Goal: Task Accomplishment & Management: Use online tool/utility

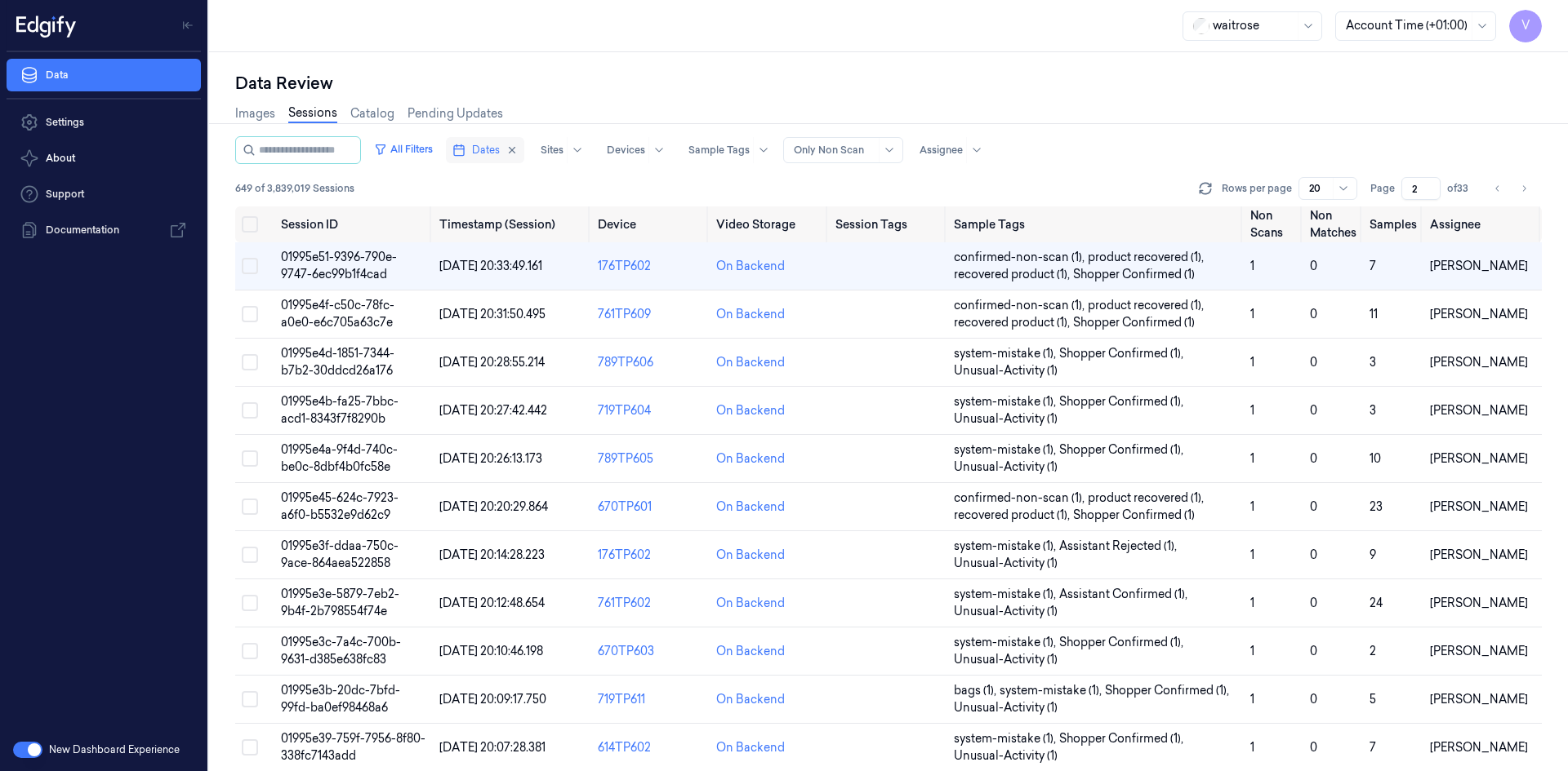
click at [500, 151] on span "Dates" at bounding box center [486, 150] width 28 height 14
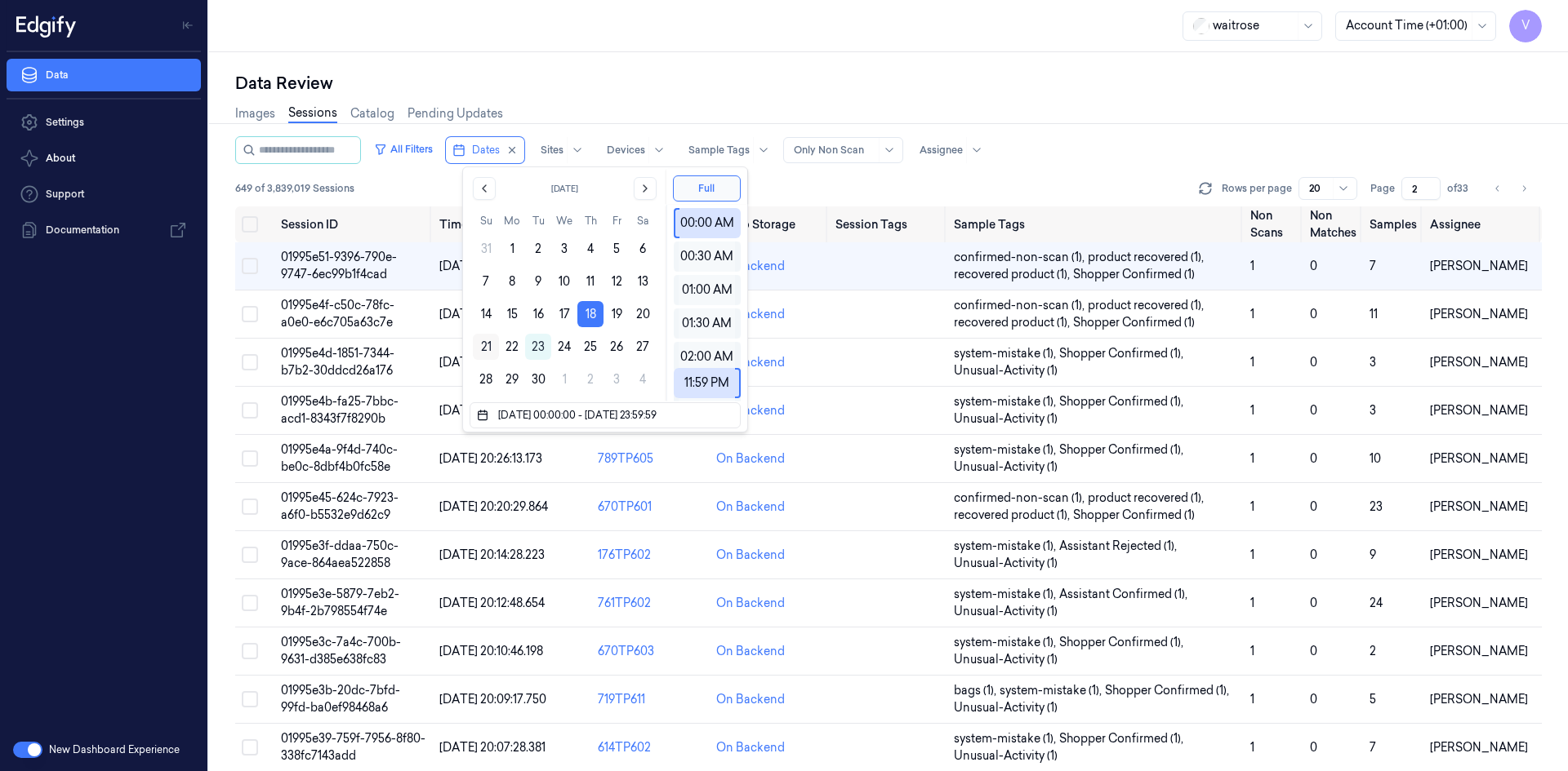
click at [489, 342] on button "21" at bounding box center [486, 346] width 26 height 26
click at [589, 313] on button "18" at bounding box center [590, 314] width 26 height 26
type input "[DATE] 00:00:00 - [DATE] 23:59:59"
click at [589, 313] on button "18" at bounding box center [590, 314] width 26 height 26
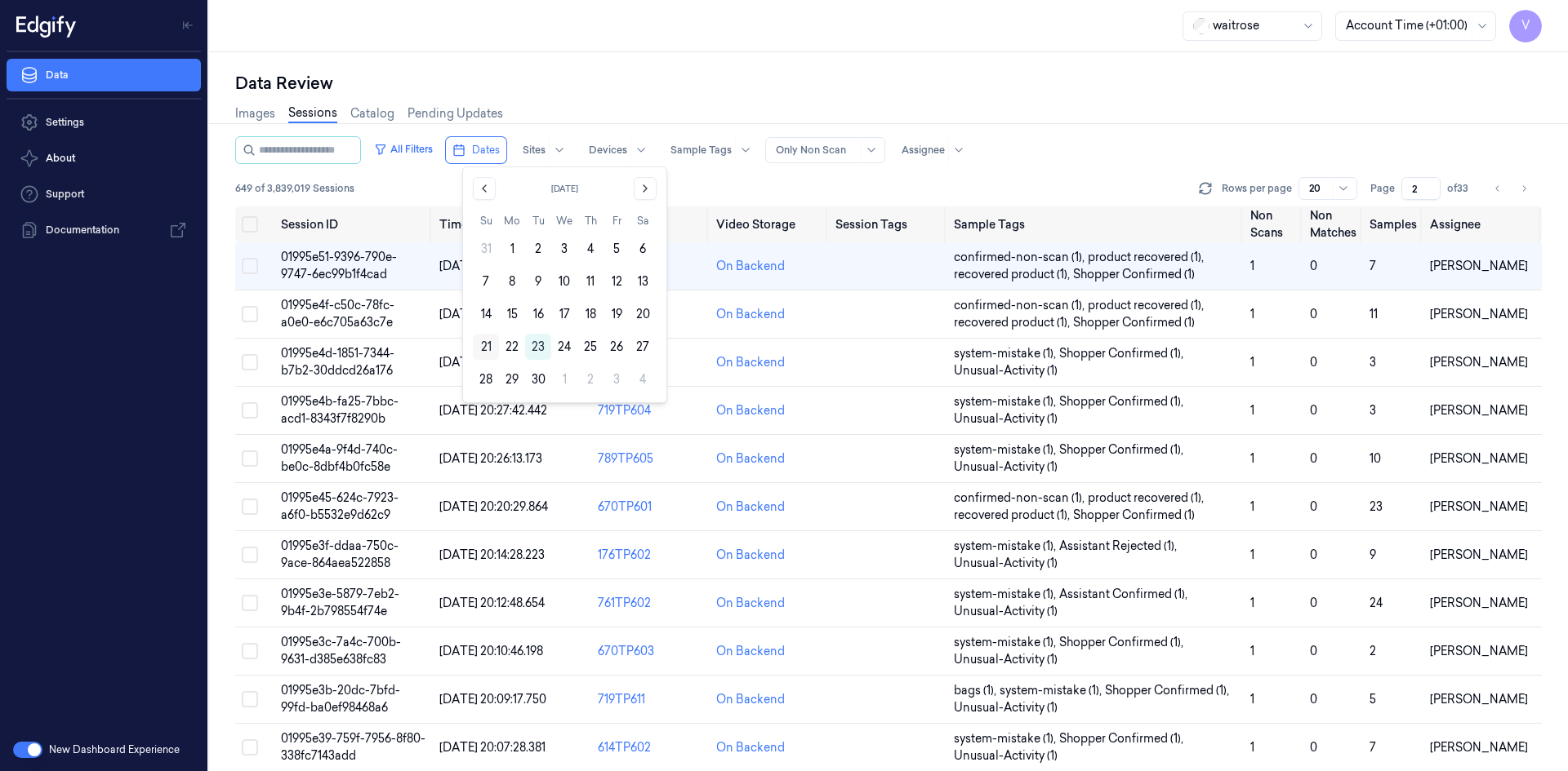
click at [485, 341] on button "21" at bounding box center [486, 346] width 26 height 26
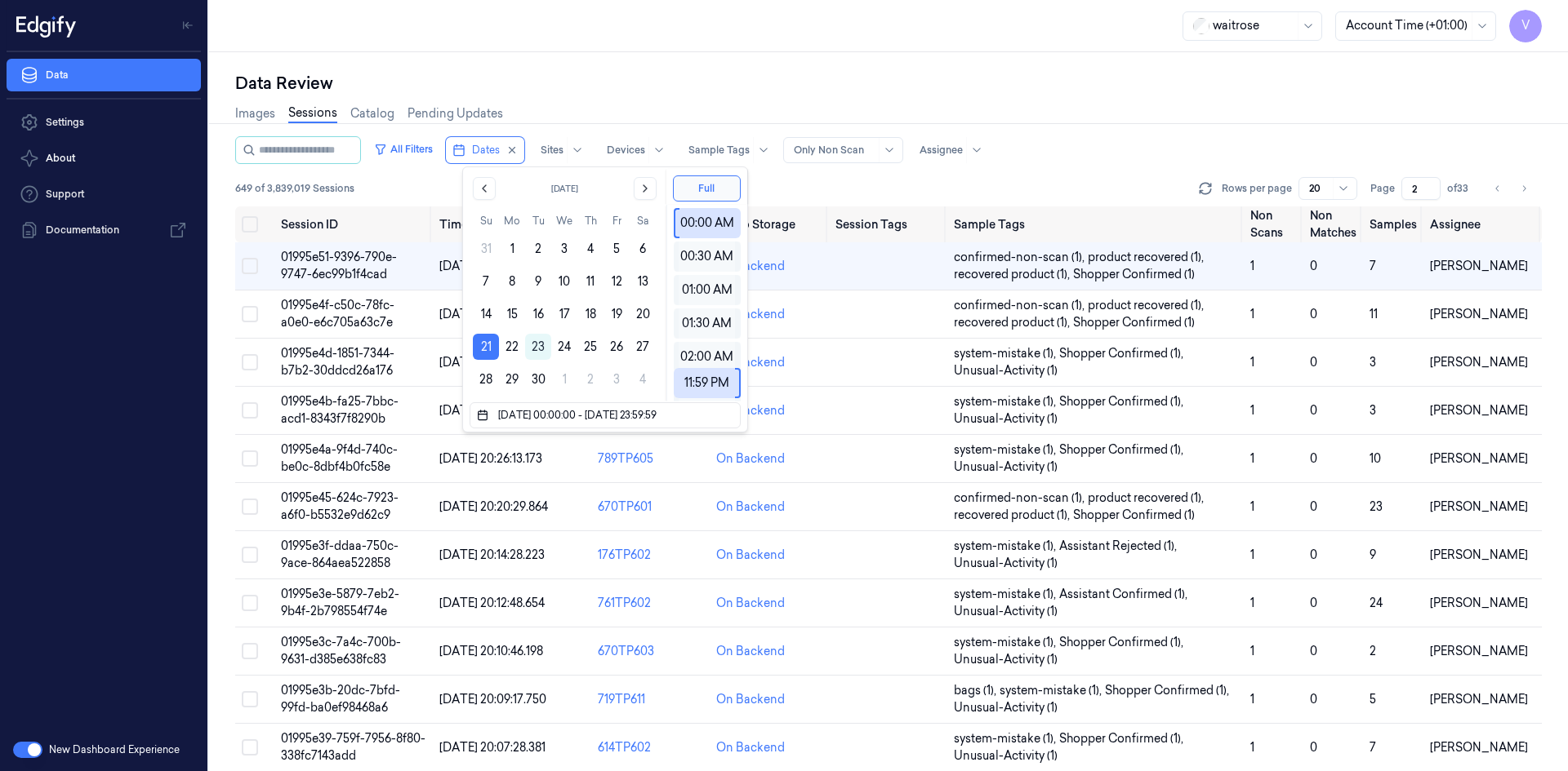
click at [787, 53] on div "Data Review Images Sessions Catalog Pending Updates All Filters Dates Sites Dev…" at bounding box center [889, 411] width 1359 height 719
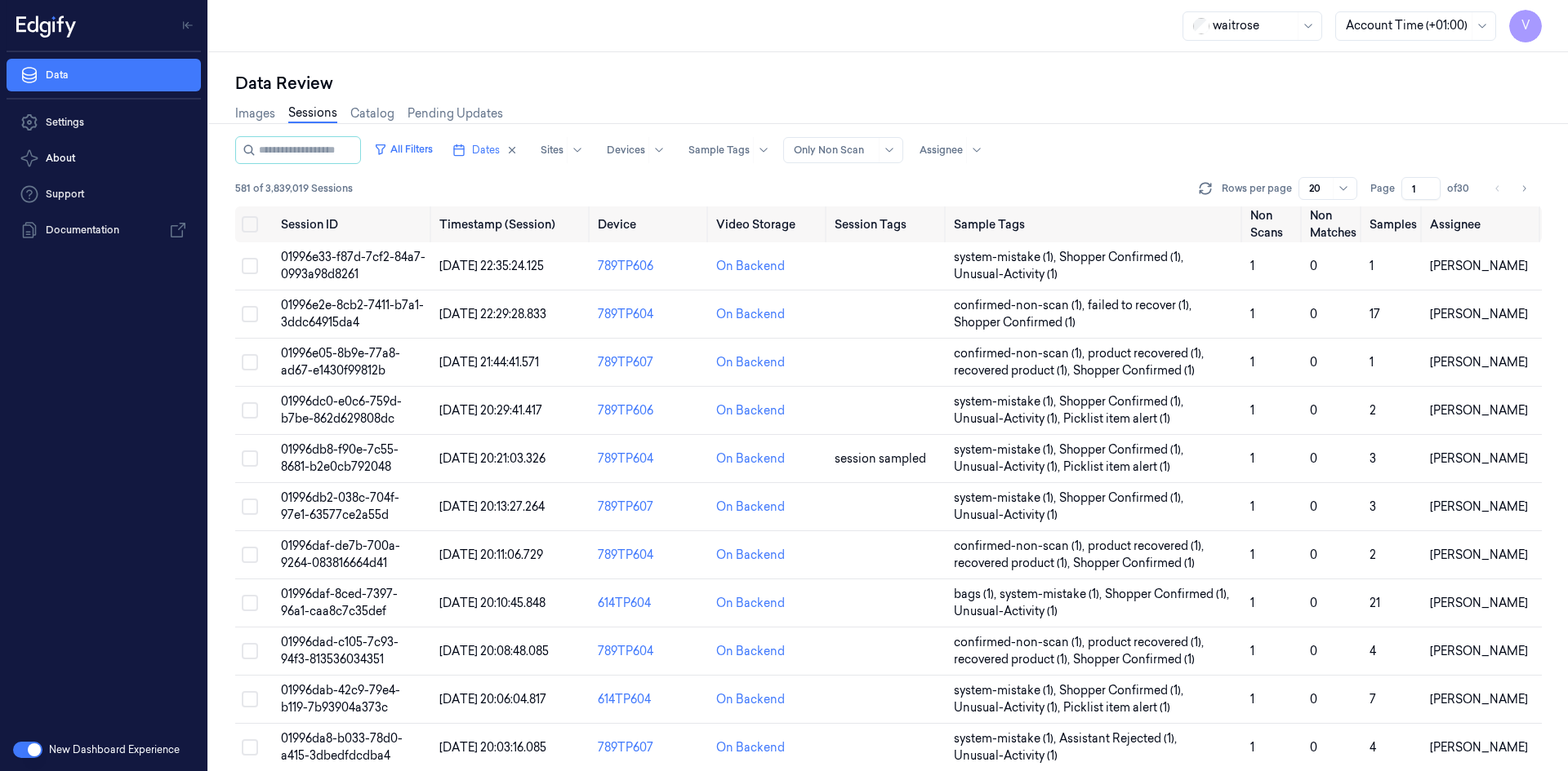
drag, startPoint x: 1417, startPoint y: 189, endPoint x: 1395, endPoint y: 201, distance: 25.1
click at [1395, 201] on div "All Filters Dates Sites Devices Sample Tags Alert Type Only Non Scan Assignee 5…" at bounding box center [889, 171] width 1307 height 70
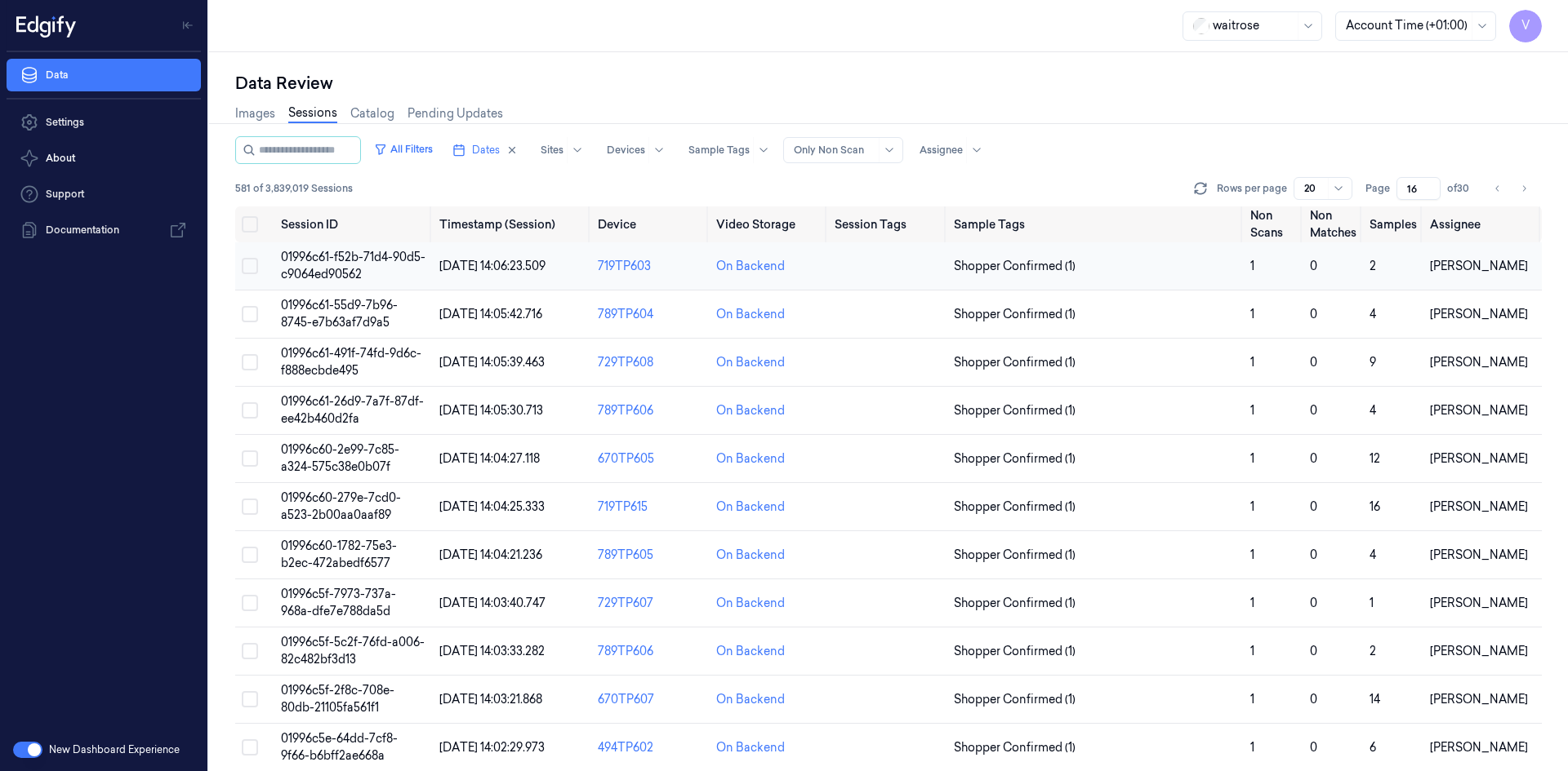
type input "16"
click at [342, 266] on td "01996c61-f52b-71d4-90d5-c9064ed90562" at bounding box center [353, 266] width 158 height 48
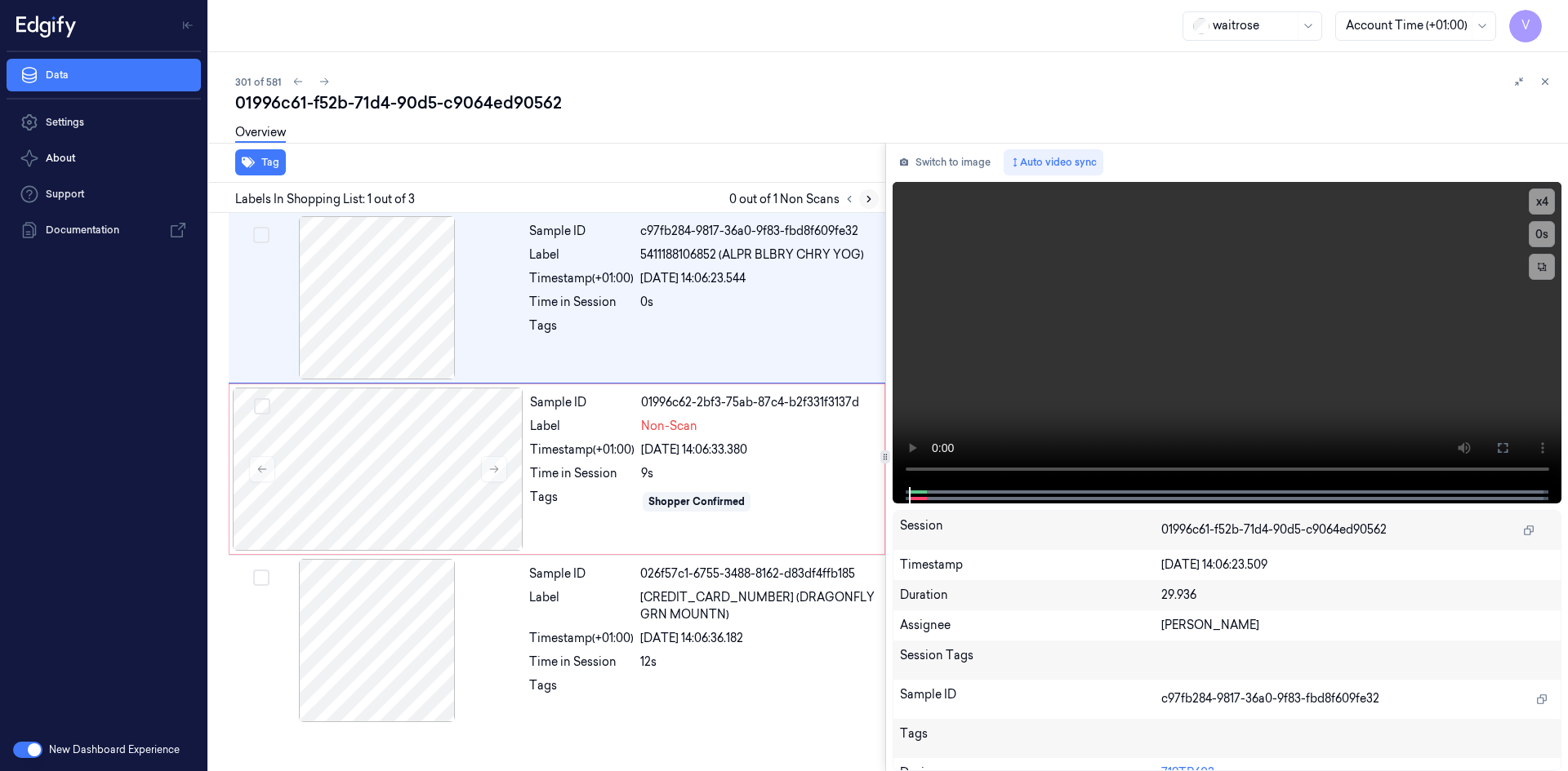
click at [865, 199] on icon at bounding box center [869, 200] width 12 height 12
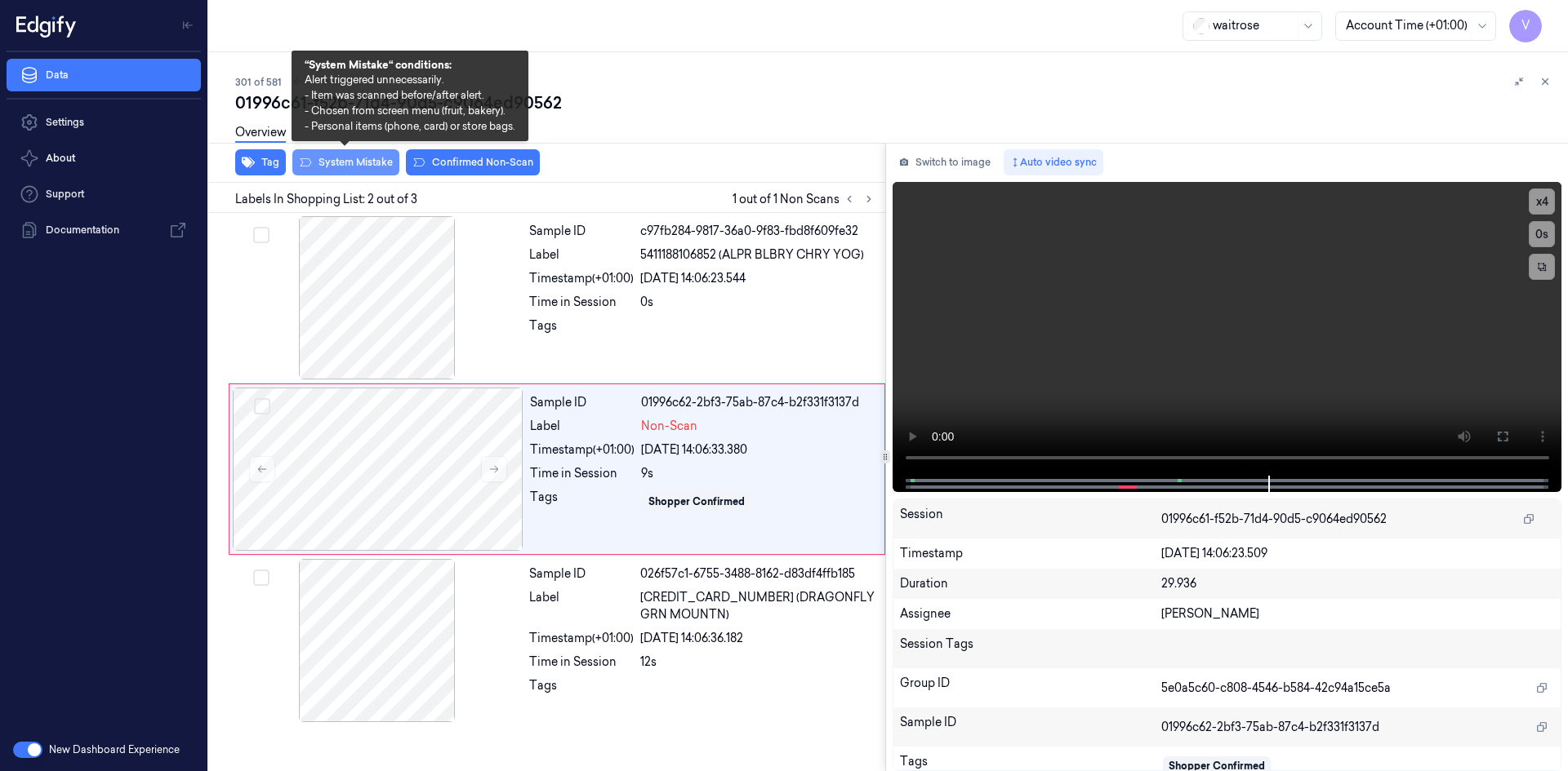
click at [365, 159] on button "System Mistake" at bounding box center [346, 162] width 107 height 26
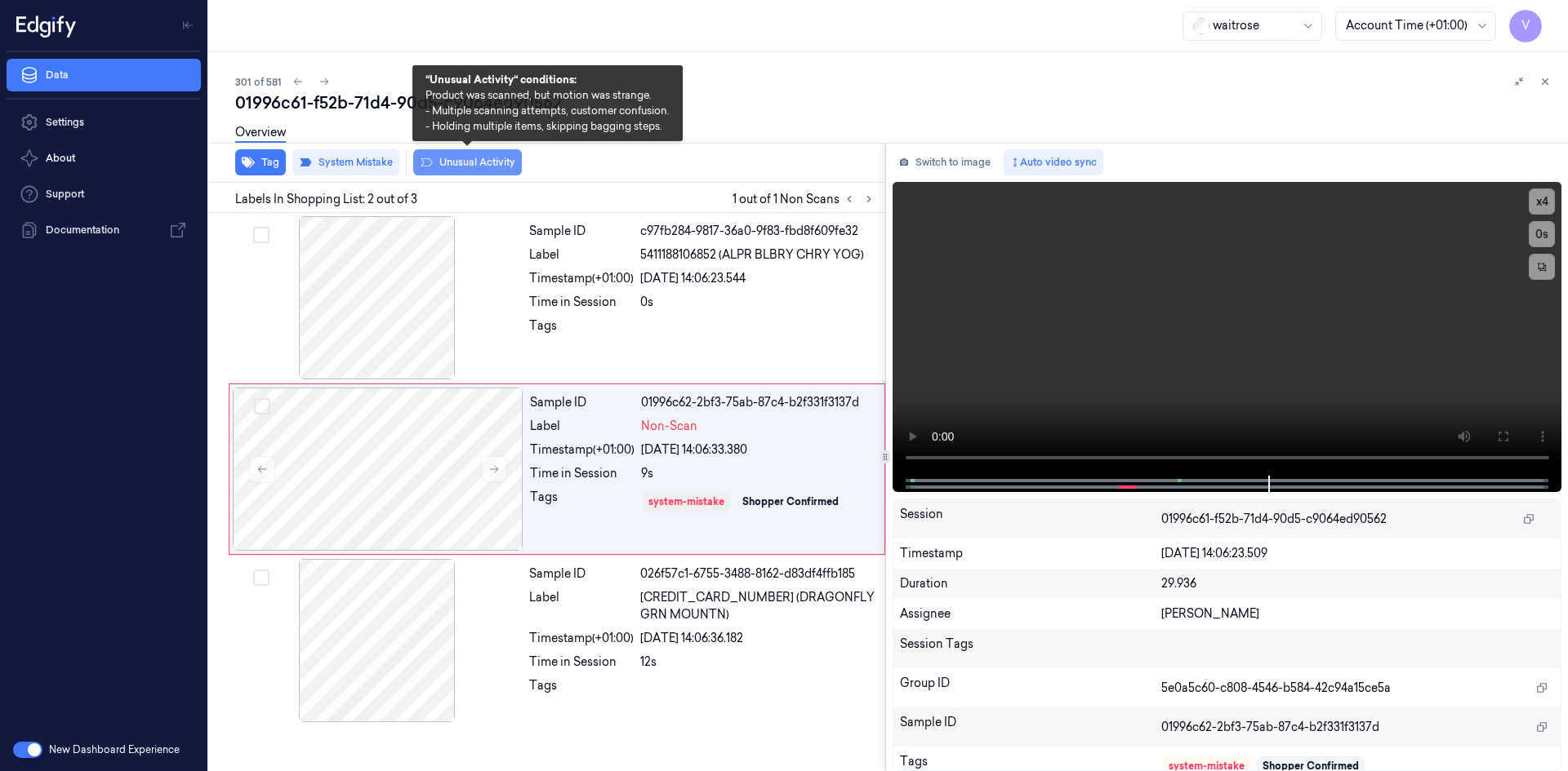
click at [469, 162] on button "Unusual Activity" at bounding box center [467, 162] width 109 height 26
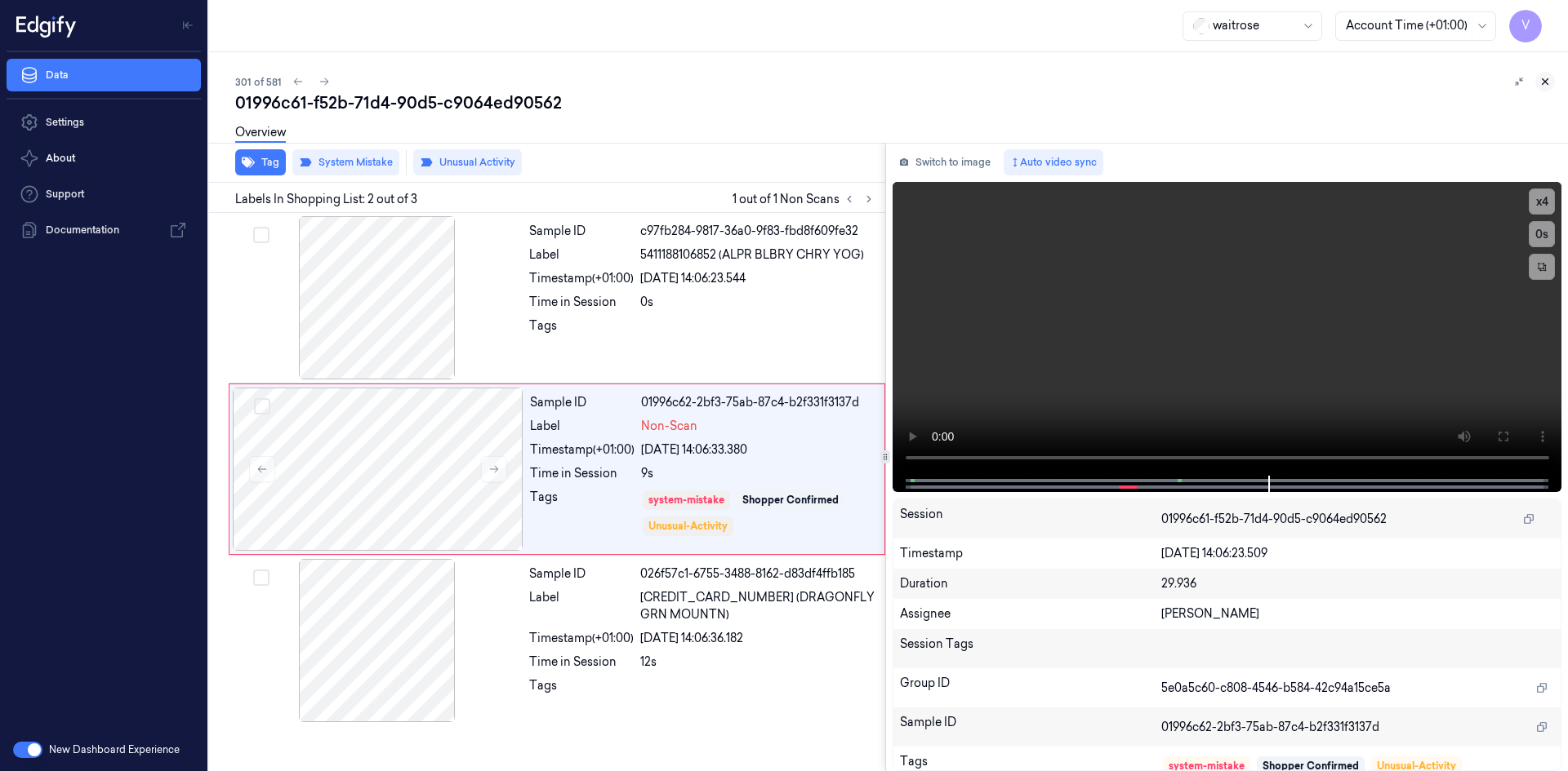
click at [1550, 82] on icon at bounding box center [1546, 82] width 12 height 12
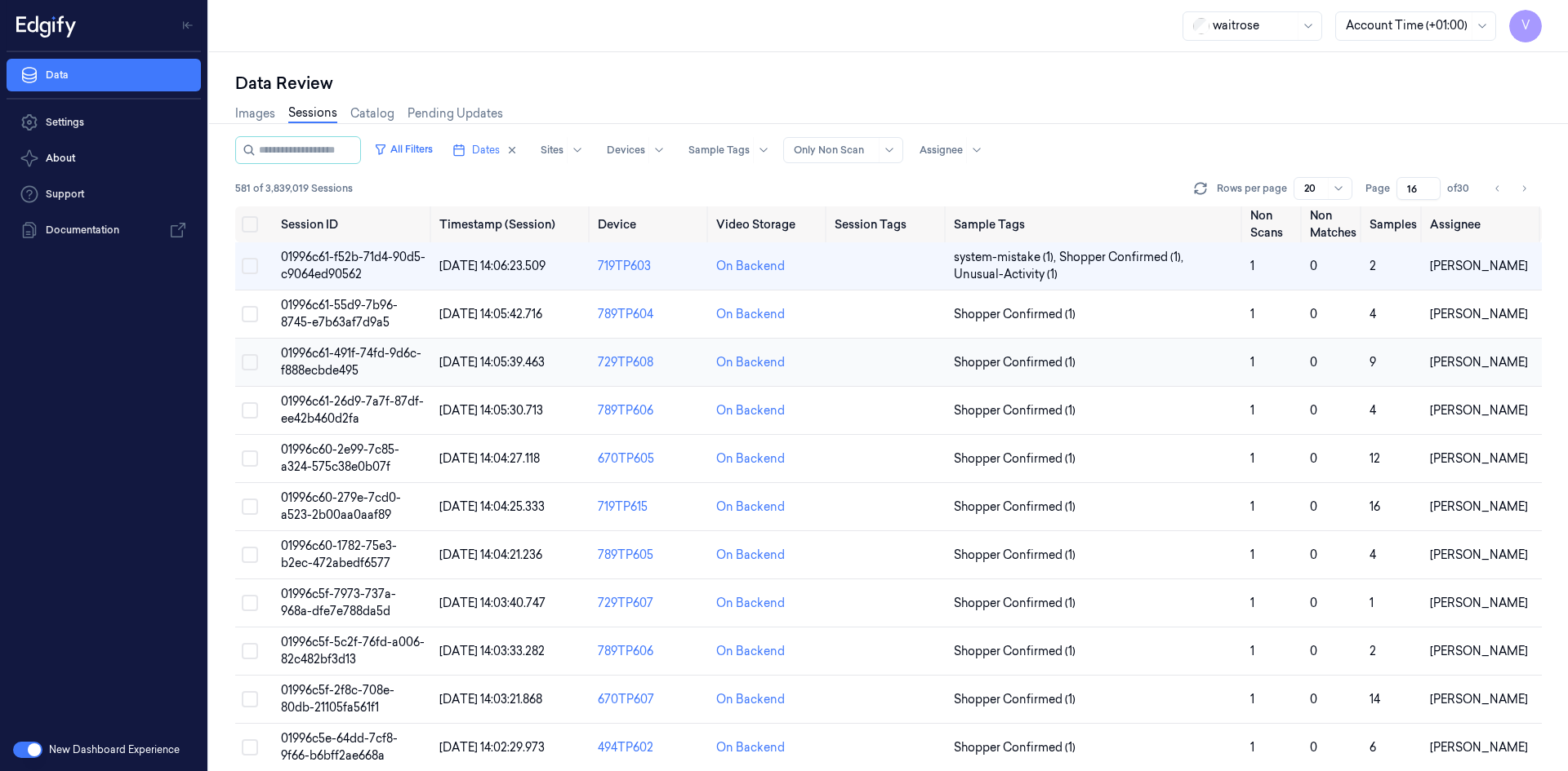
click at [317, 358] on span "01996c61-491f-74fd-9d6c-f888ecbde495" at bounding box center [351, 362] width 141 height 32
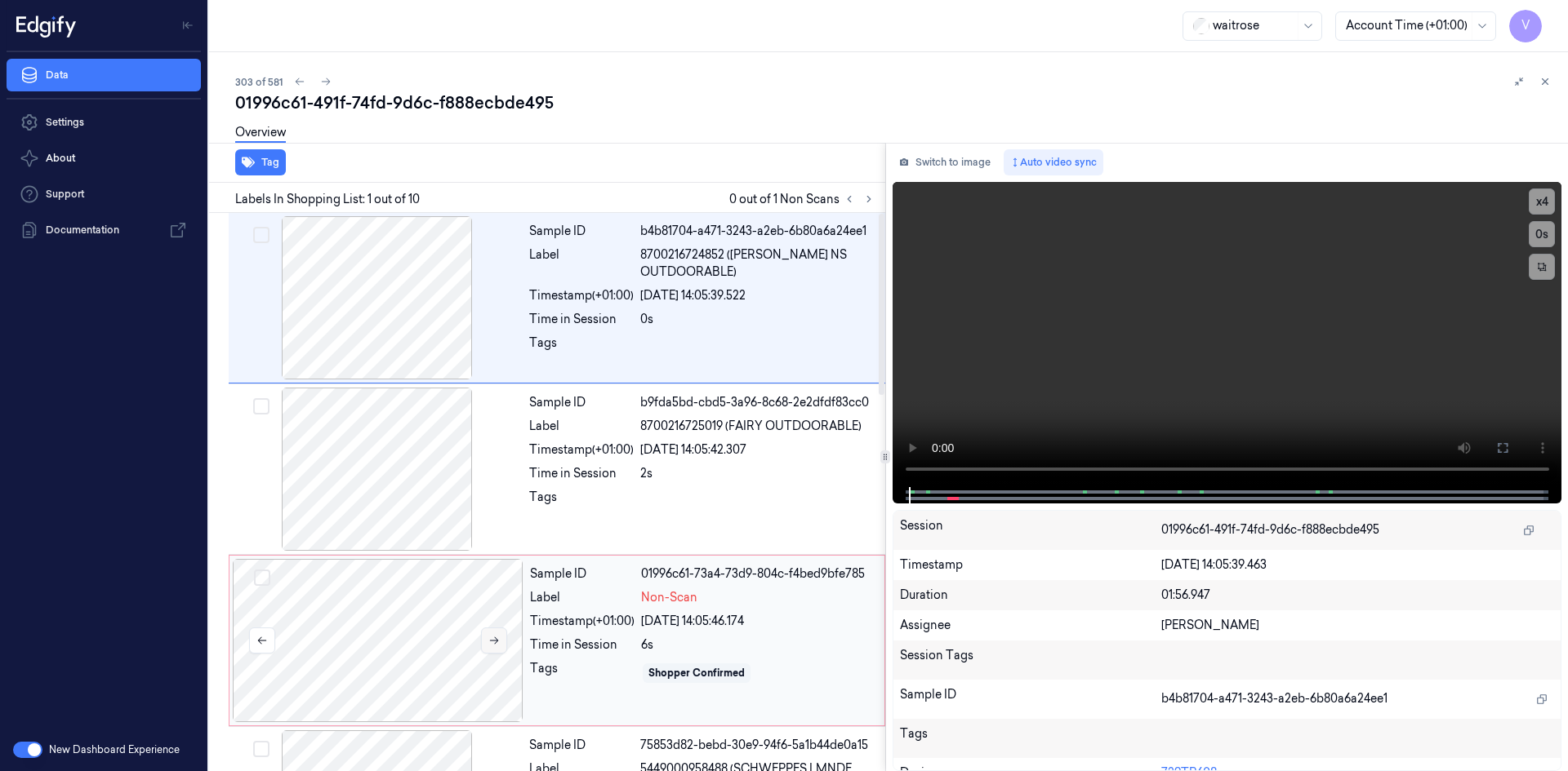
click at [498, 648] on button at bounding box center [493, 641] width 26 height 26
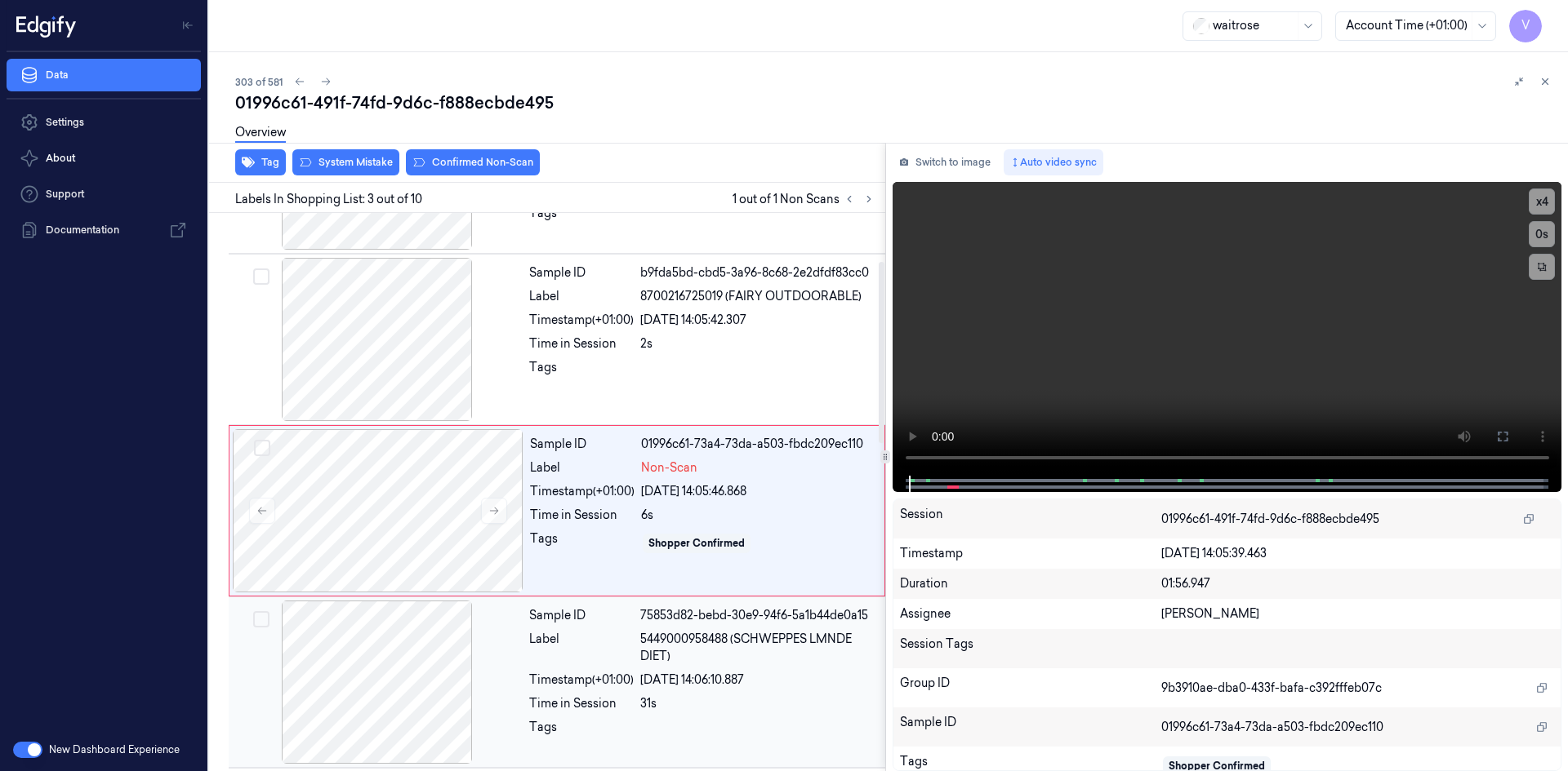
scroll to position [149, 0]
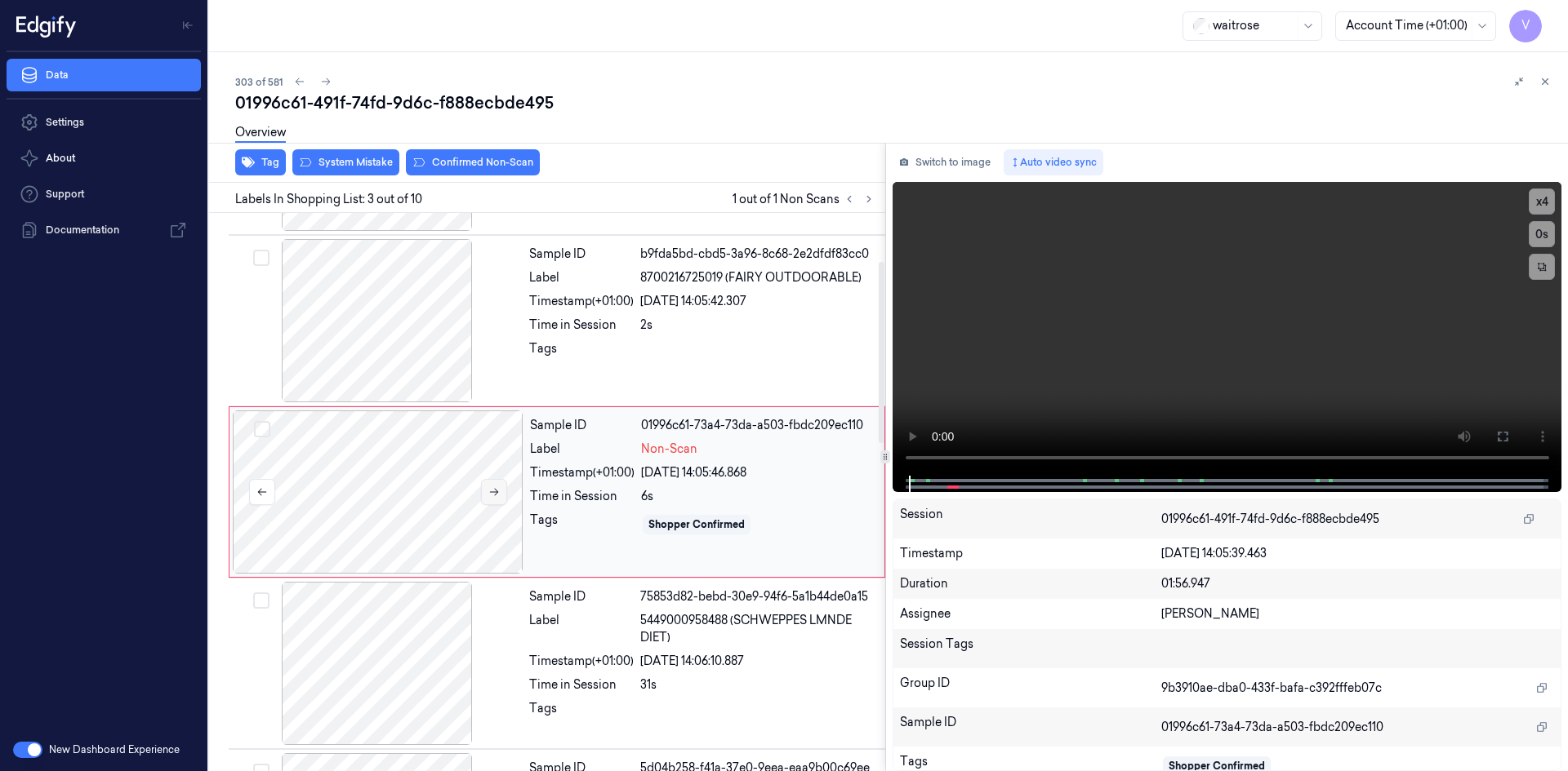
click at [494, 496] on icon at bounding box center [494, 492] width 12 height 12
click at [1537, 205] on button "x 4" at bounding box center [1542, 201] width 26 height 26
click at [1537, 205] on button "x 1" at bounding box center [1542, 201] width 26 height 26
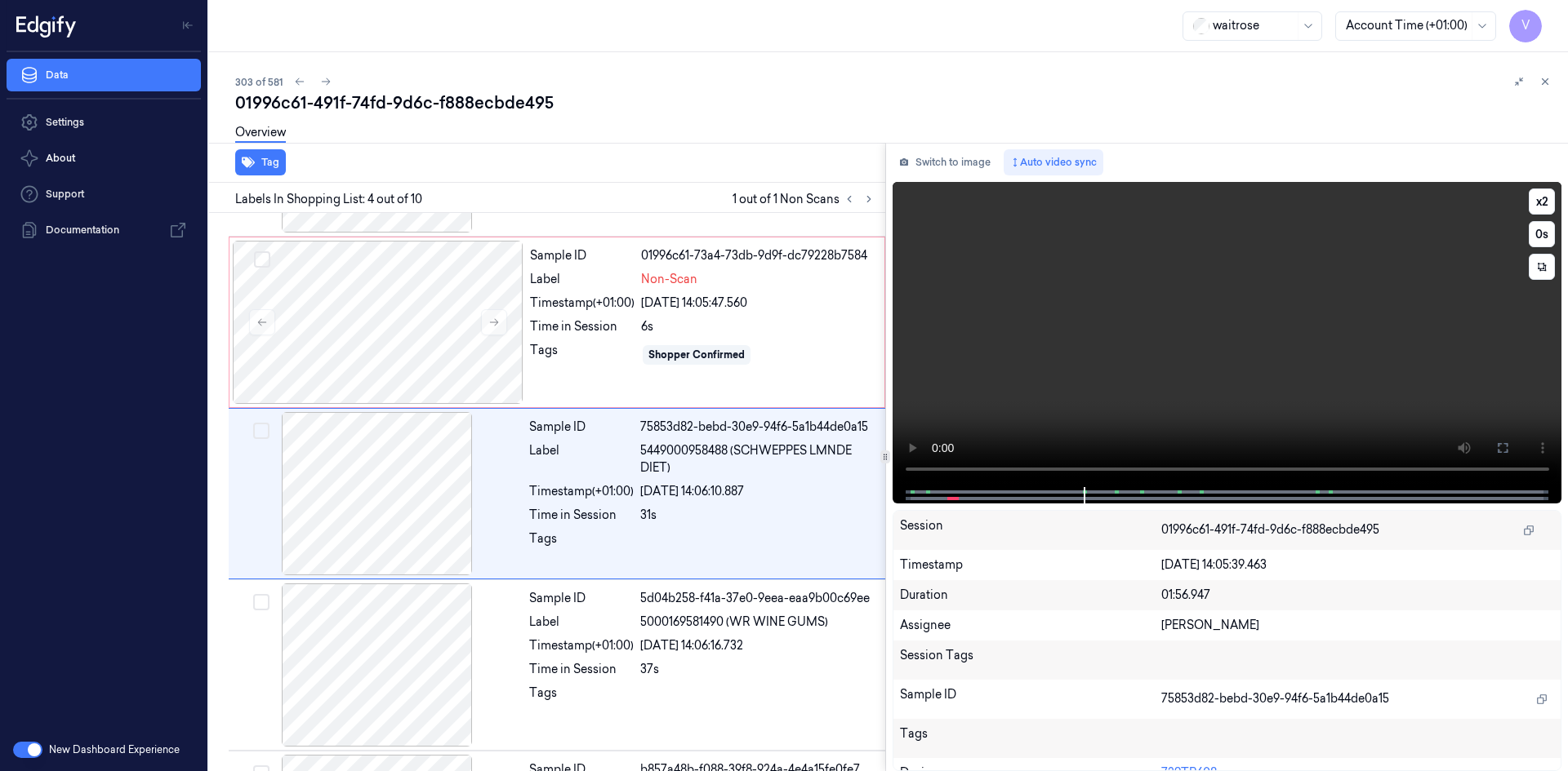
scroll to position [320, 0]
click at [588, 348] on div "Tags" at bounding box center [582, 353] width 104 height 26
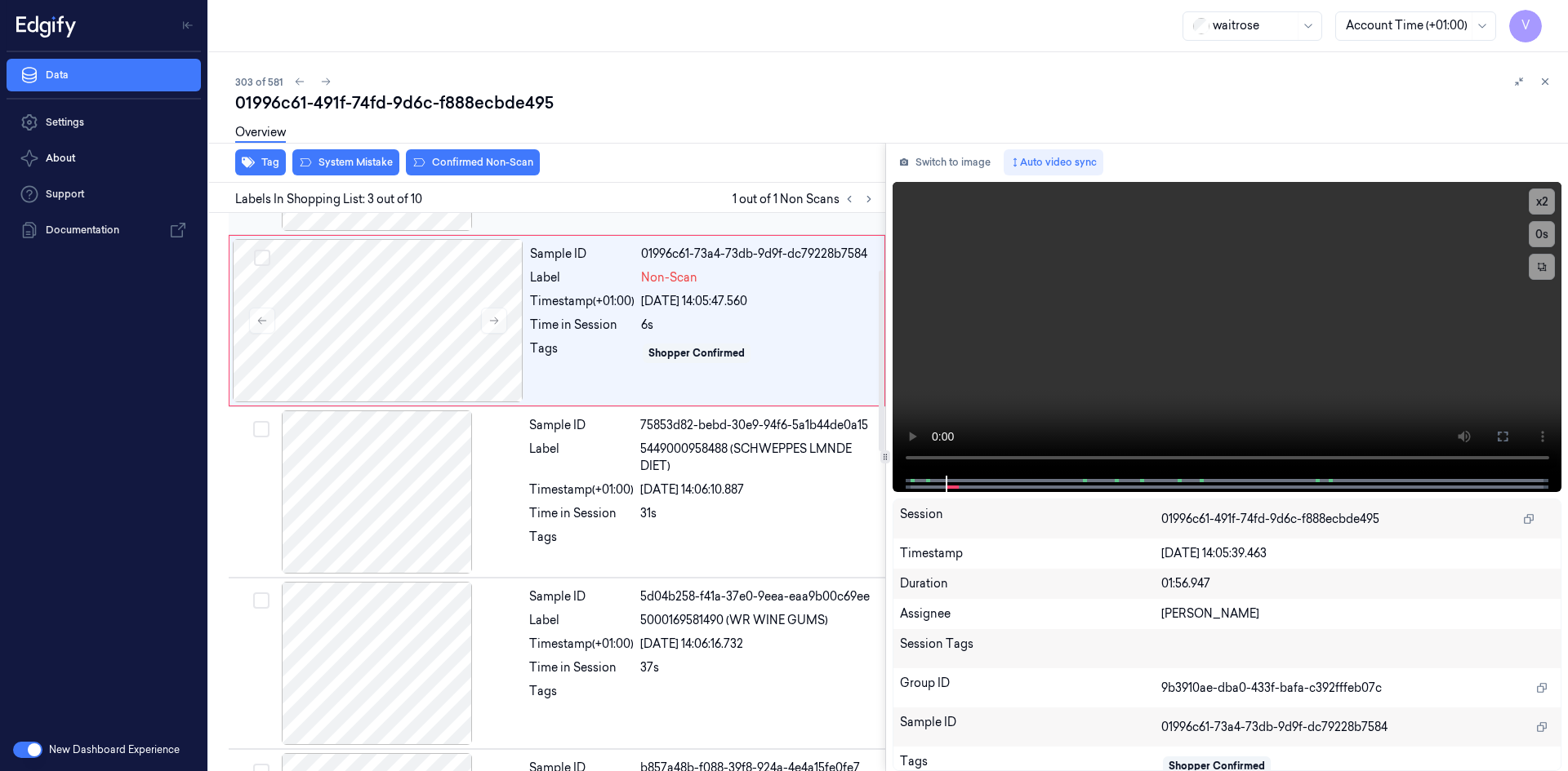
scroll to position [149, 0]
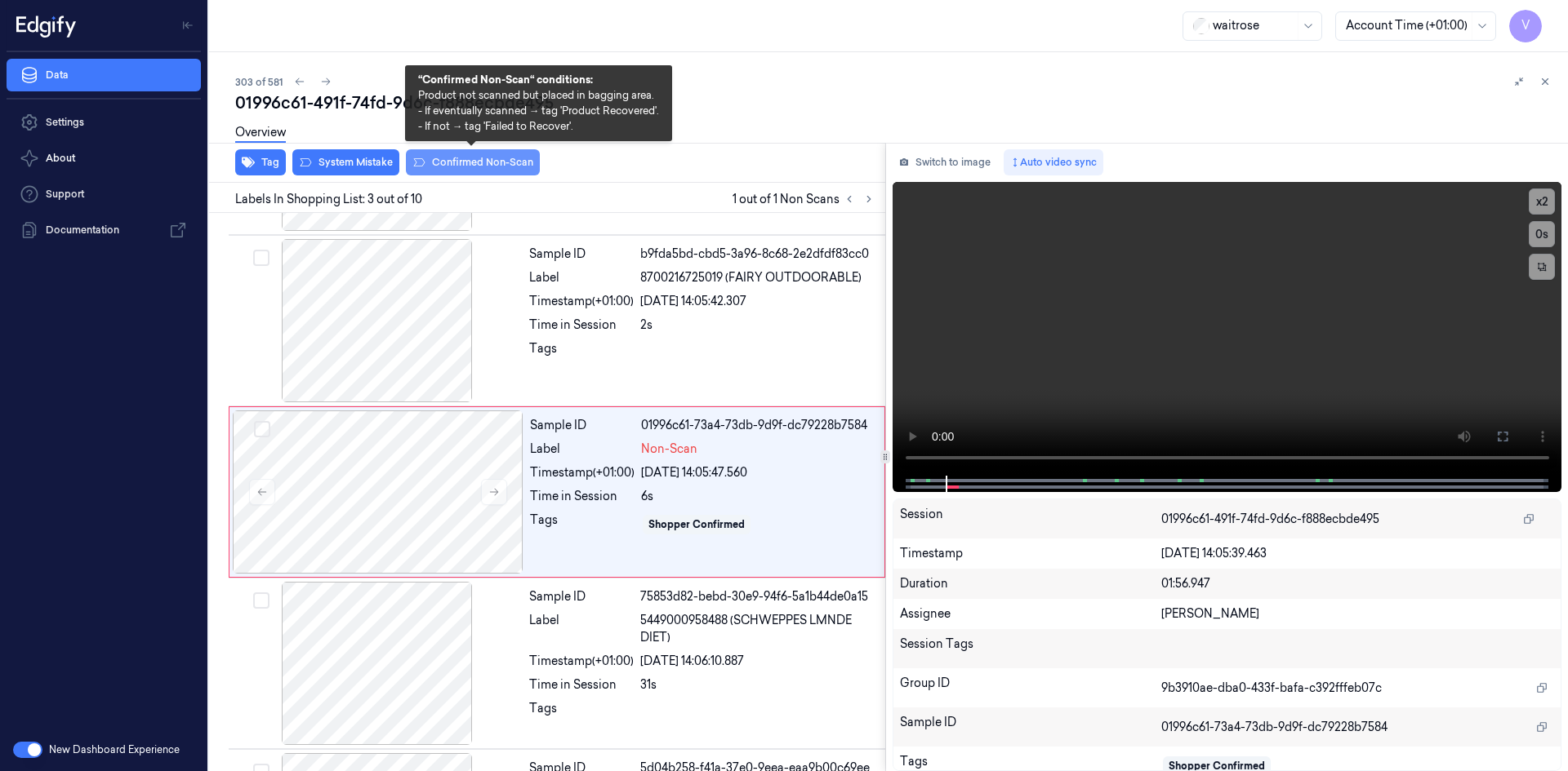
click at [485, 166] on button "Confirmed Non-Scan" at bounding box center [472, 162] width 134 height 26
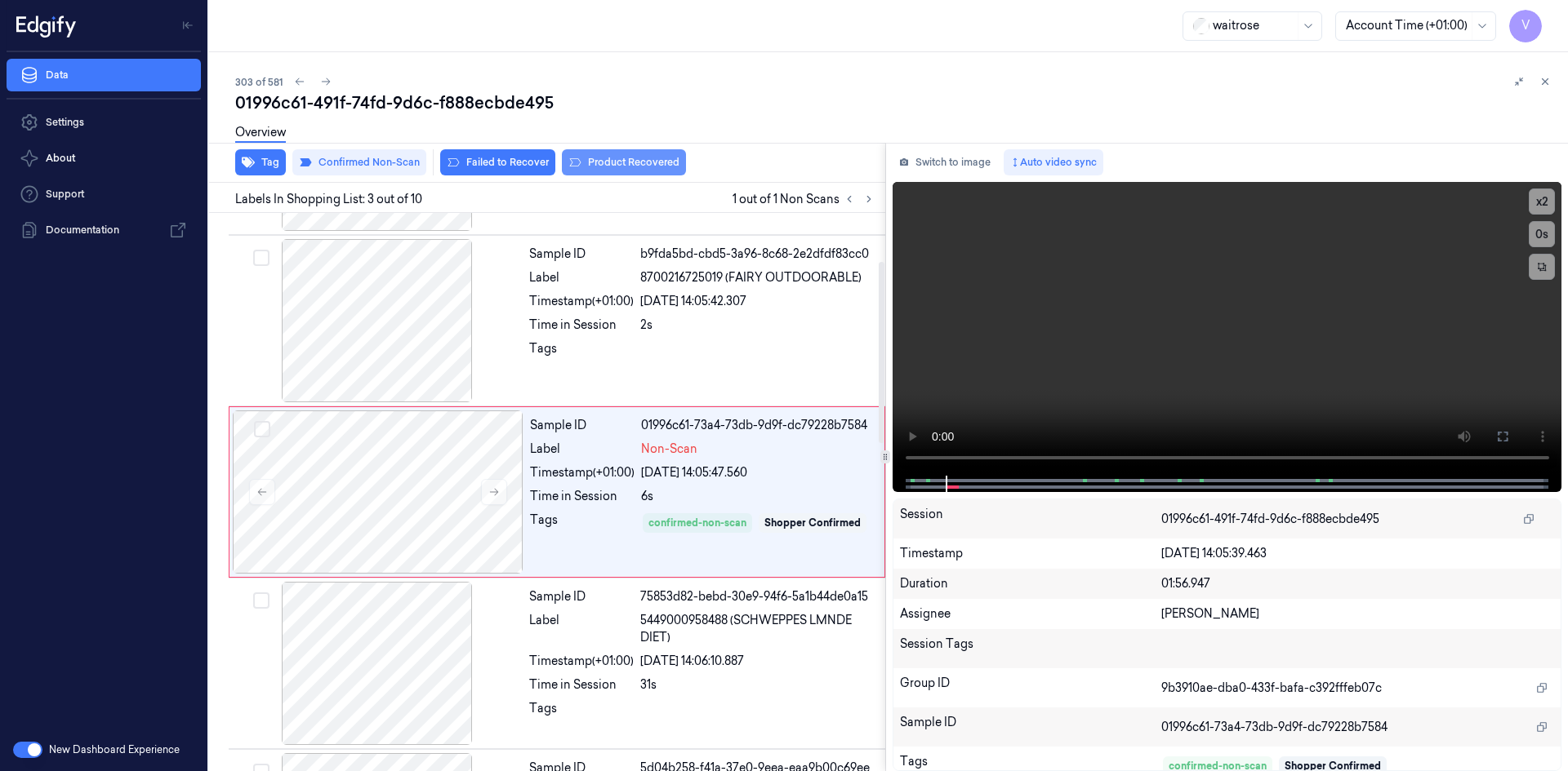
click at [664, 160] on button "Product Recovered" at bounding box center [624, 162] width 125 height 26
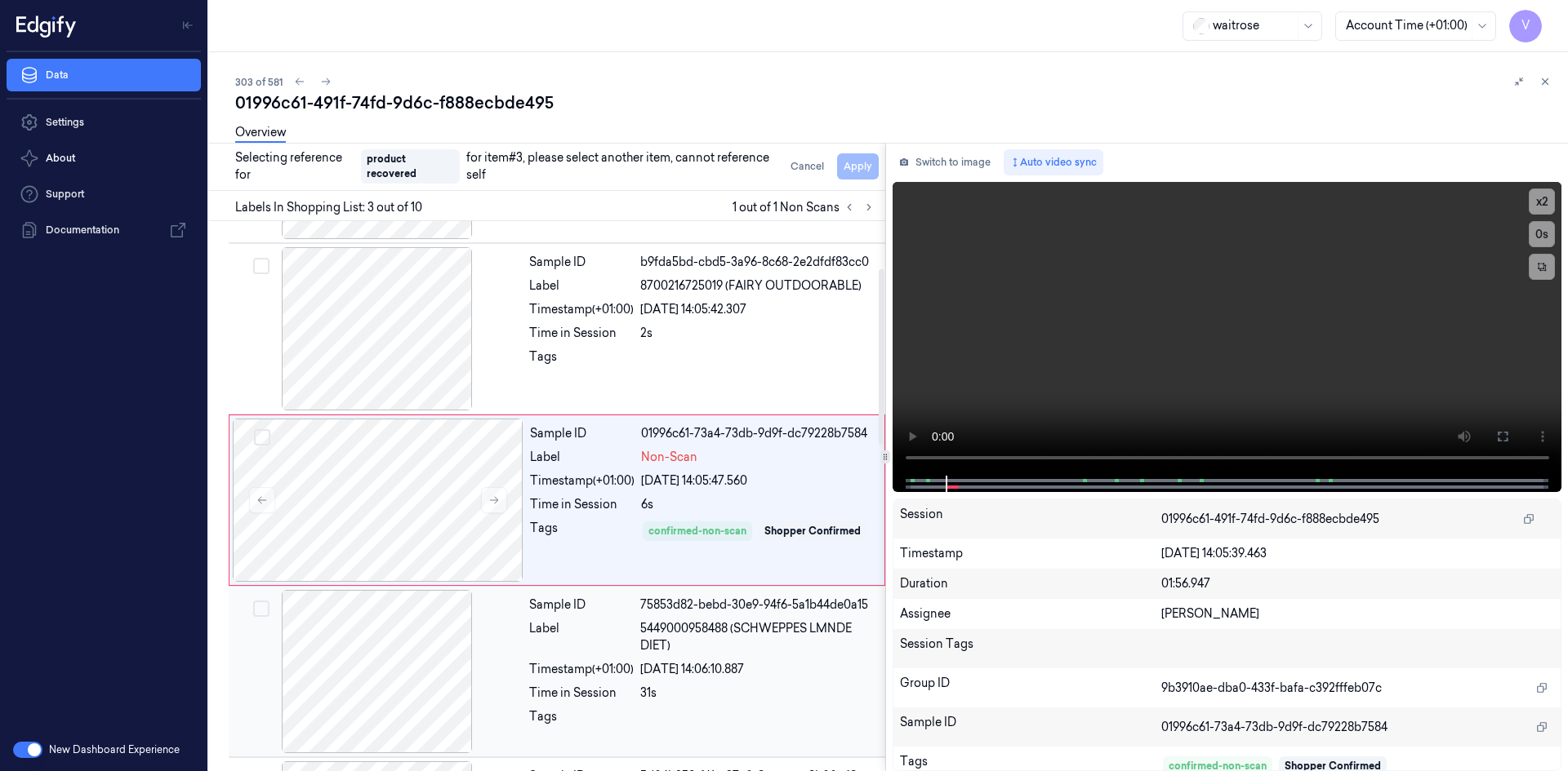
click at [575, 641] on div "Label" at bounding box center [581, 638] width 104 height 35
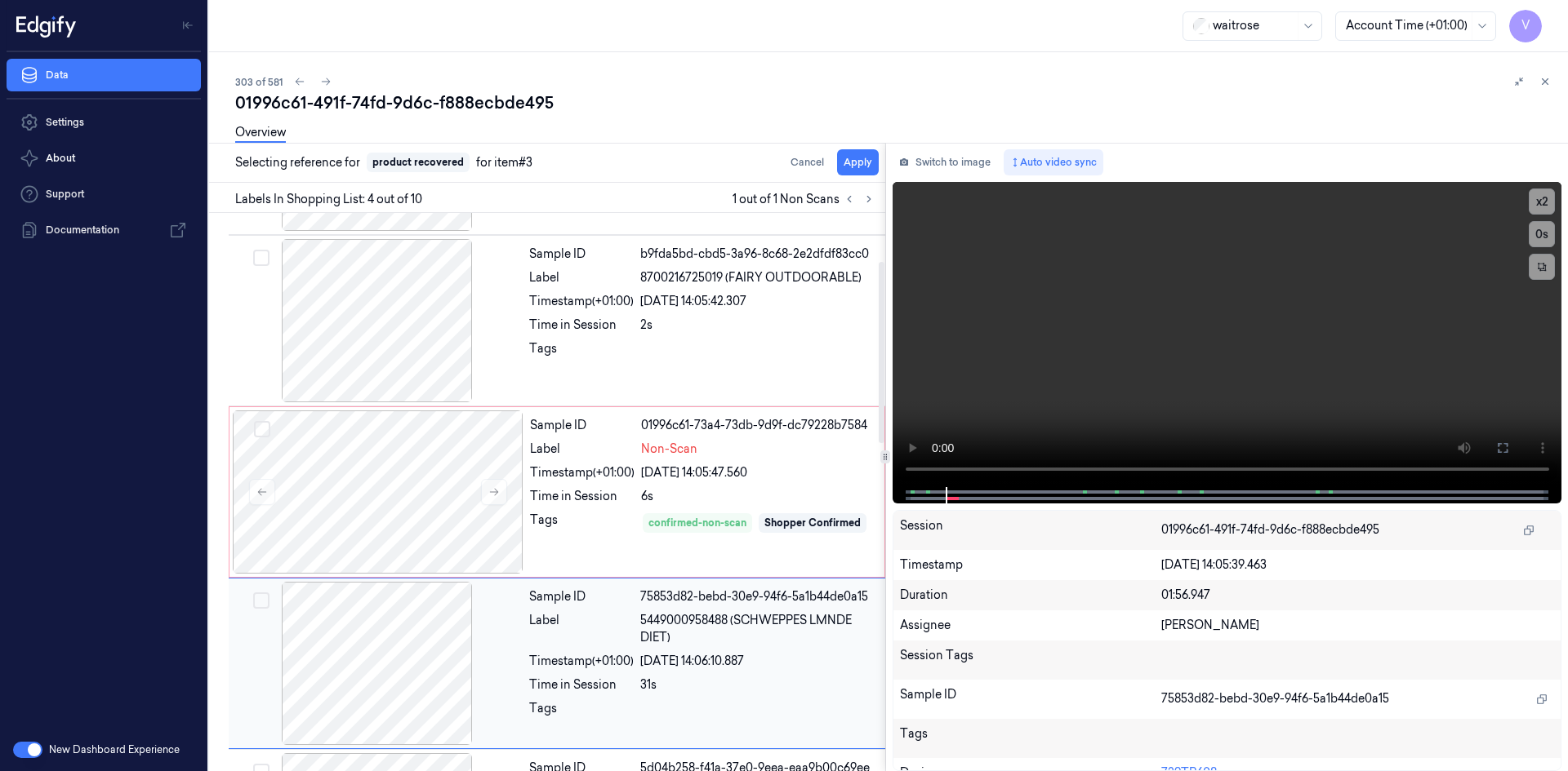
scroll to position [320, 0]
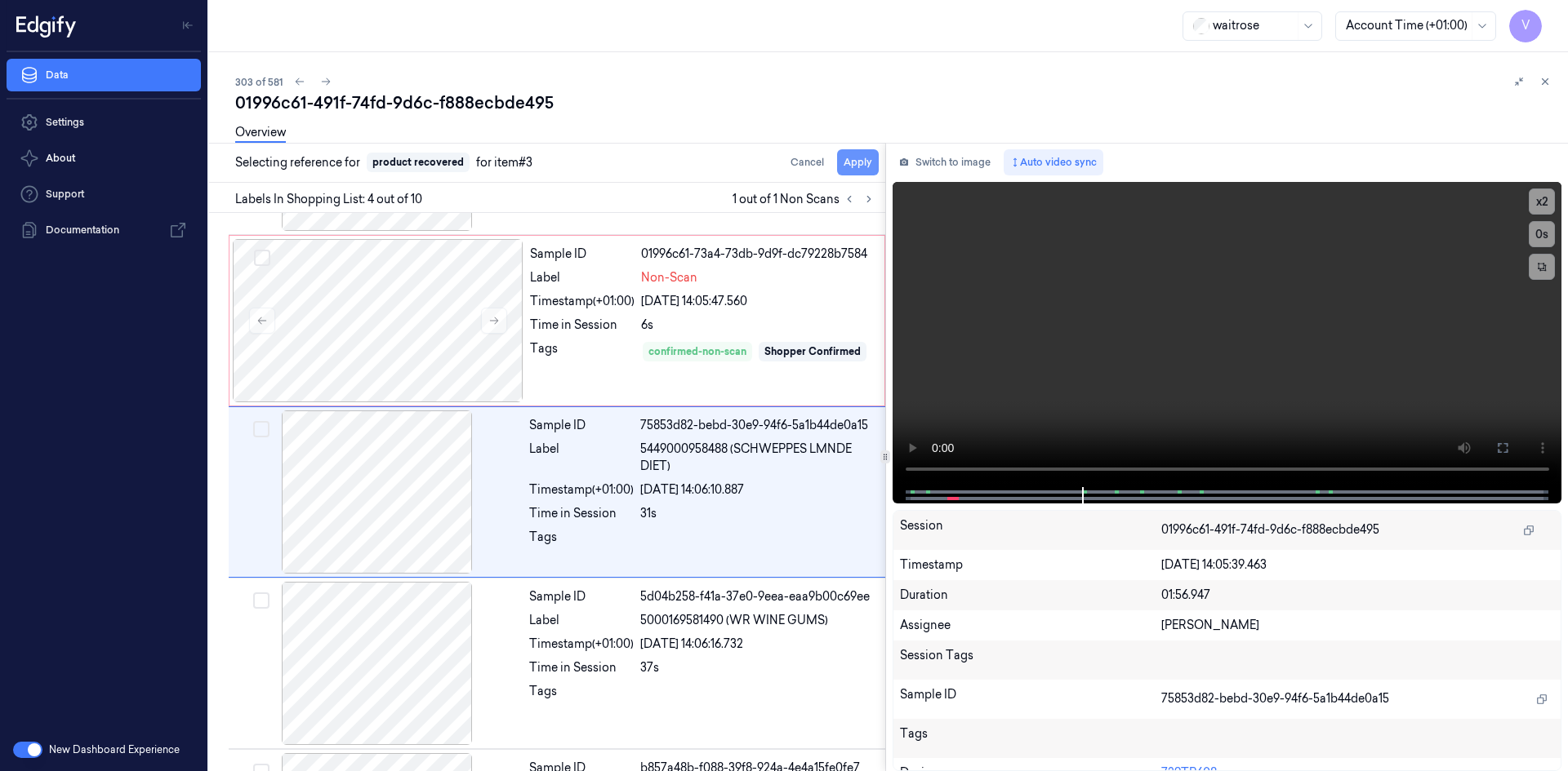
click at [855, 167] on button "Apply" at bounding box center [857, 162] width 42 height 26
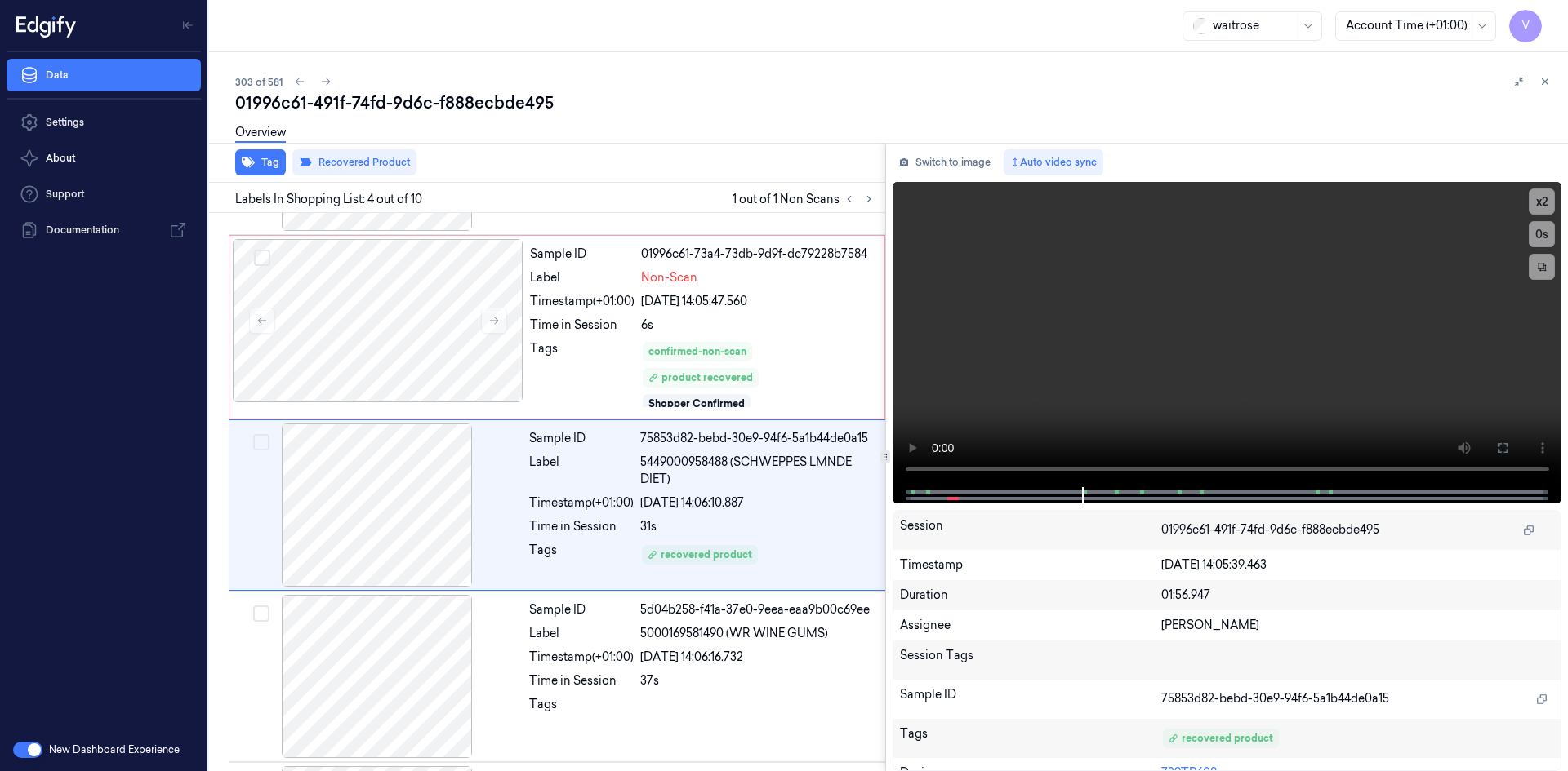
scroll to position [333, 0]
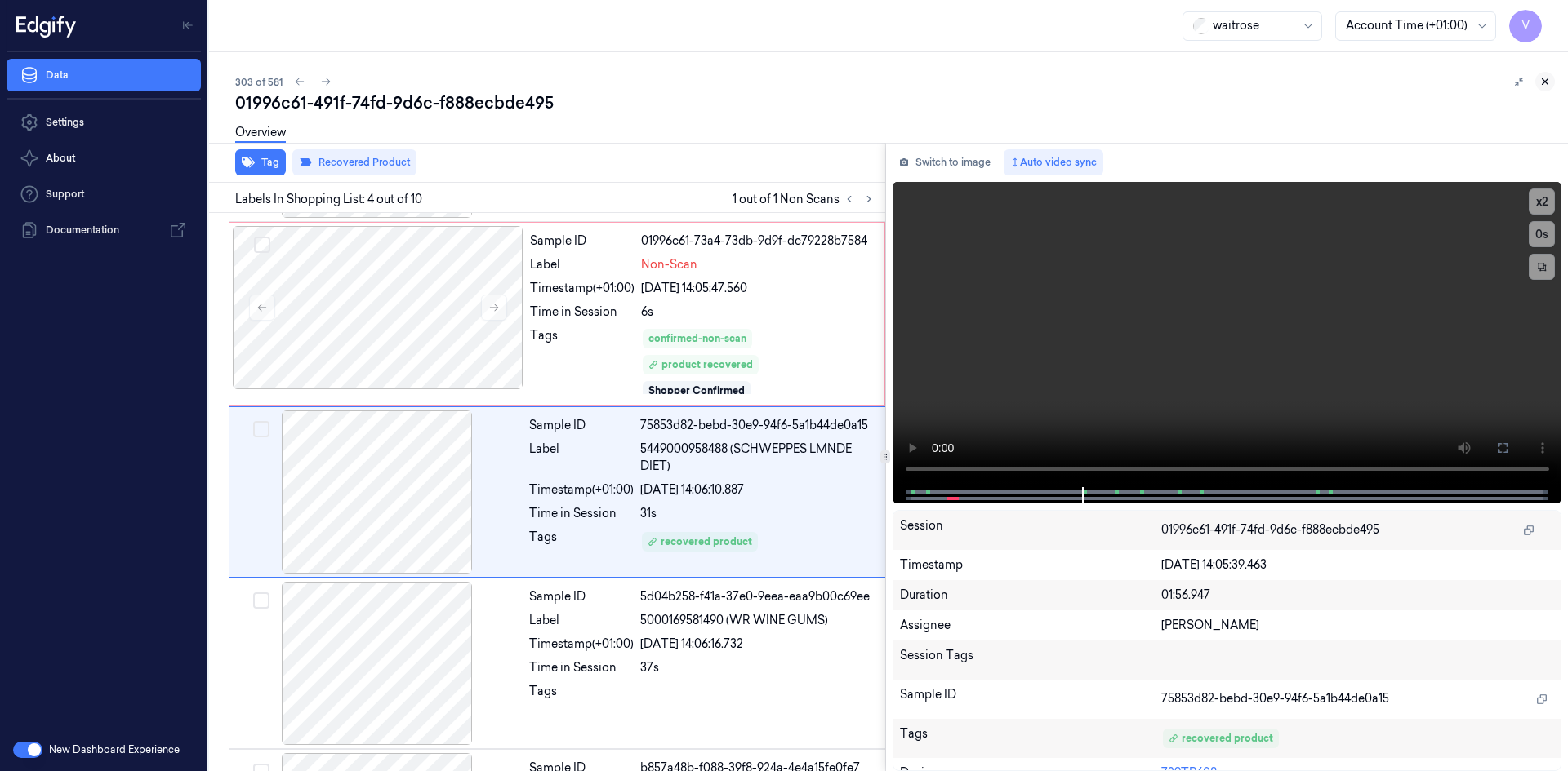
click at [1547, 83] on icon at bounding box center [1546, 82] width 6 height 6
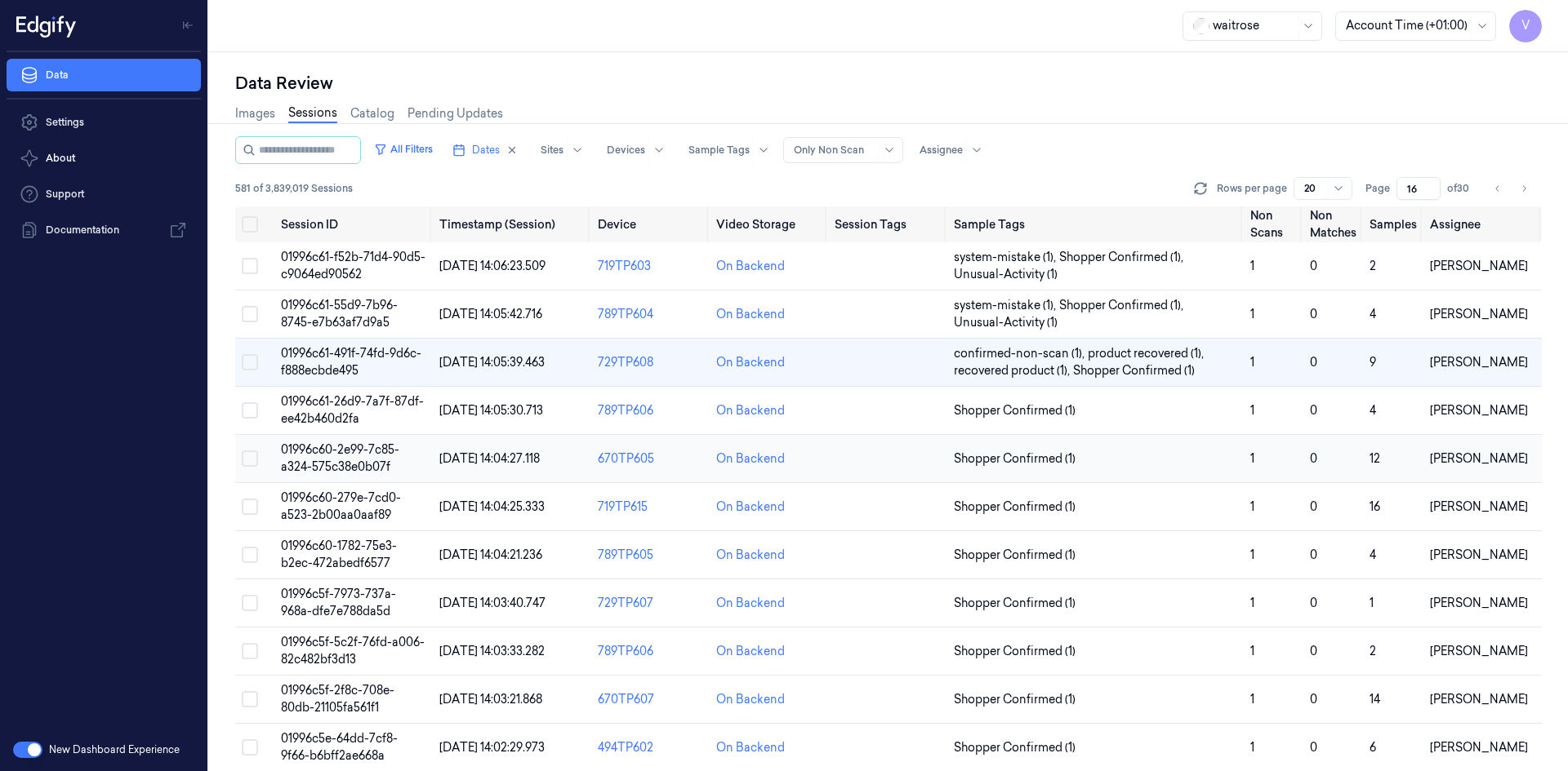
click at [340, 452] on span "01996c60-2e99-7c85-a324-575c38e0b07f" at bounding box center [340, 458] width 119 height 32
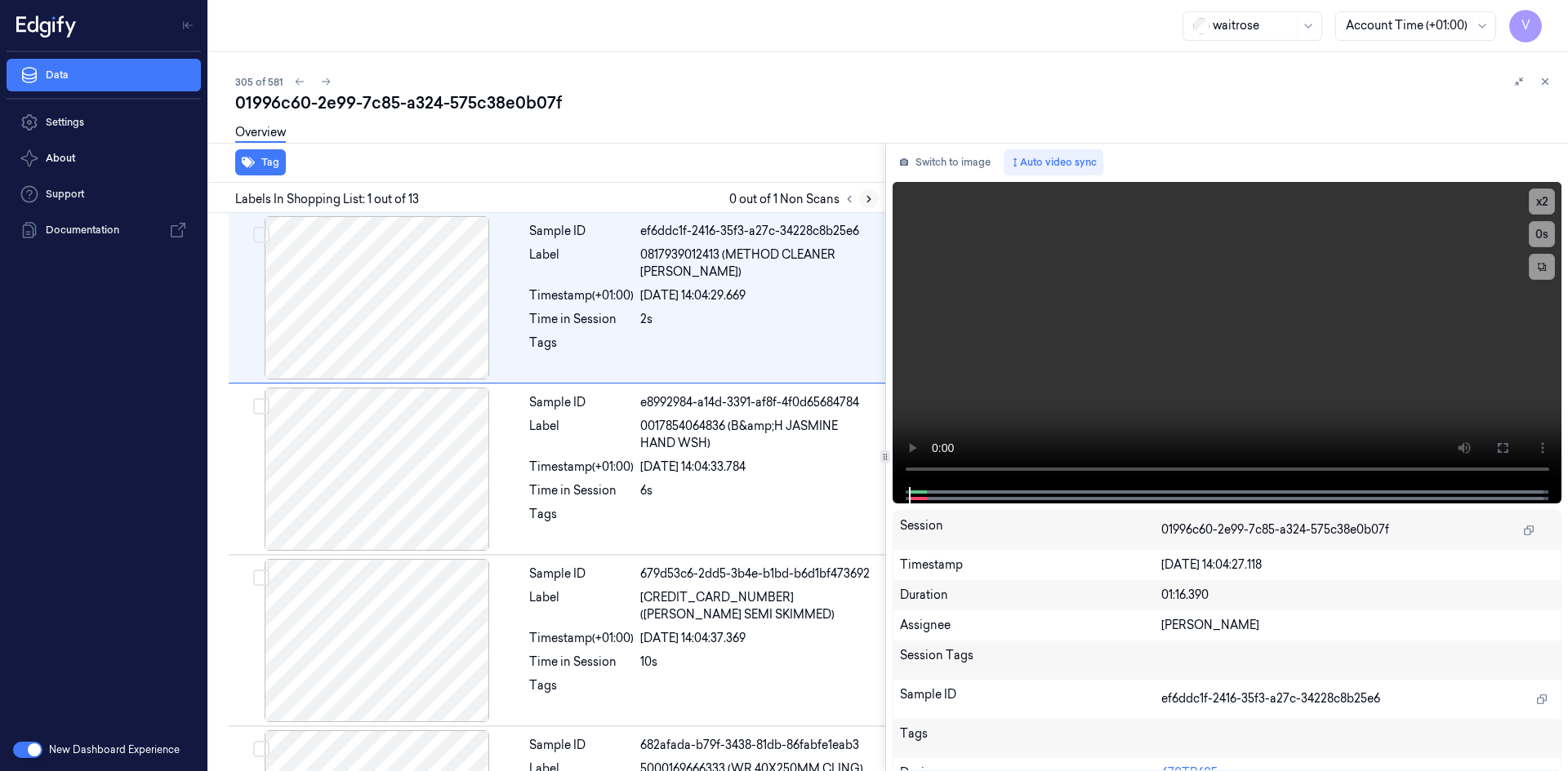
click at [867, 199] on icon at bounding box center [869, 200] width 12 height 12
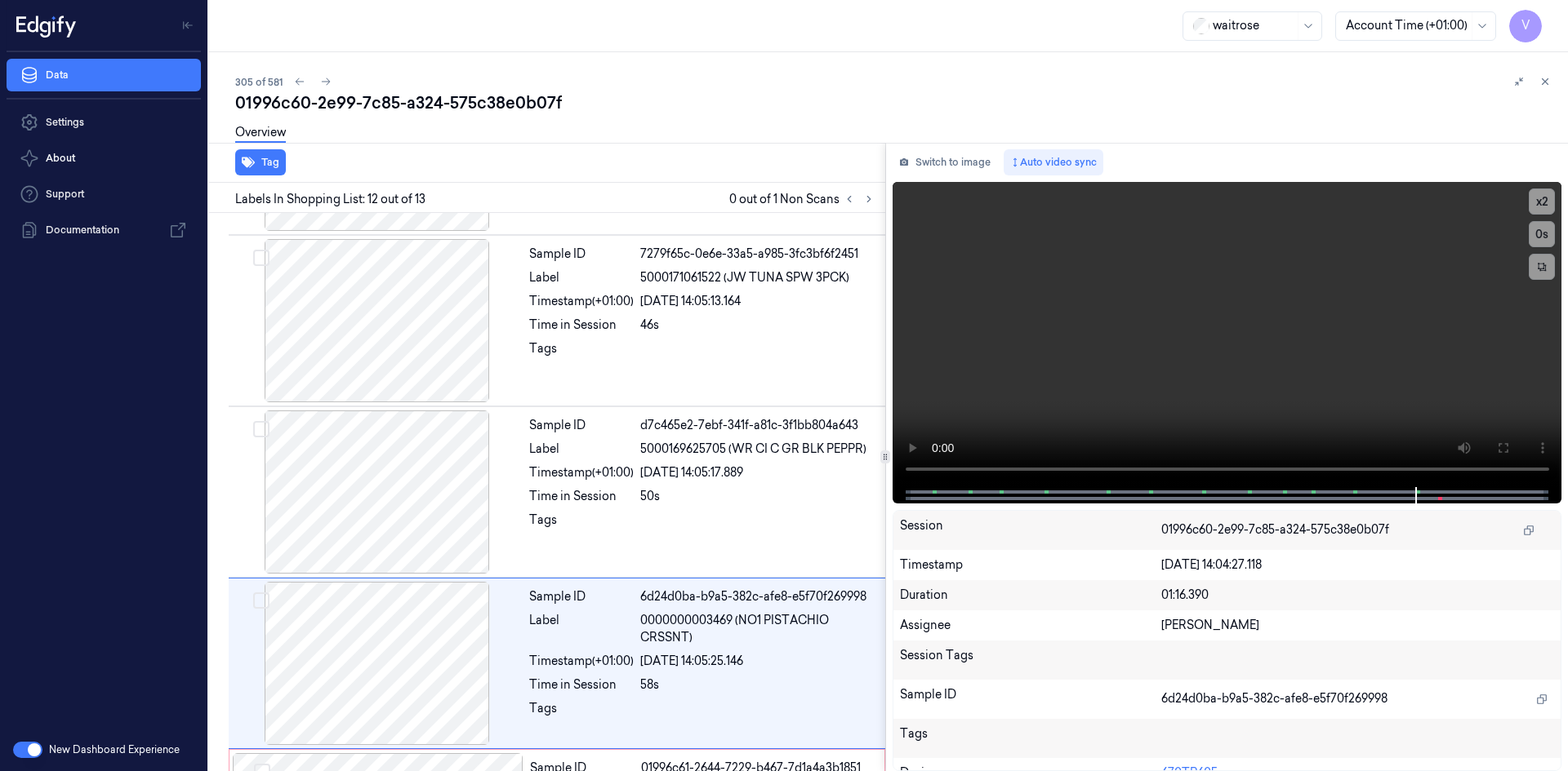
scroll to position [1675, 0]
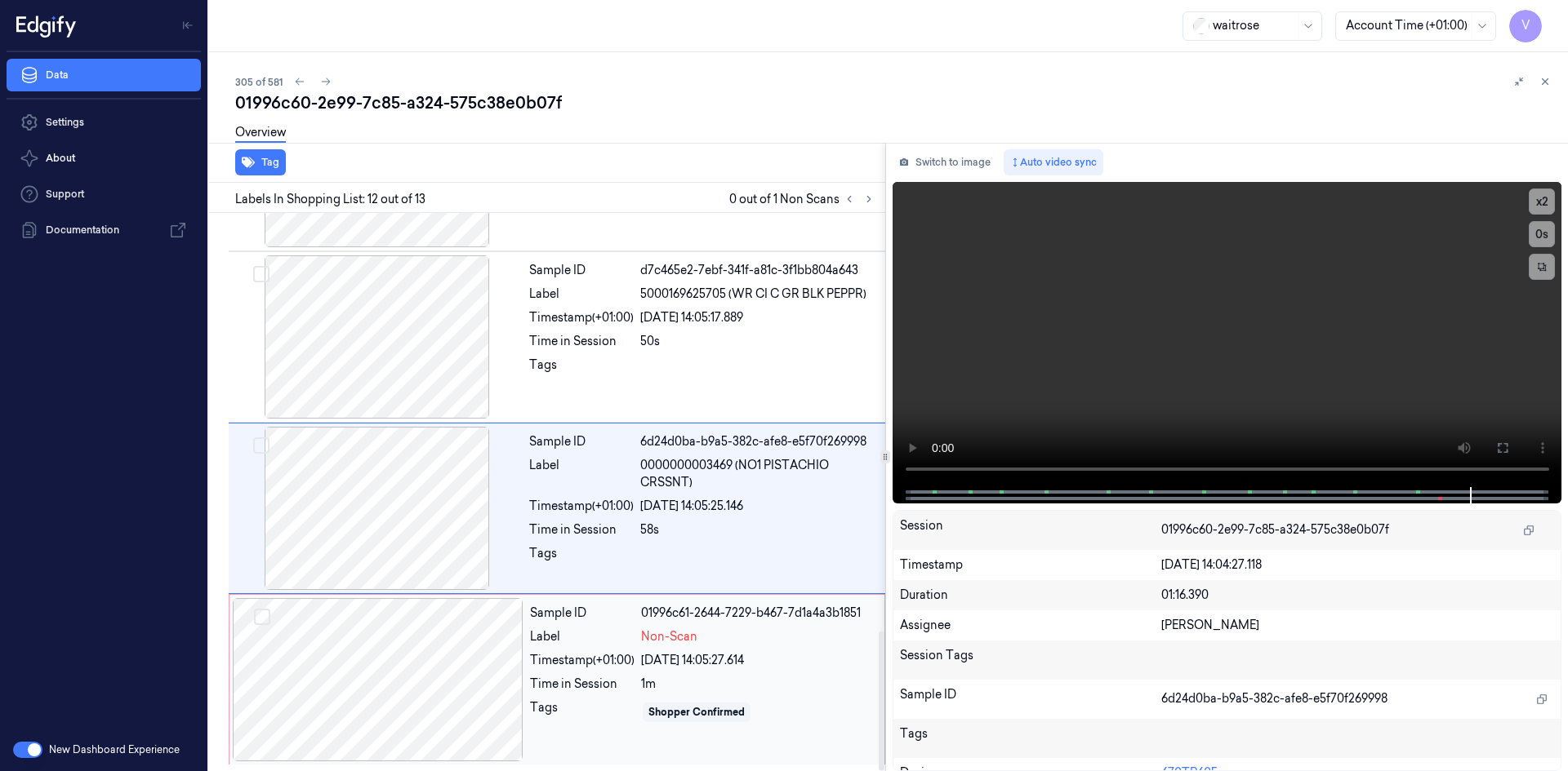
click at [482, 628] on div at bounding box center [378, 679] width 291 height 163
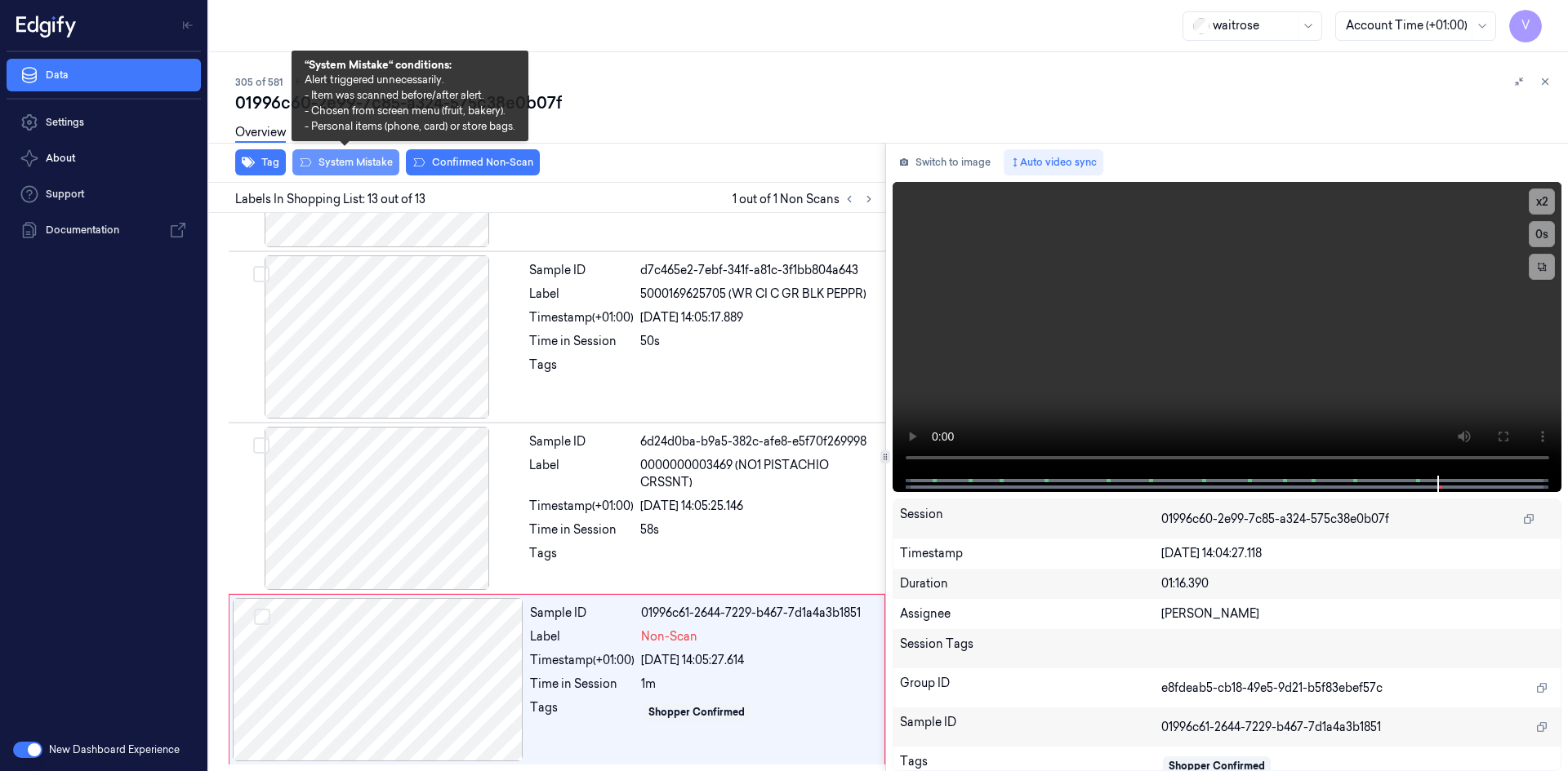
click at [335, 161] on button "System Mistake" at bounding box center [346, 162] width 107 height 26
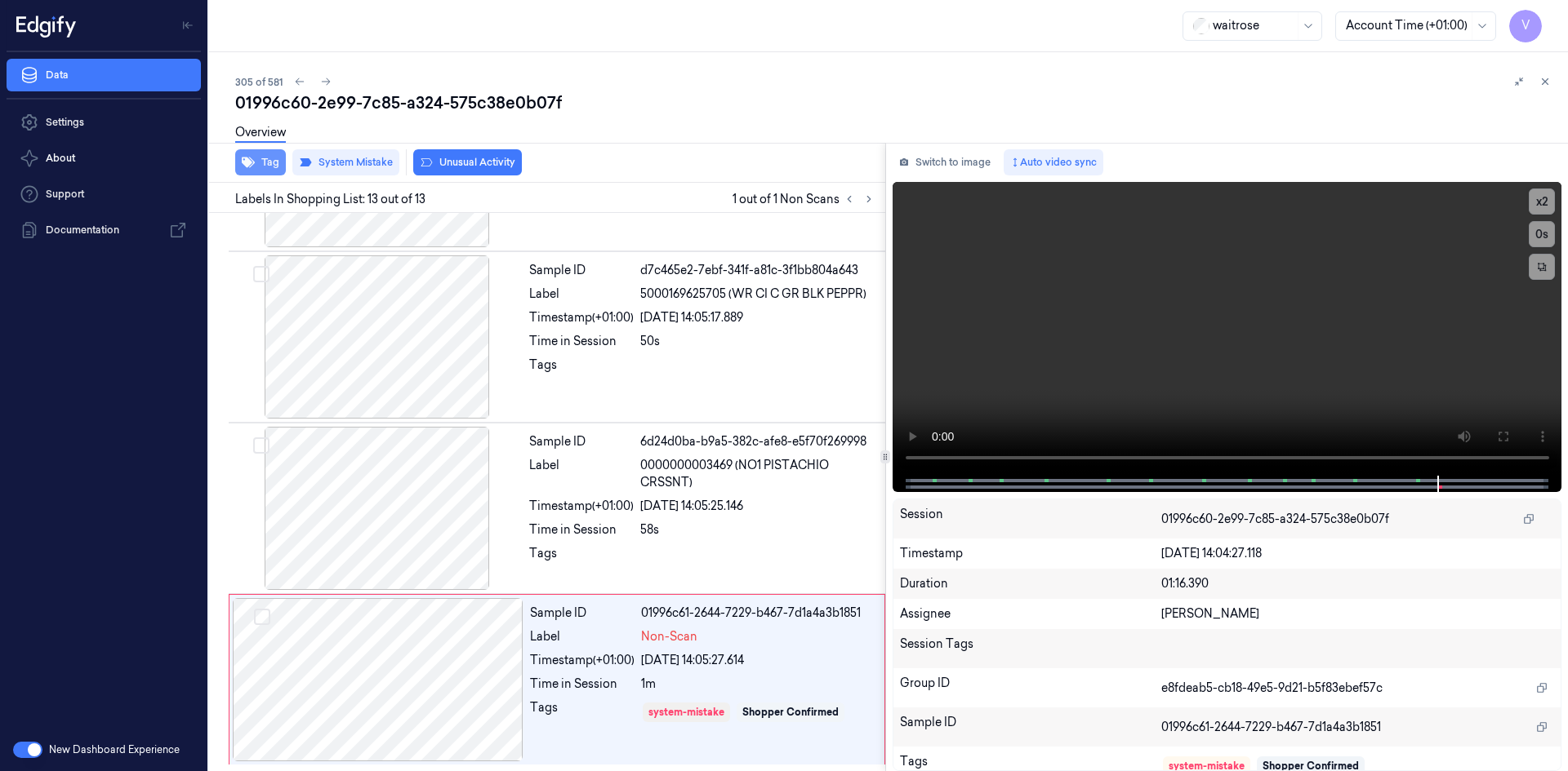
click at [276, 159] on button "Tag" at bounding box center [261, 162] width 50 height 26
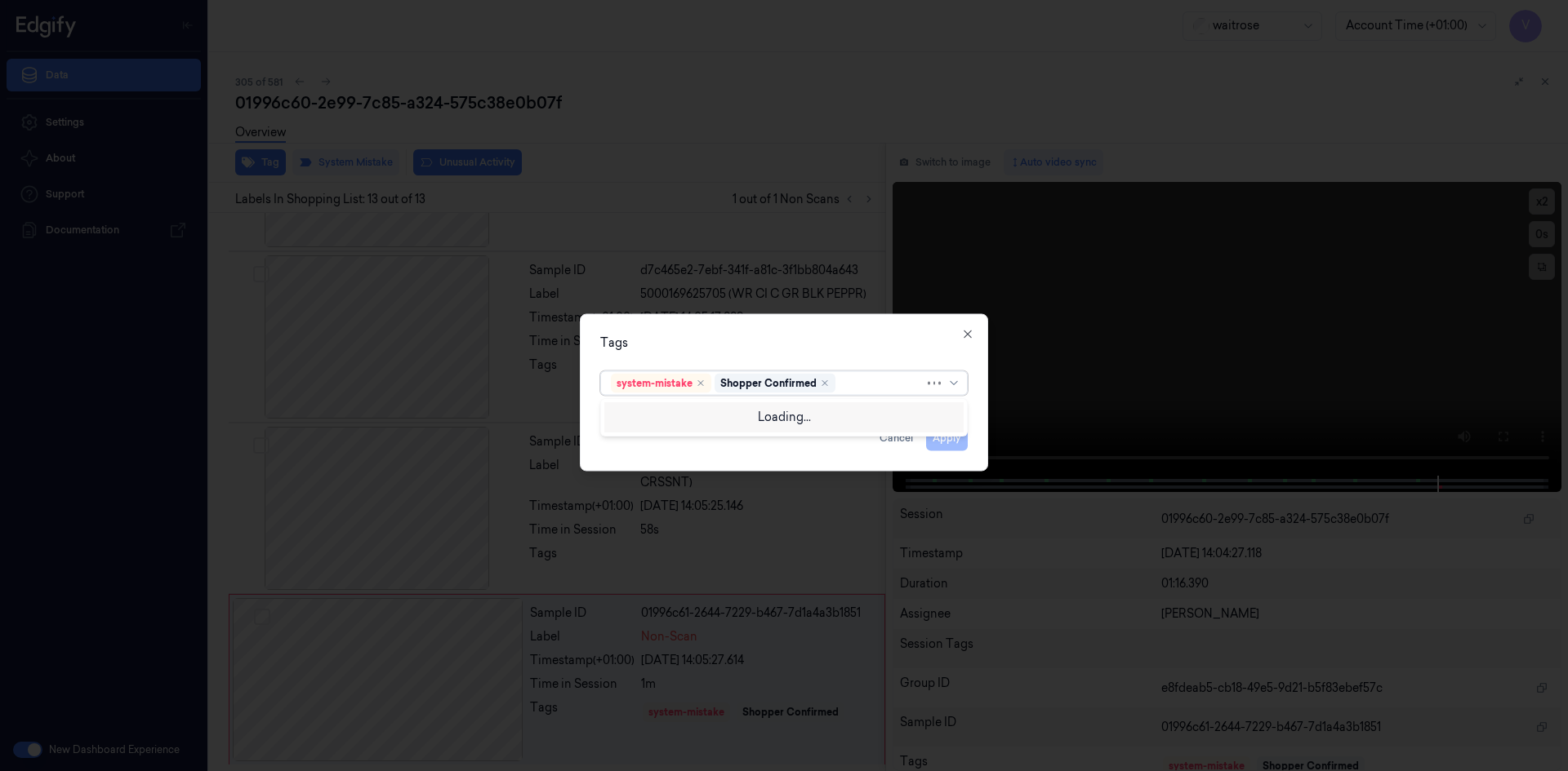
click at [862, 390] on div at bounding box center [882, 383] width 86 height 17
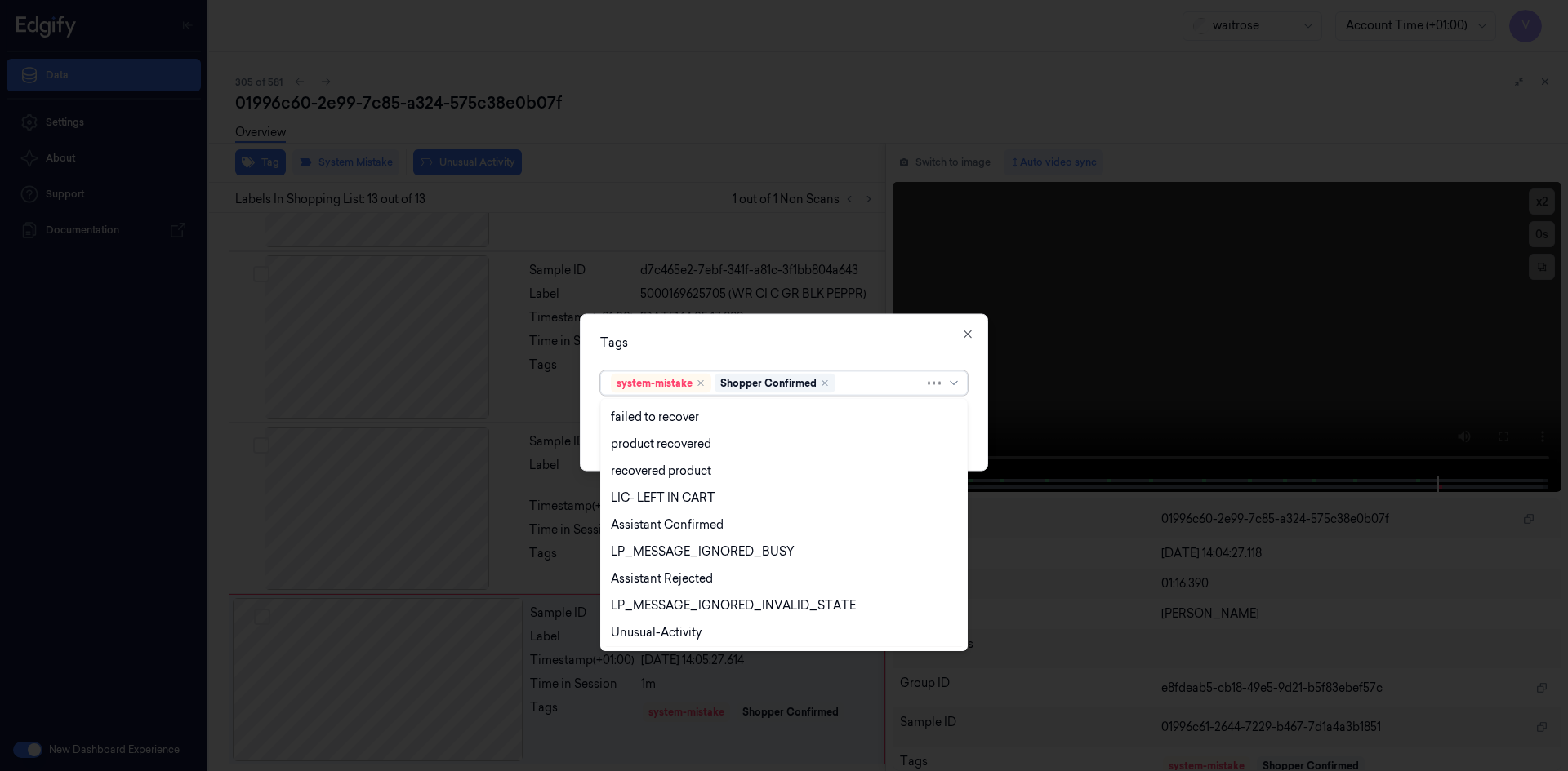
scroll to position [240, 0]
click at [683, 583] on div "Unusual-Activity" at bounding box center [657, 580] width 91 height 17
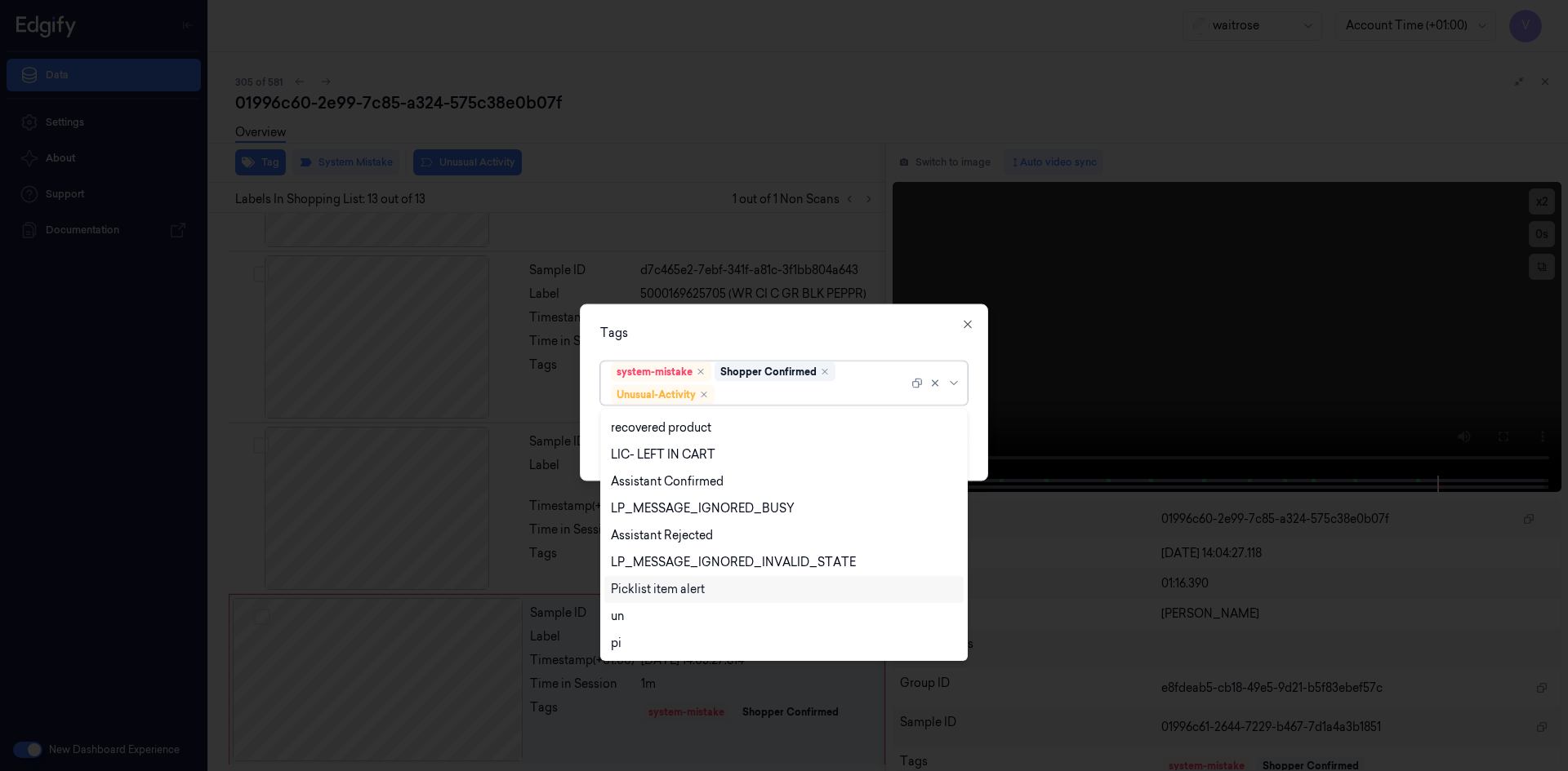
click at [678, 592] on div "Picklist item alert" at bounding box center [658, 590] width 94 height 17
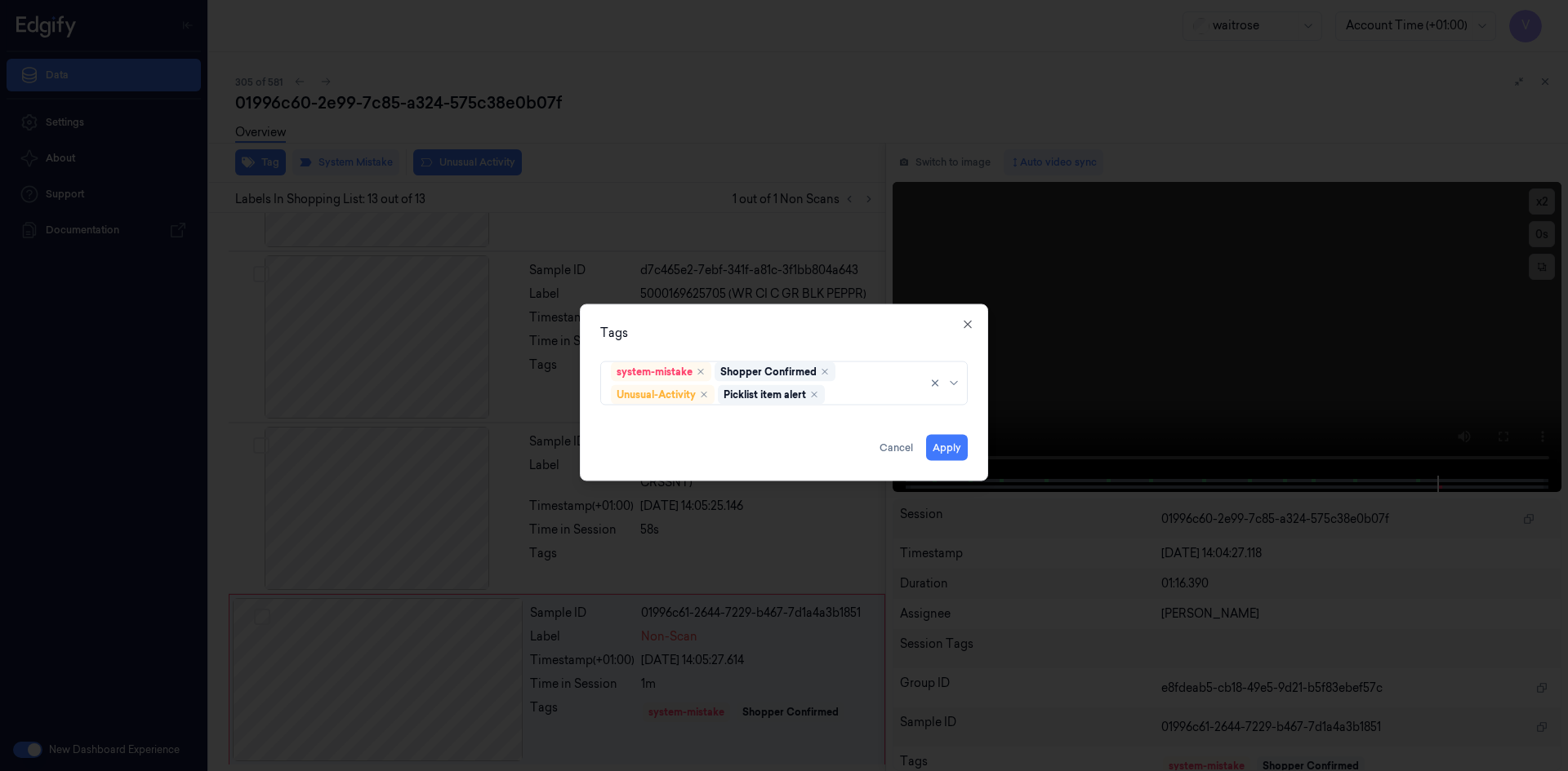
click at [770, 341] on div "Tags" at bounding box center [784, 333] width 368 height 17
click at [951, 443] on button "Apply" at bounding box center [946, 447] width 42 height 26
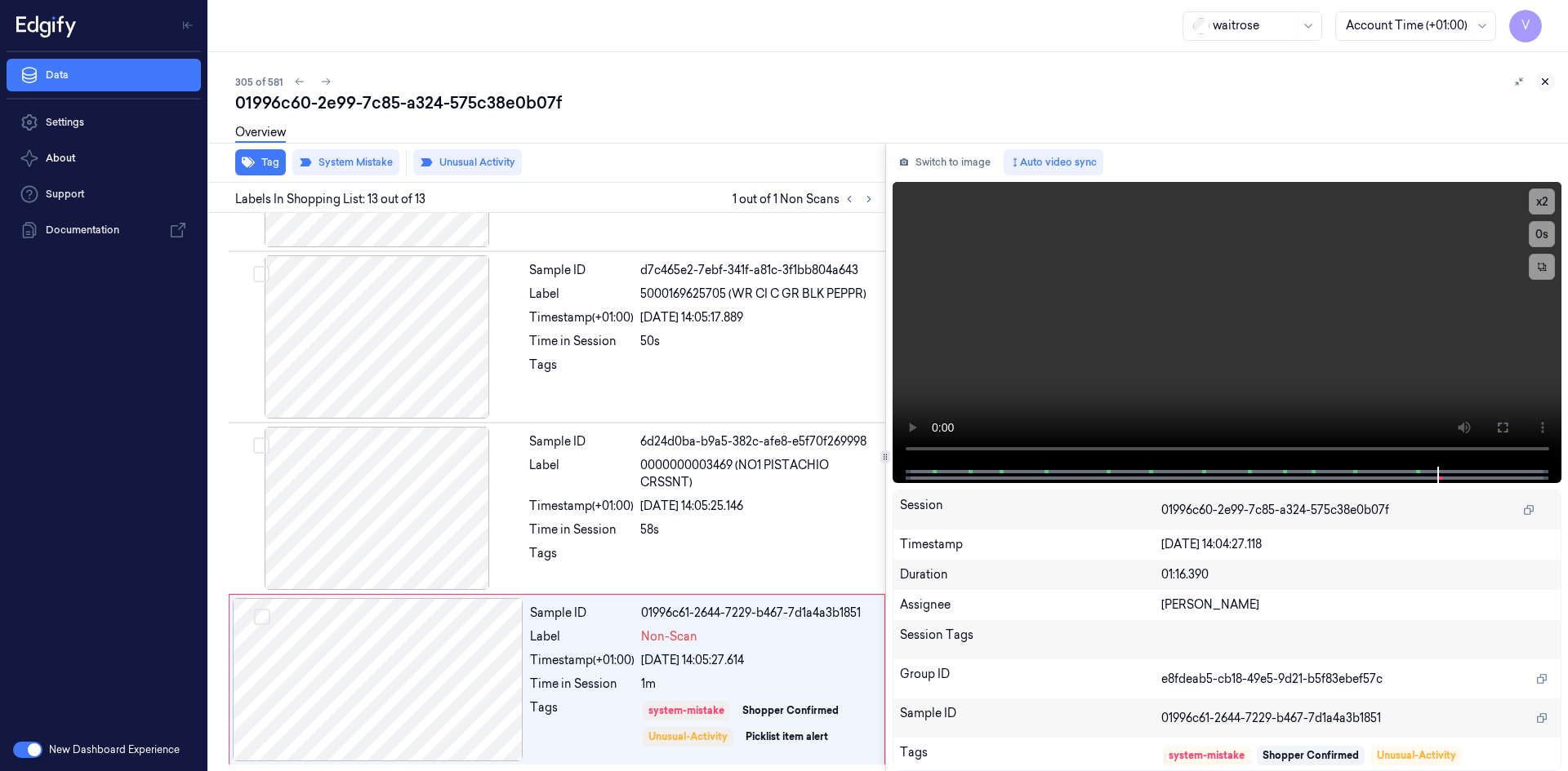
click at [1548, 79] on icon at bounding box center [1546, 82] width 6 height 6
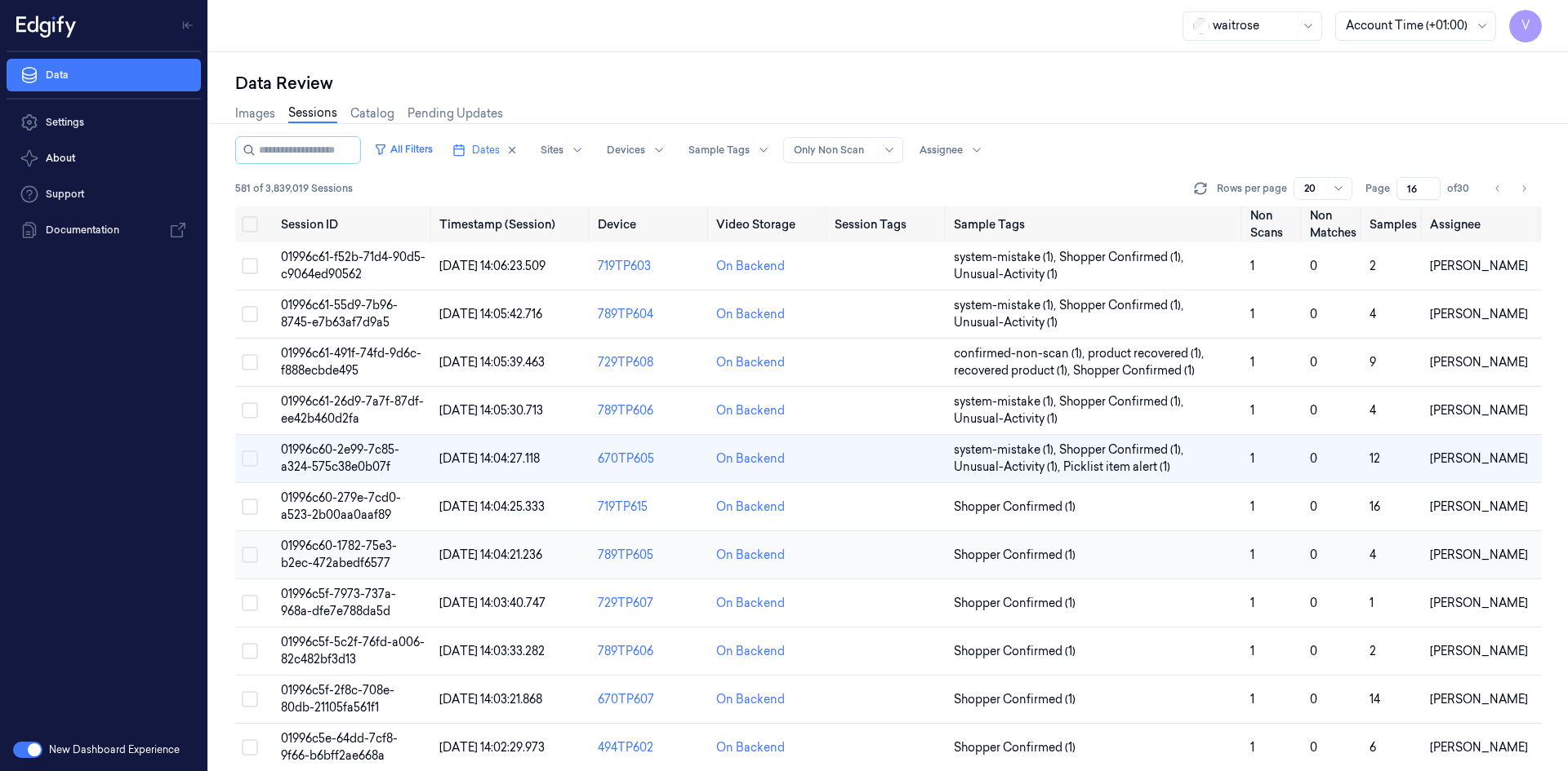
click at [350, 552] on span "01996c60-1782-75e3-b2ec-472abedf6577" at bounding box center [339, 554] width 116 height 32
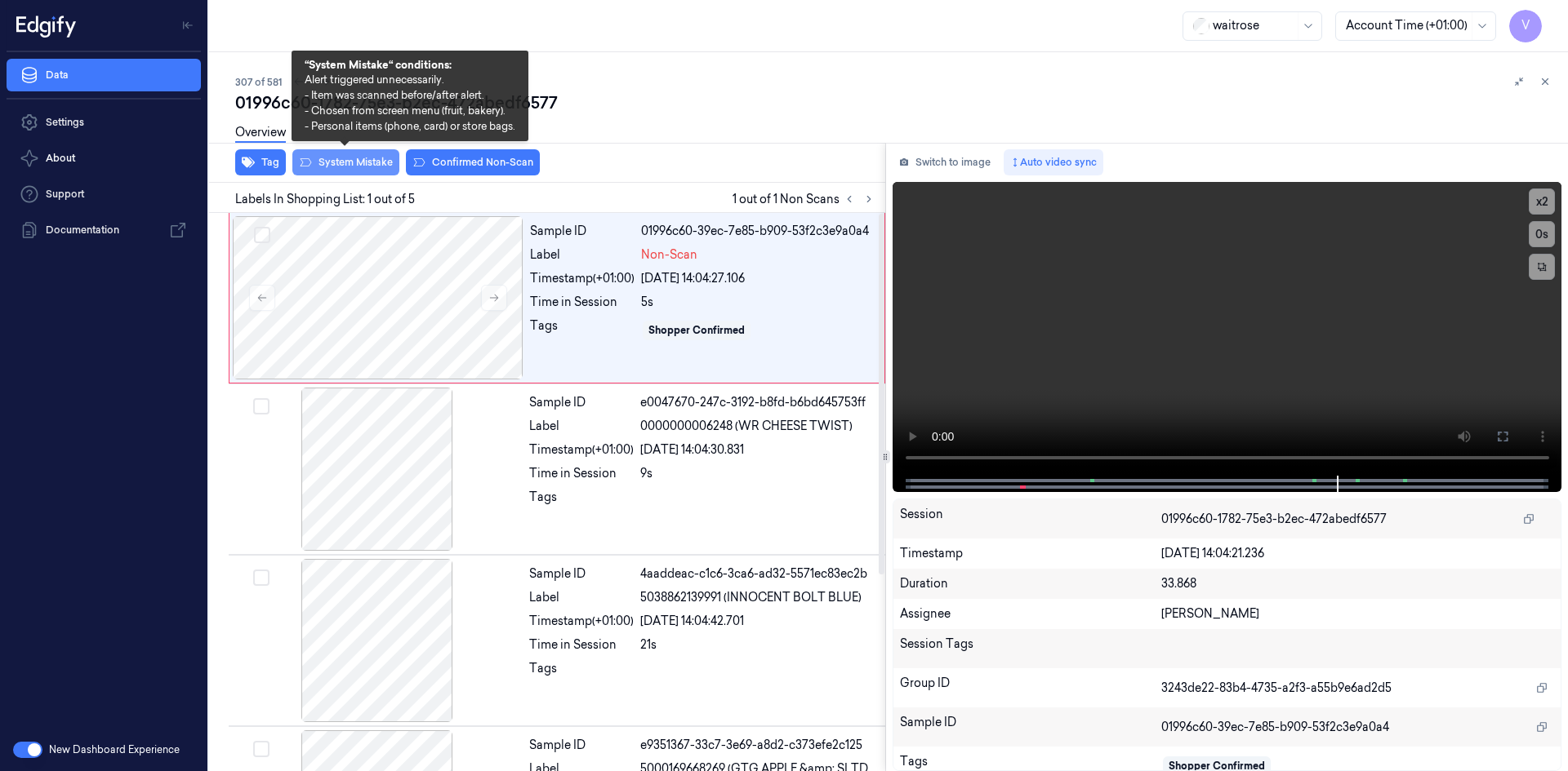
click at [362, 170] on button "System Mistake" at bounding box center [346, 162] width 107 height 26
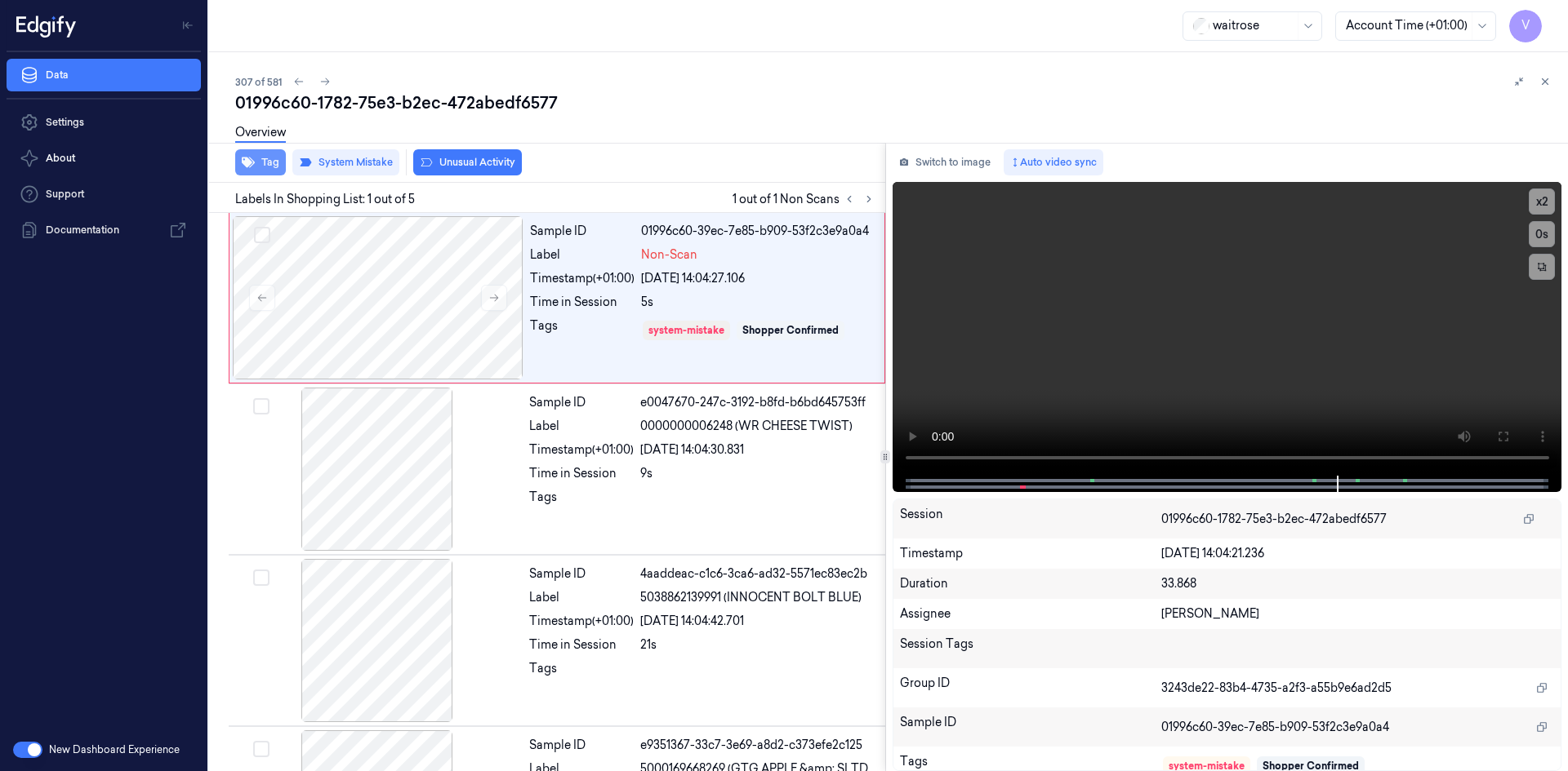
click at [255, 165] on button "Tag" at bounding box center [261, 162] width 50 height 26
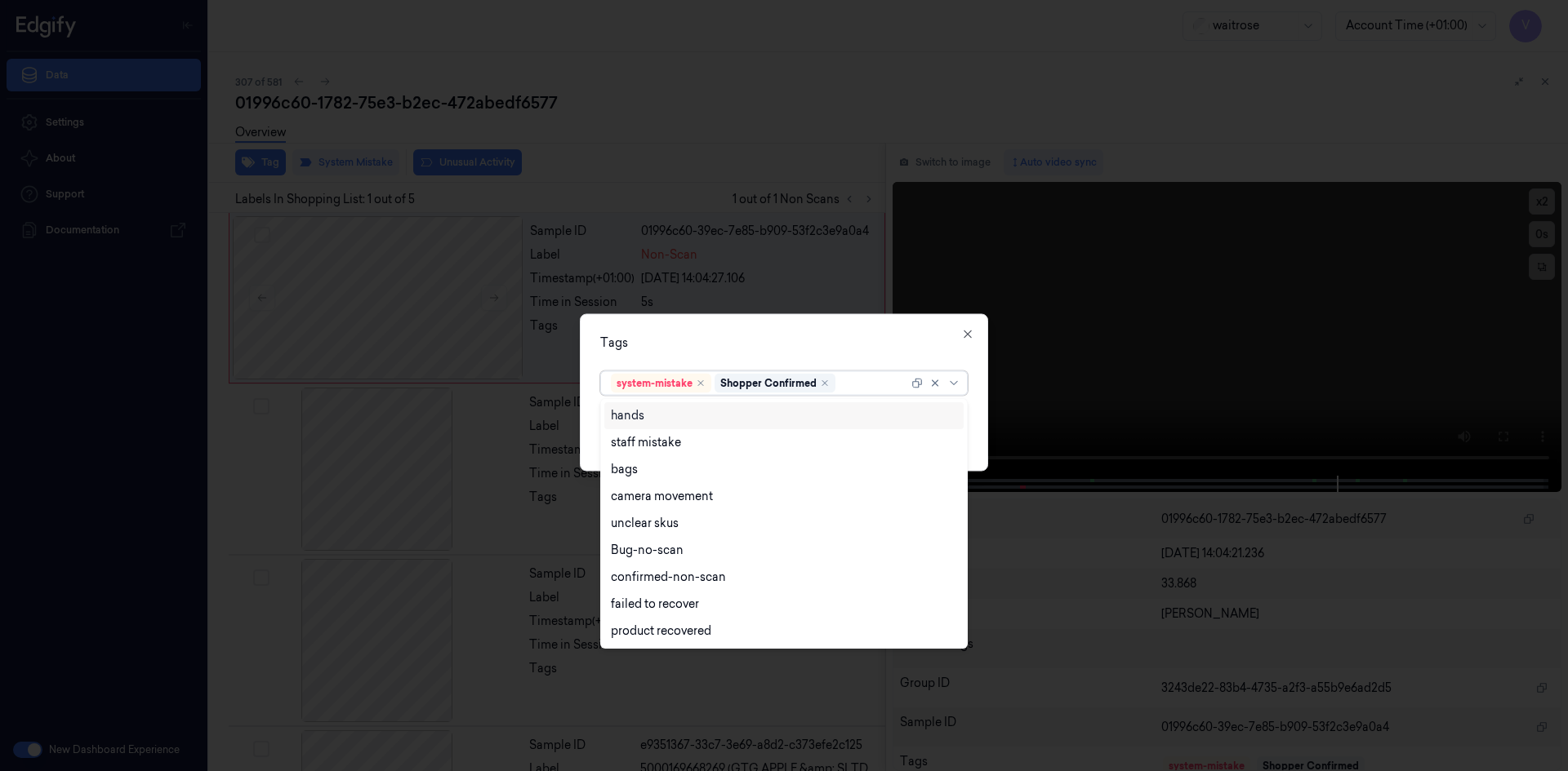
click at [855, 380] on div at bounding box center [874, 383] width 70 height 17
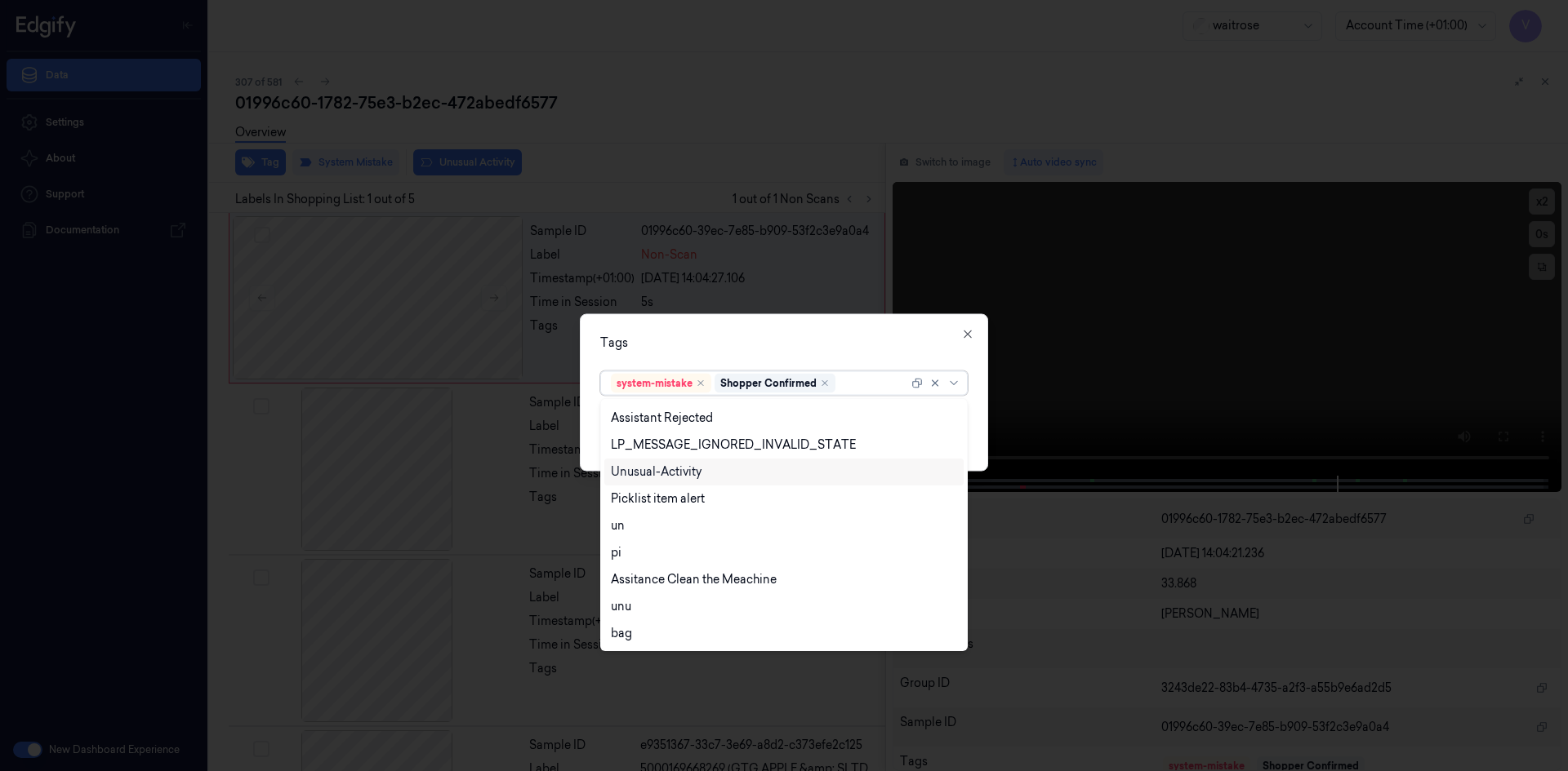
click at [683, 475] on div "Unusual-Activity" at bounding box center [657, 473] width 91 height 17
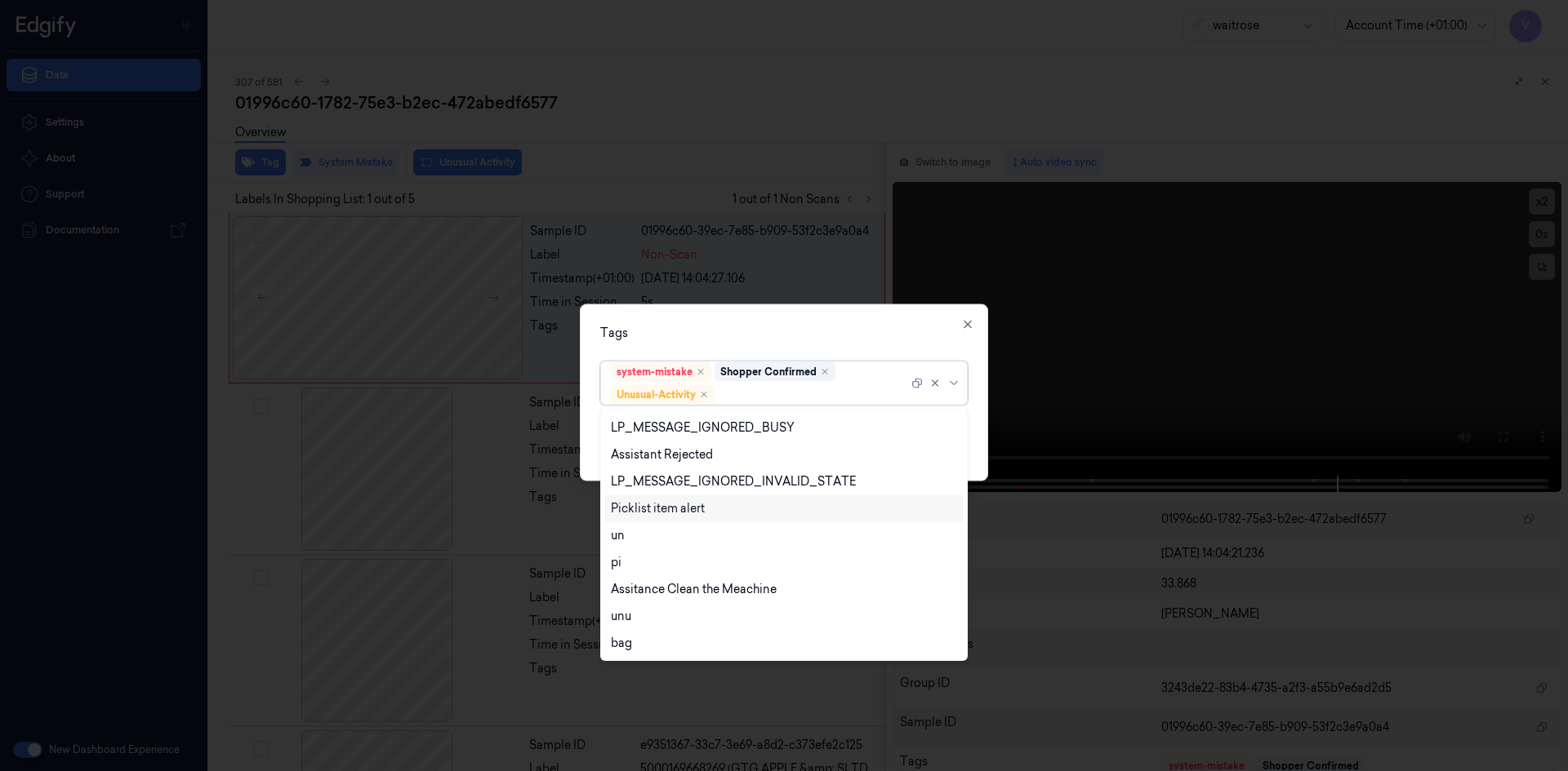
click at [640, 513] on div "Picklist item alert" at bounding box center [658, 509] width 94 height 17
drag, startPoint x: 750, startPoint y: 316, endPoint x: 762, endPoint y: 328, distance: 17.0
click at [761, 326] on div "Tags option Picklist item alert, selected. 20 results available. Use Up and Dow…" at bounding box center [784, 393] width 408 height 178
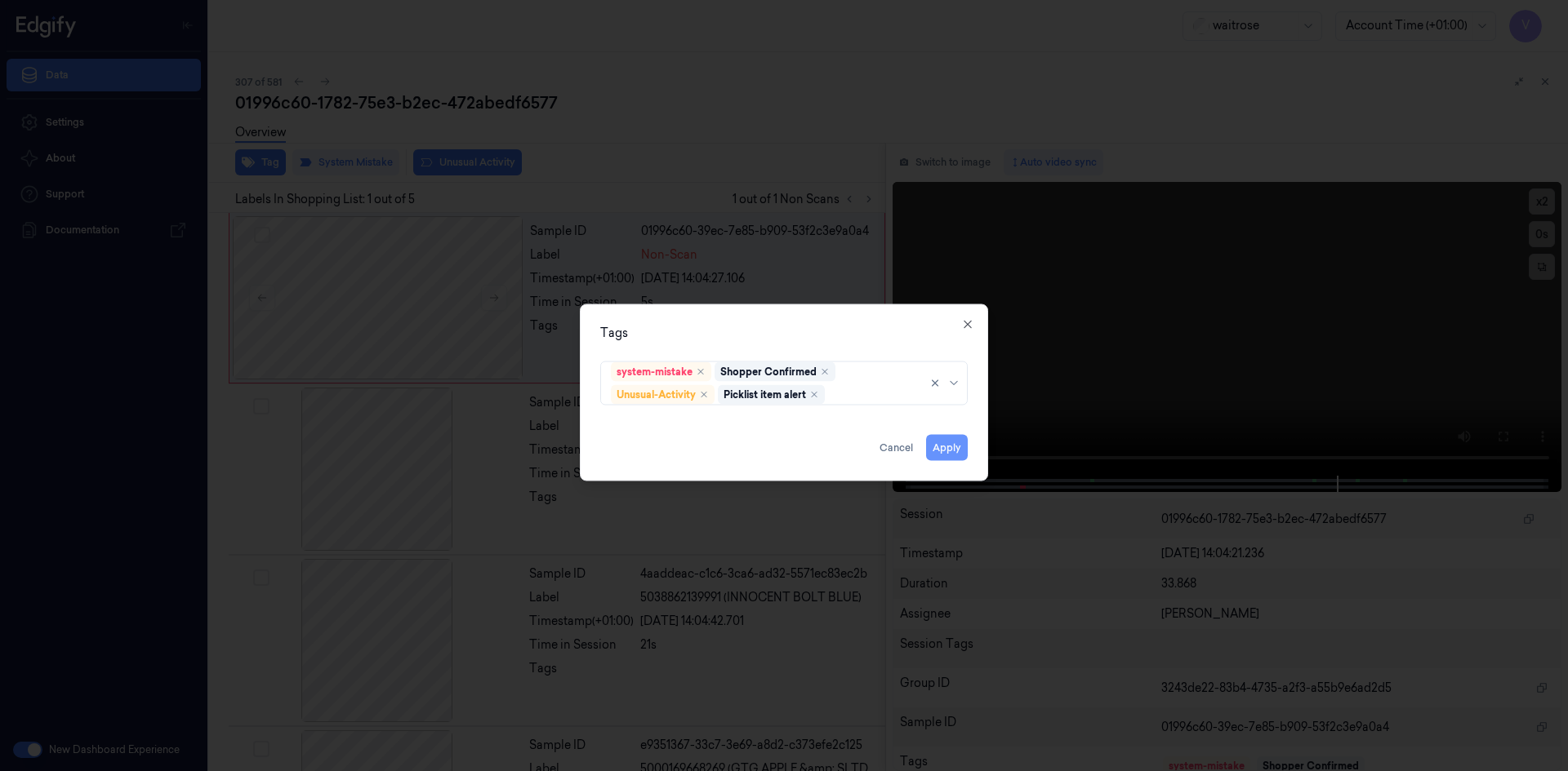
click at [944, 447] on button "Apply" at bounding box center [946, 447] width 42 height 26
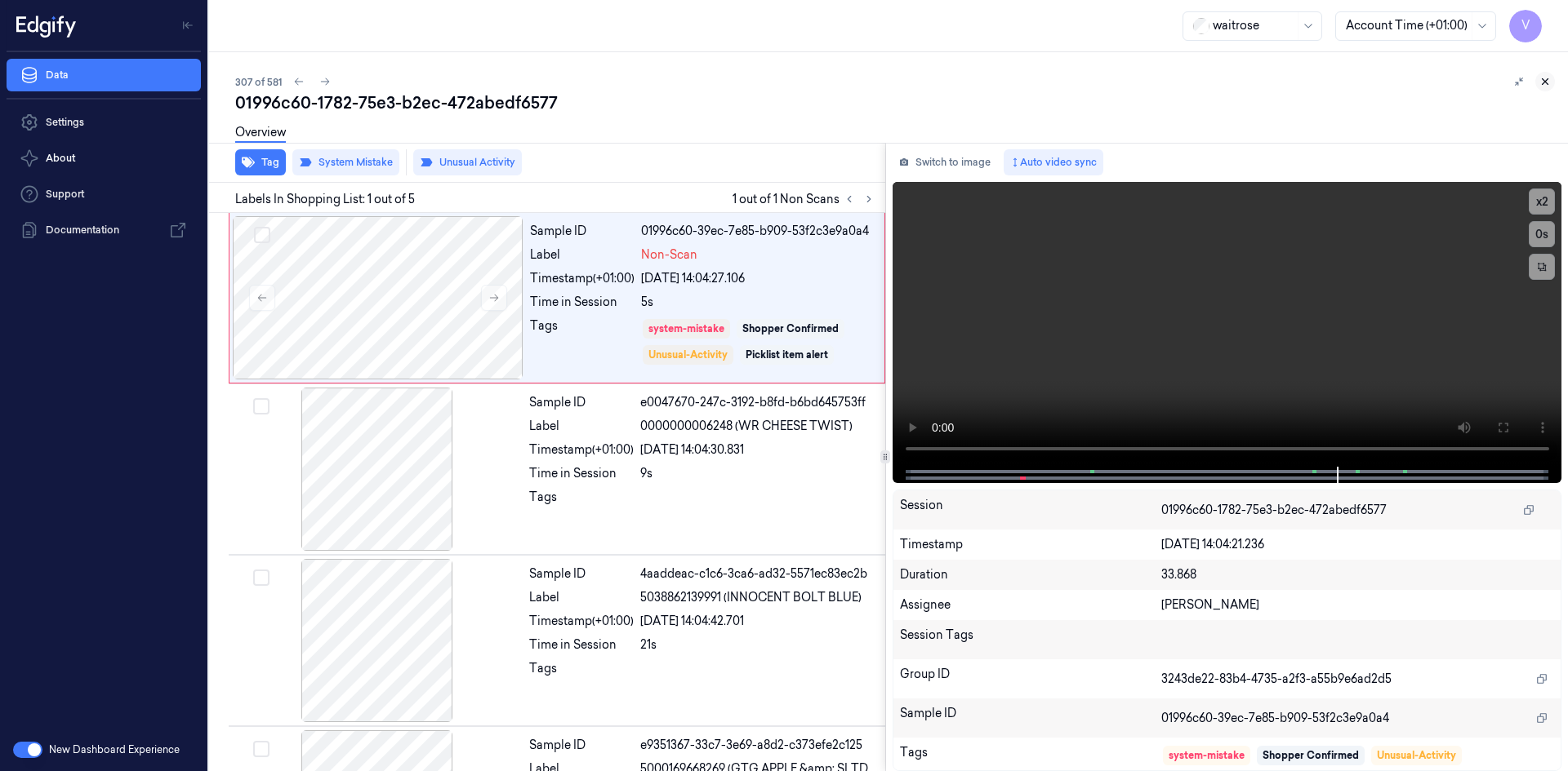
click at [1547, 81] on icon at bounding box center [1546, 82] width 6 height 6
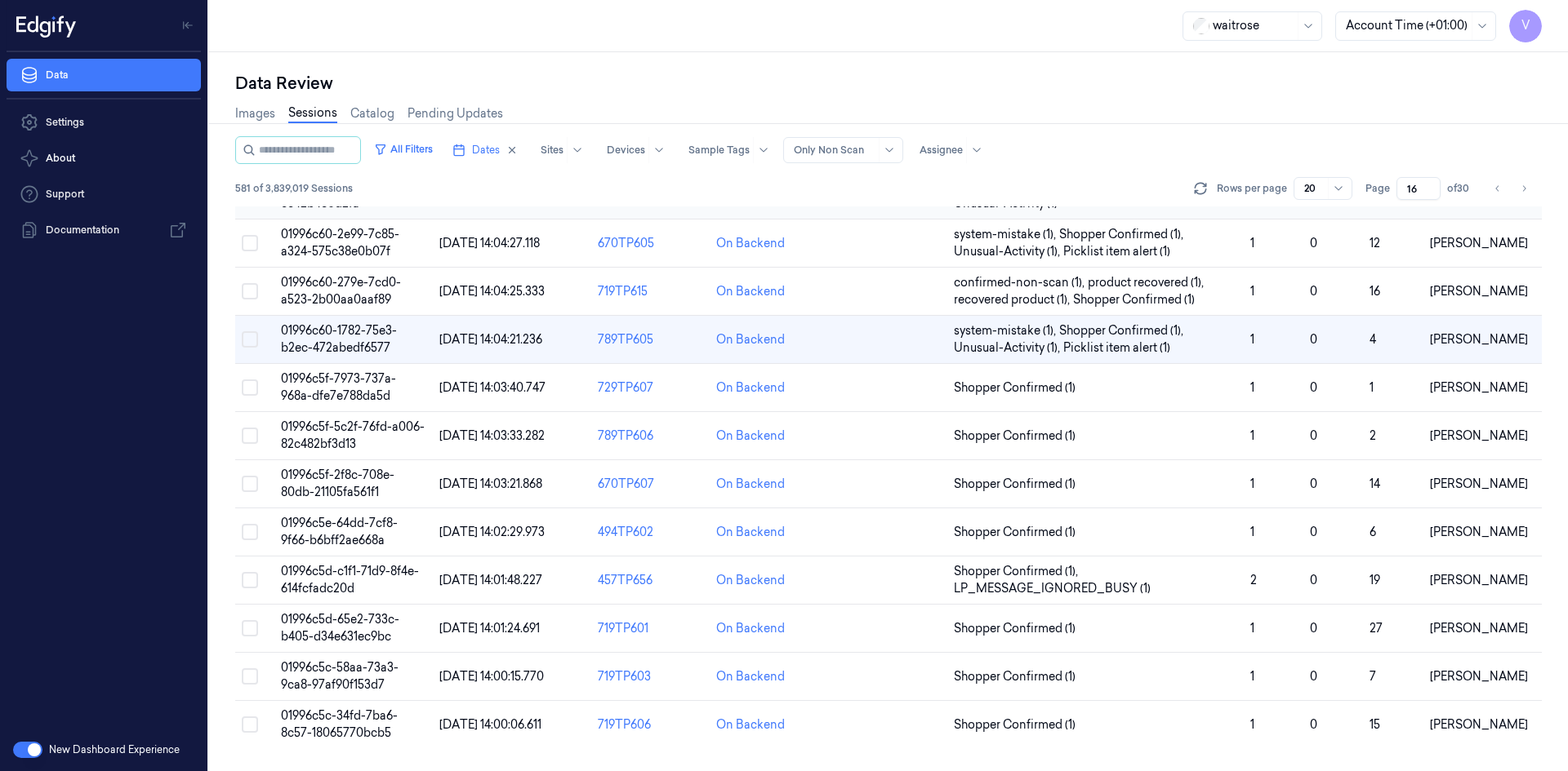
scroll to position [100, 0]
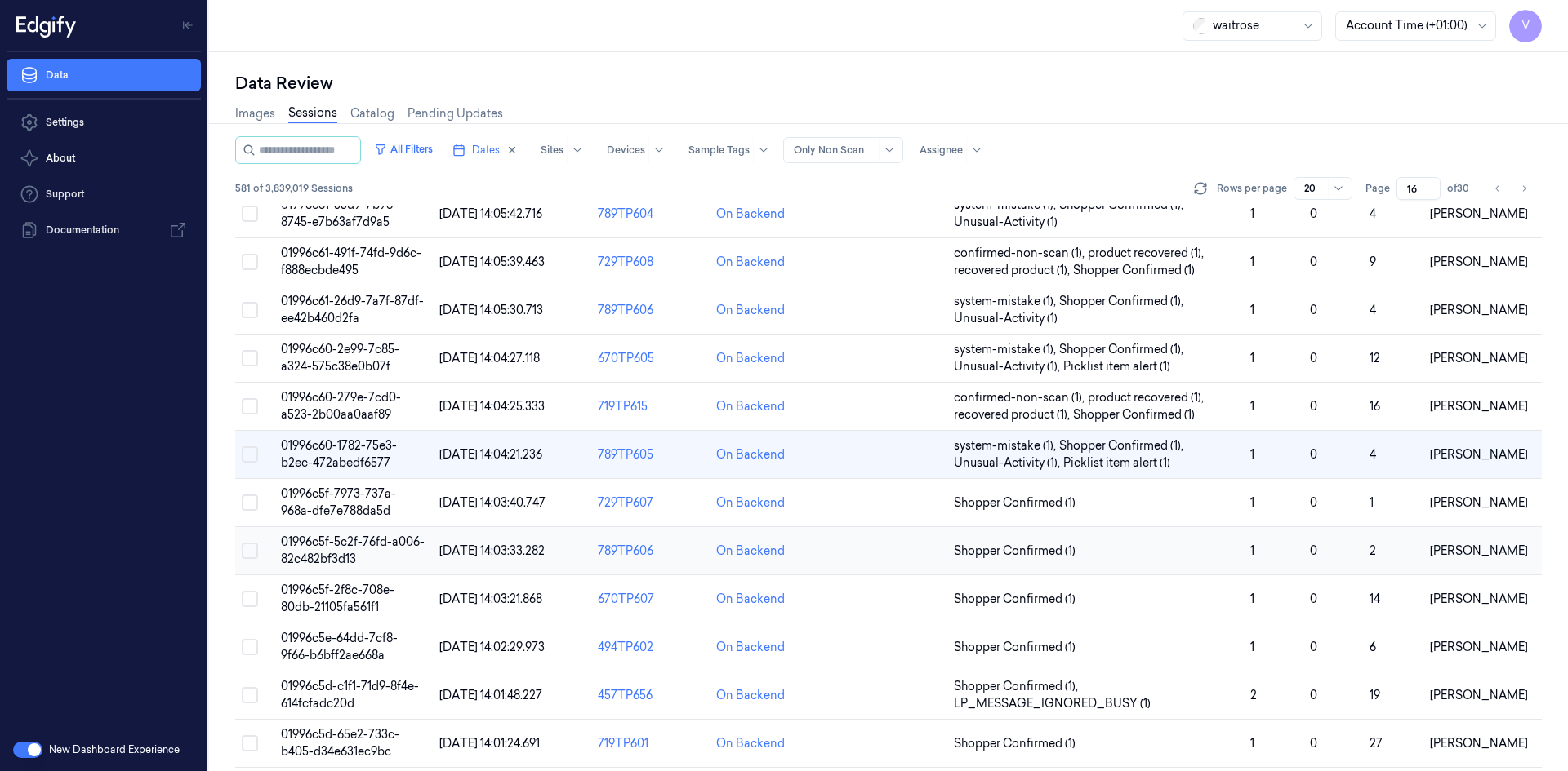
click at [347, 555] on span "01996c5f-5c2f-76fd-a006-82c482bf3d13" at bounding box center [352, 550] width 144 height 32
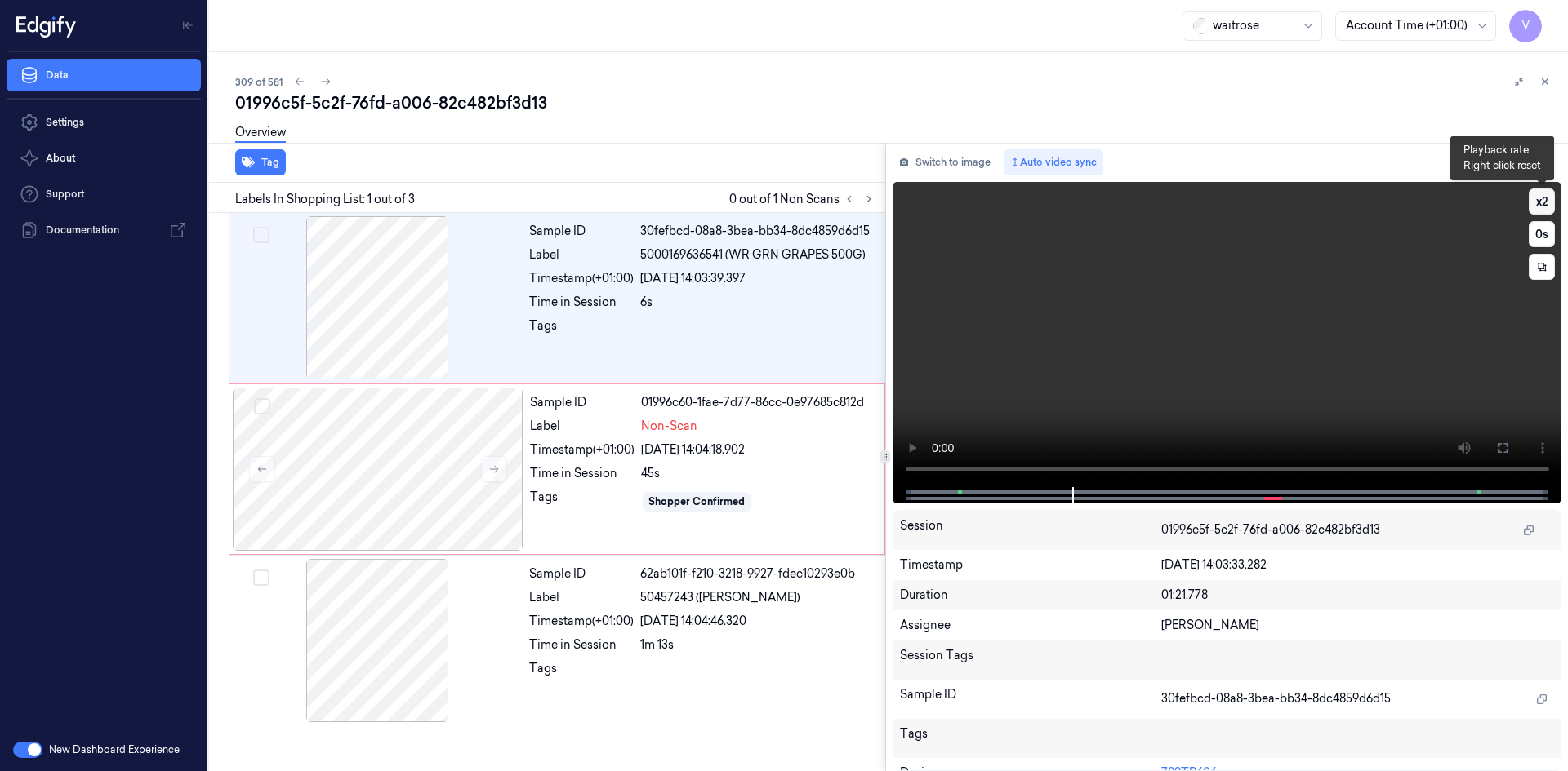
click at [1541, 205] on button "x 2" at bounding box center [1542, 201] width 26 height 26
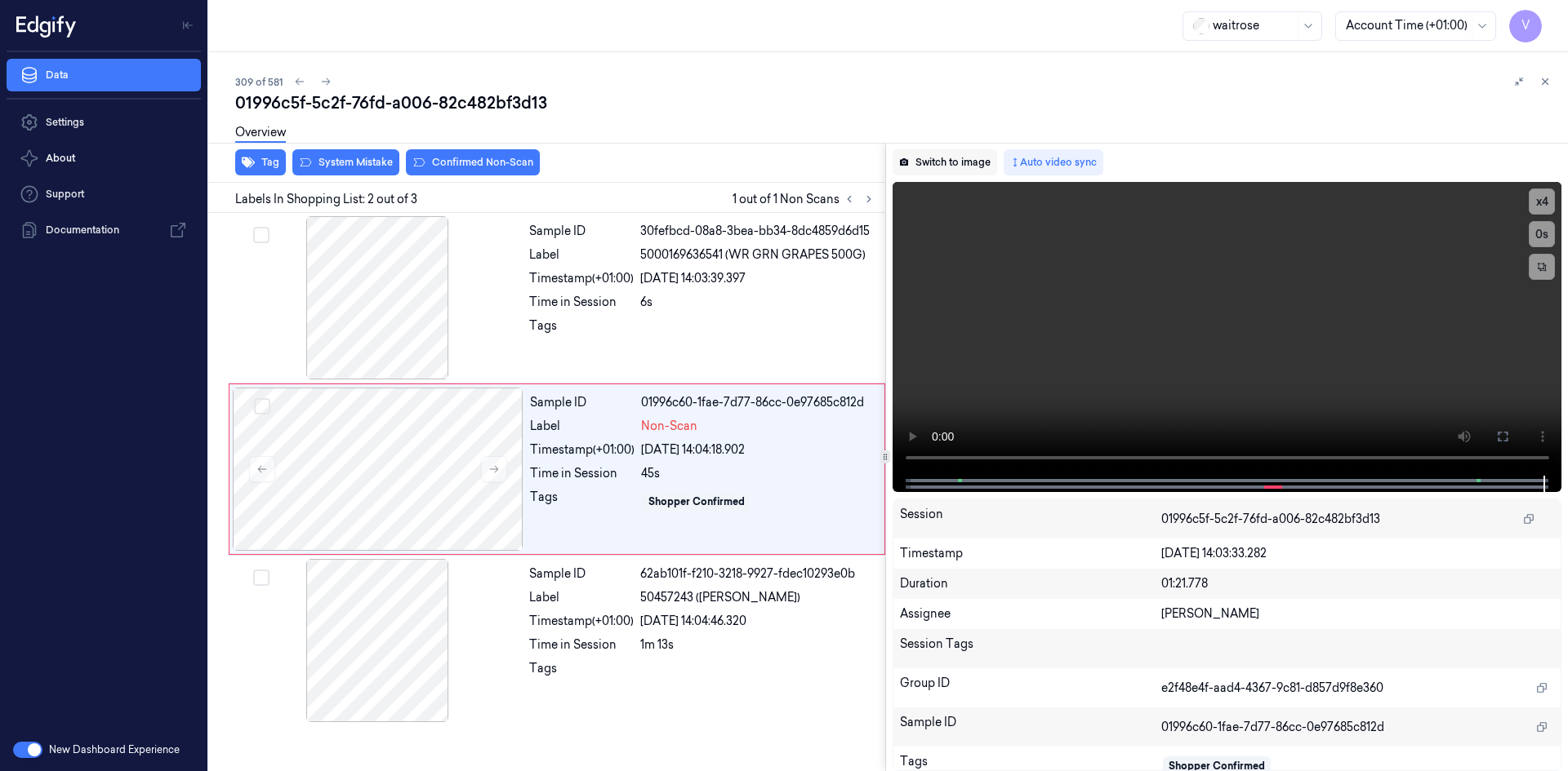
click at [961, 162] on button "Switch to image" at bounding box center [945, 162] width 104 height 26
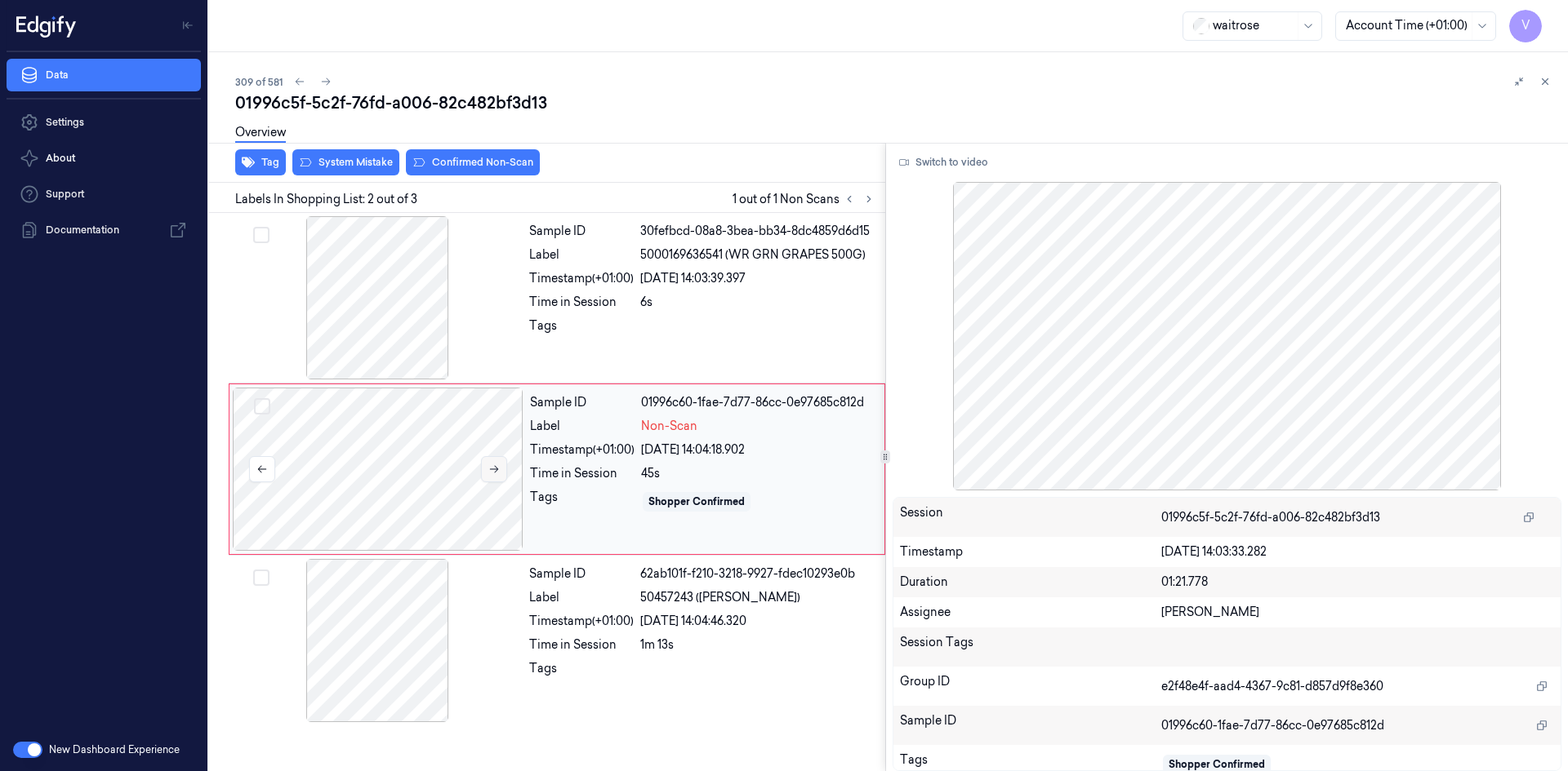
click at [493, 465] on icon at bounding box center [494, 470] width 12 height 12
click at [494, 471] on icon at bounding box center [494, 470] width 12 height 12
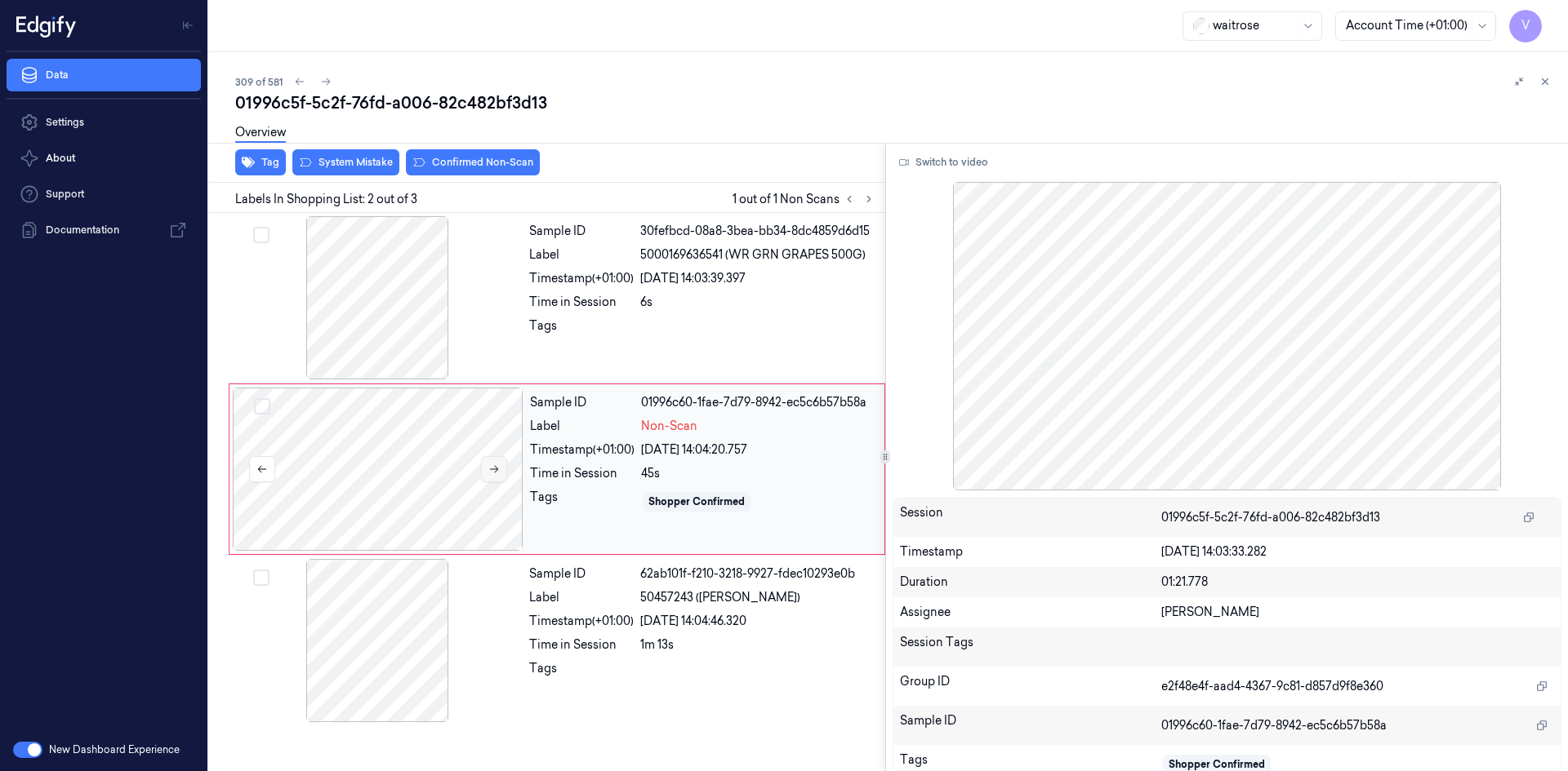
click at [494, 469] on icon at bounding box center [494, 470] width 9 height 8
click at [485, 462] on button at bounding box center [493, 469] width 26 height 26
click at [493, 464] on icon at bounding box center [494, 470] width 12 height 12
click at [935, 166] on button "Switch to video" at bounding box center [944, 162] width 102 height 26
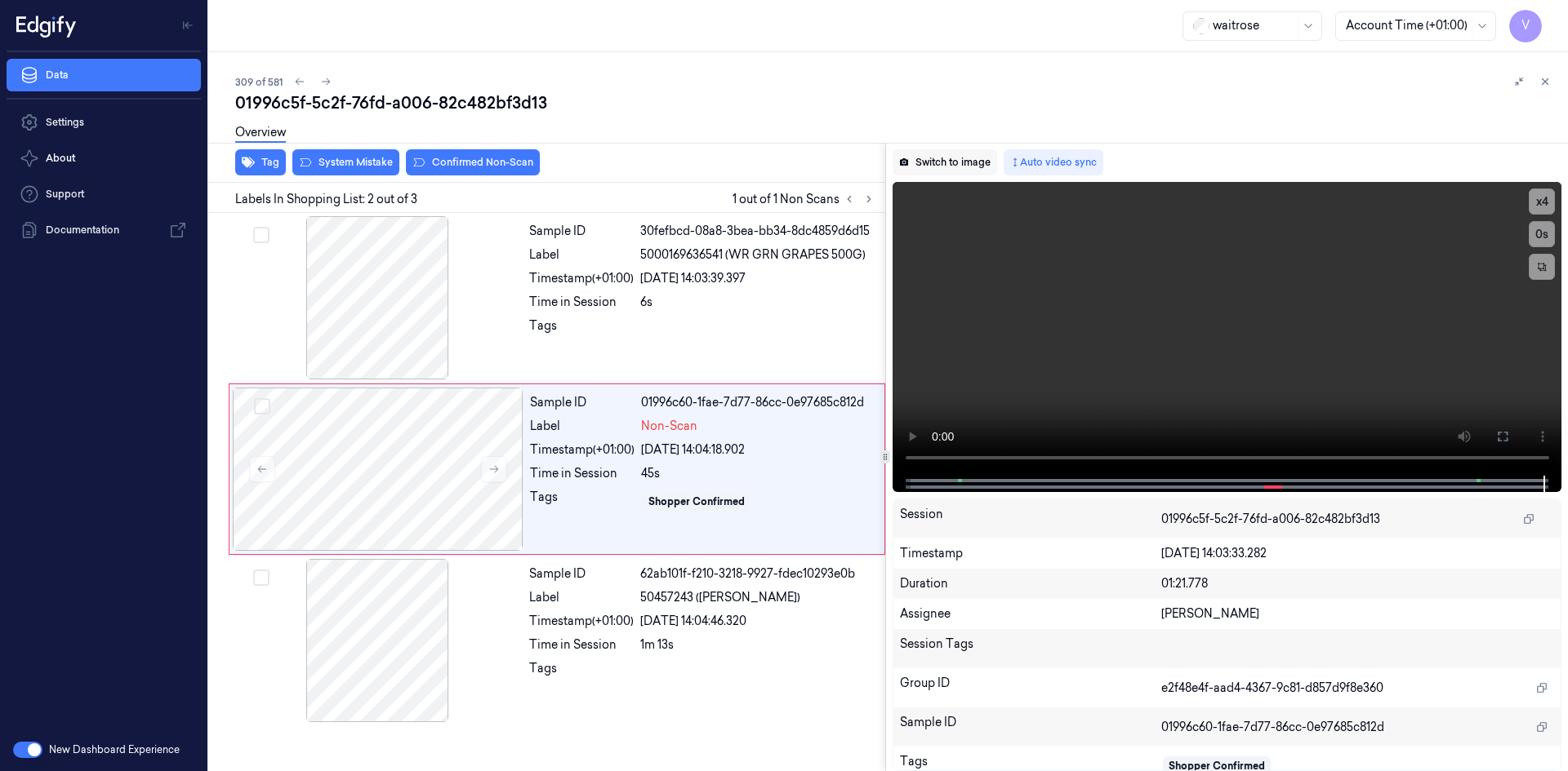
click at [930, 165] on button "Switch to image" at bounding box center [945, 162] width 104 height 26
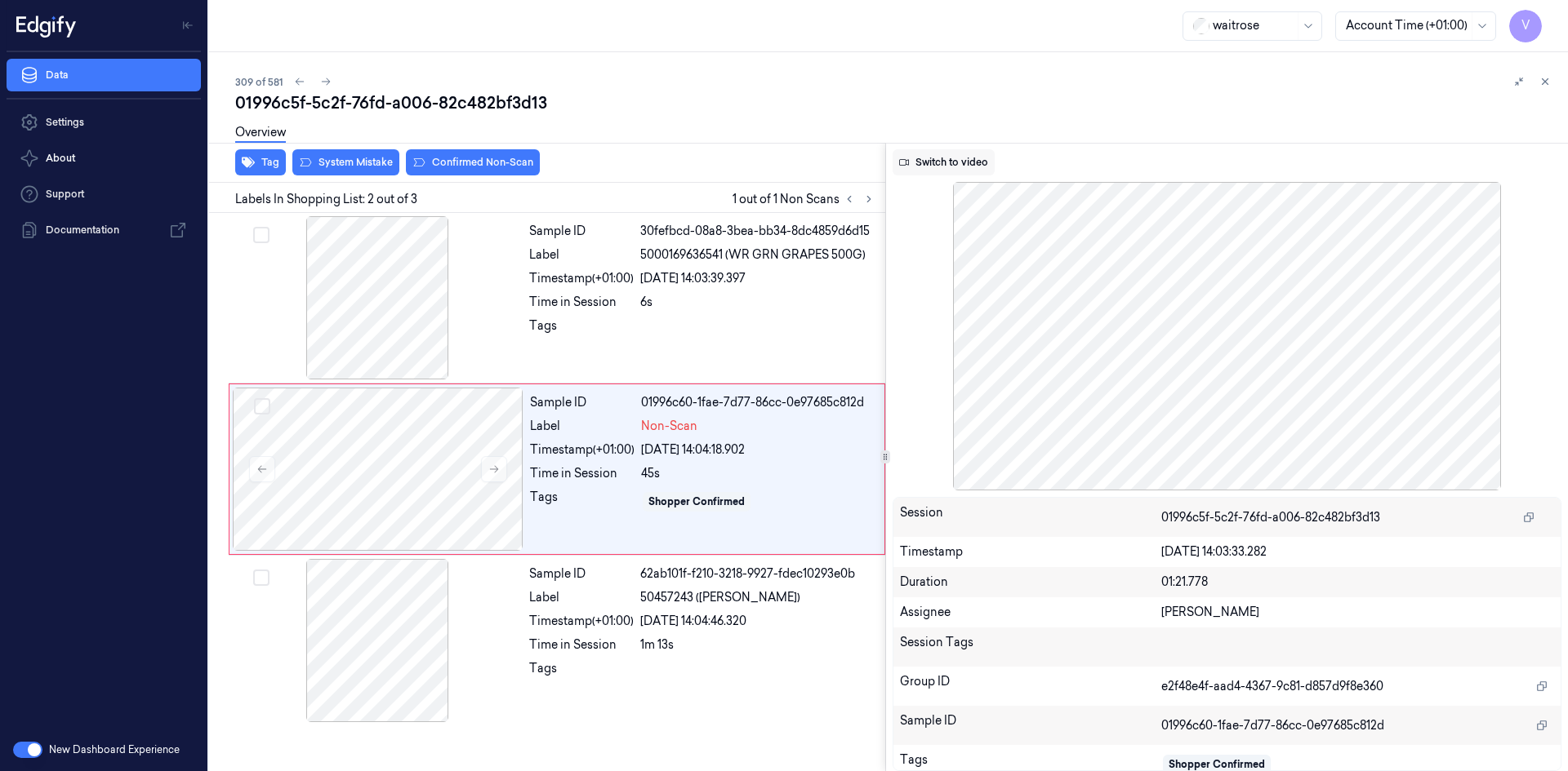
click at [958, 168] on button "Switch to video" at bounding box center [944, 162] width 102 height 26
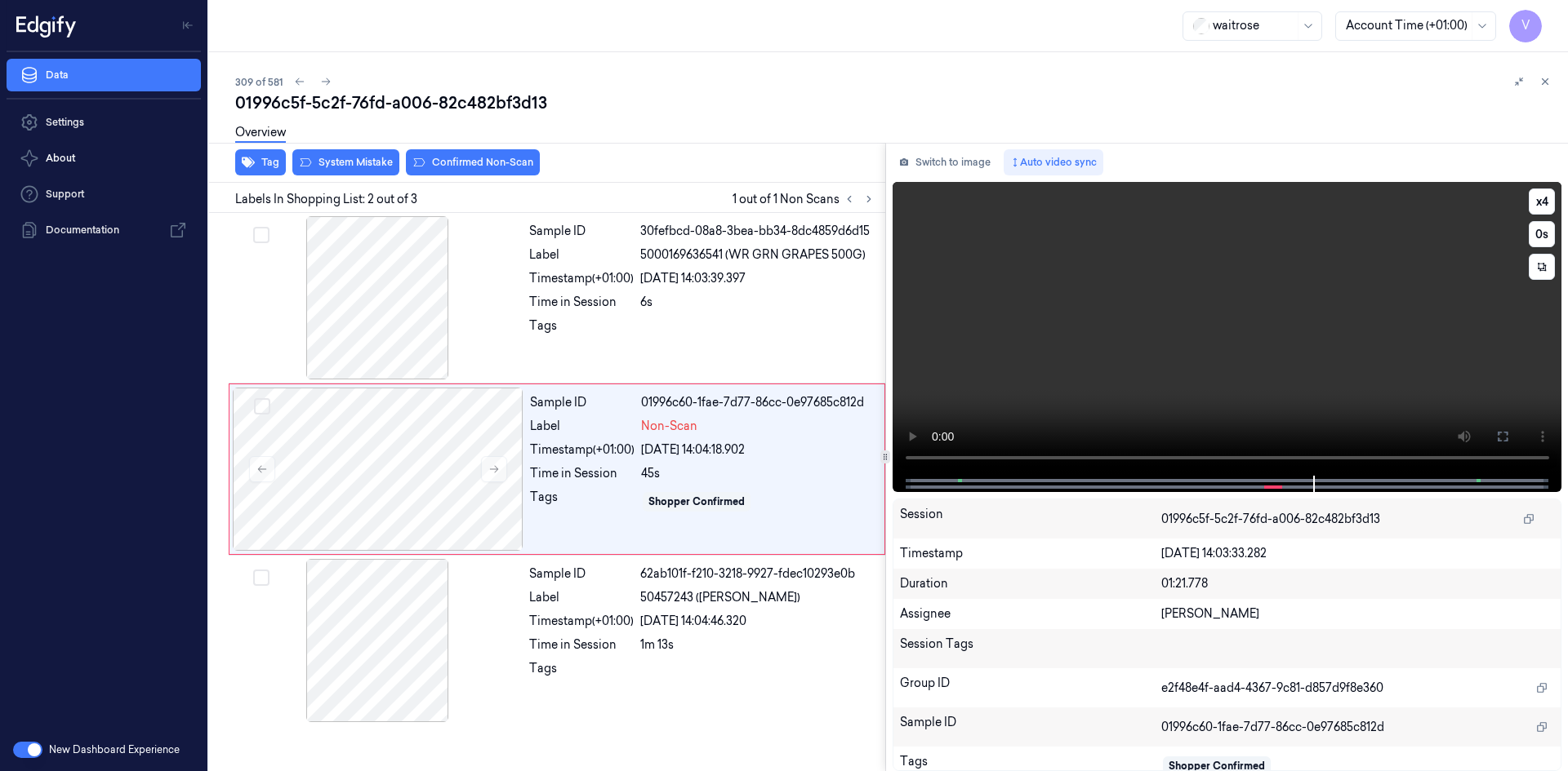
click at [1313, 284] on video at bounding box center [1228, 329] width 670 height 294
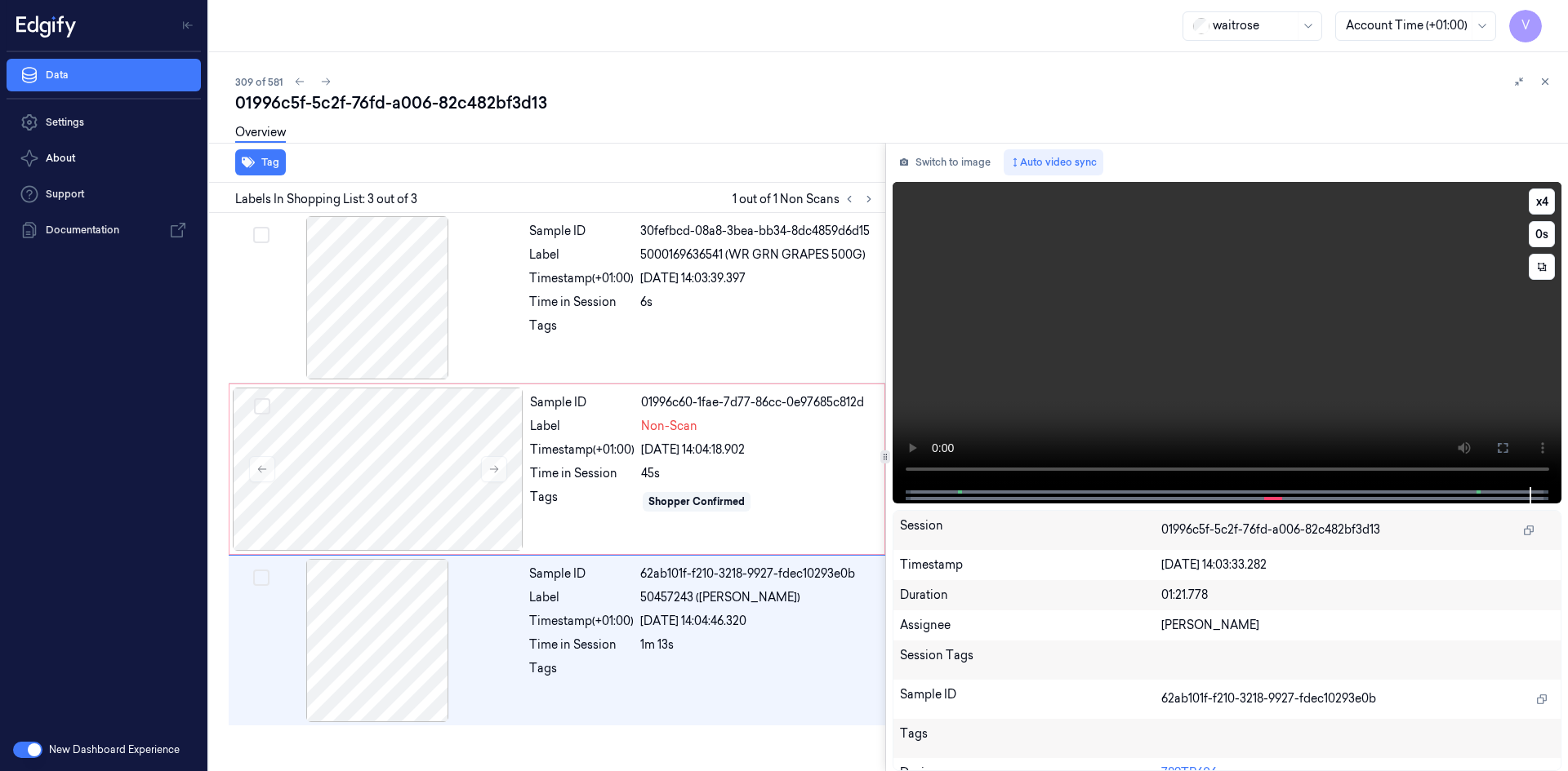
click at [1113, 382] on video at bounding box center [1228, 335] width 670 height 305
click at [963, 159] on button "Switch to image" at bounding box center [945, 162] width 104 height 26
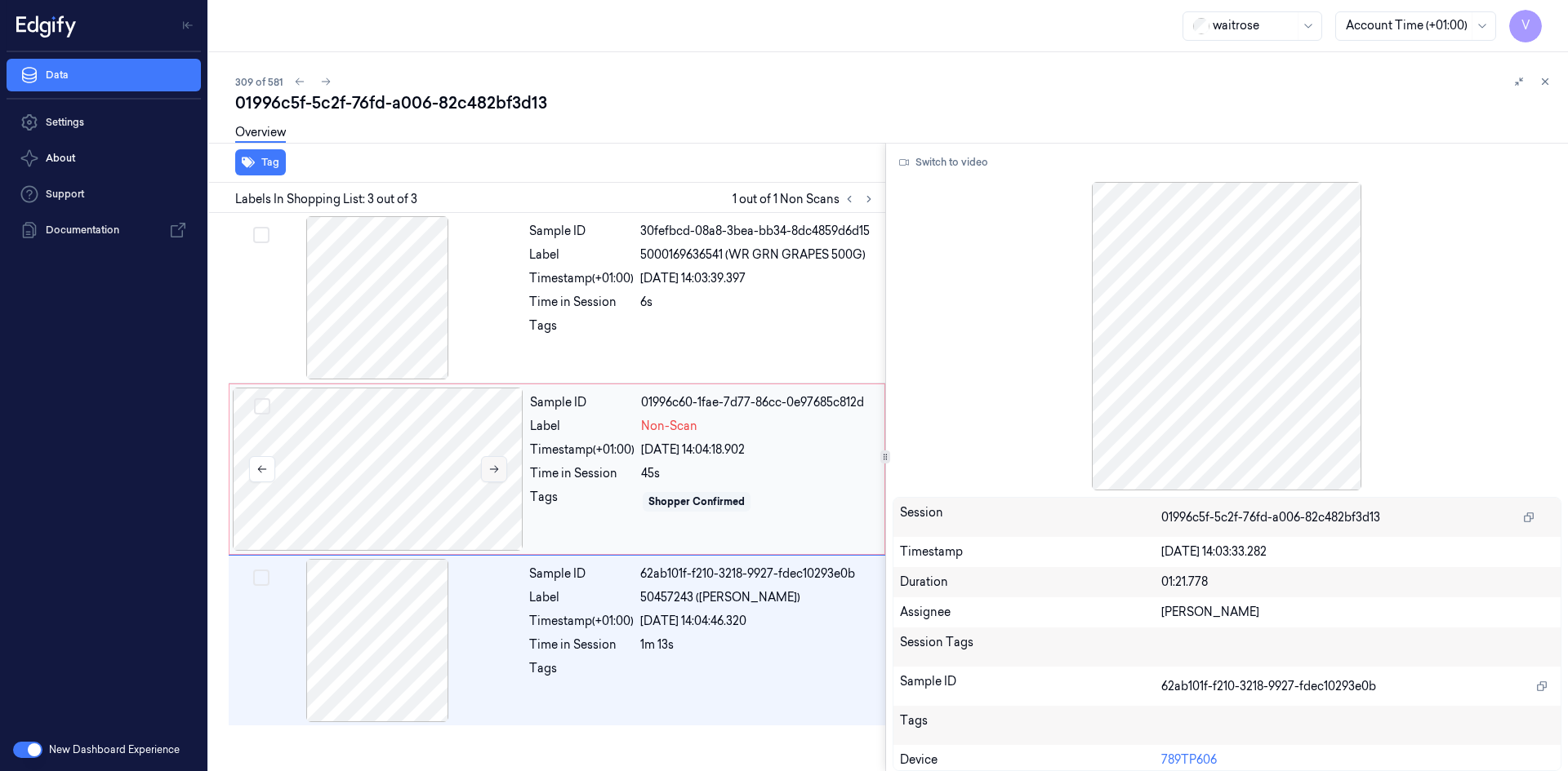
click at [488, 462] on button at bounding box center [493, 469] width 26 height 26
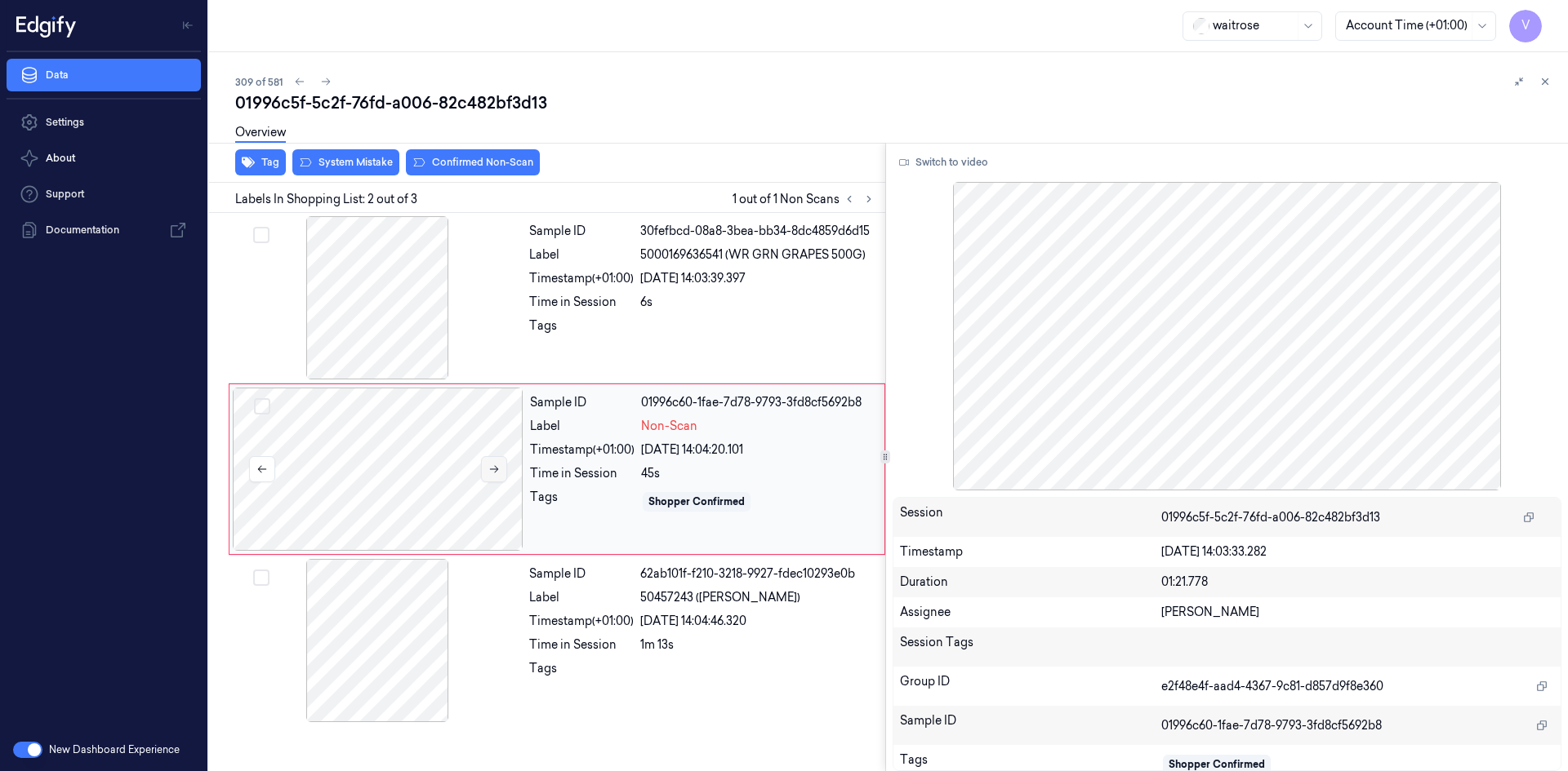
click at [496, 469] on icon at bounding box center [494, 470] width 12 height 12
click at [500, 474] on button at bounding box center [493, 469] width 26 height 26
click at [916, 160] on button "Switch to video" at bounding box center [944, 162] width 102 height 26
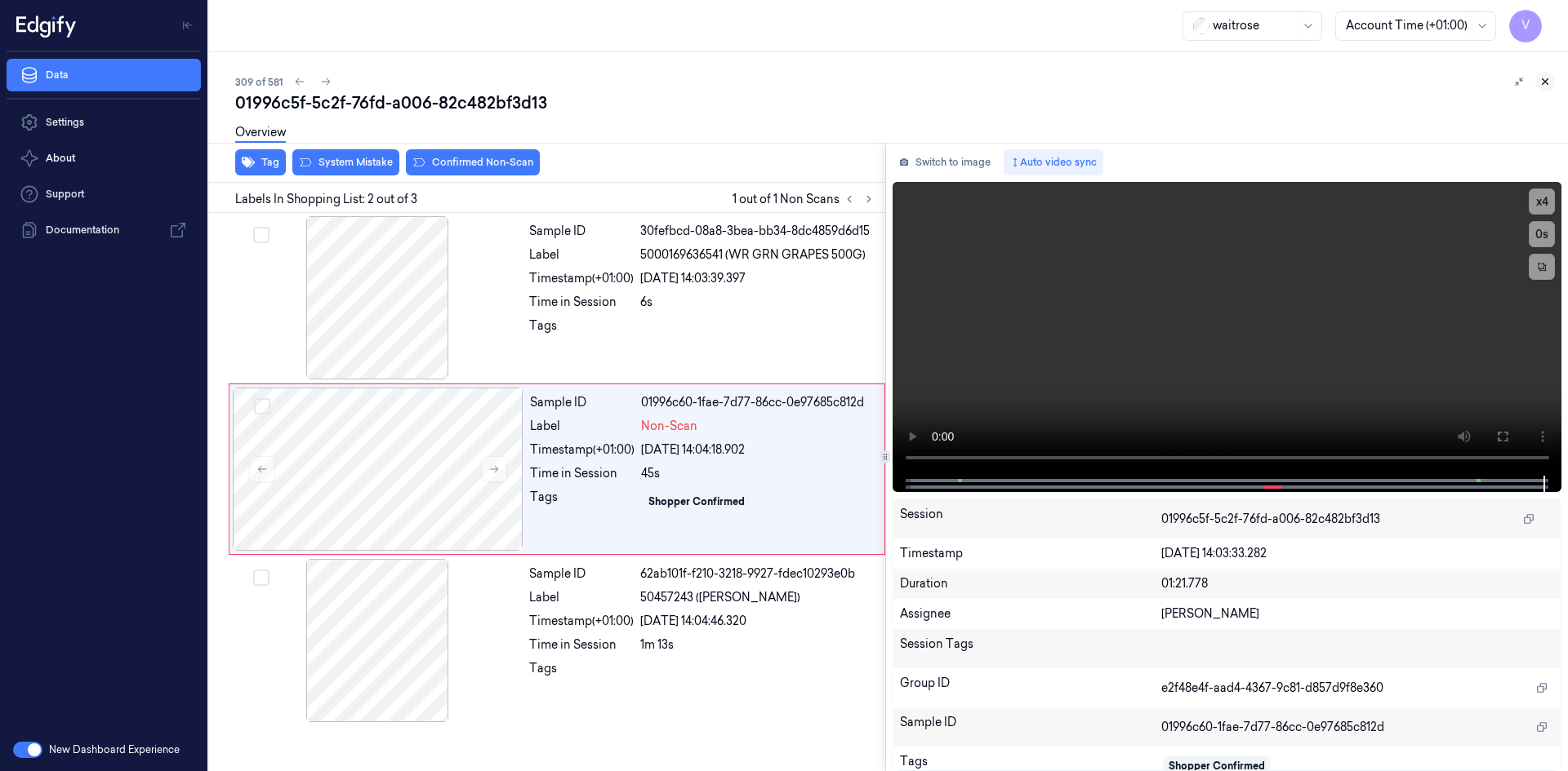
click at [1545, 77] on icon at bounding box center [1546, 82] width 12 height 12
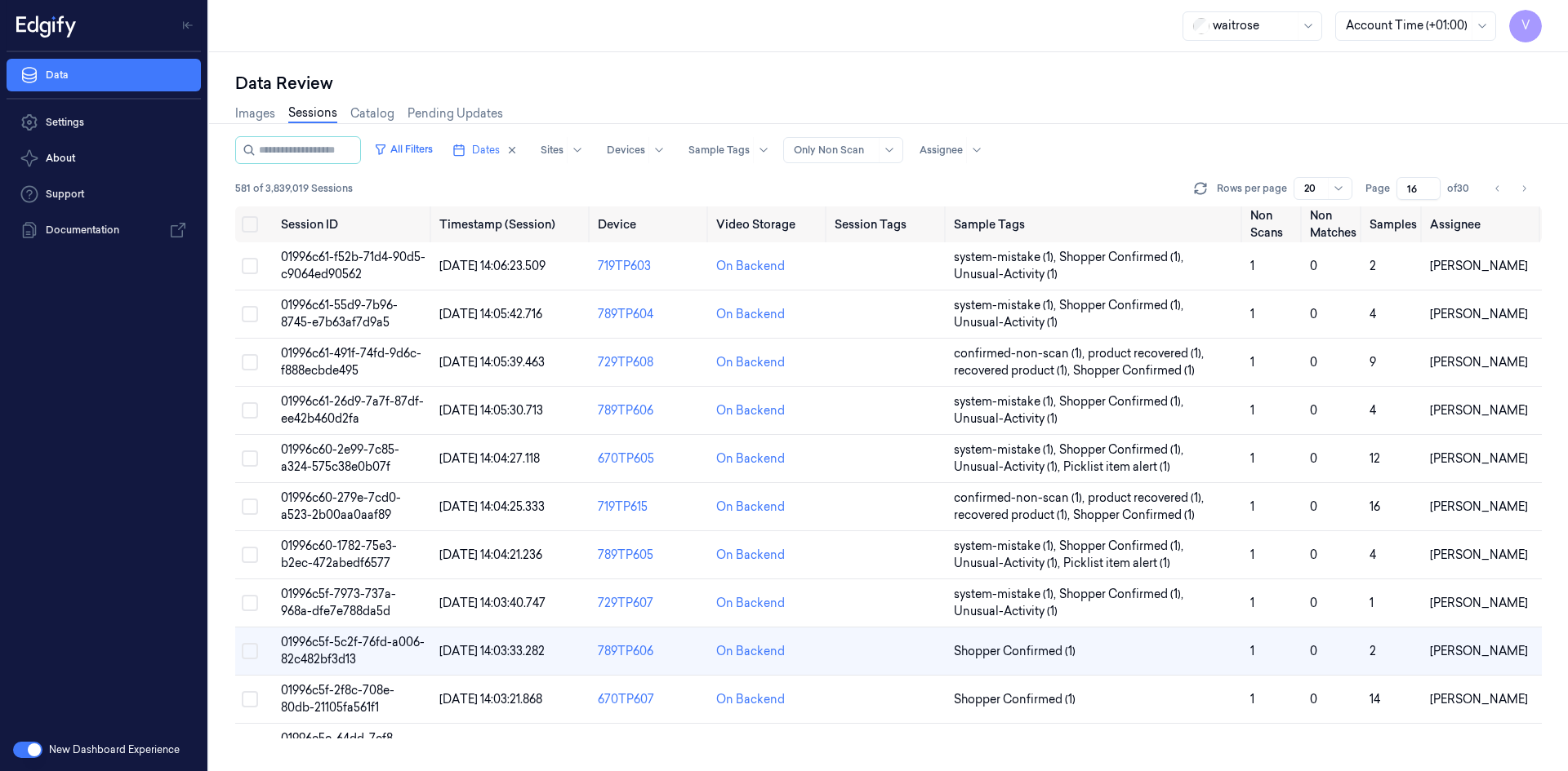
scroll to position [197, 0]
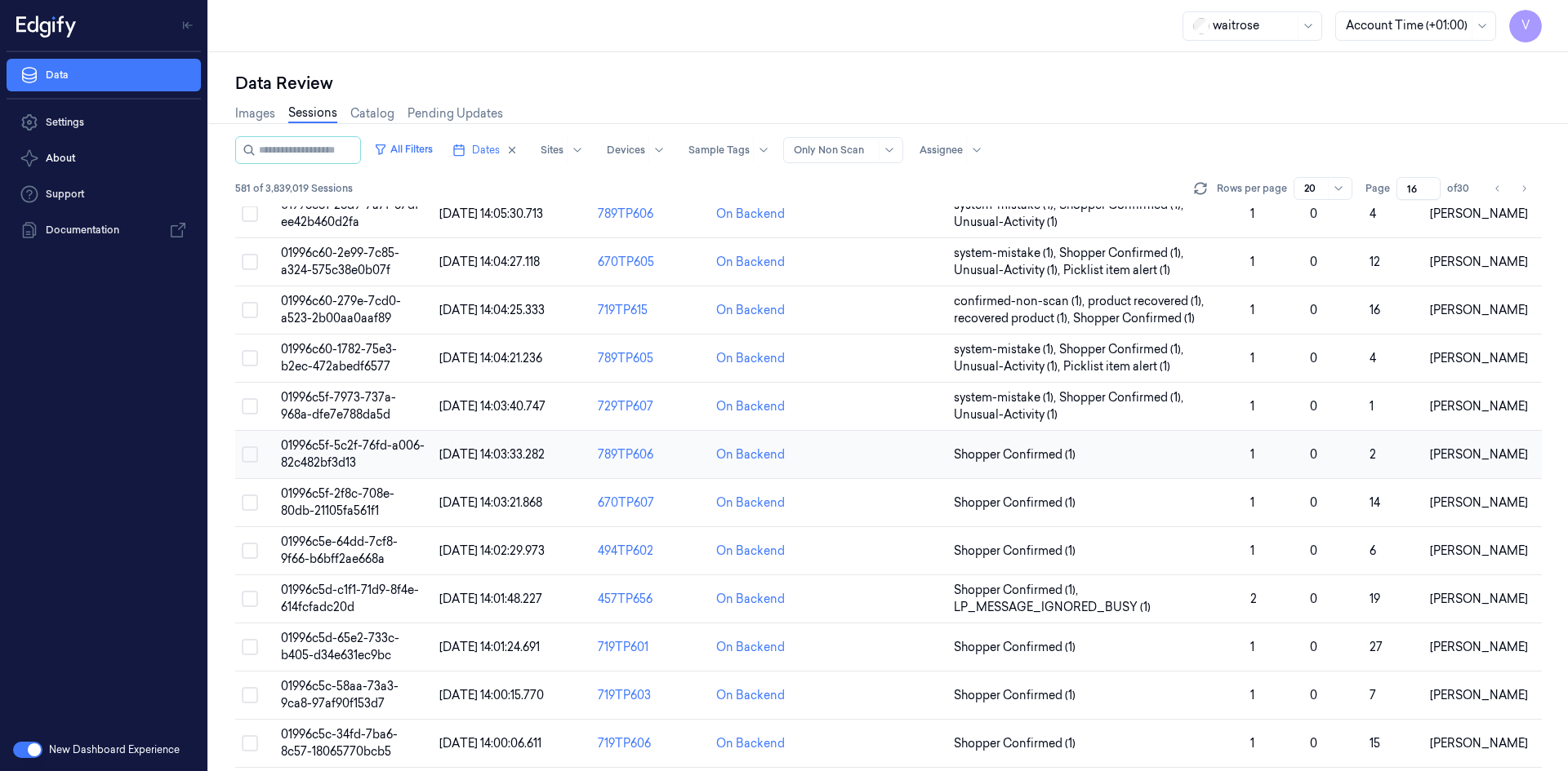
click at [338, 455] on span "01996c5f-5c2f-76fd-a006-82c482bf3d13" at bounding box center [352, 454] width 144 height 32
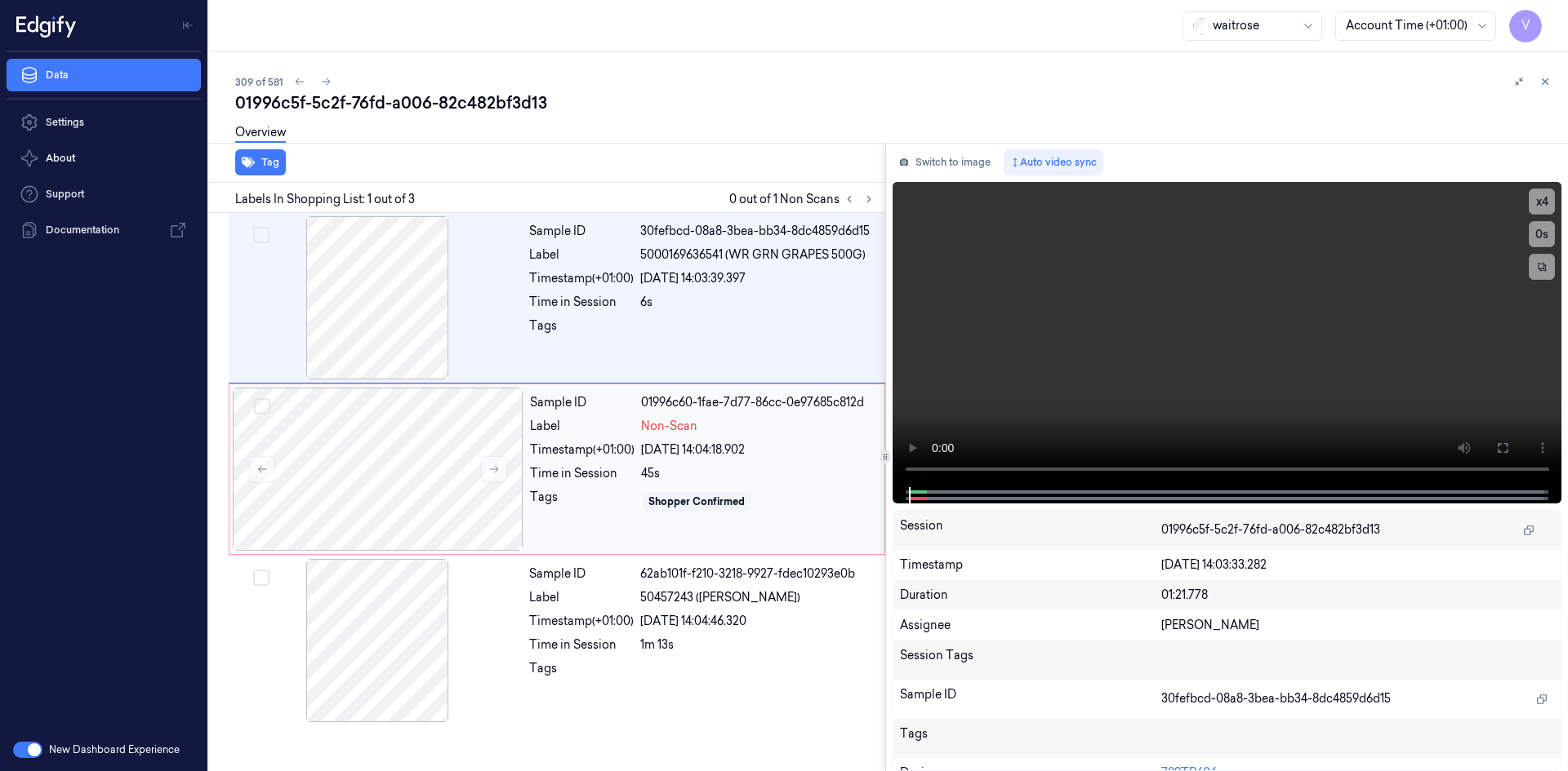
click at [585, 418] on div "Label" at bounding box center [582, 427] width 104 height 17
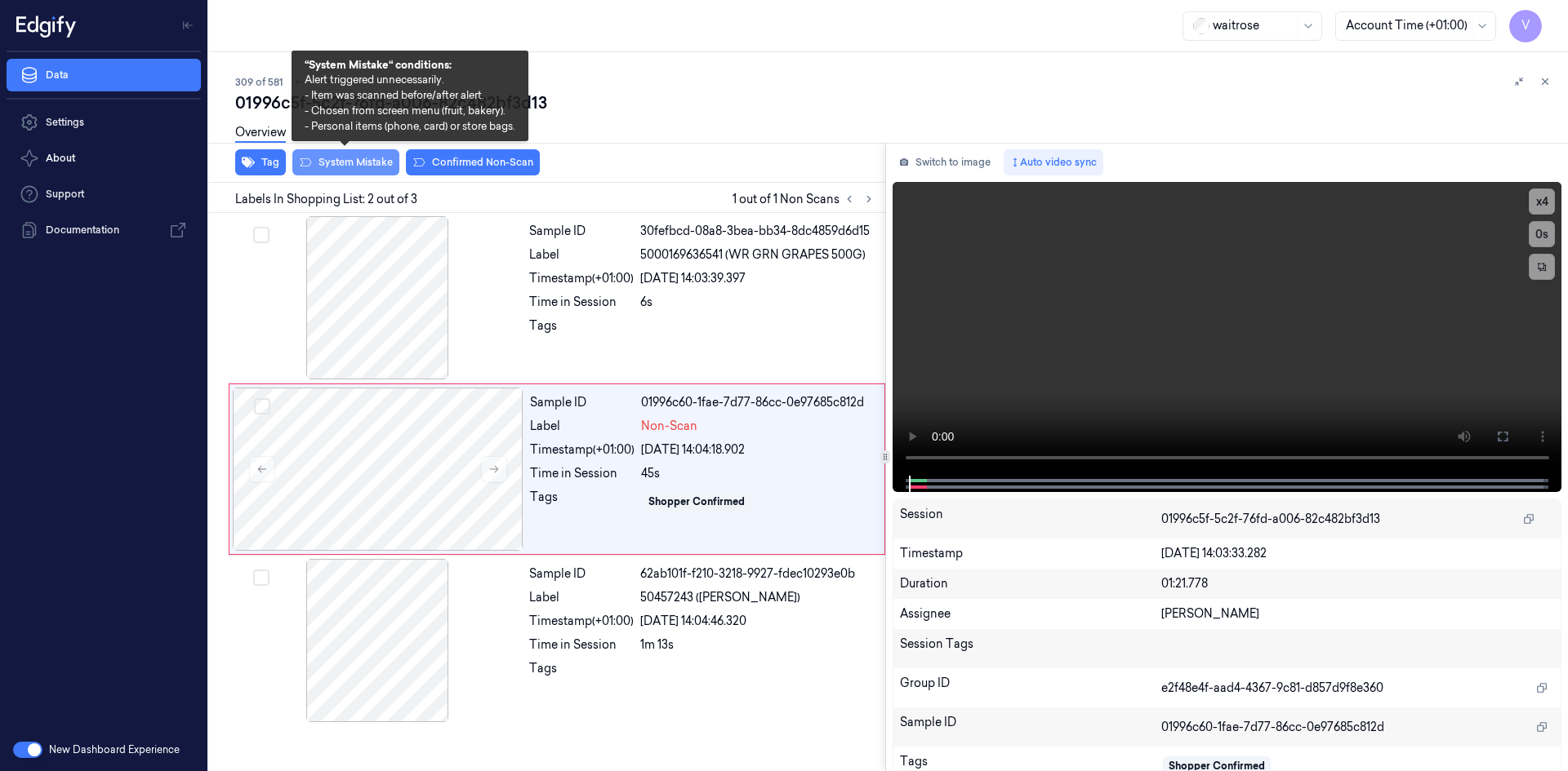
click at [354, 167] on button "System Mistake" at bounding box center [346, 162] width 107 height 26
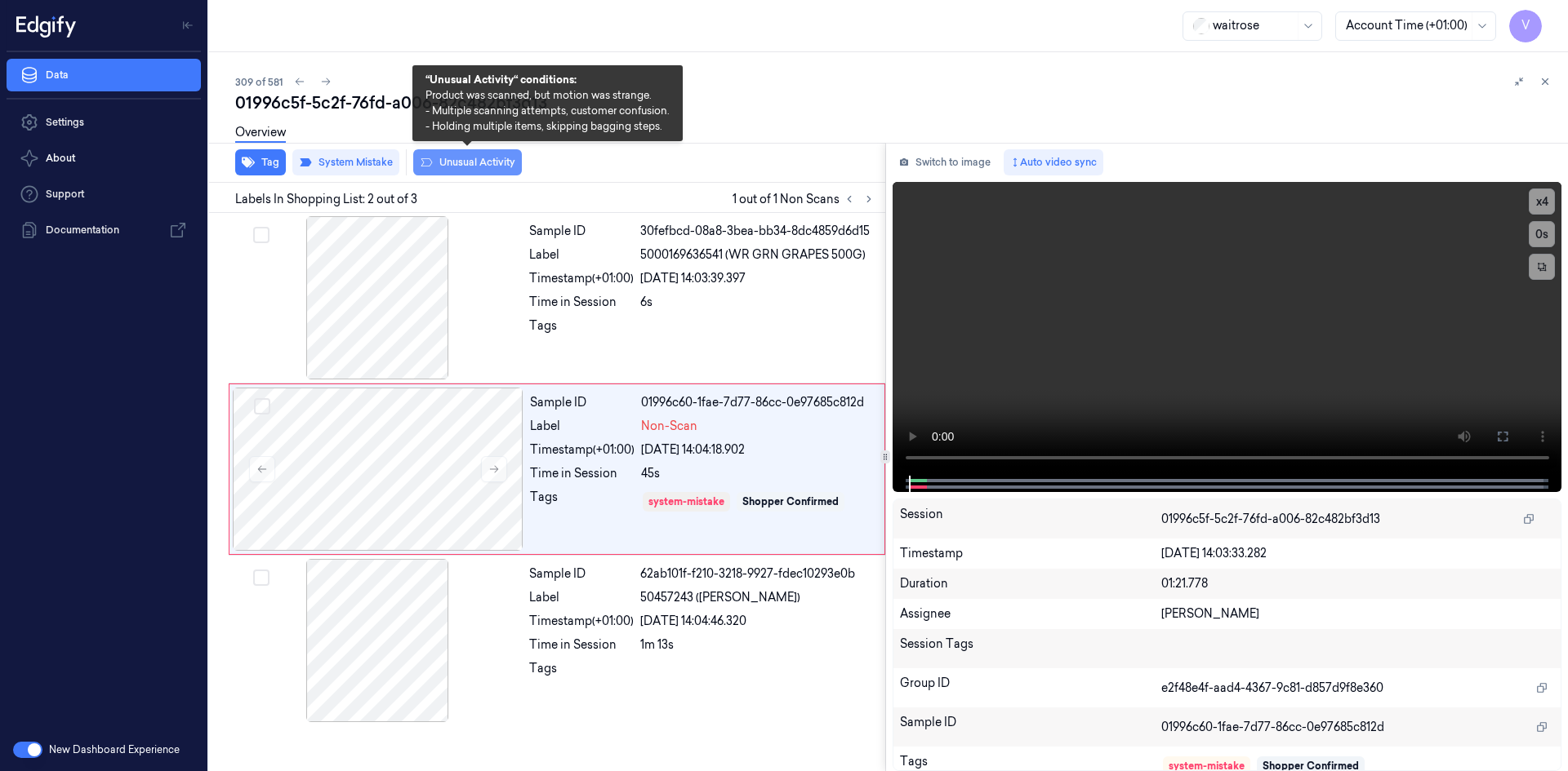
click at [476, 158] on button "Unusual Activity" at bounding box center [467, 162] width 109 height 26
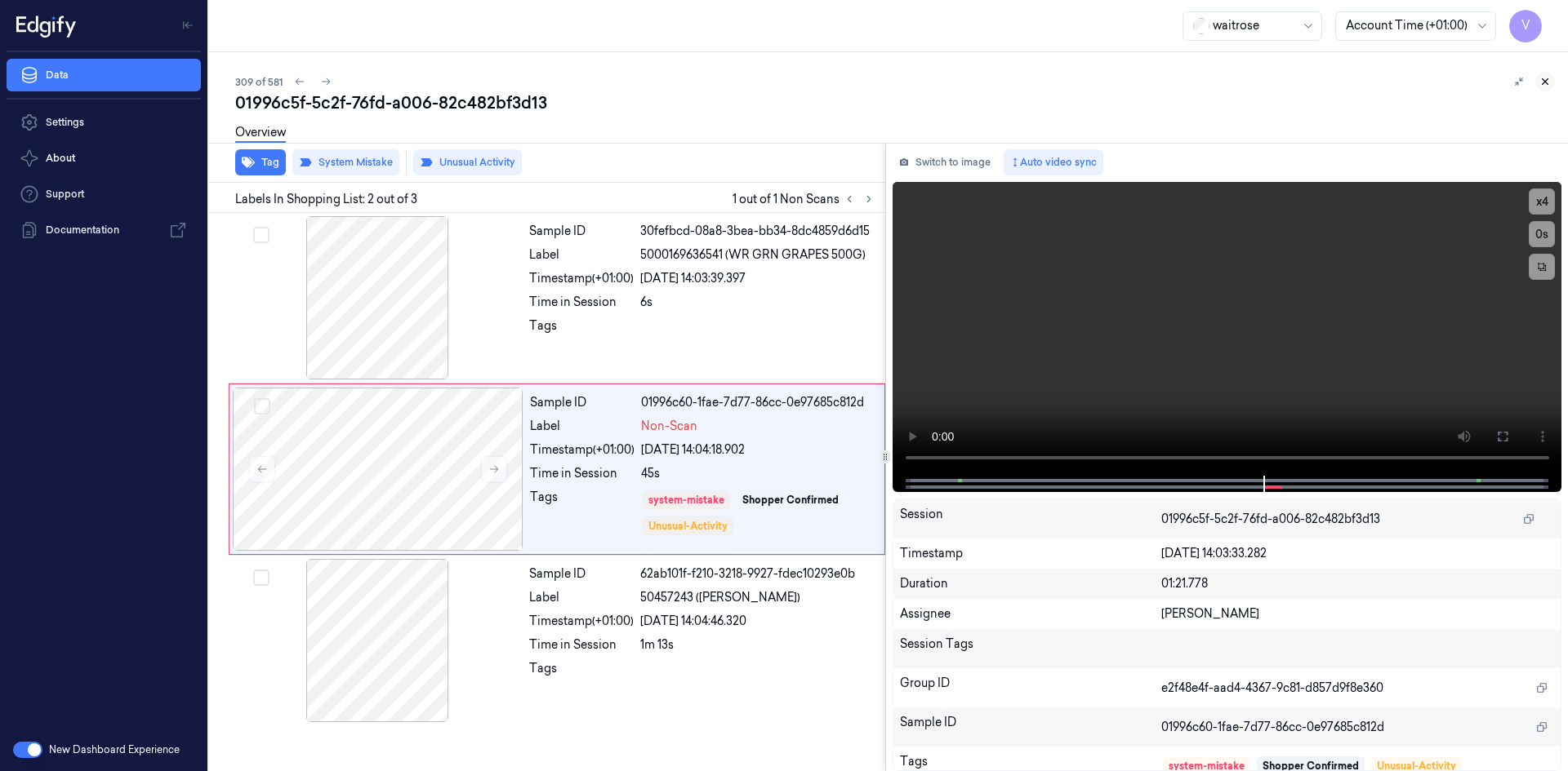
click at [1547, 79] on icon at bounding box center [1546, 82] width 12 height 12
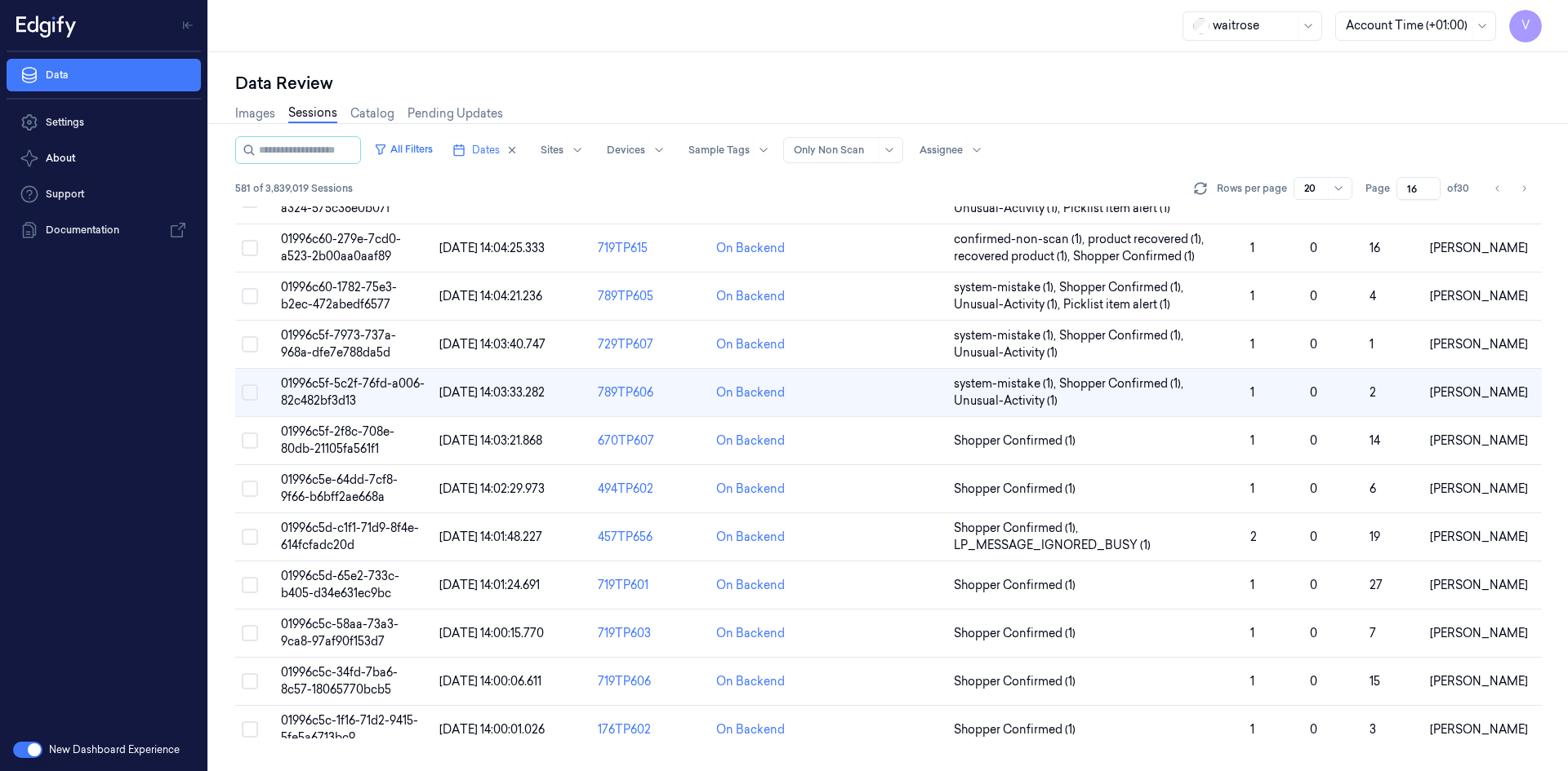
scroll to position [197, 0]
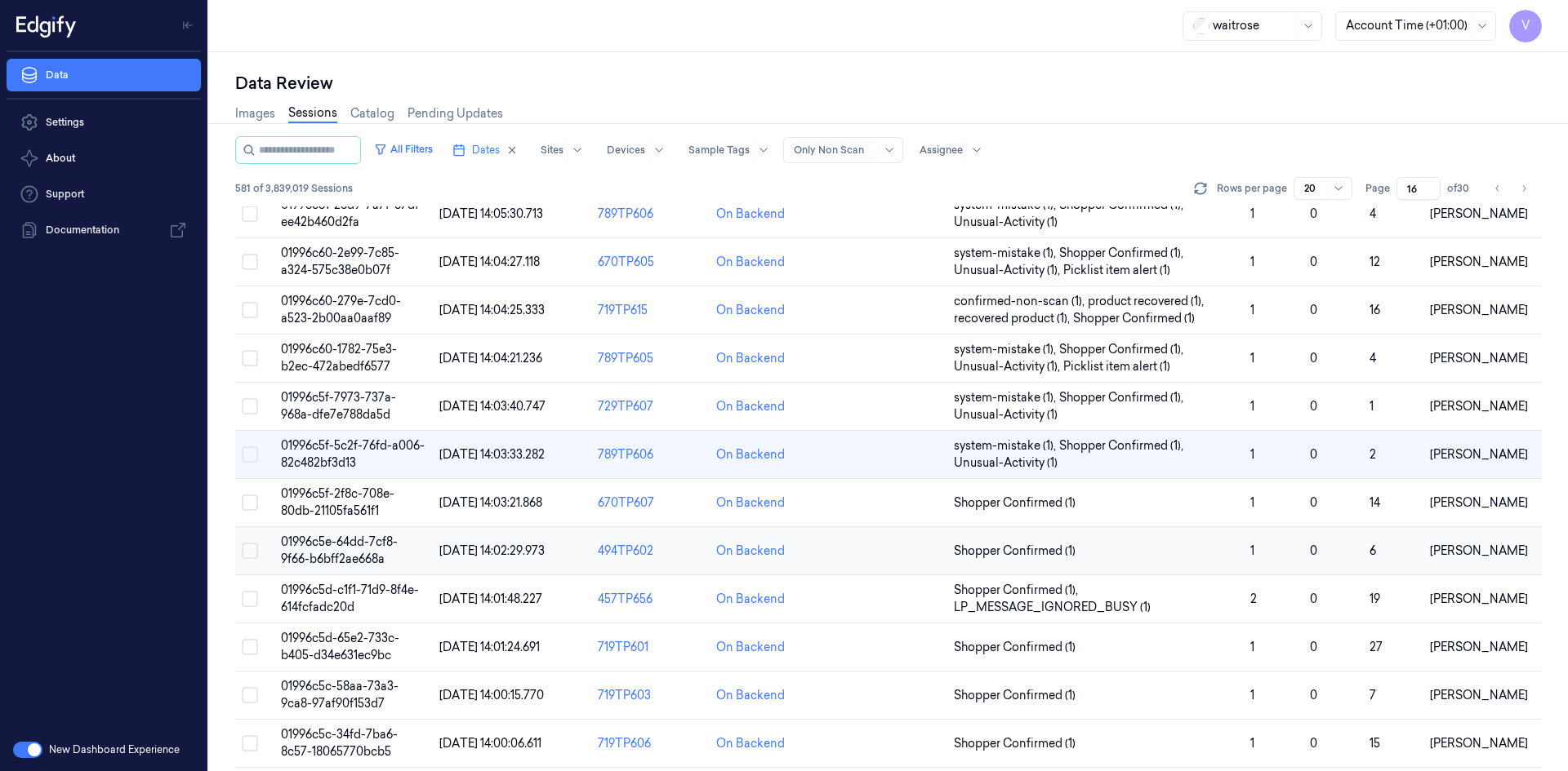
click at [349, 560] on span "01996c5e-64dd-7cf8-9f66-b6bff2ae668a" at bounding box center [339, 550] width 117 height 32
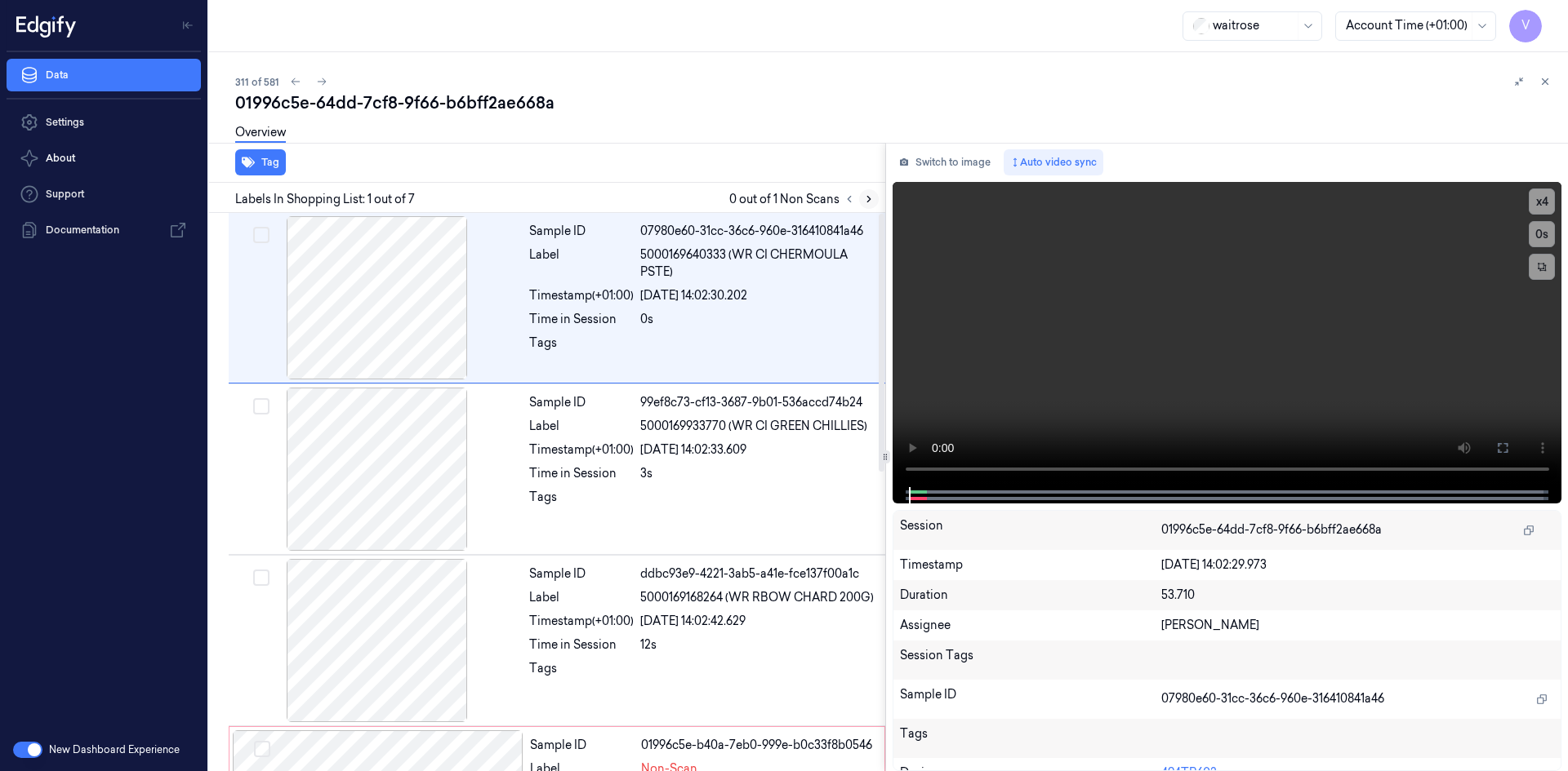
click at [865, 197] on icon at bounding box center [869, 200] width 12 height 12
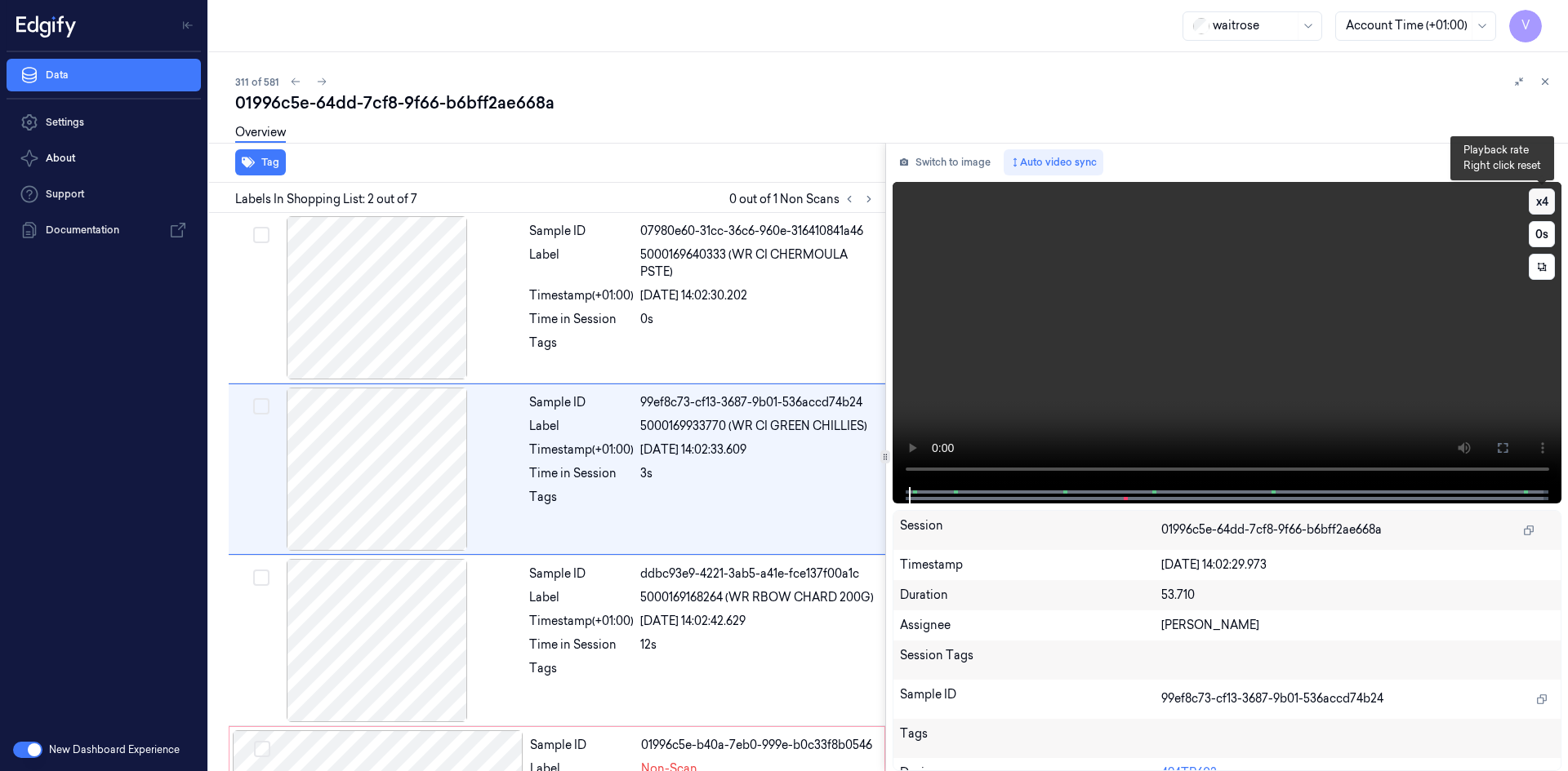
click at [1547, 201] on button "x 4" at bounding box center [1542, 201] width 26 height 26
click at [1547, 201] on button "x 1" at bounding box center [1542, 201] width 26 height 26
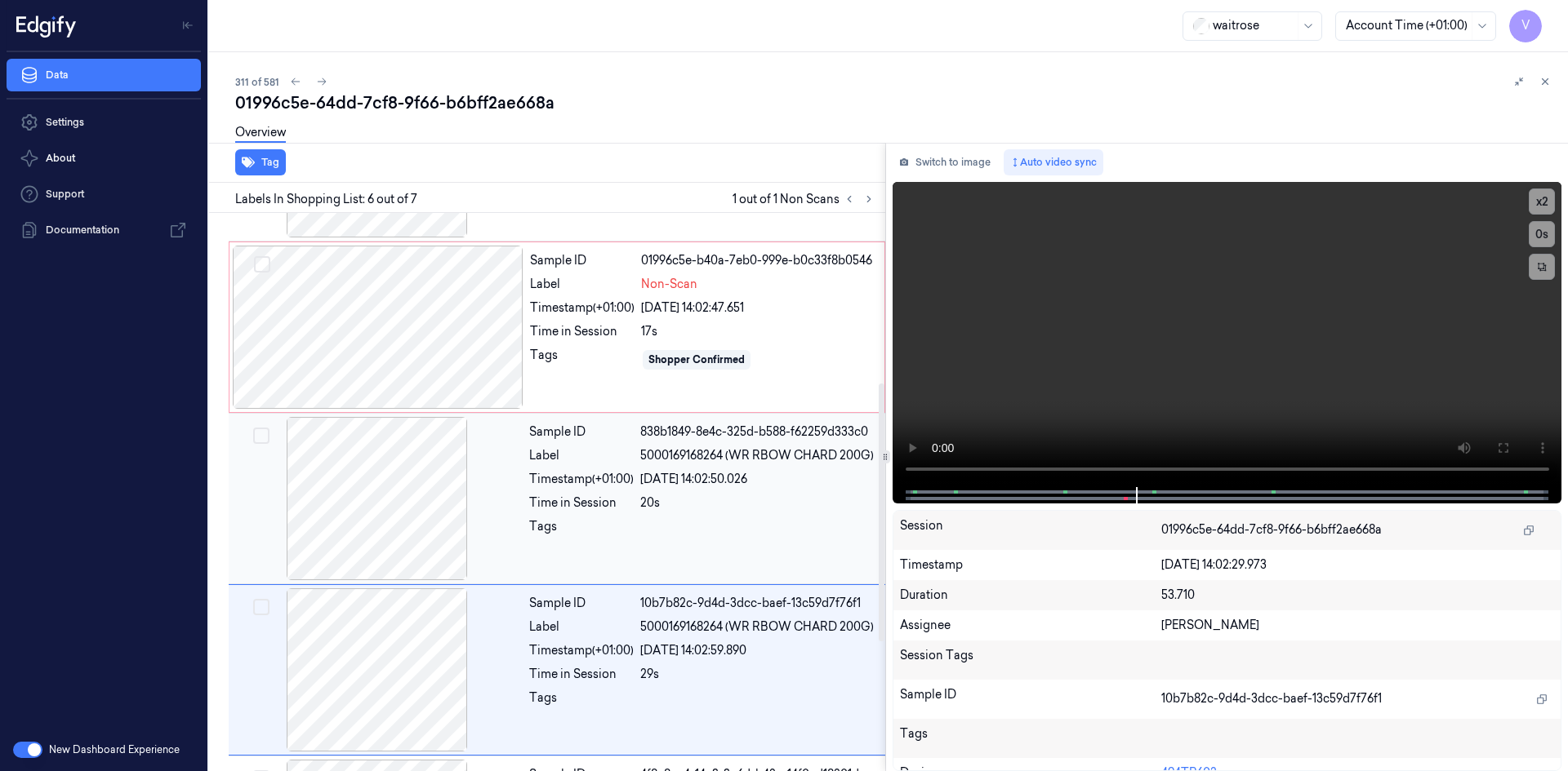
scroll to position [320, 0]
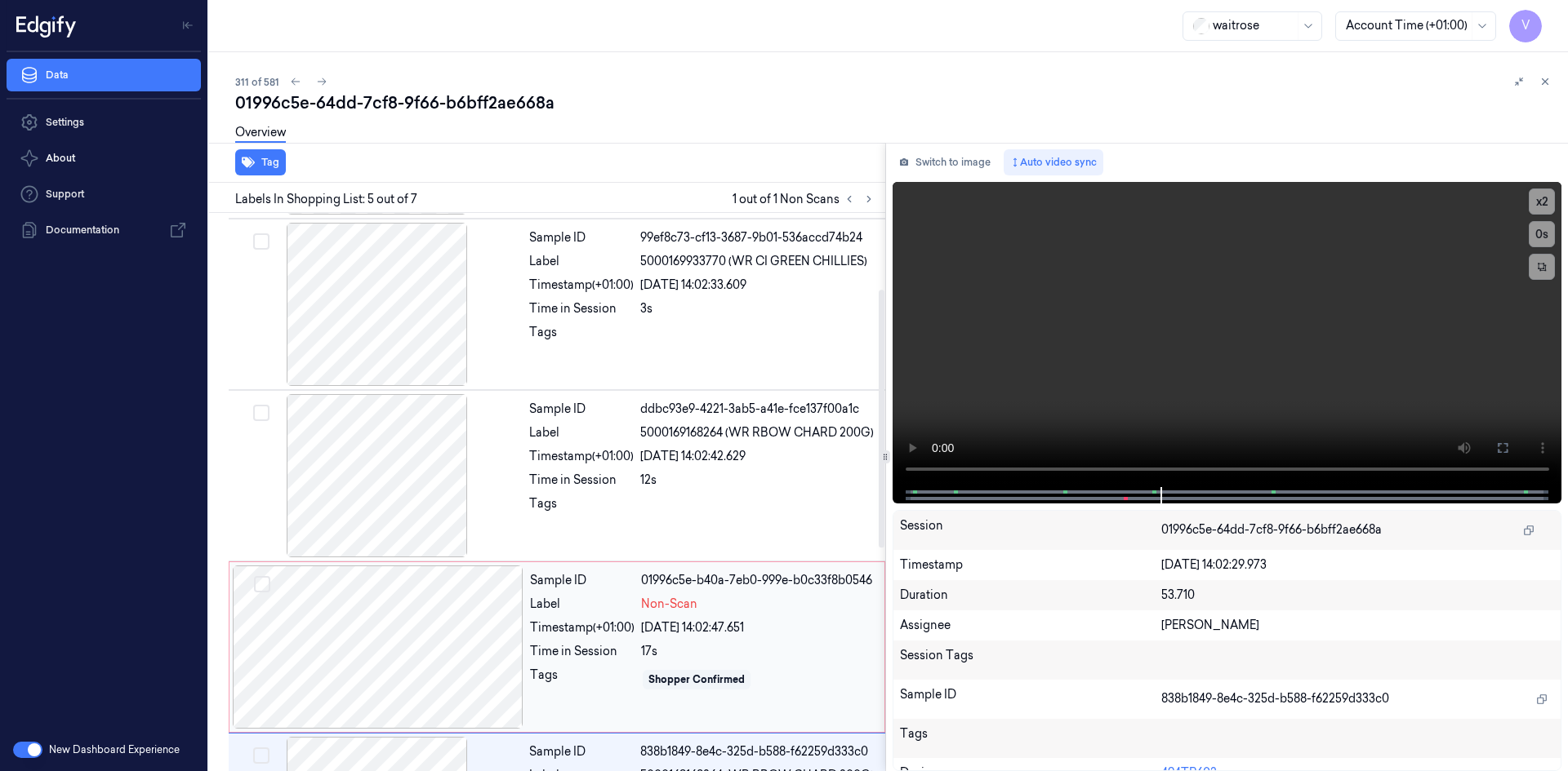
click at [592, 590] on div "Sample ID" at bounding box center [582, 581] width 104 height 17
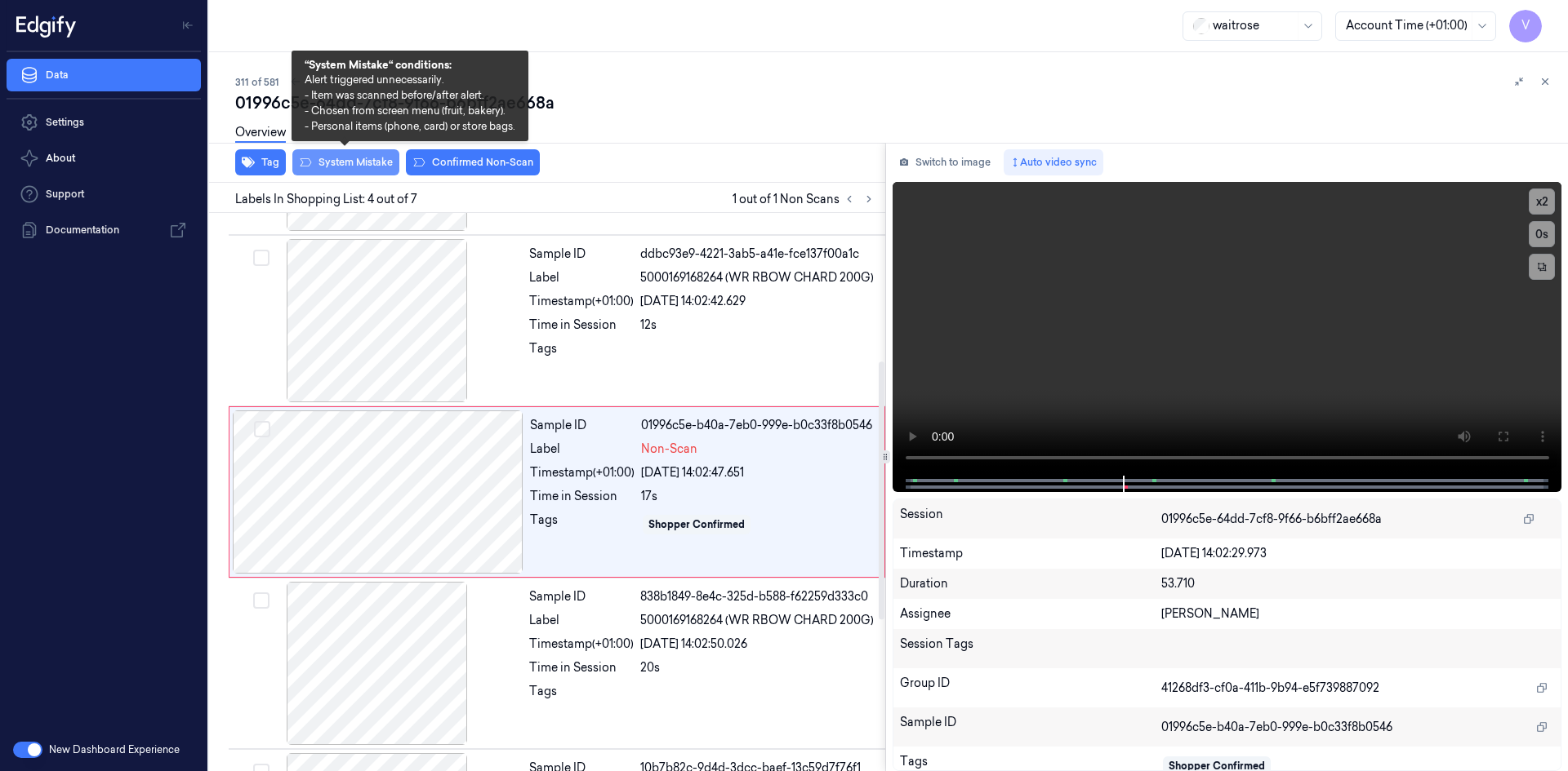
click at [351, 164] on button "System Mistake" at bounding box center [346, 162] width 107 height 26
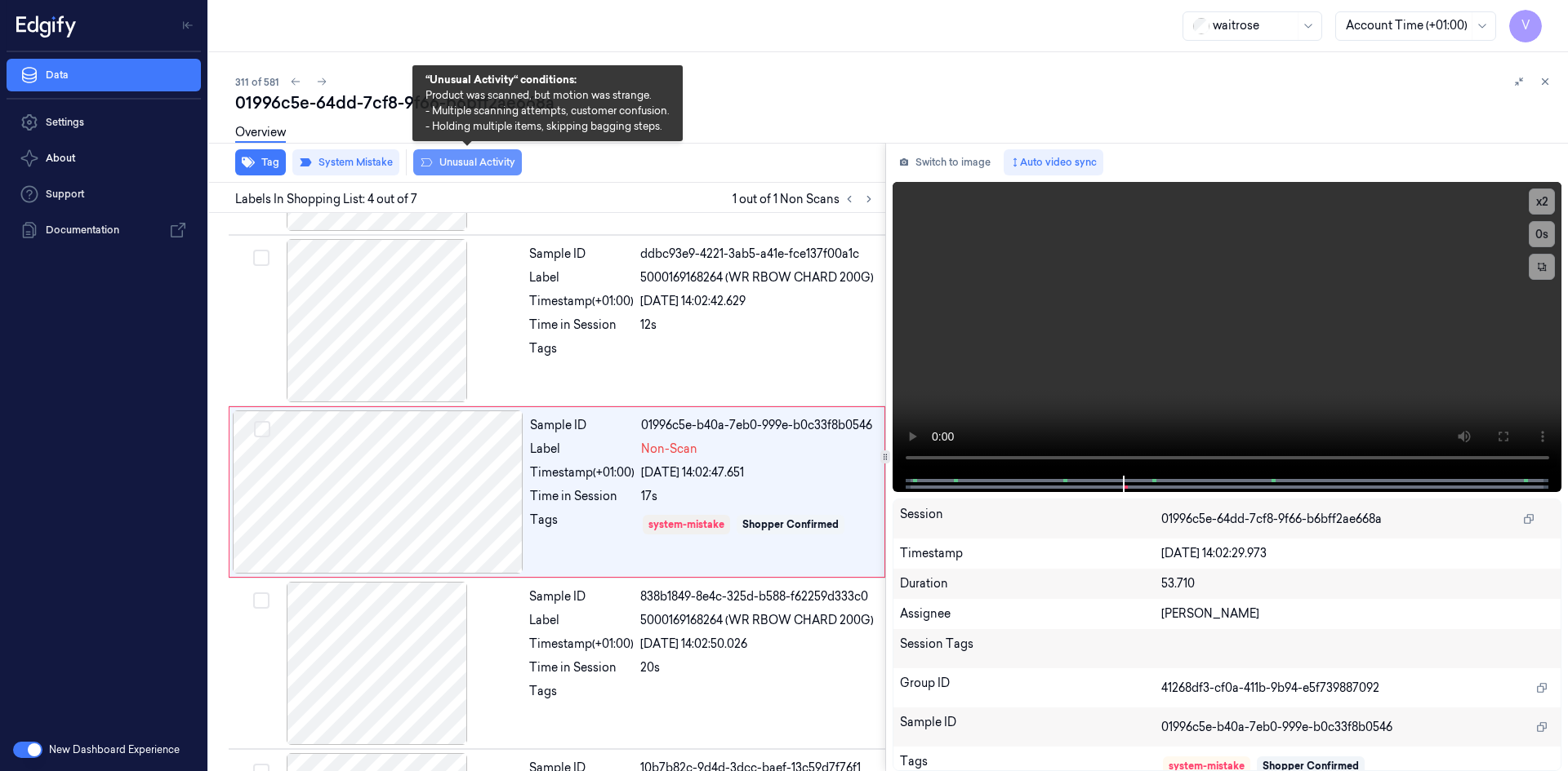
click at [497, 158] on button "Unusual Activity" at bounding box center [467, 162] width 109 height 26
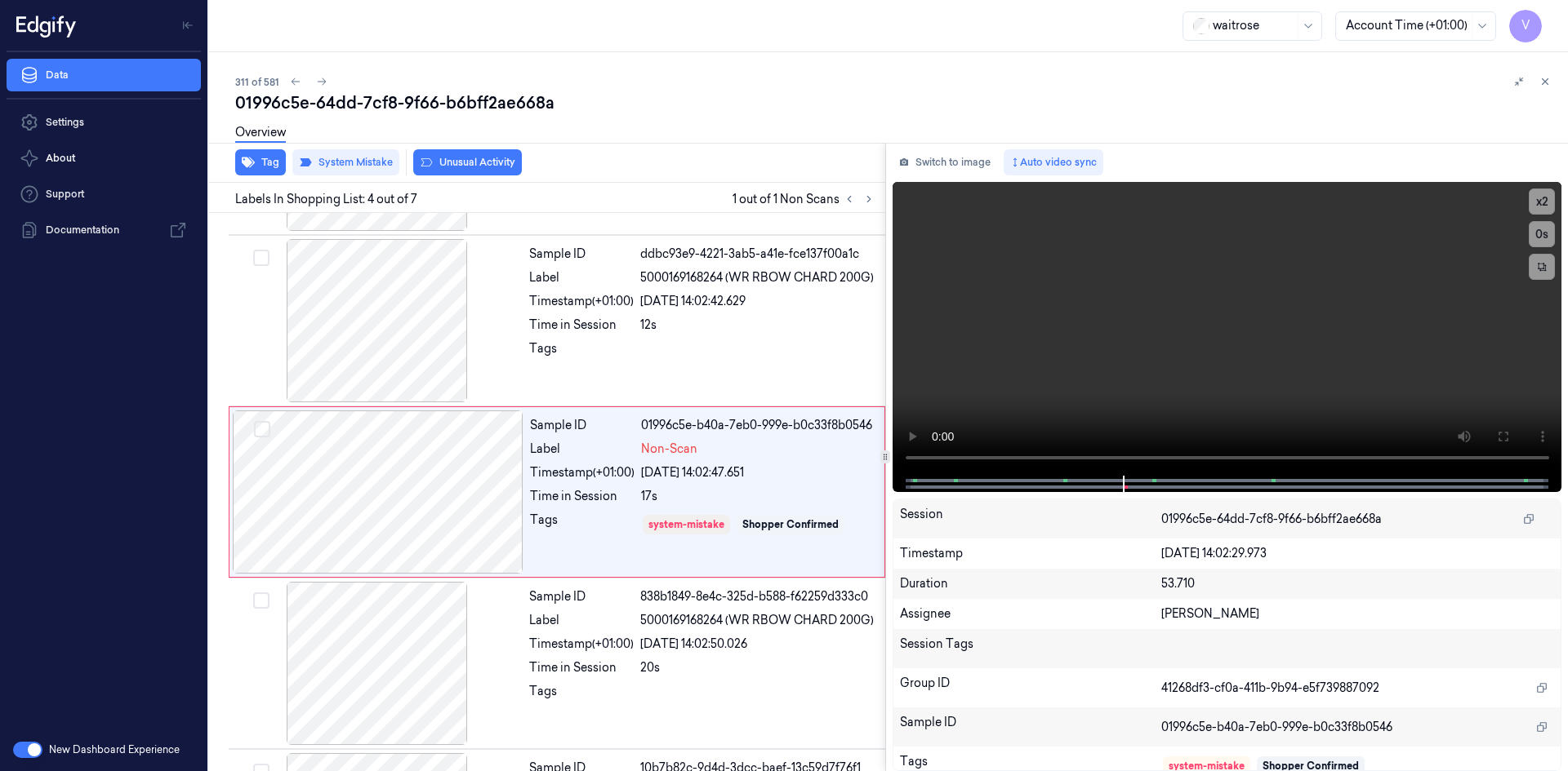
scroll to position [326, 0]
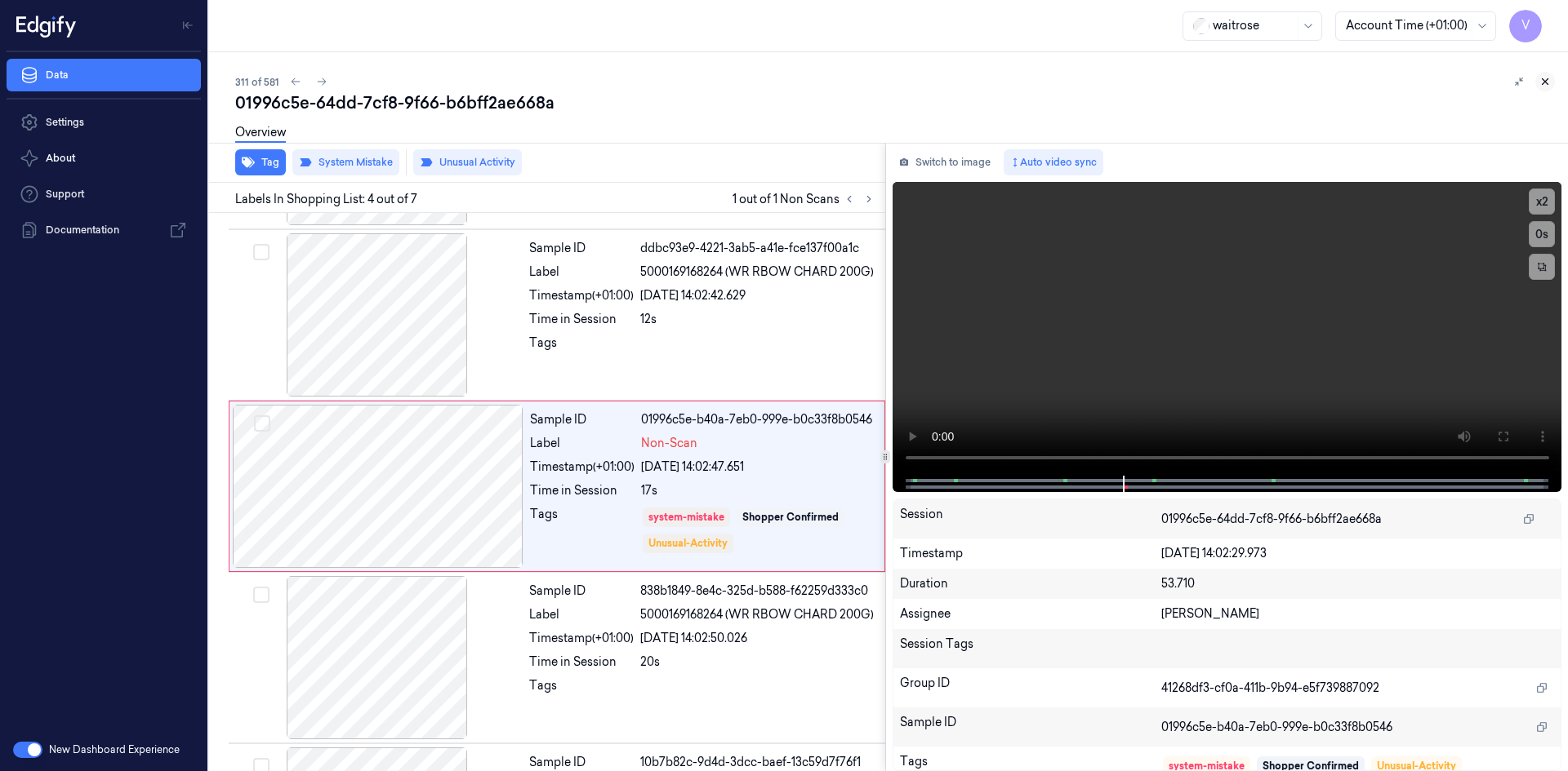
click at [1541, 81] on icon at bounding box center [1546, 82] width 12 height 12
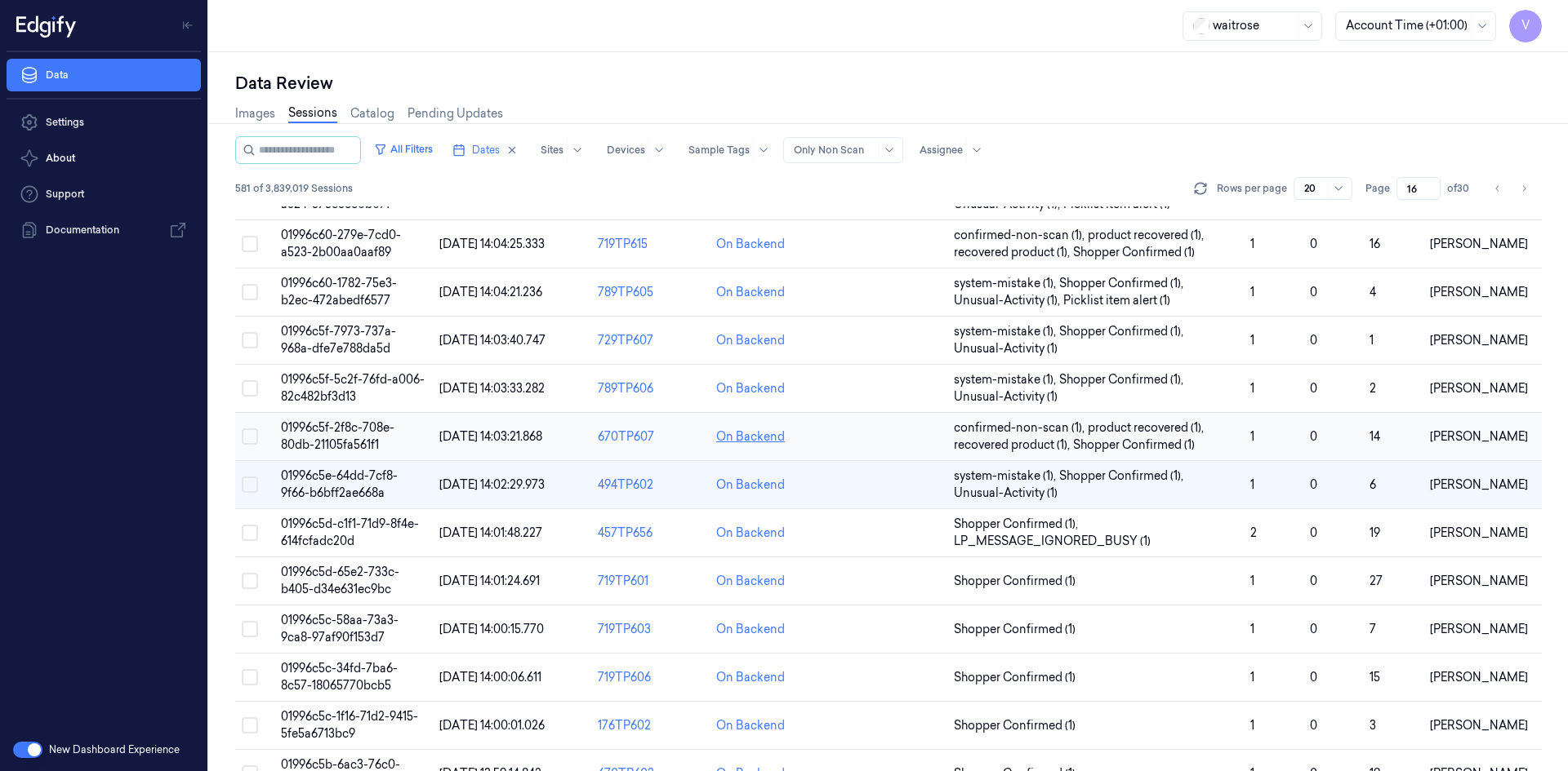
scroll to position [284, 0]
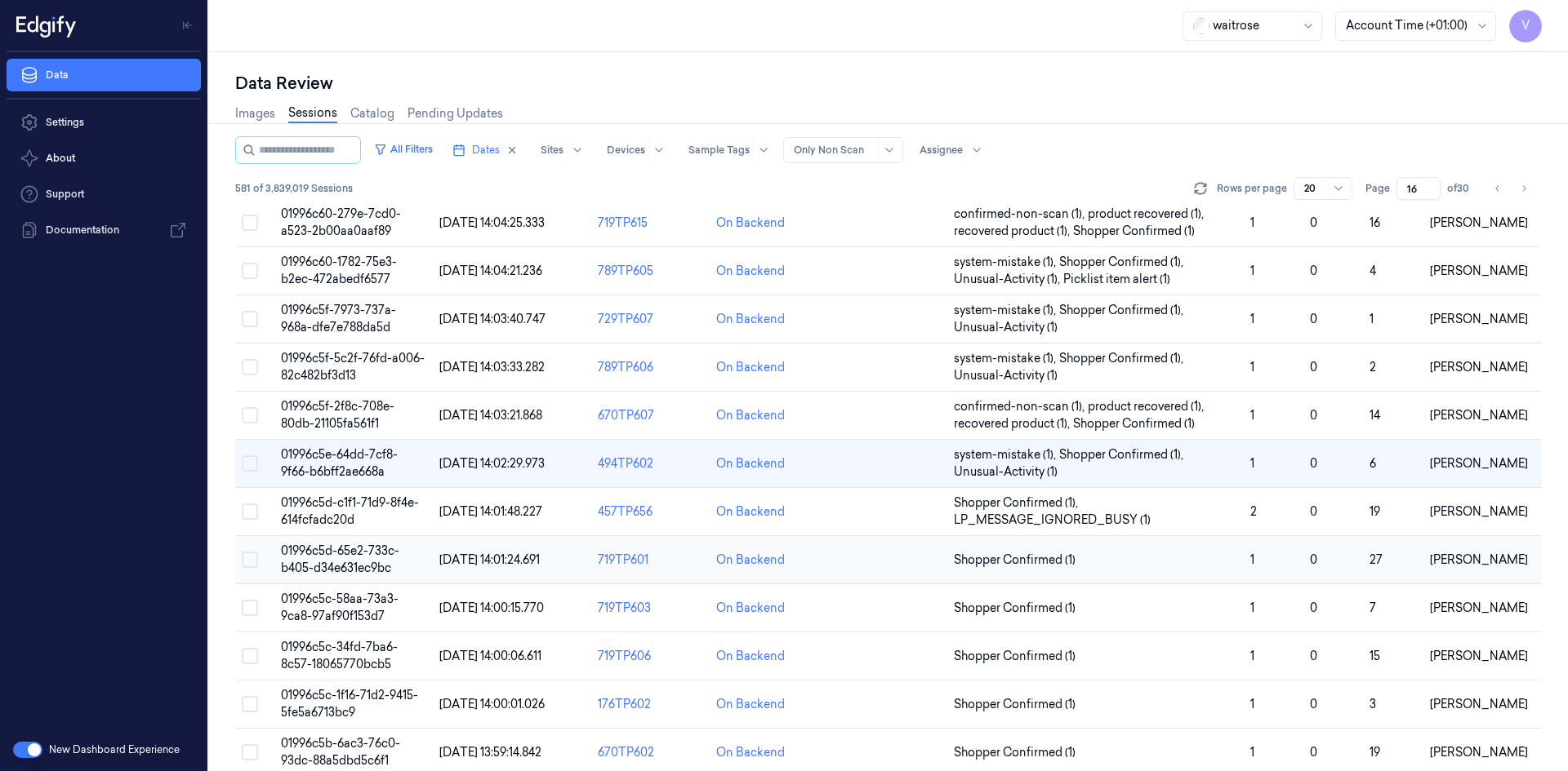
click at [326, 556] on span "01996c5d-65e2-733c-b405-d34e631ec9bc" at bounding box center [340, 559] width 119 height 32
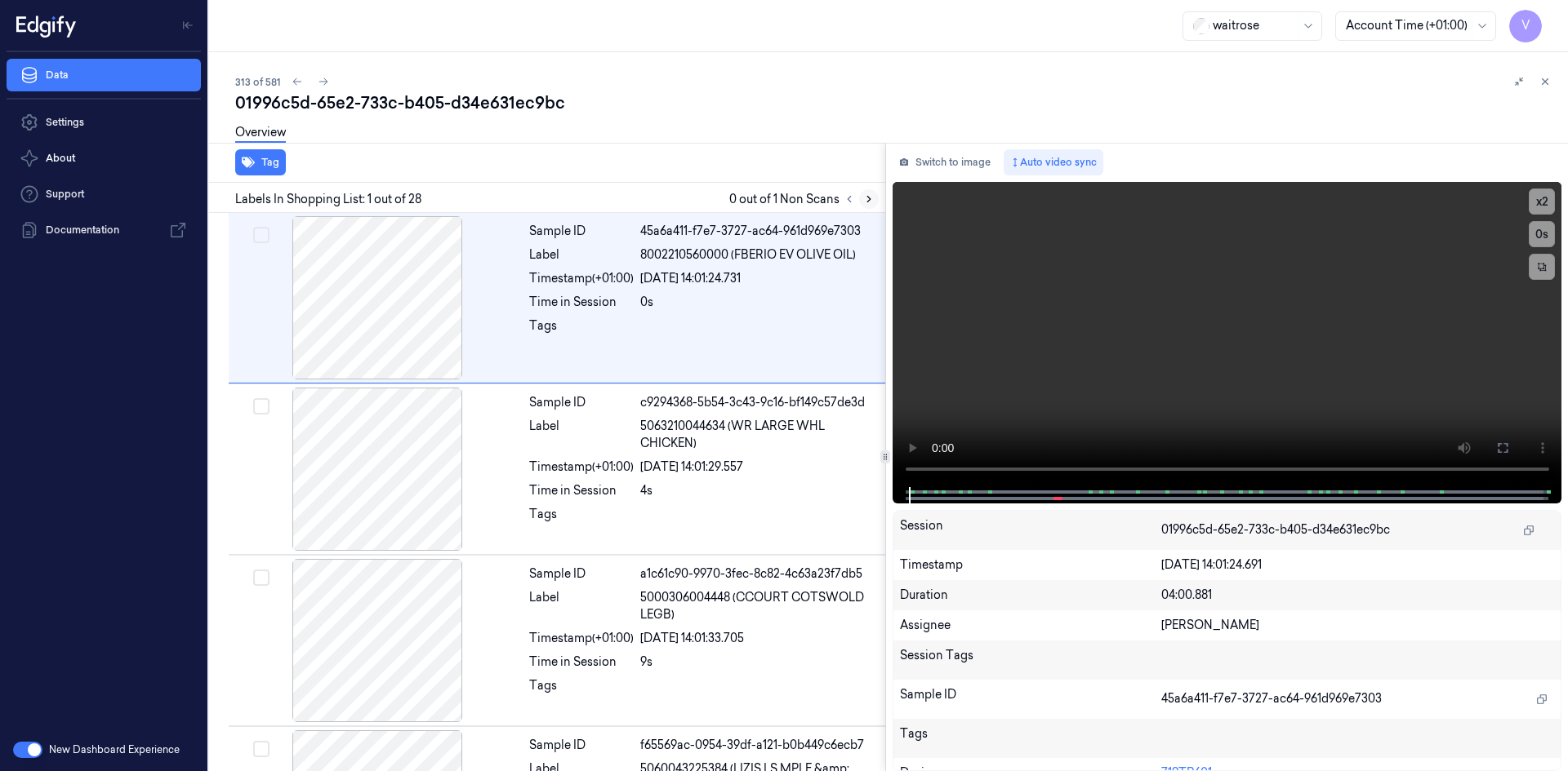
click at [871, 199] on icon at bounding box center [869, 200] width 12 height 12
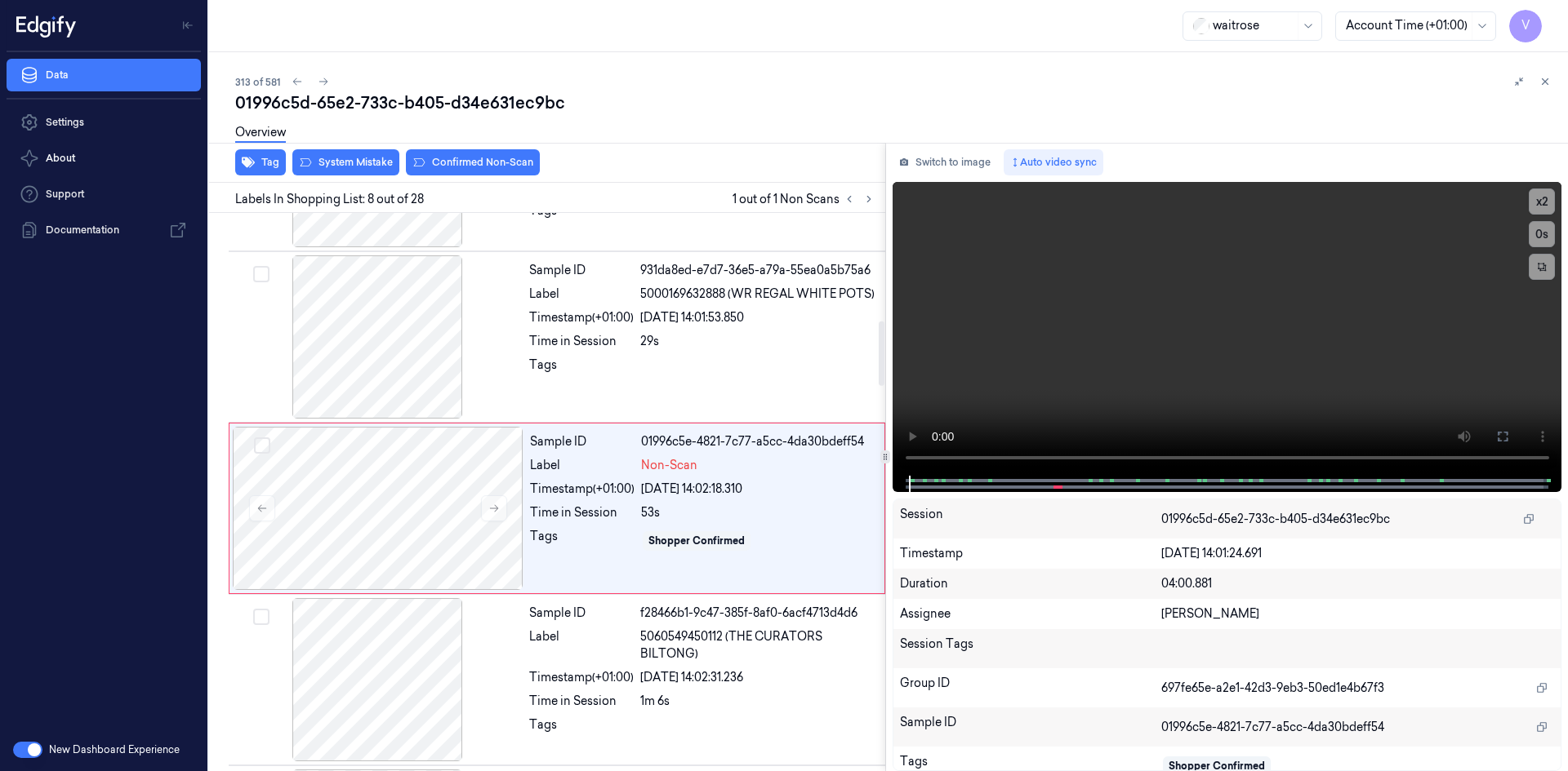
scroll to position [1005, 0]
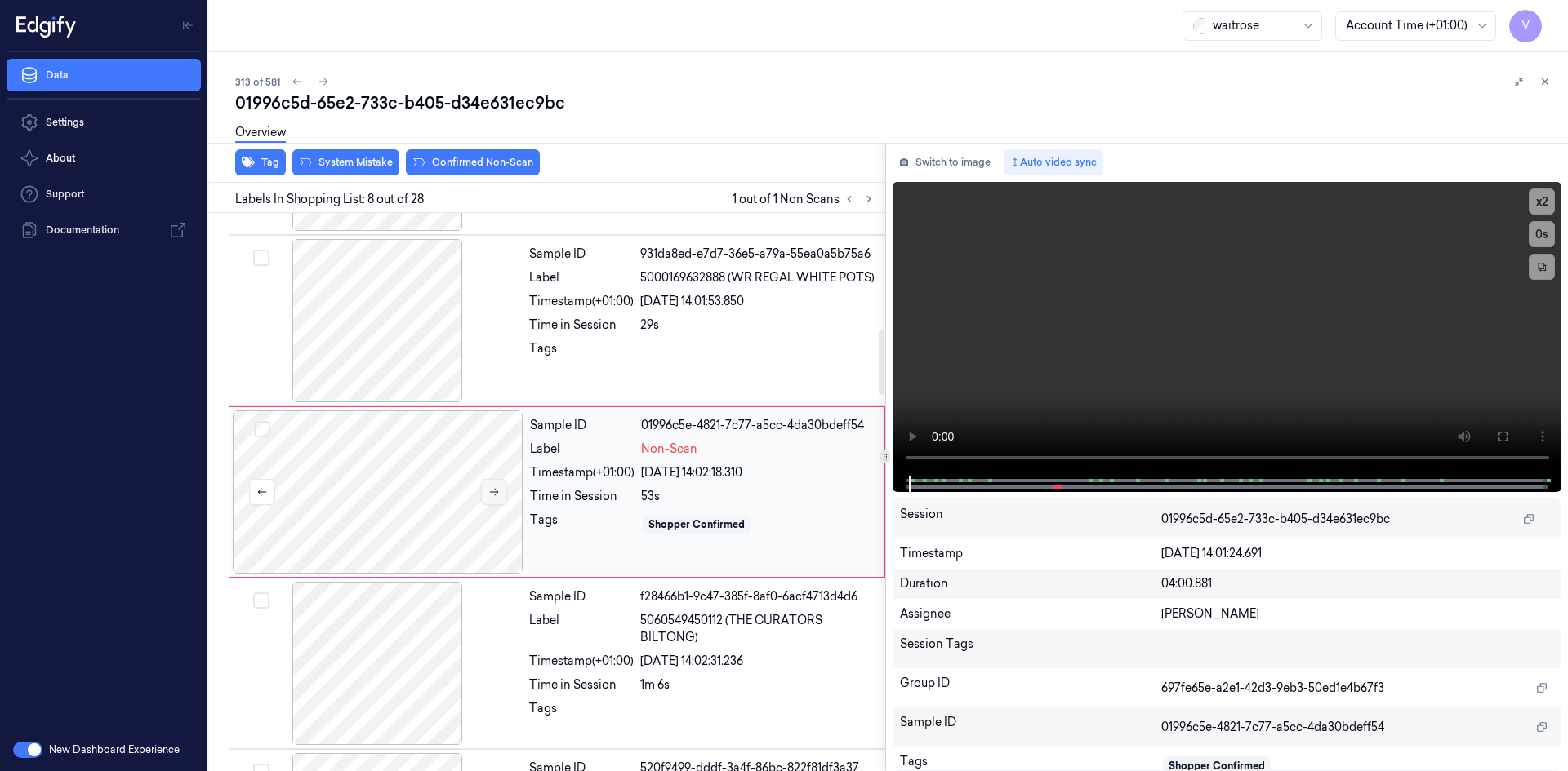
click at [495, 490] on icon at bounding box center [494, 492] width 12 height 12
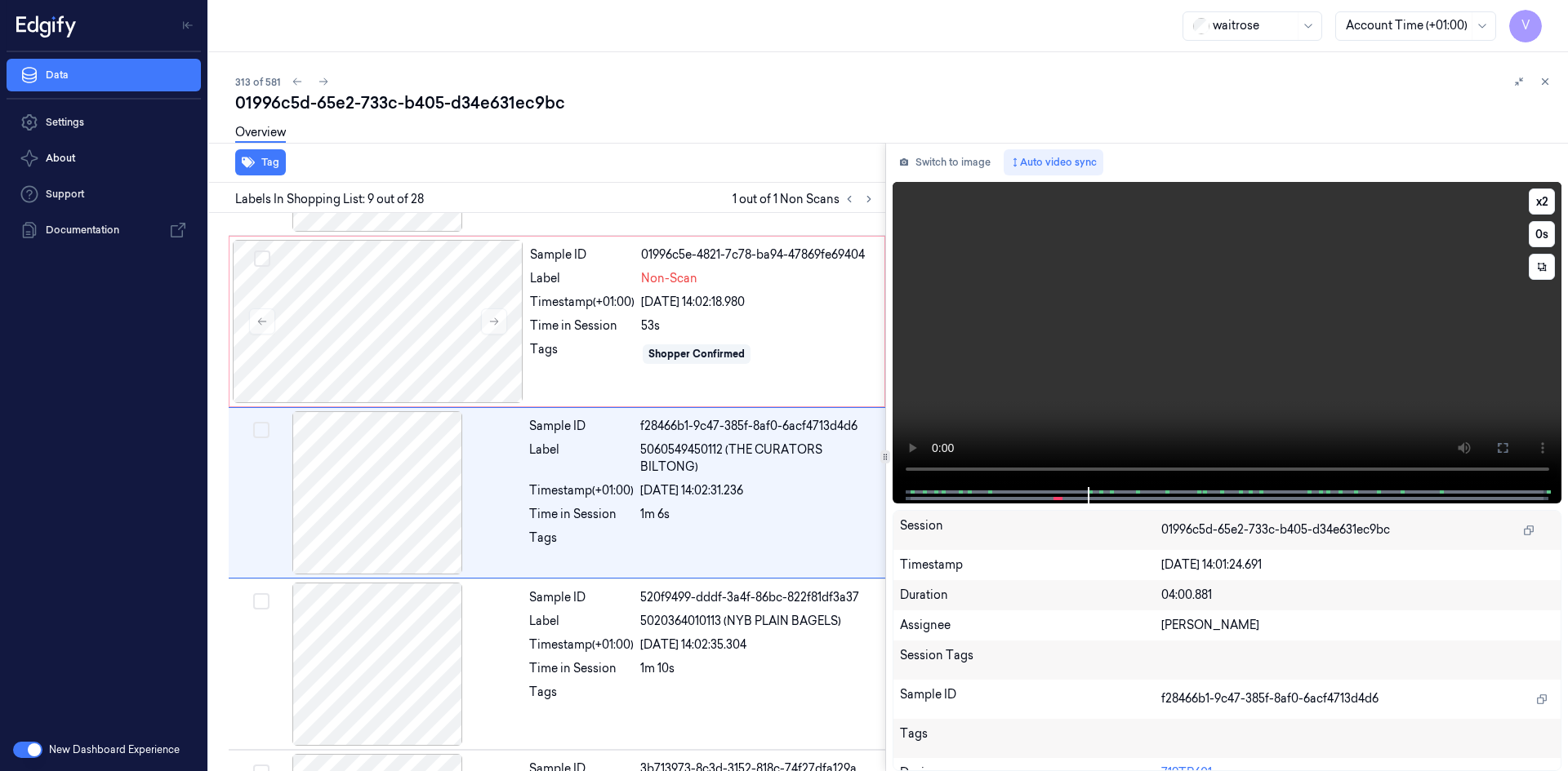
scroll to position [1177, 0]
click at [409, 309] on div at bounding box center [378, 320] width 291 height 163
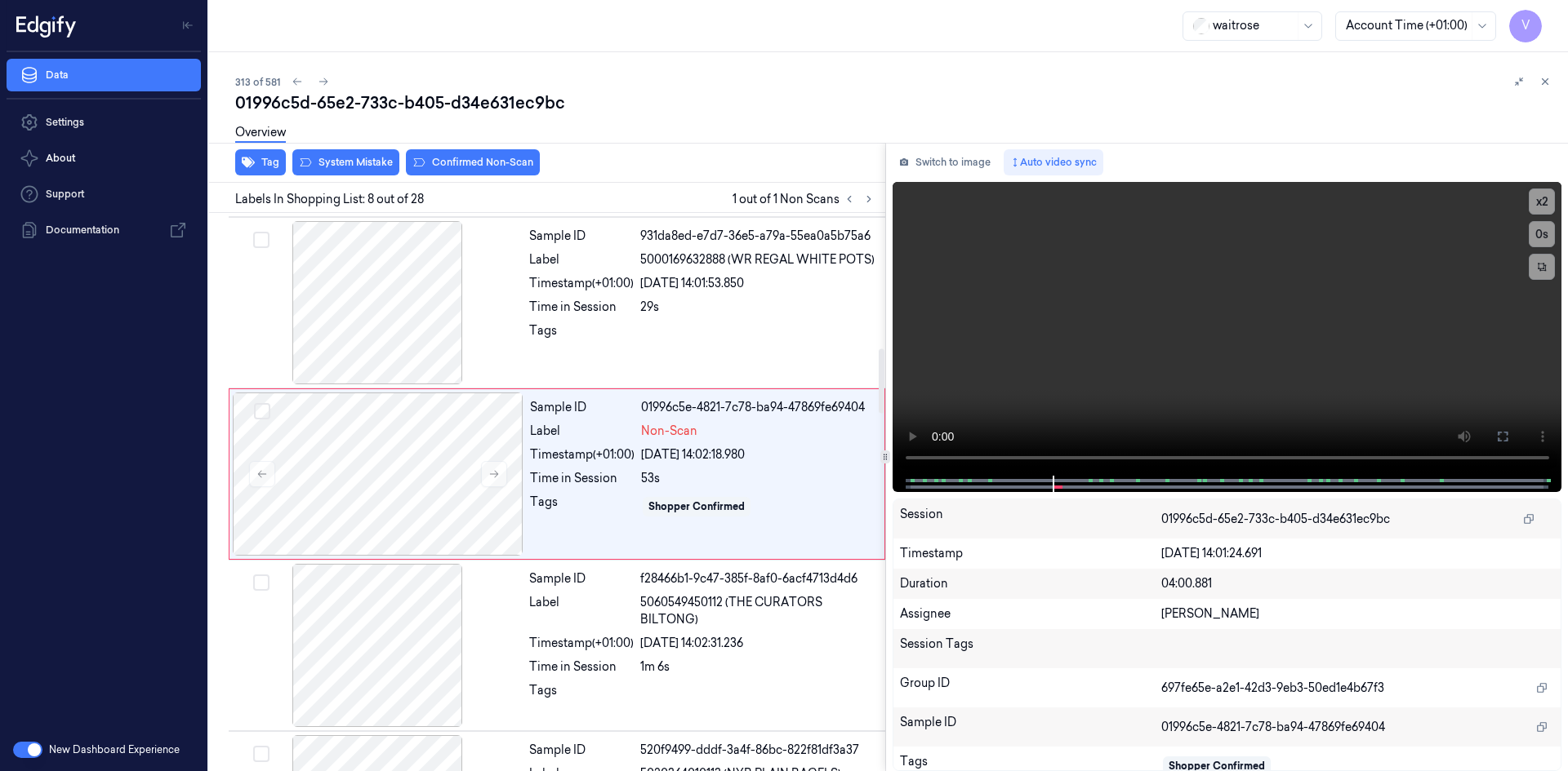
scroll to position [1005, 0]
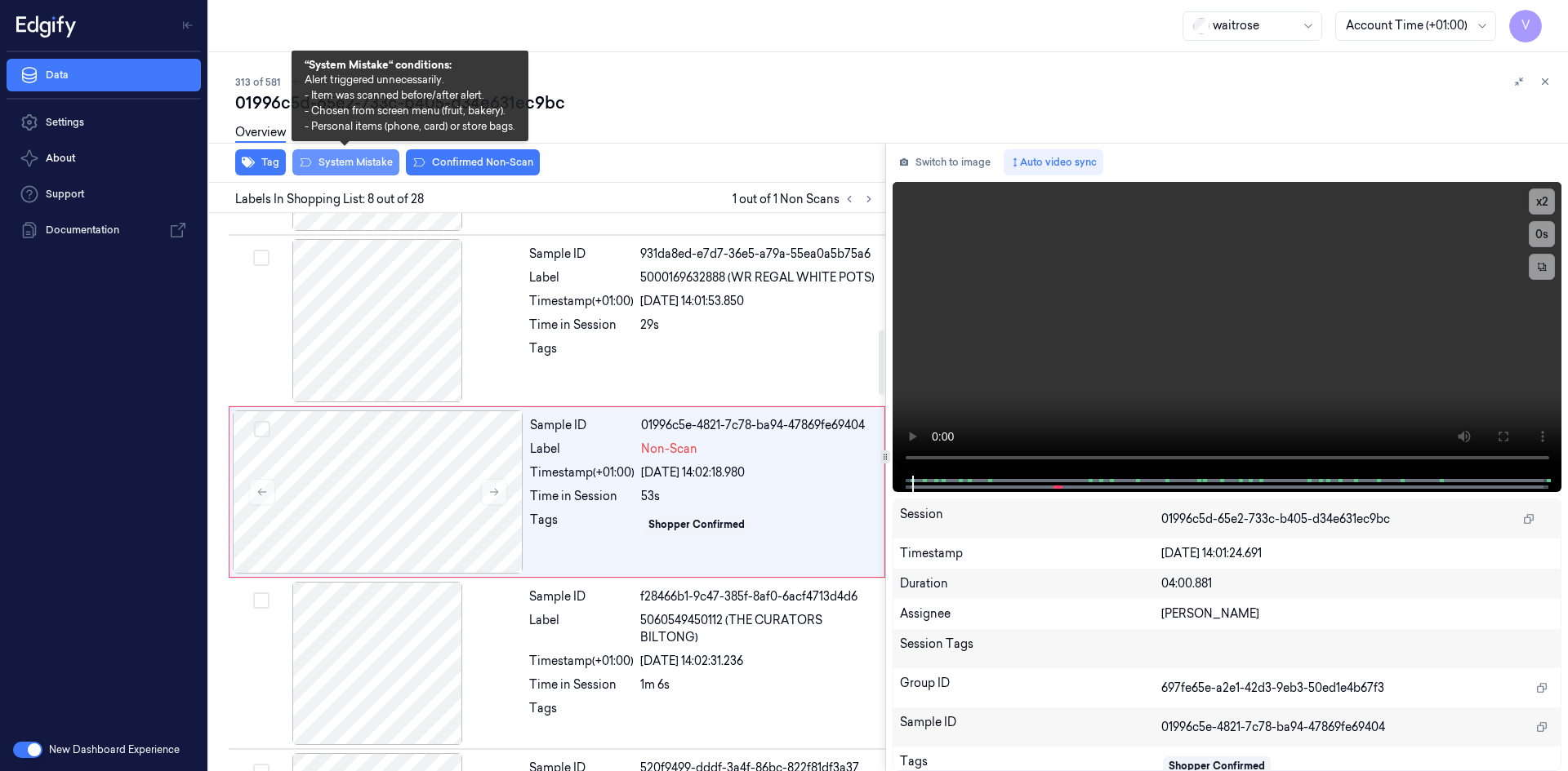
click at [304, 161] on icon at bounding box center [306, 163] width 14 height 14
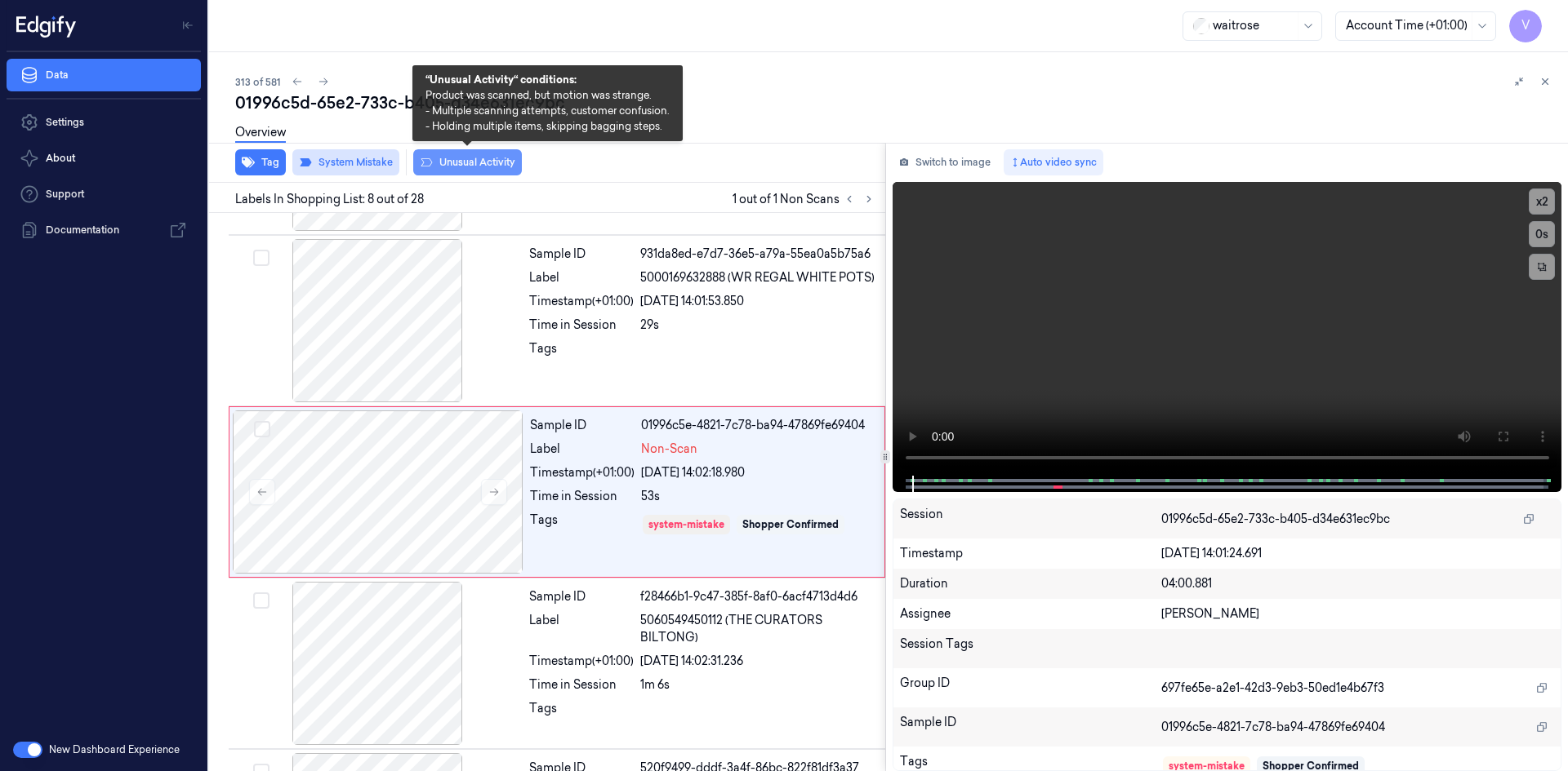
click at [462, 172] on button "Unusual Activity" at bounding box center [467, 162] width 109 height 26
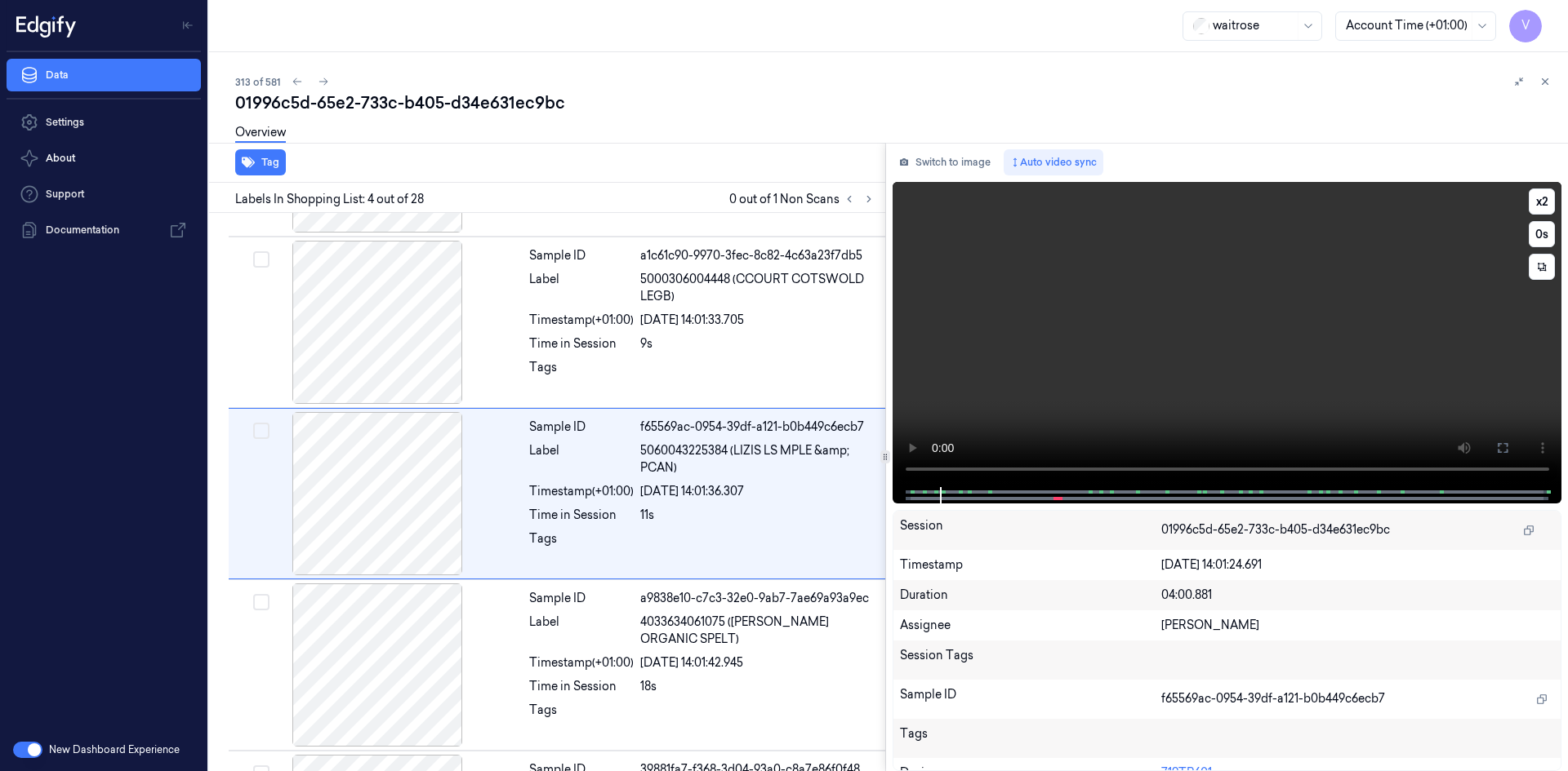
scroll to position [320, 0]
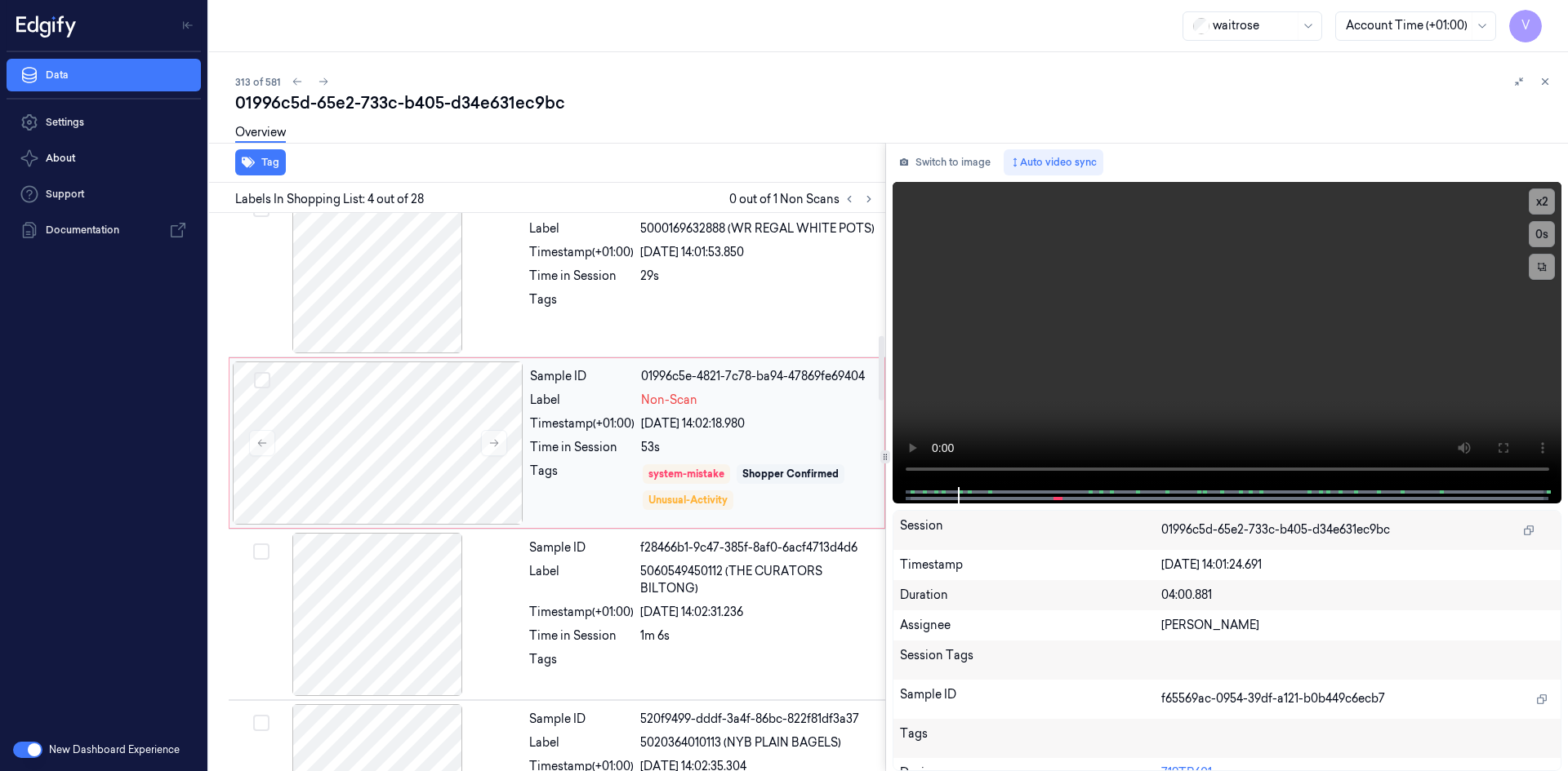
click at [838, 432] on div "Sample ID 01996c5e-4821-7c78-ba94-47869fe69404 Label Non-Scan Timestamp (+01:00…" at bounding box center [702, 443] width 358 height 163
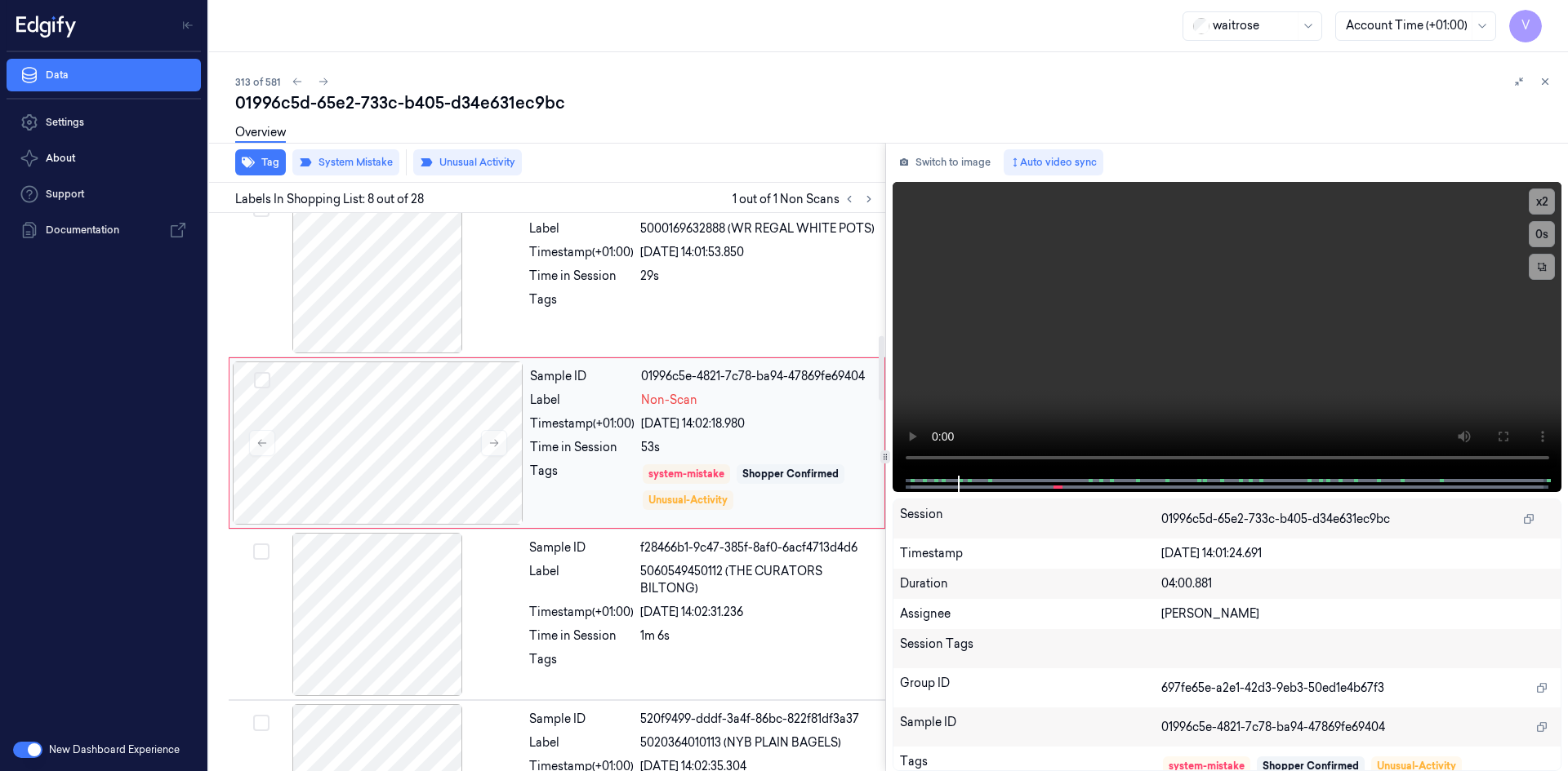
scroll to position [1005, 0]
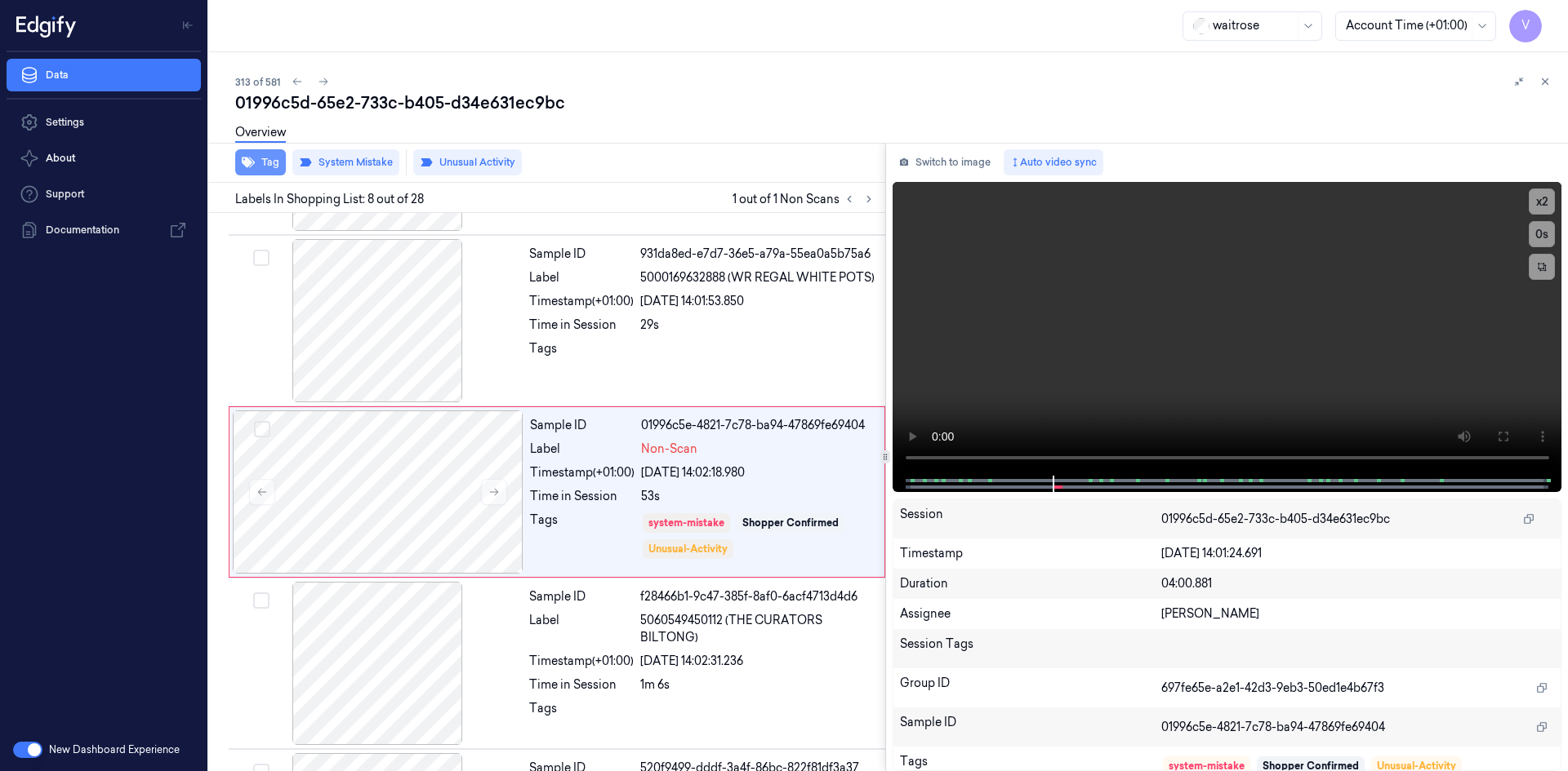
click at [271, 163] on button "Tag" at bounding box center [261, 162] width 50 height 26
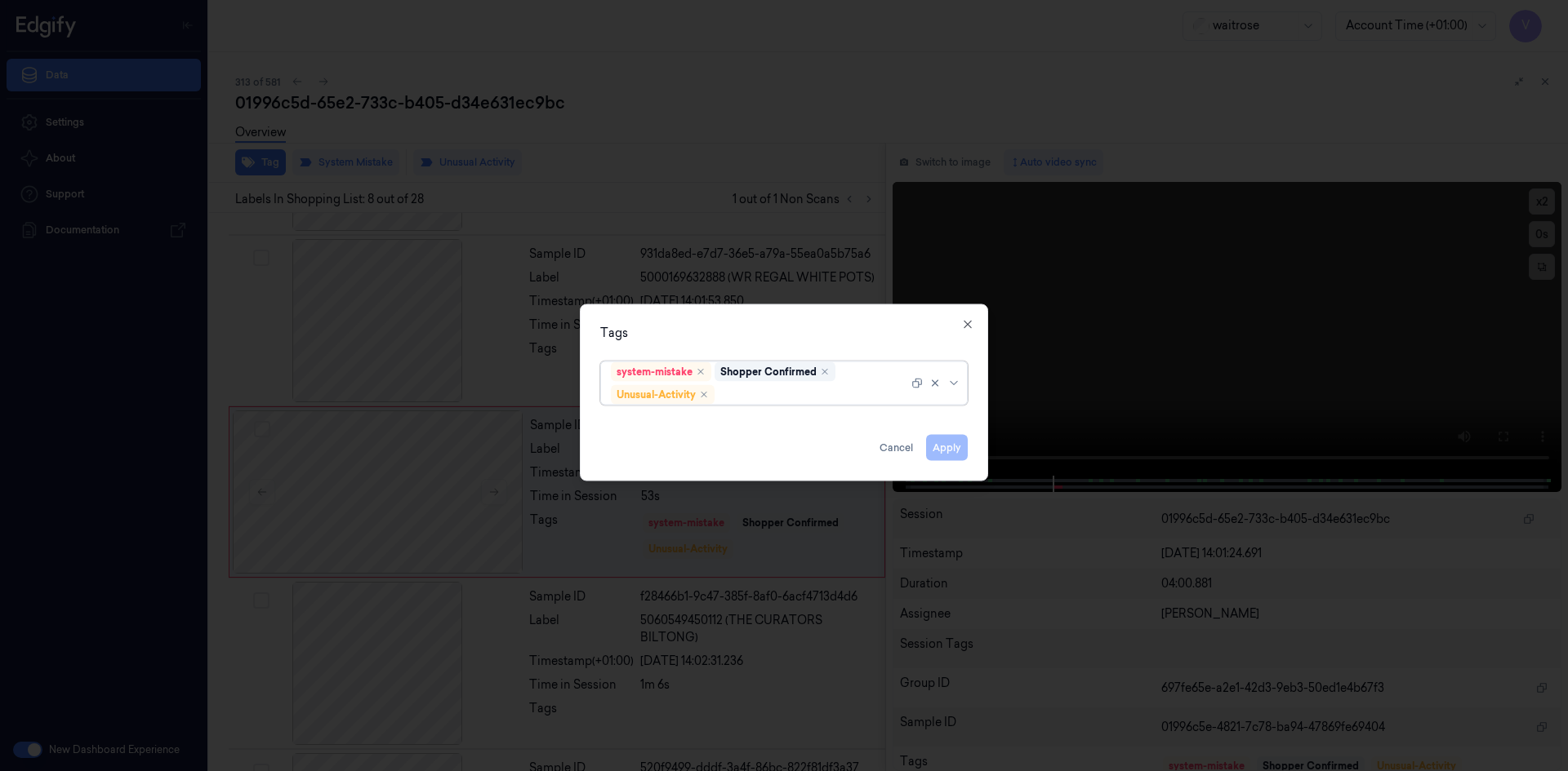
click at [779, 392] on div at bounding box center [813, 395] width 190 height 17
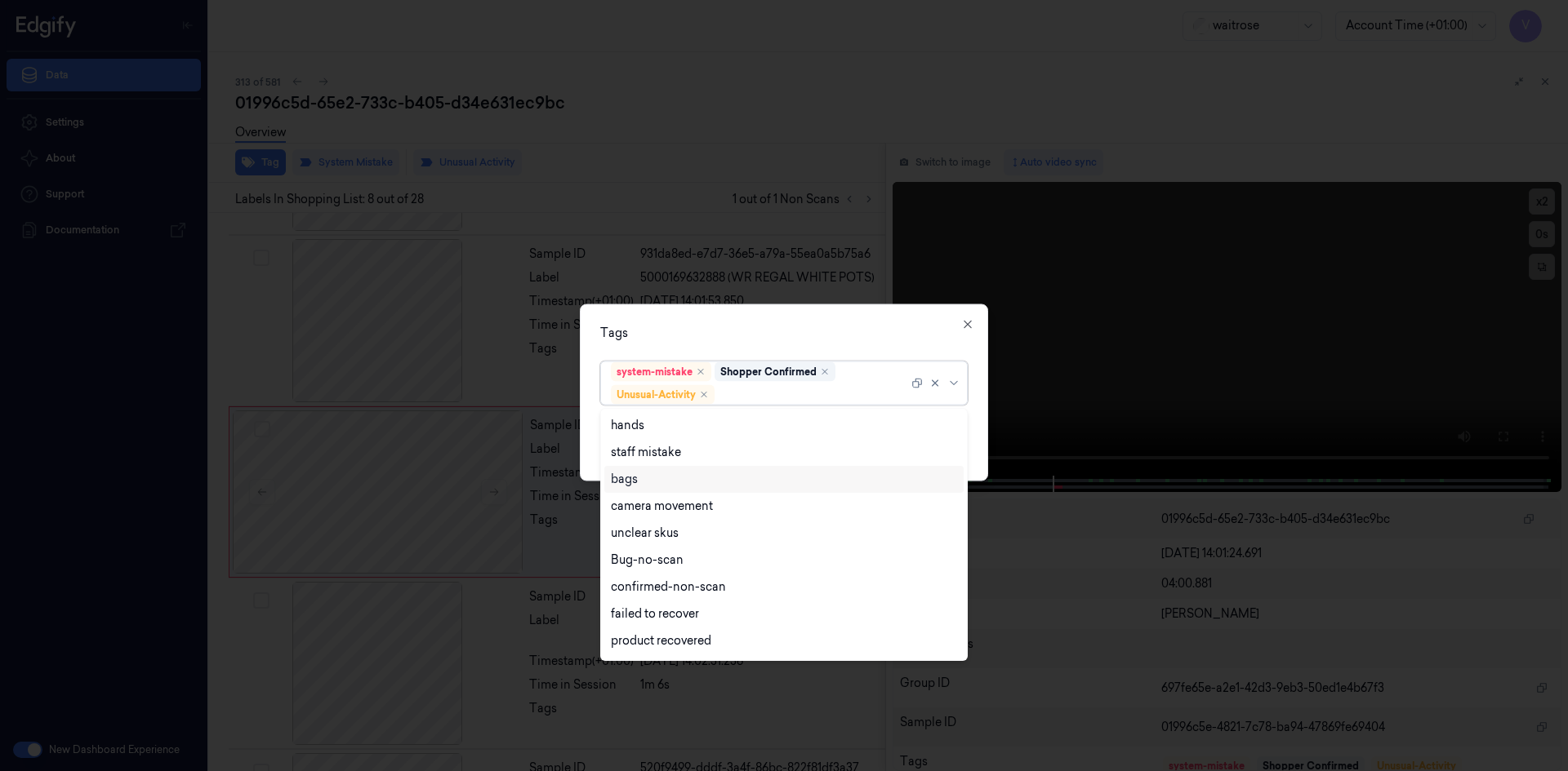
click at [629, 482] on div "bags" at bounding box center [625, 480] width 27 height 17
click at [733, 343] on div "Tags option bags, selected. 16 results available. Use Up and Down to choose opt…" at bounding box center [784, 393] width 408 height 178
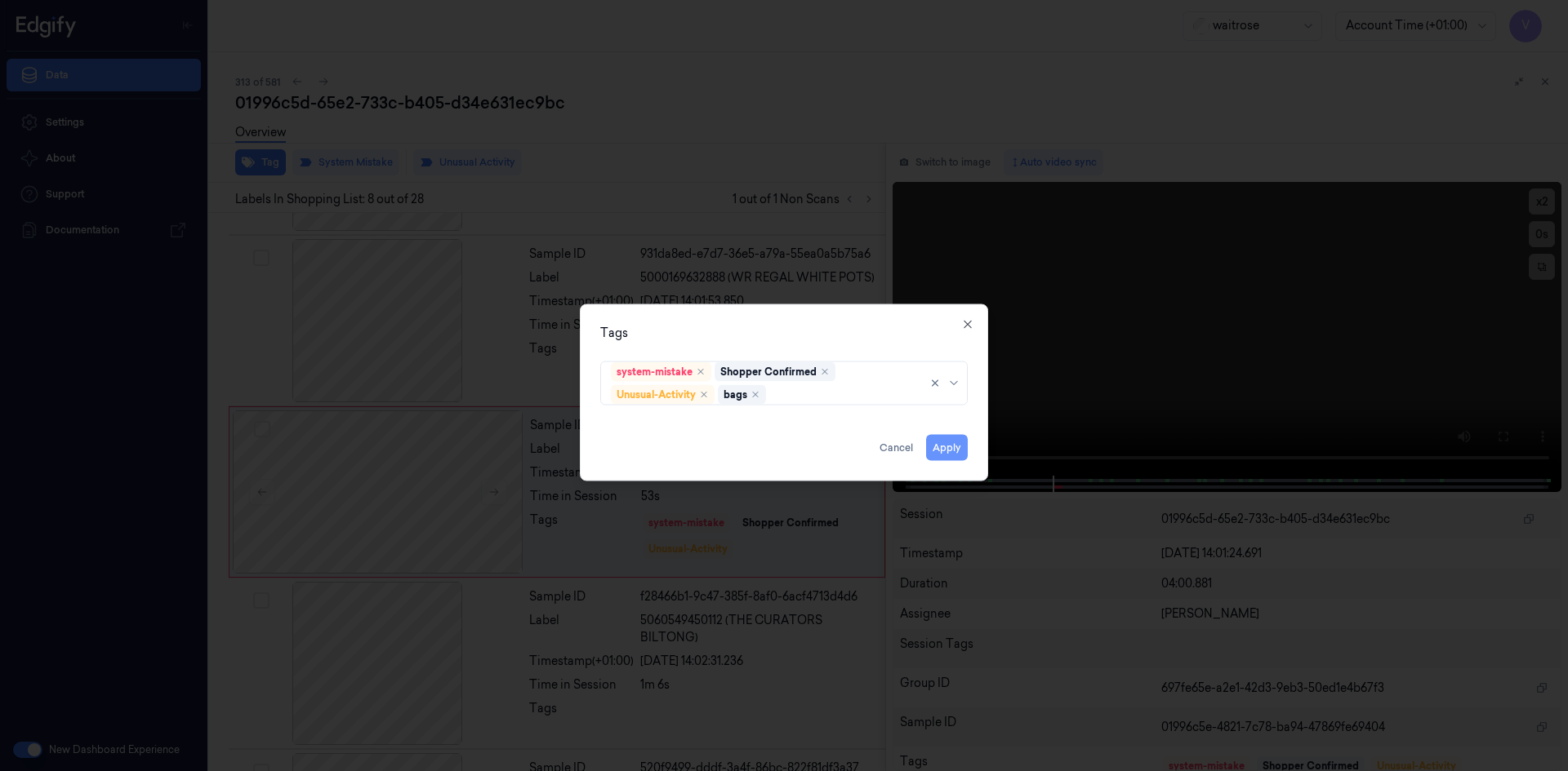
click at [951, 454] on button "Apply" at bounding box center [946, 447] width 42 height 26
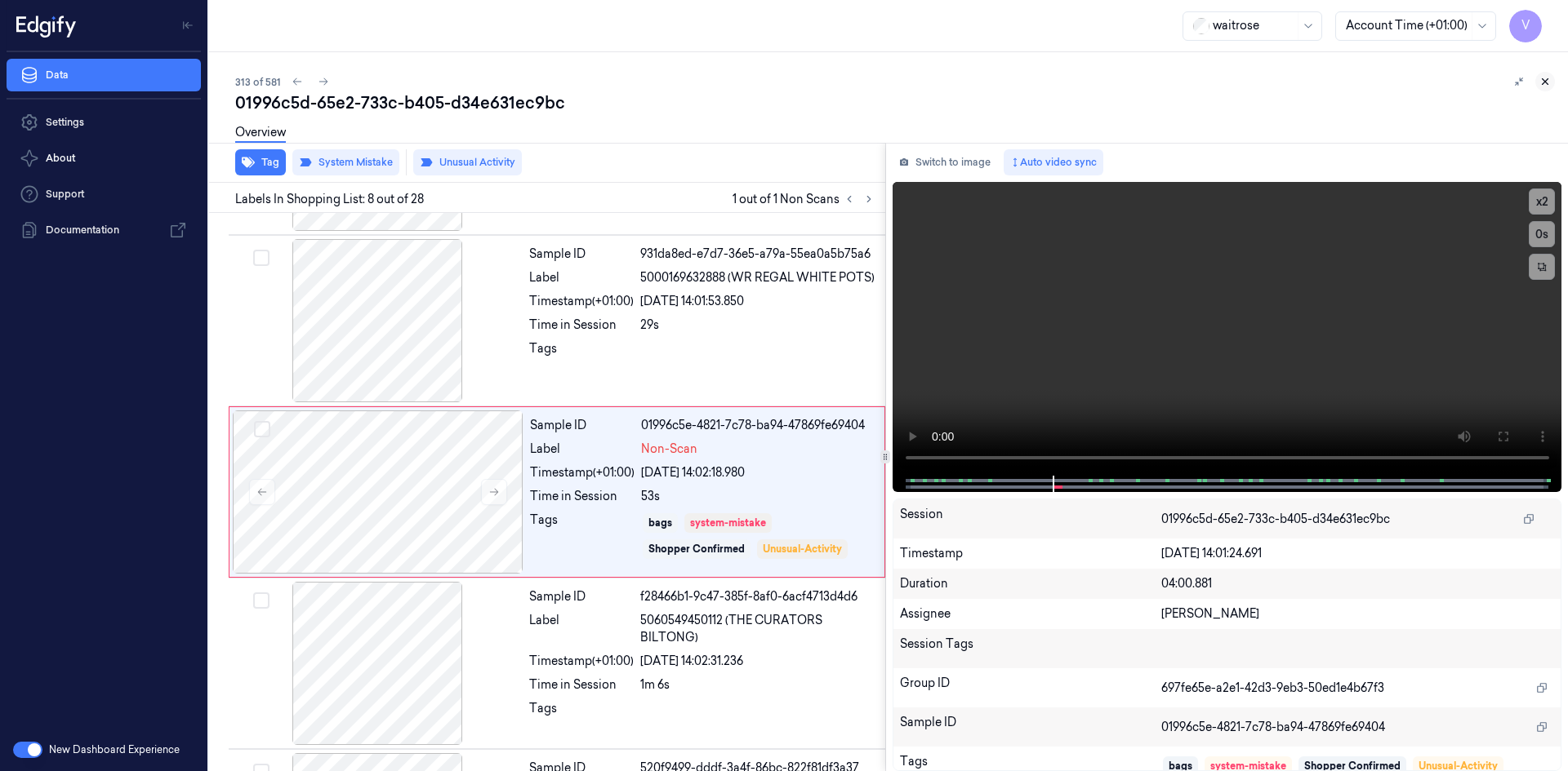
click at [1543, 82] on icon at bounding box center [1546, 82] width 12 height 12
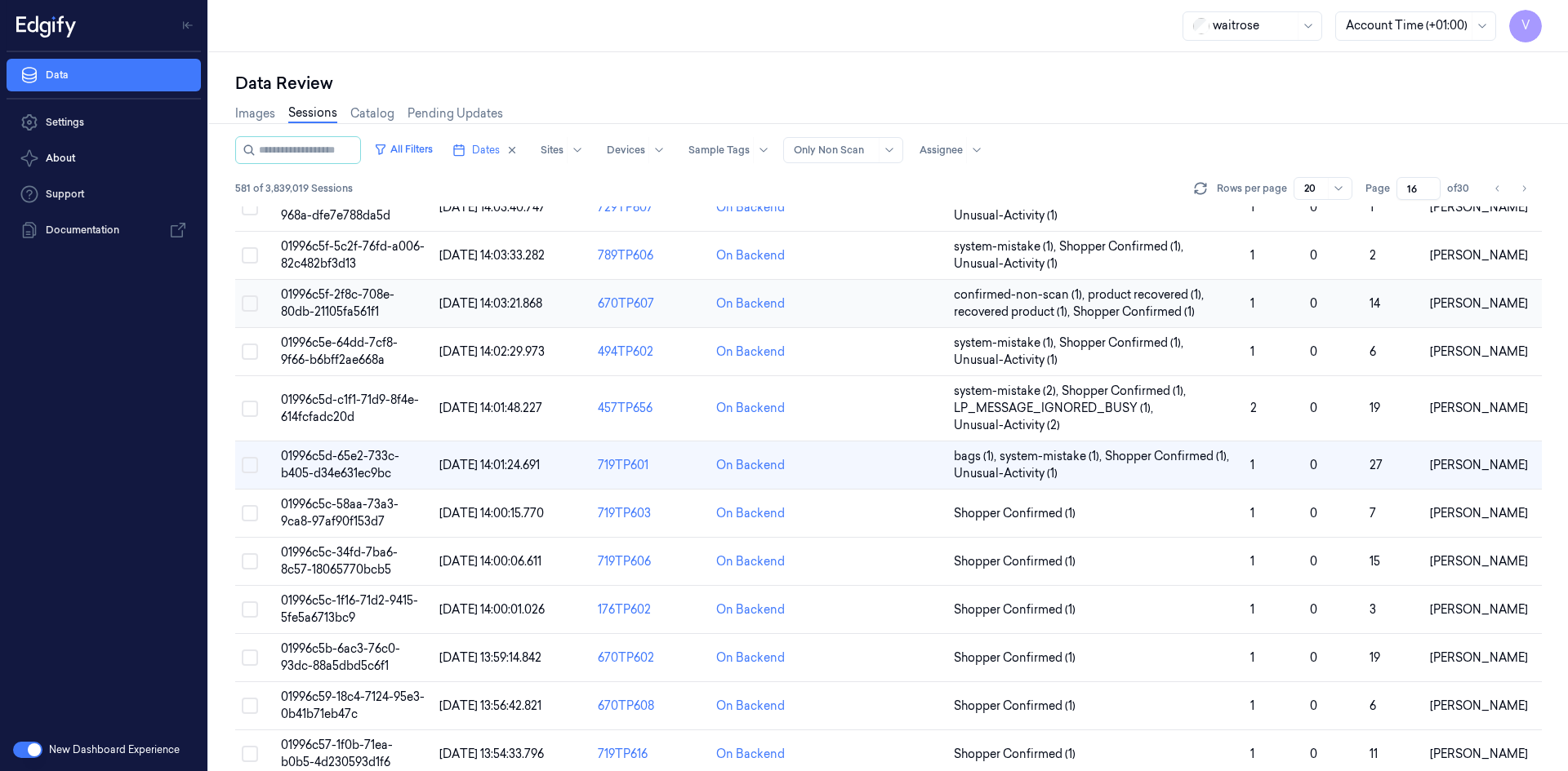
scroll to position [390, 0]
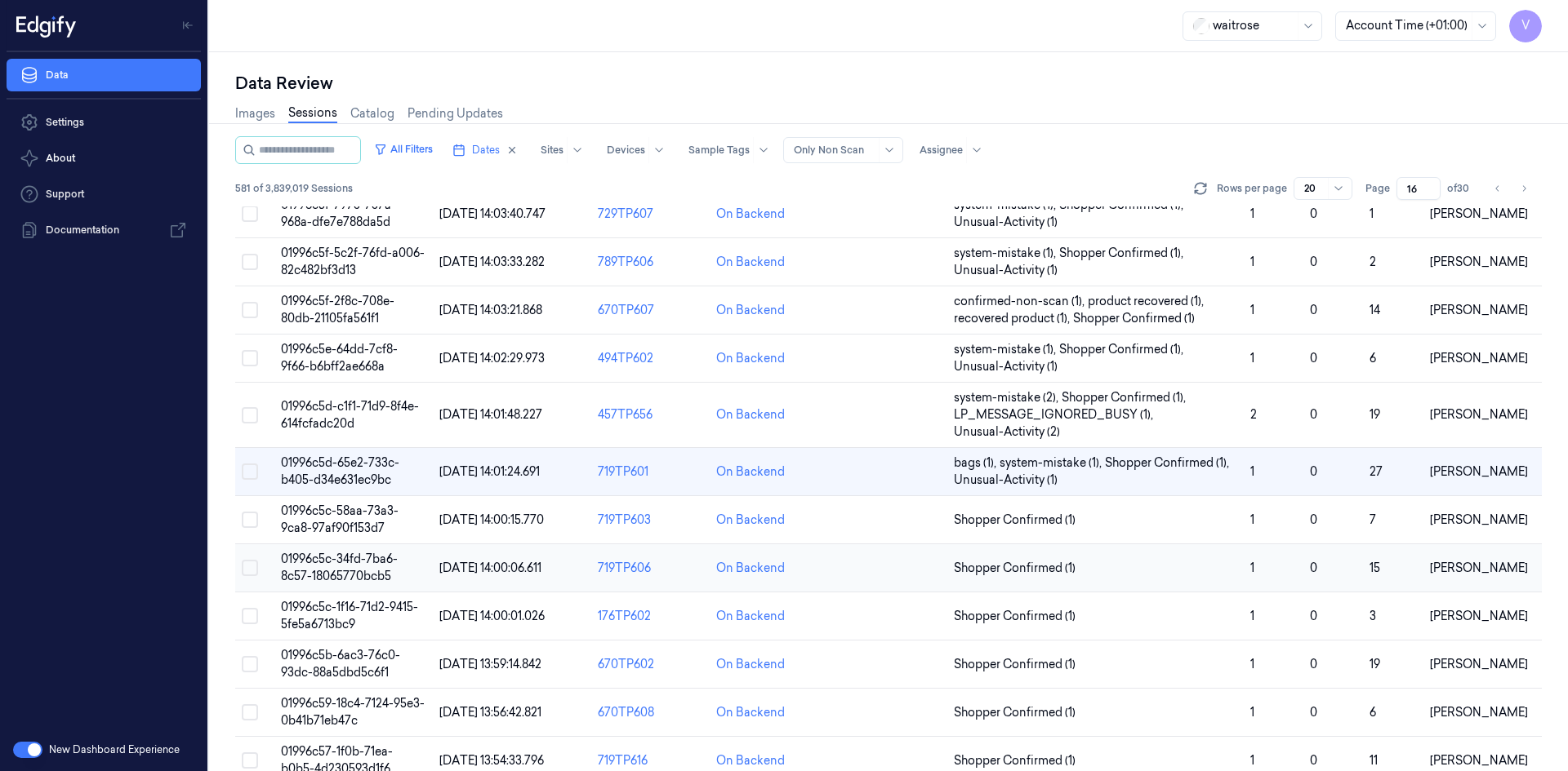
click at [342, 571] on span "01996c5c-34fd-7ba6-8c57-18065770bcb5" at bounding box center [339, 567] width 117 height 32
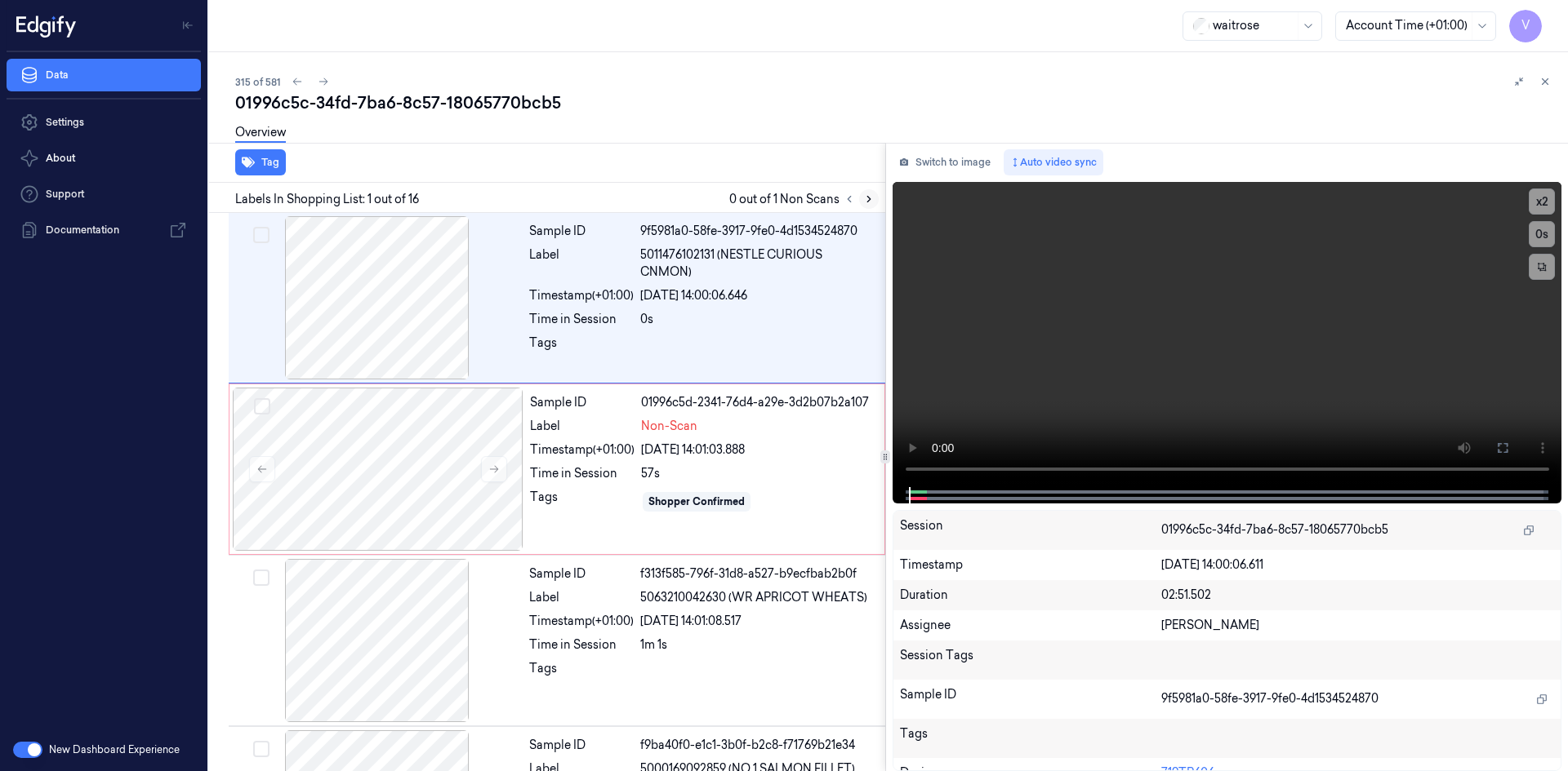
click at [869, 195] on icon at bounding box center [869, 200] width 12 height 12
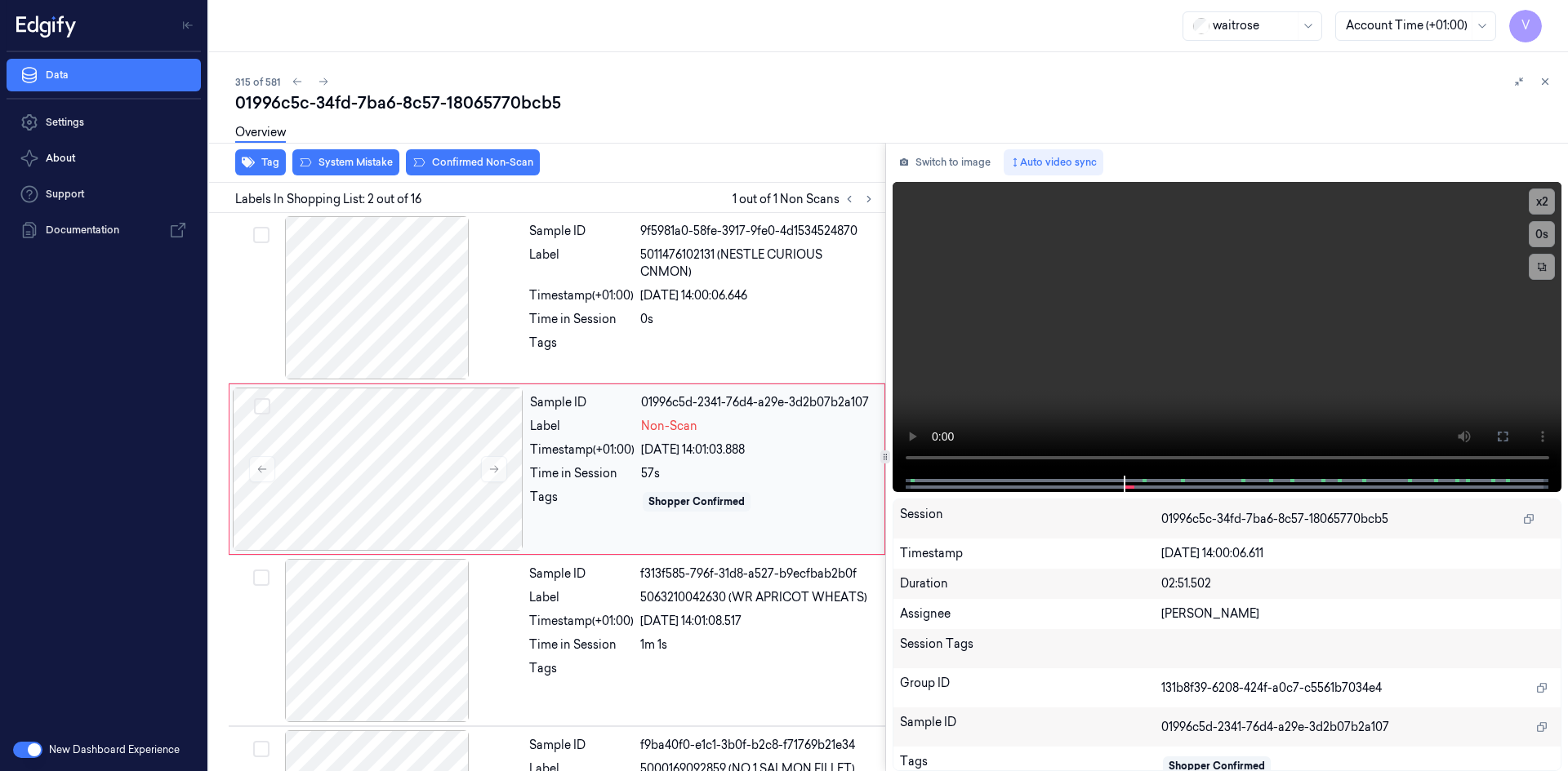
click at [862, 481] on div "Tag System Mistake Confirmed Non-Scan Labels In Shopping List: 2 out of 16 1 ou…" at bounding box center [885, 456] width 1366 height 628
click at [1551, 194] on button "x 2" at bounding box center [1542, 201] width 26 height 26
click at [496, 467] on icon at bounding box center [494, 470] width 12 height 12
click at [496, 466] on icon at bounding box center [494, 470] width 12 height 12
click at [496, 468] on icon at bounding box center [494, 470] width 12 height 12
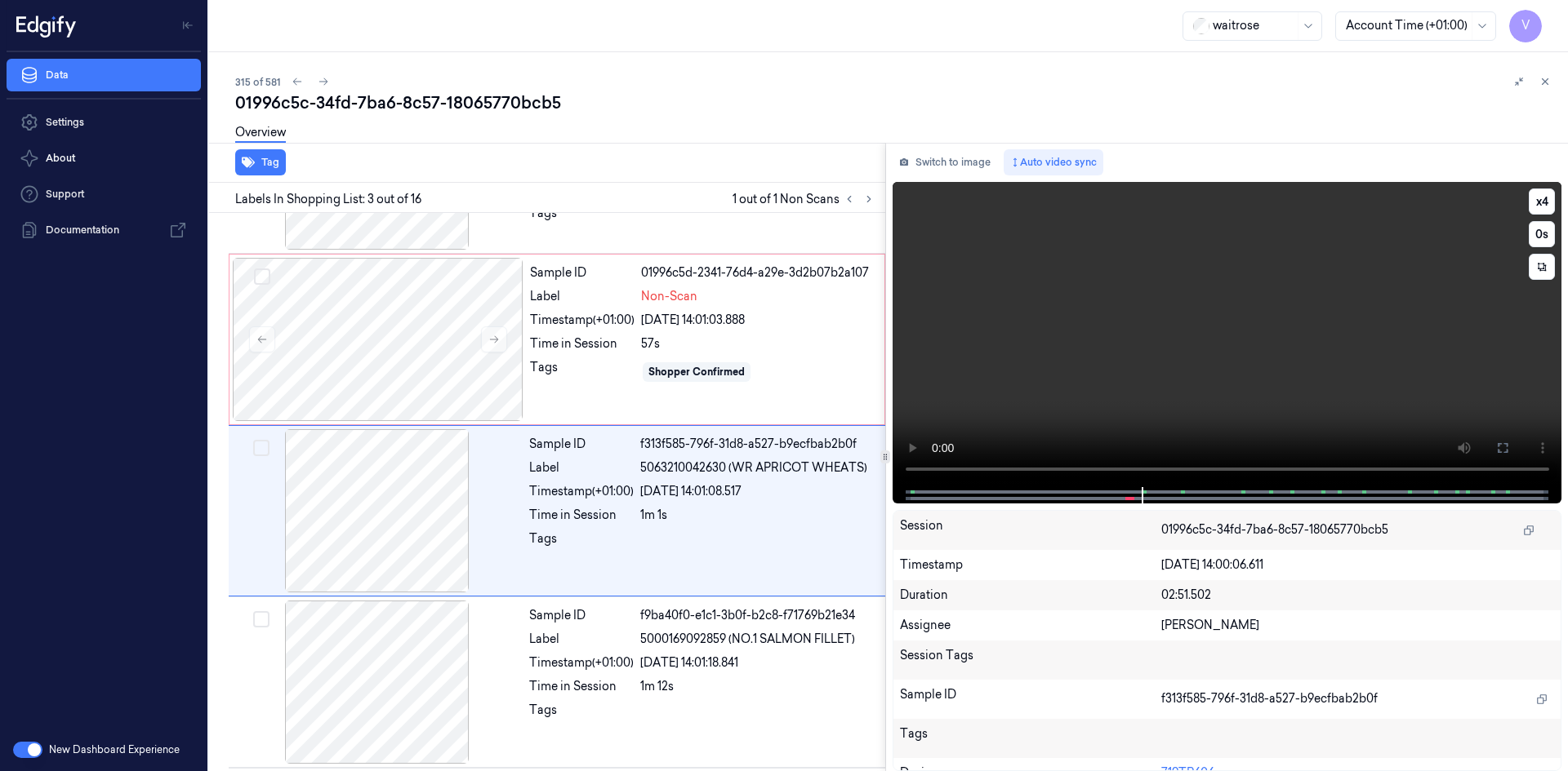
scroll to position [149, 0]
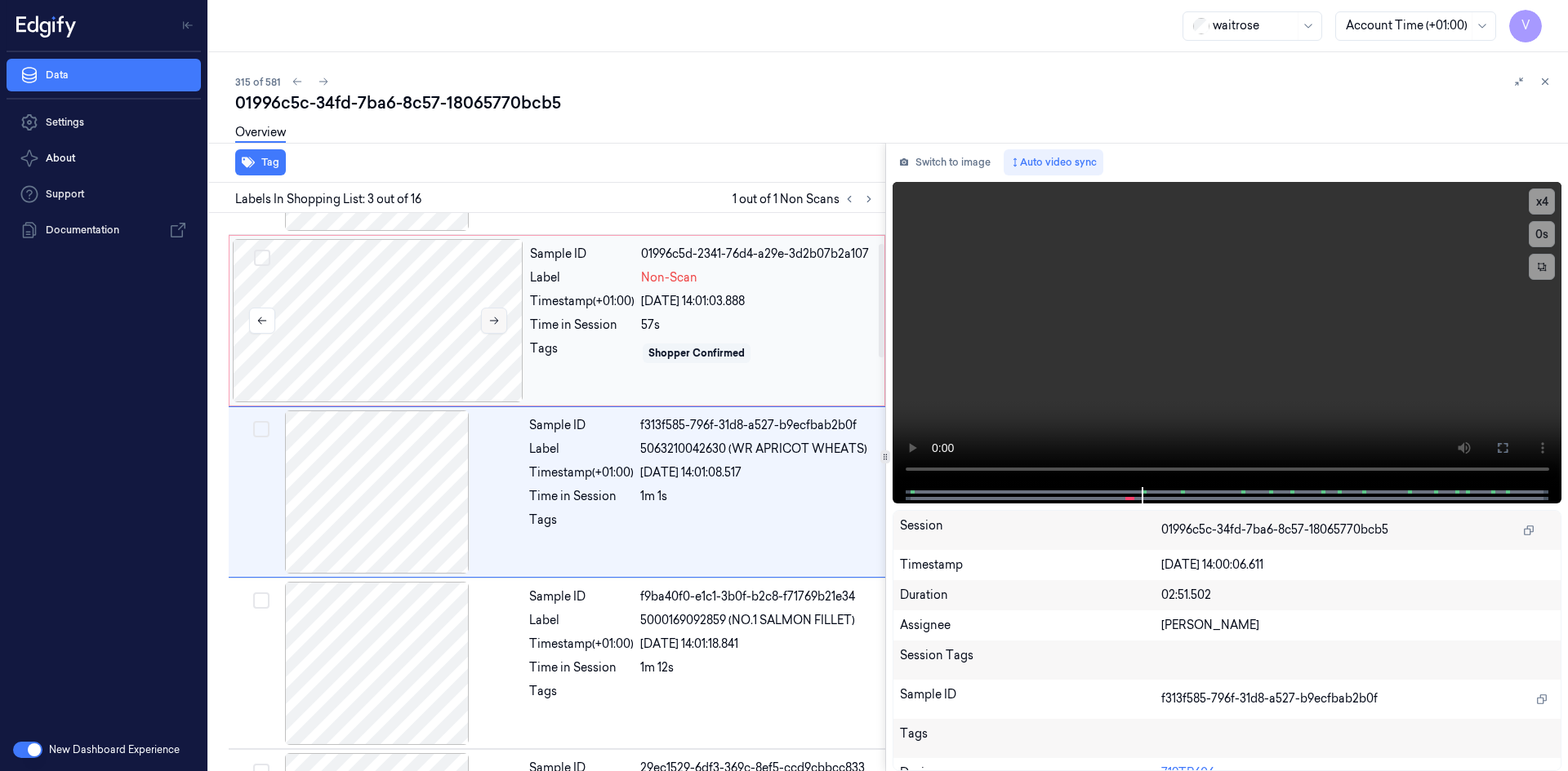
click at [491, 319] on icon at bounding box center [494, 321] width 12 height 12
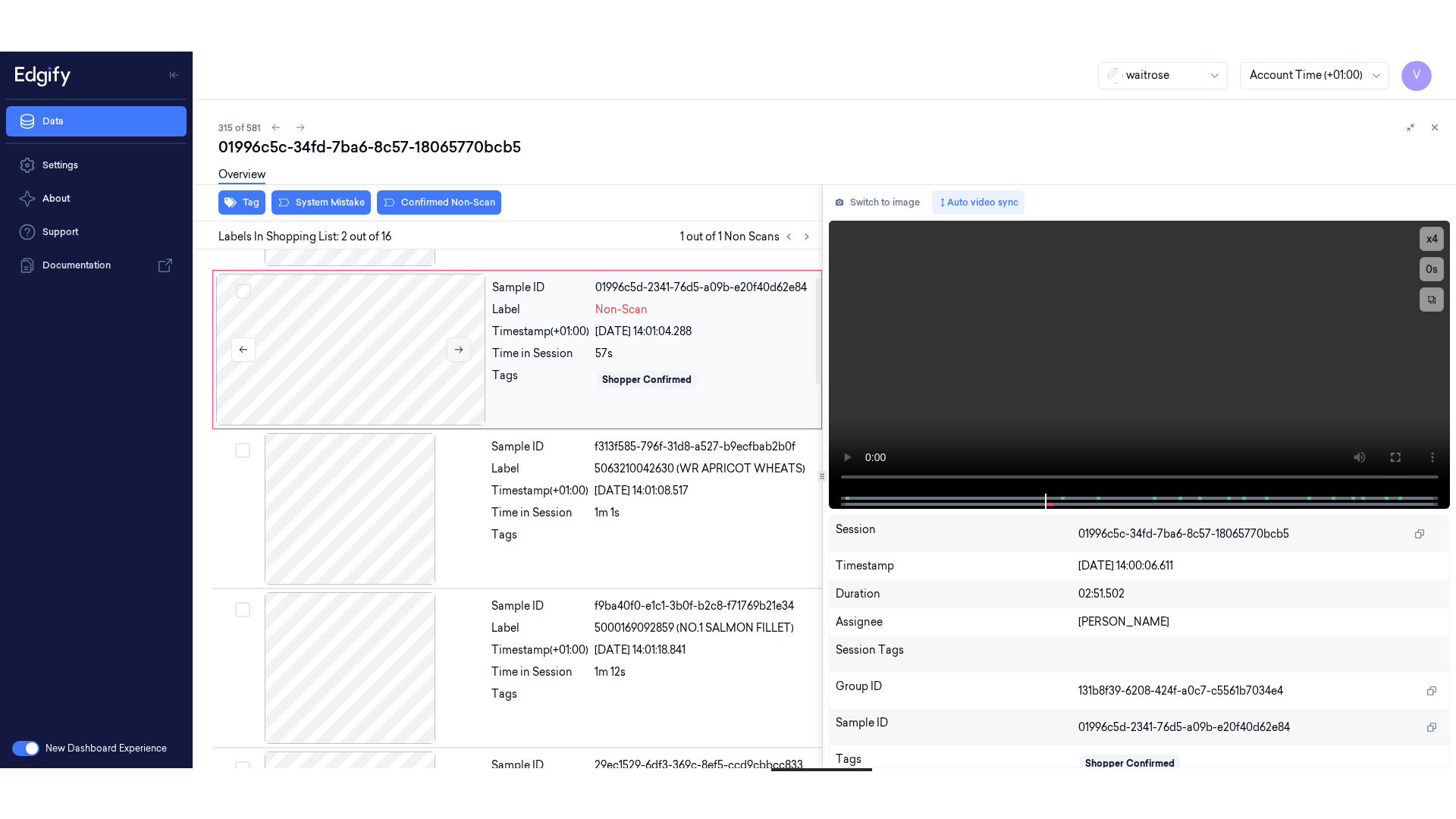
scroll to position [0, 0]
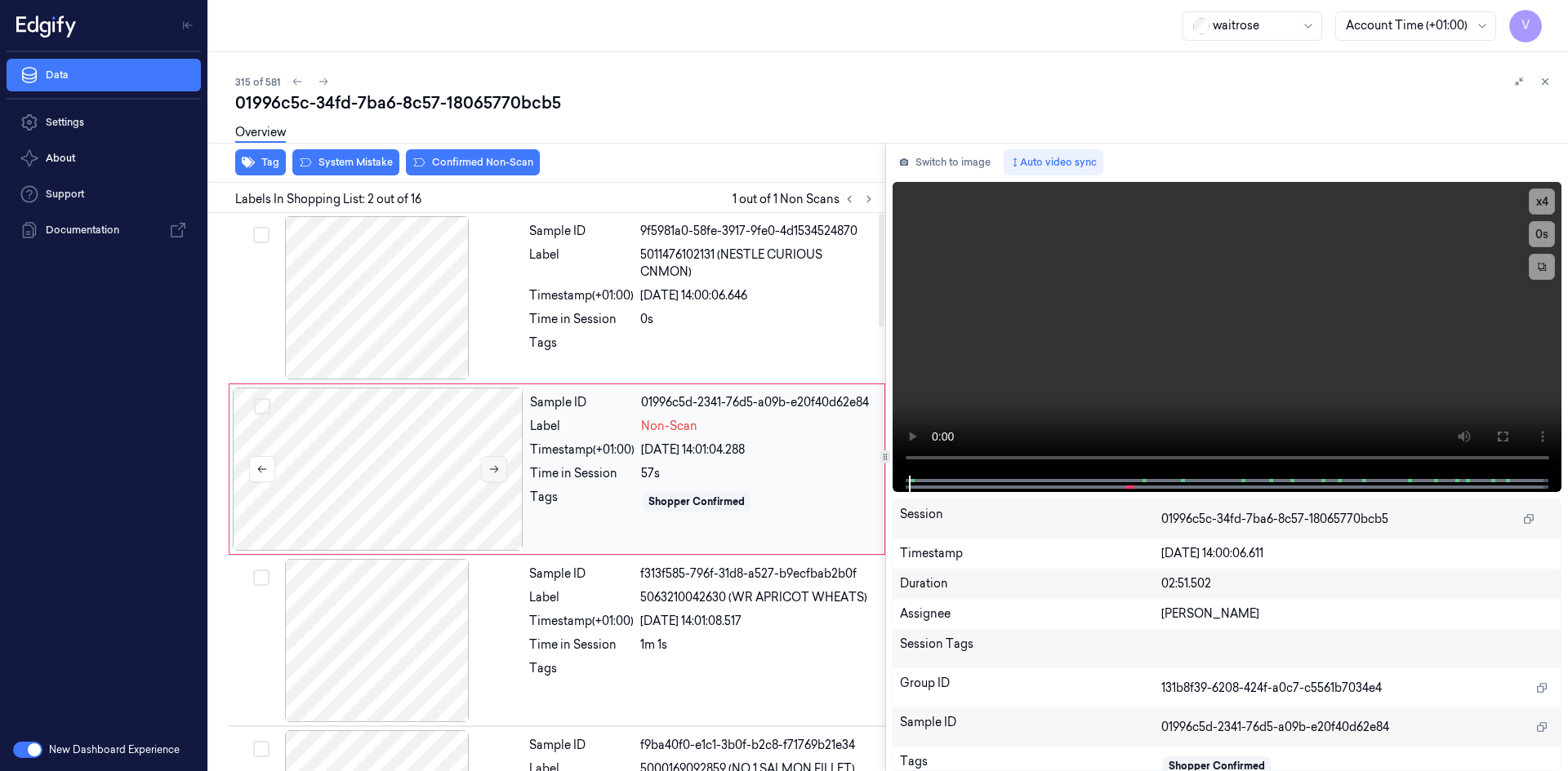
click at [491, 473] on icon at bounding box center [494, 470] width 12 height 12
click at [1507, 437] on icon at bounding box center [1503, 437] width 14 height 14
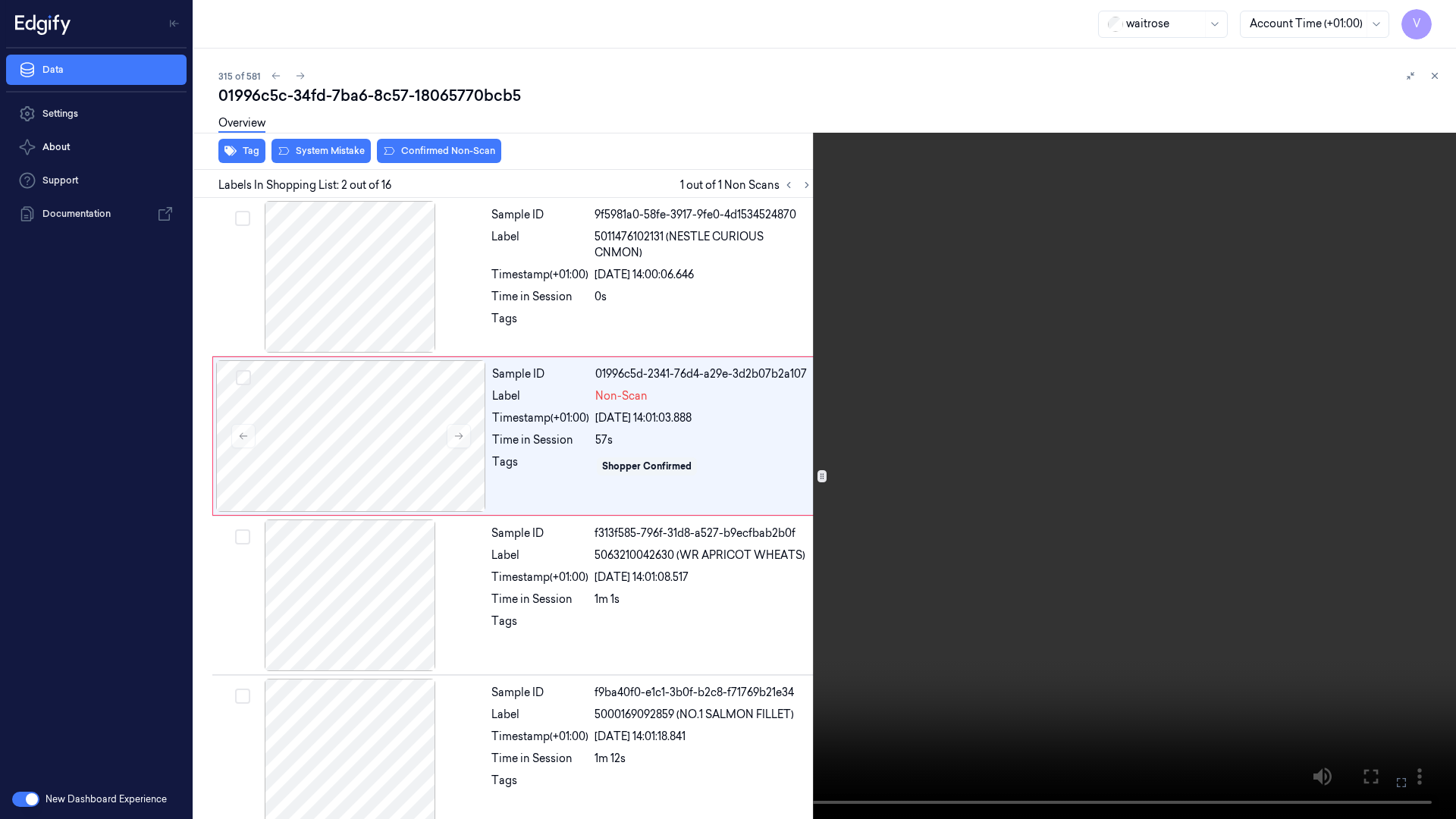
click at [813, 545] on video at bounding box center [728, 410] width 1456 height 819
click at [602, 706] on video at bounding box center [728, 410] width 1456 height 819
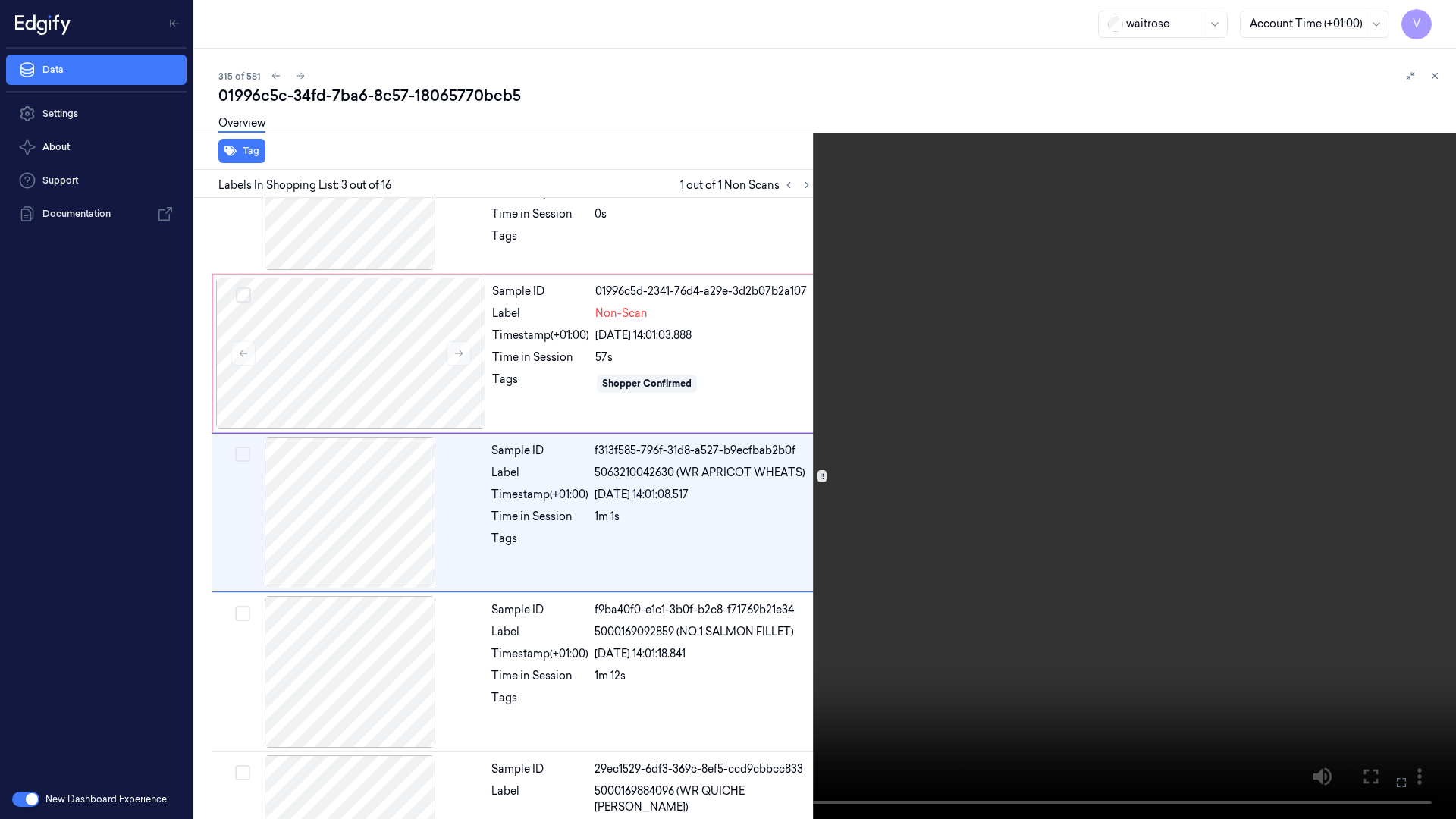
scroll to position [87, 0]
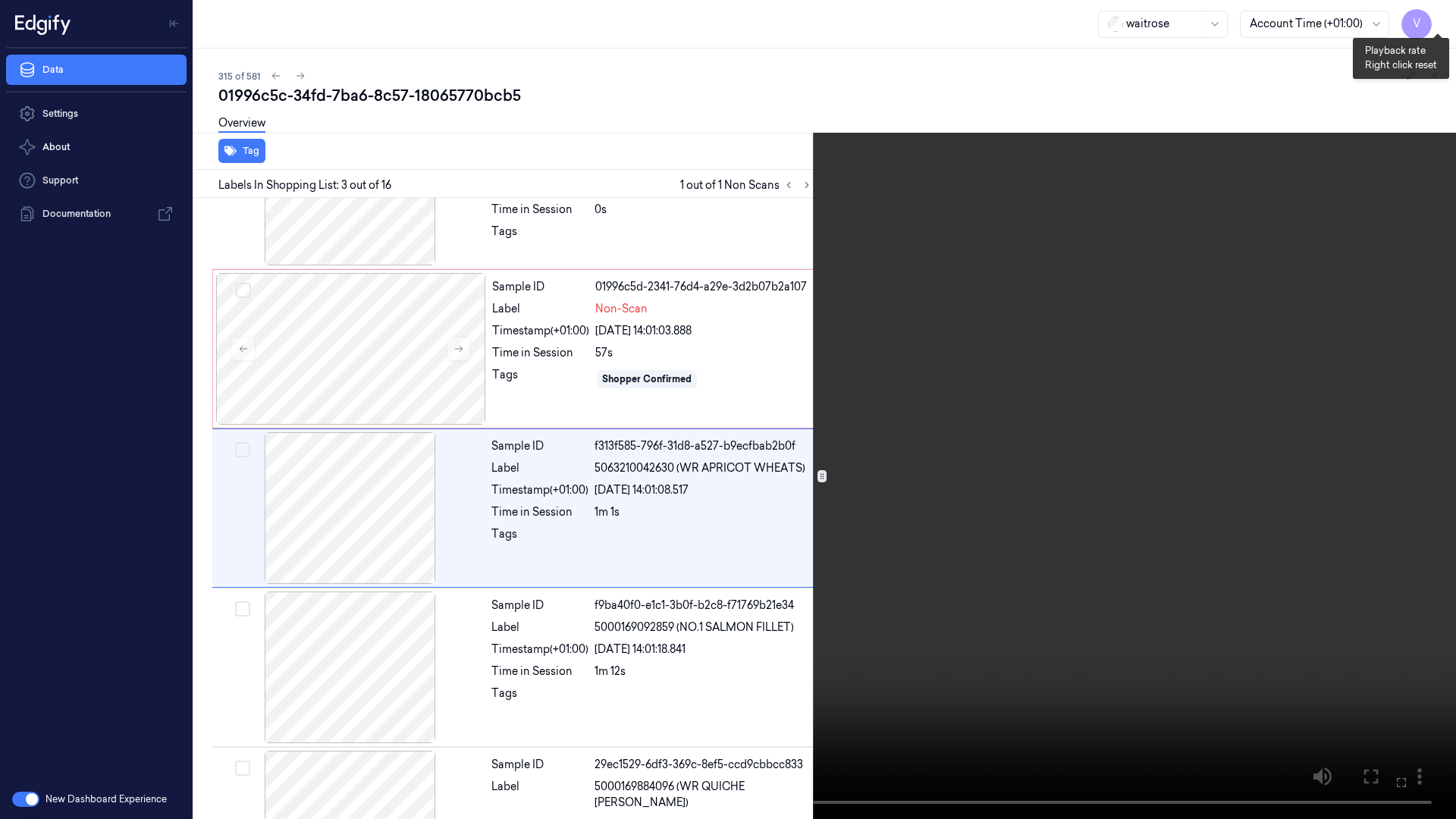
click at [1436, 14] on button "x 4" at bounding box center [1438, 18] width 24 height 24
click at [1440, 11] on button "x 1" at bounding box center [1438, 18] width 24 height 24
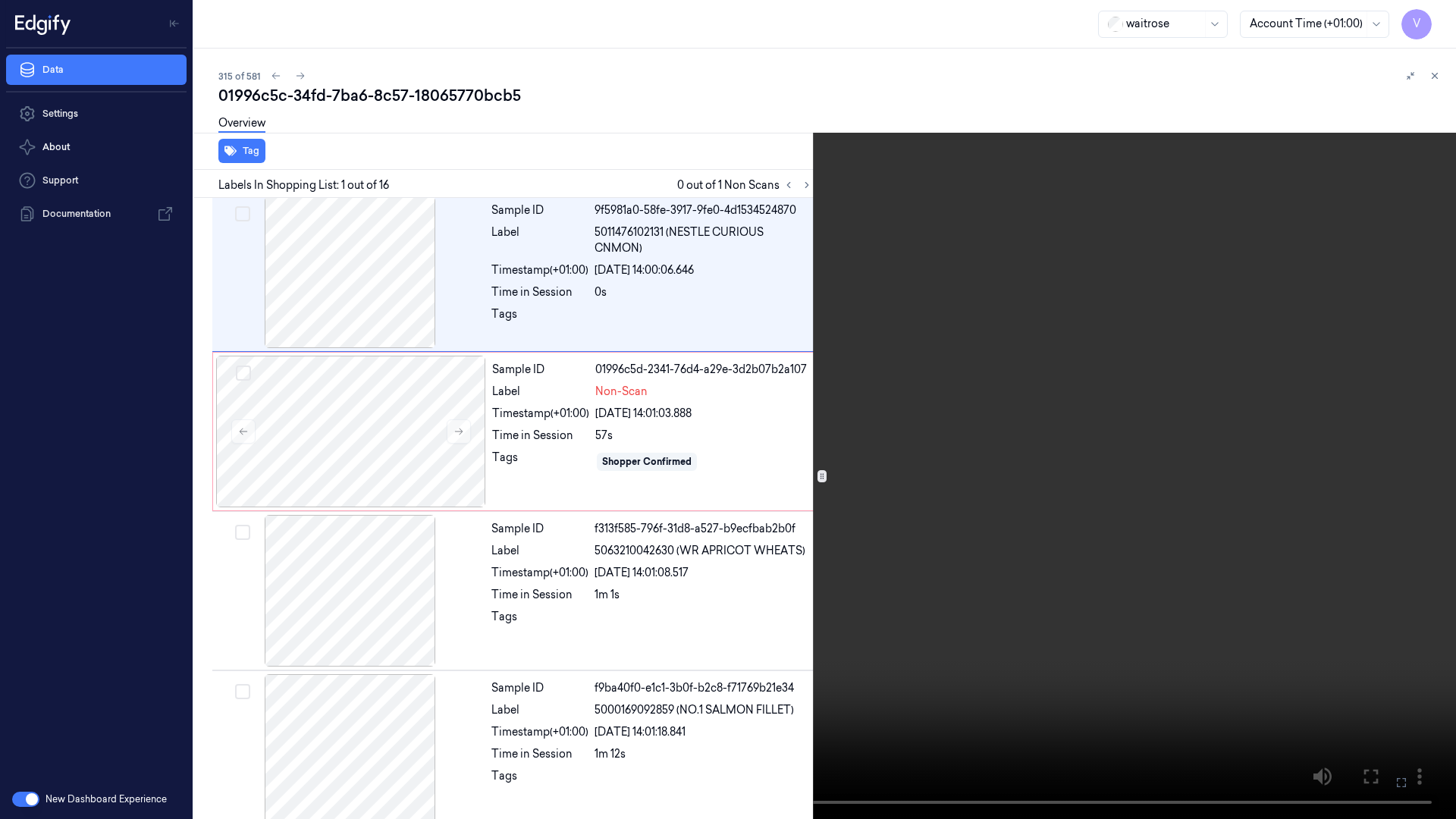
scroll to position [0, 0]
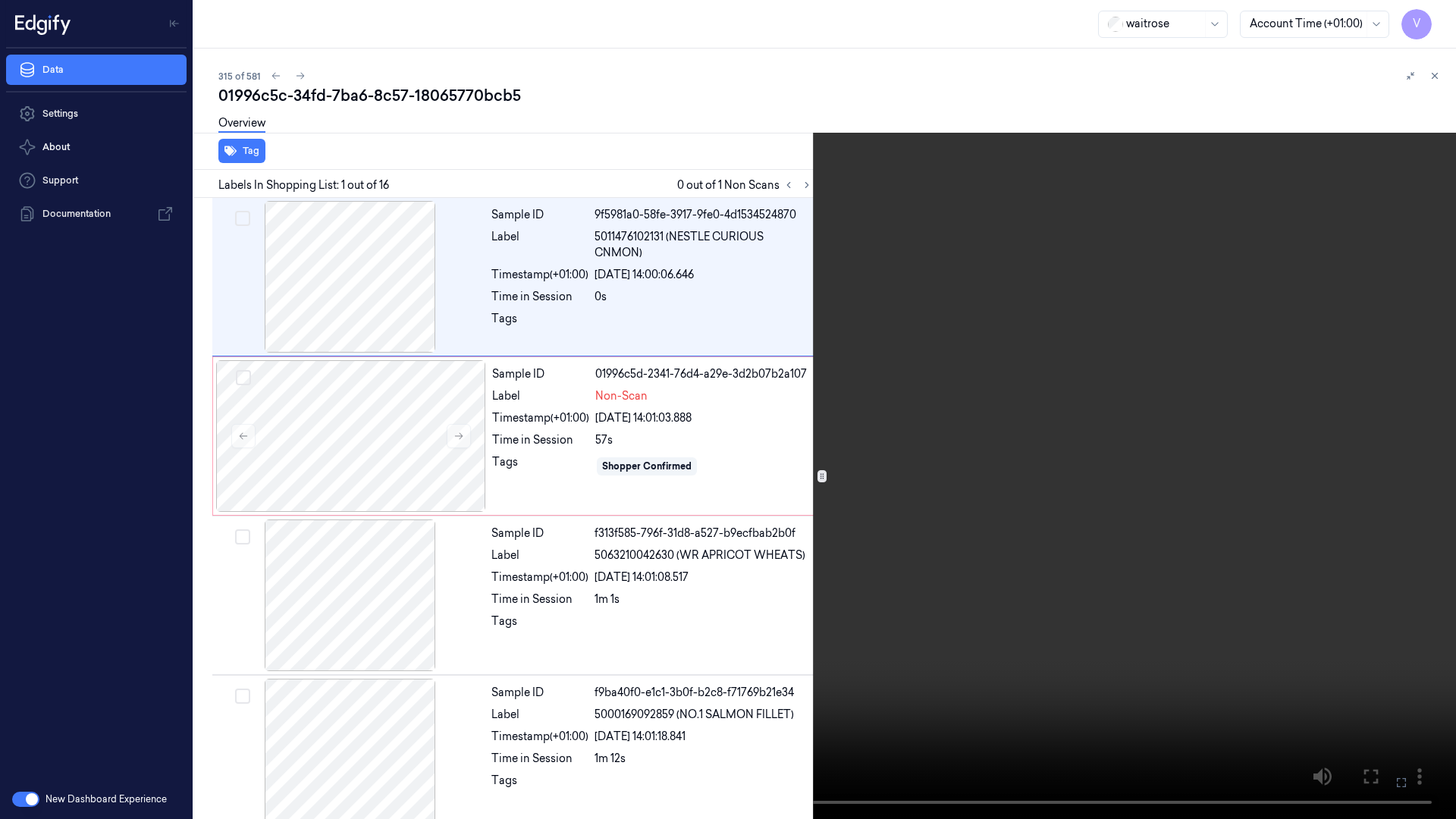
click at [1017, 409] on video at bounding box center [728, 410] width 1456 height 819
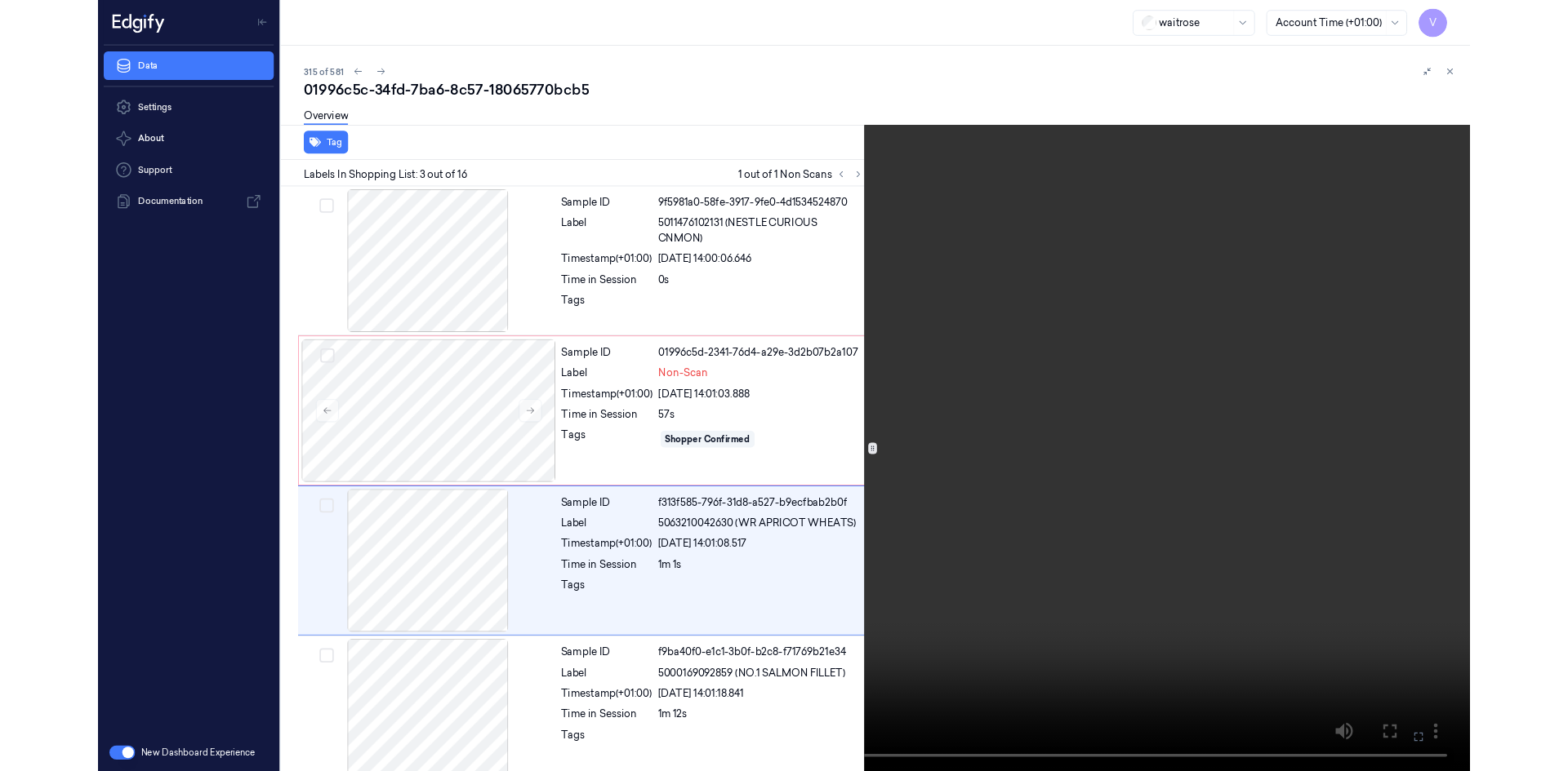
scroll to position [94, 0]
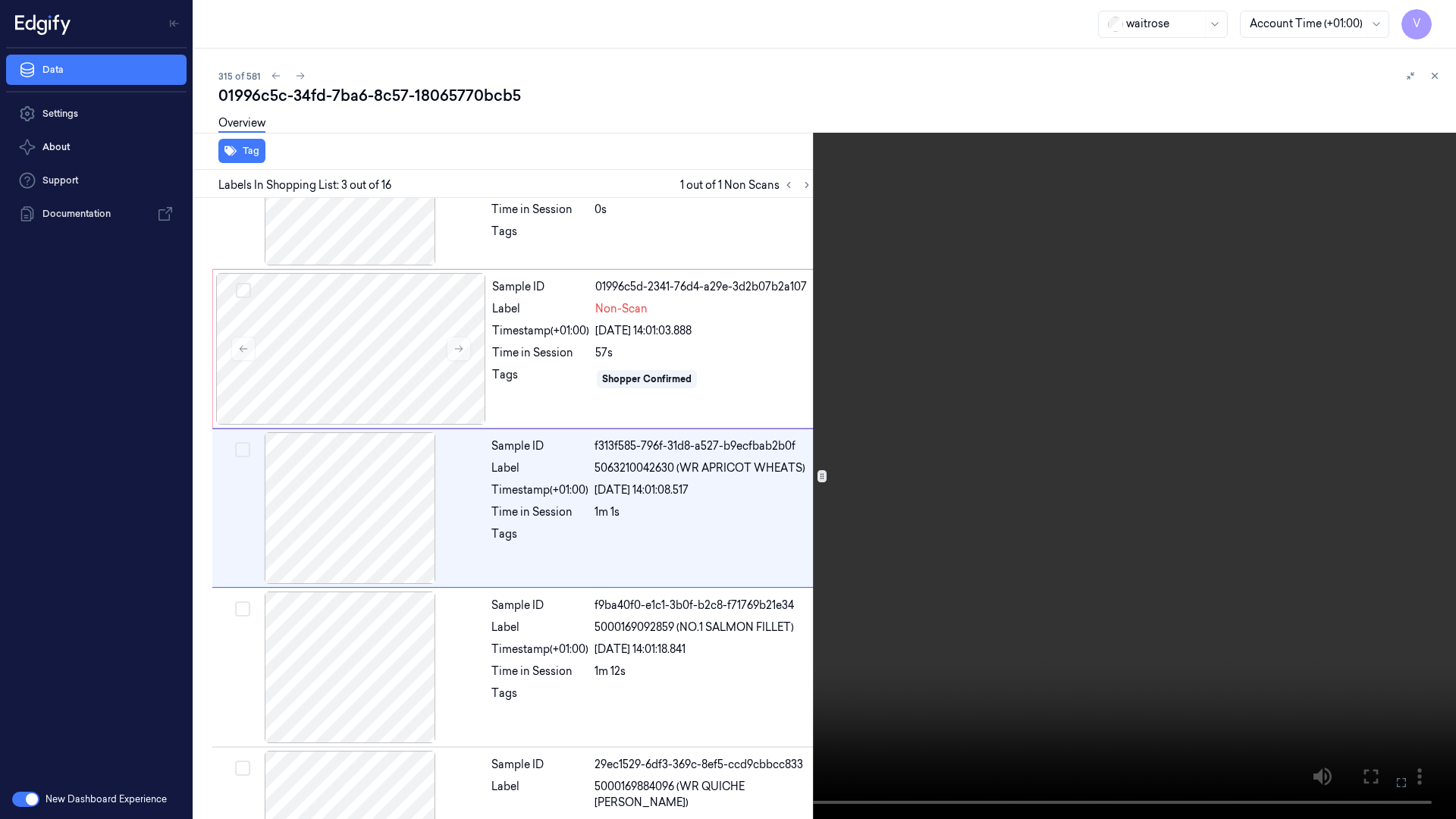
click at [1071, 498] on video at bounding box center [728, 410] width 1456 height 819
click at [0, 0] on icon at bounding box center [0, 0] width 0 height 0
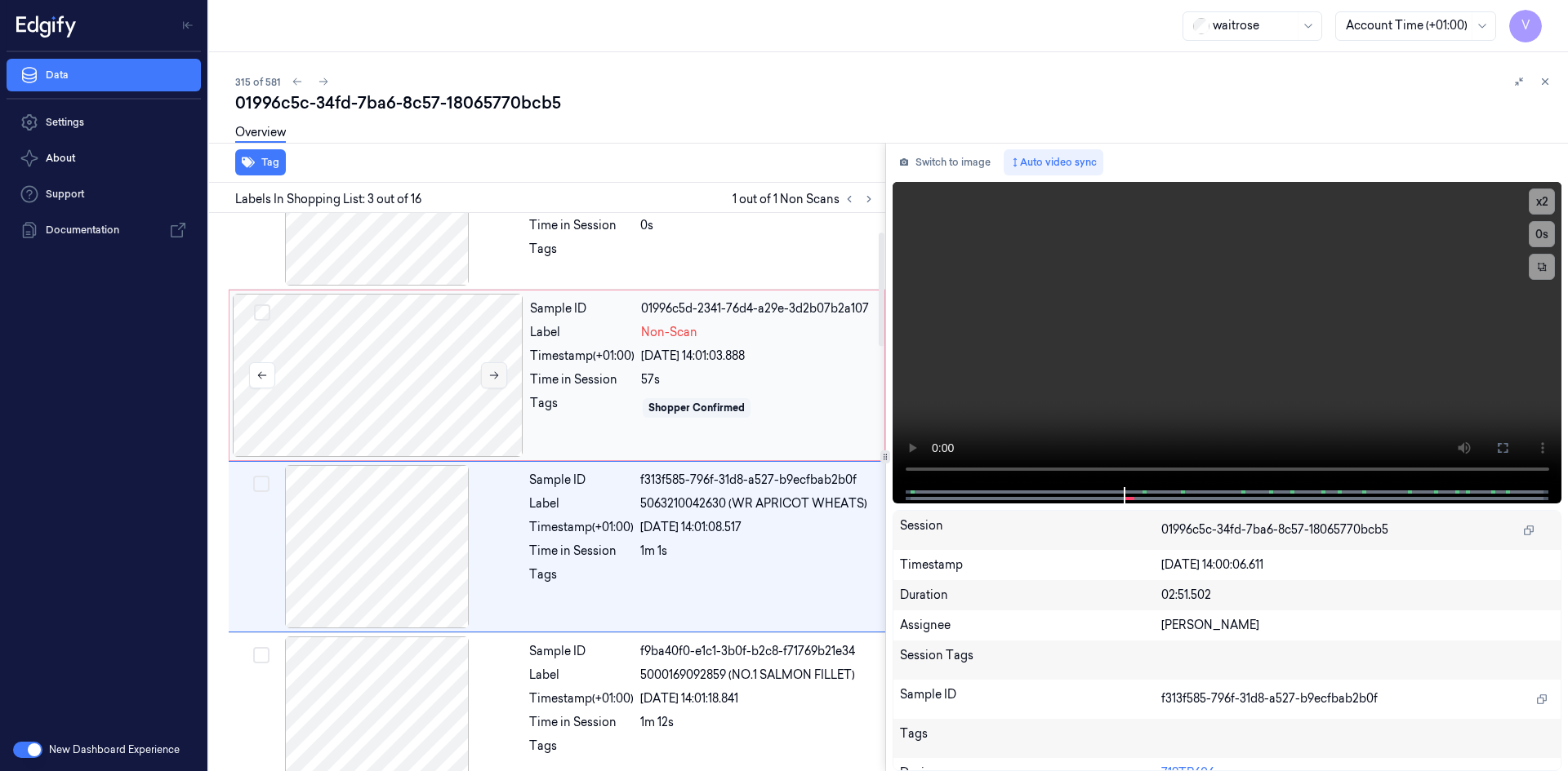
click at [492, 372] on icon at bounding box center [494, 375] width 12 height 12
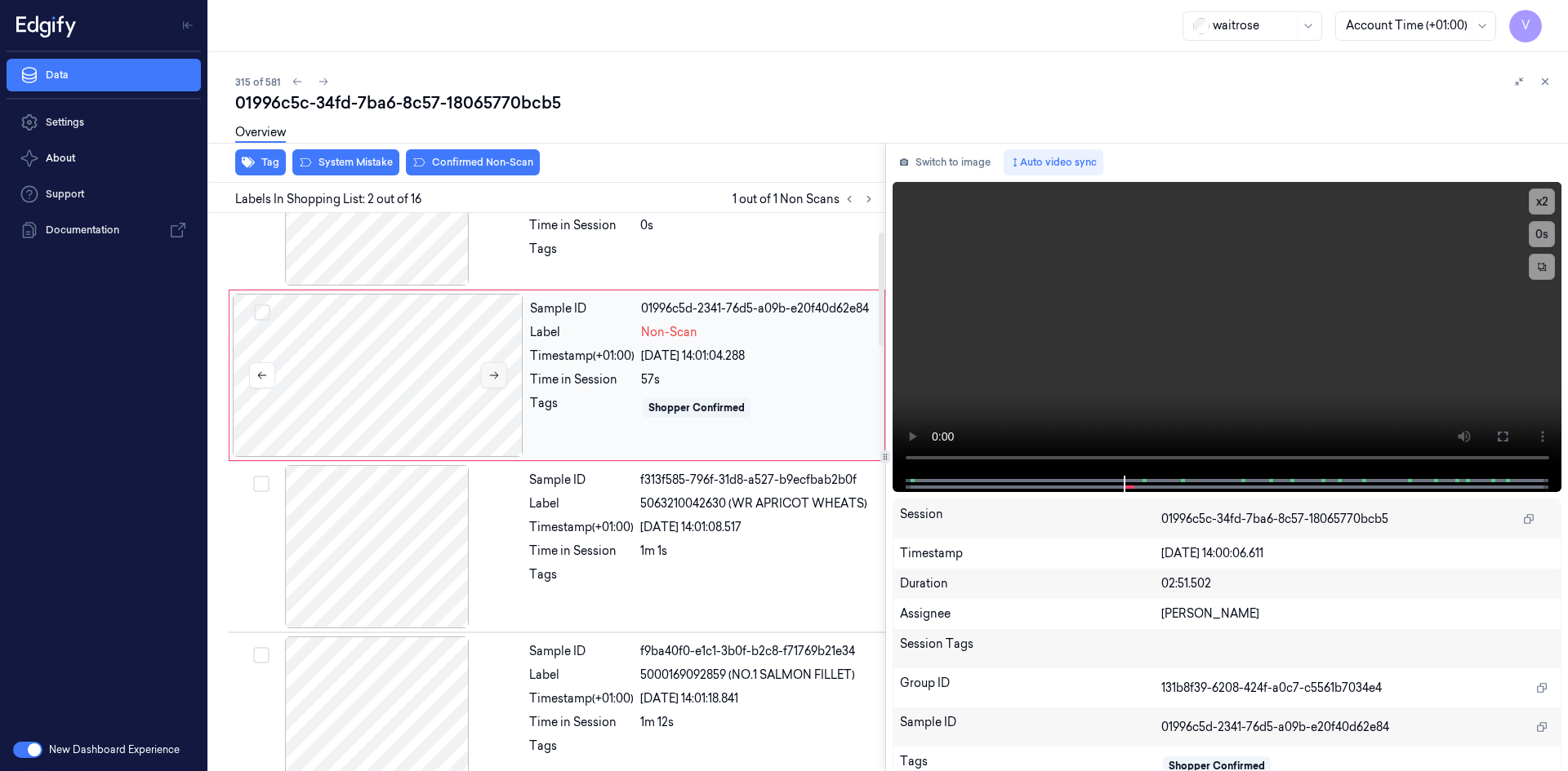
scroll to position [0, 0]
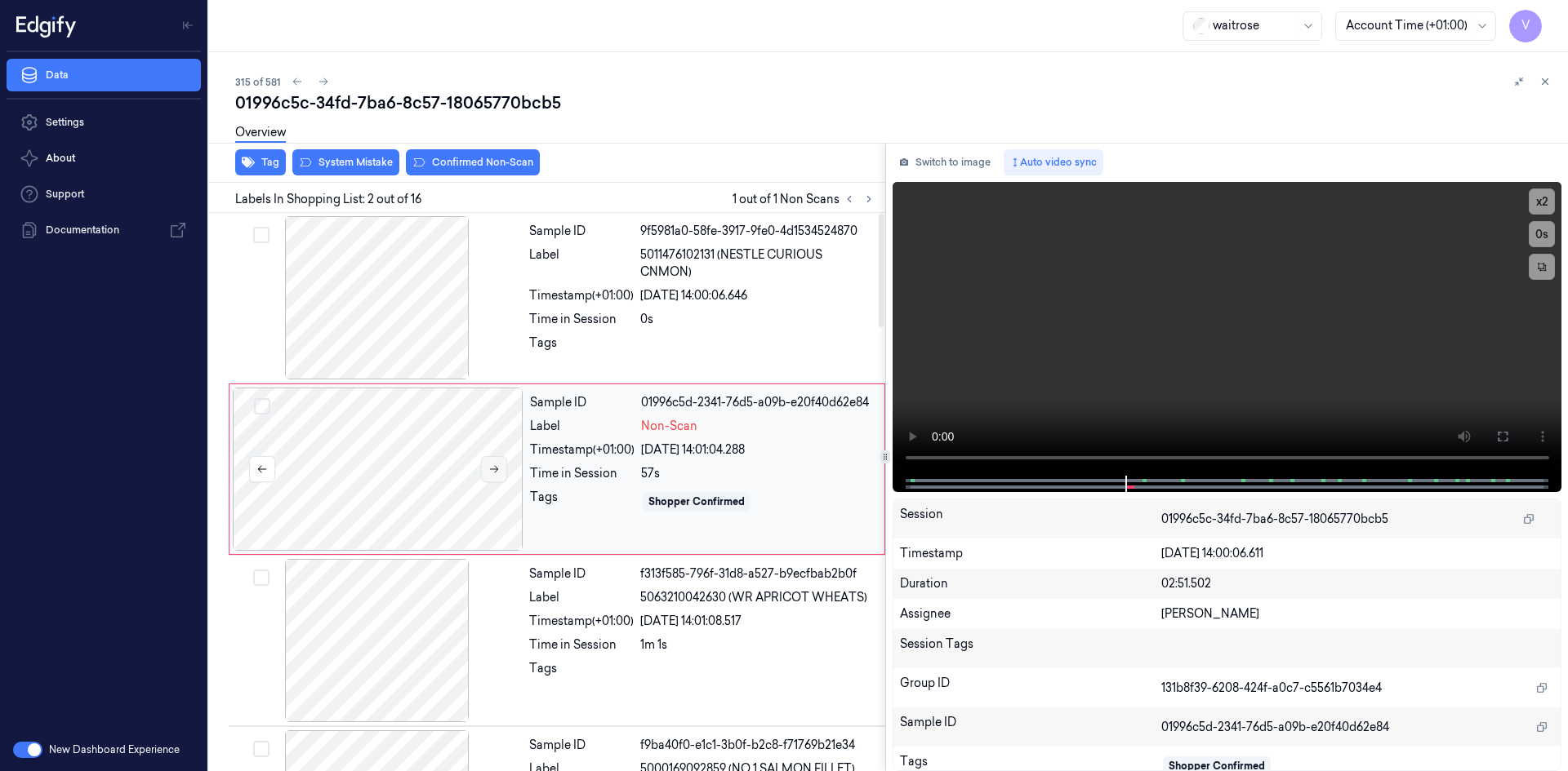
click at [496, 459] on button at bounding box center [493, 469] width 26 height 26
click at [496, 465] on icon at bounding box center [494, 470] width 12 height 12
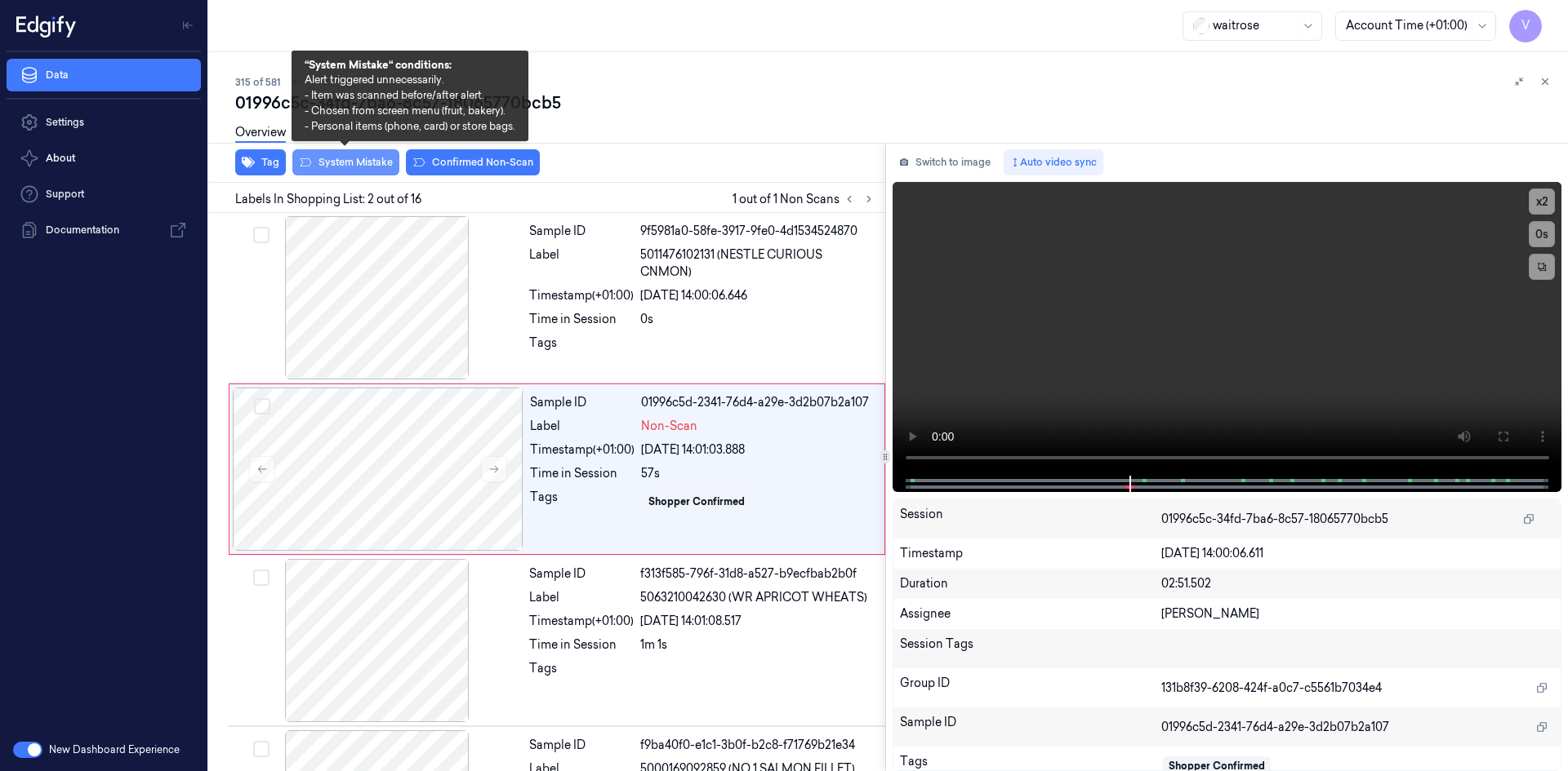
click at [350, 169] on button "System Mistake" at bounding box center [346, 162] width 107 height 26
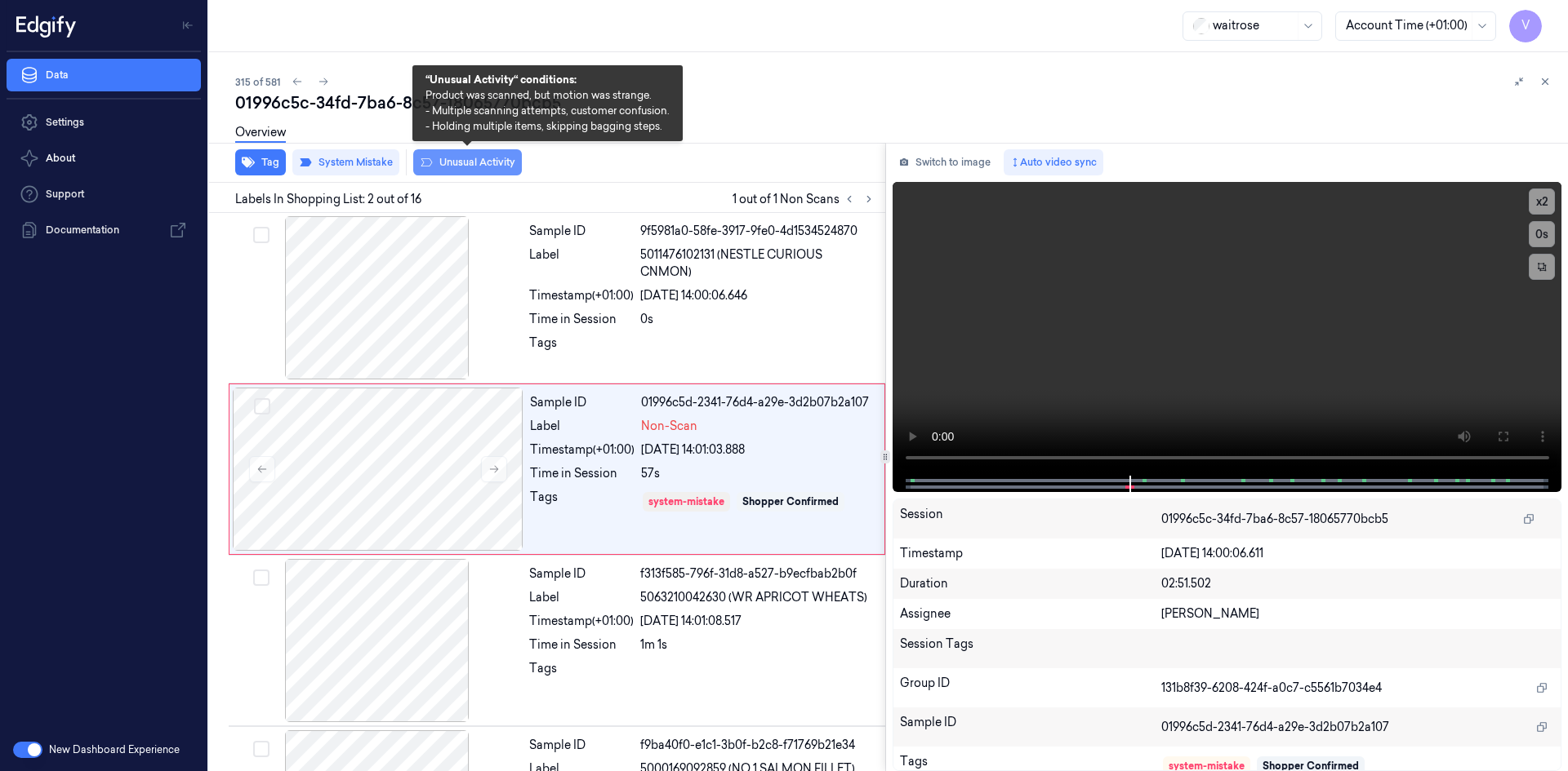
click at [488, 161] on button "Unusual Activity" at bounding box center [467, 162] width 109 height 26
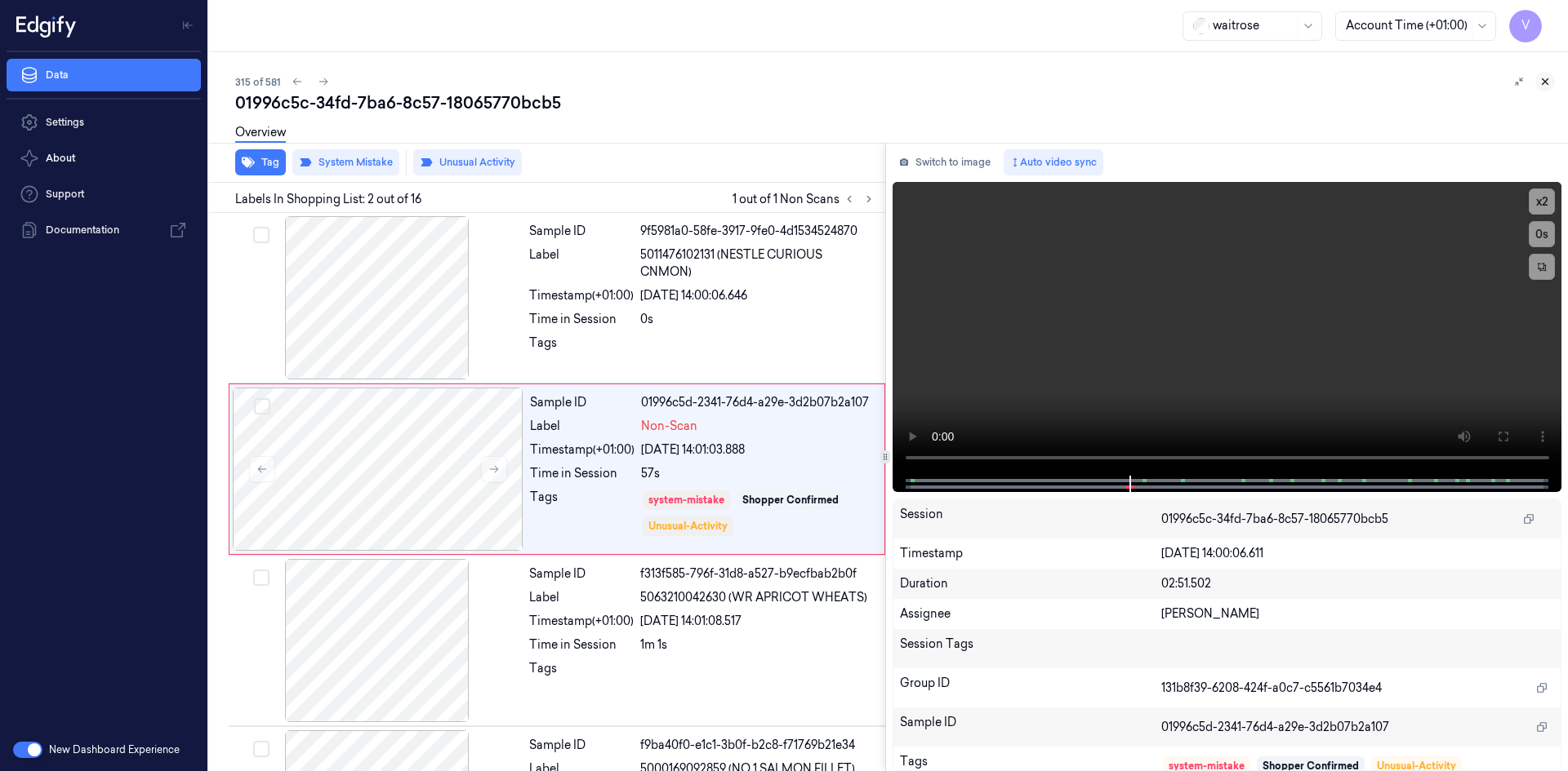
click at [1548, 84] on icon at bounding box center [1546, 82] width 6 height 6
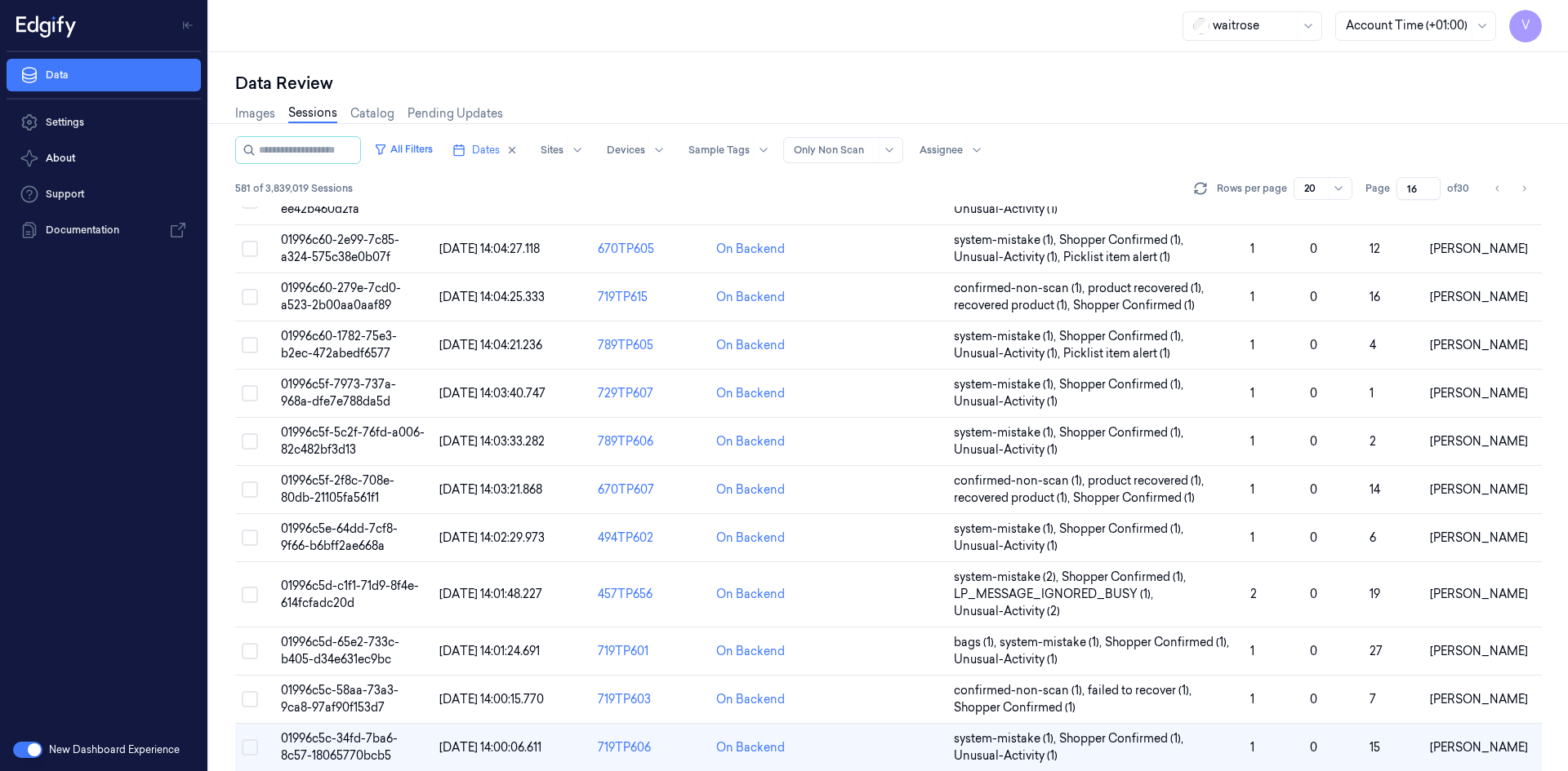
scroll to position [464, 0]
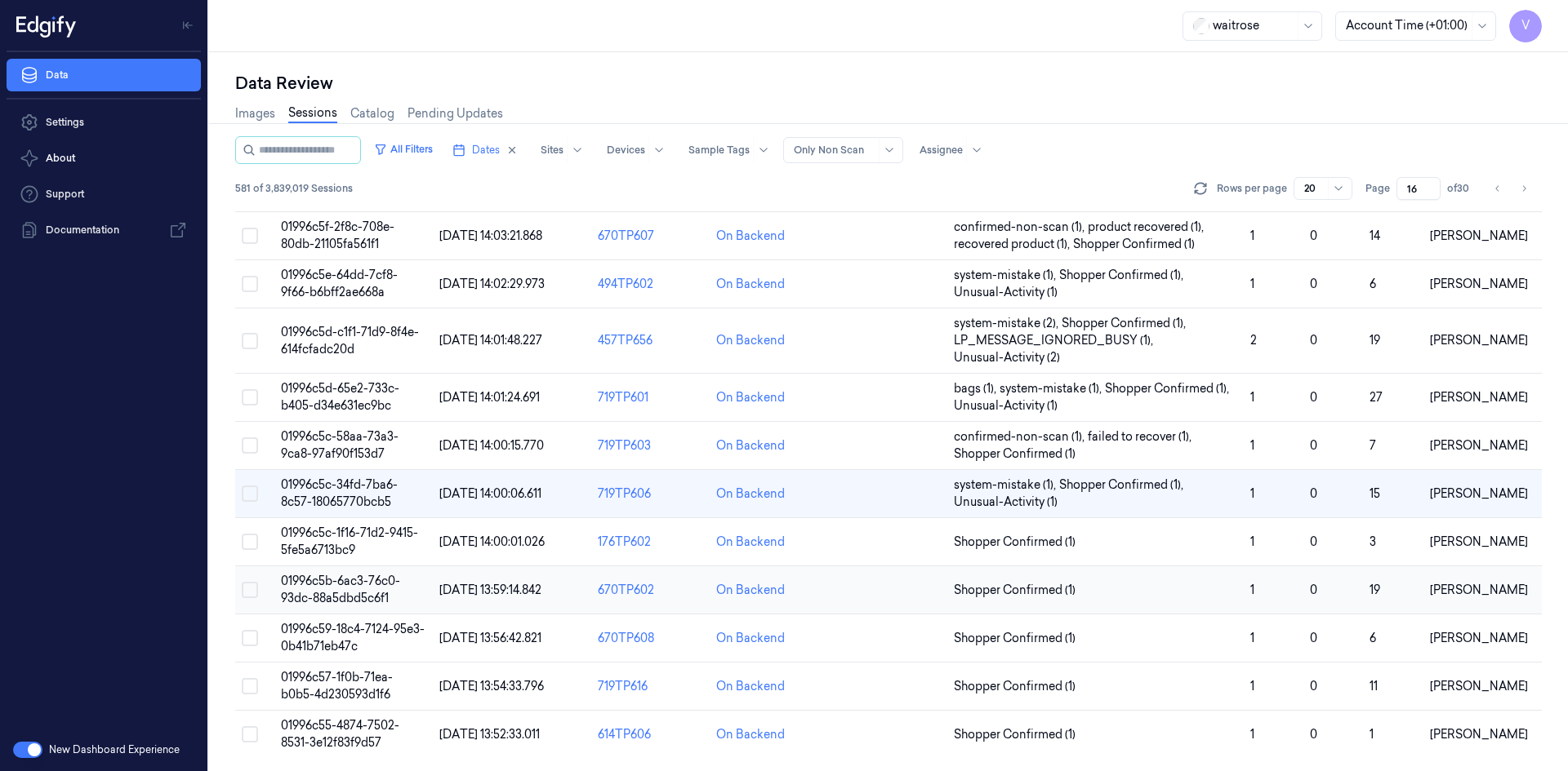
click at [327, 598] on span "01996c5b-6ac3-76c0-93dc-88a5dbd5c6f1" at bounding box center [341, 590] width 120 height 32
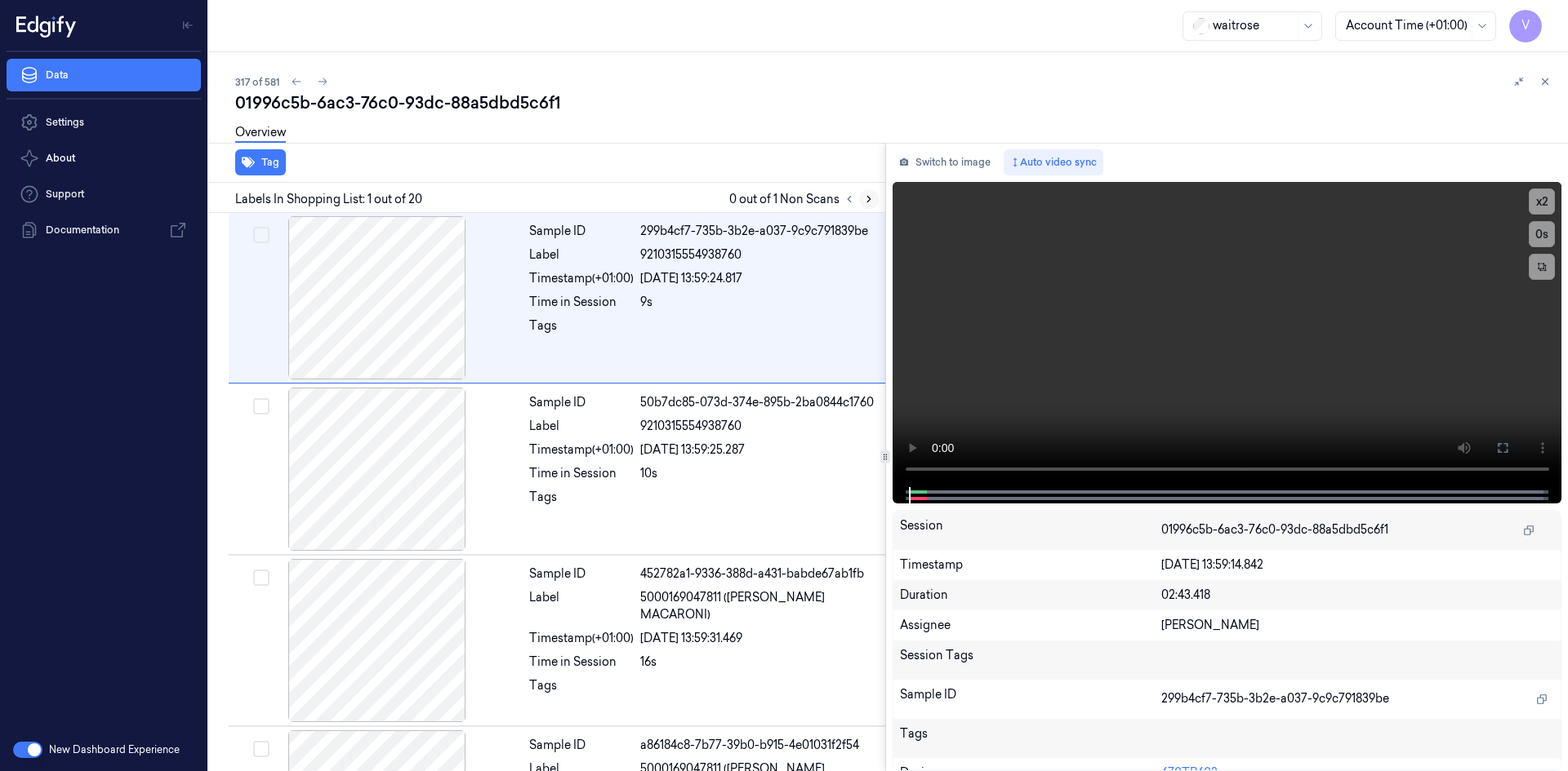
click at [872, 203] on icon at bounding box center [869, 200] width 12 height 12
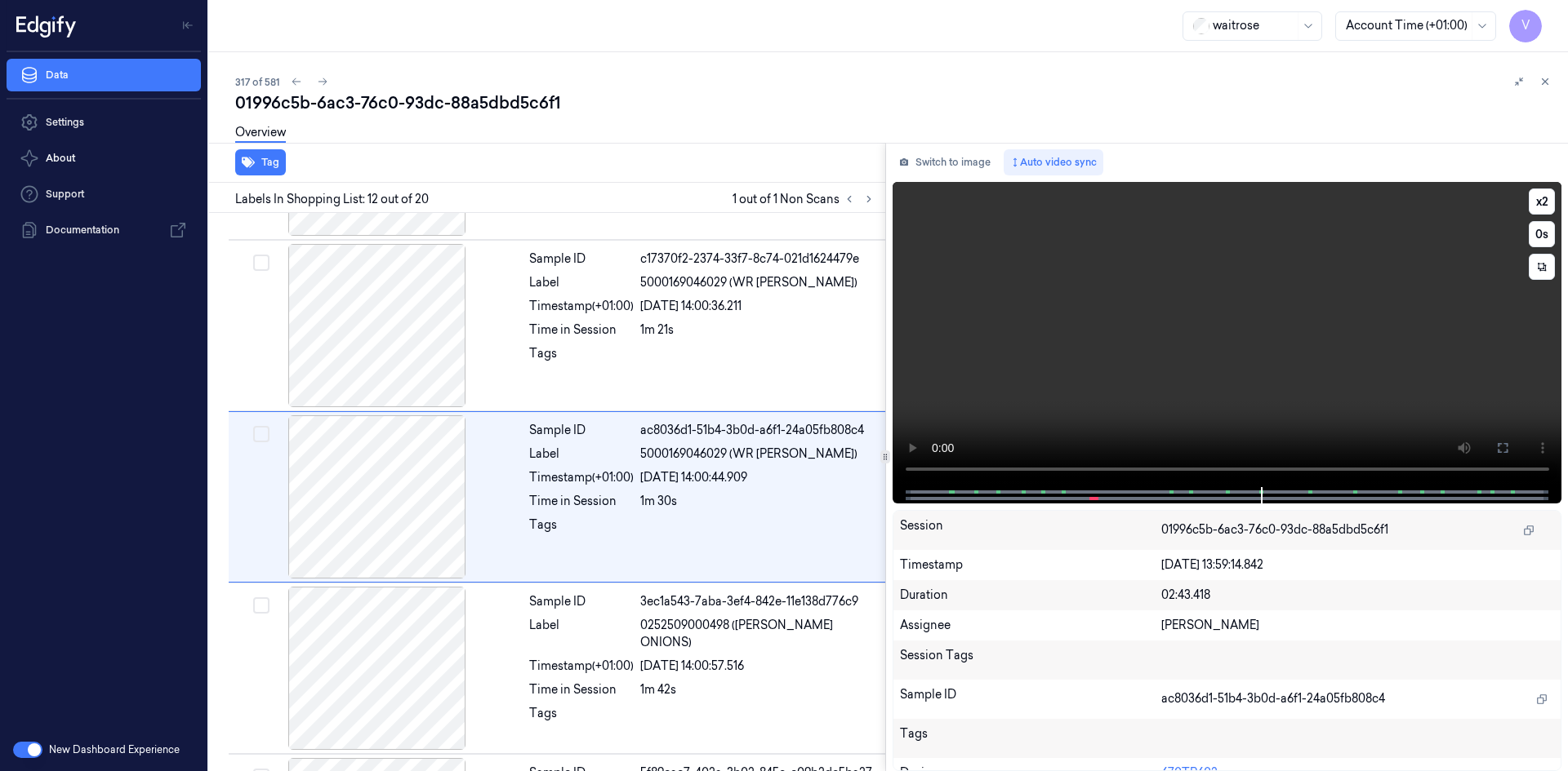
scroll to position [1692, 0]
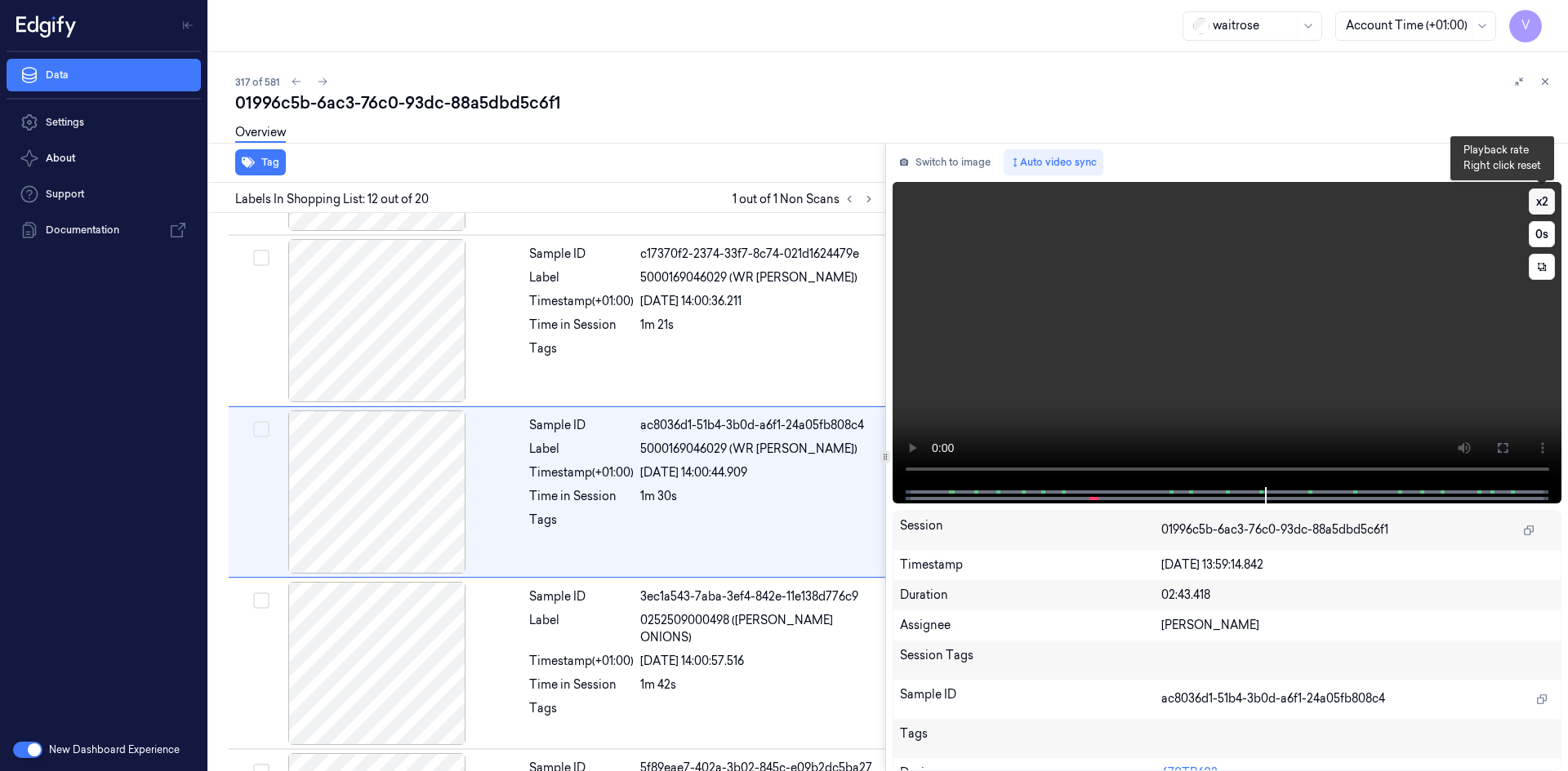
click at [1548, 200] on button "x 2" at bounding box center [1542, 201] width 26 height 26
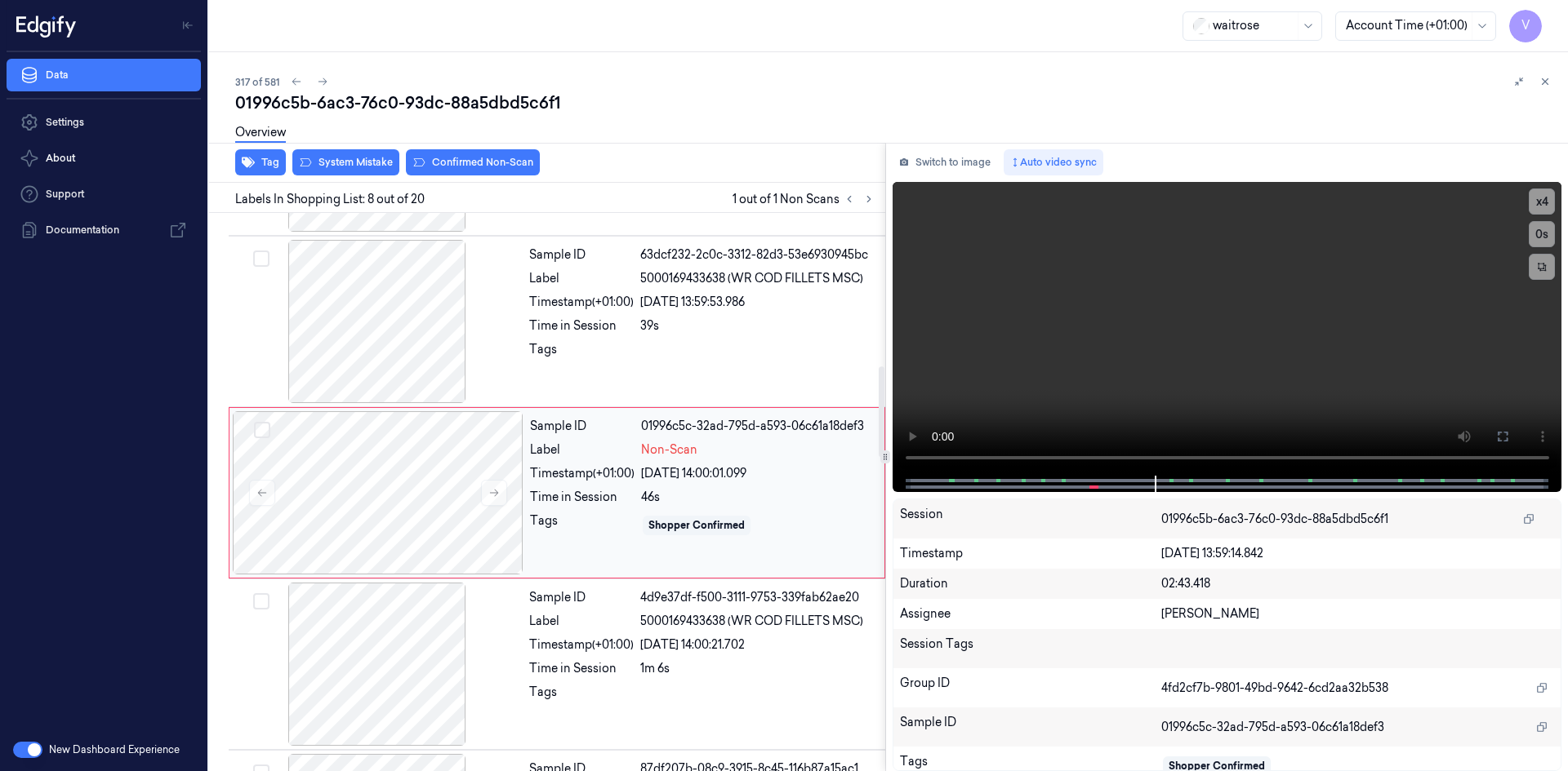
scroll to position [1005, 0]
click at [581, 464] on div "Sample ID 01996c5c-32ad-795d-a593-06c61a18def3 Label Non-Scan Timestamp (+01:00…" at bounding box center [702, 492] width 358 height 163
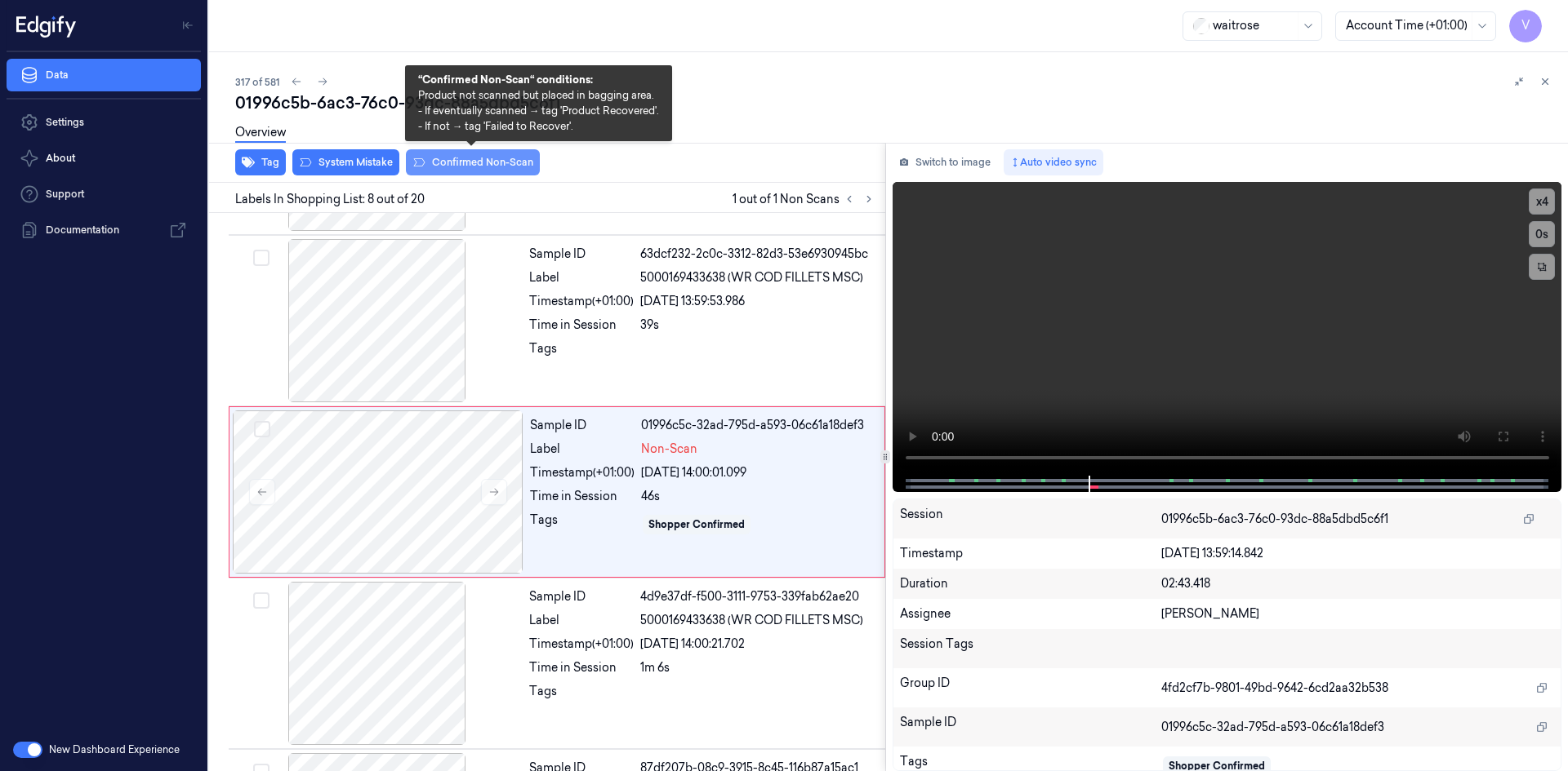
click at [461, 160] on button "Confirmed Non-Scan" at bounding box center [472, 162] width 134 height 26
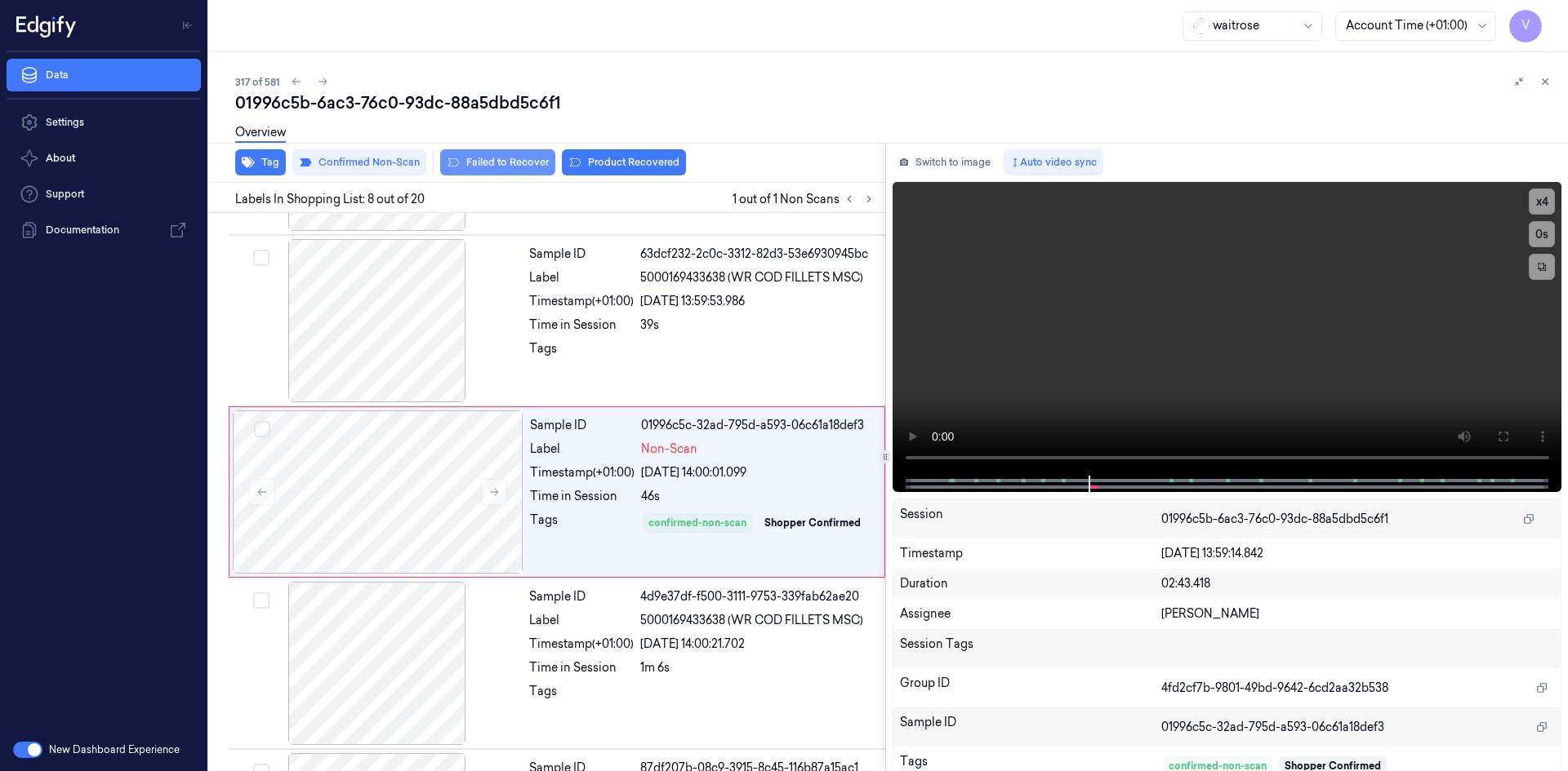
click at [503, 167] on button "Failed to Recover" at bounding box center [497, 162] width 115 height 26
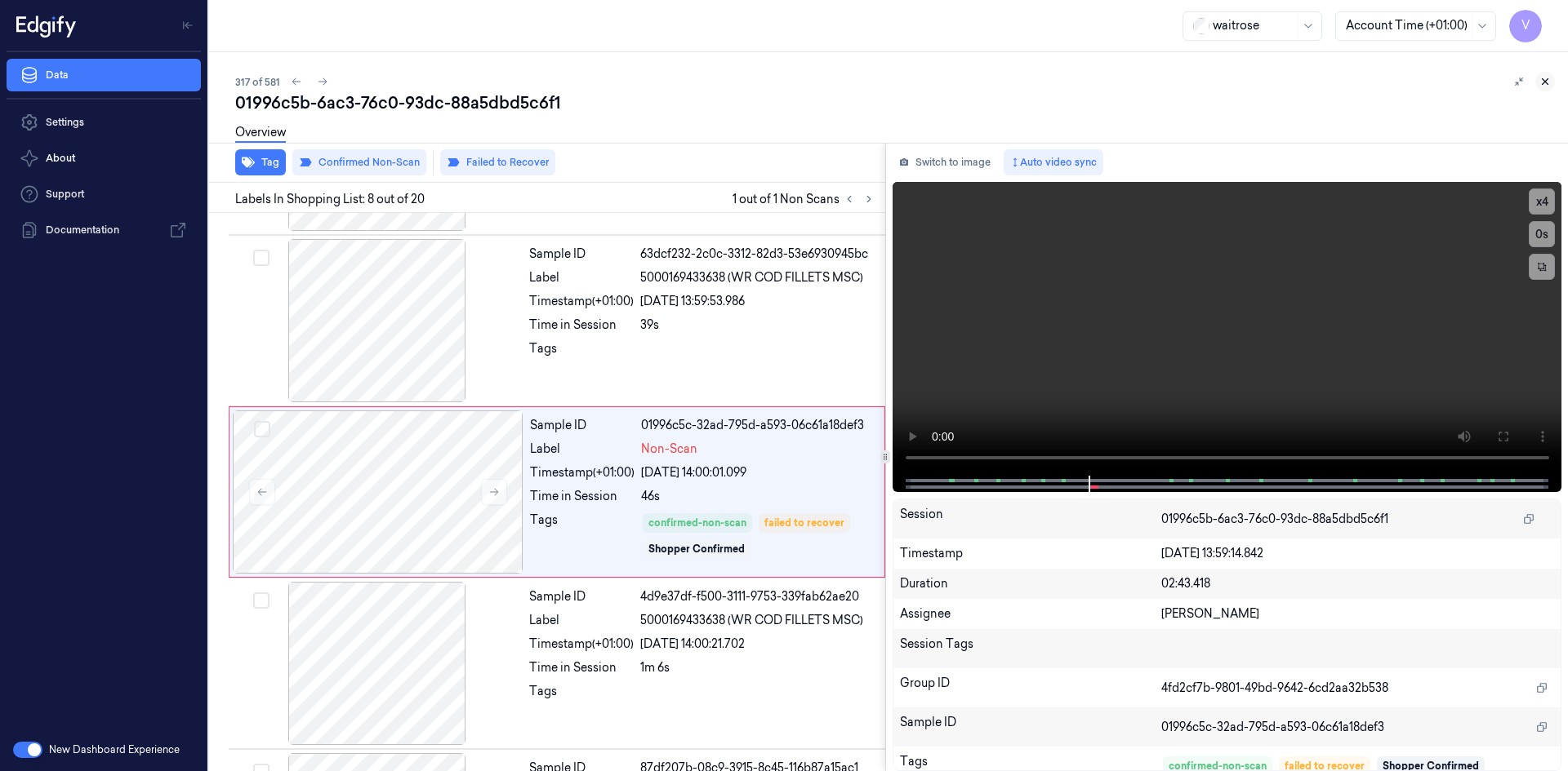
click at [1543, 81] on icon at bounding box center [1546, 82] width 12 height 12
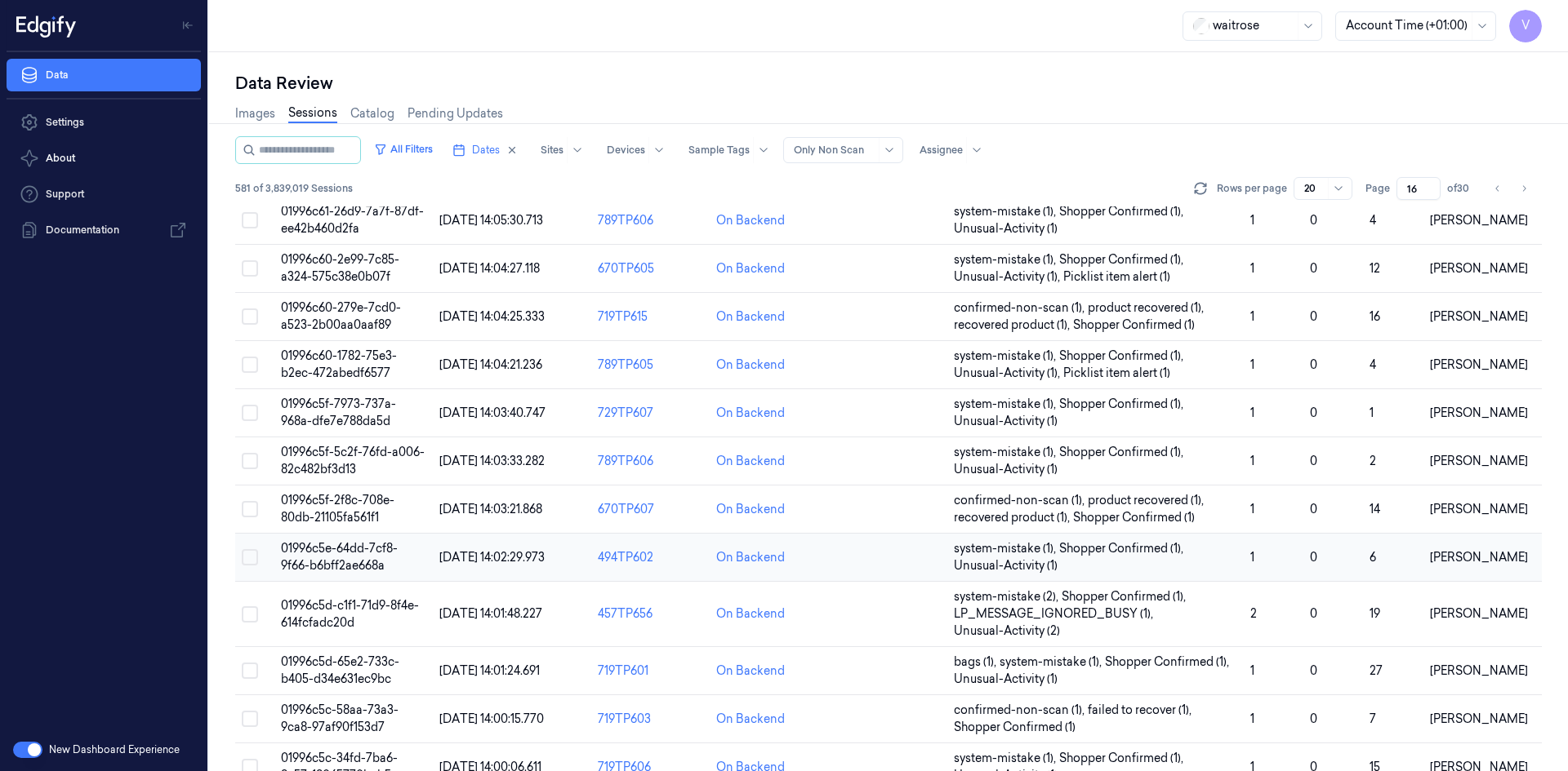
scroll to position [464, 0]
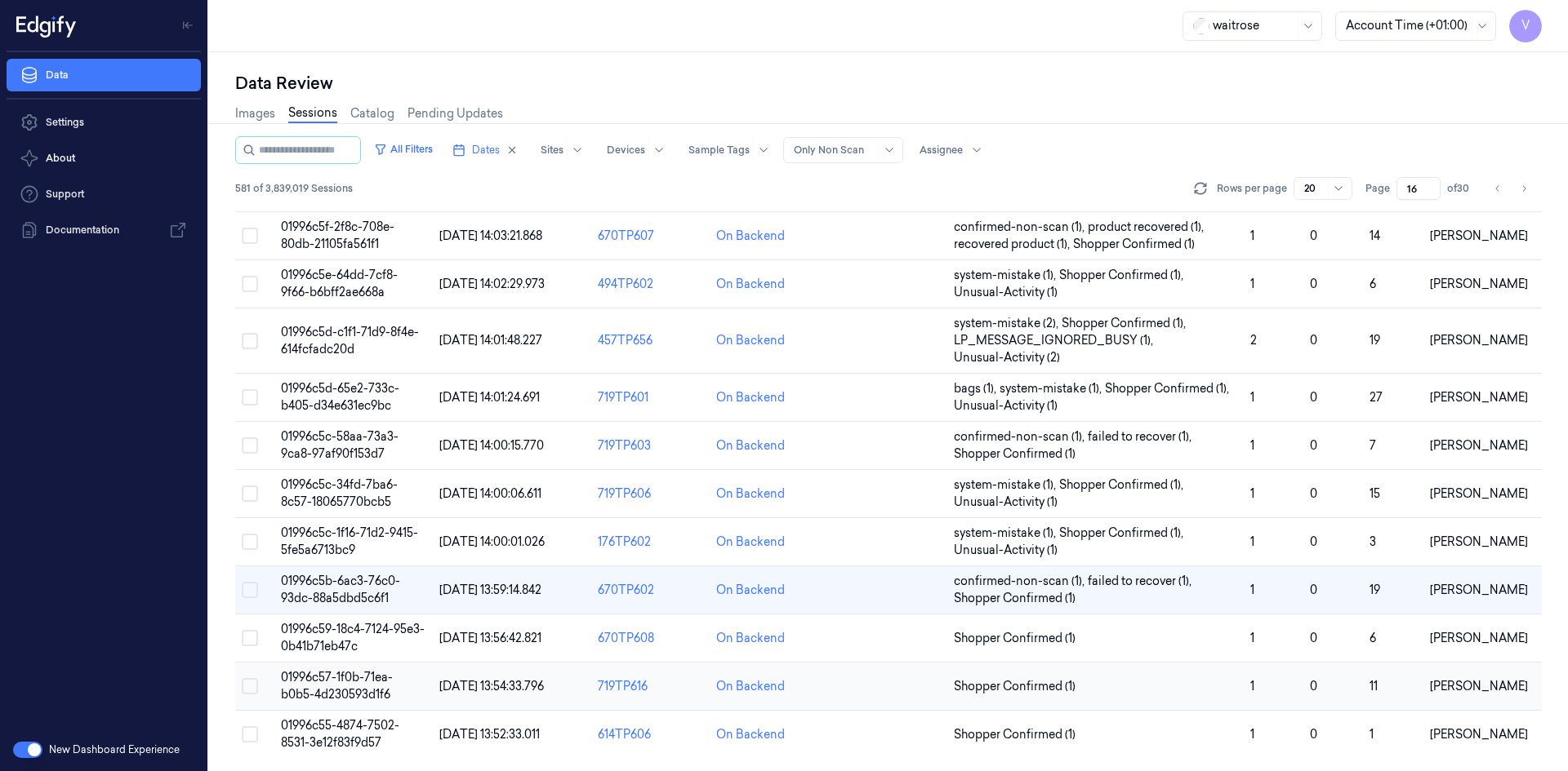
click at [336, 675] on span "01996c57-1f0b-71ea-b0b5-4d230593d1f6" at bounding box center [337, 686] width 112 height 32
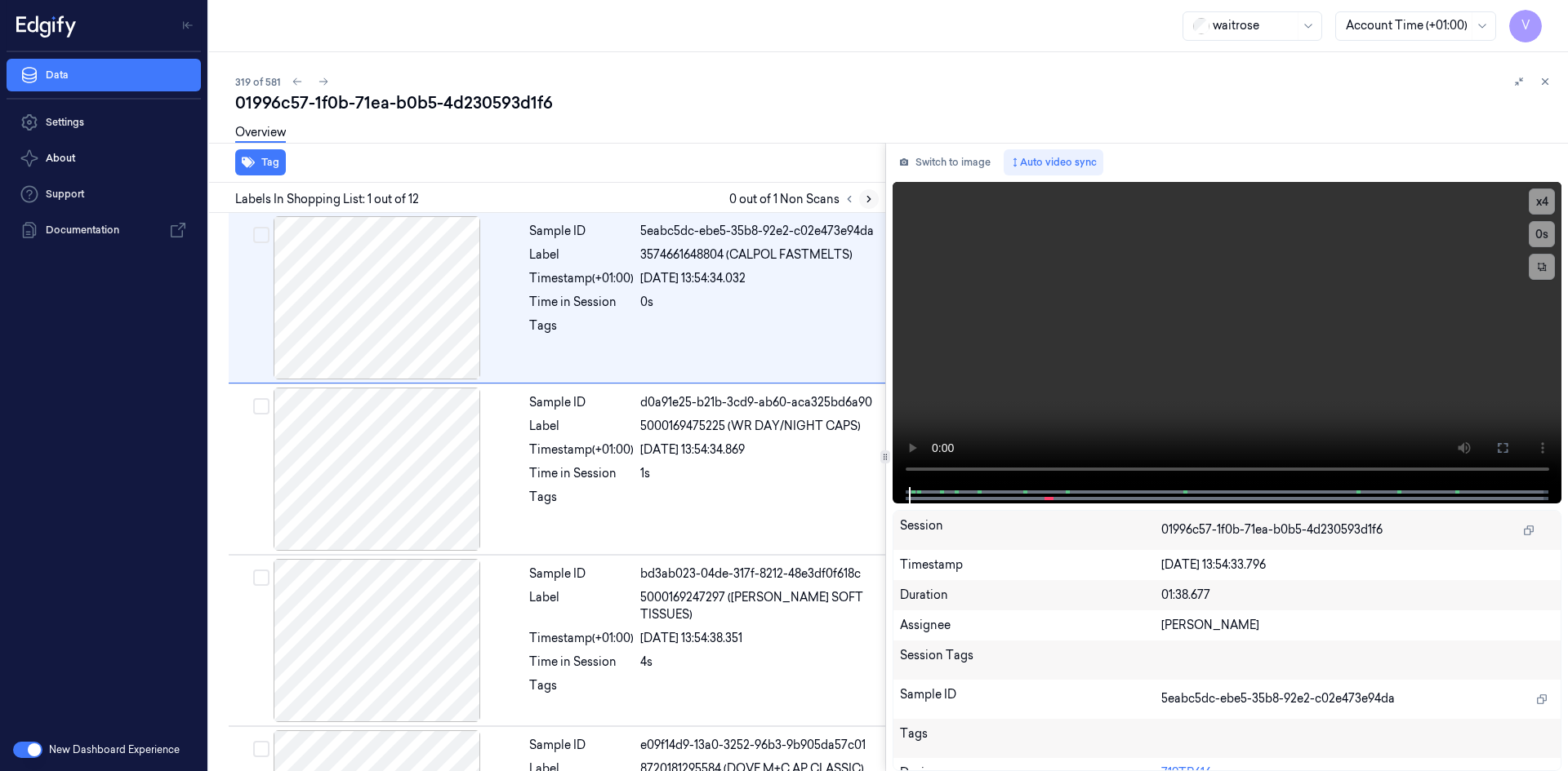
click at [870, 199] on icon at bounding box center [868, 200] width 3 height 6
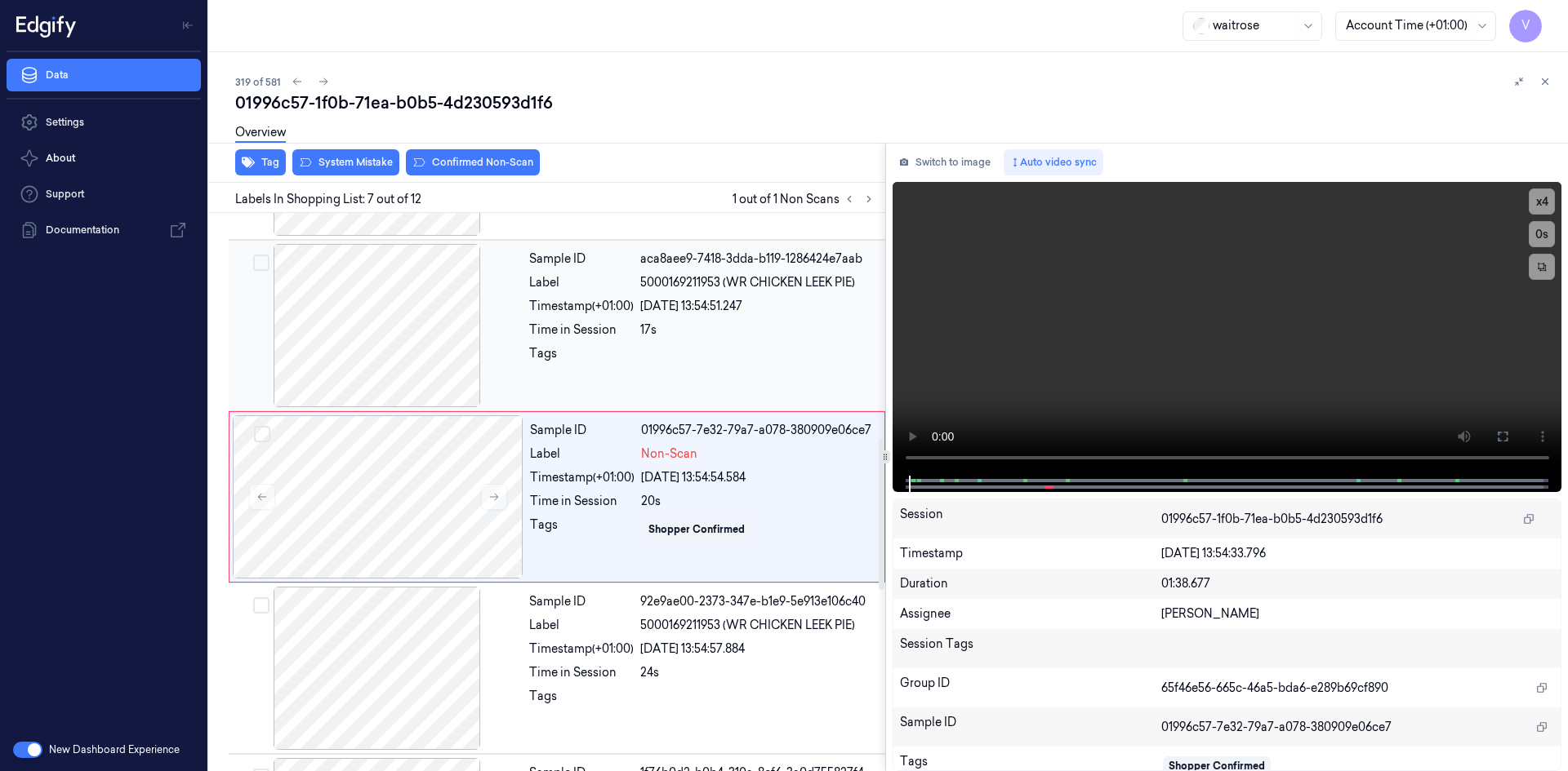
scroll to position [835, 0]
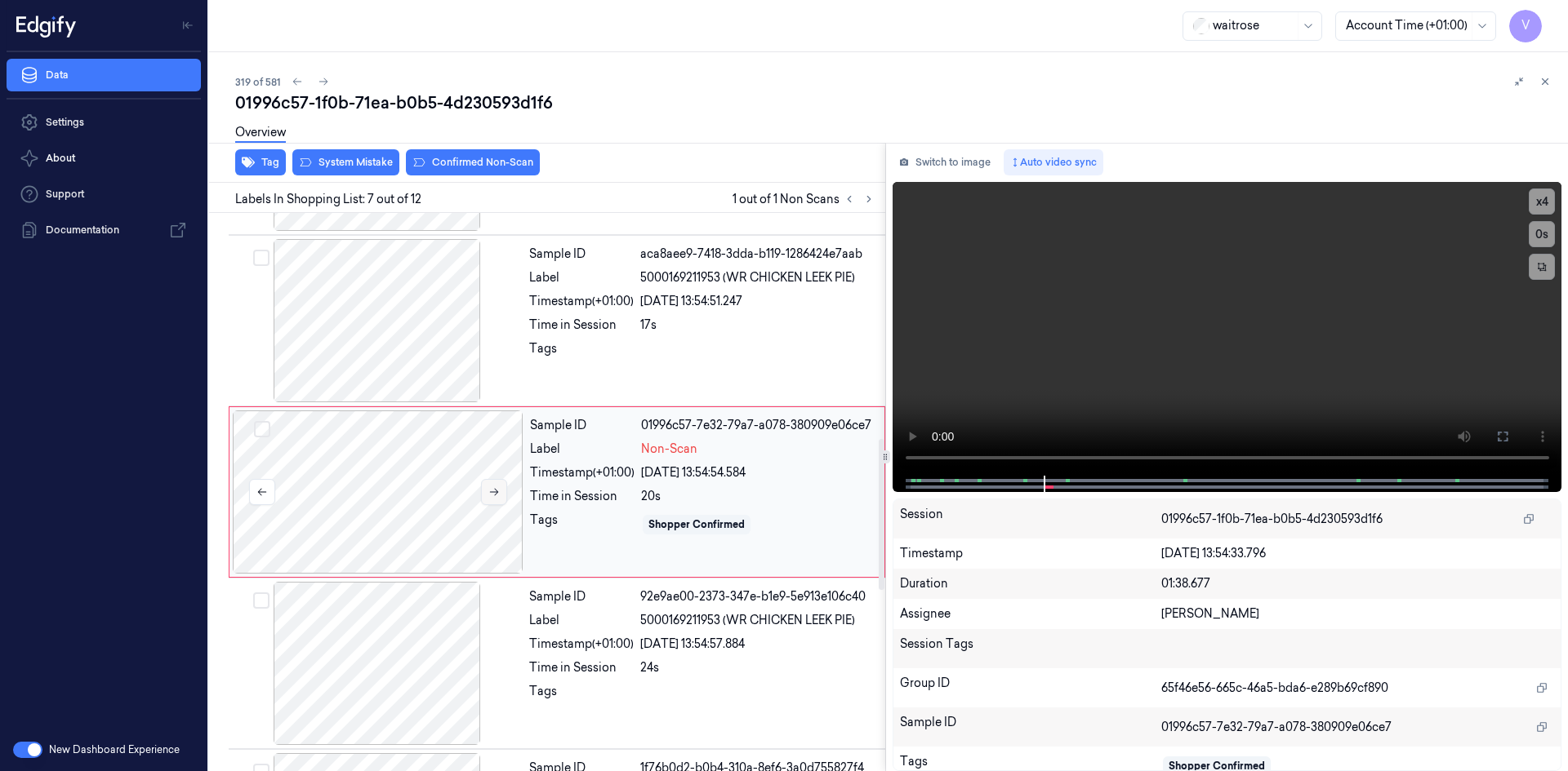
click at [490, 492] on icon at bounding box center [494, 493] width 9 height 8
click at [492, 490] on icon at bounding box center [494, 492] width 12 height 12
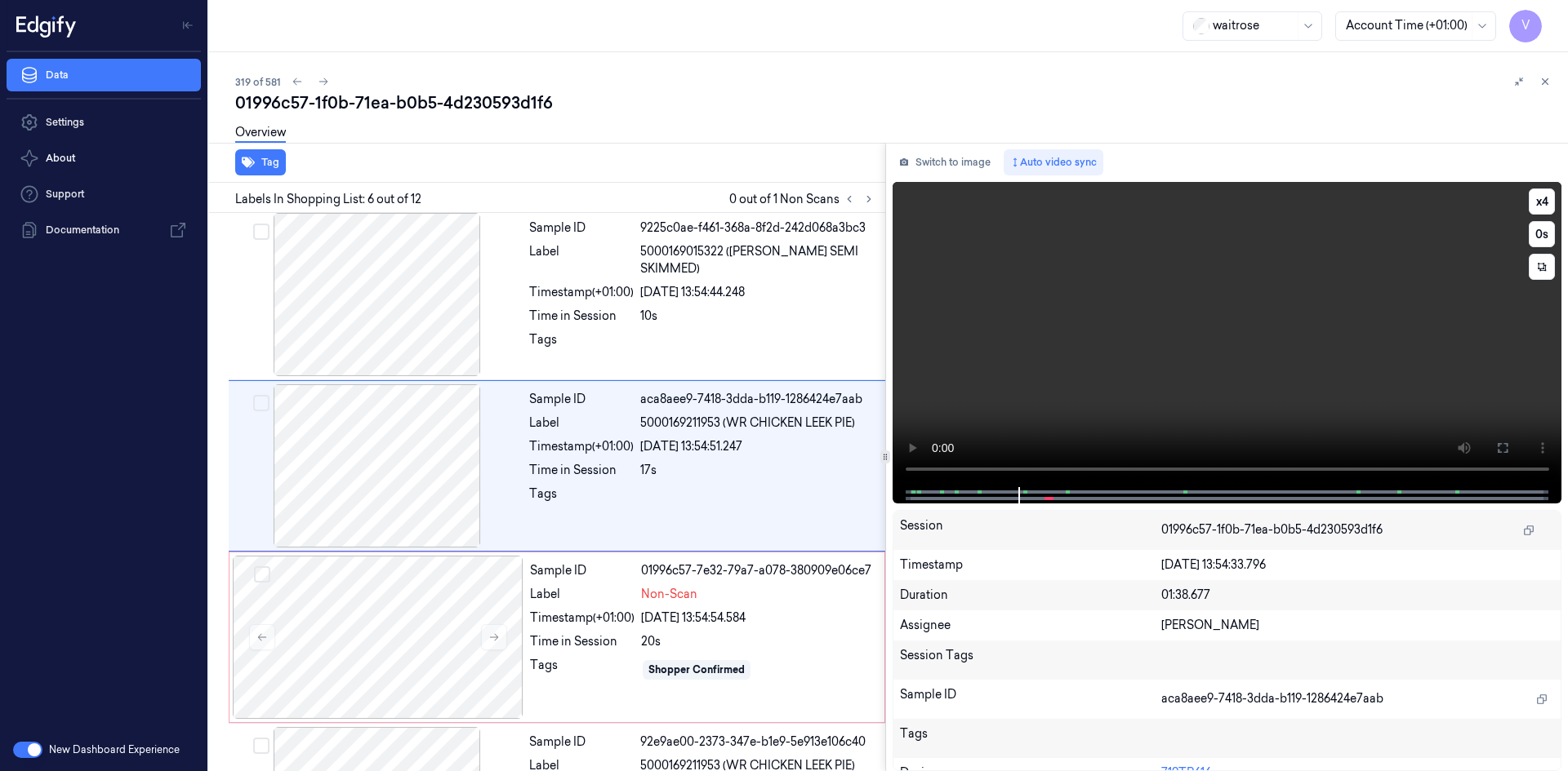
scroll to position [663, 0]
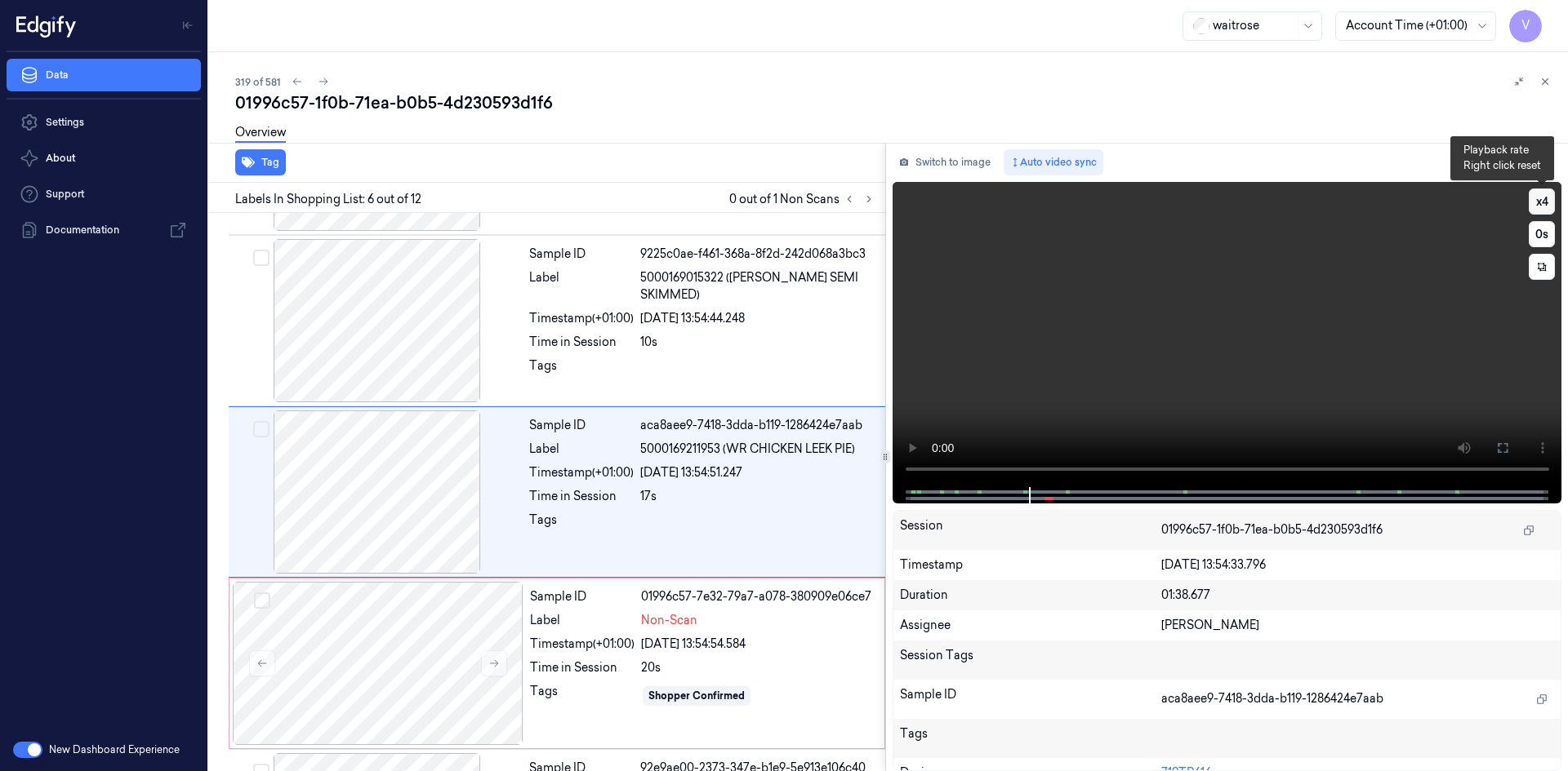
click at [1545, 205] on button "x 4" at bounding box center [1542, 201] width 26 height 26
click at [1545, 205] on button "x 1" at bounding box center [1542, 201] width 26 height 26
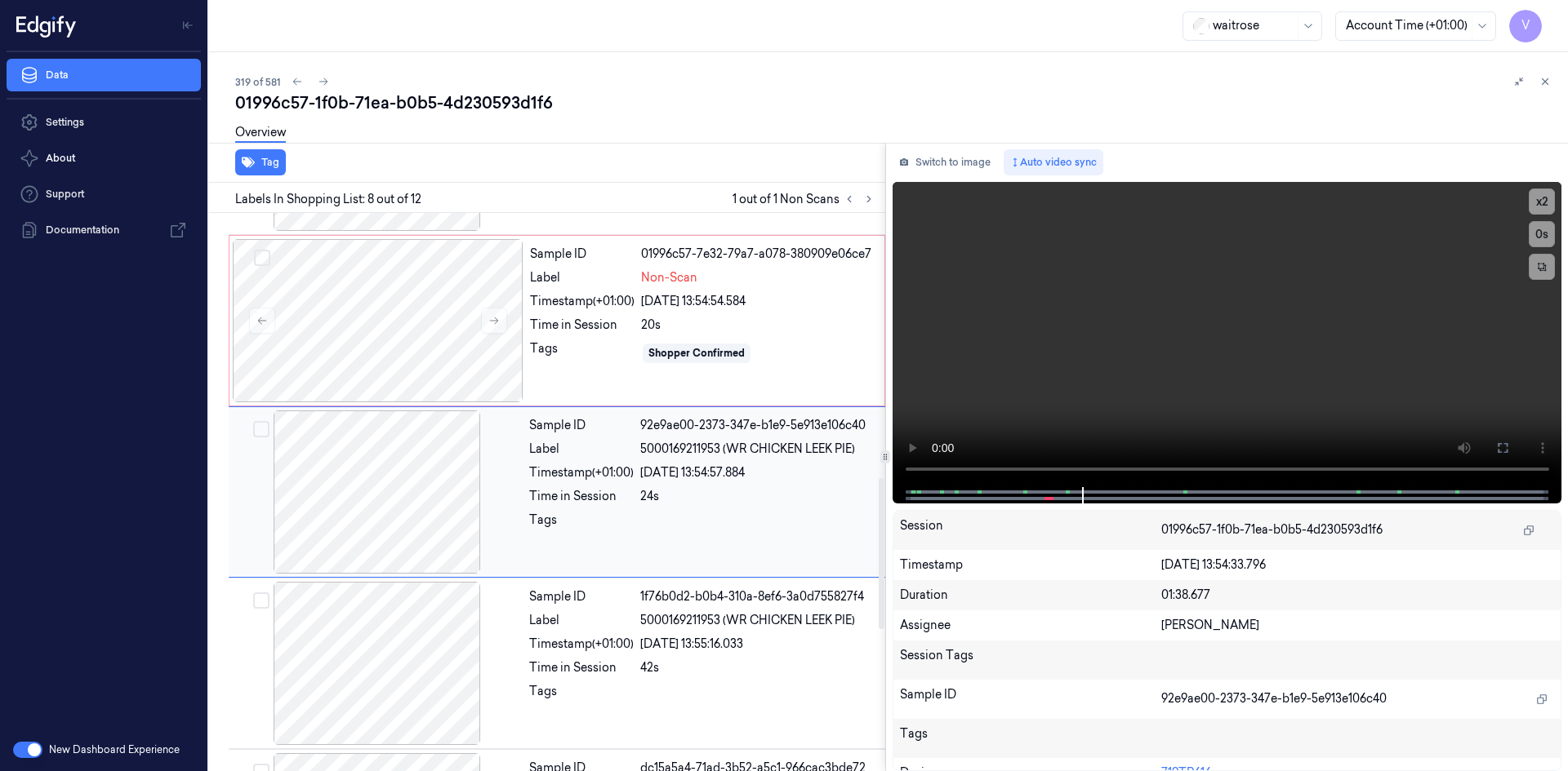
scroll to position [842, 0]
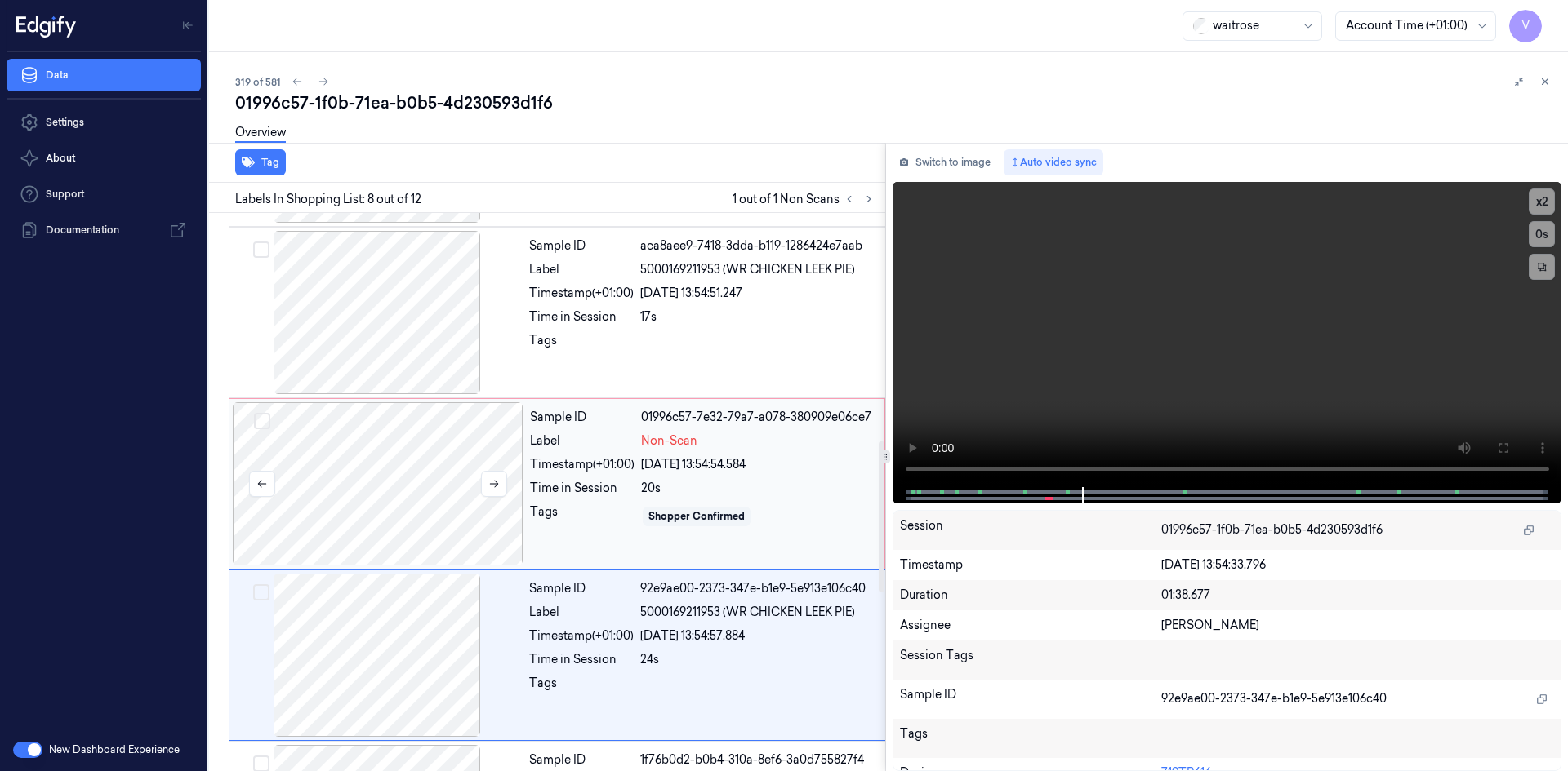
click at [441, 475] on div at bounding box center [378, 483] width 291 height 163
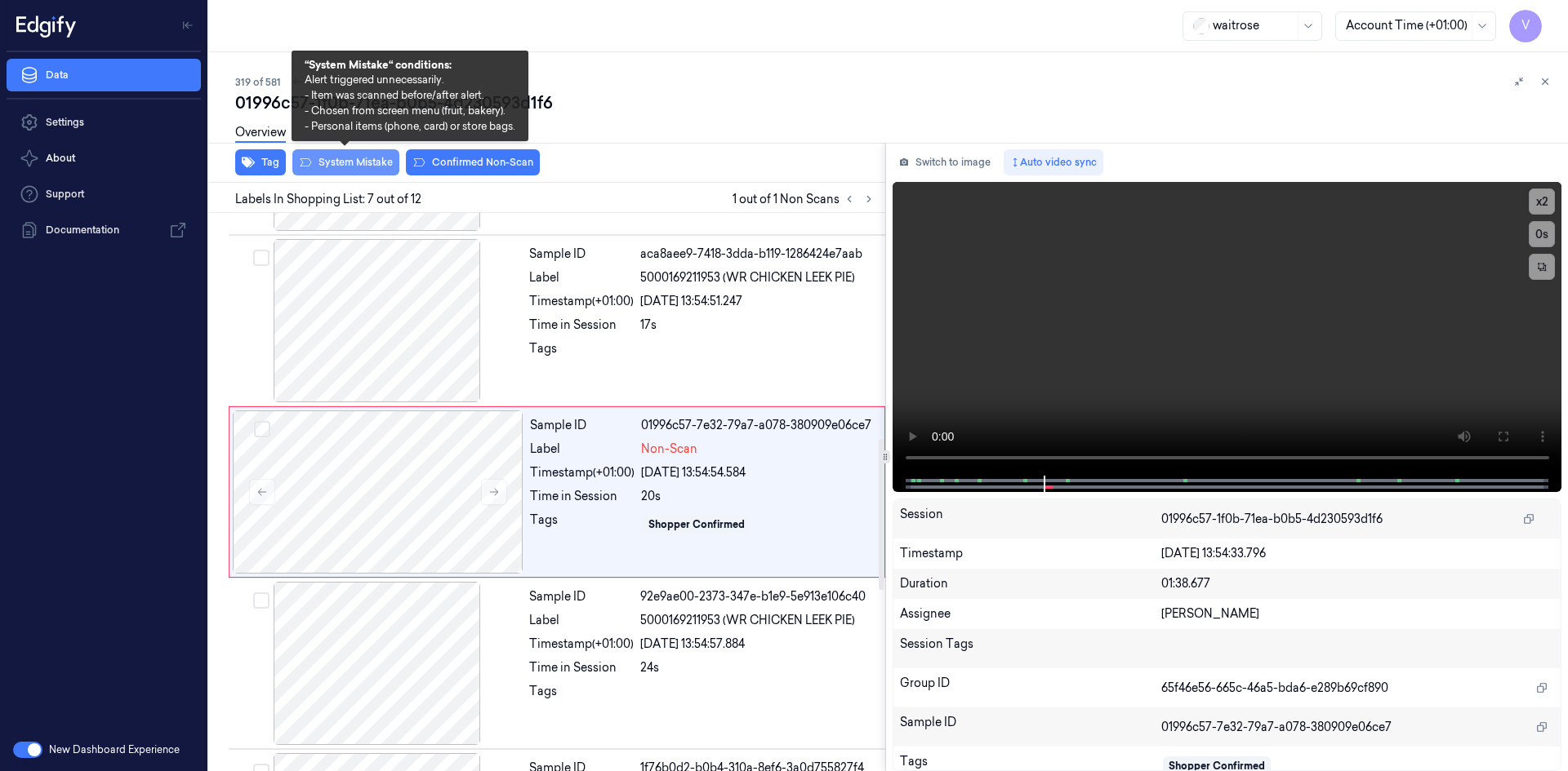
click at [348, 166] on button "System Mistake" at bounding box center [346, 162] width 107 height 26
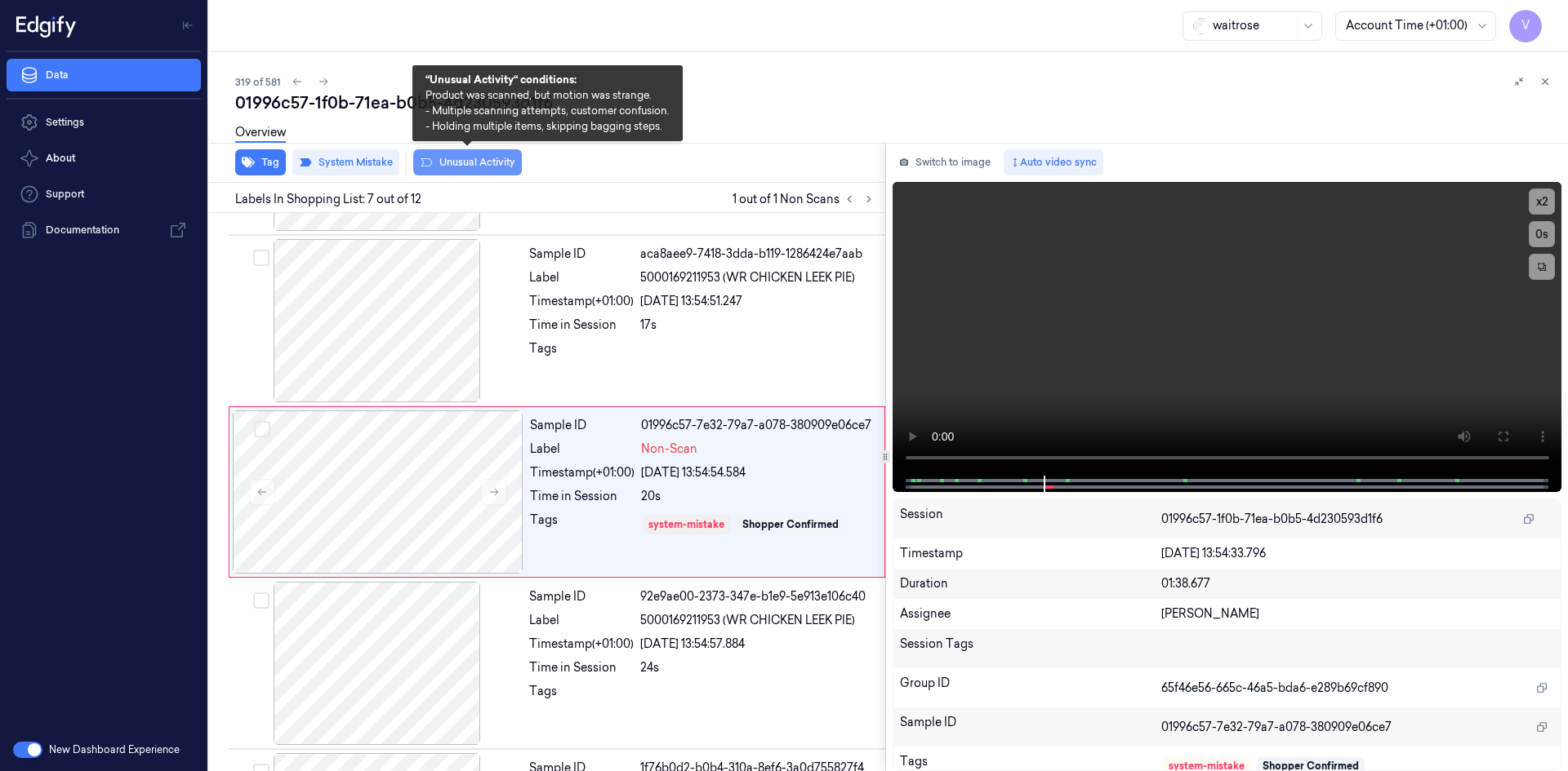
click at [486, 156] on button "Unusual Activity" at bounding box center [467, 162] width 109 height 26
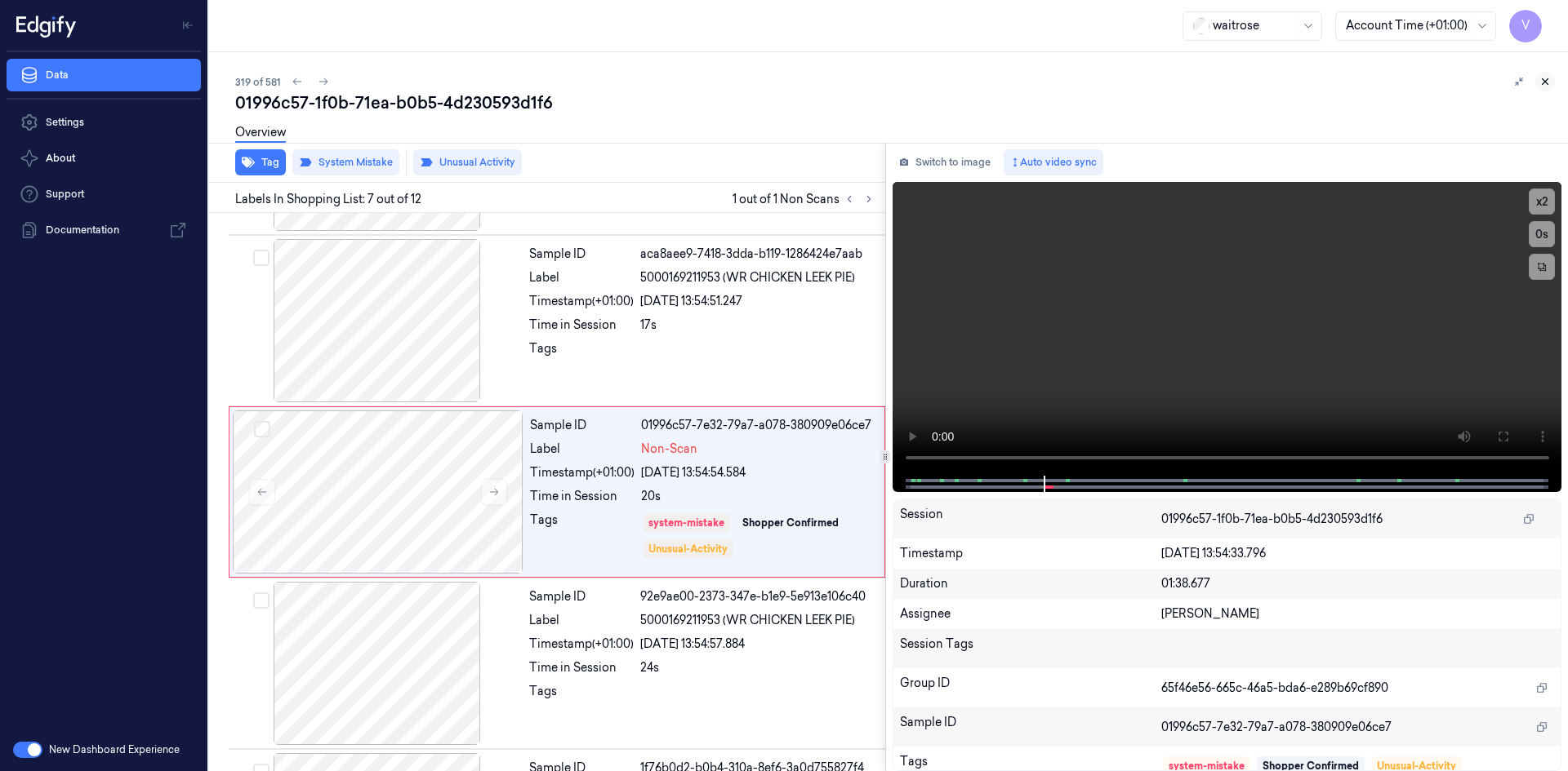
click at [1552, 81] on button at bounding box center [1546, 81] width 19 height 19
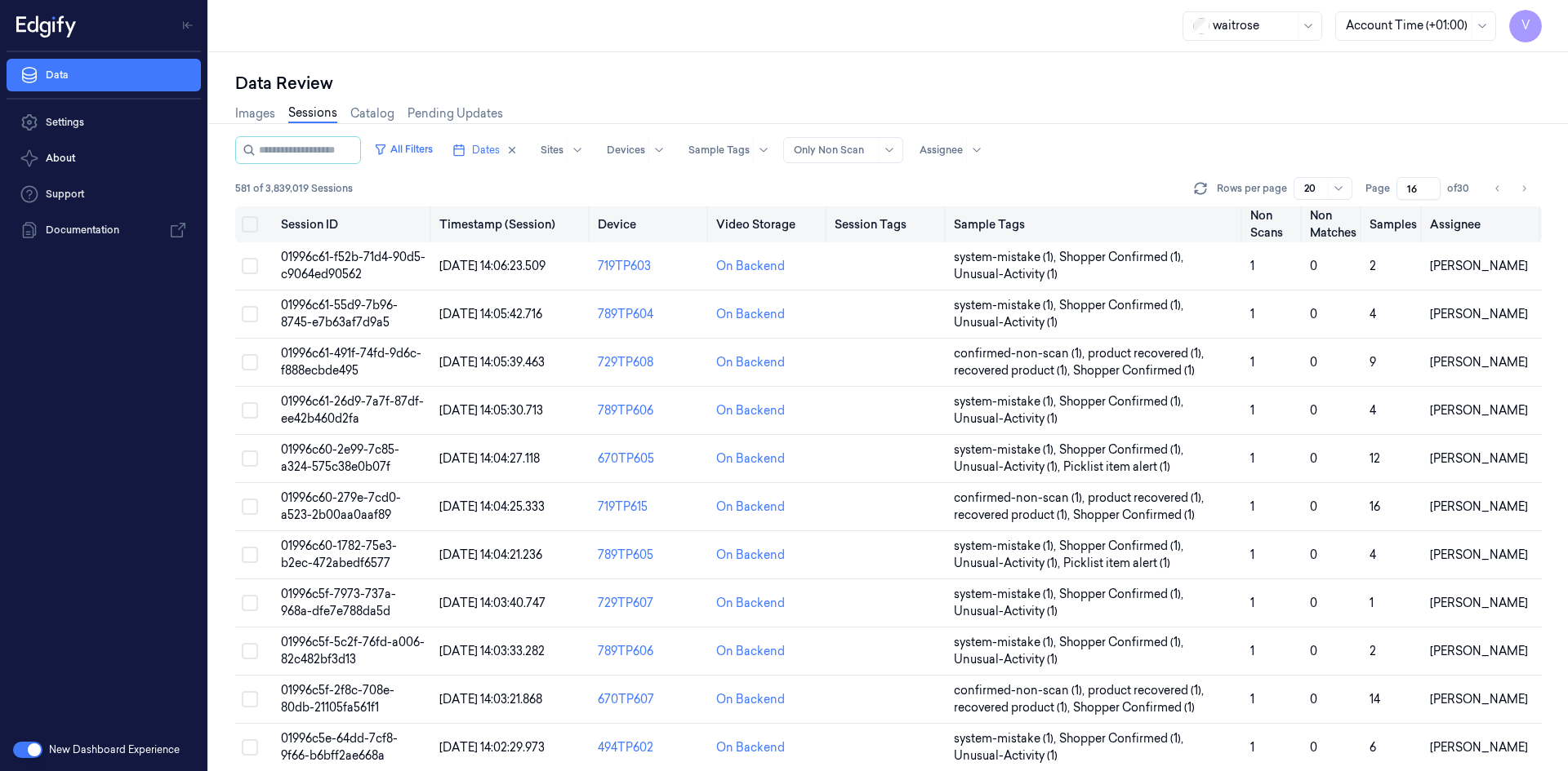
drag, startPoint x: 1420, startPoint y: 193, endPoint x: 1358, endPoint y: 209, distance: 64.0
click at [1358, 209] on div "All Filters Dates Sites Devices Sample Tags Alert Type Only Non Scan Assignee 5…" at bounding box center [889, 454] width 1307 height 635
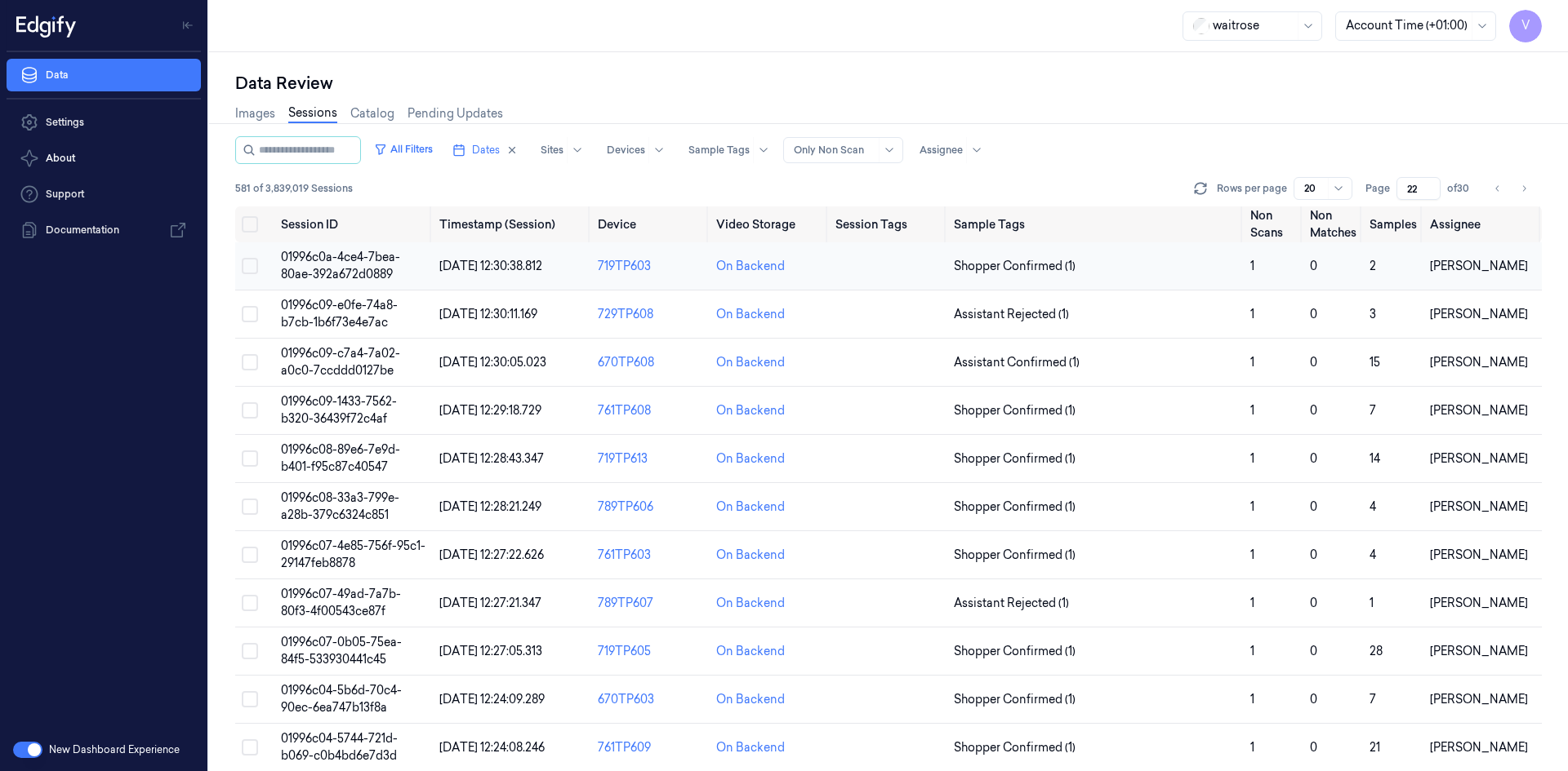
type input "22"
click at [360, 262] on span "01996c0a-4ce4-7bea-80ae-392a672d0889" at bounding box center [341, 265] width 120 height 32
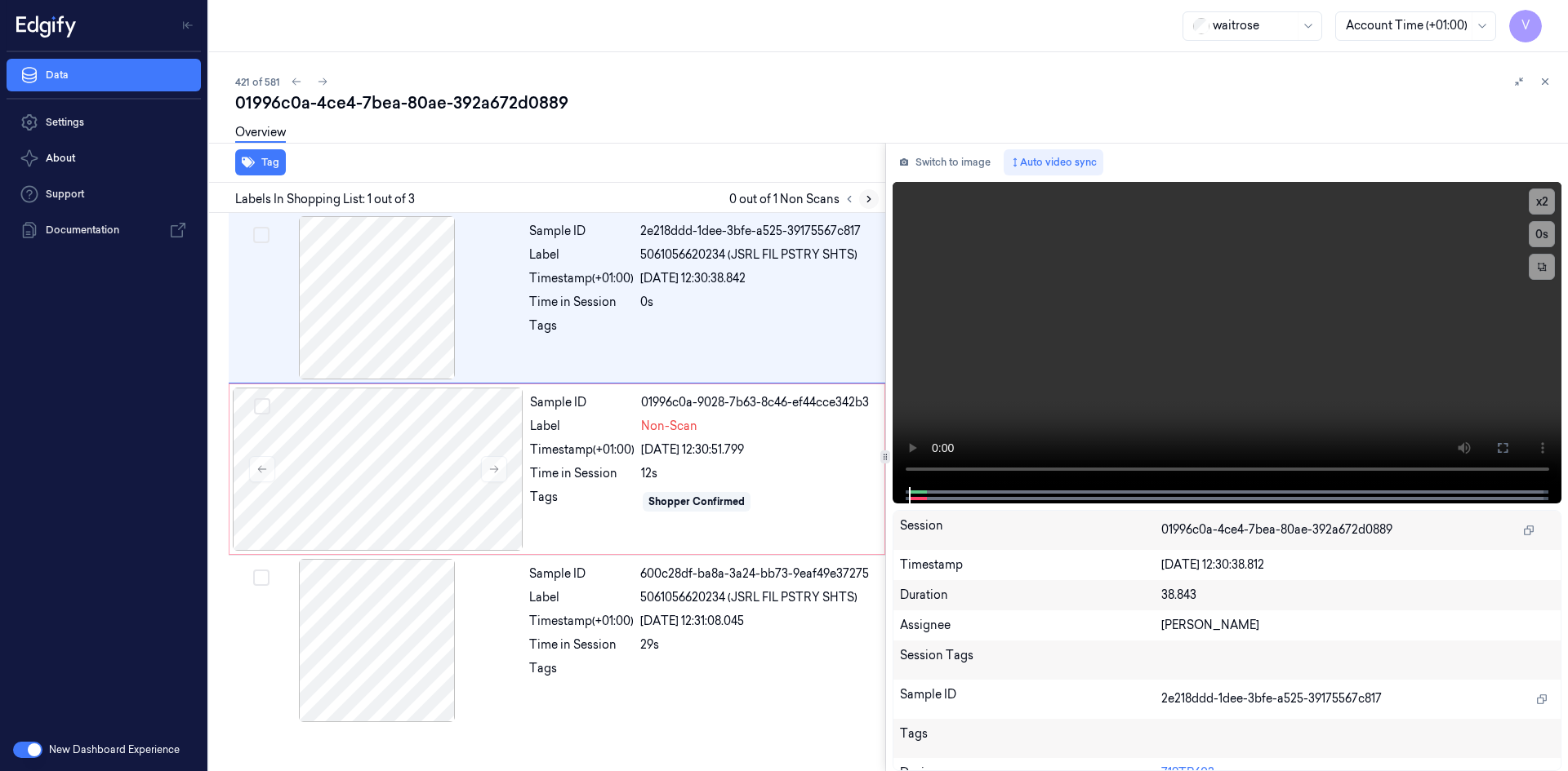
click at [868, 198] on icon at bounding box center [868, 200] width 3 height 6
click at [1536, 205] on button "x 2" at bounding box center [1542, 201] width 26 height 26
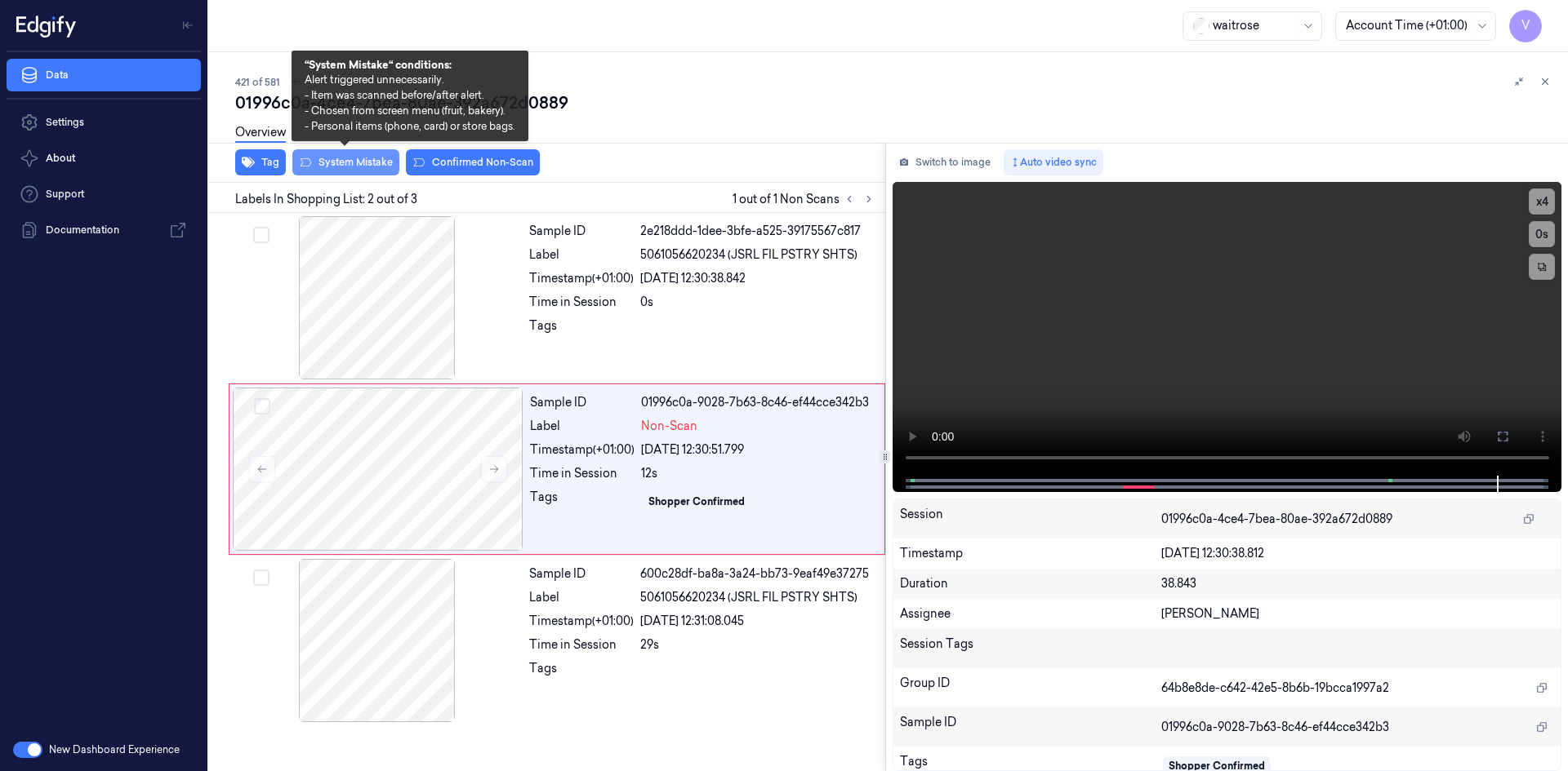
click at [359, 161] on button "System Mistake" at bounding box center [346, 162] width 107 height 26
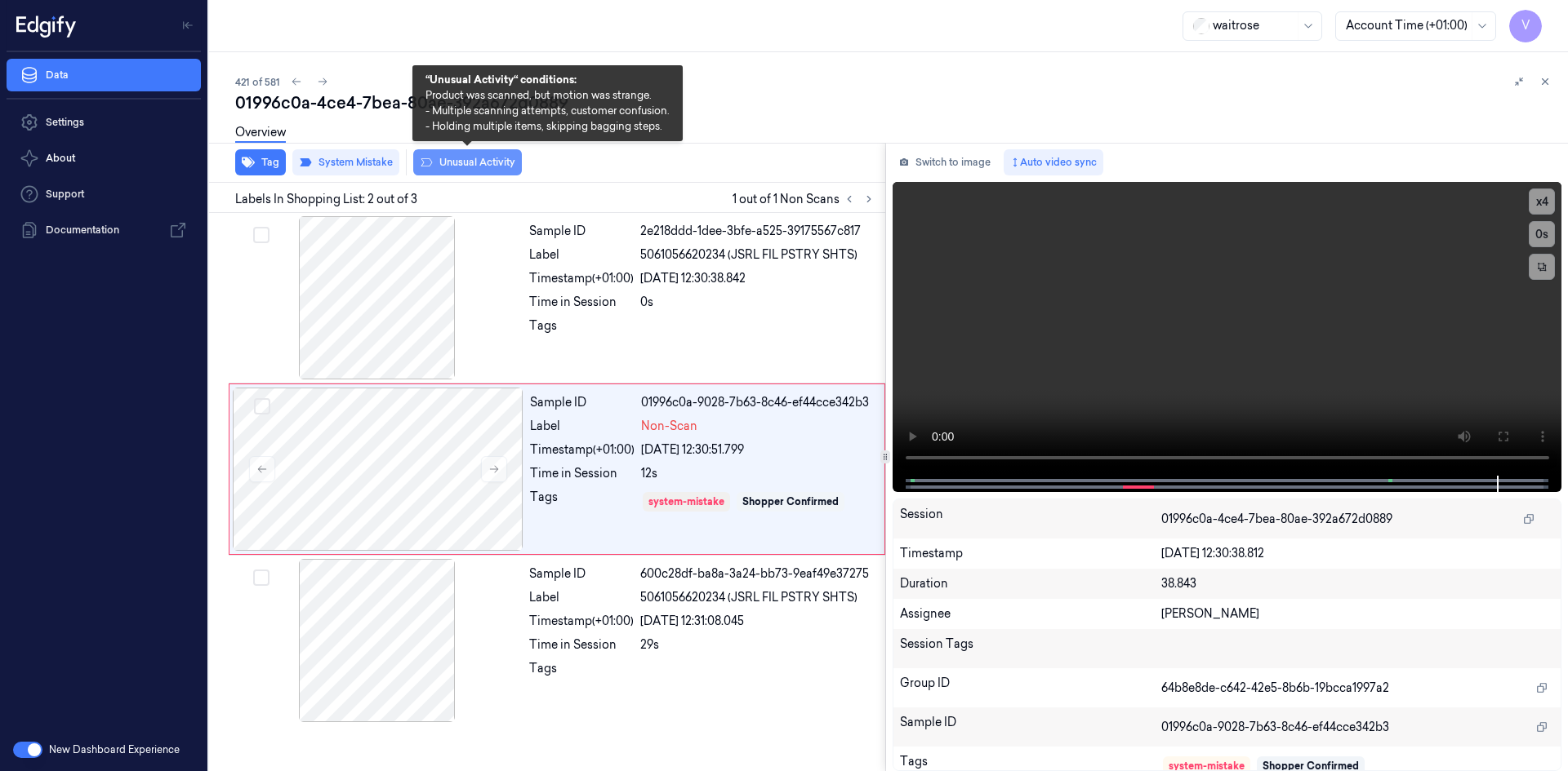
click at [472, 167] on button "Unusual Activity" at bounding box center [467, 162] width 109 height 26
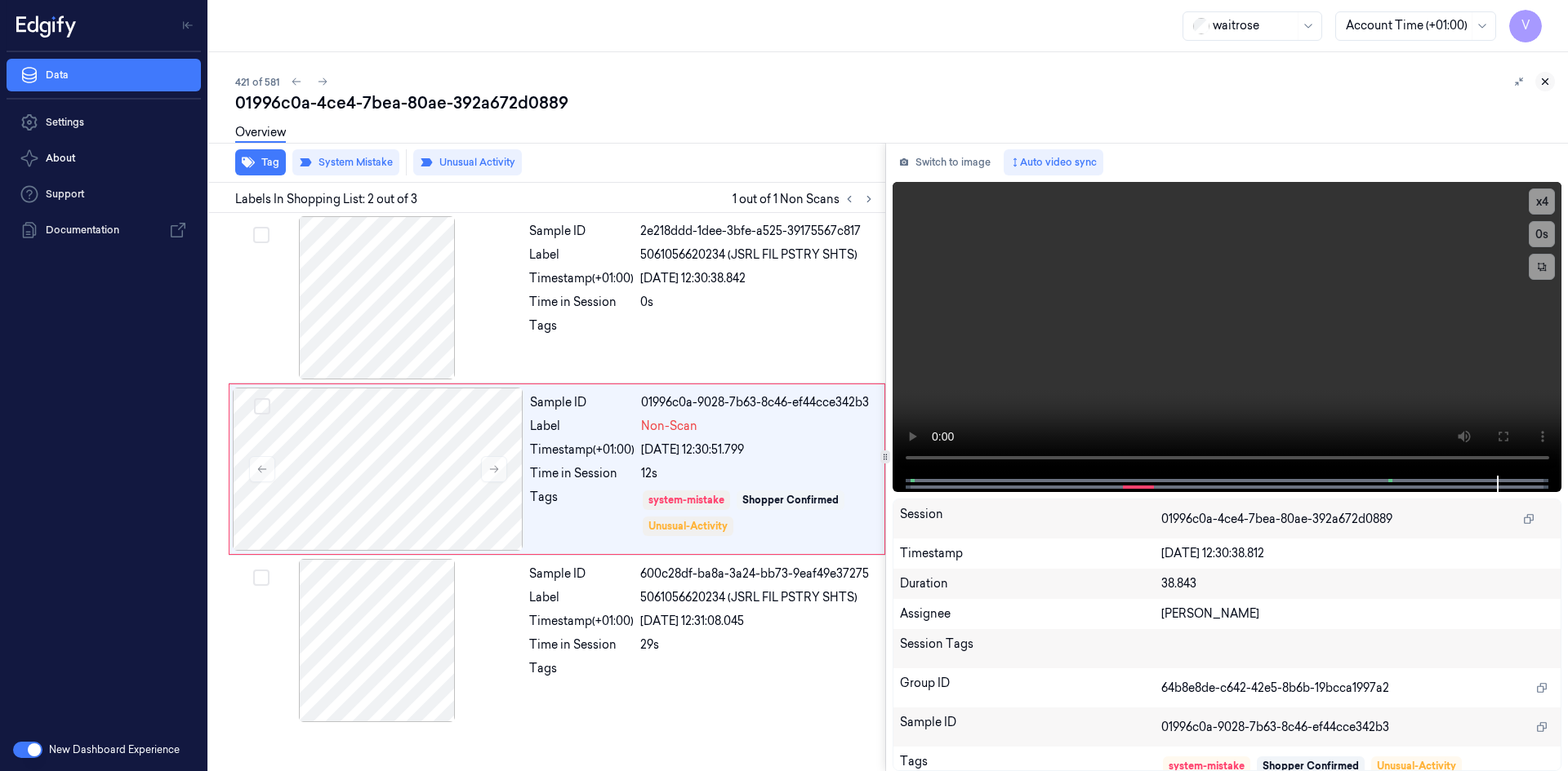
click at [1544, 82] on icon at bounding box center [1546, 82] width 12 height 12
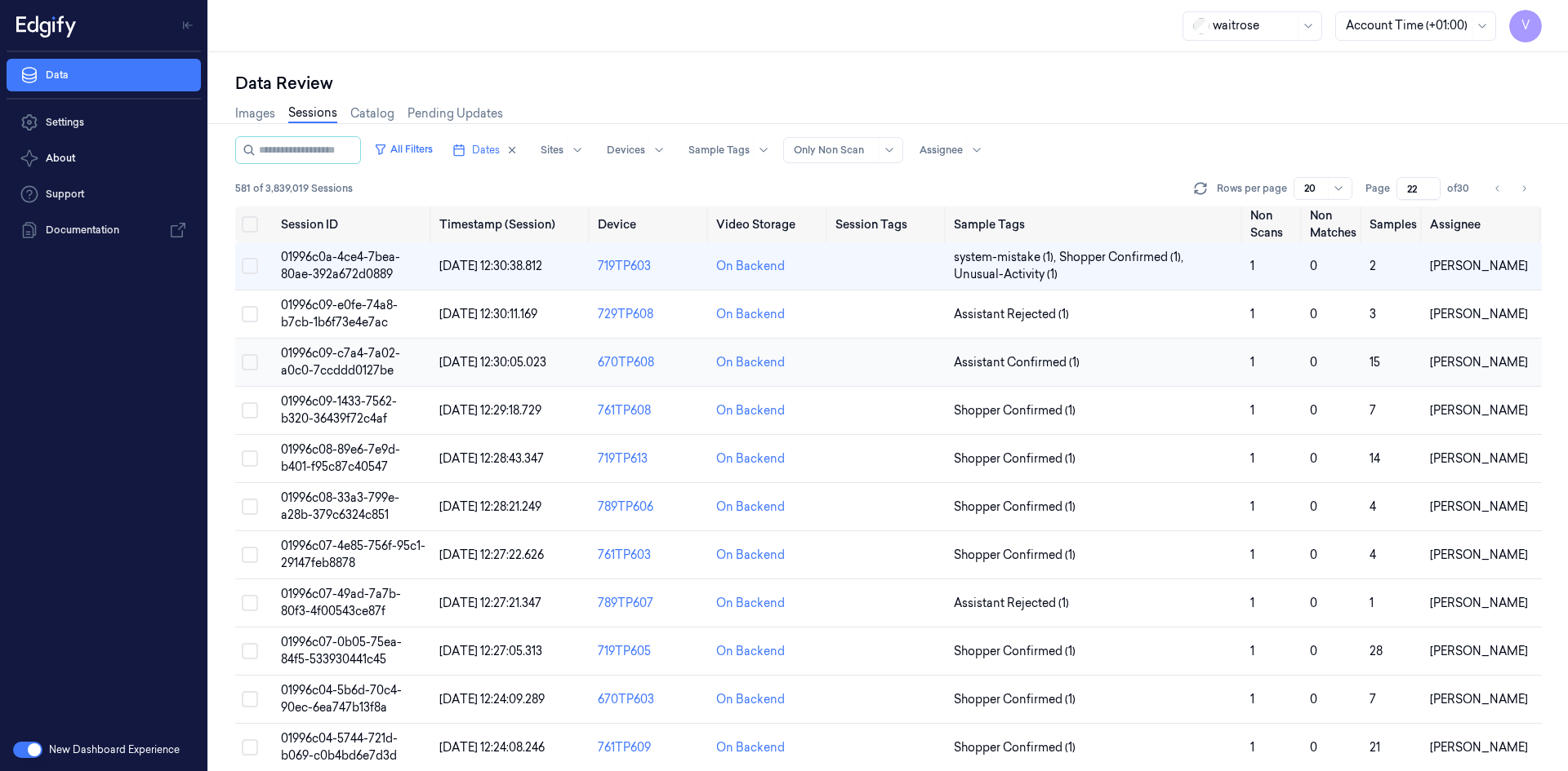
click at [352, 364] on span "01996c09-c7a4-7a02-a0c0-7ccddd0127be" at bounding box center [341, 362] width 120 height 32
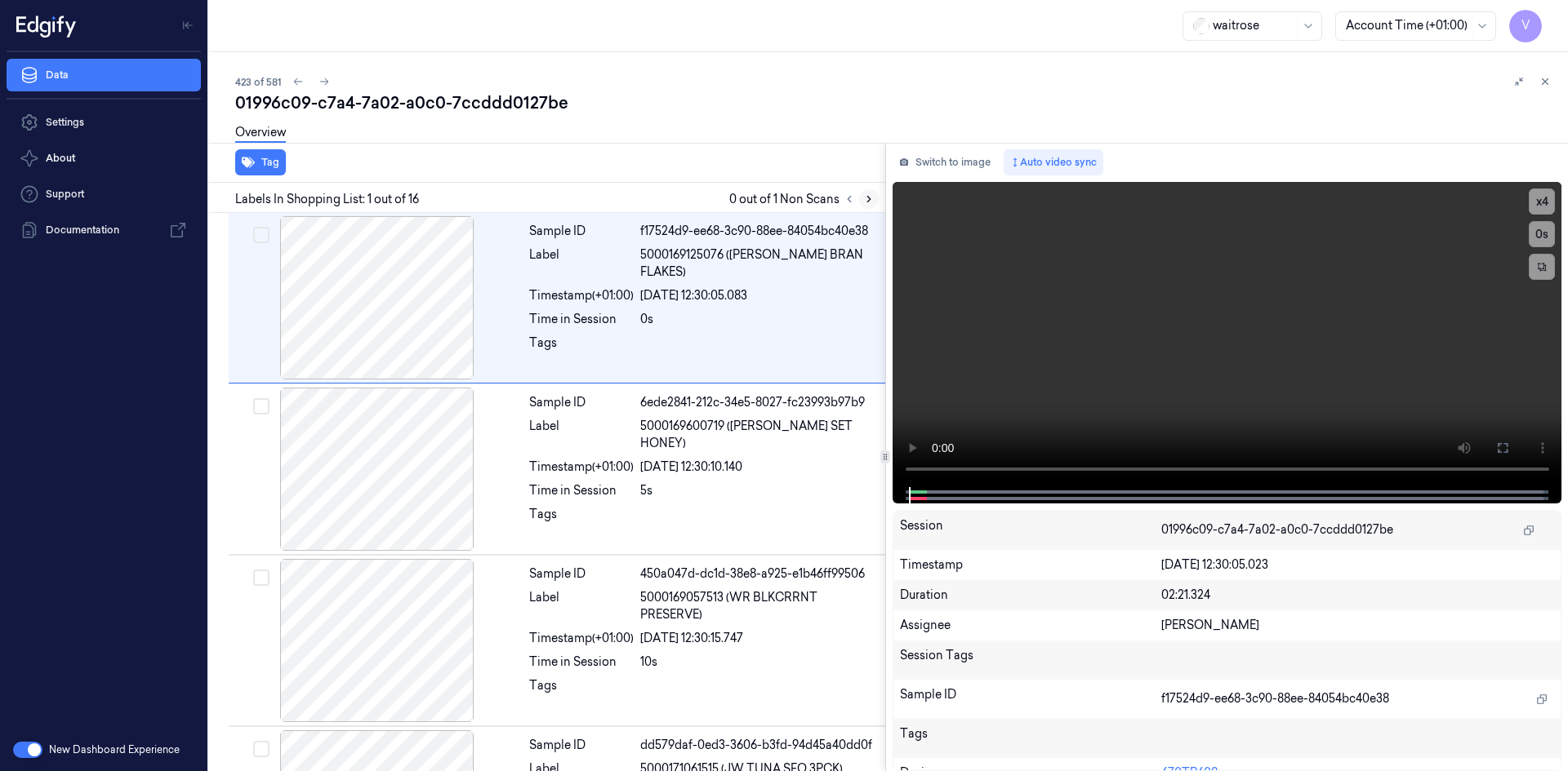
click at [871, 195] on icon at bounding box center [869, 200] width 12 height 12
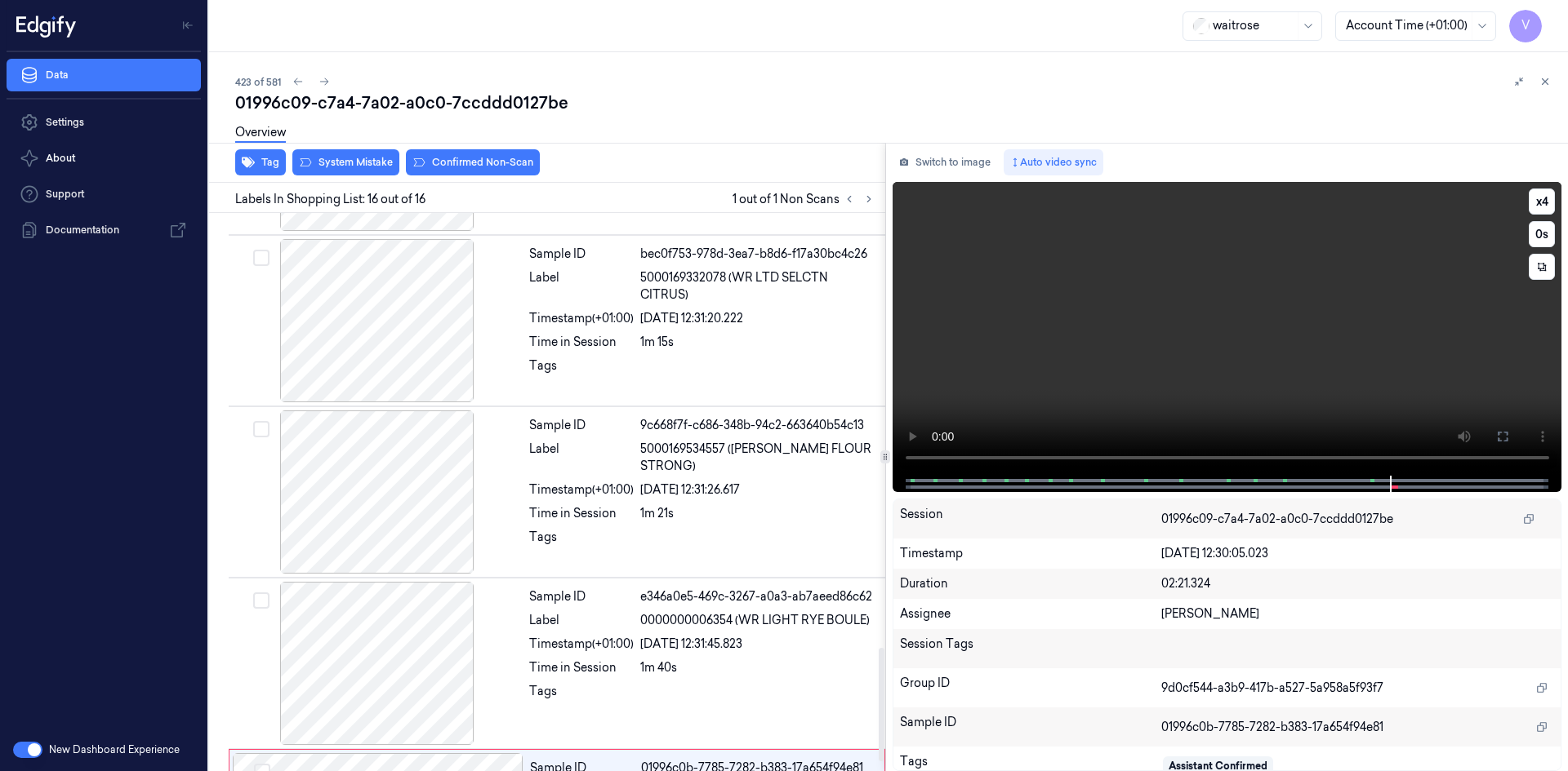
scroll to position [2189, 0]
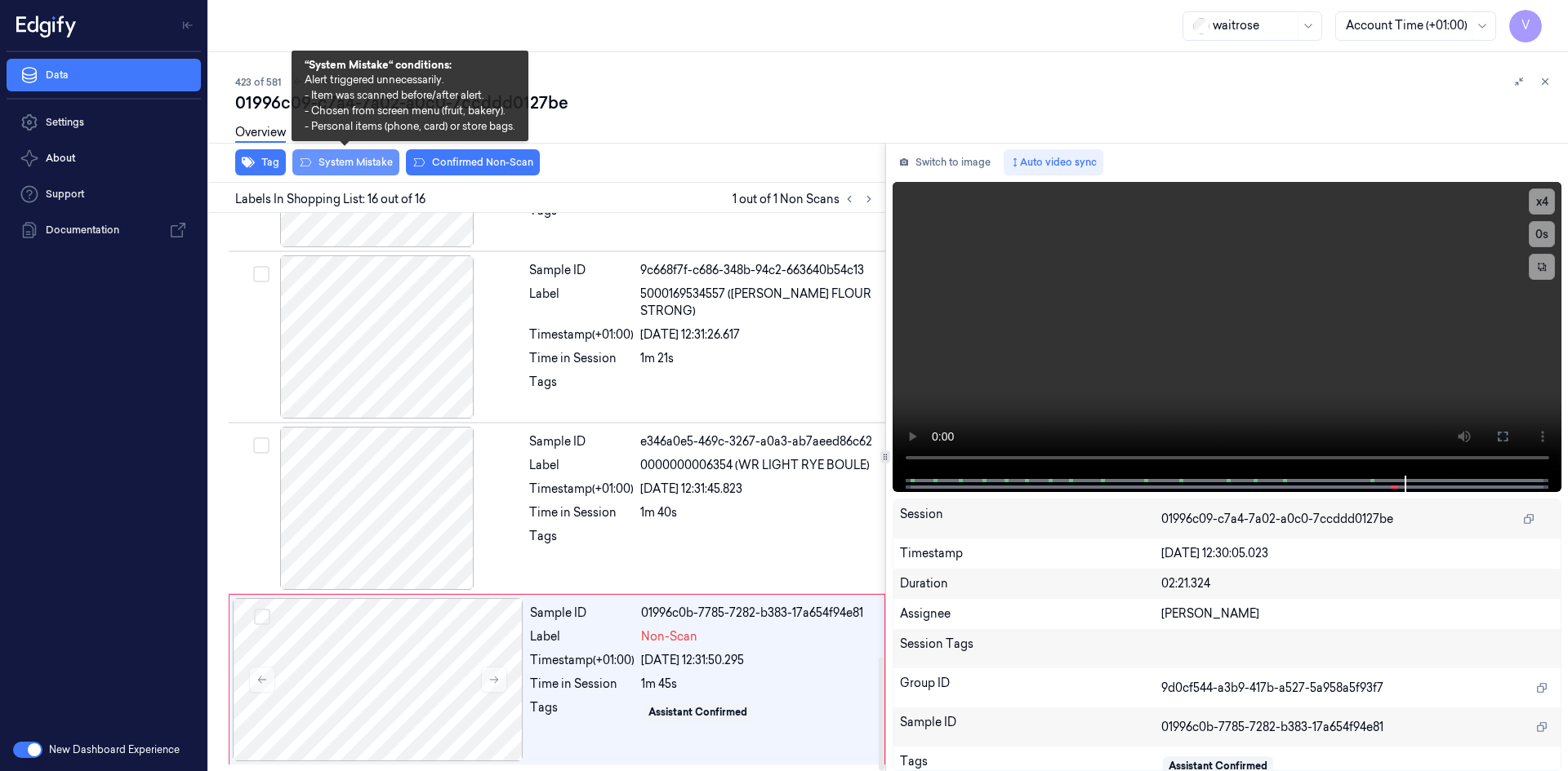
click at [355, 162] on button "System Mistake" at bounding box center [346, 162] width 107 height 26
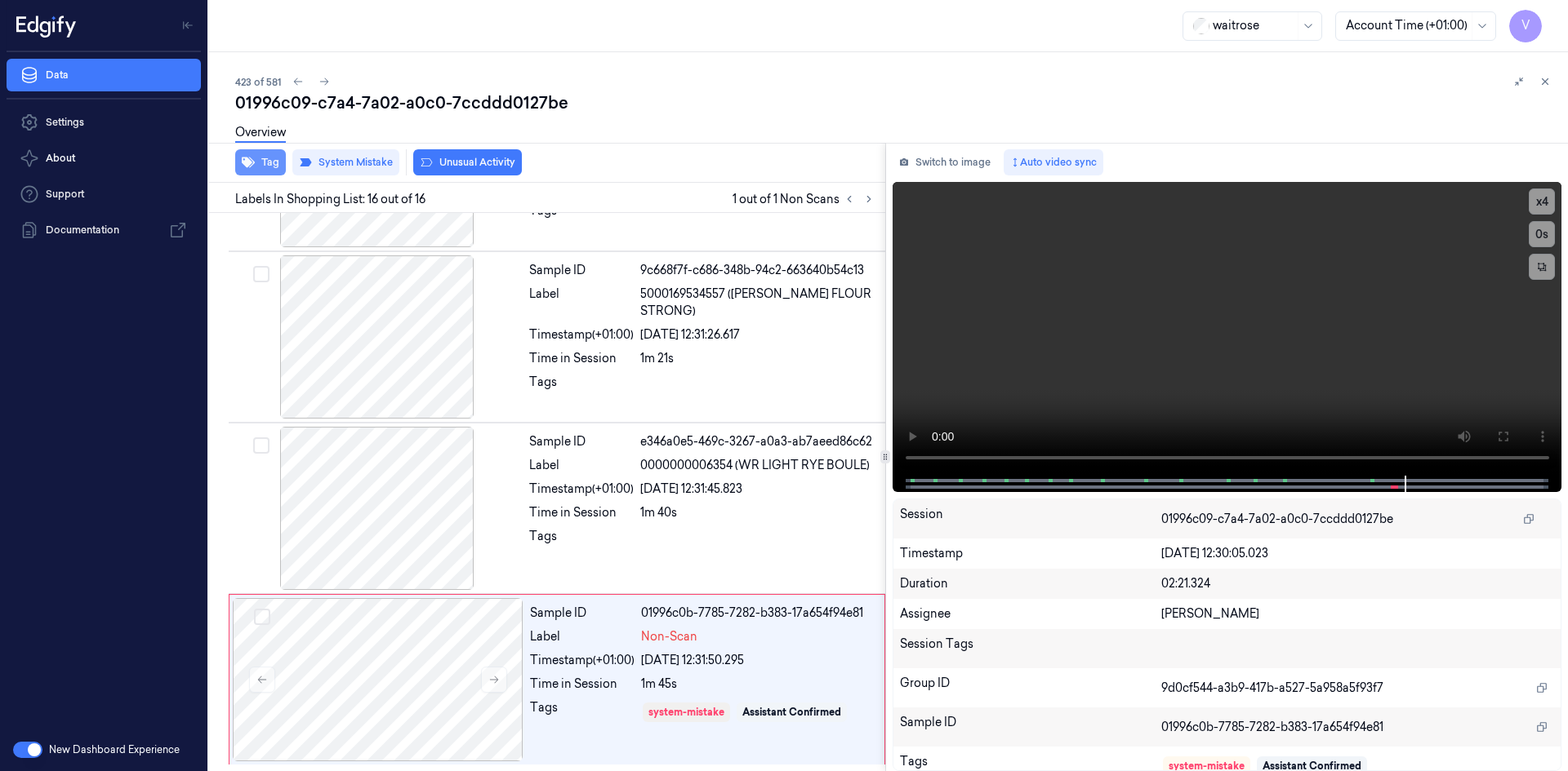
click at [271, 156] on button "Tag" at bounding box center [261, 162] width 50 height 26
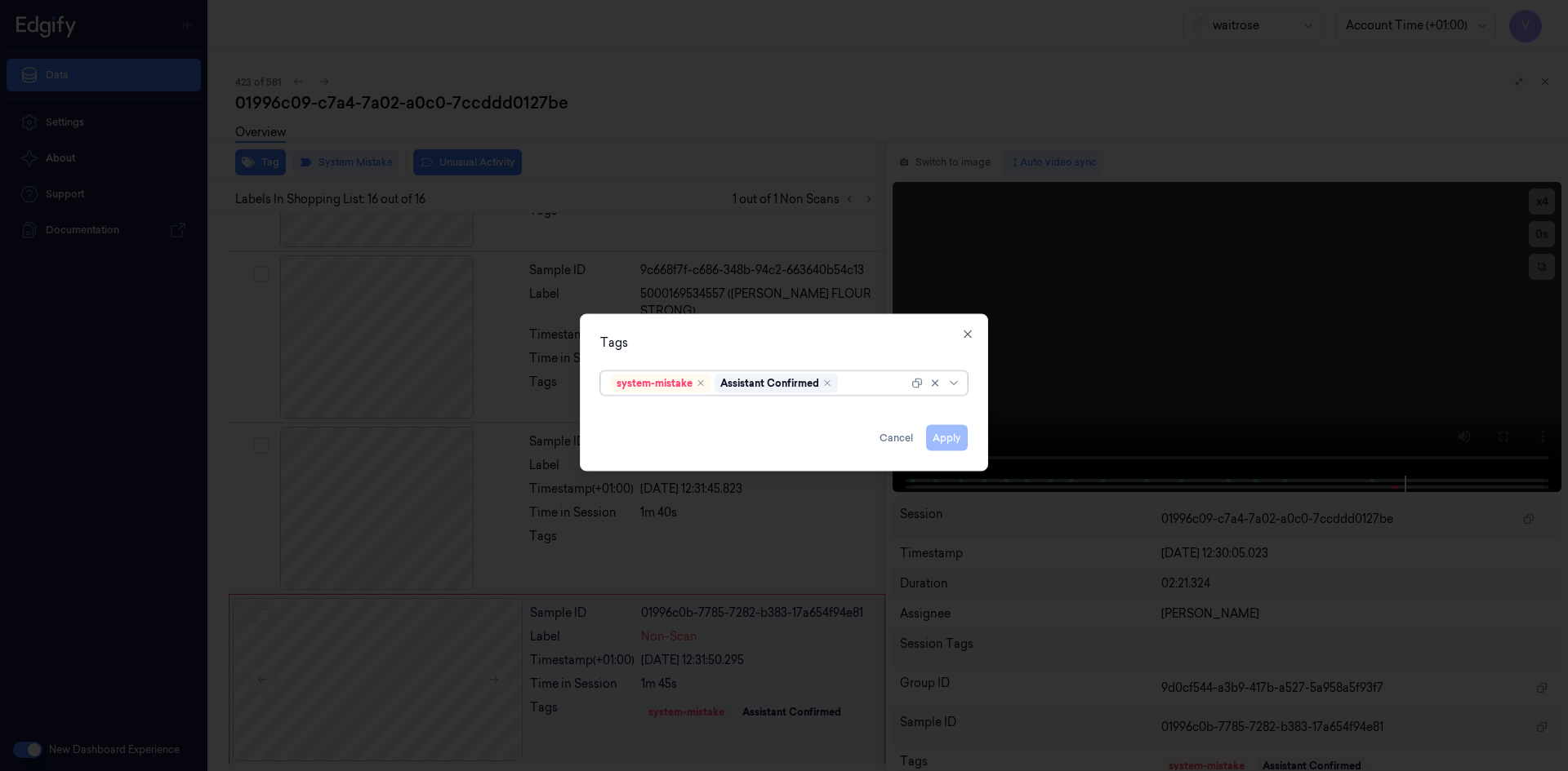
click at [857, 381] on div at bounding box center [874, 383] width 67 height 17
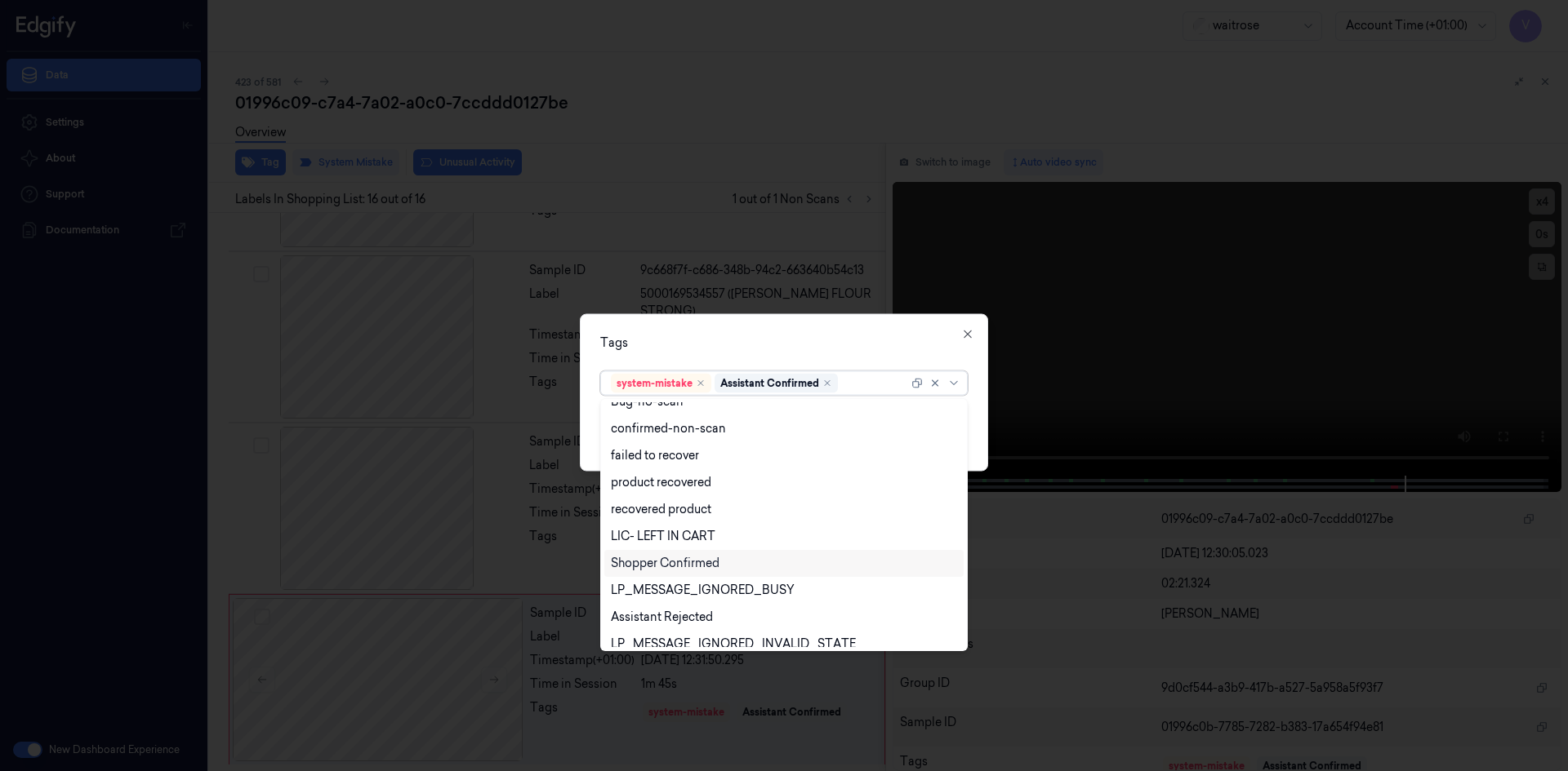
scroll to position [240, 0]
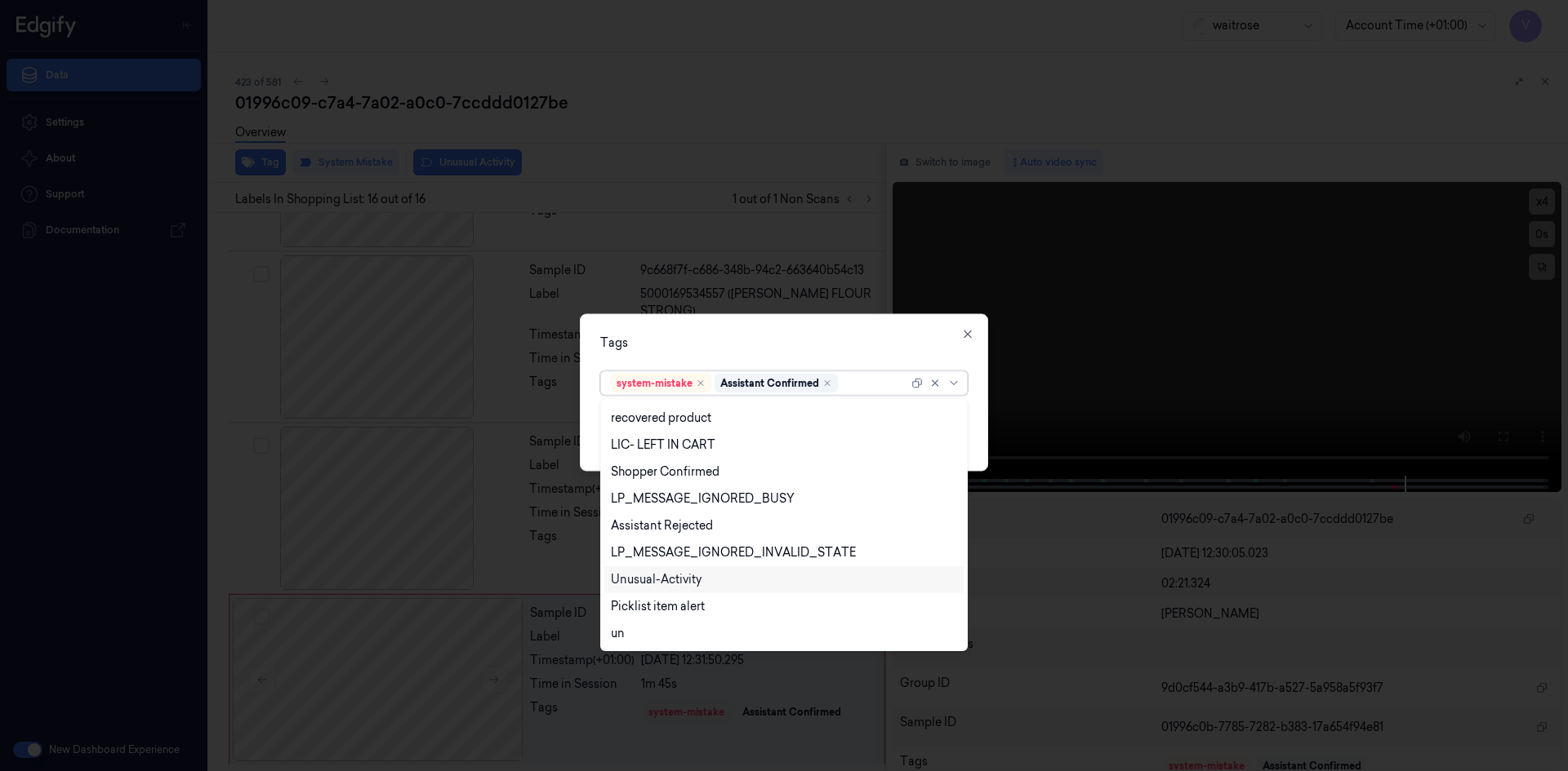
click at [672, 581] on div "Unusual-Activity" at bounding box center [657, 580] width 91 height 17
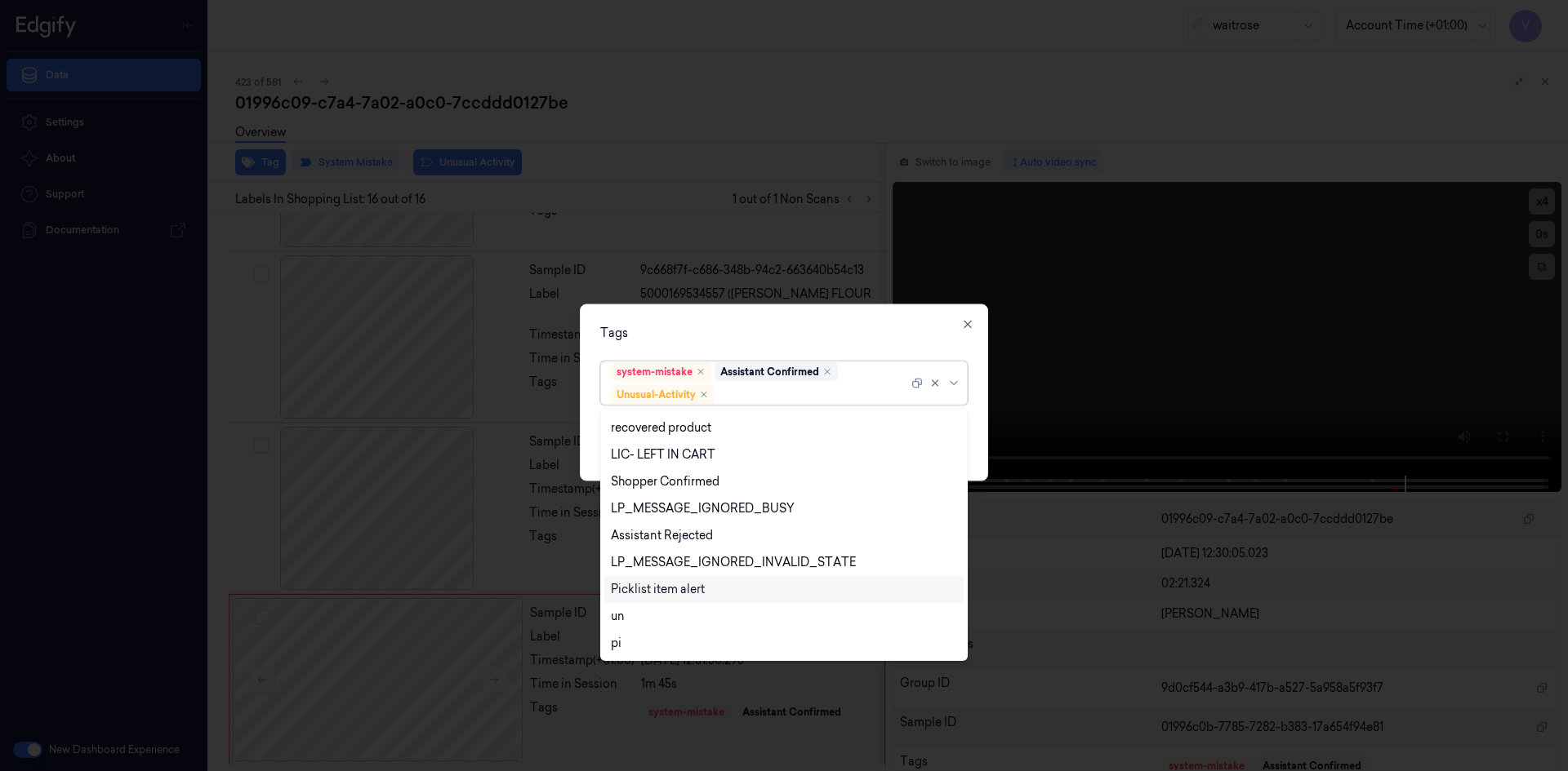
click at [658, 602] on div "Picklist item alert" at bounding box center [784, 590] width 359 height 27
click at [730, 332] on div "Tags" at bounding box center [784, 333] width 368 height 17
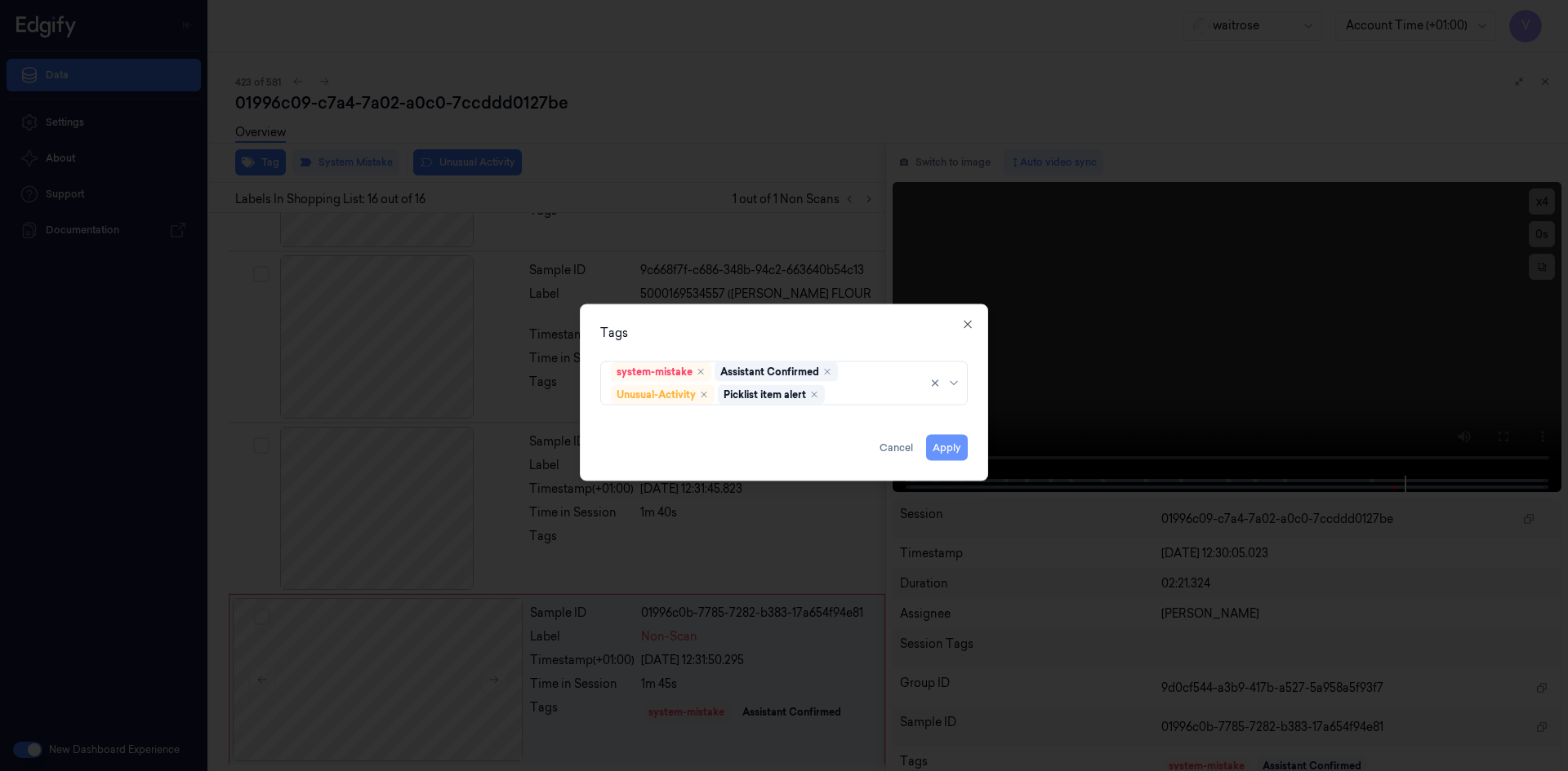
click at [938, 443] on button "Apply" at bounding box center [946, 447] width 42 height 26
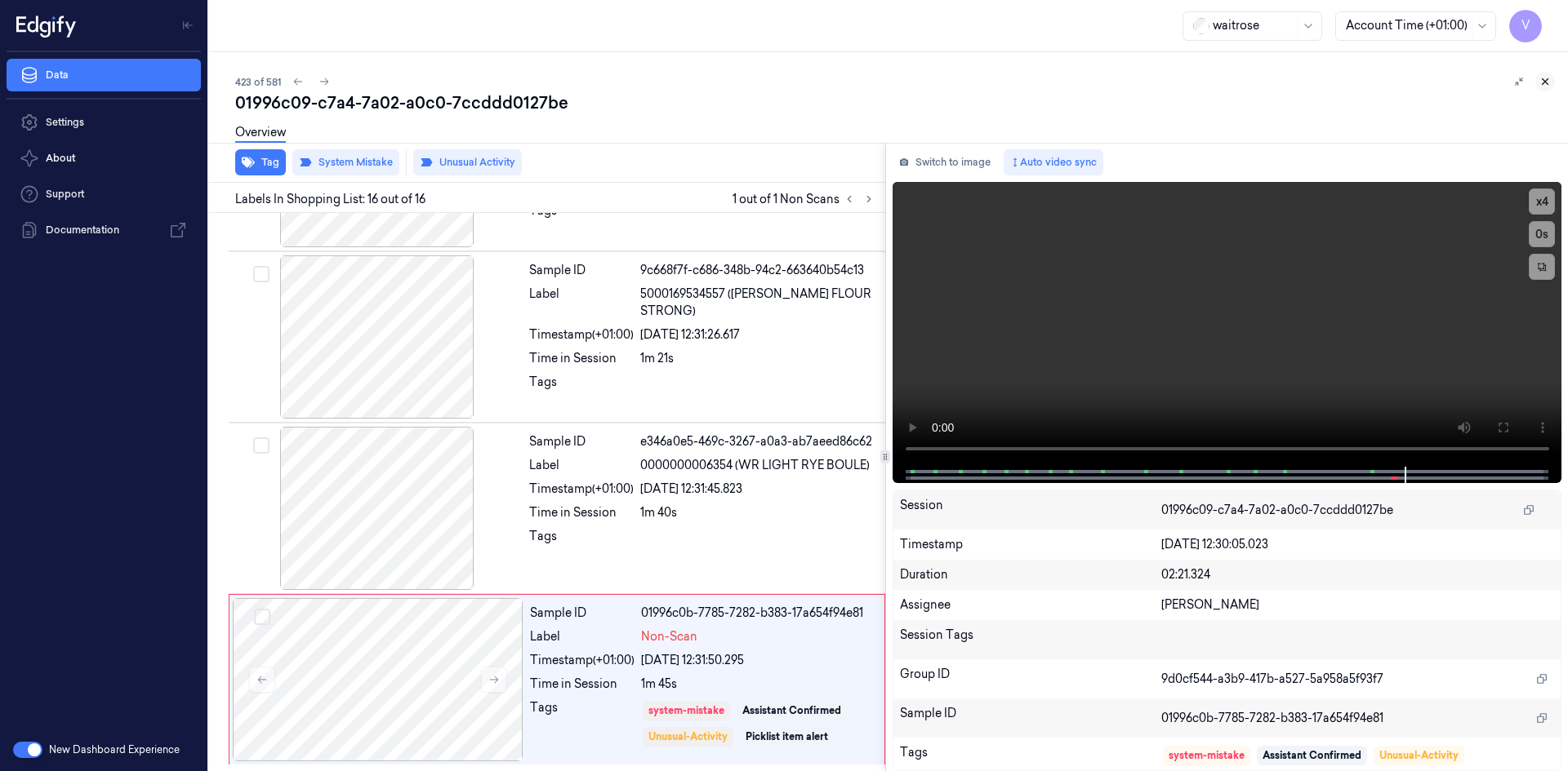
click at [1548, 85] on icon at bounding box center [1546, 82] width 12 height 12
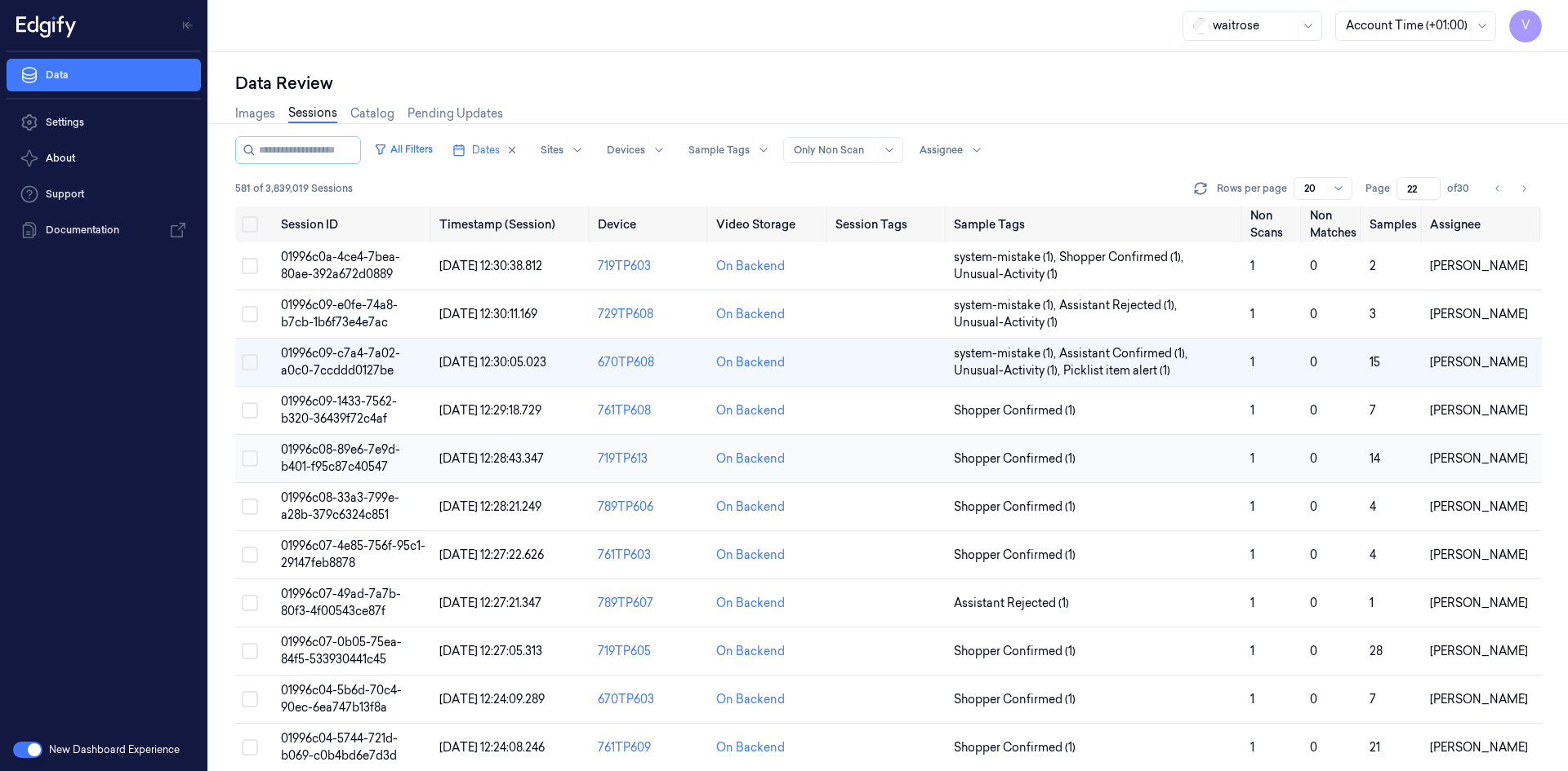
click at [330, 452] on span "01996c08-89e6-7e9d-b401-f95c87c40547" at bounding box center [341, 458] width 120 height 32
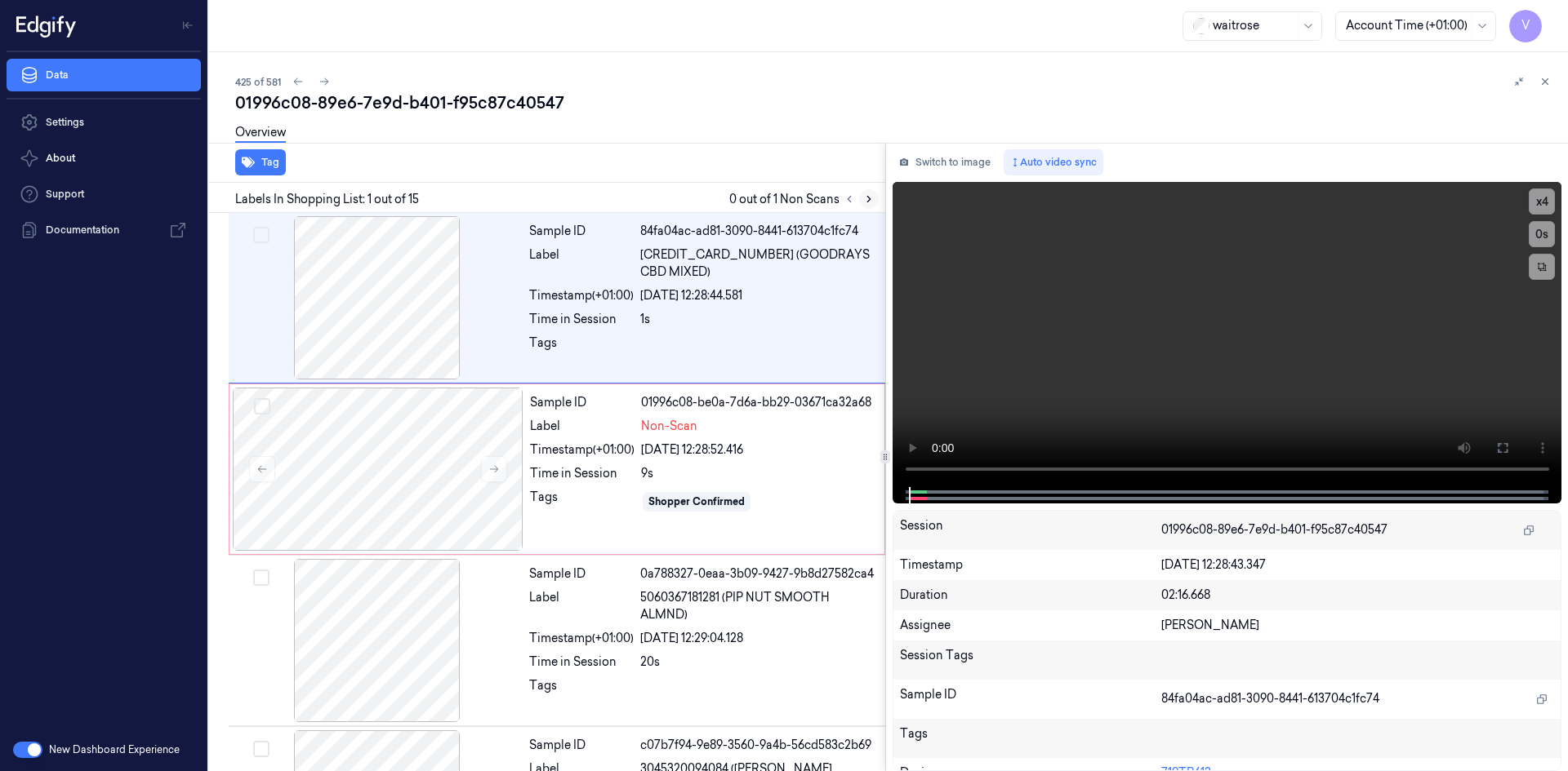
click at [872, 200] on icon at bounding box center [869, 200] width 12 height 12
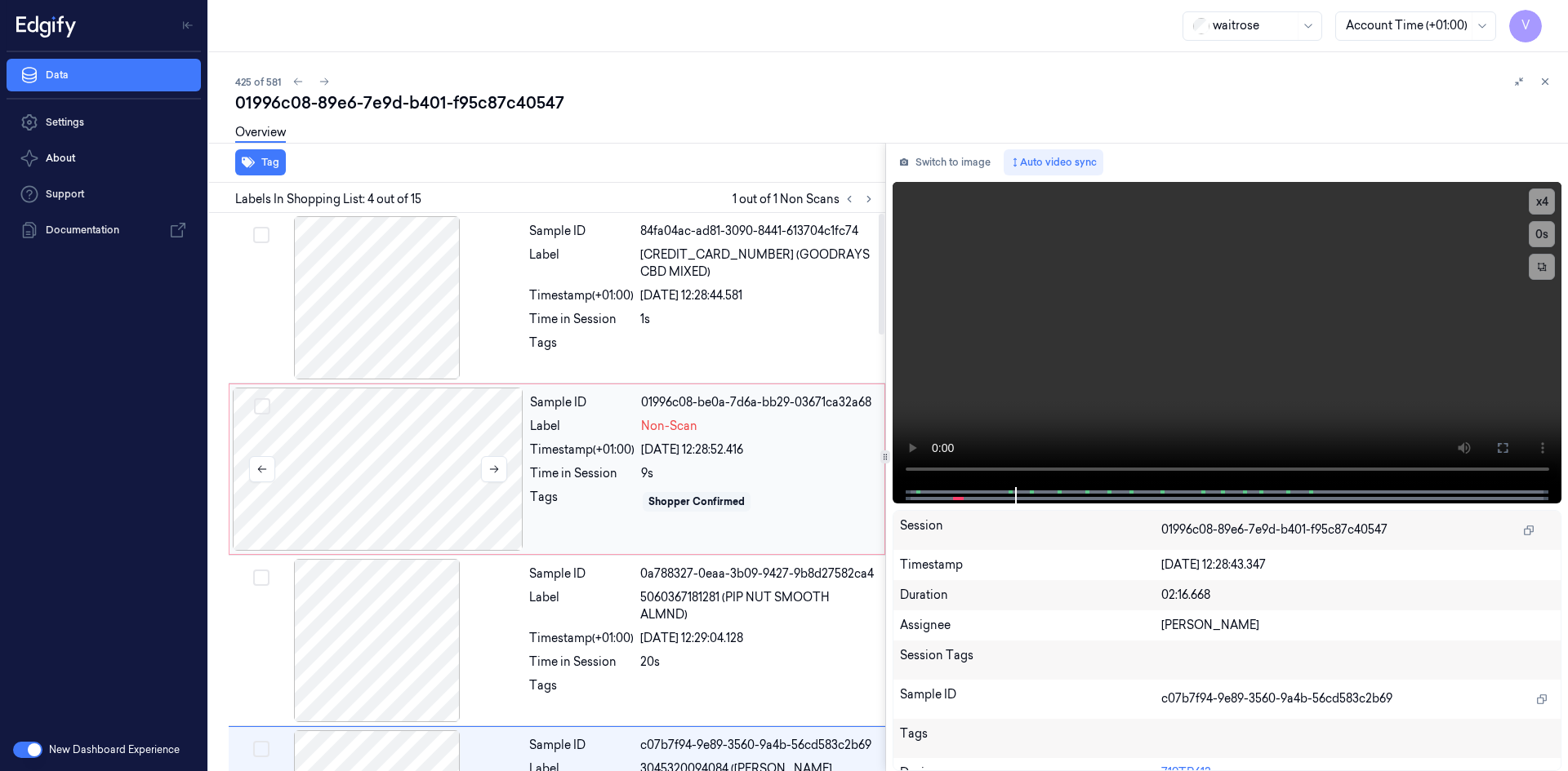
click at [438, 432] on div at bounding box center [378, 469] width 291 height 163
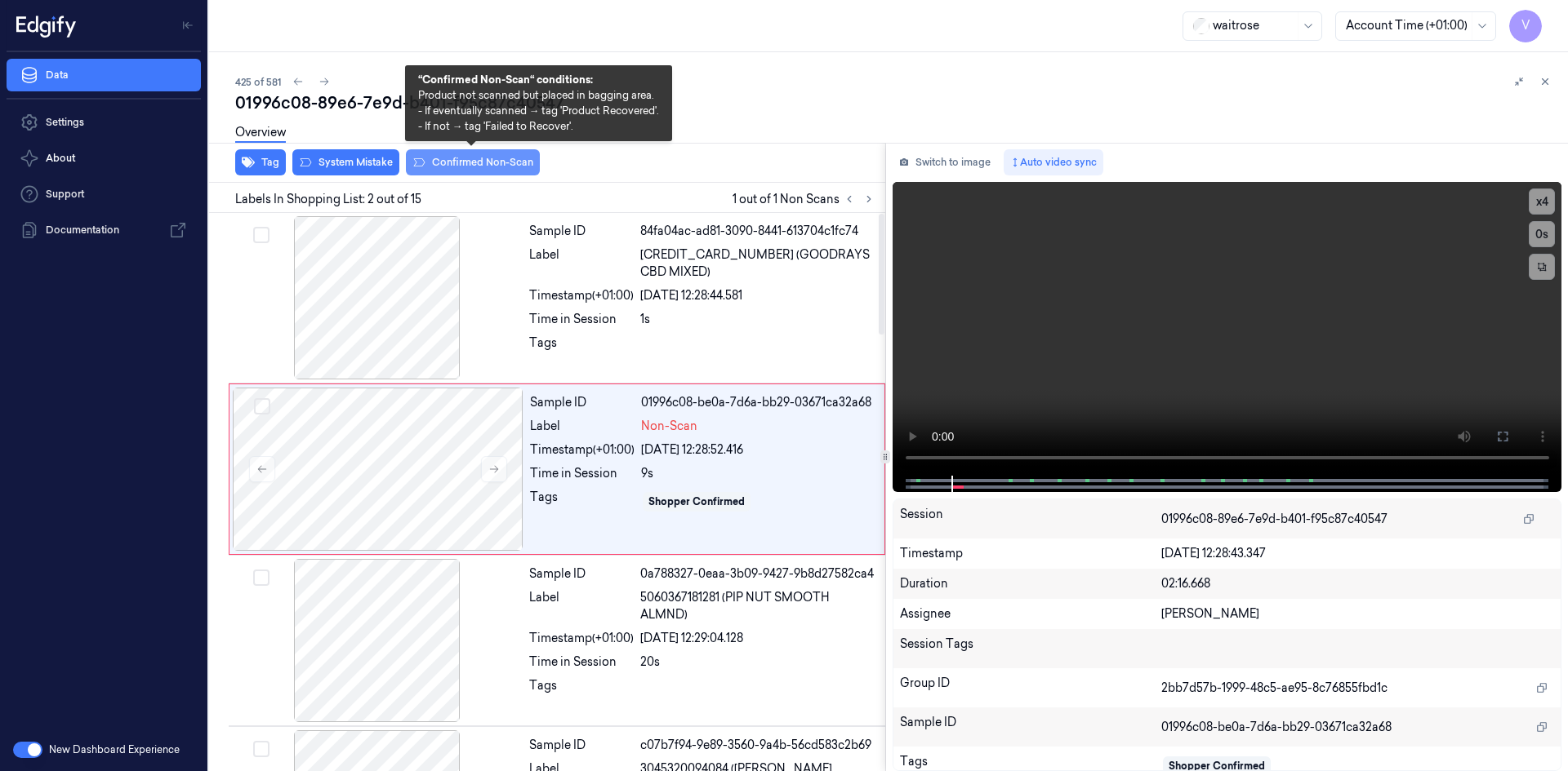
click at [484, 160] on button "Confirmed Non-Scan" at bounding box center [472, 162] width 134 height 26
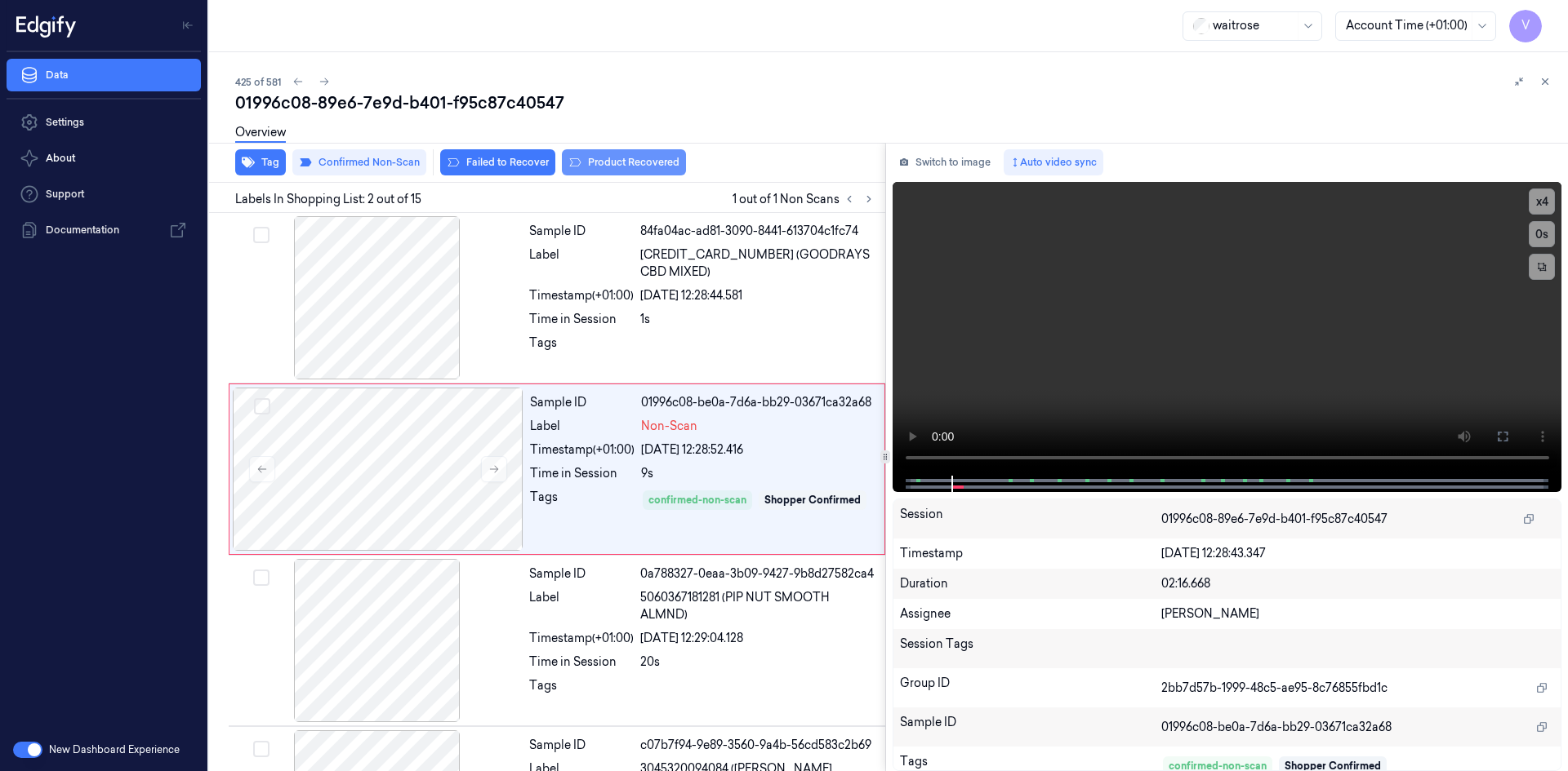
click at [645, 160] on button "Product Recovered" at bounding box center [624, 162] width 125 height 26
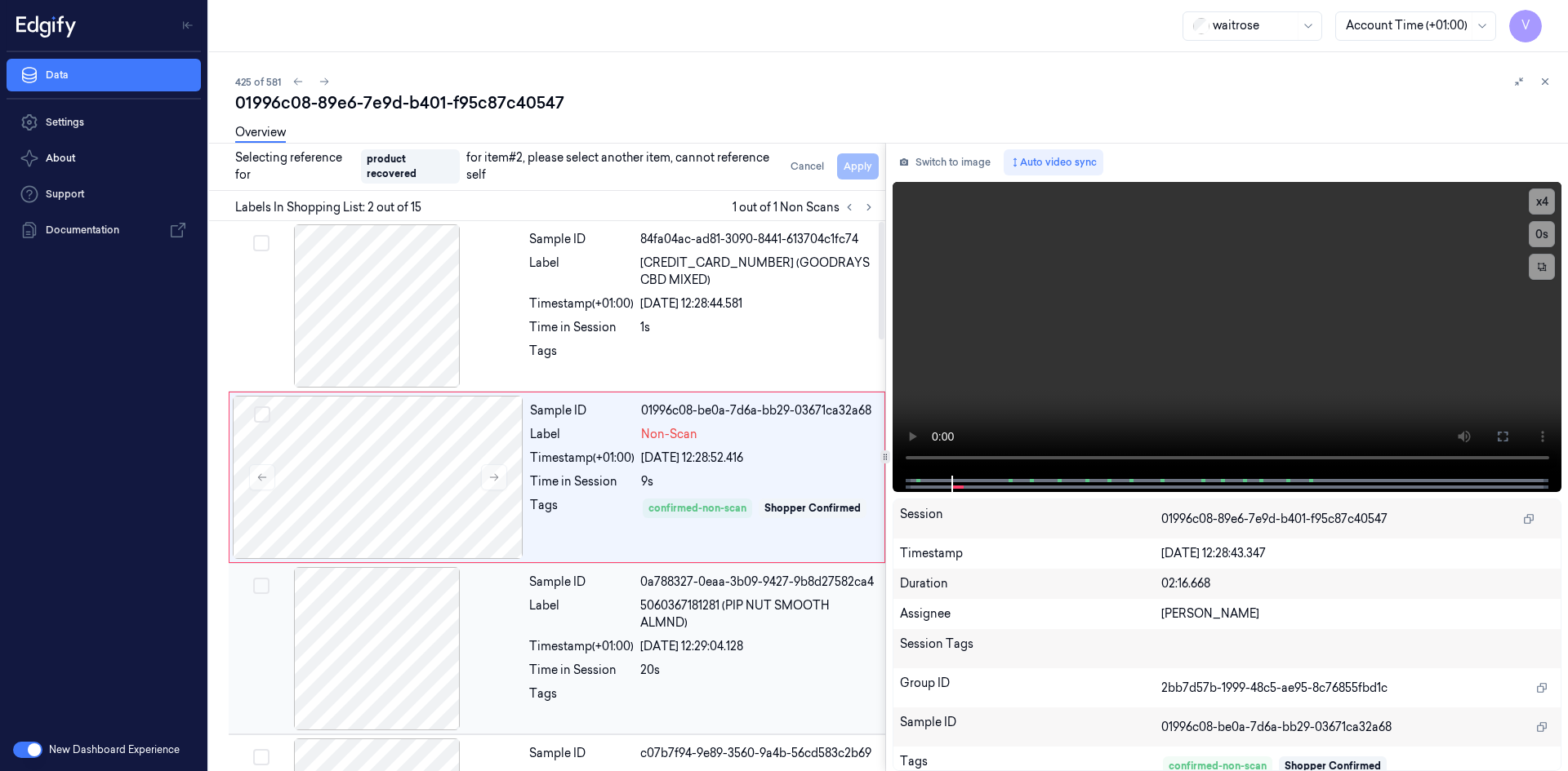
click at [467, 618] on div at bounding box center [377, 648] width 291 height 163
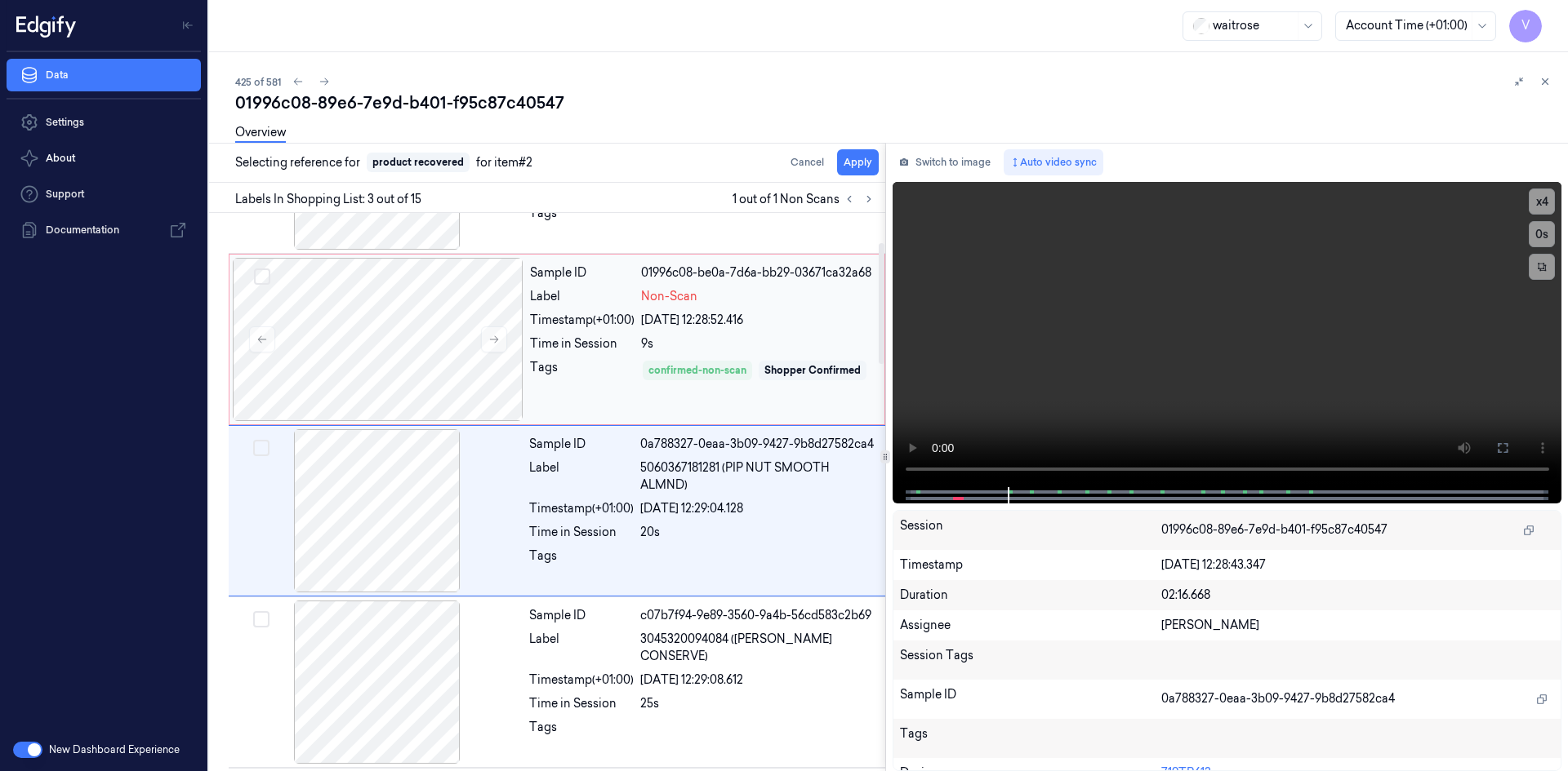
scroll to position [149, 0]
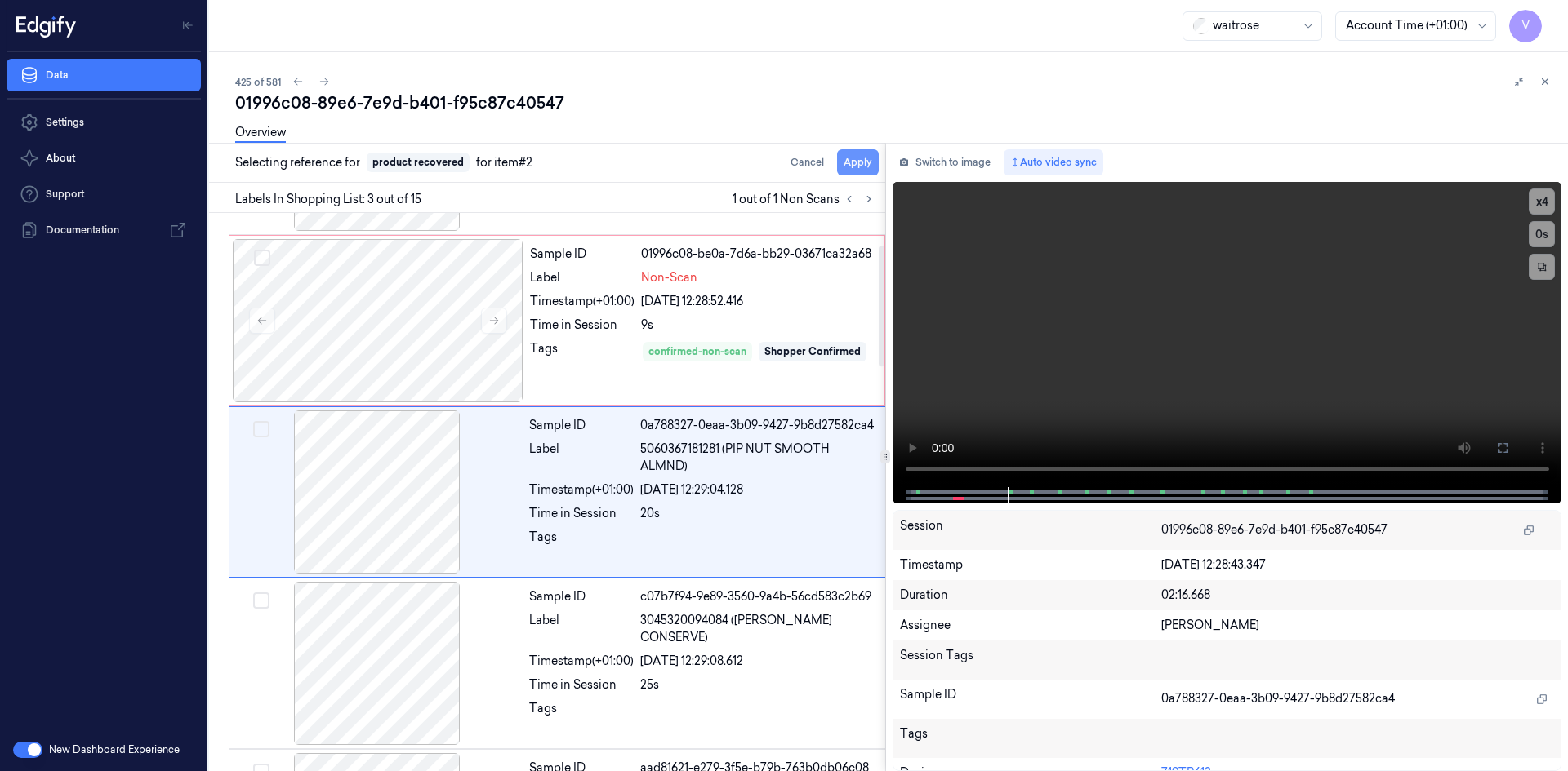
click at [862, 162] on button "Apply" at bounding box center [857, 162] width 42 height 26
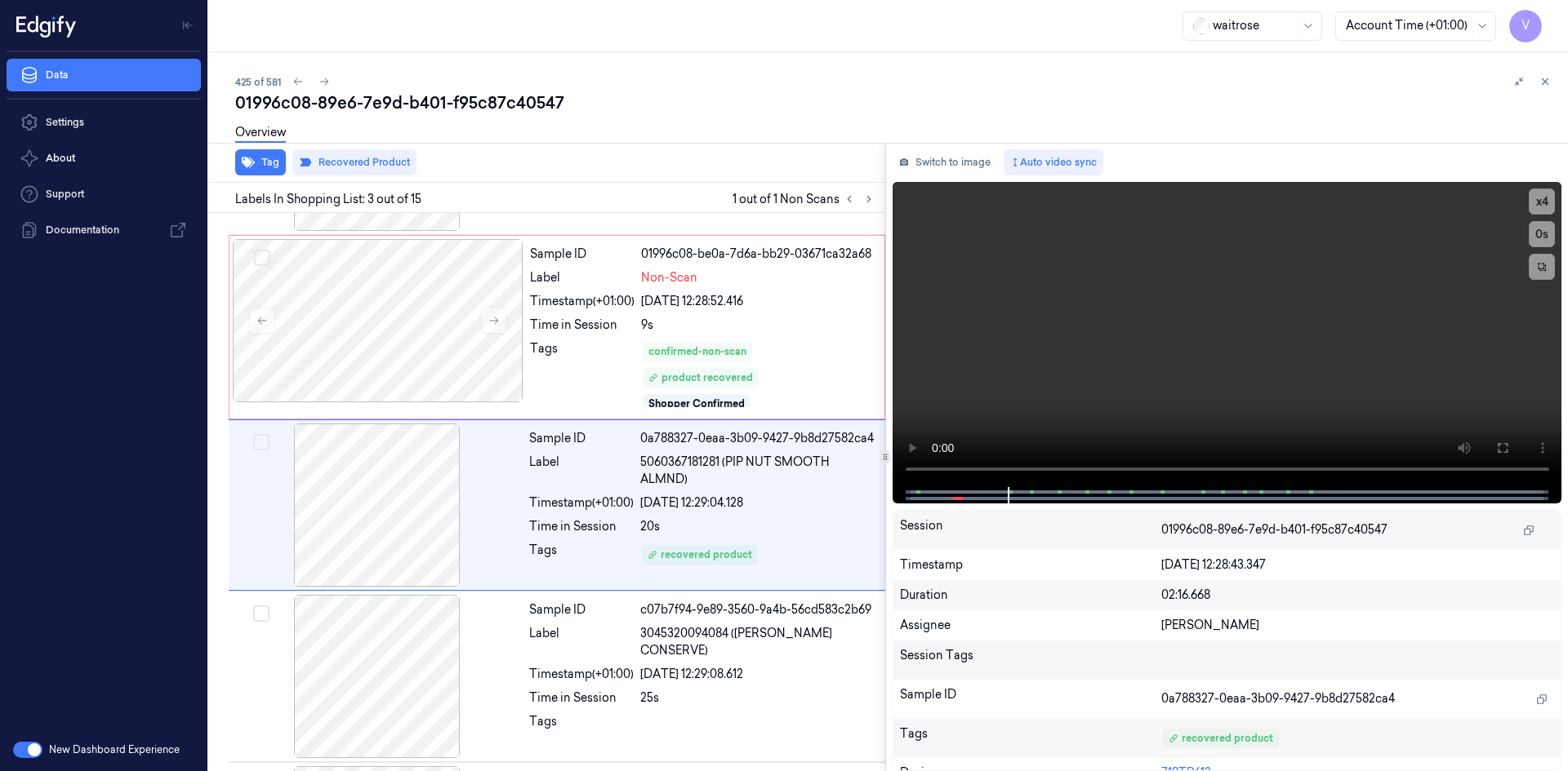
scroll to position [162, 0]
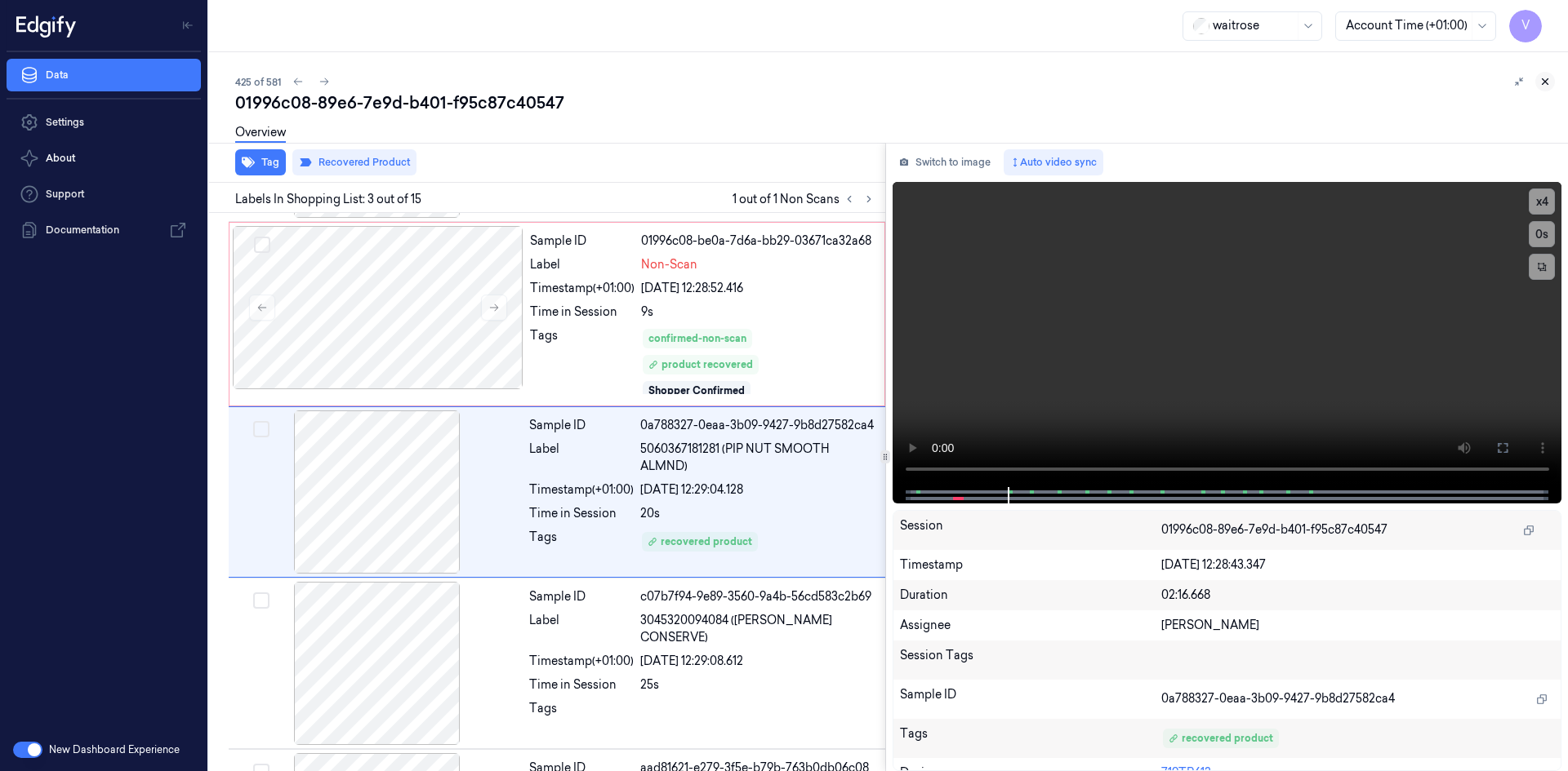
click at [1548, 82] on icon at bounding box center [1546, 82] width 12 height 12
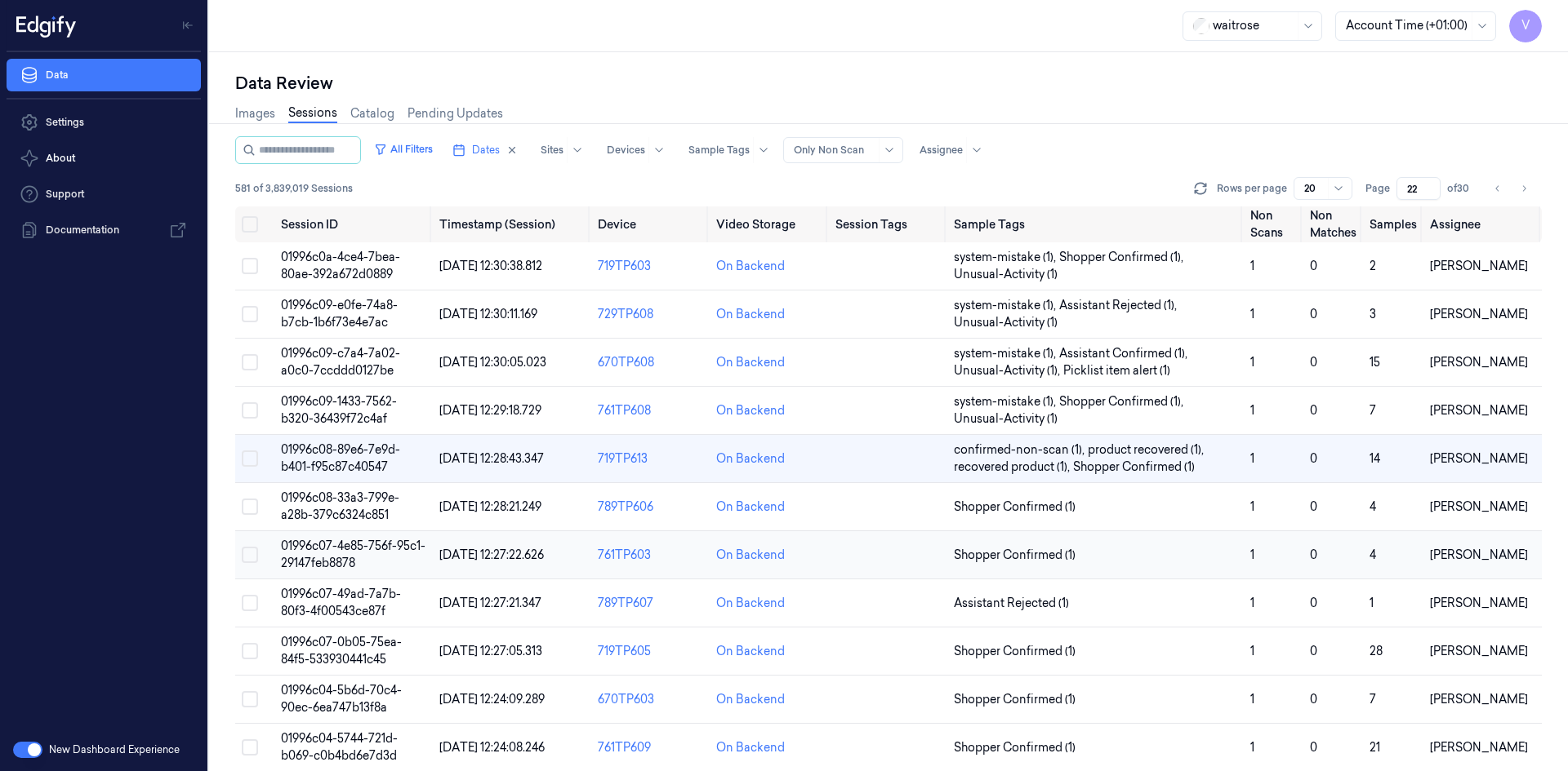
click at [314, 547] on span "01996c07-4e85-756f-95c1-29147feb8878" at bounding box center [353, 554] width 145 height 32
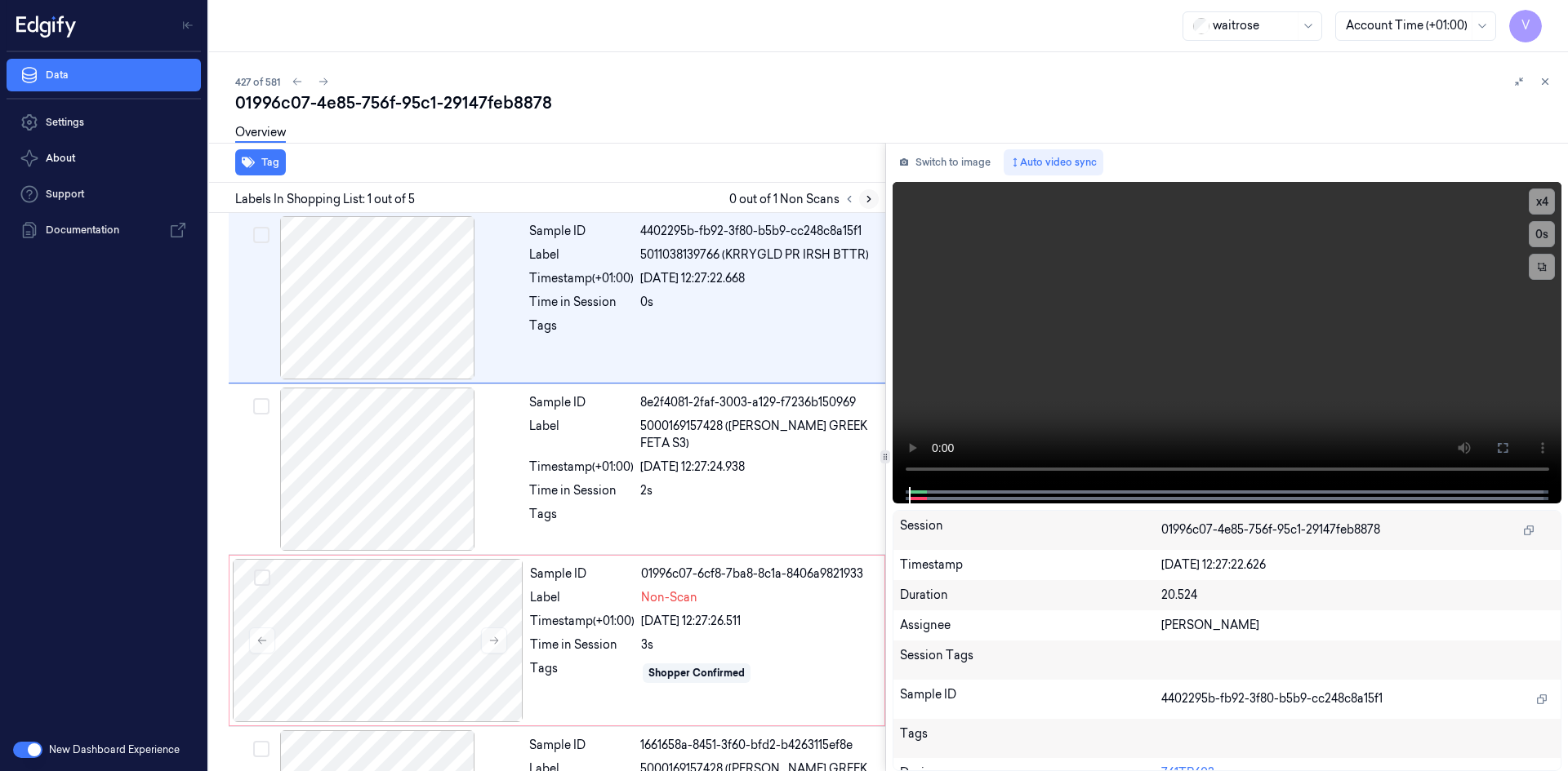
click at [868, 196] on icon at bounding box center [869, 200] width 12 height 12
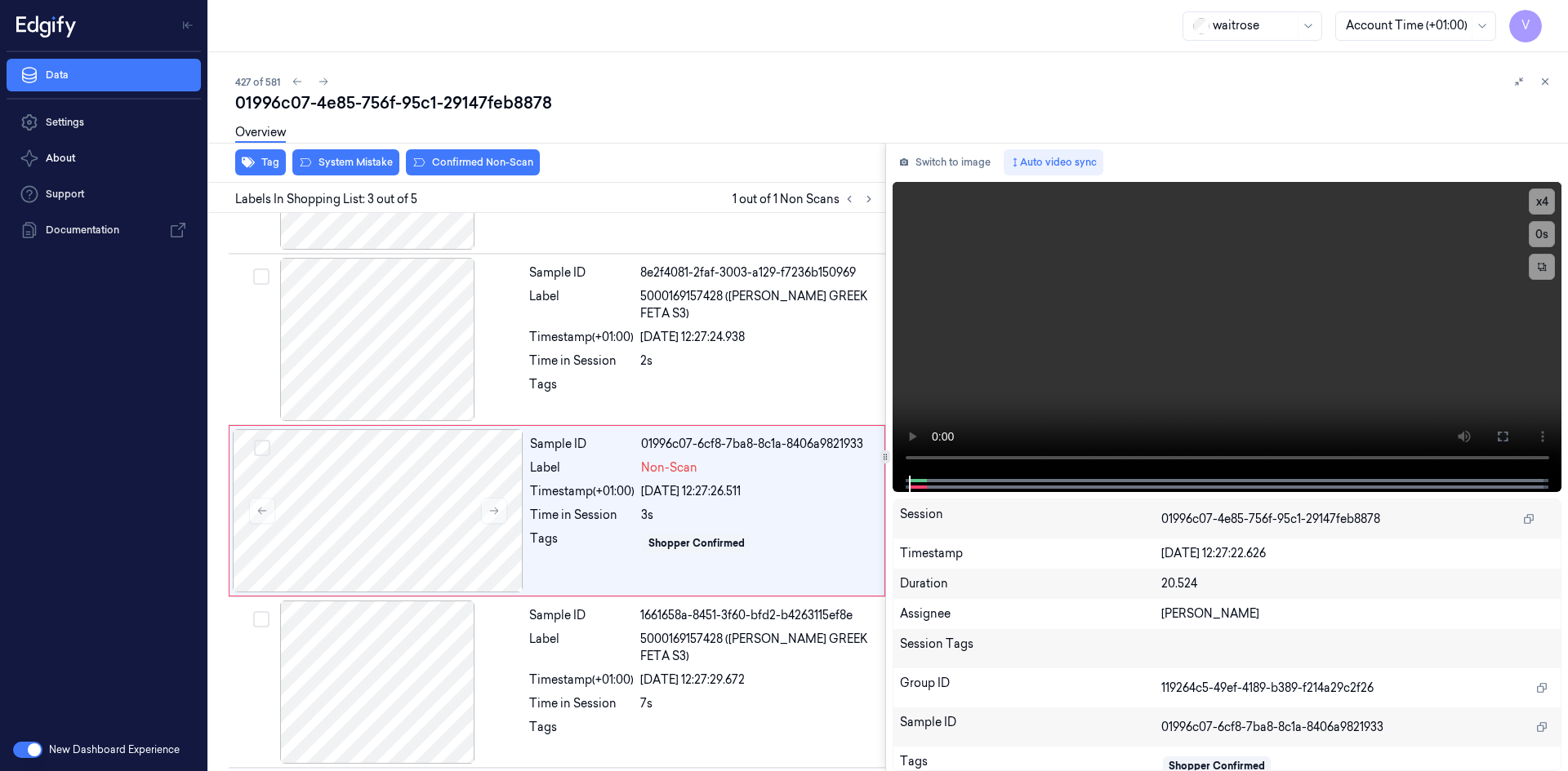
scroll to position [149, 0]
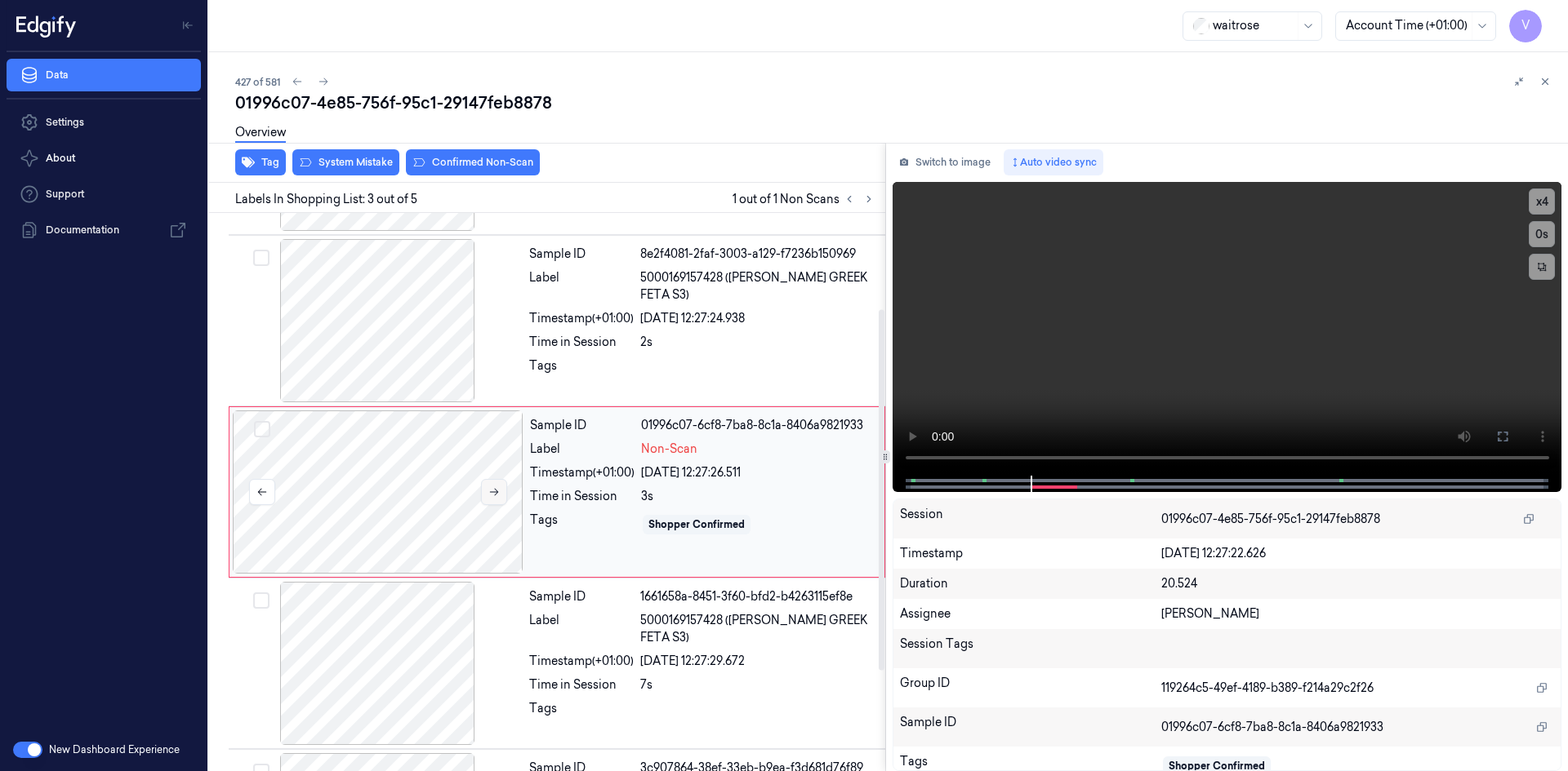
click at [490, 492] on icon at bounding box center [494, 493] width 9 height 8
click at [1547, 199] on button "x 4" at bounding box center [1542, 201] width 26 height 26
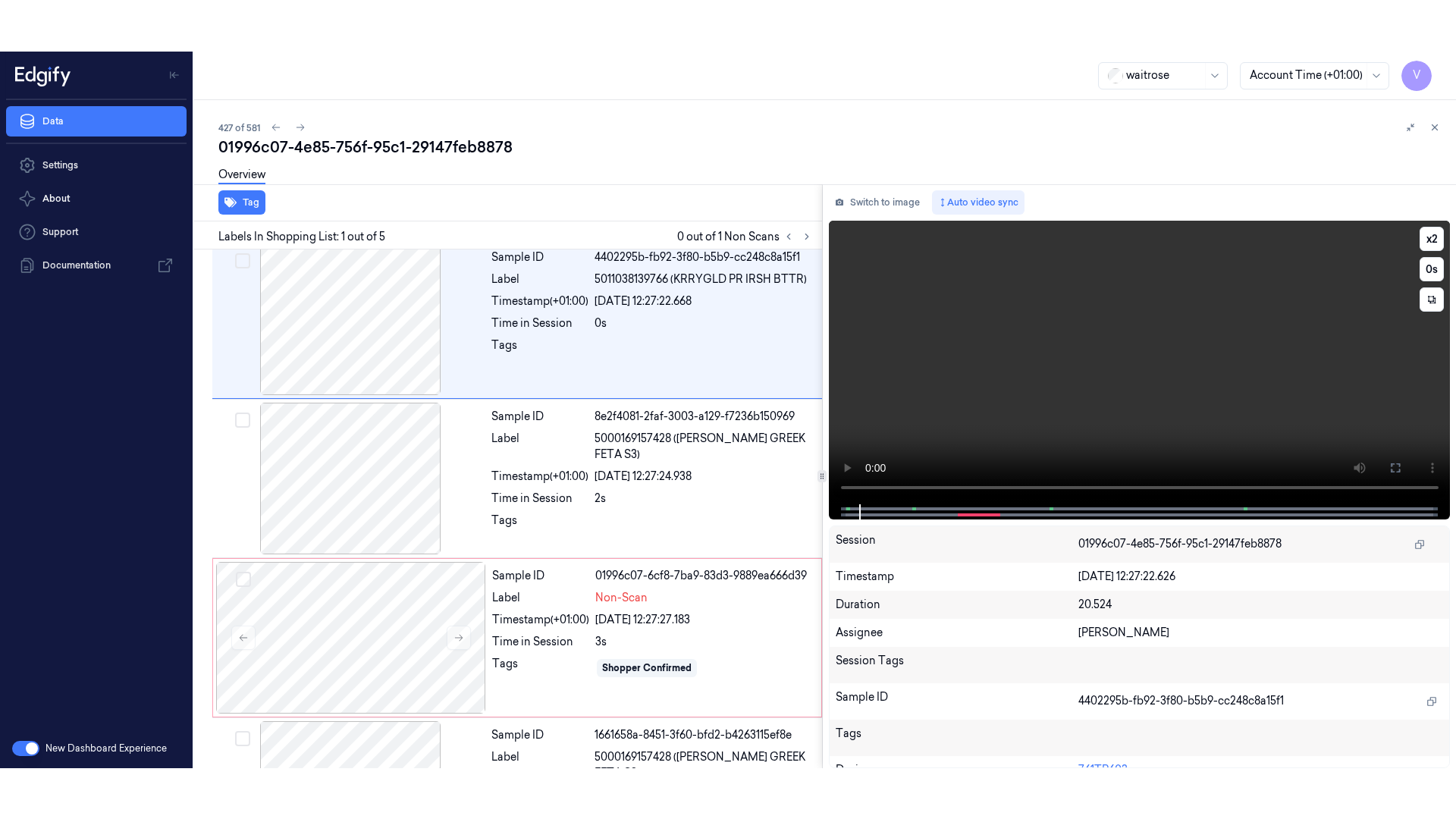
scroll to position [0, 0]
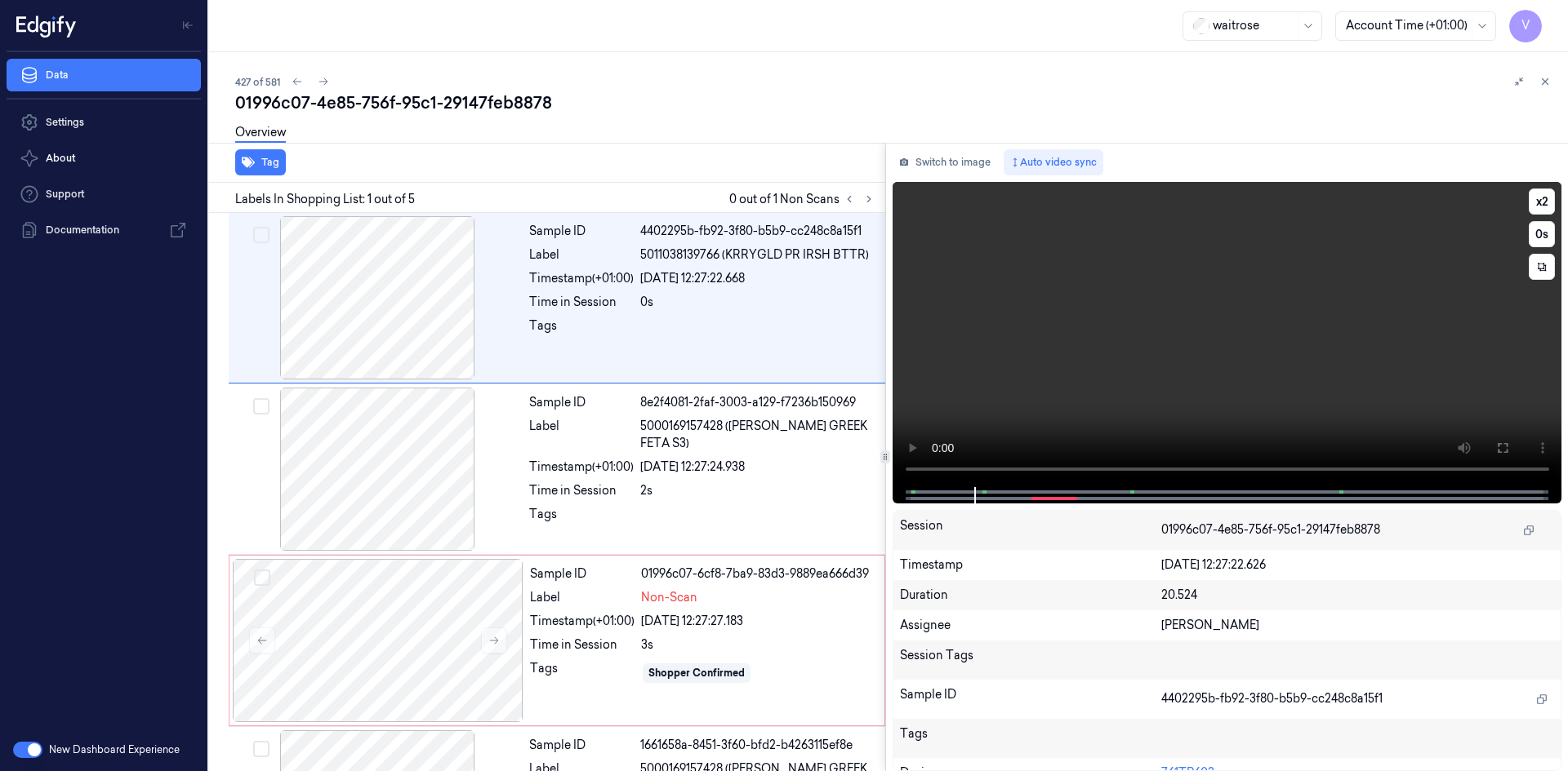
drag, startPoint x: 1504, startPoint y: 445, endPoint x: 1215, endPoint y: 596, distance: 326.1
click at [1504, 446] on icon at bounding box center [1503, 449] width 14 height 14
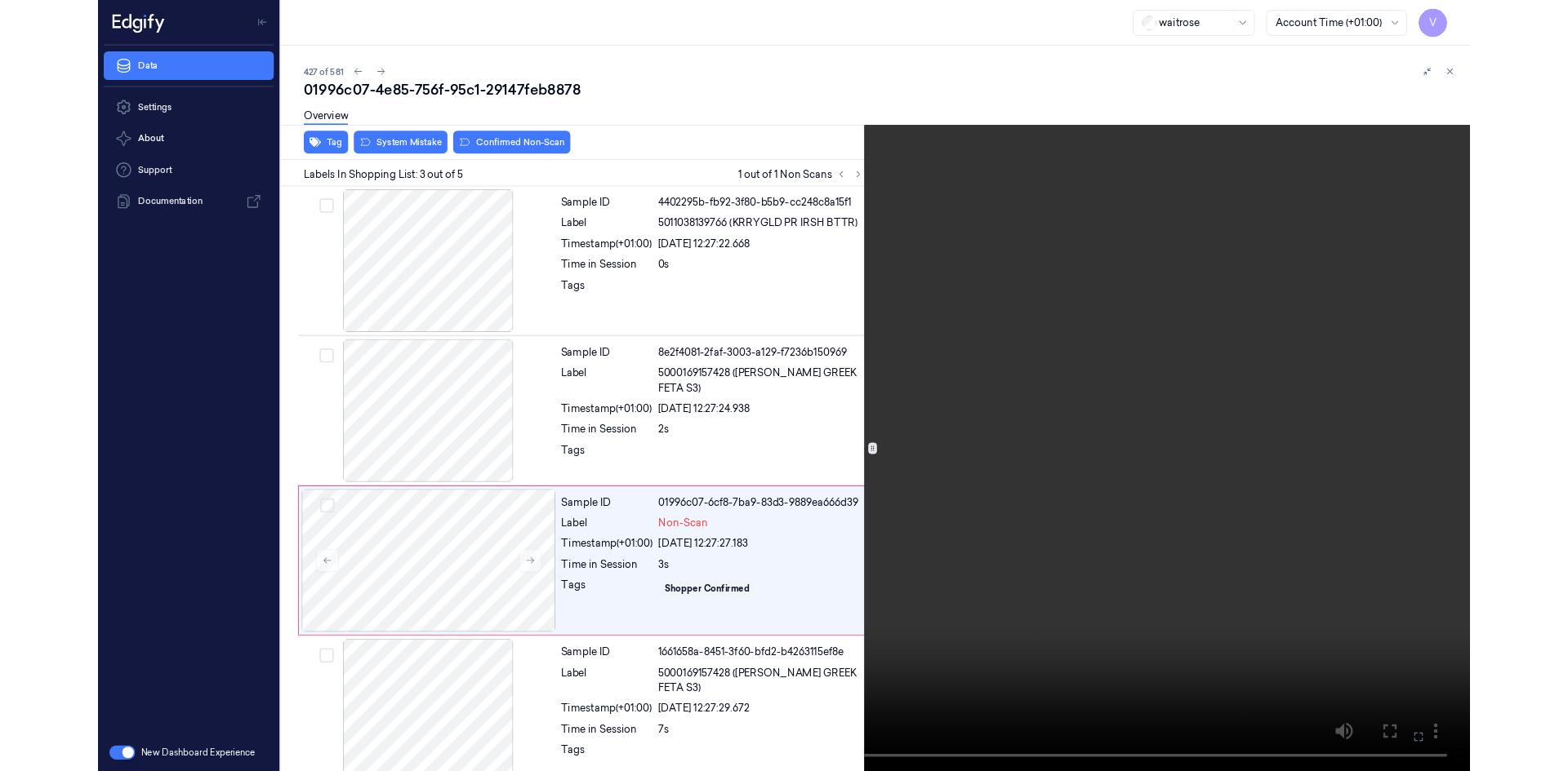
scroll to position [94, 0]
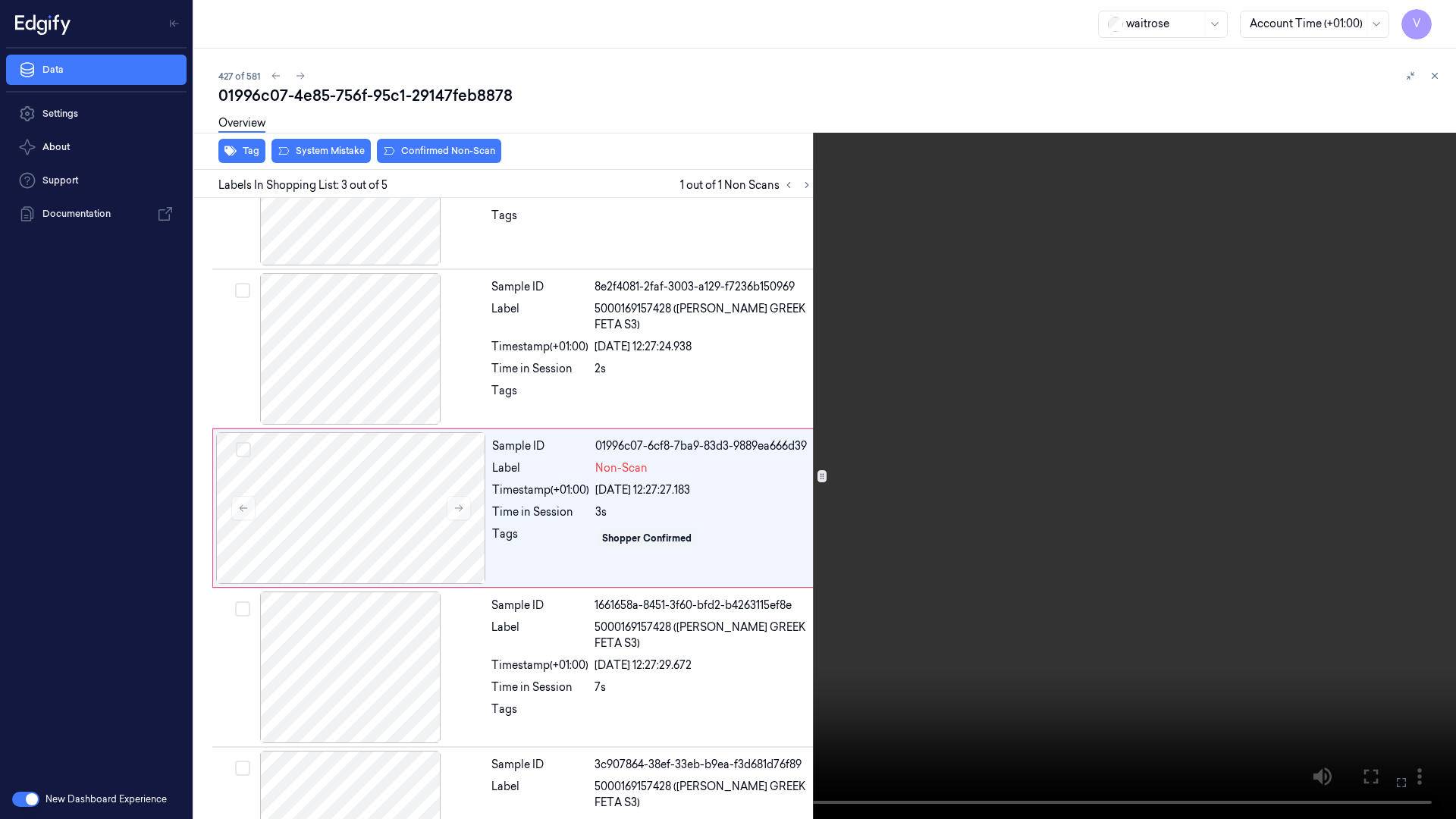
click at [0, 0] on icon at bounding box center [0, 0] width 0 height 0
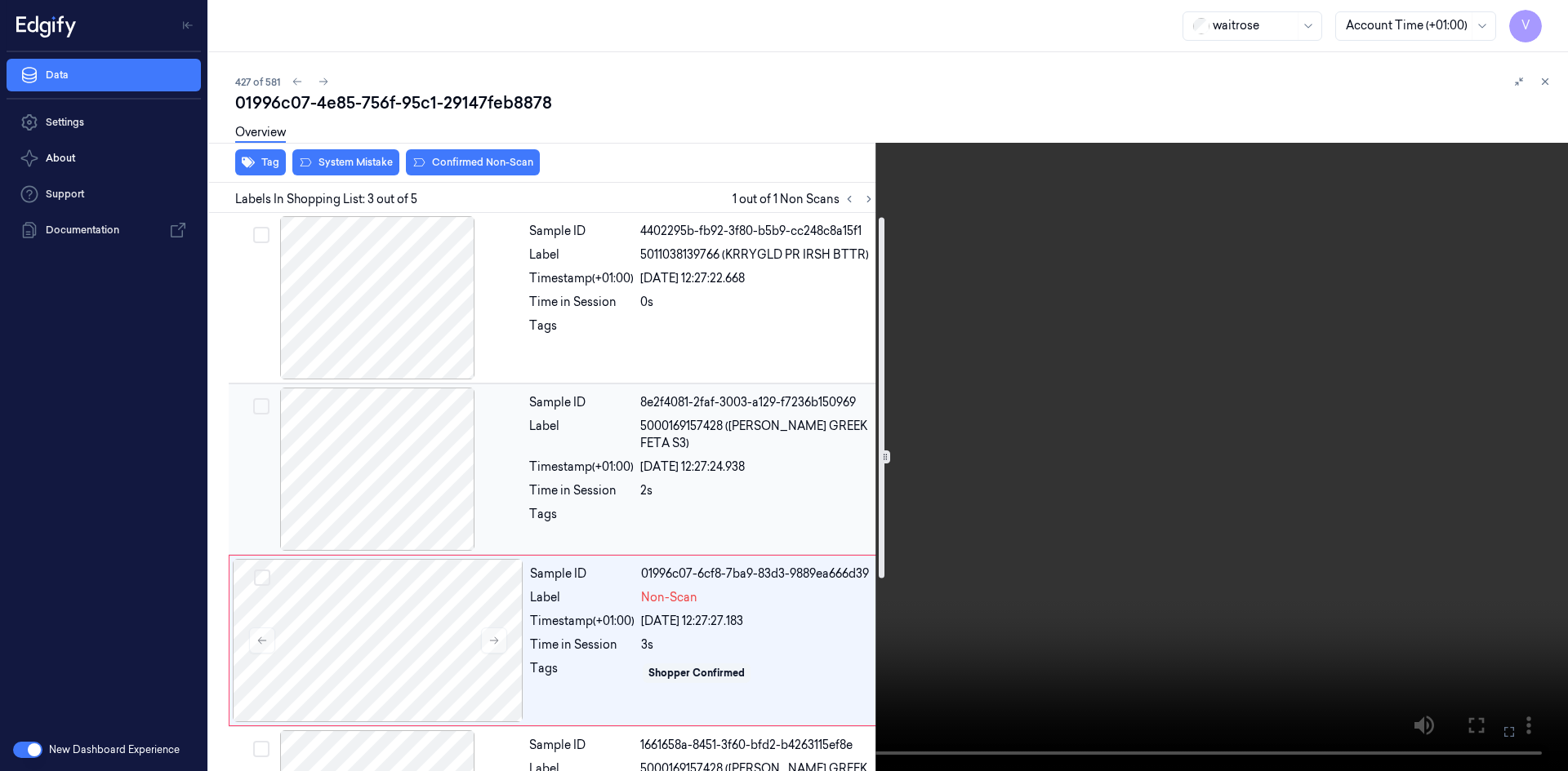
scroll to position [82, 0]
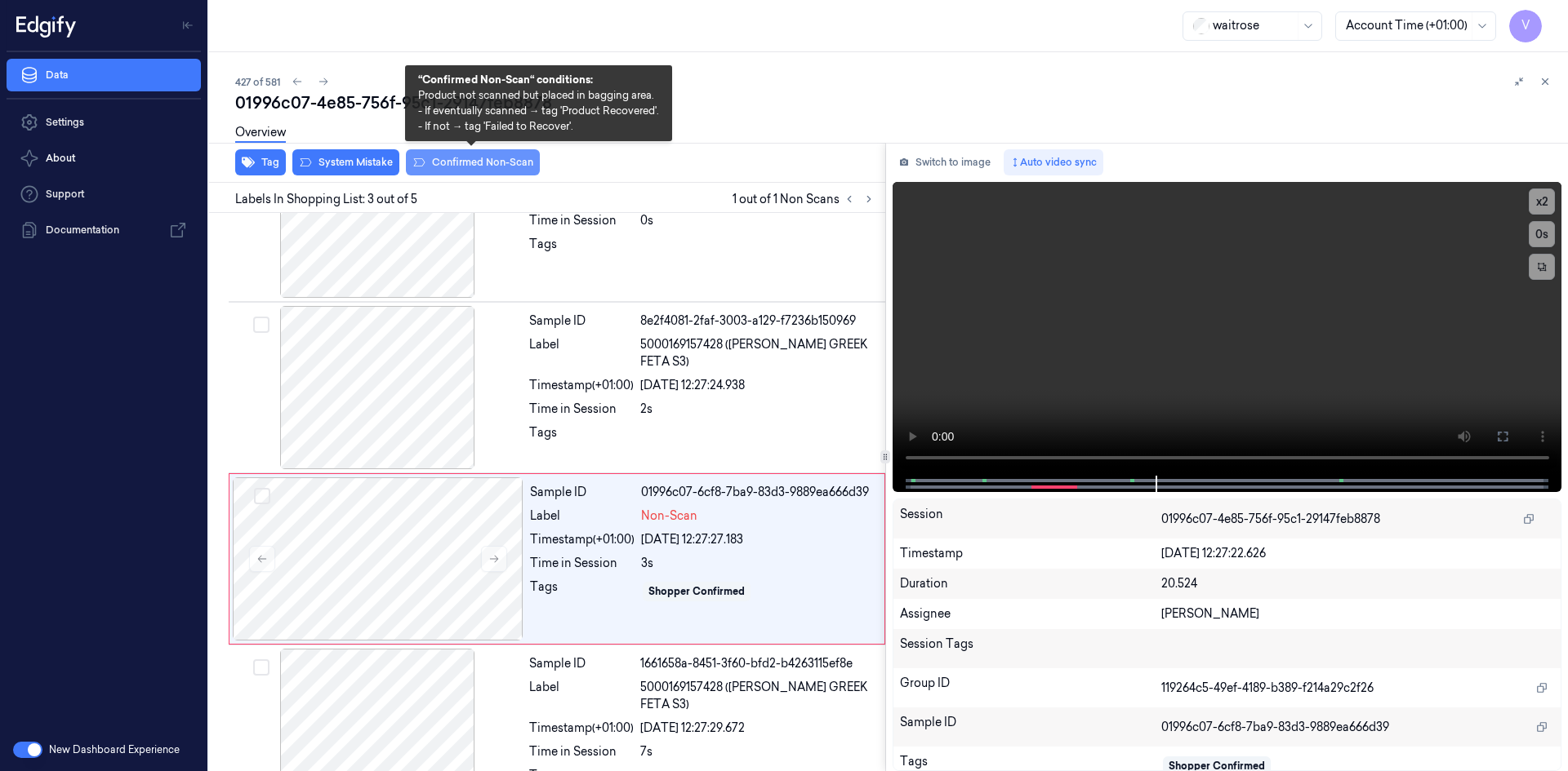
click at [460, 159] on button "Confirmed Non-Scan" at bounding box center [472, 162] width 134 height 26
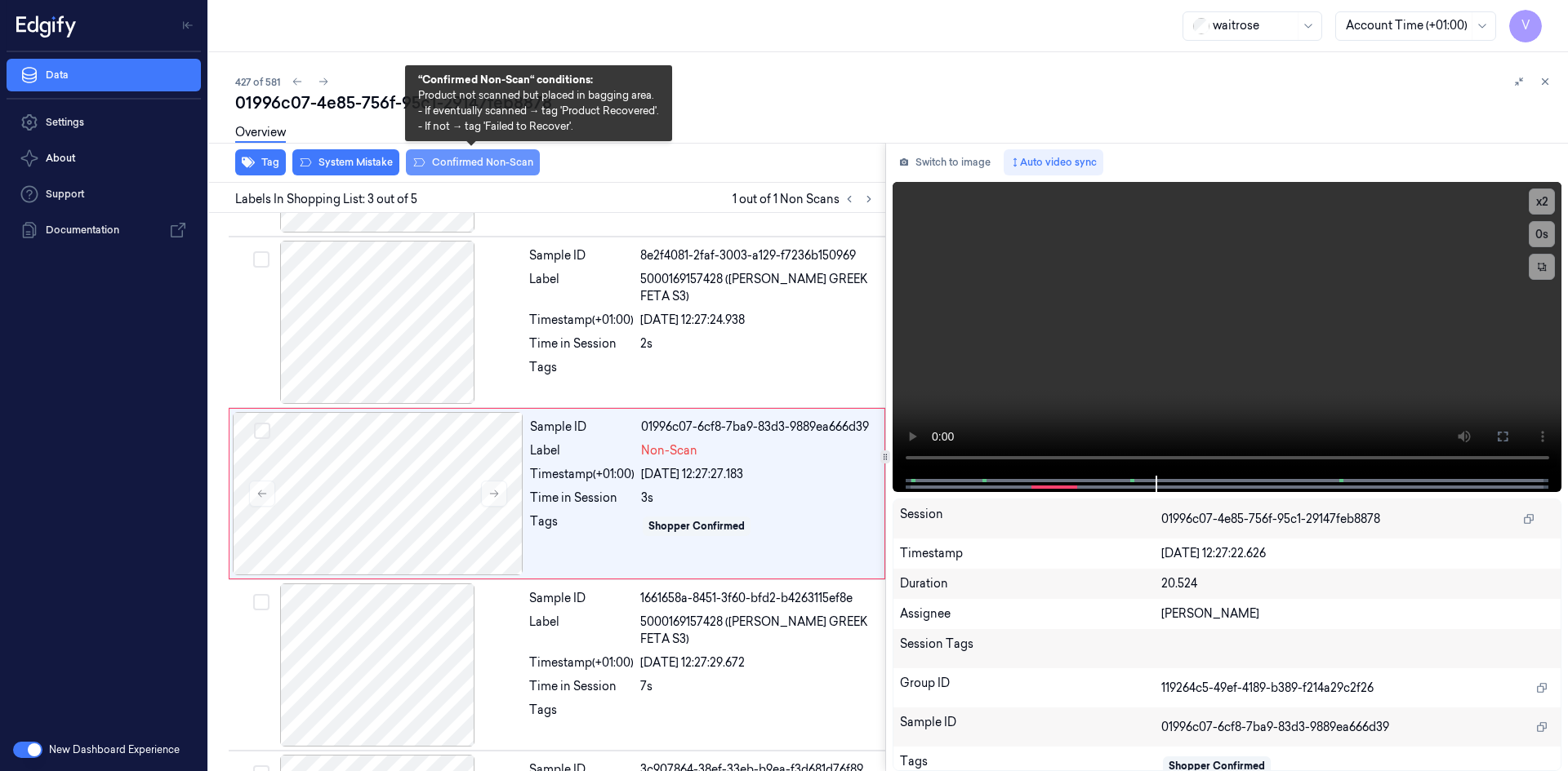
scroll to position [149, 0]
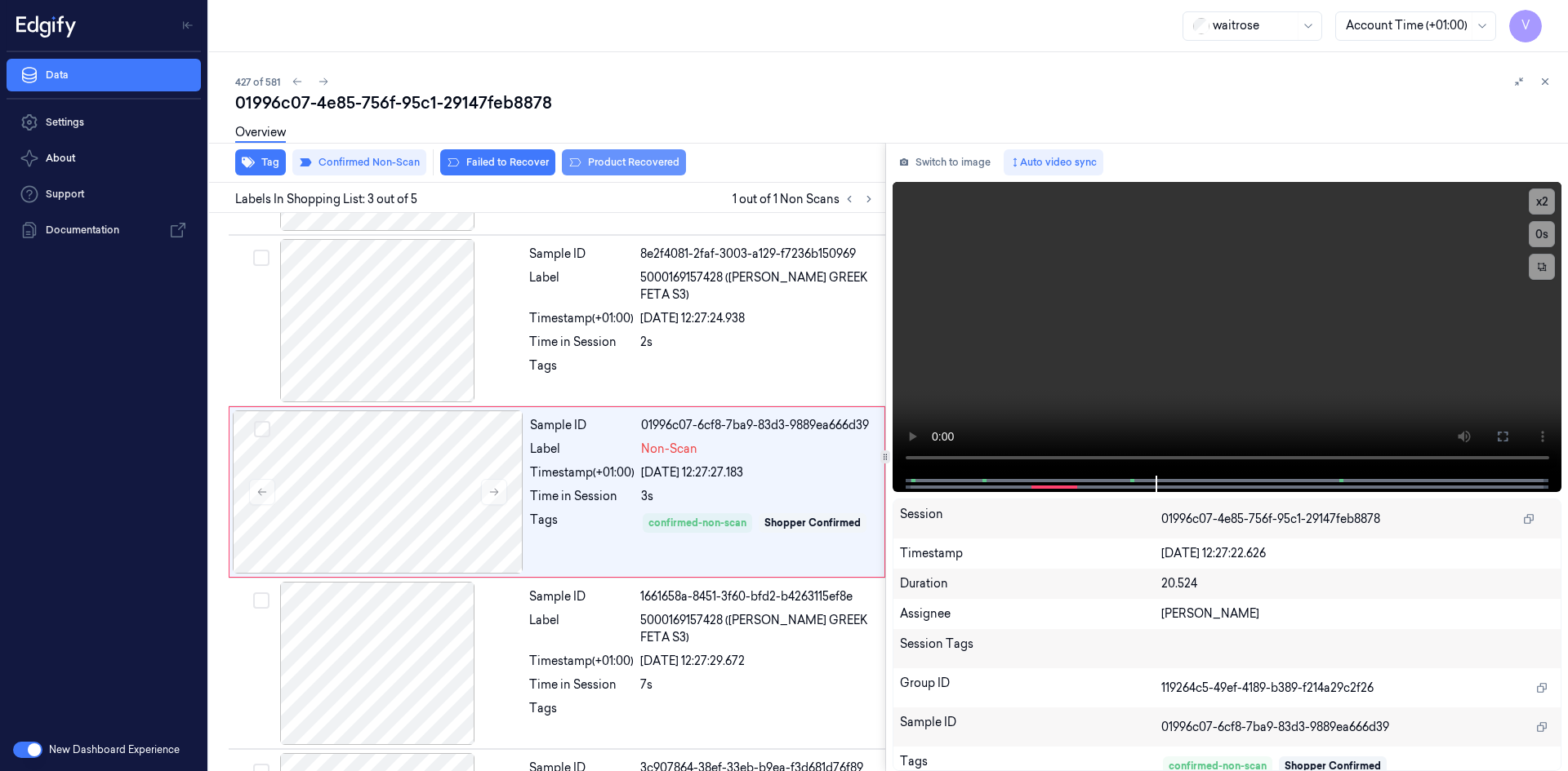
click at [645, 156] on button "Product Recovered" at bounding box center [624, 162] width 125 height 26
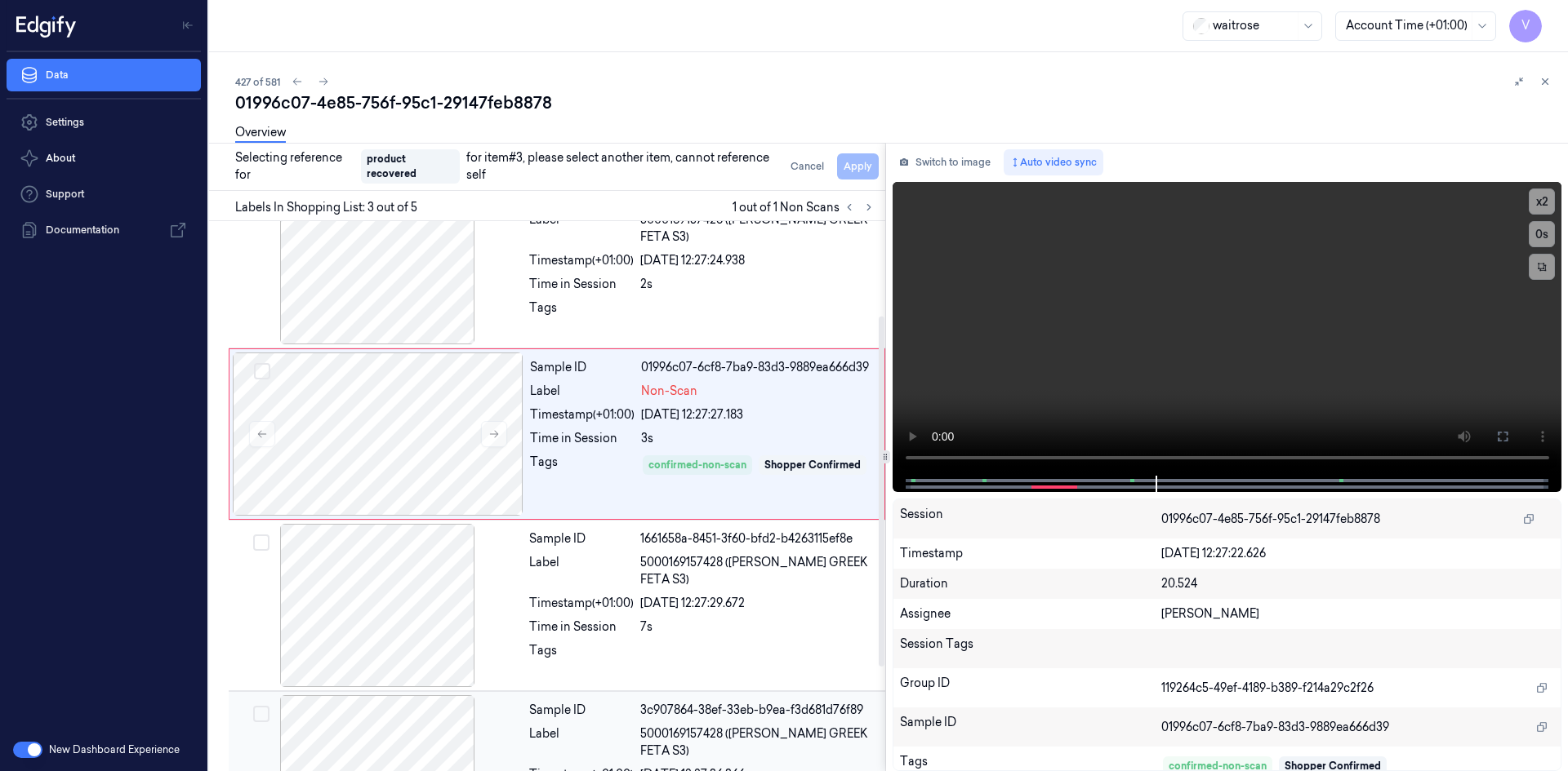
scroll to position [312, 0]
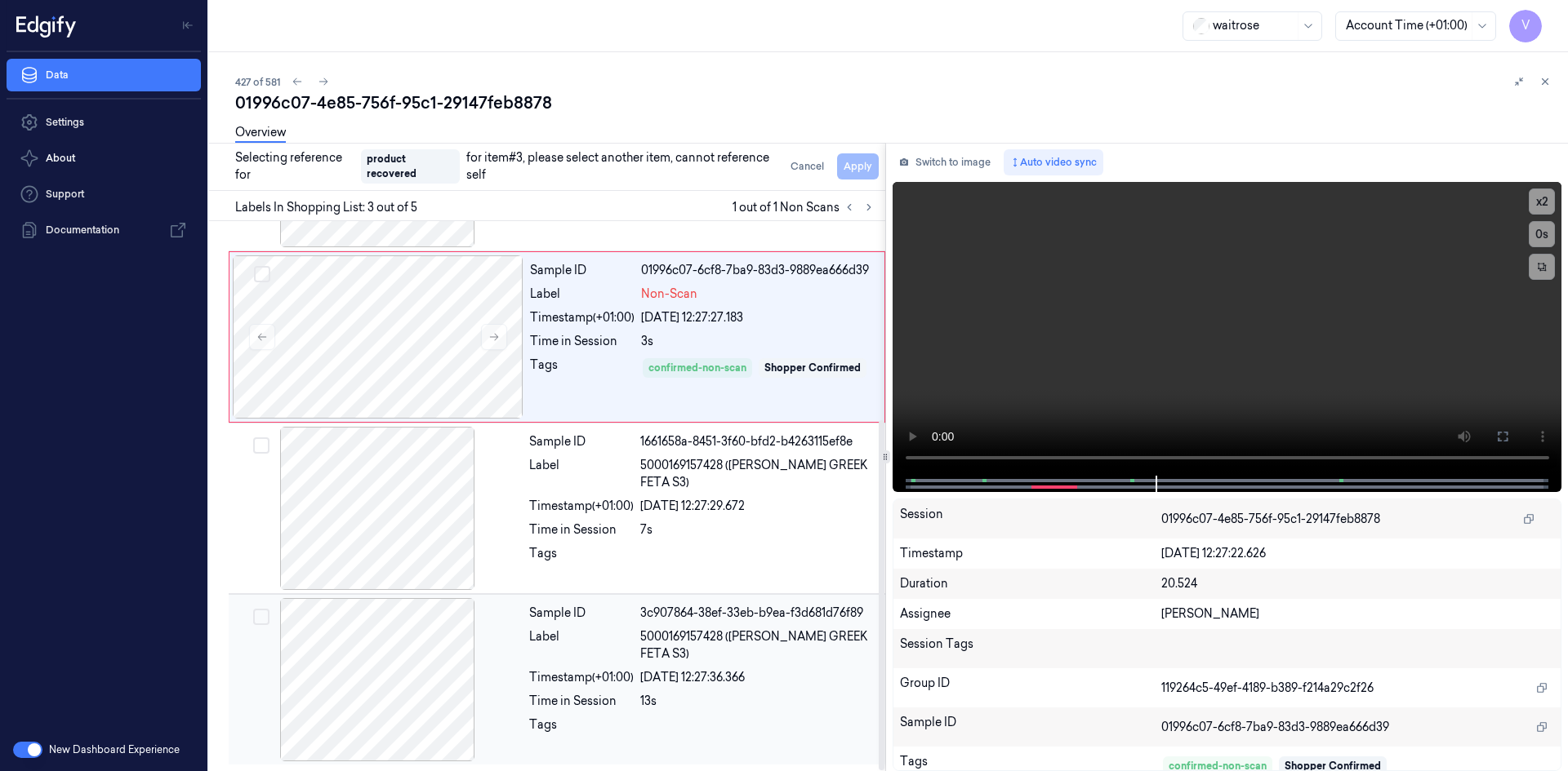
click at [522, 663] on div "Sample ID 3c907864-38ef-33eb-b9ea-f3d681d76f89 Label 5000169157428 ([PERSON_NAM…" at bounding box center [702, 679] width 359 height 163
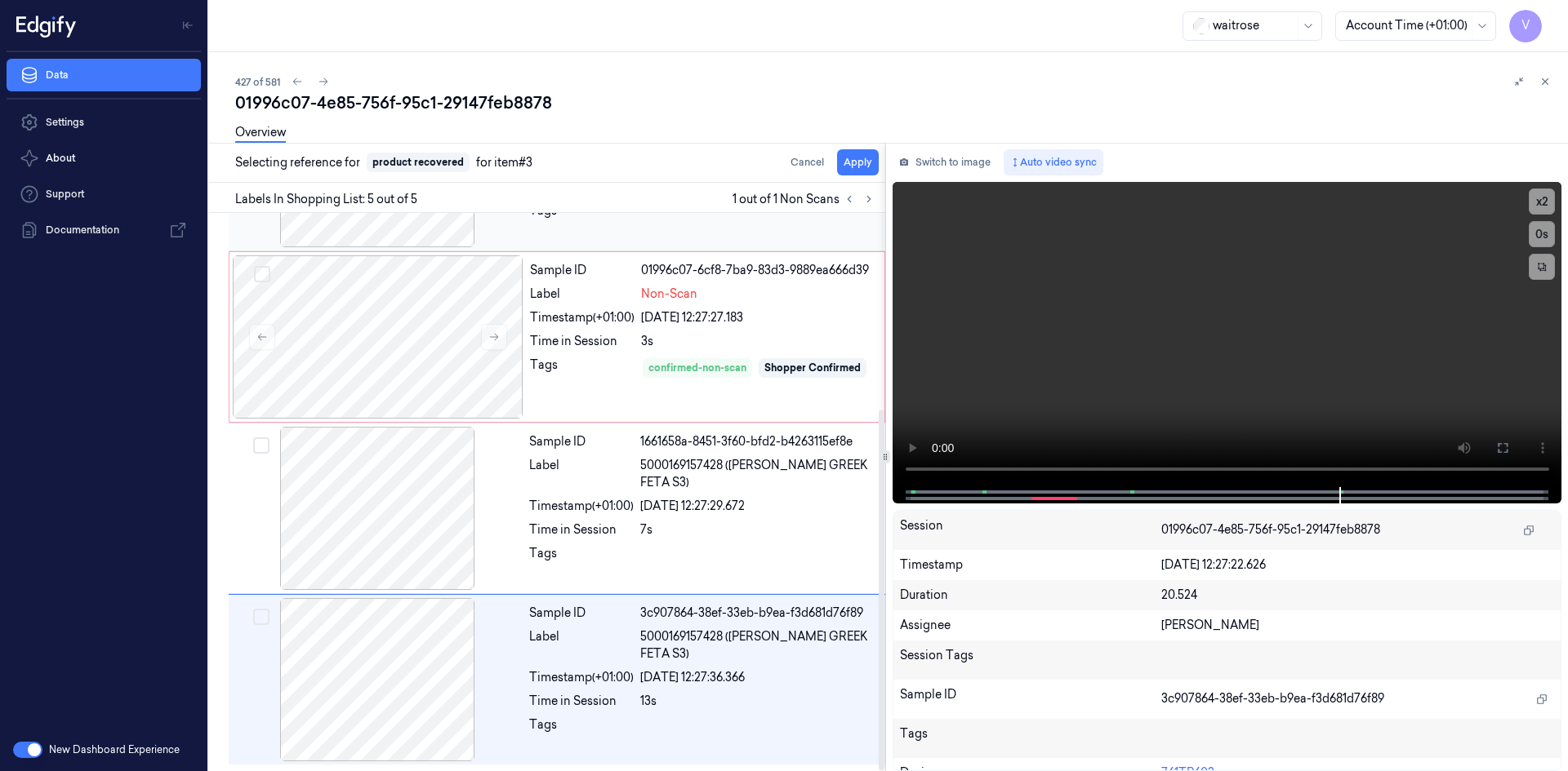
scroll to position [304, 0]
click at [867, 162] on button "Apply" at bounding box center [857, 162] width 42 height 26
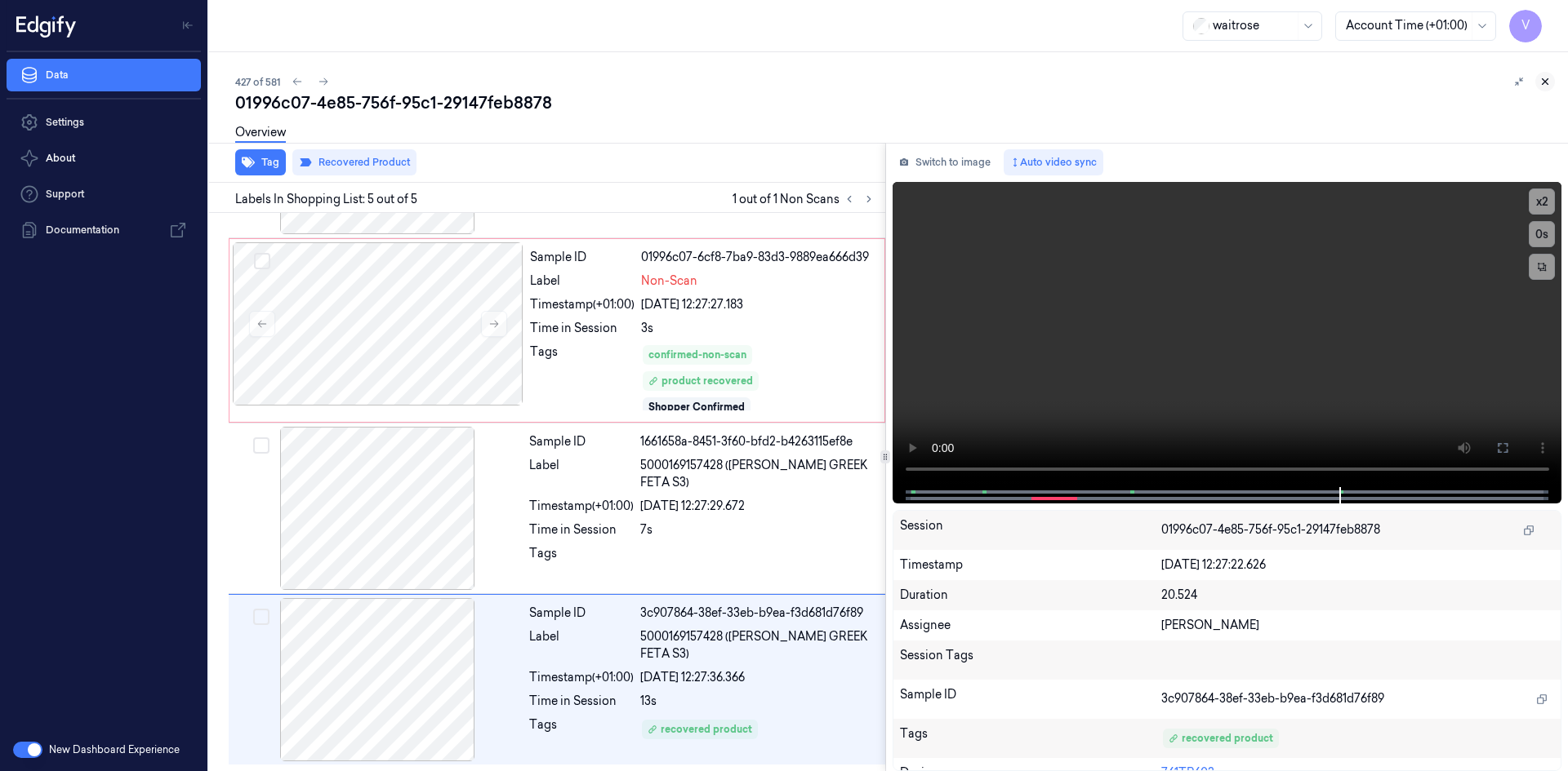
click at [1549, 83] on icon at bounding box center [1546, 82] width 12 height 12
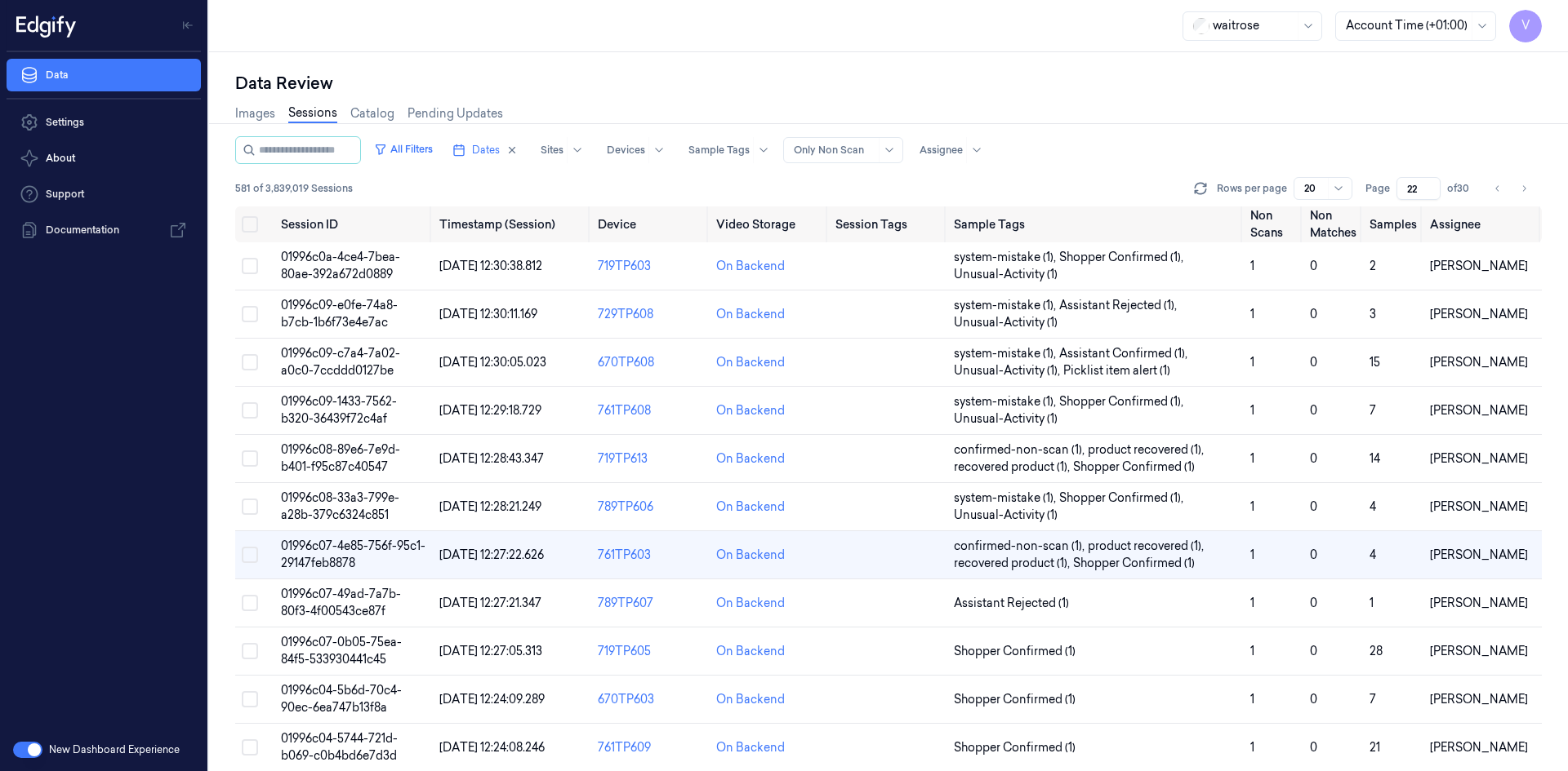
scroll to position [93, 0]
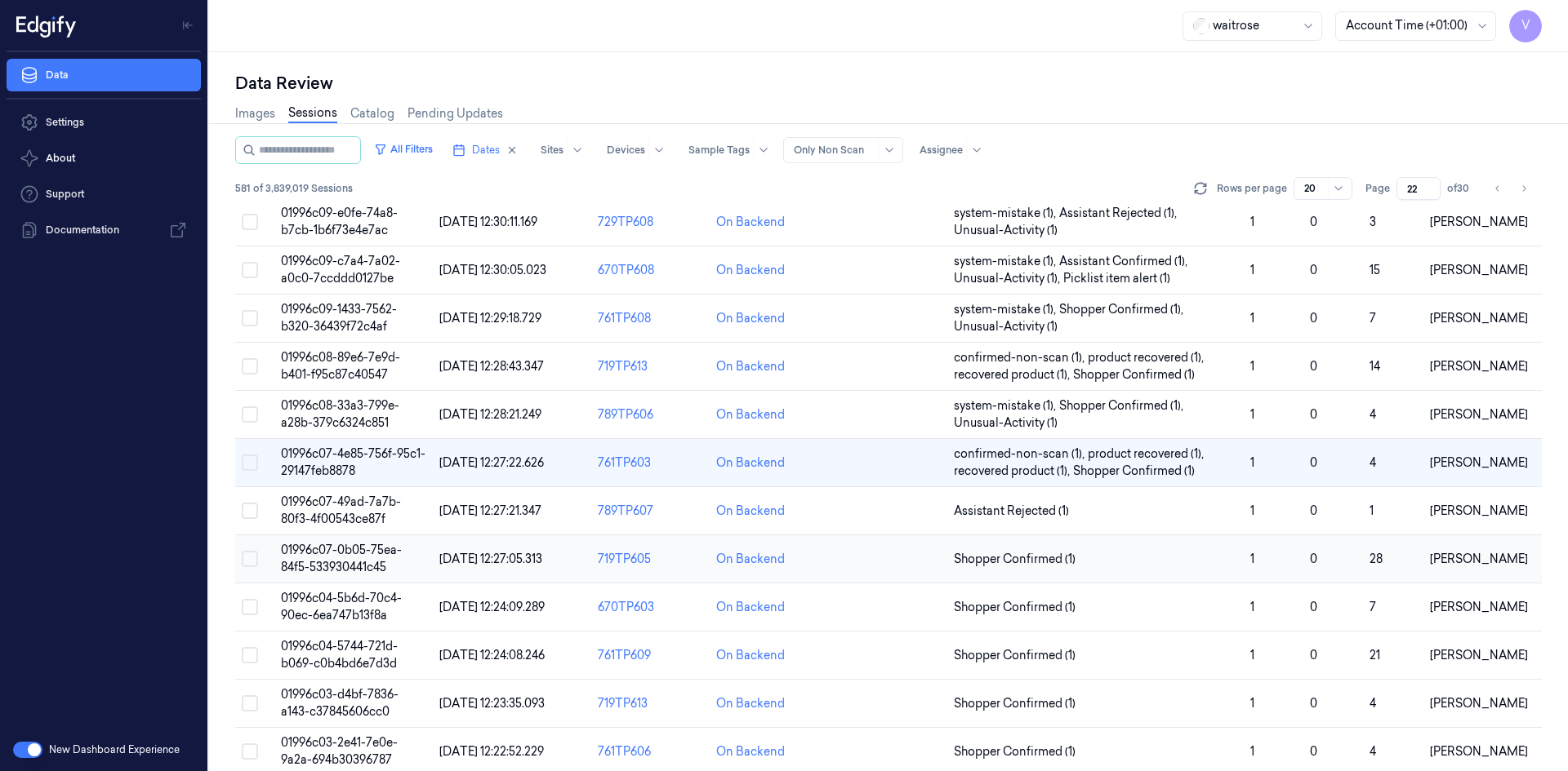
click at [344, 560] on td "01996c07-0b05-75ea-84f5-533930441c45" at bounding box center [353, 560] width 158 height 48
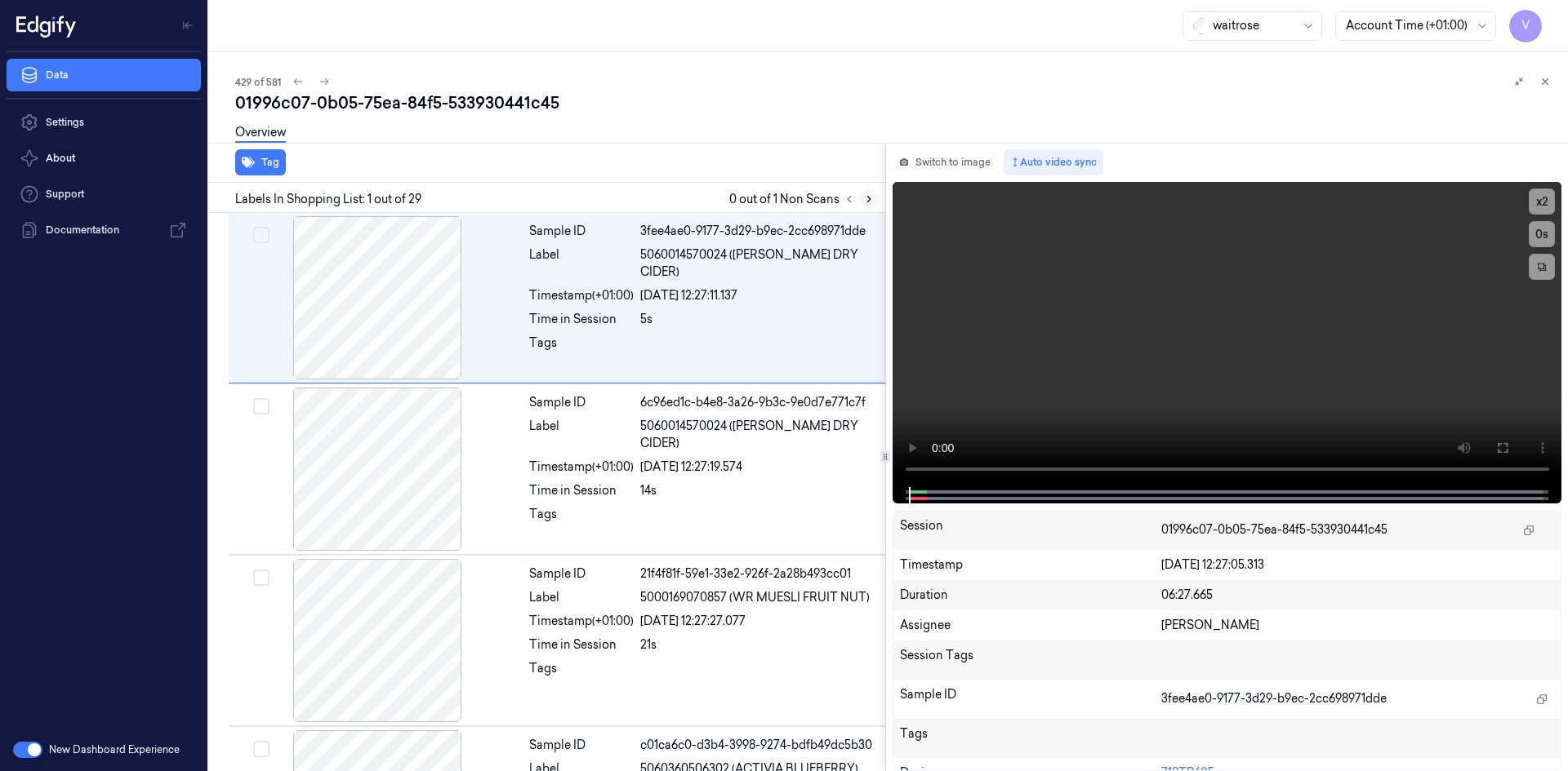
click at [871, 199] on icon at bounding box center [869, 200] width 12 height 12
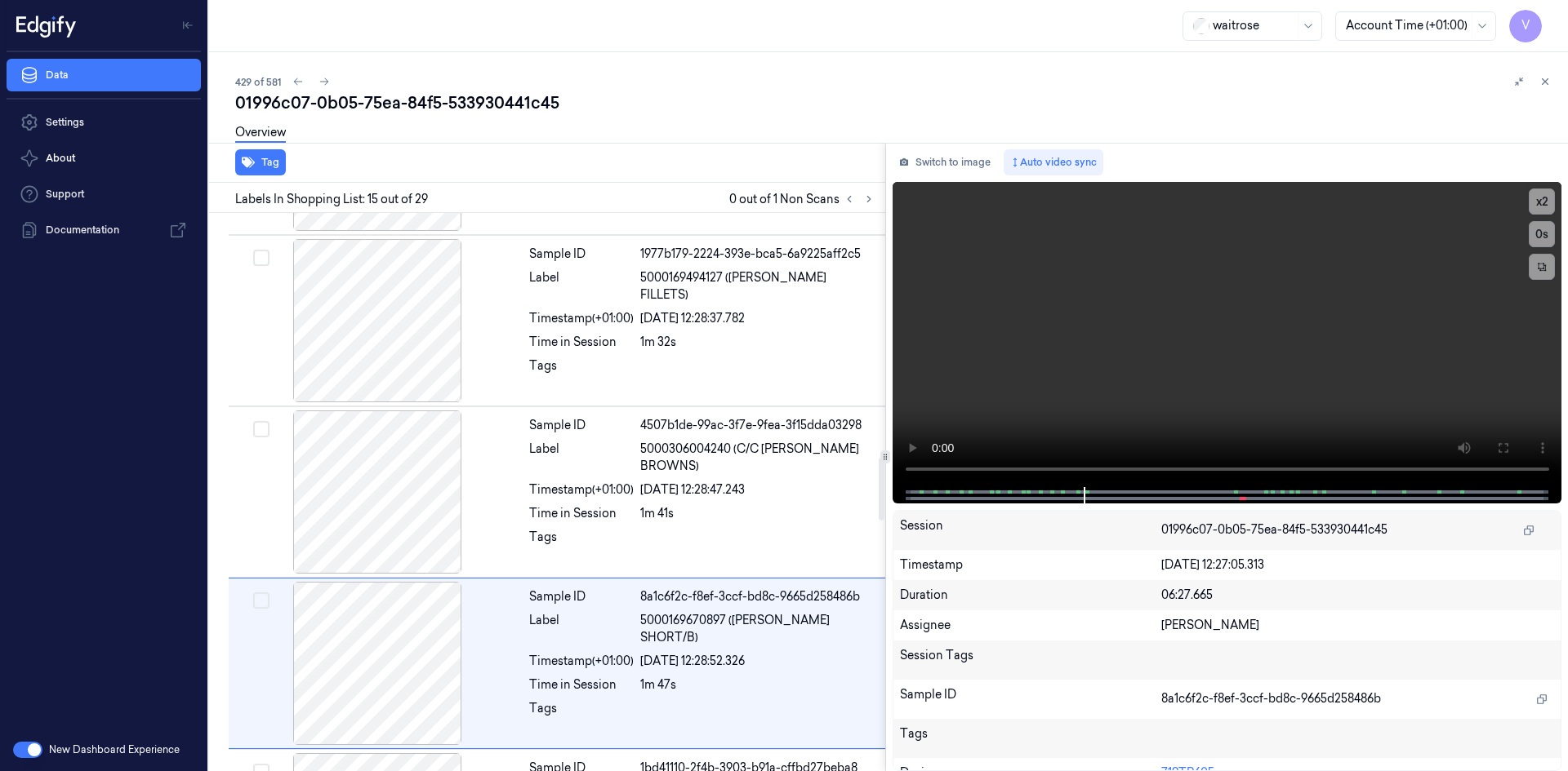
scroll to position [2206, 0]
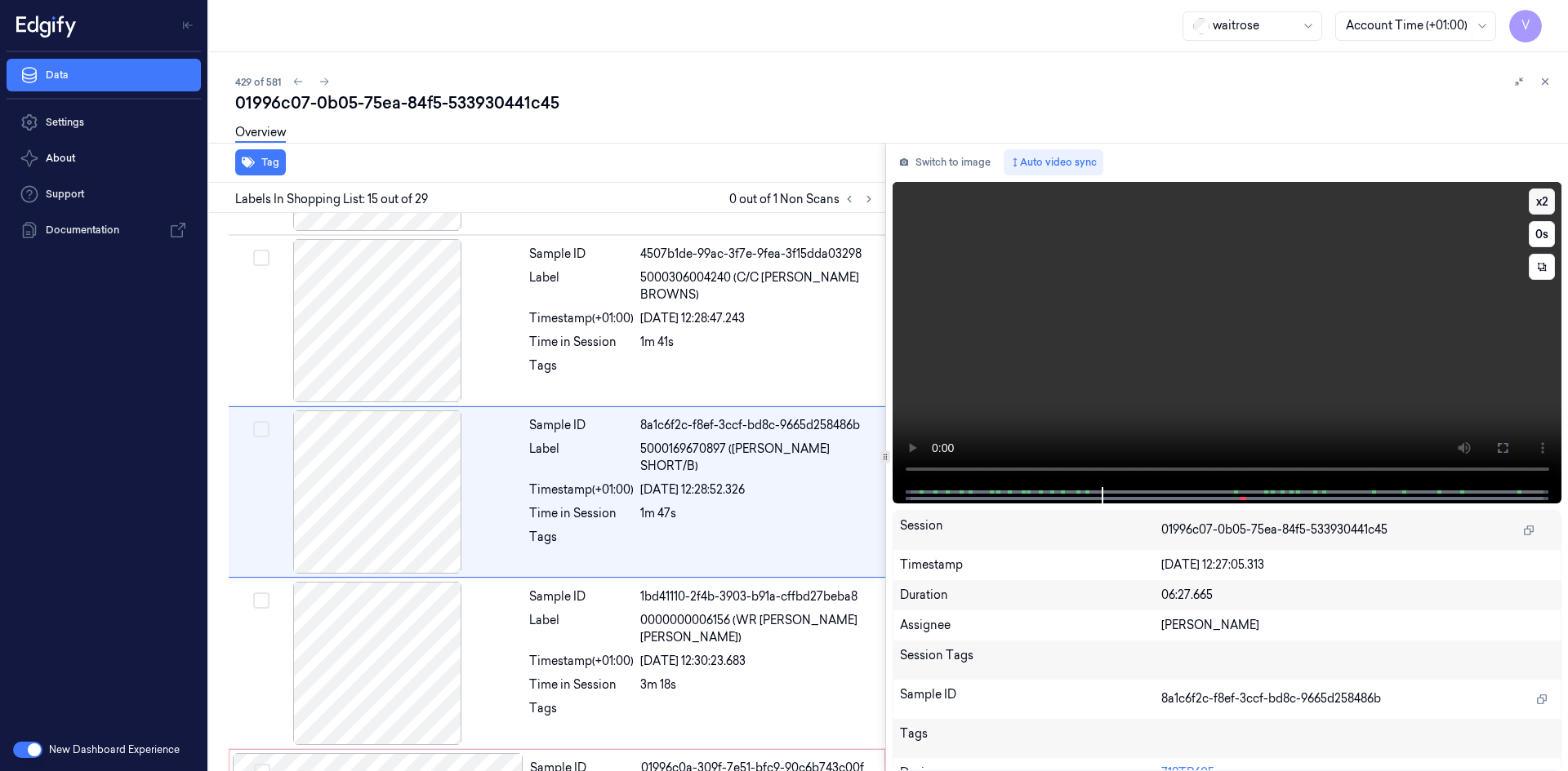
click at [1547, 194] on button "x 2" at bounding box center [1542, 201] width 26 height 26
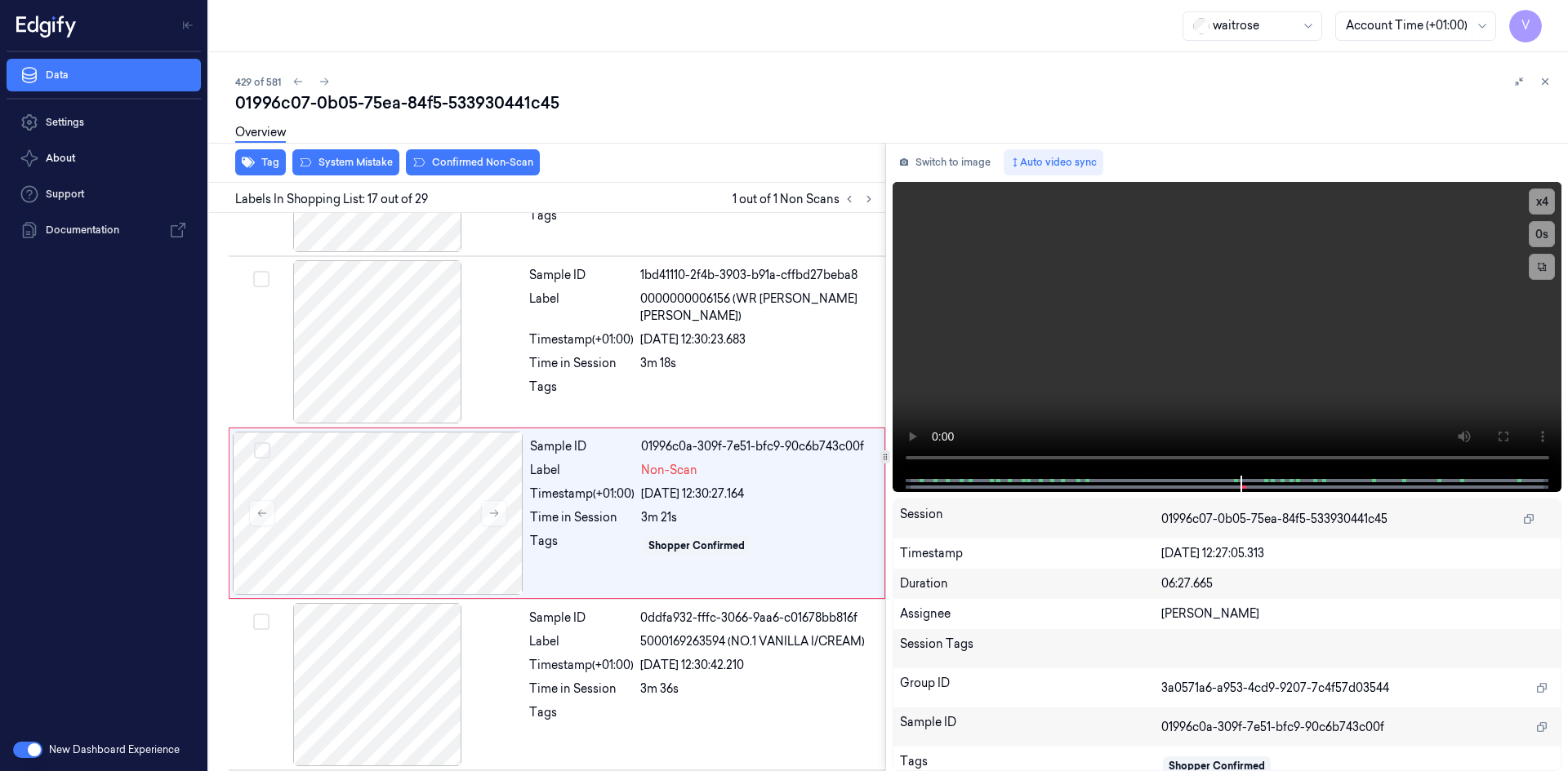
scroll to position [2548, 0]
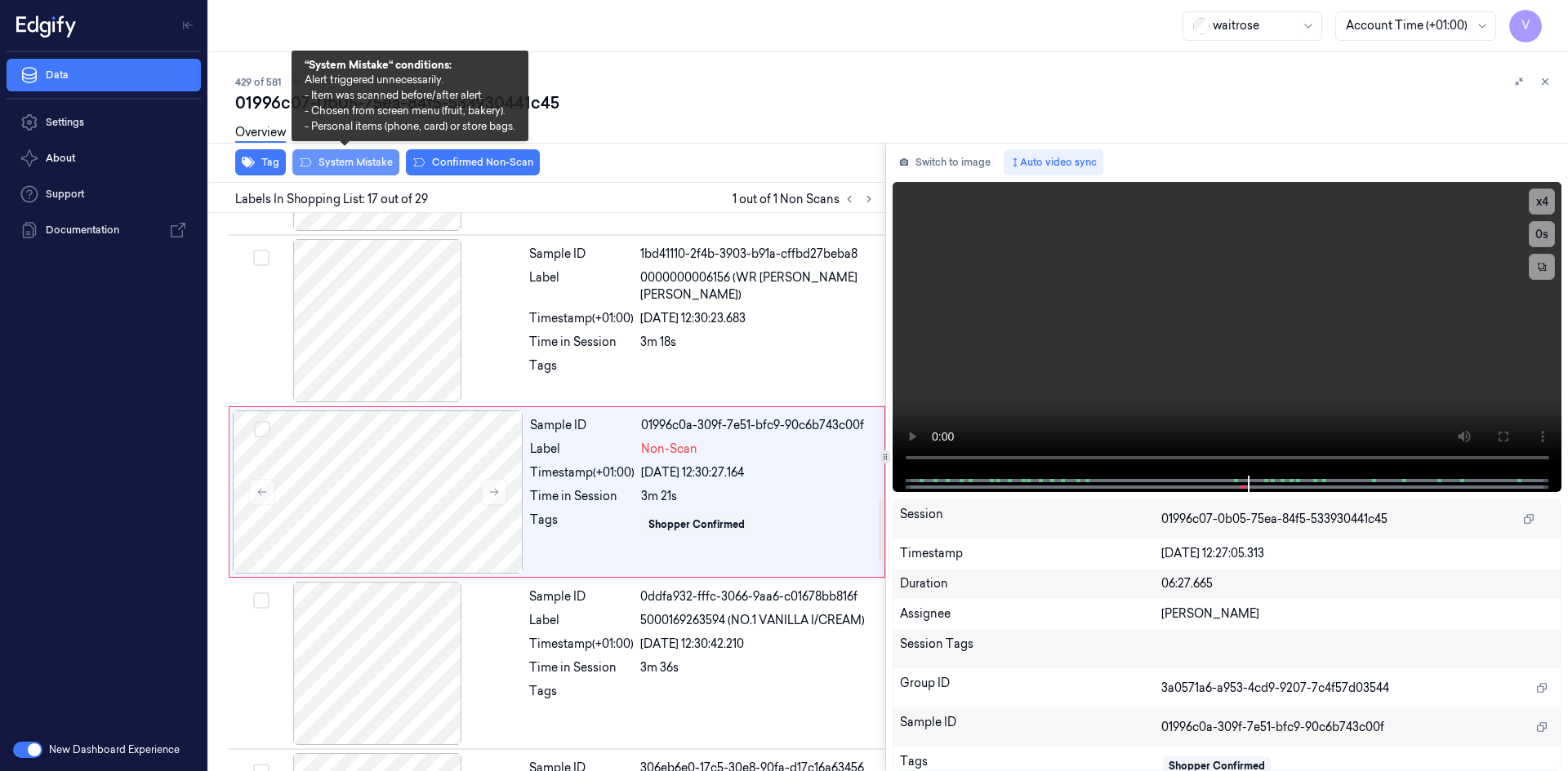
click at [363, 156] on button "System Mistake" at bounding box center [346, 162] width 107 height 26
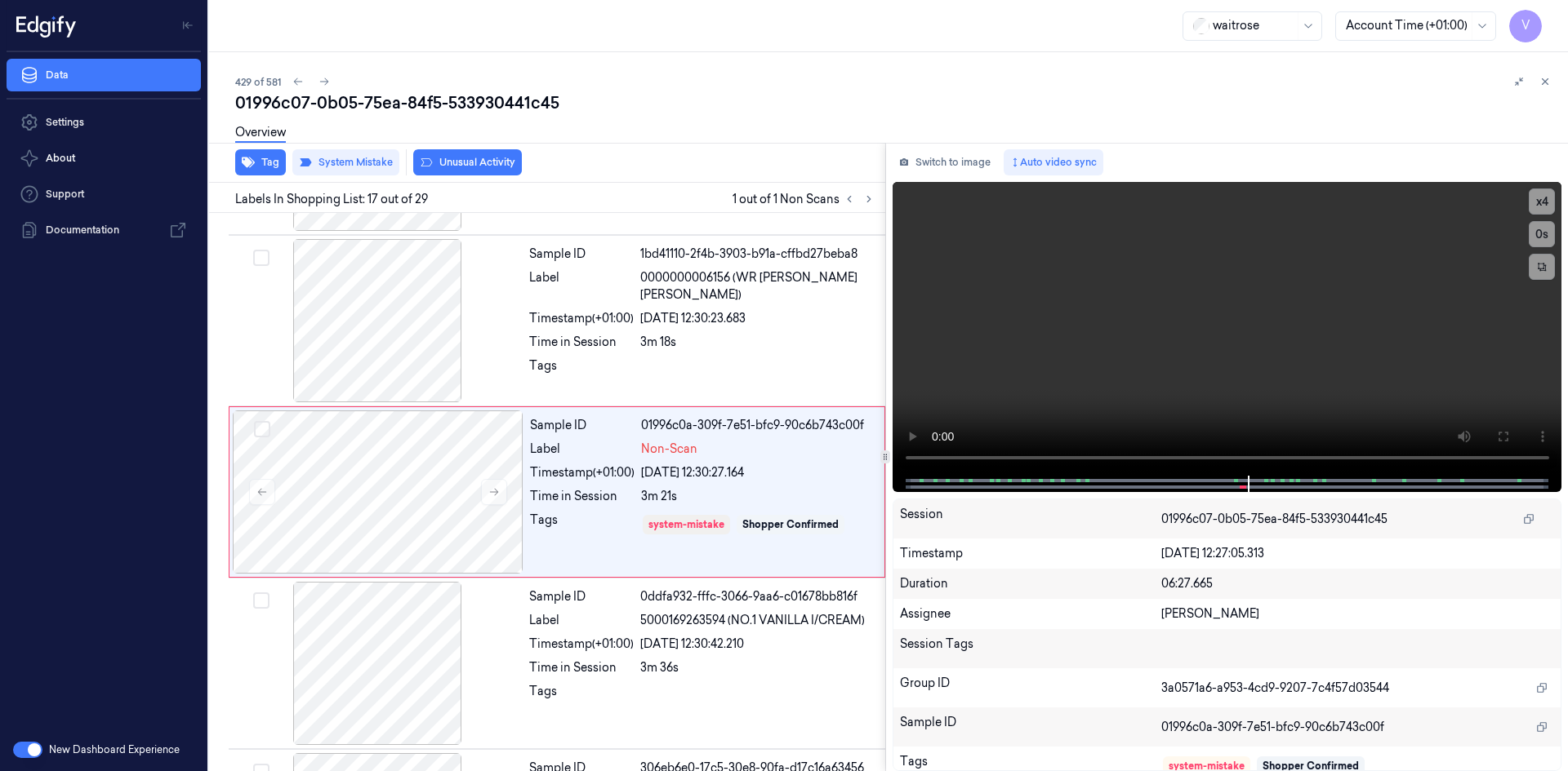
click at [262, 155] on div "Overview" at bounding box center [261, 134] width 50 height 41
click at [278, 159] on button "Tag" at bounding box center [261, 162] width 50 height 26
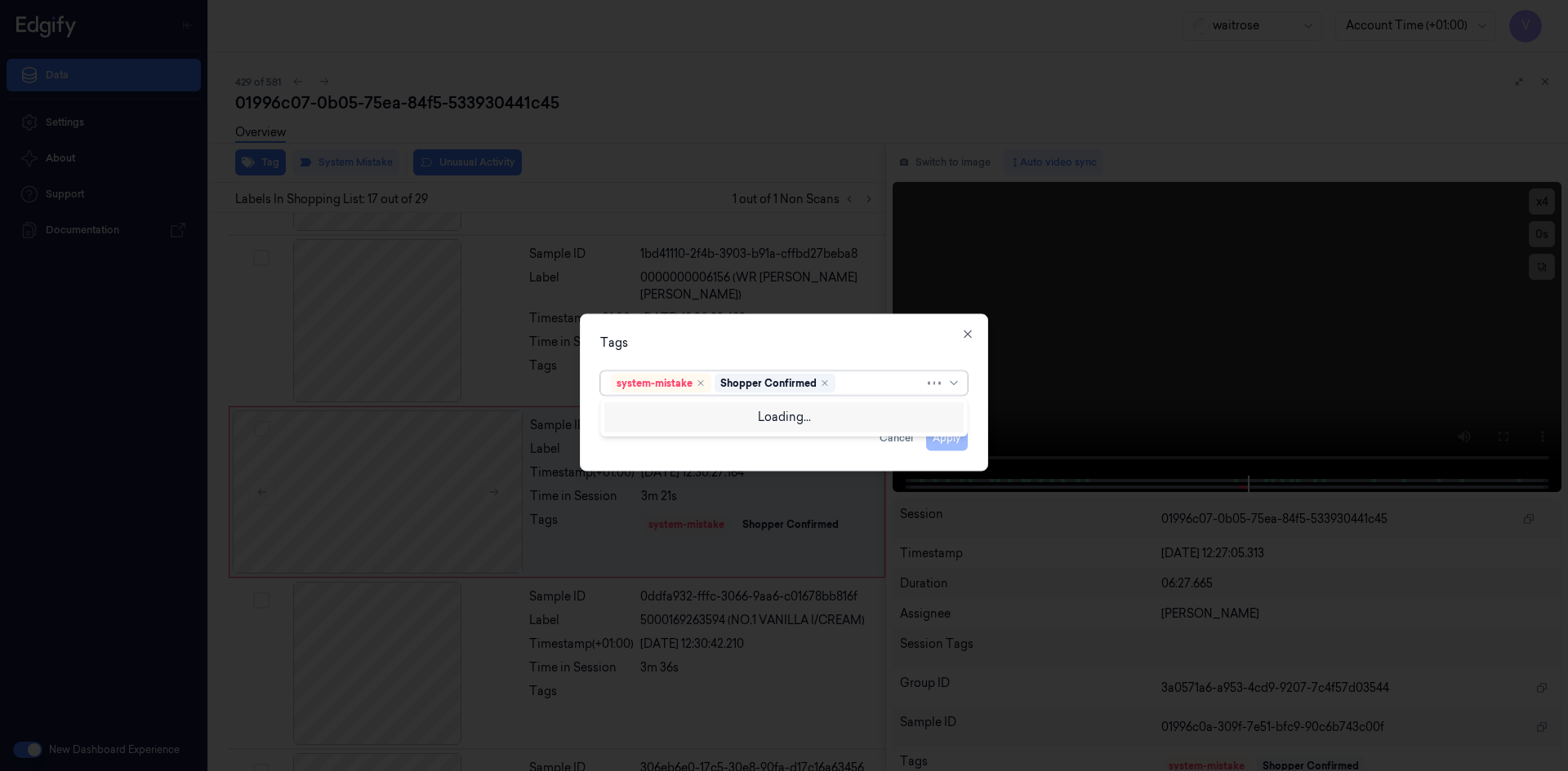
drag, startPoint x: 856, startPoint y: 381, endPoint x: 861, endPoint y: 405, distance: 24.5
click at [865, 382] on div at bounding box center [882, 383] width 86 height 17
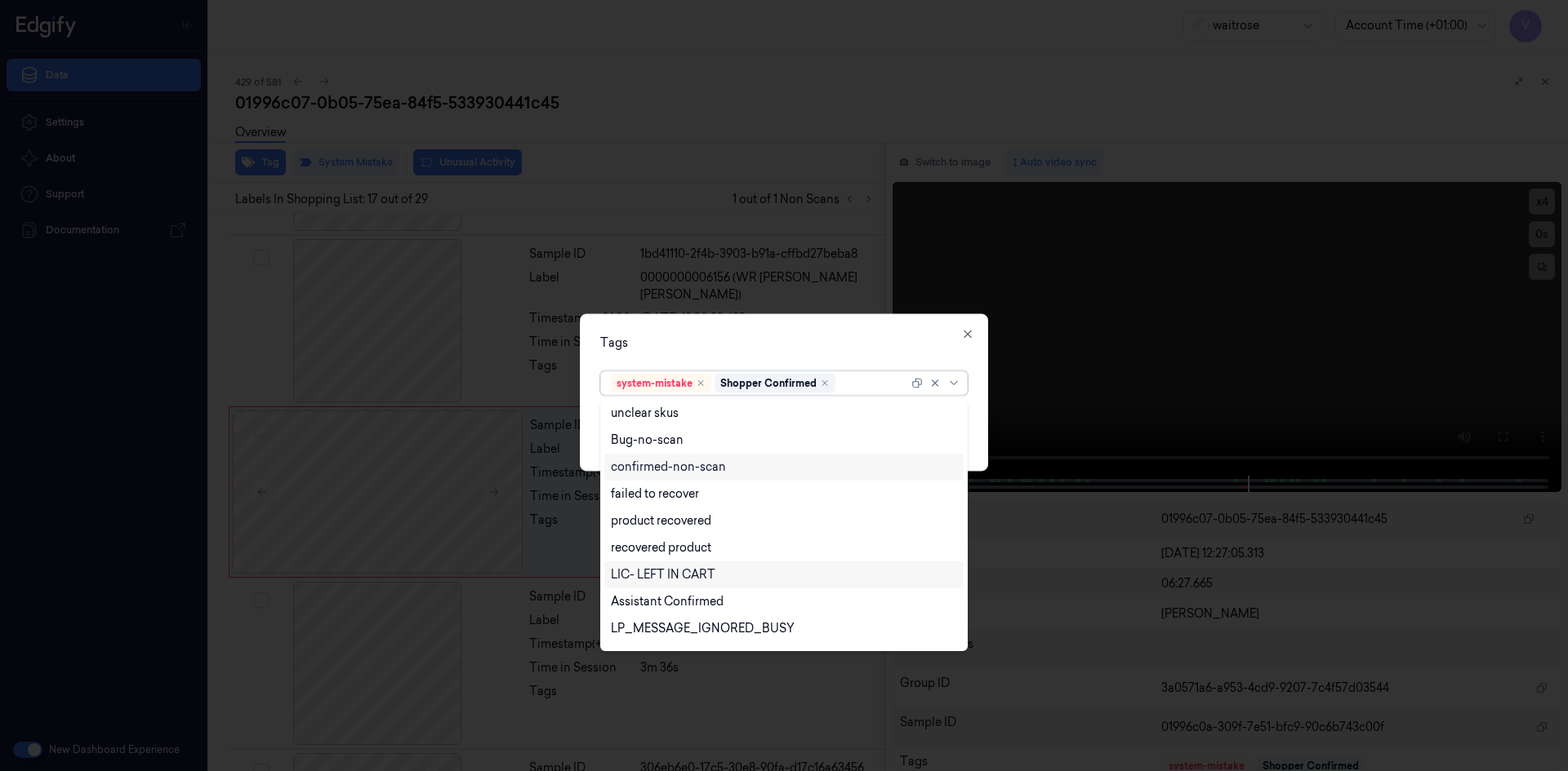
scroll to position [240, 0]
click at [647, 577] on div "Unusual-Activity" at bounding box center [657, 580] width 91 height 17
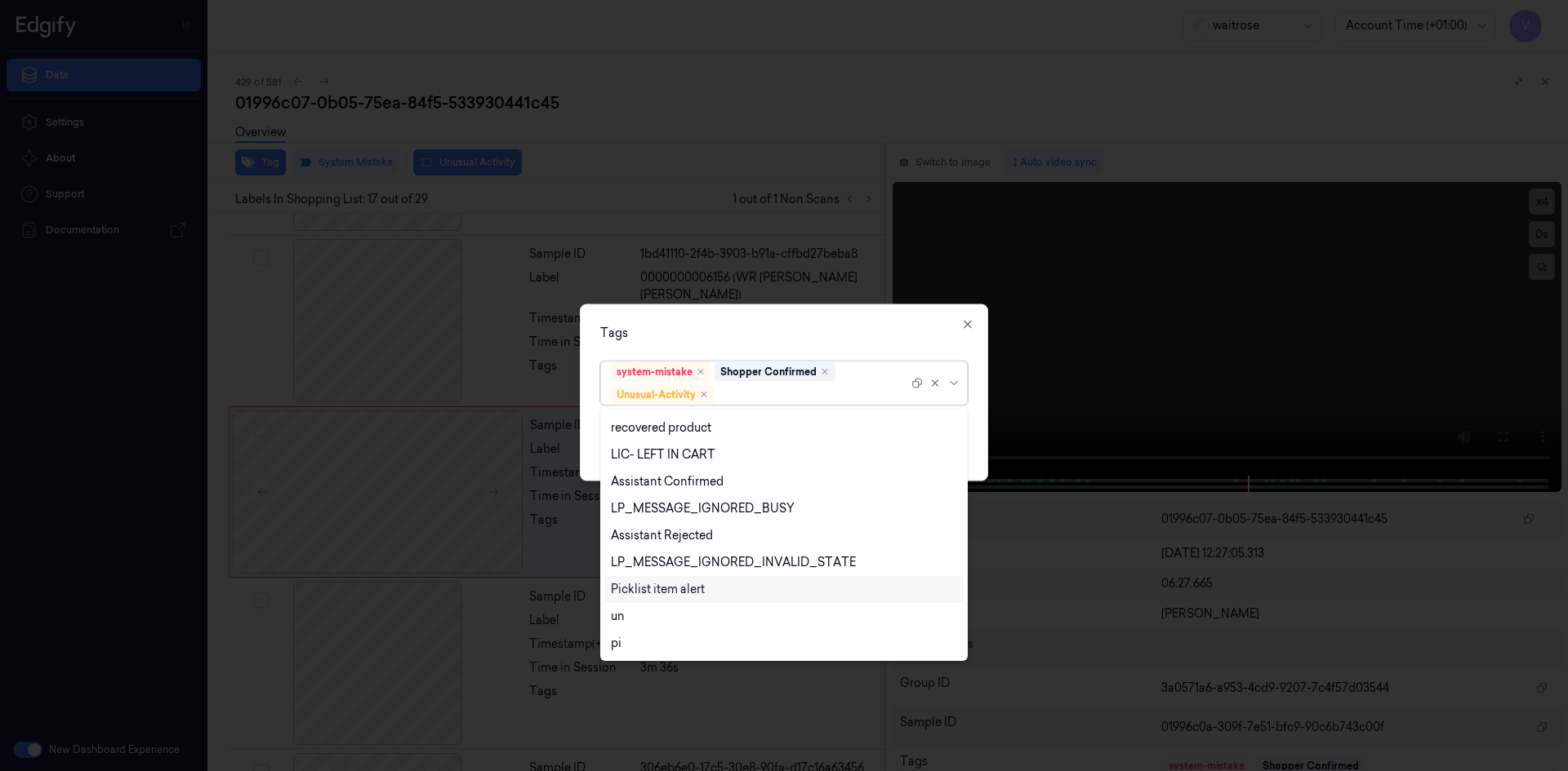
click at [645, 593] on div "Picklist item alert" at bounding box center [658, 590] width 94 height 17
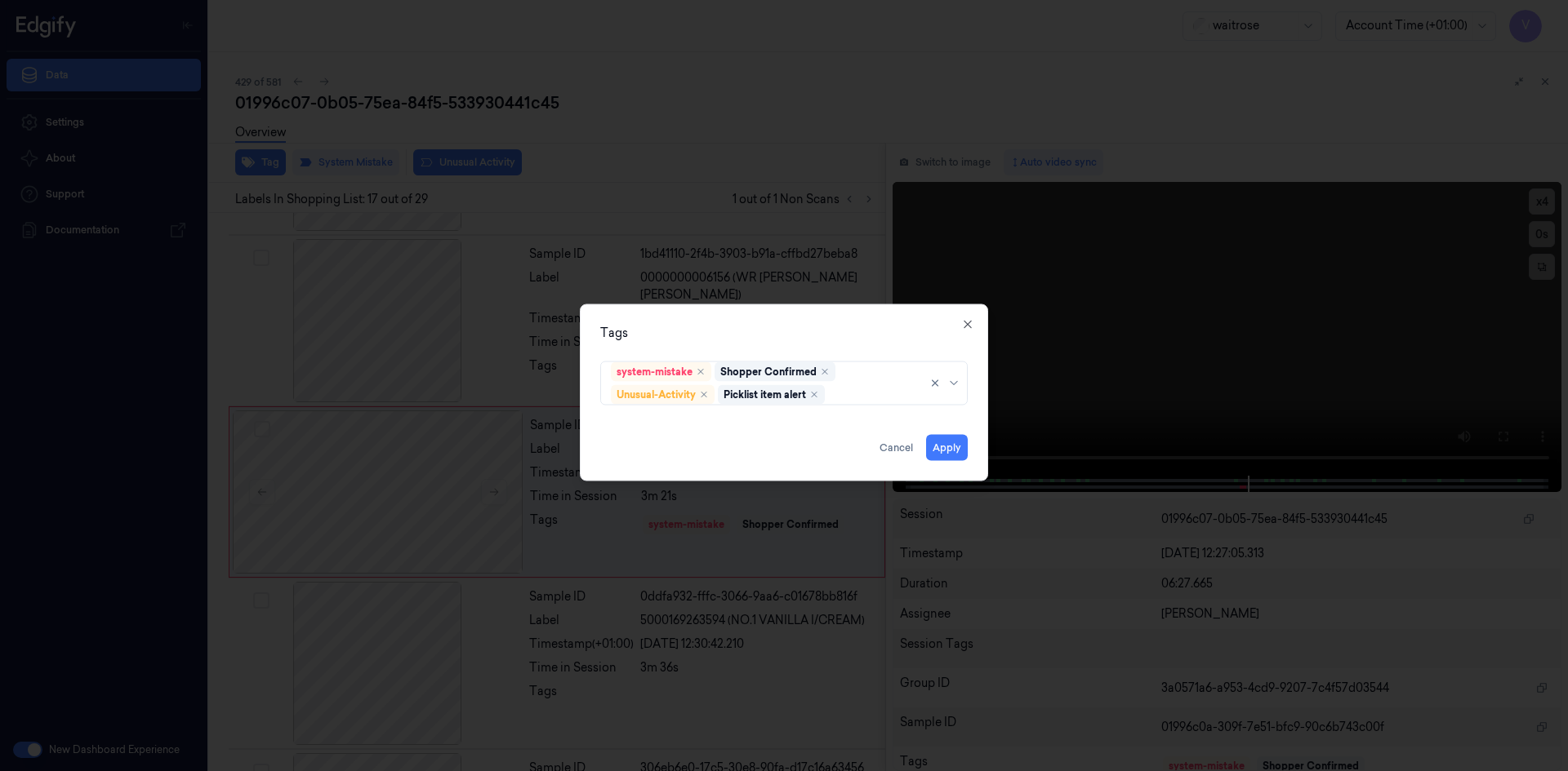
drag, startPoint x: 781, startPoint y: 329, endPoint x: 864, endPoint y: 397, distance: 107.3
click at [794, 334] on div "Tags" at bounding box center [784, 333] width 368 height 17
click at [955, 449] on button "Apply" at bounding box center [946, 447] width 42 height 26
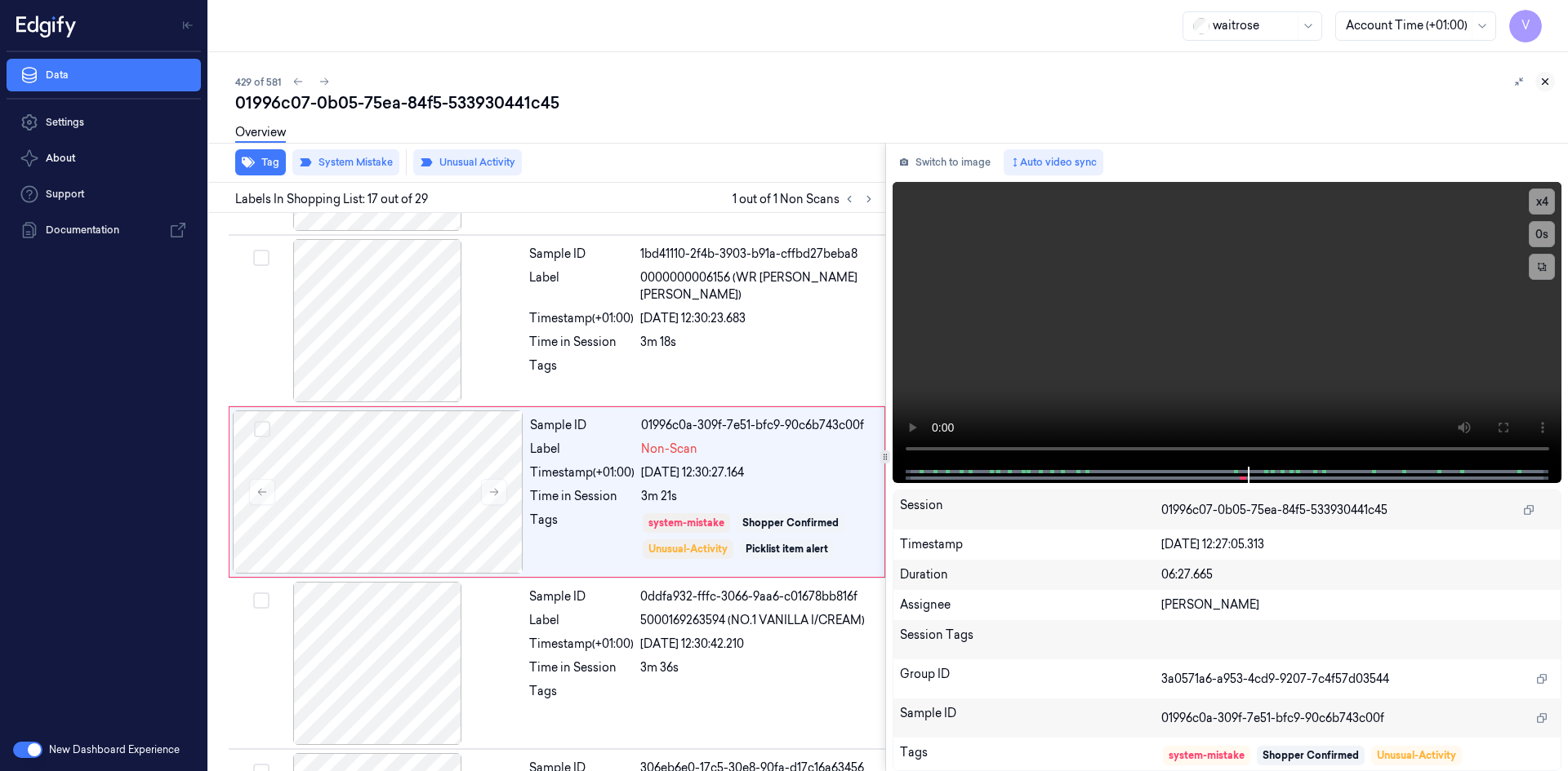
click at [1545, 81] on icon at bounding box center [1546, 82] width 6 height 6
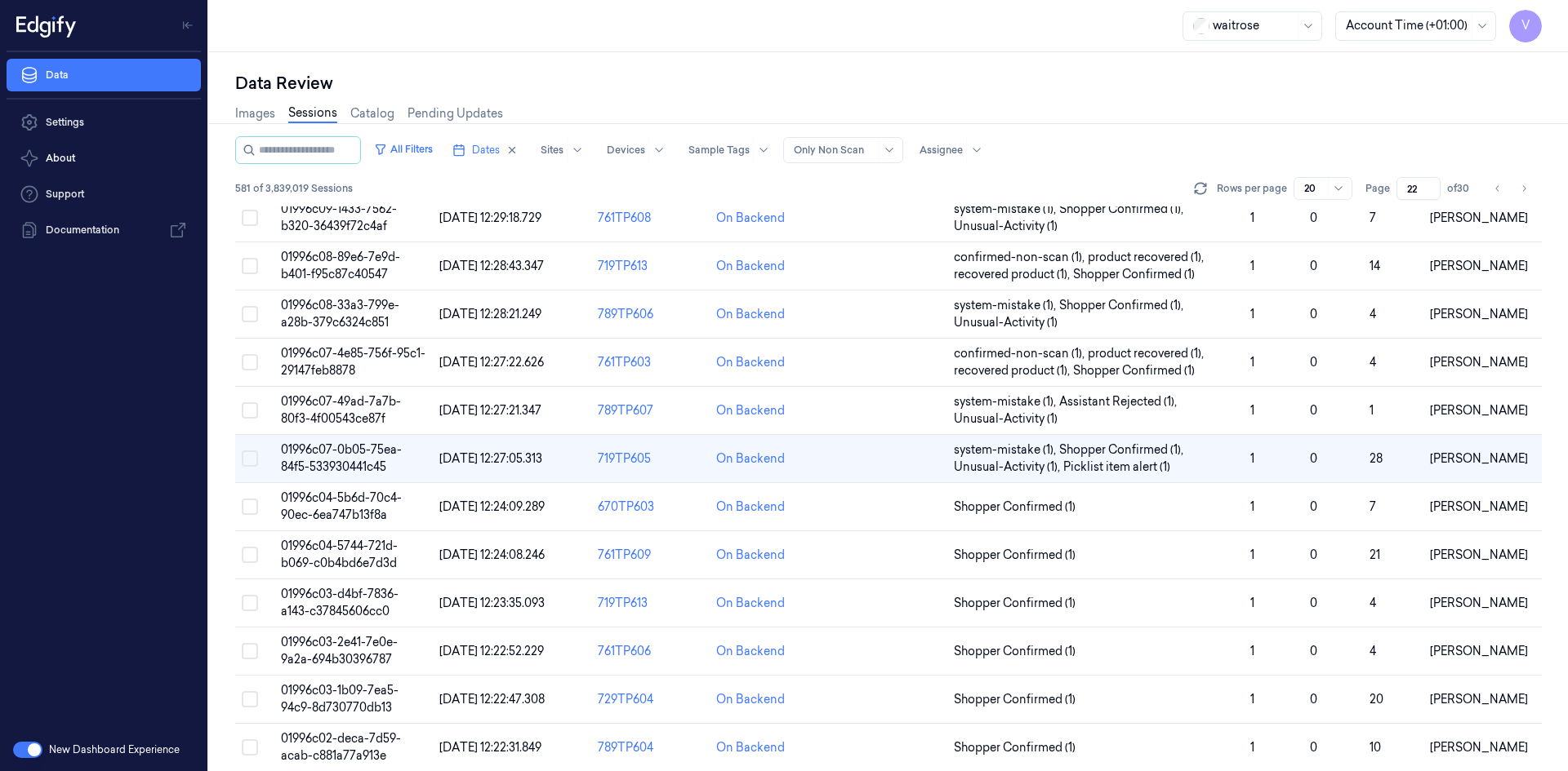
scroll to position [197, 0]
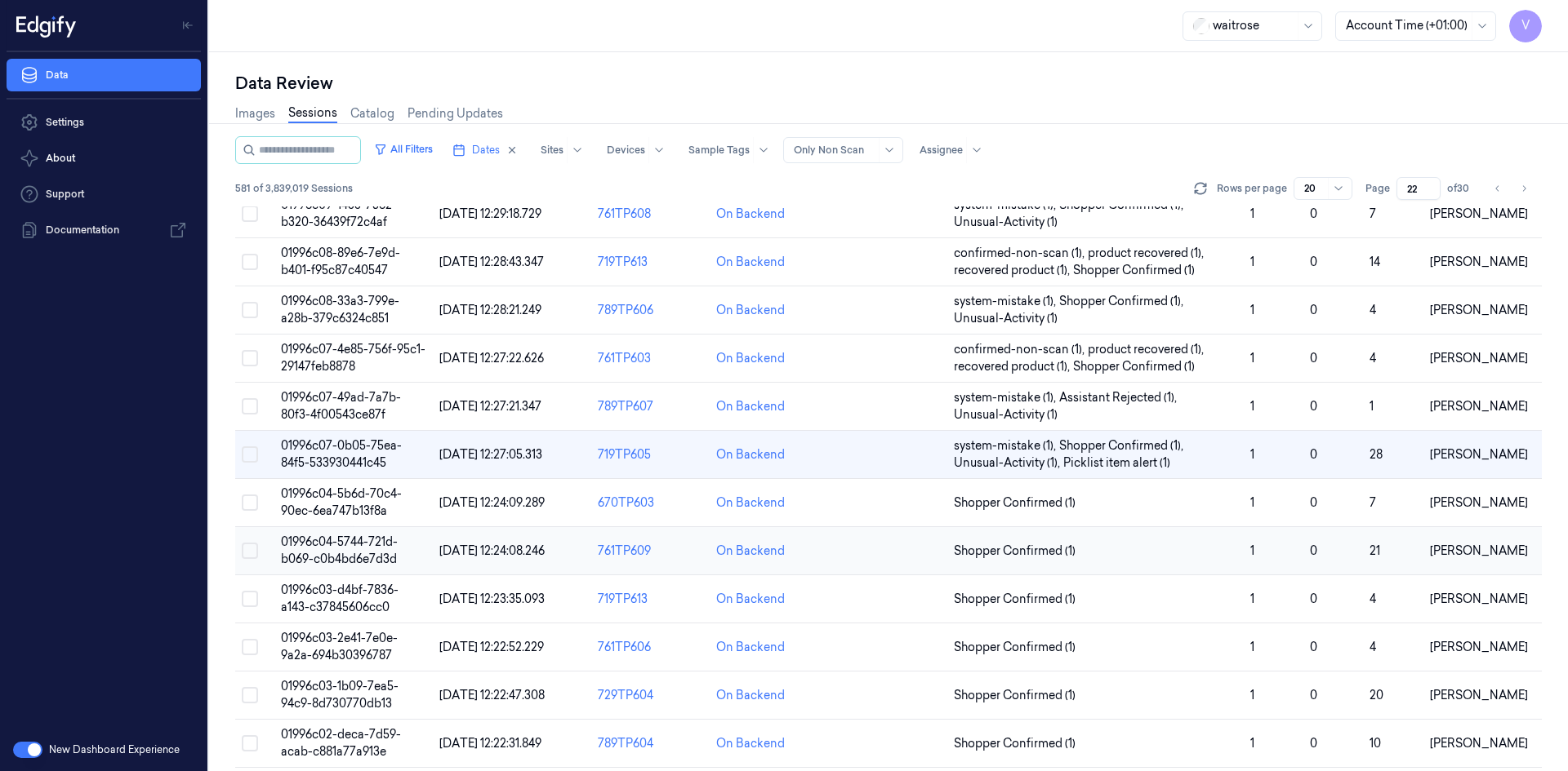
click at [321, 557] on span "01996c04-5744-721d-b069-c0b4bd6e7d3d" at bounding box center [339, 550] width 117 height 32
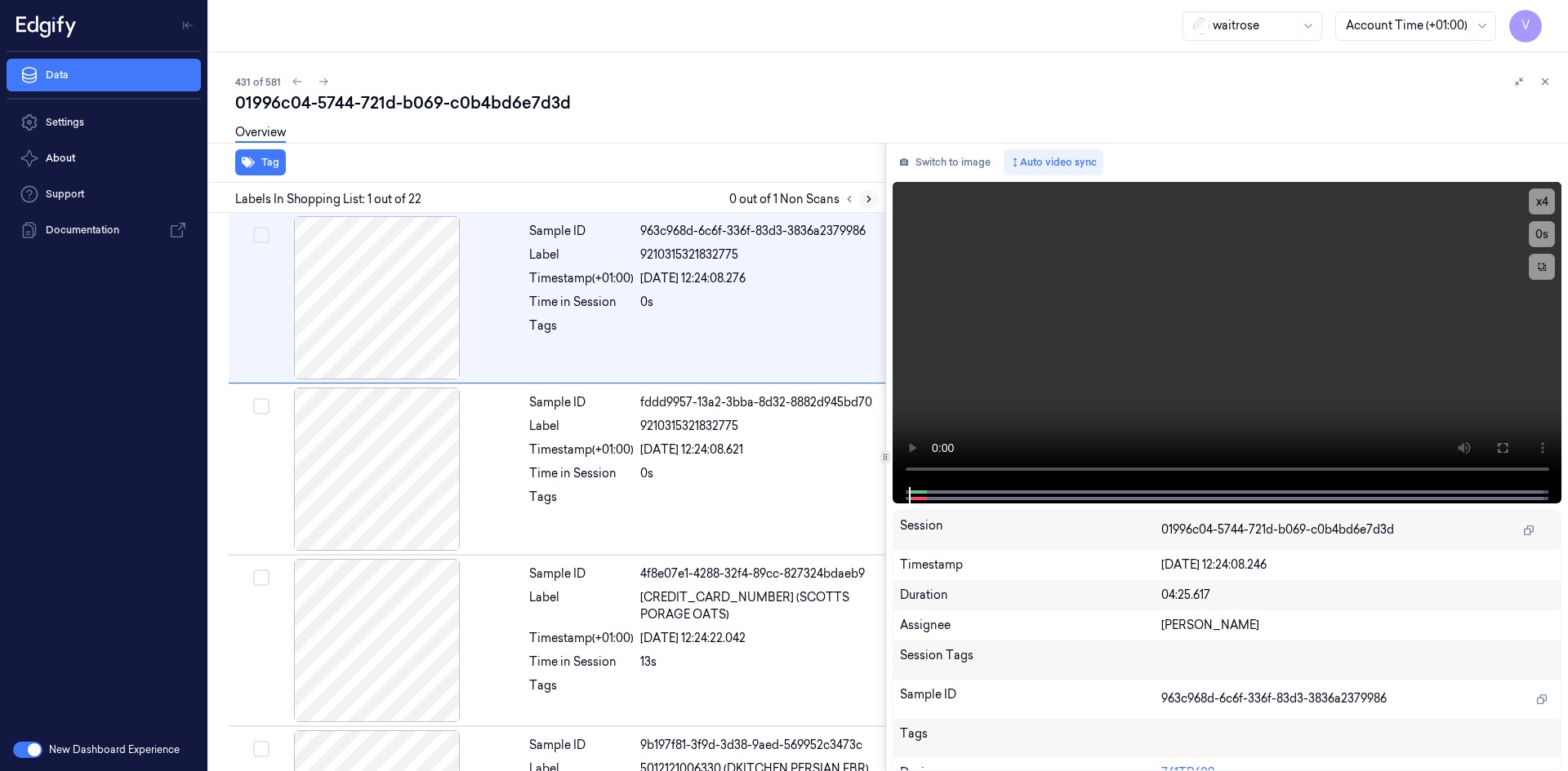
click at [873, 199] on icon at bounding box center [869, 200] width 12 height 12
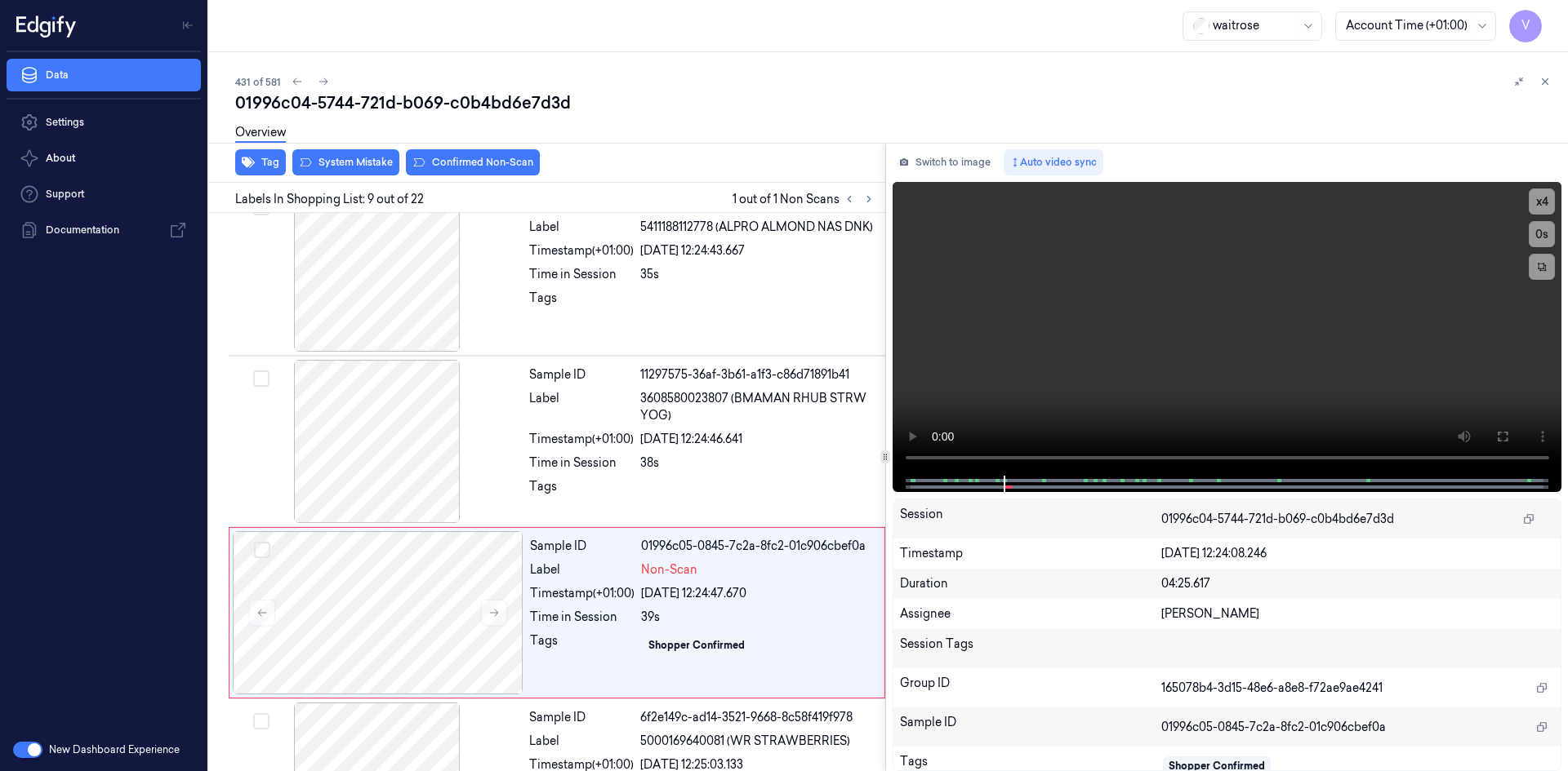
scroll to position [1177, 0]
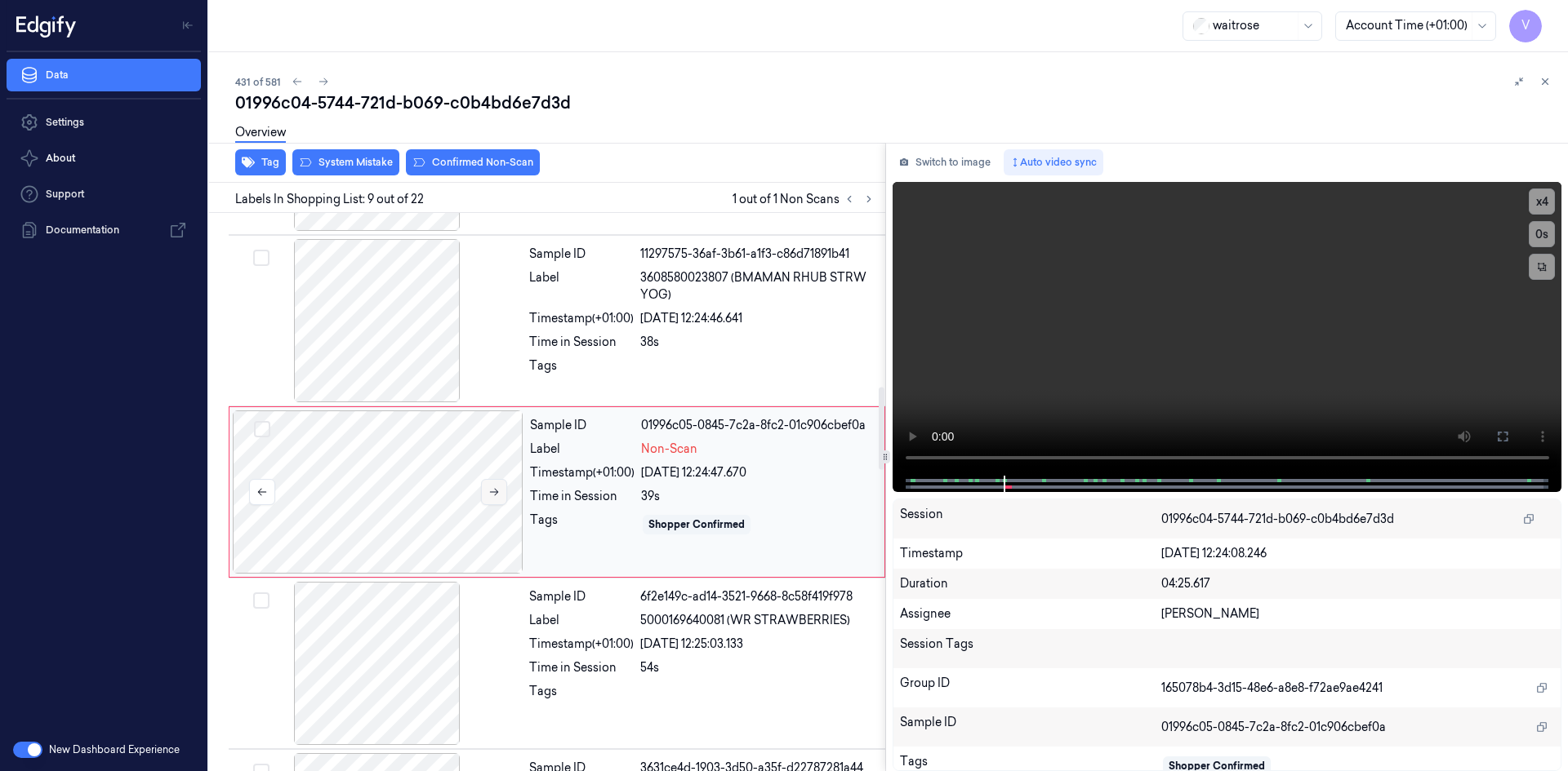
click at [494, 483] on button at bounding box center [493, 492] width 26 height 26
click at [496, 490] on icon at bounding box center [494, 493] width 9 height 8
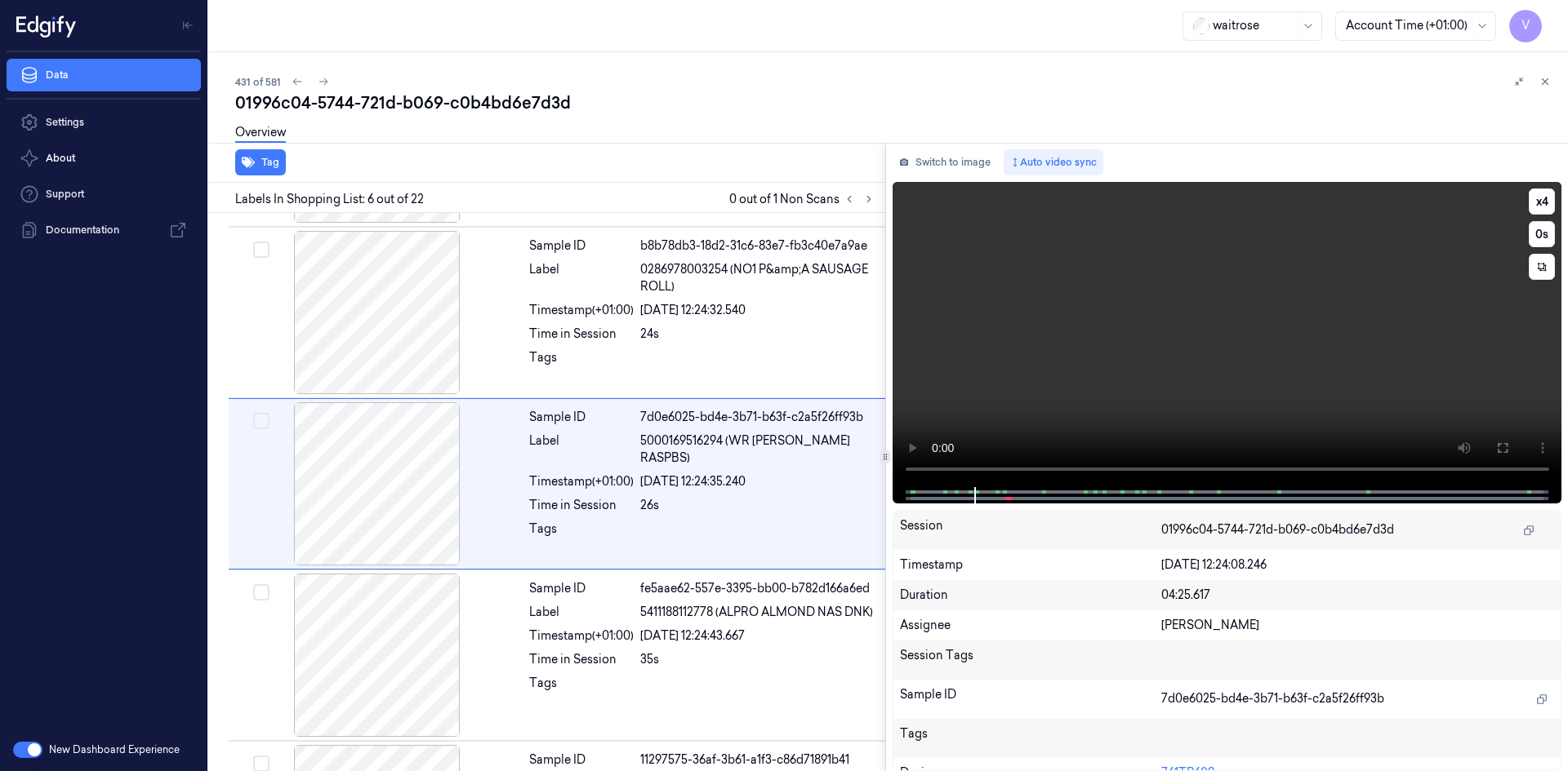
scroll to position [663, 0]
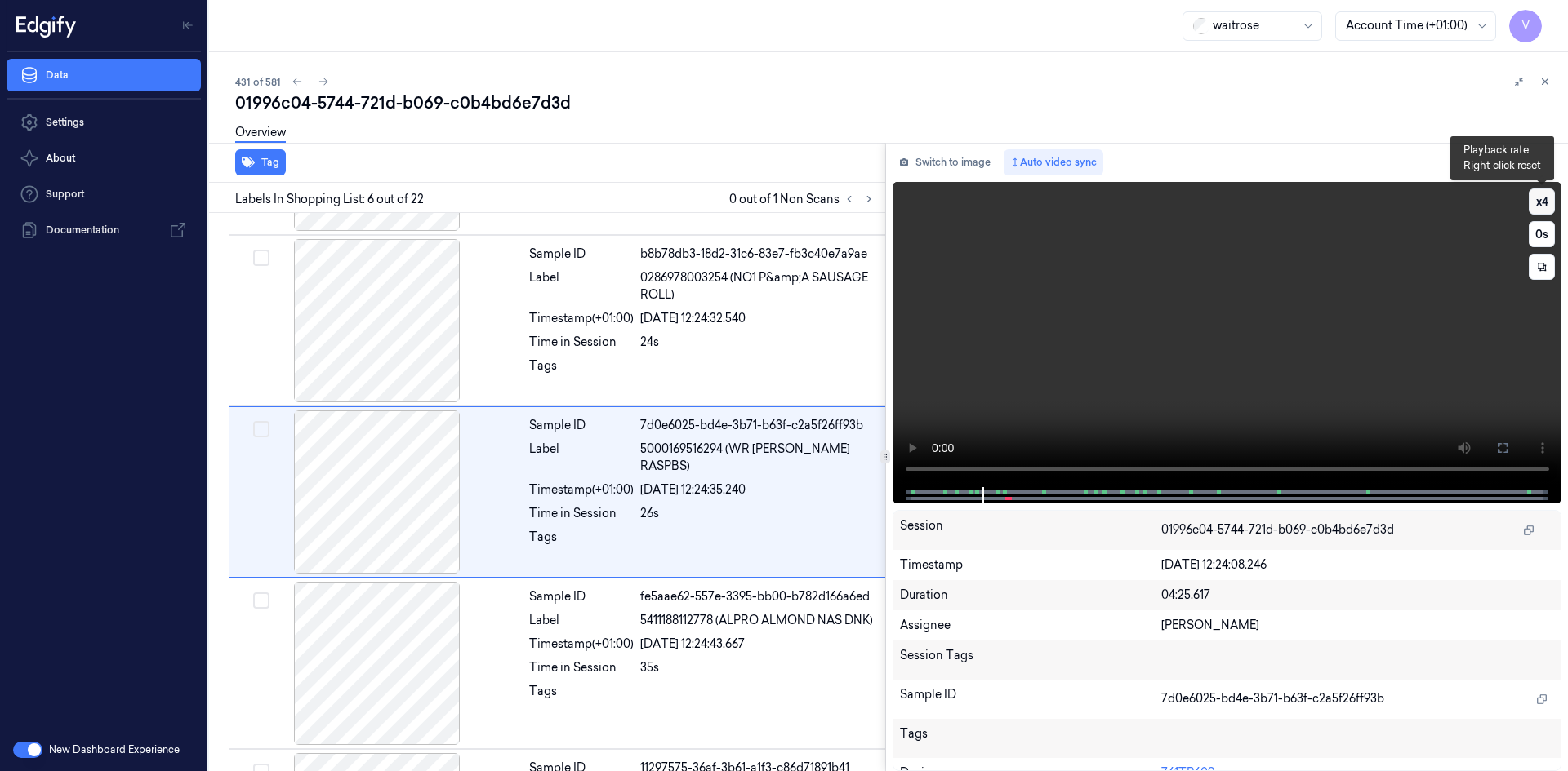
click at [1536, 204] on button "x 4" at bounding box center [1542, 201] width 26 height 26
click at [1536, 204] on button "x 1" at bounding box center [1542, 201] width 26 height 26
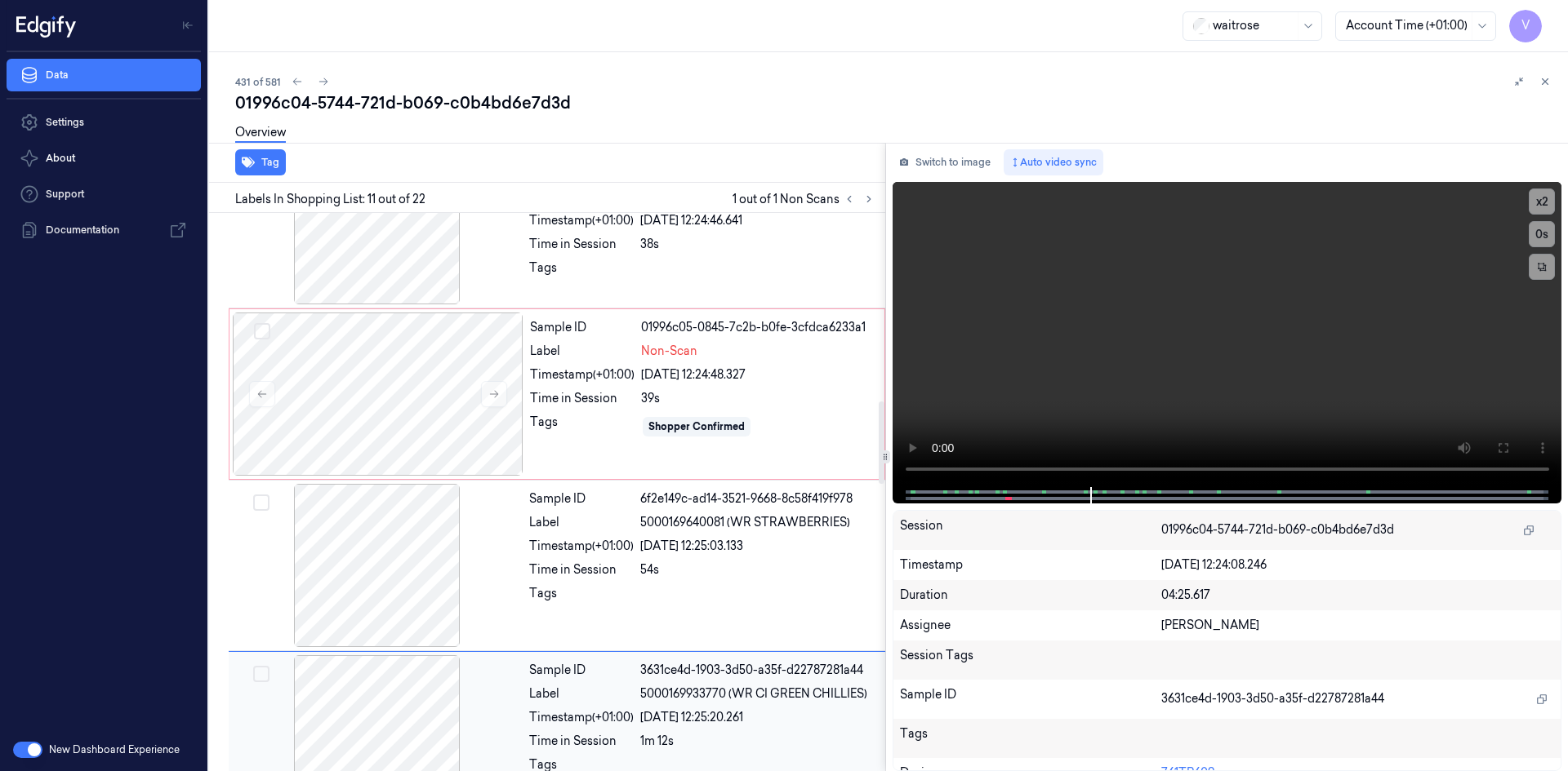
scroll to position [1031, 0]
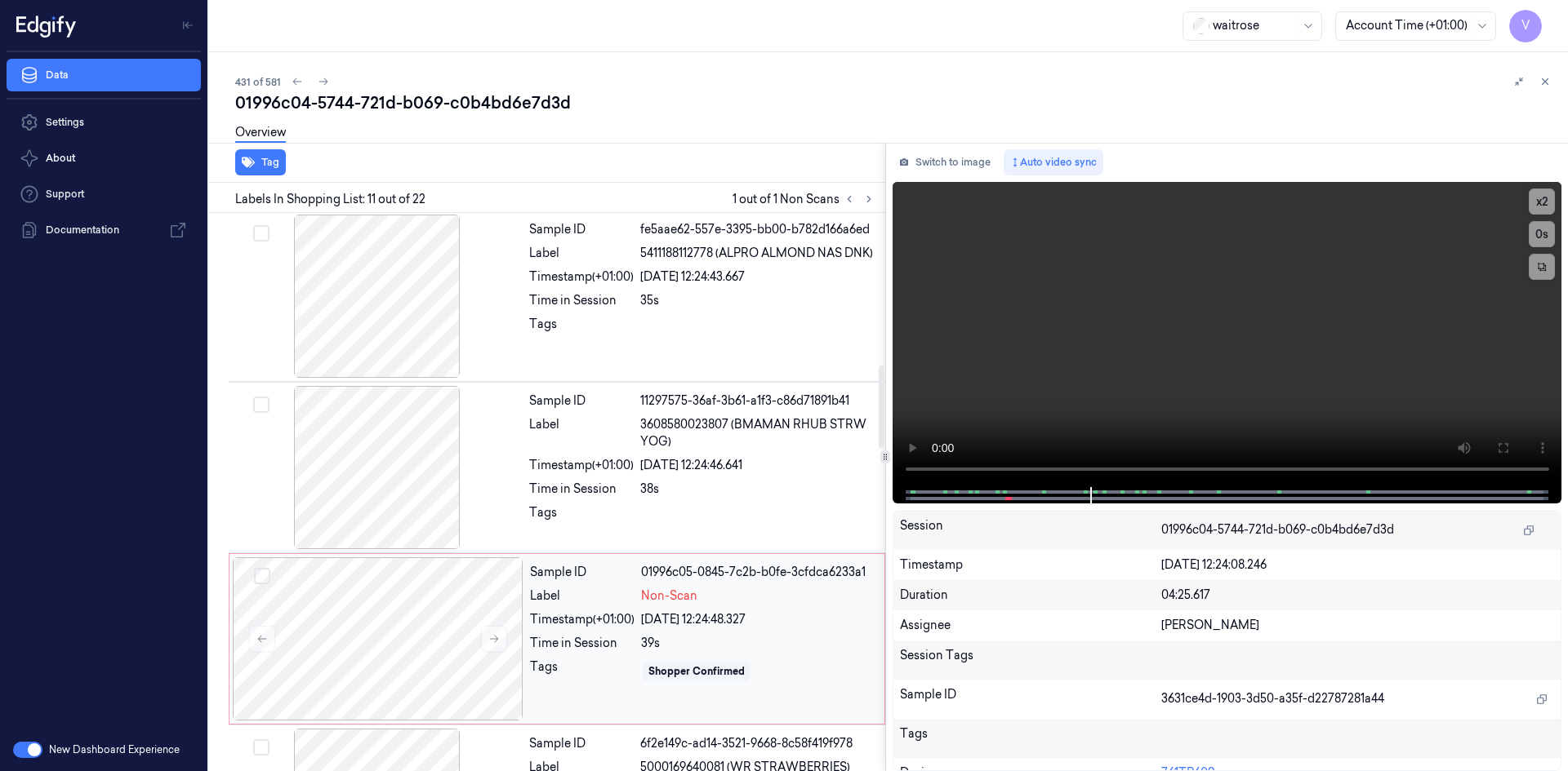
click at [615, 588] on div "Label" at bounding box center [582, 596] width 104 height 17
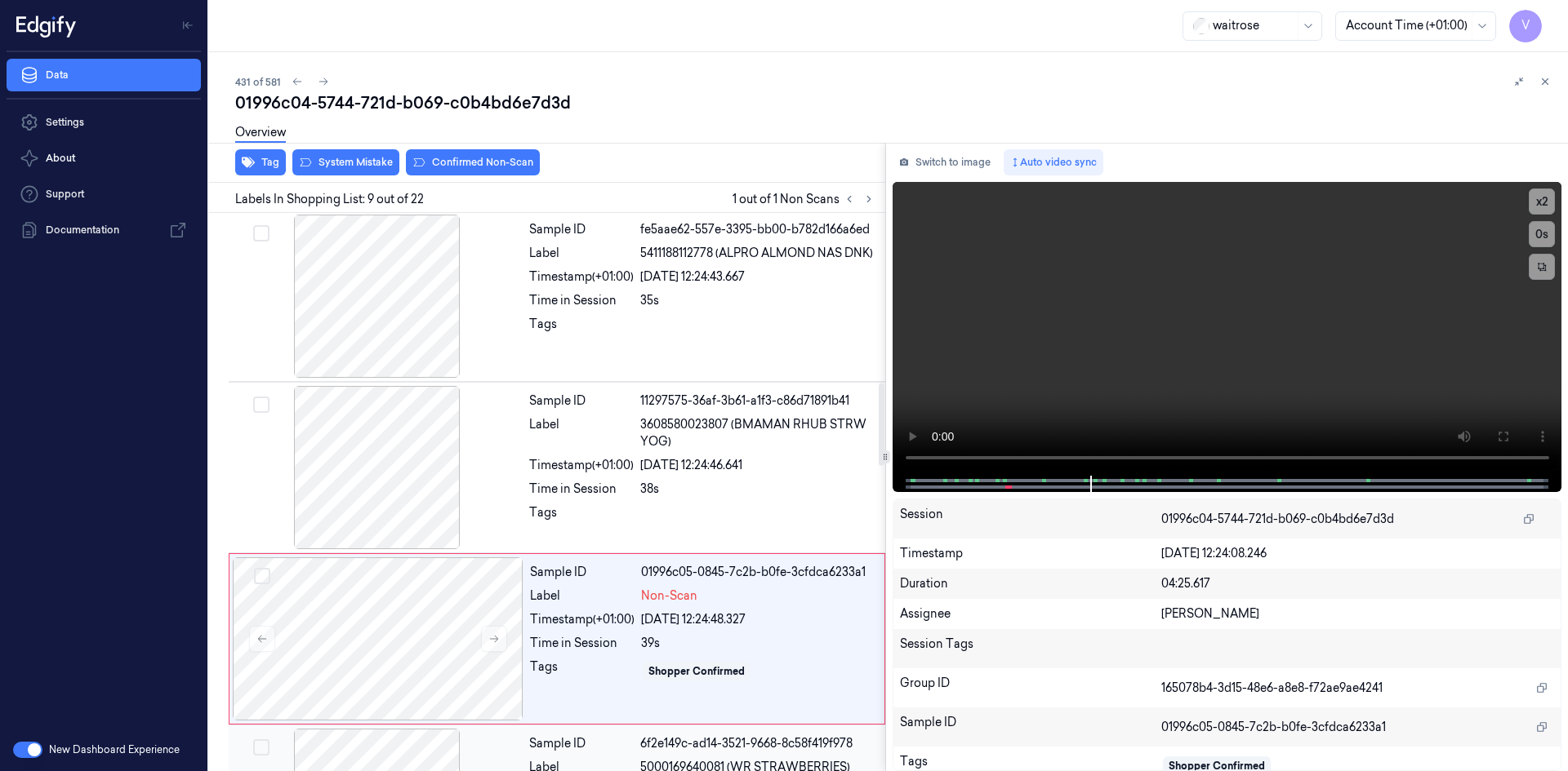
scroll to position [1177, 0]
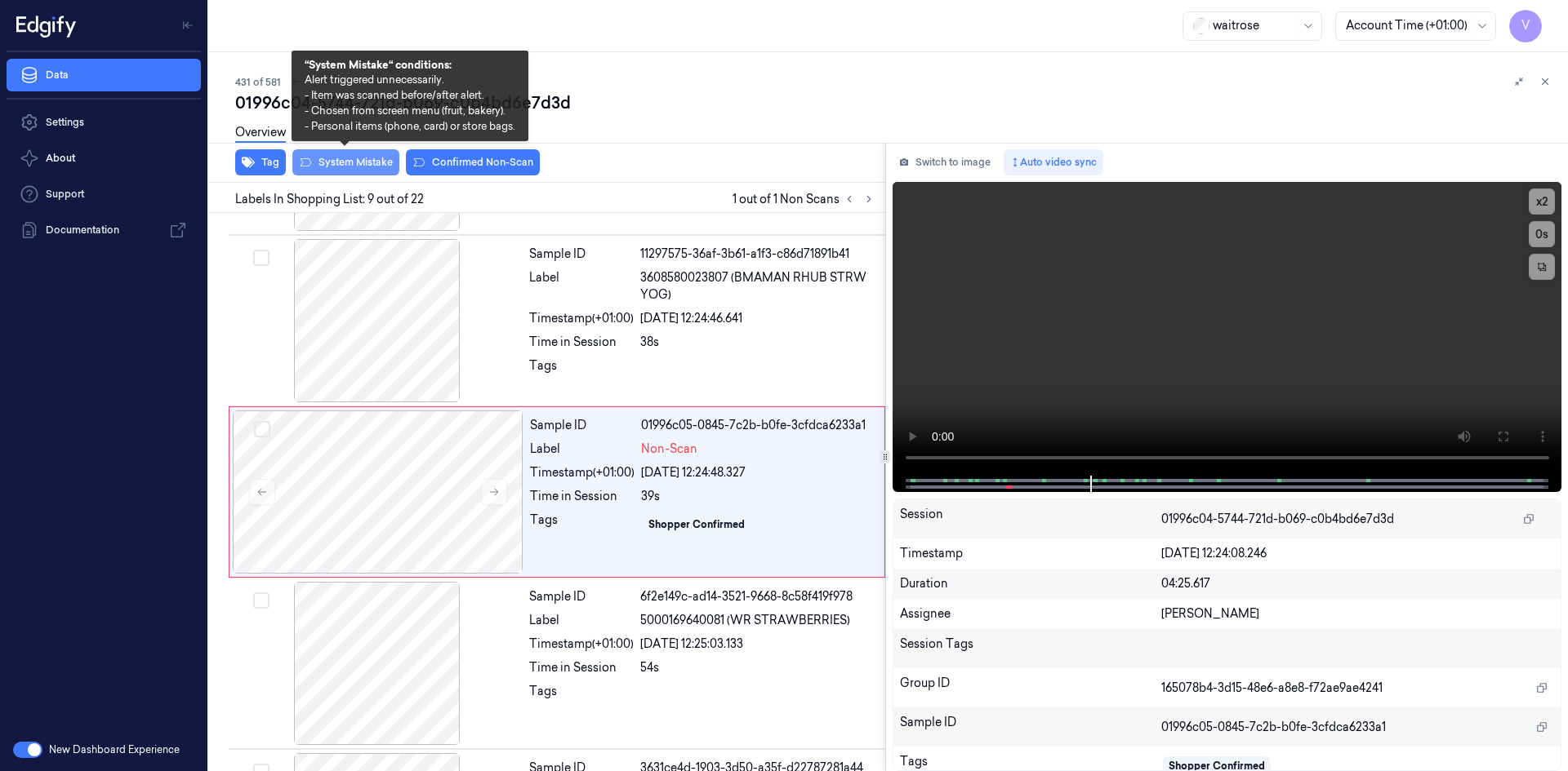
click at [361, 160] on button "System Mistake" at bounding box center [346, 162] width 107 height 26
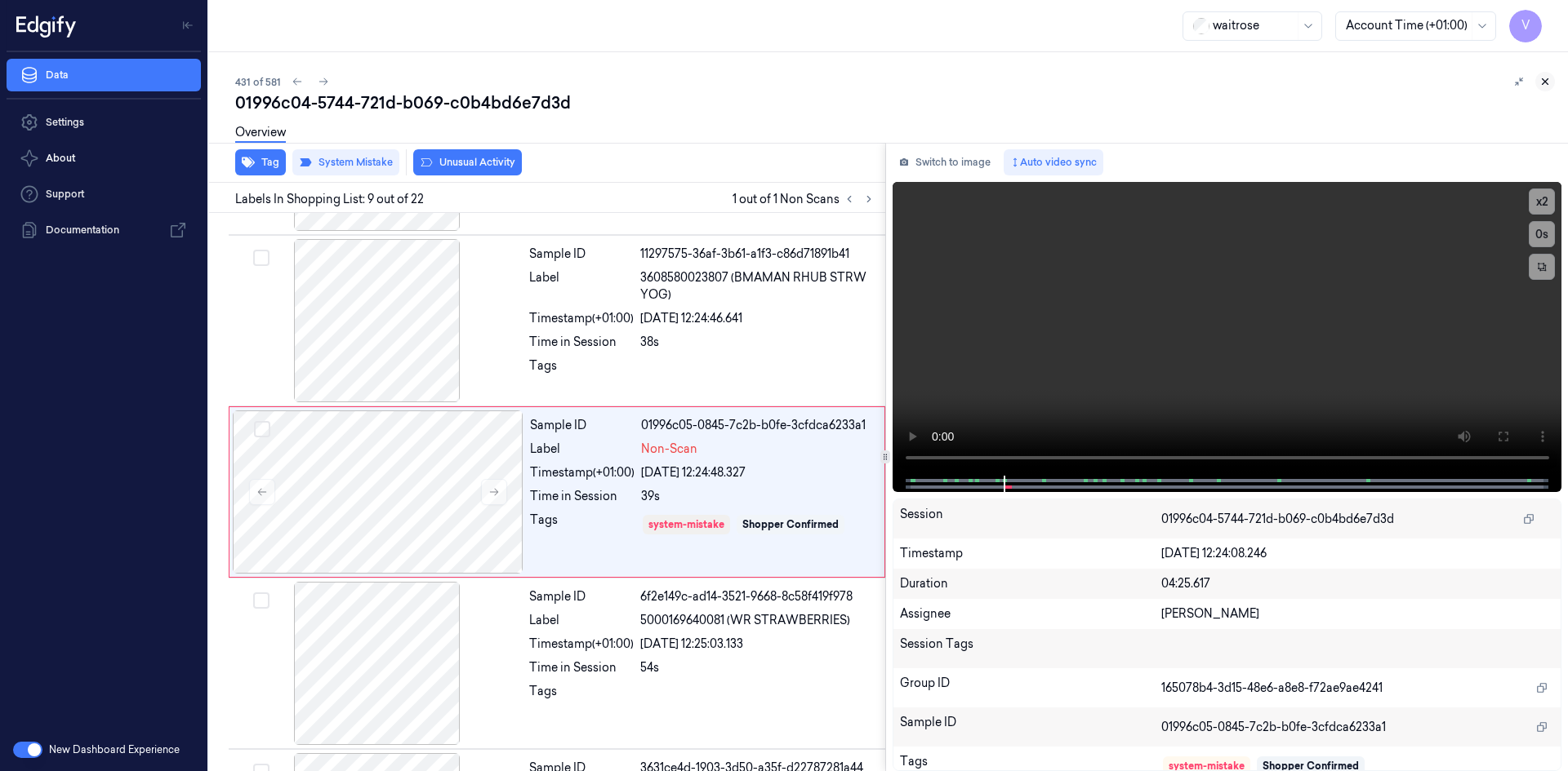
click at [1543, 84] on icon at bounding box center [1546, 82] width 6 height 6
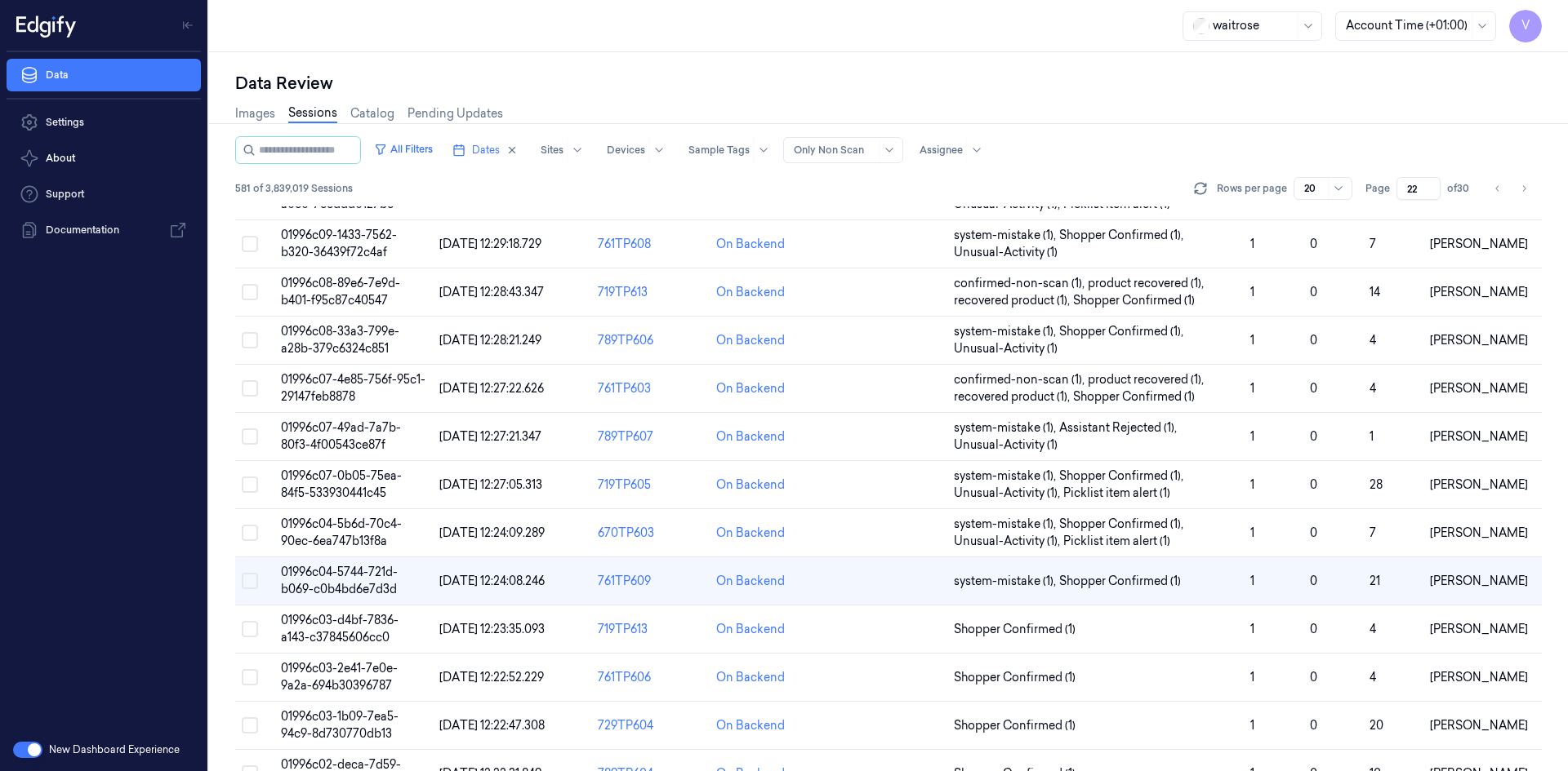
scroll to position [293, 0]
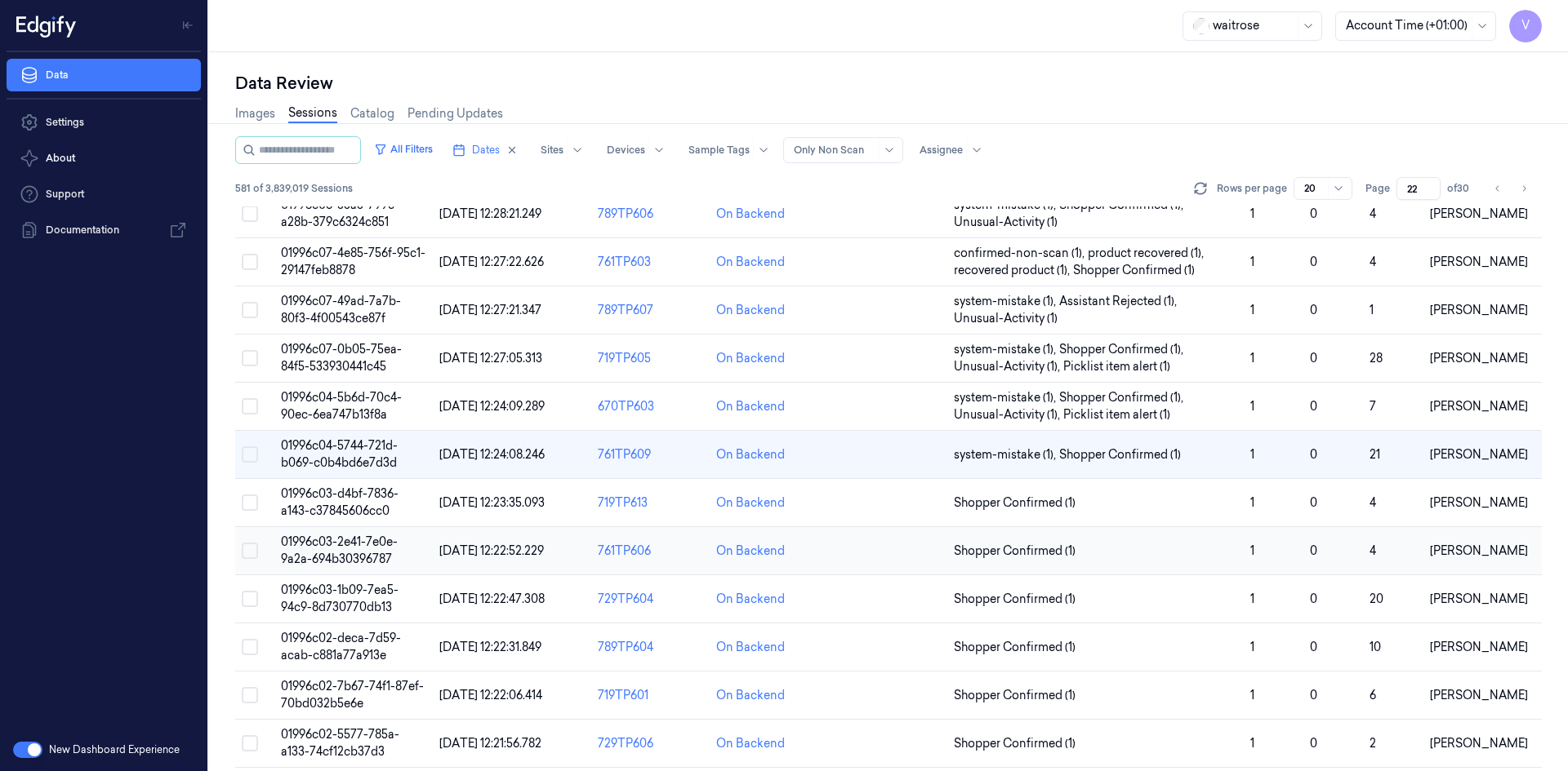
click at [333, 556] on span "01996c03-2e41-7e0e-9a2a-694b30396787" at bounding box center [339, 550] width 117 height 32
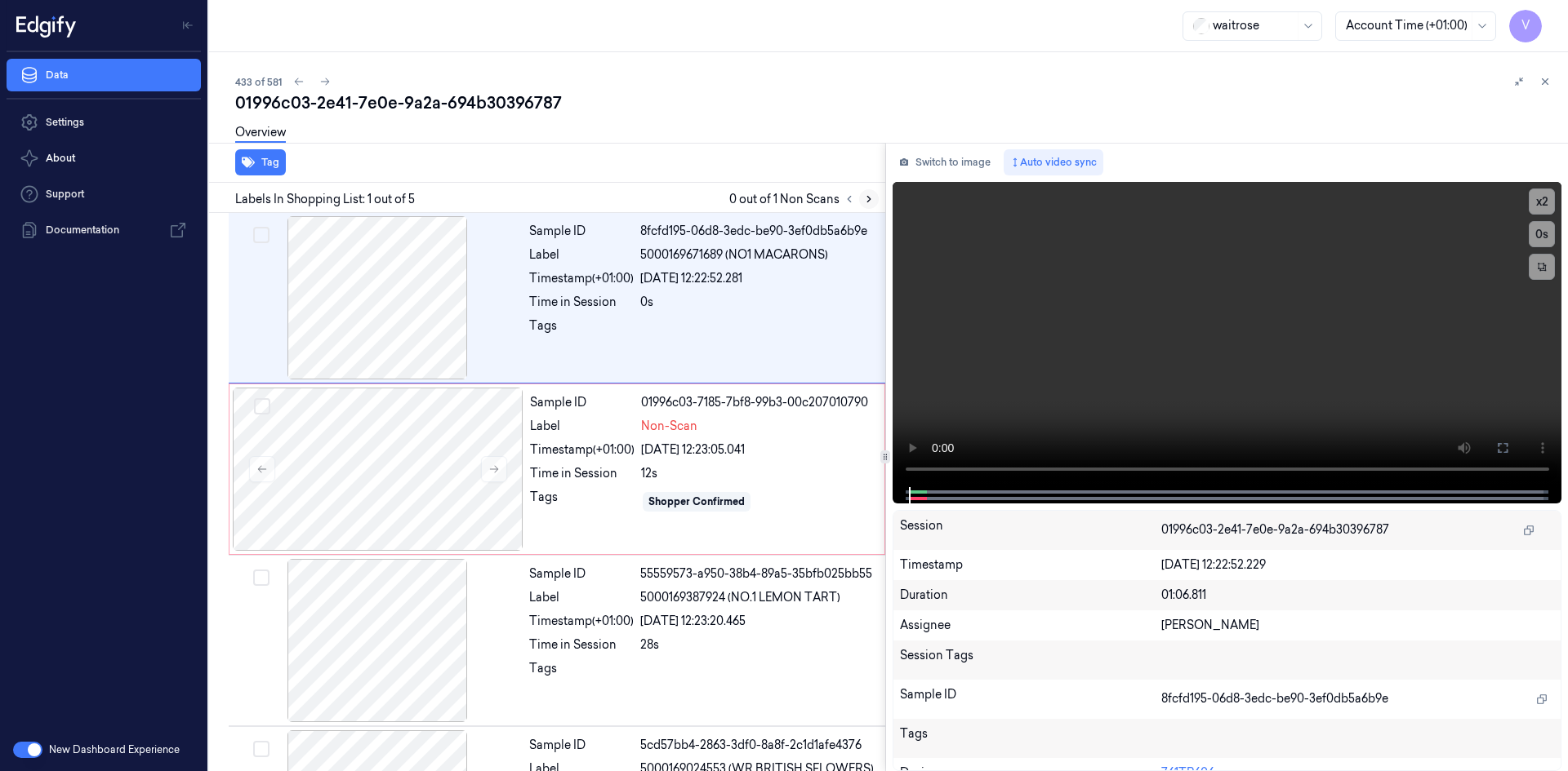
click at [866, 199] on icon at bounding box center [869, 200] width 12 height 12
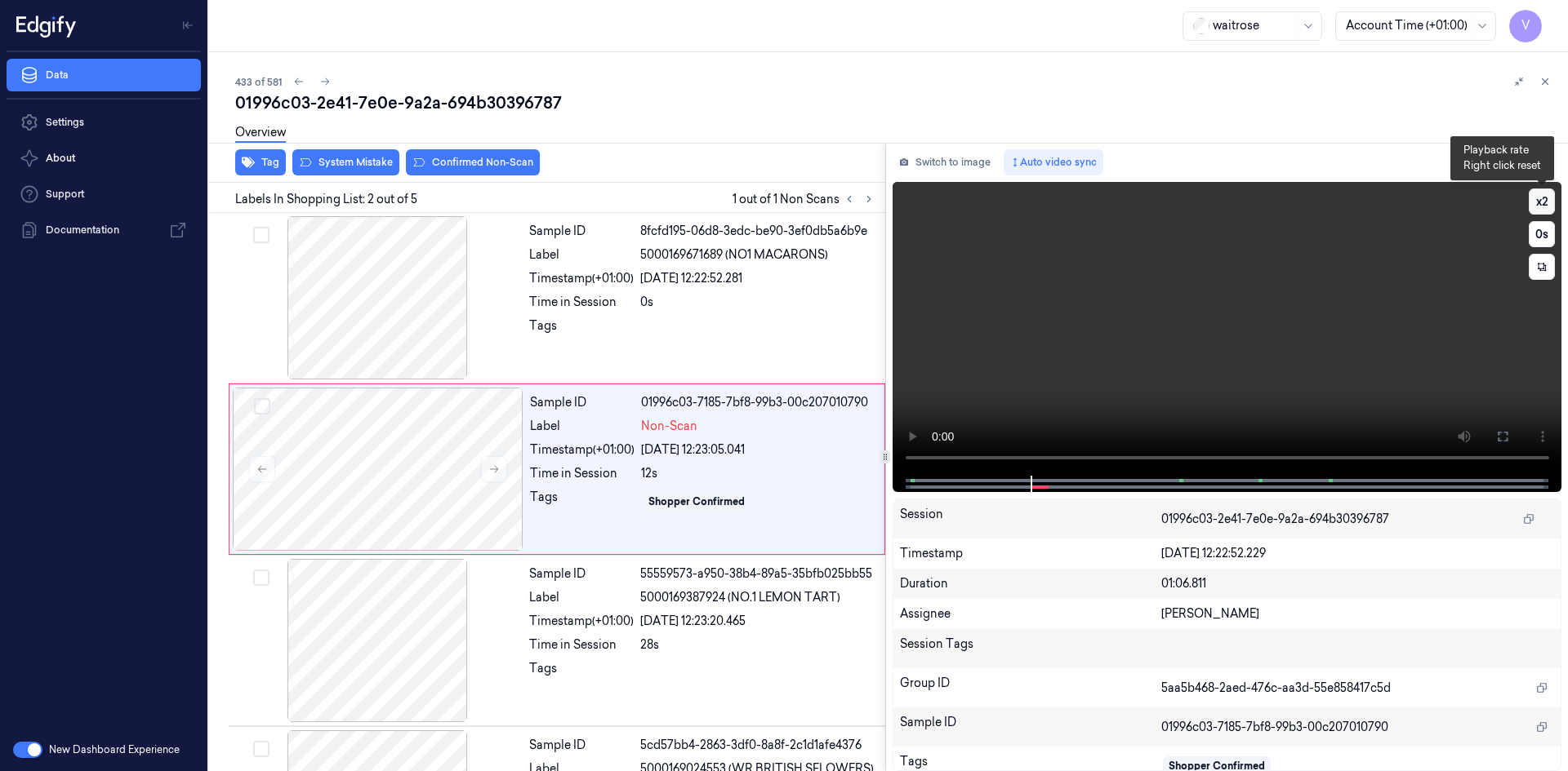
click at [1539, 199] on button "x 2" at bounding box center [1542, 201] width 26 height 26
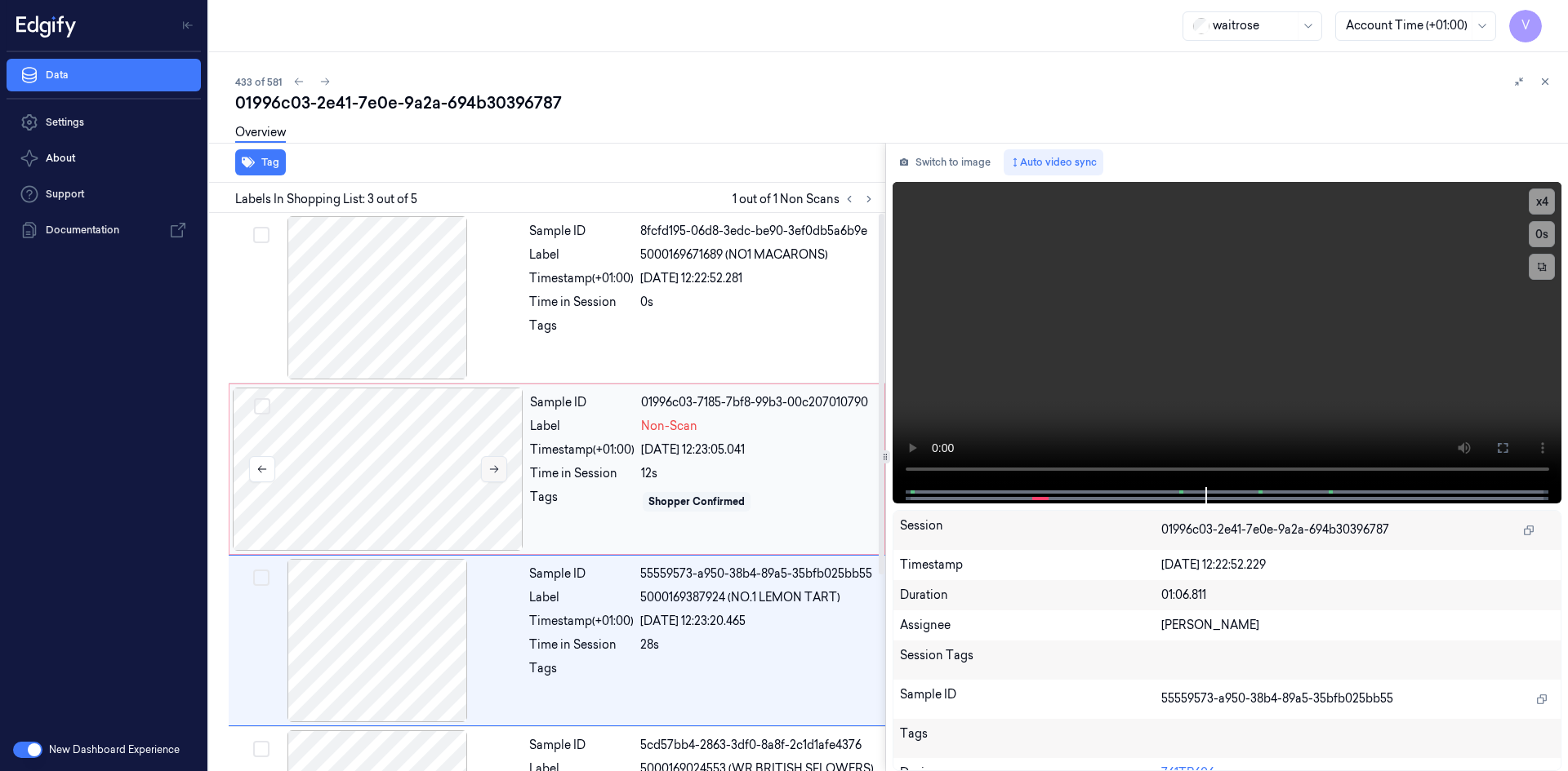
click at [490, 470] on icon at bounding box center [494, 470] width 12 height 12
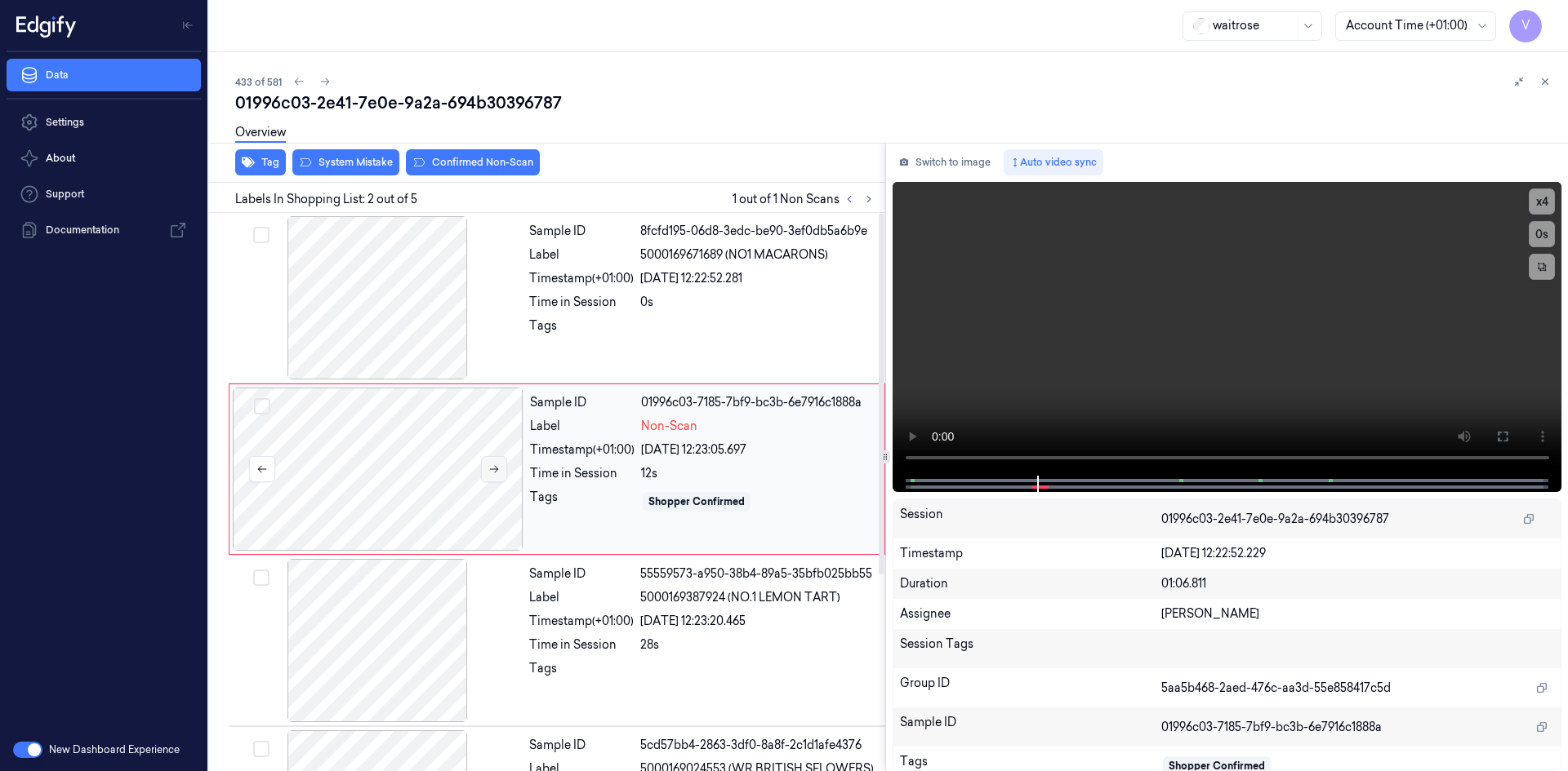
click at [490, 470] on icon at bounding box center [494, 470] width 12 height 12
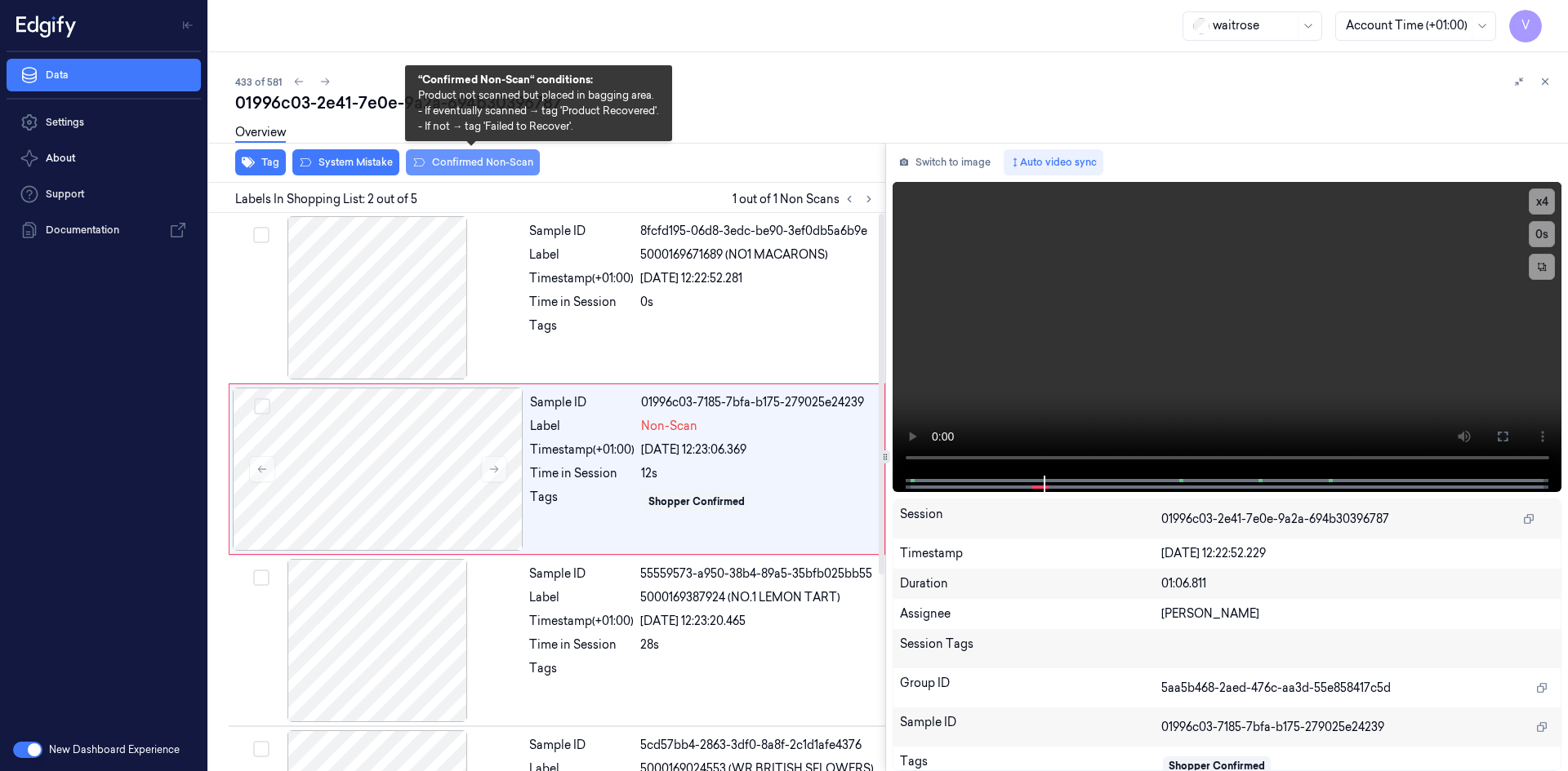
click at [480, 160] on button "Confirmed Non-Scan" at bounding box center [472, 162] width 134 height 26
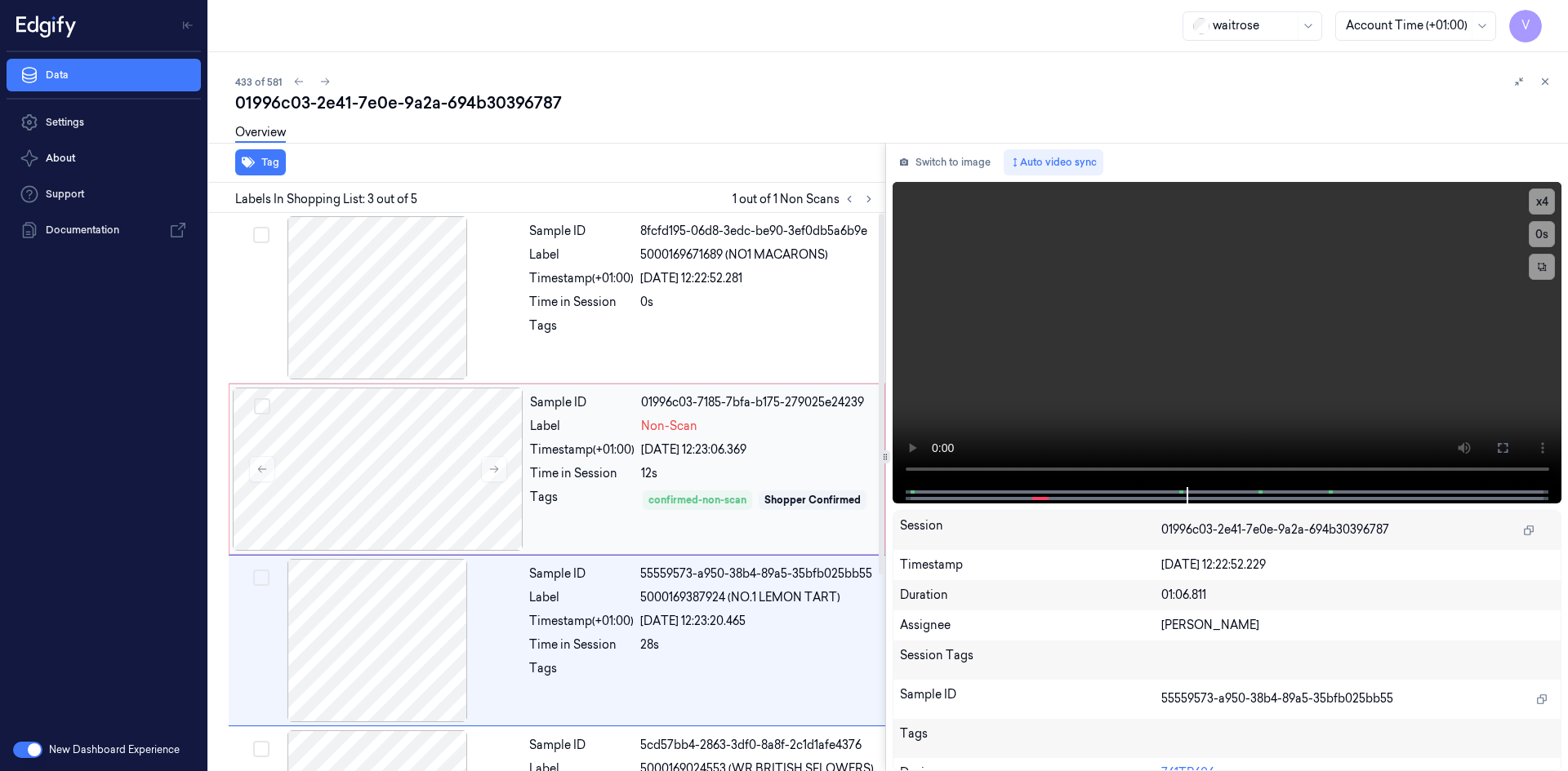
click at [528, 402] on div "Sample ID 01996c03-7185-7bfa-b175-279025e24239 Label Non-Scan Timestamp (+01:00…" at bounding box center [702, 469] width 358 height 163
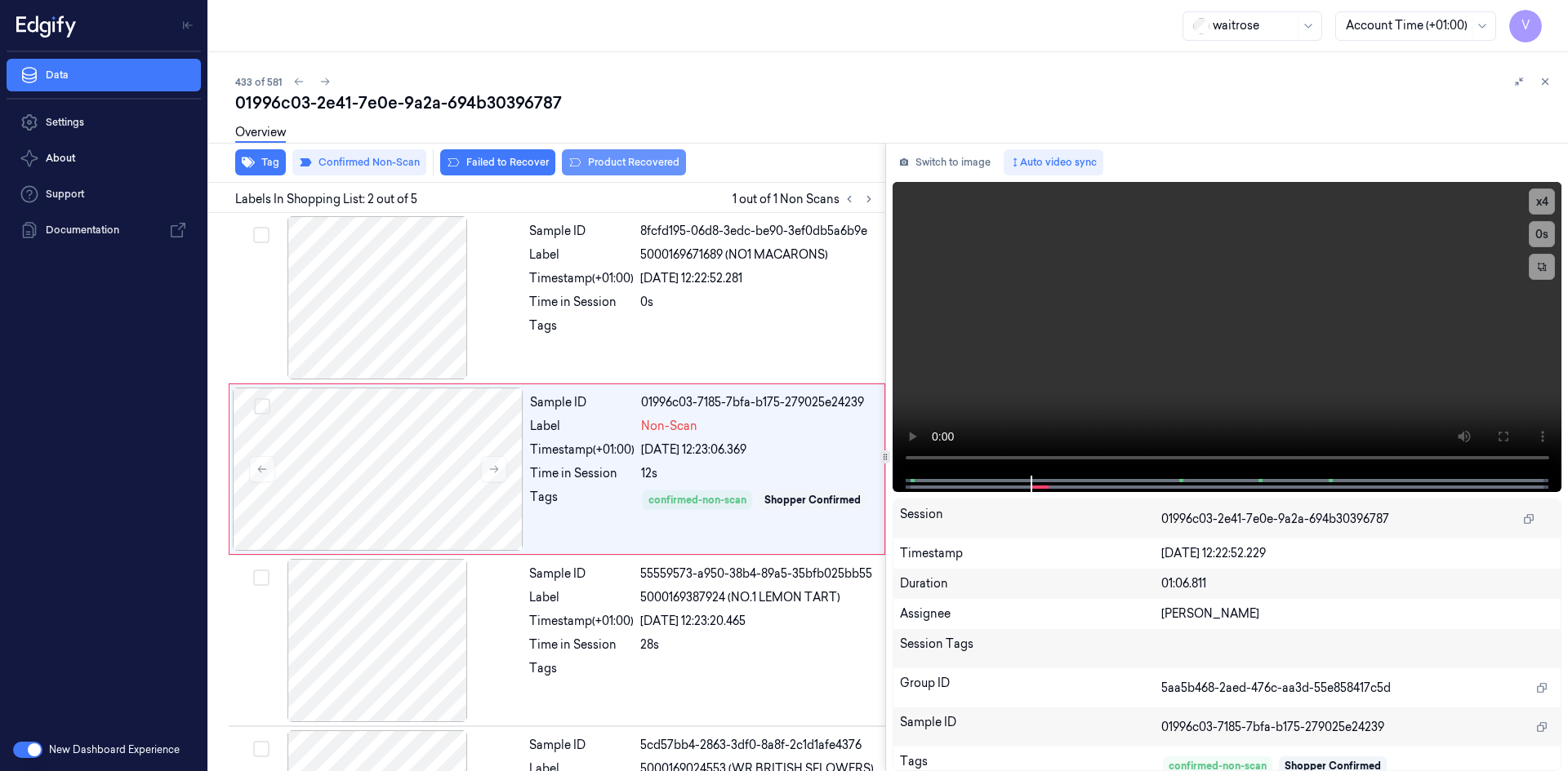
click at [662, 164] on button "Product Recovered" at bounding box center [624, 162] width 125 height 26
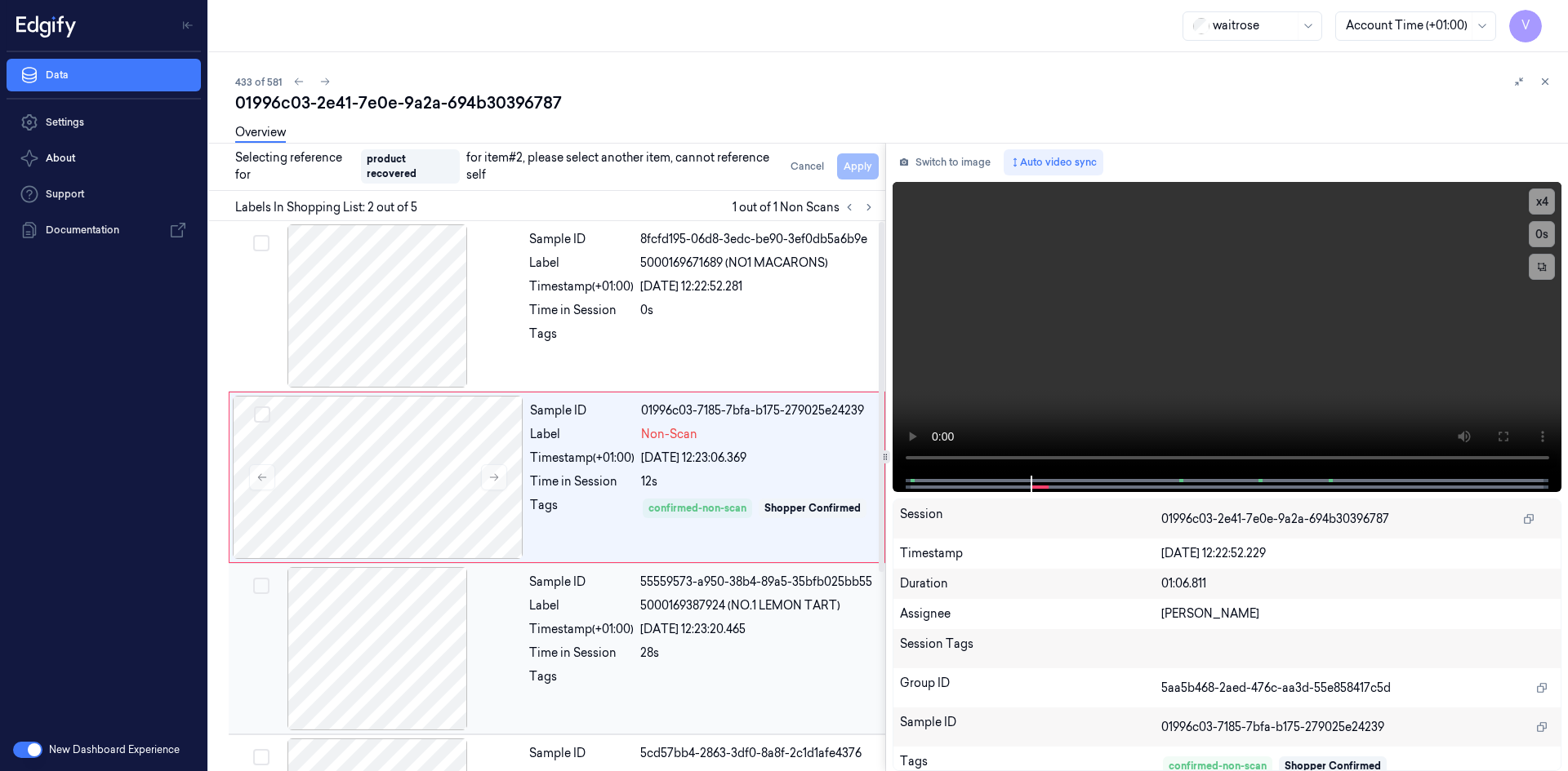
click at [526, 656] on div "Sample ID 55559573-a950-38b4-89a5-35bfb025bb55 Label 5000169387924 (NO.1 LEMON …" at bounding box center [702, 648] width 359 height 163
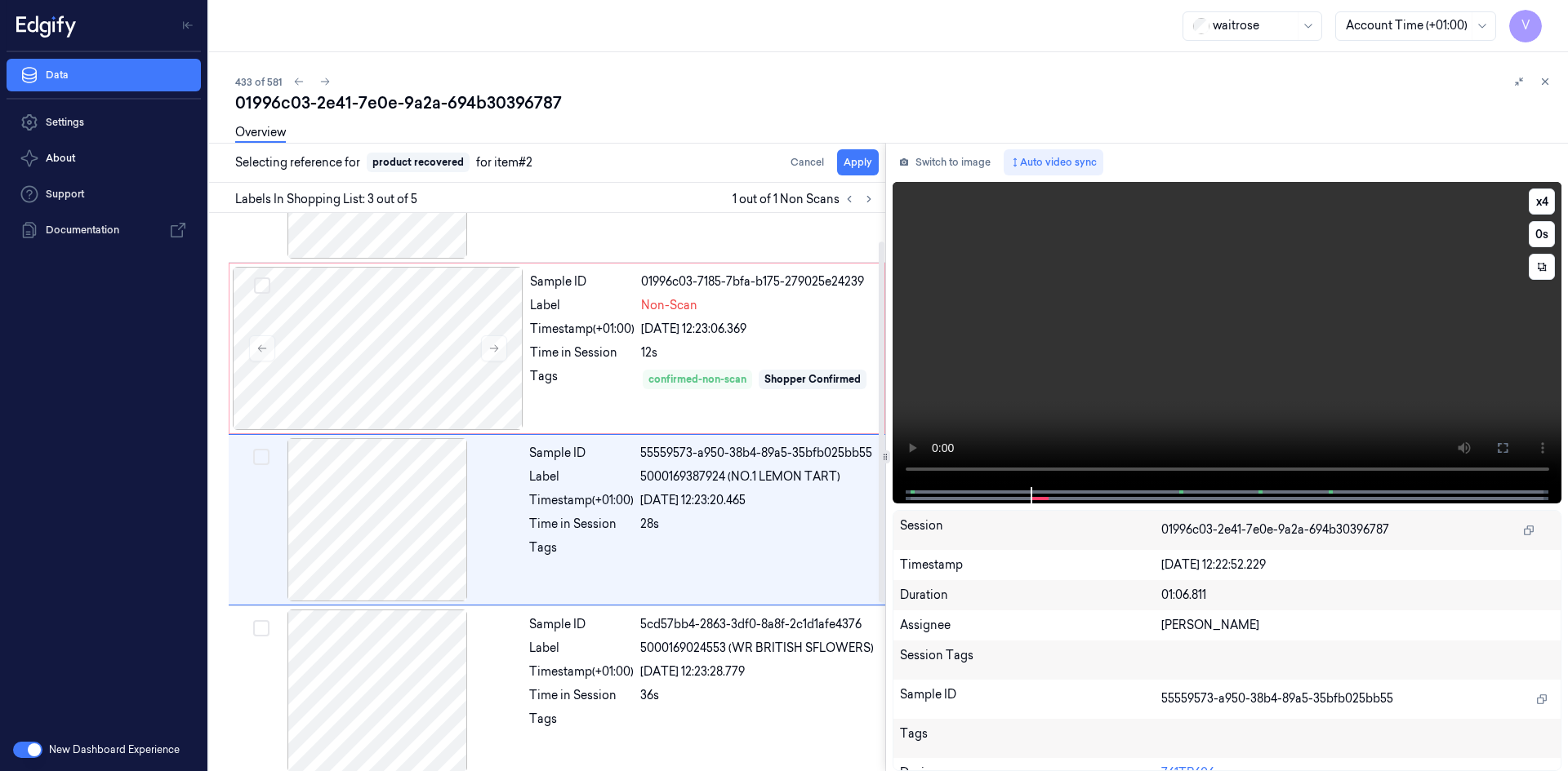
scroll to position [149, 0]
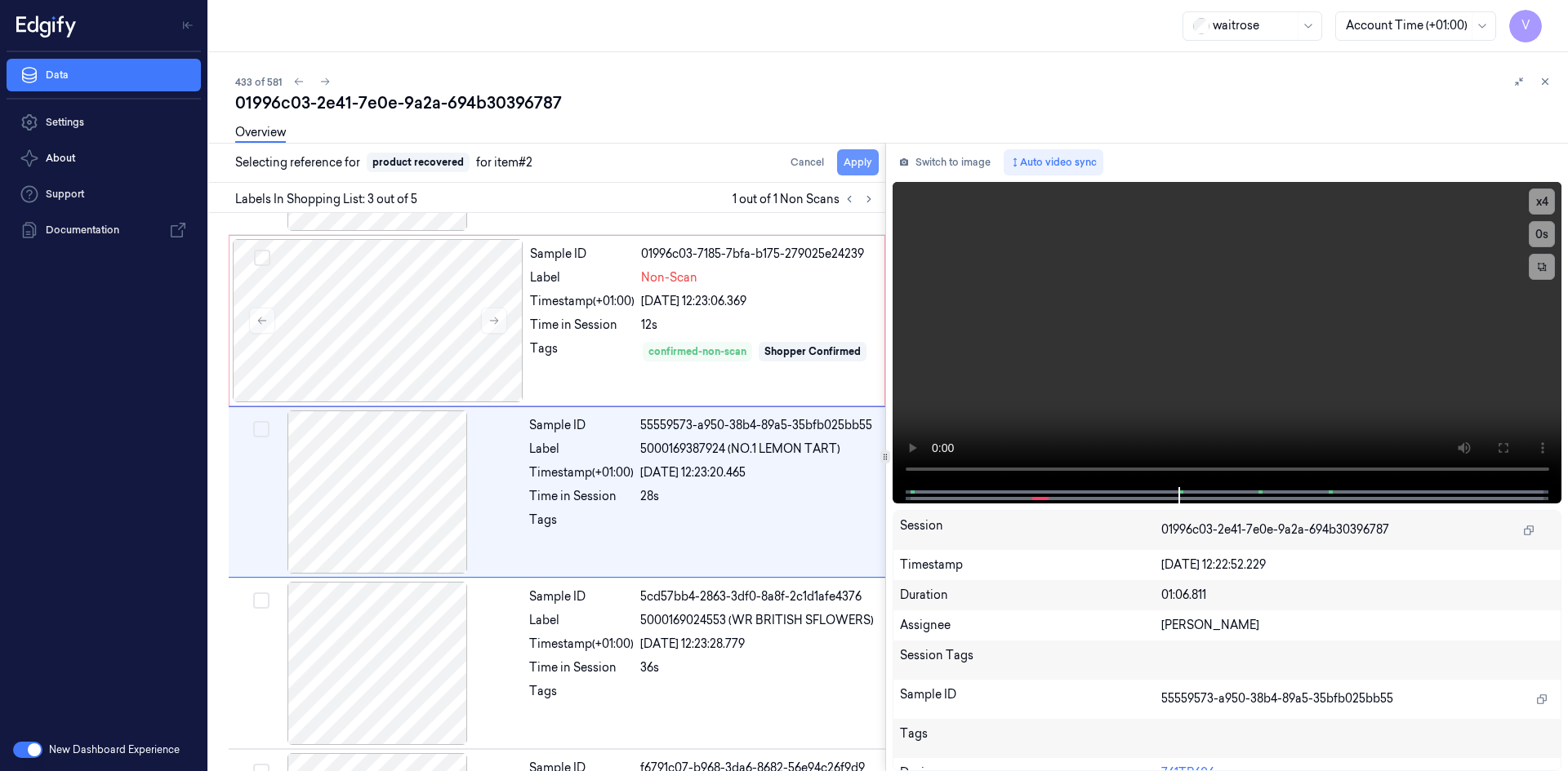
click at [863, 162] on button "Apply" at bounding box center [857, 162] width 42 height 26
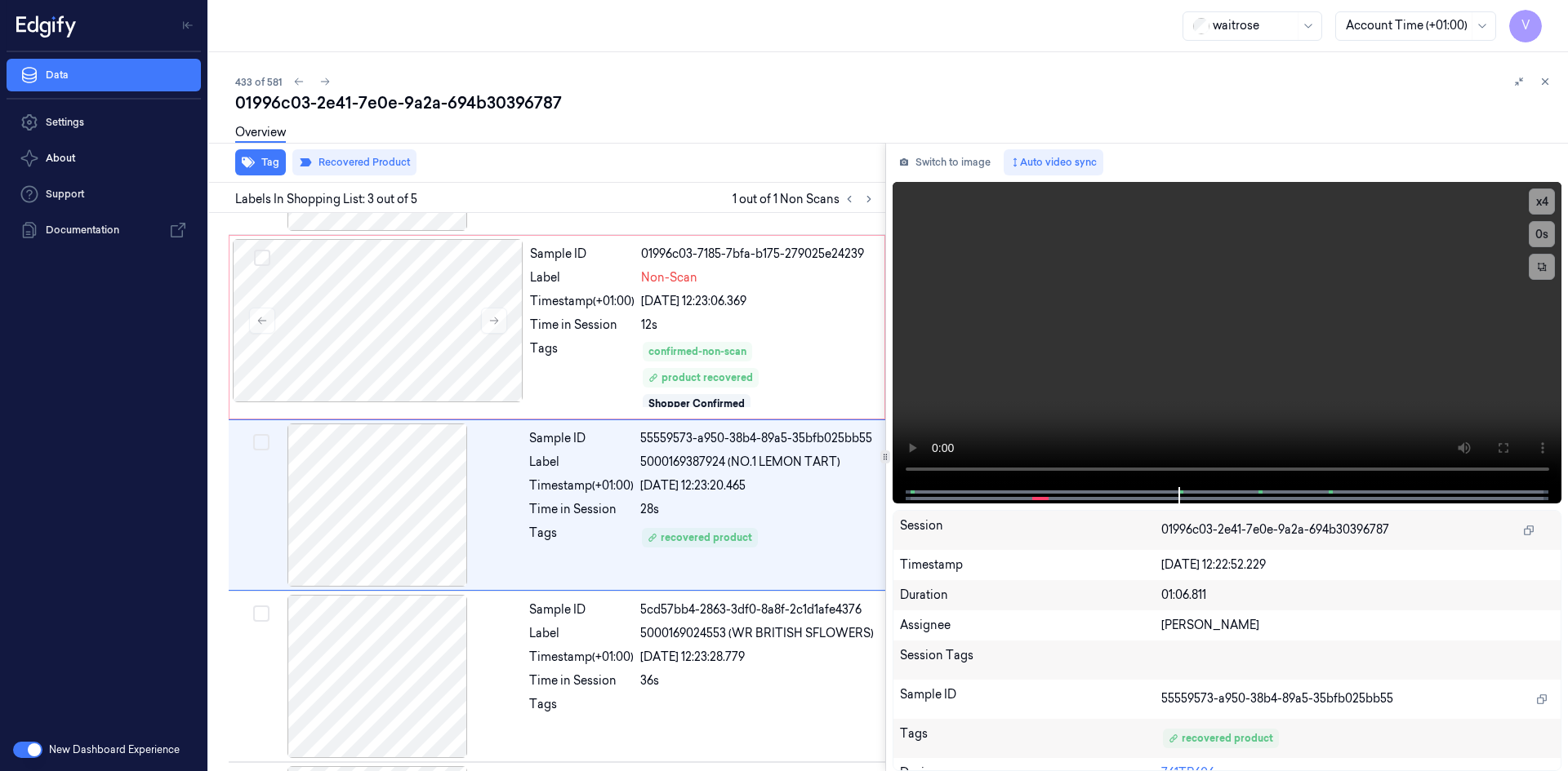
scroll to position [162, 0]
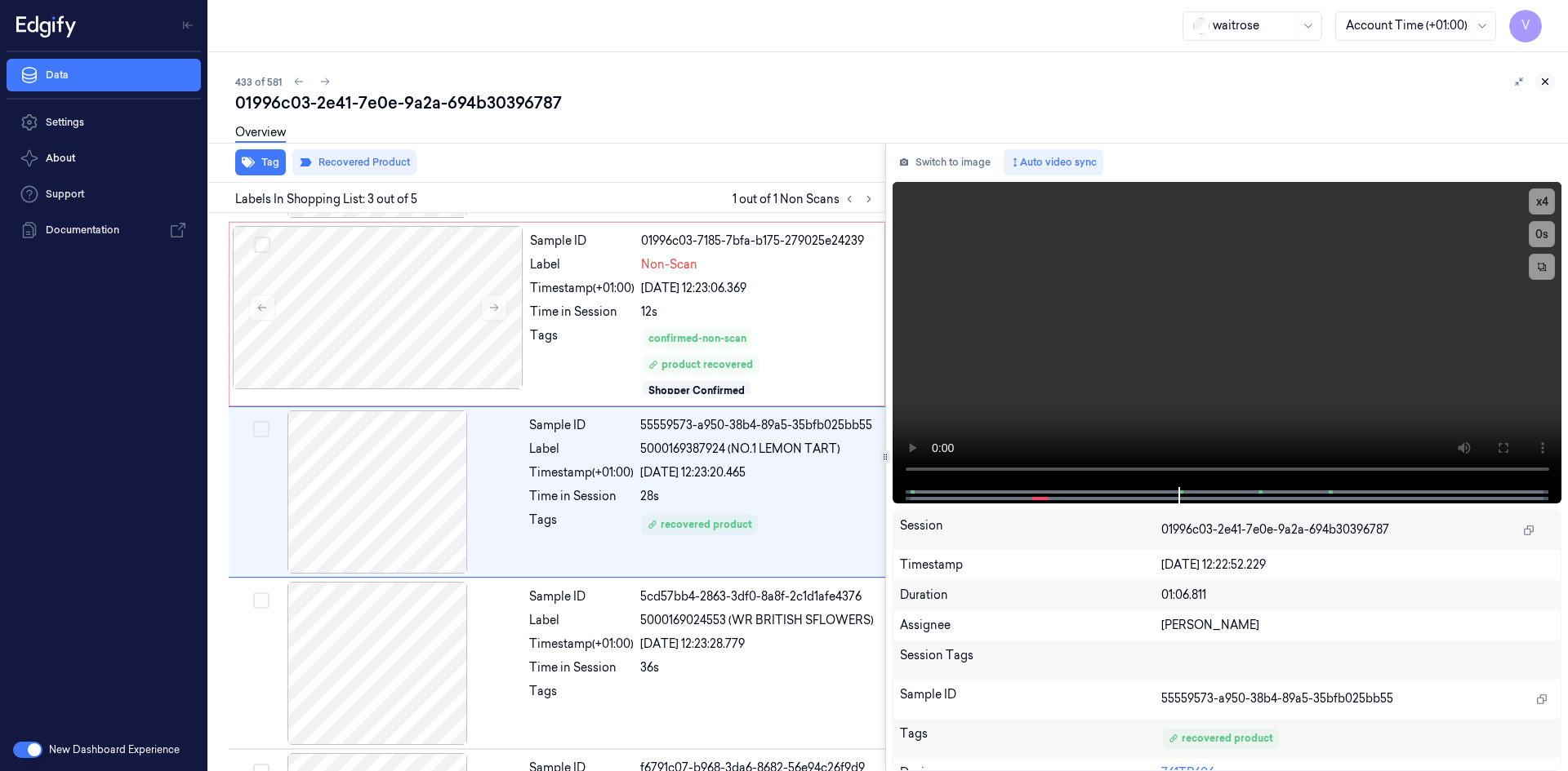
click at [1548, 77] on icon at bounding box center [1546, 82] width 12 height 12
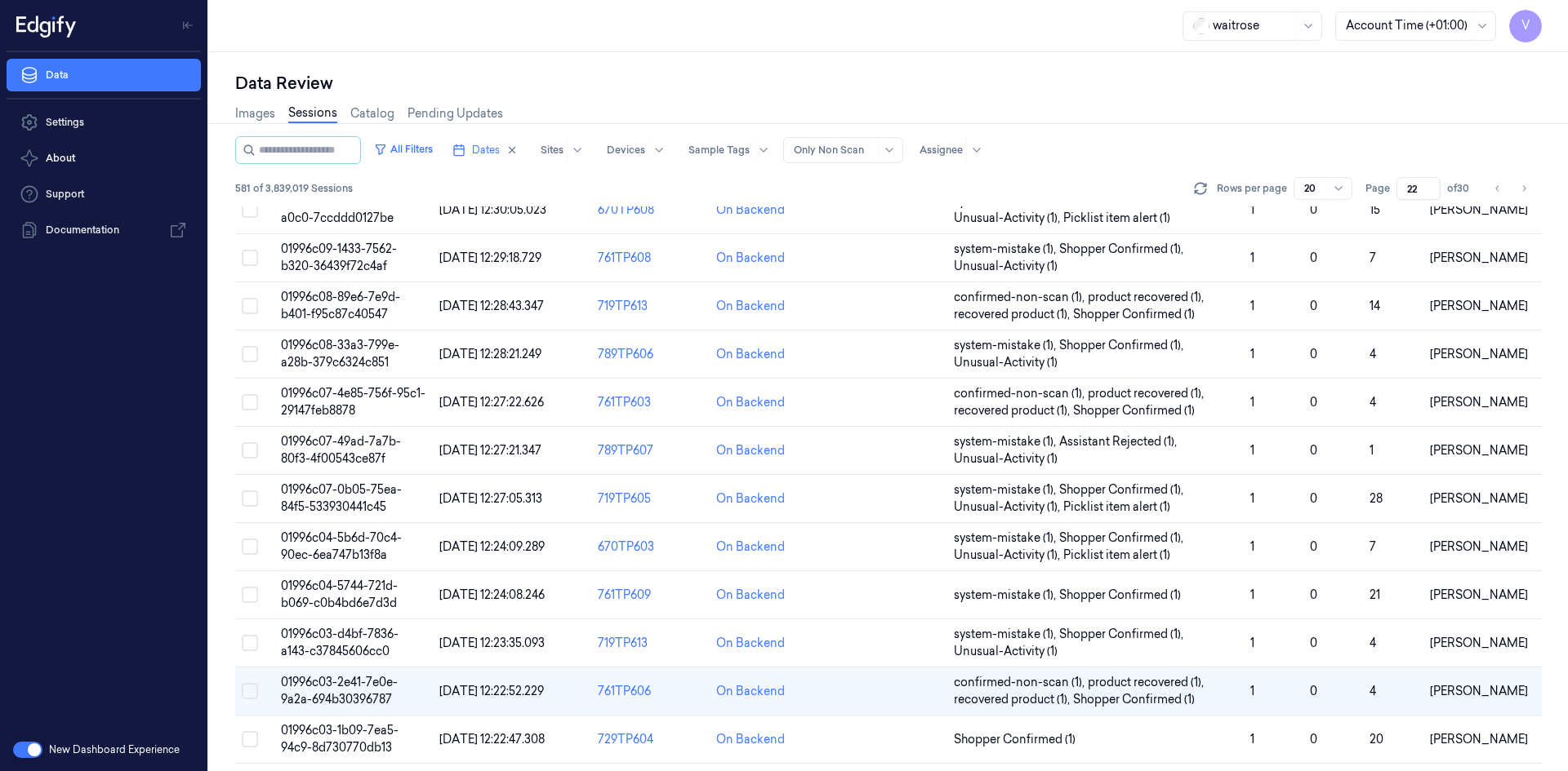
scroll to position [381, 0]
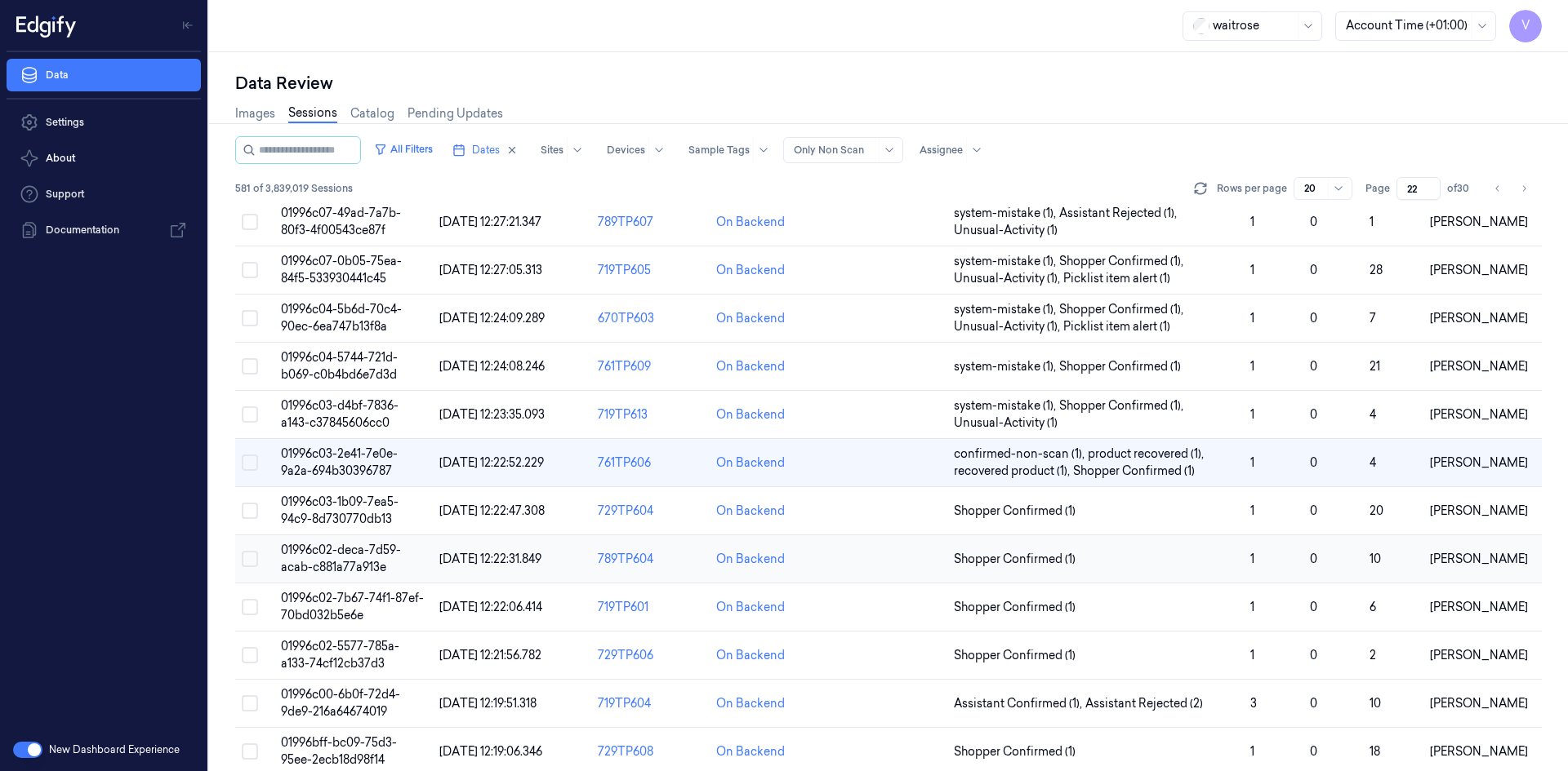
click at [322, 548] on span "01996c02-deca-7d59-acab-c881a77a913e" at bounding box center [341, 559] width 120 height 32
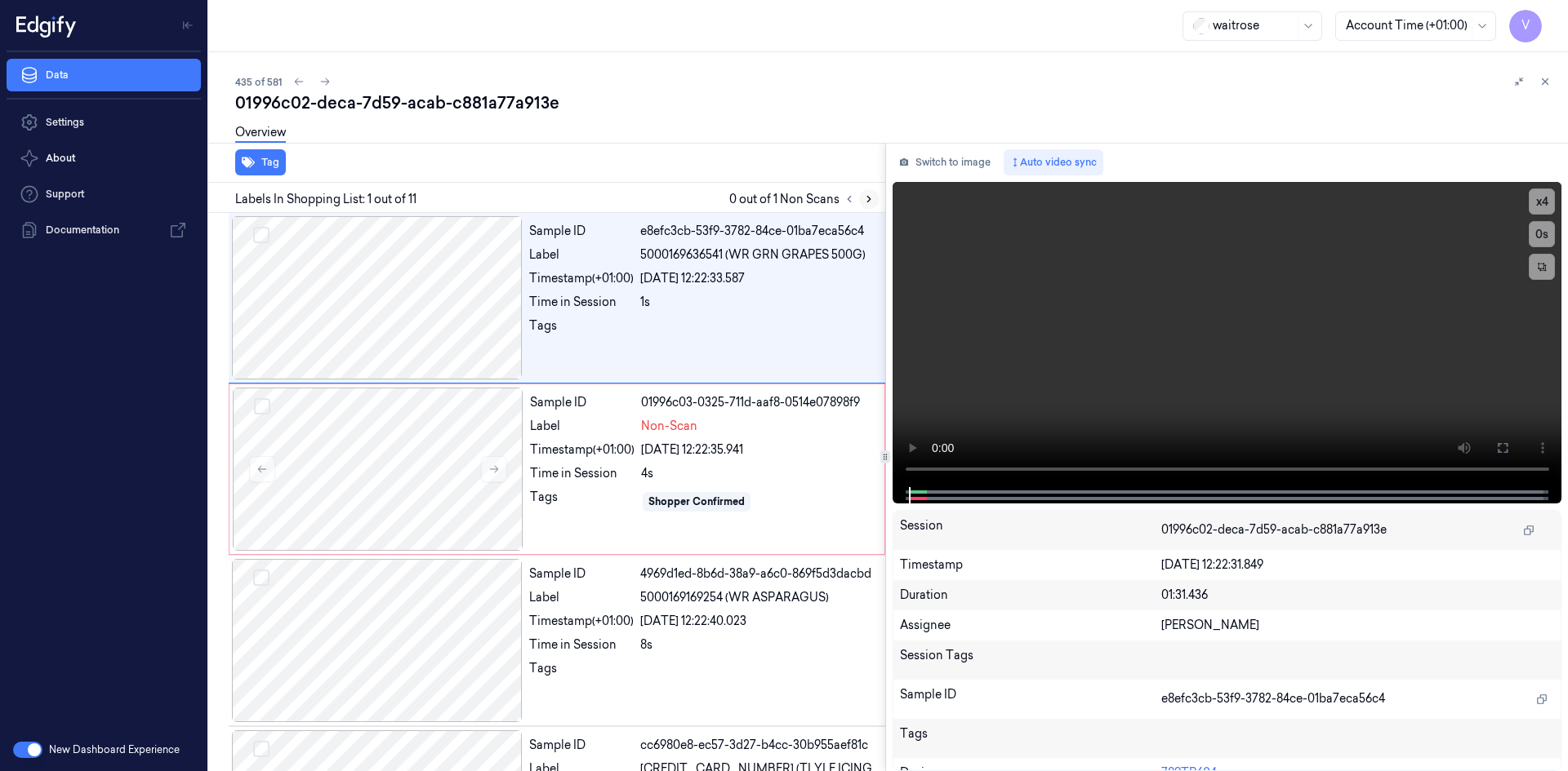
click at [867, 199] on icon at bounding box center [869, 200] width 12 height 12
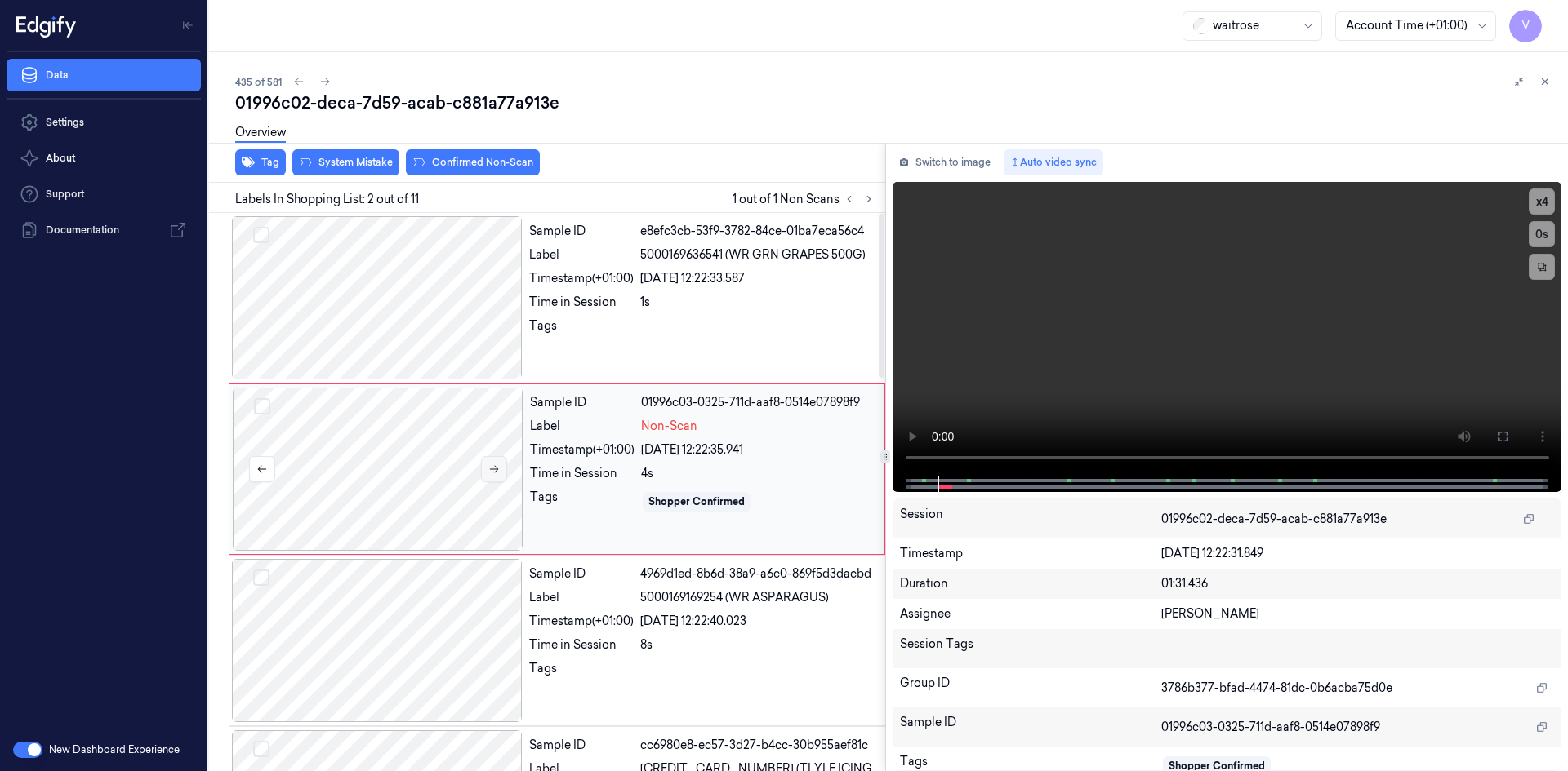
click at [498, 463] on button at bounding box center [493, 469] width 26 height 26
click at [497, 467] on icon at bounding box center [494, 470] width 12 height 12
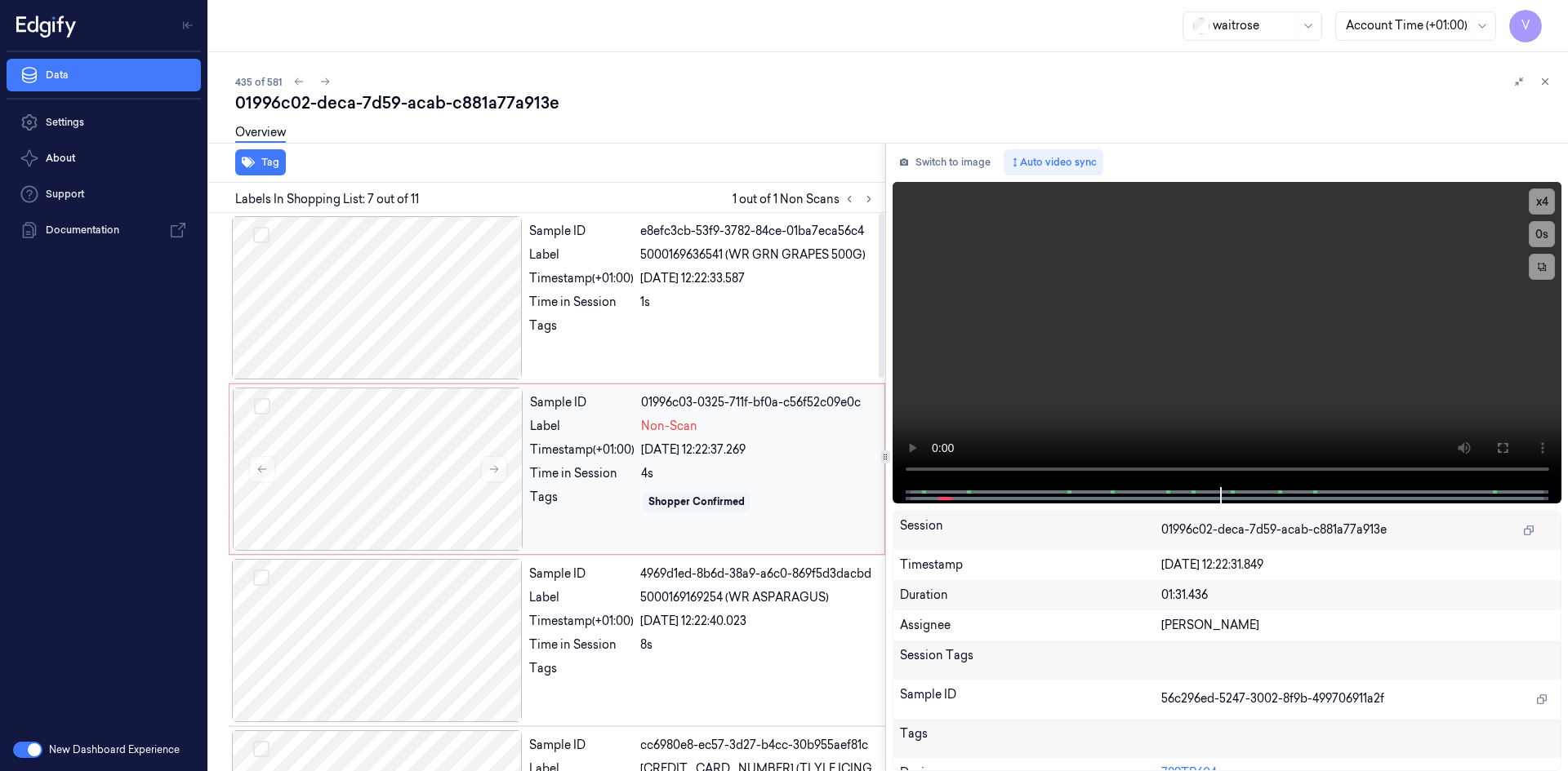
drag, startPoint x: 562, startPoint y: 451, endPoint x: 586, endPoint y: 437, distance: 27.8
click at [565, 451] on div "Timestamp (+01:00)" at bounding box center [582, 451] width 104 height 17
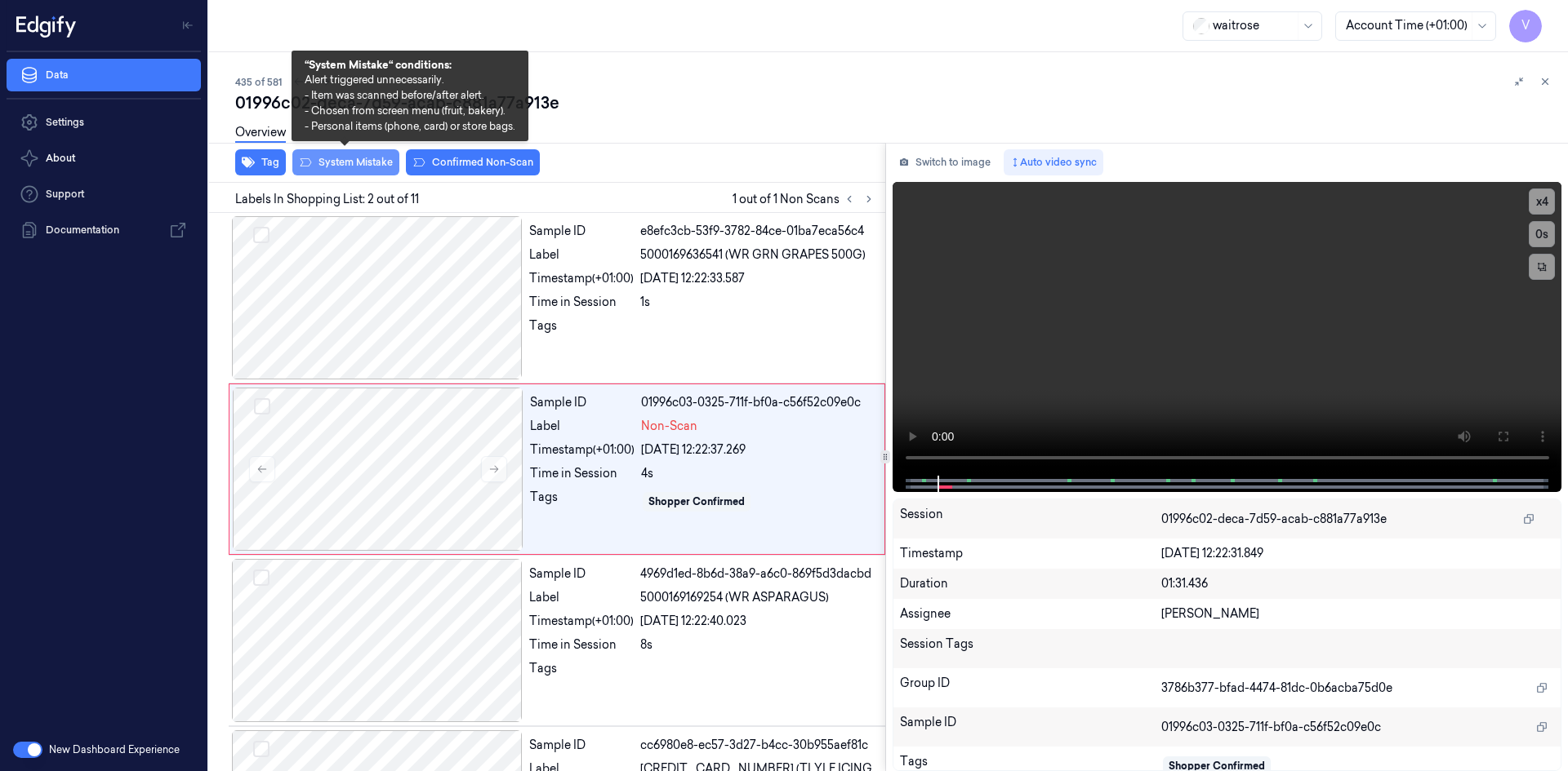
click at [378, 162] on button "System Mistake" at bounding box center [346, 162] width 107 height 26
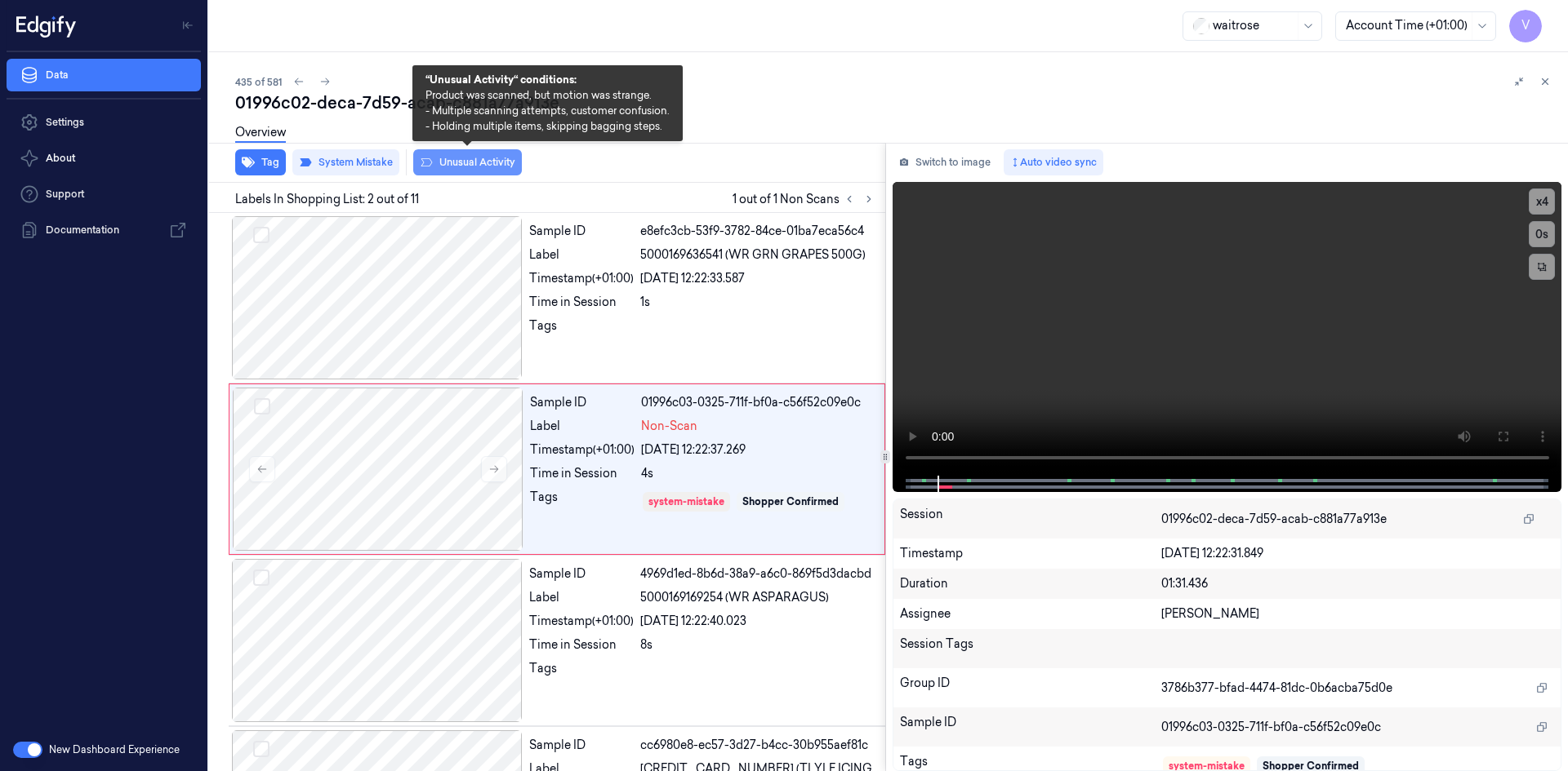
click at [477, 166] on button "Unusual Activity" at bounding box center [467, 162] width 109 height 26
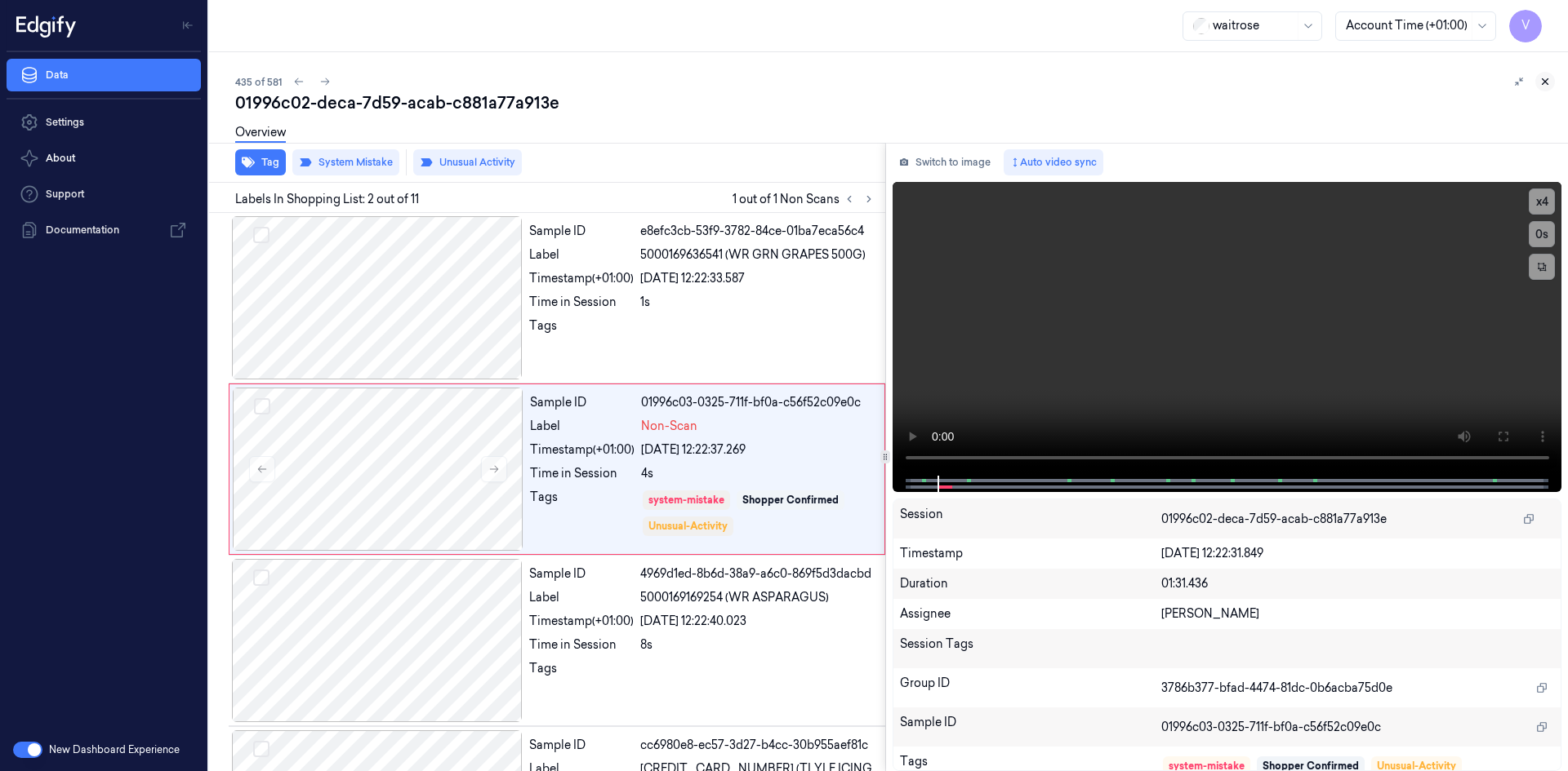
click at [1546, 82] on icon at bounding box center [1546, 82] width 12 height 12
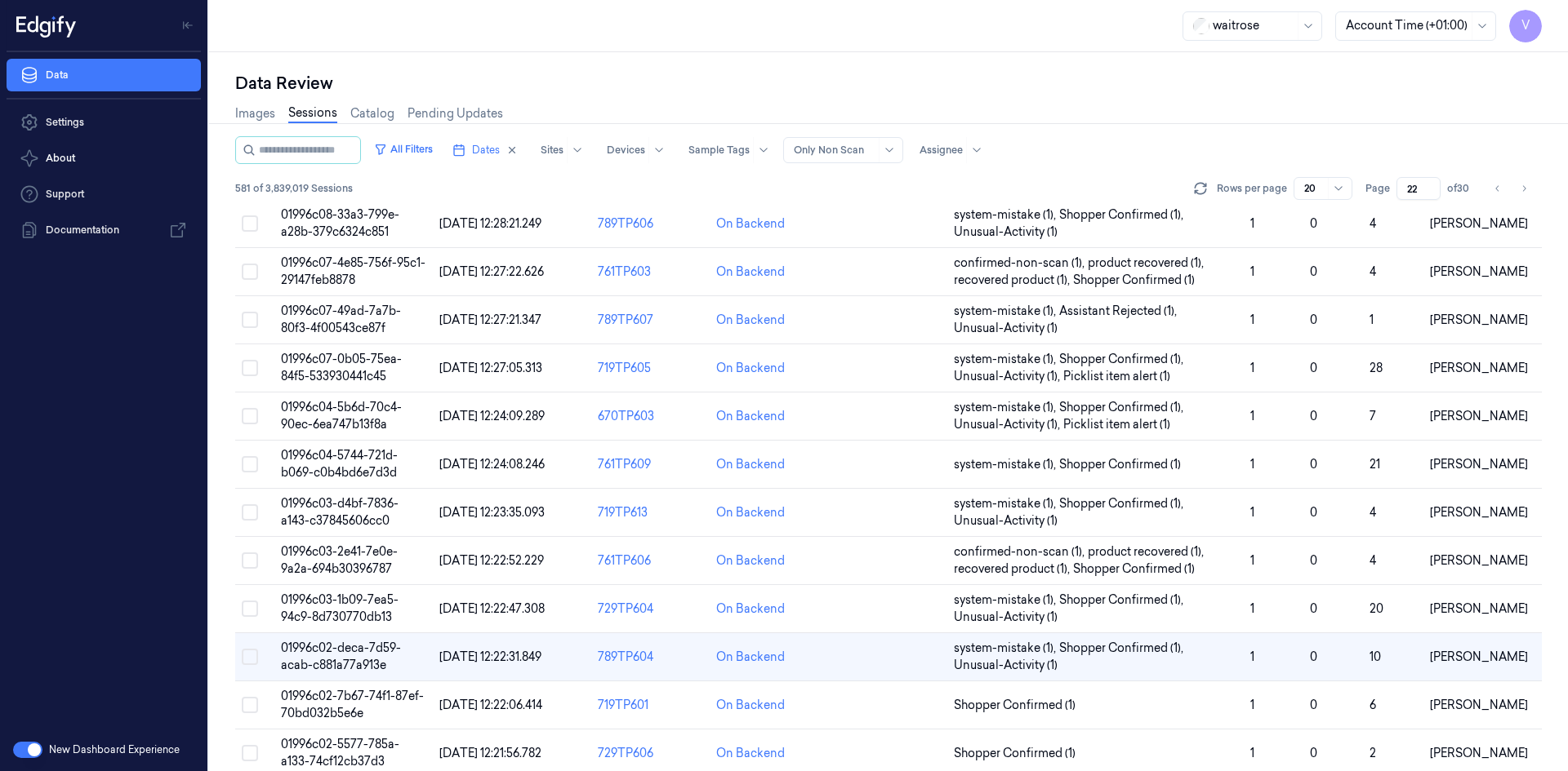
scroll to position [447, 0]
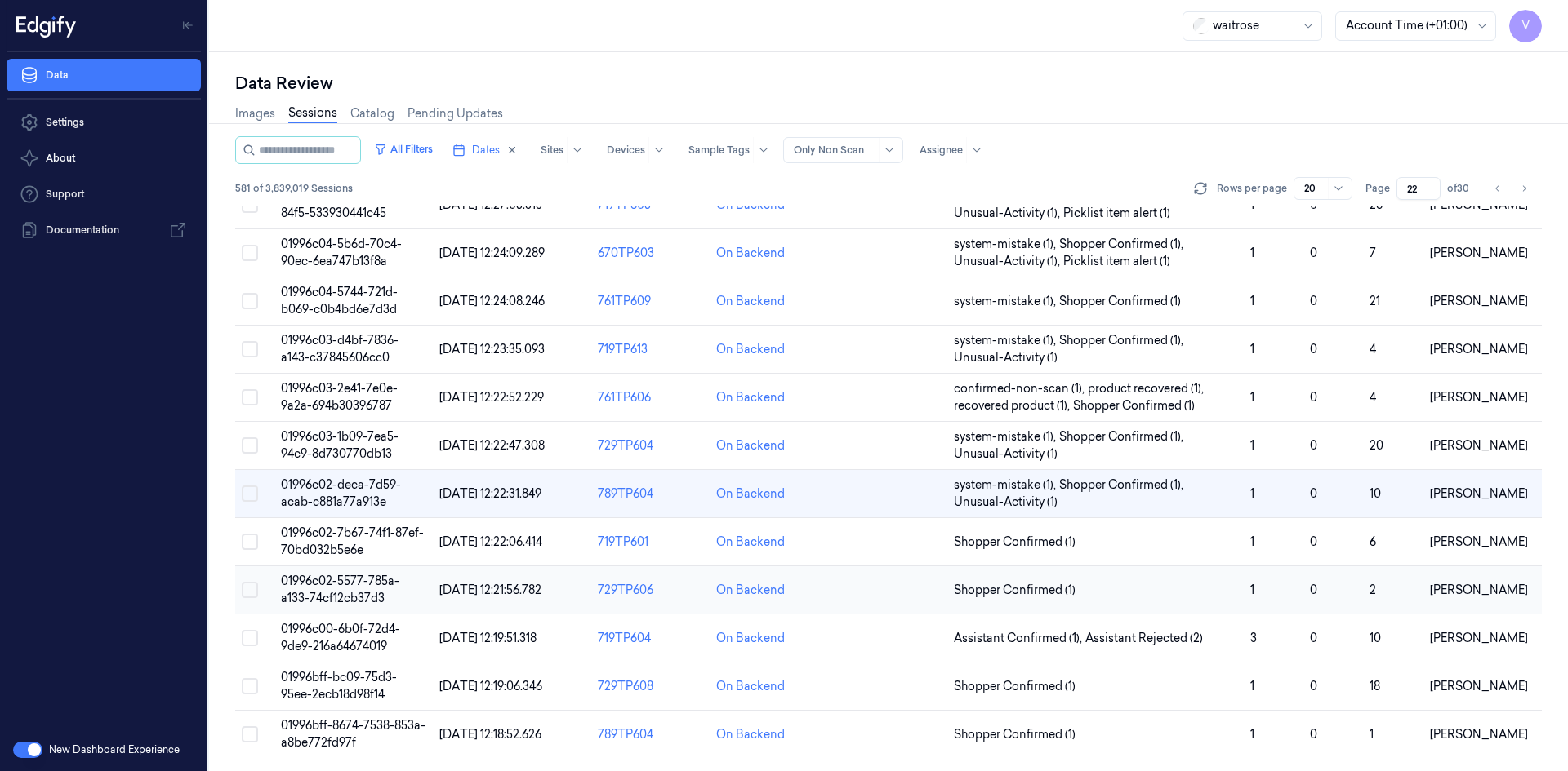
click at [327, 575] on span "01996c02-5577-785a-a133-74cf12cb37d3" at bounding box center [340, 590] width 119 height 32
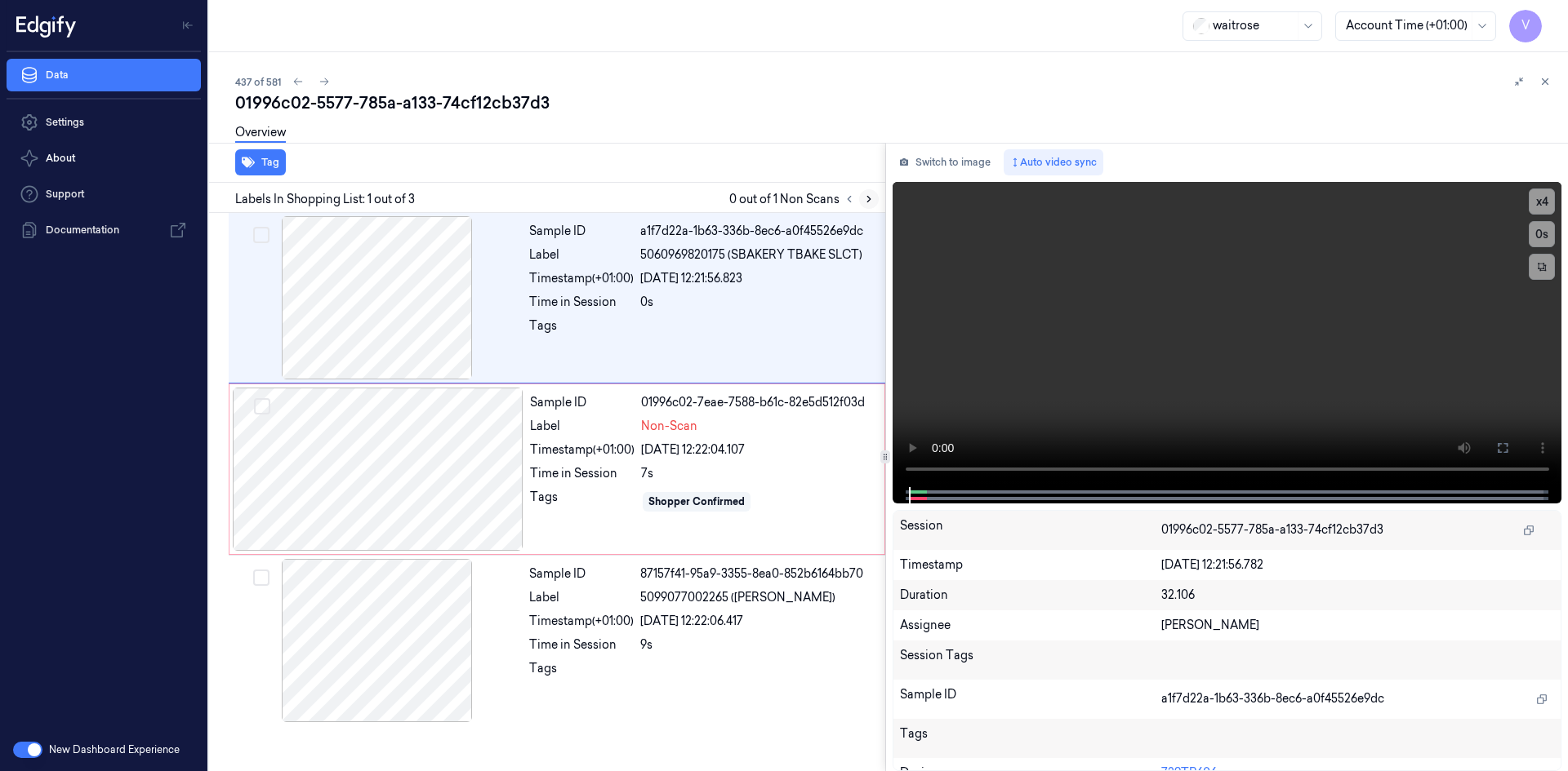
click at [867, 199] on icon at bounding box center [869, 200] width 12 height 12
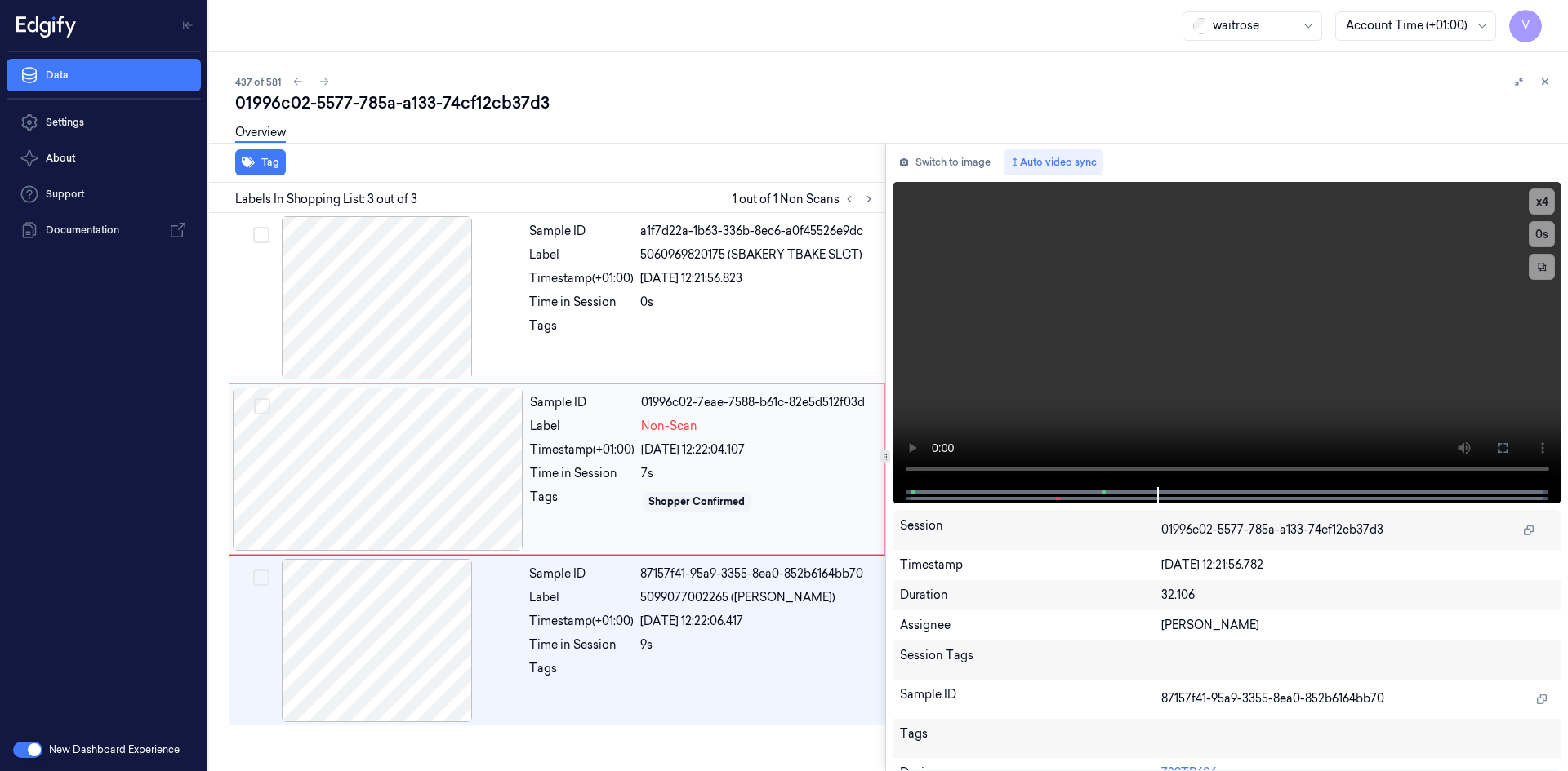
click at [460, 425] on div at bounding box center [378, 469] width 291 height 163
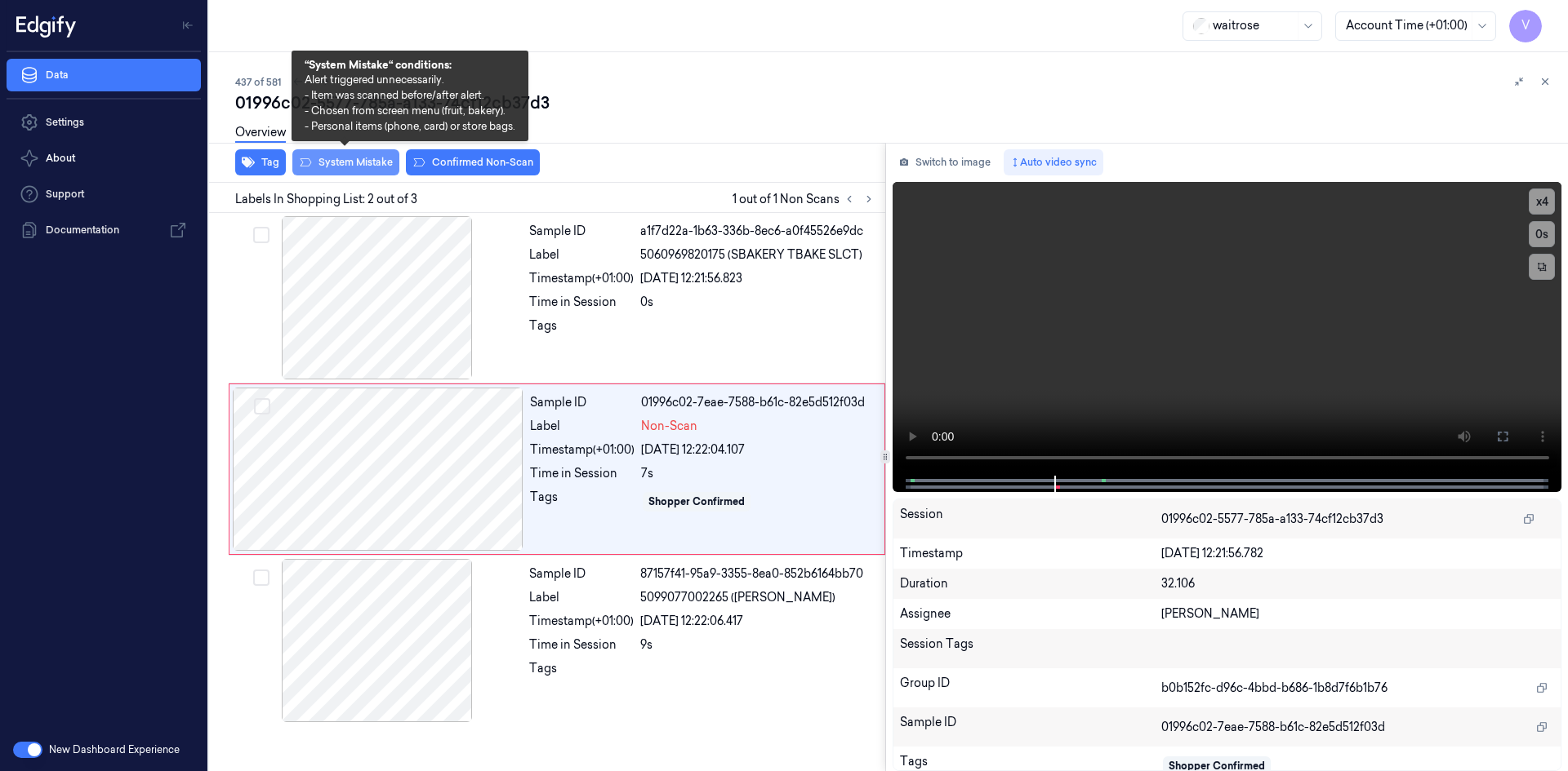
click at [358, 161] on button "System Mistake" at bounding box center [346, 162] width 107 height 26
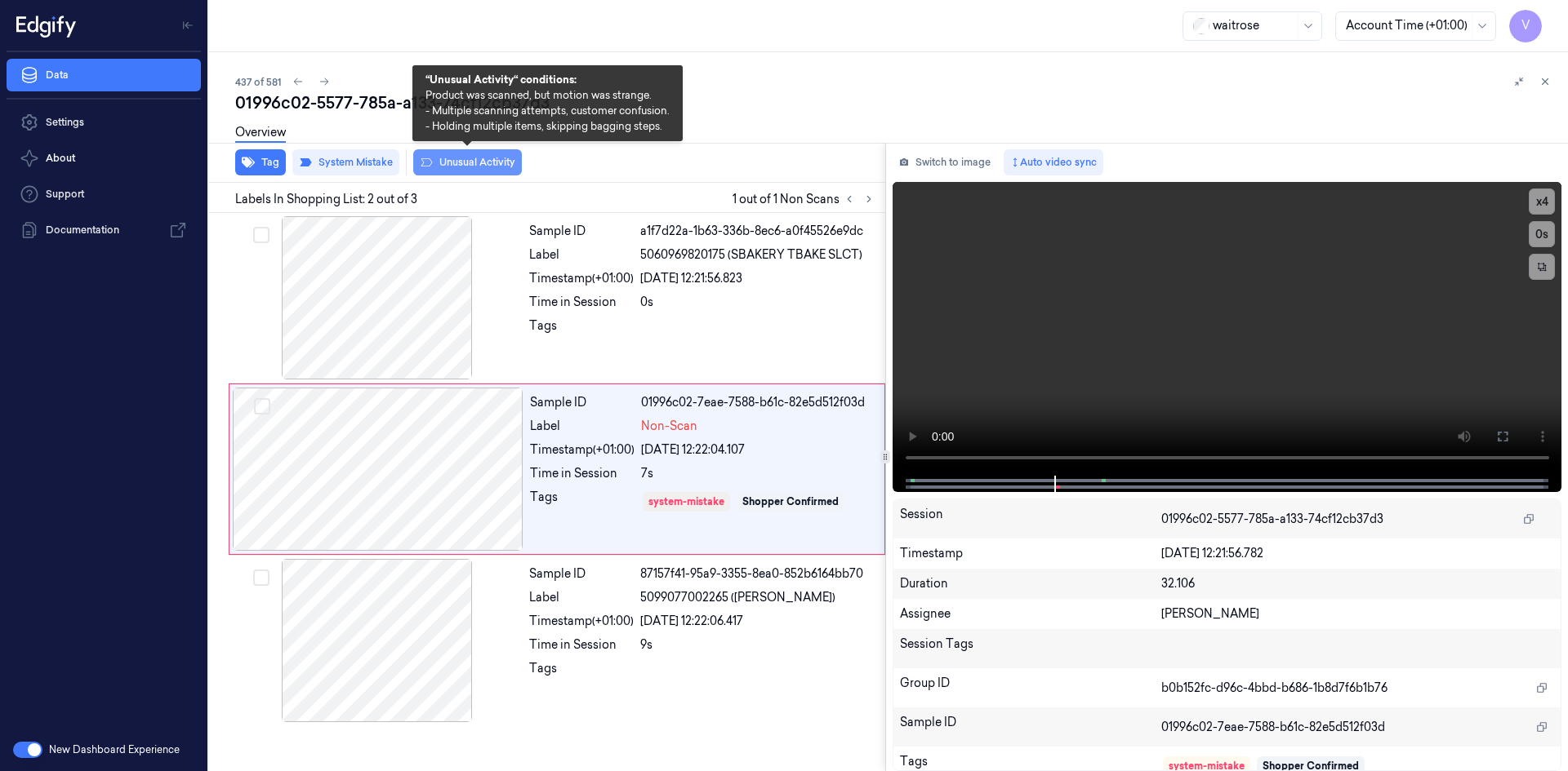
click at [475, 161] on button "Unusual Activity" at bounding box center [467, 162] width 109 height 26
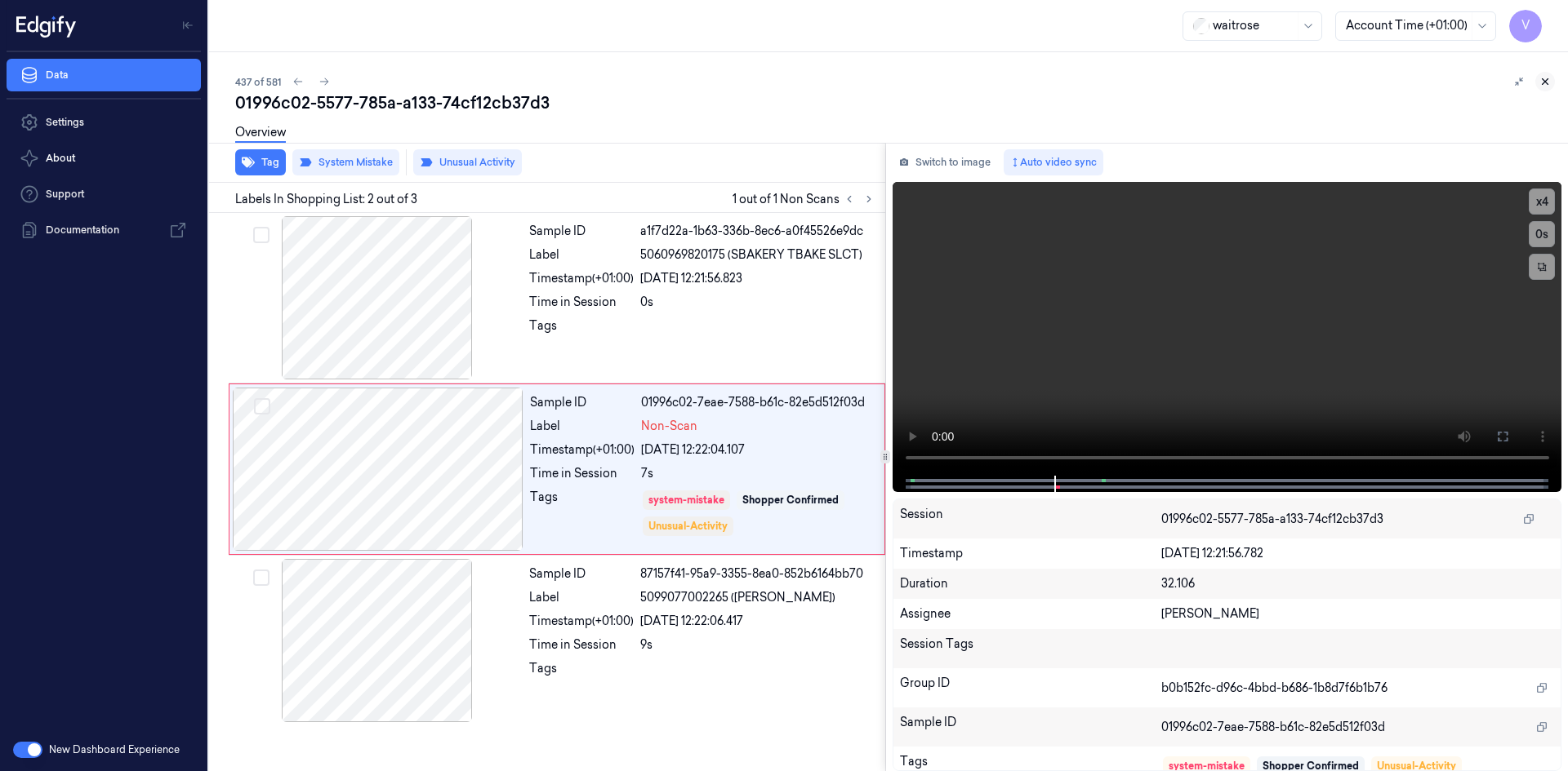
click at [1541, 81] on icon at bounding box center [1546, 82] width 12 height 12
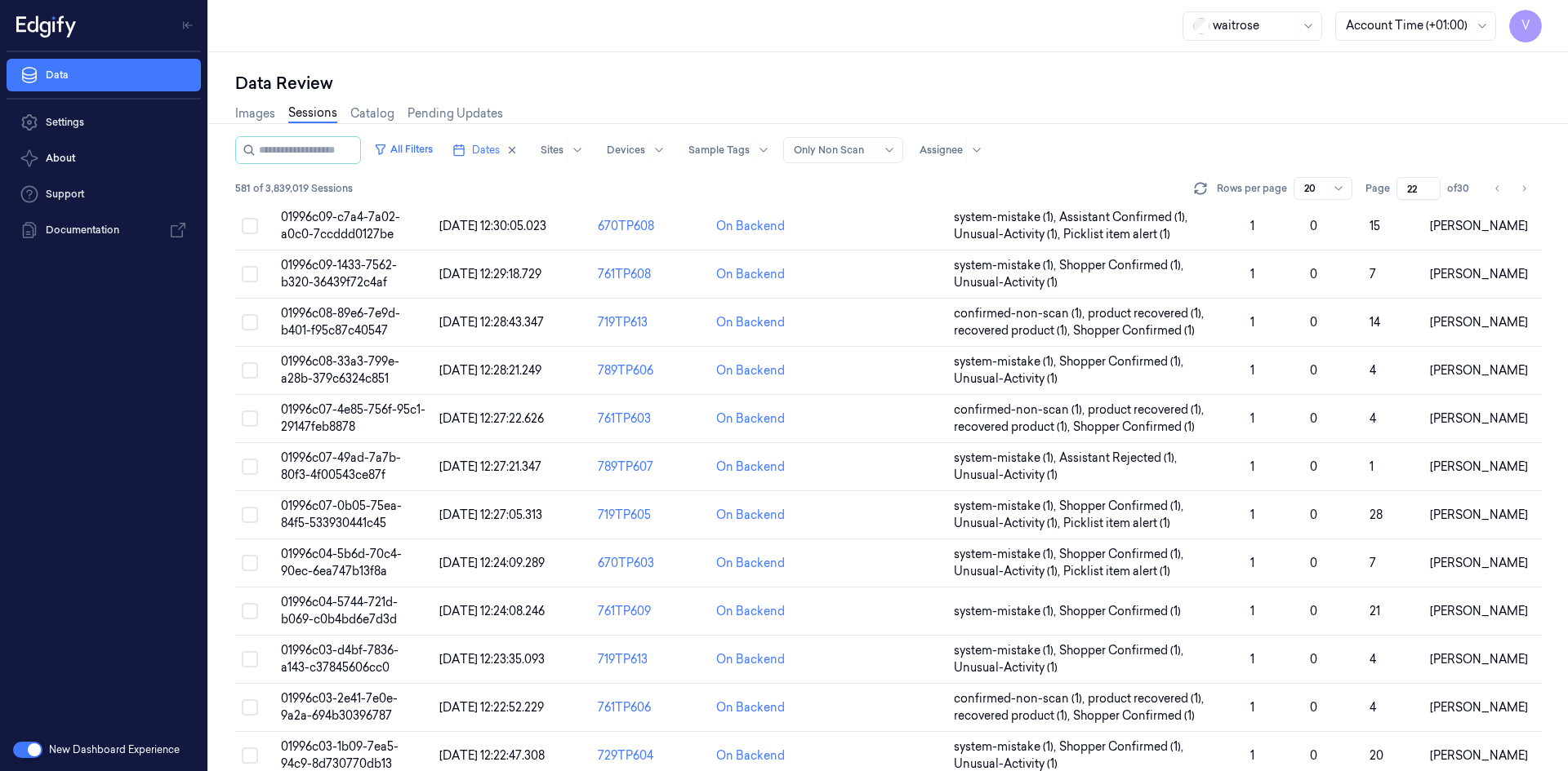
scroll to position [447, 0]
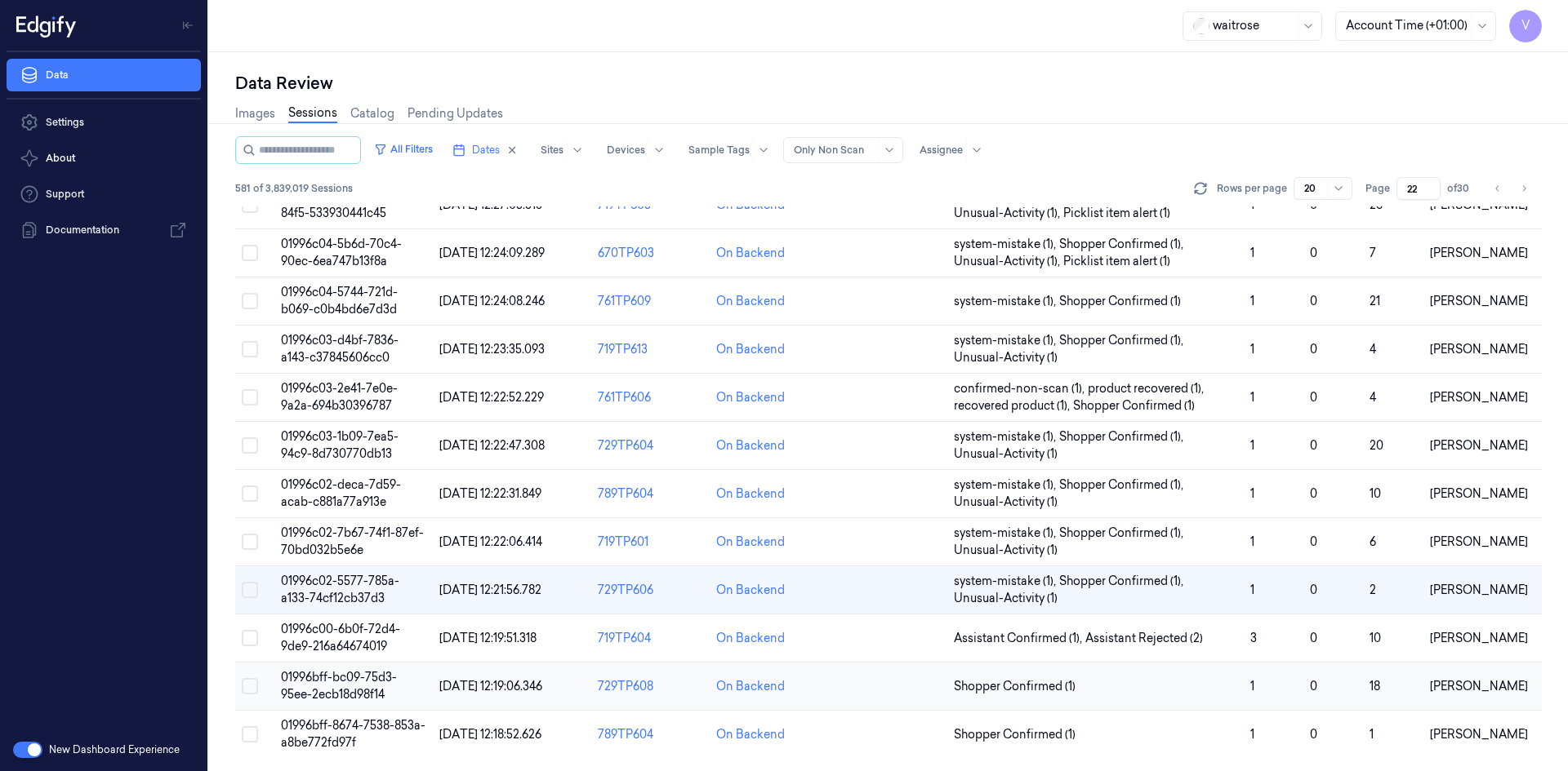
click at [353, 687] on td "01996bff-bc09-75d3-95ee-2ecb18d98f14" at bounding box center [353, 687] width 158 height 48
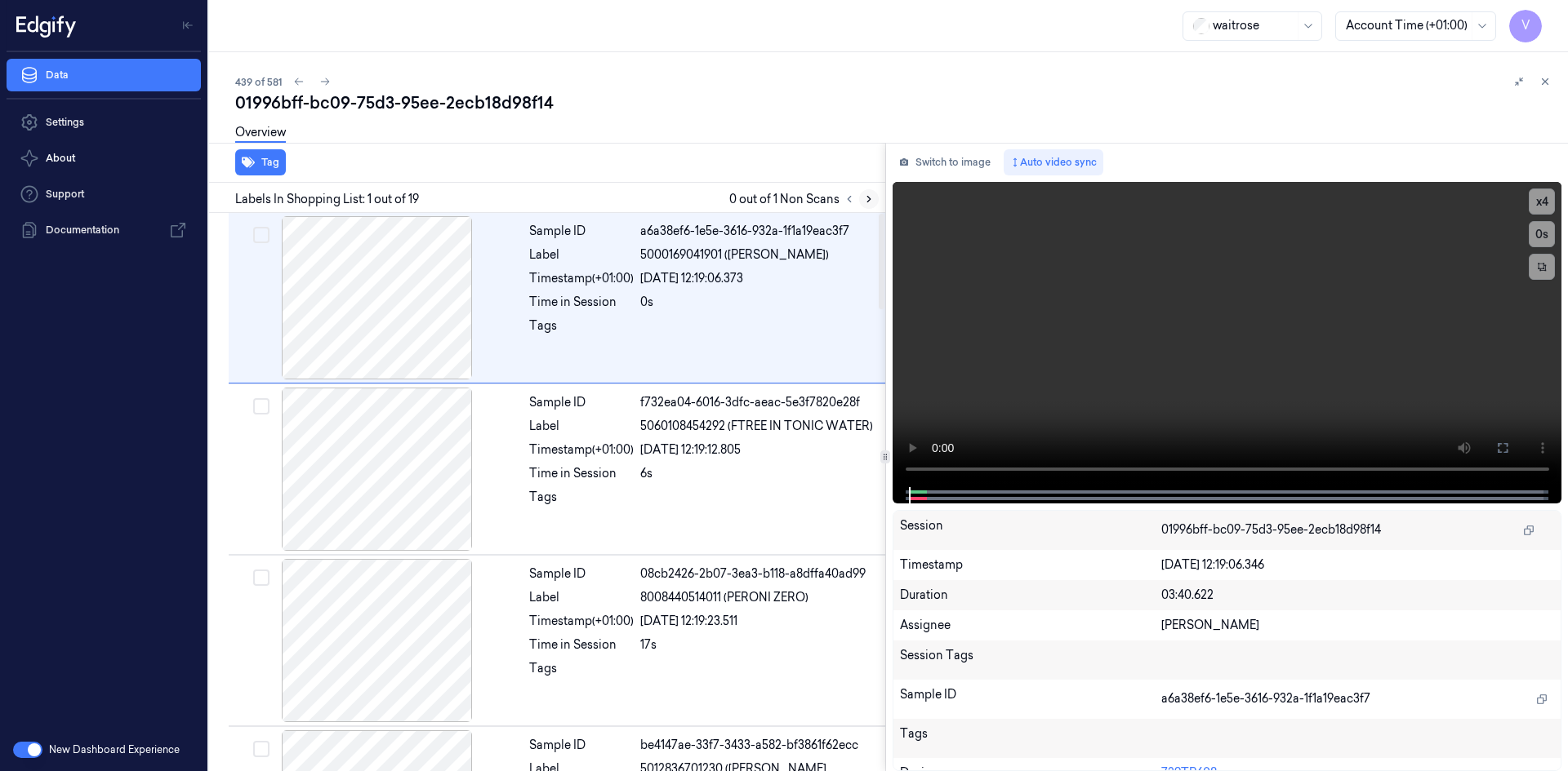
click at [870, 201] on icon at bounding box center [869, 200] width 12 height 12
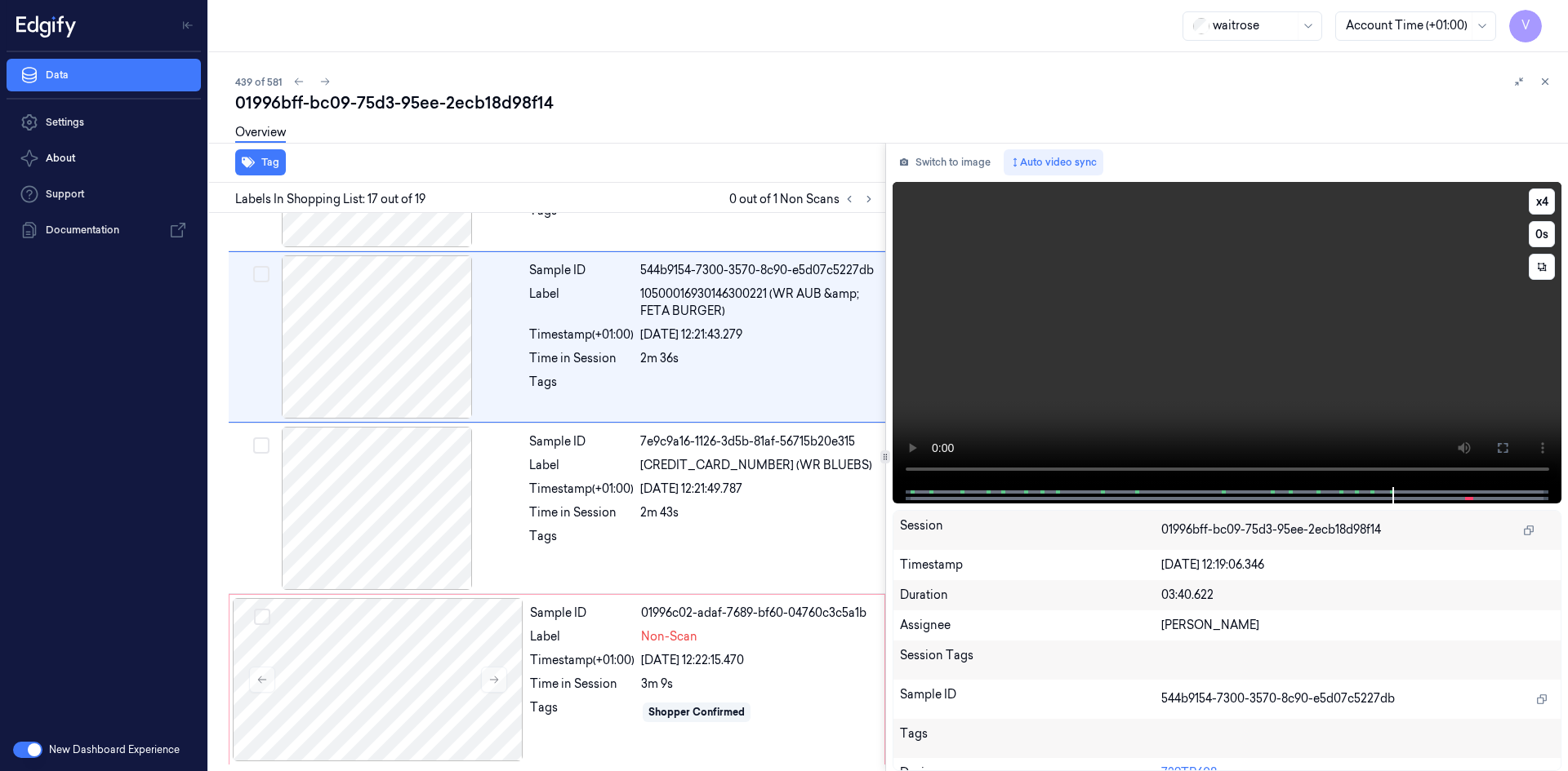
scroll to position [2548, 0]
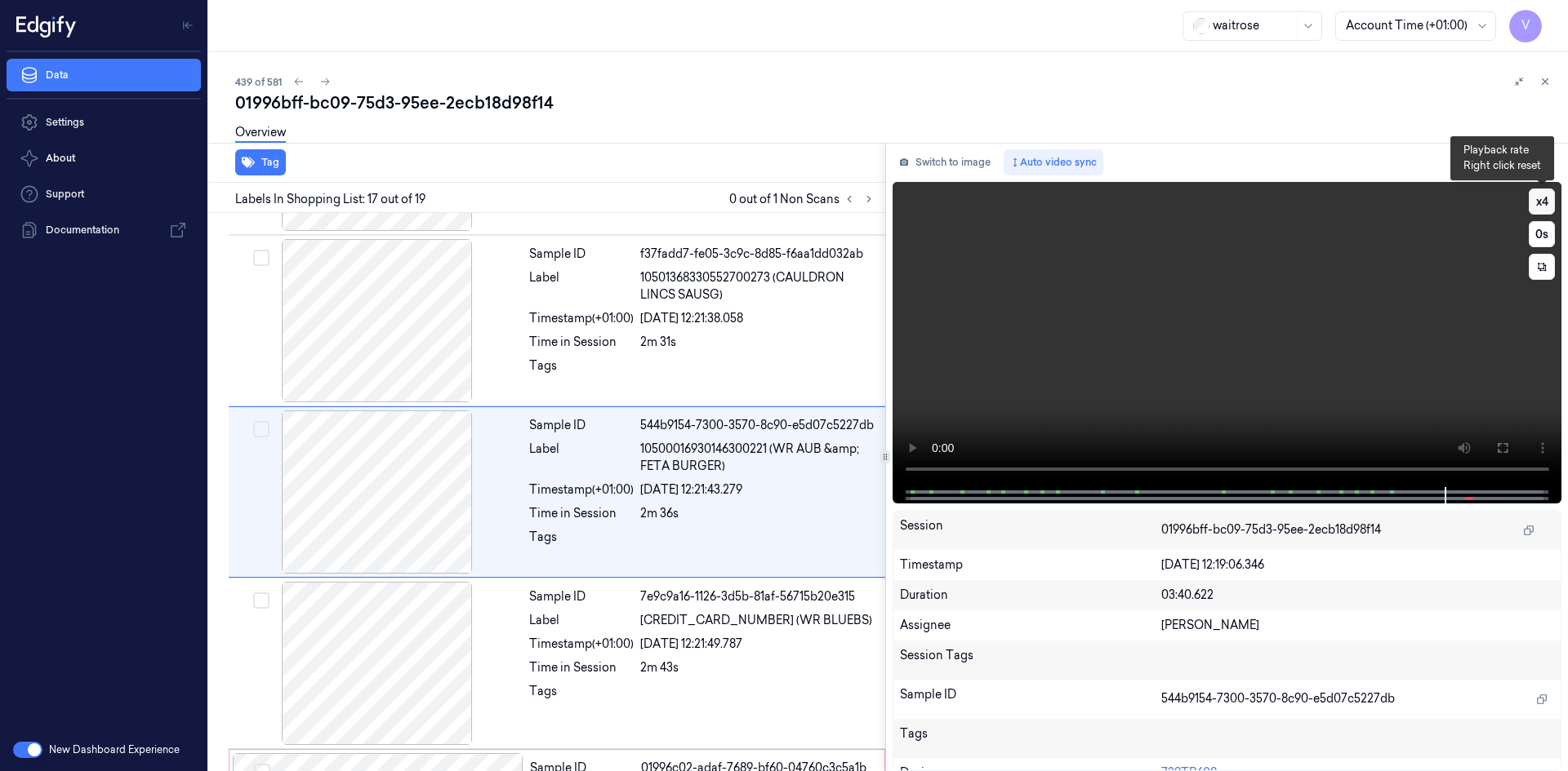
click at [1536, 198] on button "x 4" at bounding box center [1542, 201] width 26 height 26
click at [1536, 199] on button "x 1" at bounding box center [1542, 201] width 26 height 26
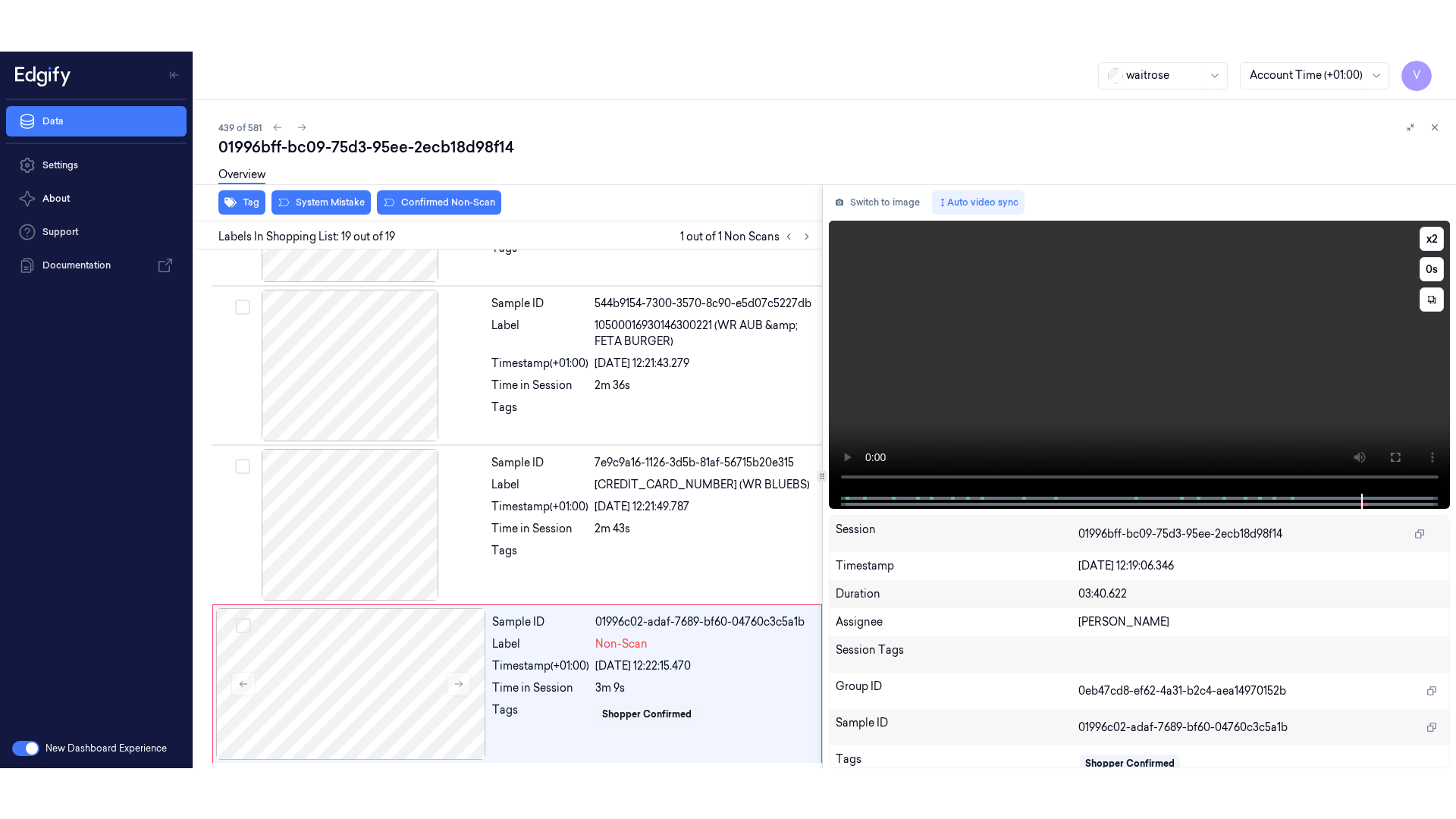
scroll to position [2511, 0]
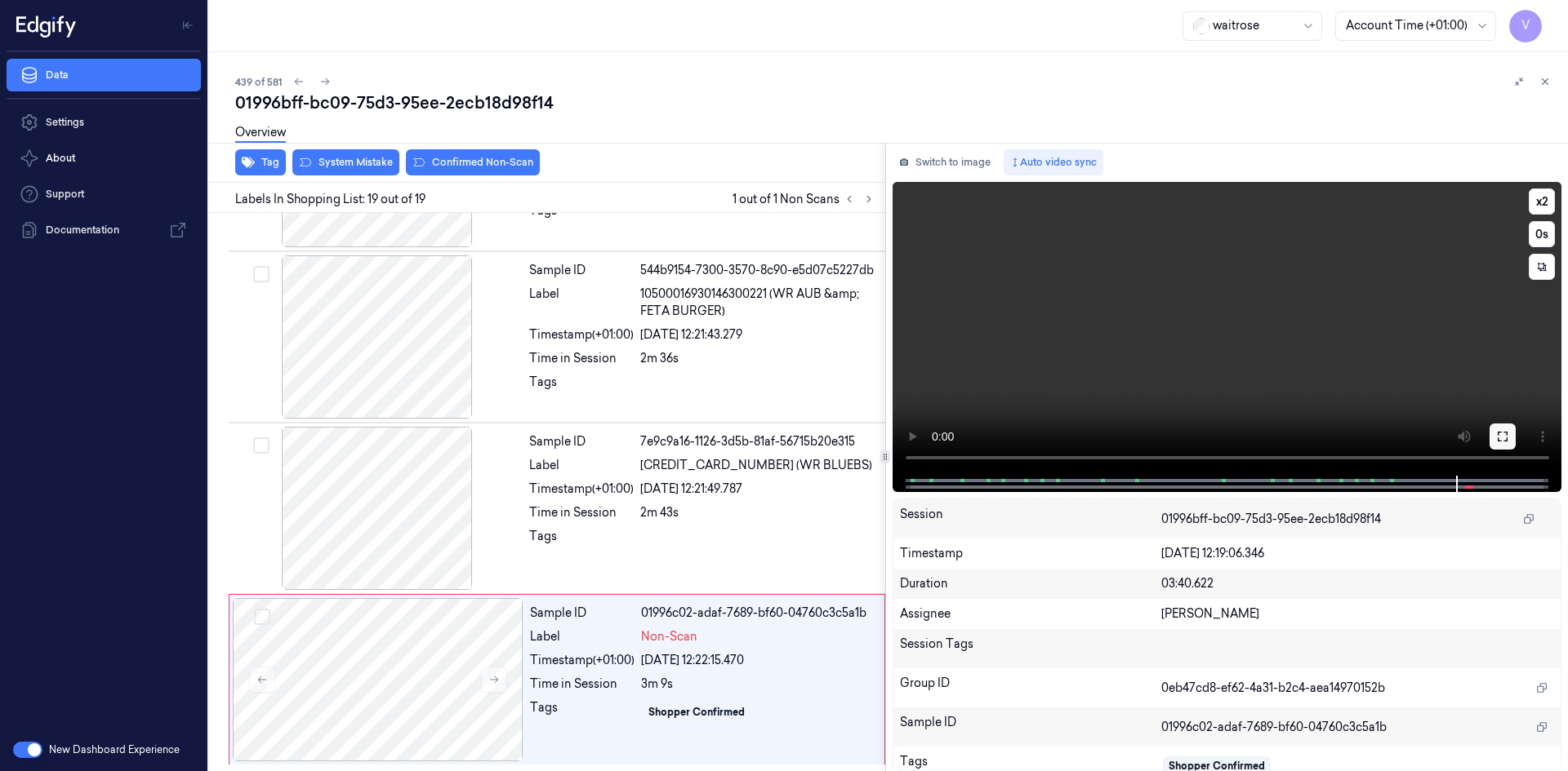
click at [1500, 436] on icon at bounding box center [1503, 437] width 14 height 14
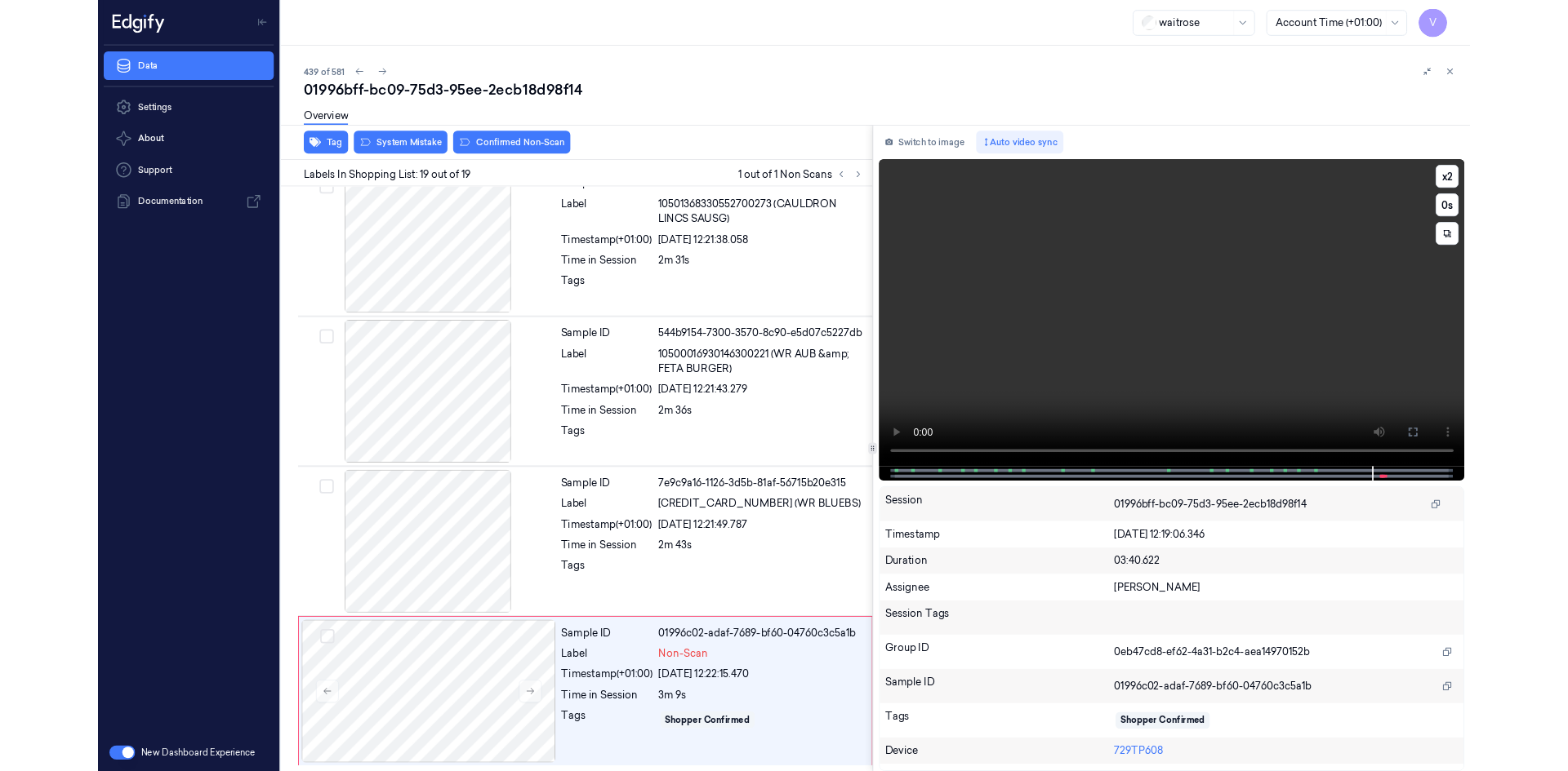
scroll to position [2594, 0]
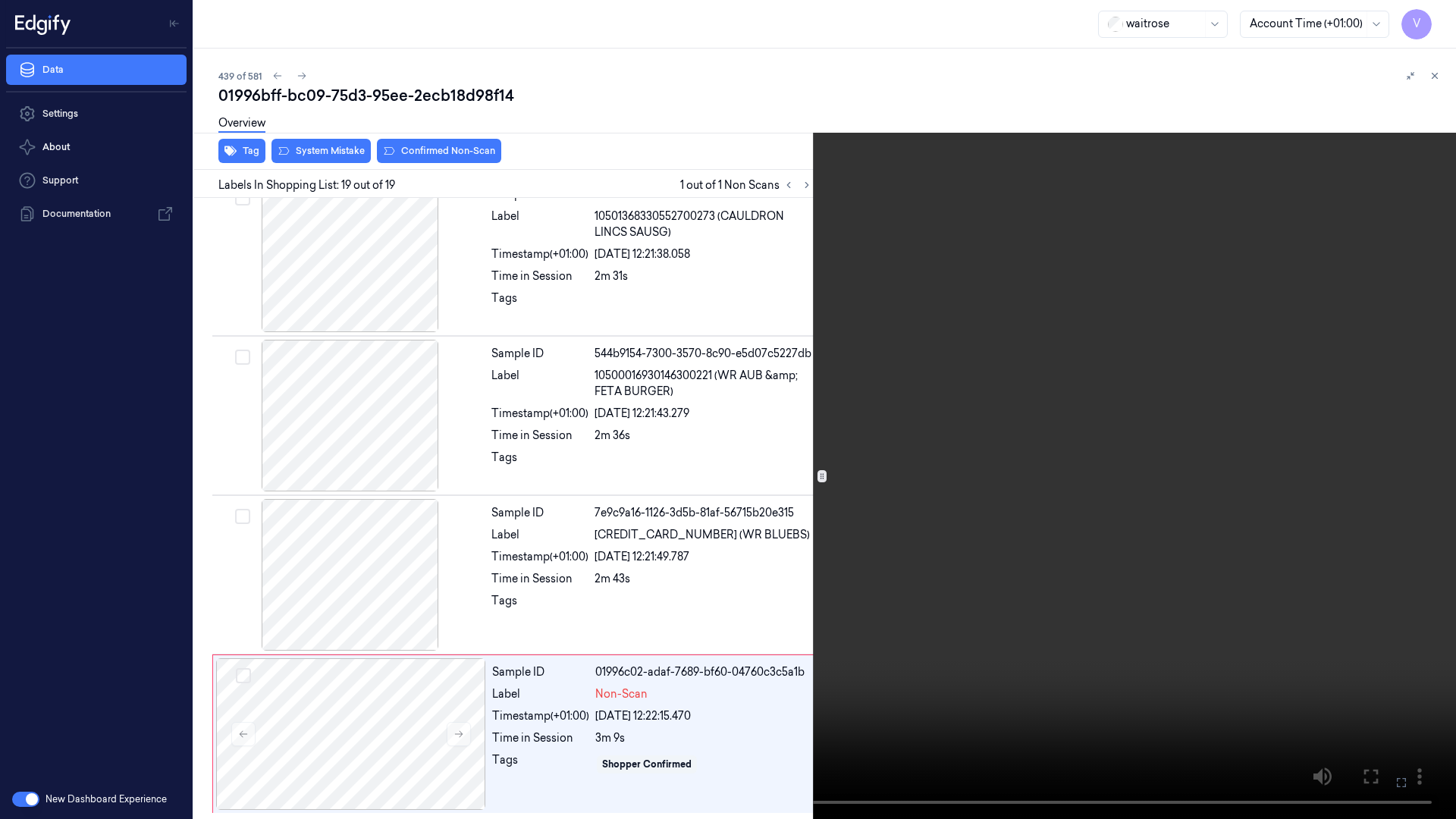
click at [0, 0] on button at bounding box center [0, 0] width 0 height 0
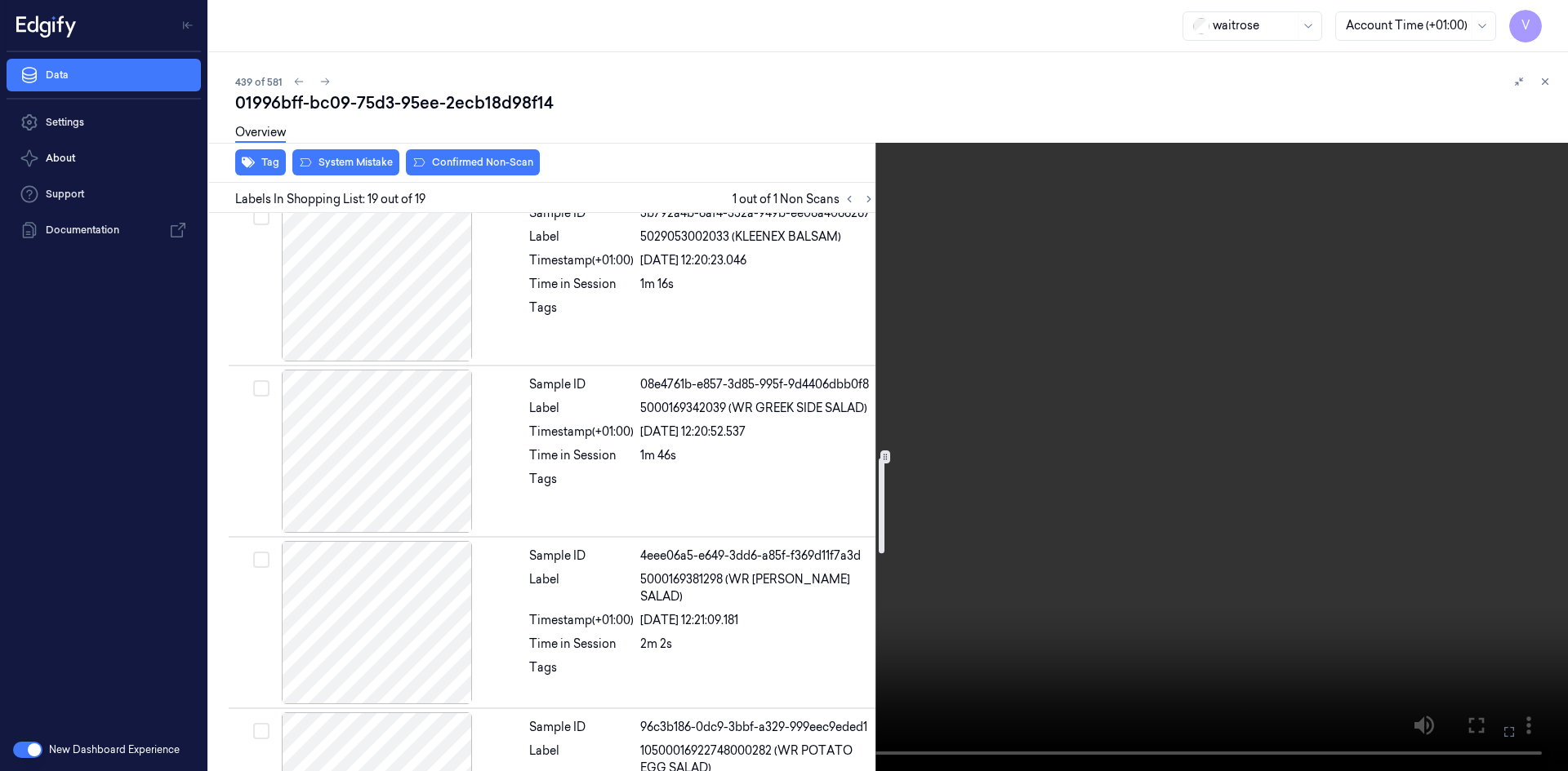
scroll to position [1234, 0]
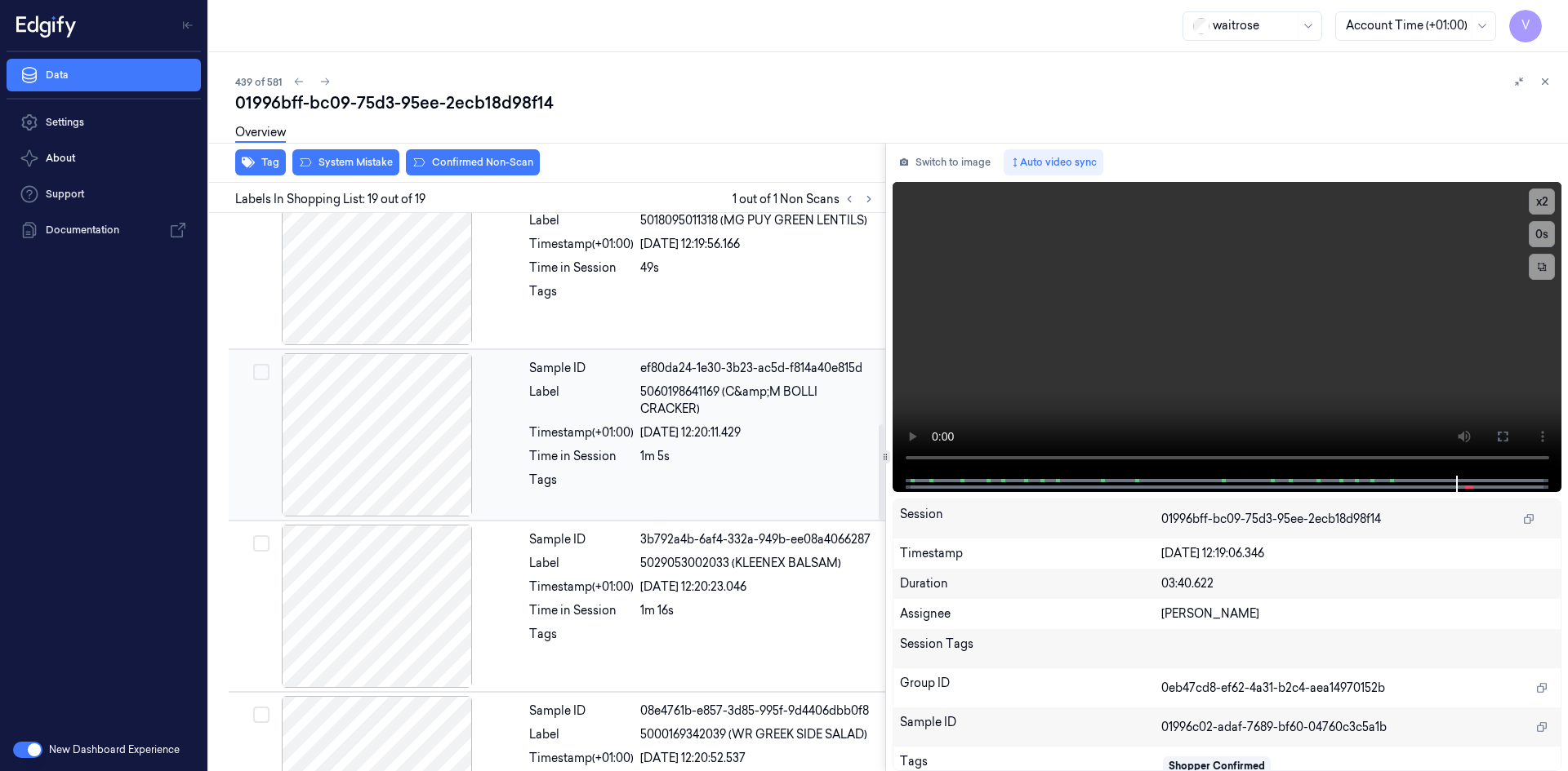
click at [666, 438] on div "[DATE] 12:20:11.429" at bounding box center [758, 433] width 236 height 17
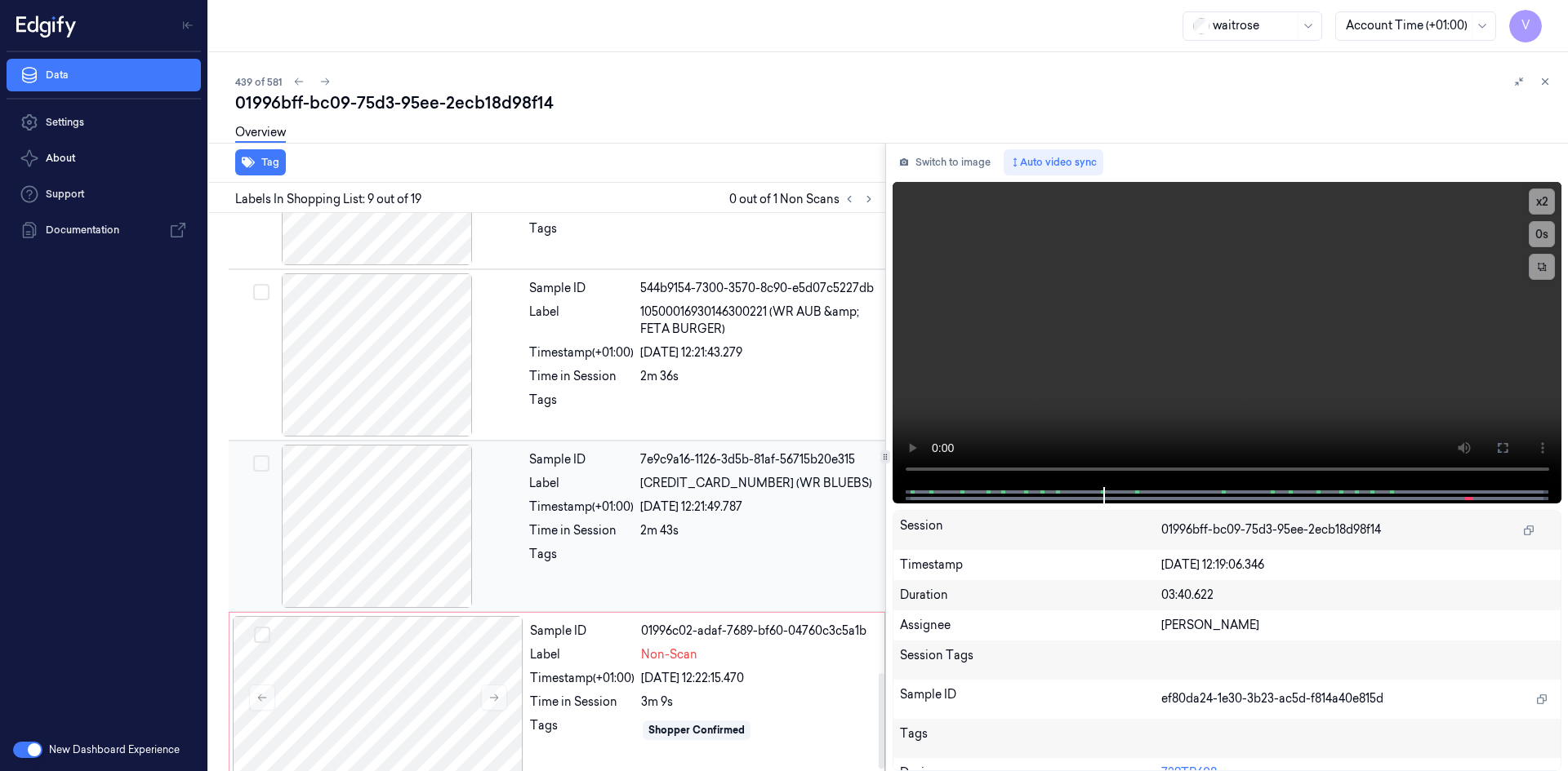
scroll to position [2704, 0]
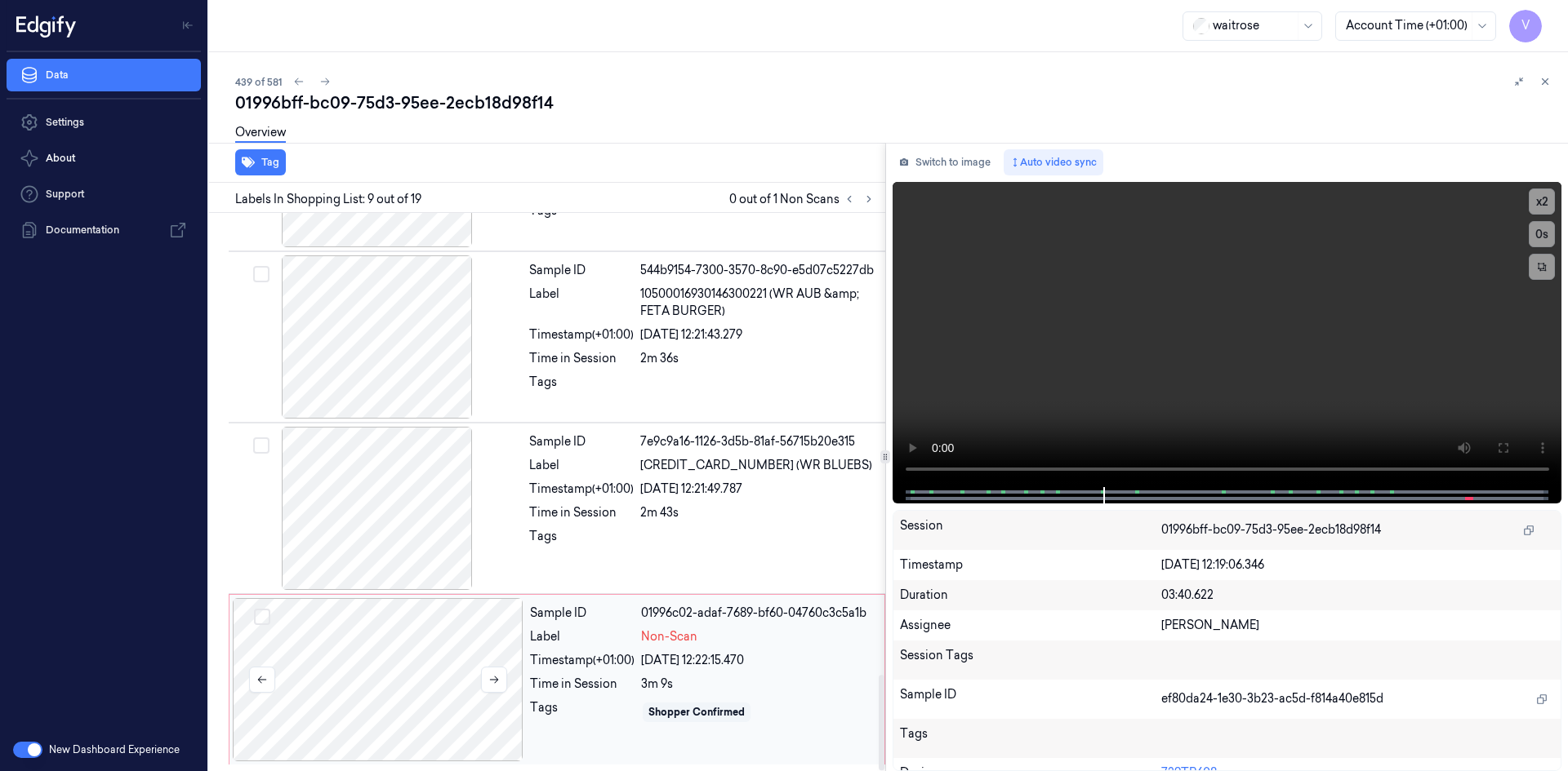
click at [382, 634] on div at bounding box center [378, 679] width 291 height 163
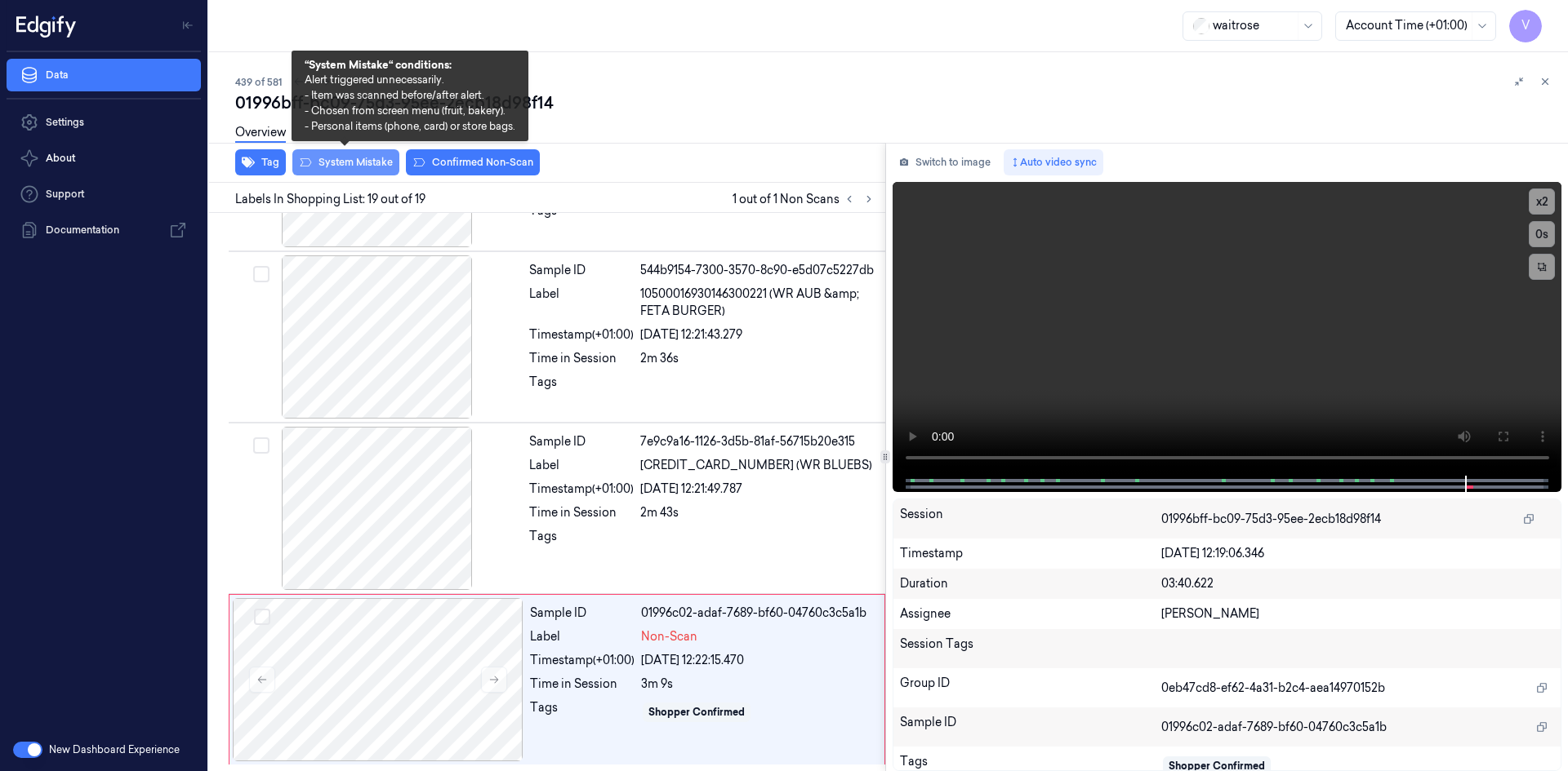
click at [340, 160] on button "System Mistake" at bounding box center [346, 162] width 107 height 26
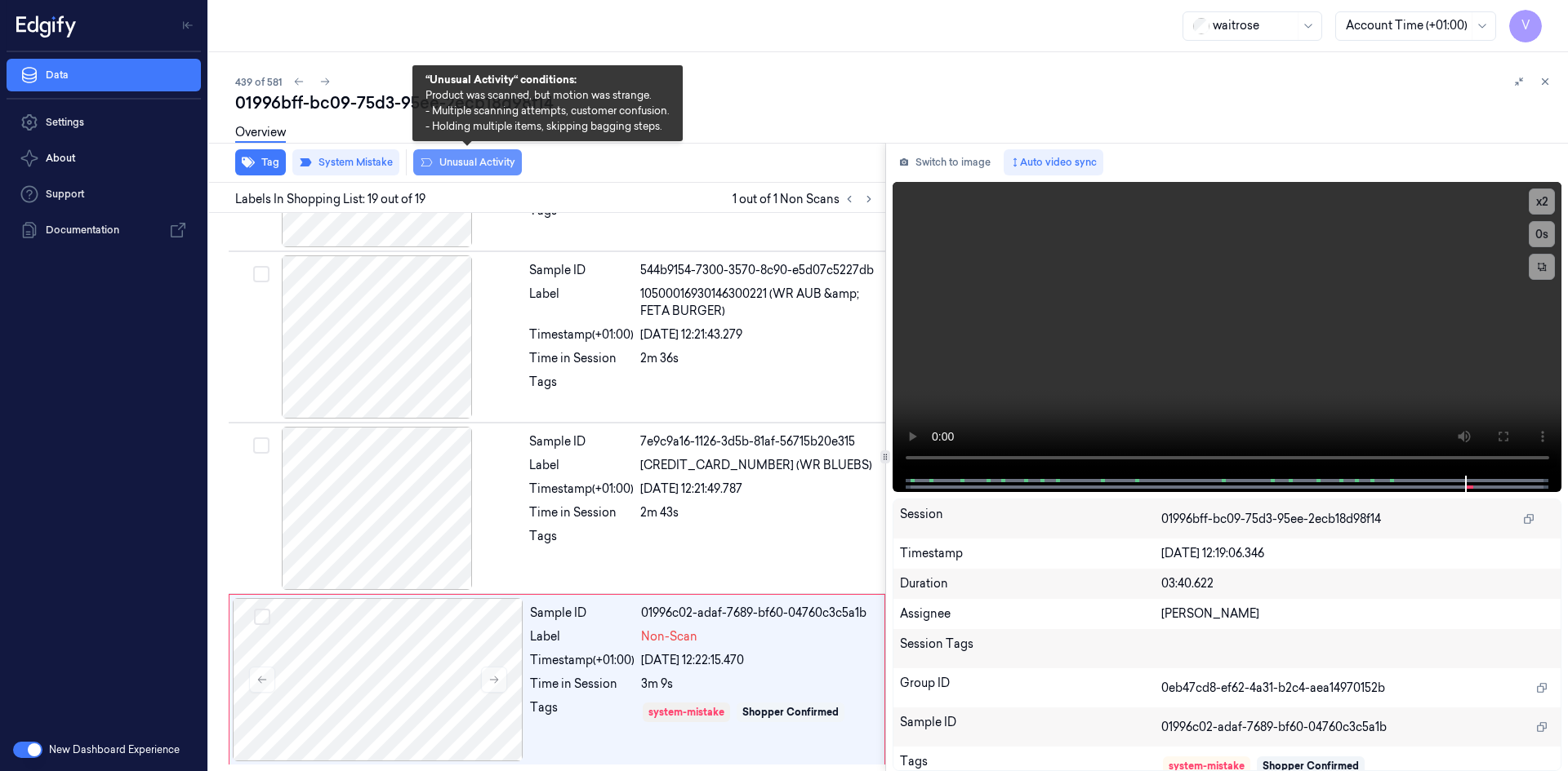
click at [479, 161] on button "Unusual Activity" at bounding box center [467, 162] width 109 height 26
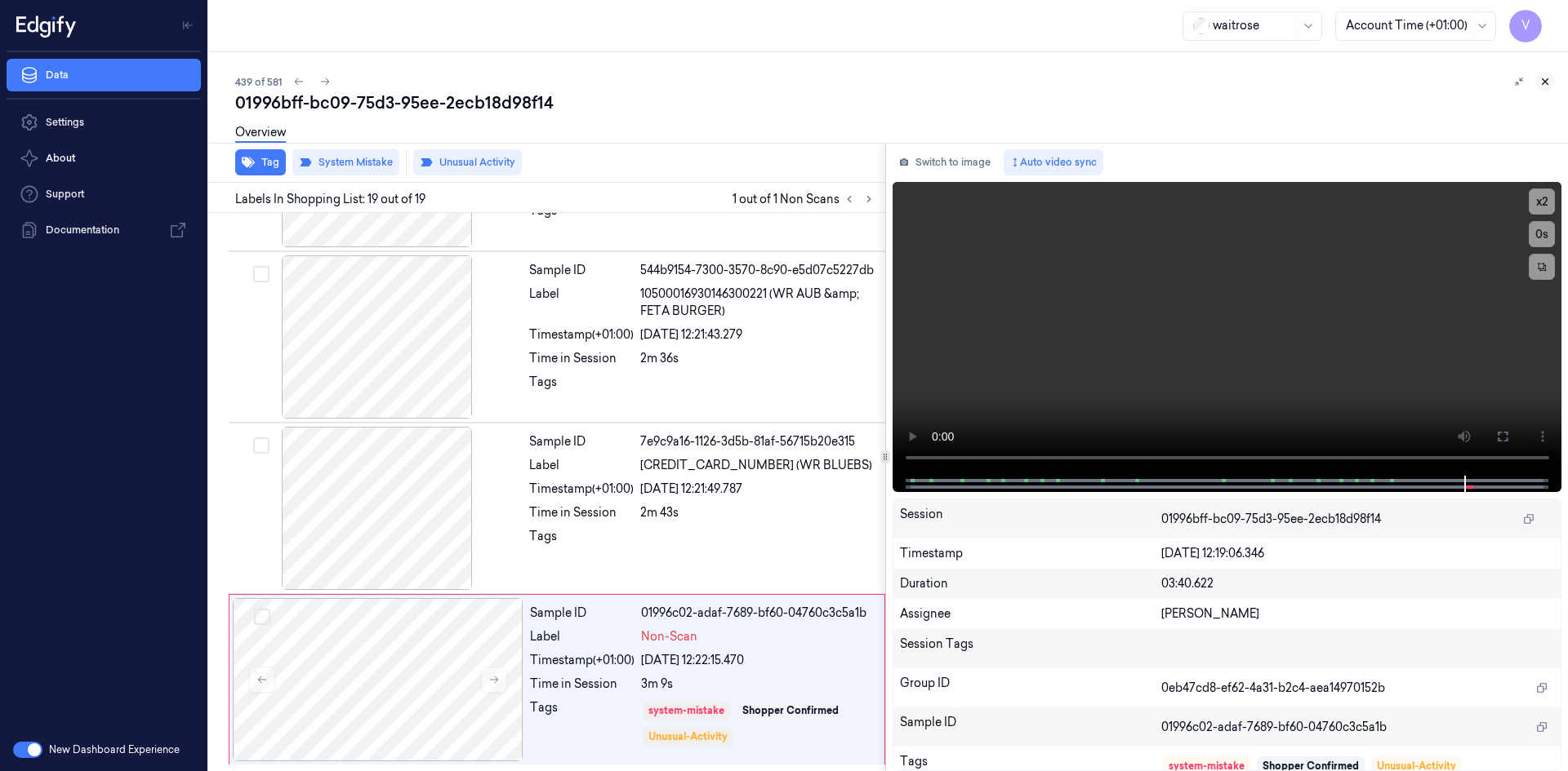
click at [1554, 81] on button at bounding box center [1546, 81] width 19 height 19
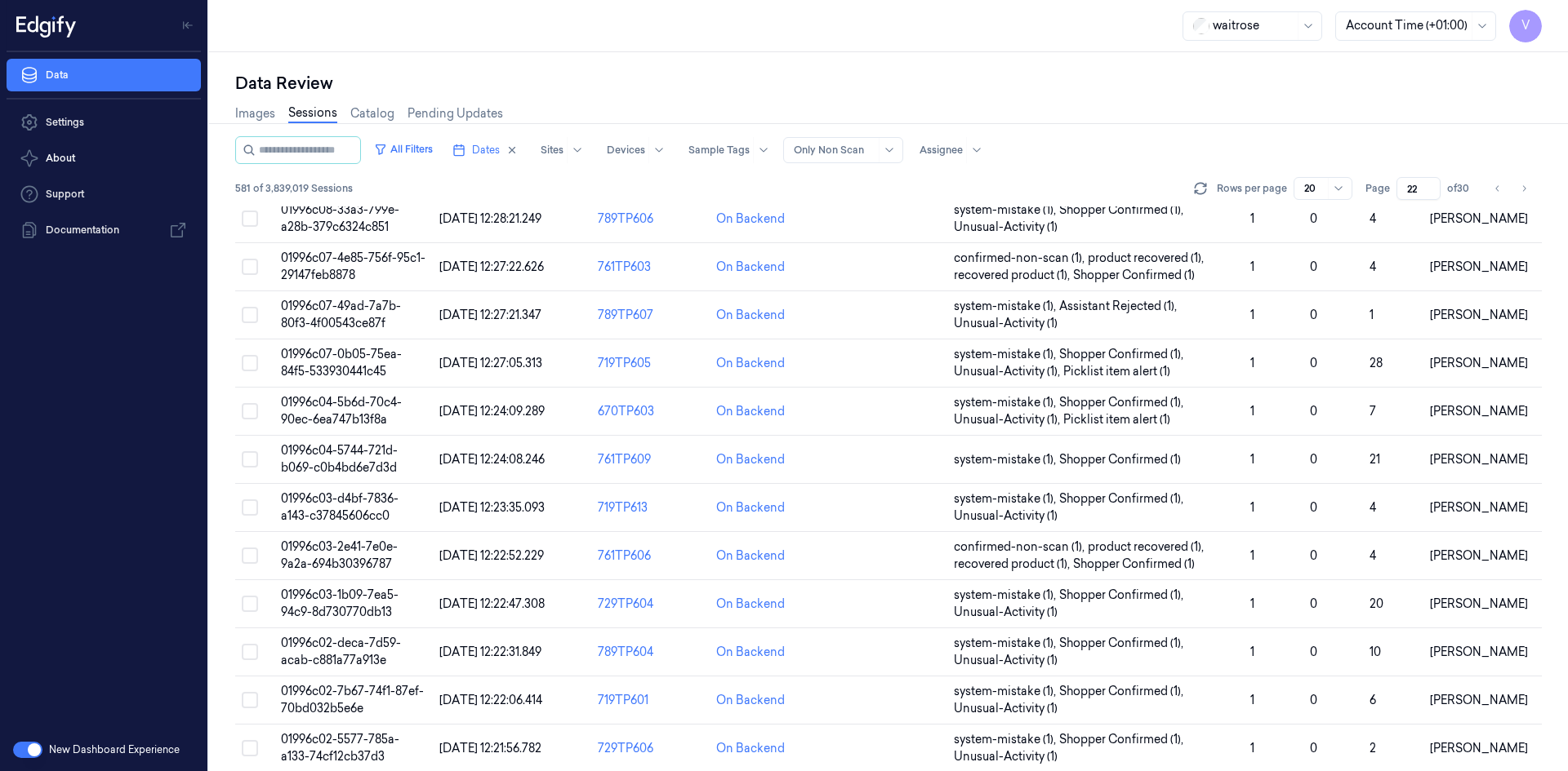
scroll to position [120, 0]
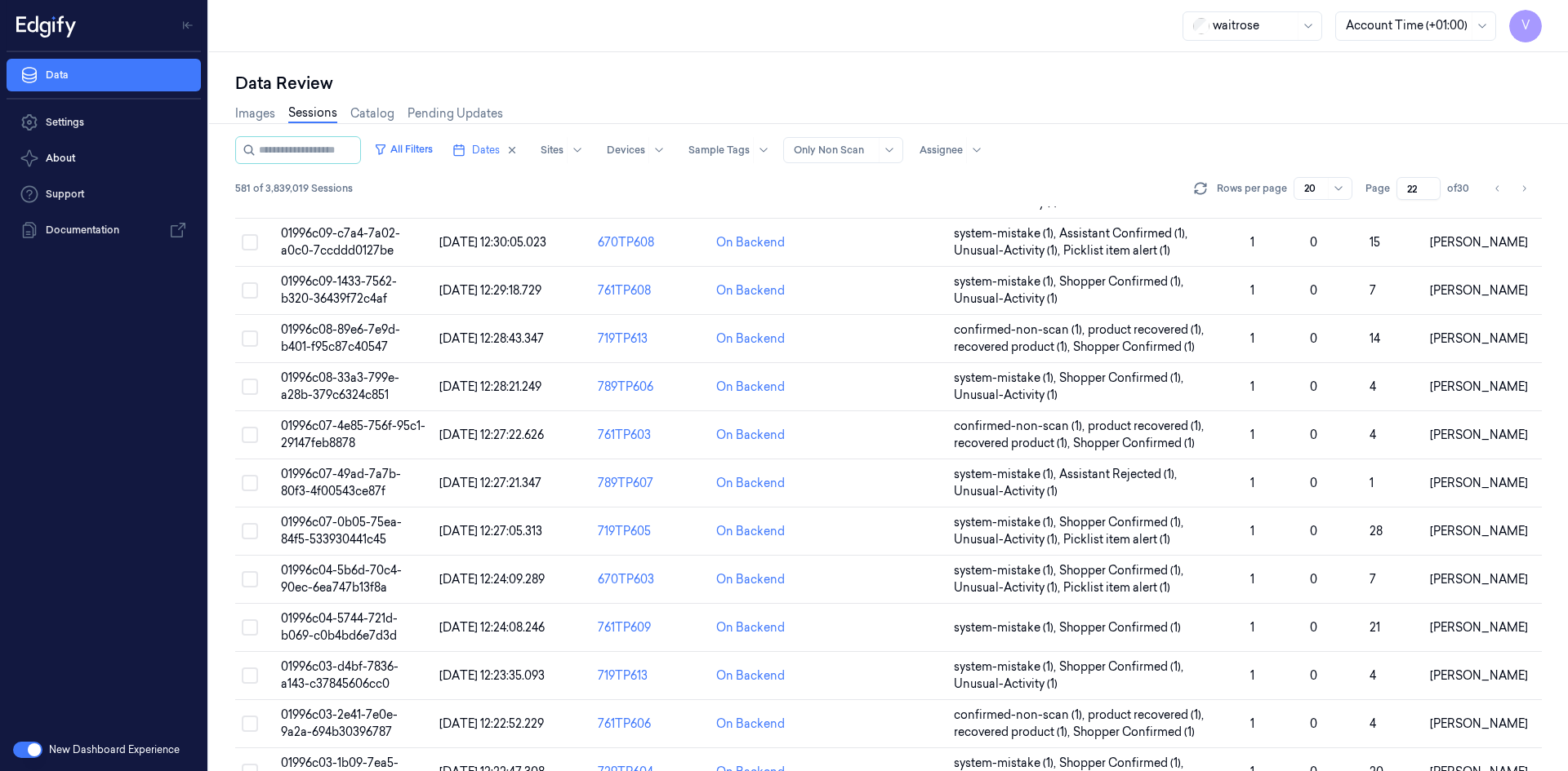
drag, startPoint x: 1420, startPoint y: 193, endPoint x: 1377, endPoint y: 202, distance: 43.9
click at [1377, 202] on div "All Filters Dates Sites Devices Sample Tags Alert Type Only Non Scan Assignee 5…" at bounding box center [889, 171] width 1307 height 70
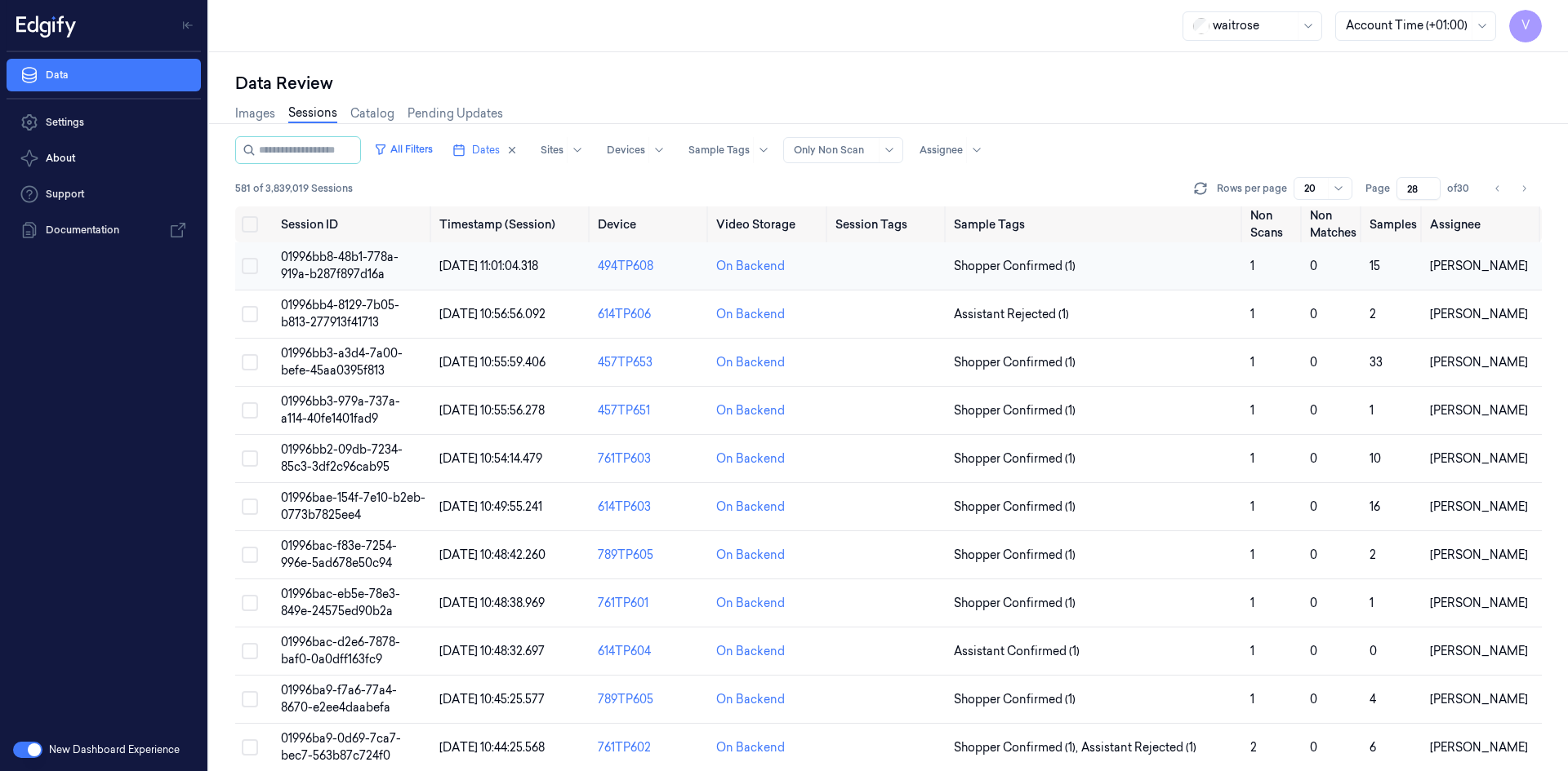
type input "28"
click at [337, 266] on td "01996bb8-48b1-778a-919a-b287f897d16a" at bounding box center [353, 266] width 158 height 48
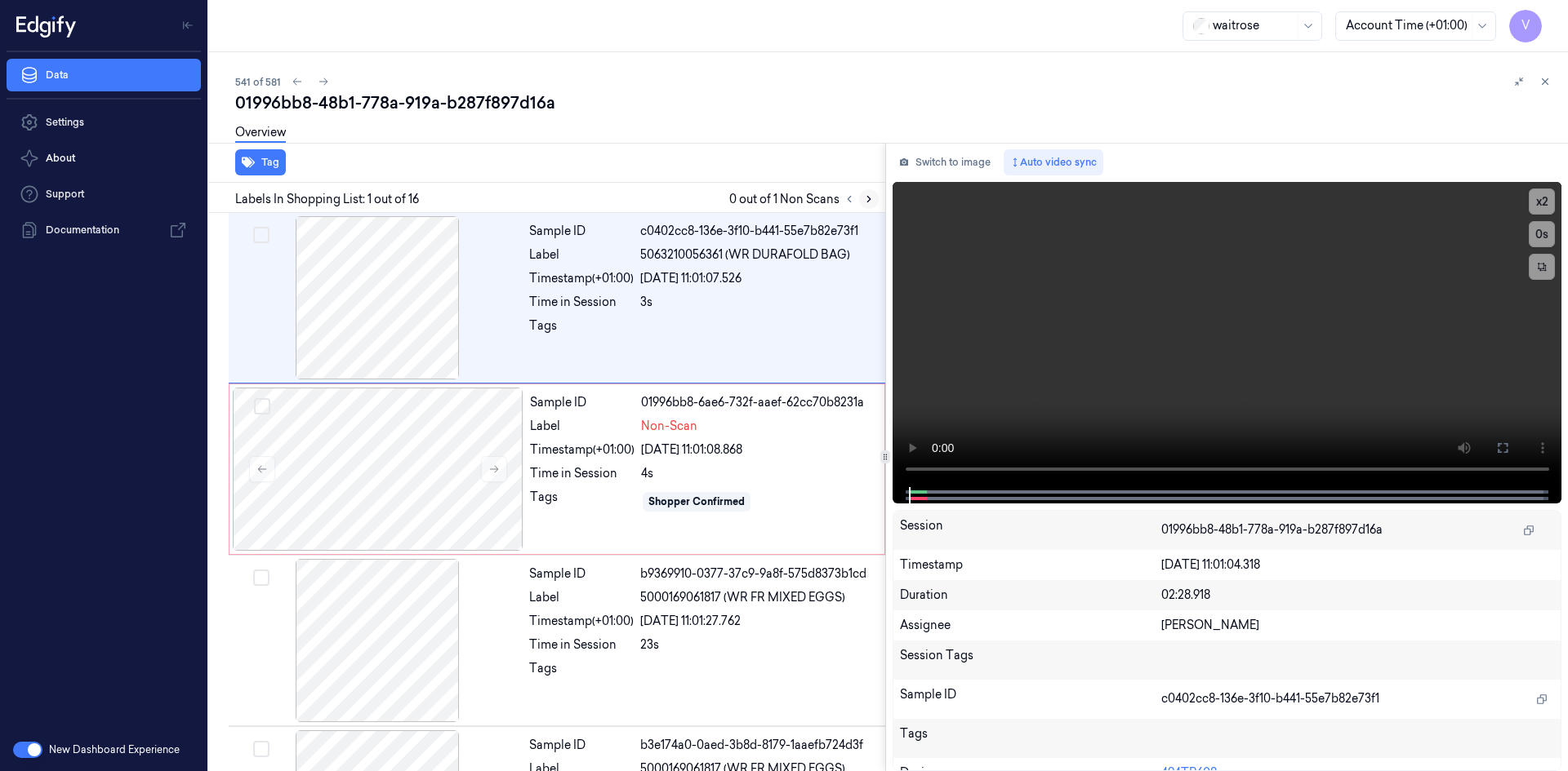
click at [868, 198] on icon at bounding box center [868, 200] width 3 height 6
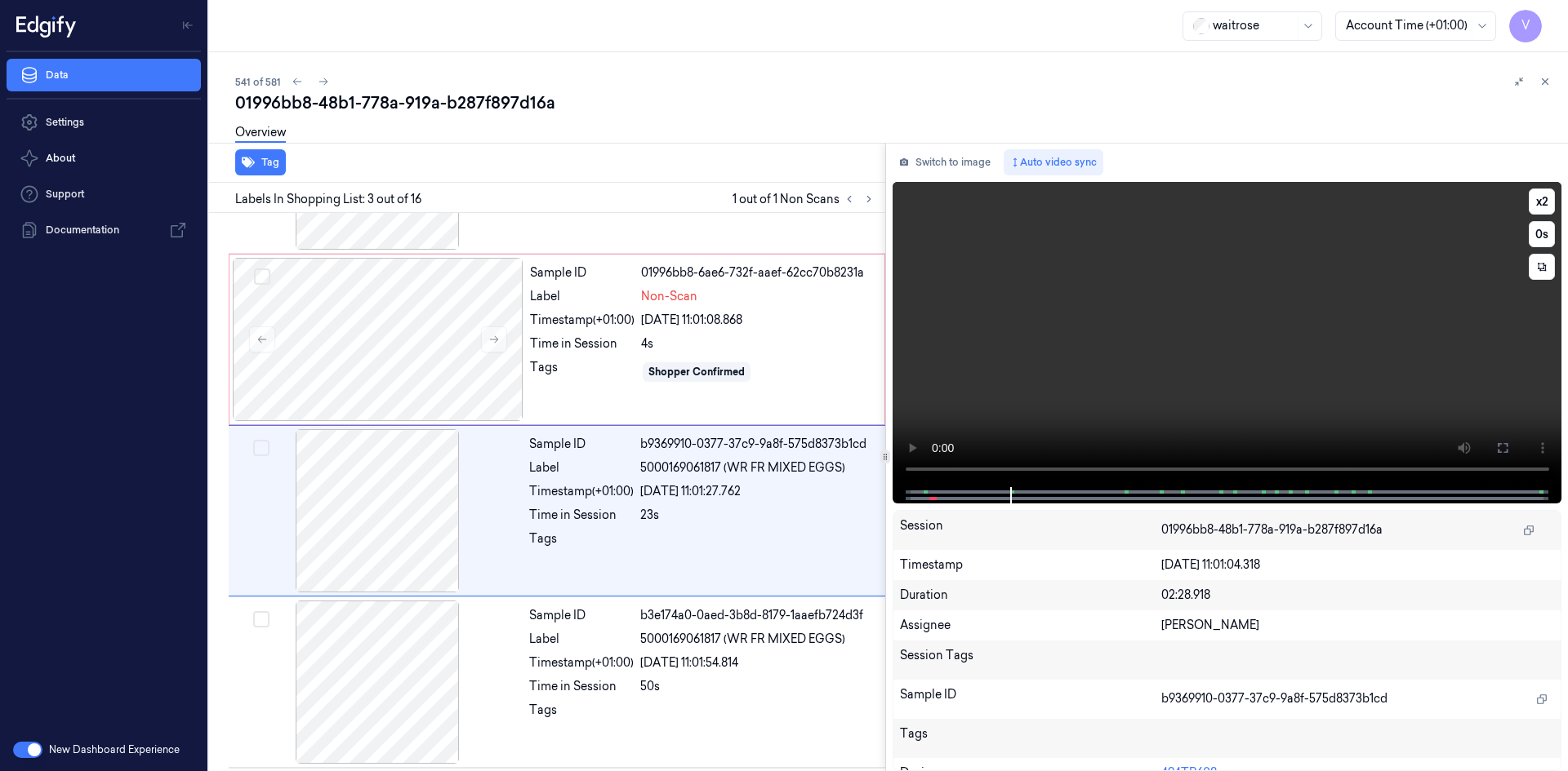
scroll to position [149, 0]
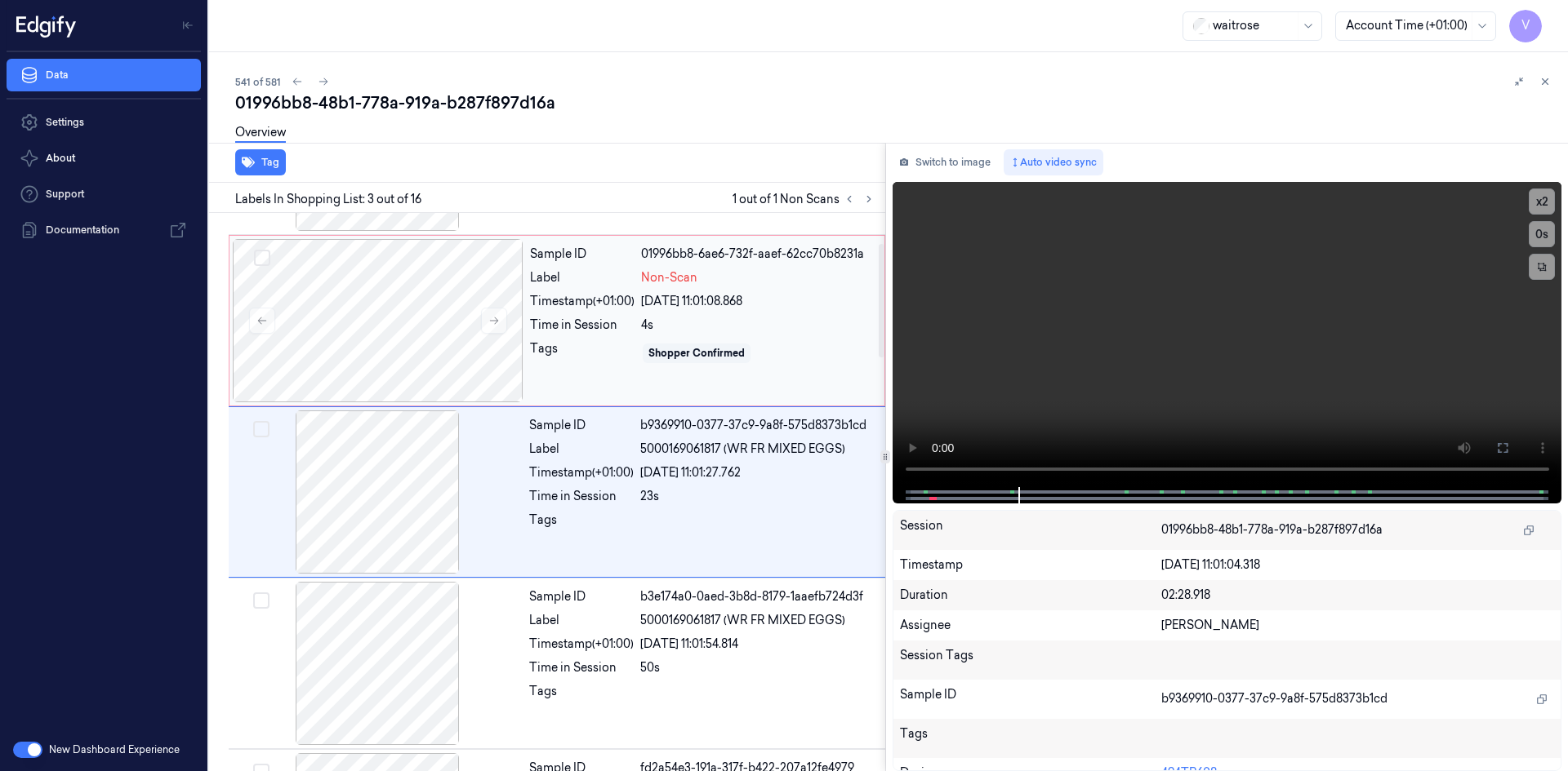
click at [570, 267] on div "Sample ID 01996bb8-6ae6-732f-aaef-62cc70b8231a Label Non-Scan Timestamp (+01:00…" at bounding box center [702, 320] width 358 height 163
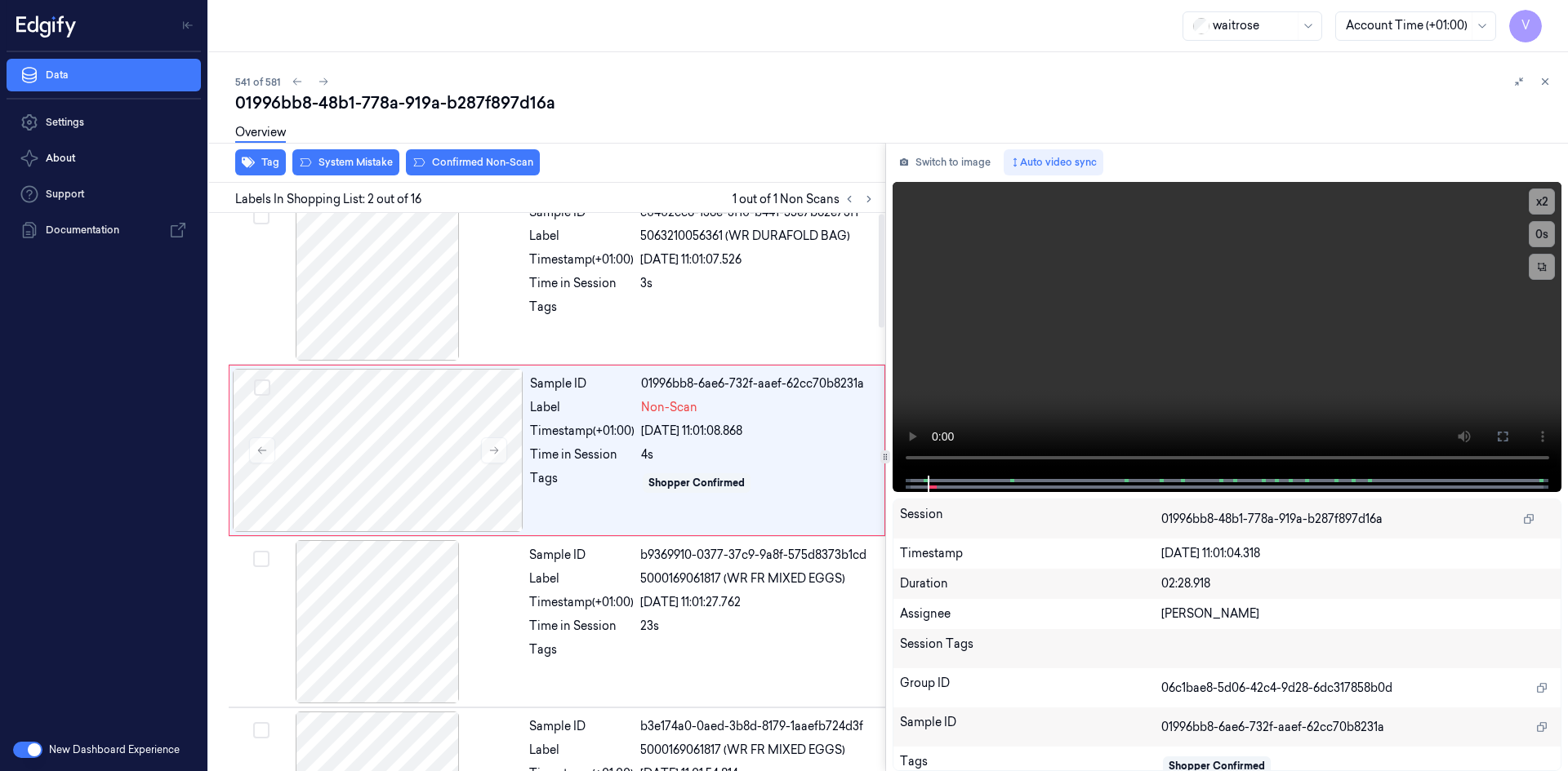
scroll to position [0, 0]
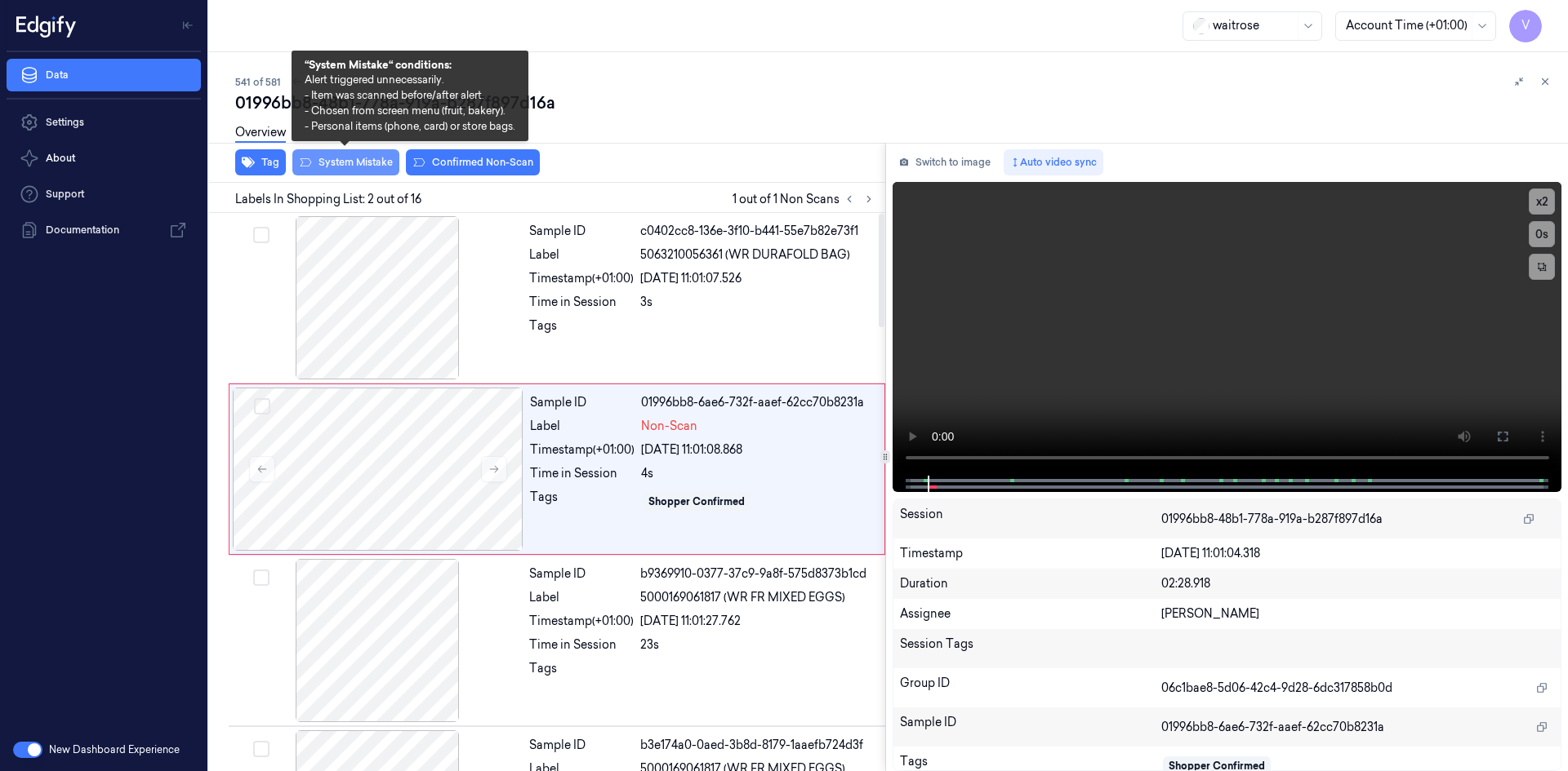
click at [369, 166] on button "System Mistake" at bounding box center [346, 162] width 107 height 26
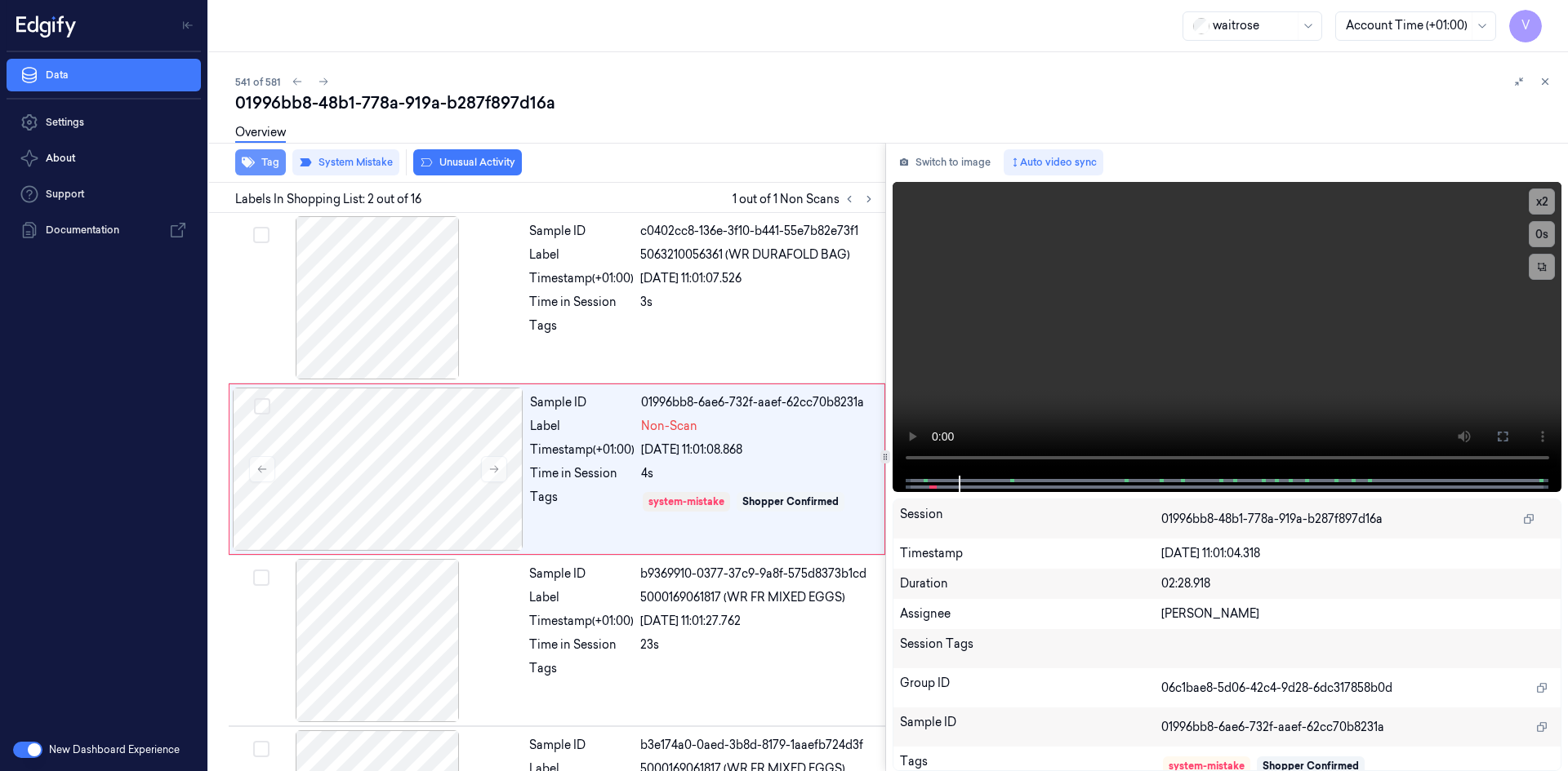
click at [264, 160] on button "Tag" at bounding box center [261, 162] width 50 height 26
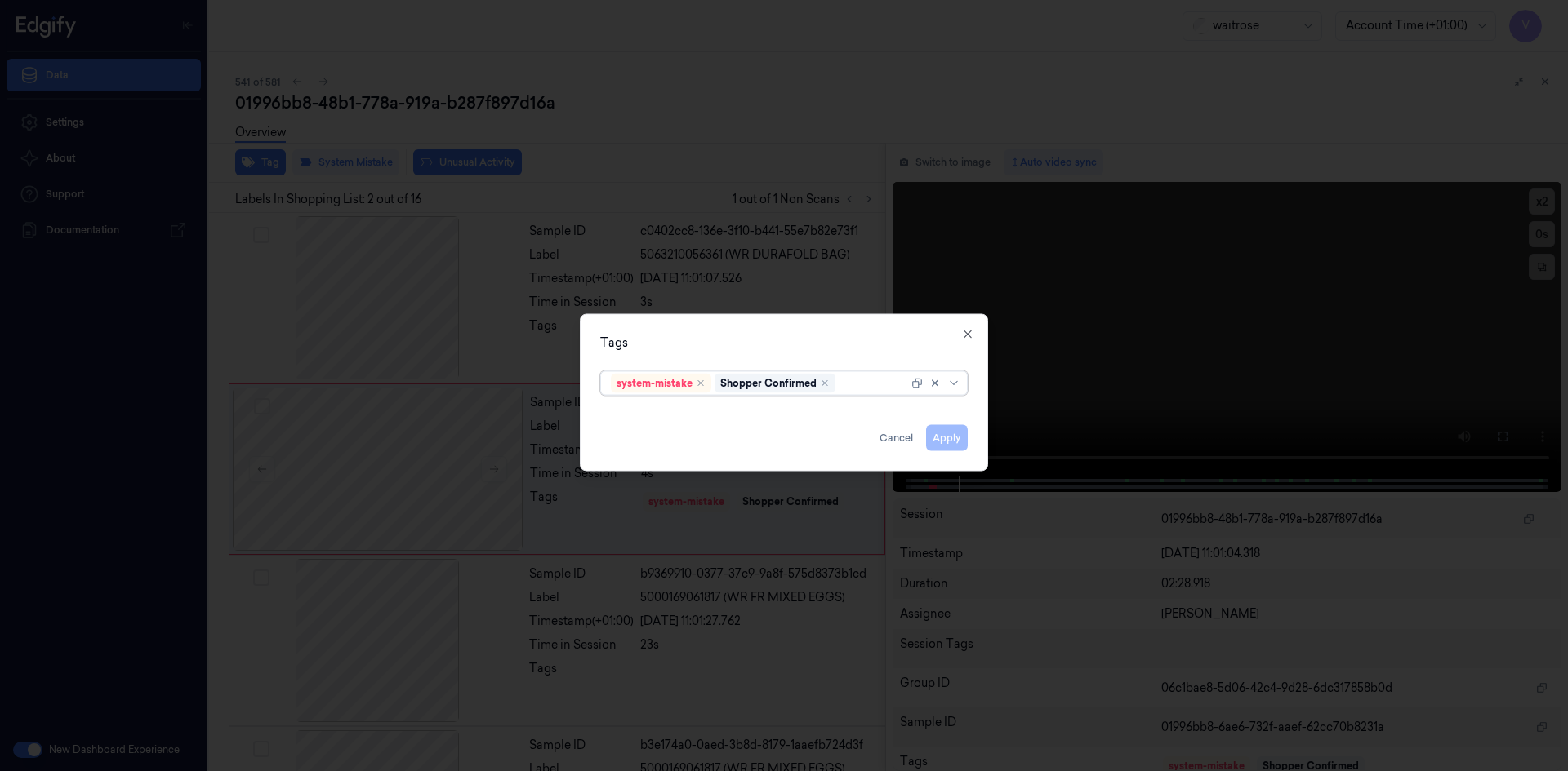
click at [853, 381] on div at bounding box center [874, 383] width 70 height 17
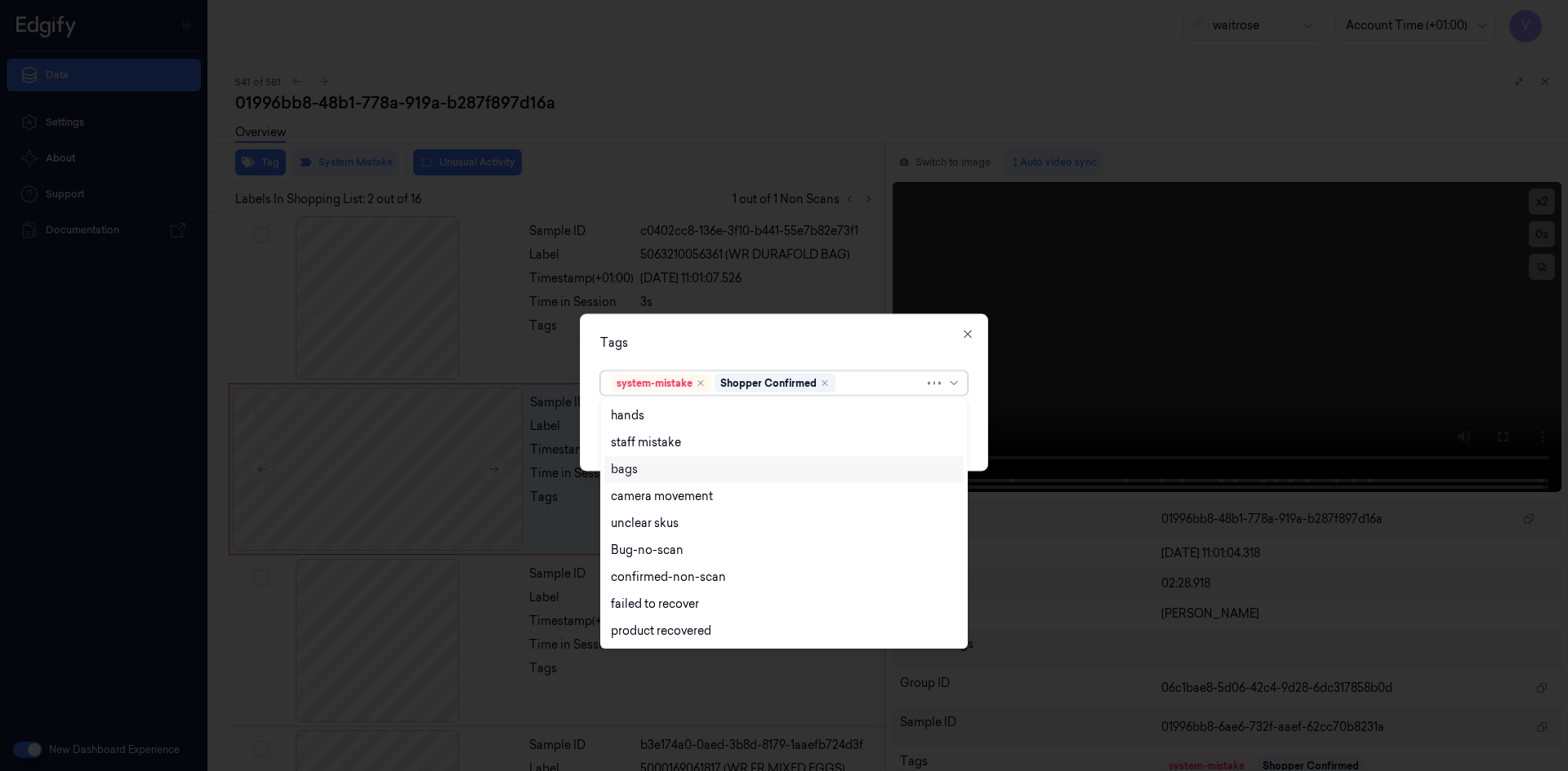
click at [650, 475] on div "bags" at bounding box center [784, 470] width 347 height 17
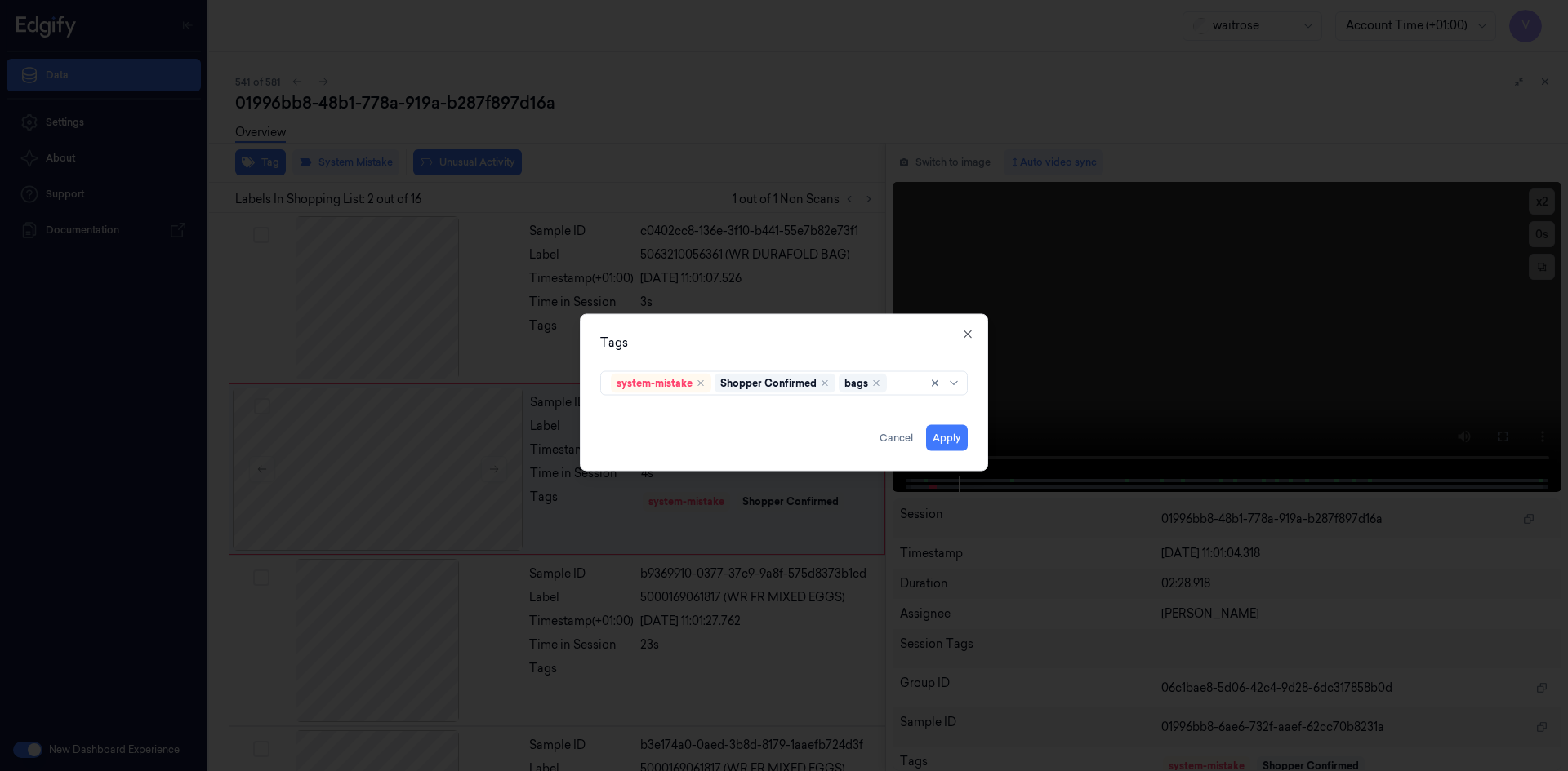
drag, startPoint x: 740, startPoint y: 341, endPoint x: 846, endPoint y: 400, distance: 121.3
click at [742, 341] on div "Tags" at bounding box center [784, 343] width 368 height 17
click at [950, 437] on button "Apply" at bounding box center [946, 437] width 42 height 26
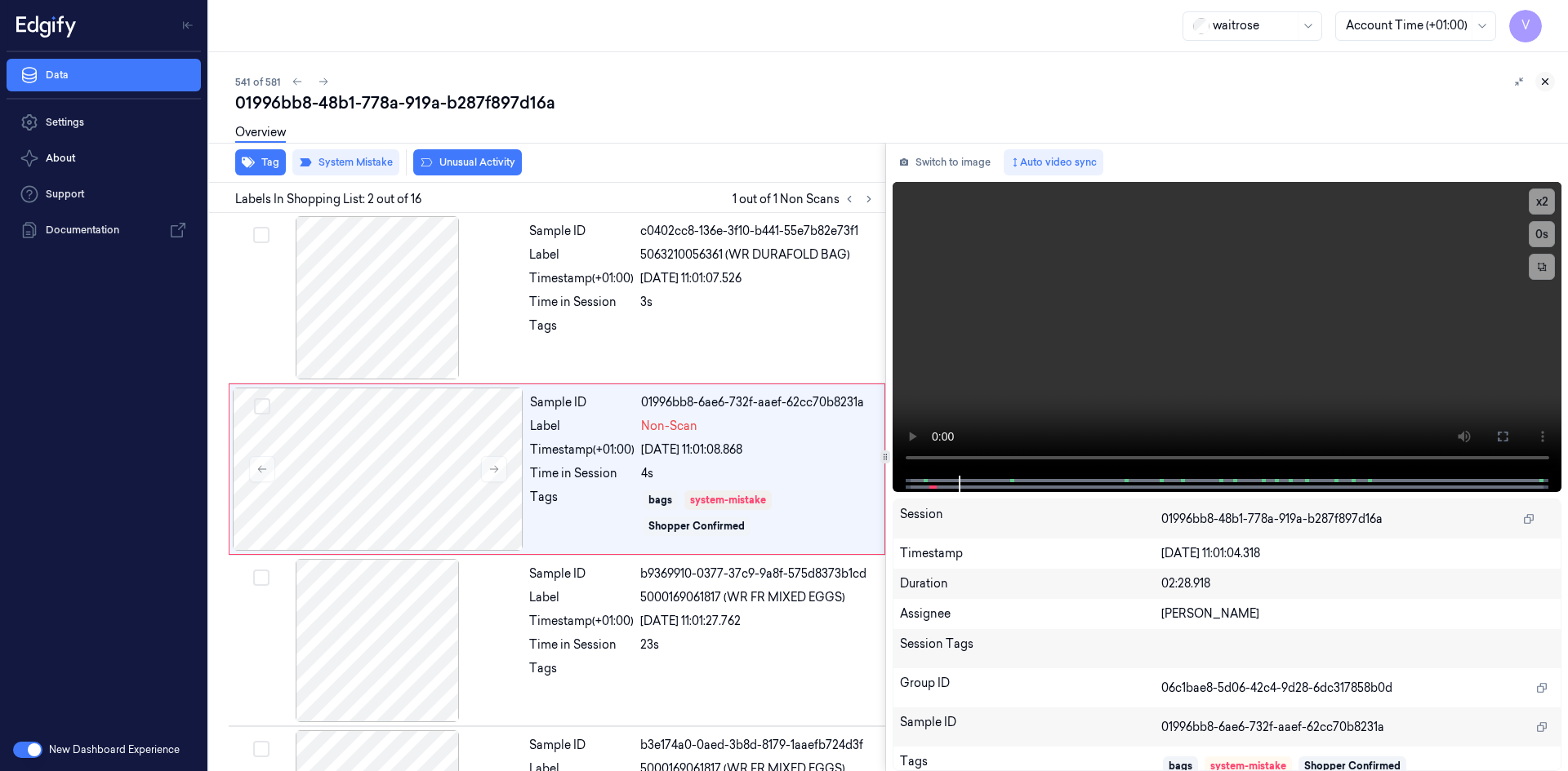
click at [1543, 80] on icon at bounding box center [1546, 82] width 12 height 12
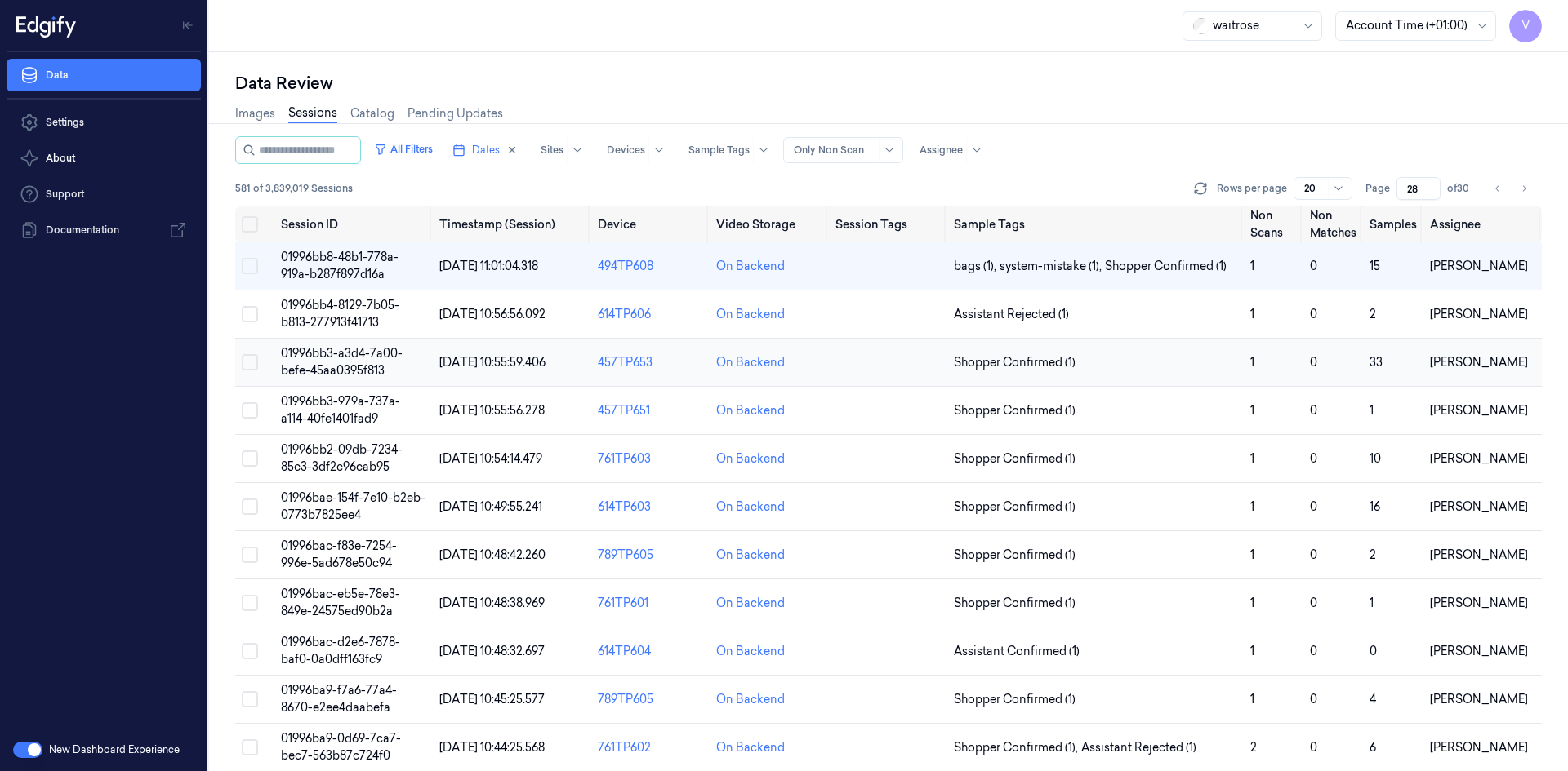
click at [367, 370] on span "01996bb3-a3d4-7a00-befe-45aa0395f813" at bounding box center [342, 362] width 122 height 32
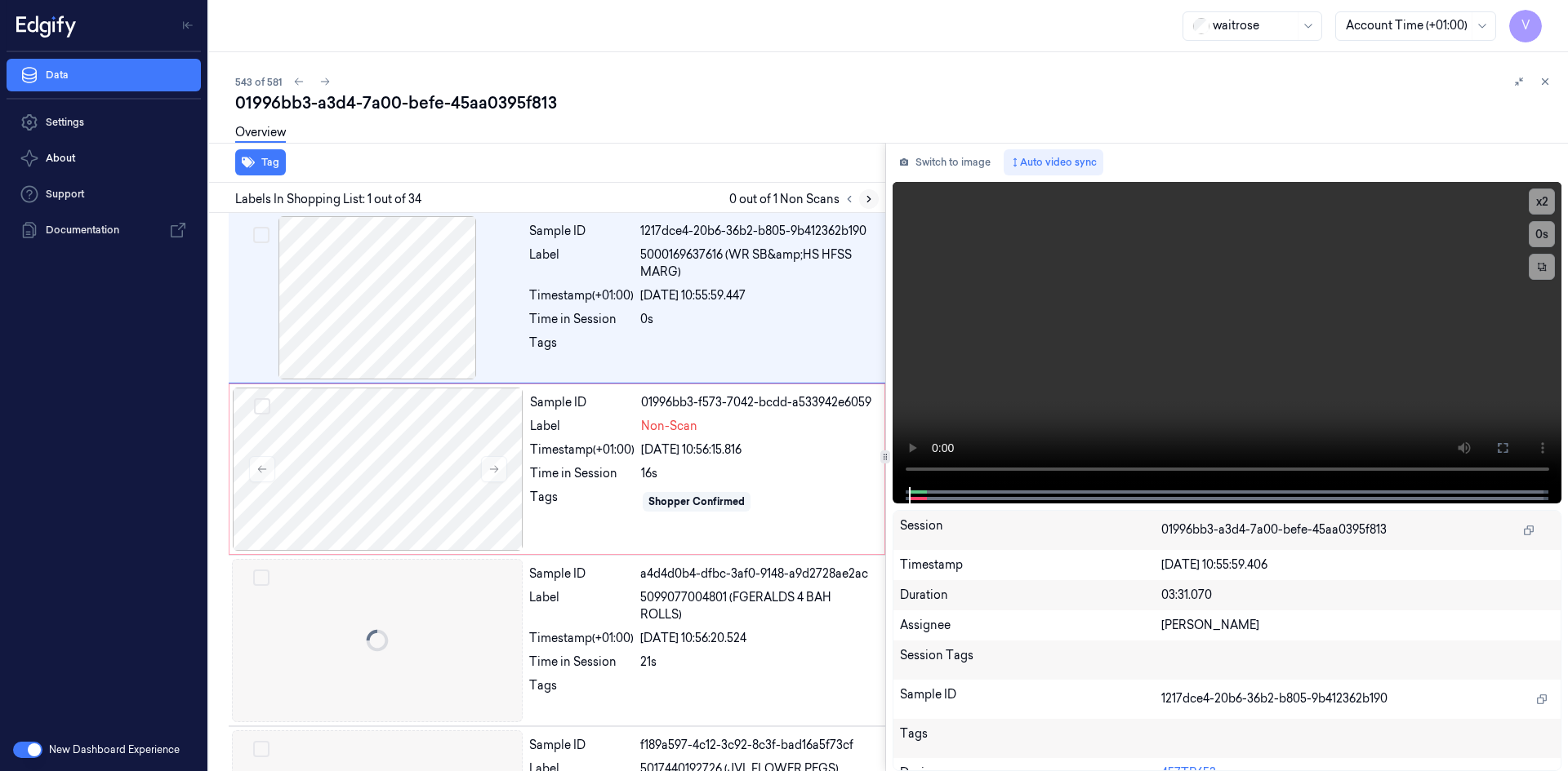
click at [863, 202] on icon at bounding box center [869, 200] width 12 height 12
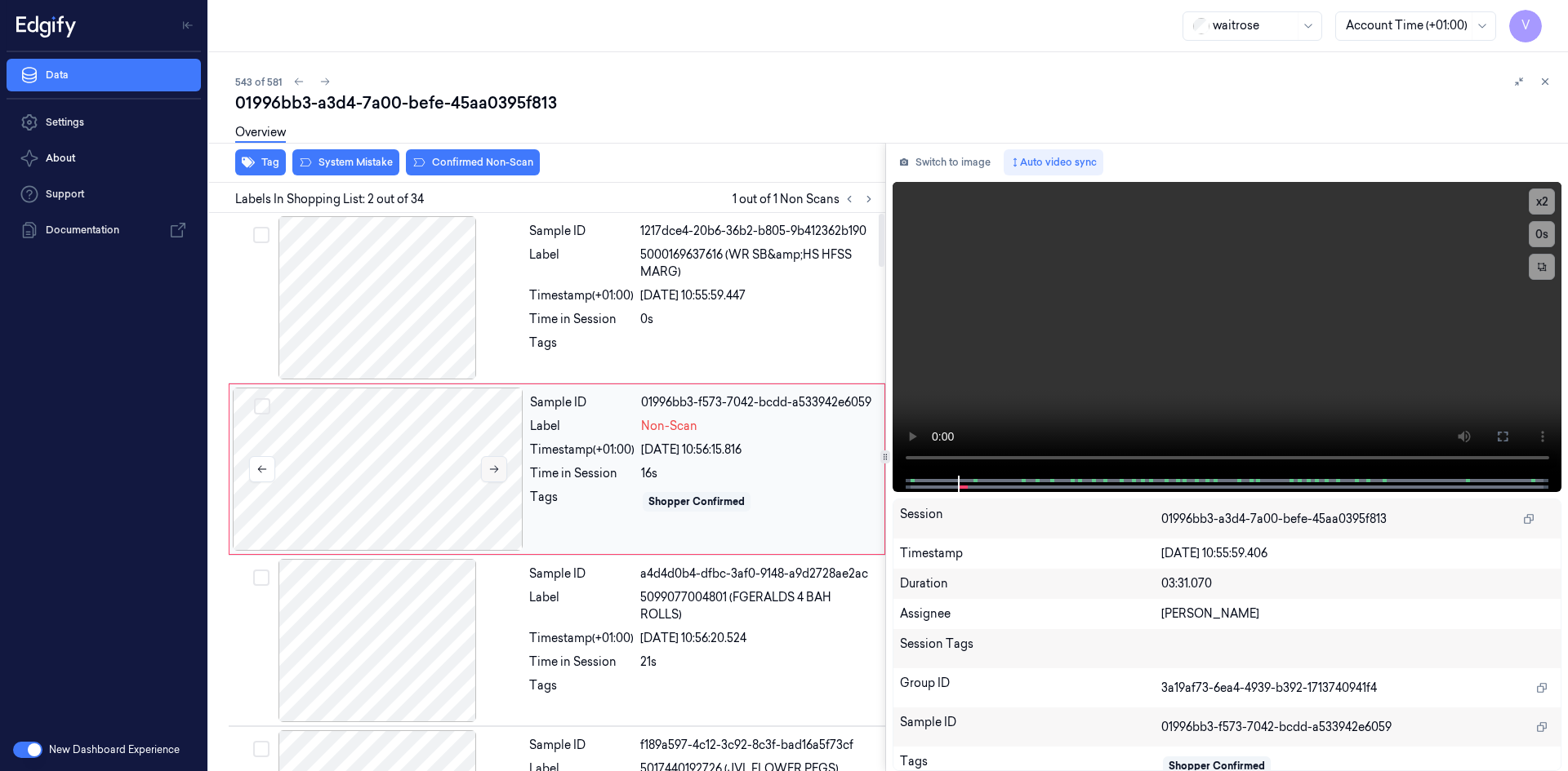
click at [498, 468] on icon at bounding box center [494, 470] width 12 height 12
click at [497, 464] on icon at bounding box center [494, 470] width 12 height 12
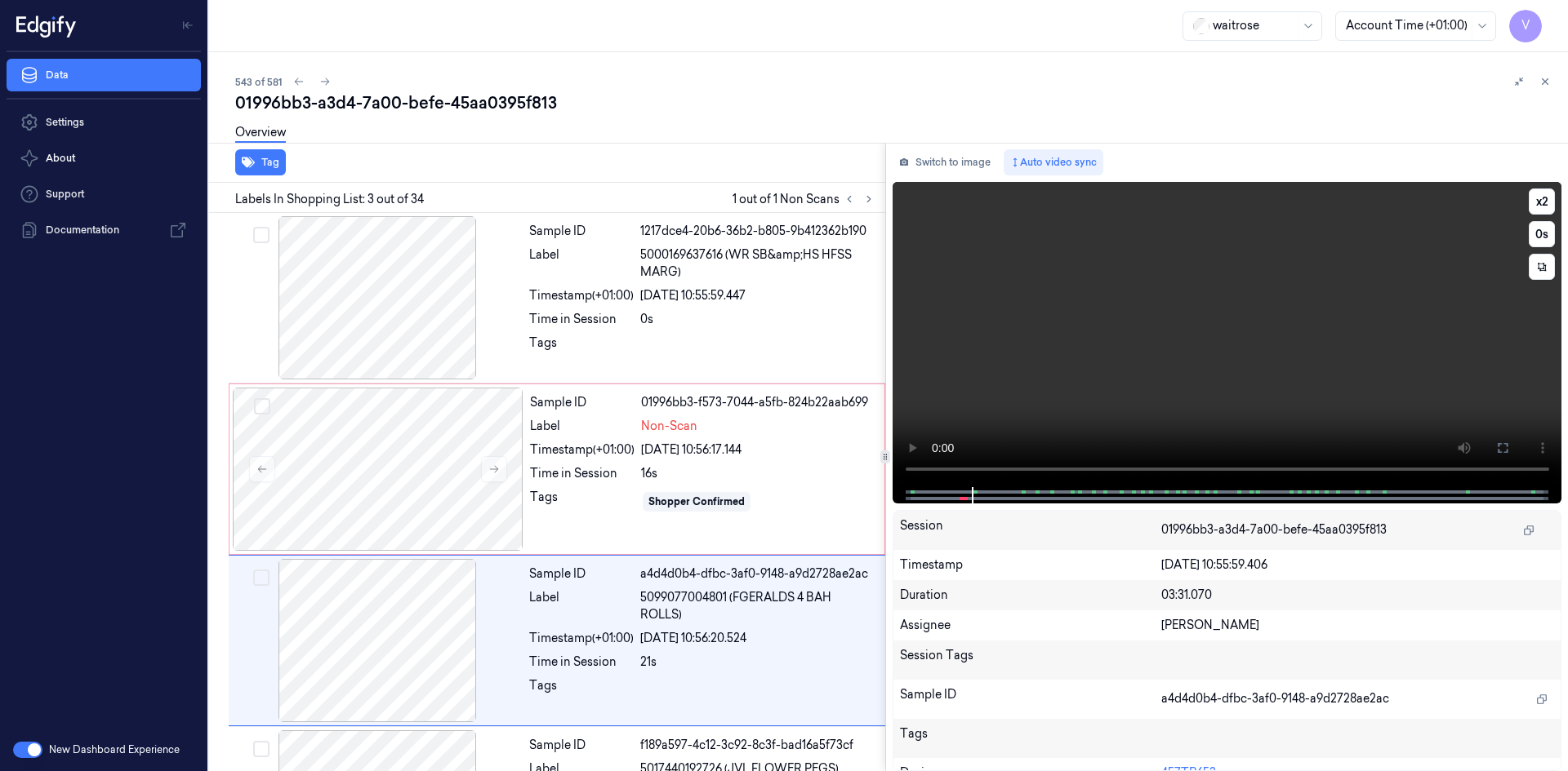
scroll to position [149, 0]
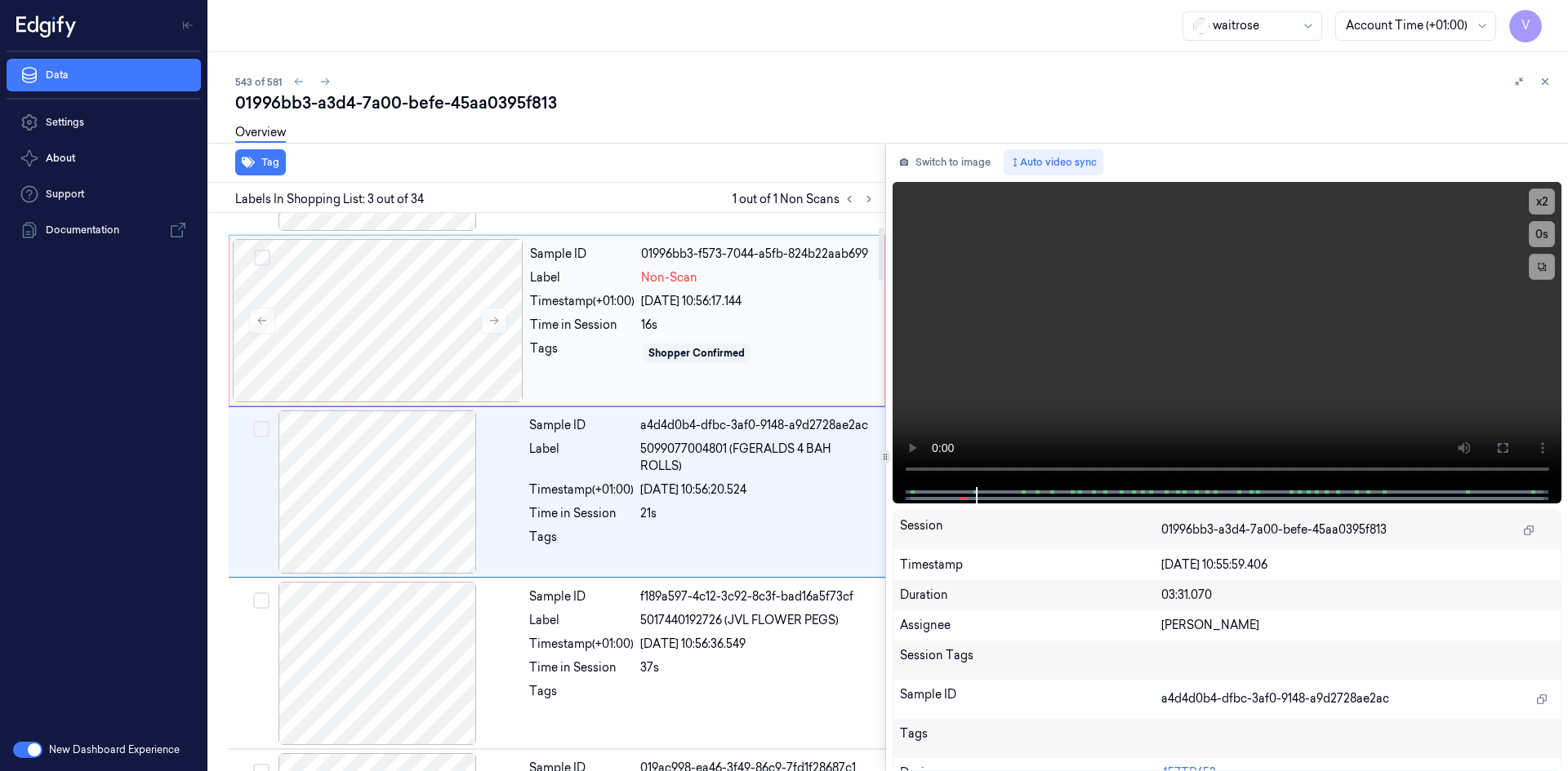
click at [548, 302] on div "Timestamp (+01:00)" at bounding box center [582, 302] width 104 height 17
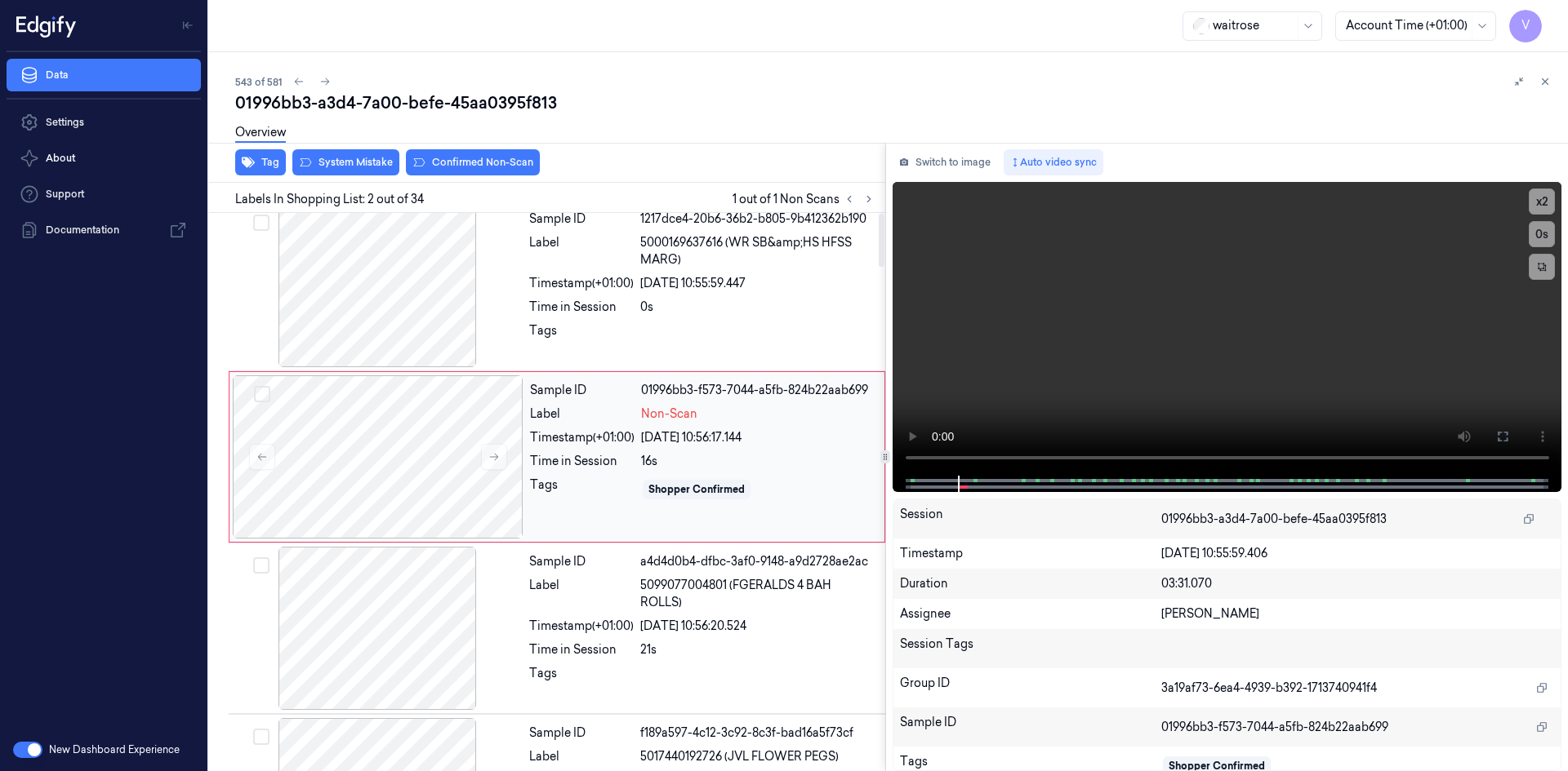
scroll to position [0, 0]
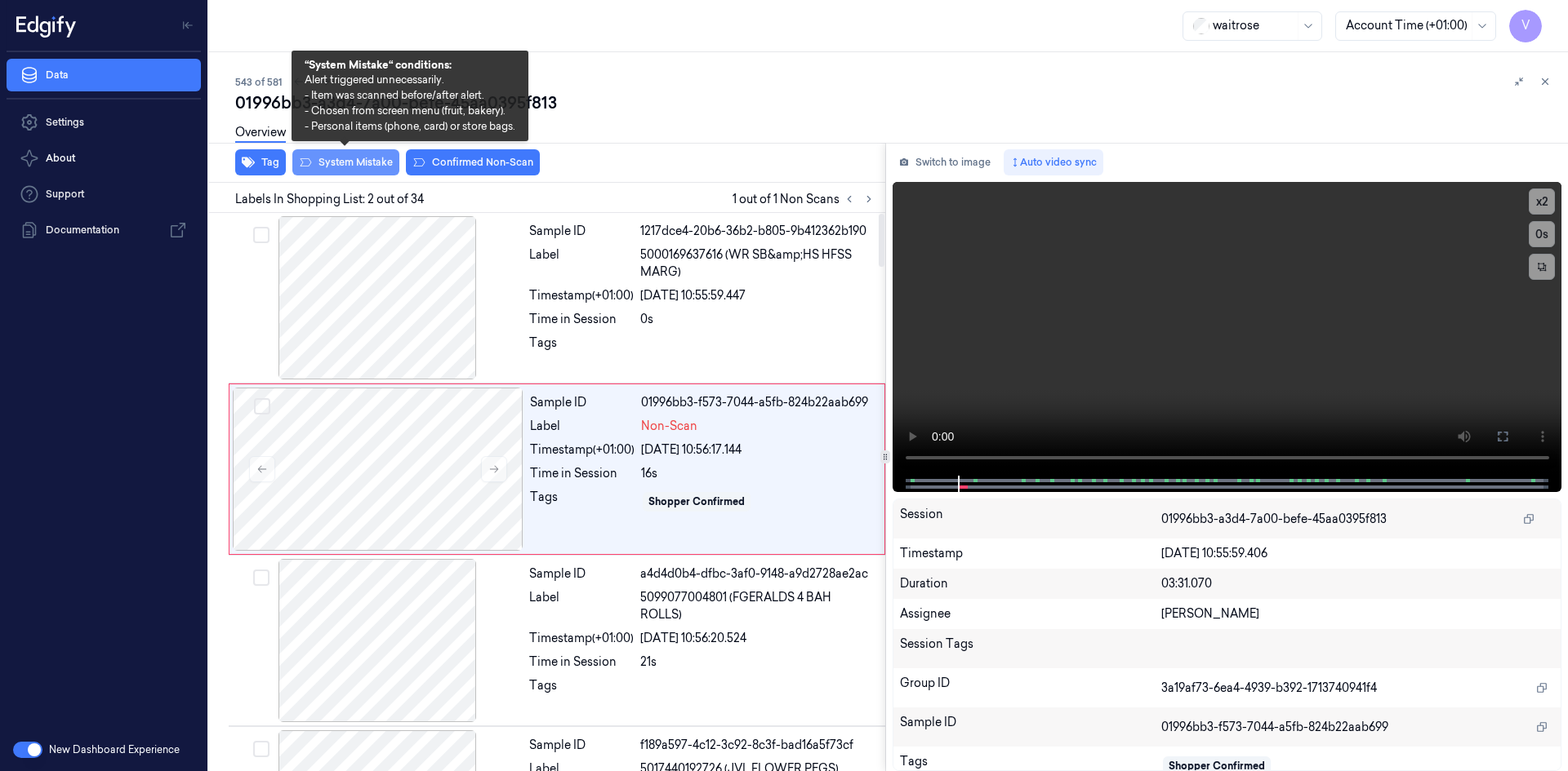
click at [366, 167] on button "System Mistake" at bounding box center [346, 162] width 107 height 26
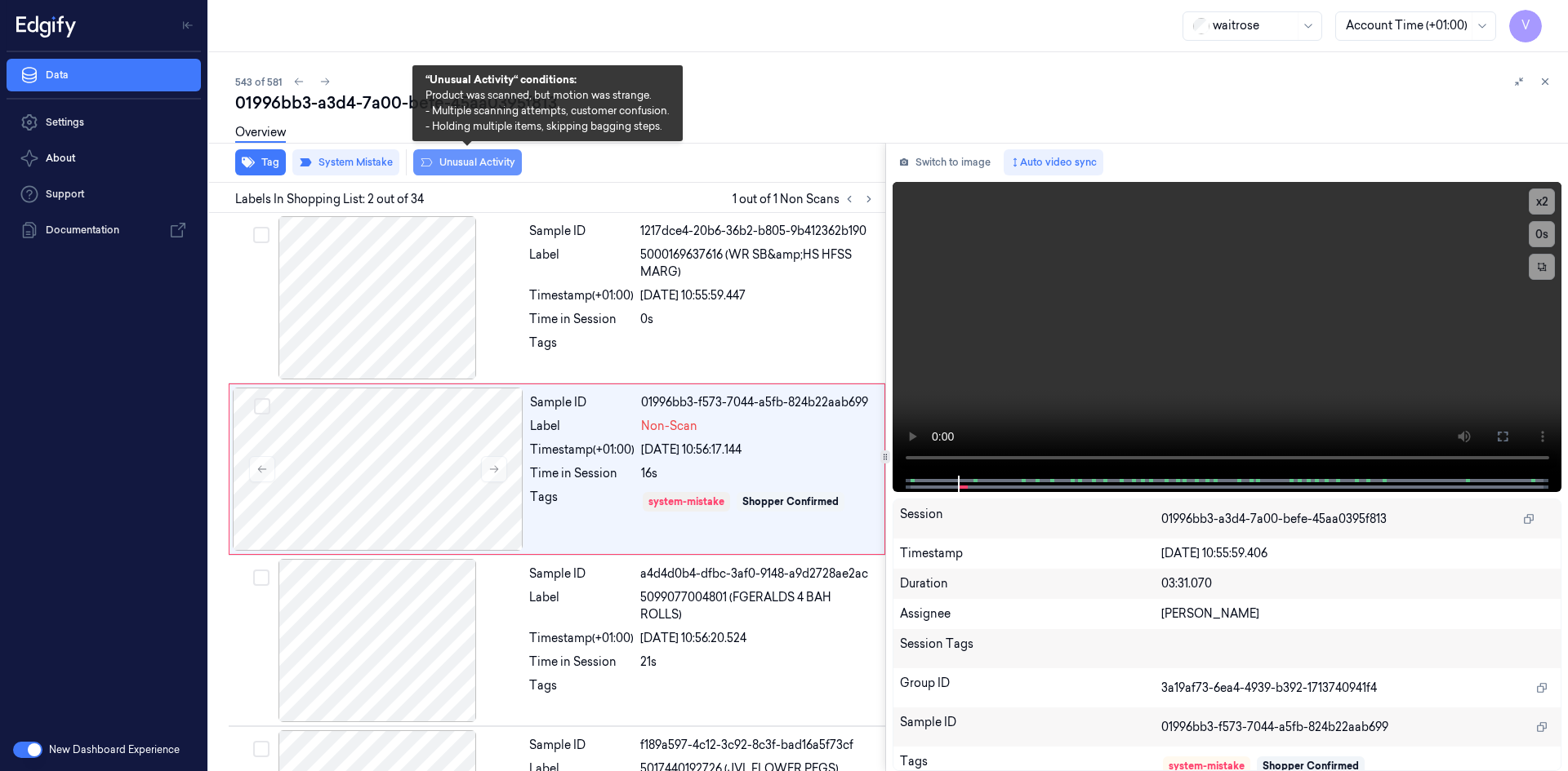
click at [486, 159] on button "Unusual Activity" at bounding box center [467, 162] width 109 height 26
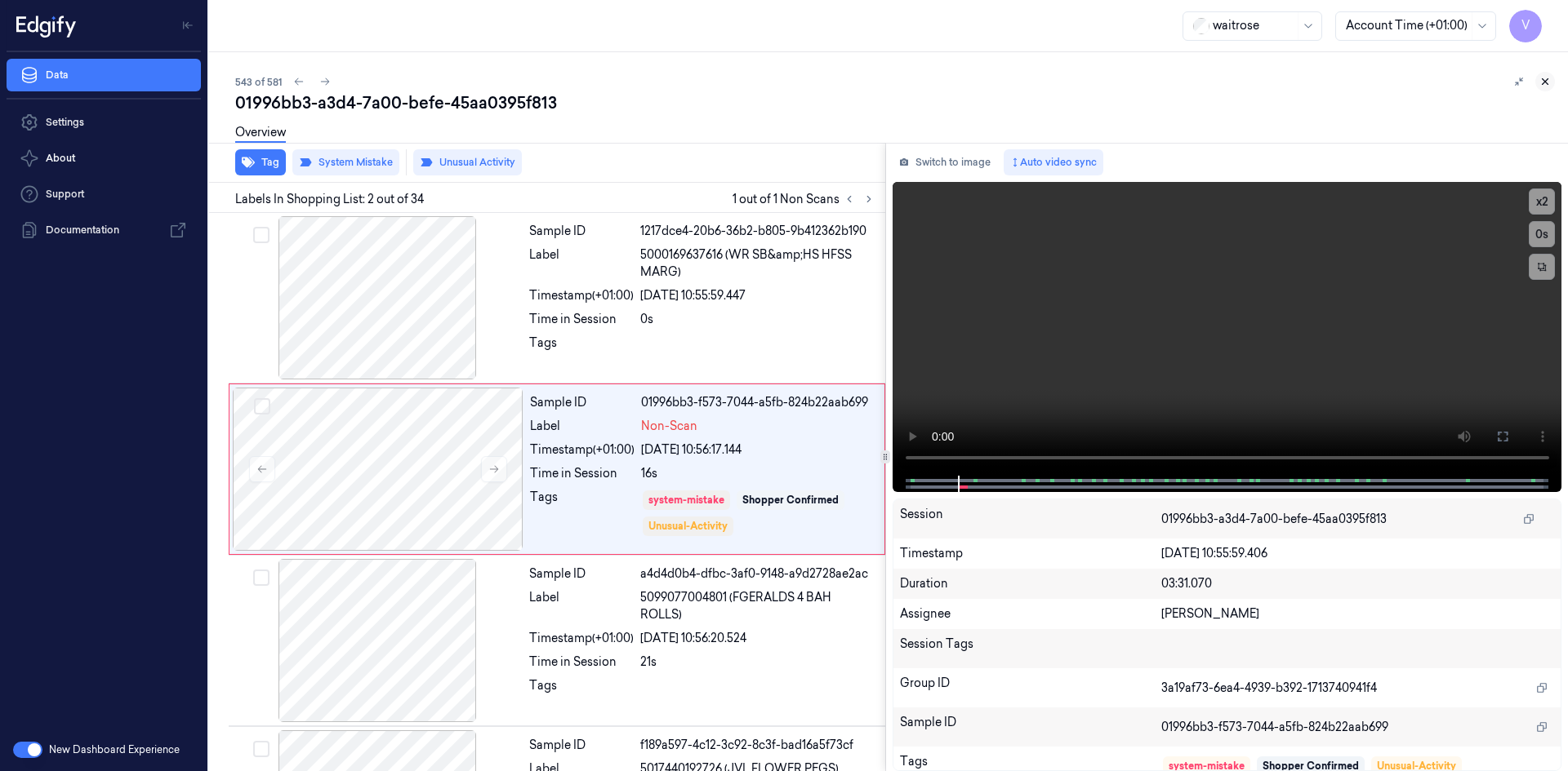
click at [1541, 84] on icon at bounding box center [1546, 82] width 12 height 12
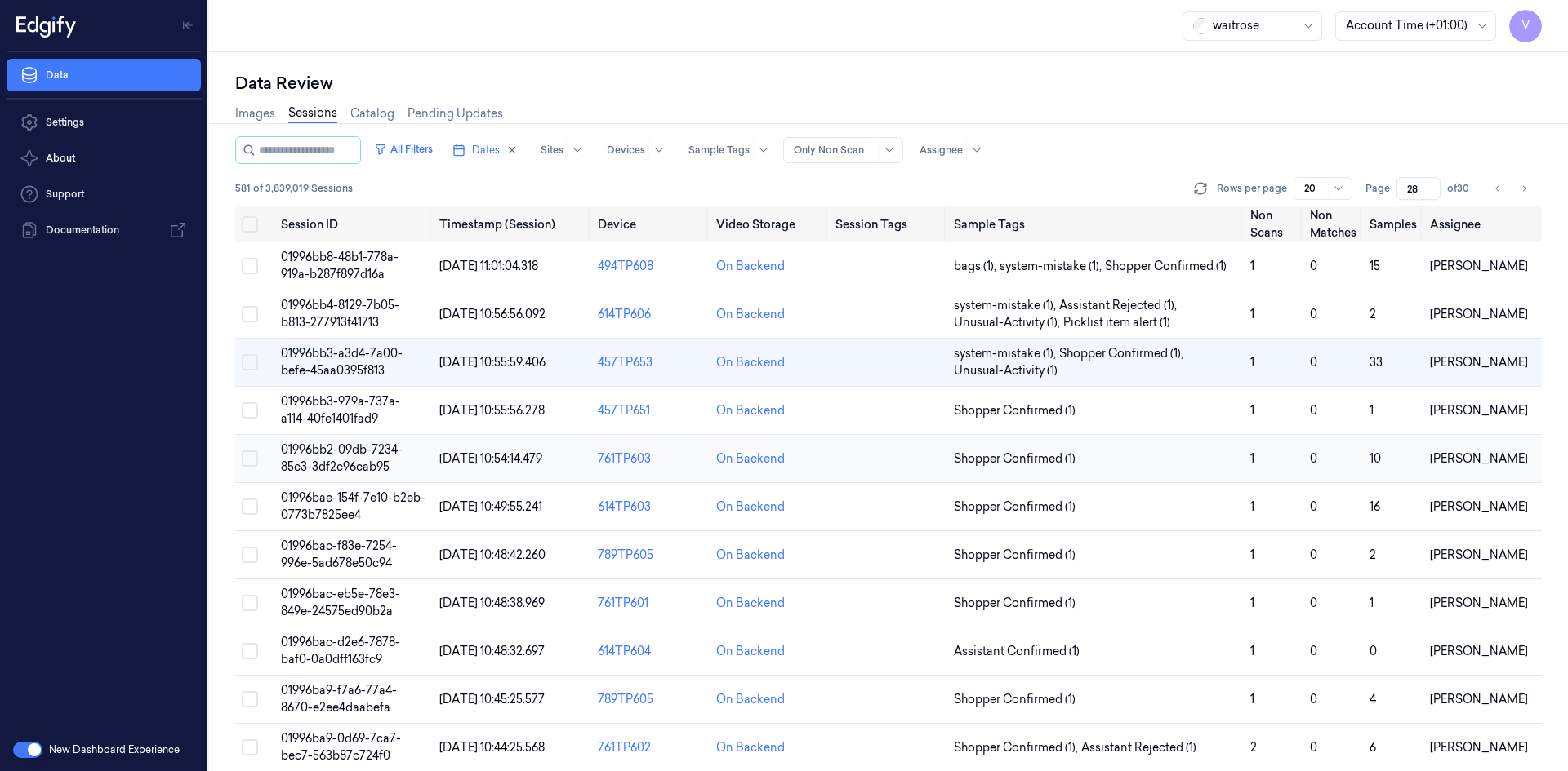
click at [342, 459] on span "01996bb2-09db-7234-85c3-3df2c96cab95" at bounding box center [342, 458] width 122 height 32
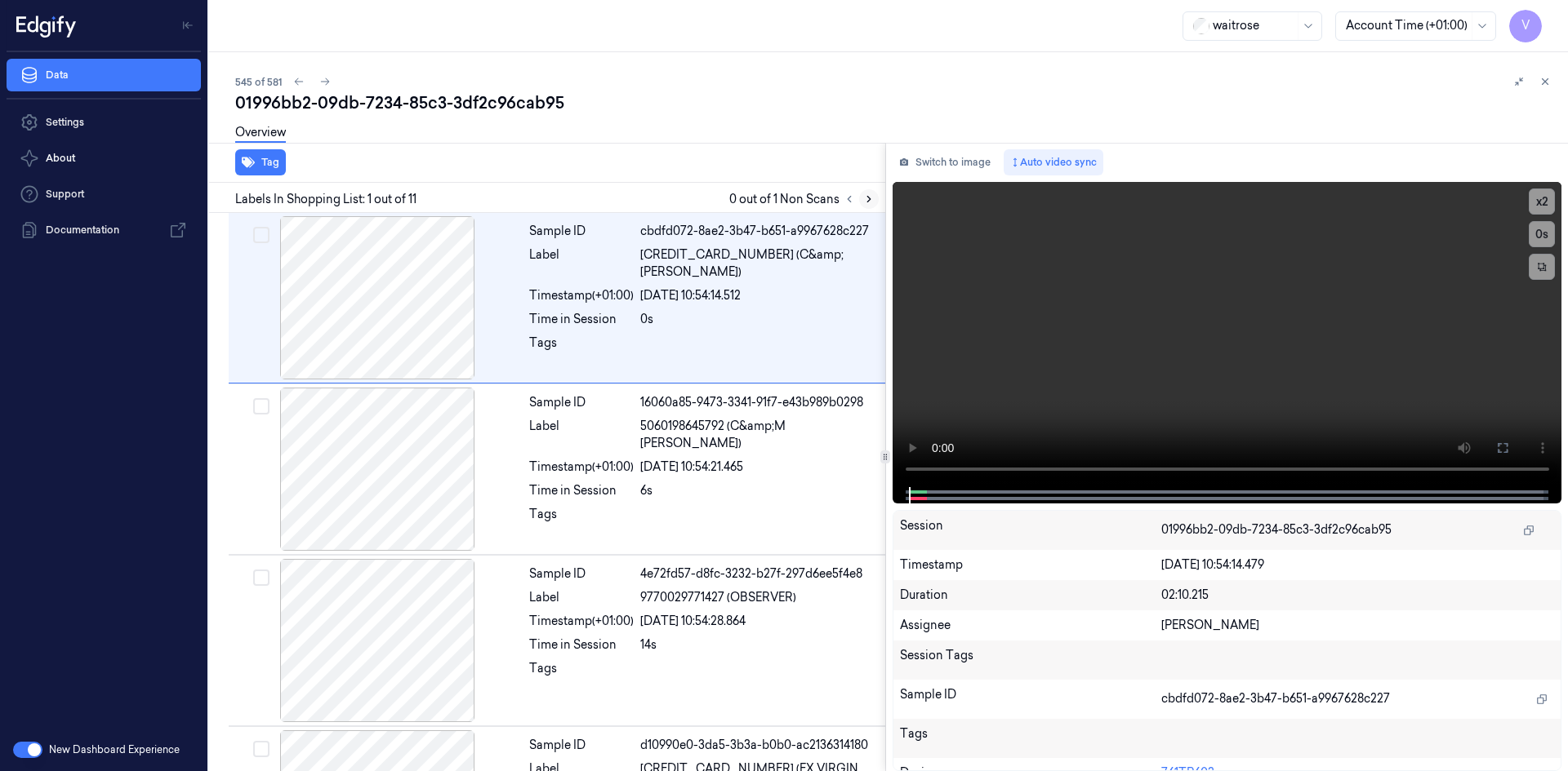
click at [869, 200] on icon at bounding box center [868, 200] width 3 height 6
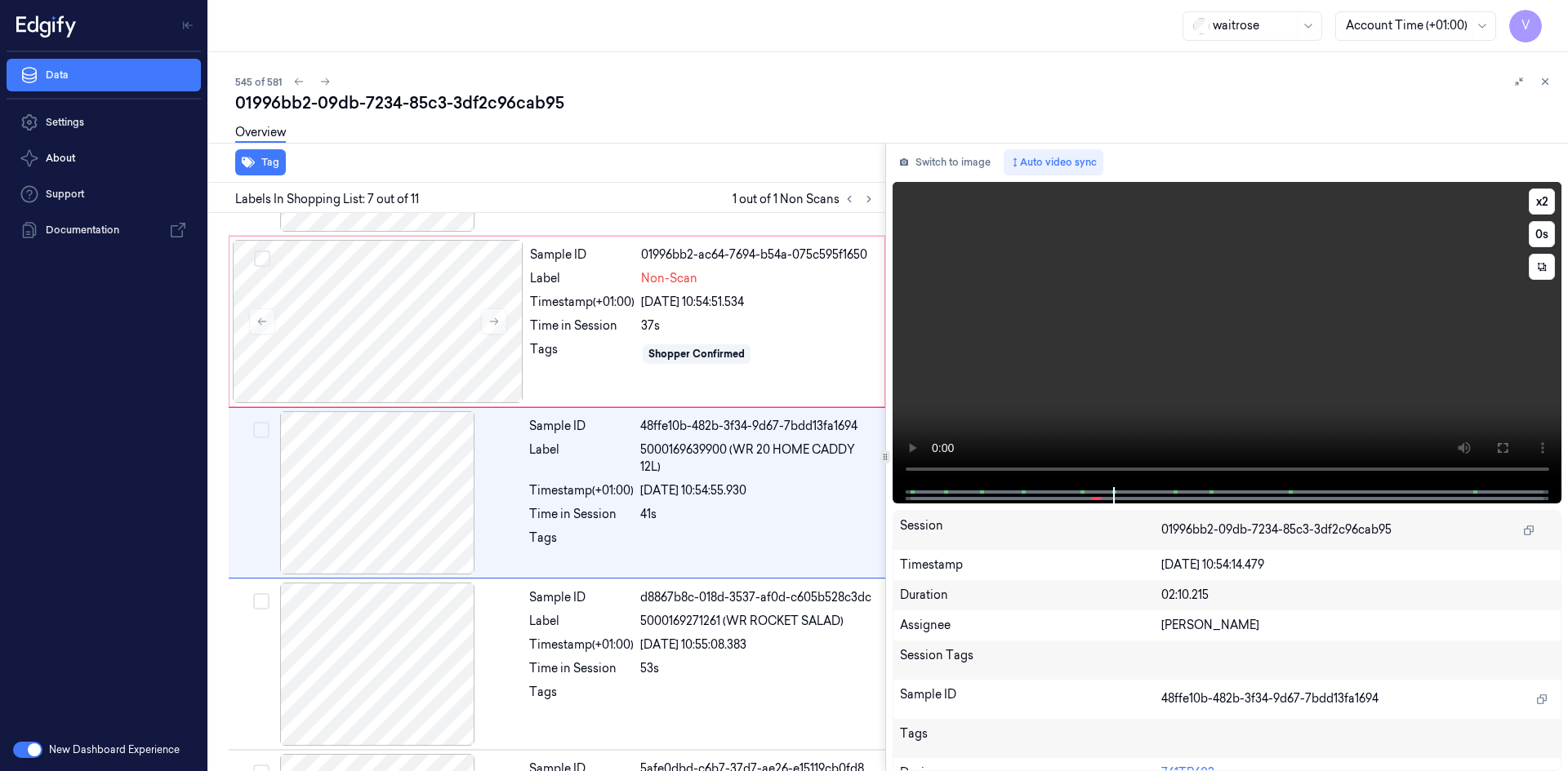
scroll to position [835, 0]
click at [427, 273] on div at bounding box center [378, 320] width 291 height 163
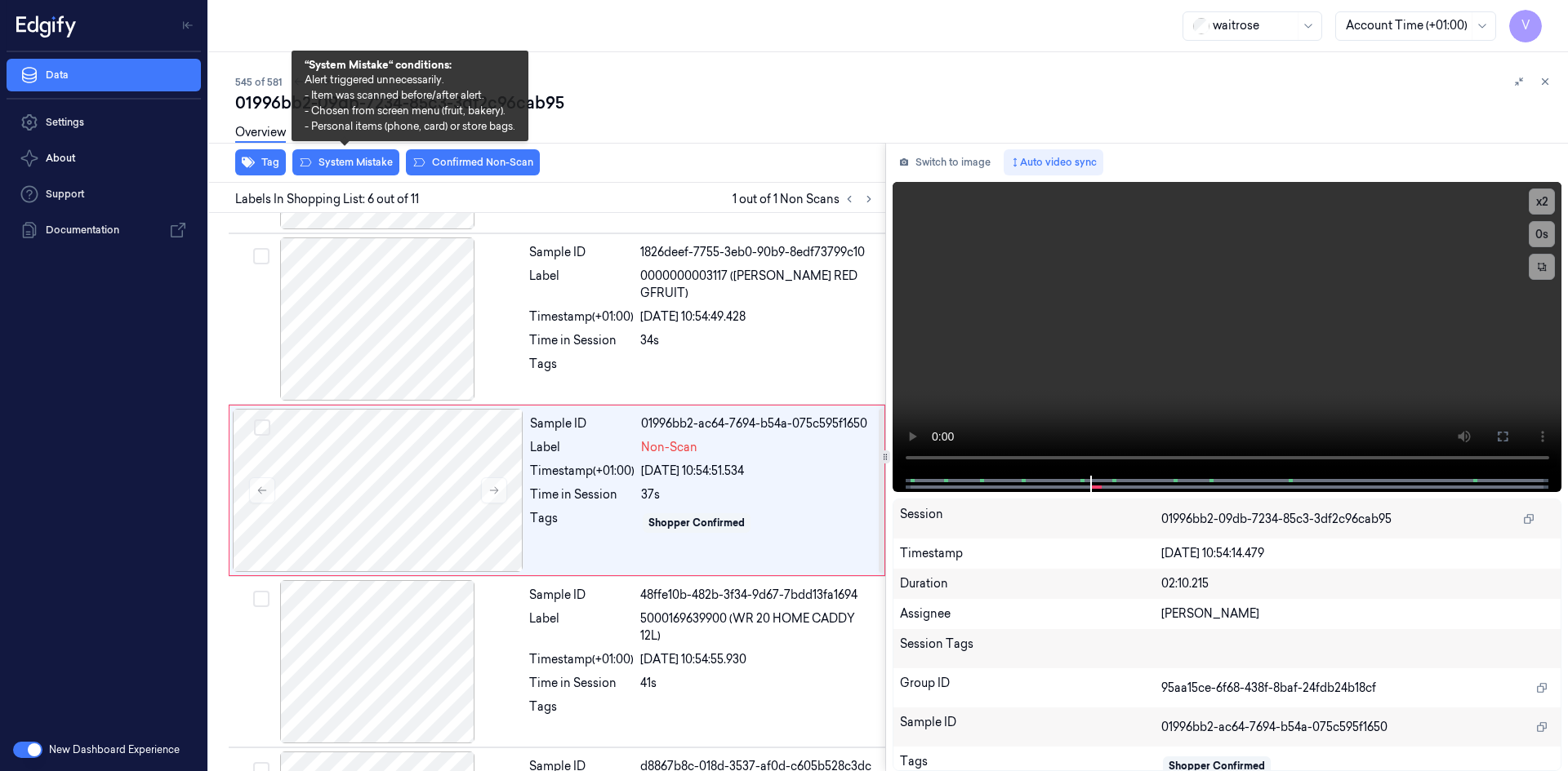
scroll to position [663, 0]
click at [337, 164] on button "System Mistake" at bounding box center [346, 162] width 107 height 26
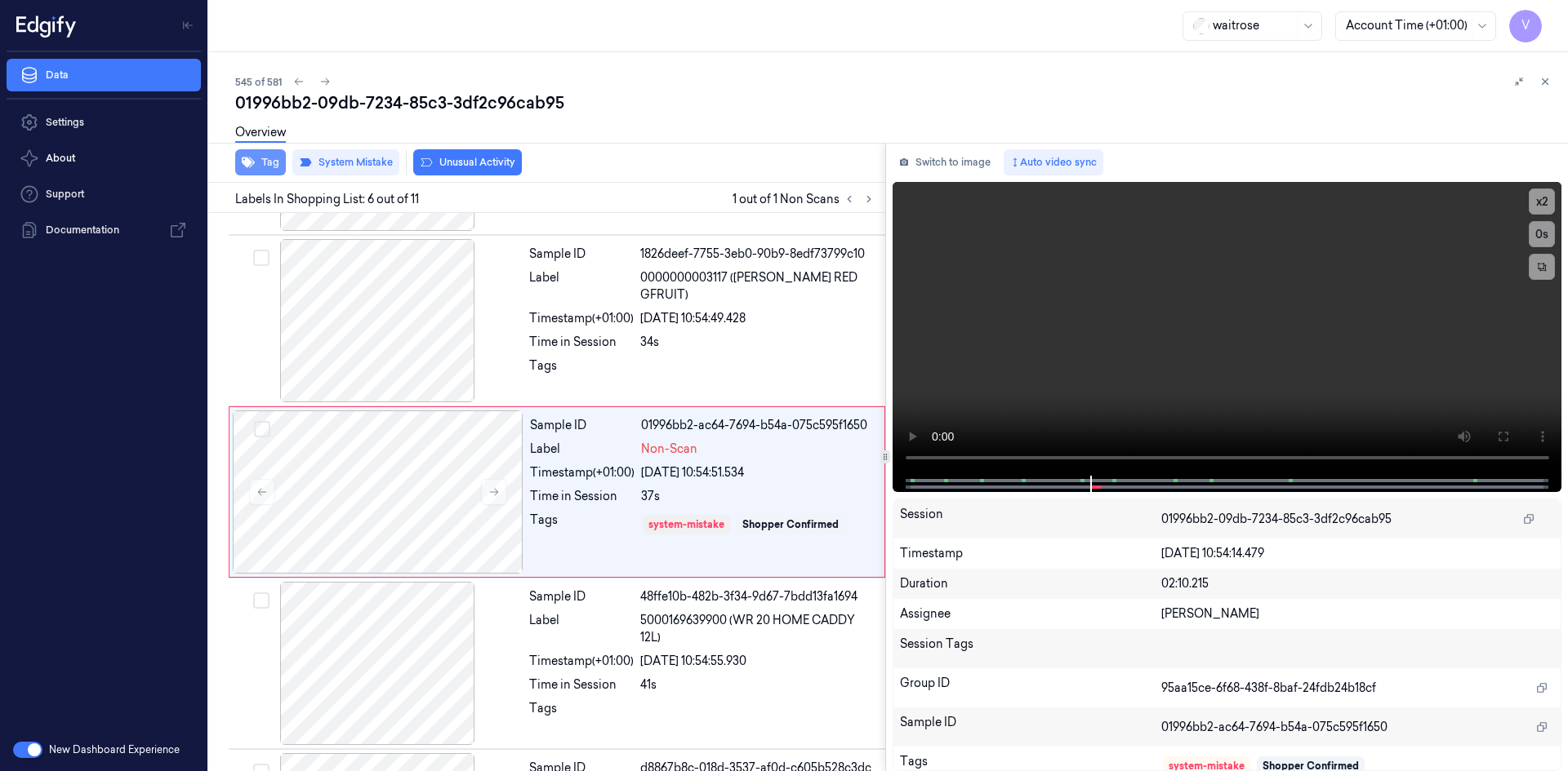
click at [261, 156] on button "Tag" at bounding box center [261, 162] width 50 height 26
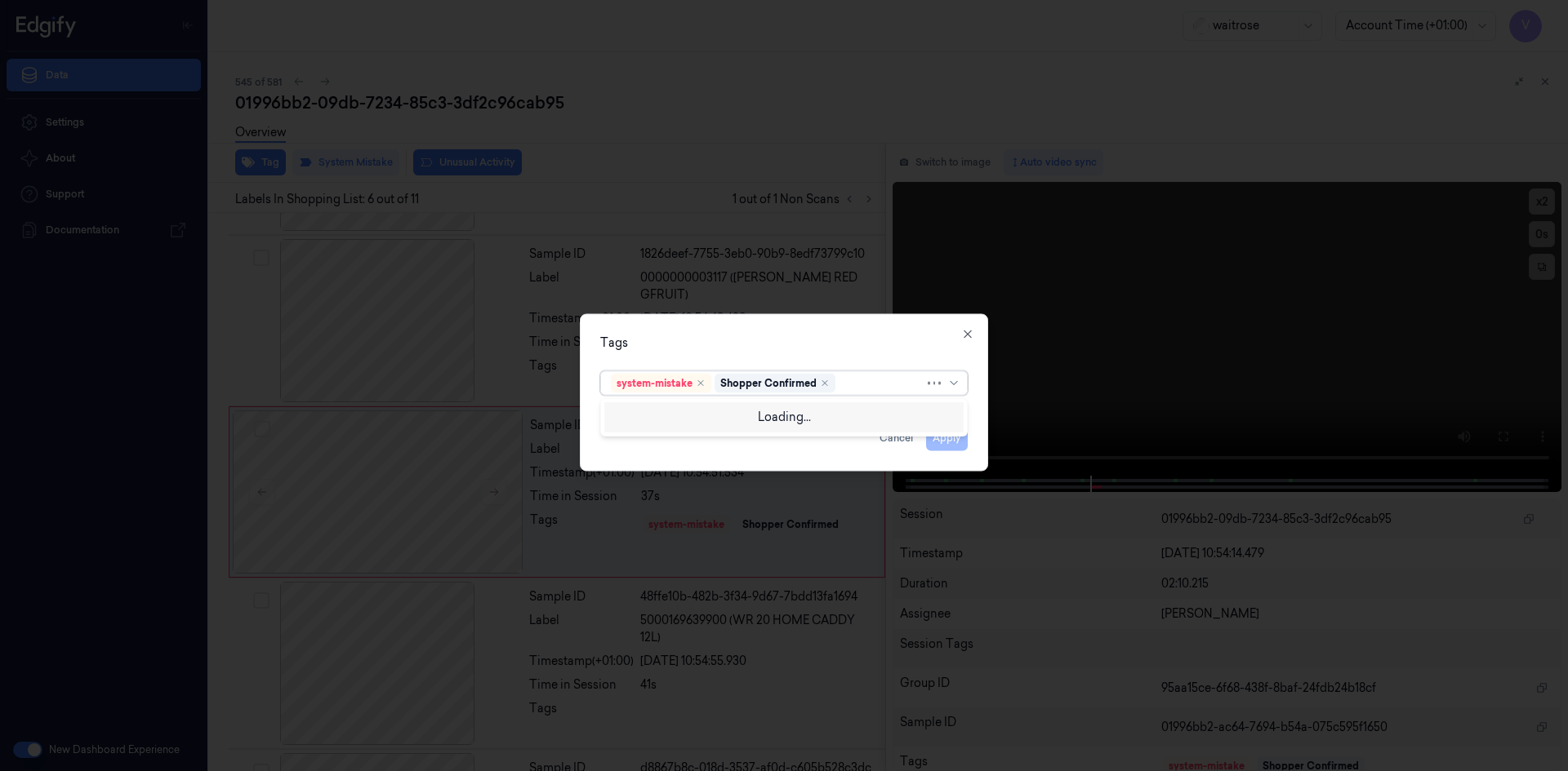
click at [852, 388] on div at bounding box center [882, 383] width 86 height 17
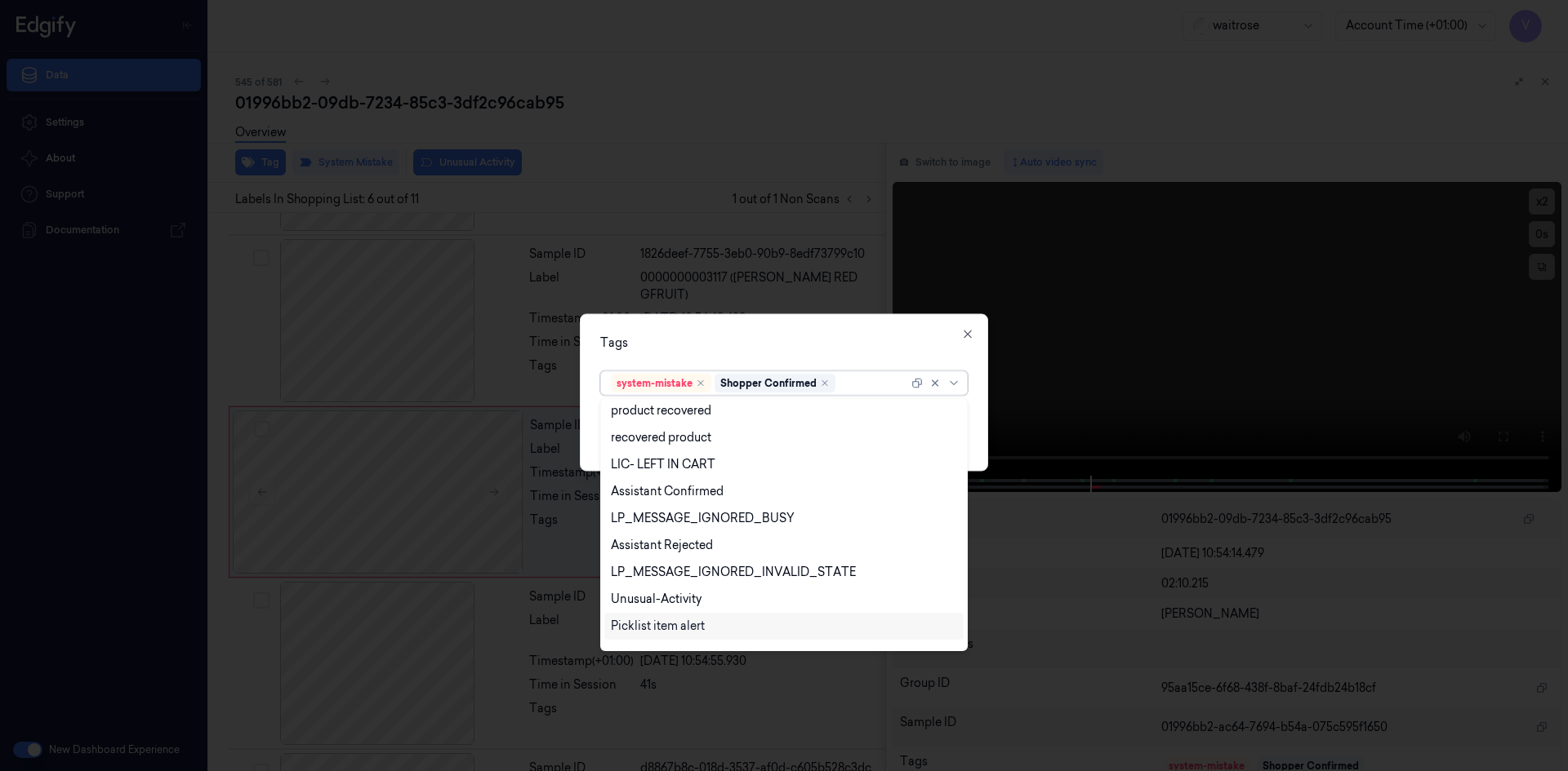
scroll to position [240, 0]
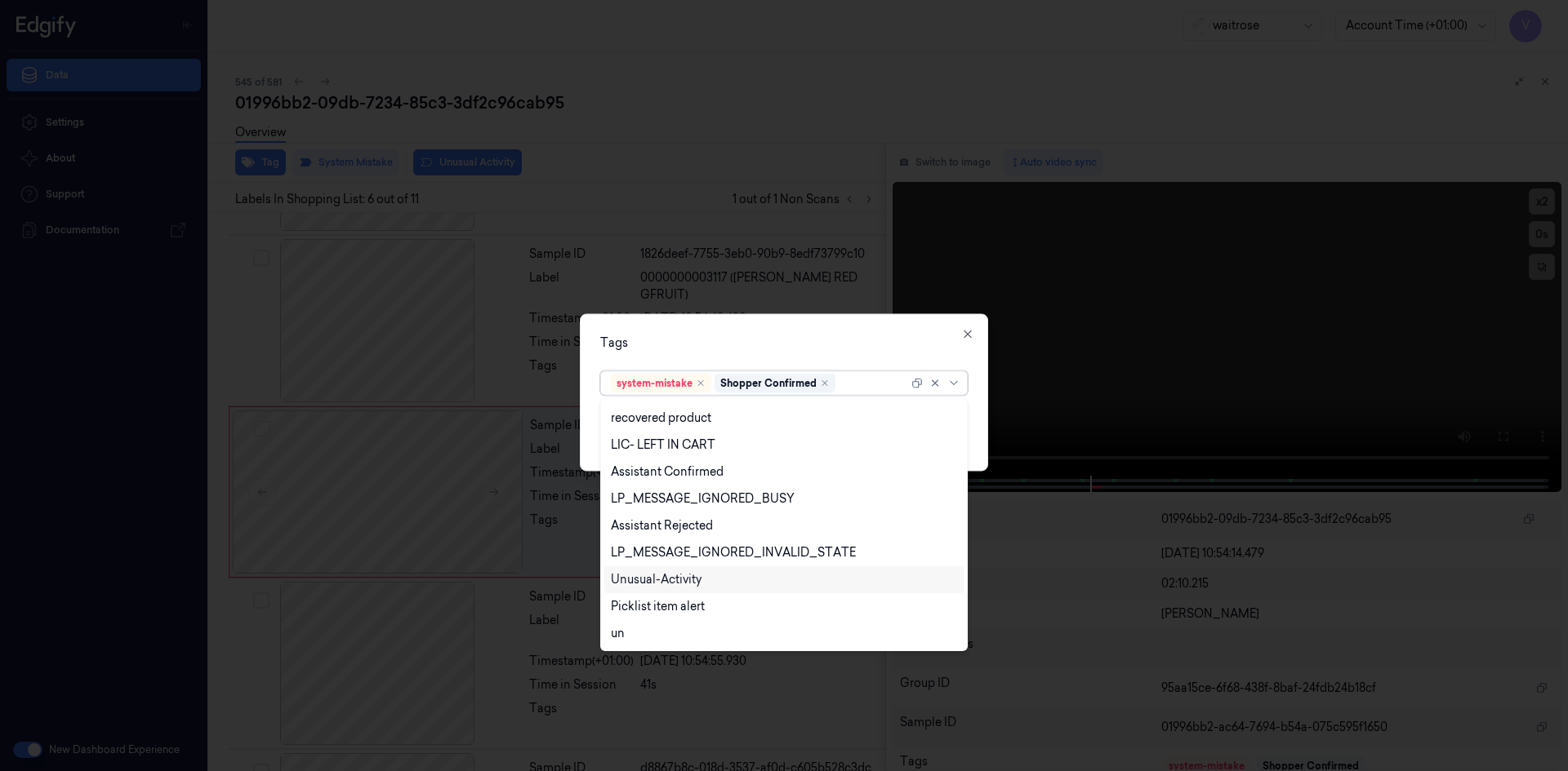
click at [660, 574] on div "Unusual-Activity" at bounding box center [657, 580] width 91 height 17
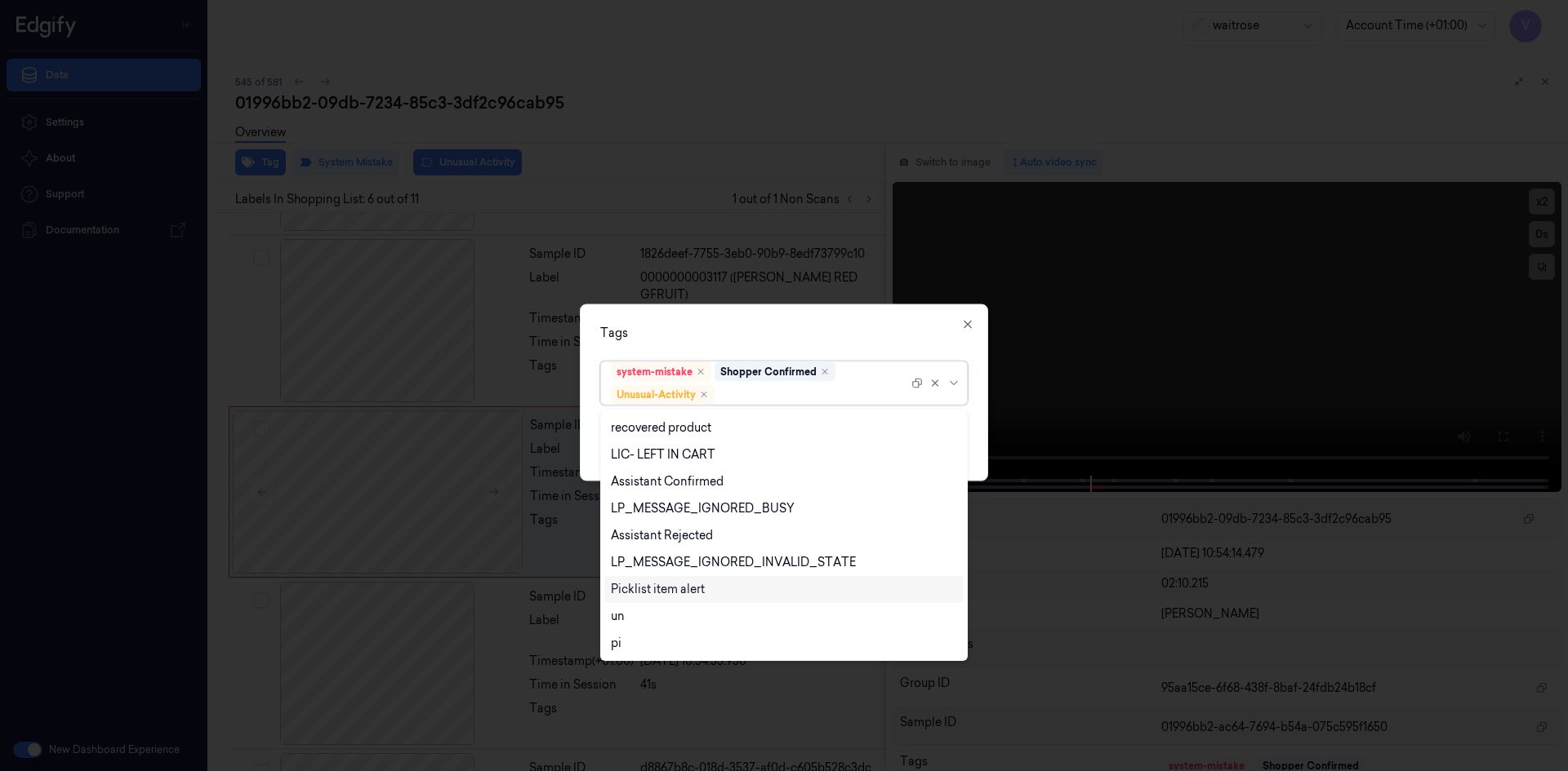
click at [657, 589] on div "Picklist item alert" at bounding box center [658, 590] width 94 height 17
click at [753, 313] on div "Tags option Picklist item alert, selected. 20 results available. Use Up and Dow…" at bounding box center [784, 393] width 408 height 178
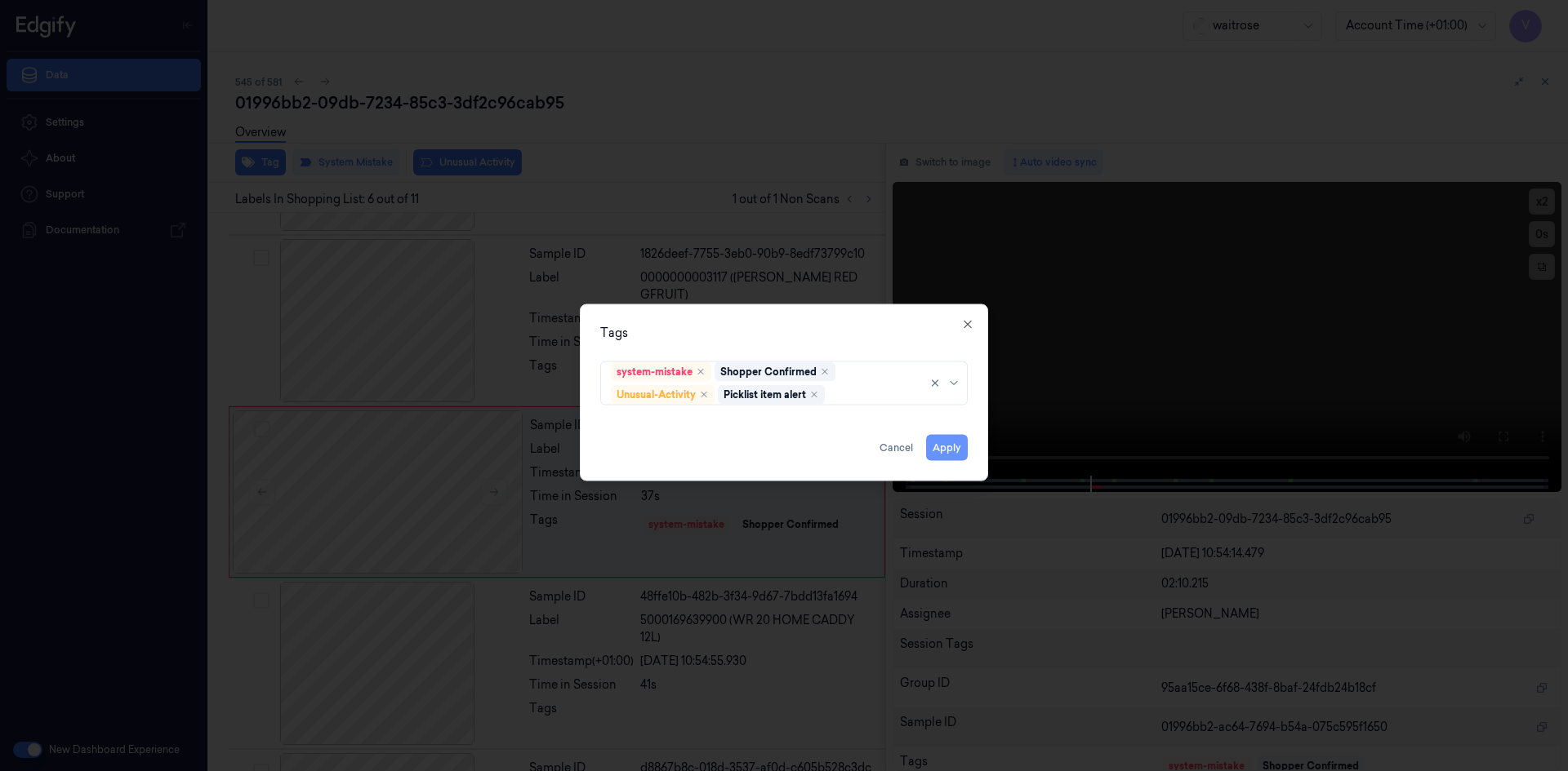
click at [942, 446] on button "Apply" at bounding box center [946, 447] width 42 height 26
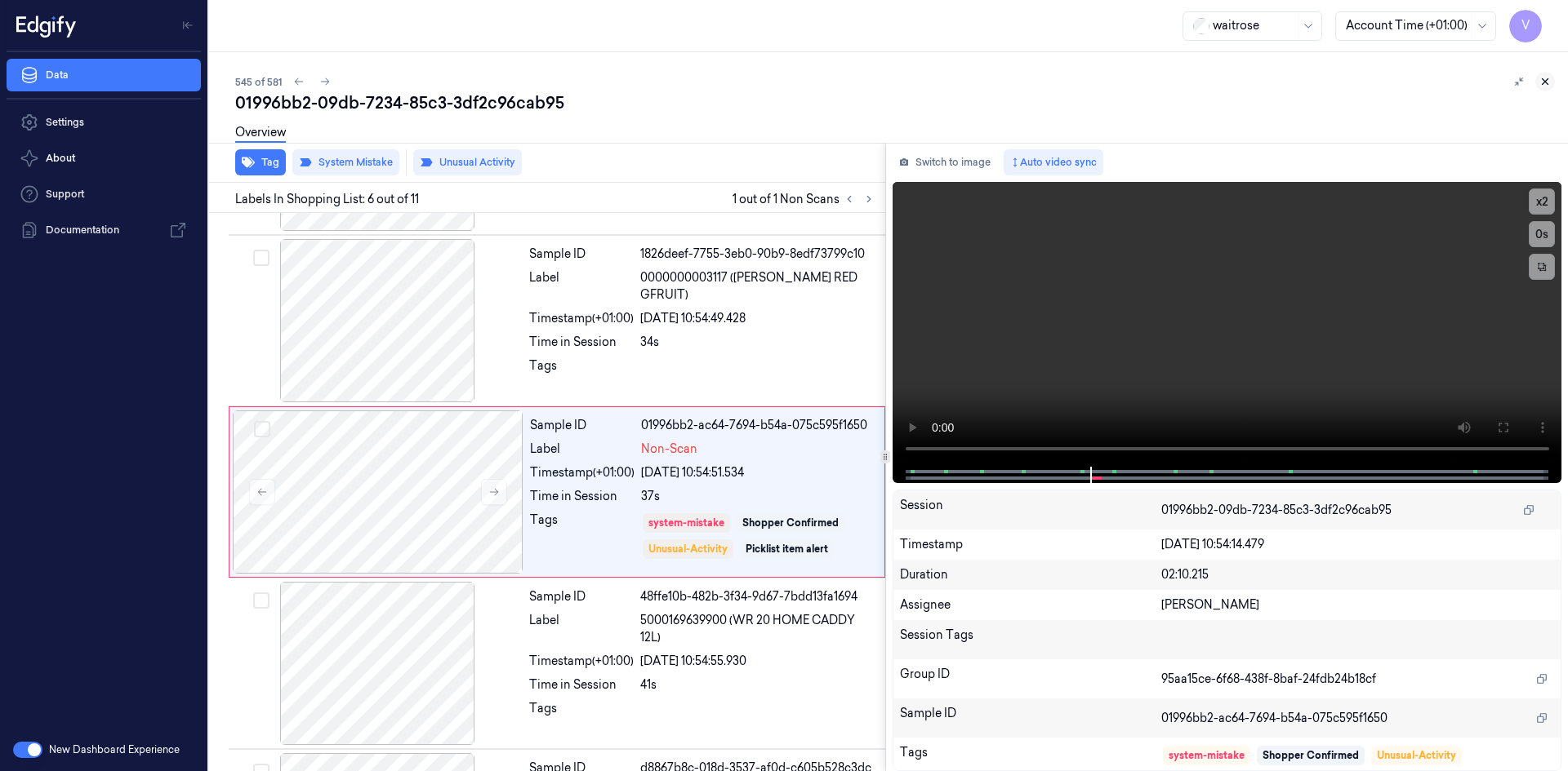
click at [1541, 78] on icon at bounding box center [1546, 82] width 12 height 12
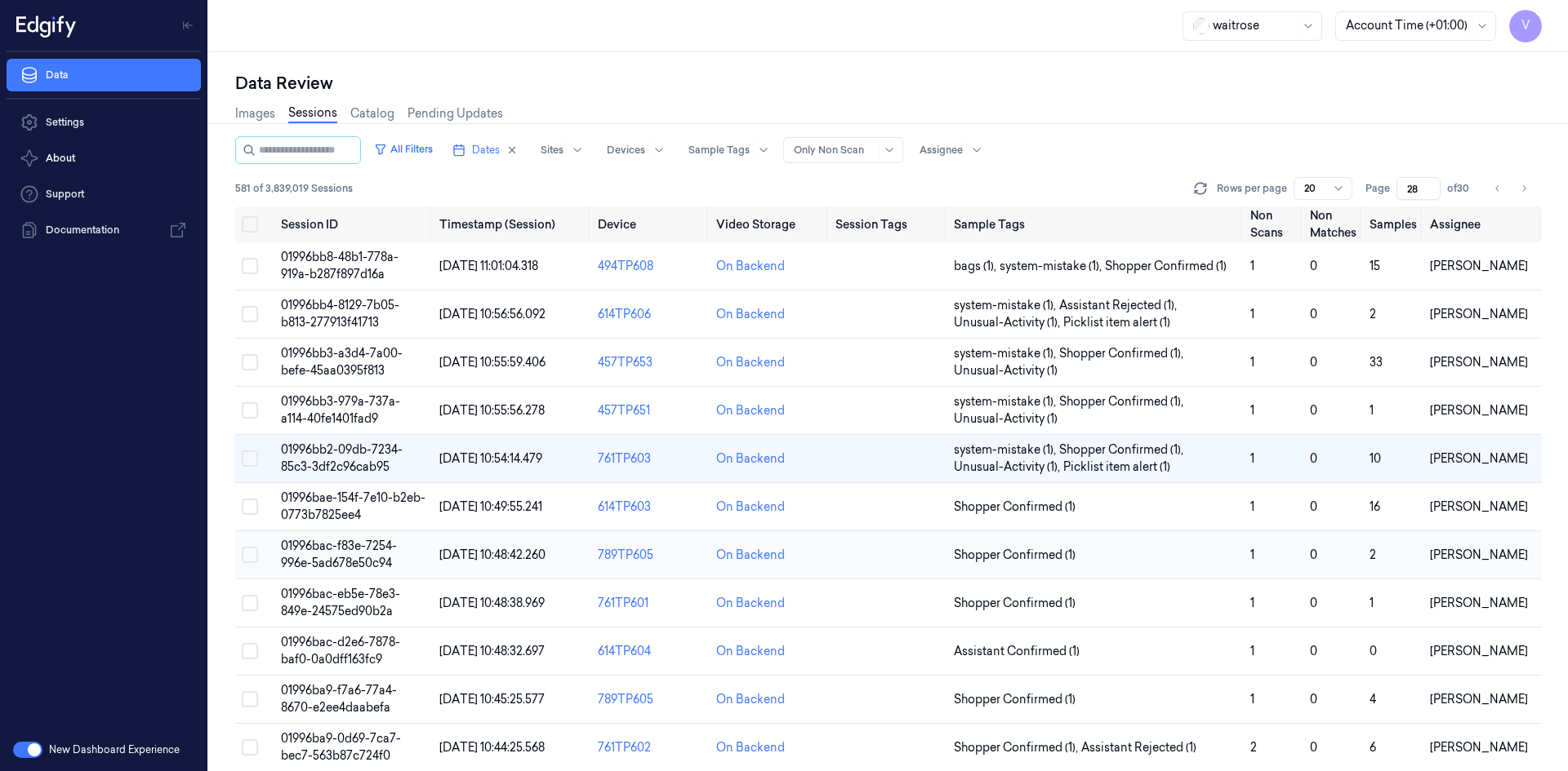
click at [336, 560] on span "01996bac-f83e-7254-996e-5ad678e50c94" at bounding box center [339, 554] width 116 height 32
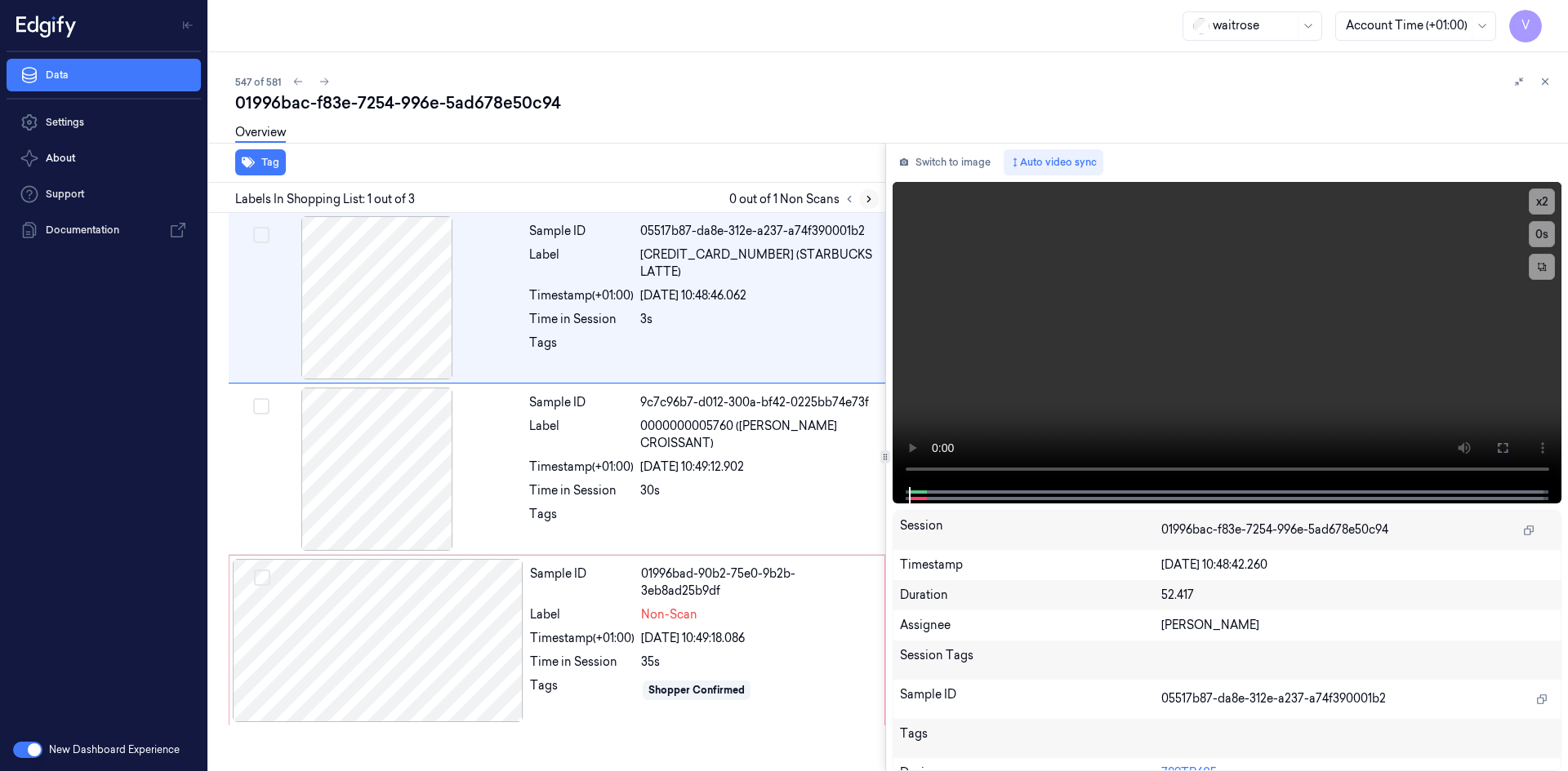
click at [871, 202] on icon at bounding box center [869, 200] width 12 height 12
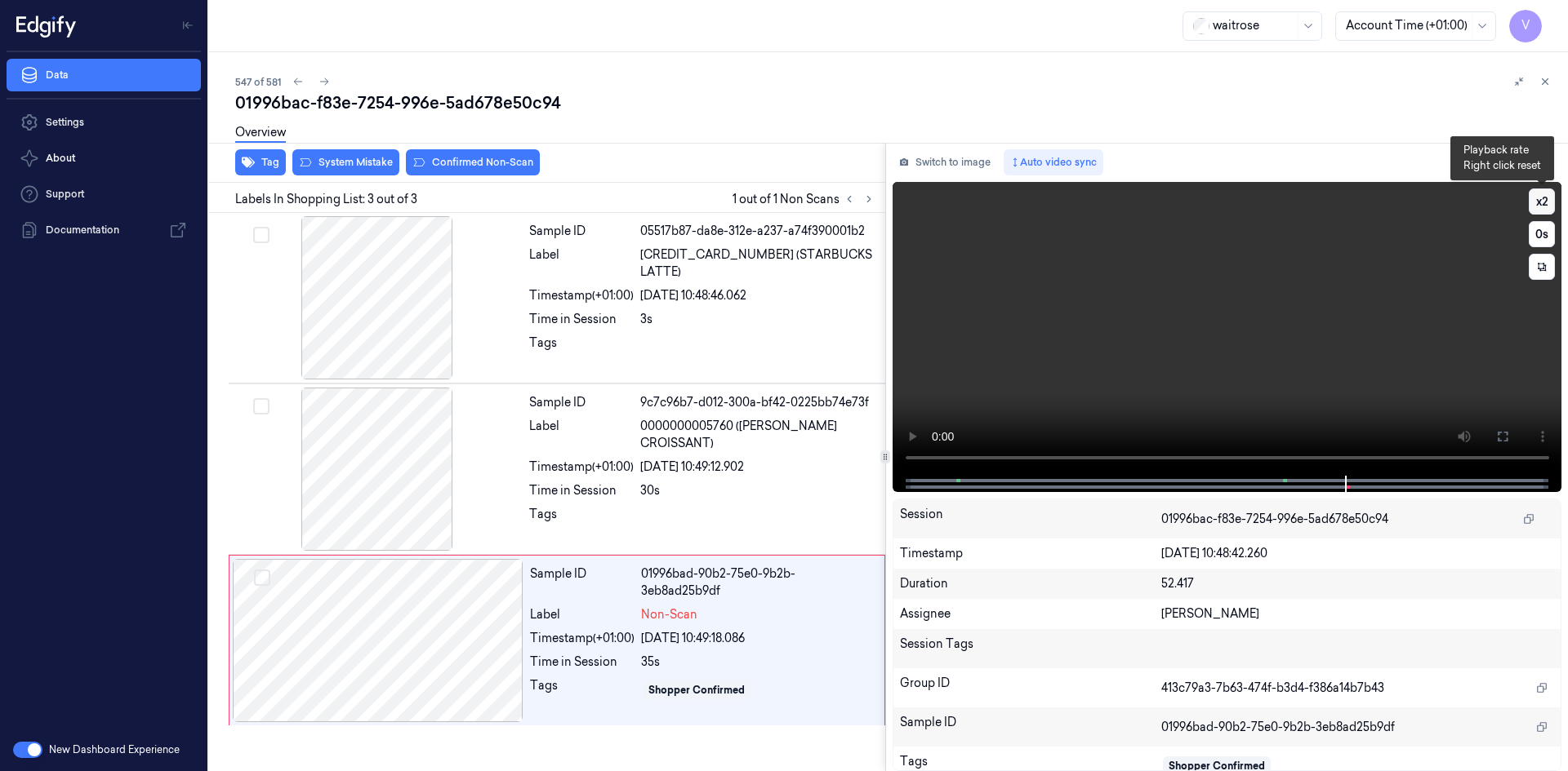
click at [1548, 202] on button "x 2" at bounding box center [1542, 201] width 26 height 26
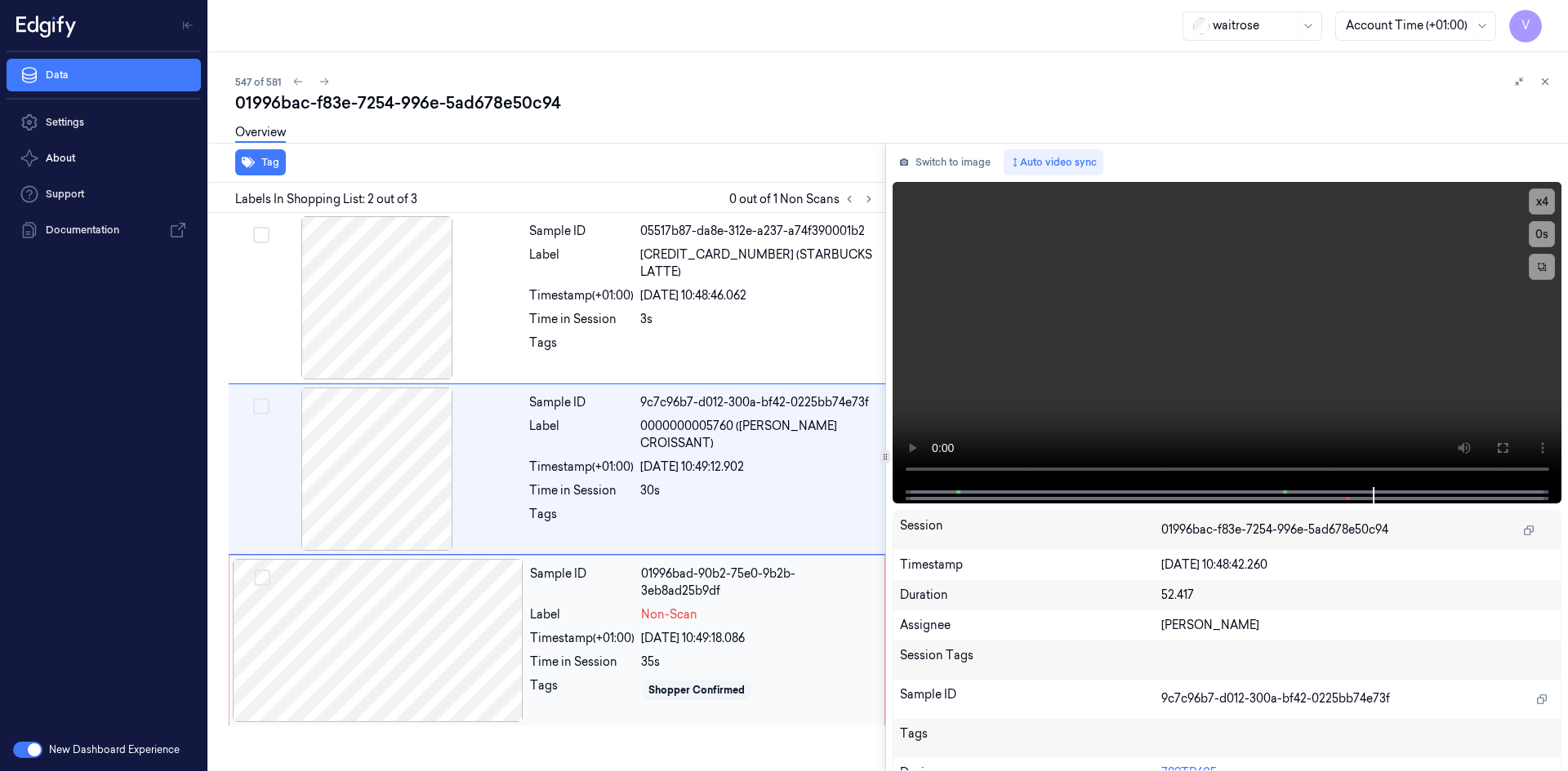
click at [436, 602] on div at bounding box center [378, 641] width 291 height 163
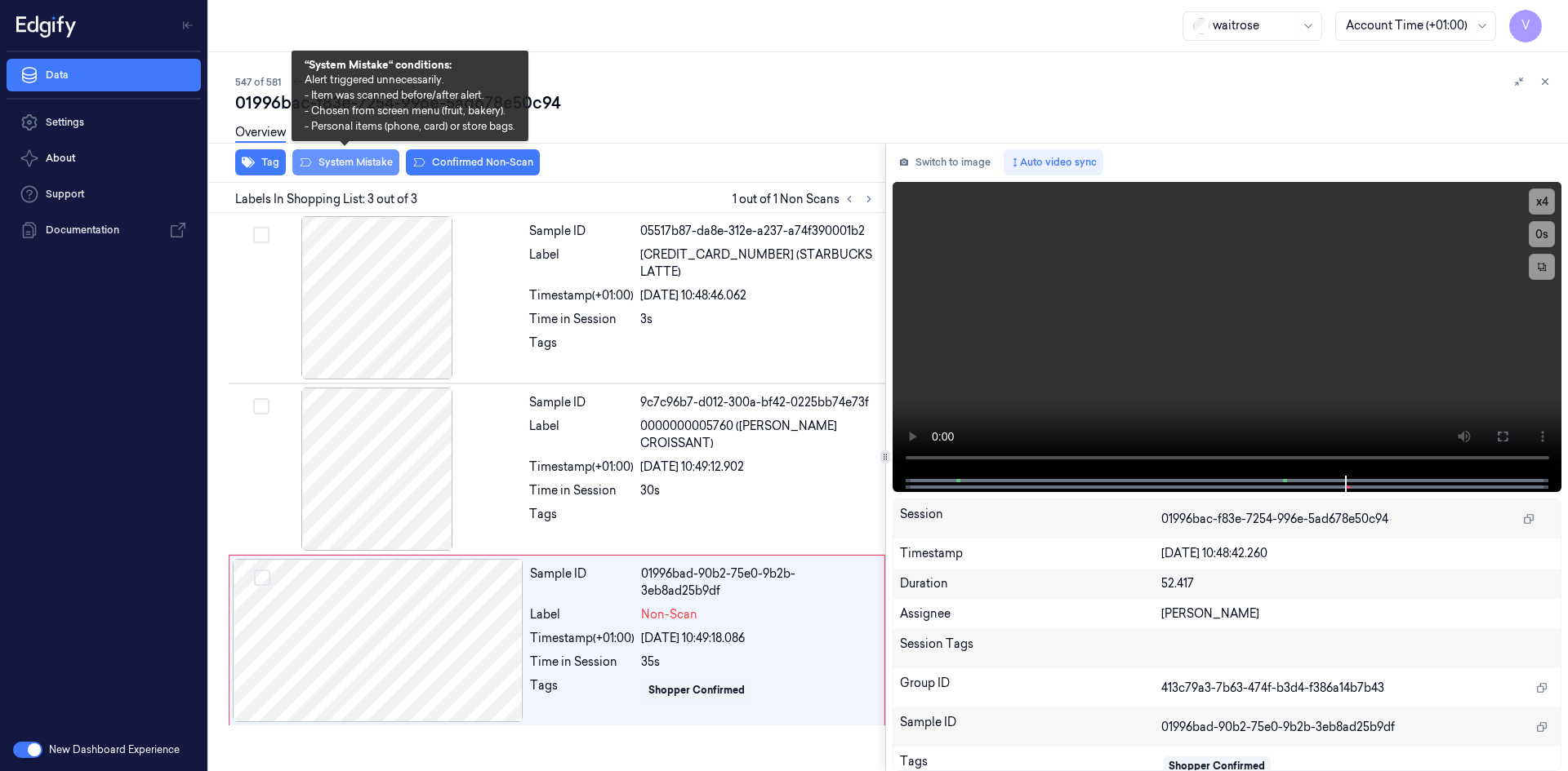
click at [372, 160] on button "System Mistake" at bounding box center [346, 162] width 107 height 26
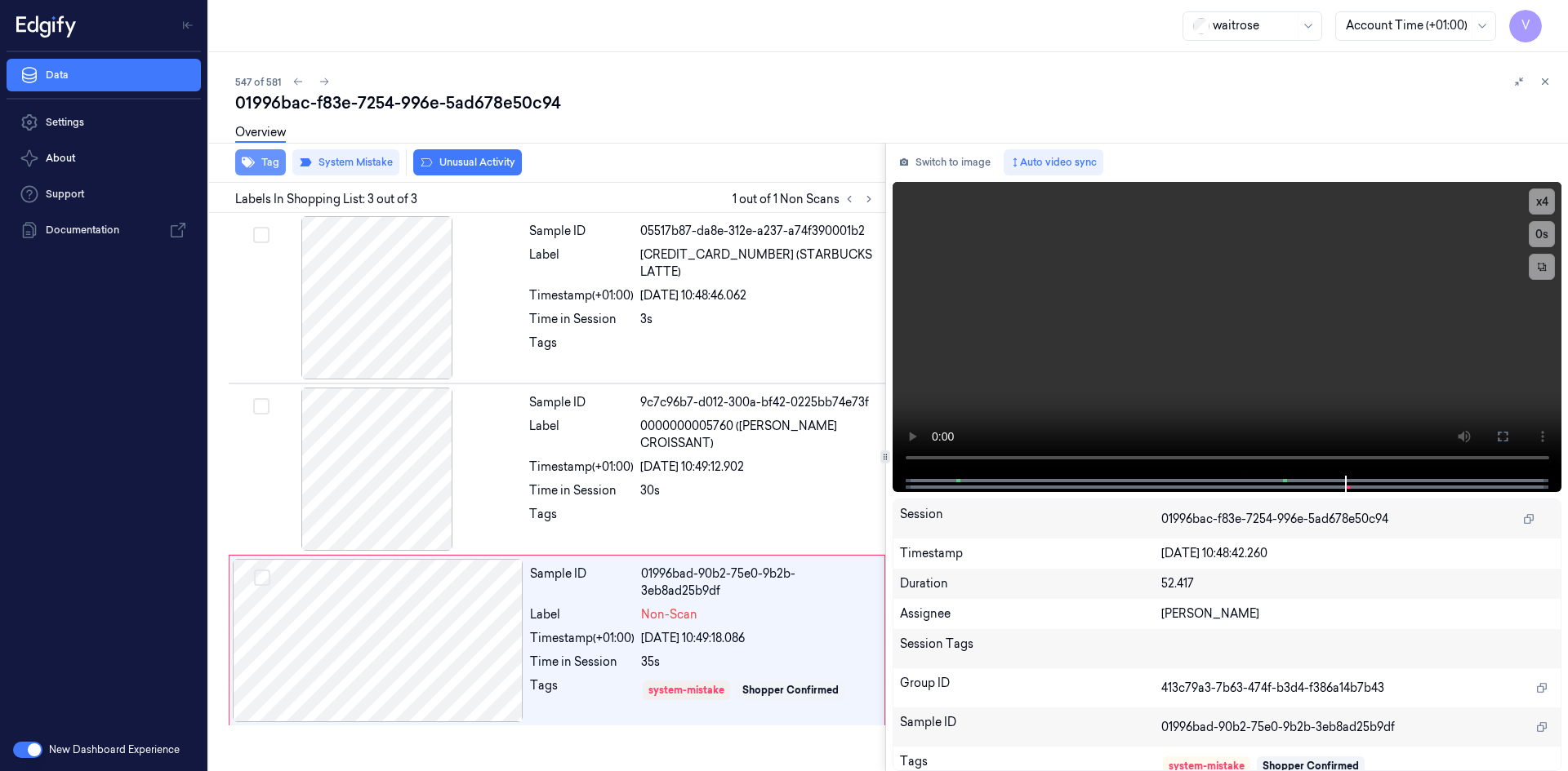
click at [260, 166] on button "Tag" at bounding box center [261, 162] width 50 height 26
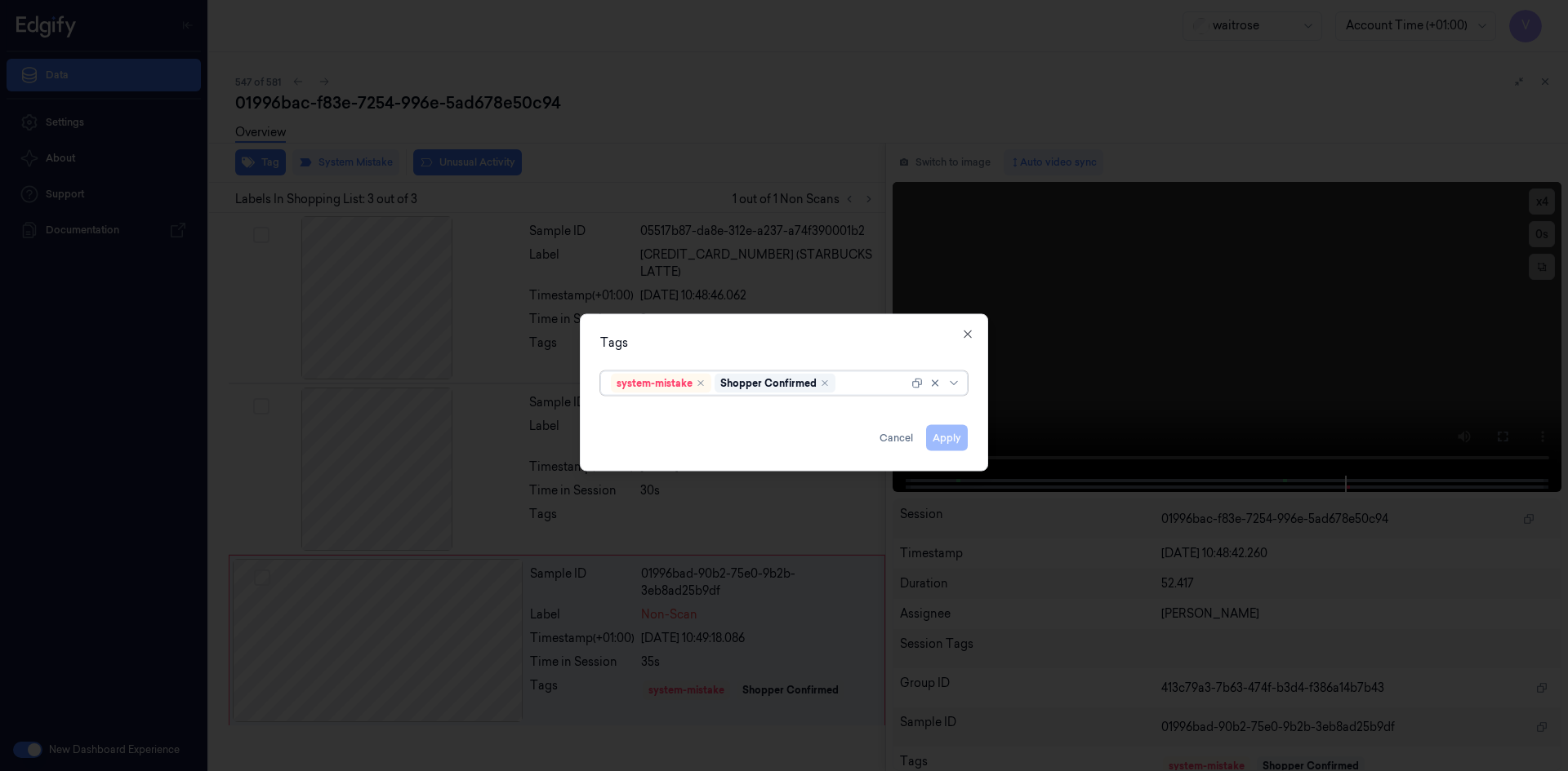
click at [853, 387] on div at bounding box center [874, 383] width 70 height 17
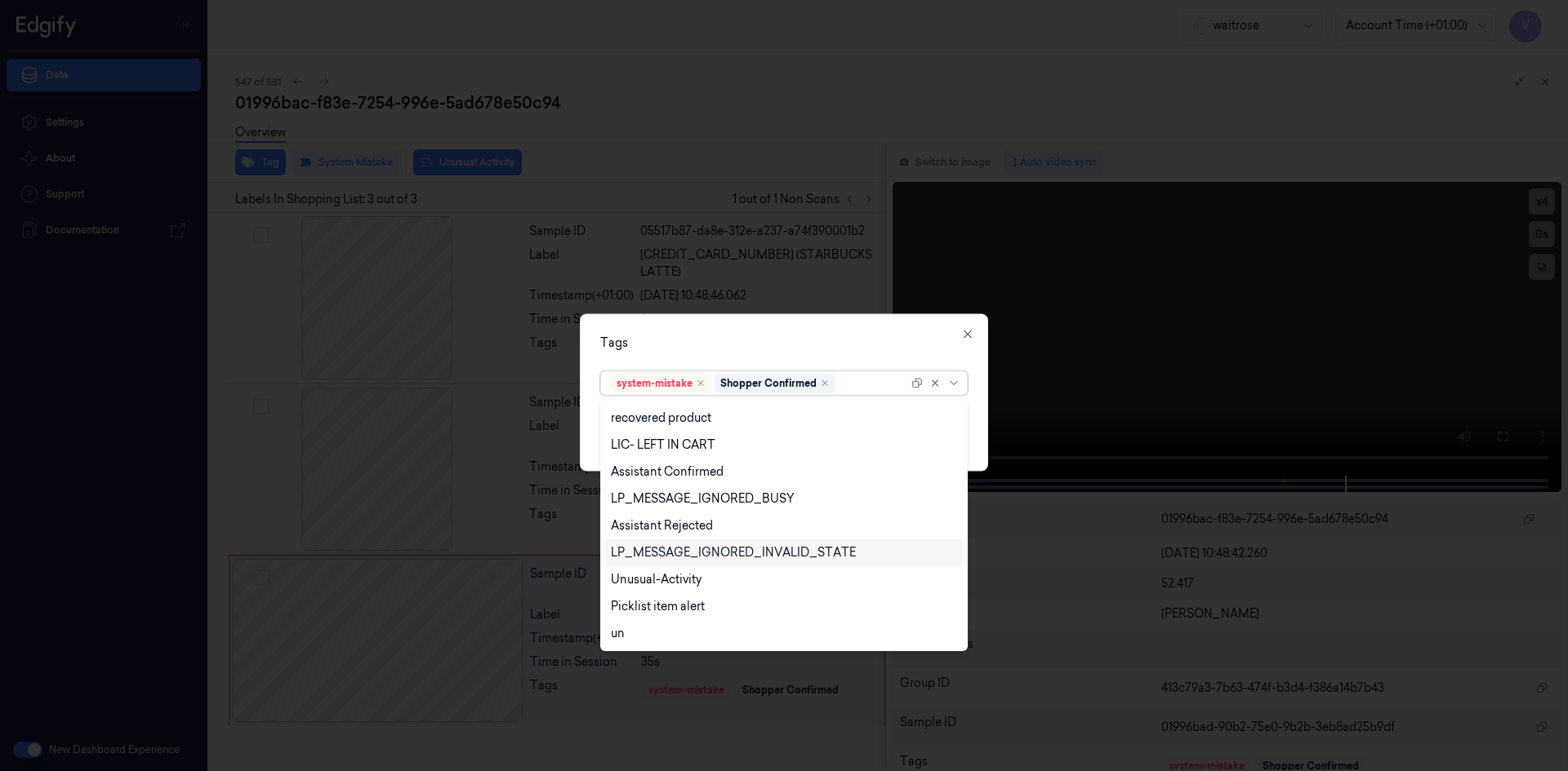
scroll to position [240, 0]
click at [661, 584] on div "Unusual-Activity" at bounding box center [657, 580] width 91 height 17
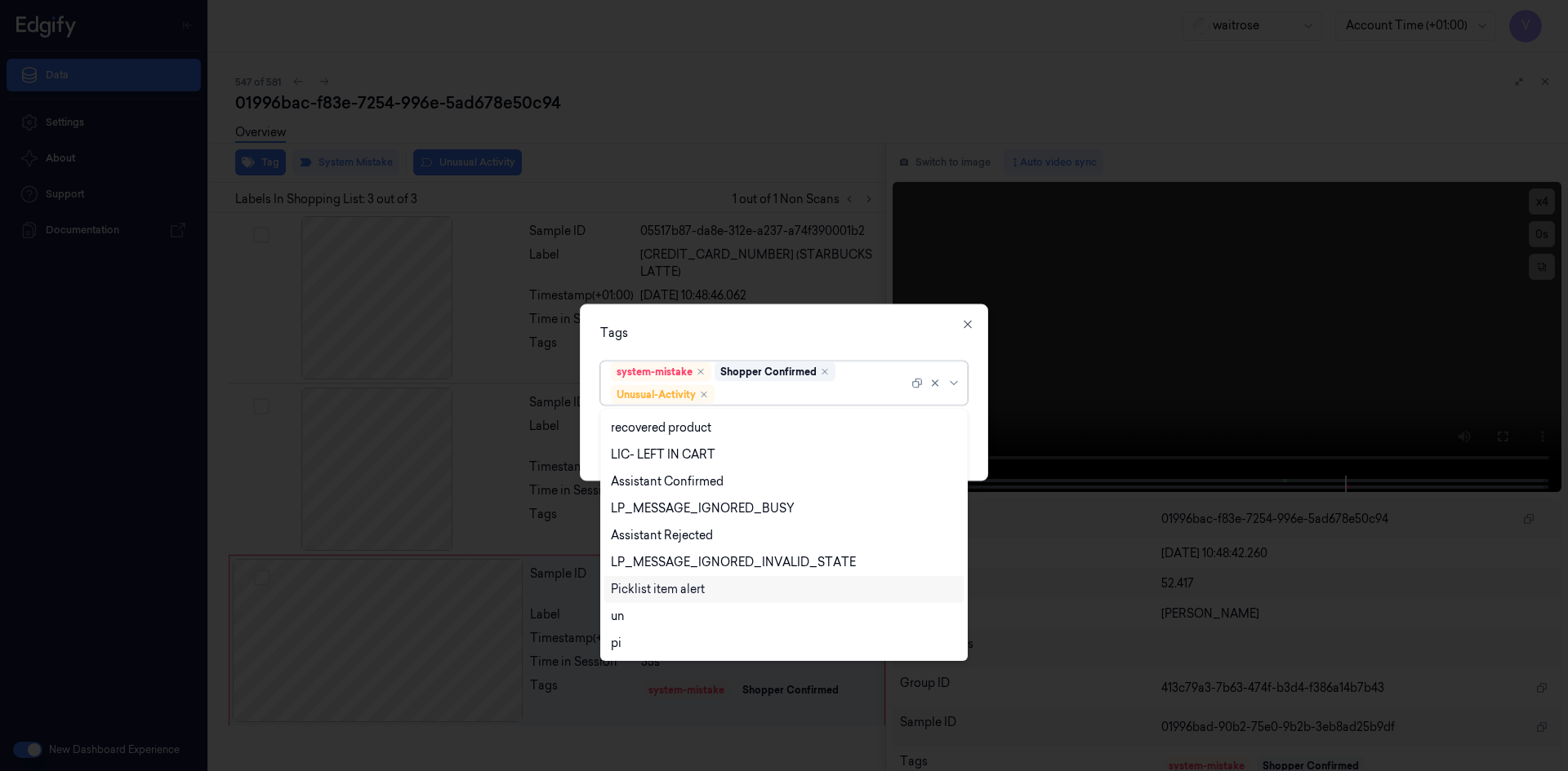
click at [658, 591] on div "Picklist item alert" at bounding box center [658, 590] width 94 height 17
drag, startPoint x: 826, startPoint y: 320, endPoint x: 833, endPoint y: 326, distance: 9.2
click at [829, 324] on div "Tags option Picklist item alert, selected. 20 results available. Use Up and Dow…" at bounding box center [784, 393] width 408 height 178
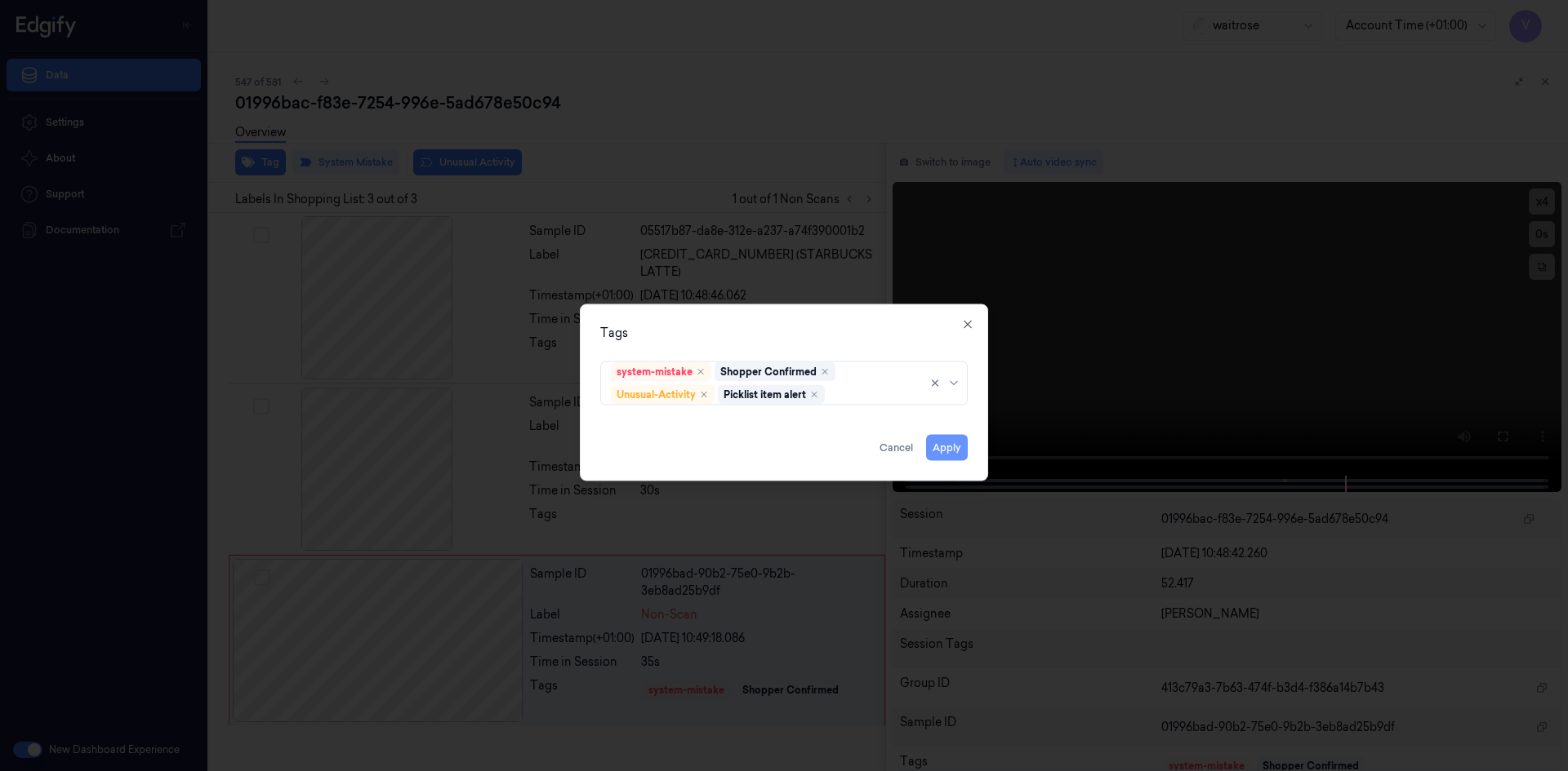
click at [957, 449] on button "Apply" at bounding box center [946, 447] width 42 height 26
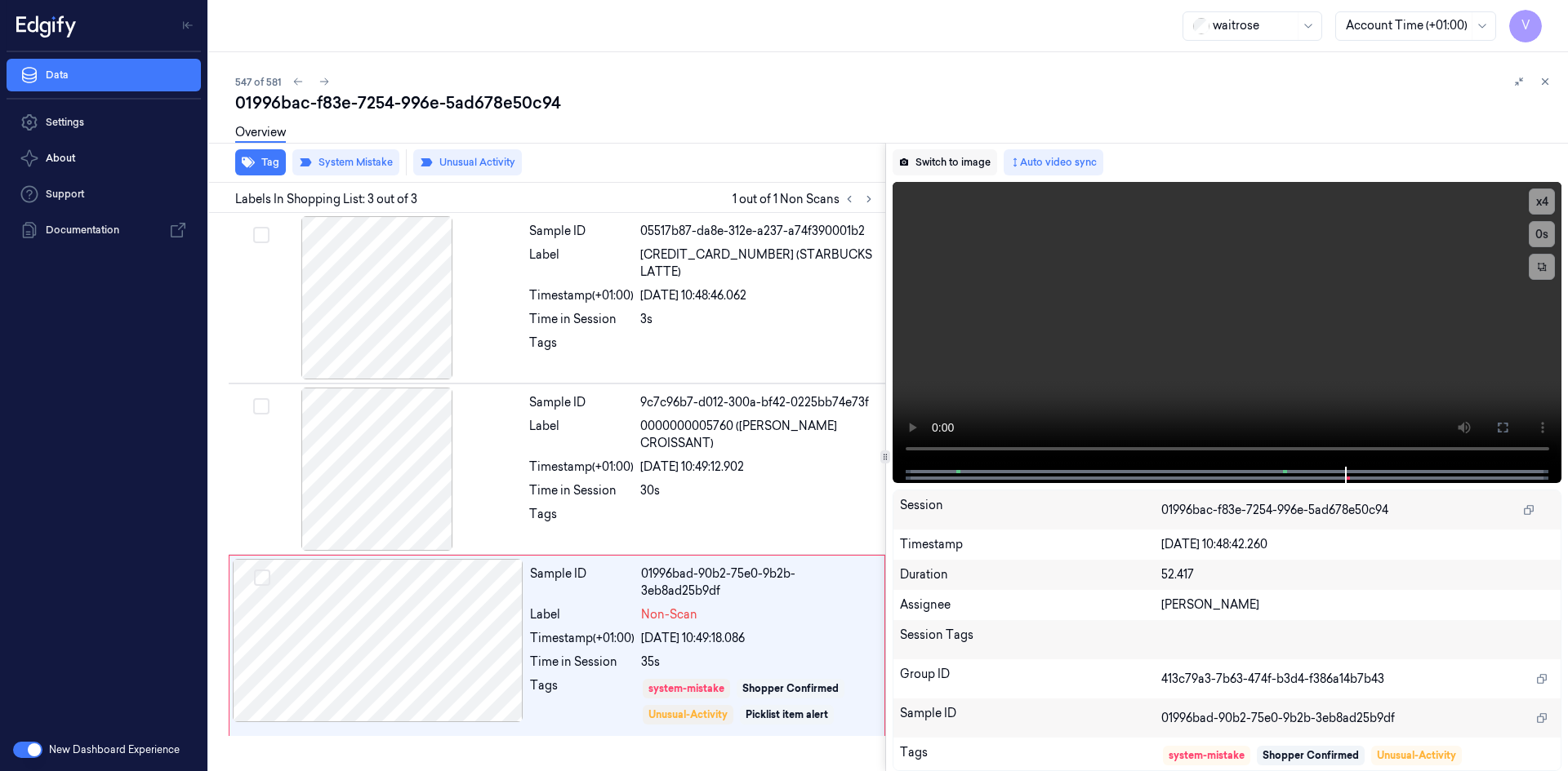
click at [932, 159] on button "Switch to image" at bounding box center [945, 162] width 104 height 26
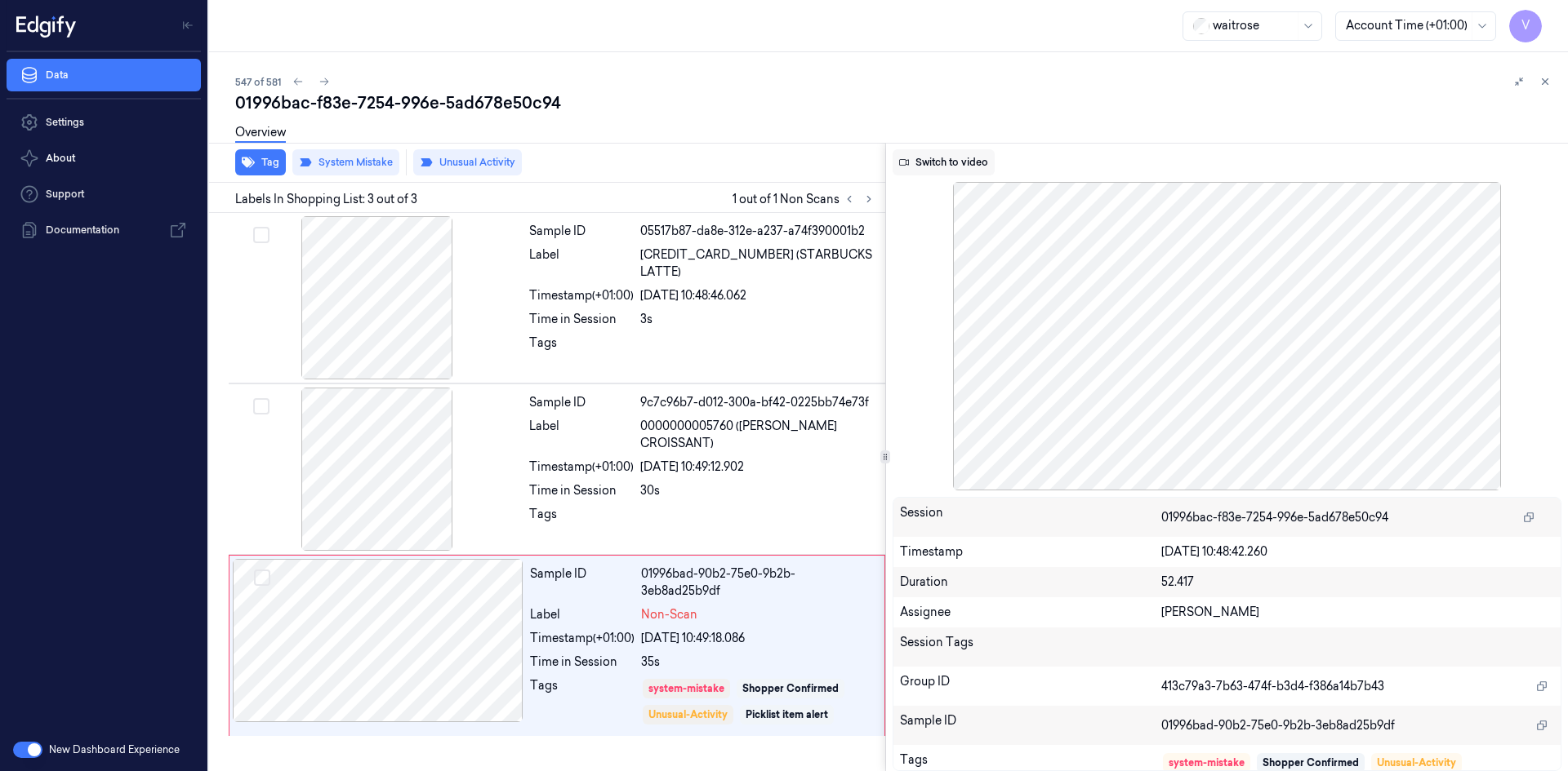
click at [963, 152] on button "Switch to video" at bounding box center [944, 162] width 102 height 26
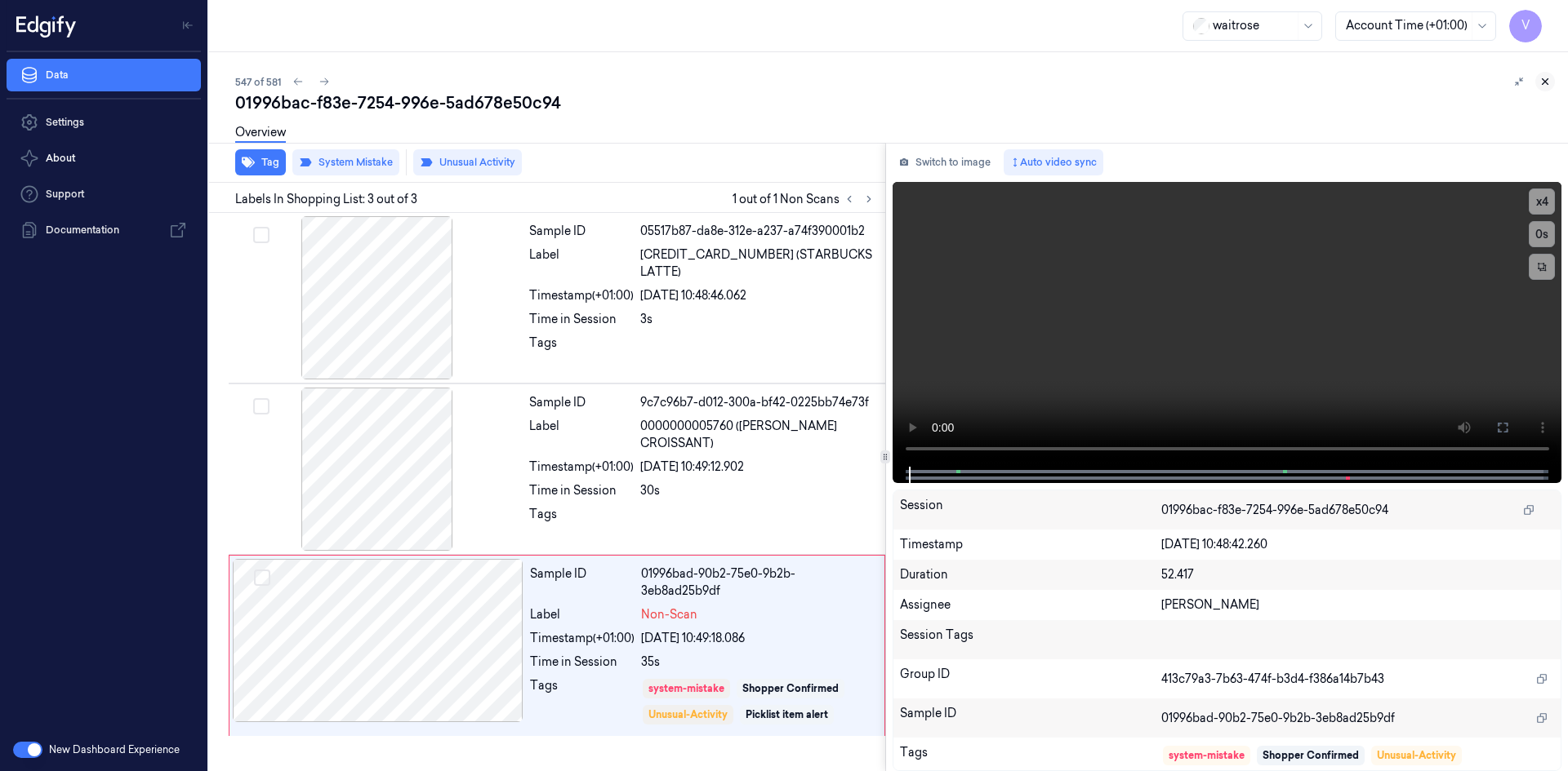
click at [1541, 80] on icon at bounding box center [1546, 82] width 12 height 12
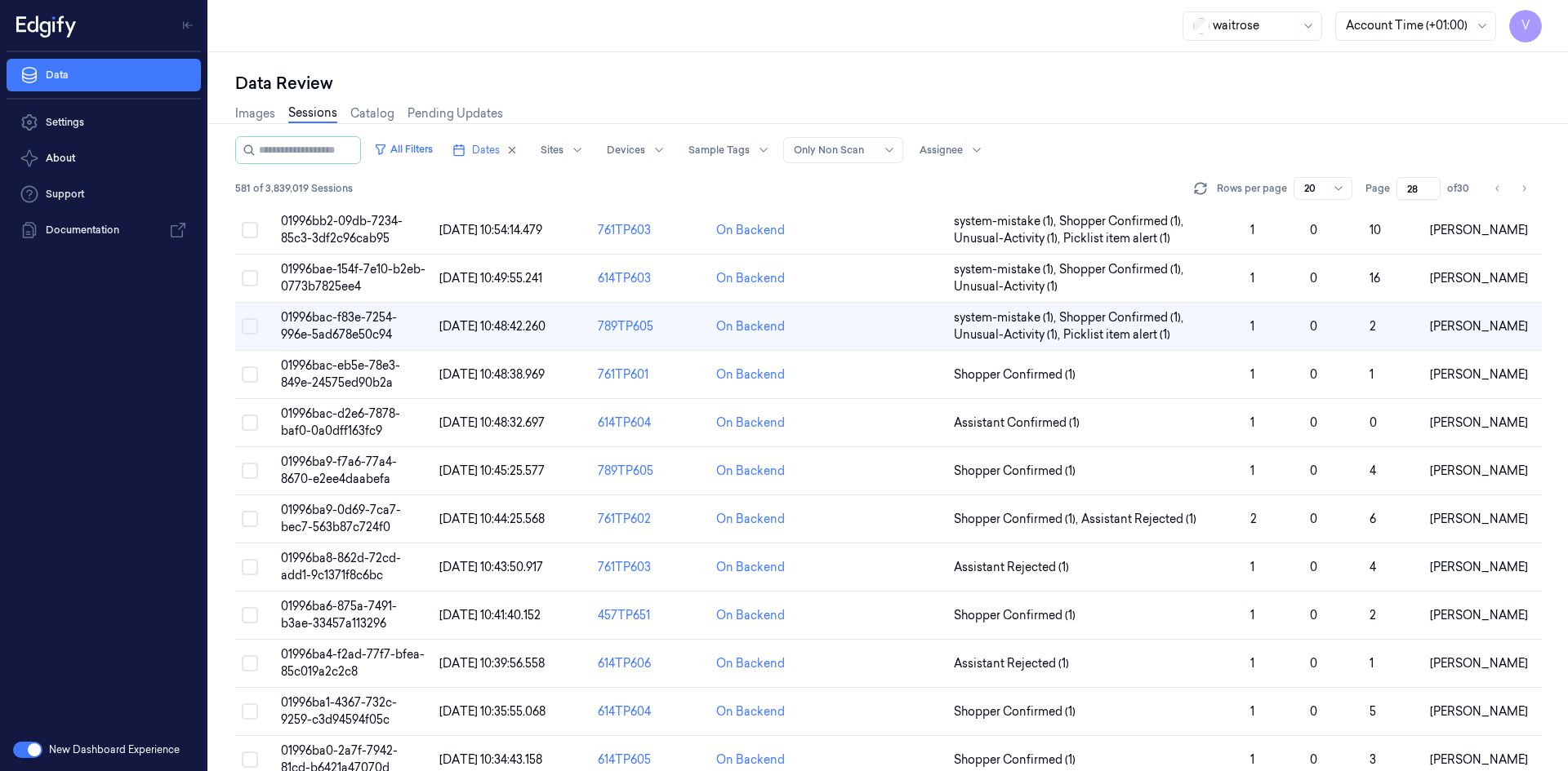
scroll to position [67, 0]
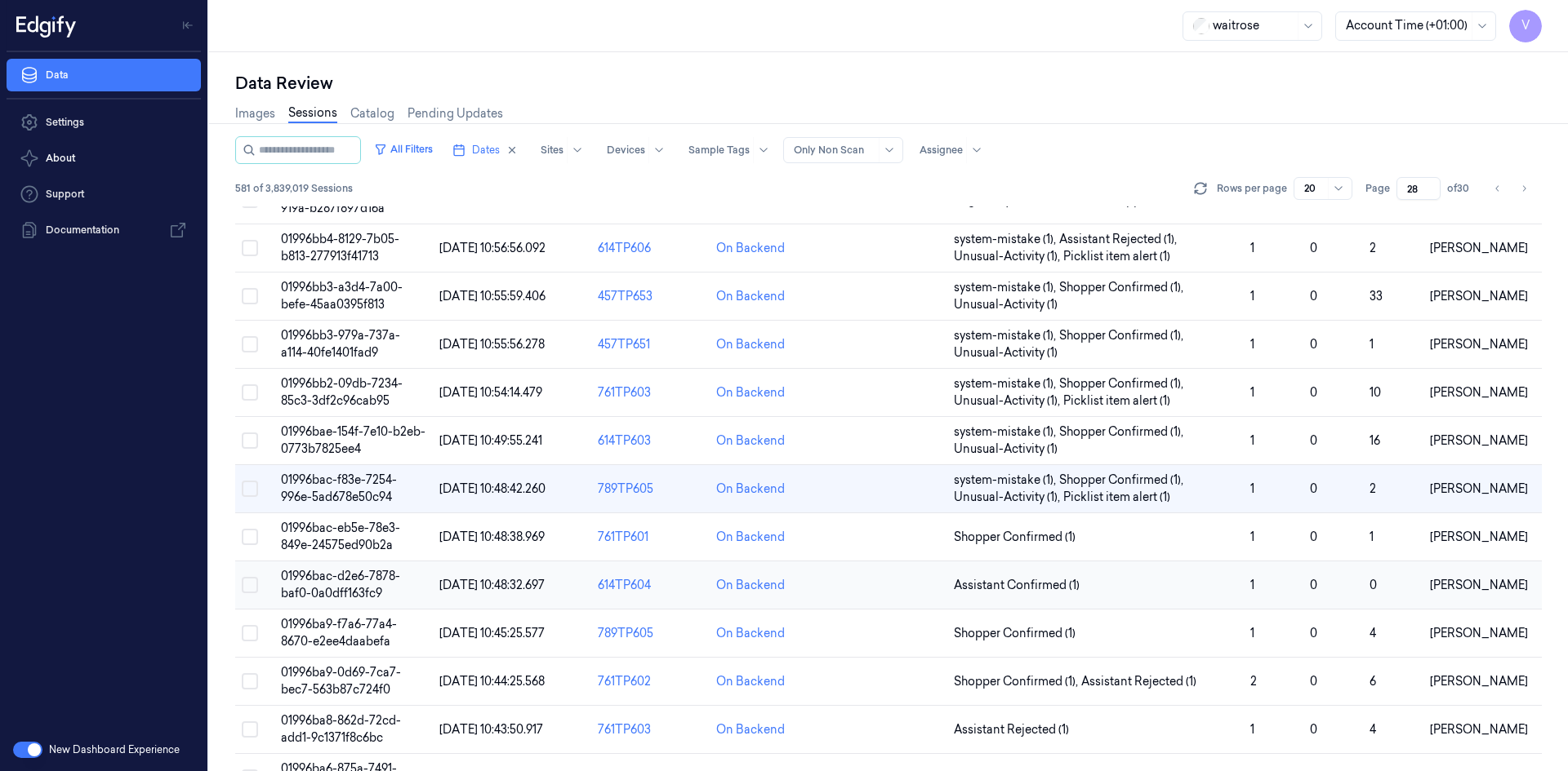
click at [352, 580] on span "01996bac-d2e6-7878-baf0-0a0dff163fc9" at bounding box center [341, 585] width 120 height 32
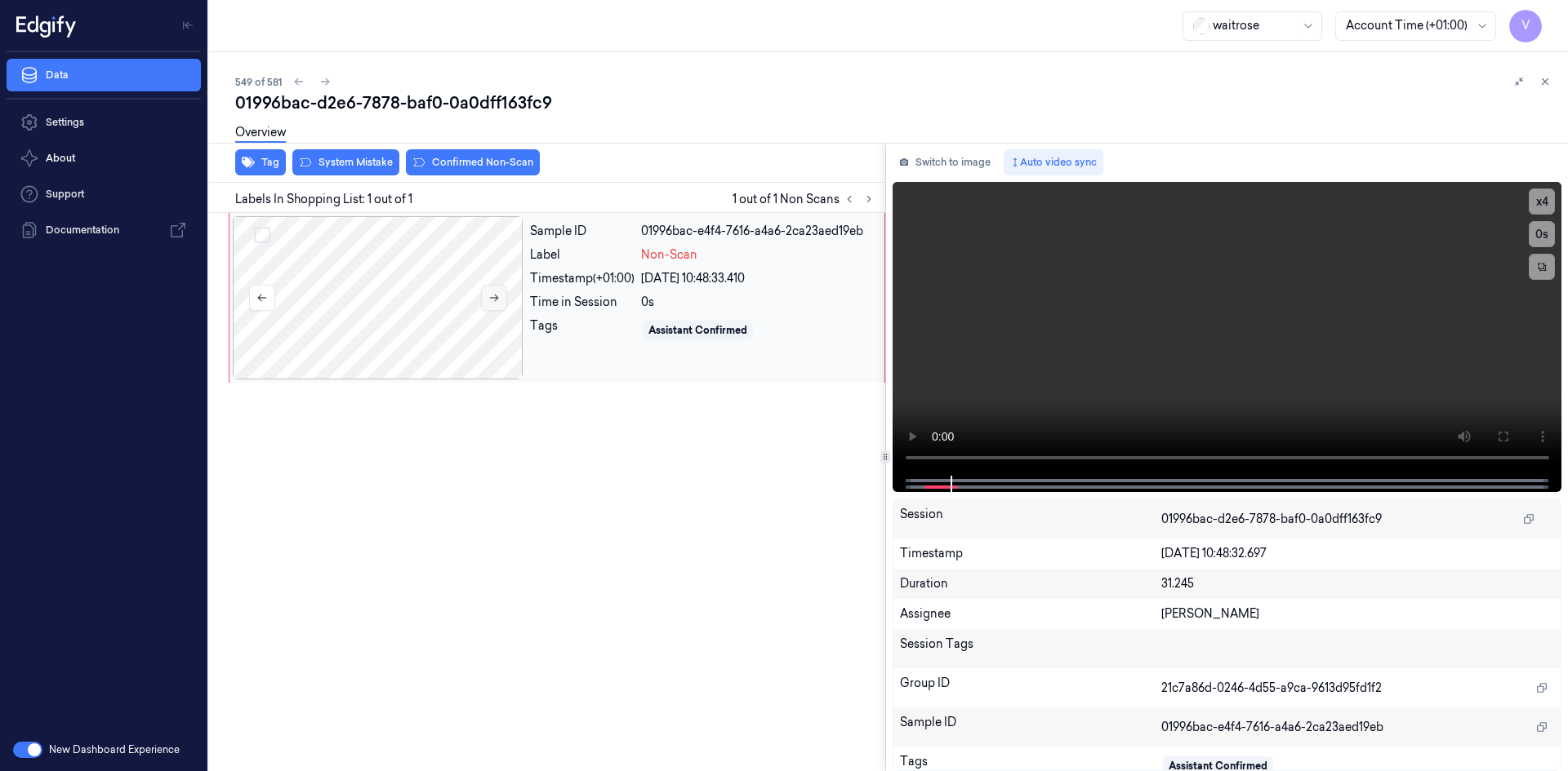
click at [490, 296] on icon at bounding box center [494, 298] width 12 height 12
click at [1515, 439] on button at bounding box center [1502, 436] width 26 height 26
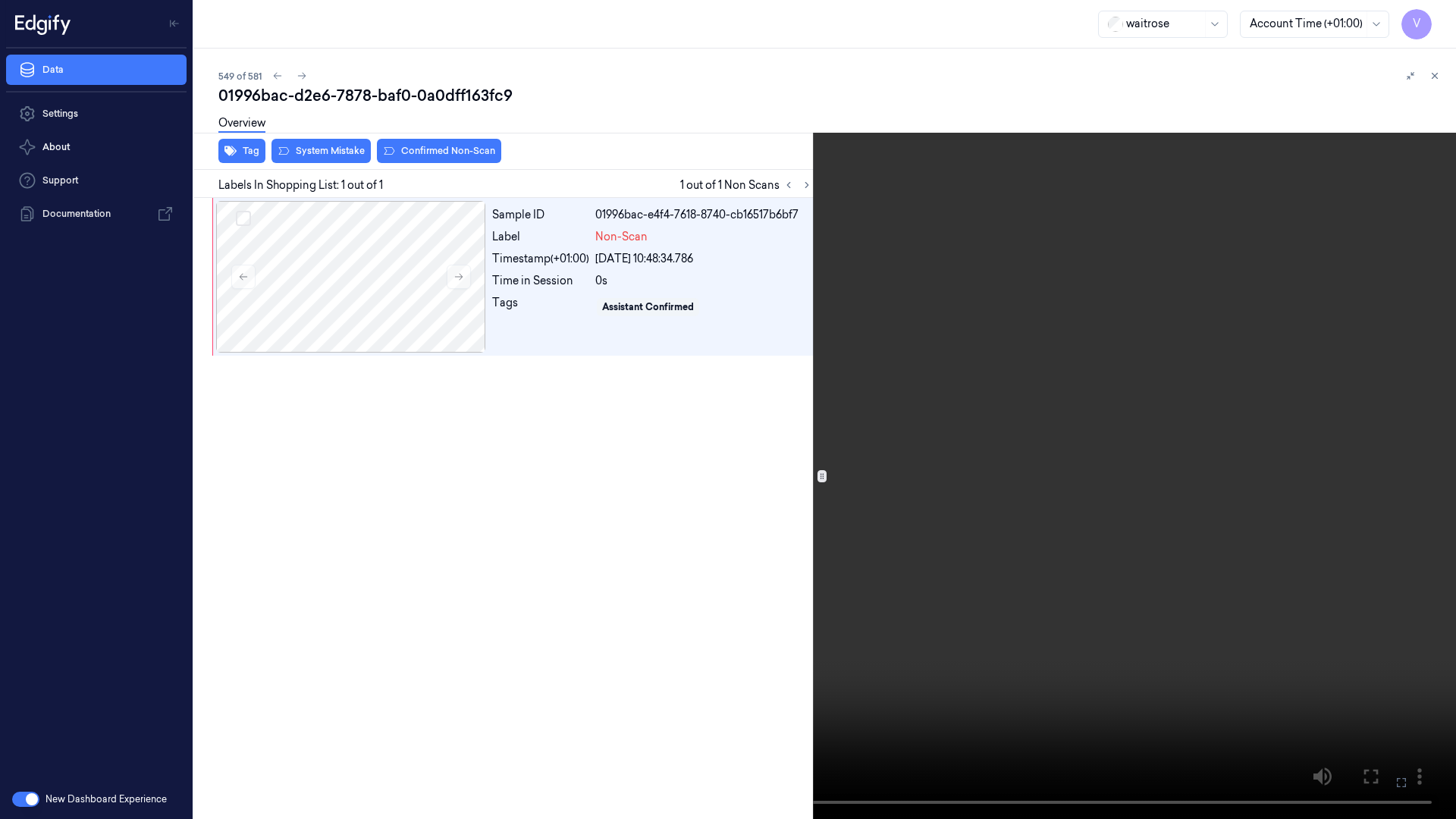
click at [0, 0] on icon at bounding box center [0, 0] width 0 height 0
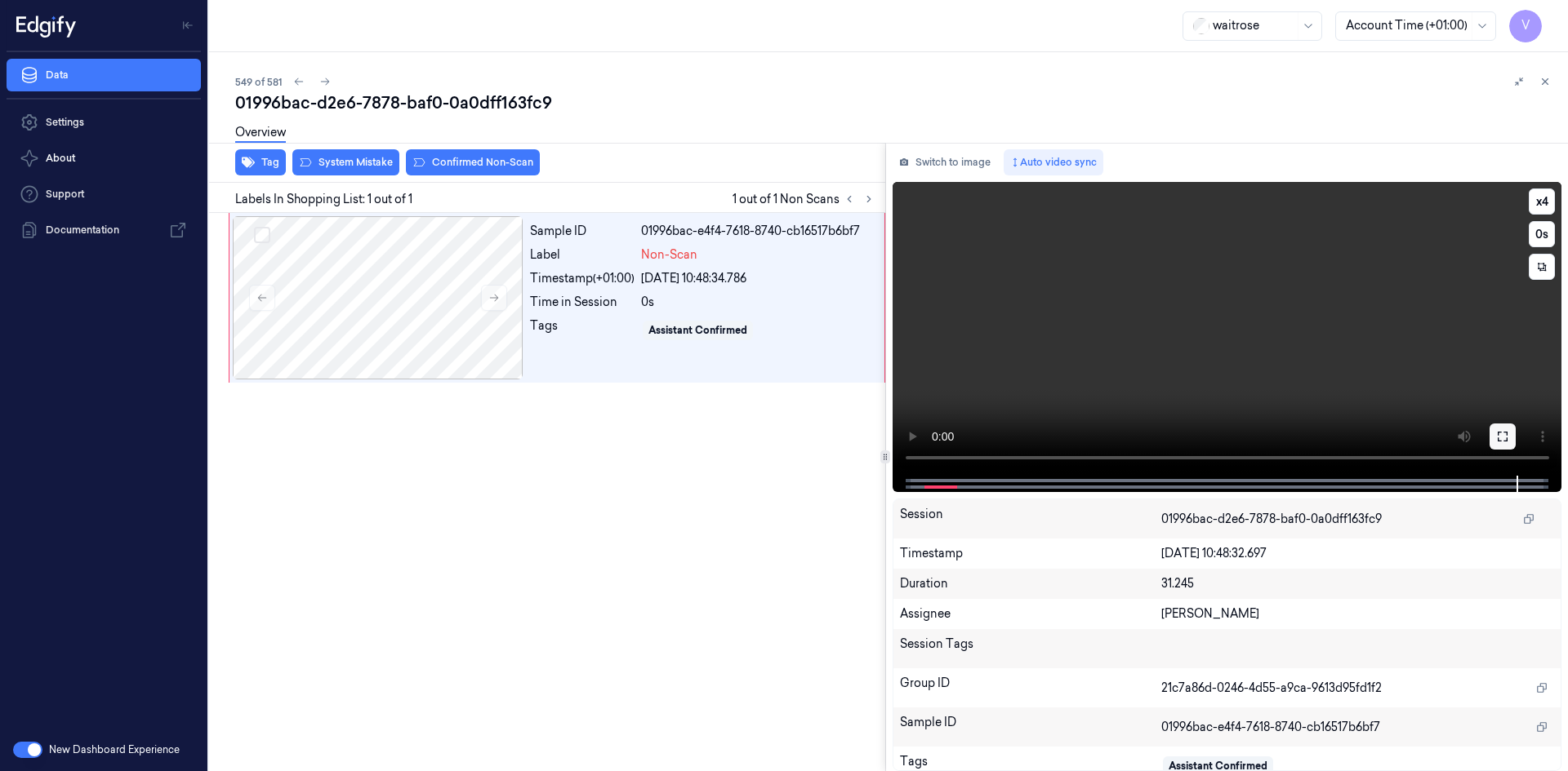
click at [1512, 440] on button at bounding box center [1502, 436] width 26 height 26
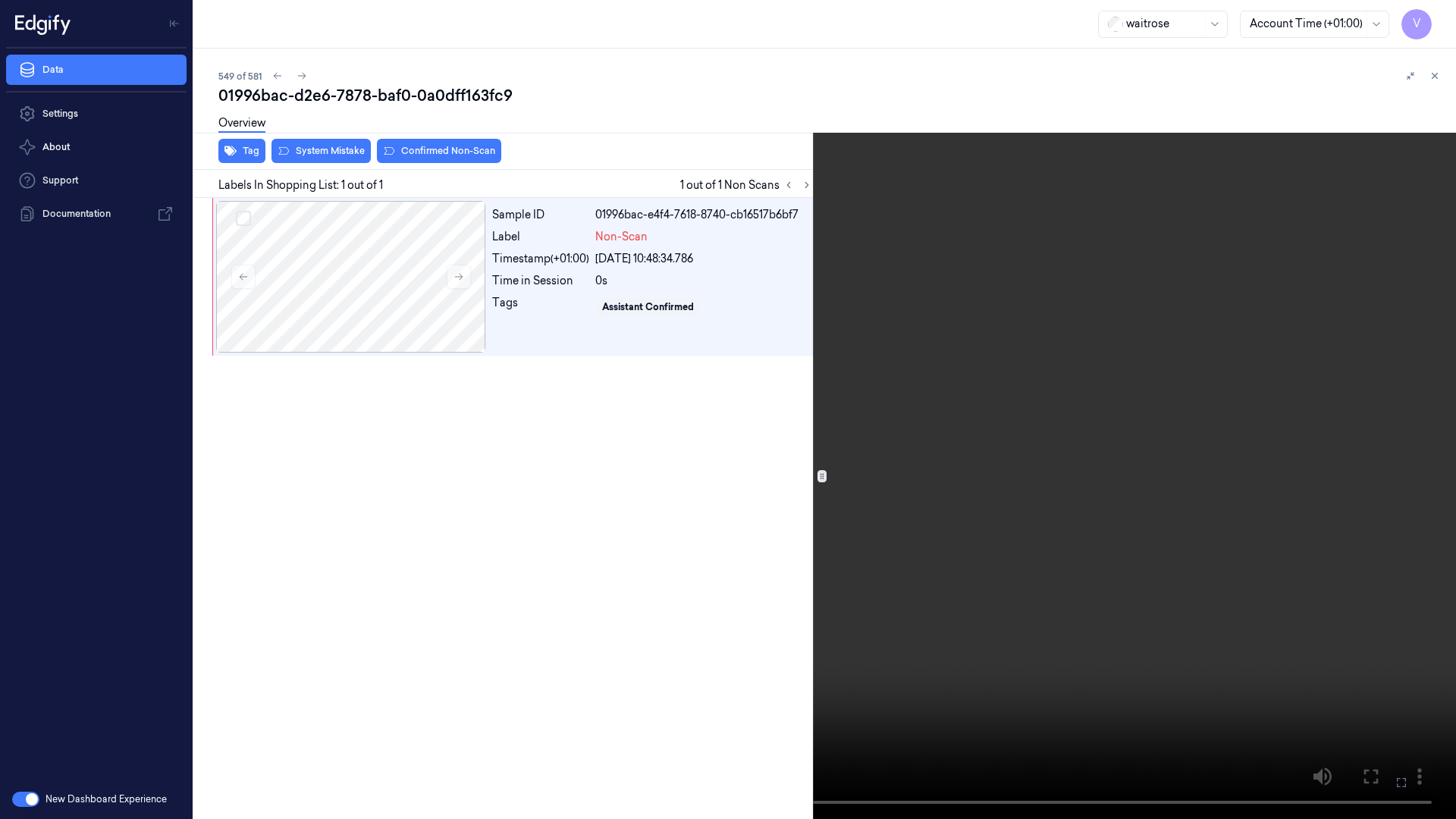
click at [0, 0] on icon at bounding box center [0, 0] width 0 height 0
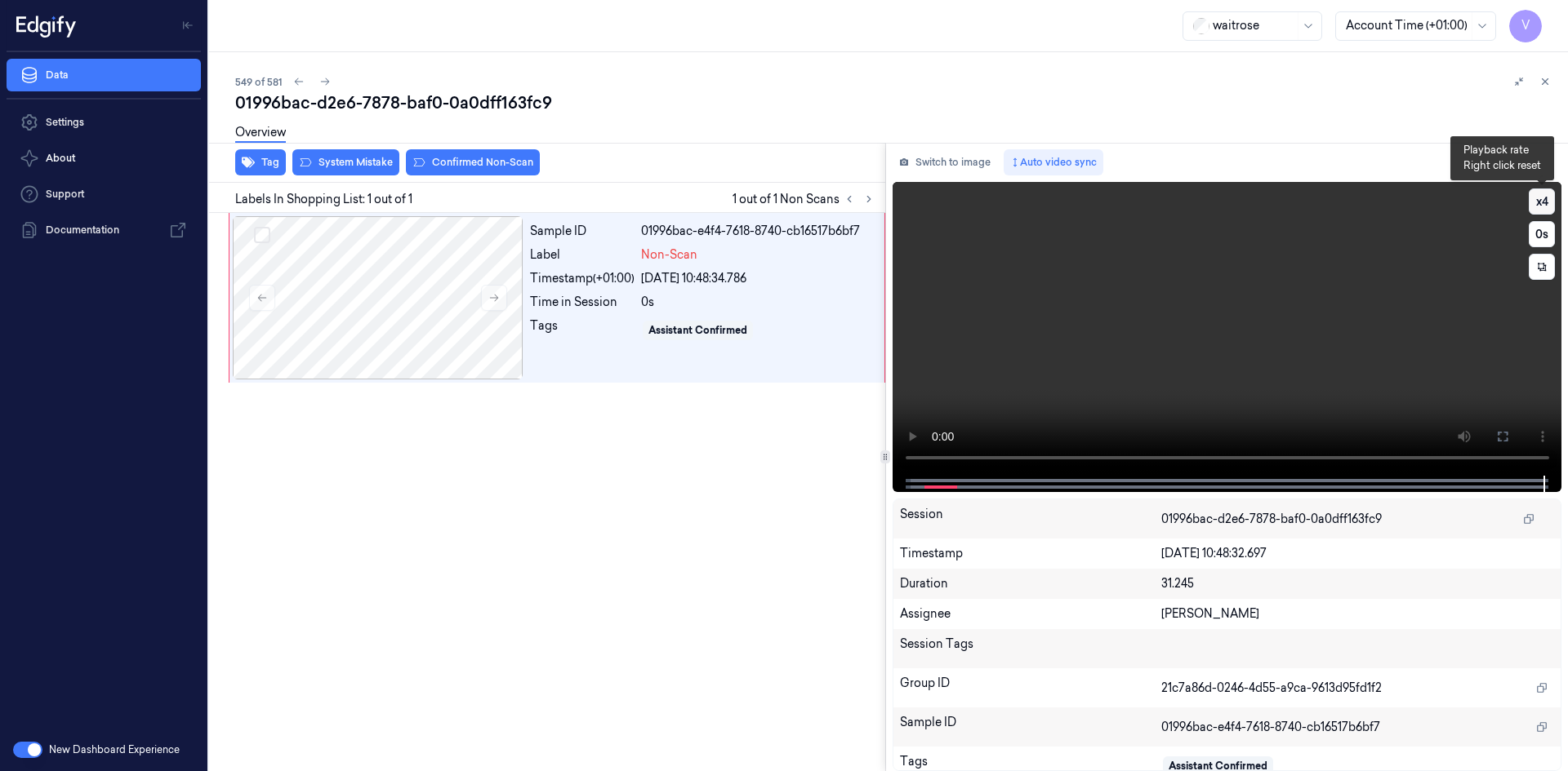
click at [1545, 194] on button "x 4" at bounding box center [1542, 201] width 26 height 26
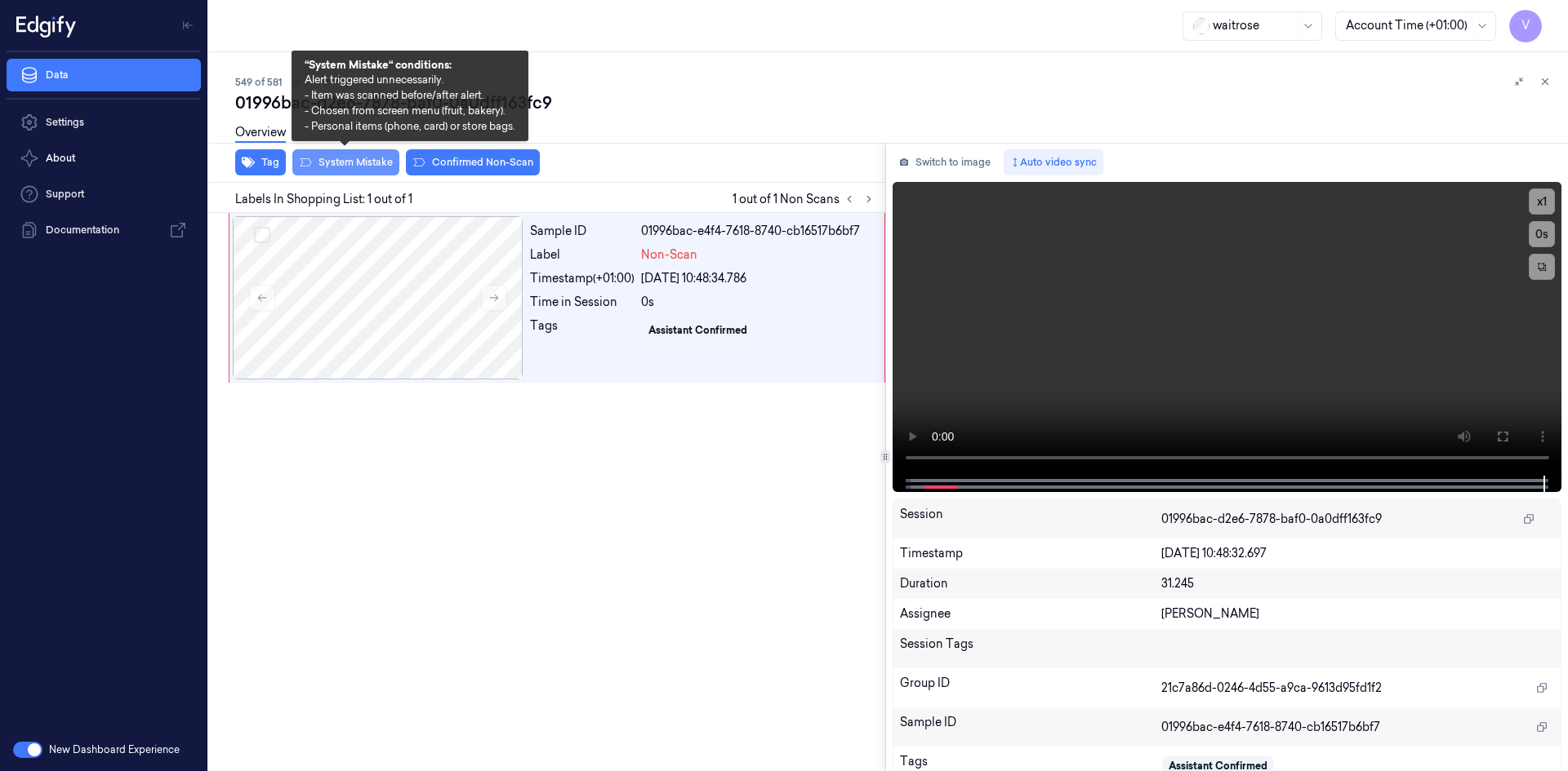
click at [373, 158] on button "System Mistake" at bounding box center [346, 162] width 107 height 26
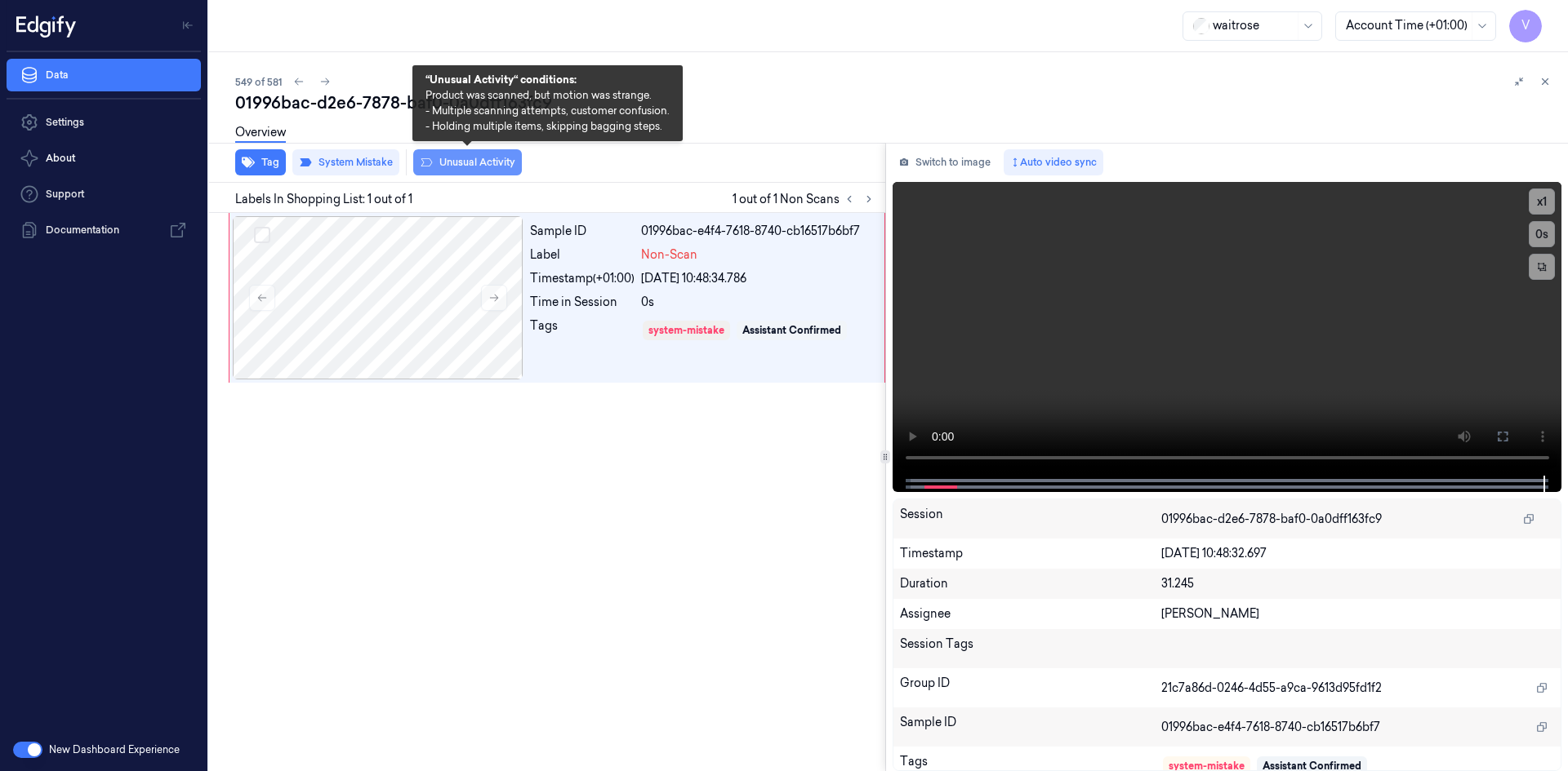
click at [497, 165] on button "Unusual Activity" at bounding box center [467, 162] width 109 height 26
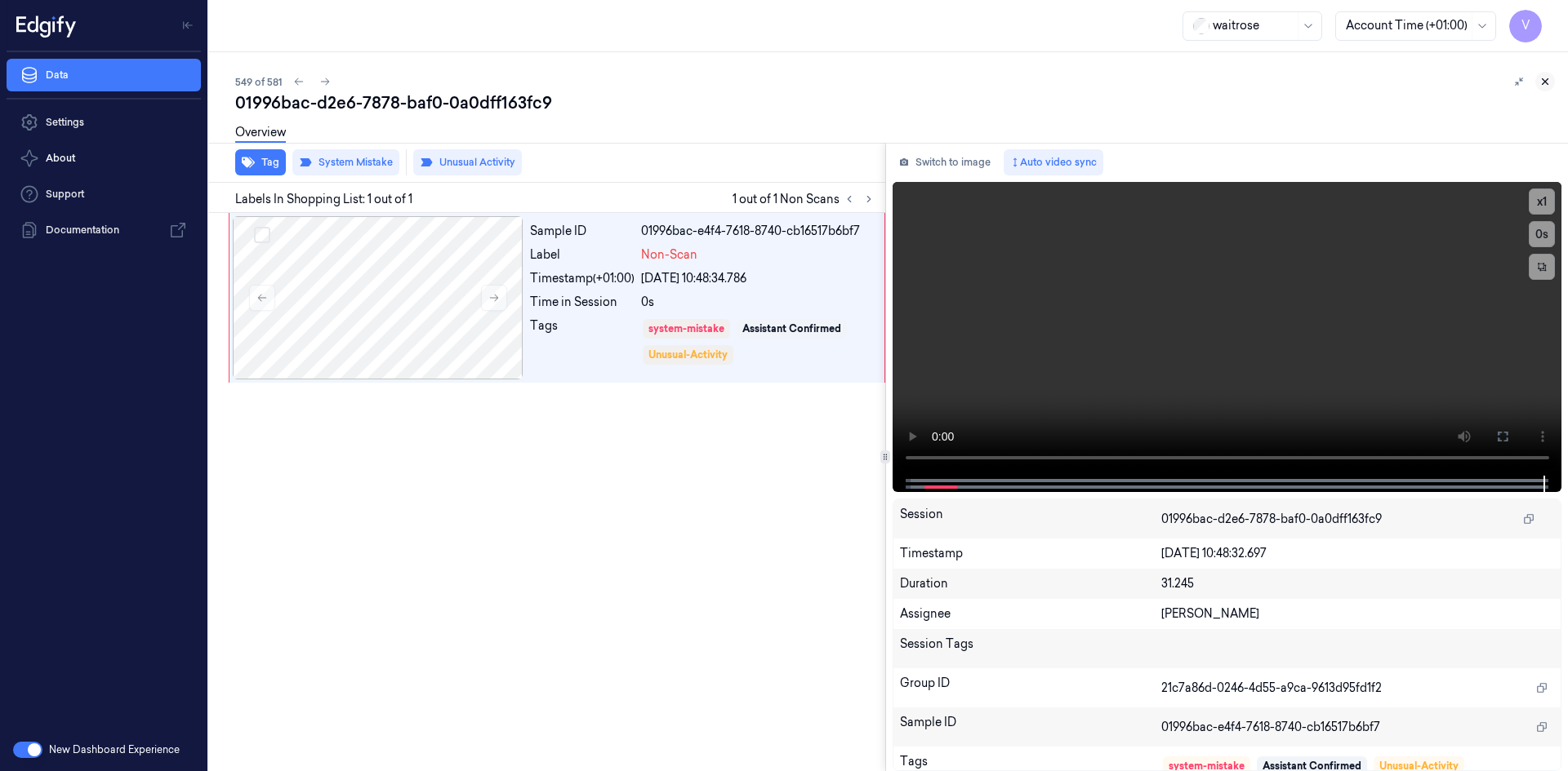
click at [1545, 81] on icon at bounding box center [1546, 82] width 6 height 6
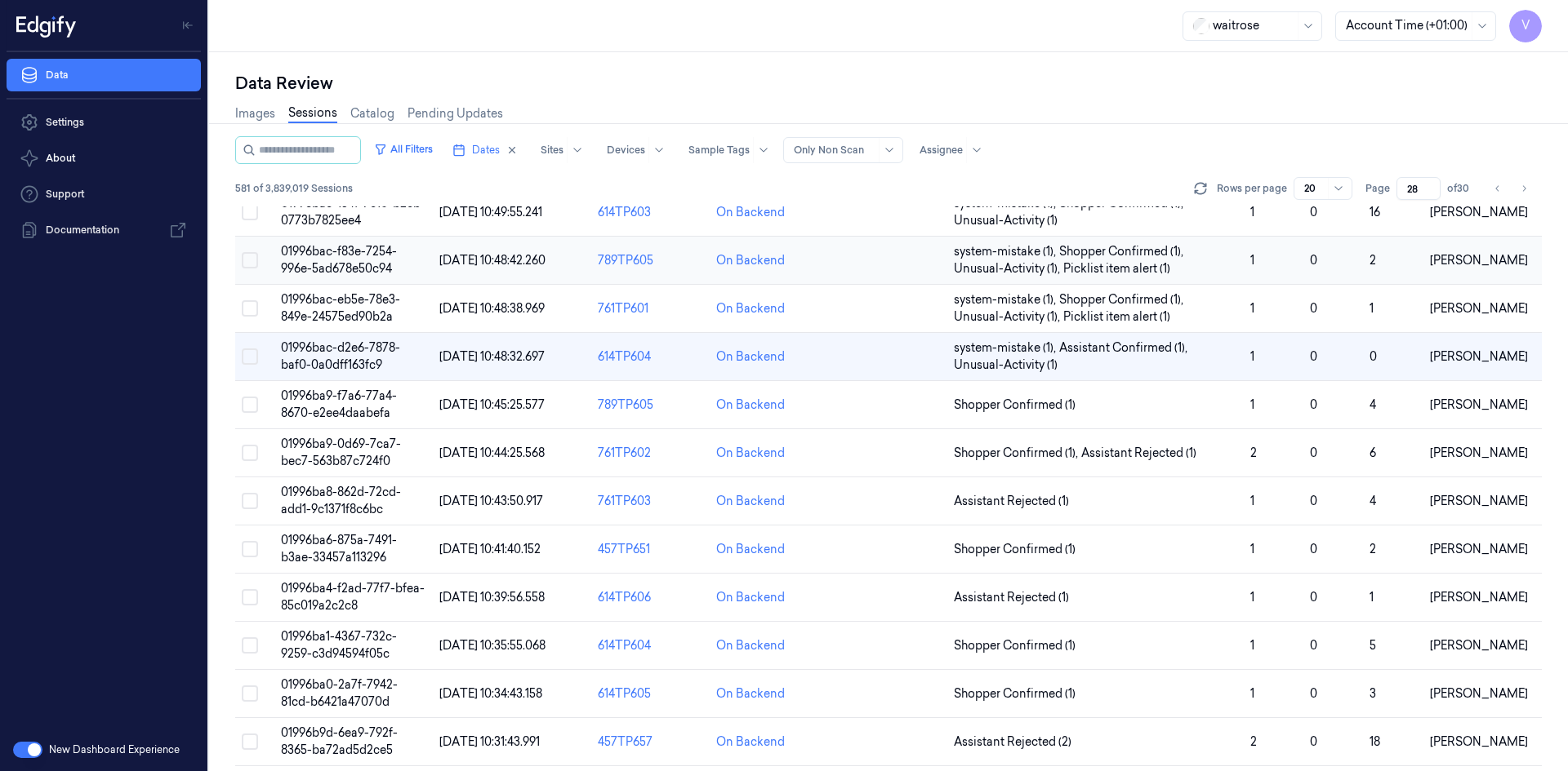
scroll to position [326, 0]
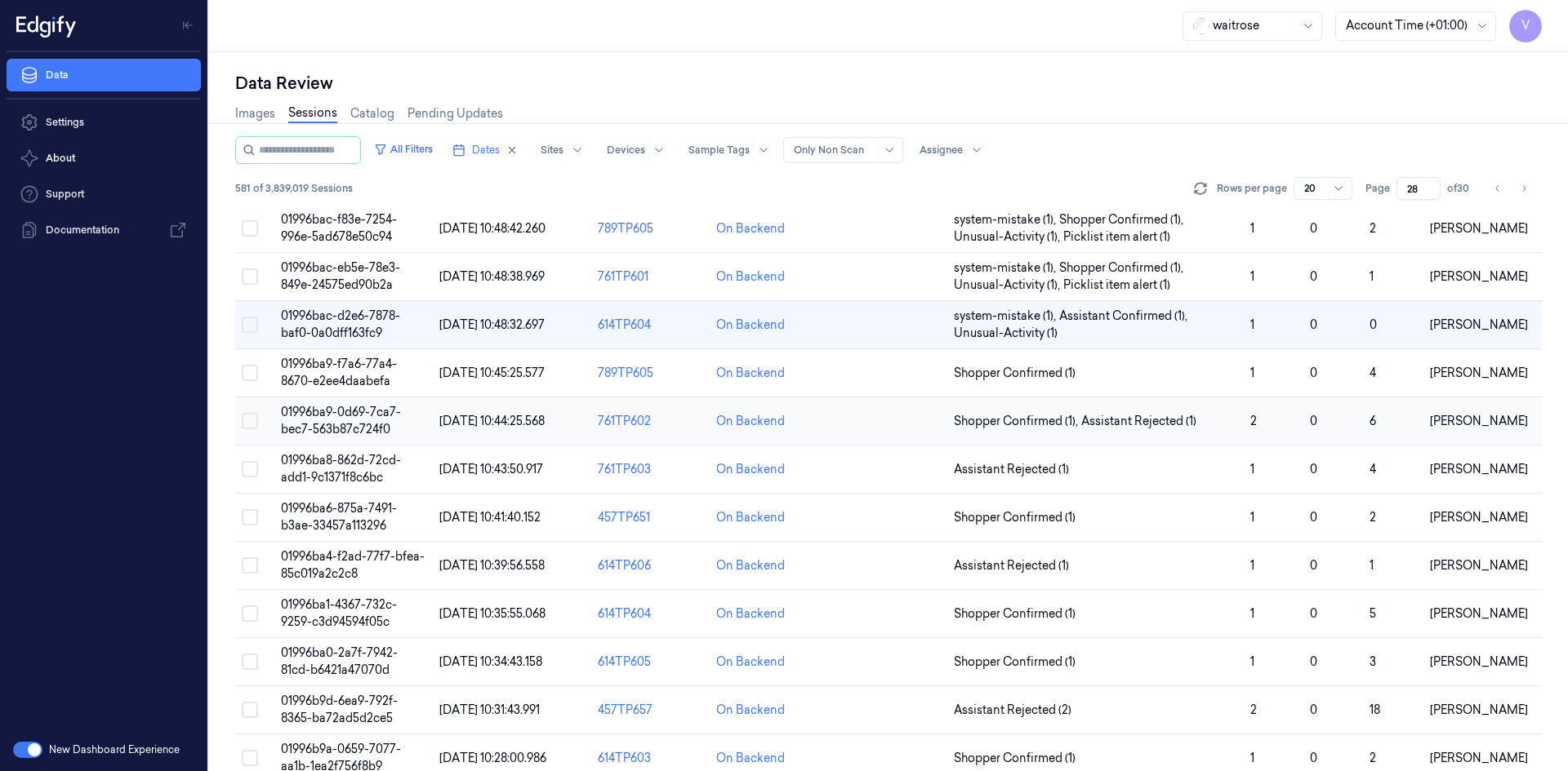
click at [337, 427] on span "01996ba9-0d69-7ca7-bec7-563b87c724f0" at bounding box center [341, 421] width 120 height 32
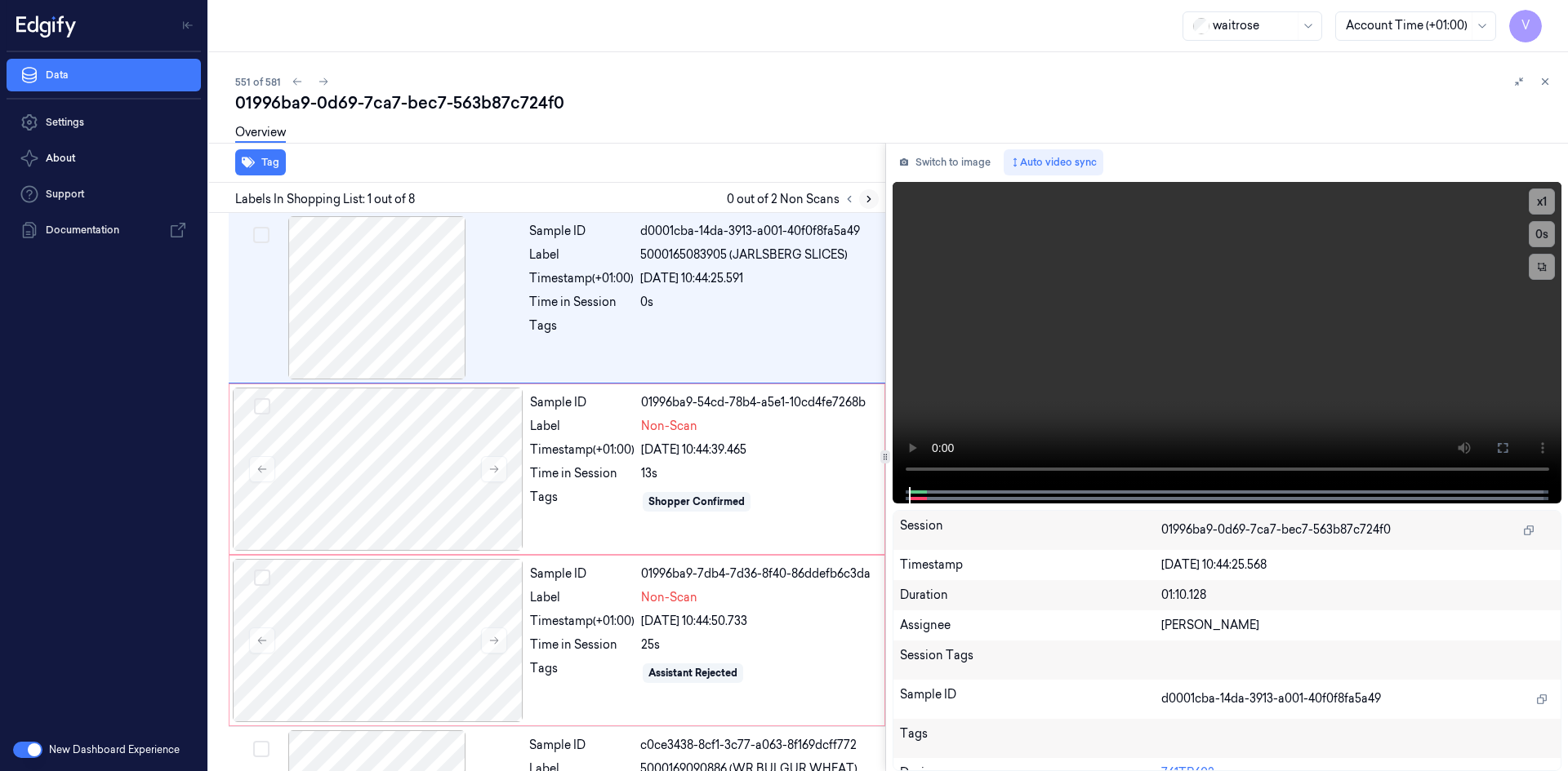
click at [870, 201] on icon at bounding box center [869, 200] width 12 height 12
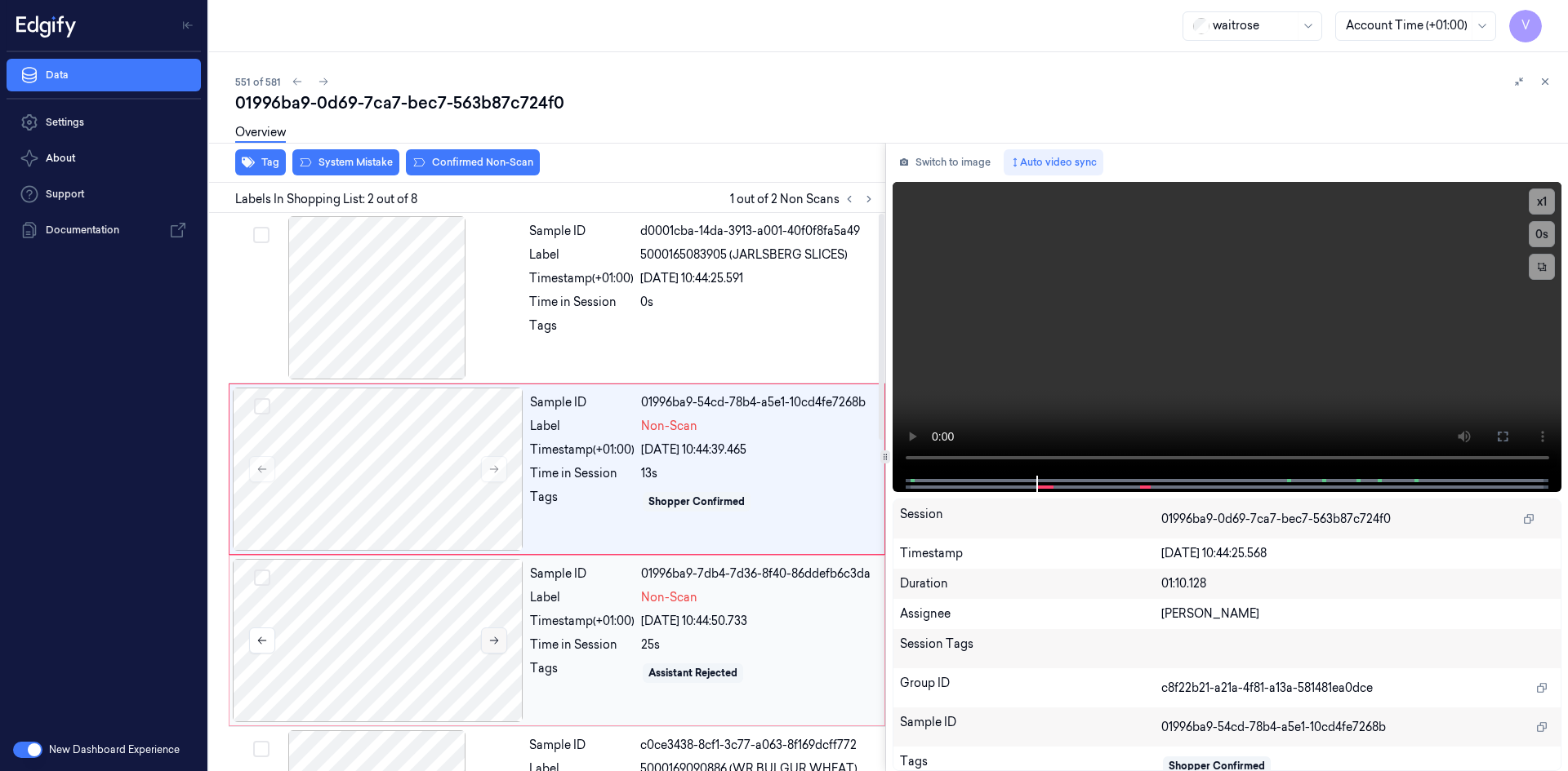
click at [494, 636] on icon at bounding box center [494, 641] width 12 height 12
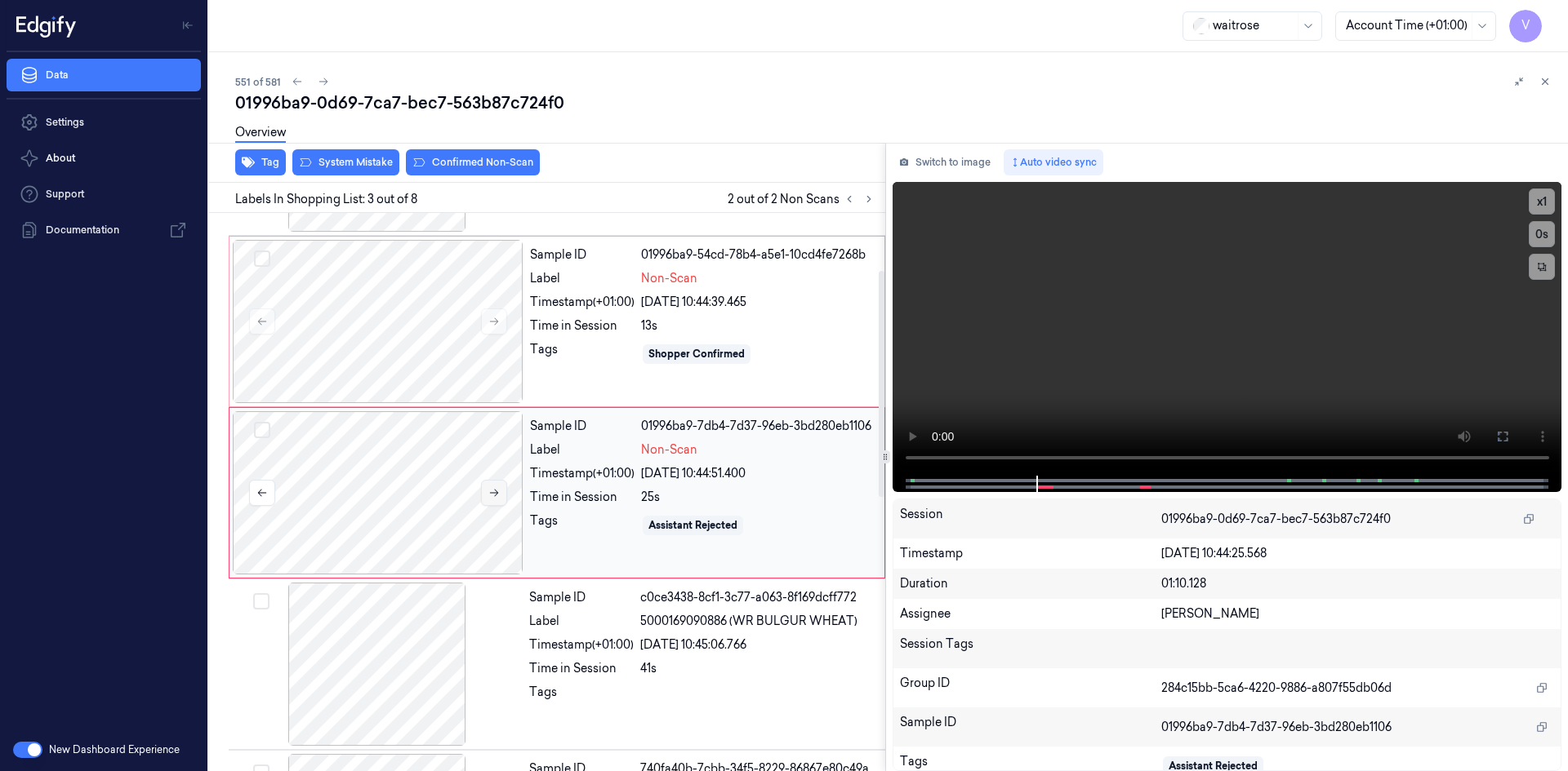
scroll to position [149, 0]
click at [490, 494] on icon at bounding box center [494, 492] width 12 height 12
click at [502, 495] on button at bounding box center [493, 492] width 26 height 26
click at [500, 486] on button at bounding box center [493, 492] width 26 height 26
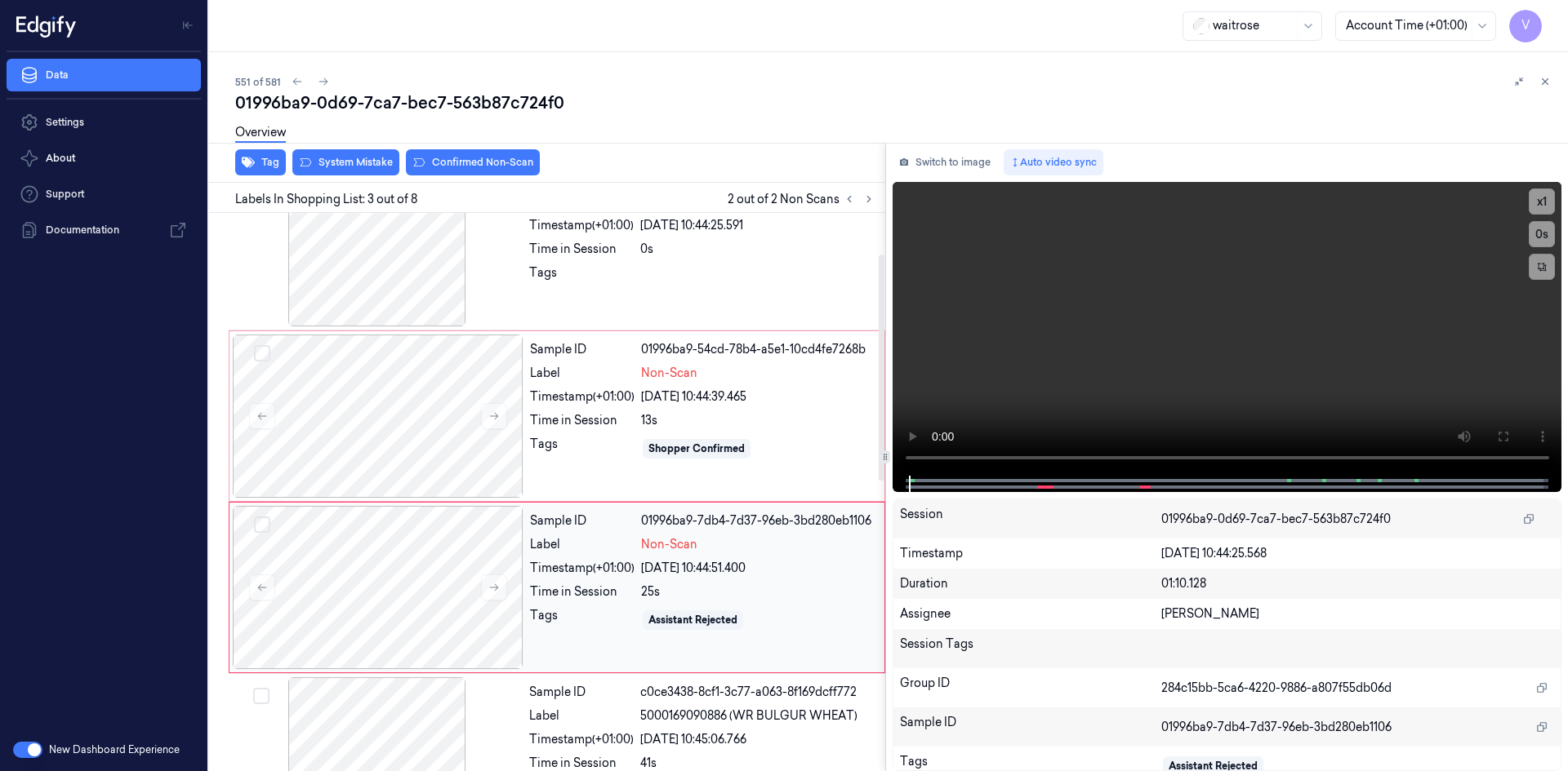
scroll to position [0, 0]
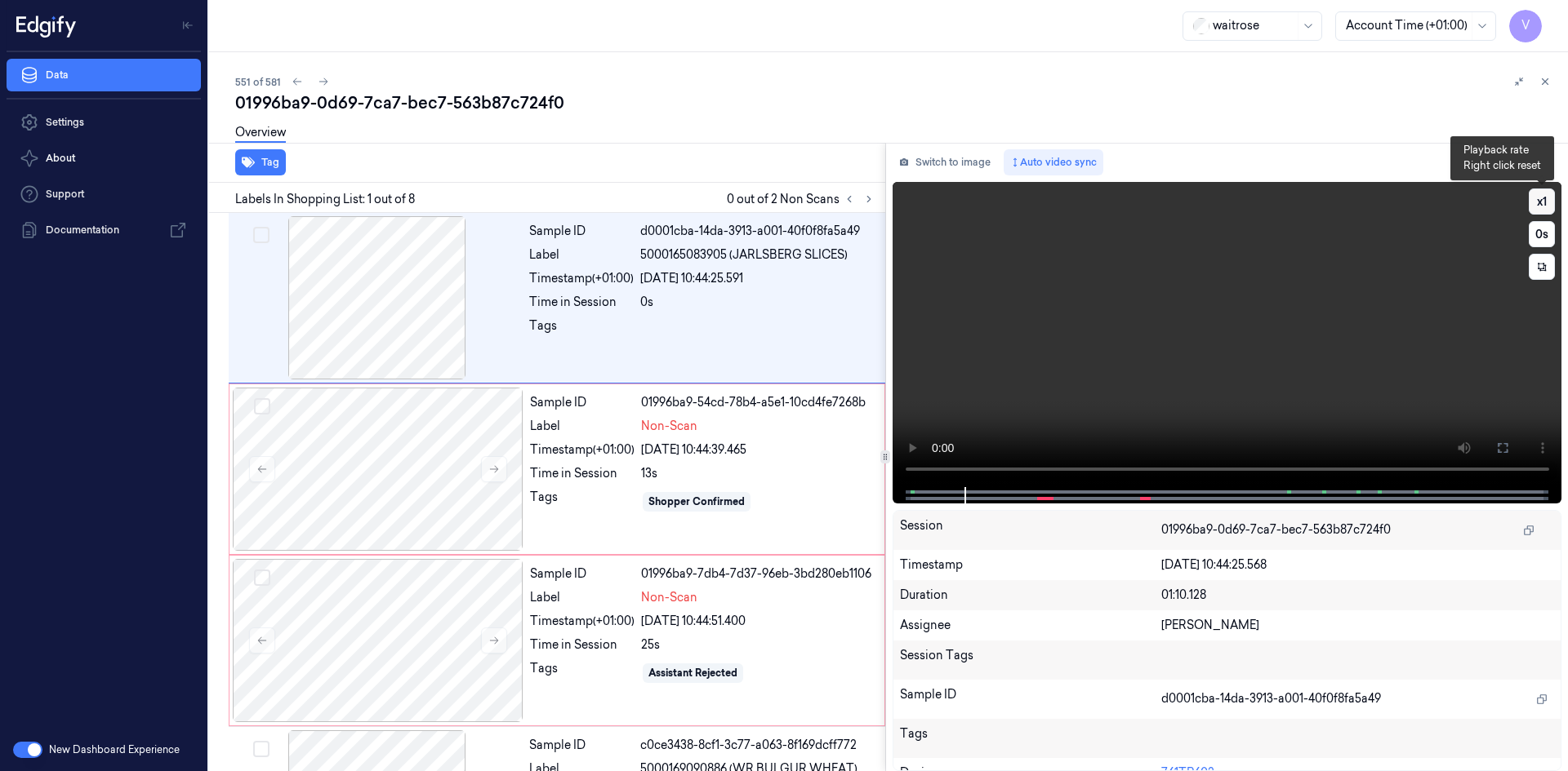
click at [1541, 204] on button "x 1" at bounding box center [1542, 201] width 26 height 26
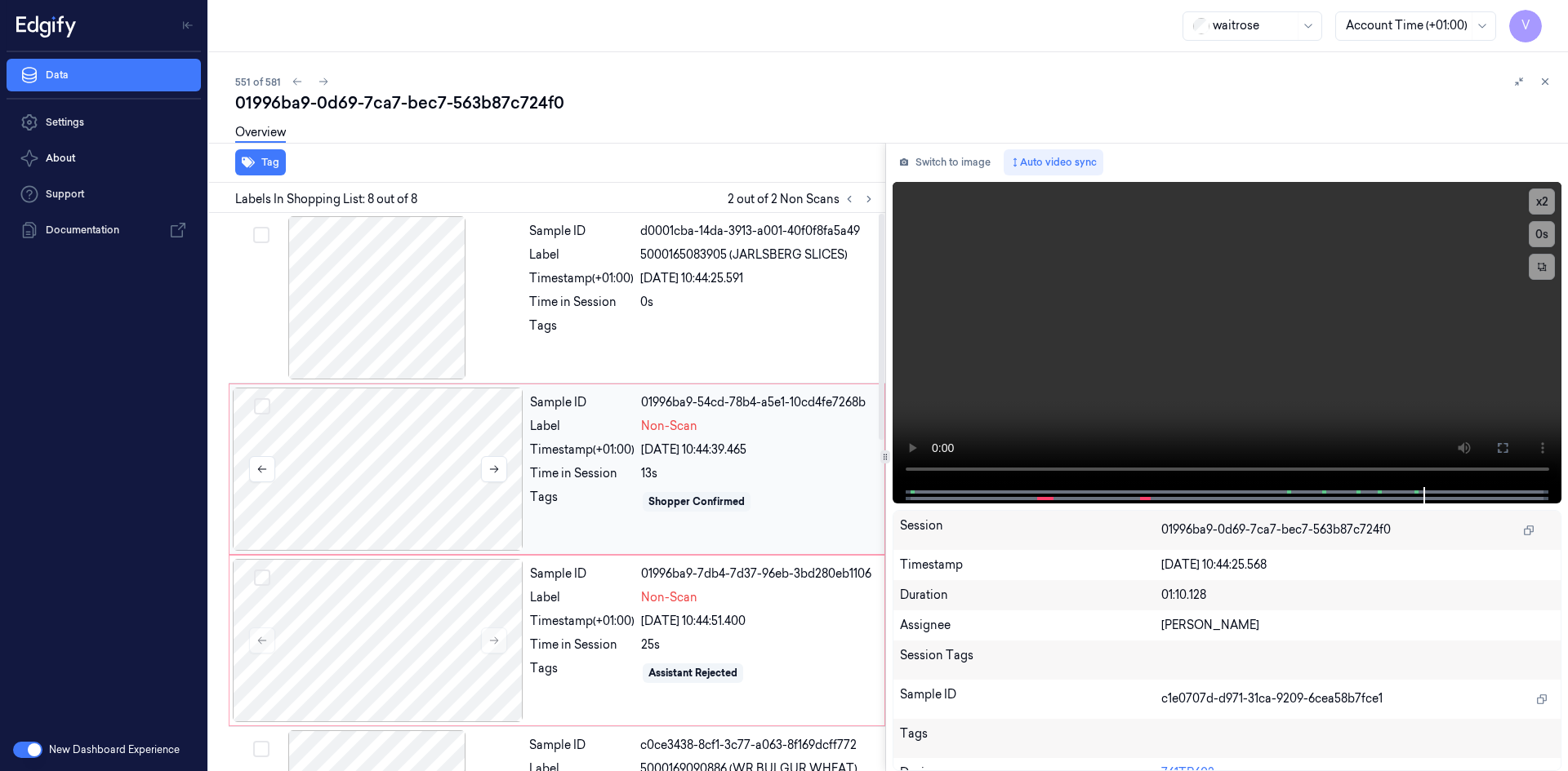
click at [452, 418] on div at bounding box center [378, 469] width 291 height 163
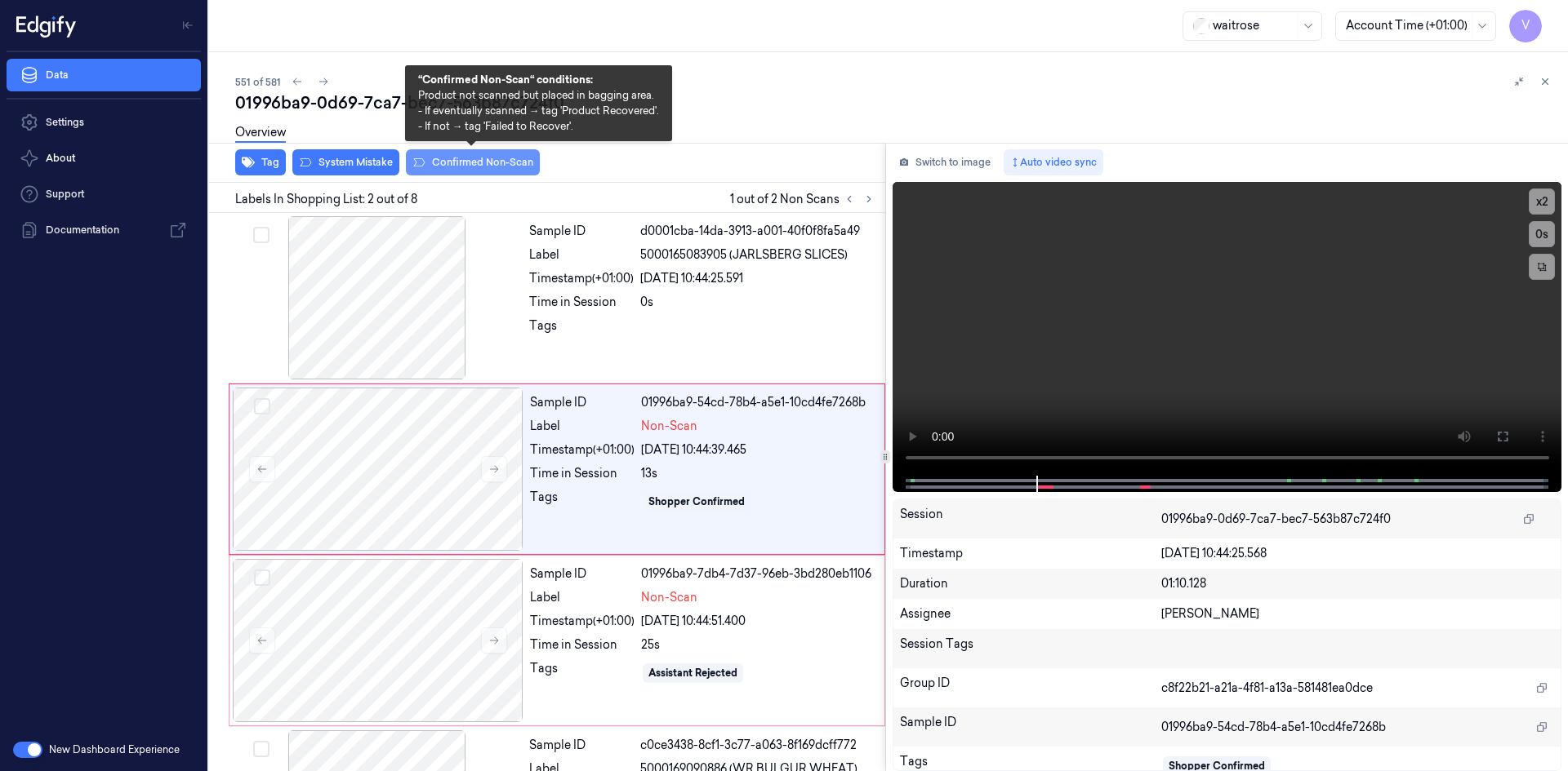
click at [480, 161] on button "Confirmed Non-Scan" at bounding box center [472, 162] width 134 height 26
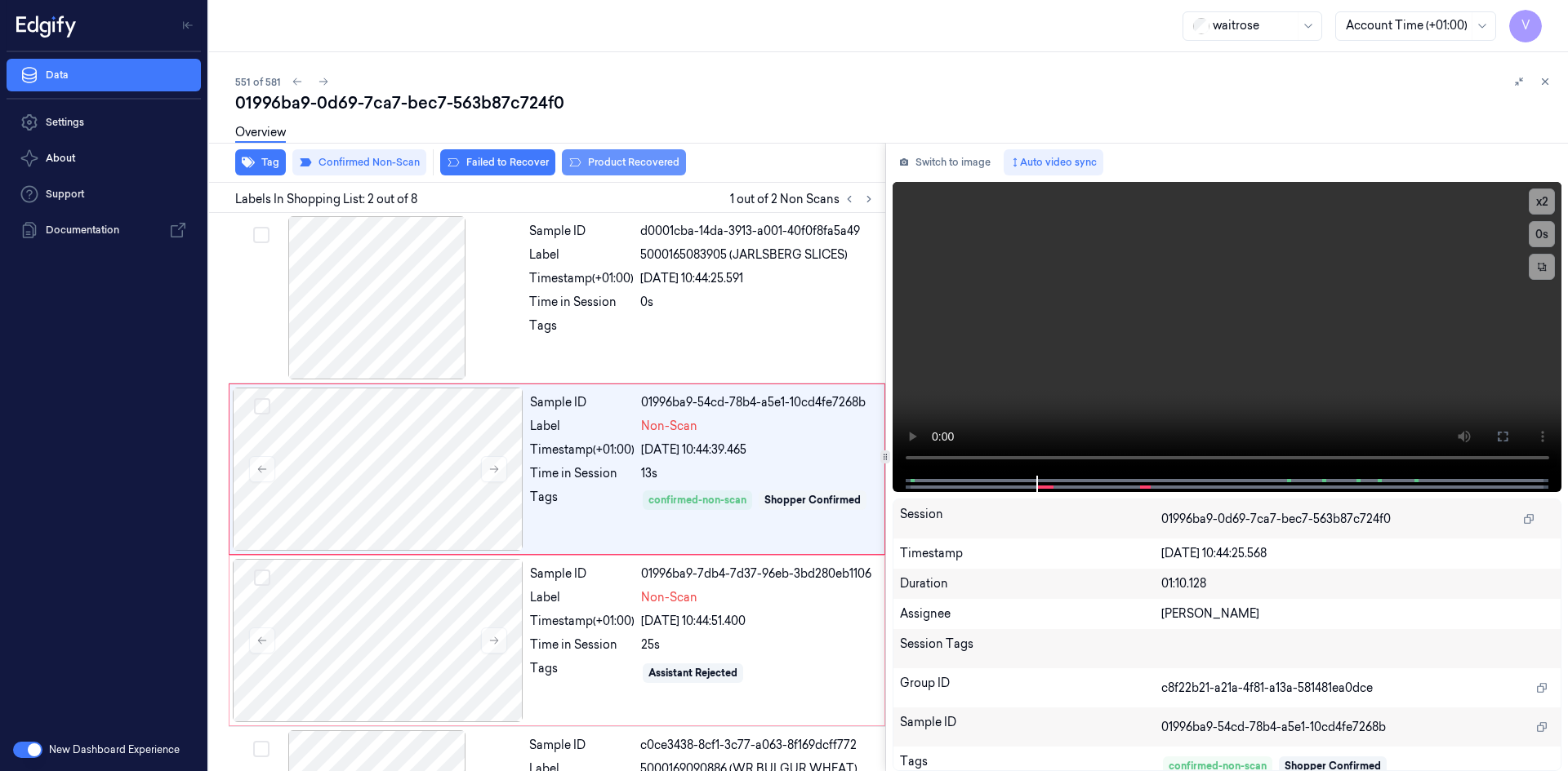
click at [630, 162] on button "Product Recovered" at bounding box center [624, 162] width 125 height 26
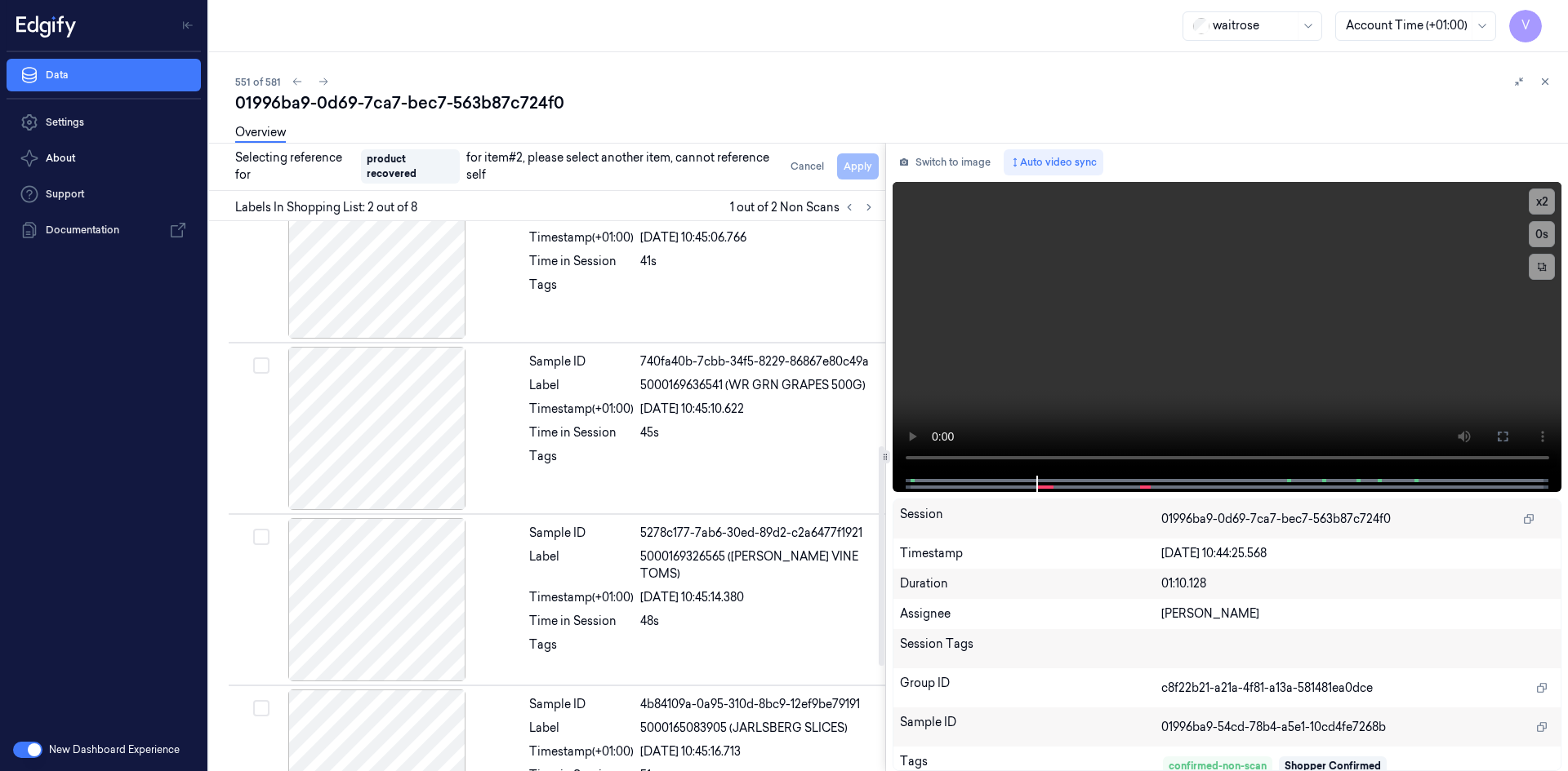
scroll to position [571, 0]
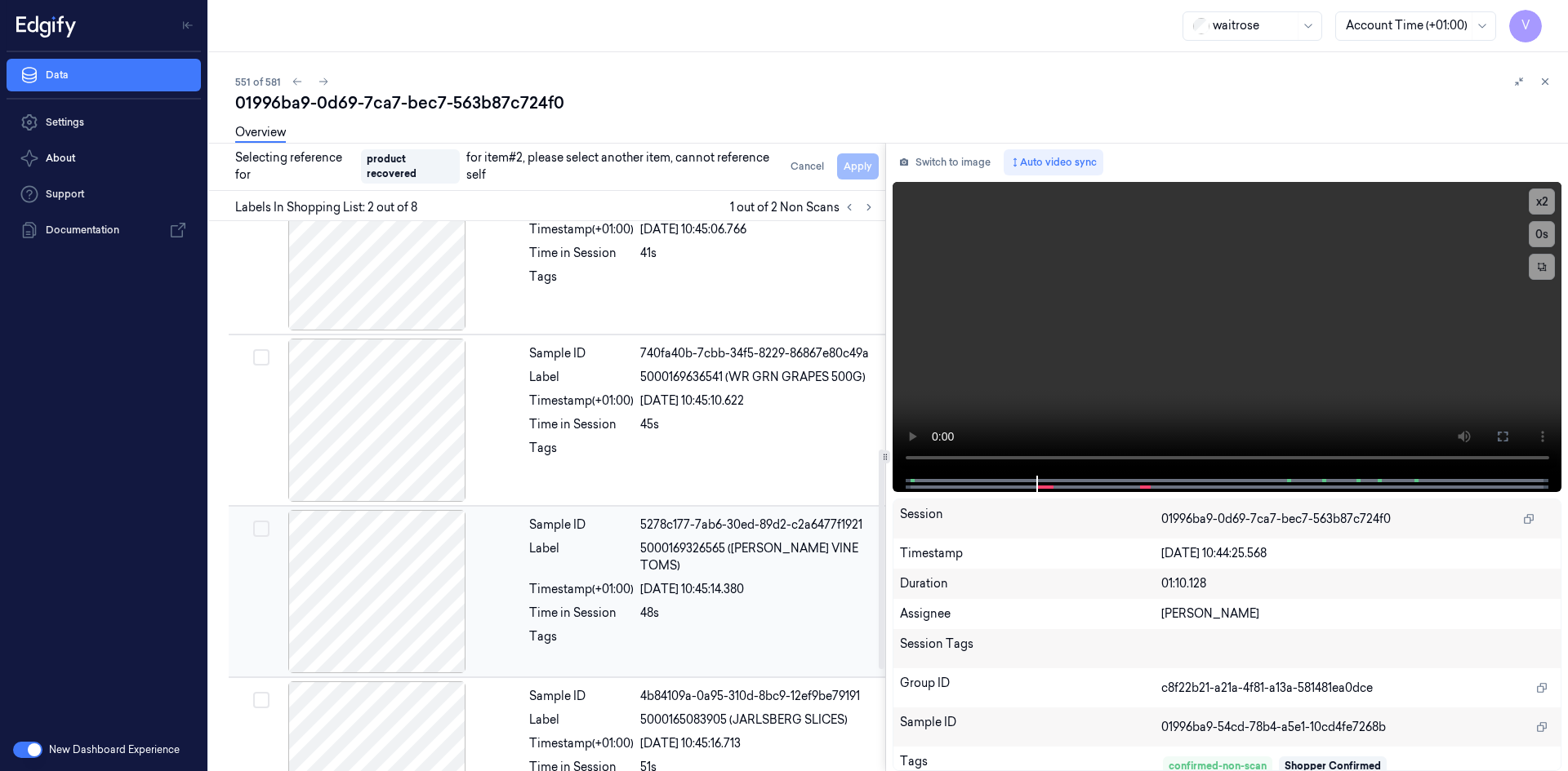
click at [817, 568] on span "5000169326565 ([PERSON_NAME] VINE TOMS)" at bounding box center [758, 558] width 236 height 35
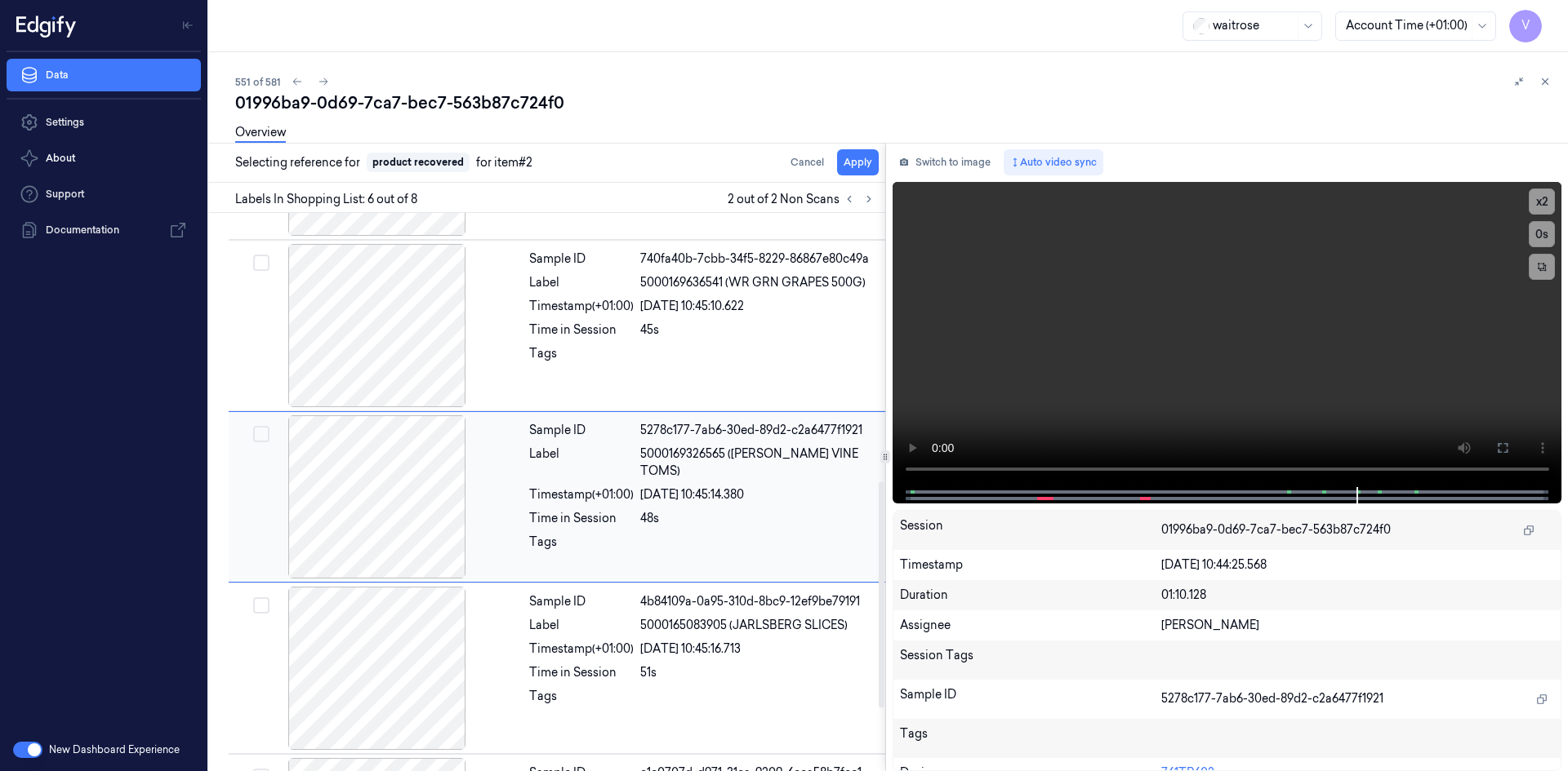
scroll to position [663, 0]
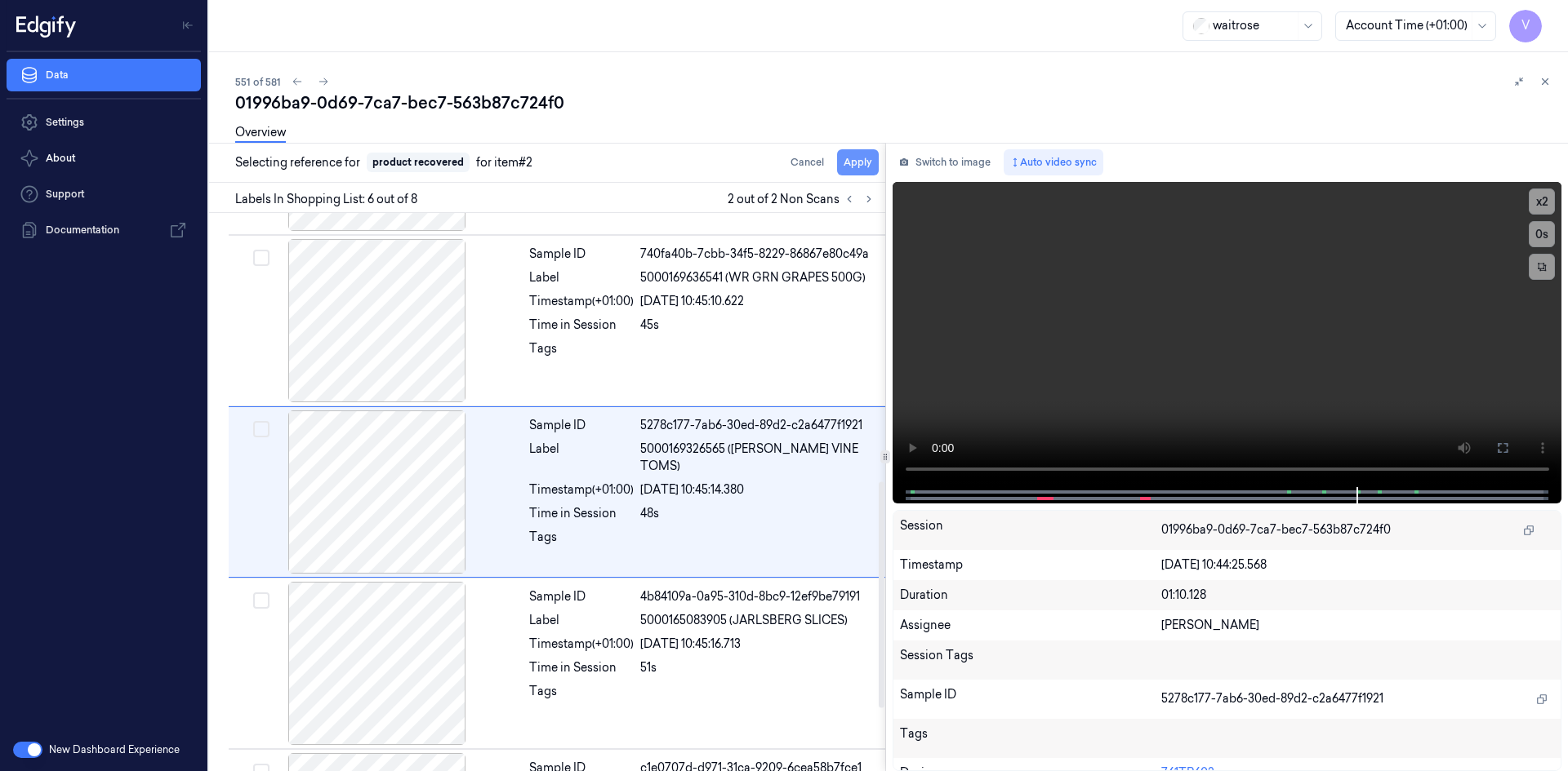
click at [861, 156] on button "Apply" at bounding box center [857, 162] width 42 height 26
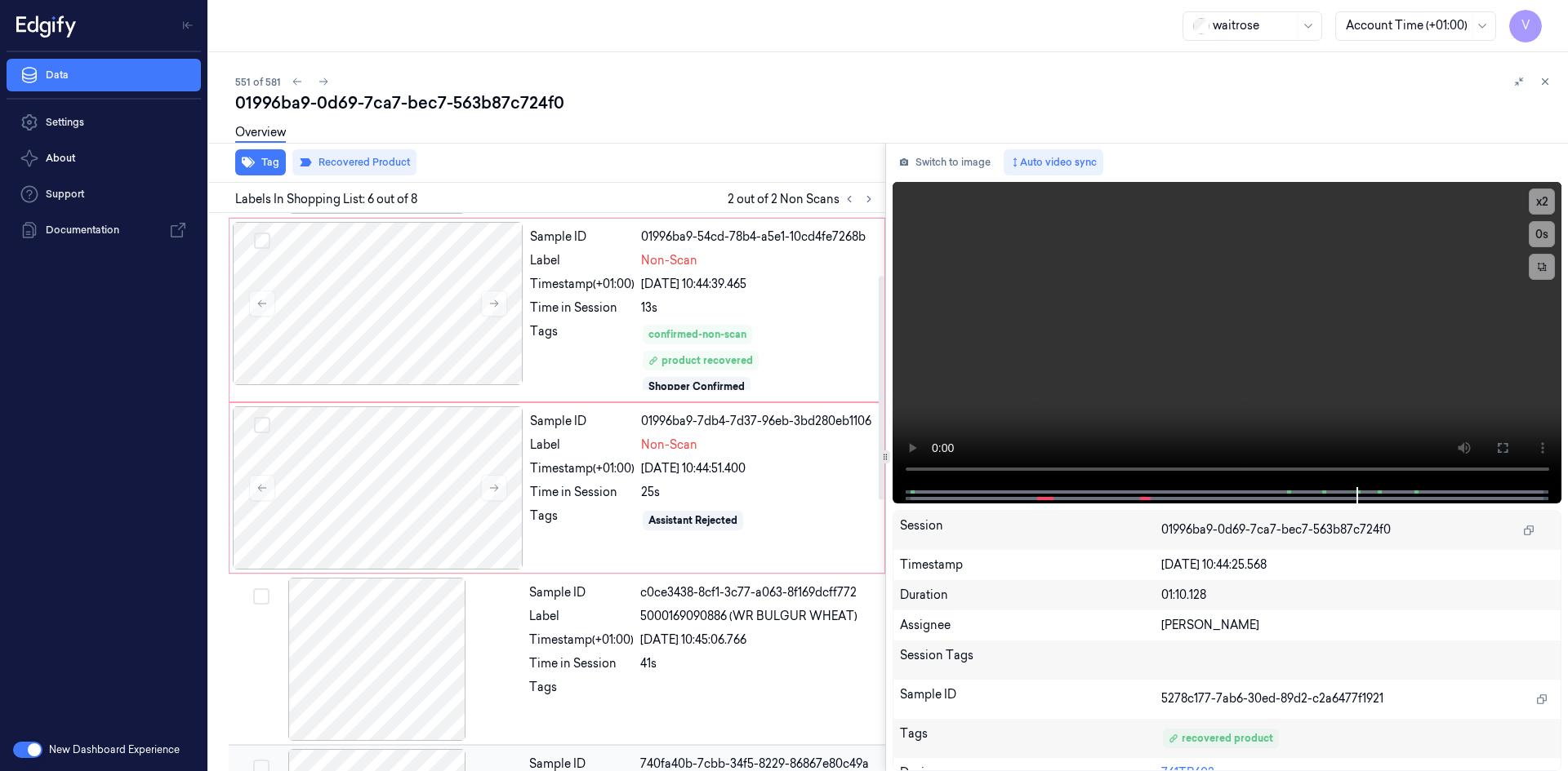
scroll to position [186, 0]
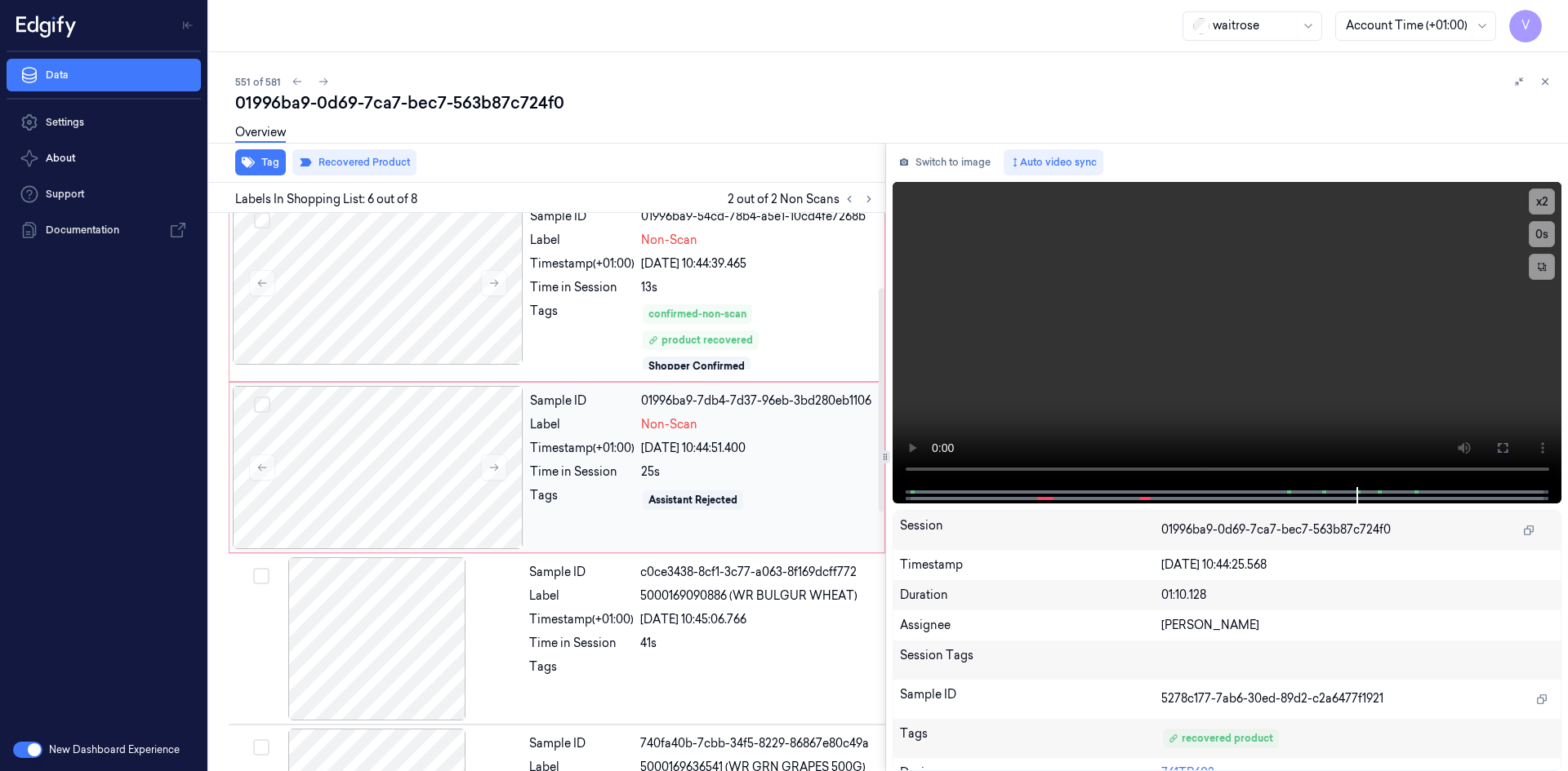
click at [767, 432] on div "Non-Scan" at bounding box center [758, 425] width 234 height 17
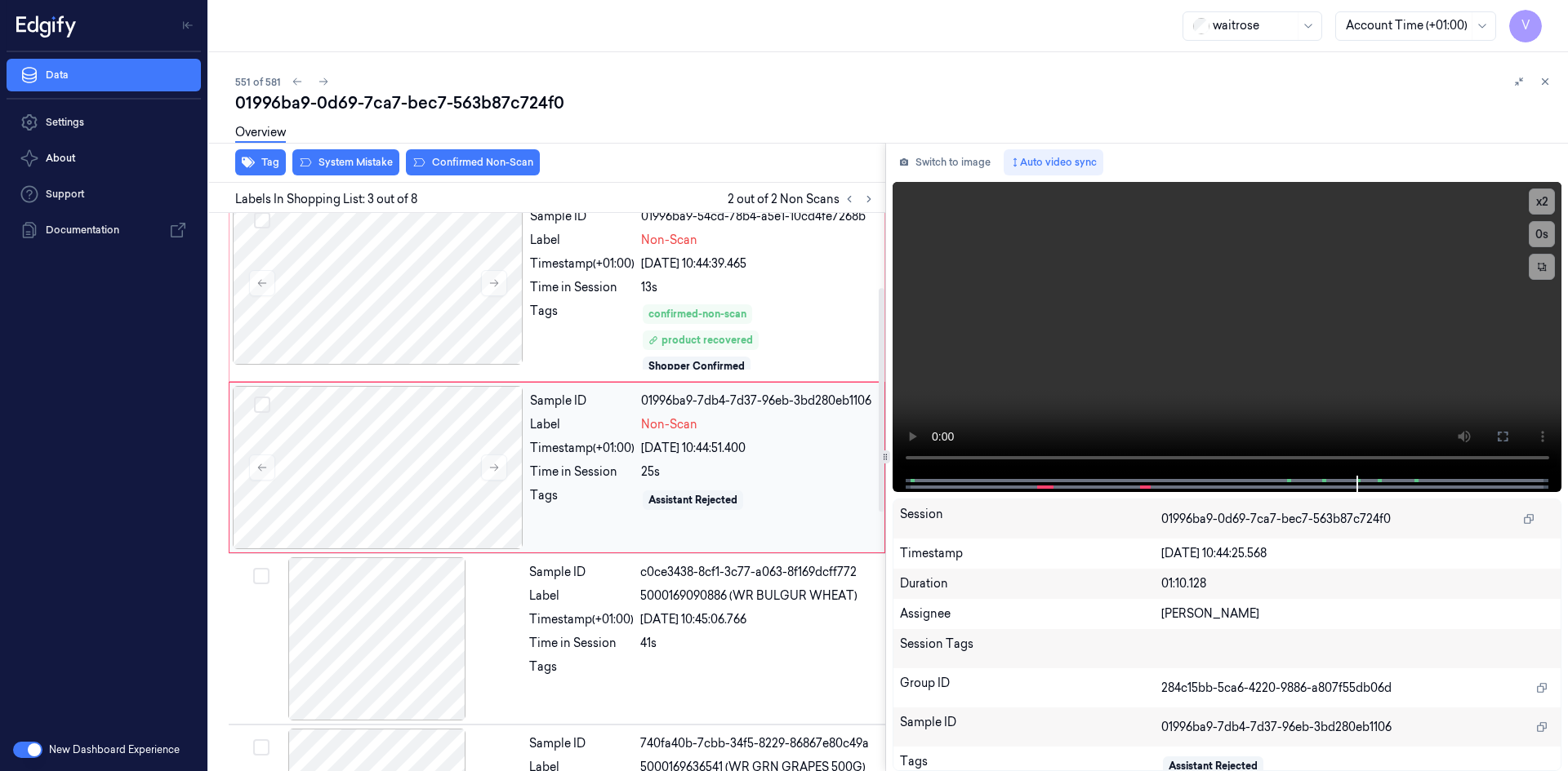
scroll to position [162, 0]
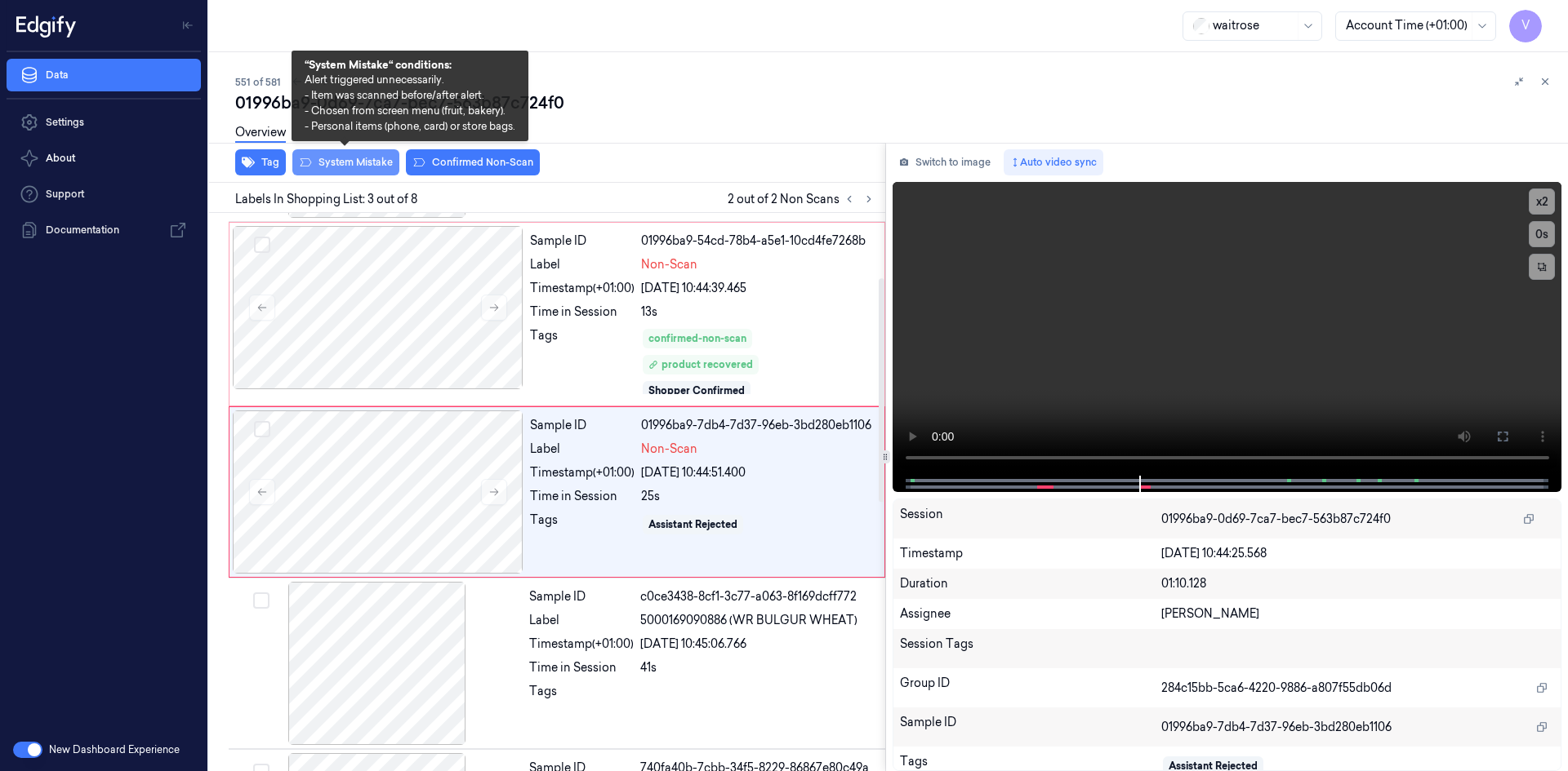
click at [363, 161] on button "System Mistake" at bounding box center [346, 162] width 107 height 26
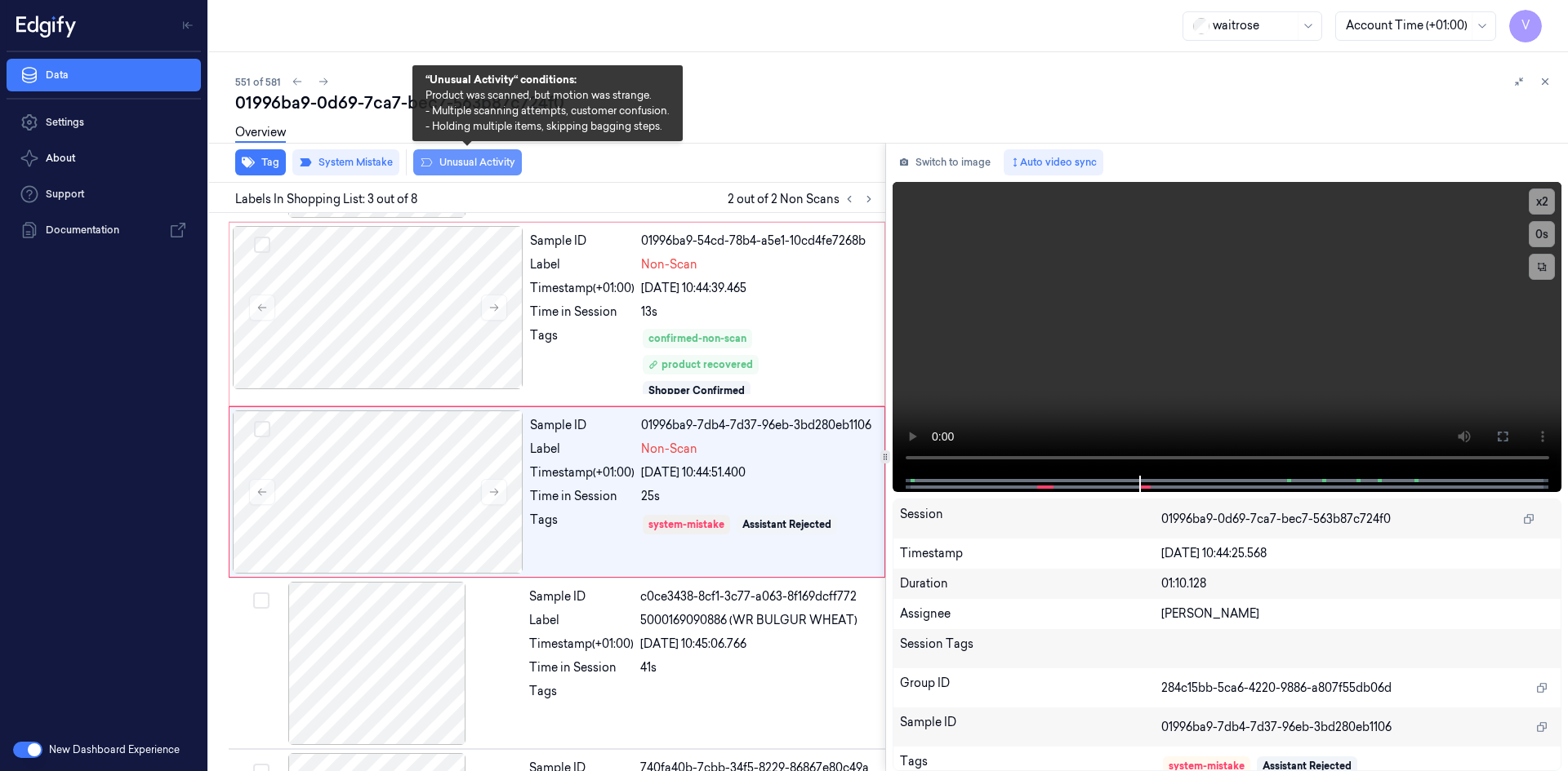
click at [483, 161] on button "Unusual Activity" at bounding box center [467, 162] width 109 height 26
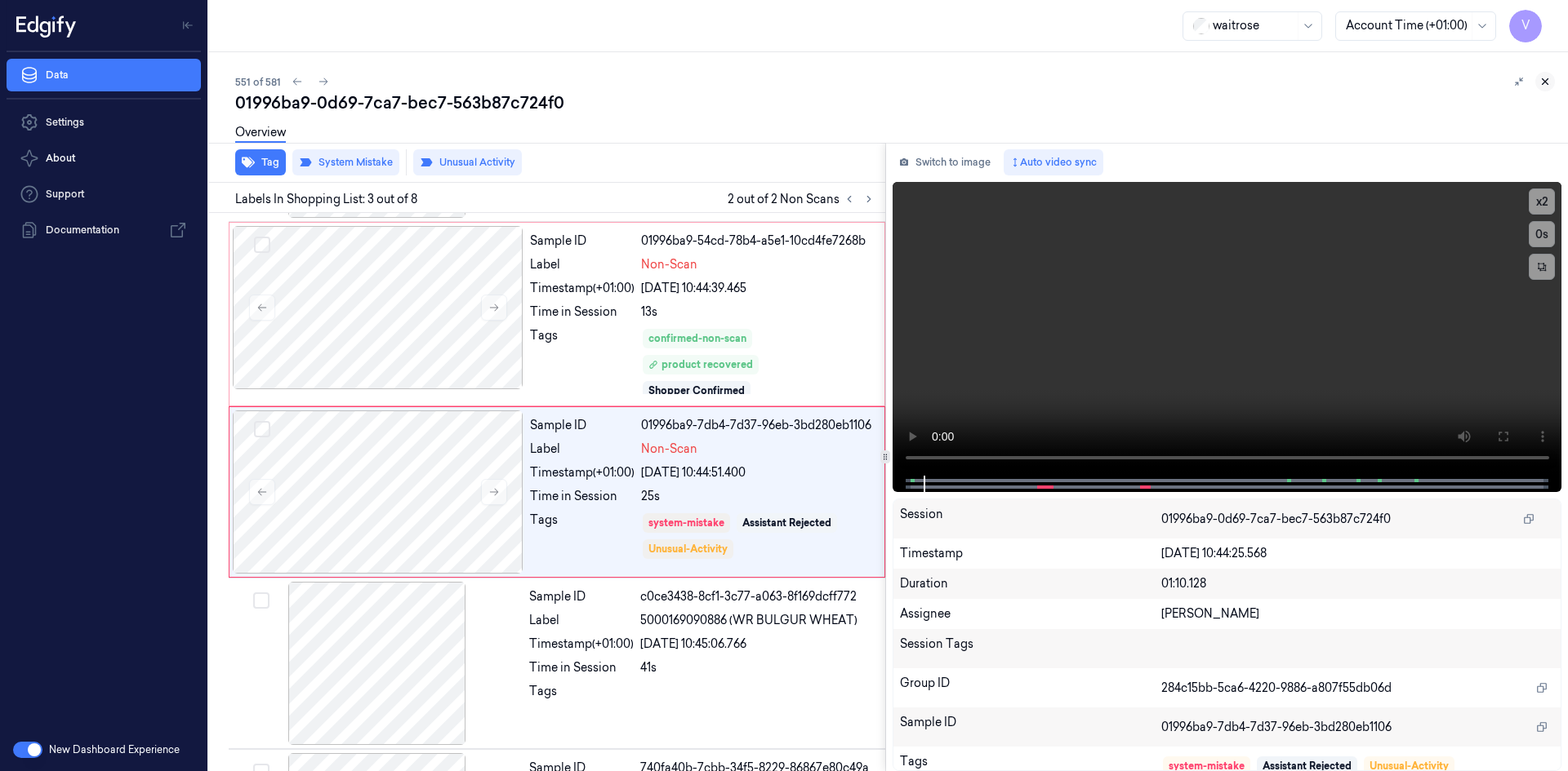
click at [1542, 81] on icon at bounding box center [1546, 82] width 12 height 12
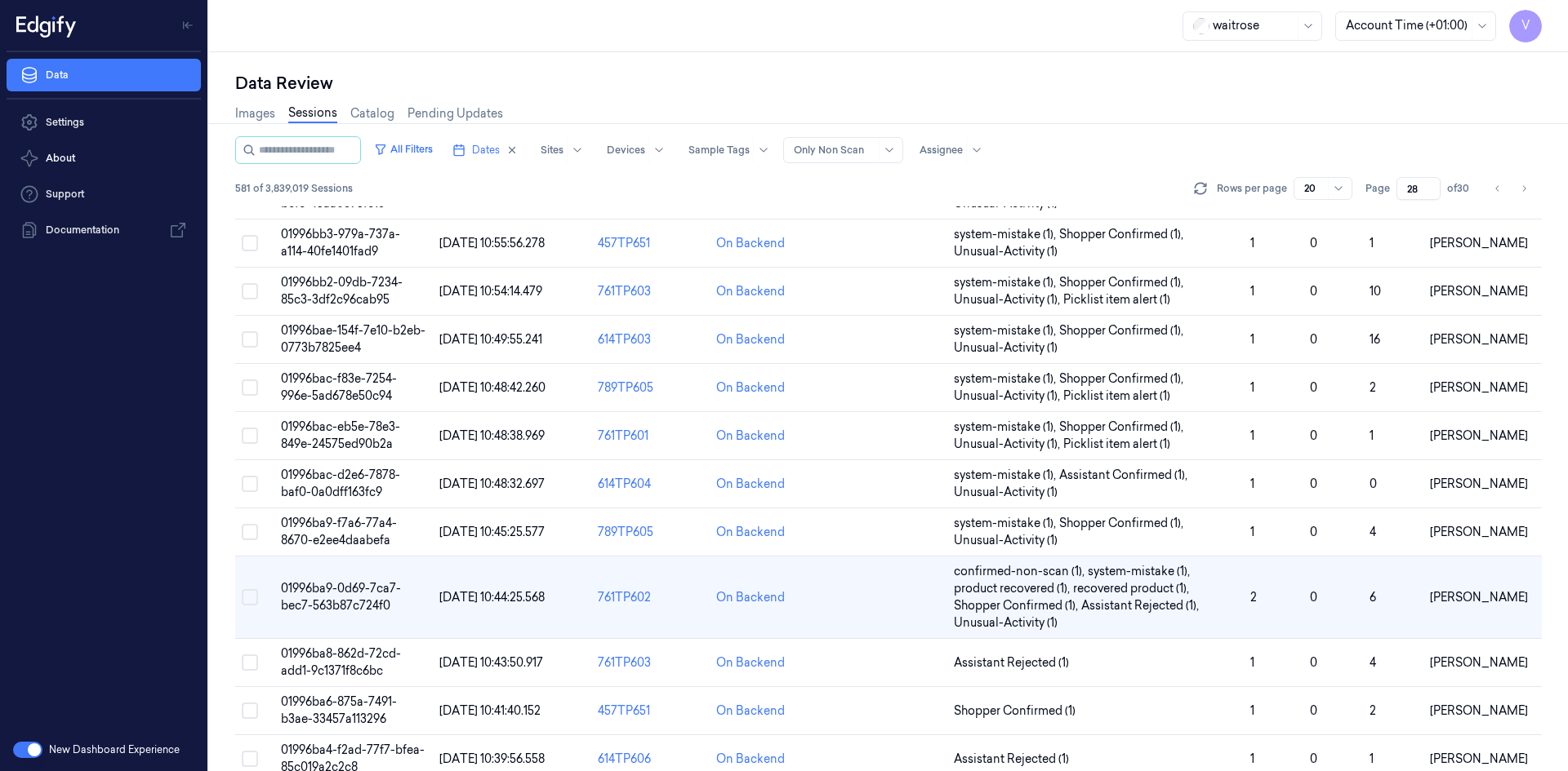
scroll to position [276, 0]
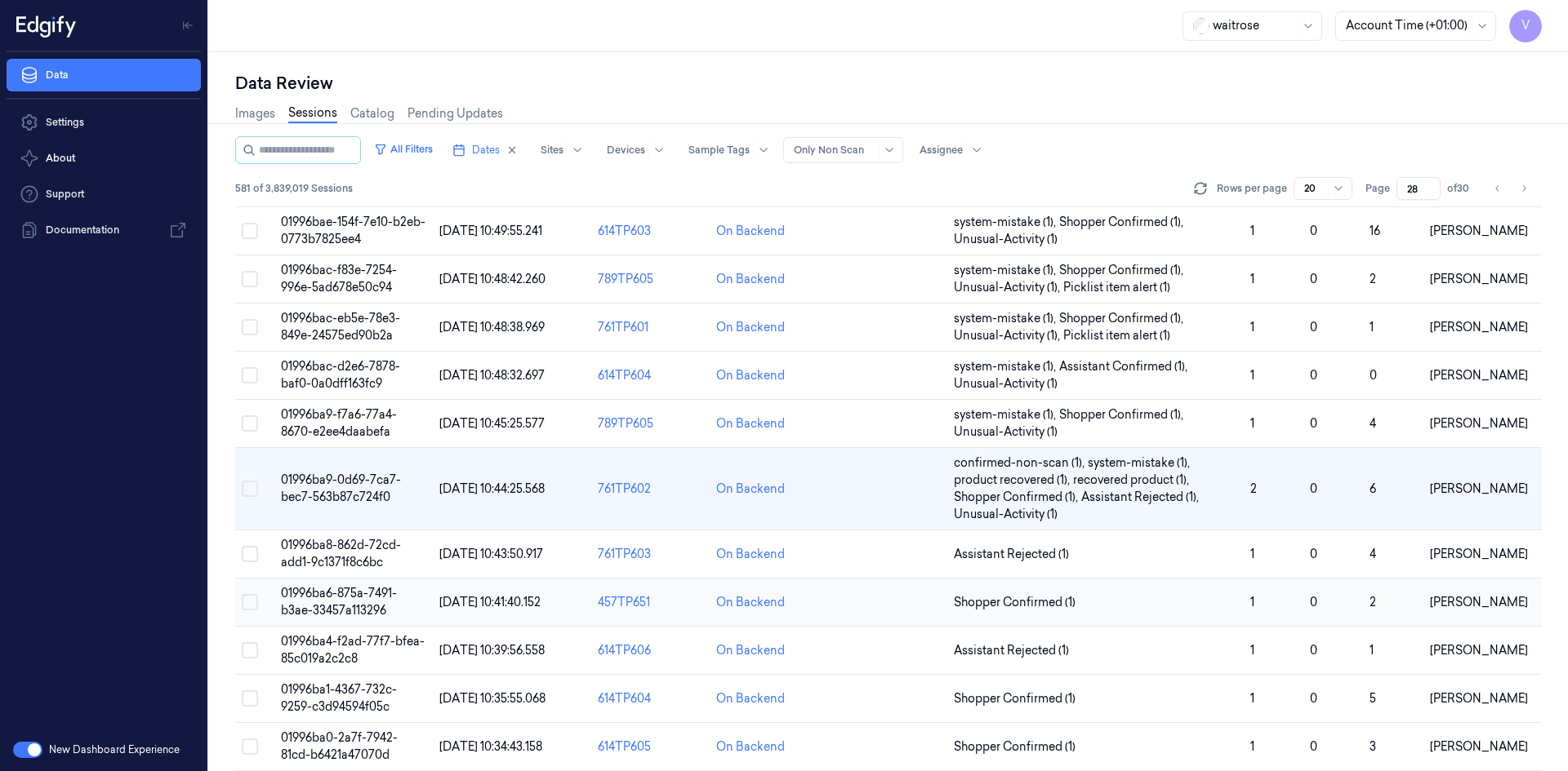
drag, startPoint x: 346, startPoint y: 592, endPoint x: 352, endPoint y: 581, distance: 12.5
click at [348, 592] on span "01996ba6-875a-7491-b3ae-33457a113296" at bounding box center [339, 601] width 116 height 32
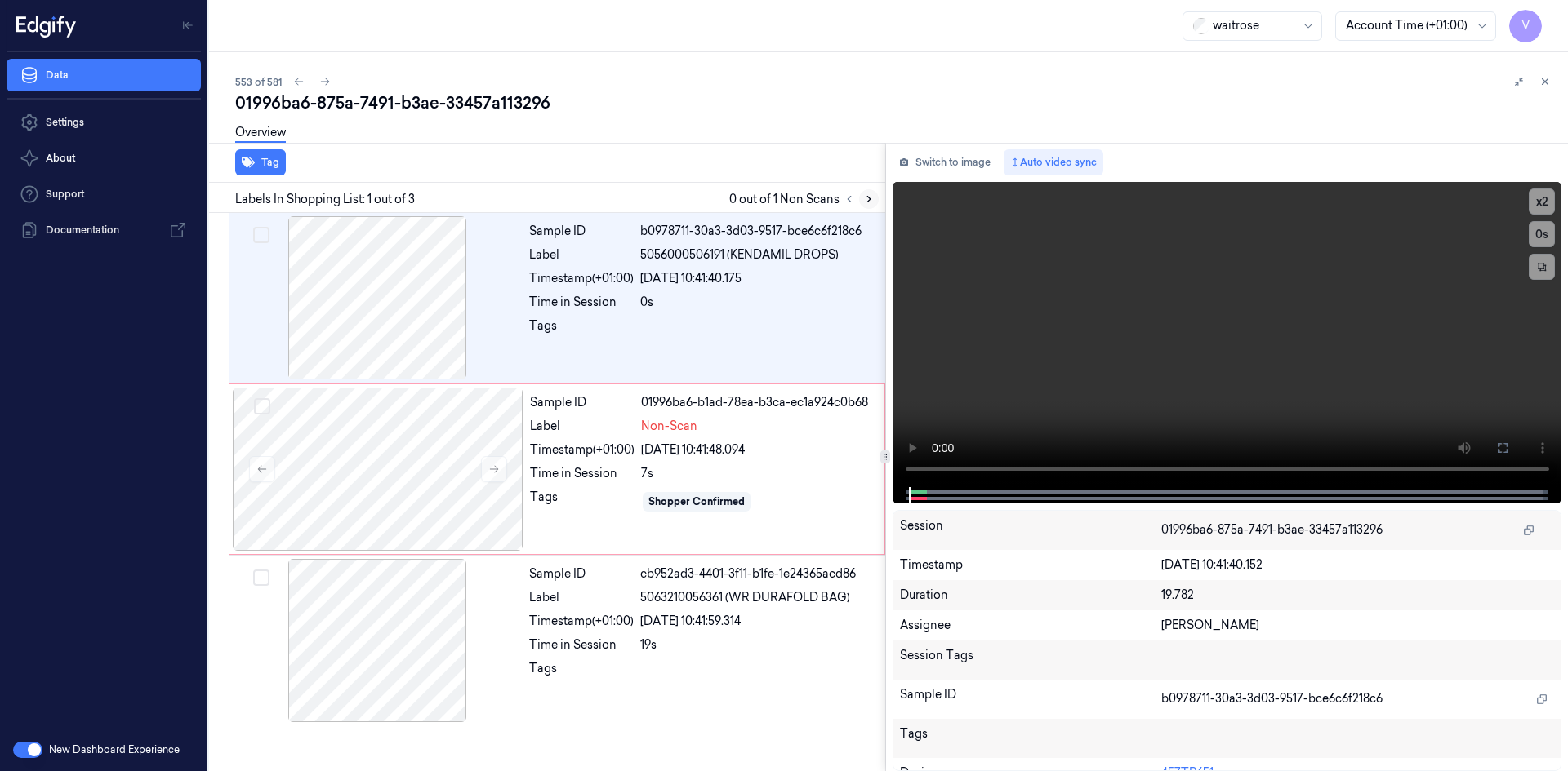
click at [872, 200] on icon at bounding box center [869, 200] width 12 height 12
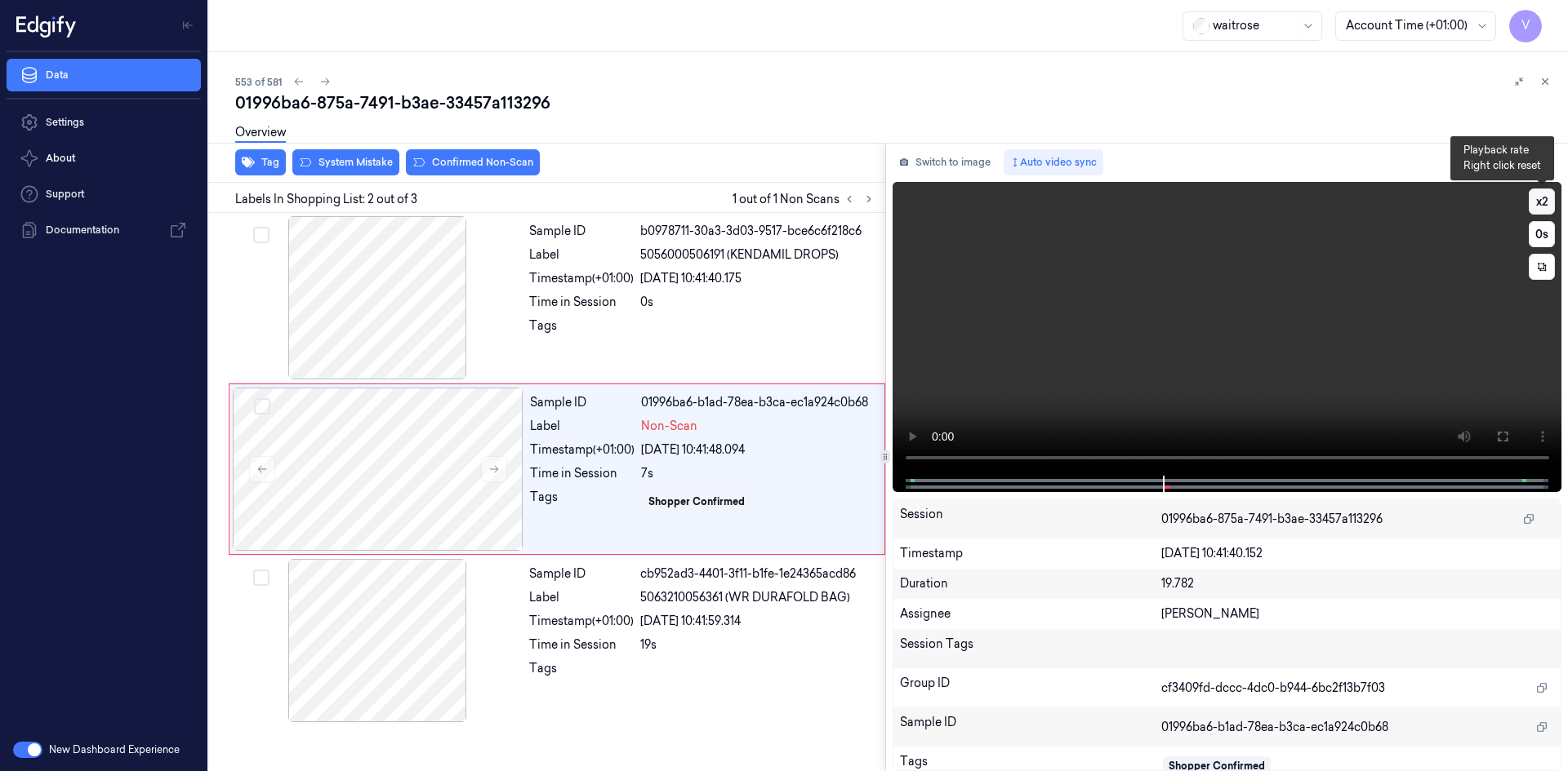
click at [1547, 193] on button "x 2" at bounding box center [1542, 201] width 26 height 26
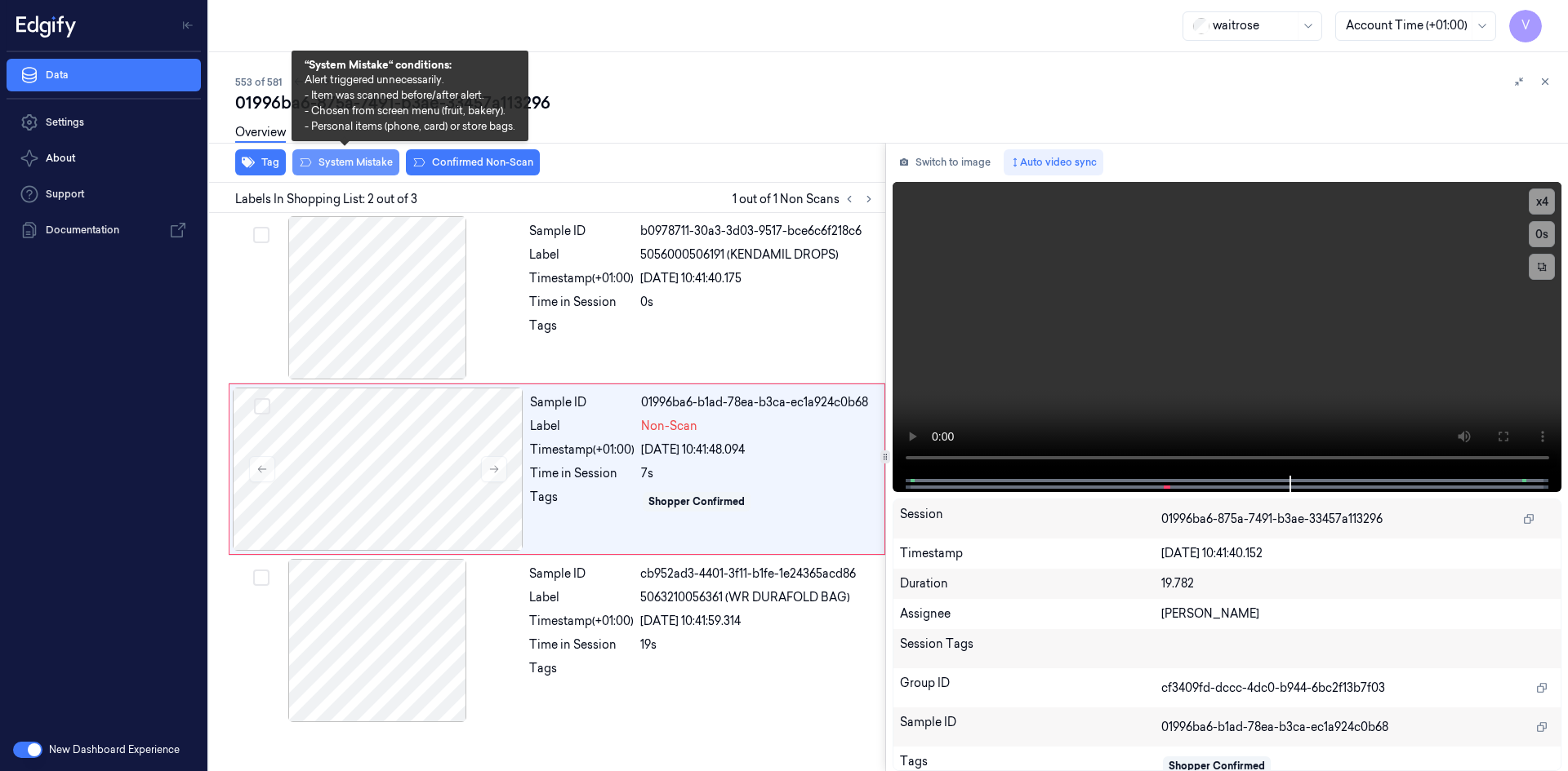
click at [354, 165] on button "System Mistake" at bounding box center [346, 162] width 107 height 26
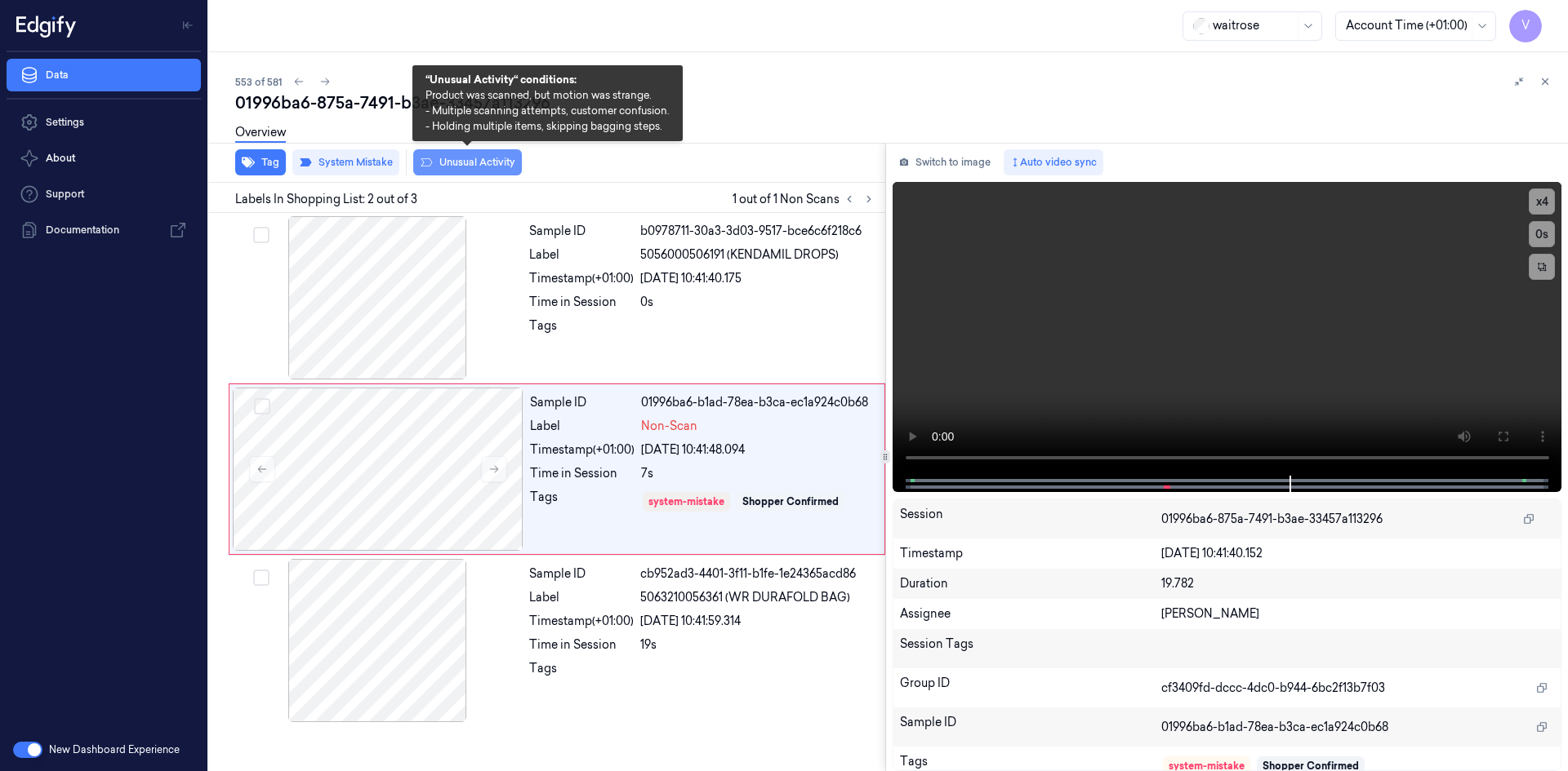
click at [462, 162] on button "Unusual Activity" at bounding box center [467, 162] width 109 height 26
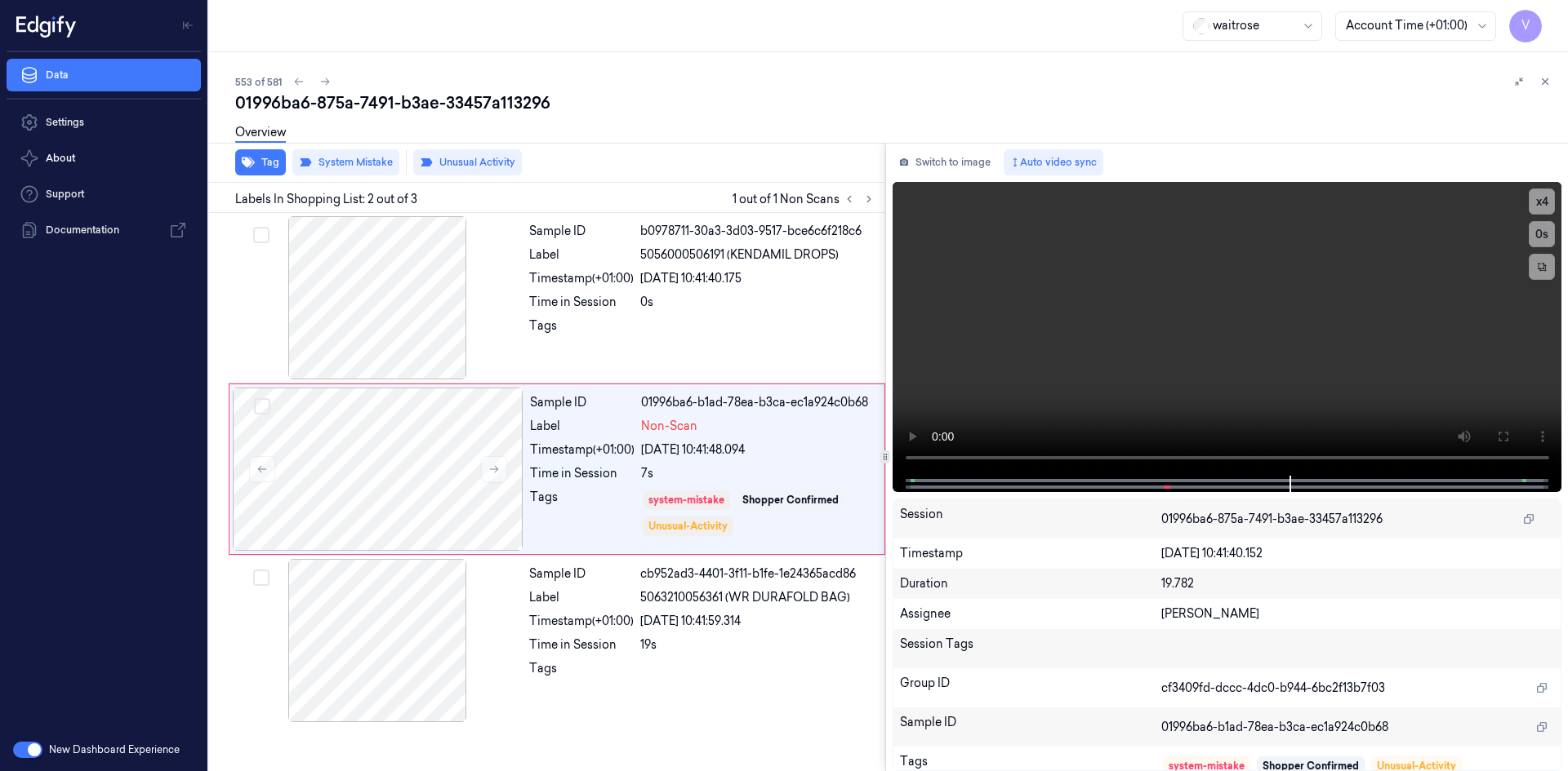
click at [1549, 78] on icon at bounding box center [1546, 82] width 12 height 12
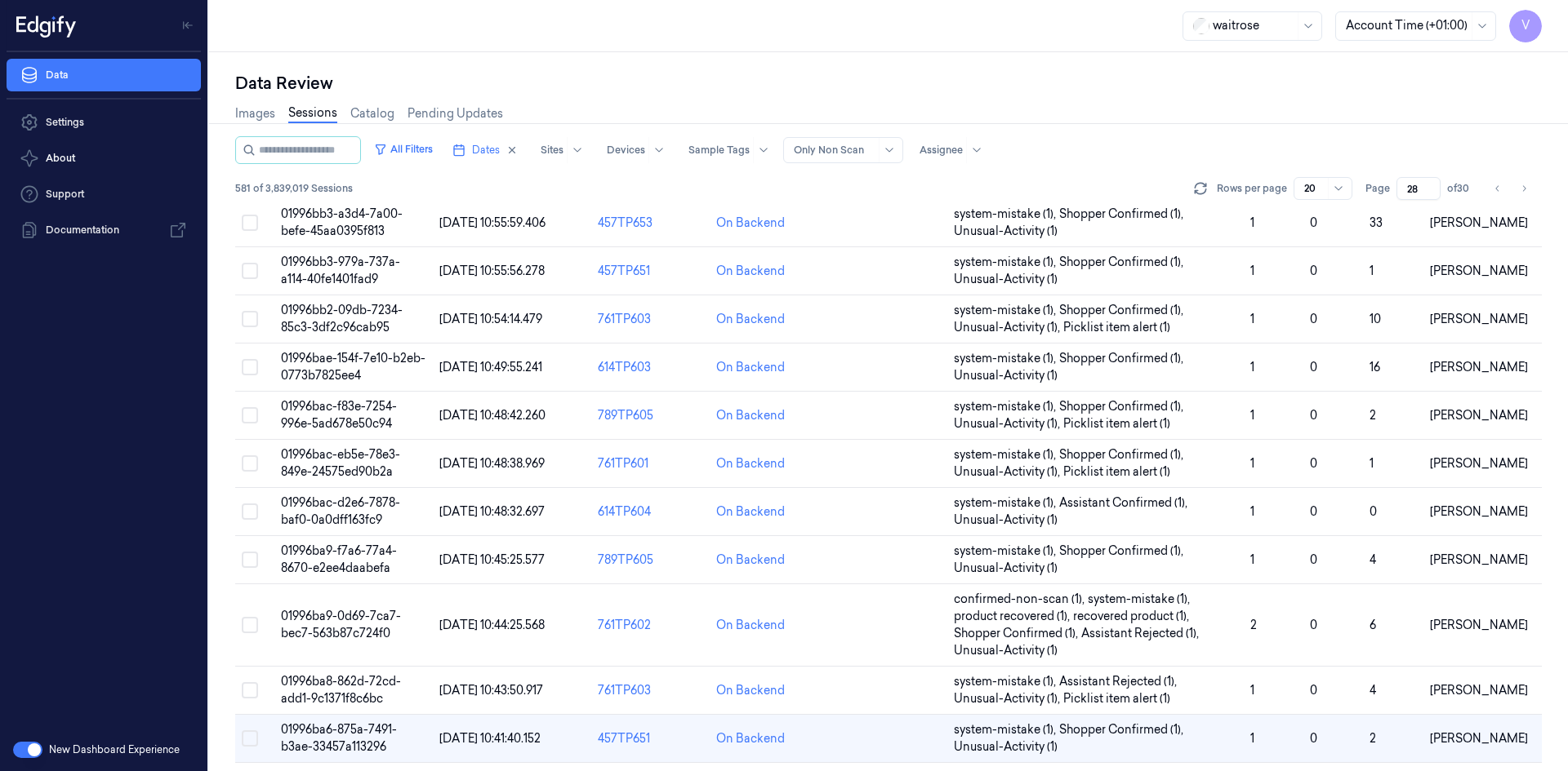
scroll to position [390, 0]
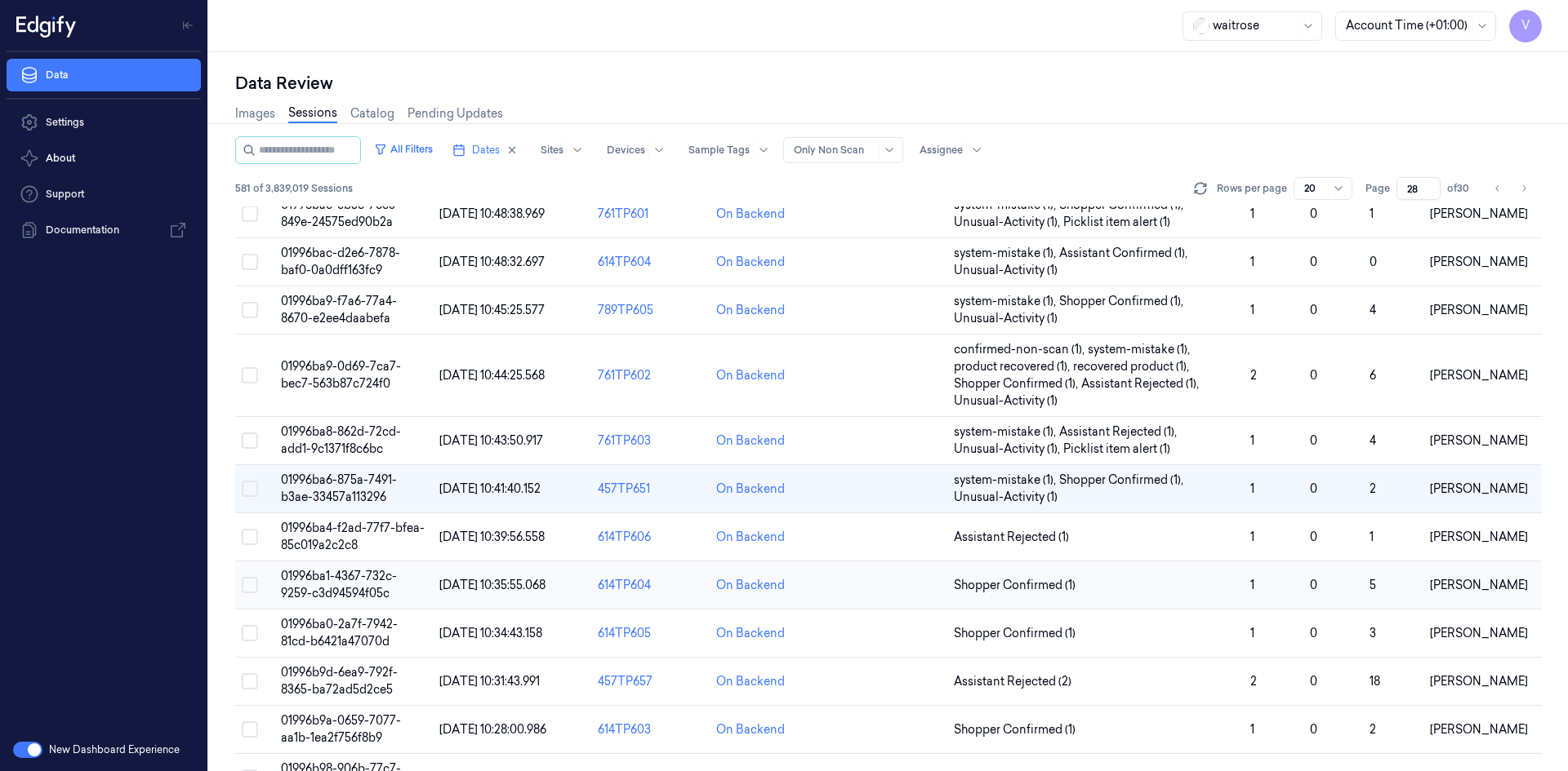
click at [370, 587] on span "01996ba1-4367-732c-9259-c3d94594f05c" at bounding box center [339, 585] width 116 height 32
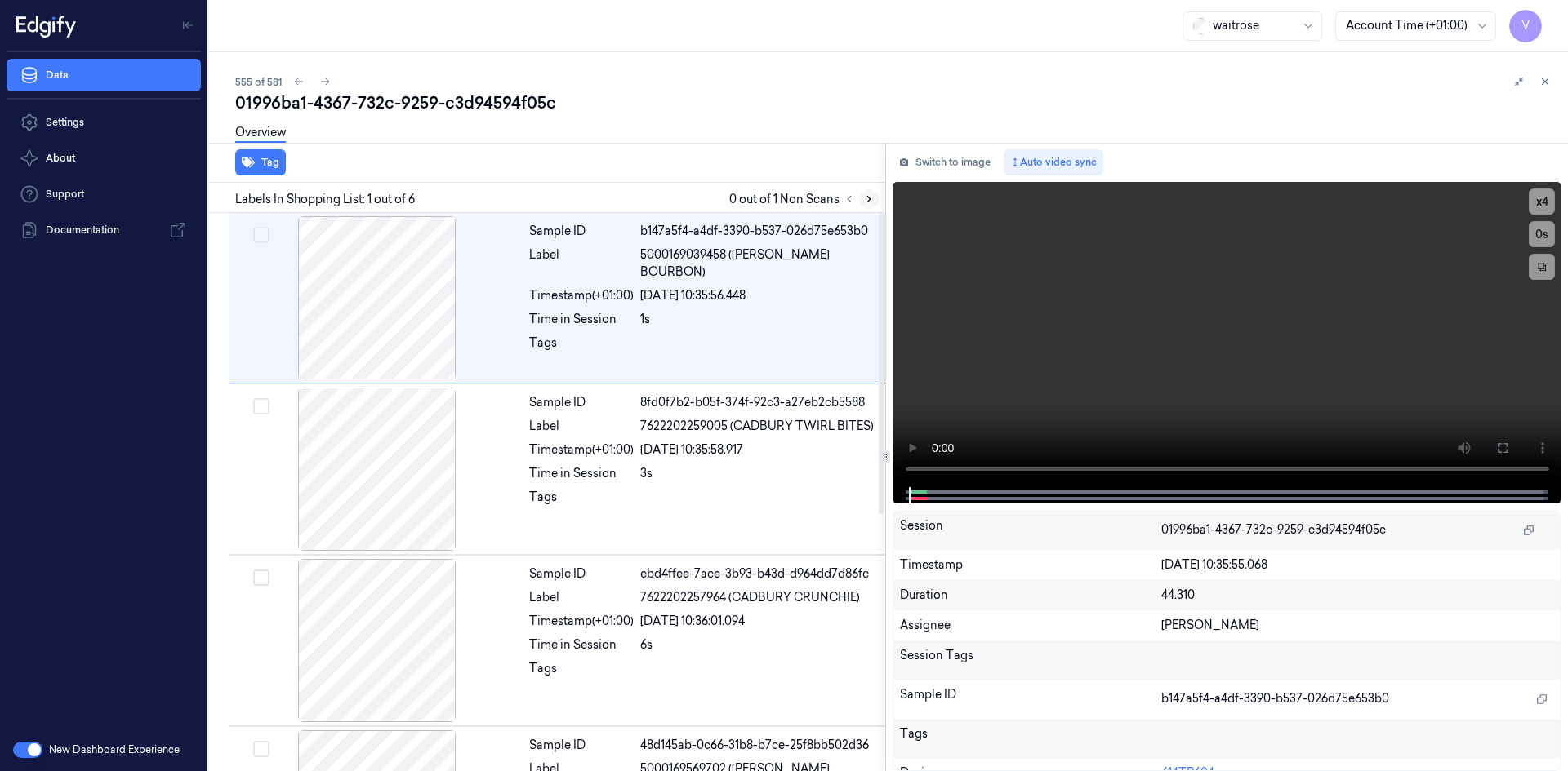
click at [868, 200] on icon at bounding box center [869, 200] width 12 height 12
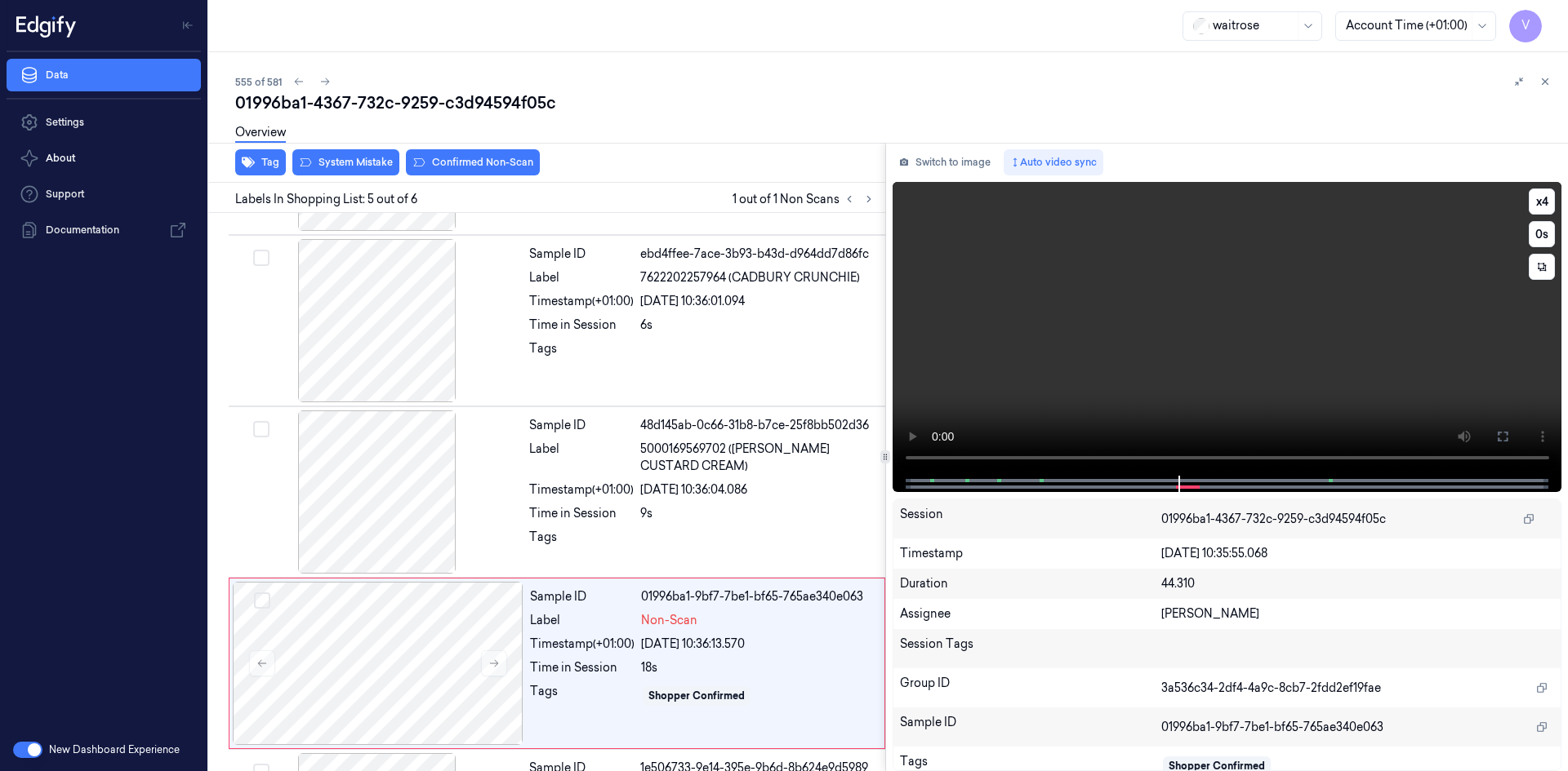
scroll to position [475, 0]
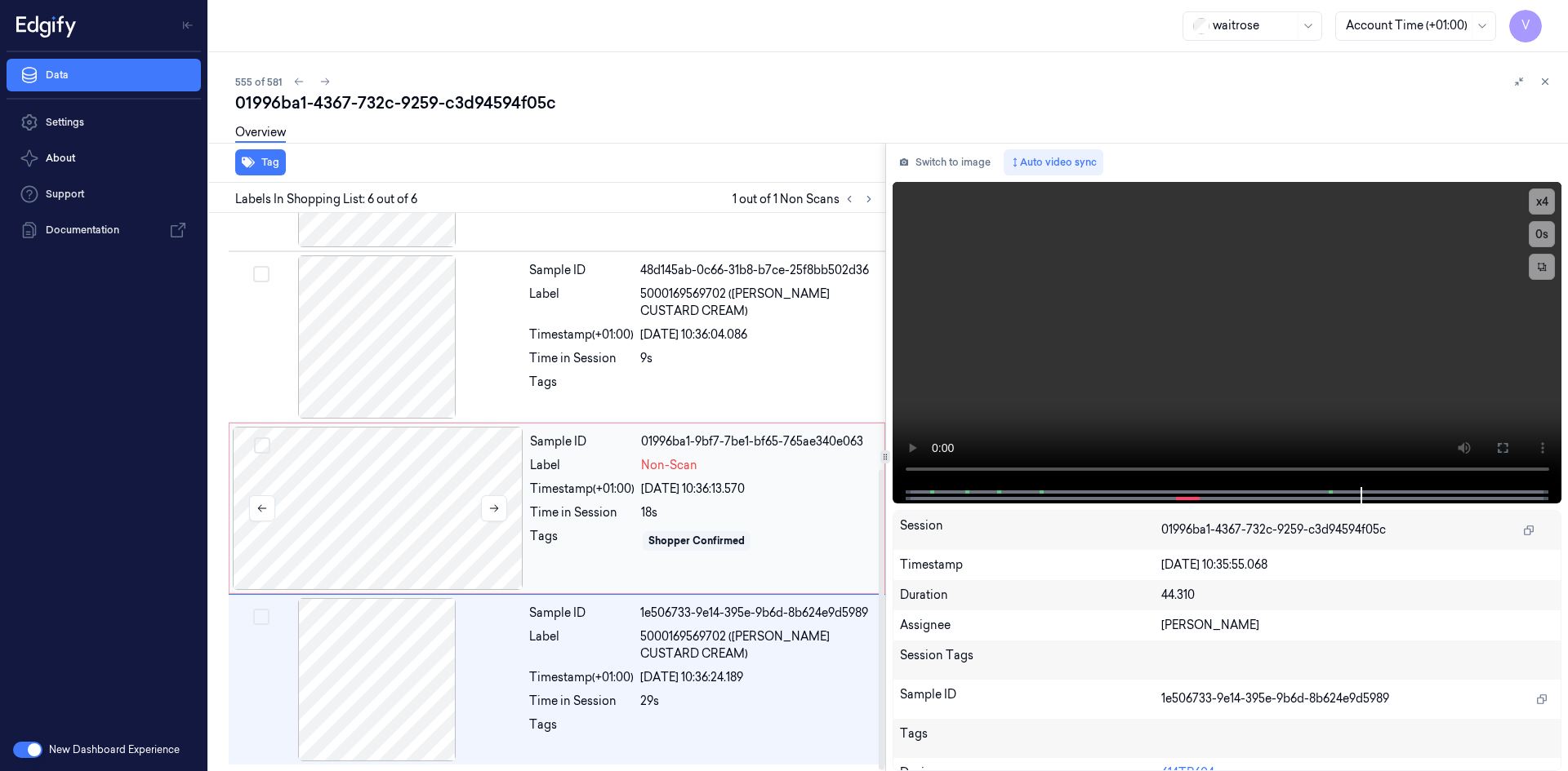
click at [521, 452] on div at bounding box center [378, 508] width 291 height 163
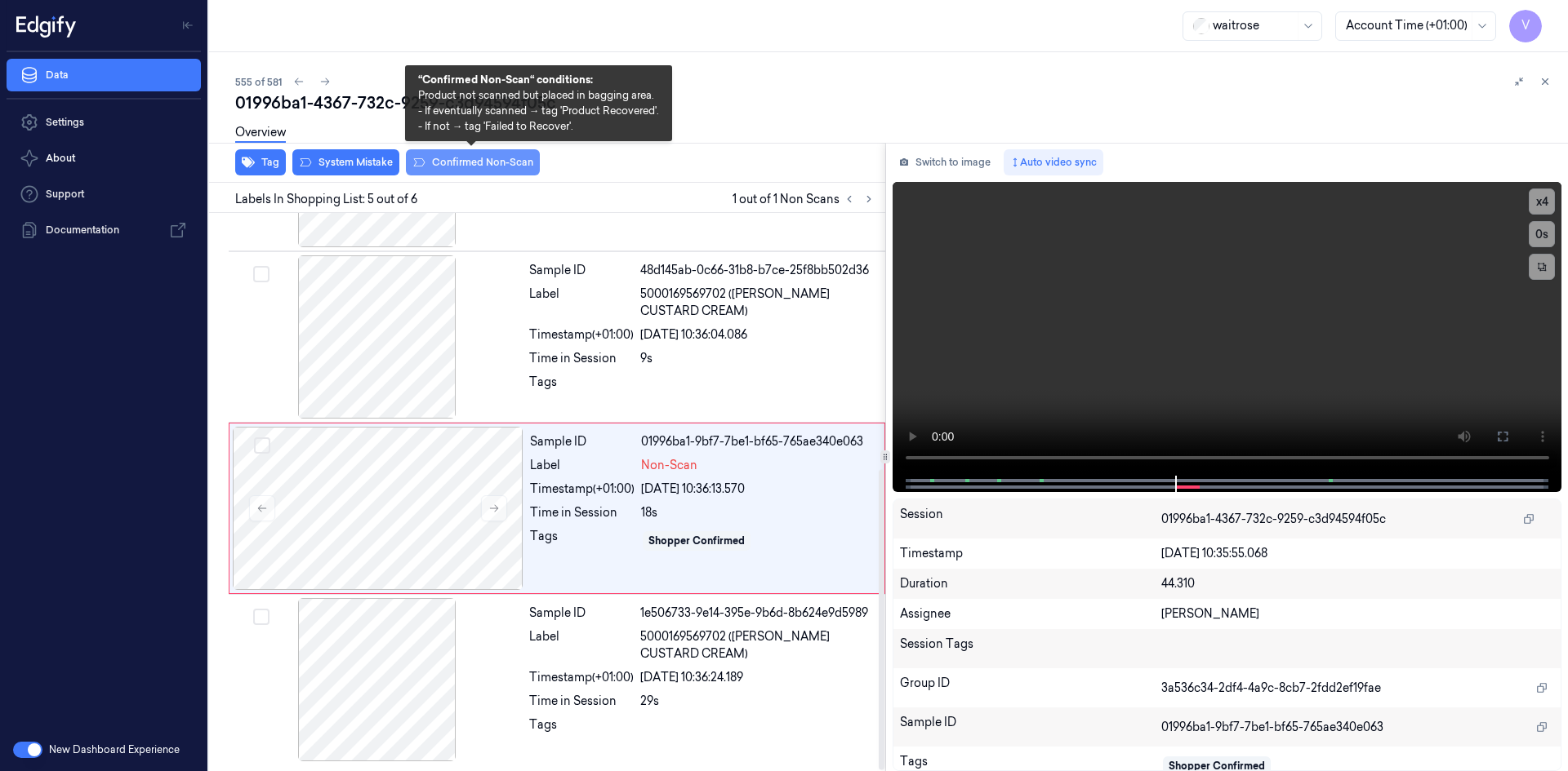
click at [473, 162] on button "Confirmed Non-Scan" at bounding box center [472, 162] width 134 height 26
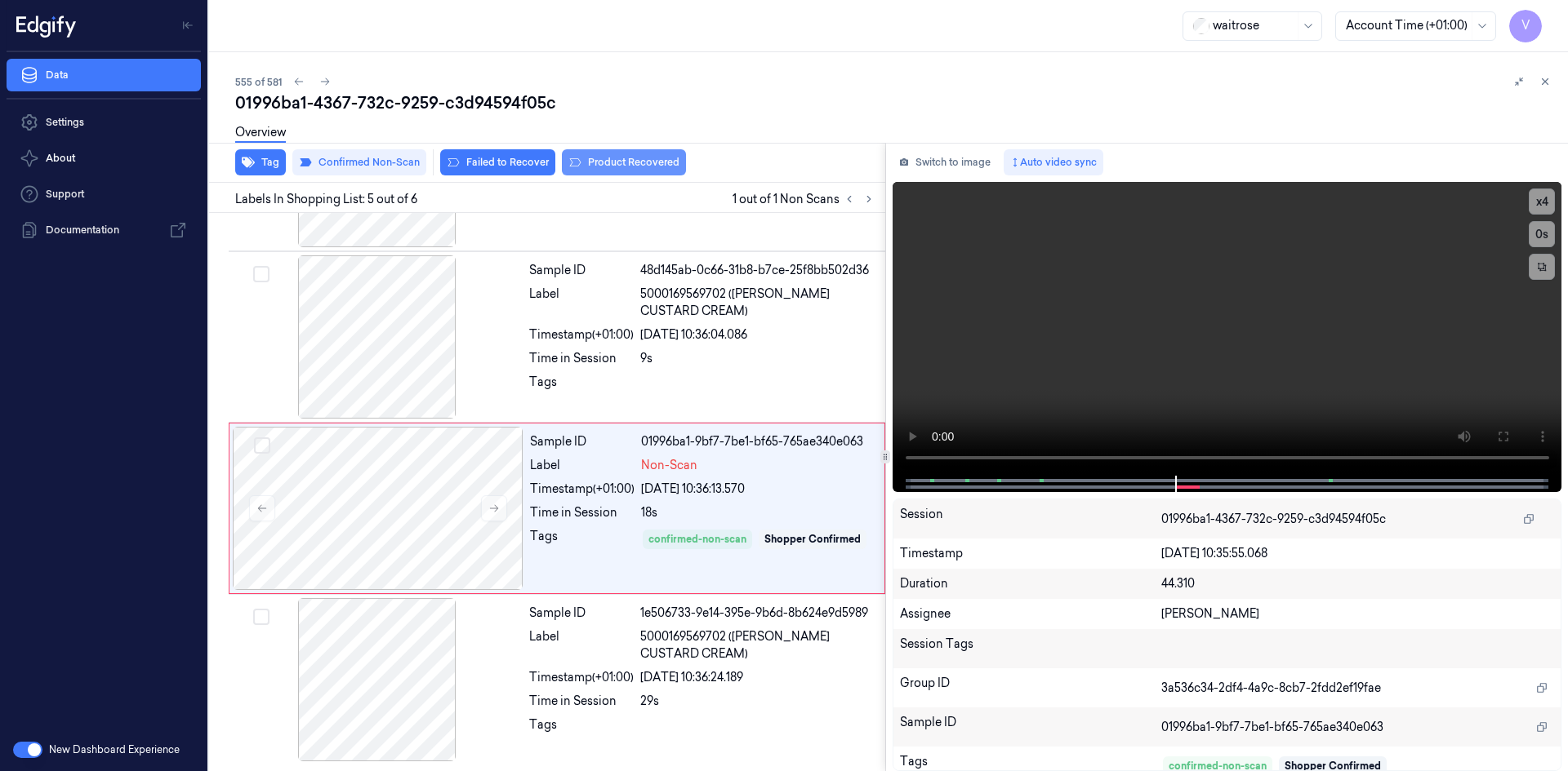
click at [618, 162] on button "Product Recovered" at bounding box center [624, 162] width 125 height 26
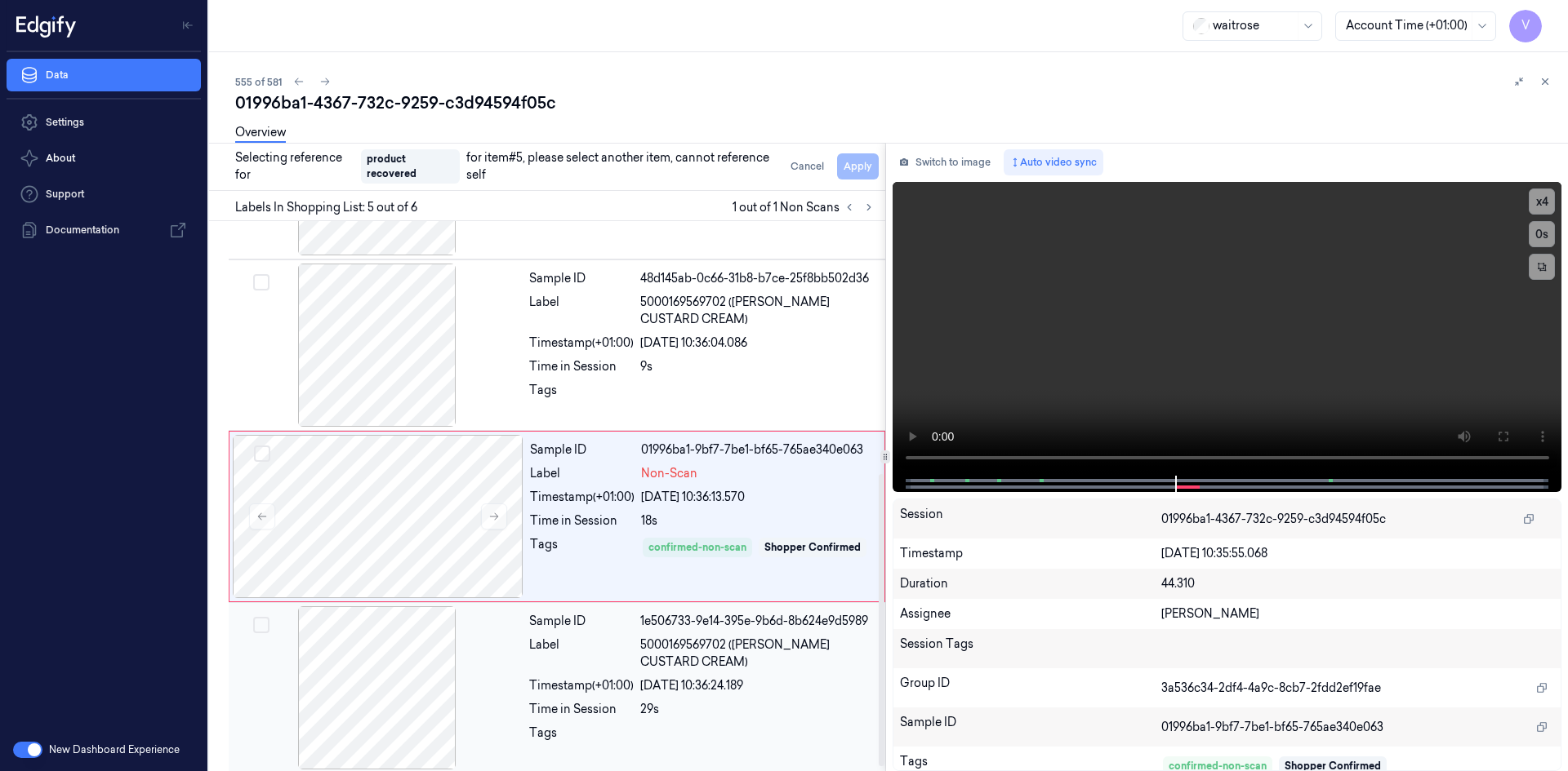
click at [536, 649] on div "Label" at bounding box center [581, 654] width 104 height 35
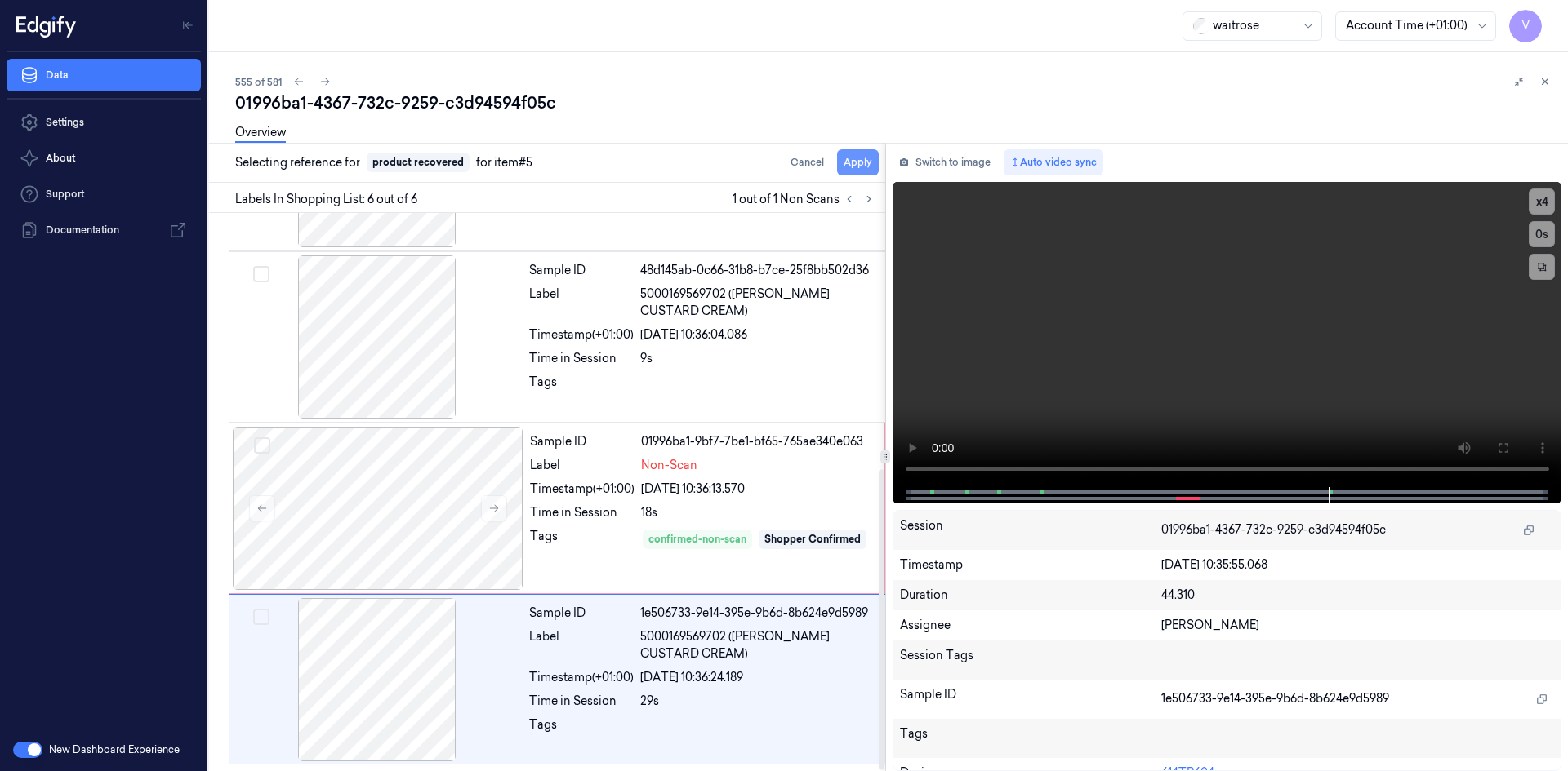
click at [858, 162] on button "Apply" at bounding box center [857, 162] width 42 height 26
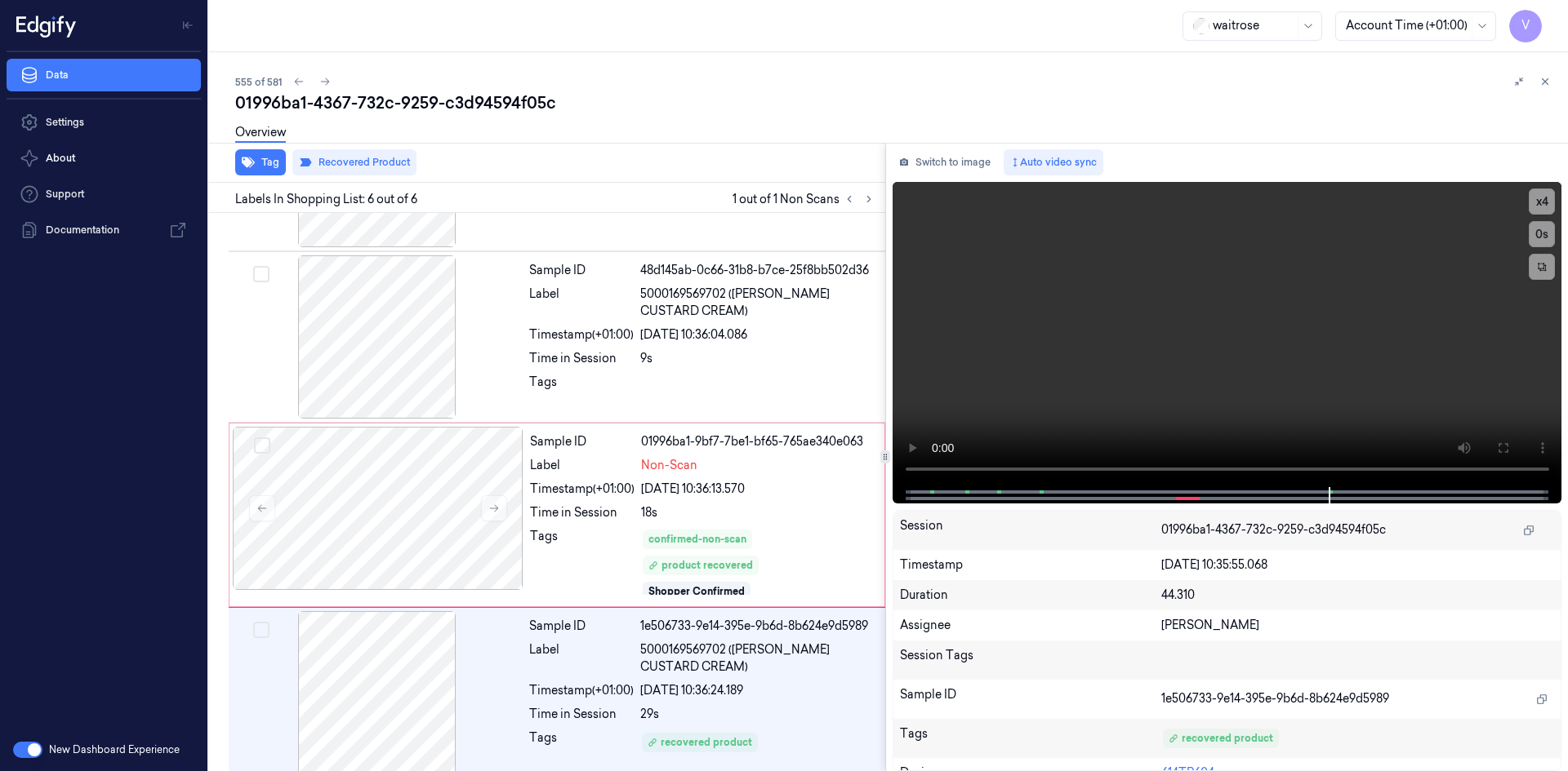
scroll to position [488, 0]
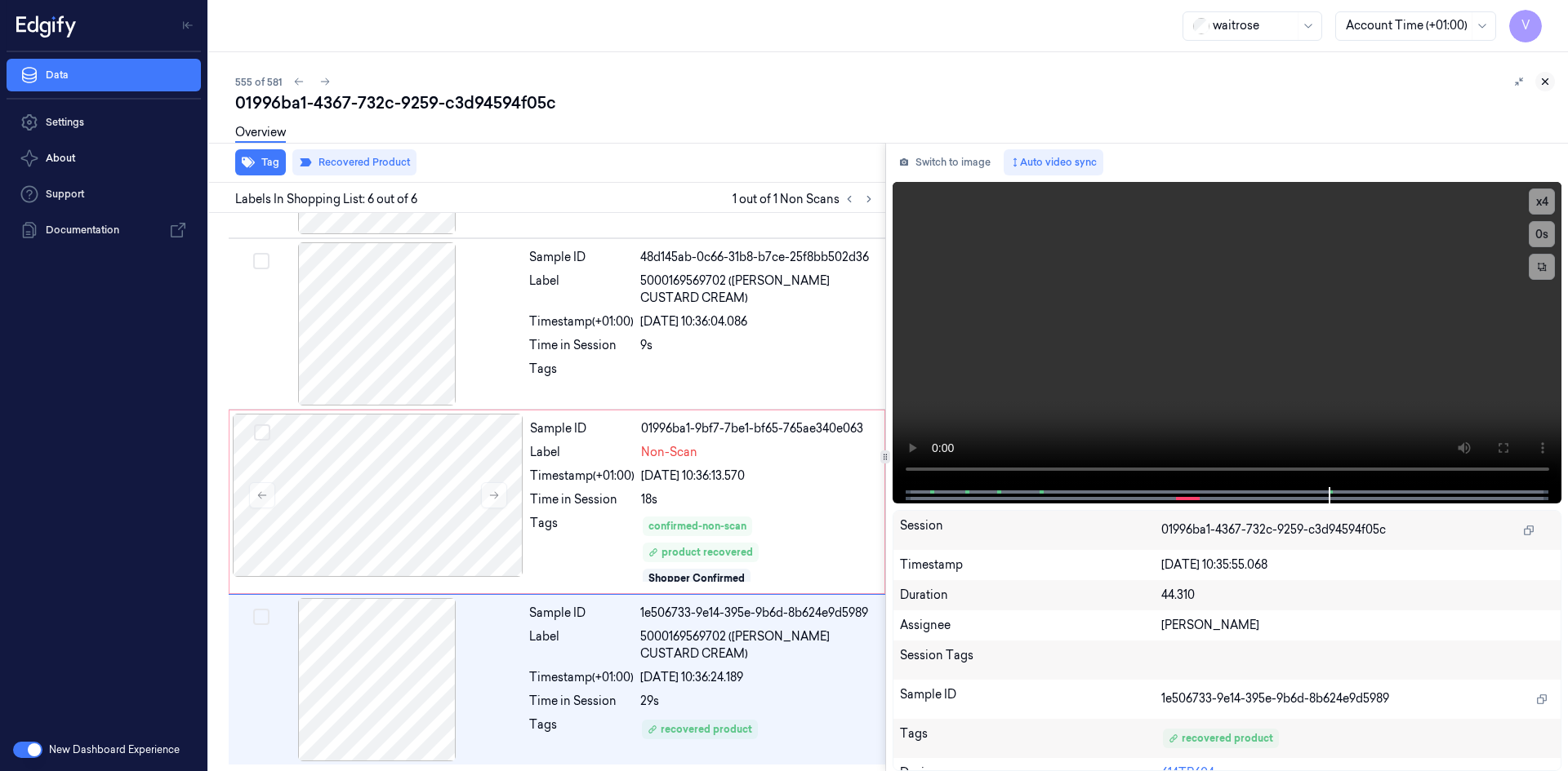
click at [1544, 86] on icon at bounding box center [1546, 82] width 12 height 12
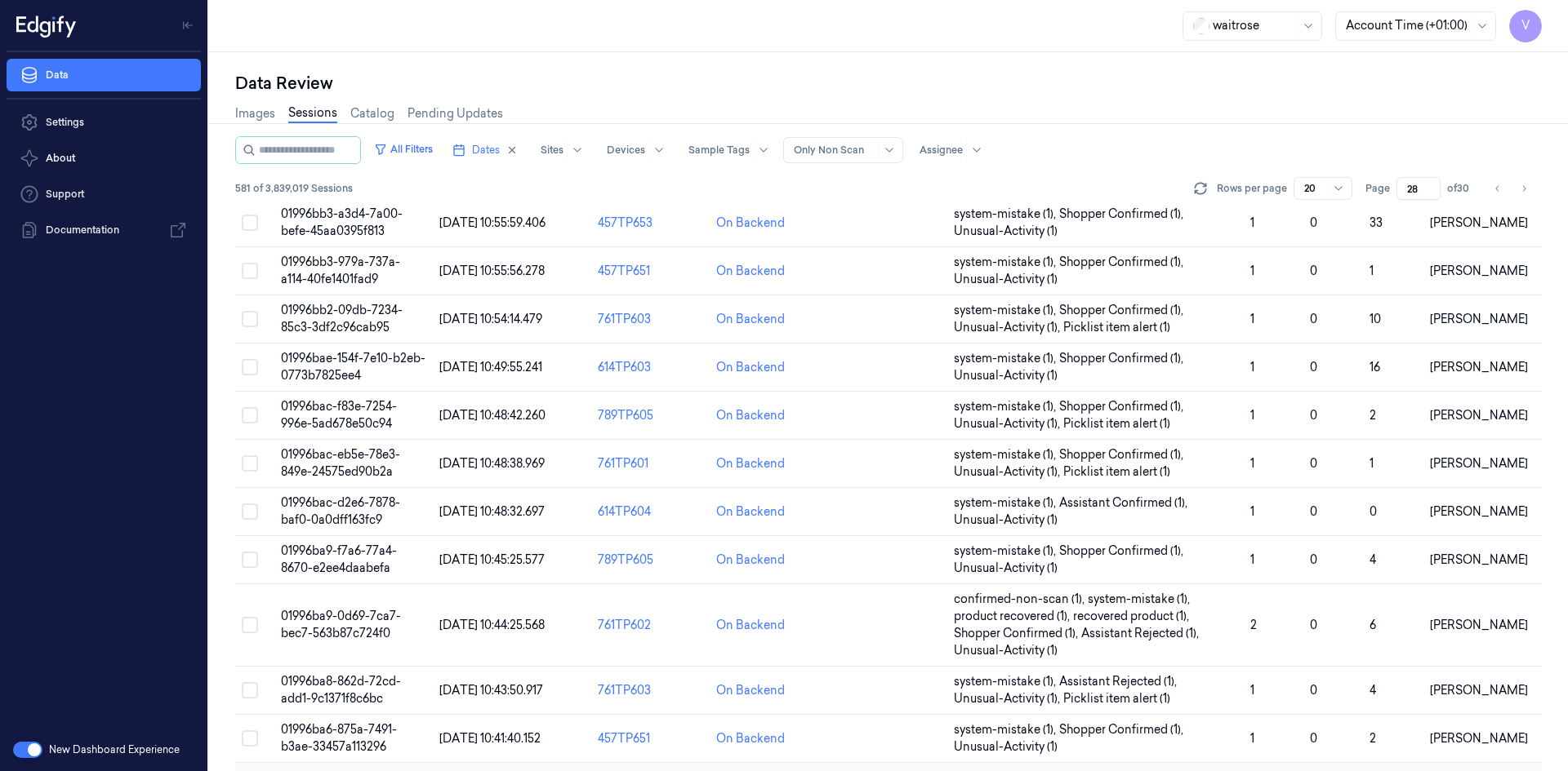
scroll to position [481, 0]
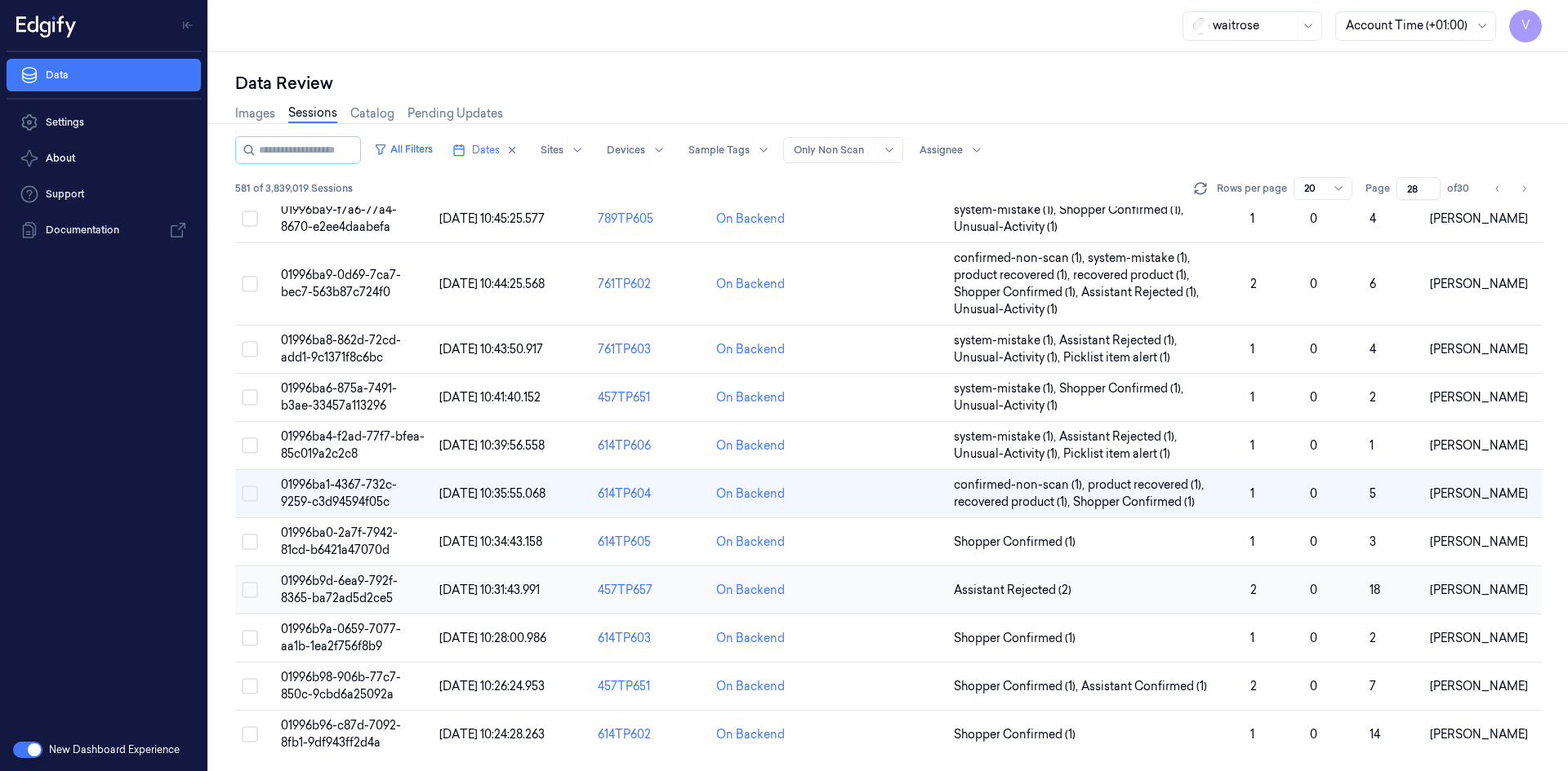
click at [350, 588] on span "01996b9d-6ea9-792f-8365-ba72ad5d2ce5" at bounding box center [339, 590] width 117 height 32
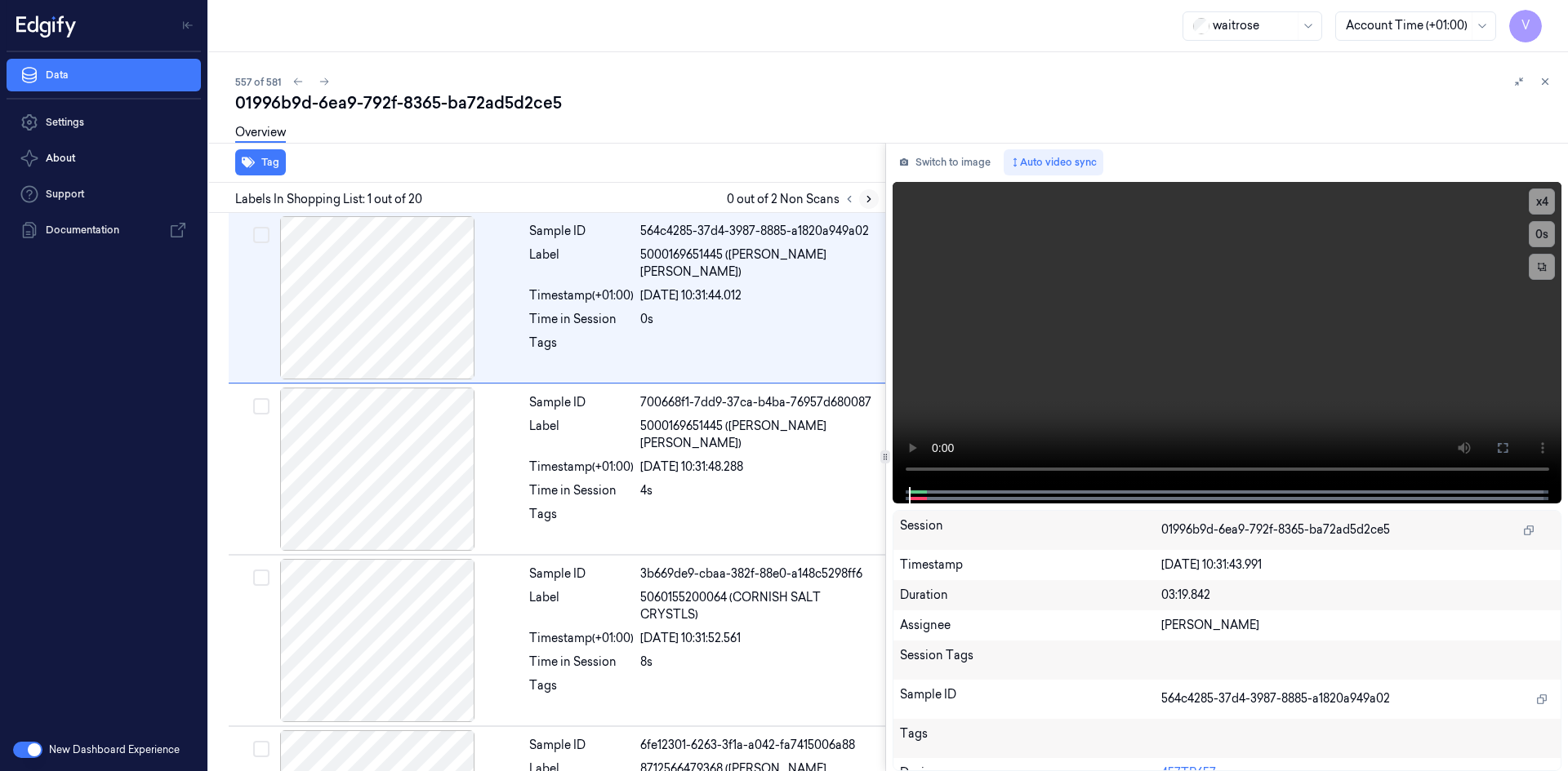
click at [870, 201] on icon at bounding box center [869, 200] width 12 height 12
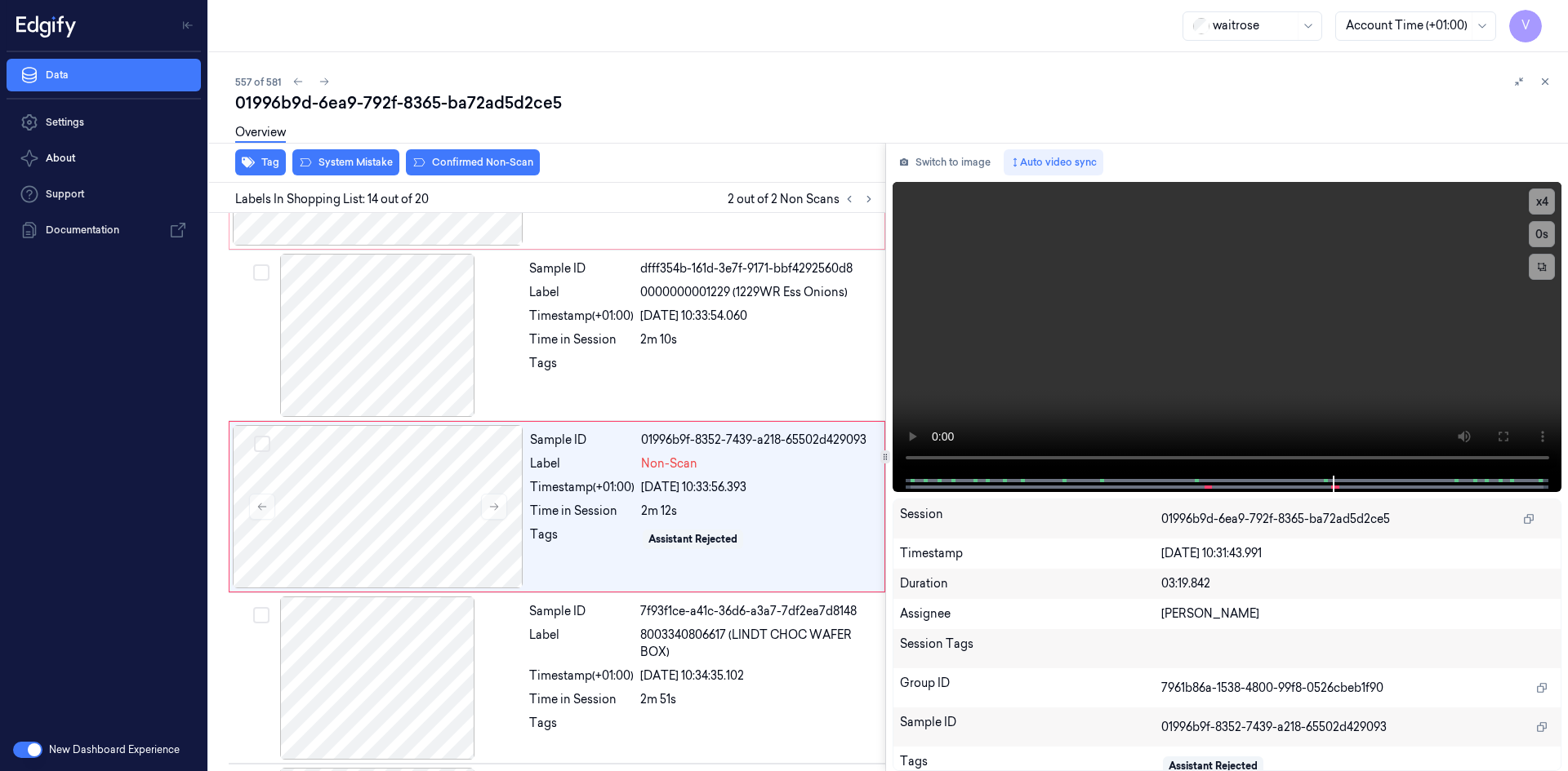
scroll to position [2034, 0]
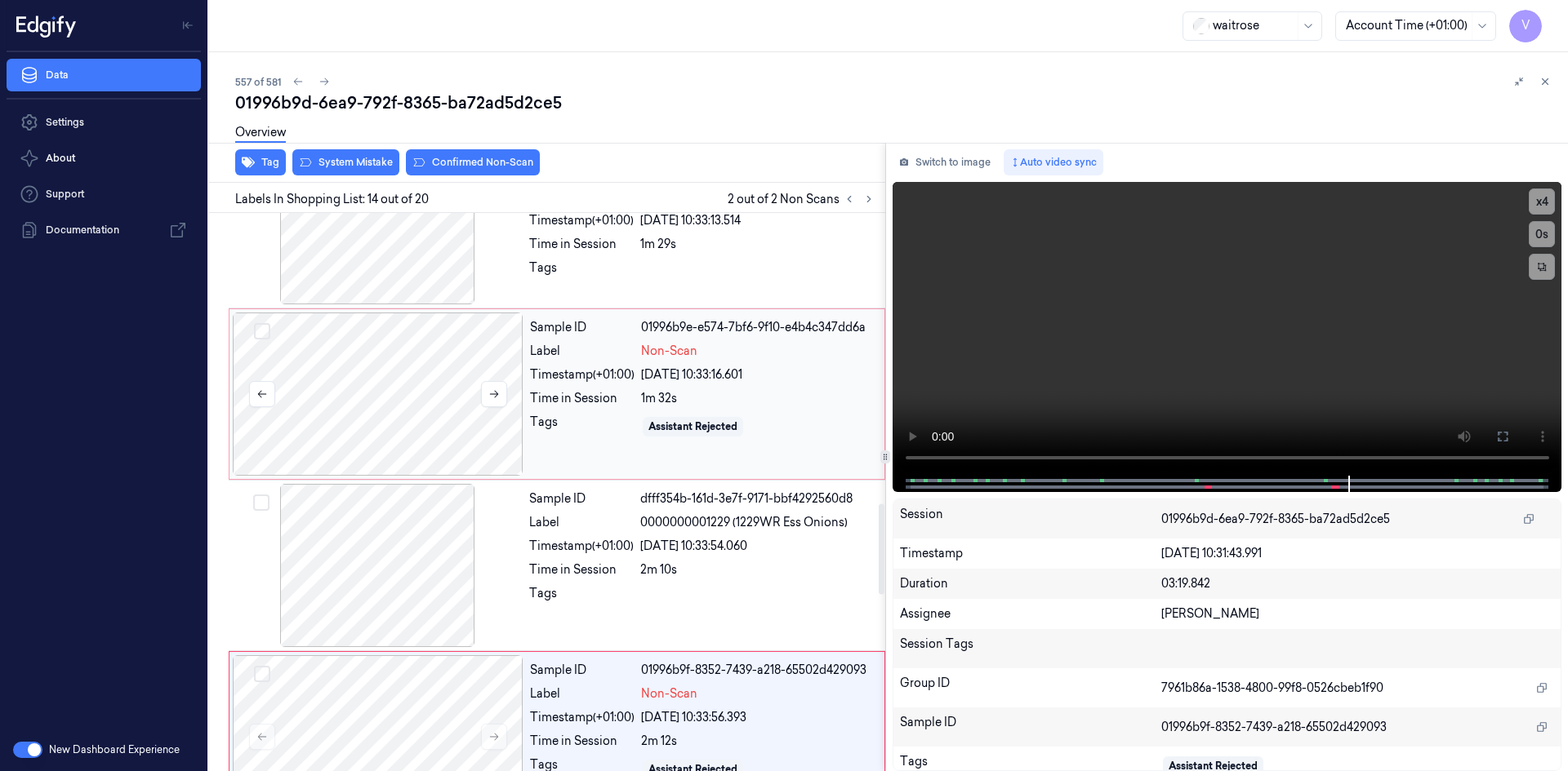
click at [343, 332] on div at bounding box center [378, 394] width 291 height 163
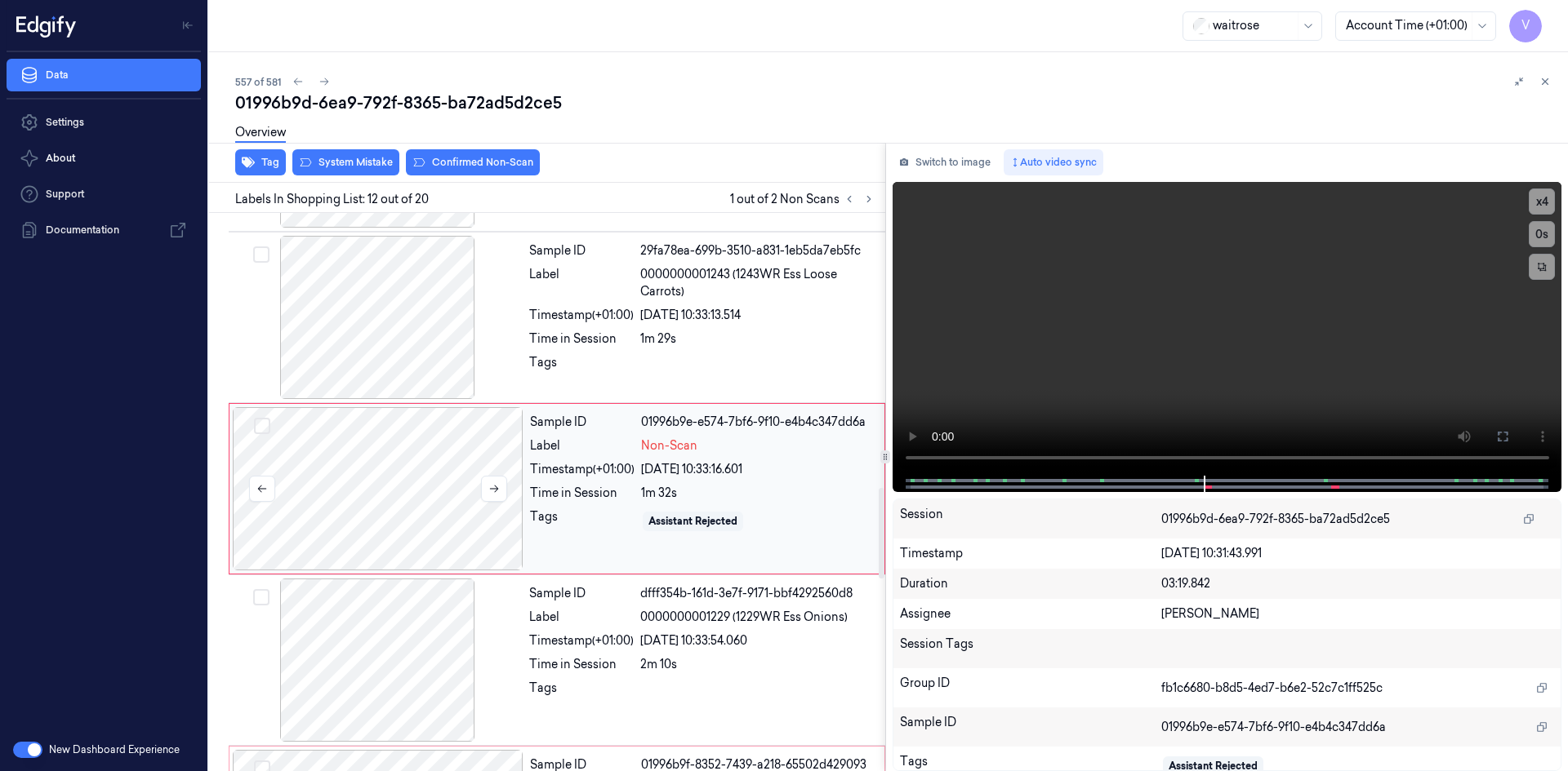
scroll to position [1692, 0]
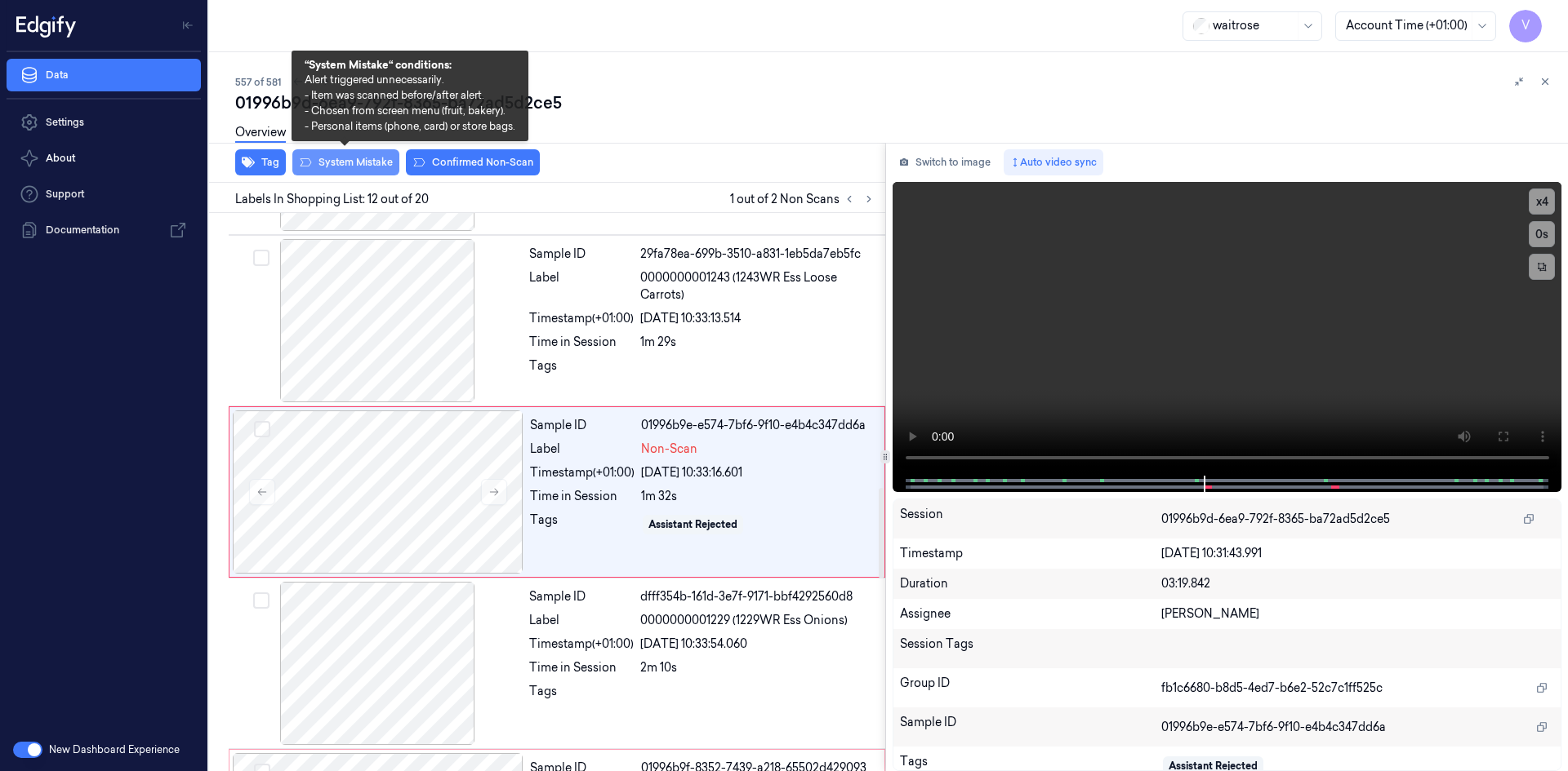
click at [365, 158] on button "System Mistake" at bounding box center [346, 162] width 107 height 26
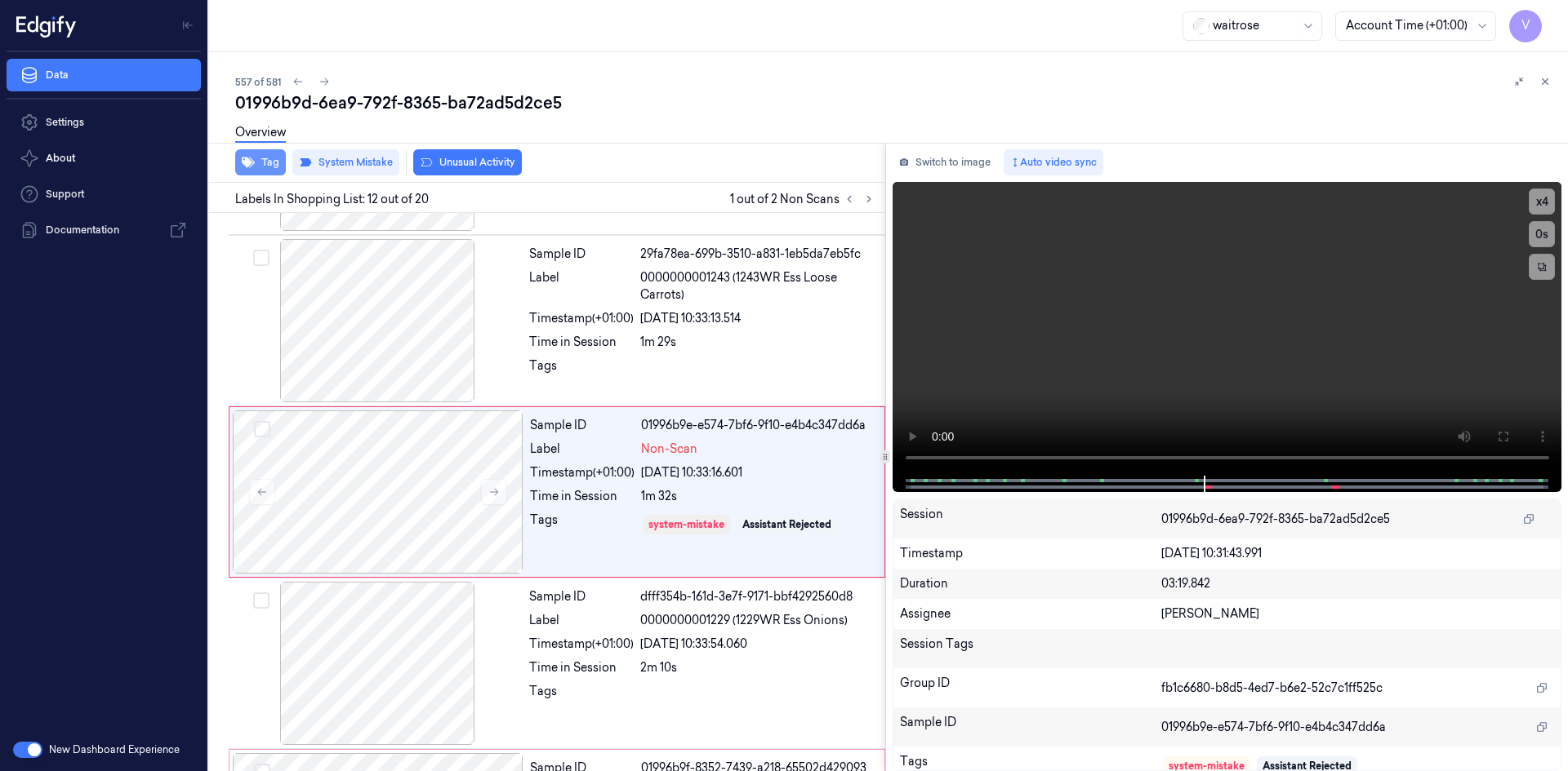
click at [266, 159] on button "Tag" at bounding box center [261, 162] width 50 height 26
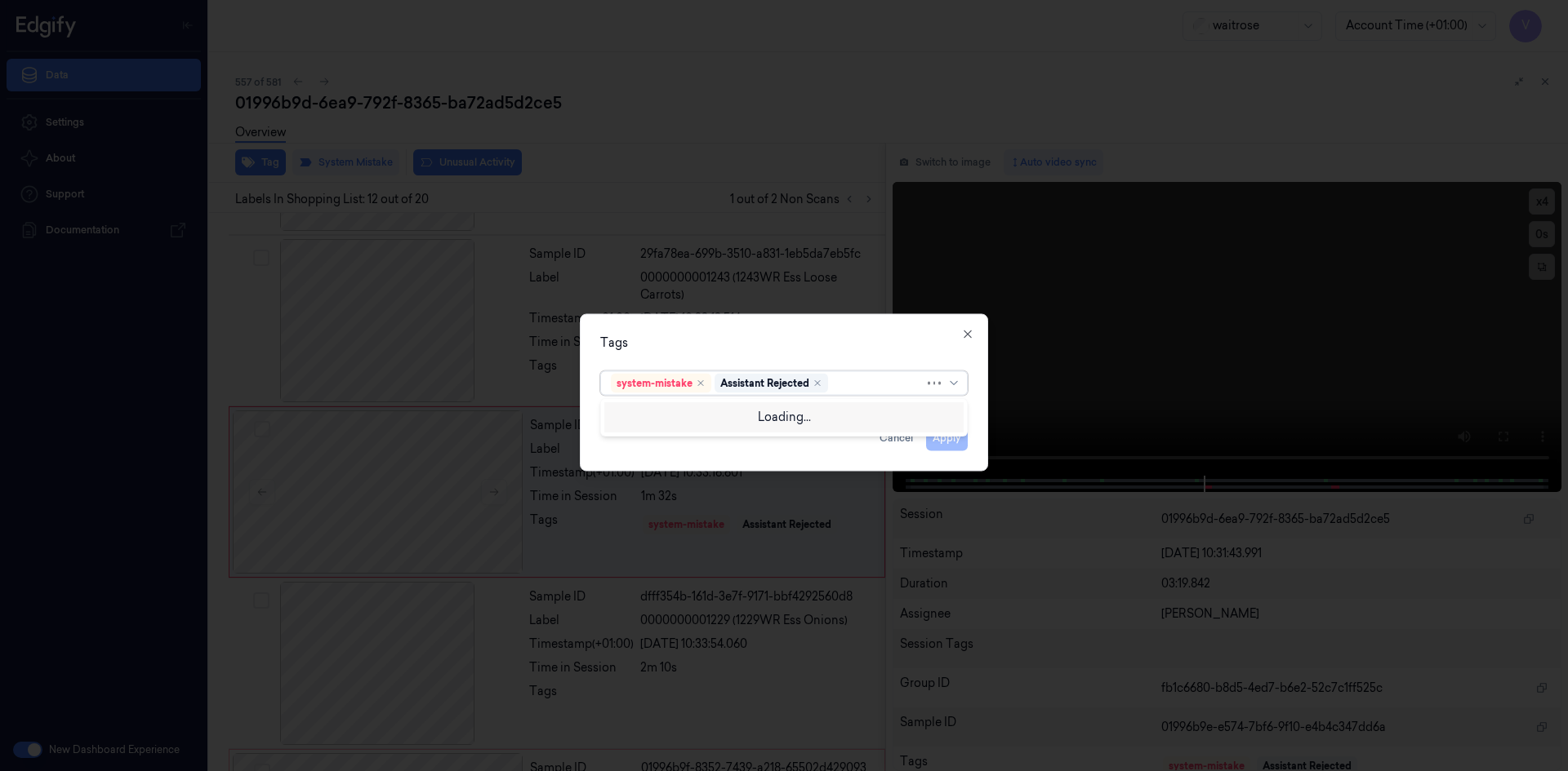
click at [862, 383] on div at bounding box center [878, 383] width 93 height 17
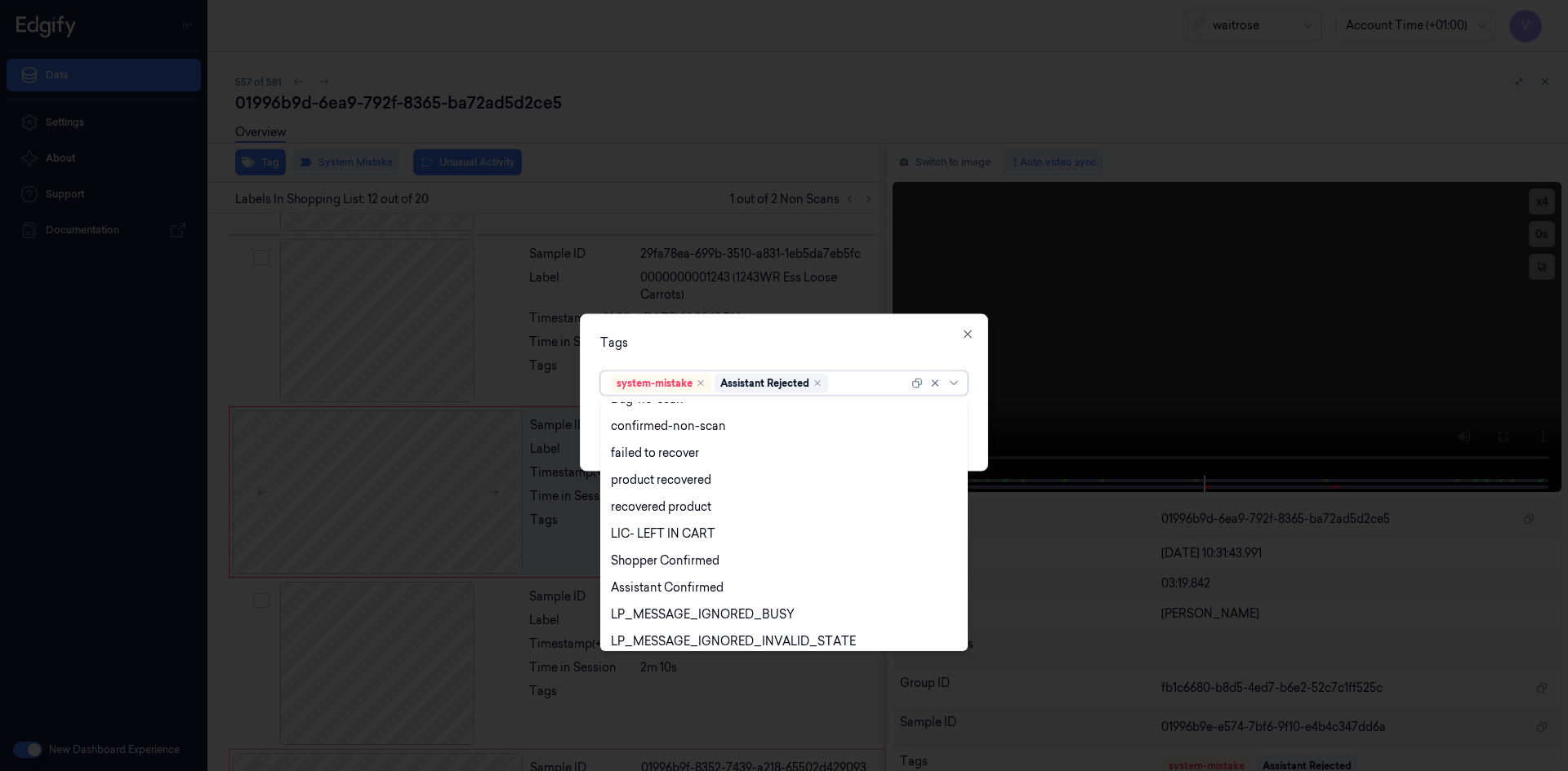
scroll to position [240, 0]
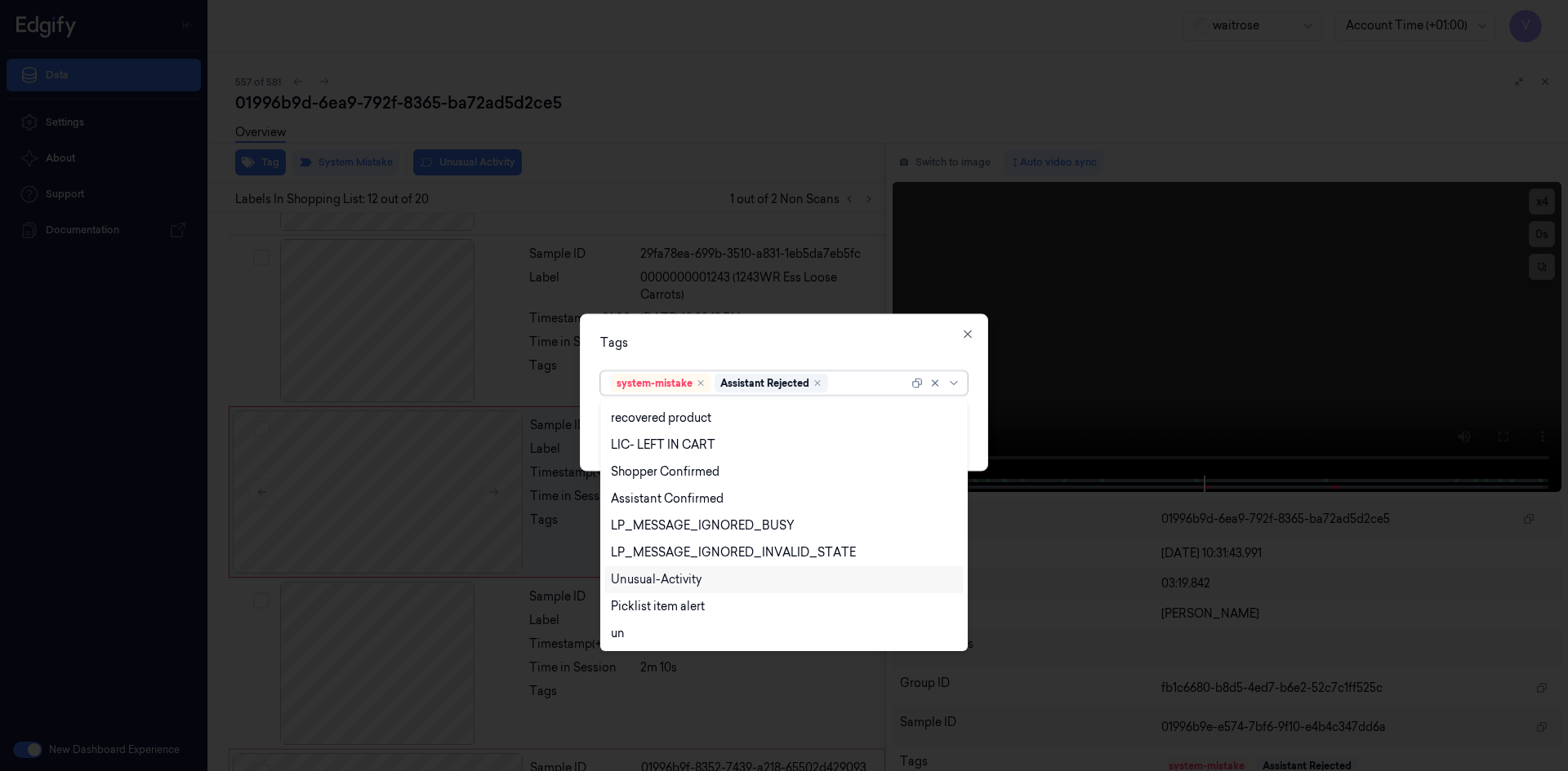
click at [649, 576] on div "Unusual-Activity" at bounding box center [657, 580] width 91 height 17
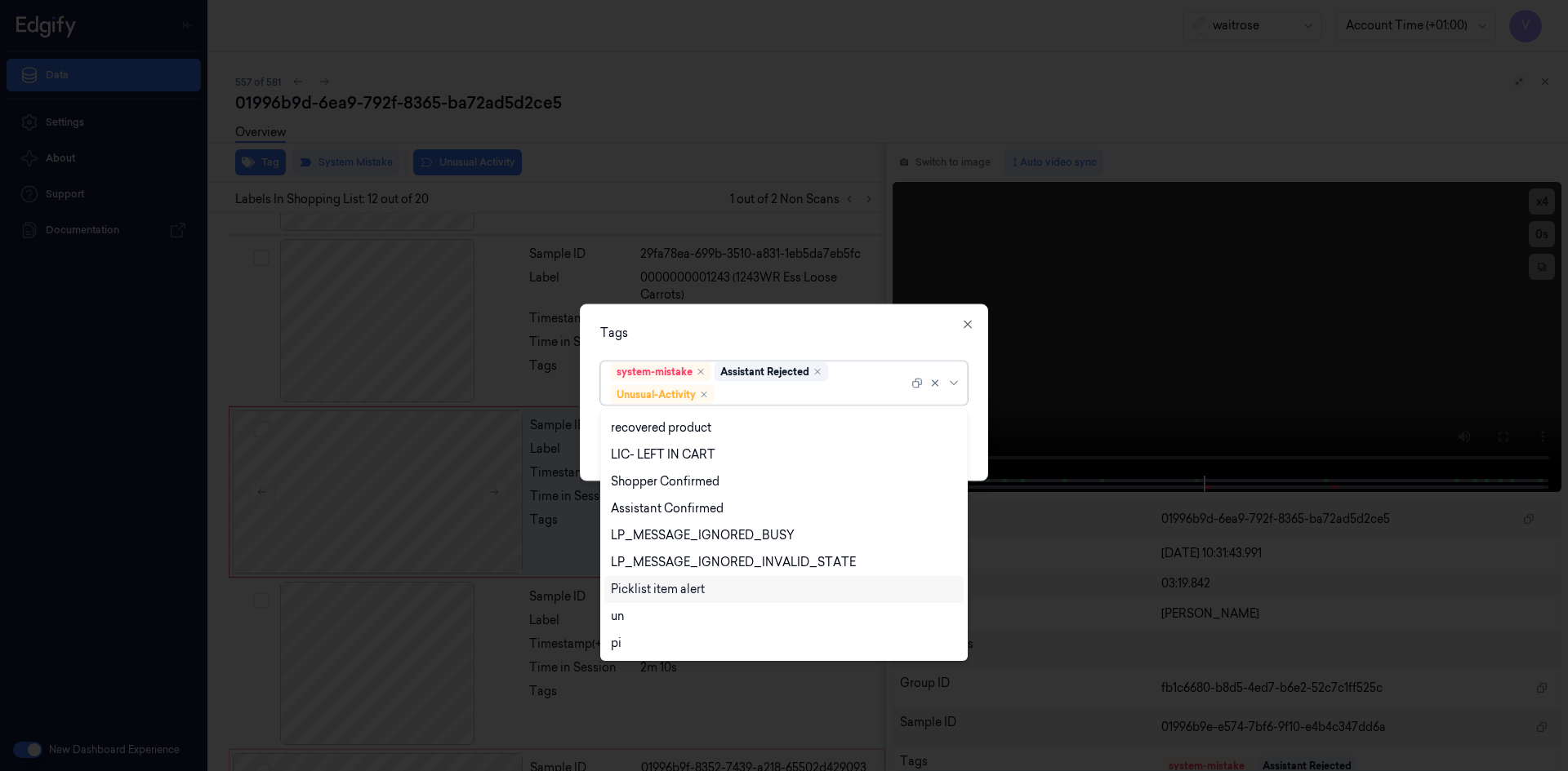
click at [646, 591] on div "Picklist item alert" at bounding box center [658, 590] width 94 height 17
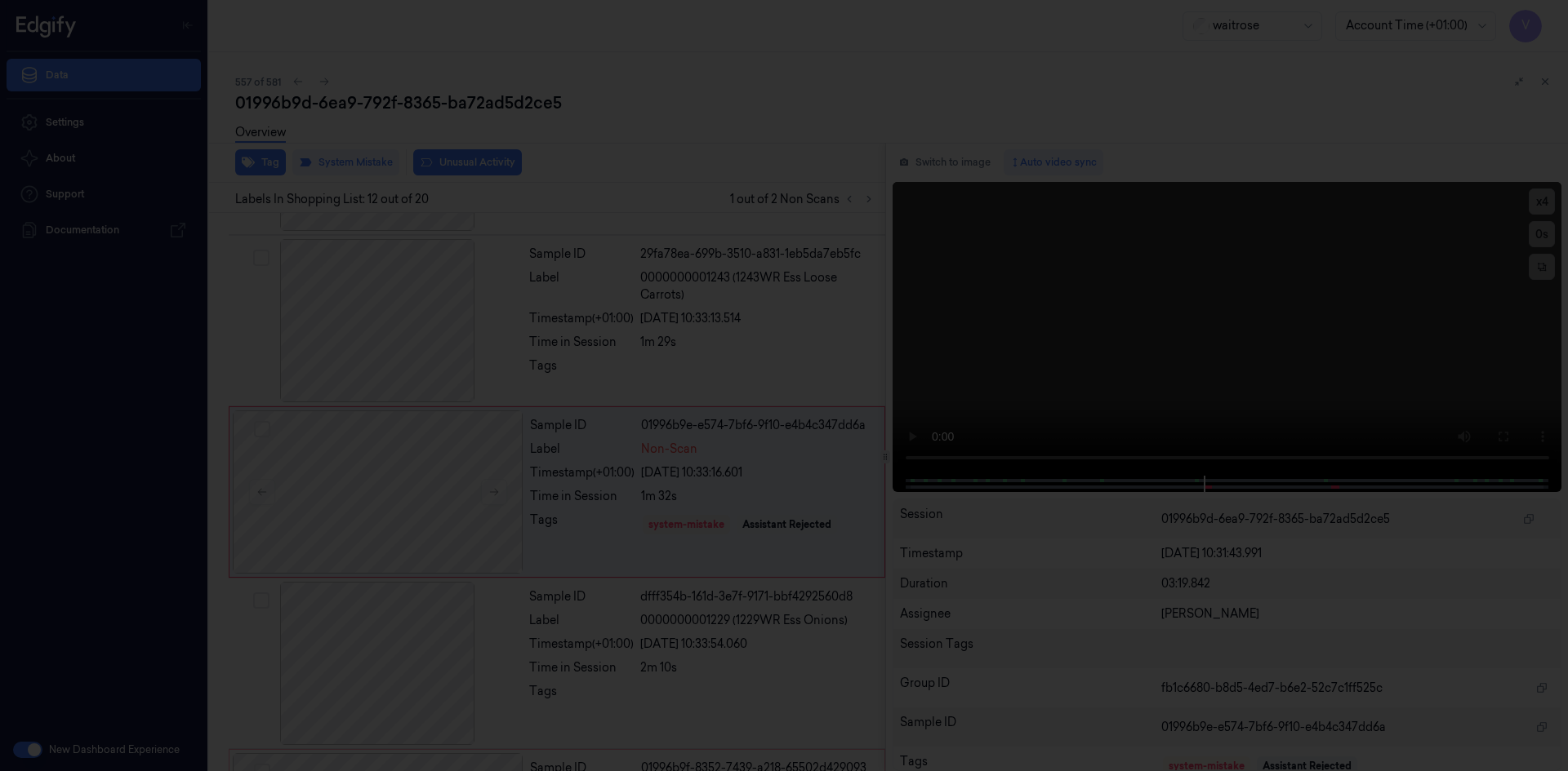
click at [720, 299] on div at bounding box center [784, 385] width 1568 height 771
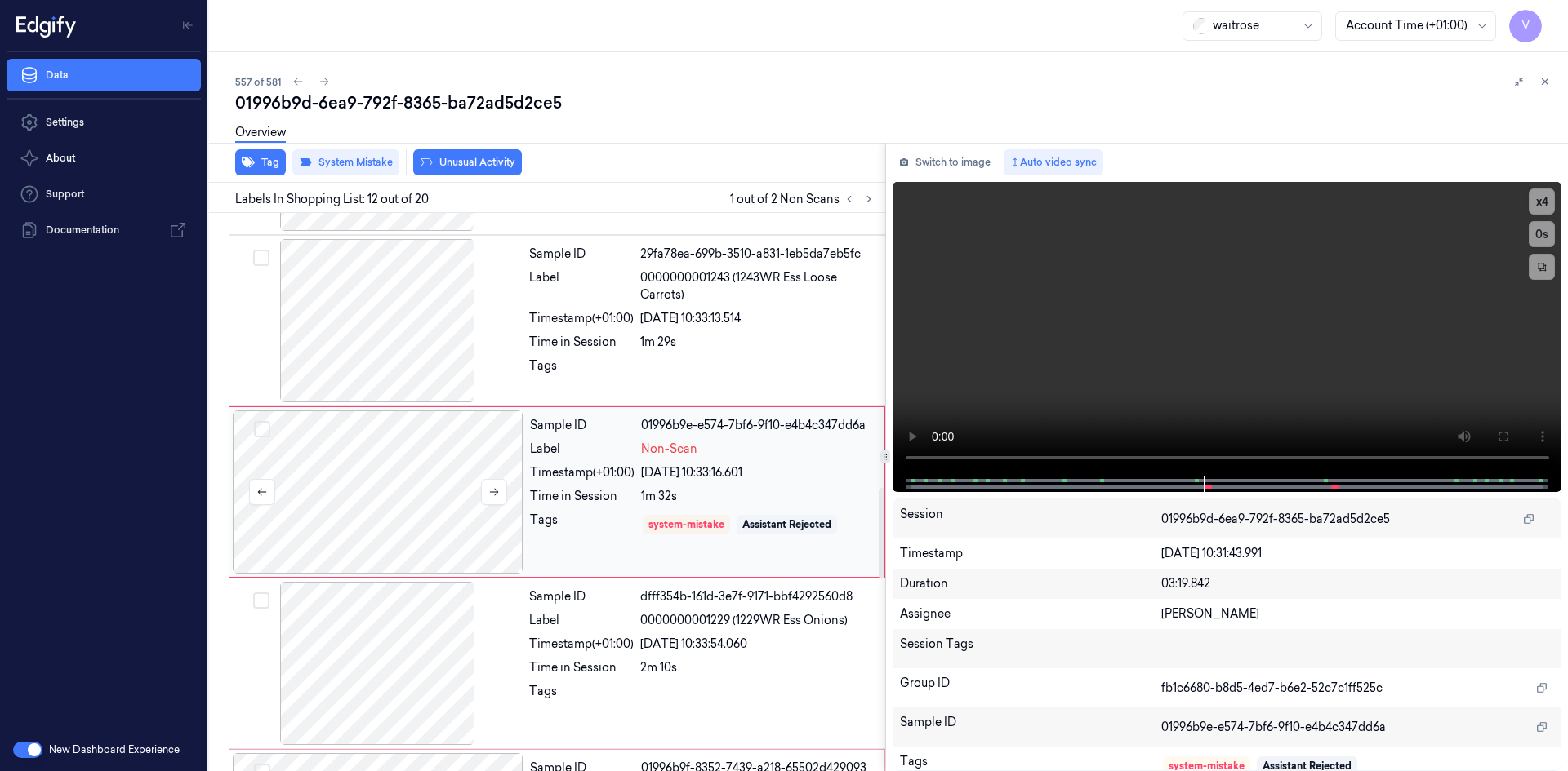
click at [401, 445] on div at bounding box center [378, 492] width 291 height 163
click at [260, 159] on button "Tag" at bounding box center [261, 162] width 50 height 26
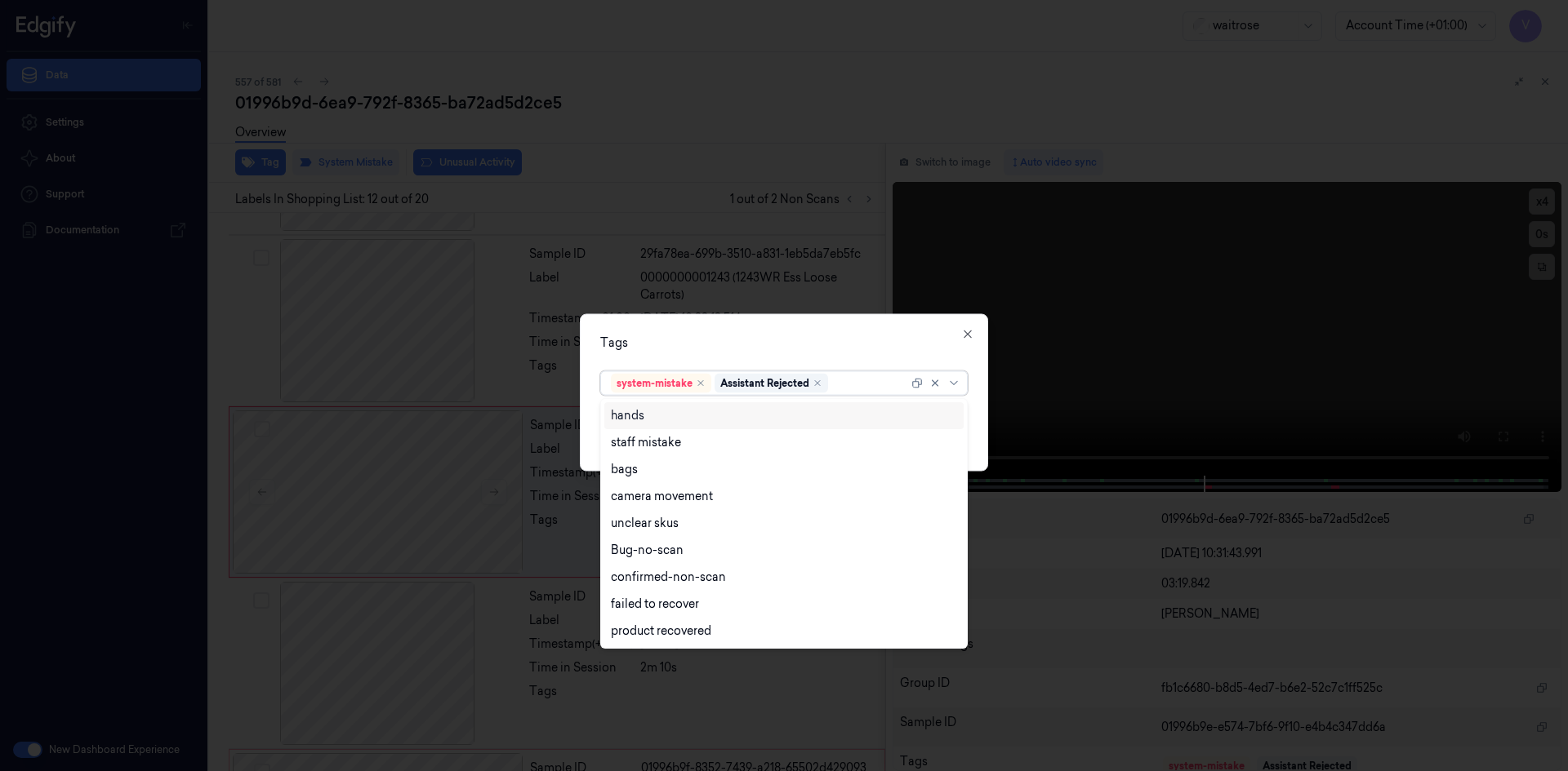
click at [860, 384] on div at bounding box center [870, 383] width 77 height 17
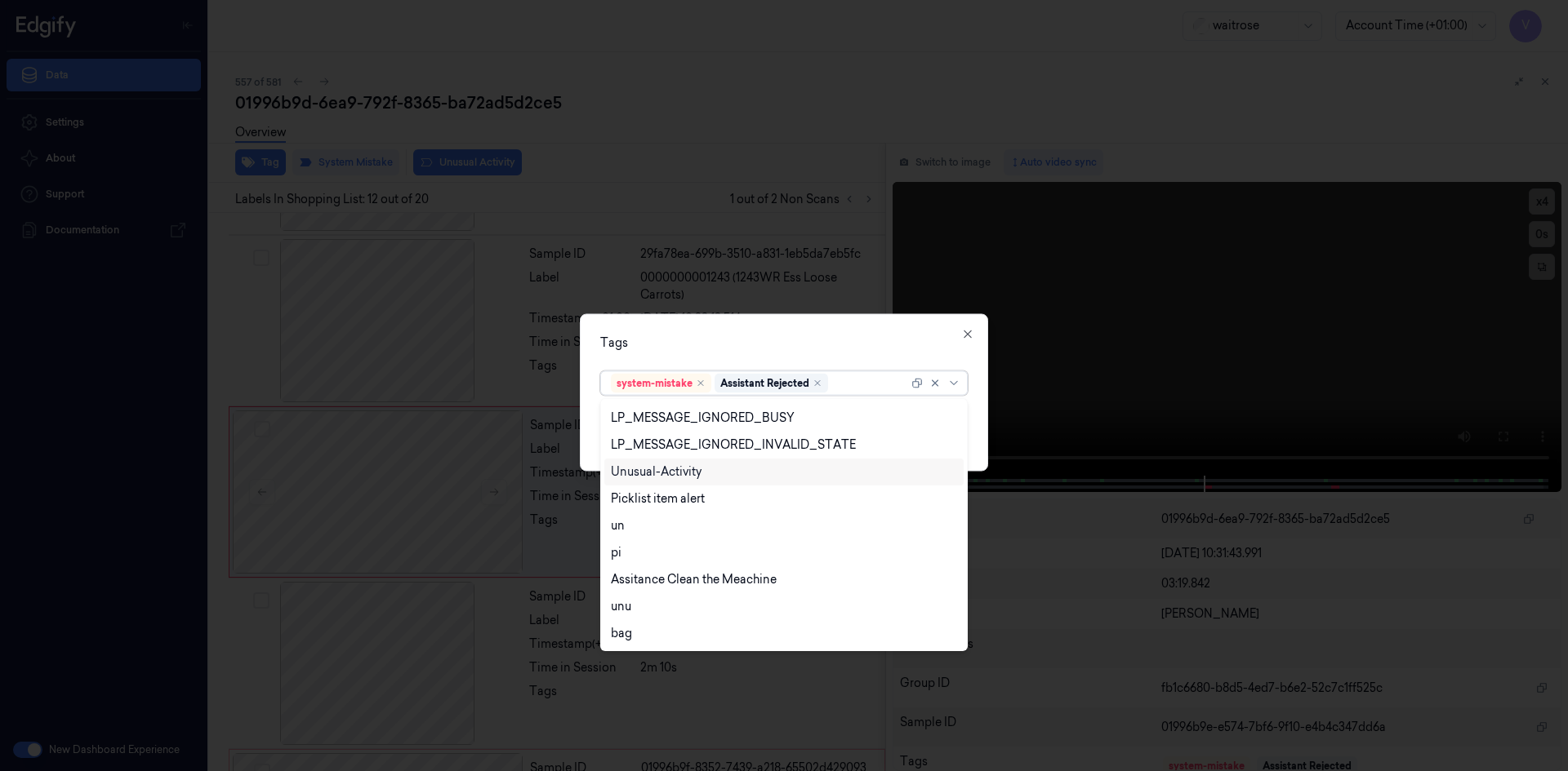
click at [677, 471] on div "Unusual-Activity" at bounding box center [657, 473] width 91 height 17
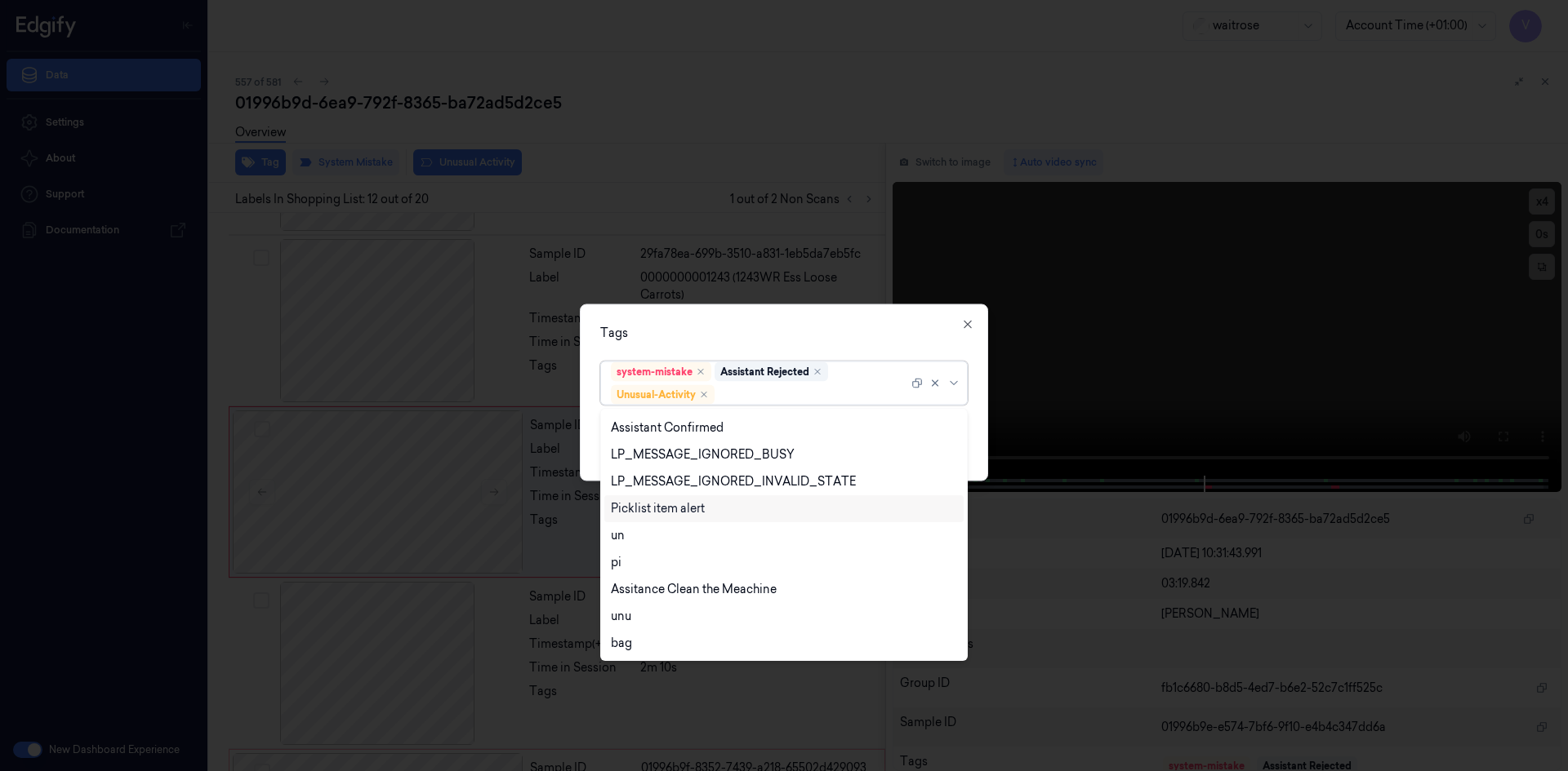
click at [661, 508] on div "Picklist item alert" at bounding box center [658, 509] width 94 height 17
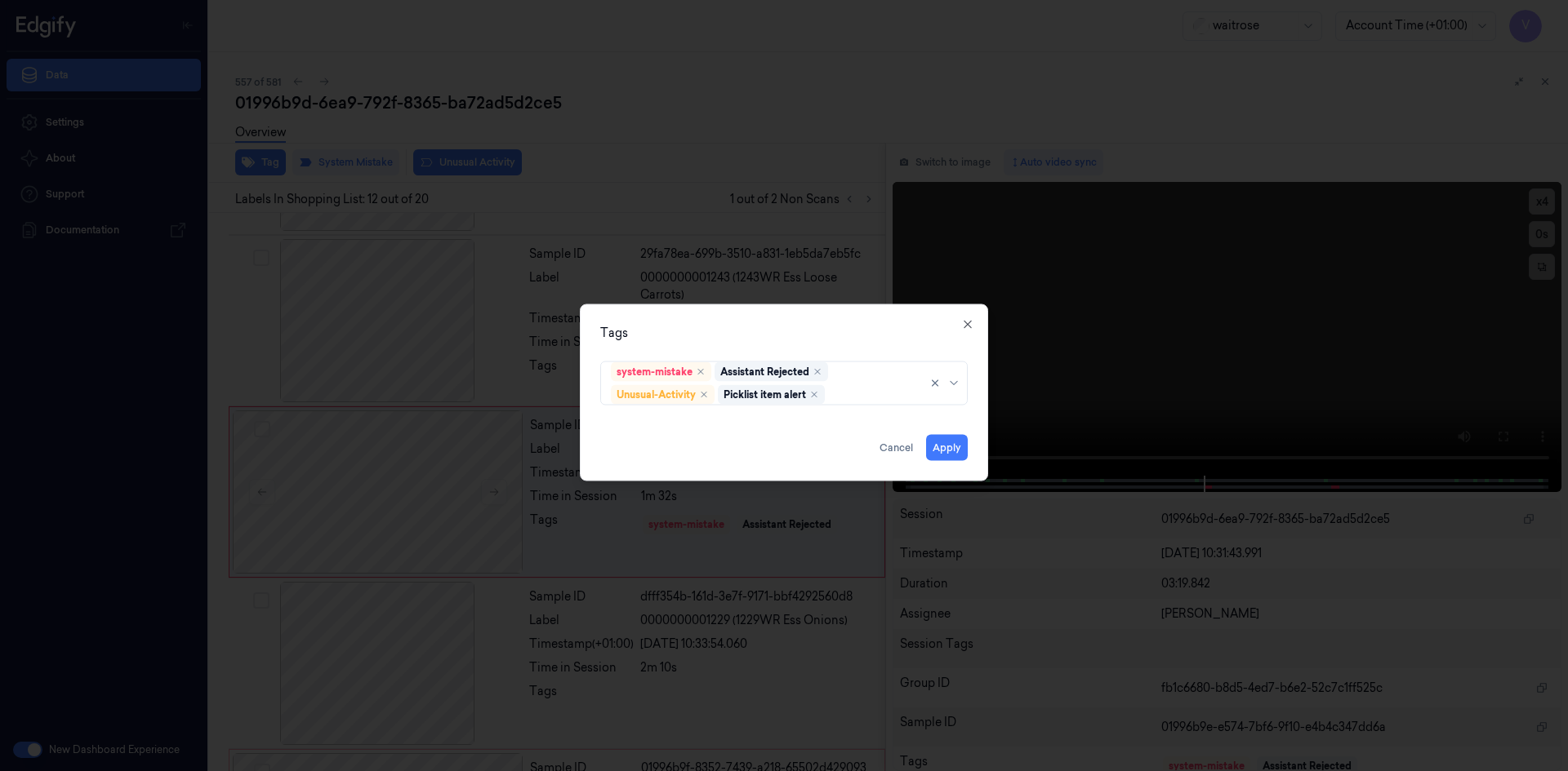
click at [749, 346] on div "Tags system-mistake Assistant Rejected Unusual-Activity Picklist item alert App…" at bounding box center [784, 393] width 408 height 178
click at [952, 448] on button "Apply" at bounding box center [946, 447] width 42 height 26
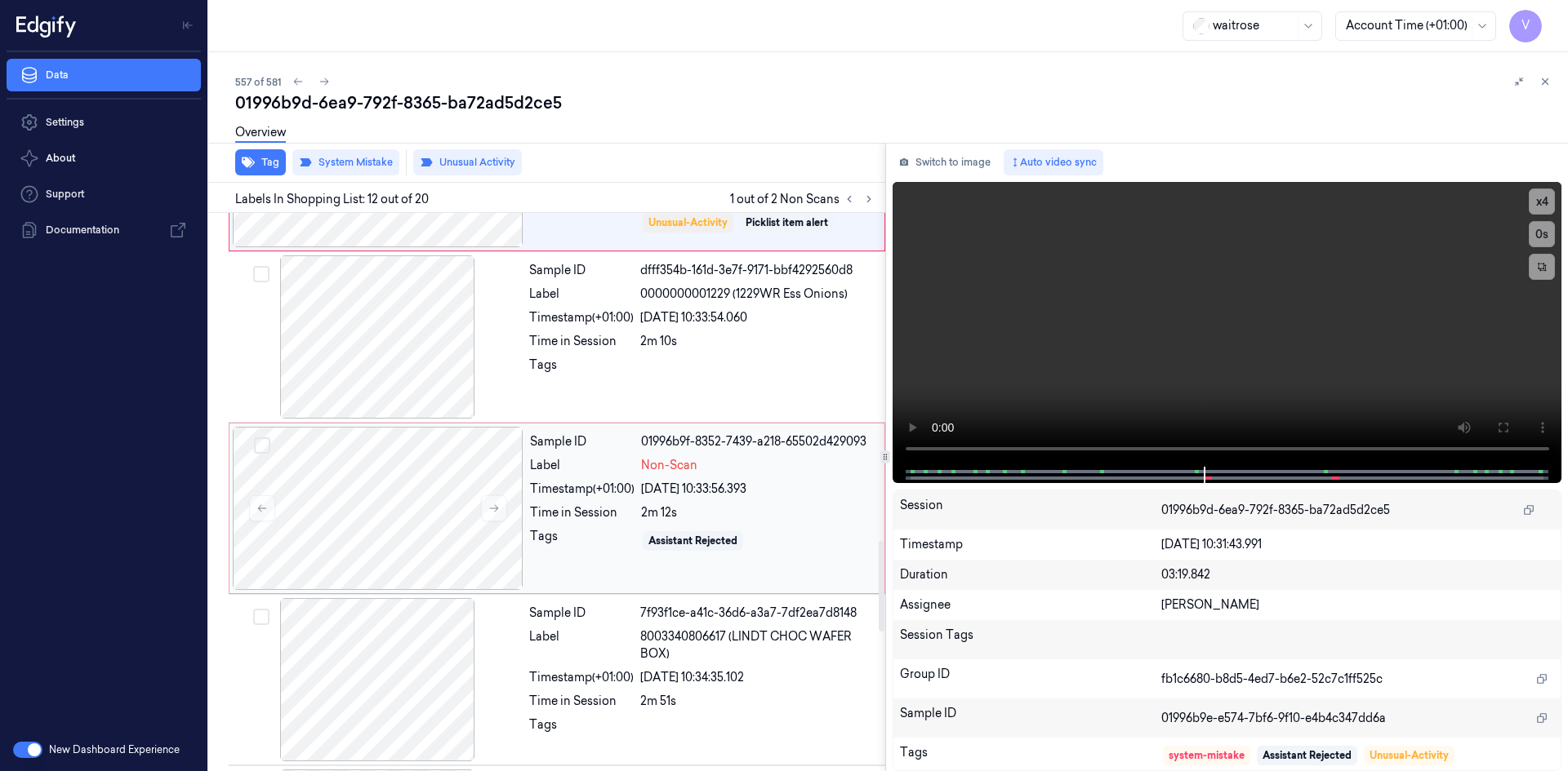
click at [787, 522] on div "Sample ID 01996b9f-8352-7439-a218-65502d429093 Label Non-Scan Timestamp (+01:00…" at bounding box center [702, 508] width 358 height 163
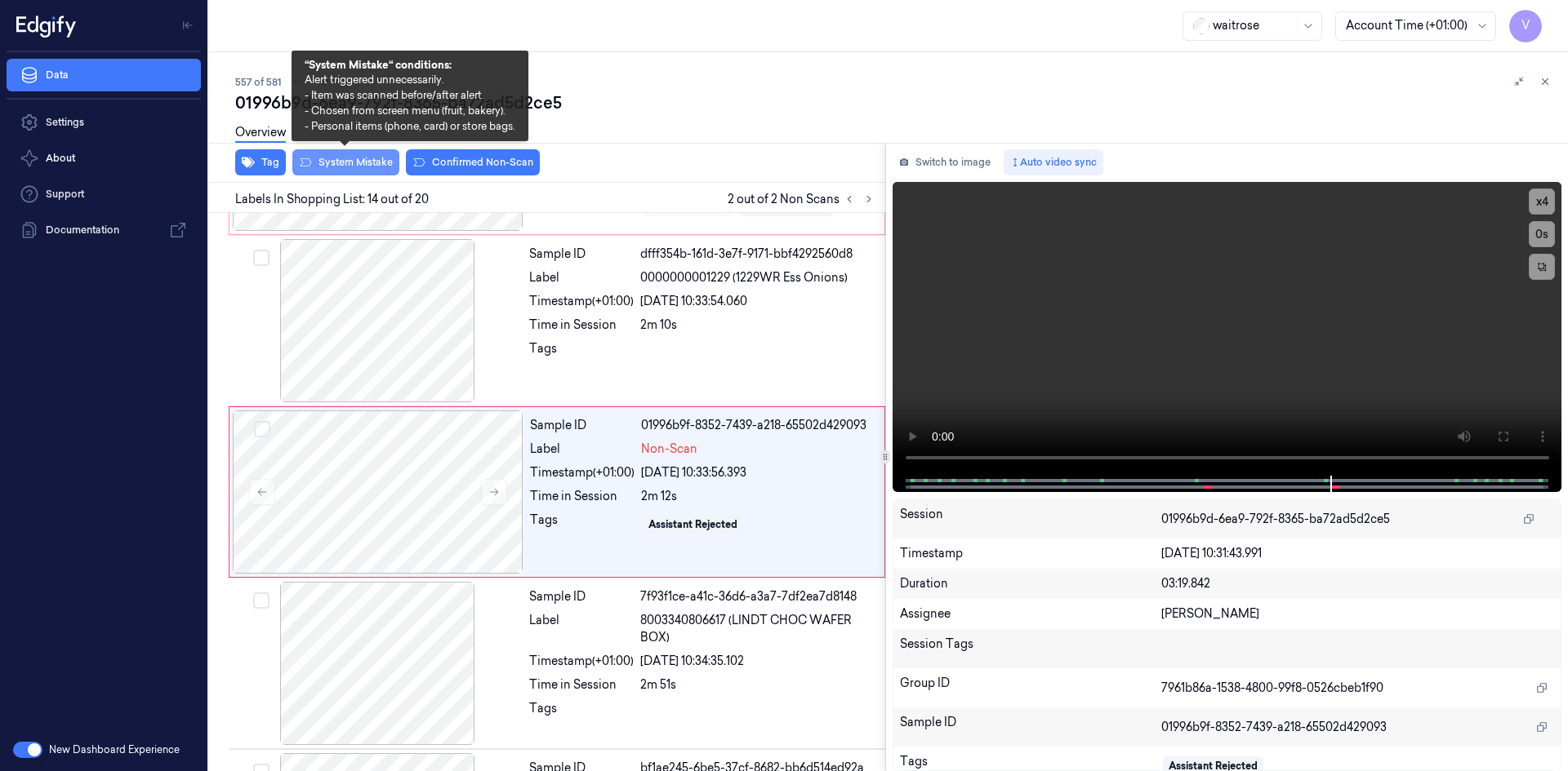
click at [372, 156] on button "System Mistake" at bounding box center [346, 162] width 107 height 26
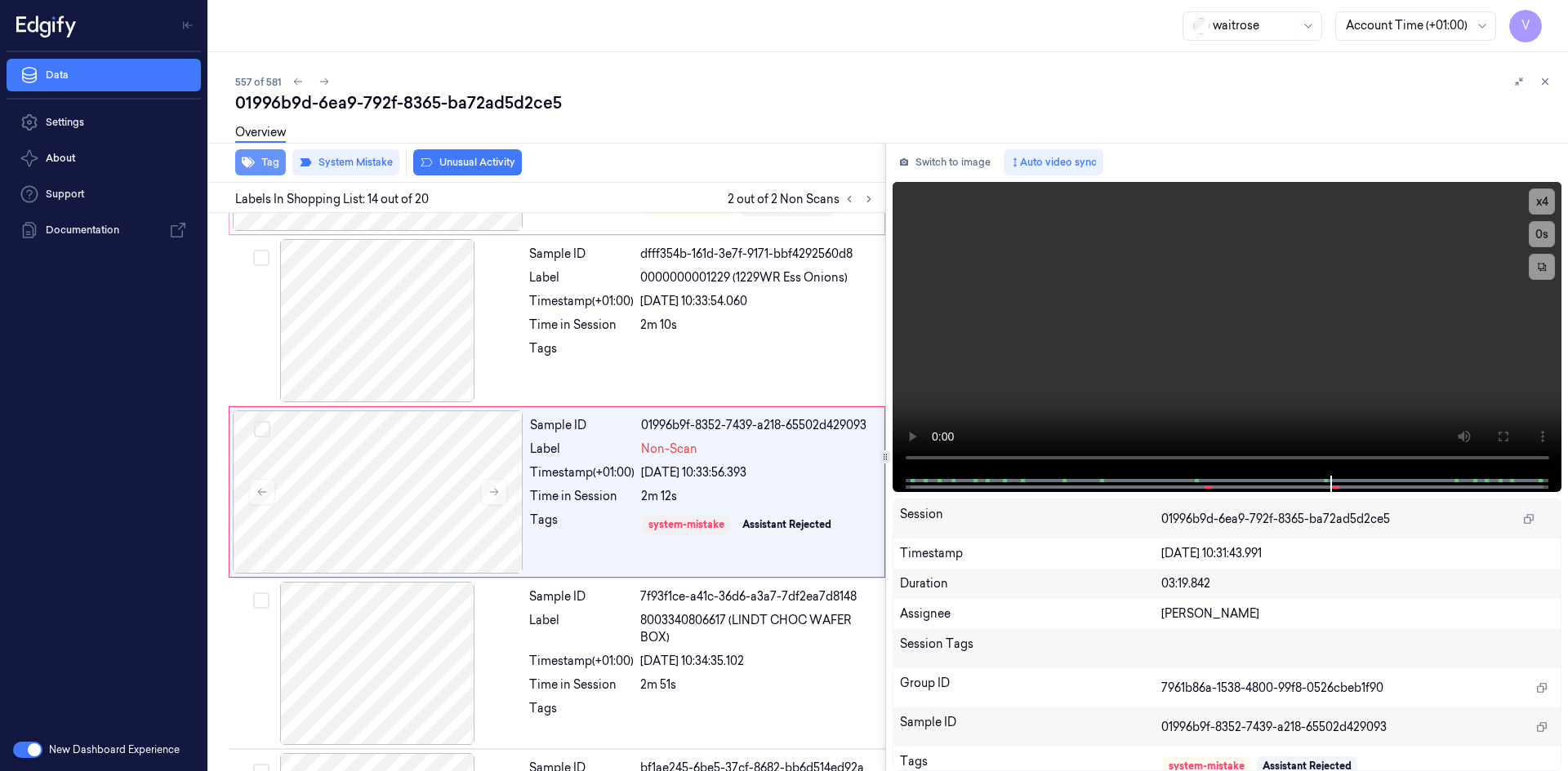
click at [271, 169] on button "Tag" at bounding box center [261, 162] width 50 height 26
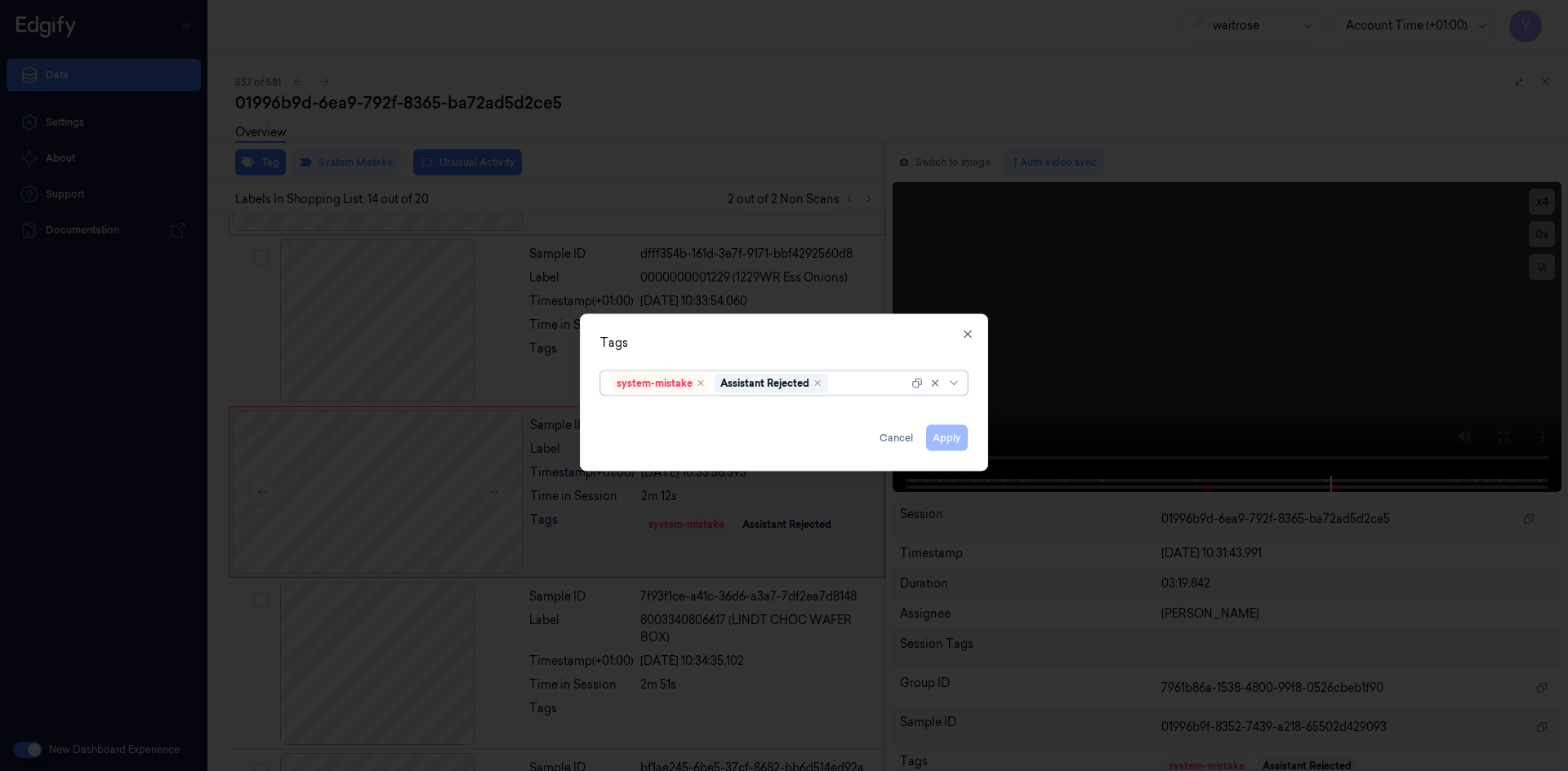
click at [861, 386] on div at bounding box center [870, 383] width 77 height 17
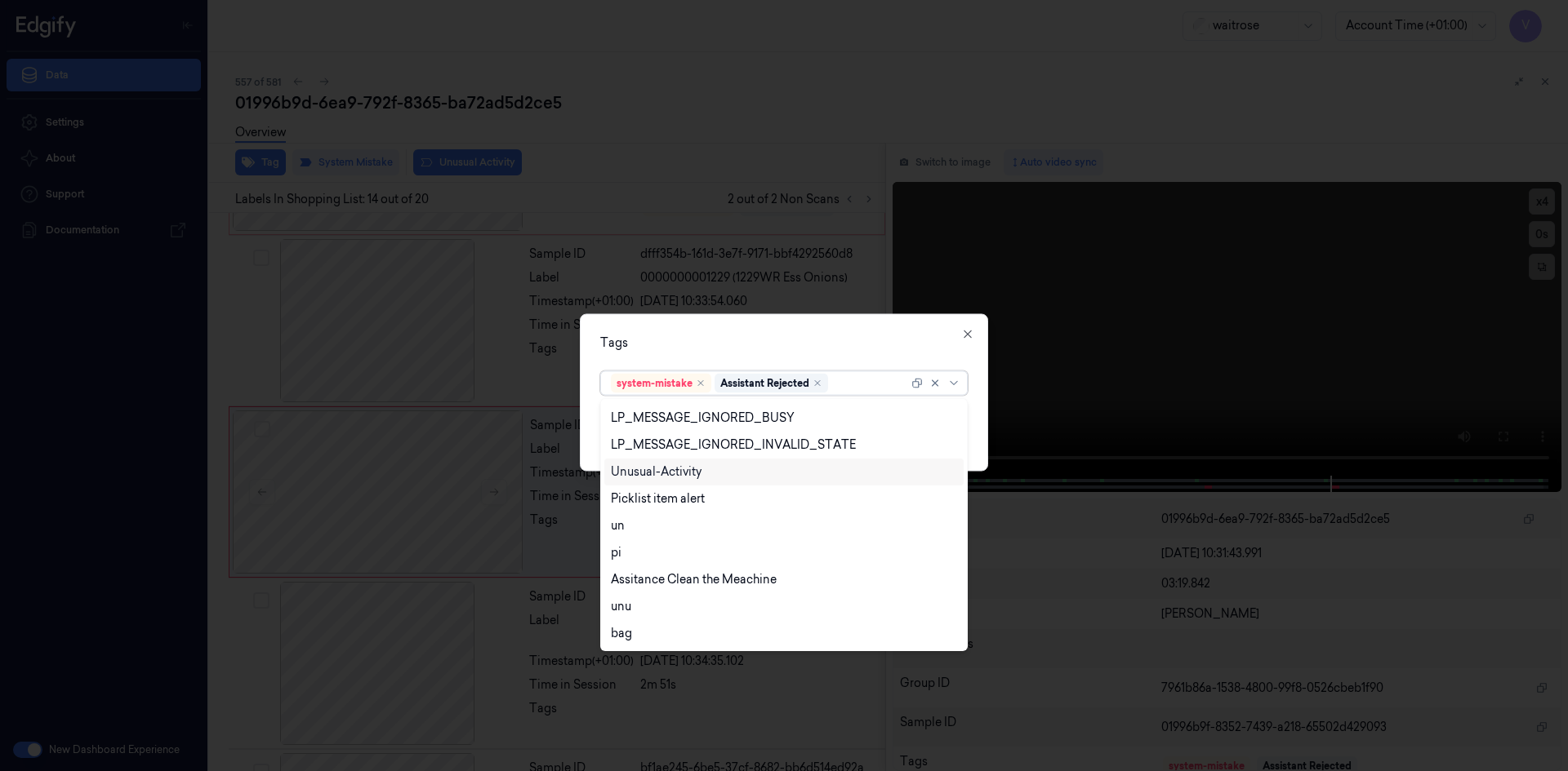
click at [676, 473] on div "Unusual-Activity" at bounding box center [657, 473] width 91 height 17
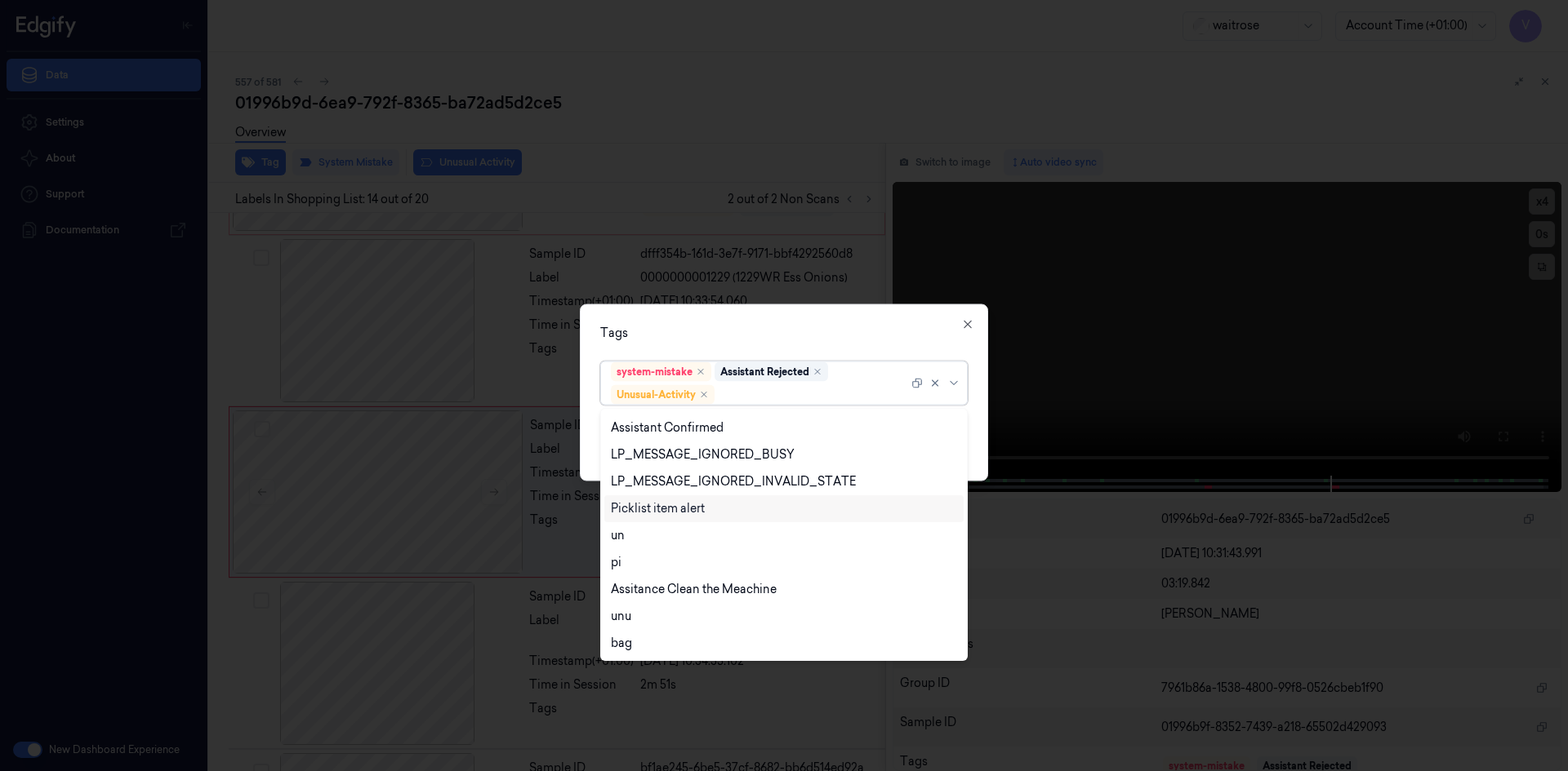
click at [660, 510] on div "Picklist item alert" at bounding box center [658, 509] width 94 height 17
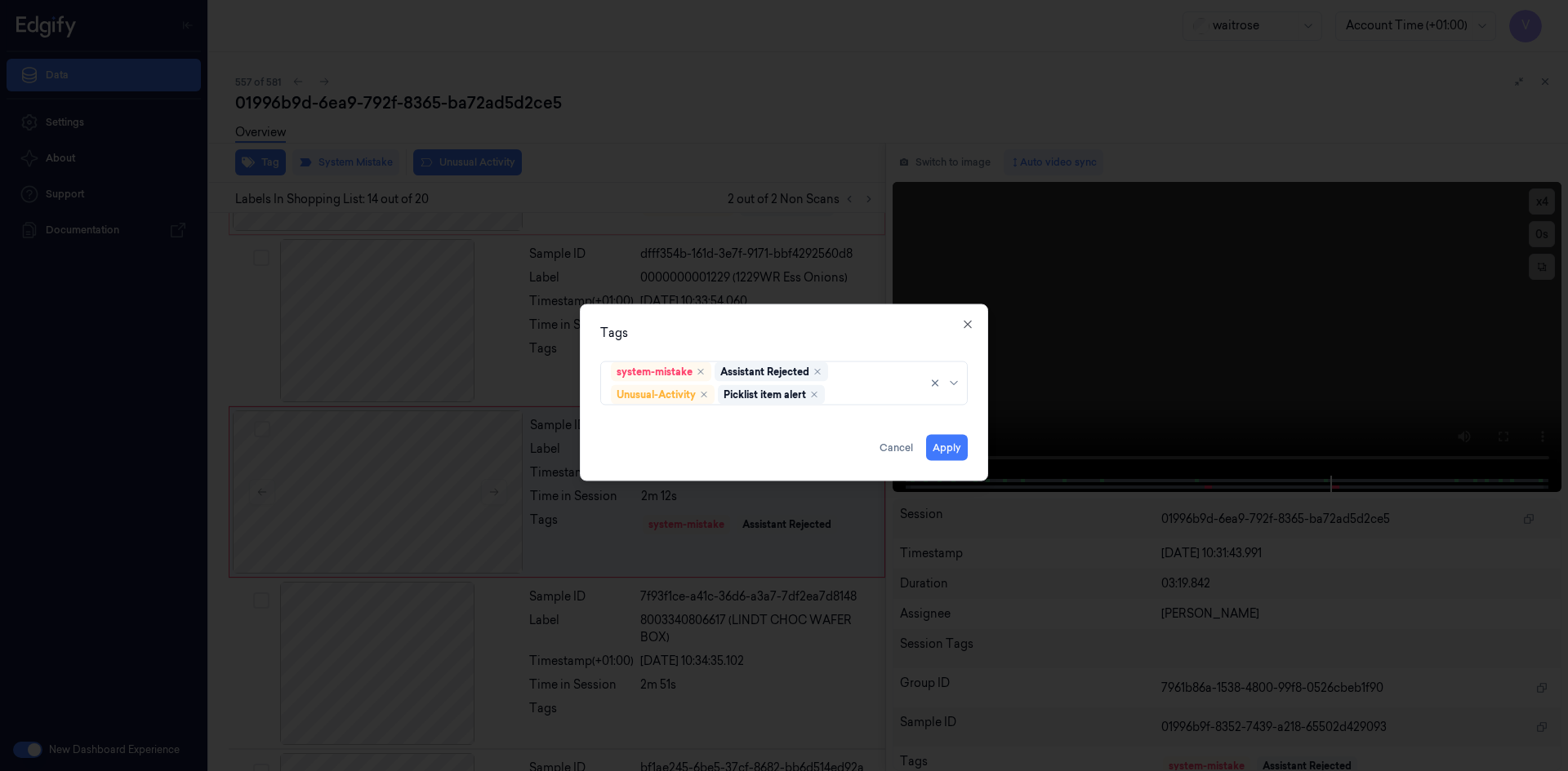
click at [721, 333] on div "Tags" at bounding box center [784, 333] width 368 height 17
click at [948, 448] on button "Apply" at bounding box center [946, 447] width 42 height 26
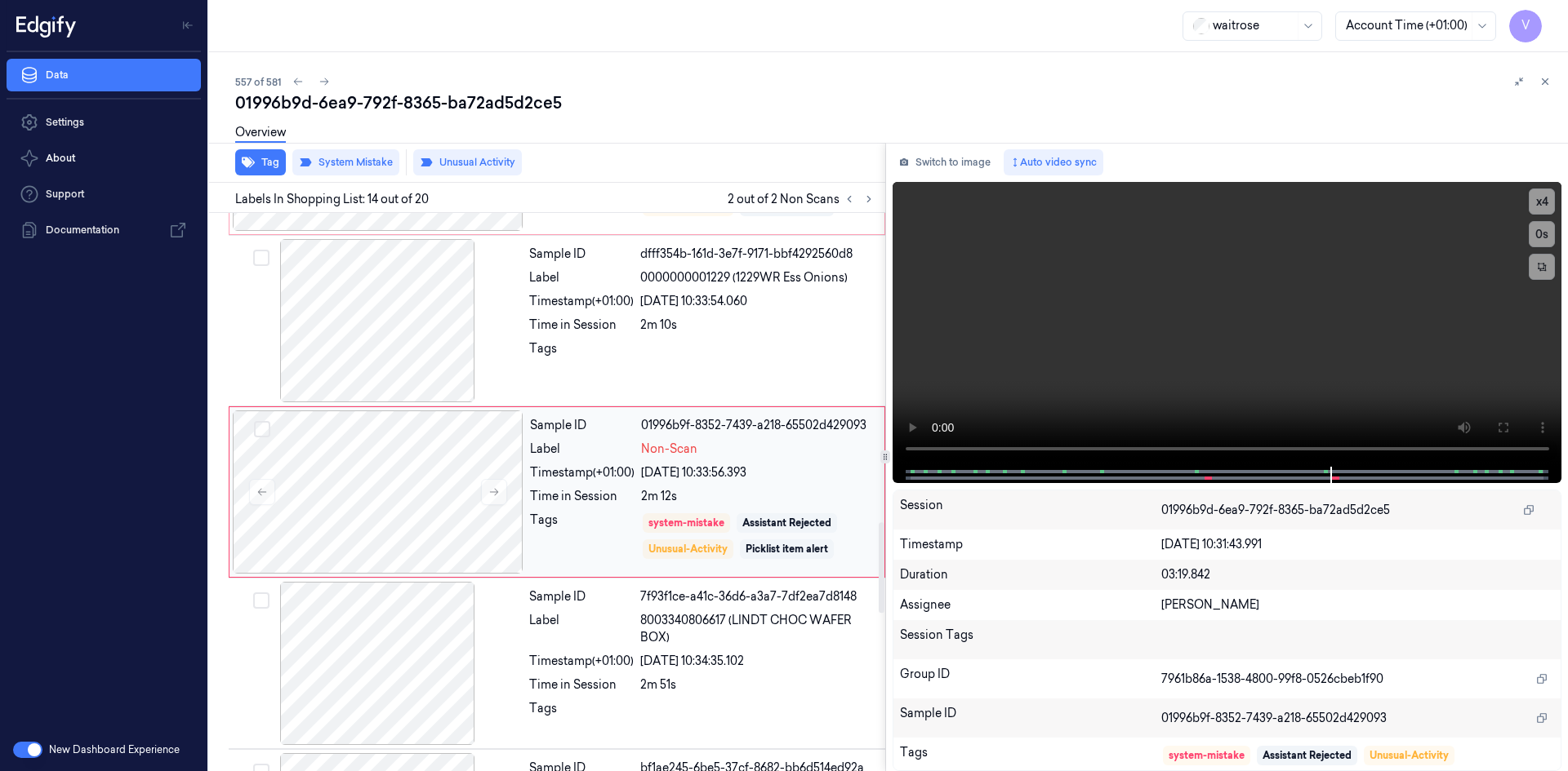
scroll to position [1708, 0]
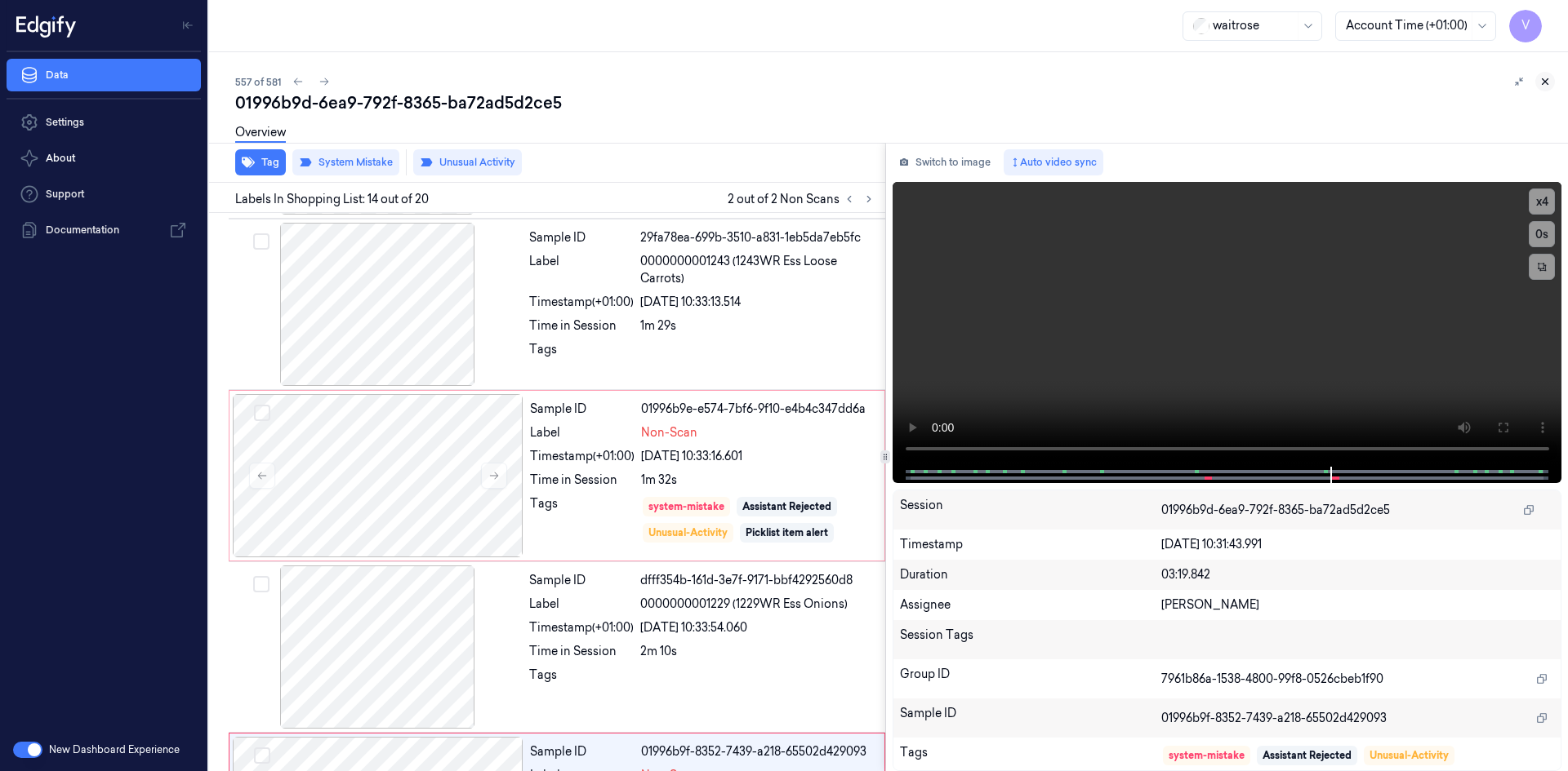
click at [1549, 82] on icon at bounding box center [1546, 82] width 12 height 12
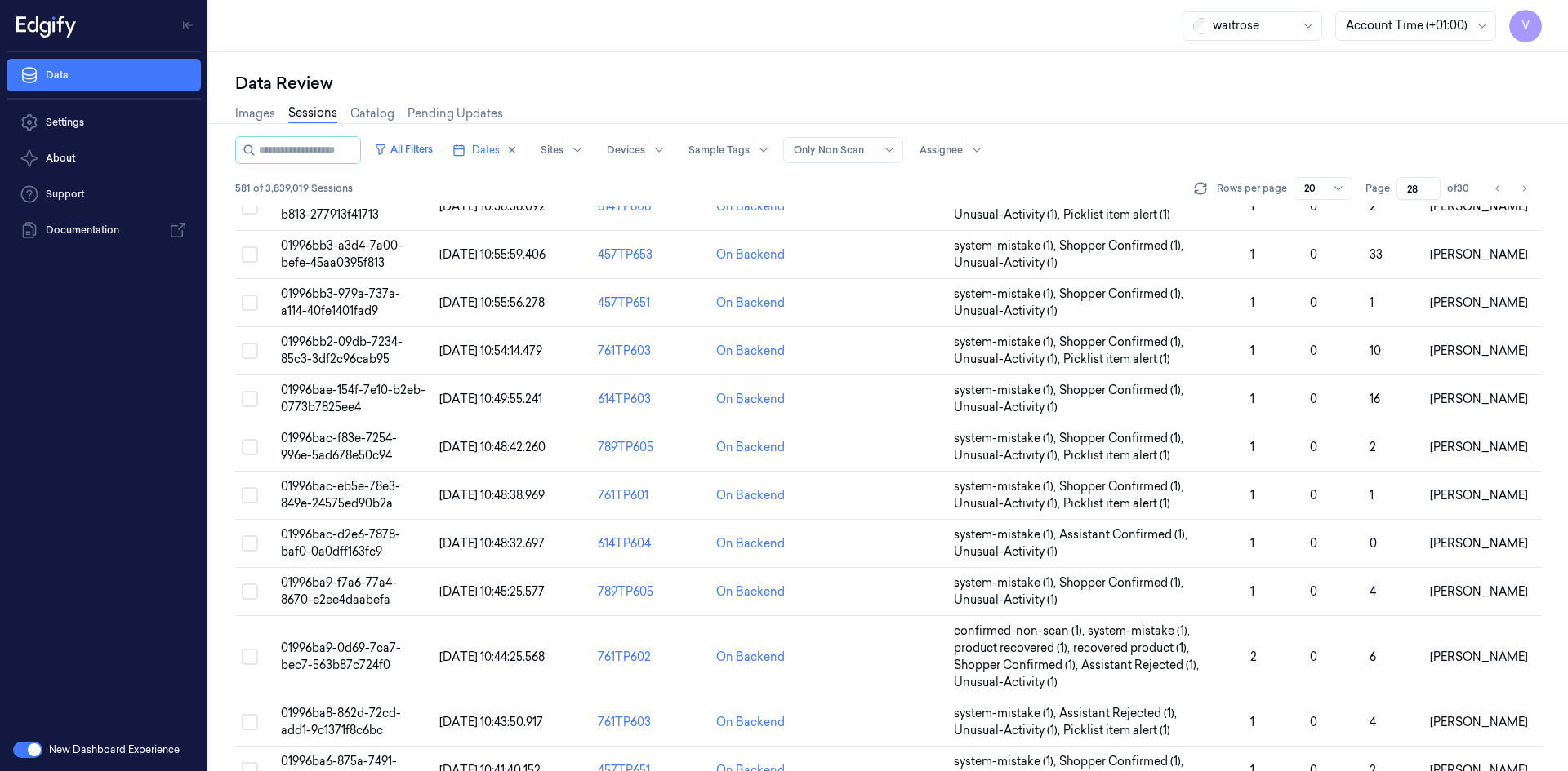
scroll to position [481, 0]
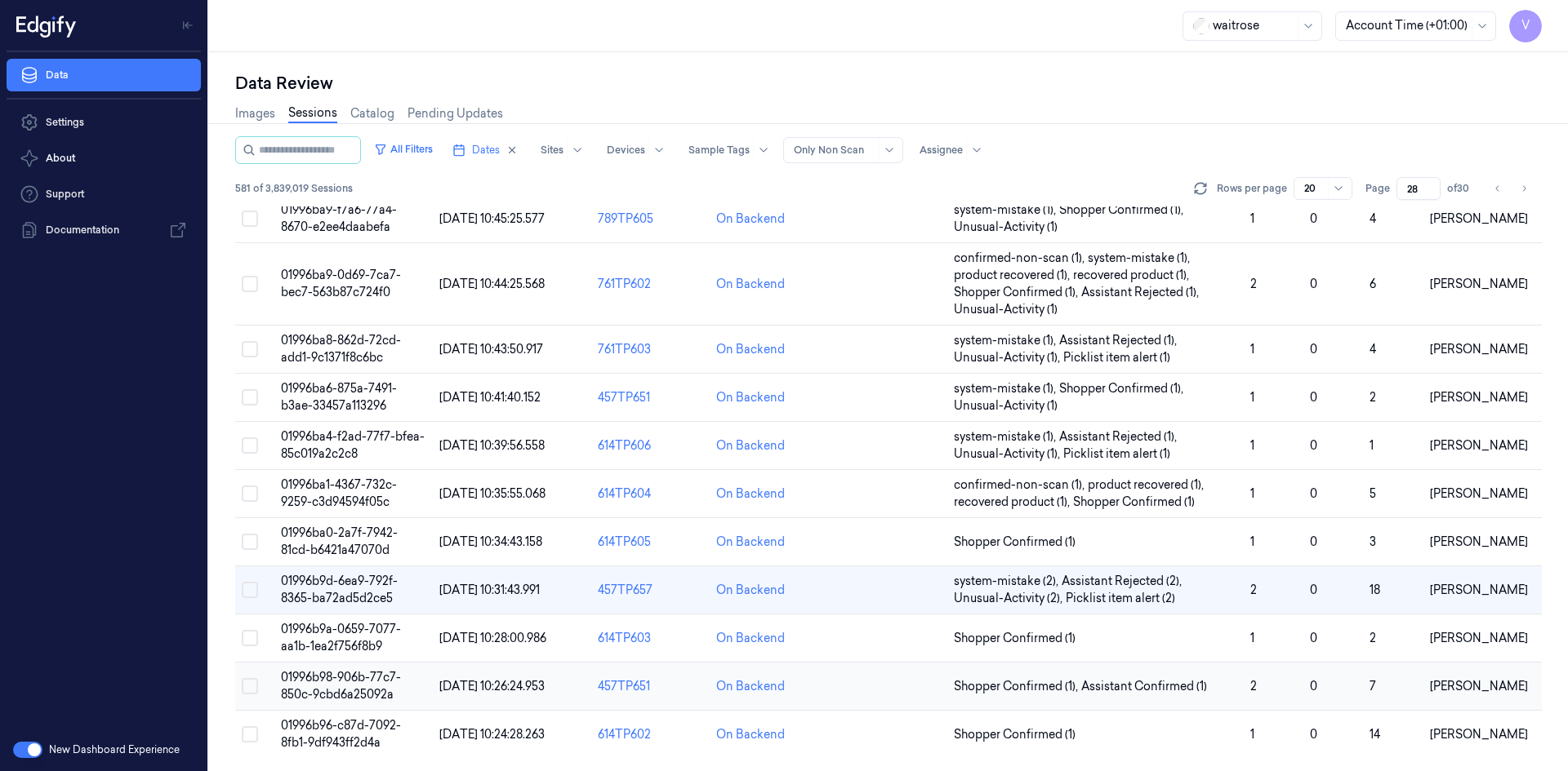
click at [347, 678] on span "01996b98-906b-77c7-850c-9cbd6a25092a" at bounding box center [341, 686] width 120 height 32
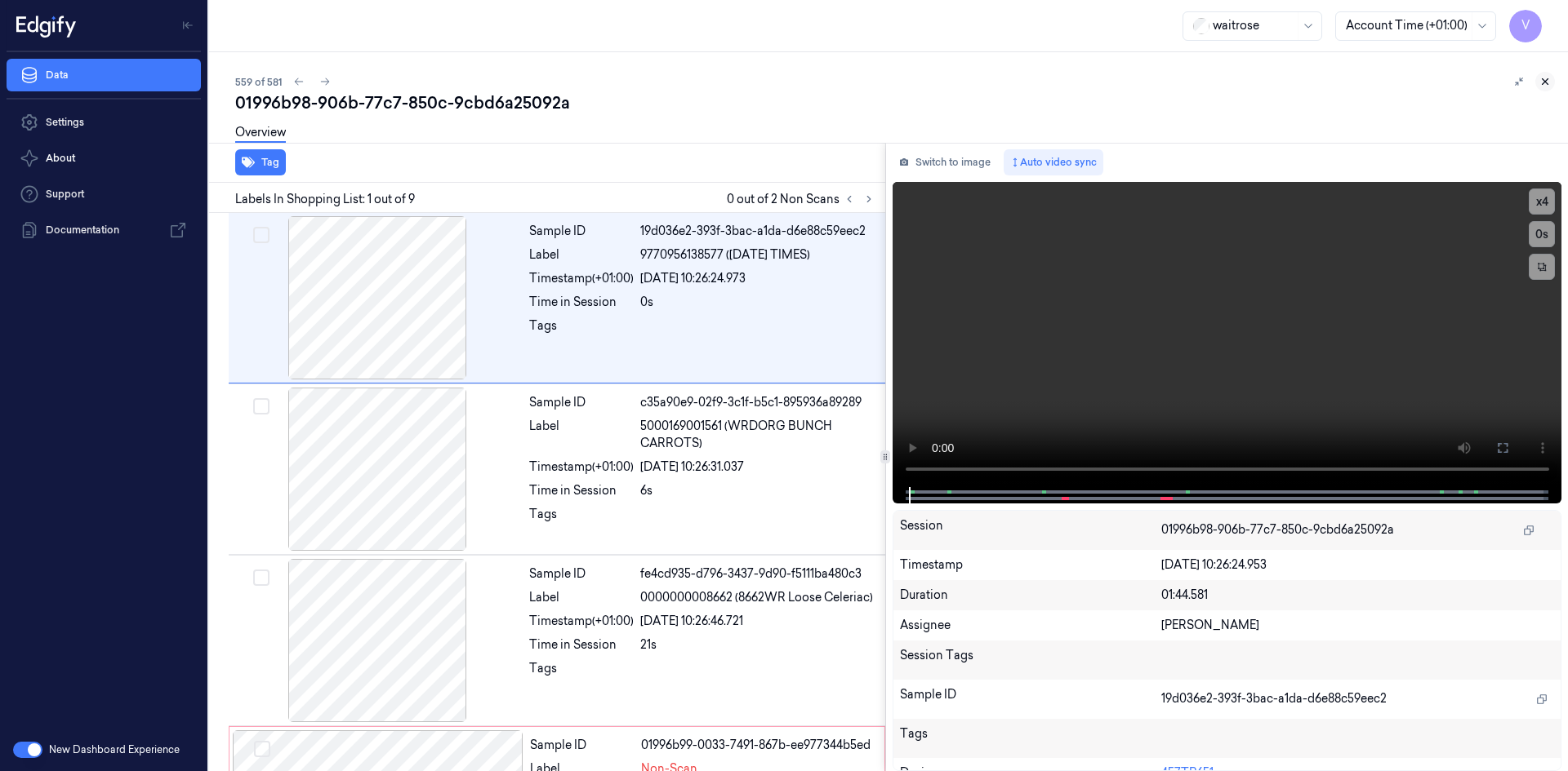
click at [1541, 77] on icon at bounding box center [1546, 82] width 12 height 12
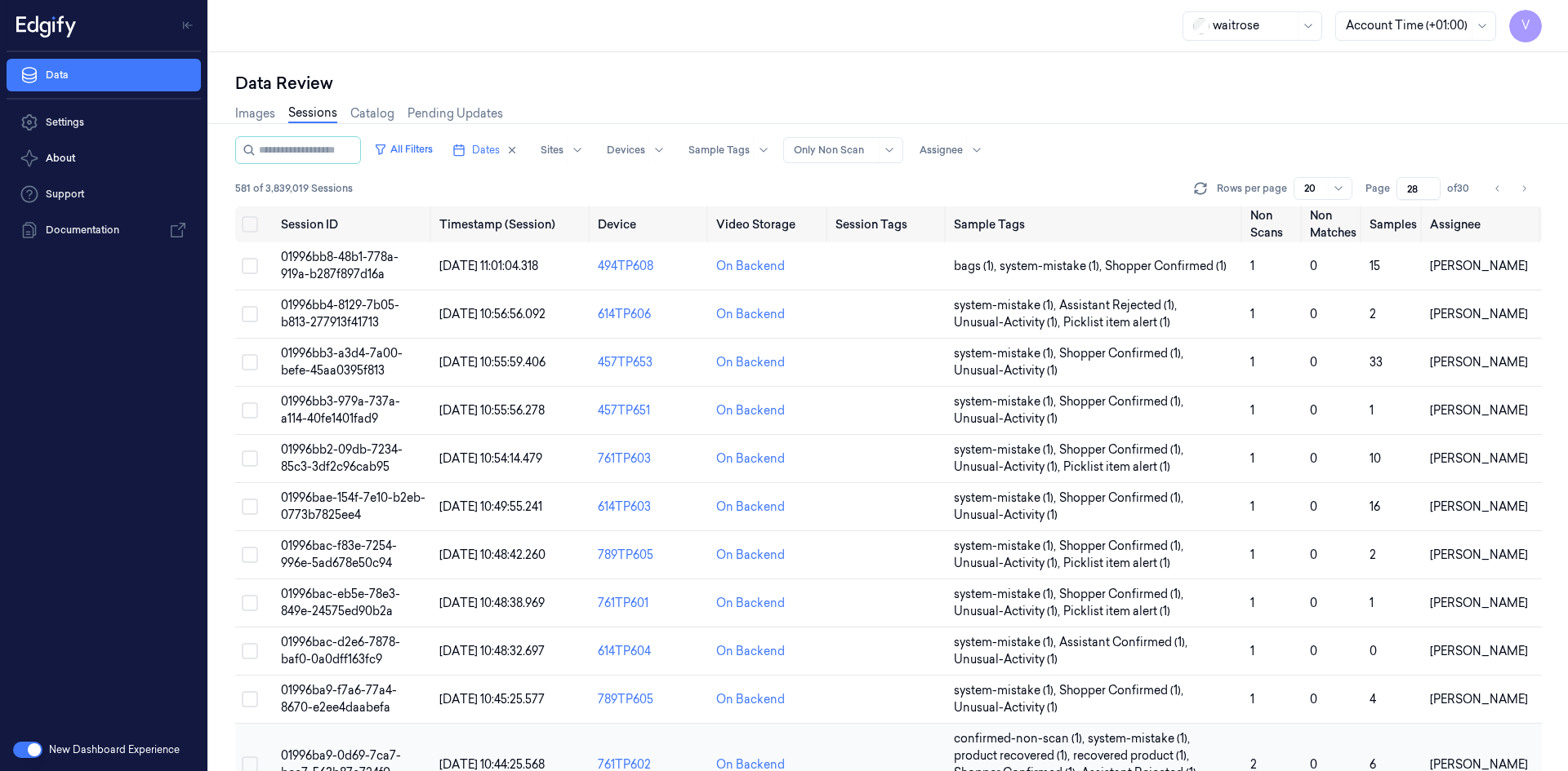
scroll to position [481, 0]
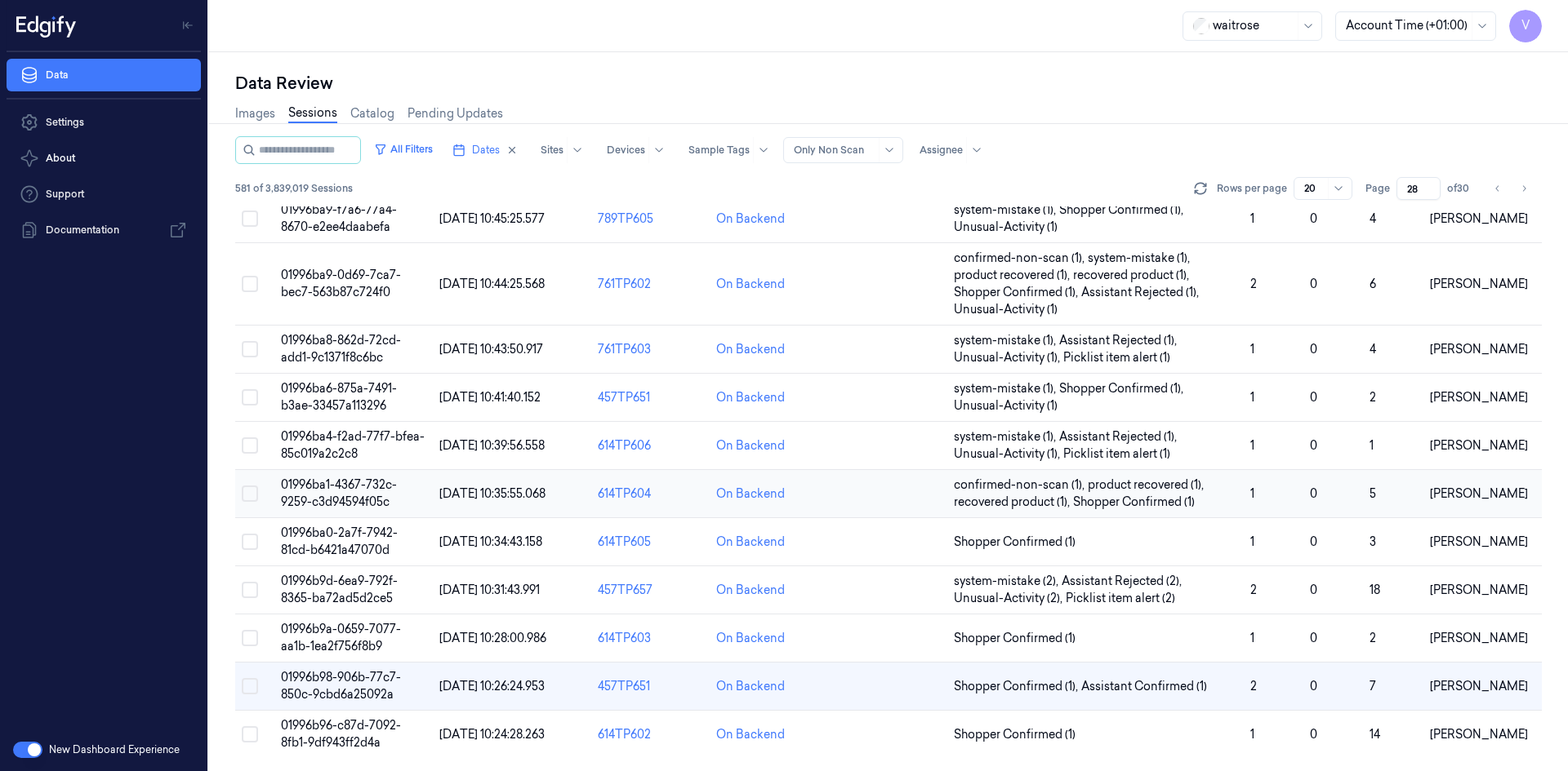
click at [865, 485] on td at bounding box center [888, 494] width 119 height 48
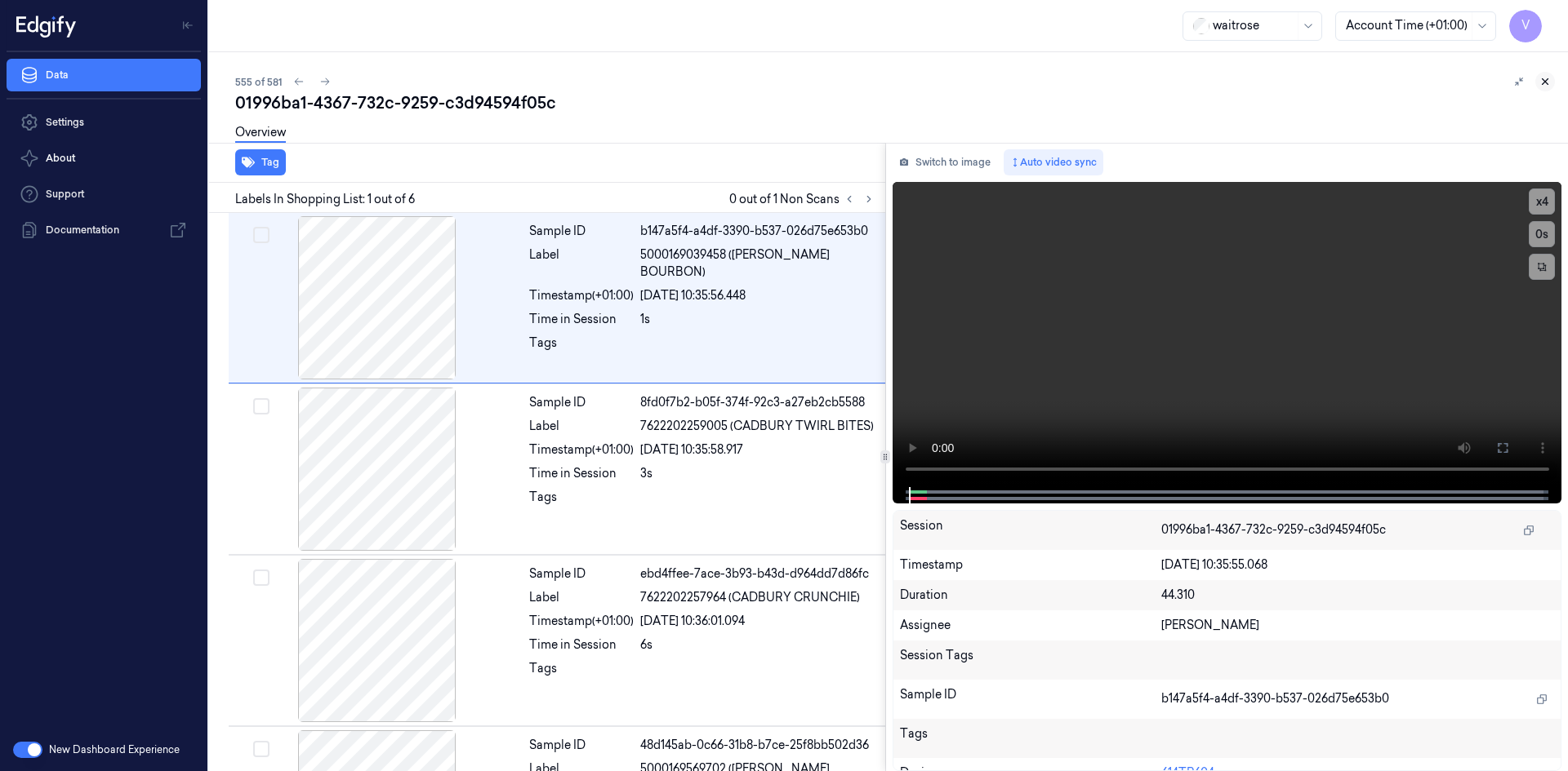
click at [1543, 74] on button at bounding box center [1546, 81] width 19 height 19
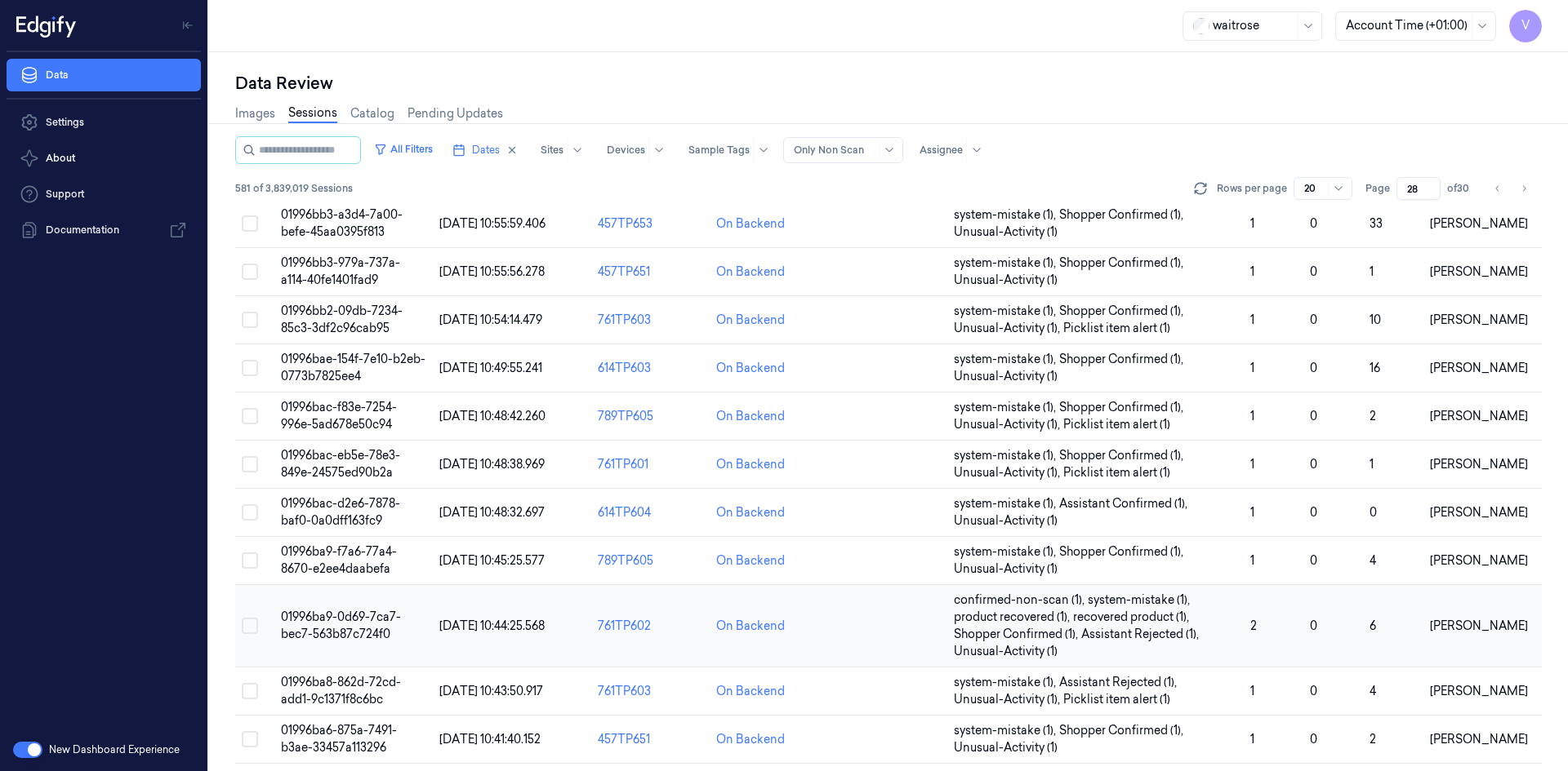
scroll to position [481, 0]
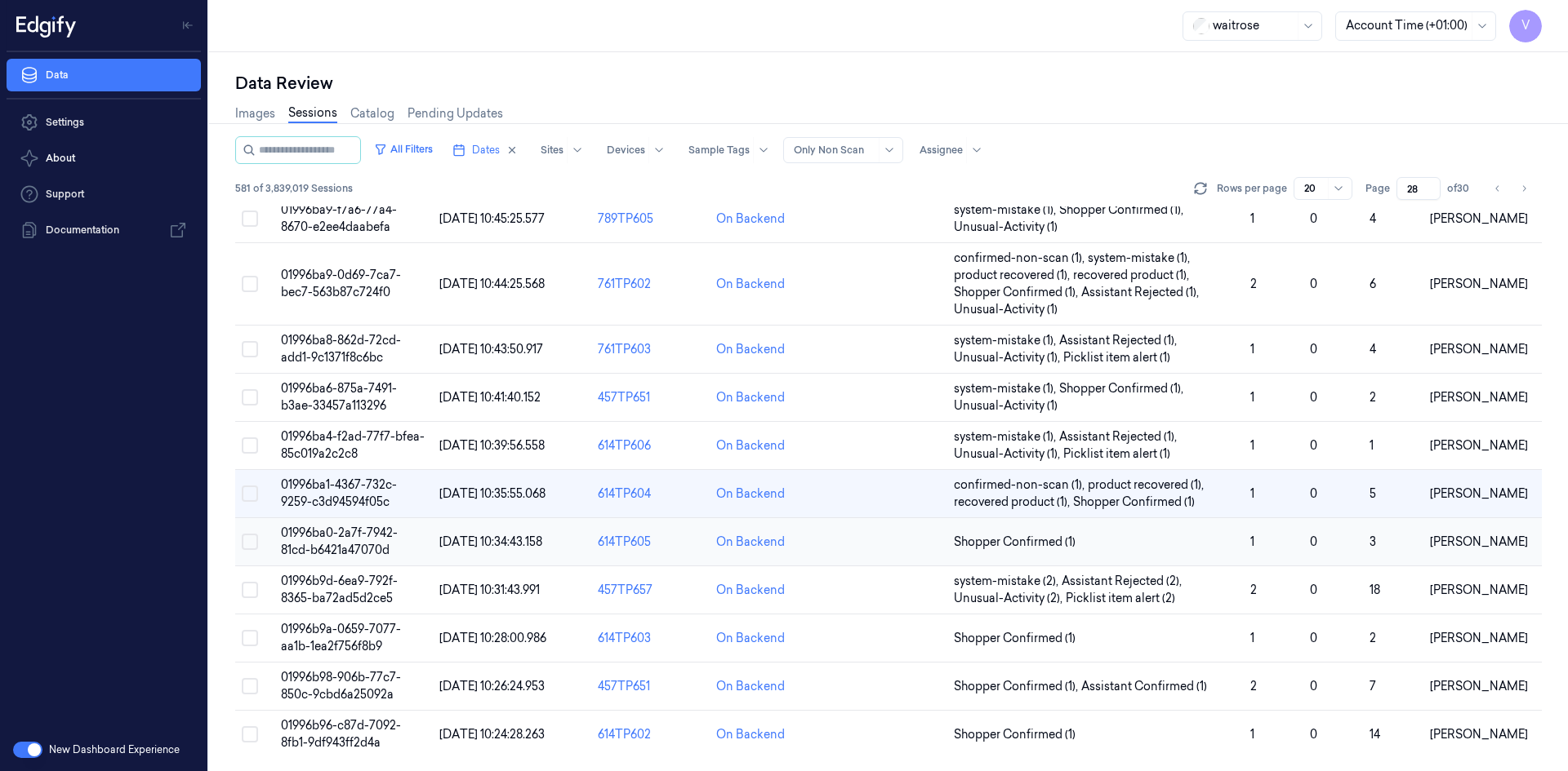
click at [249, 542] on button "Select row" at bounding box center [249, 541] width 16 height 16
click at [251, 538] on button "Select row" at bounding box center [249, 542] width 16 height 16
click at [332, 540] on td "01996ba0-2a7f-7942-81cd-b6421a47070d" at bounding box center [353, 542] width 158 height 48
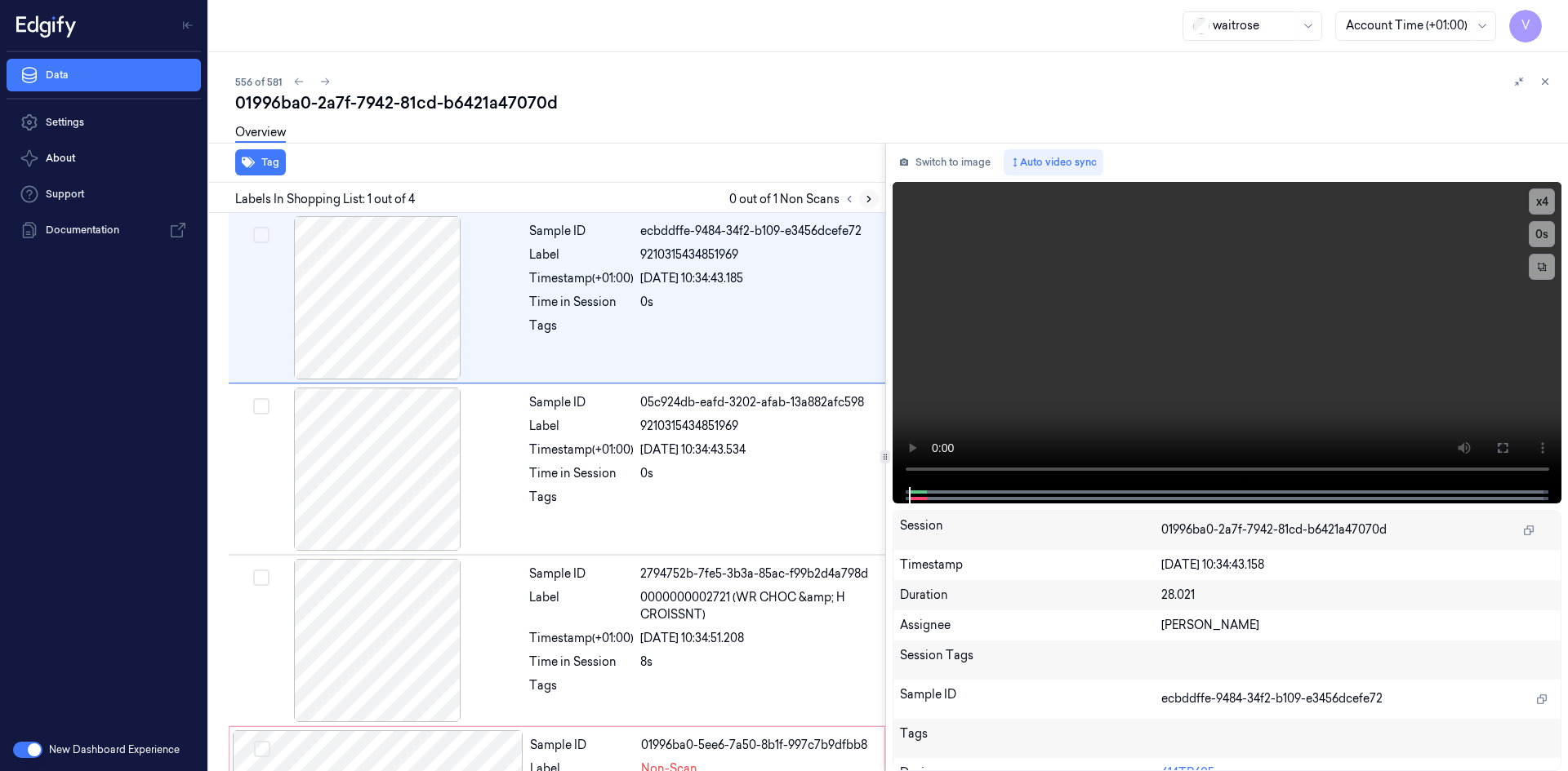
click at [870, 200] on icon at bounding box center [868, 200] width 3 height 6
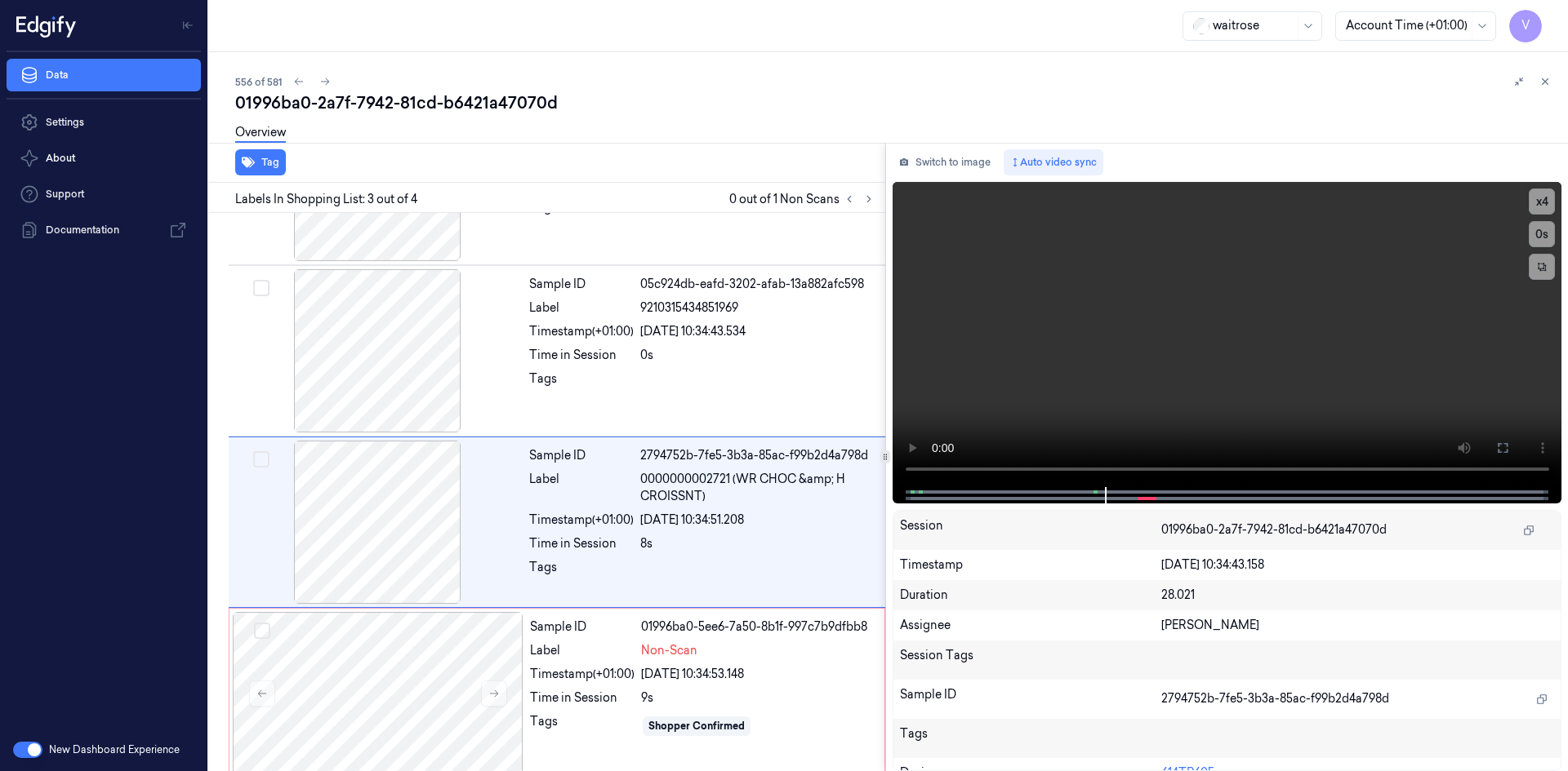
scroll to position [132, 0]
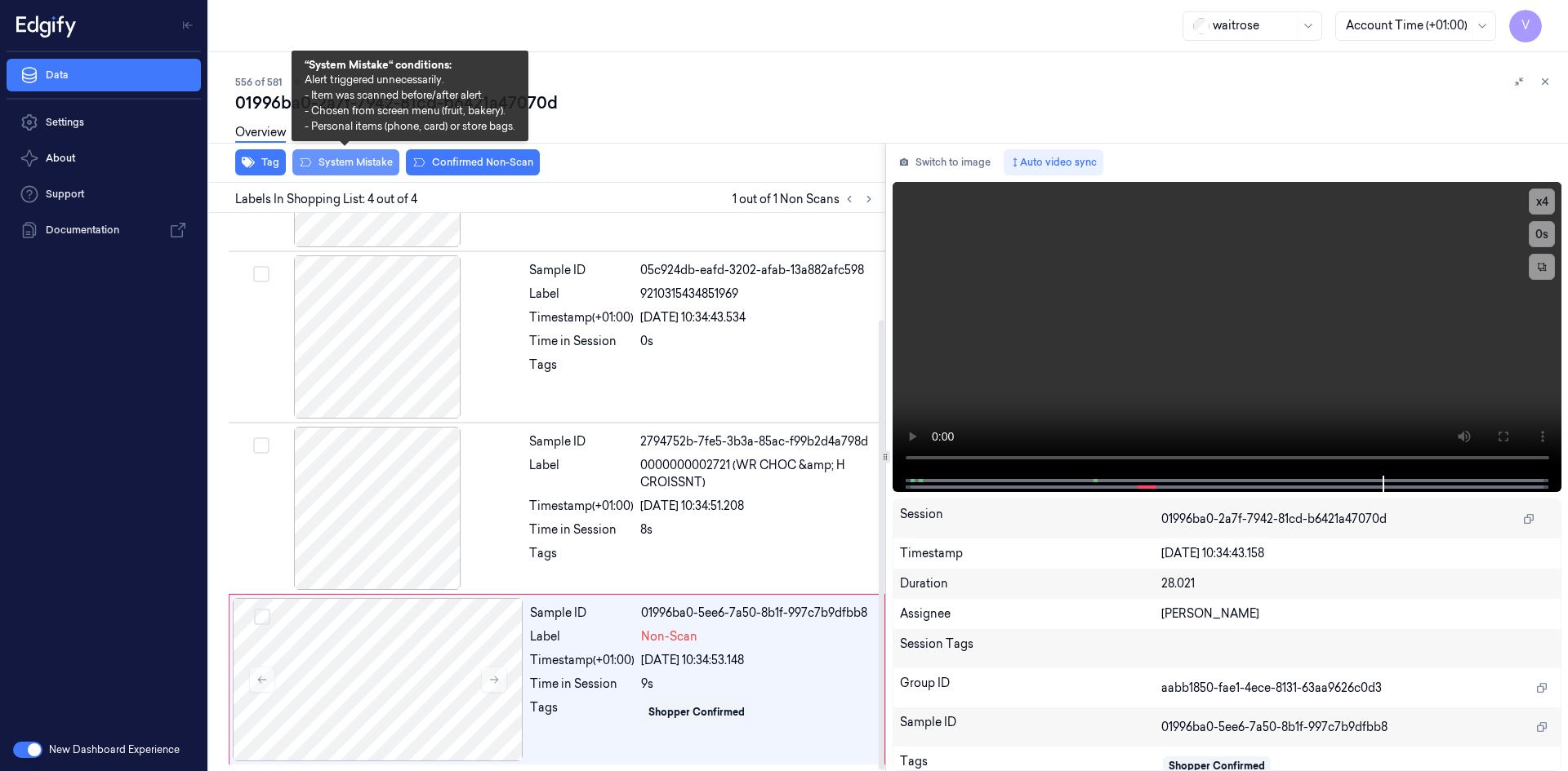
click at [353, 156] on button "System Mistake" at bounding box center [346, 162] width 107 height 26
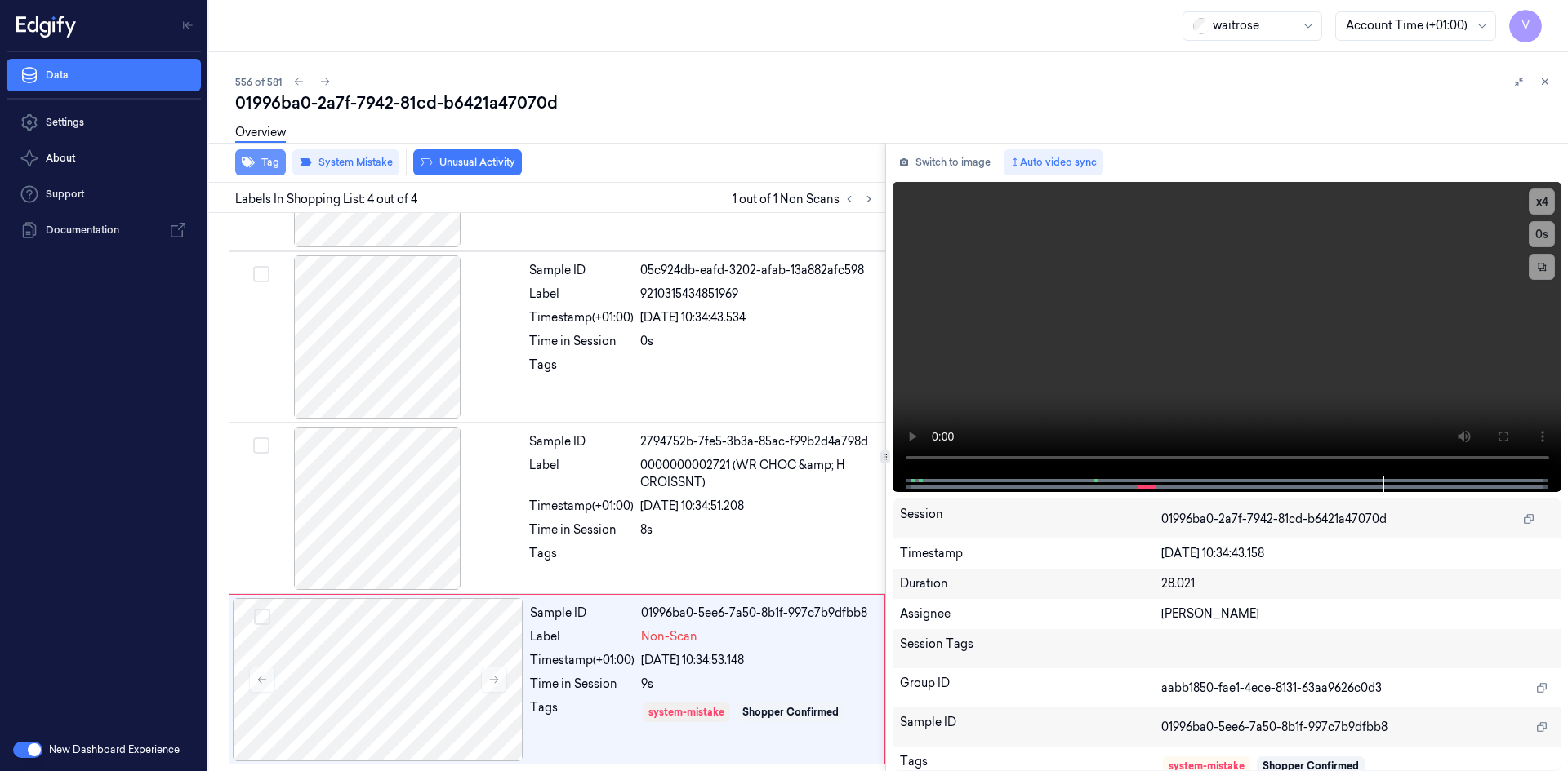
click at [266, 162] on button "Tag" at bounding box center [261, 162] width 50 height 26
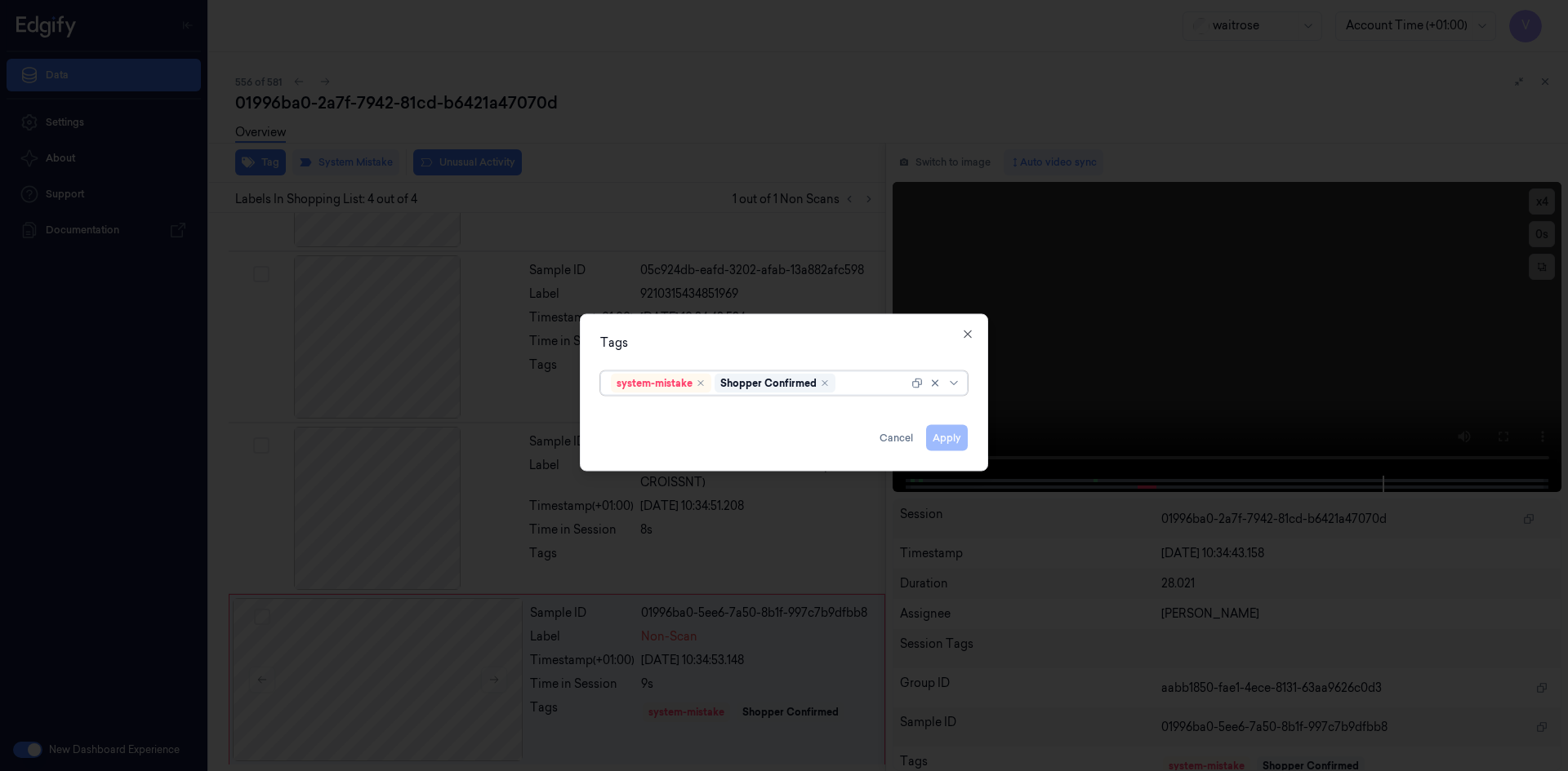
click at [856, 385] on div at bounding box center [874, 383] width 70 height 17
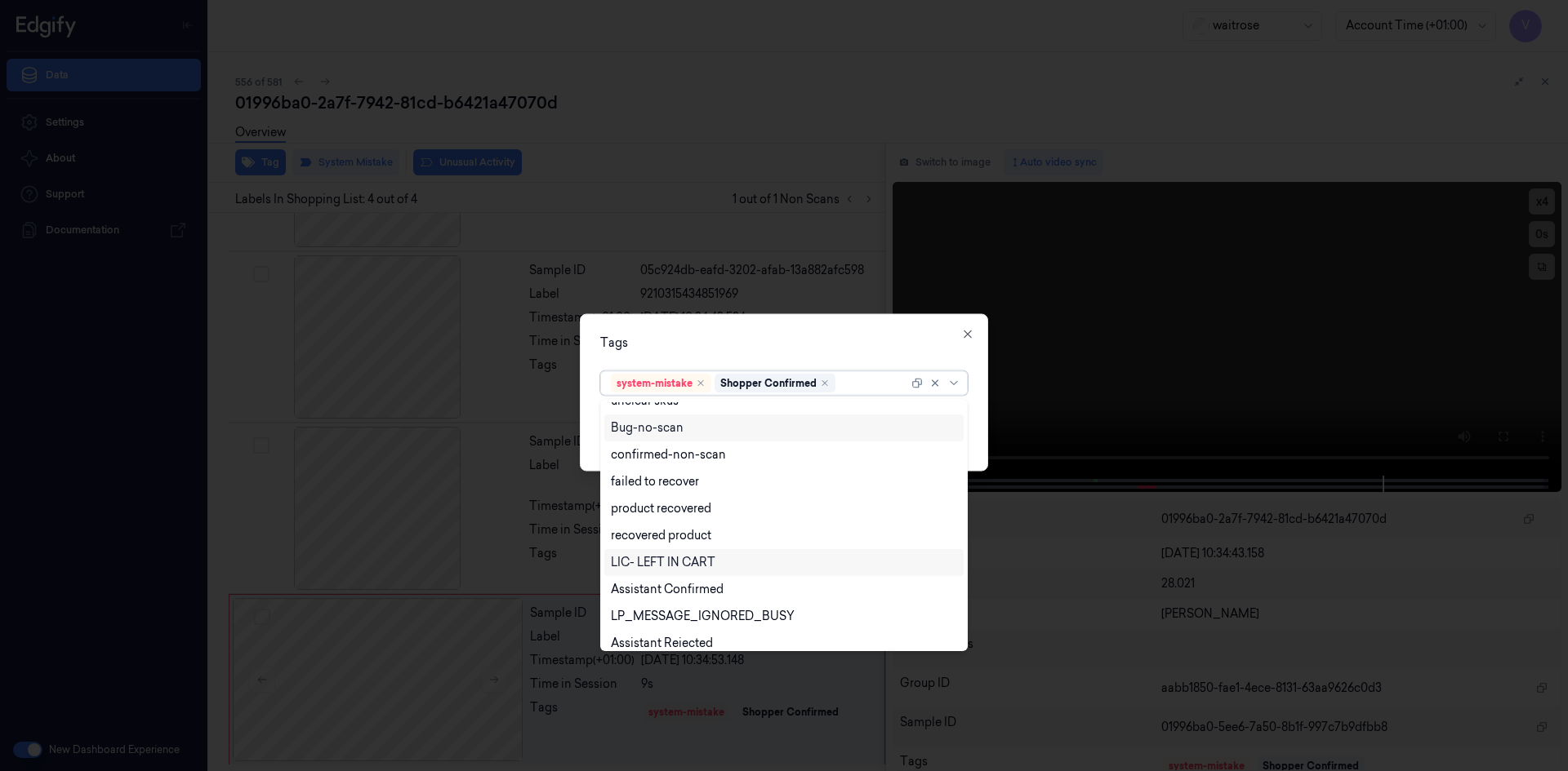
scroll to position [240, 0]
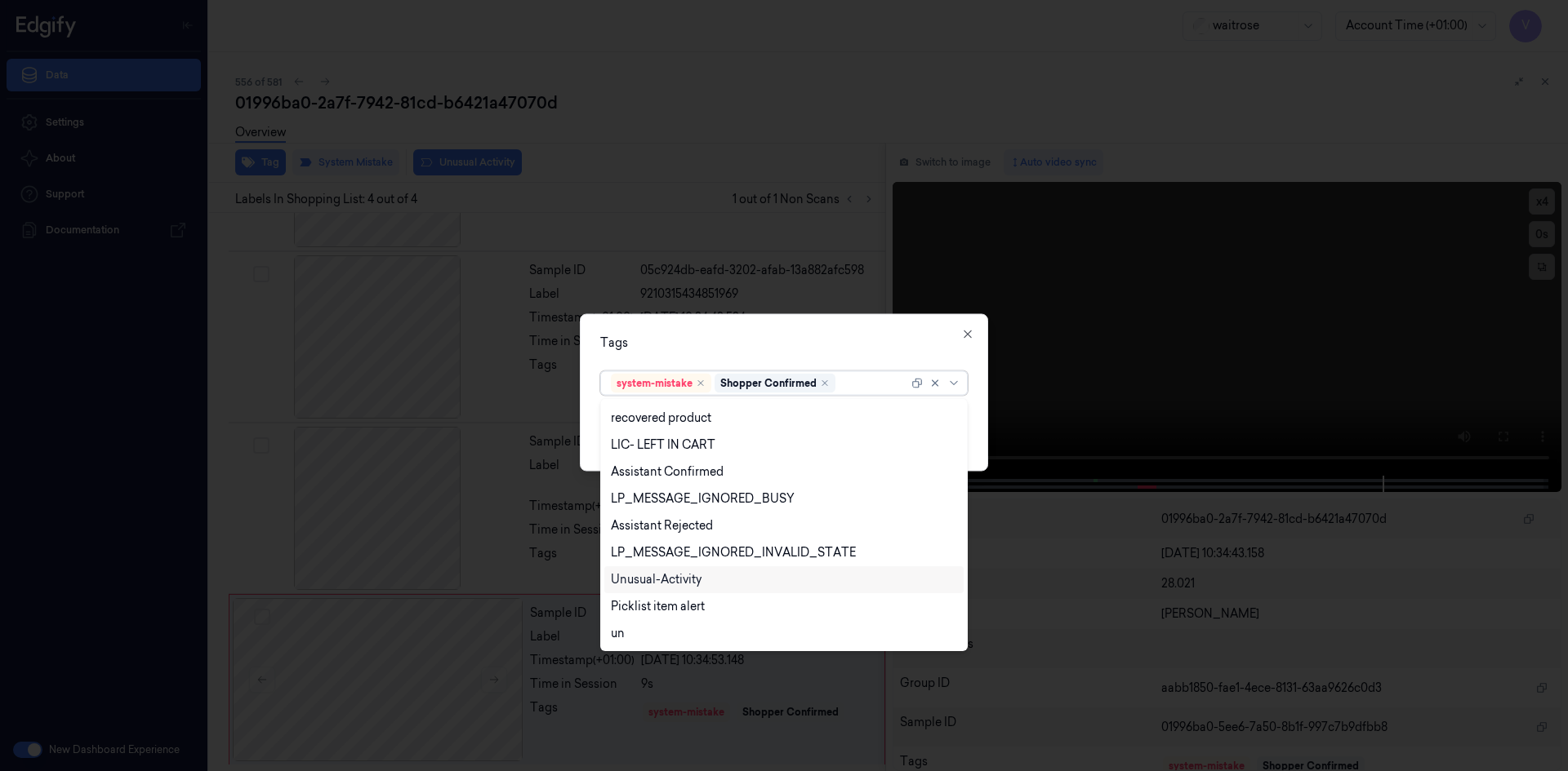
click at [660, 576] on div "Unusual-Activity" at bounding box center [657, 580] width 91 height 17
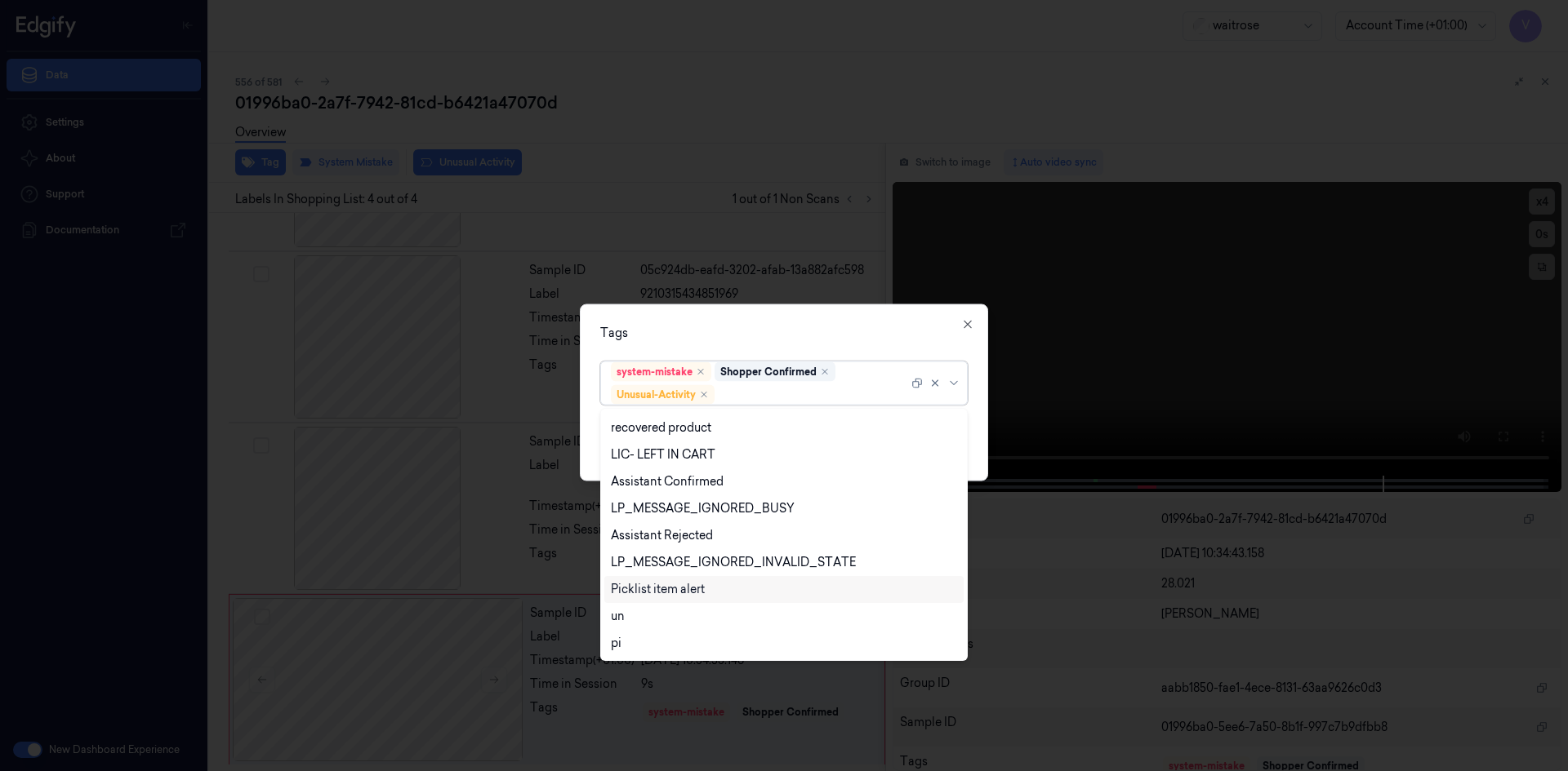
click at [655, 592] on div "Picklist item alert" at bounding box center [658, 590] width 94 height 17
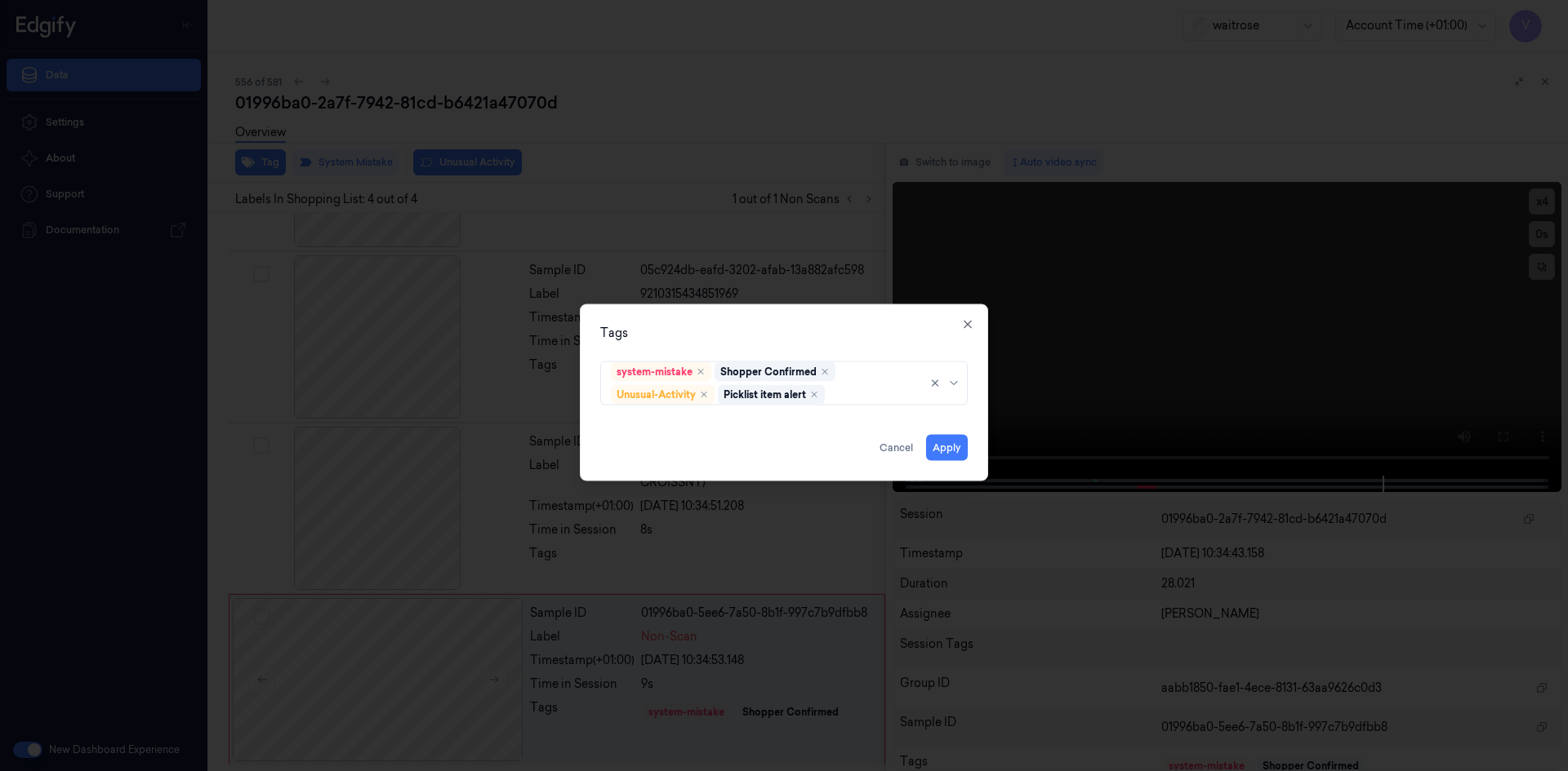
click at [734, 338] on div "Tags" at bounding box center [784, 333] width 368 height 17
click at [941, 454] on button "Apply" at bounding box center [946, 447] width 42 height 26
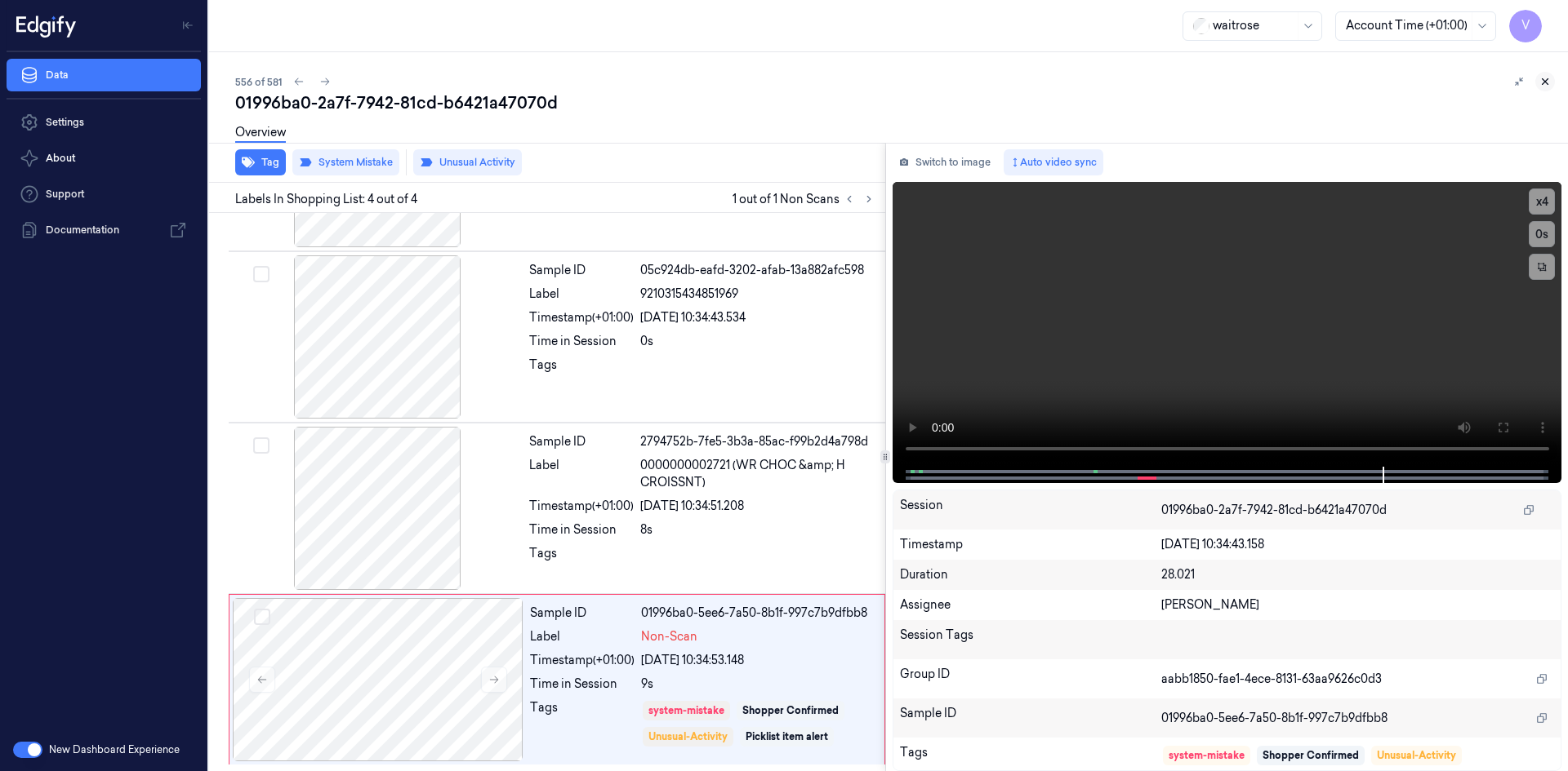
click at [1543, 77] on icon at bounding box center [1546, 82] width 12 height 12
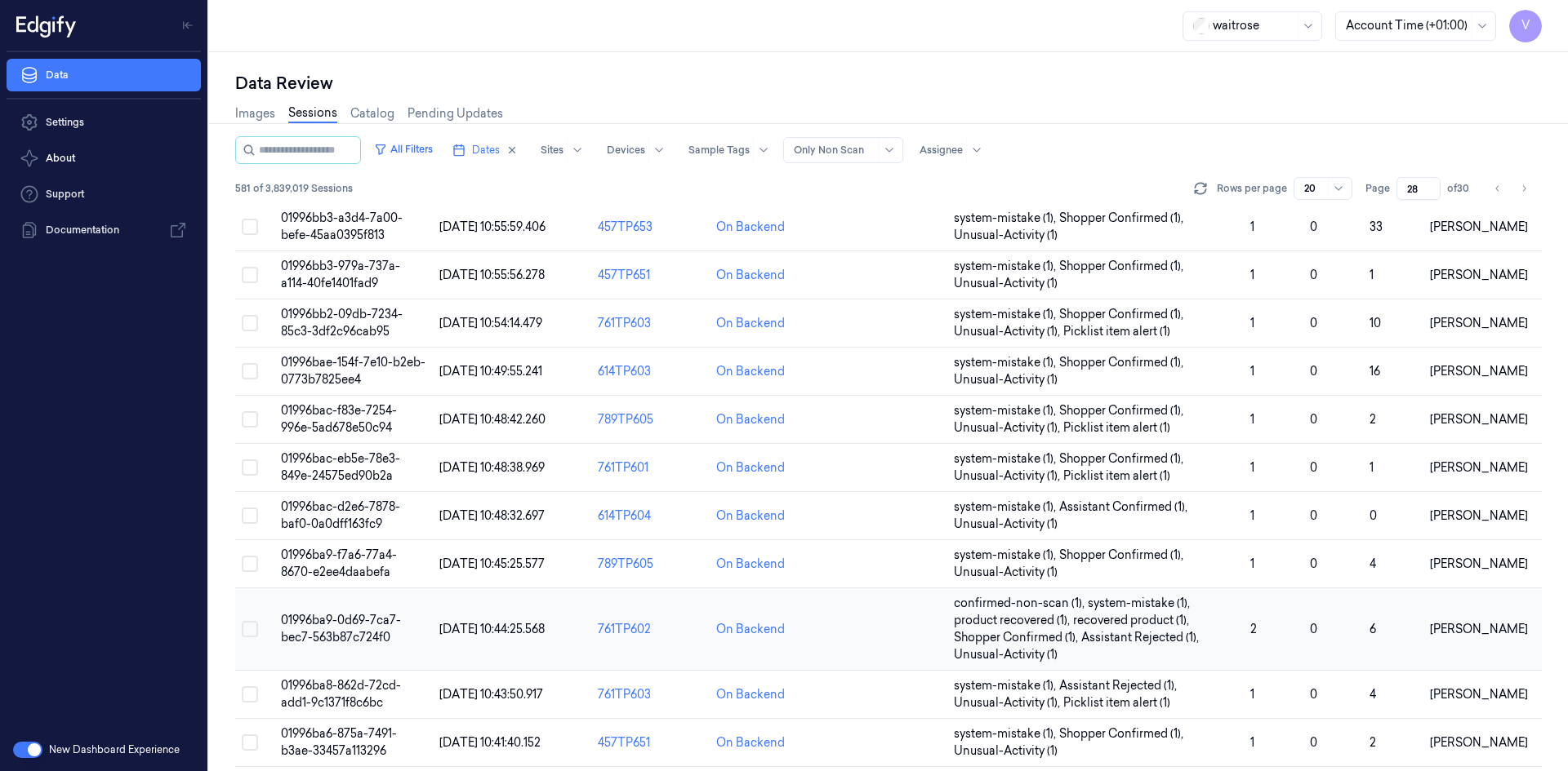
scroll to position [481, 0]
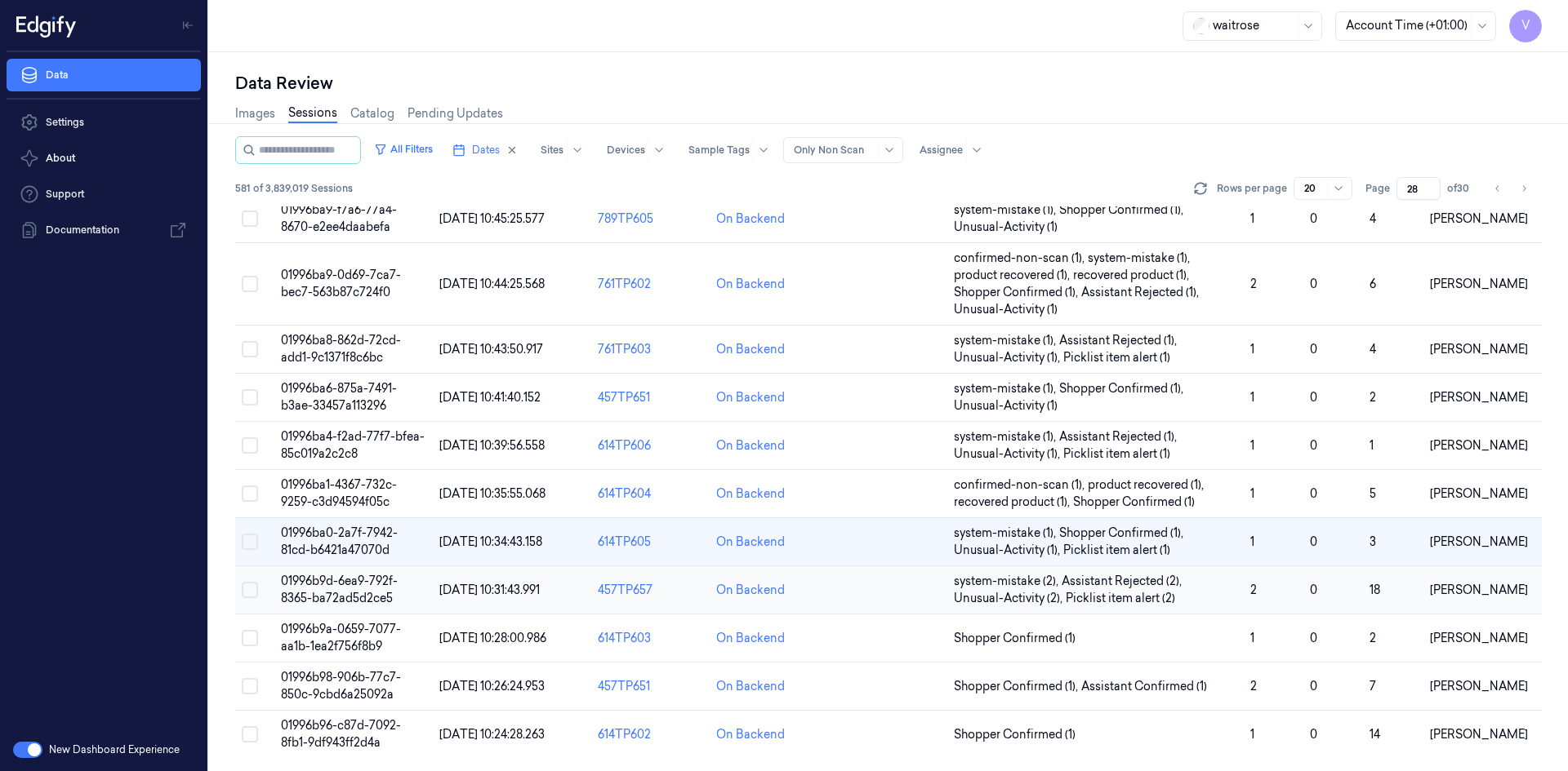
click at [355, 588] on span "01996b9d-6ea9-792f-8365-ba72ad5d2ce5" at bounding box center [339, 590] width 117 height 32
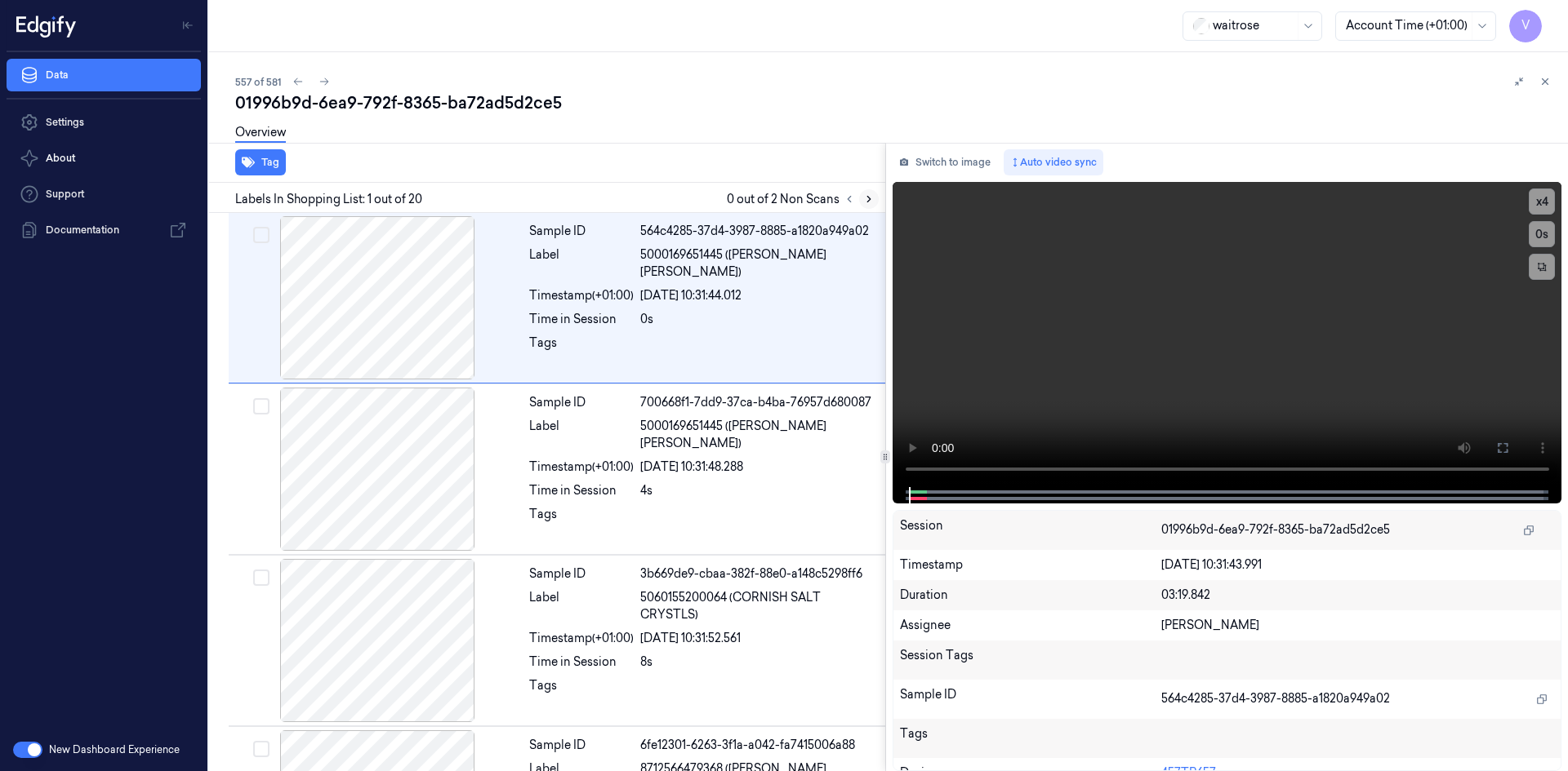
click at [866, 201] on icon at bounding box center [869, 200] width 12 height 12
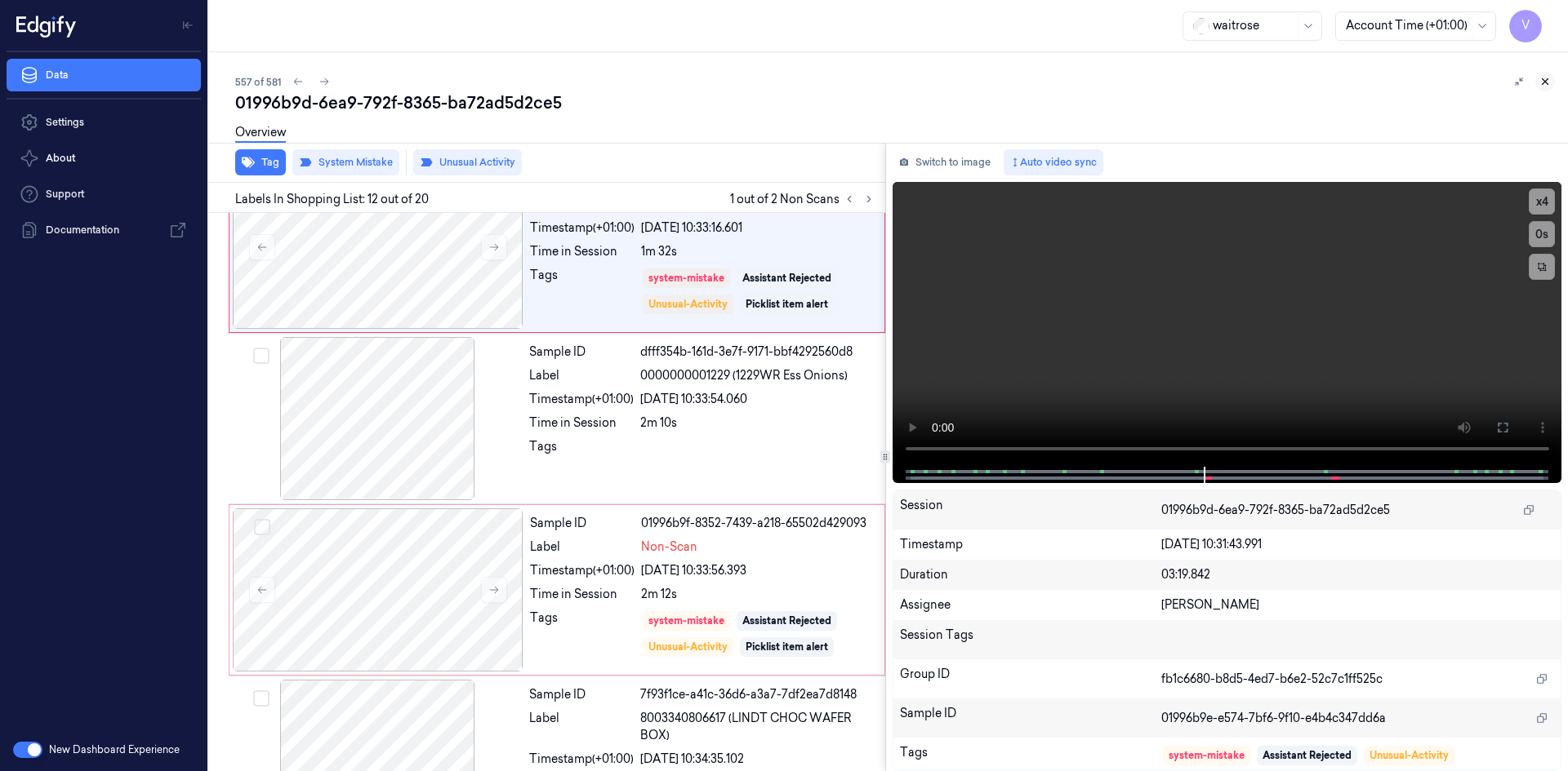
scroll to position [1749, 0]
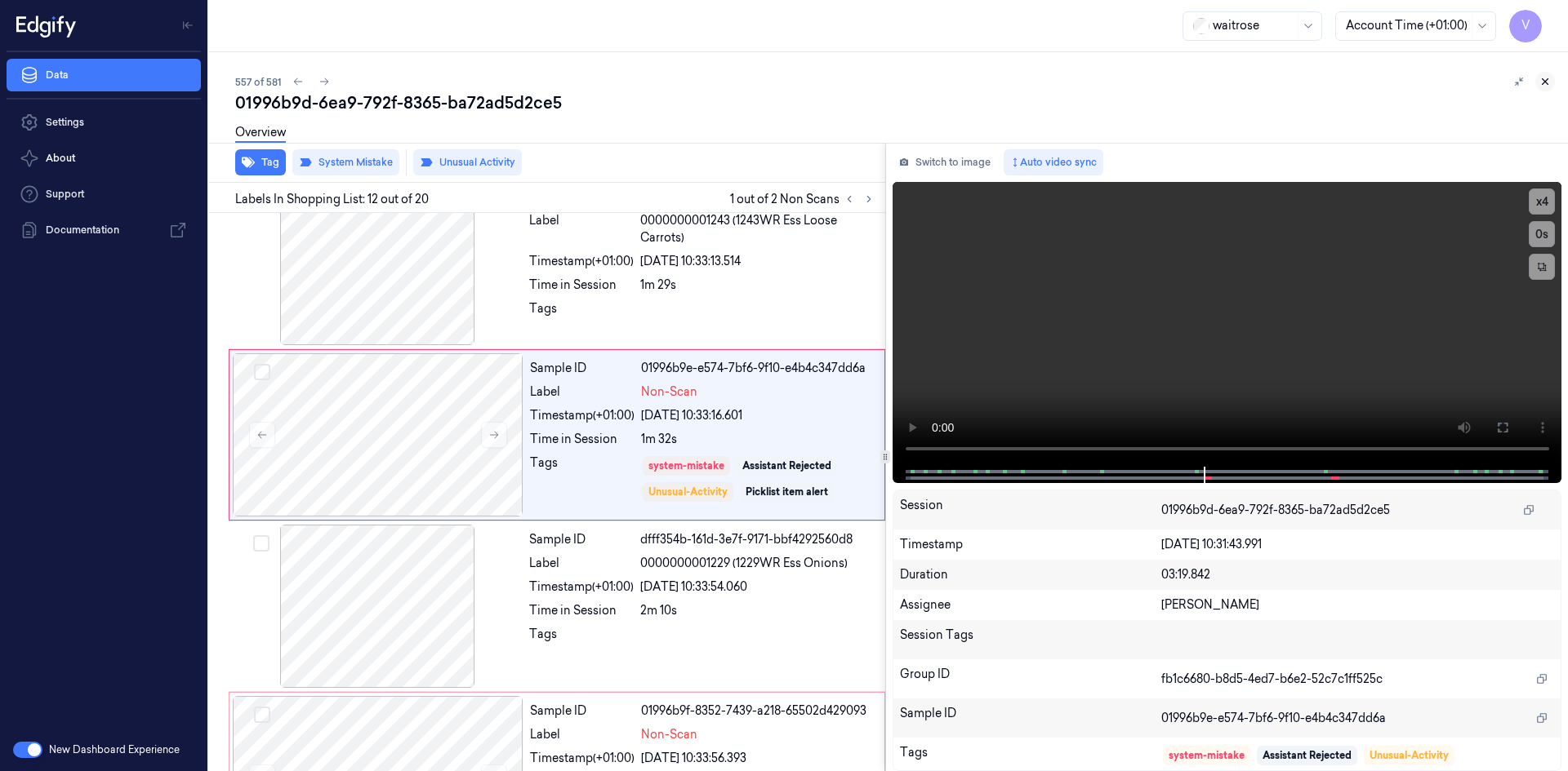
click at [1544, 80] on icon at bounding box center [1546, 82] width 6 height 6
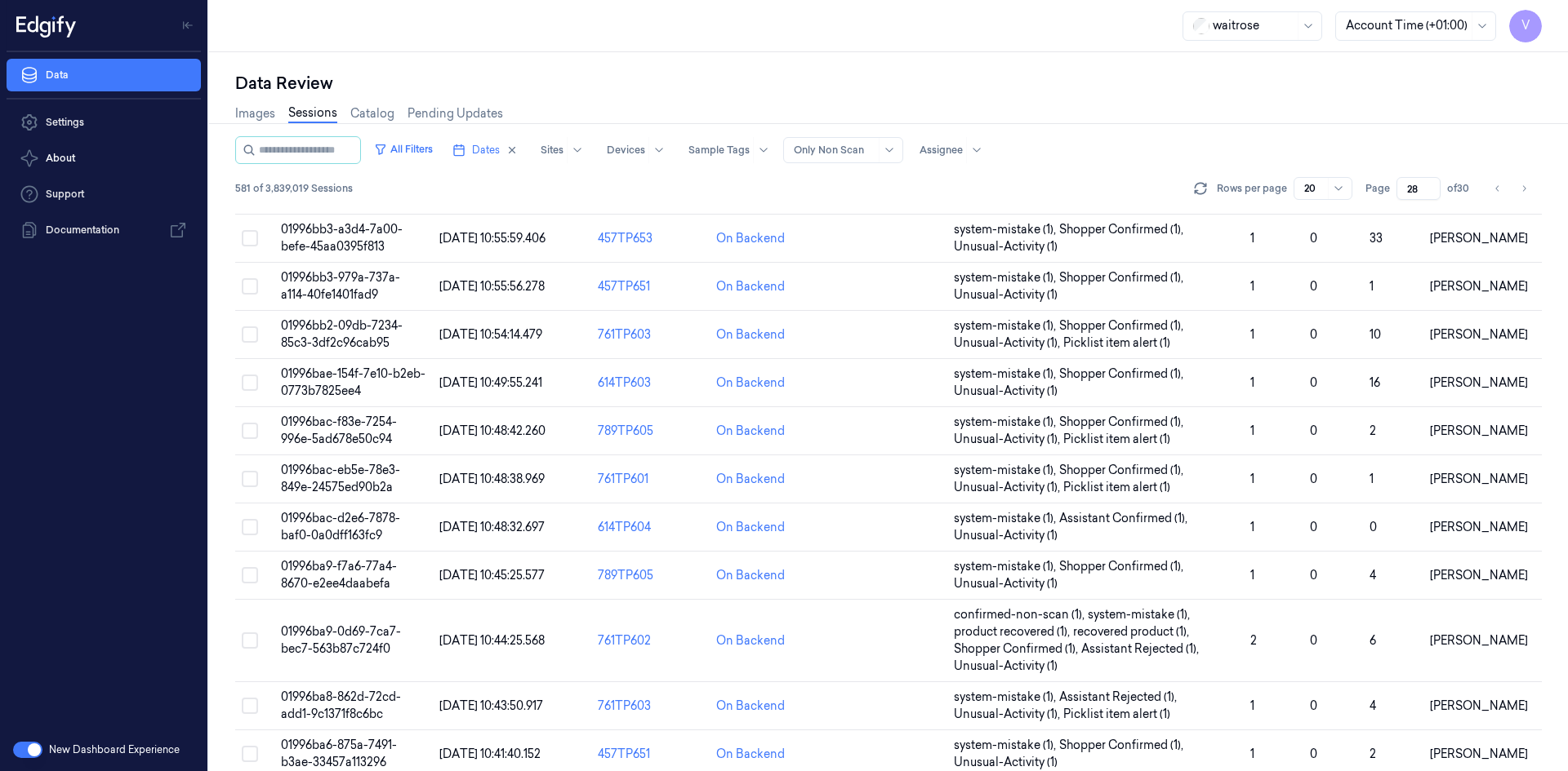
scroll to position [481, 0]
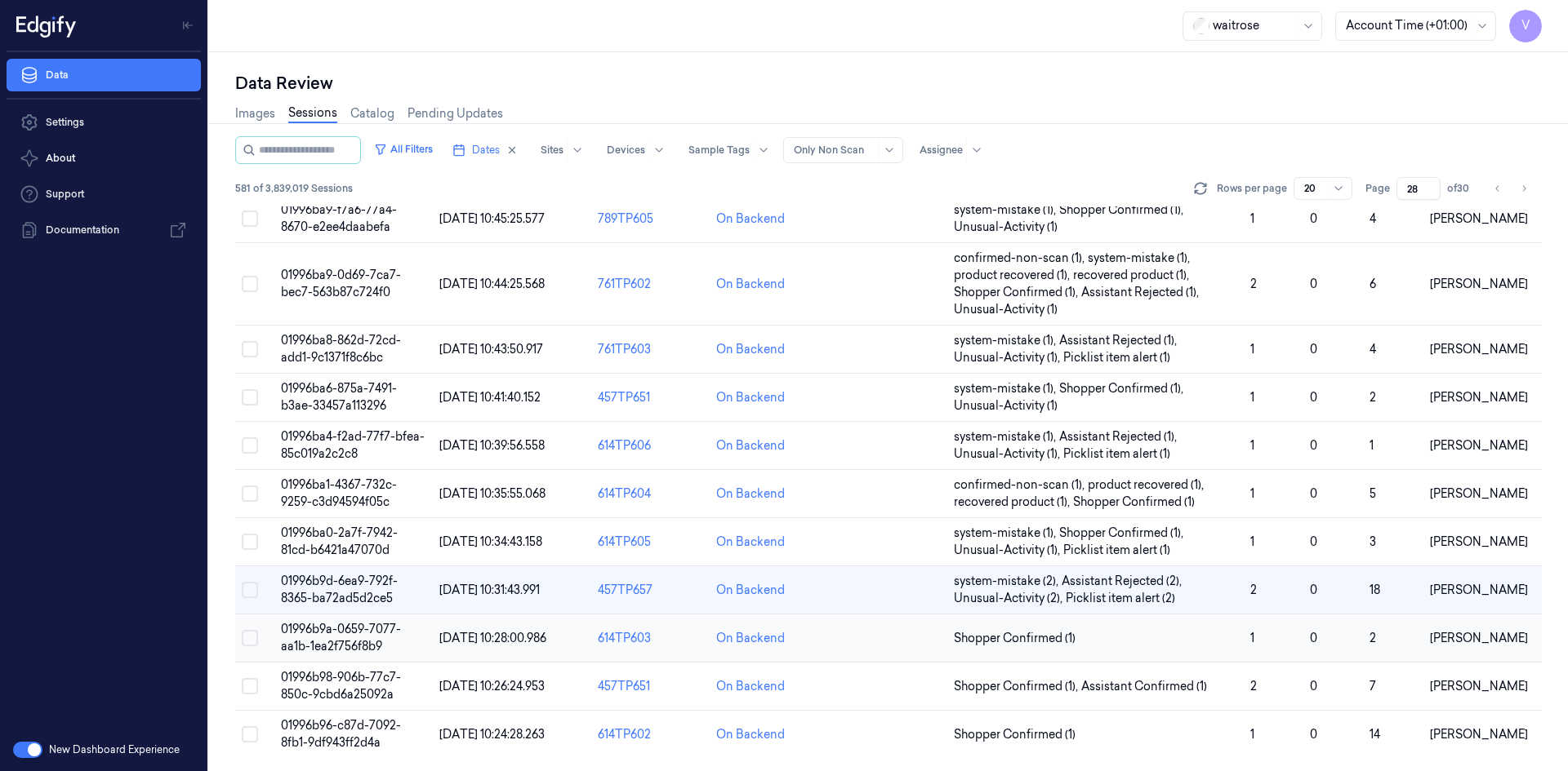
click at [359, 631] on span "01996b9a-0659-7077-aa1b-1ea2f756f8b9" at bounding box center [341, 638] width 120 height 32
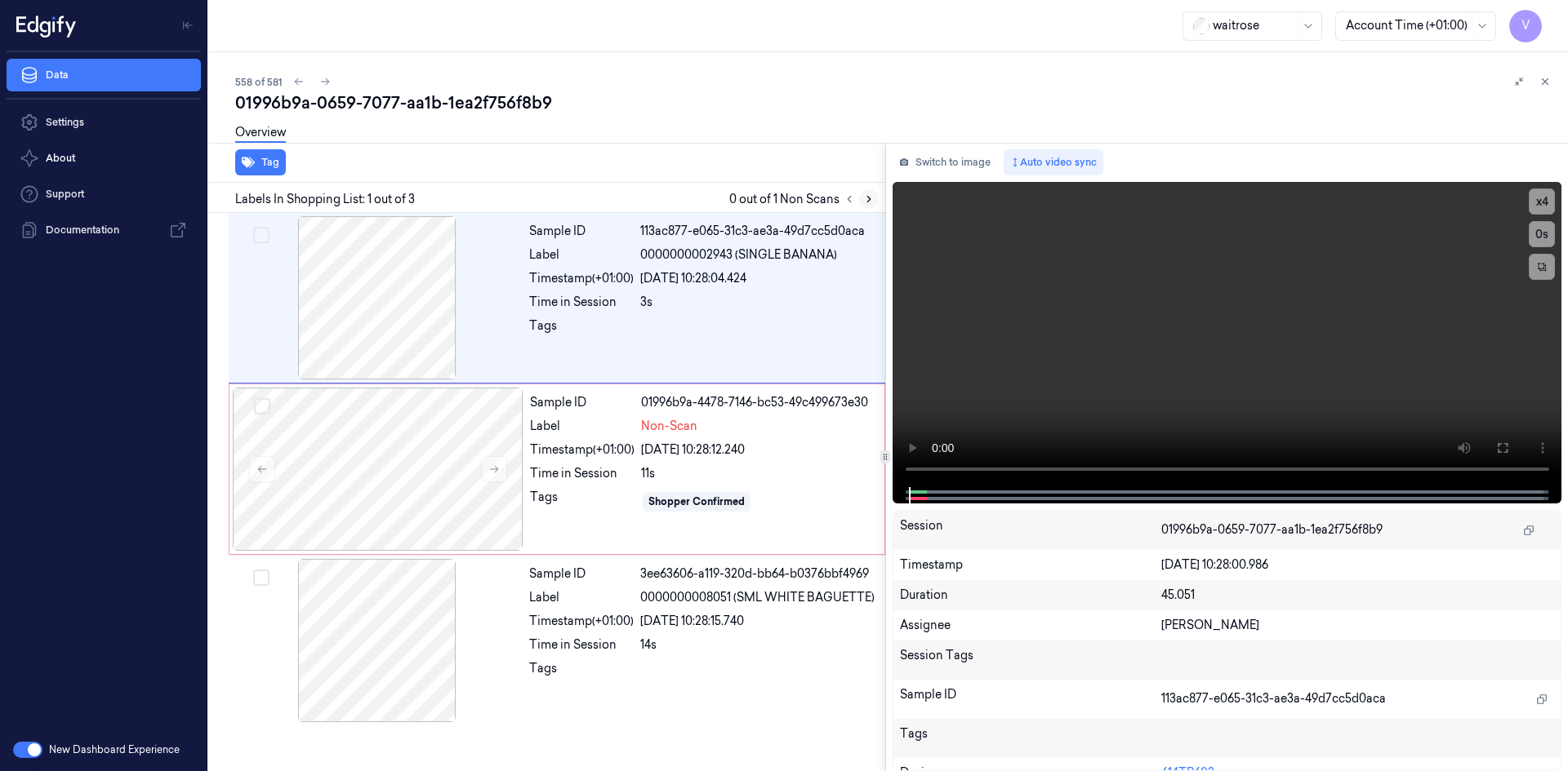
click at [867, 197] on icon at bounding box center [868, 200] width 3 height 6
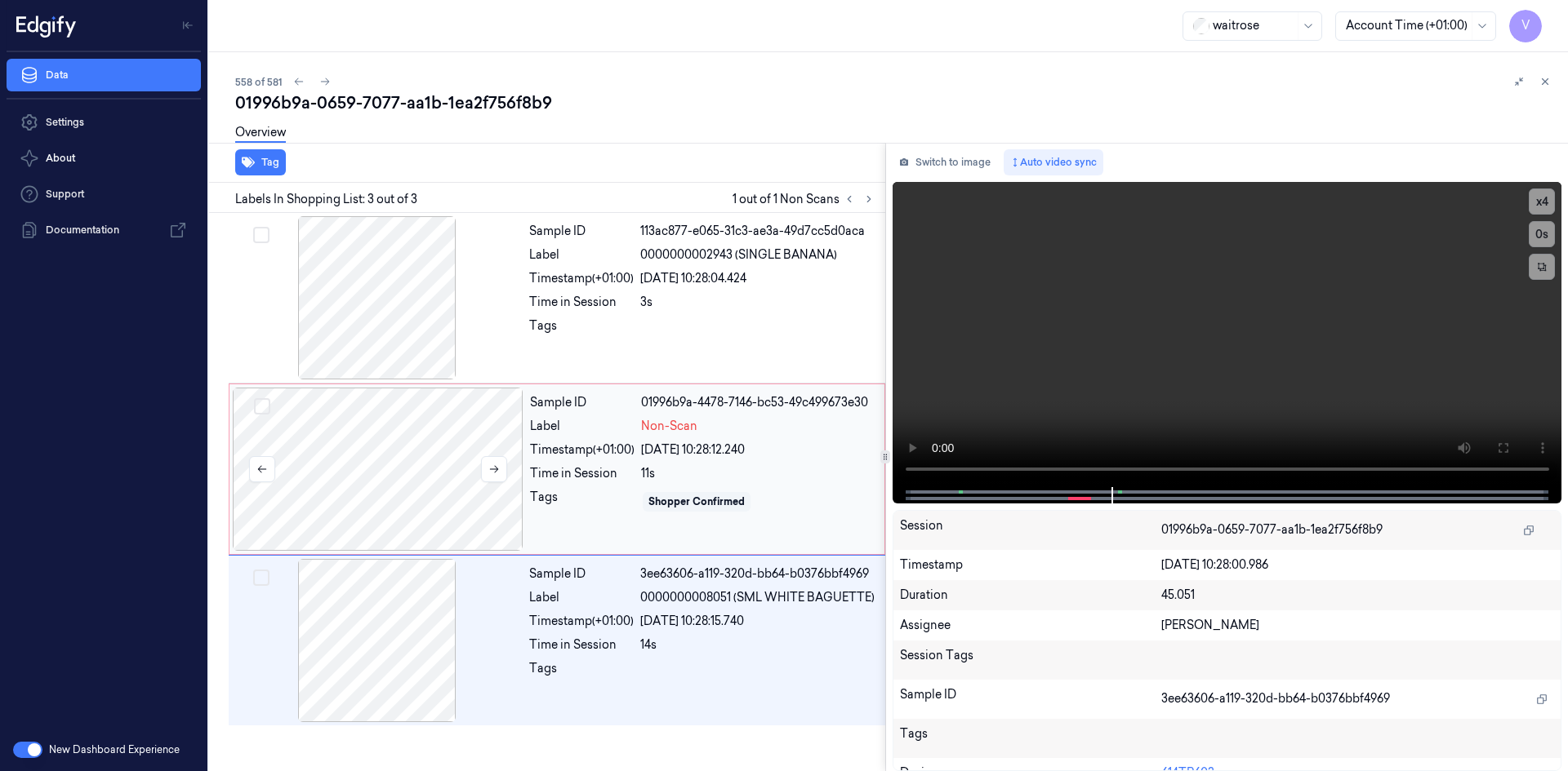
click at [407, 417] on div at bounding box center [378, 469] width 291 height 163
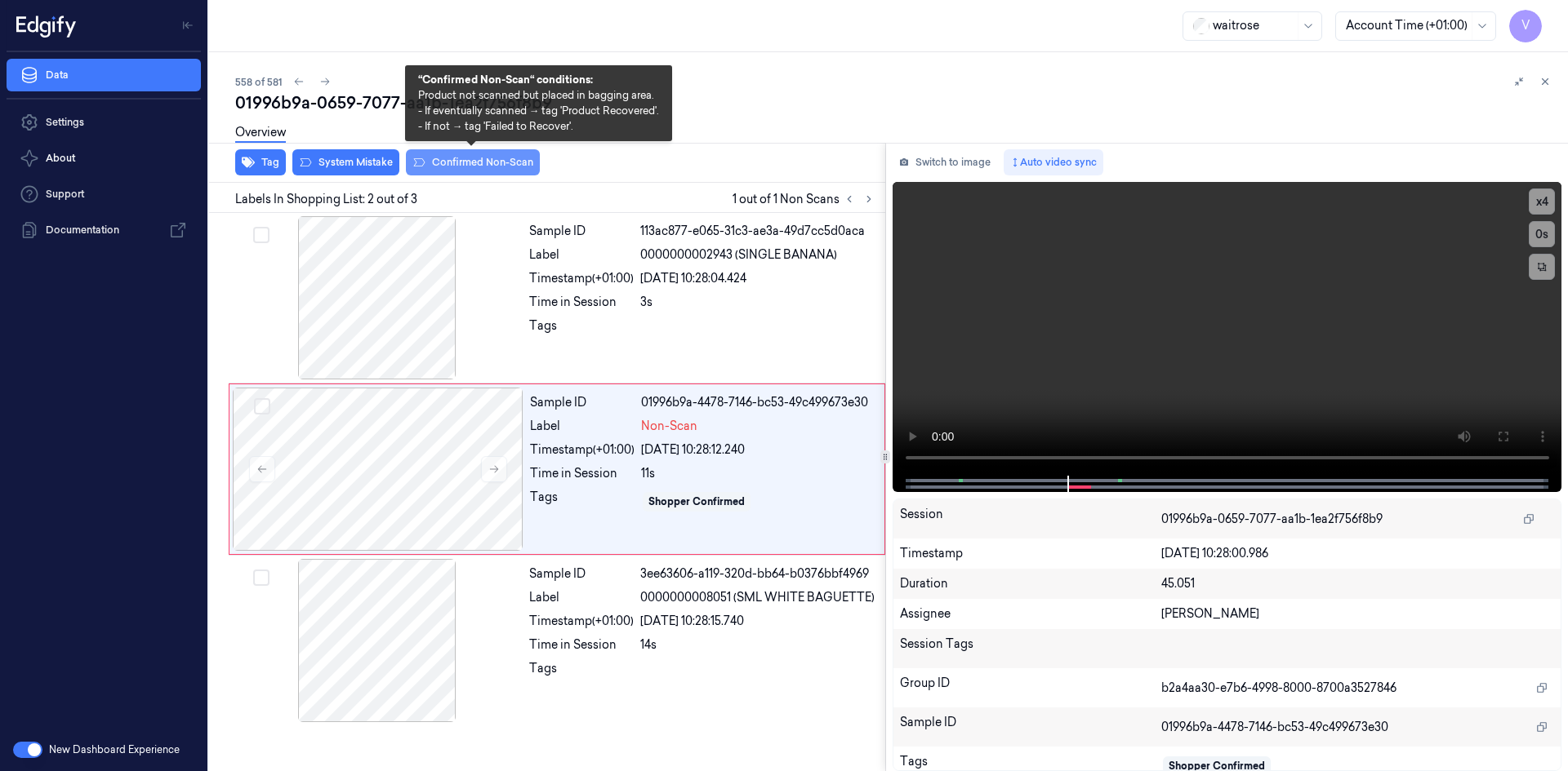
click at [458, 160] on button "Confirmed Non-Scan" at bounding box center [472, 162] width 134 height 26
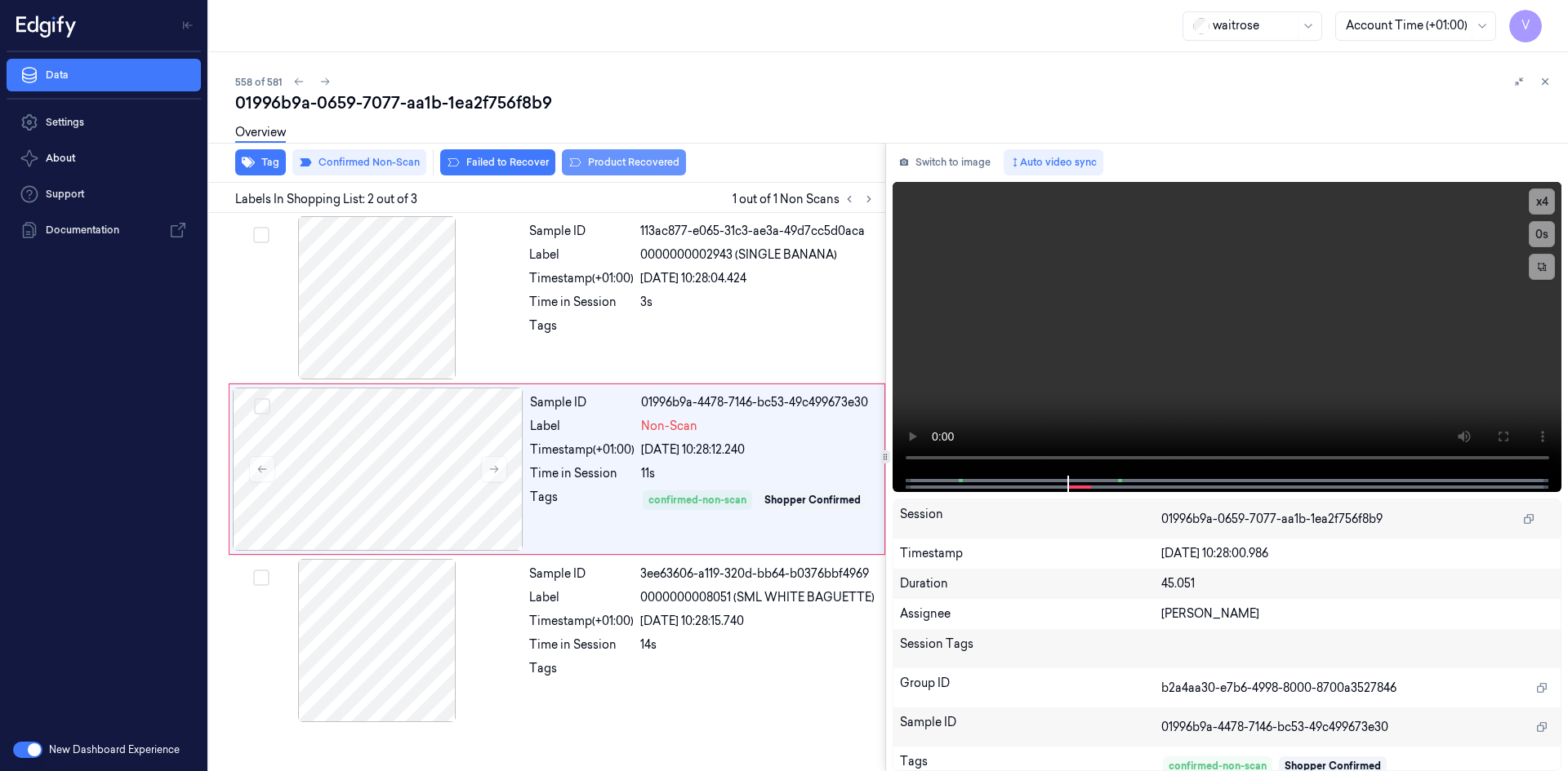
click at [627, 160] on button "Product Recovered" at bounding box center [624, 162] width 125 height 26
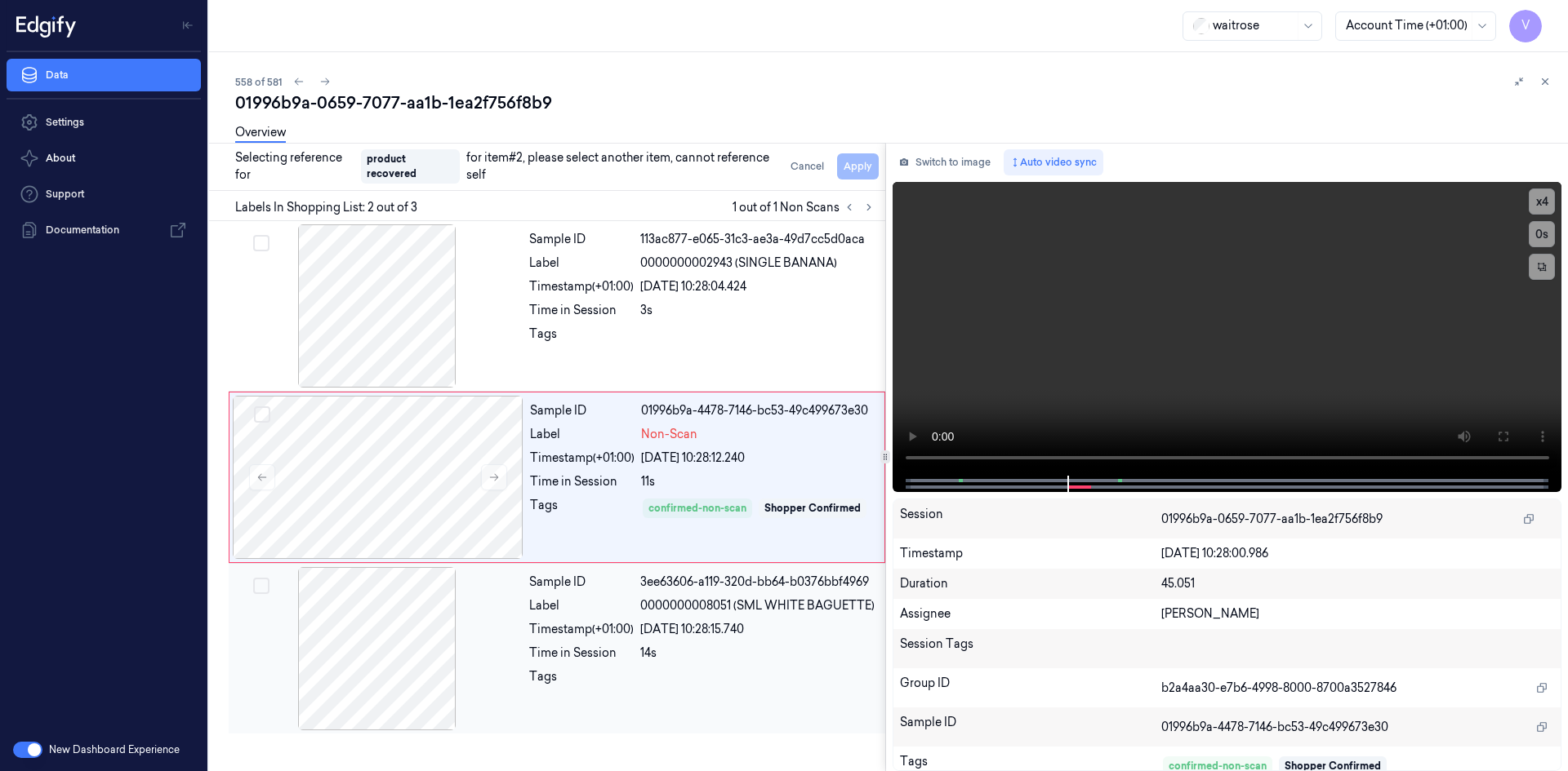
drag, startPoint x: 471, startPoint y: 642, endPoint x: 608, endPoint y: 560, distance: 159.7
click at [475, 641] on div at bounding box center [377, 648] width 291 height 163
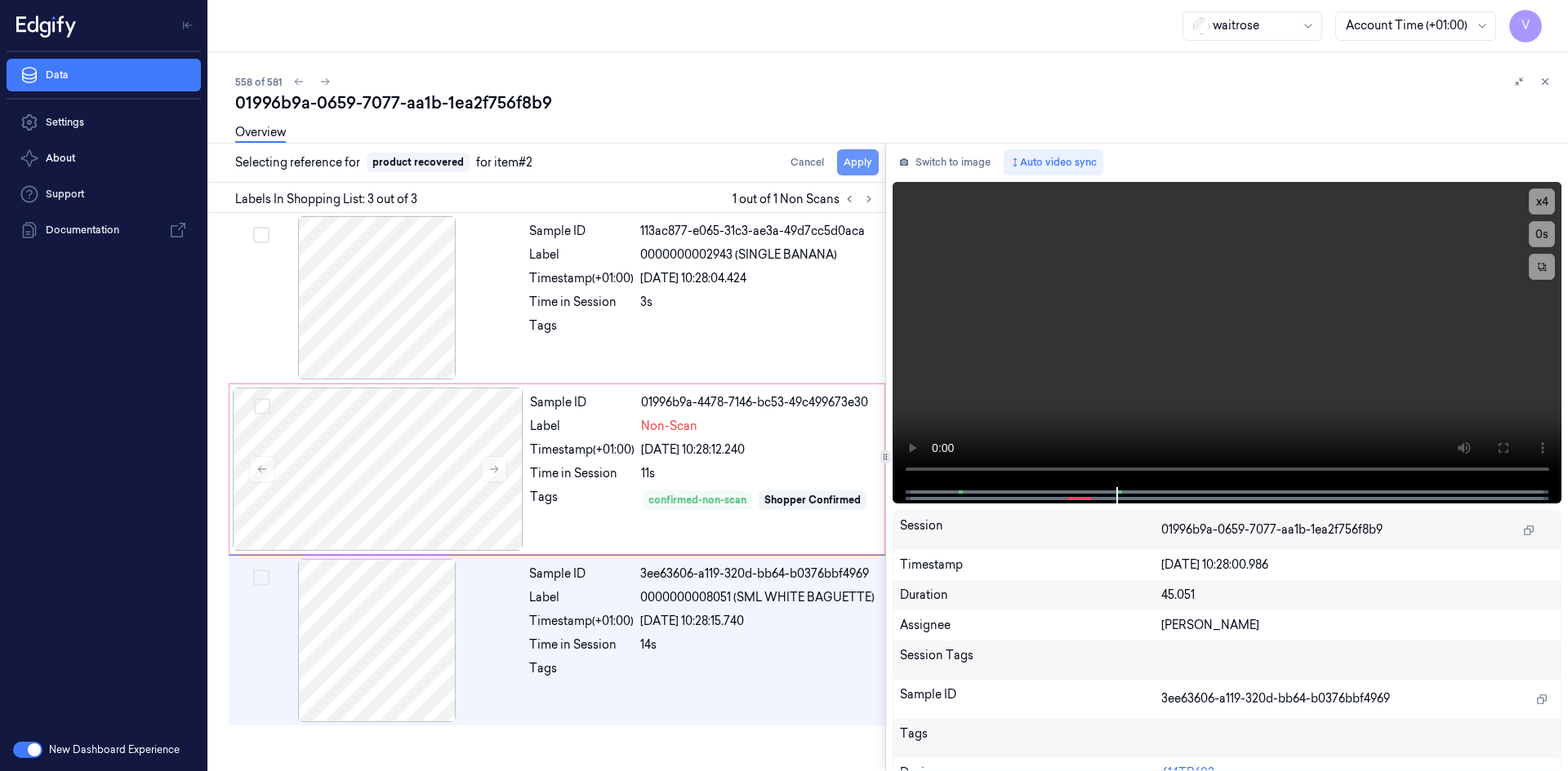
click at [862, 161] on button "Apply" at bounding box center [857, 162] width 42 height 26
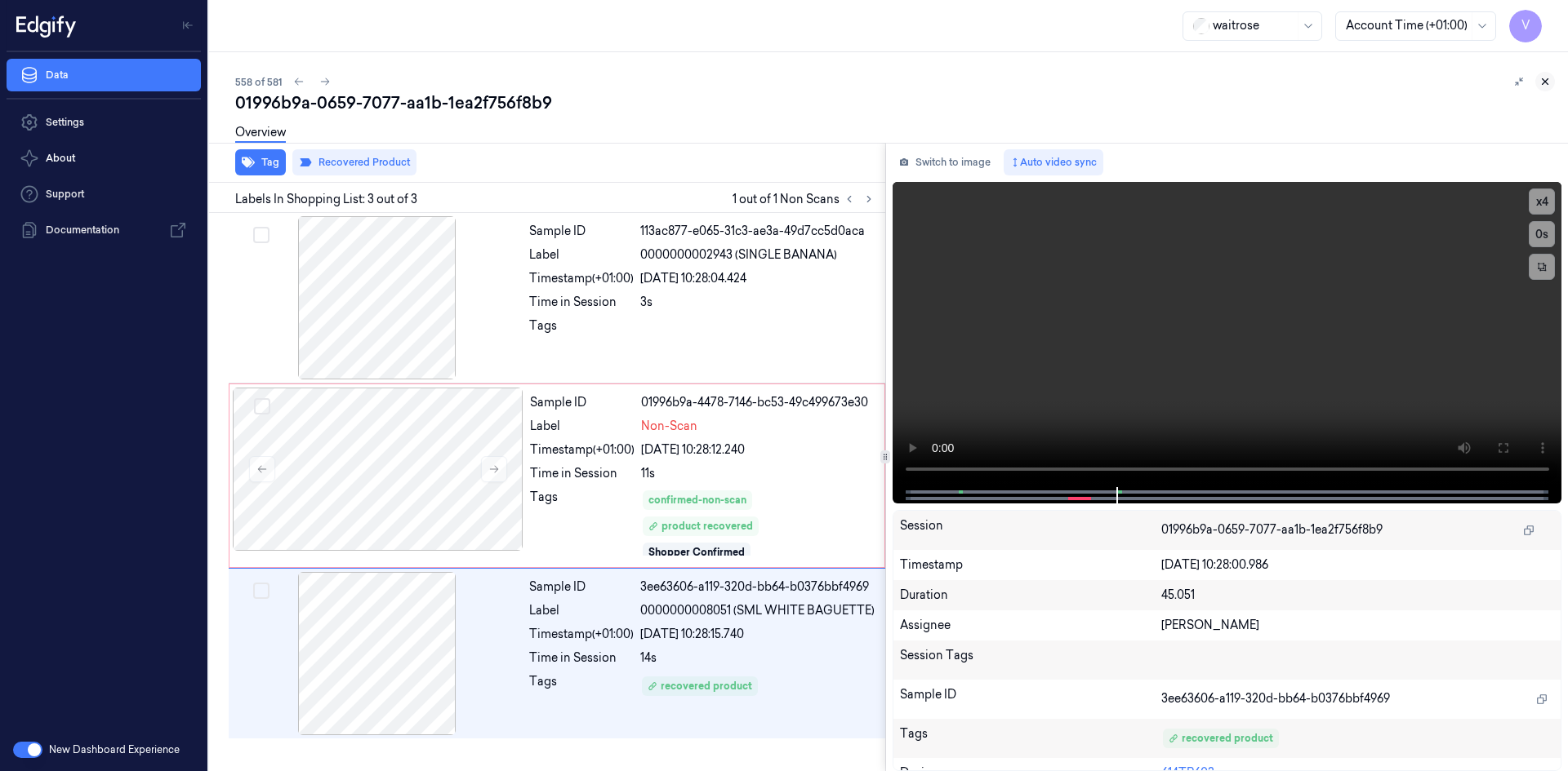
click at [1545, 84] on icon at bounding box center [1546, 82] width 12 height 12
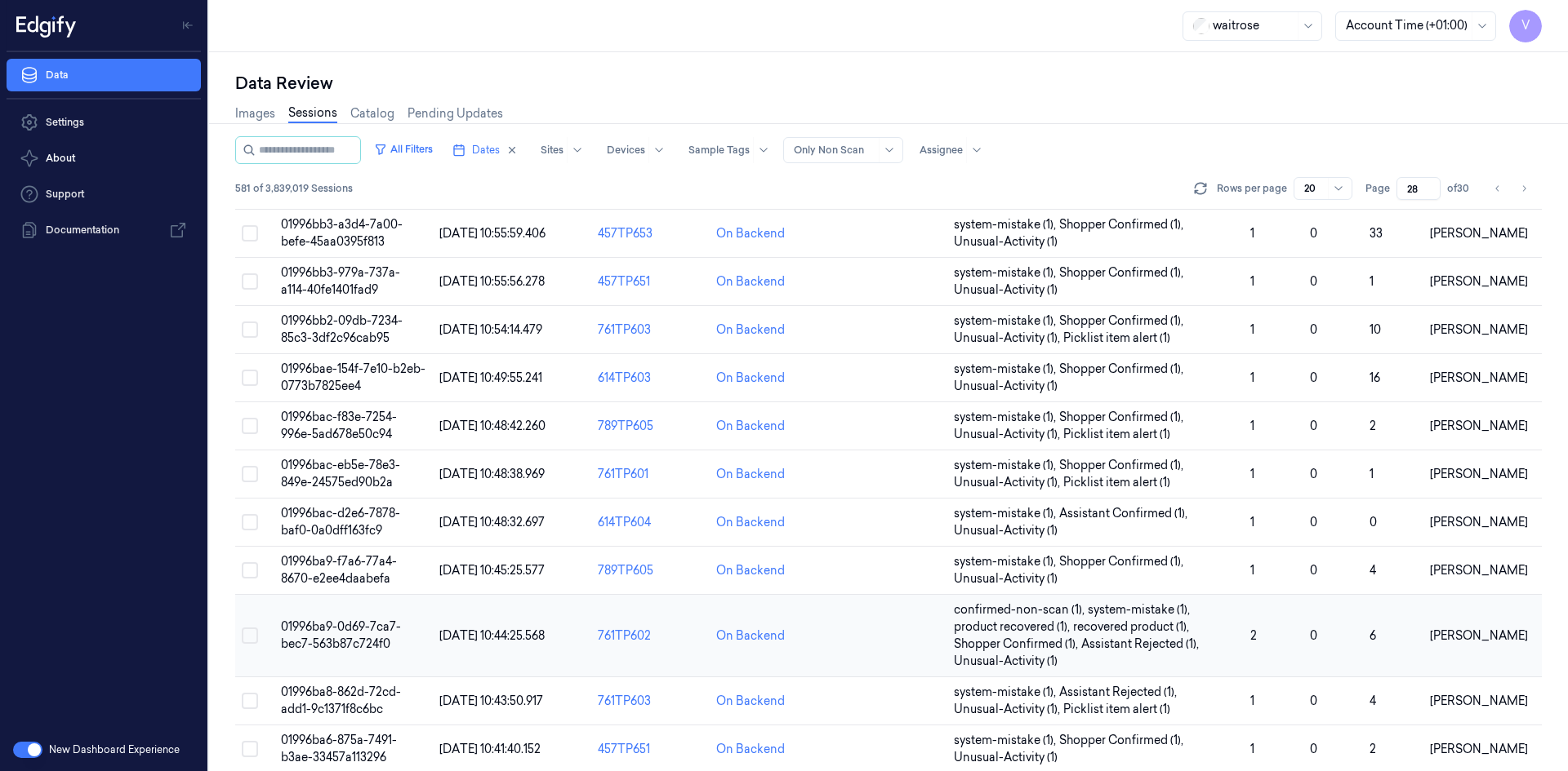
scroll to position [481, 0]
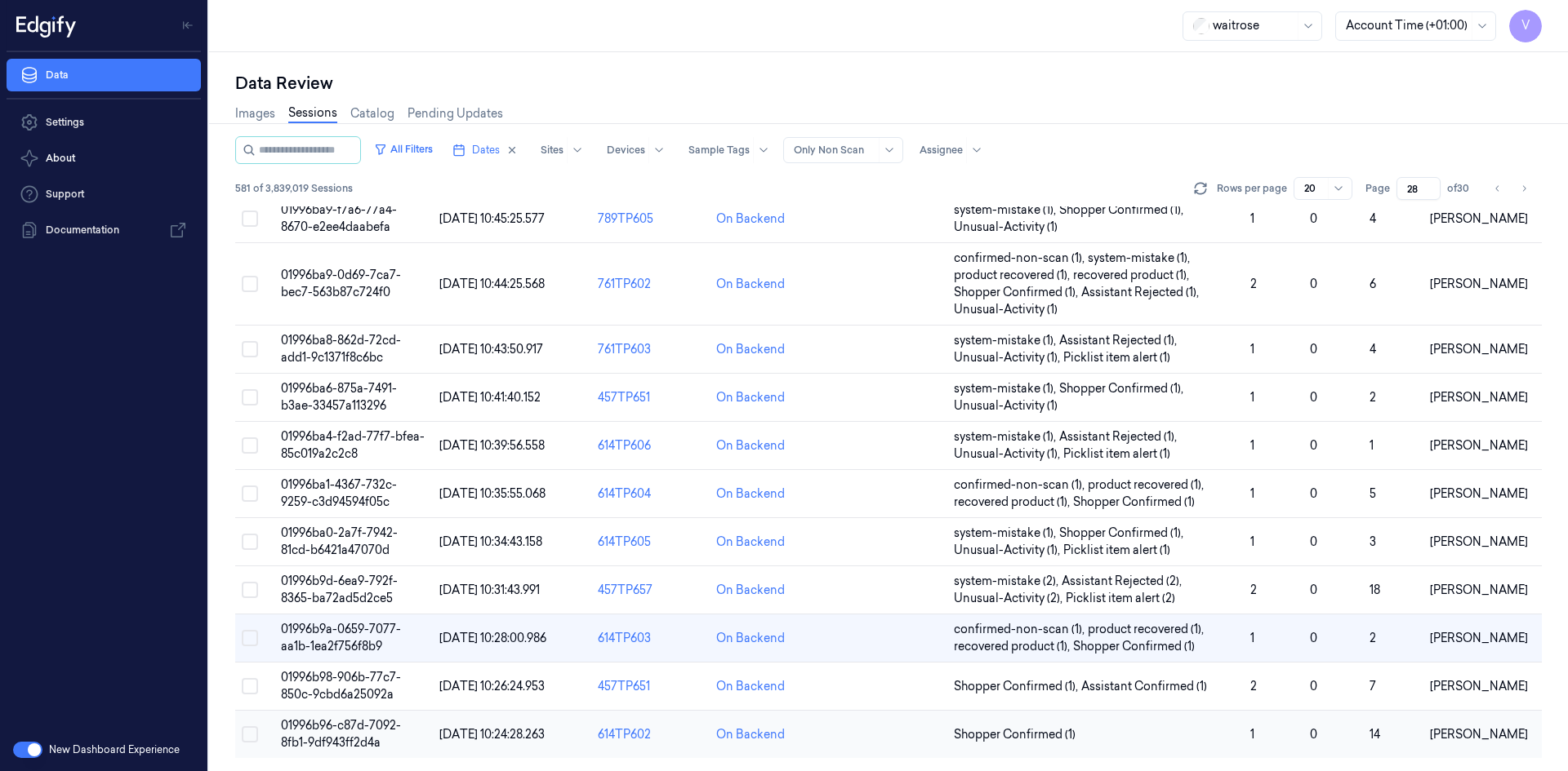
click at [348, 738] on span "01996b96-c87d-7092-8fb1-9df943ff2d4a" at bounding box center [341, 733] width 120 height 32
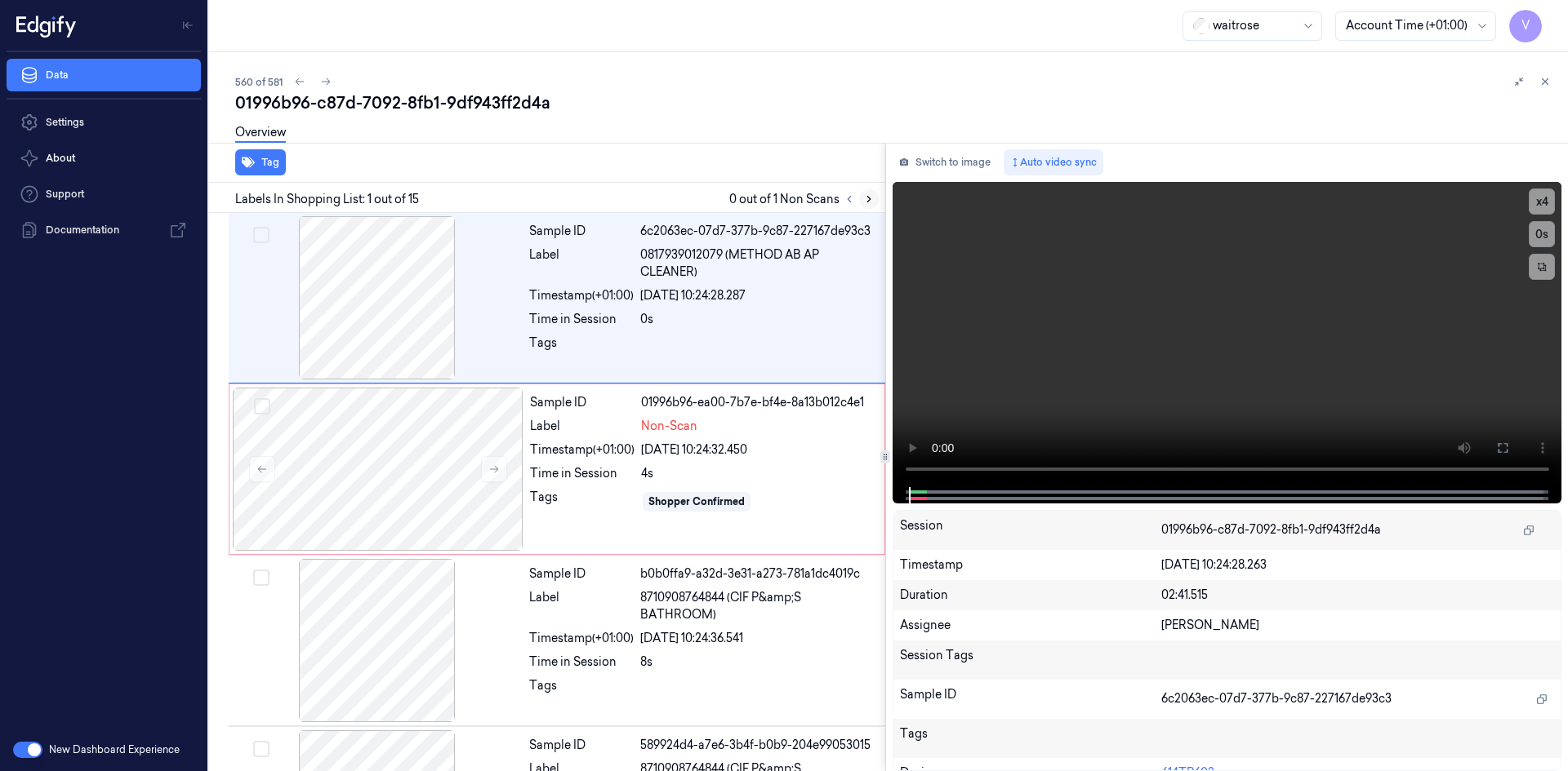
click at [868, 197] on icon at bounding box center [868, 200] width 3 height 6
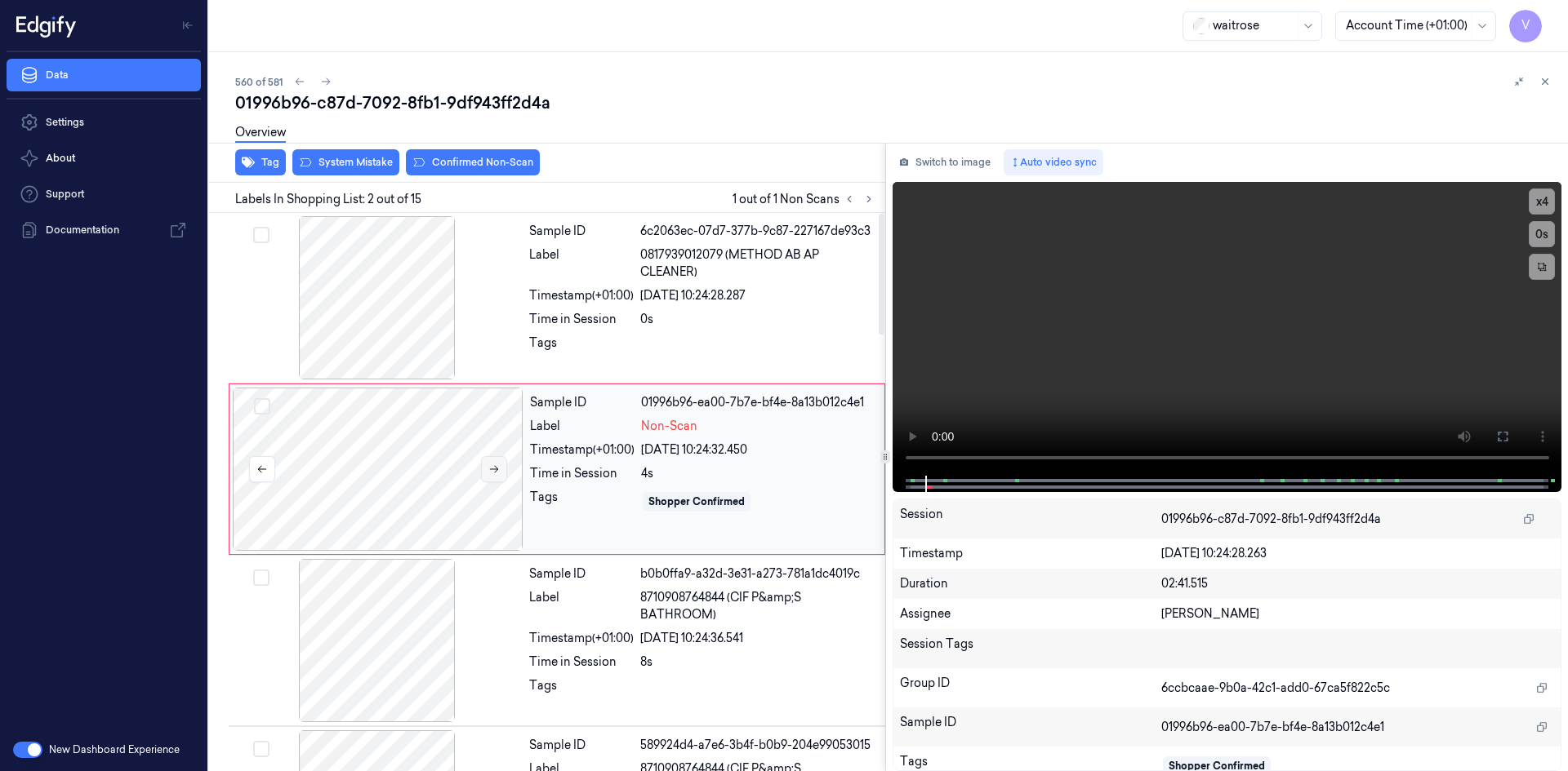
click at [491, 467] on icon at bounding box center [494, 470] width 12 height 12
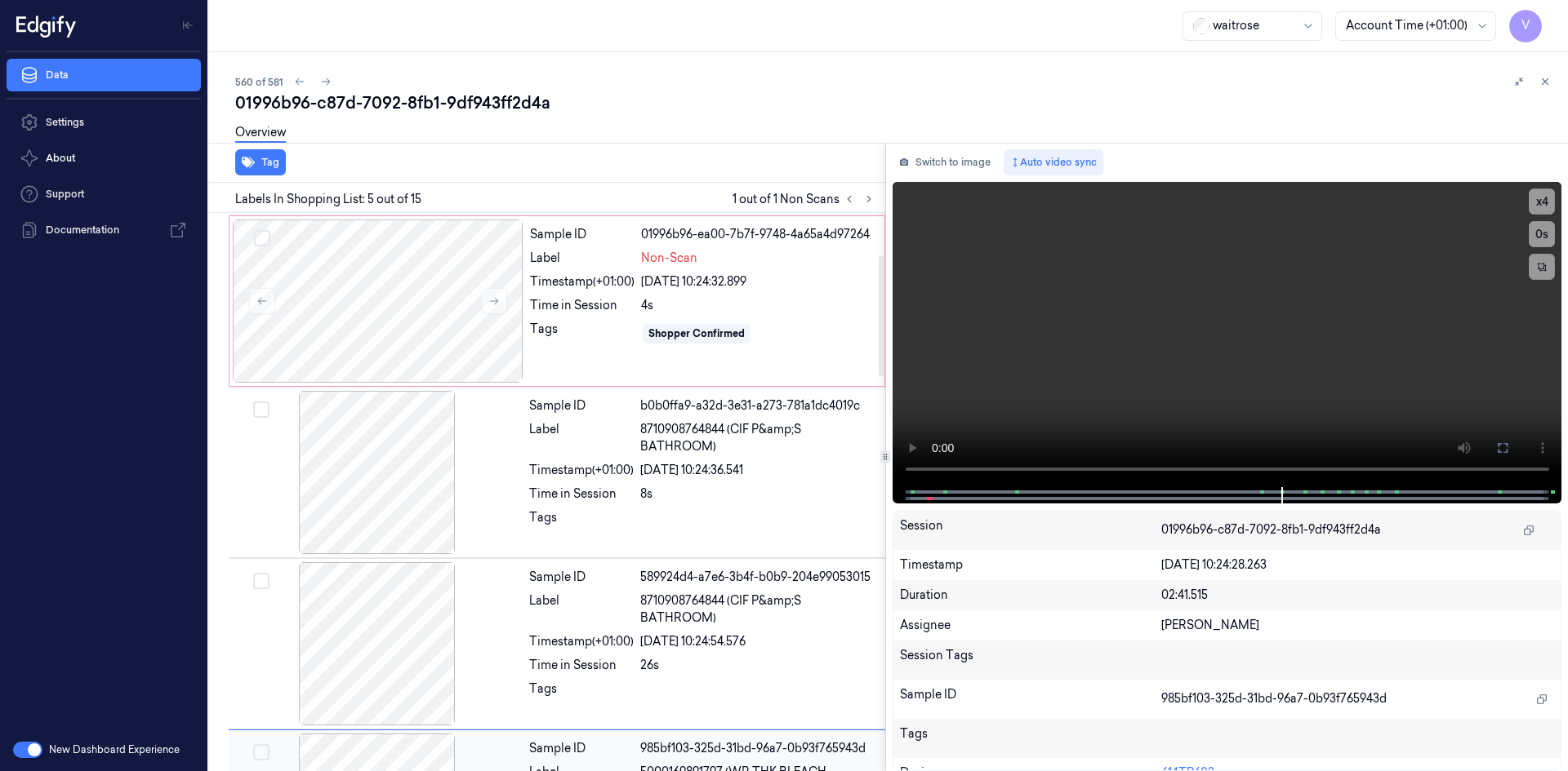
scroll to position [165, 0]
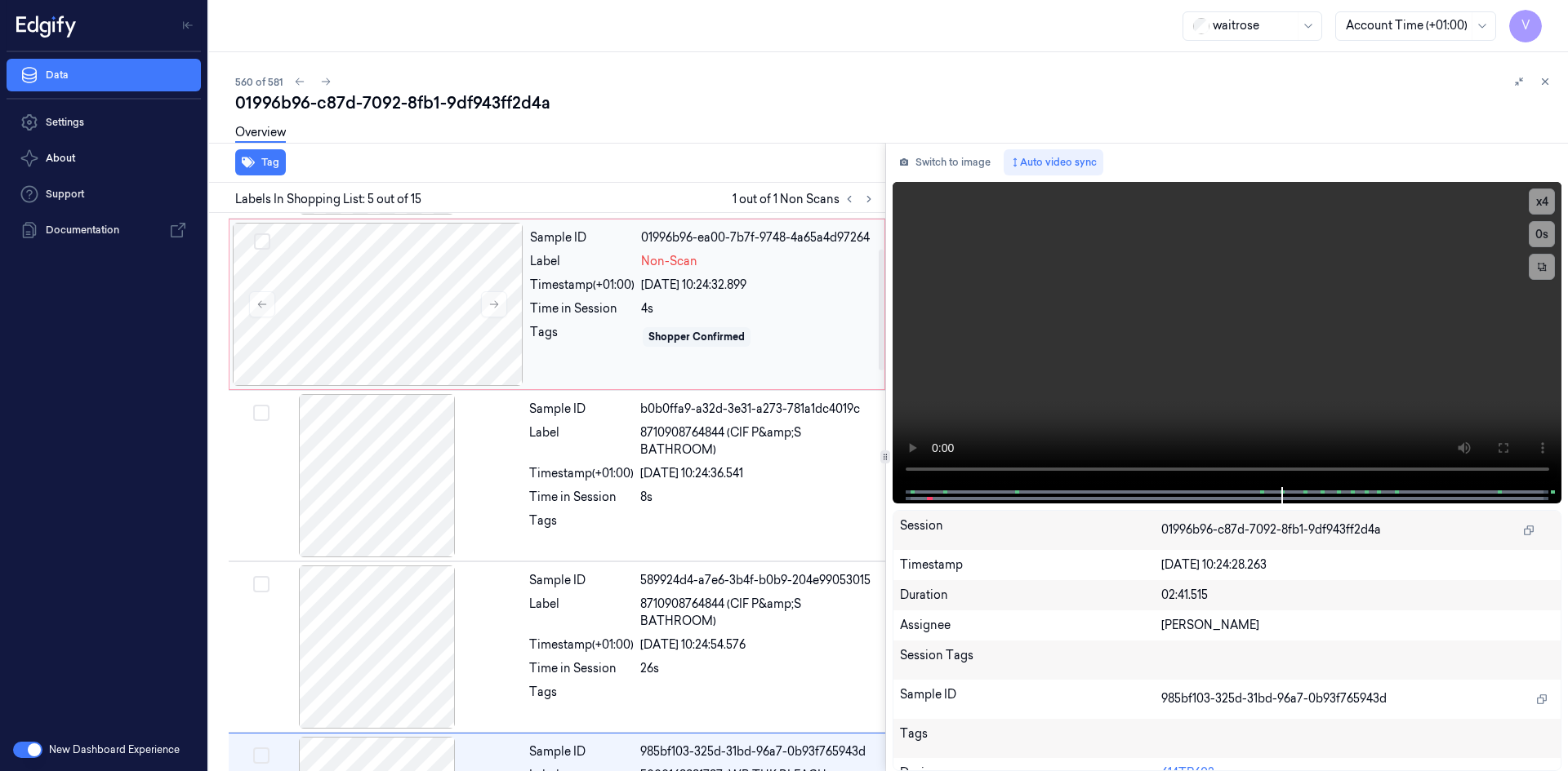
click at [590, 246] on div "Sample ID" at bounding box center [582, 238] width 104 height 17
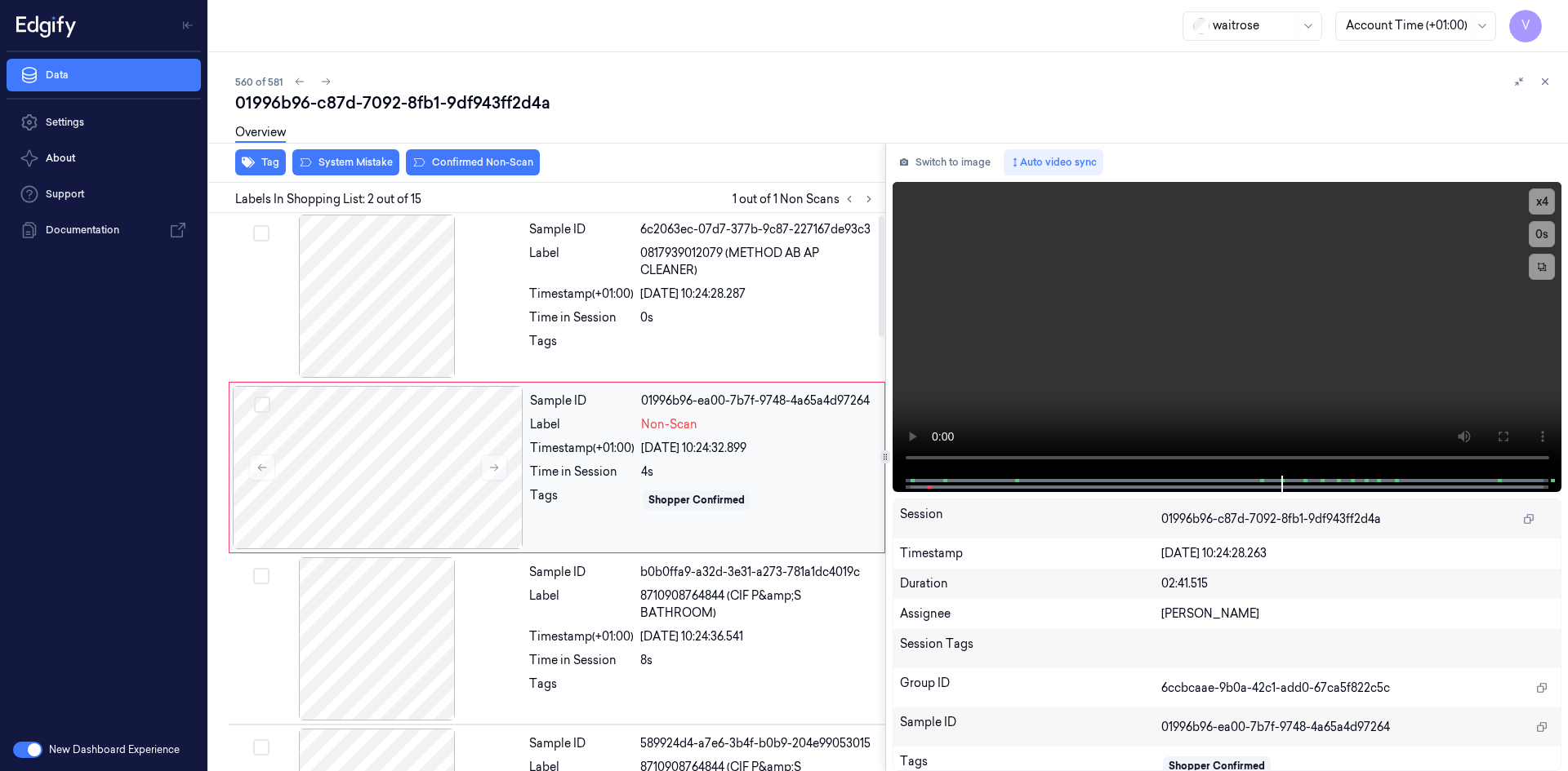
scroll to position [0, 0]
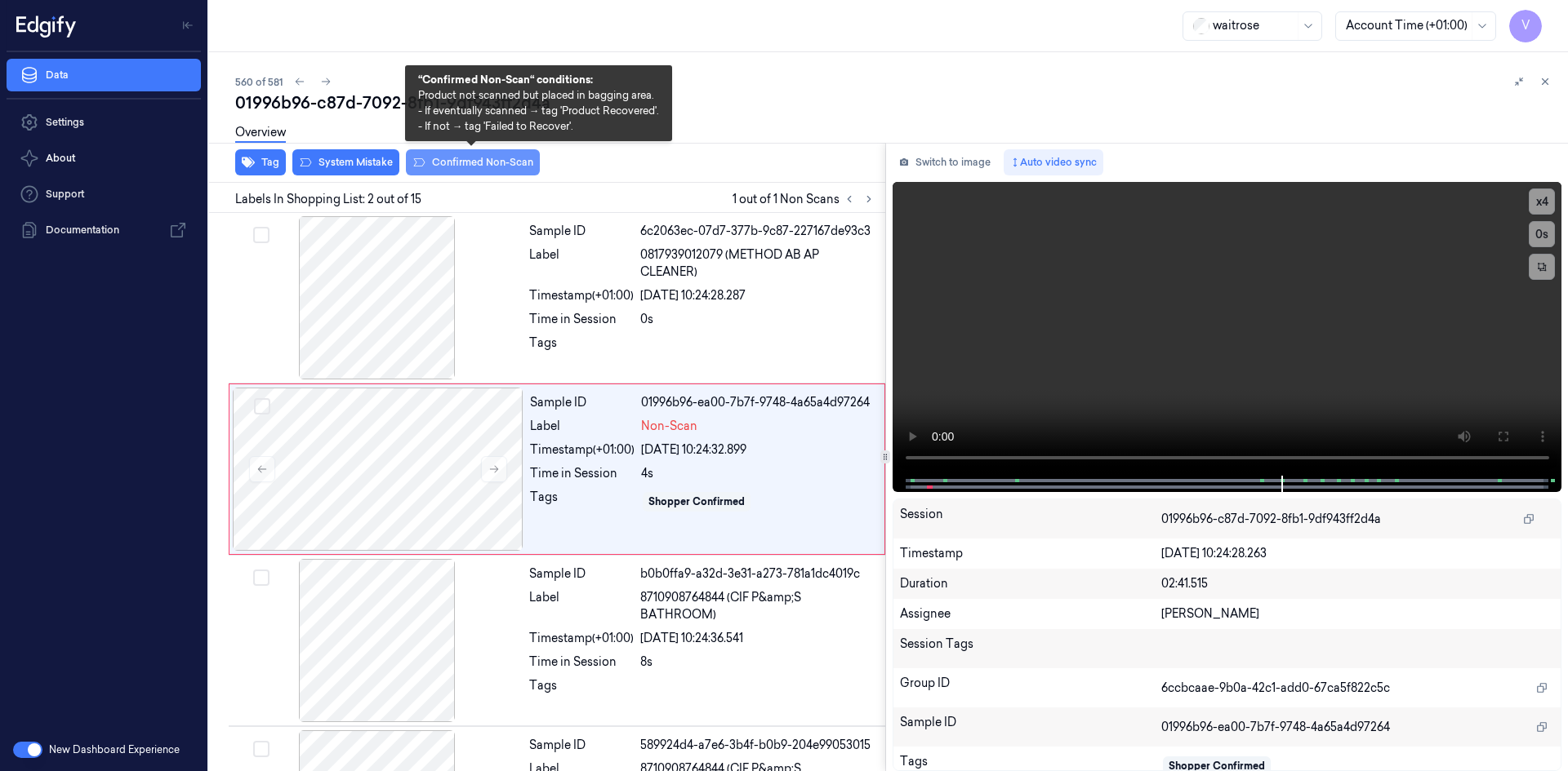
click at [469, 162] on button "Confirmed Non-Scan" at bounding box center [472, 162] width 134 height 26
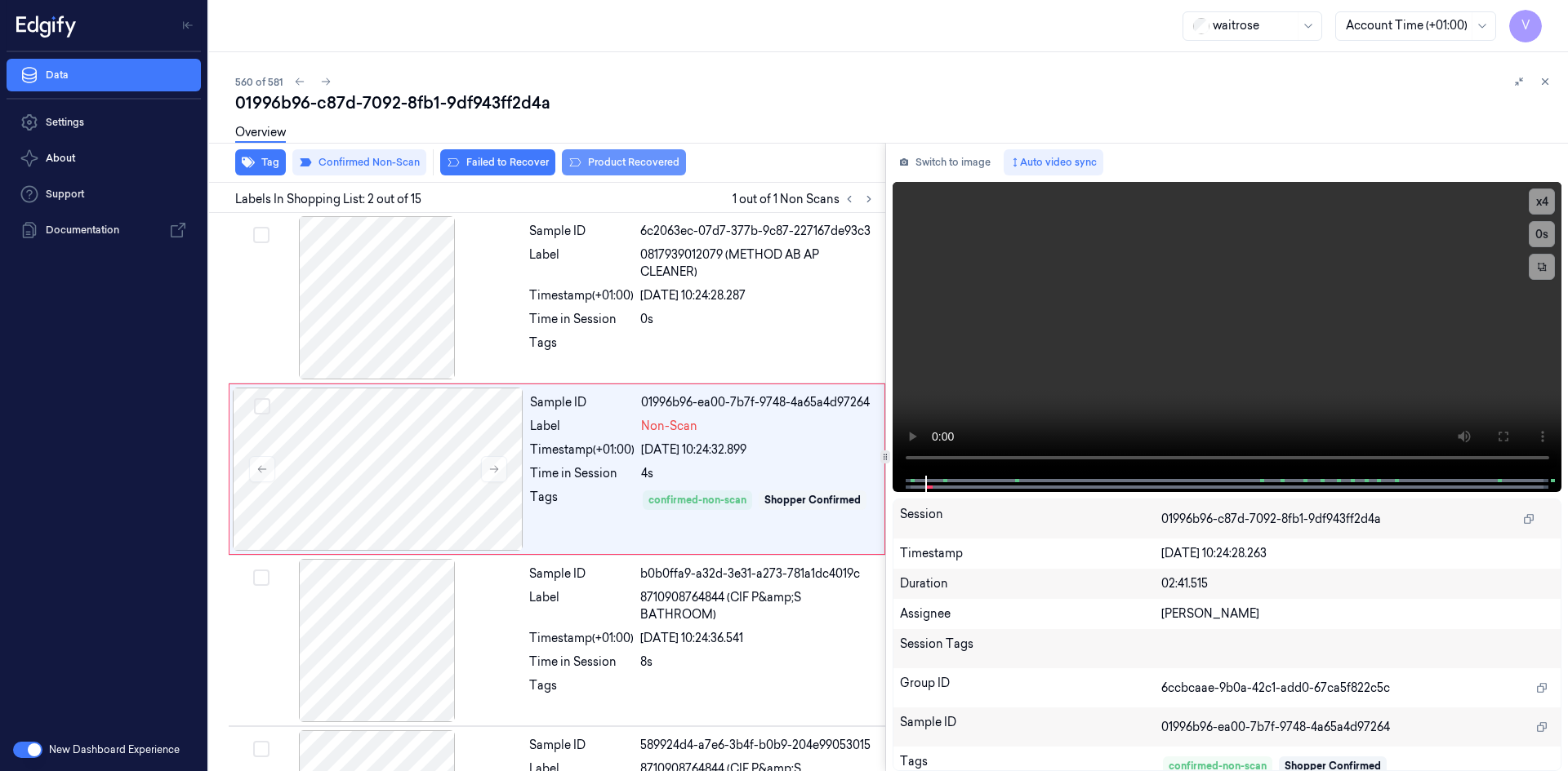
click at [612, 161] on button "Product Recovered" at bounding box center [624, 162] width 125 height 26
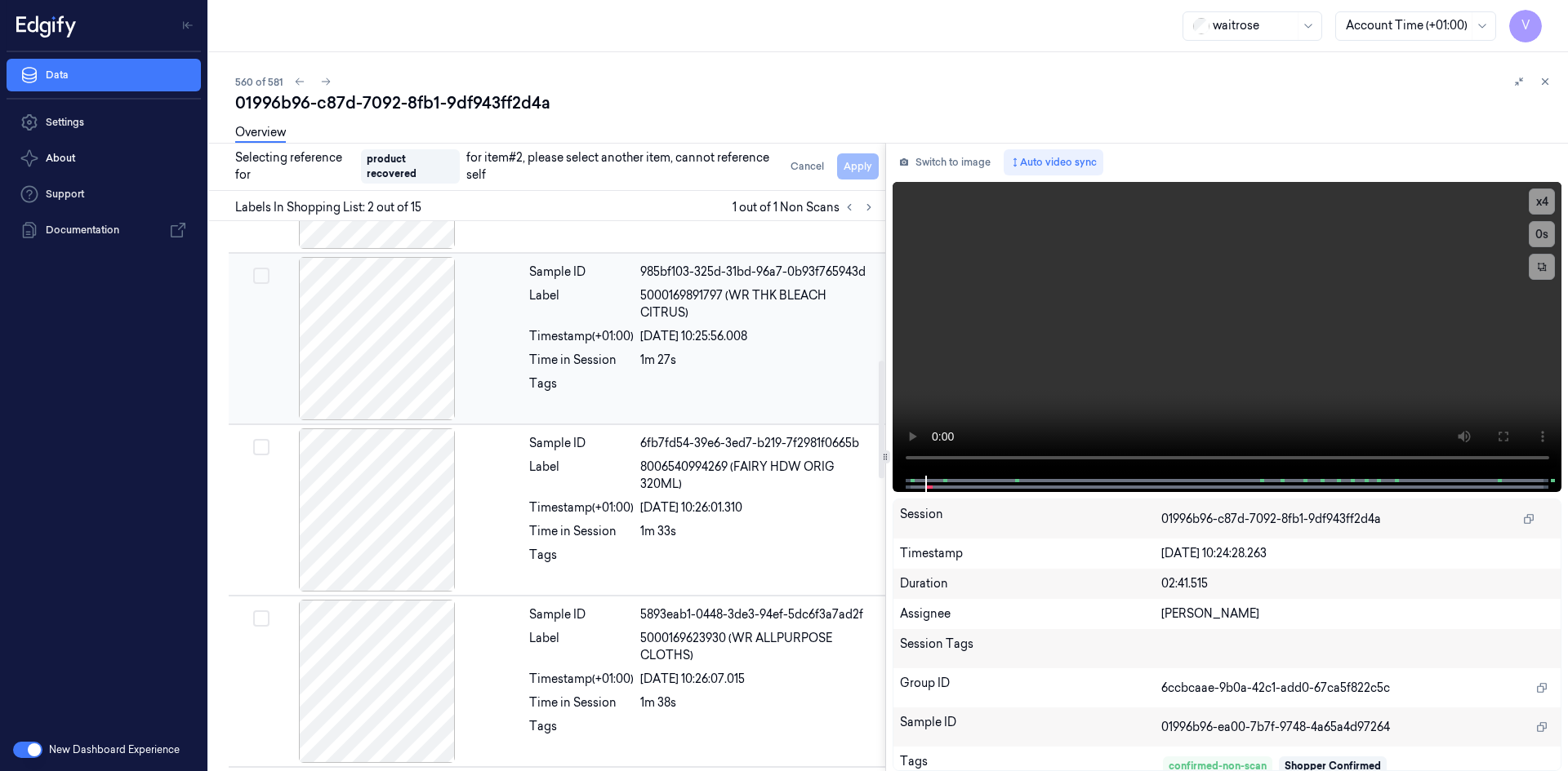
click at [496, 356] on div at bounding box center [377, 338] width 291 height 163
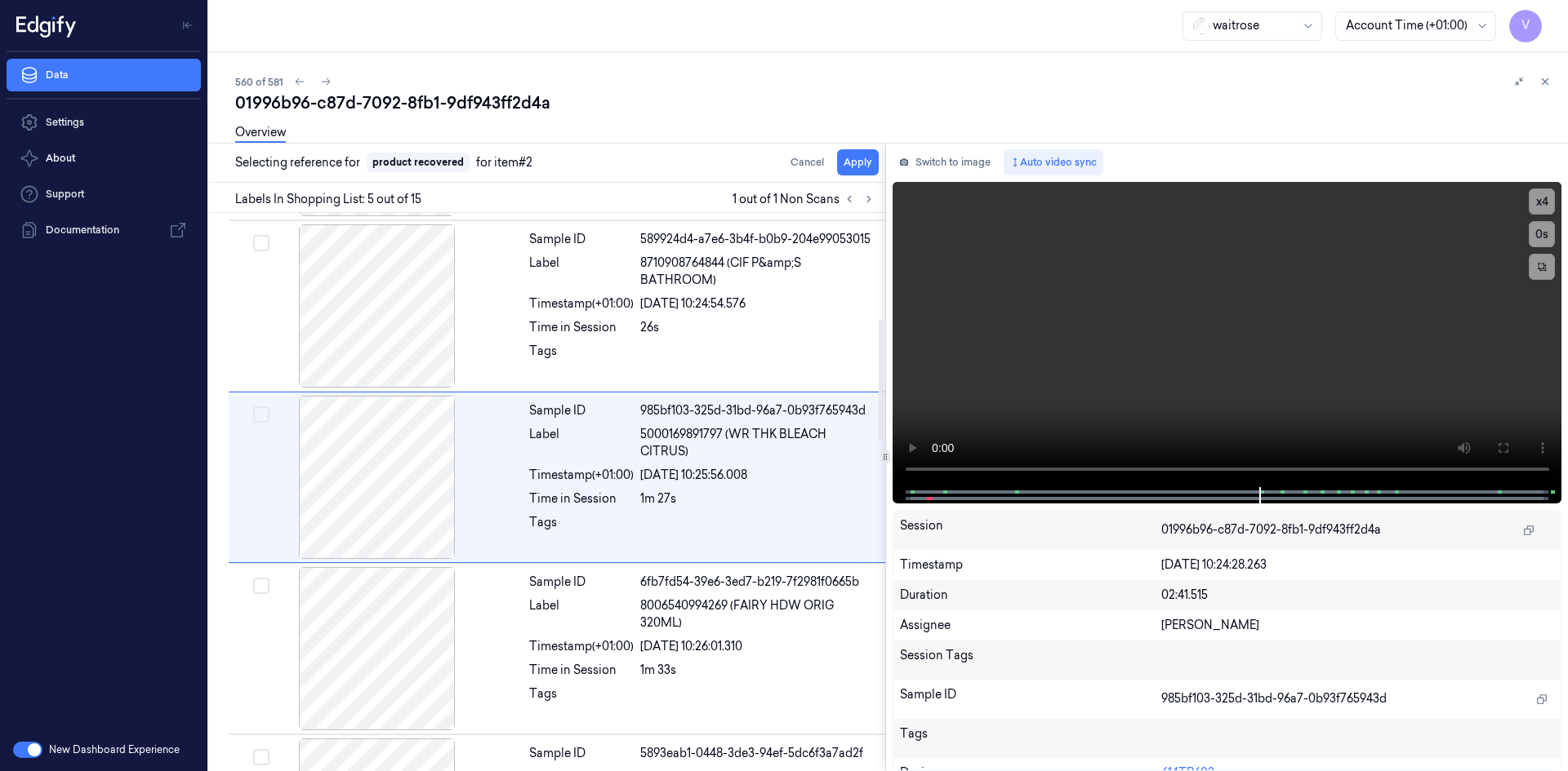
scroll to position [491, 0]
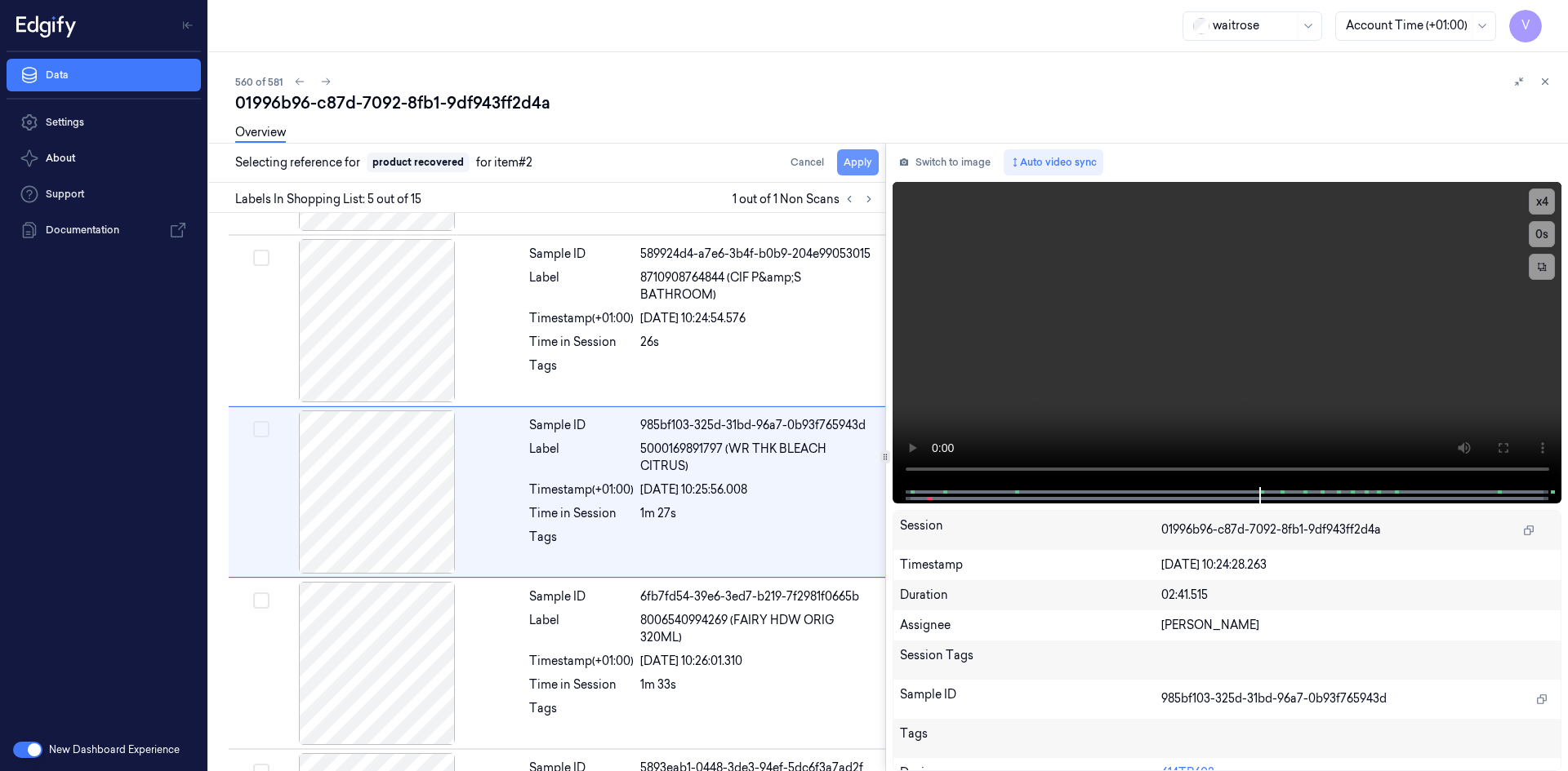
click at [863, 171] on button "Apply" at bounding box center [857, 162] width 42 height 26
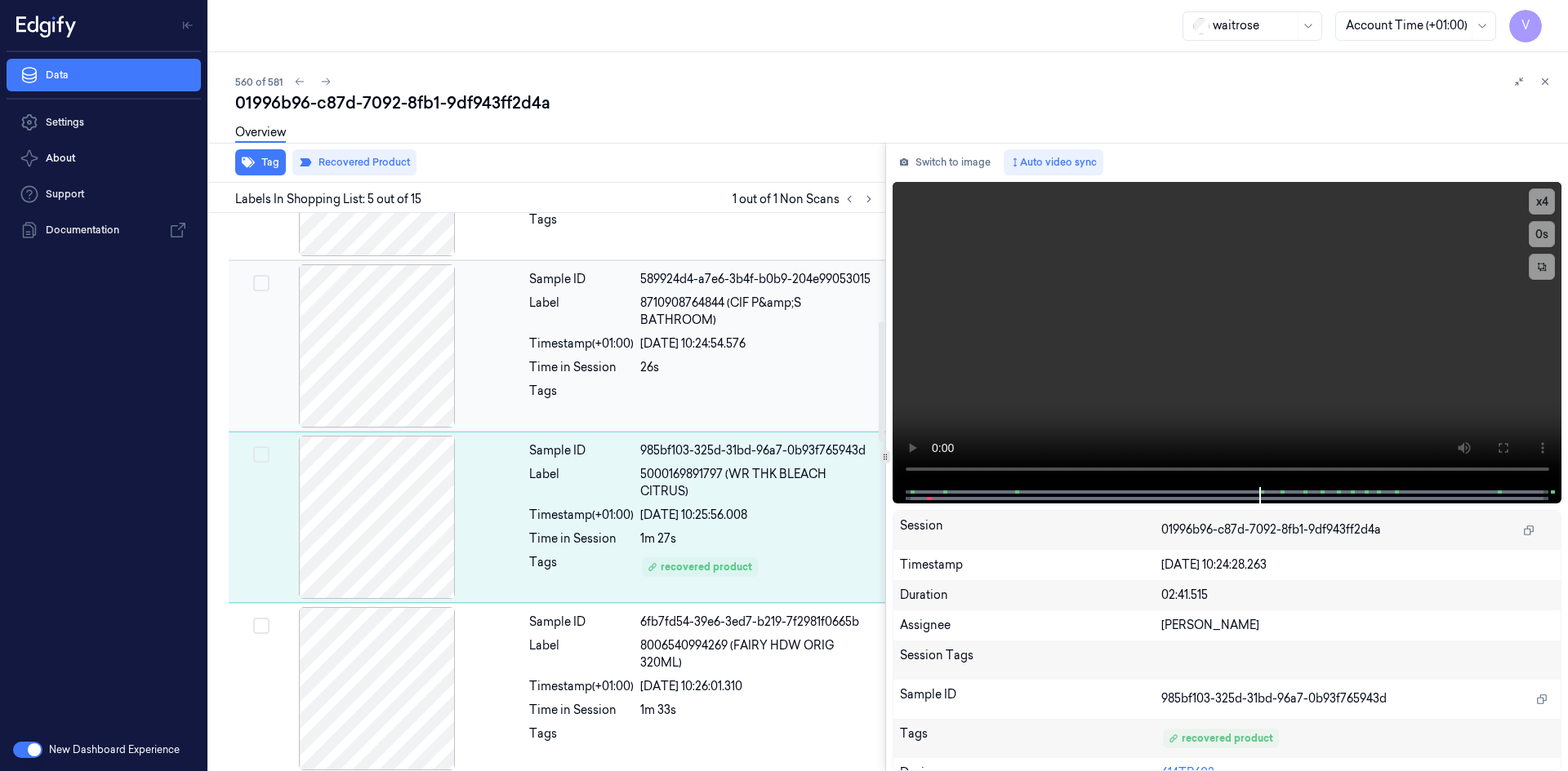
scroll to position [505, 0]
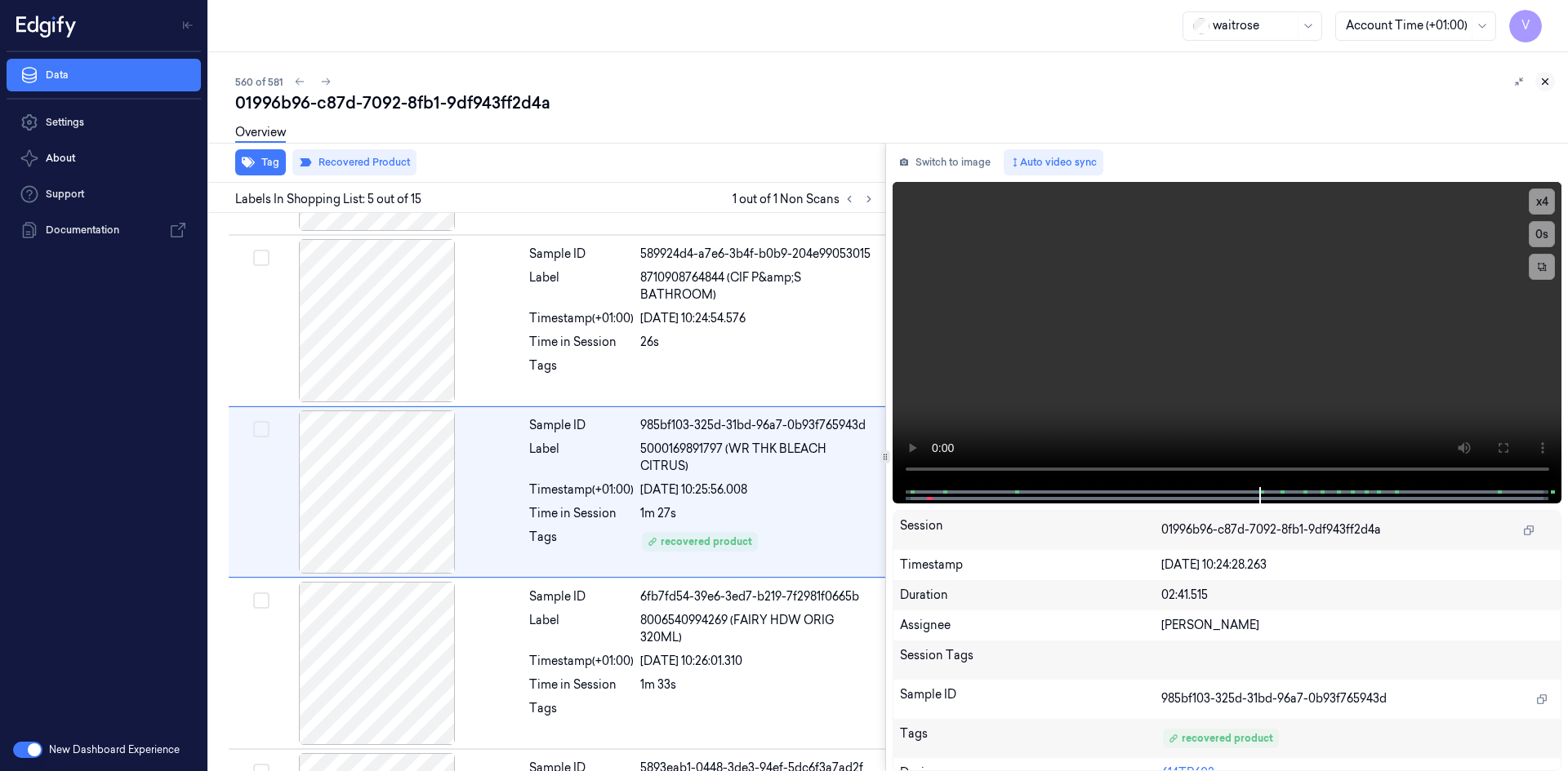
click at [1545, 75] on button at bounding box center [1546, 81] width 19 height 19
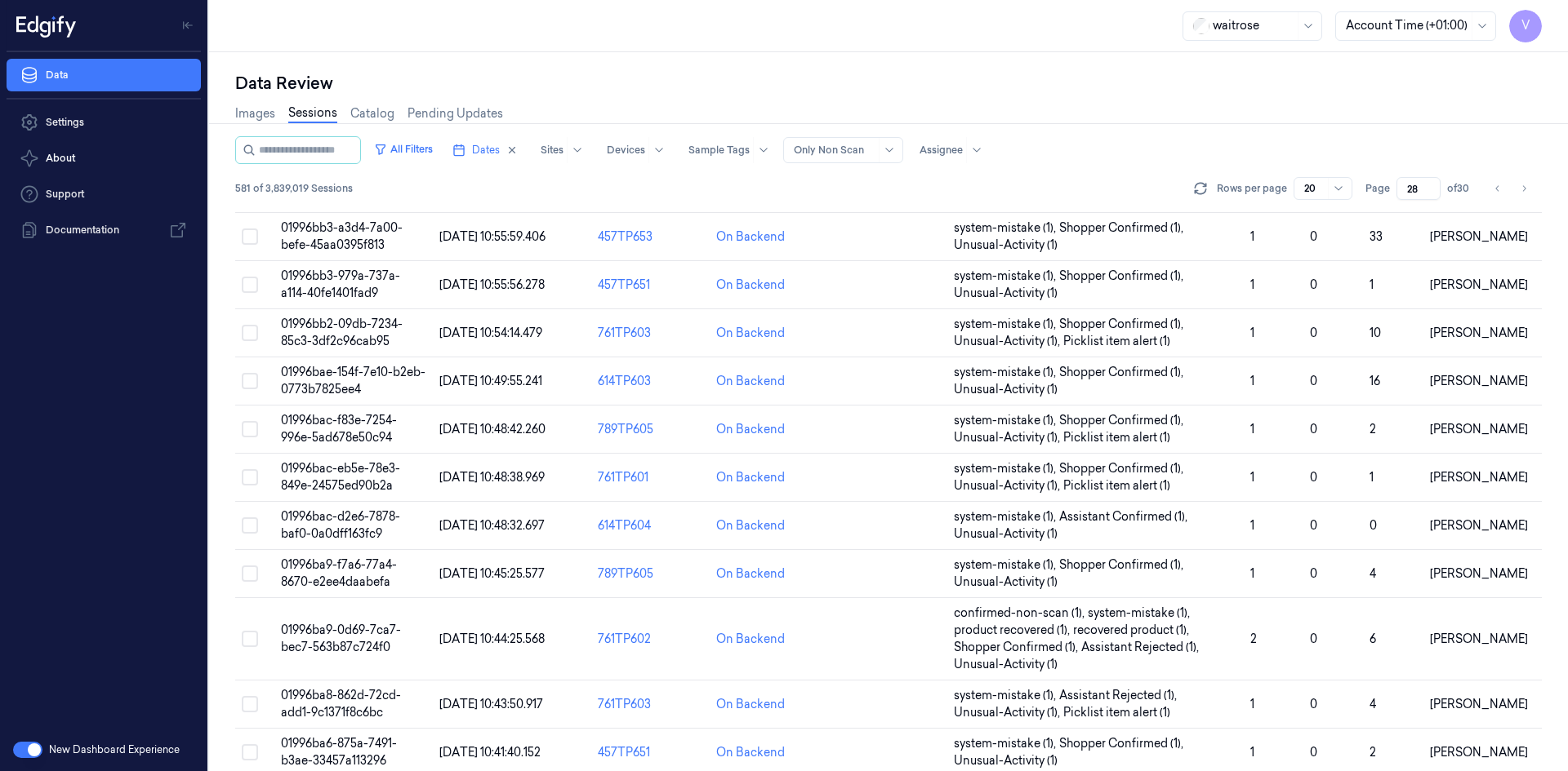
scroll to position [498, 0]
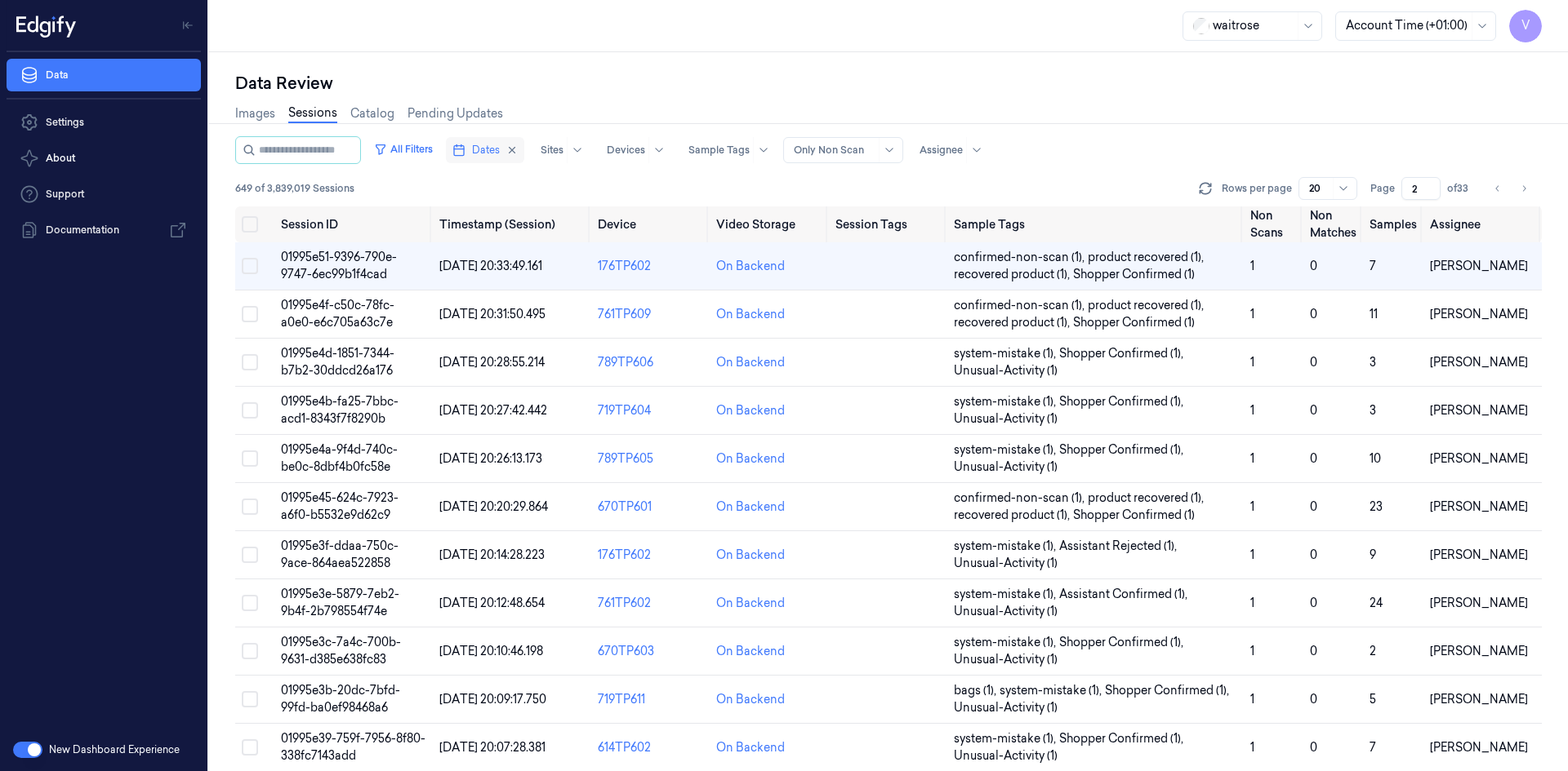
click at [499, 151] on span "Dates" at bounding box center [486, 150] width 28 height 14
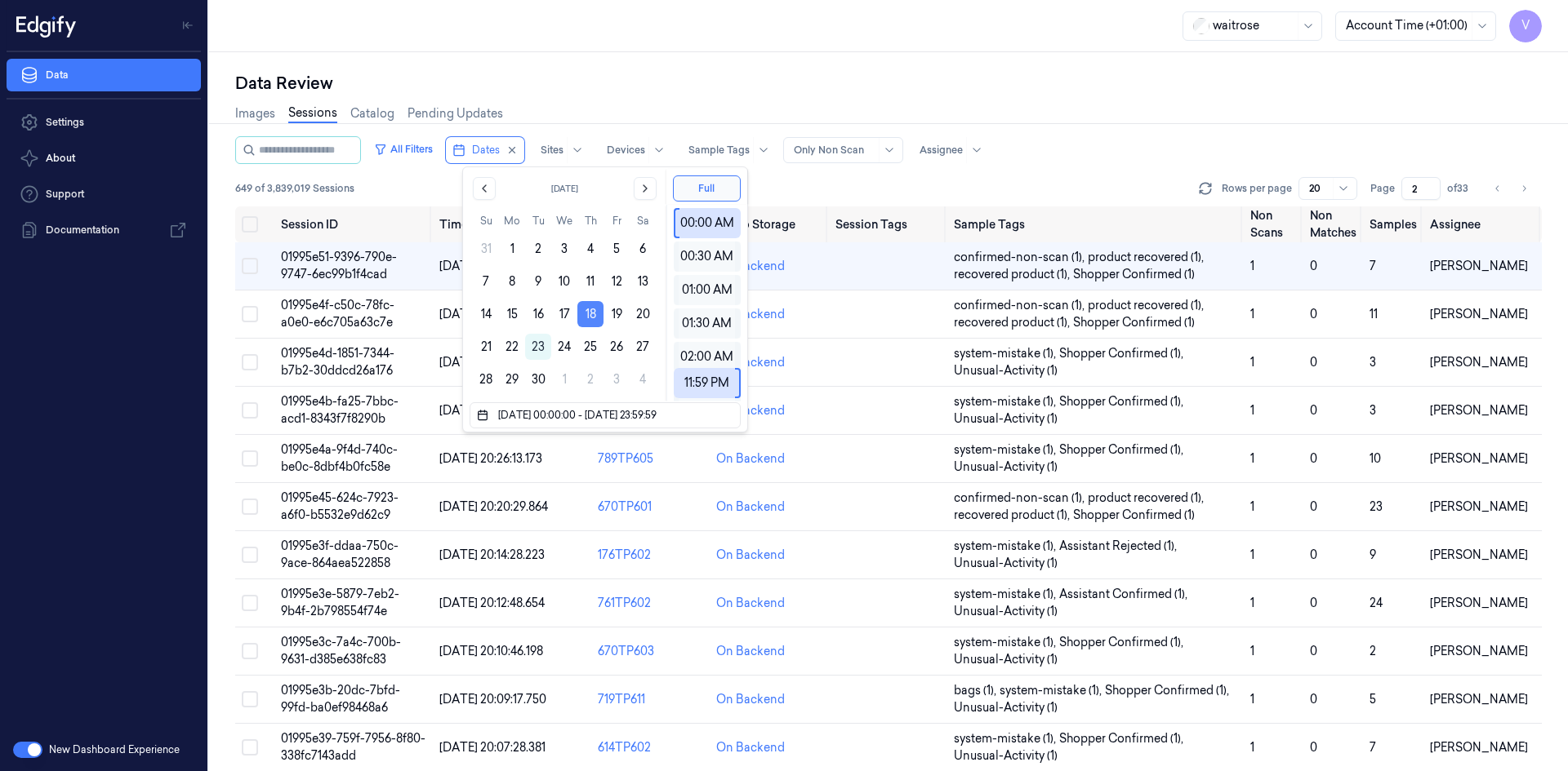
click at [587, 315] on button "18" at bounding box center [590, 314] width 26 height 26
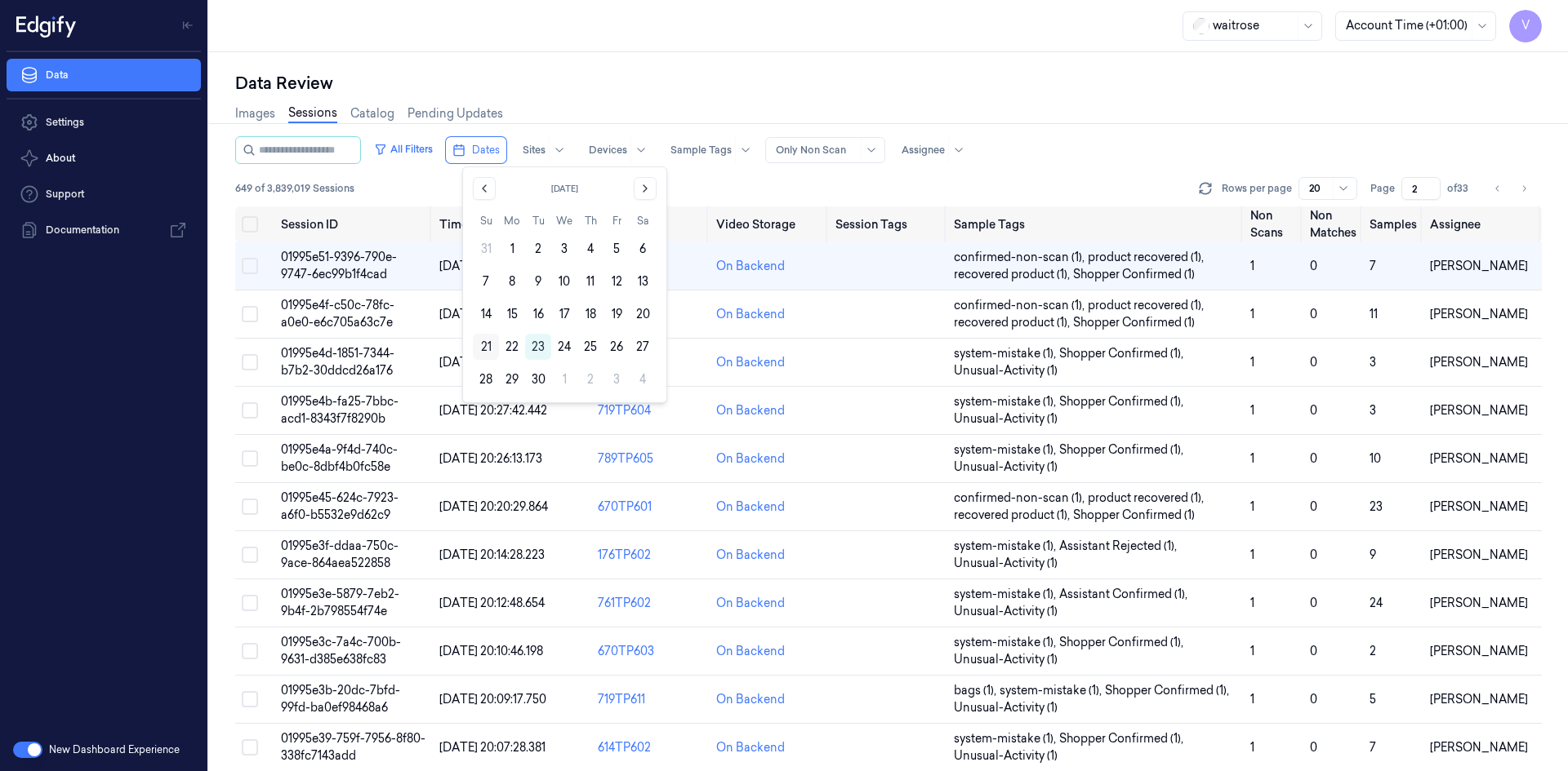
click at [490, 345] on button "21" at bounding box center [486, 346] width 26 height 26
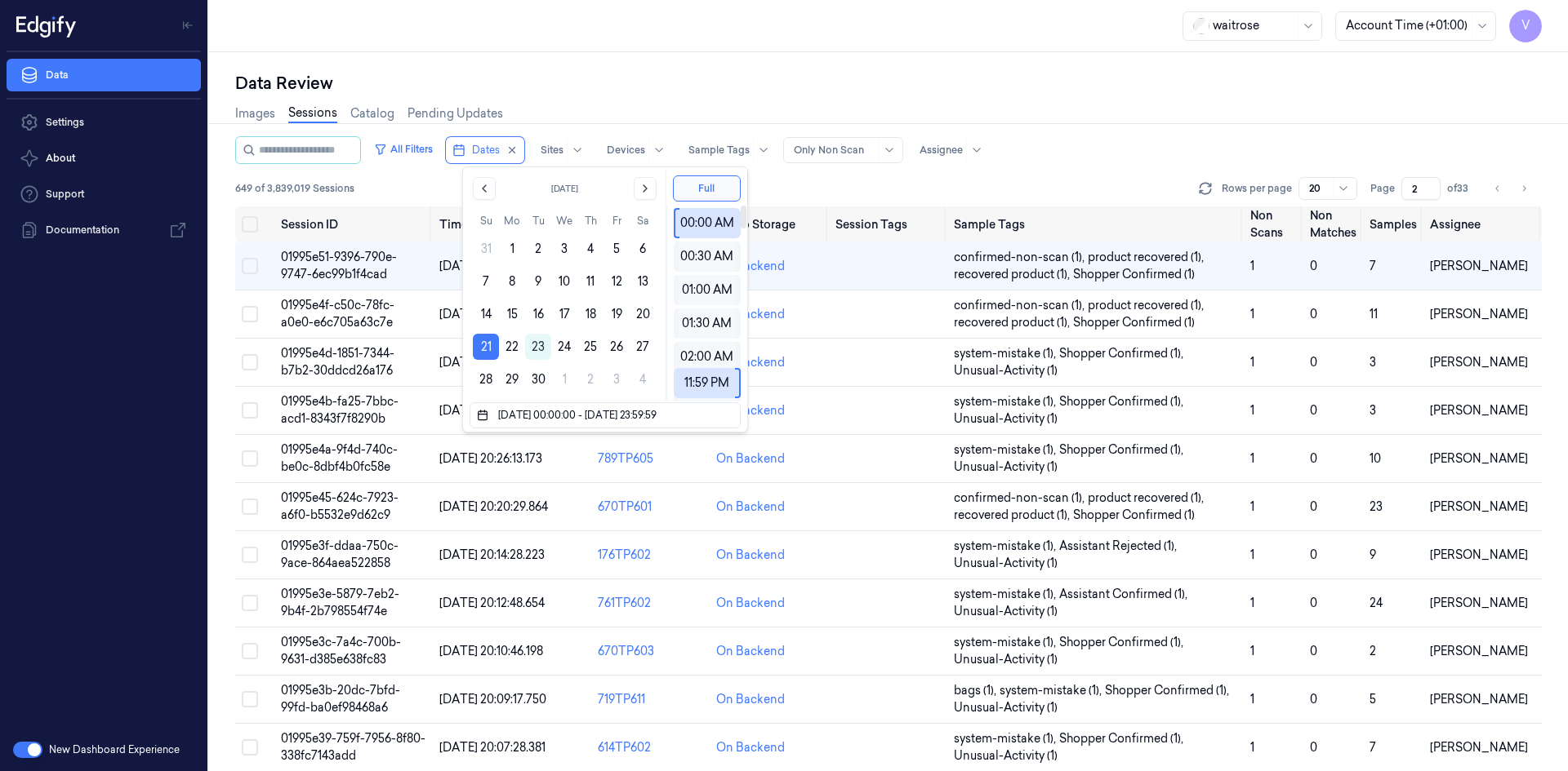
click at [783, 60] on div "Data Review Images Sessions Catalog Pending Updates All Filters Dates Sites Dev…" at bounding box center [889, 411] width 1359 height 719
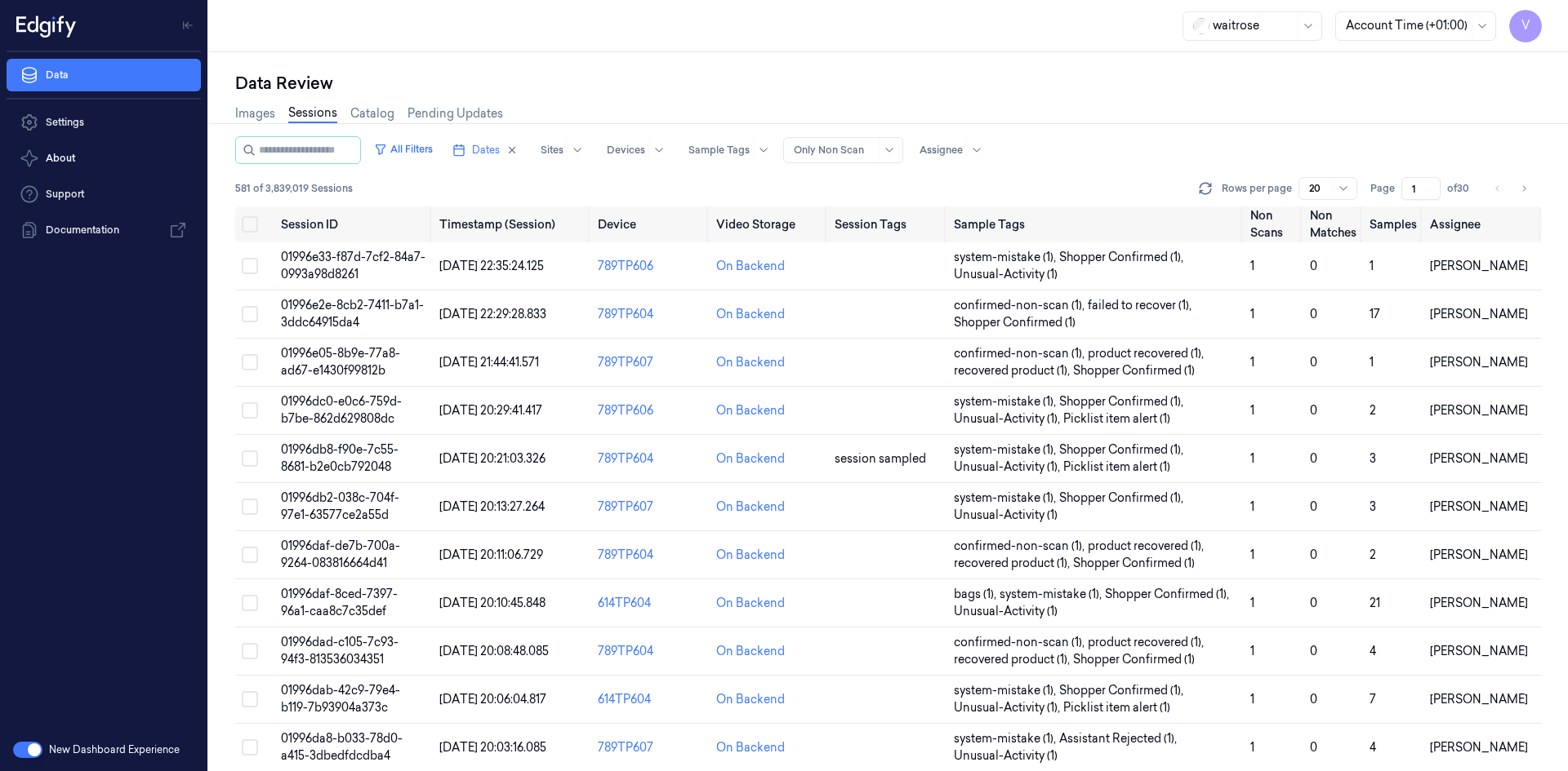
drag, startPoint x: 1419, startPoint y: 186, endPoint x: 1384, endPoint y: 206, distance: 40.3
click at [1384, 206] on div "All Filters Dates Sites Devices Sample Tags Alert Type Only Non Scan Assignee 5…" at bounding box center [889, 171] width 1307 height 70
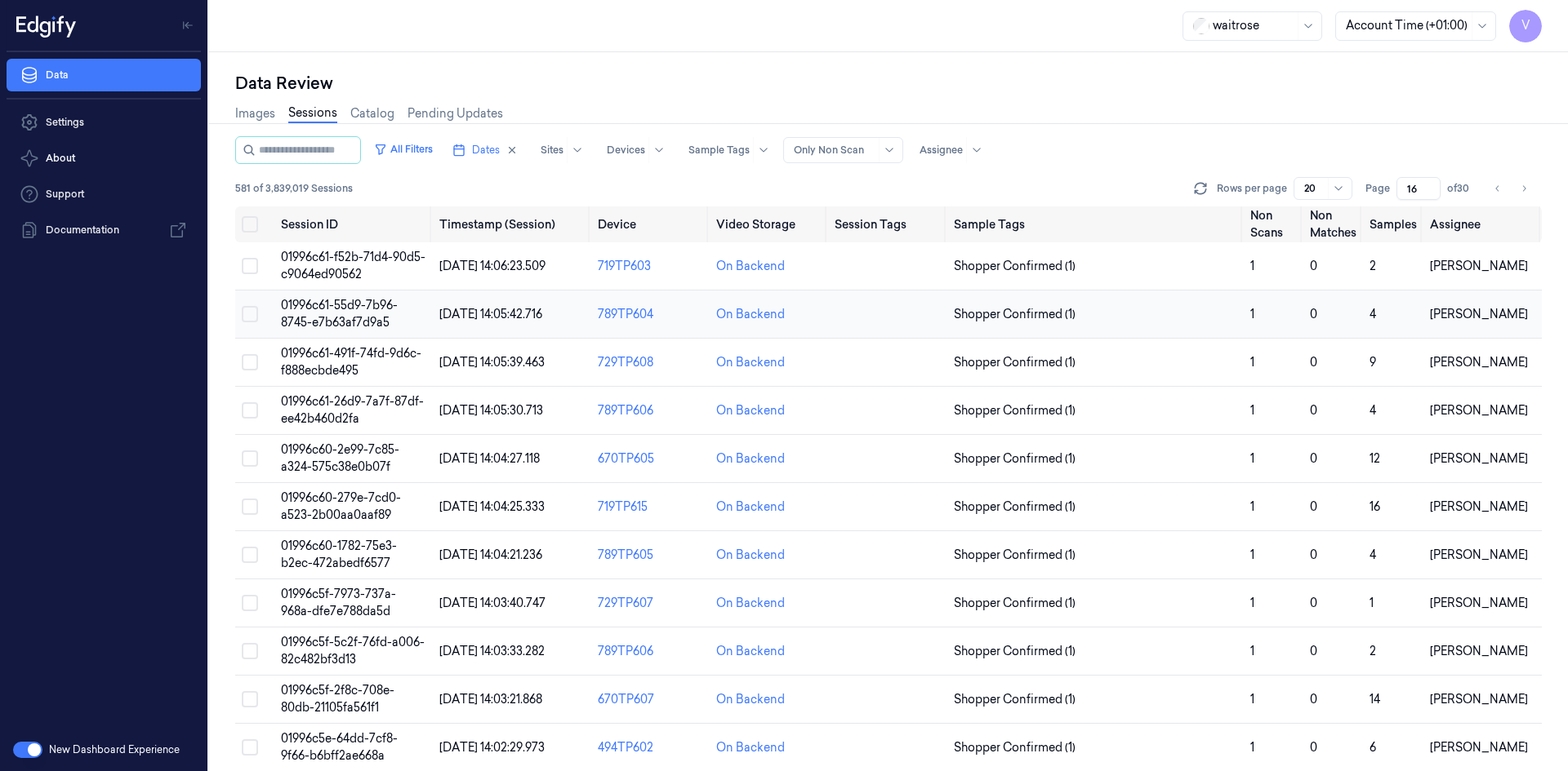
type input "16"
click at [346, 311] on span "01996c61-55d9-7b96-8745-e7b63af7d9a5" at bounding box center [339, 314] width 117 height 32
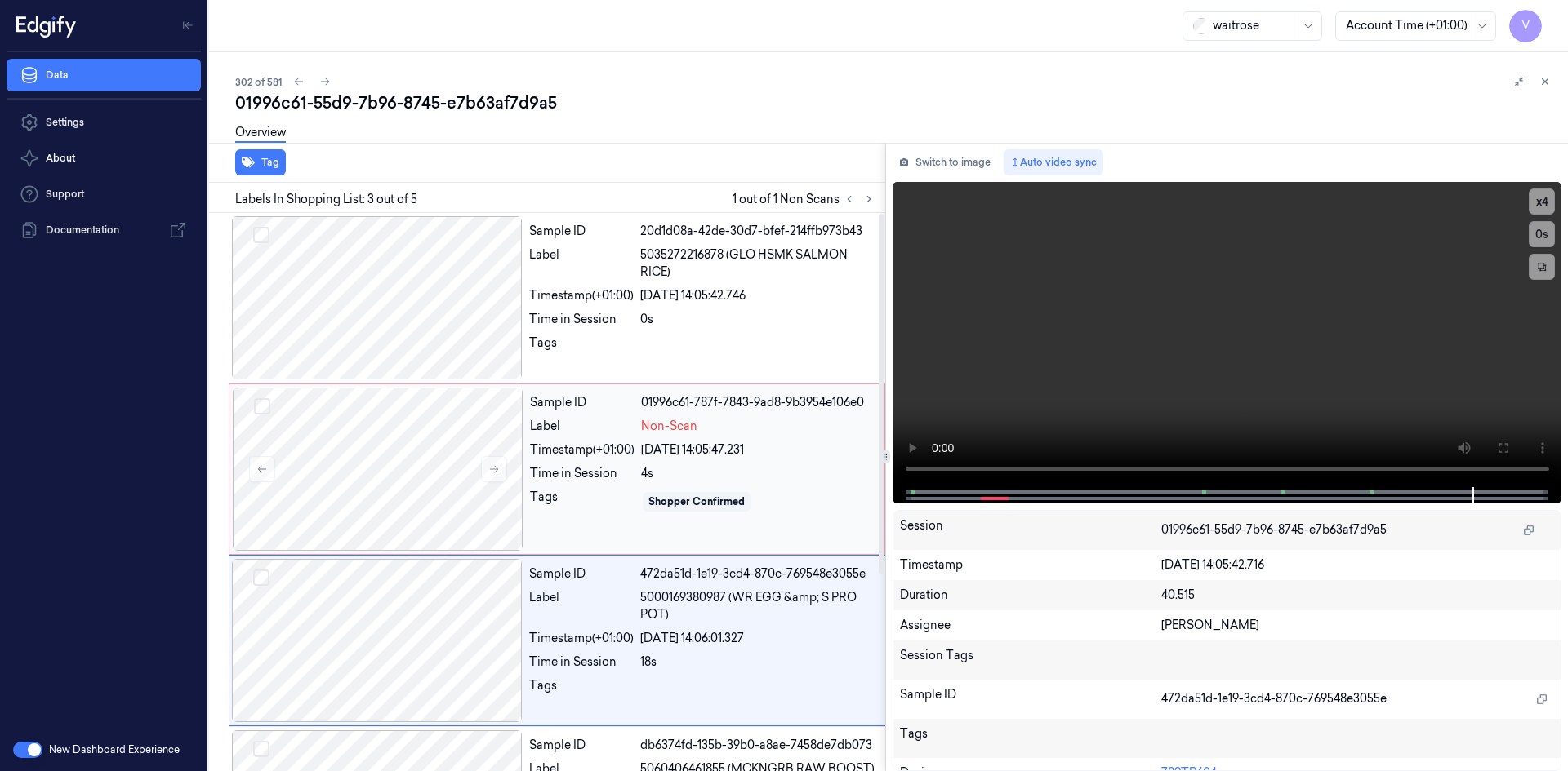
click at [615, 414] on div "Sample ID 01996c61-787f-7843-9ad8-9b3954e106e0 Label Non-Scan Timestamp (+01:00…" at bounding box center [702, 469] width 358 height 163
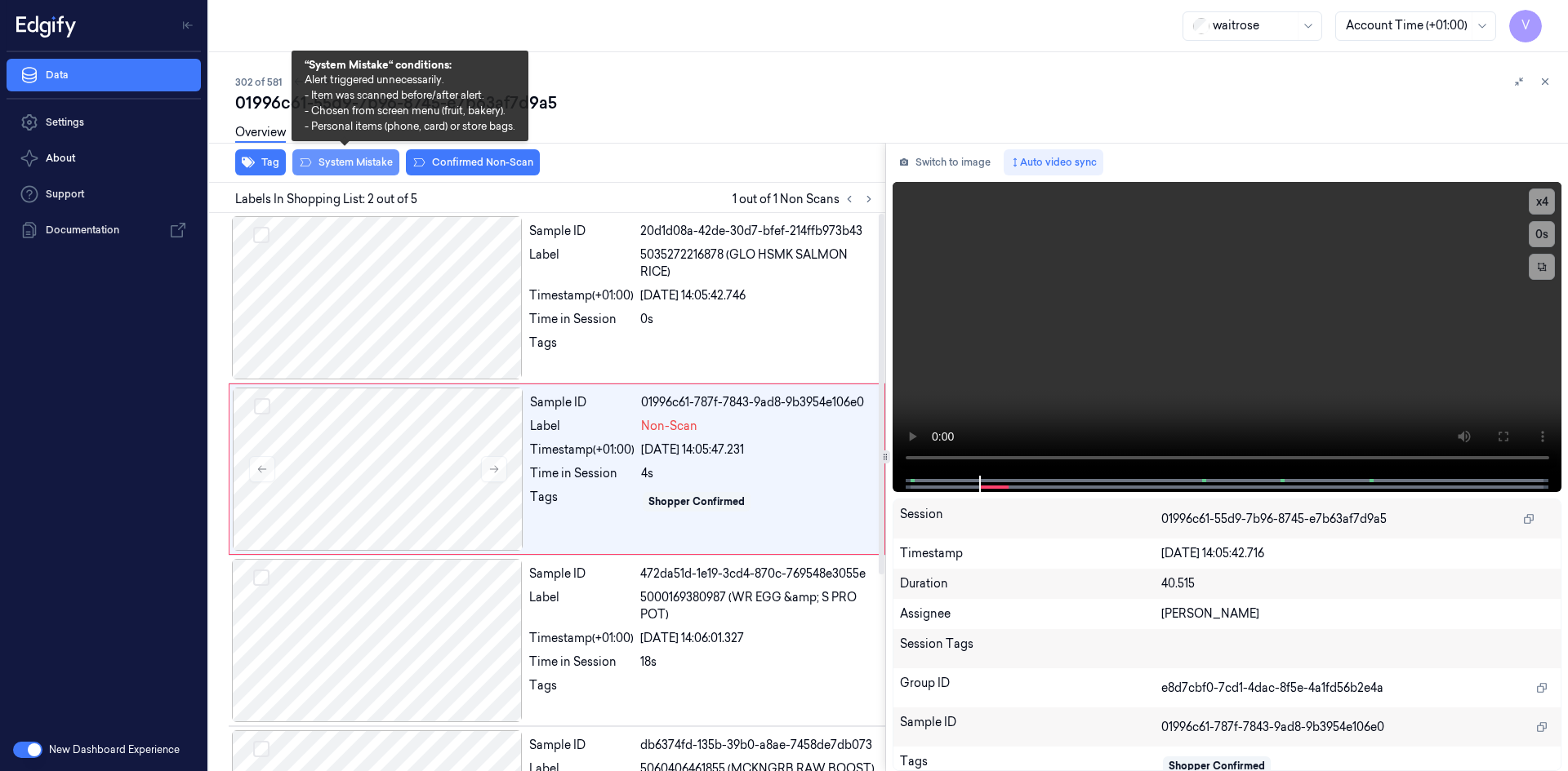
click at [341, 162] on button "System Mistake" at bounding box center [346, 162] width 107 height 26
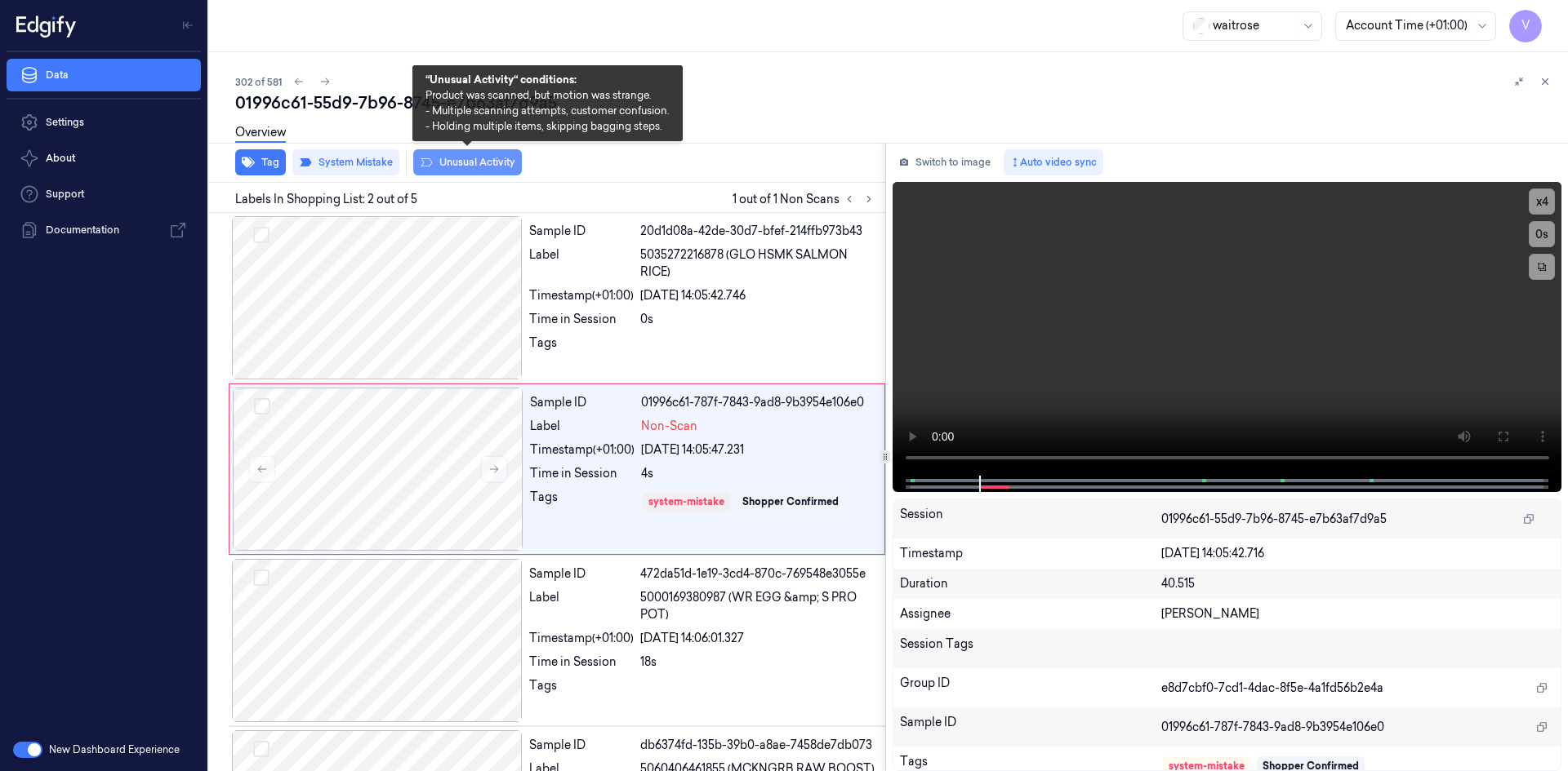
click at [474, 159] on button "Unusual Activity" at bounding box center [467, 162] width 109 height 26
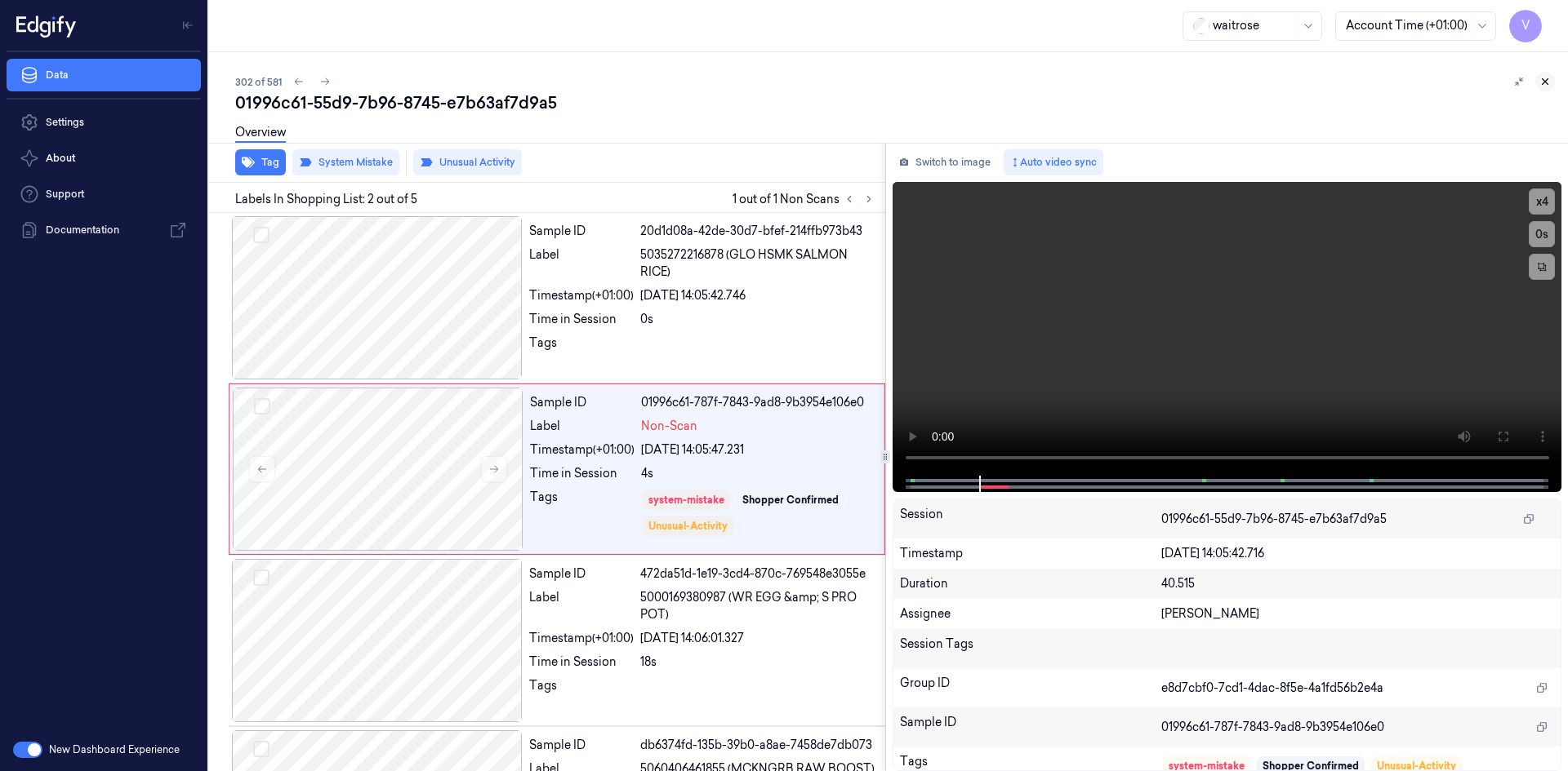
click at [1542, 80] on icon at bounding box center [1546, 82] width 12 height 12
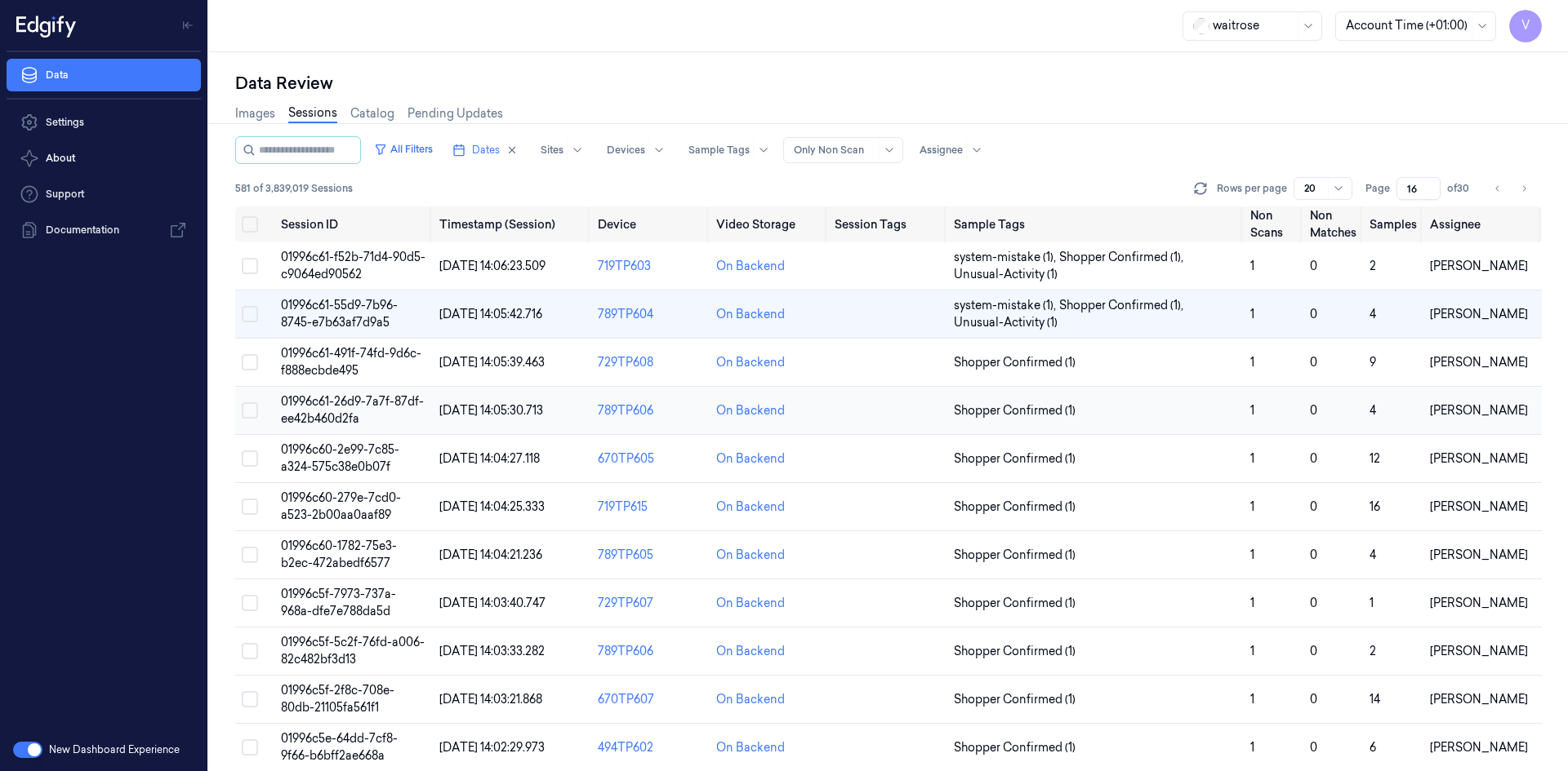
click at [324, 416] on span "01996c61-26d9-7a7f-87df-ee42b460d2fa" at bounding box center [352, 410] width 143 height 32
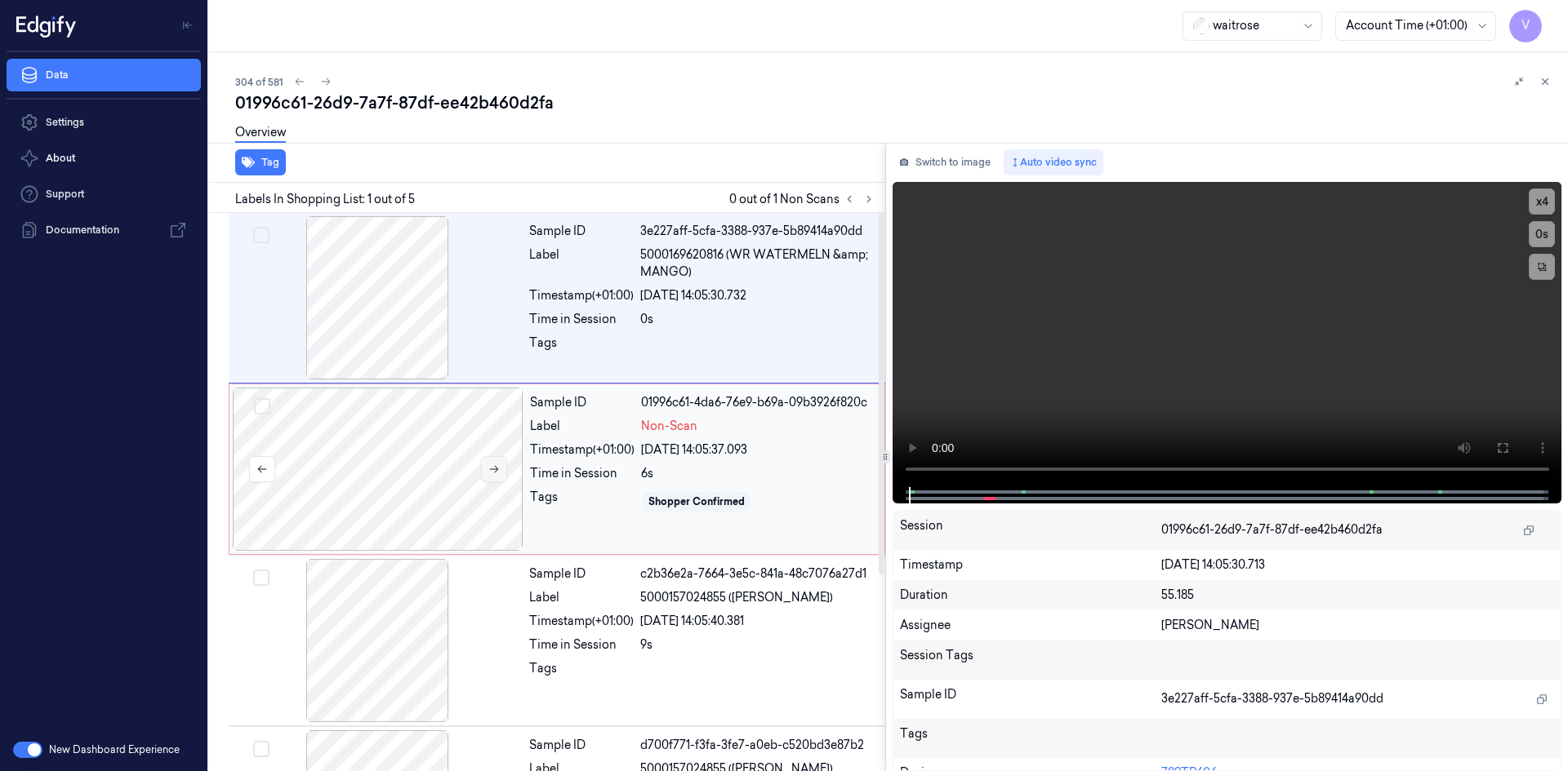
click at [489, 469] on icon at bounding box center [494, 470] width 12 height 12
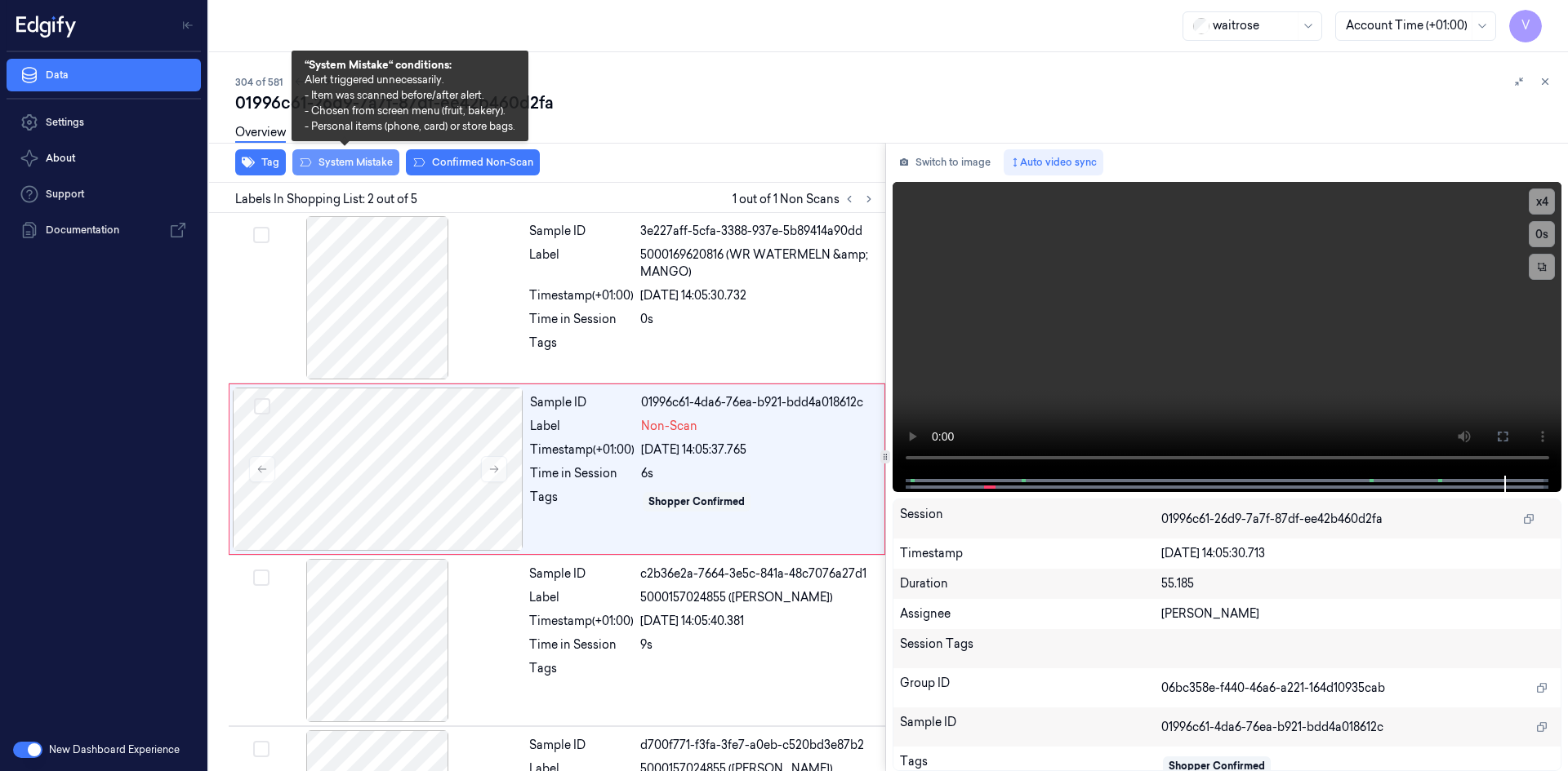
click at [360, 162] on button "System Mistake" at bounding box center [346, 162] width 107 height 26
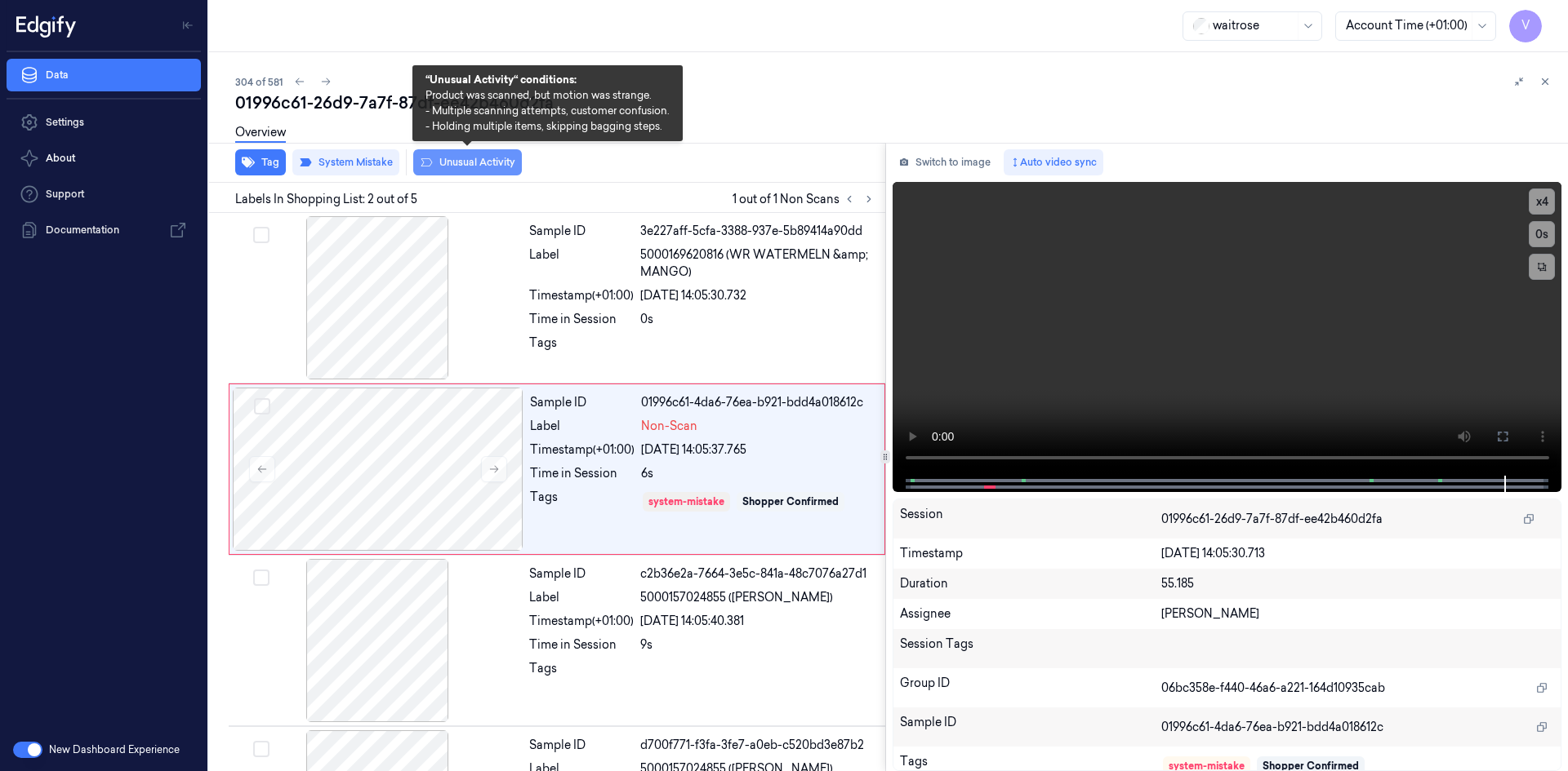
click at [457, 165] on button "Unusual Activity" at bounding box center [467, 162] width 109 height 26
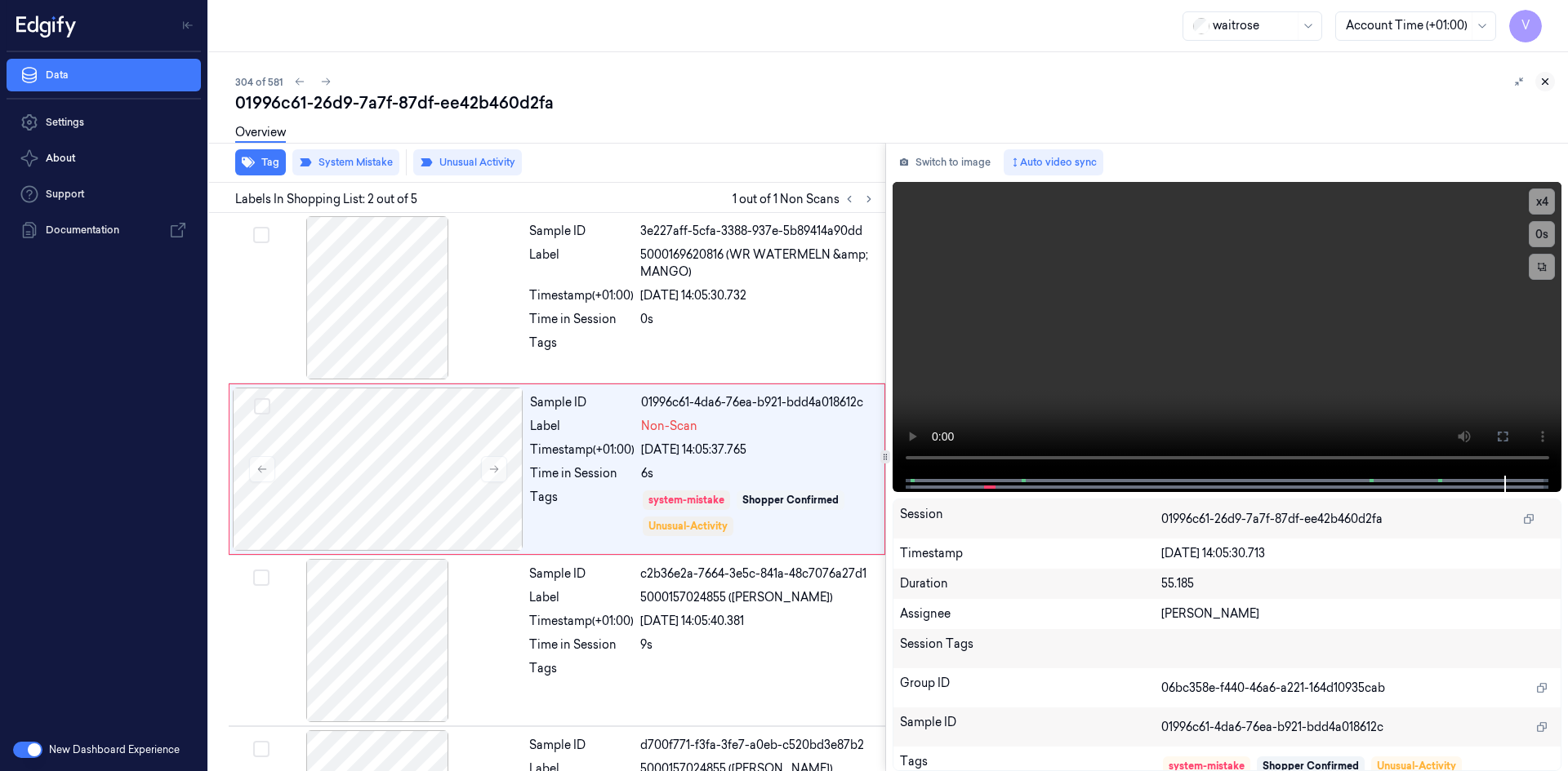
click at [1545, 80] on icon at bounding box center [1546, 82] width 12 height 12
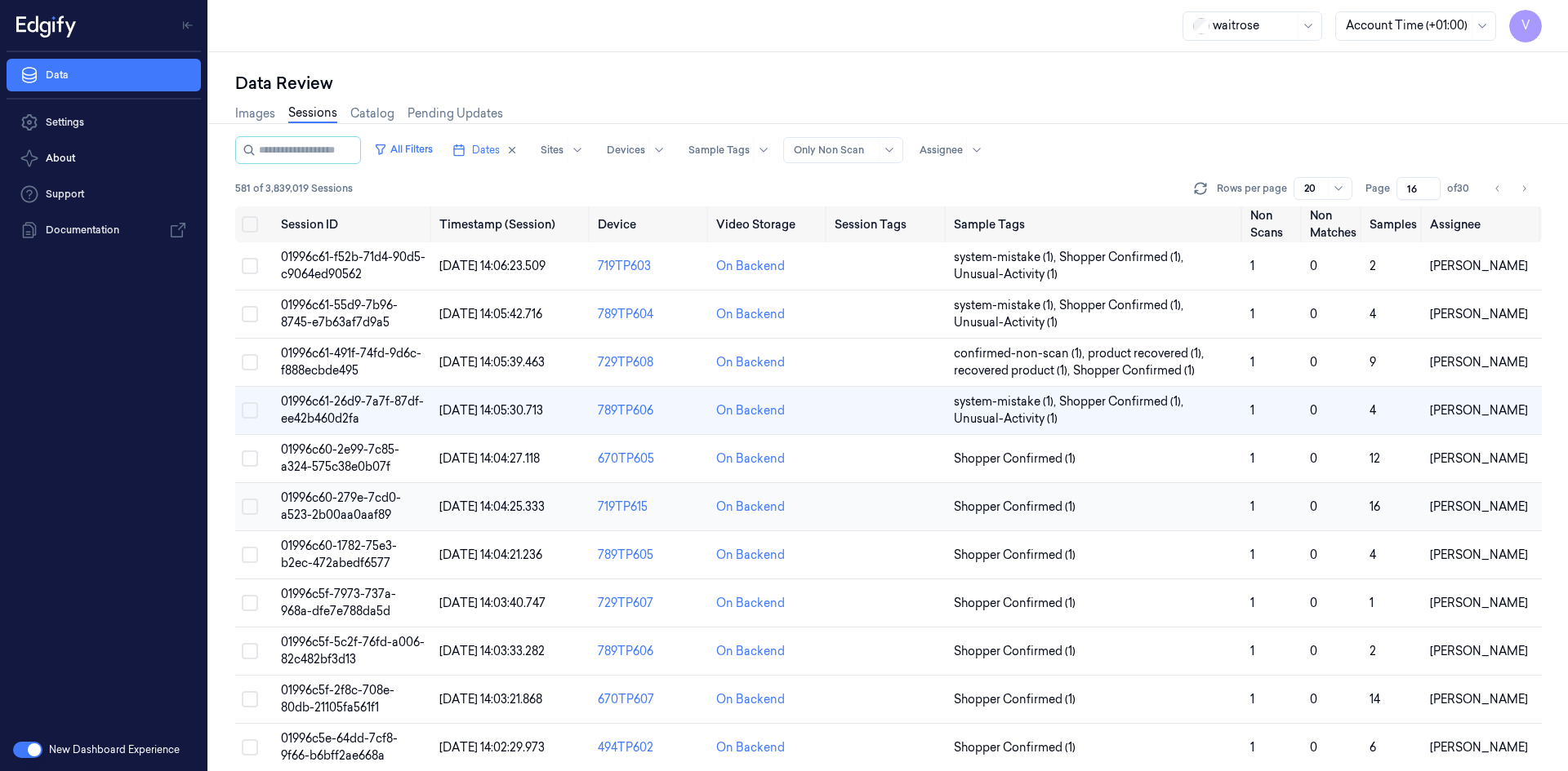
click at [334, 498] on span "01996c60-279e-7cd0-a523-2b00aa0aaf89" at bounding box center [341, 506] width 120 height 32
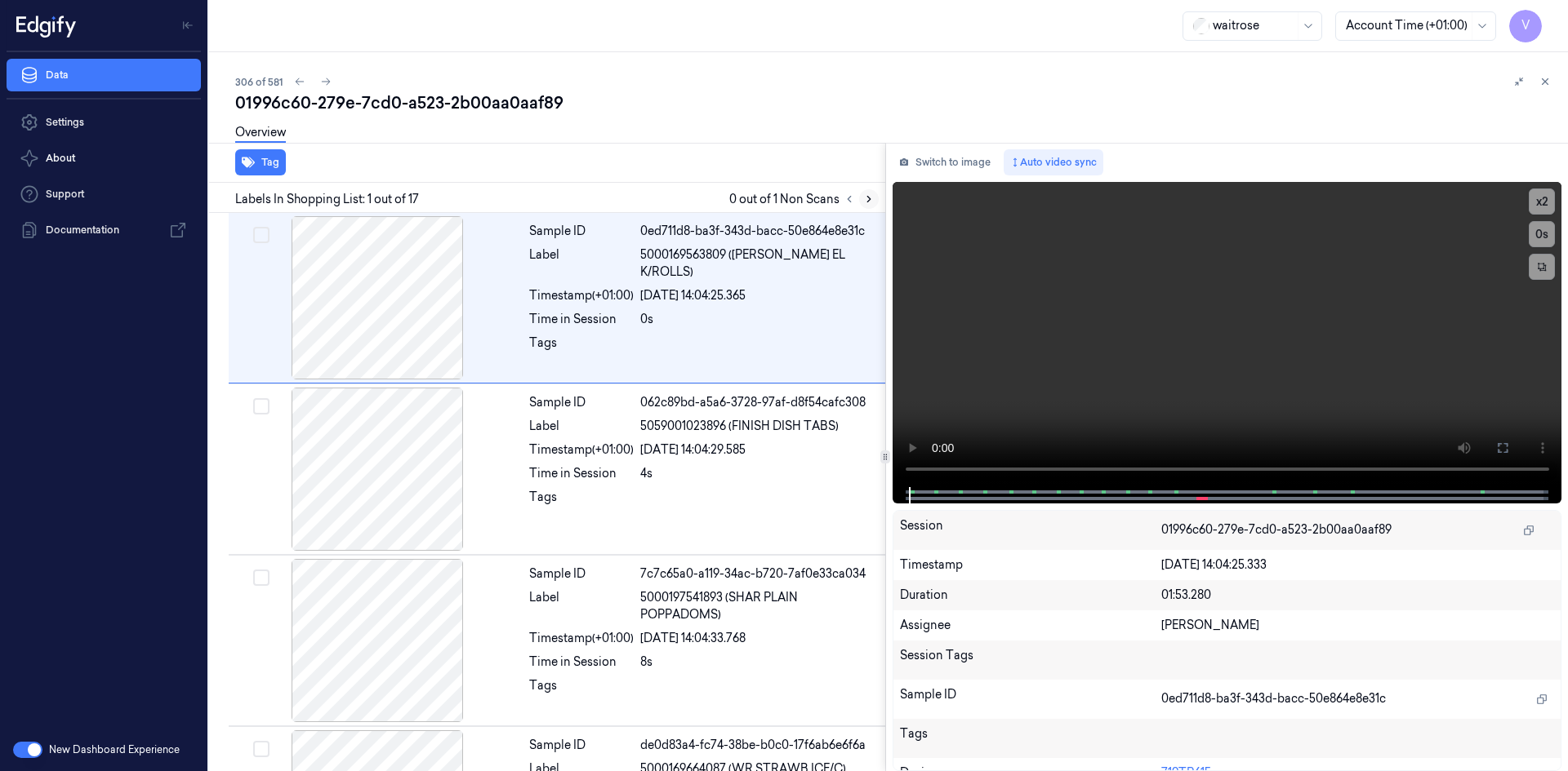
click at [873, 202] on icon at bounding box center [869, 200] width 12 height 12
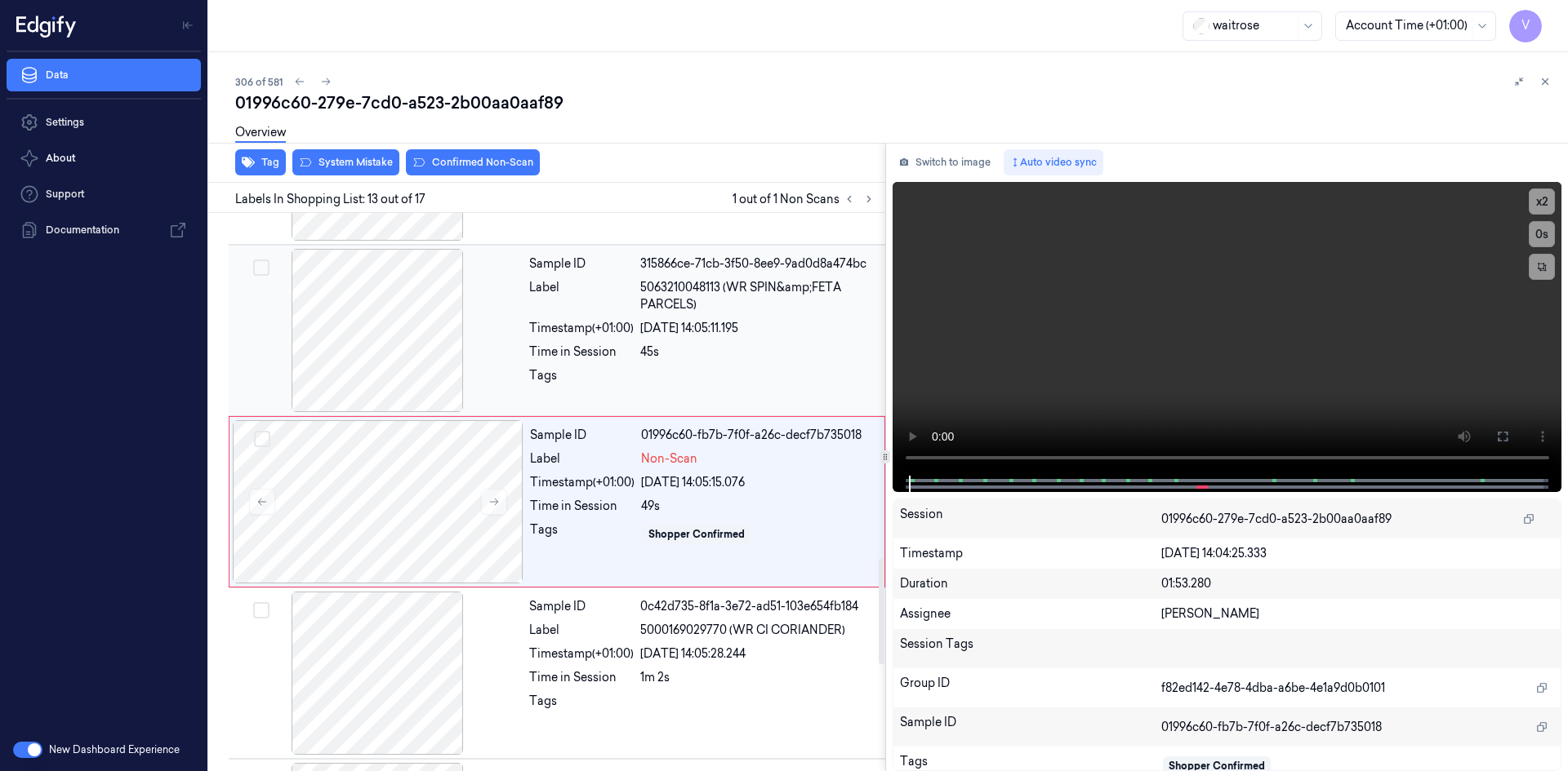
scroll to position [1863, 0]
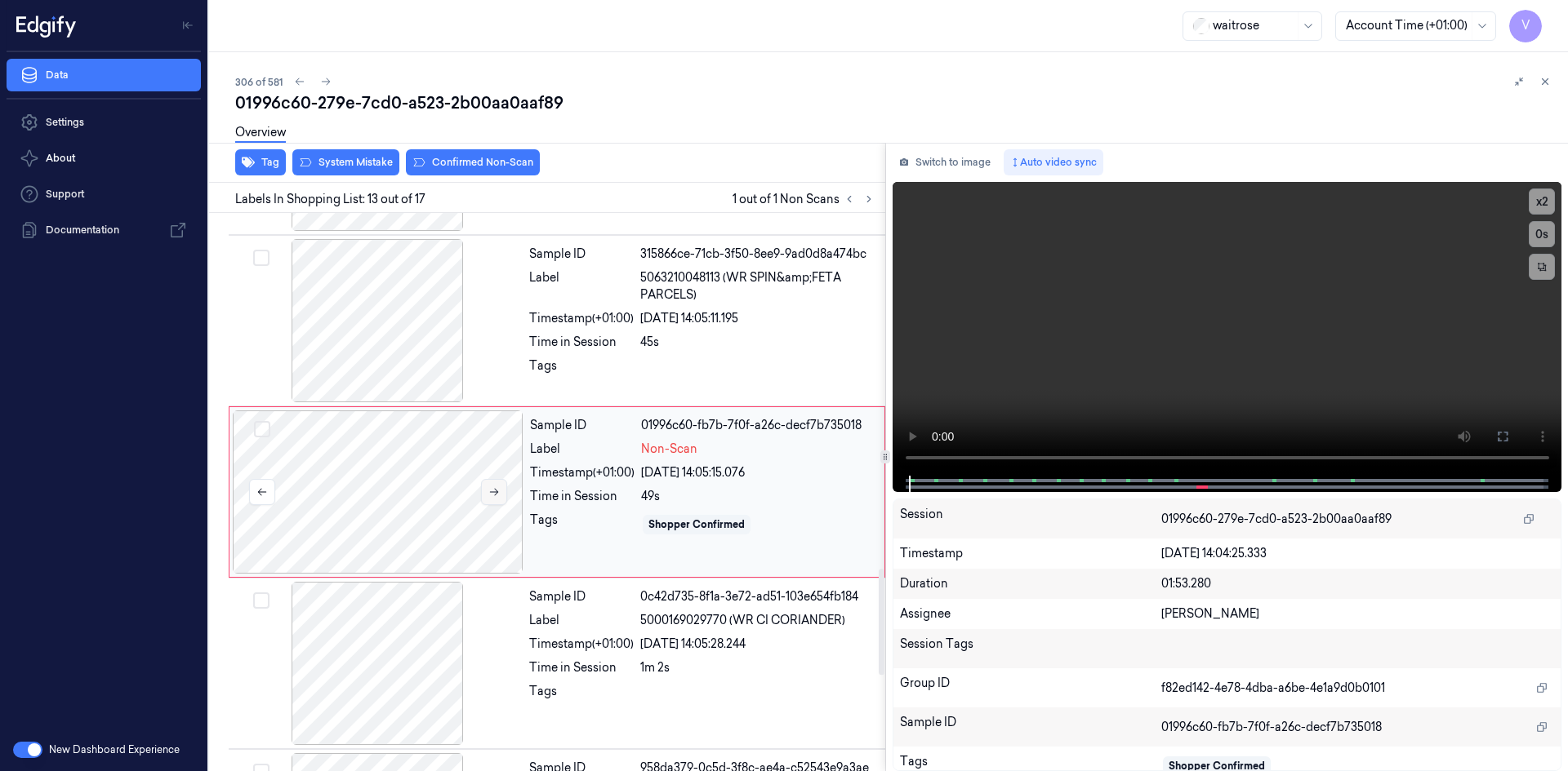
click at [489, 490] on icon at bounding box center [494, 492] width 12 height 12
click at [490, 490] on icon at bounding box center [494, 492] width 12 height 12
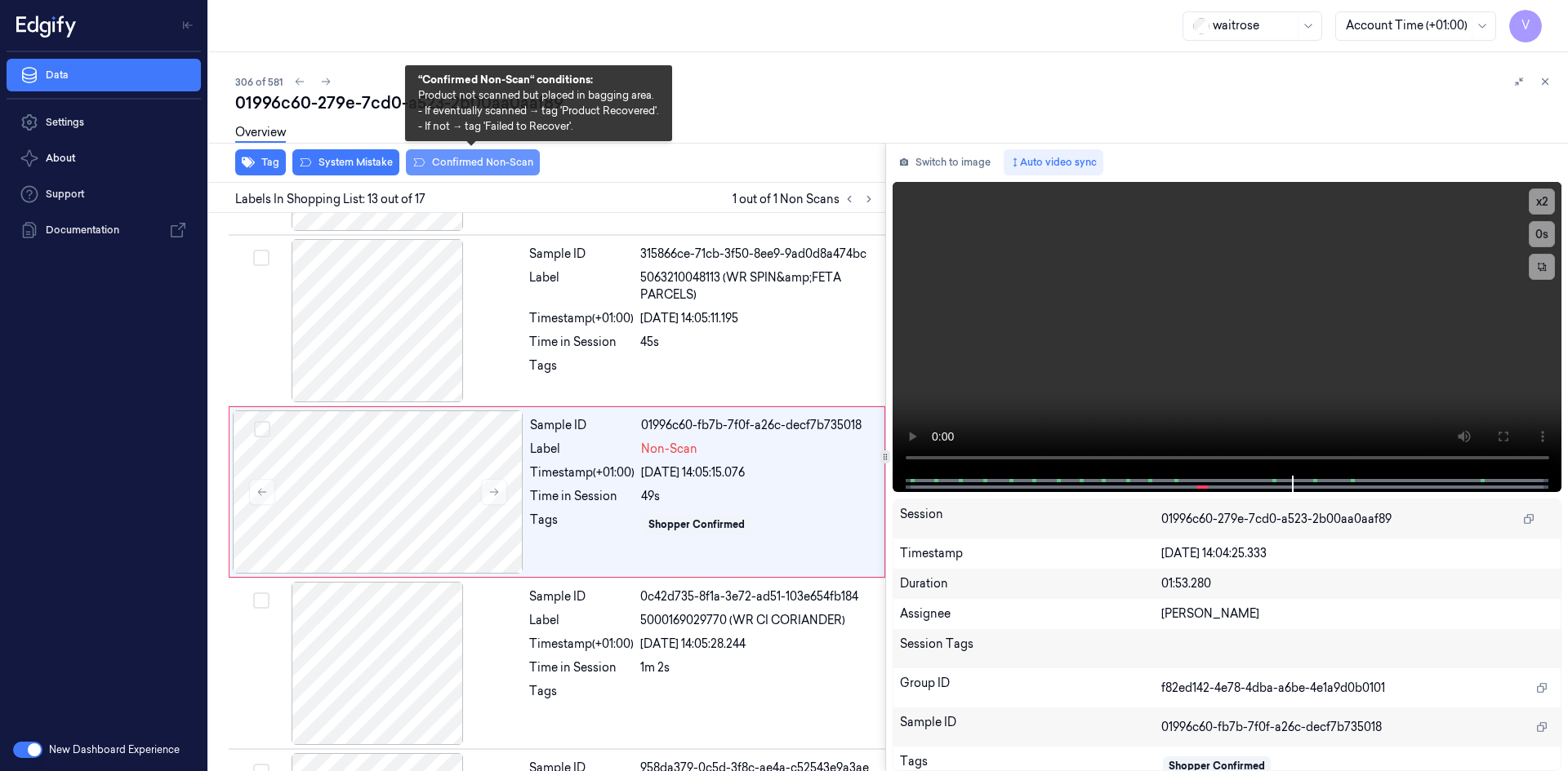
click at [477, 157] on button "Confirmed Non-Scan" at bounding box center [472, 162] width 134 height 26
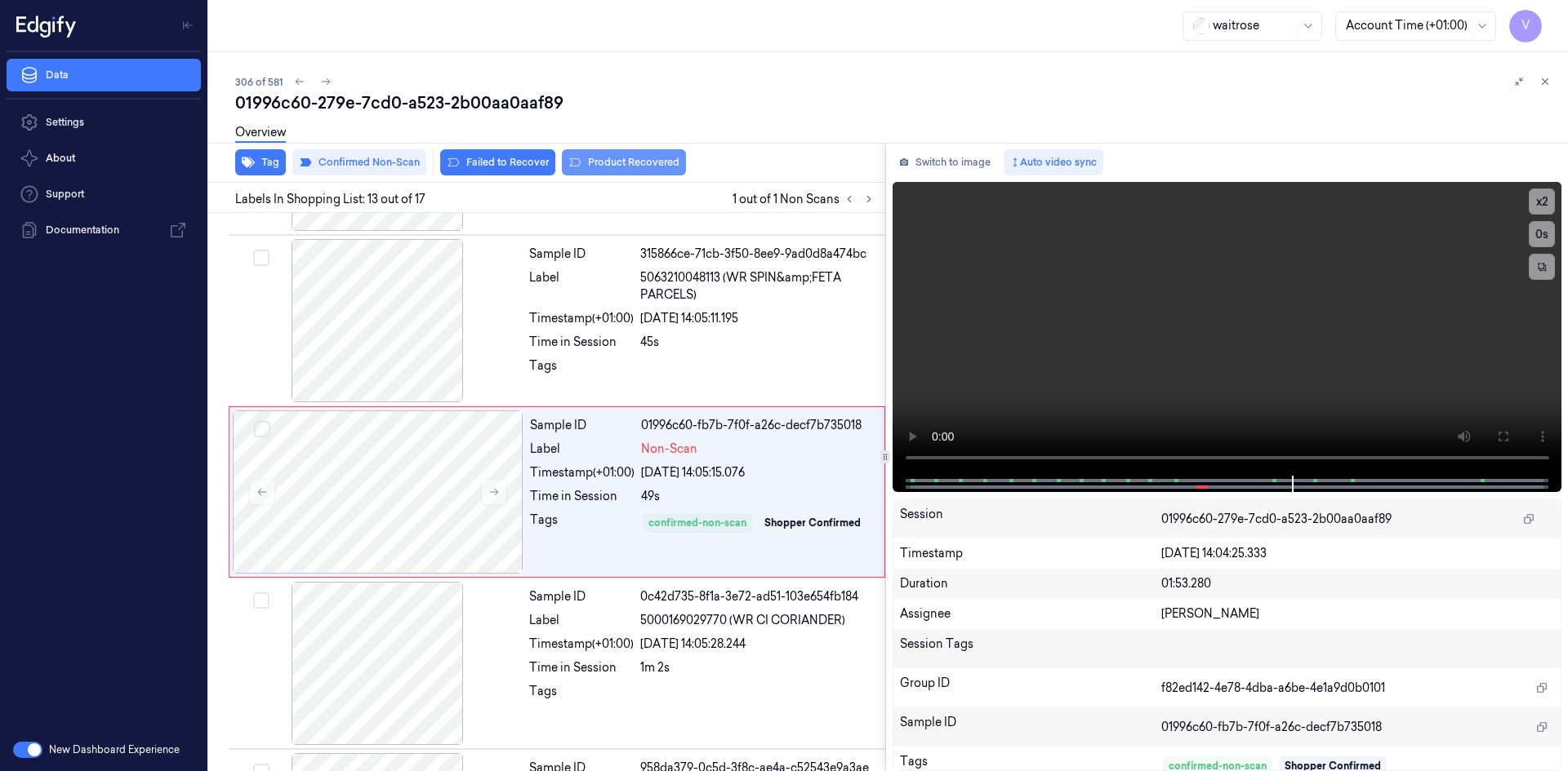
click at [614, 160] on button "Product Recovered" at bounding box center [624, 162] width 125 height 26
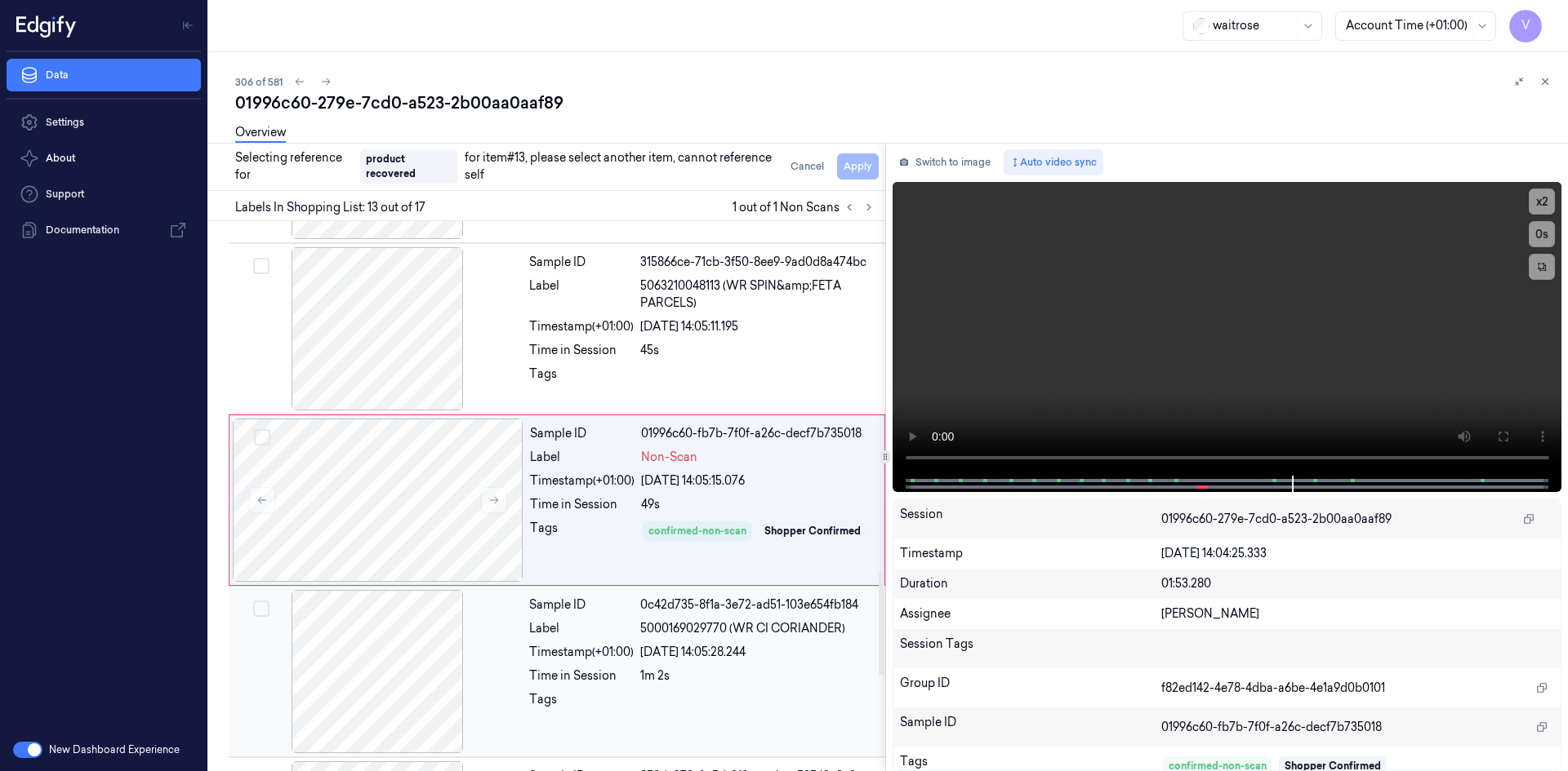
click at [500, 633] on div at bounding box center [377, 672] width 291 height 163
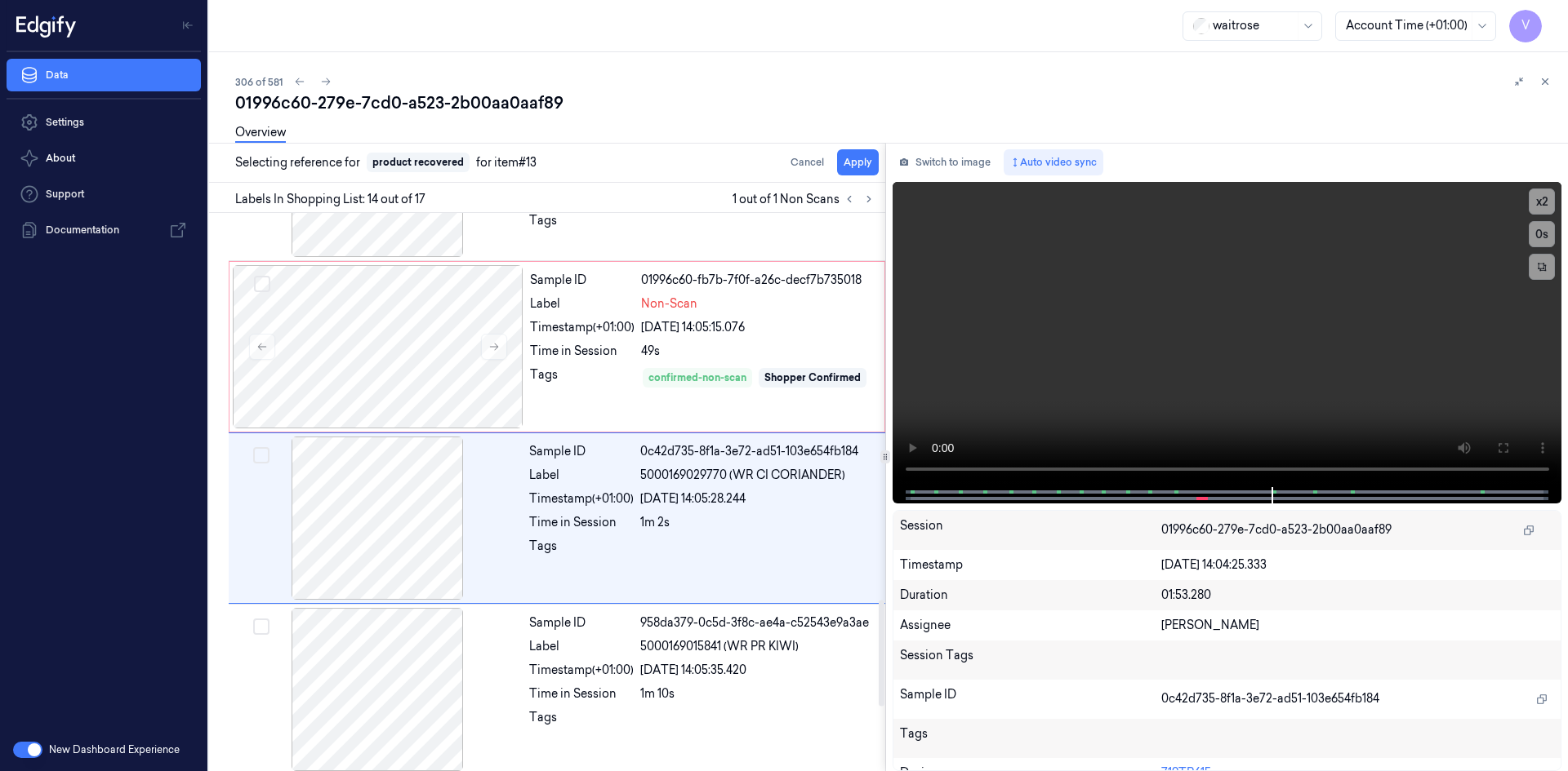
scroll to position [2034, 0]
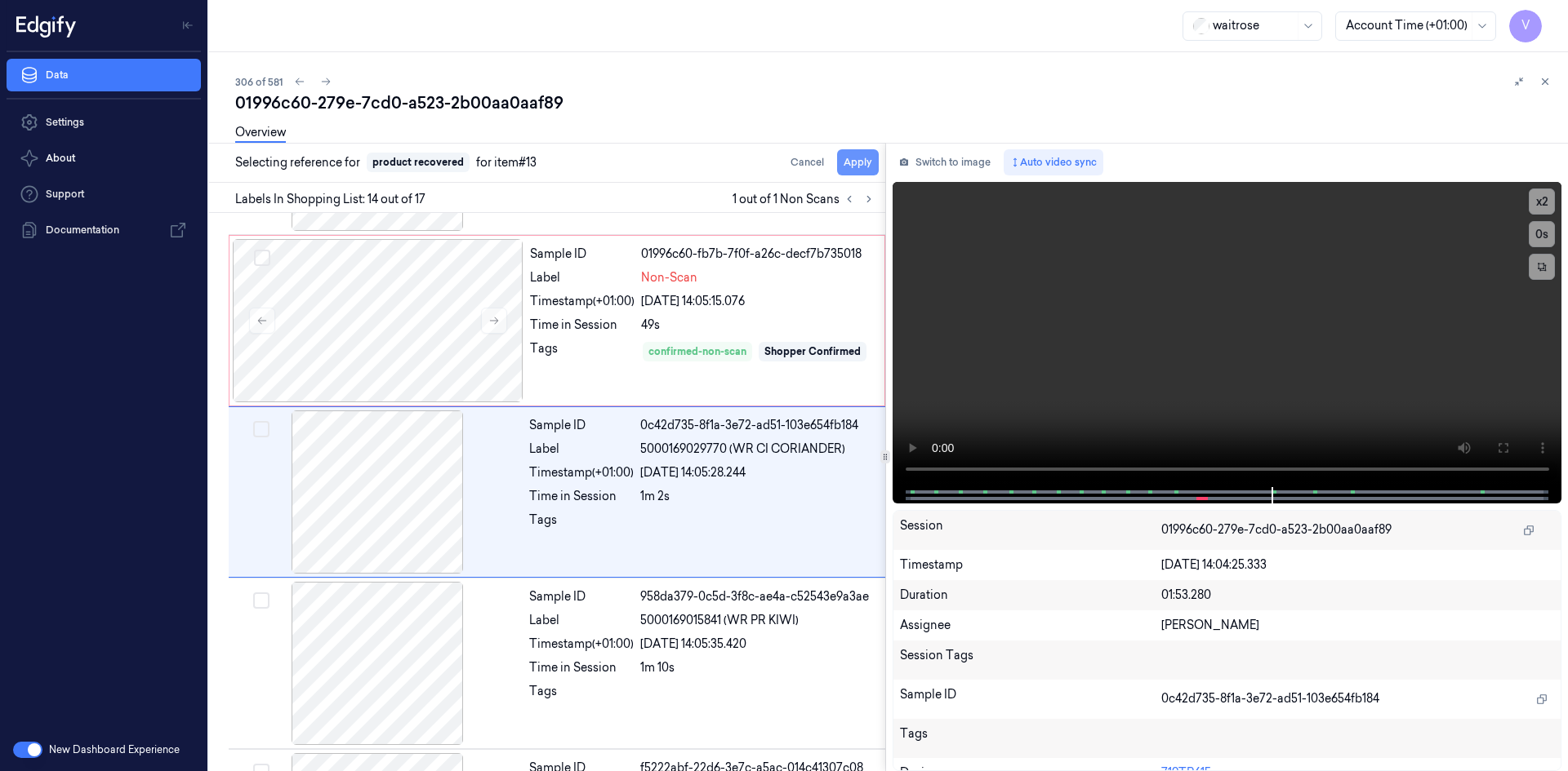
click at [860, 163] on button "Apply" at bounding box center [857, 162] width 42 height 26
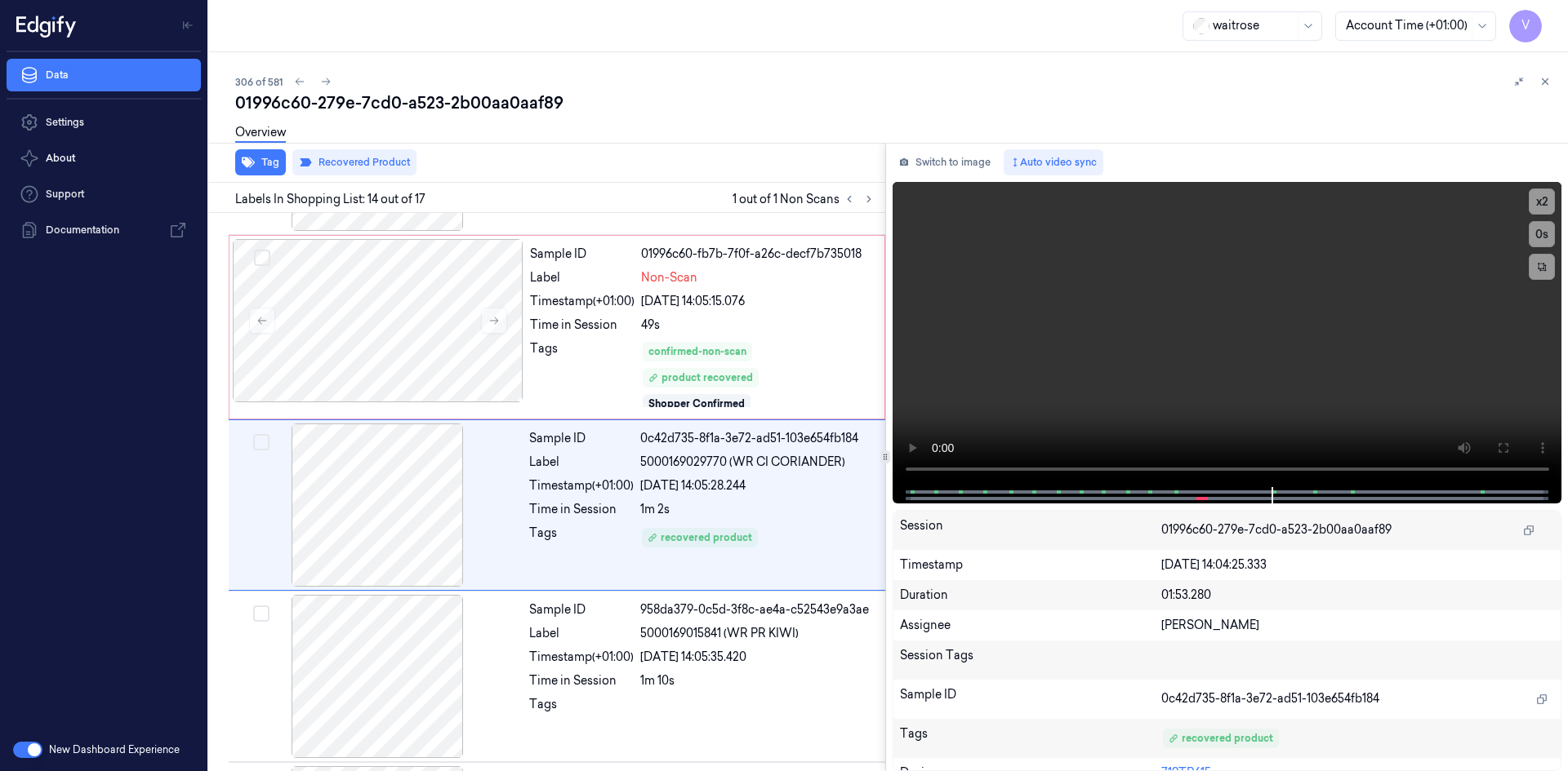
scroll to position [2048, 0]
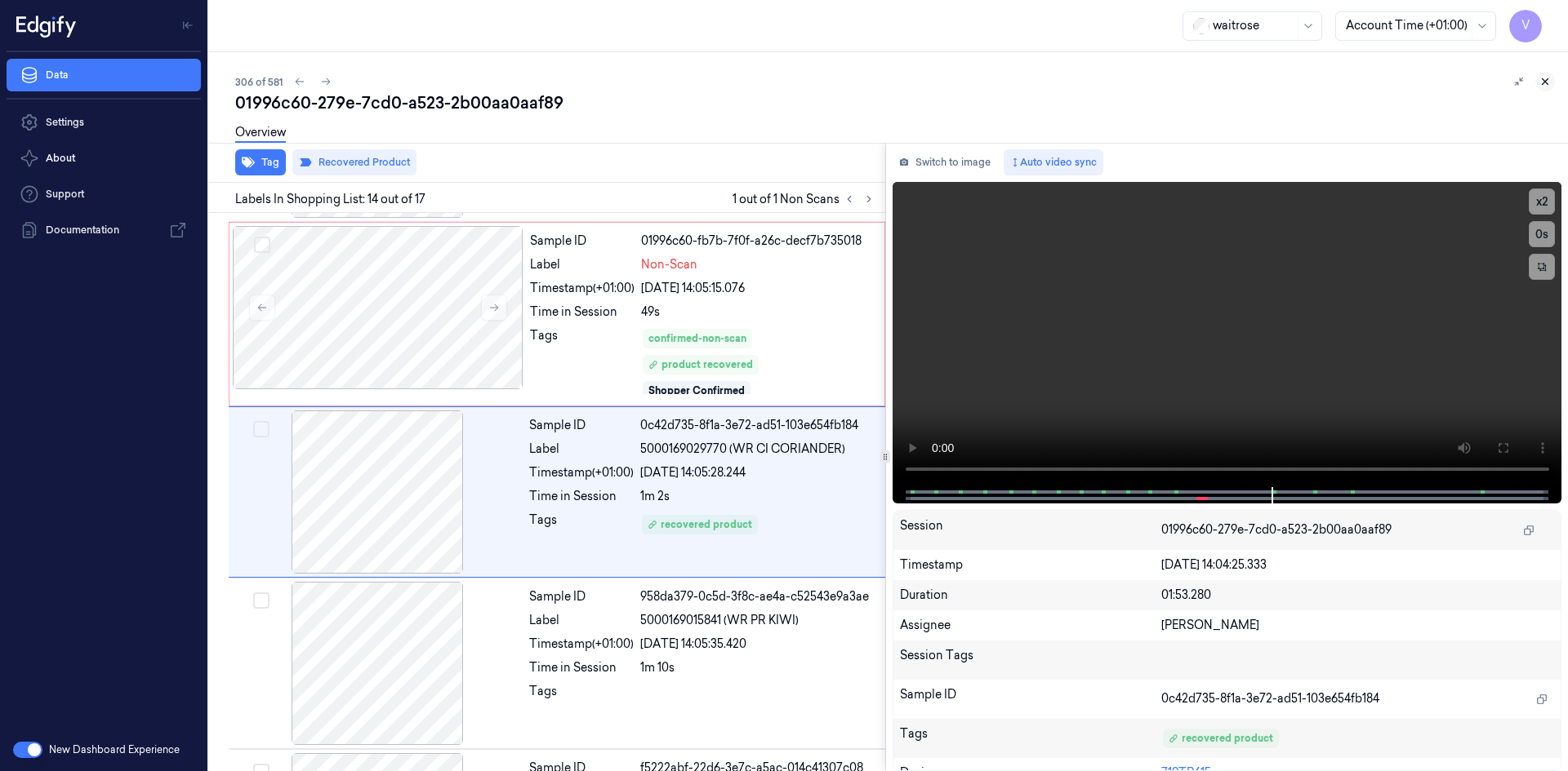
click at [1544, 78] on icon at bounding box center [1546, 82] width 12 height 12
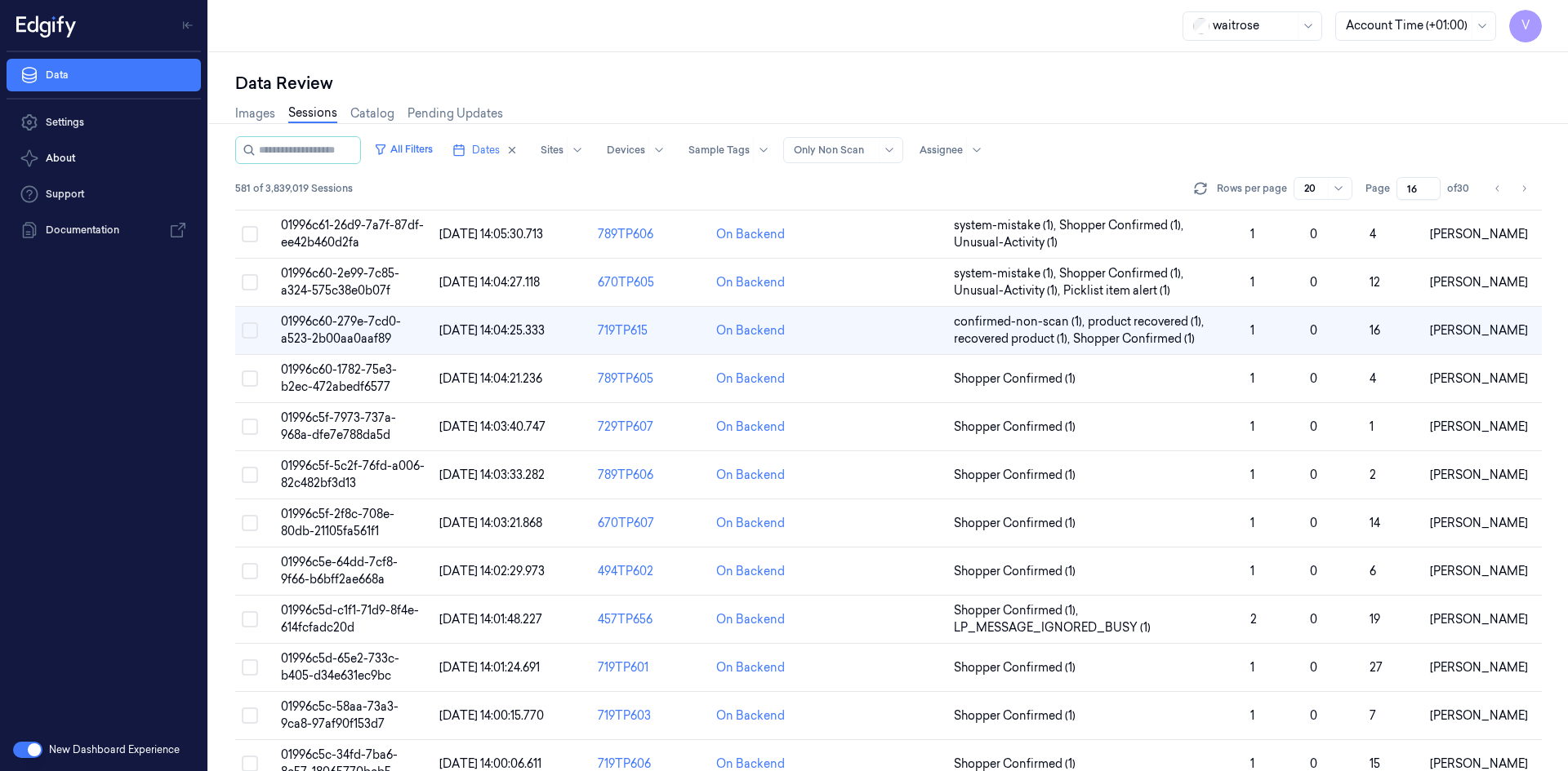
scroll to position [44, 0]
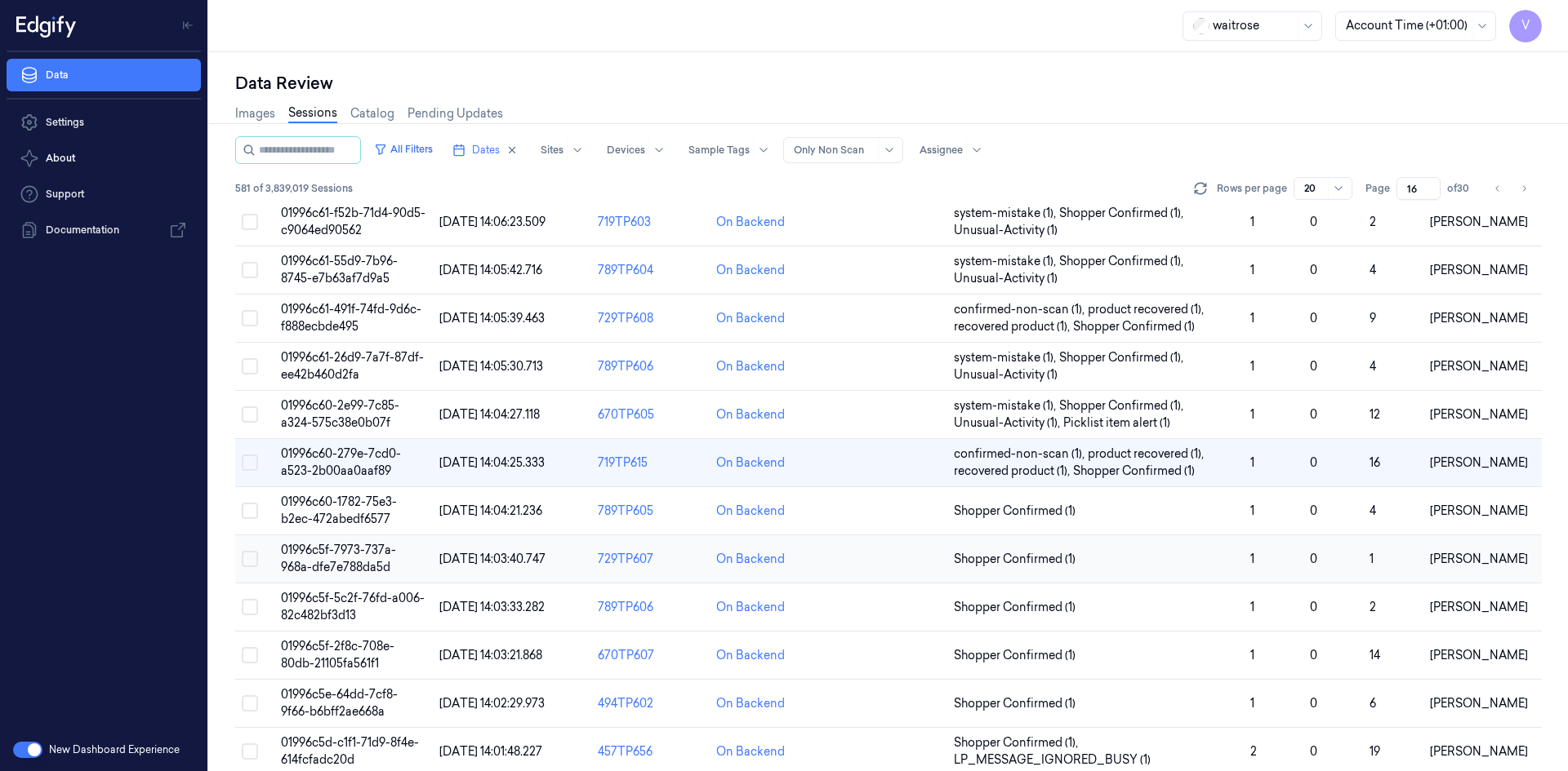
click at [330, 557] on span "01996c5f-7973-737a-968a-dfe7e788da5d" at bounding box center [338, 559] width 115 height 32
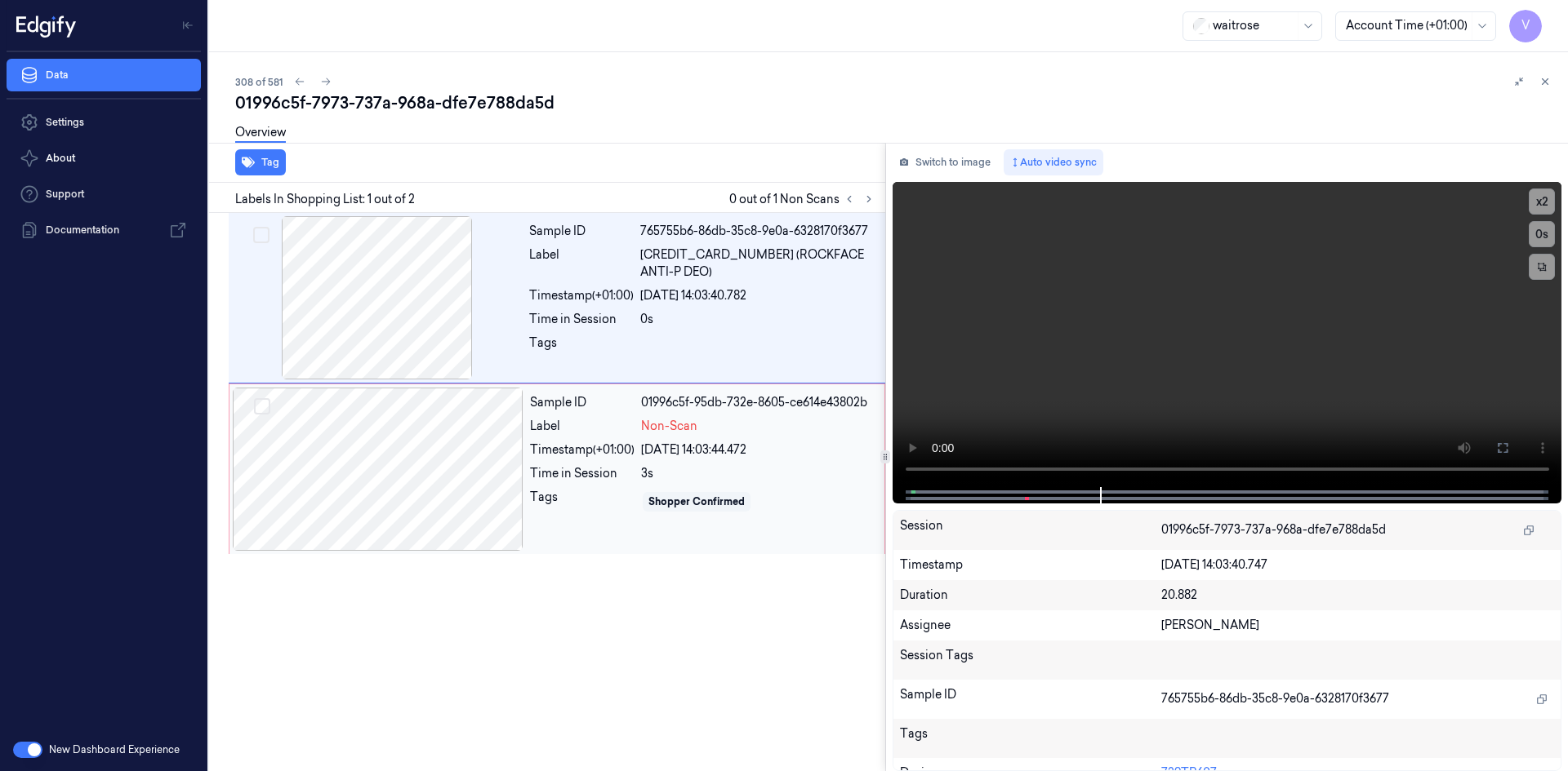
drag, startPoint x: 589, startPoint y: 488, endPoint x: 585, endPoint y: 474, distance: 14.6
click at [590, 488] on div "Sample ID 01996c5f-95db-732e-8605-ce614e43802b Label Non-Scan Timestamp (+01:00…" at bounding box center [702, 469] width 358 height 163
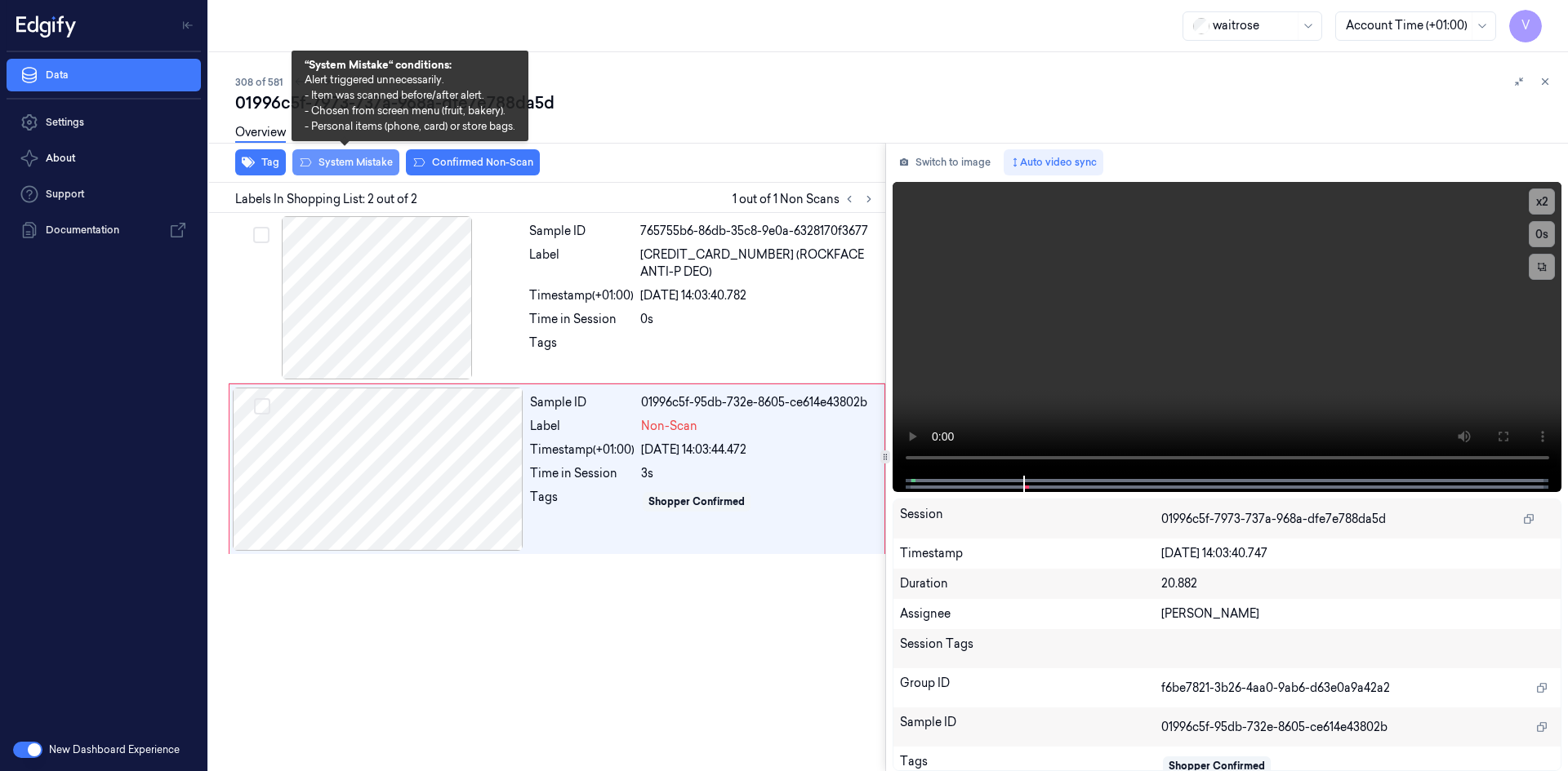
click at [350, 165] on button "System Mistake" at bounding box center [346, 162] width 107 height 26
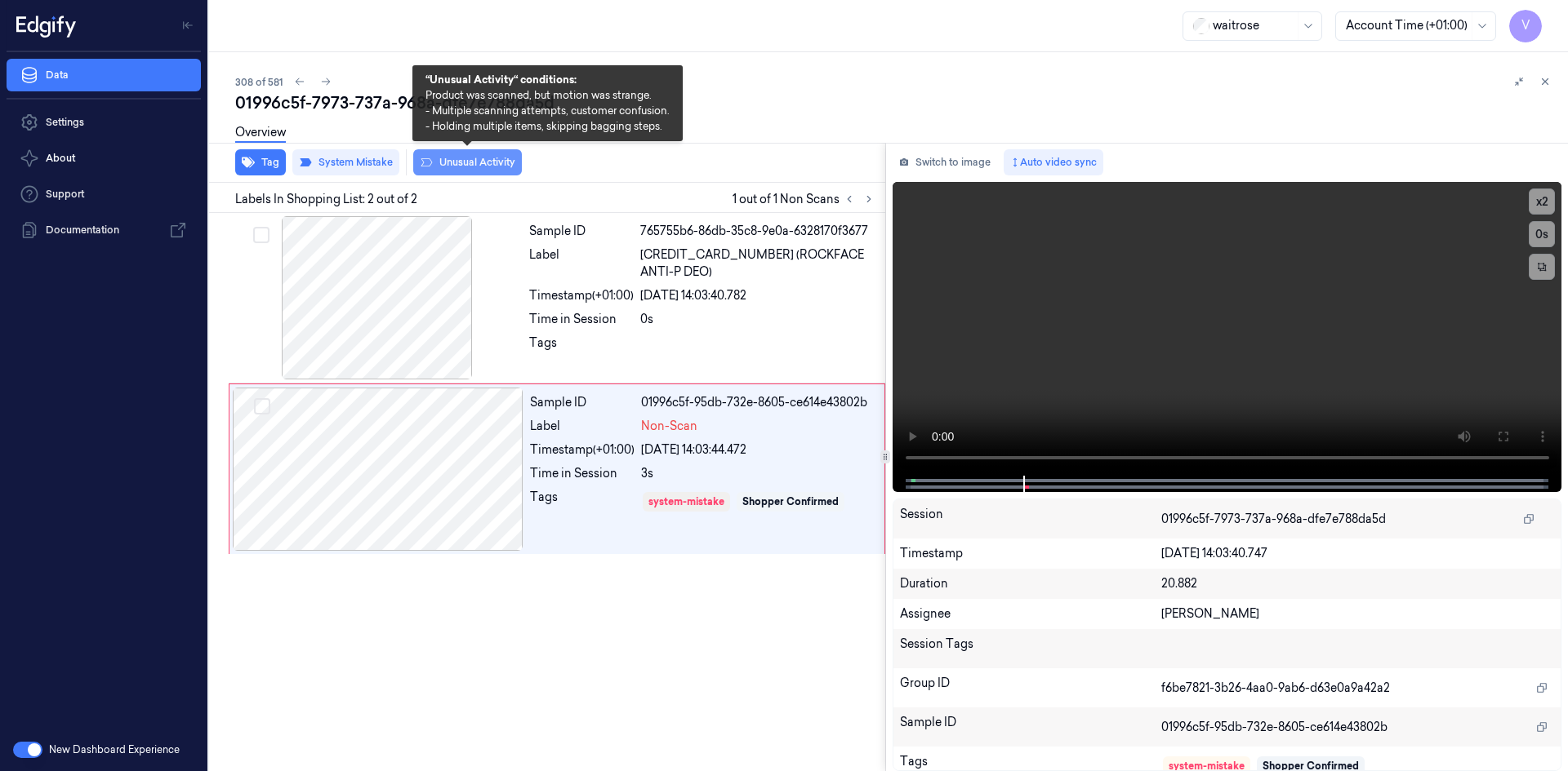
click at [465, 158] on button "Unusual Activity" at bounding box center [467, 162] width 109 height 26
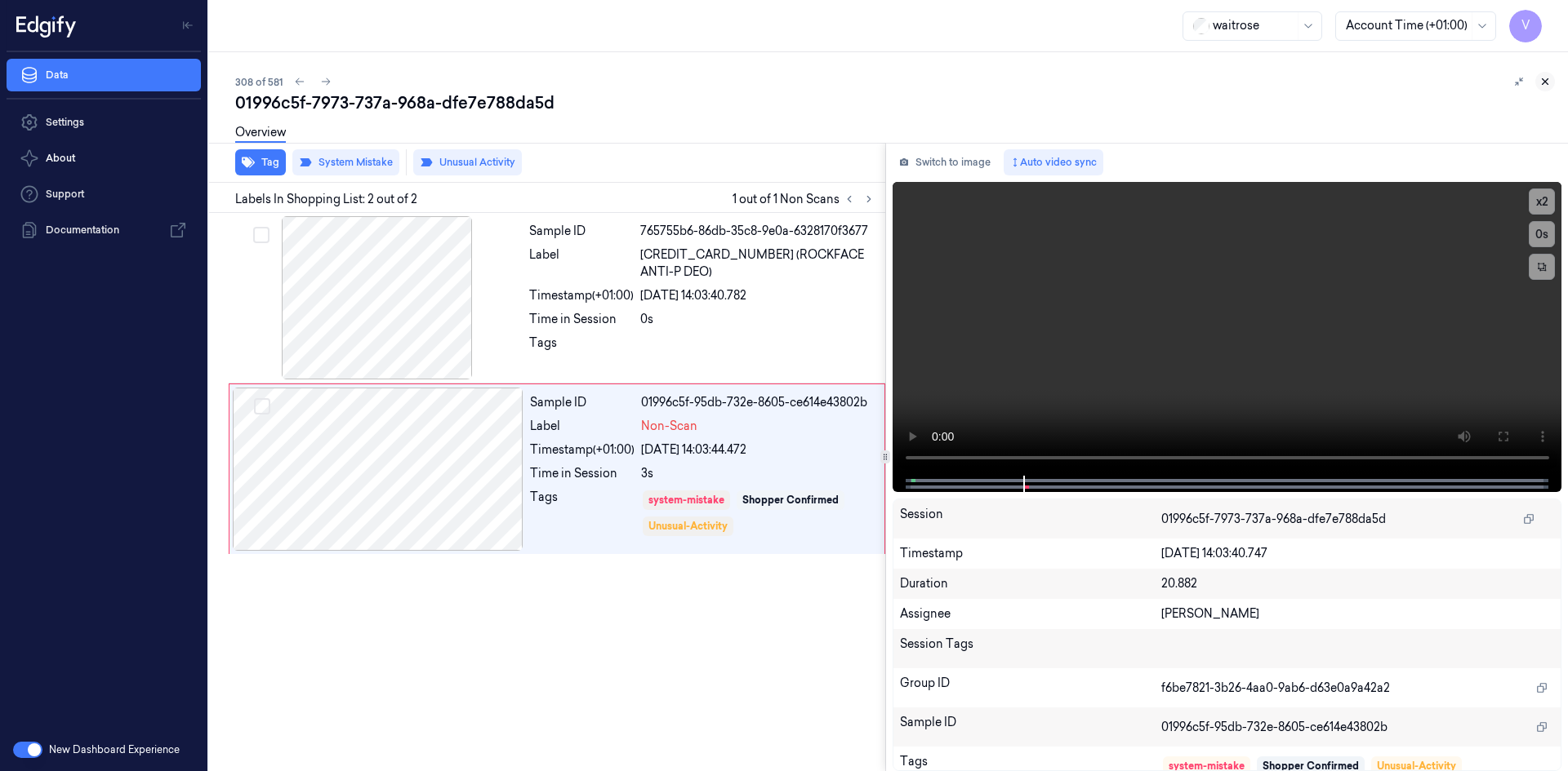
click at [1550, 84] on icon at bounding box center [1546, 82] width 12 height 12
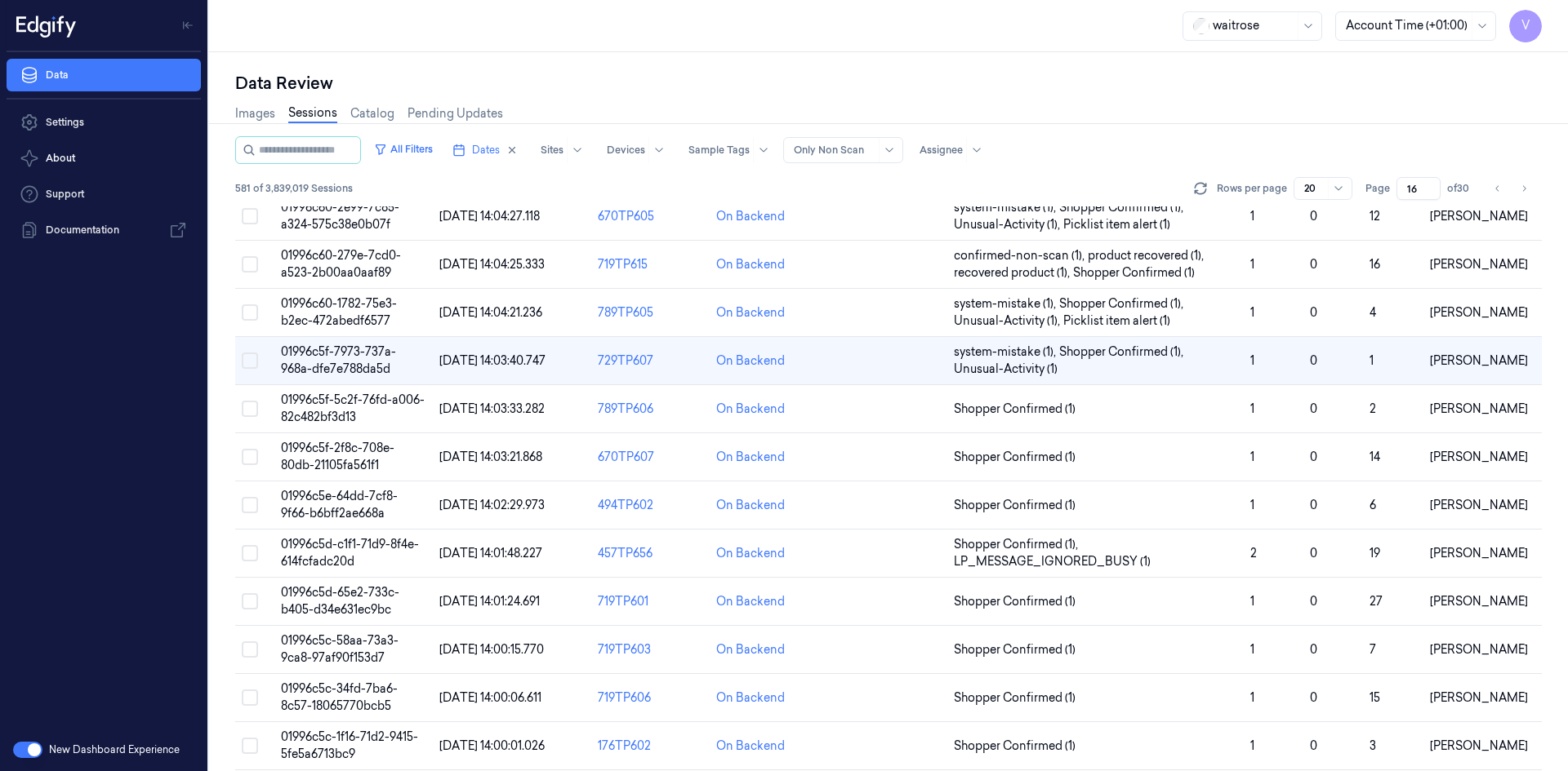
scroll to position [140, 0]
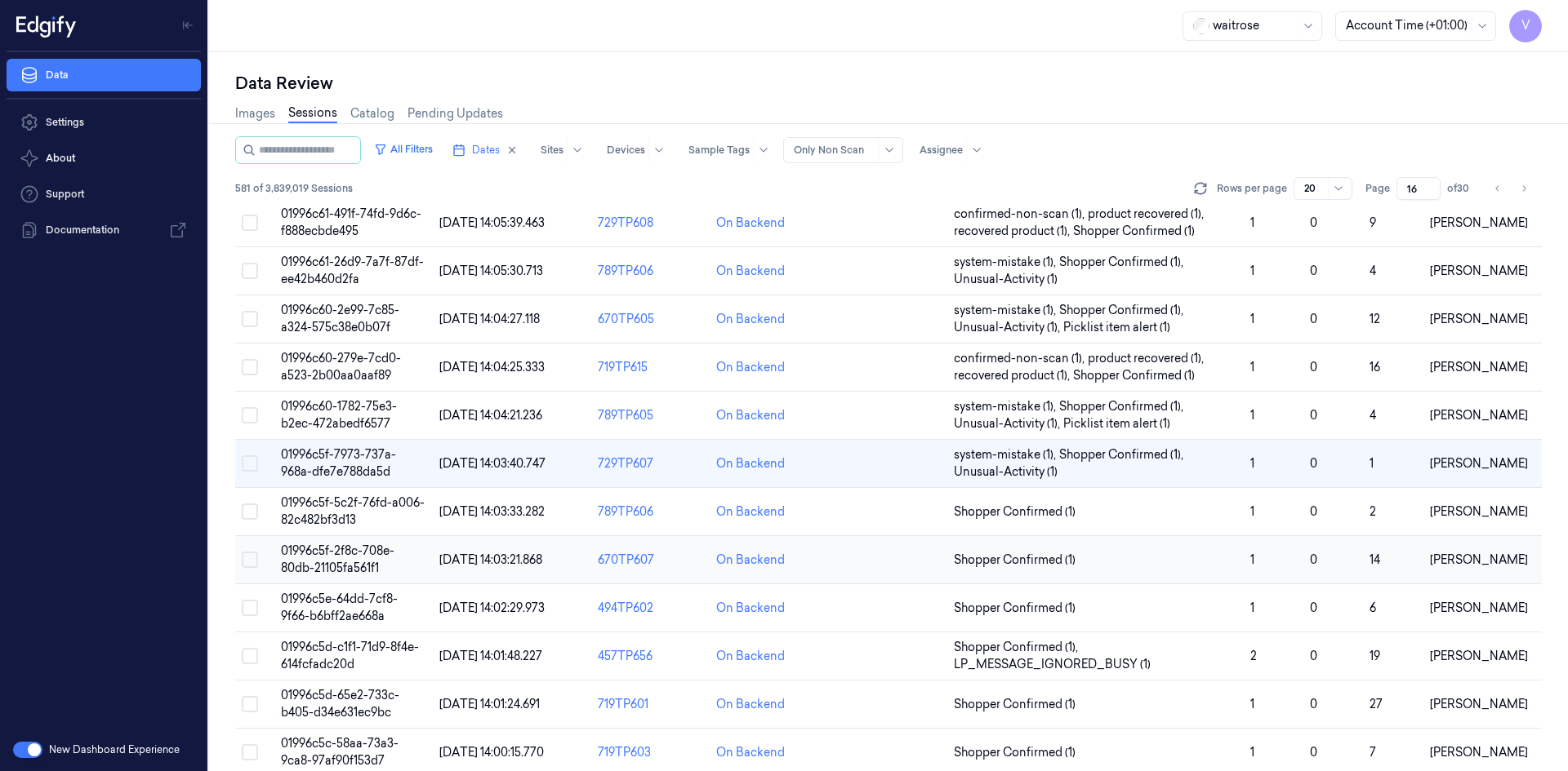
drag, startPoint x: 337, startPoint y: 563, endPoint x: 352, endPoint y: 554, distance: 17.5
click at [338, 563] on span "01996c5f-2f8c-708e-80db-21105fa561f1" at bounding box center [338, 559] width 114 height 32
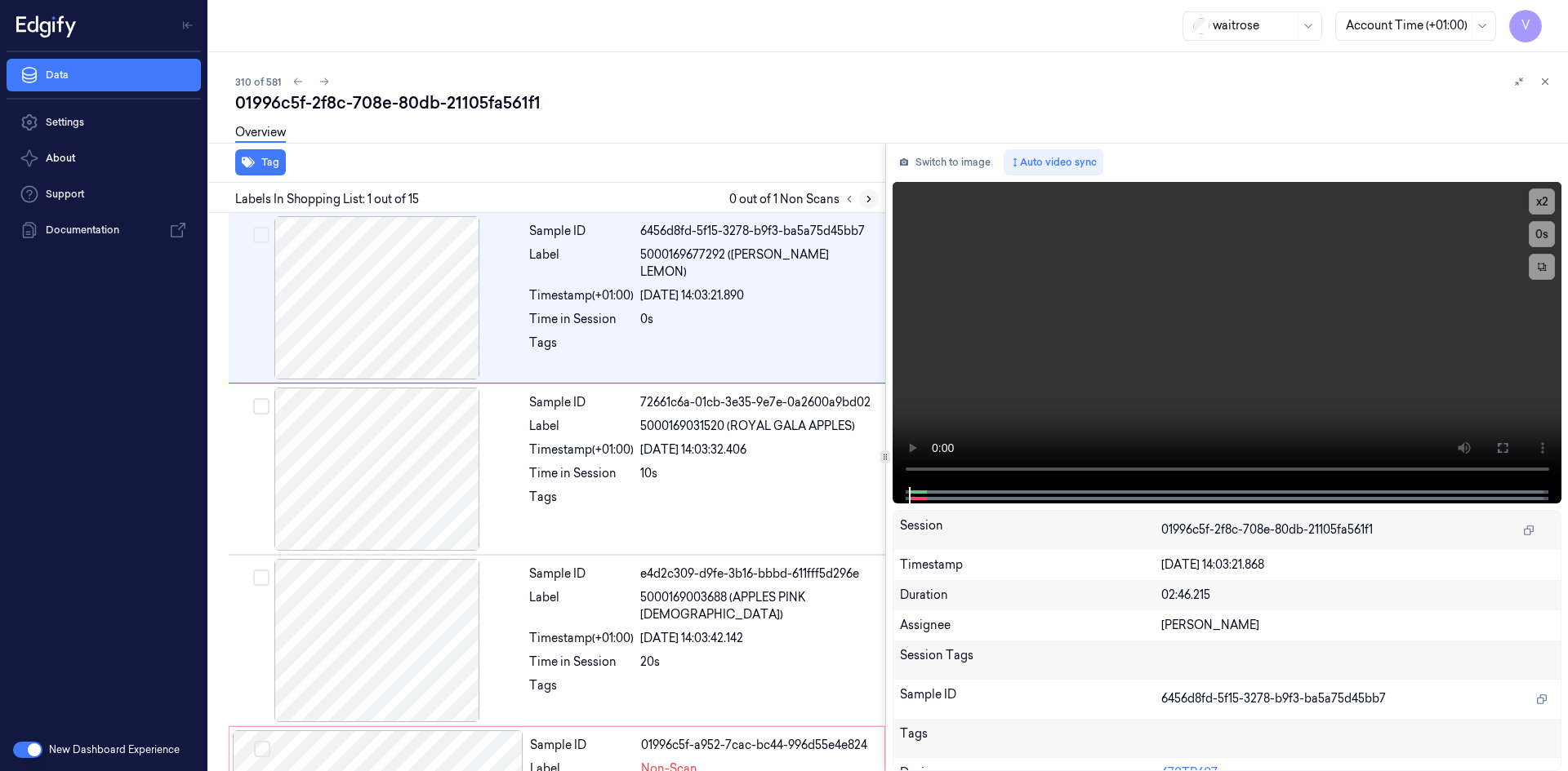
click at [867, 194] on icon at bounding box center [869, 200] width 12 height 12
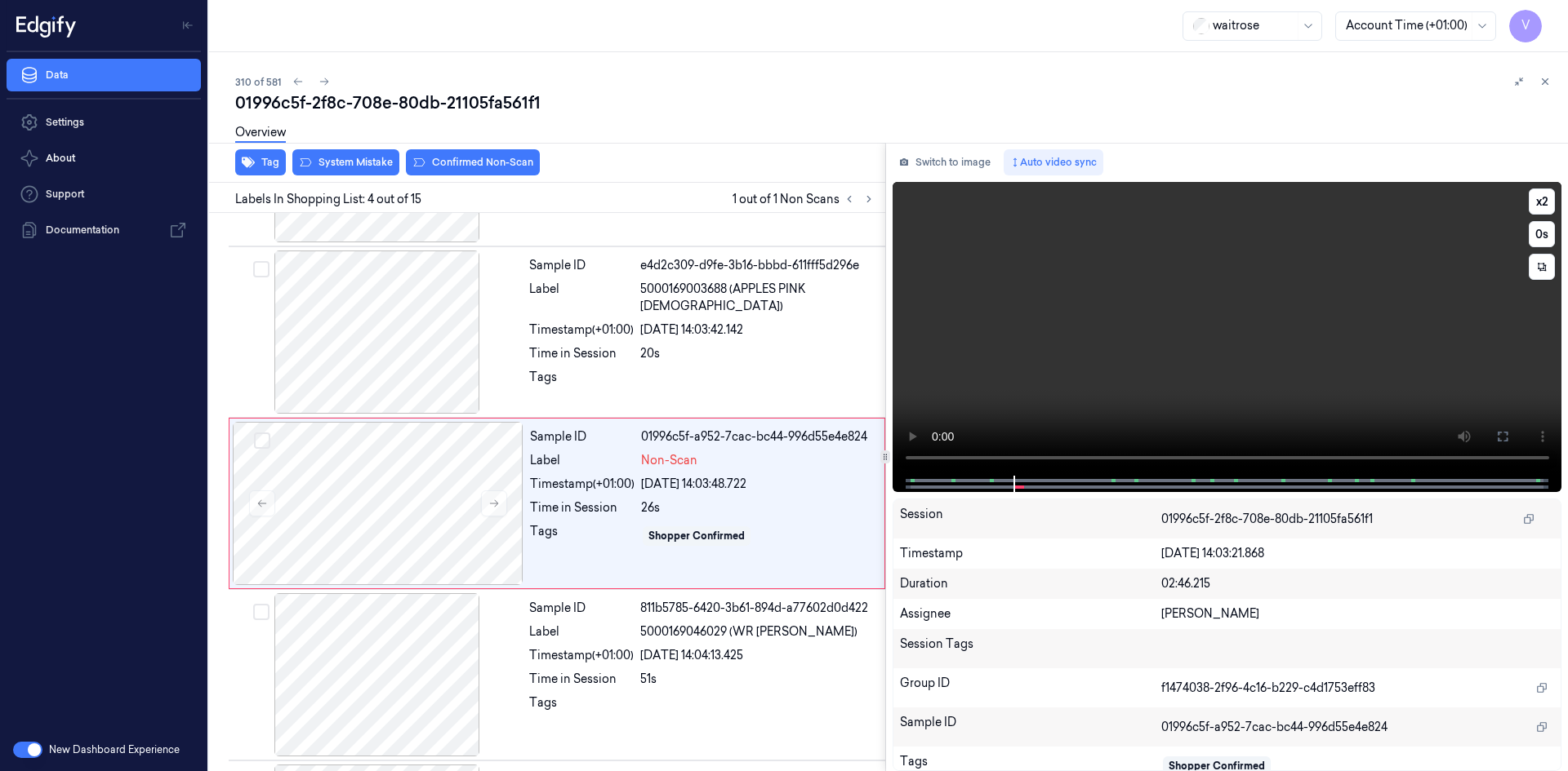
scroll to position [320, 0]
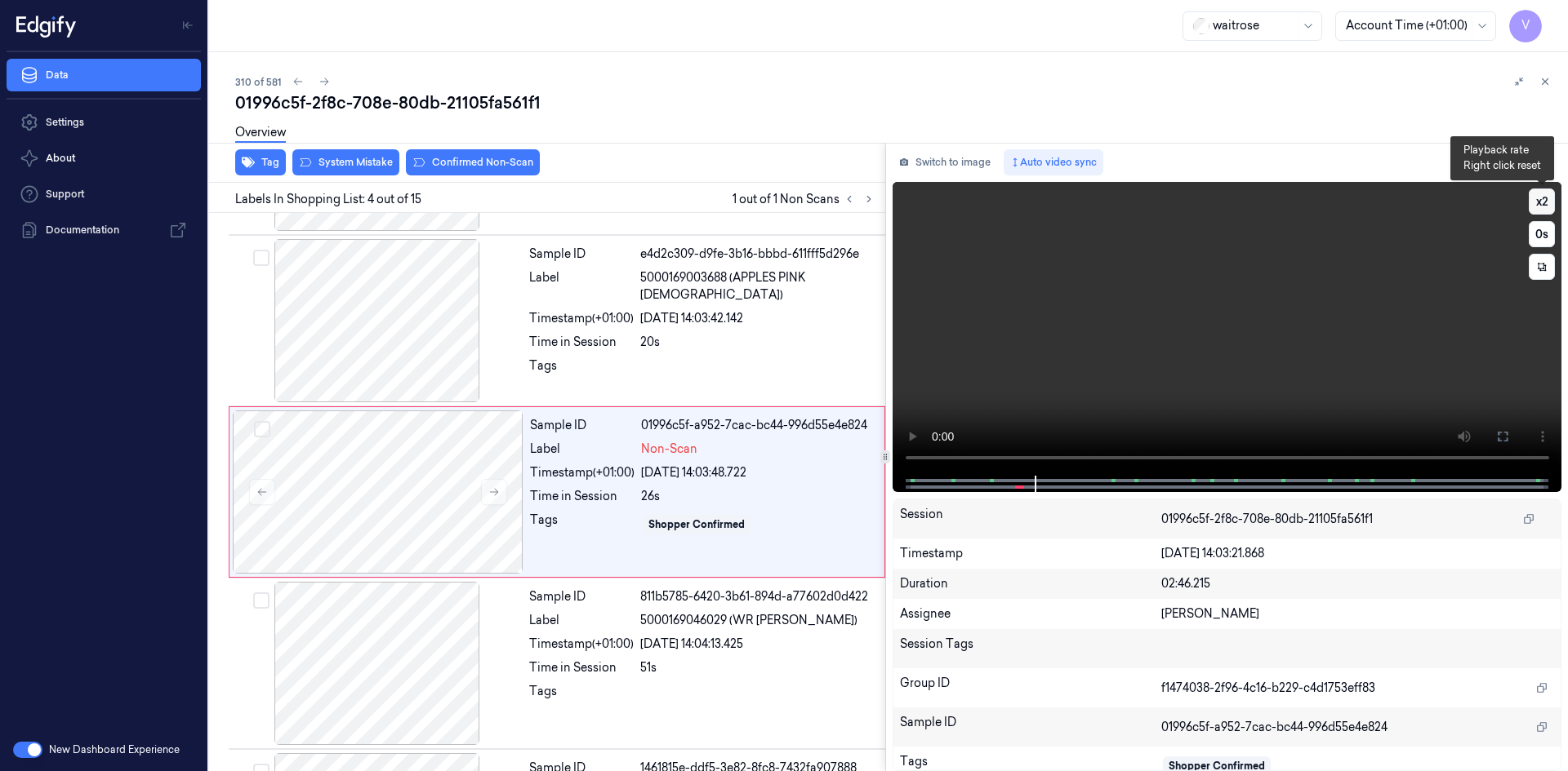
click at [1535, 194] on button "x 2" at bounding box center [1542, 201] width 26 height 26
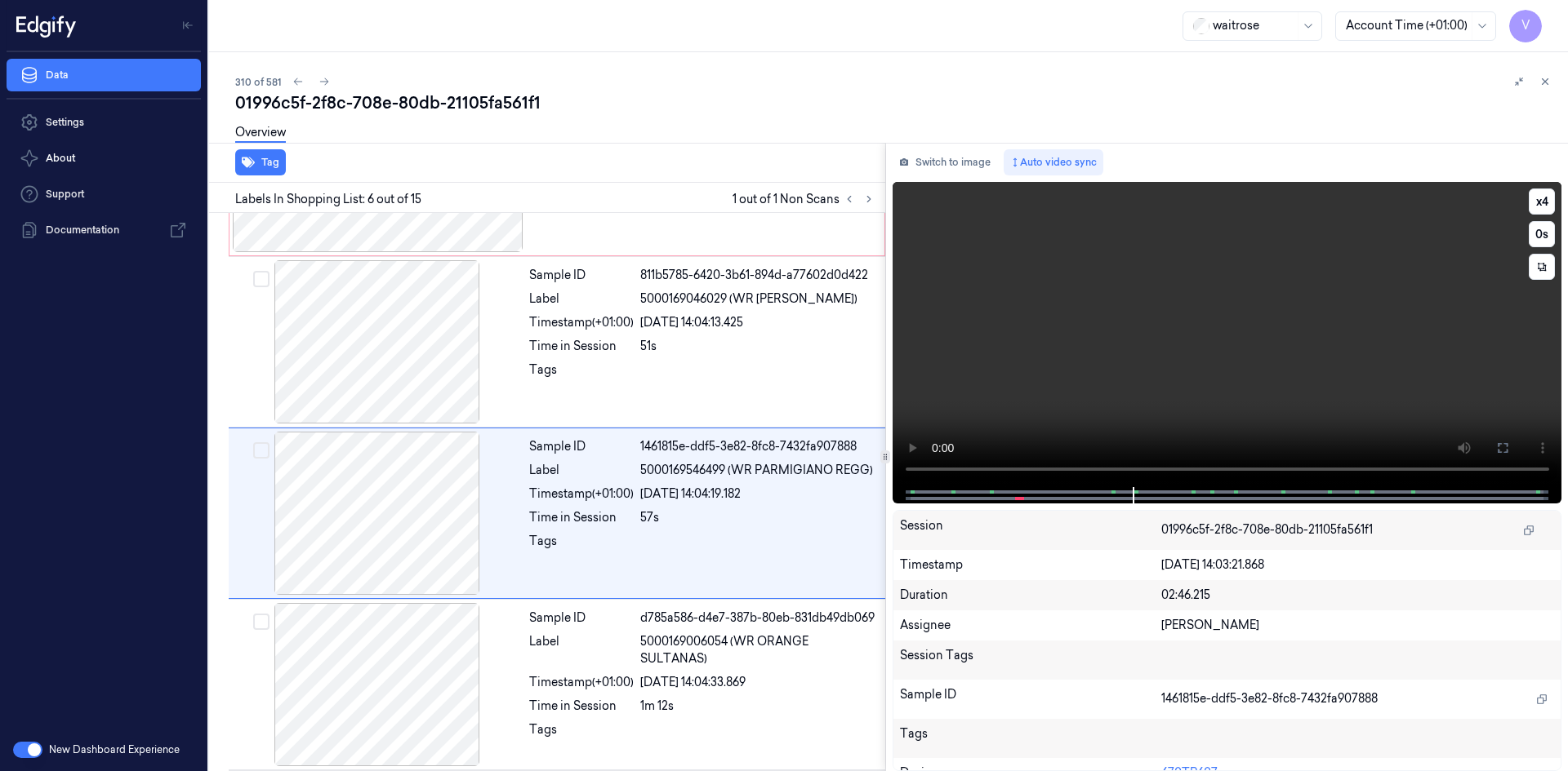
click at [910, 426] on video at bounding box center [1228, 335] width 670 height 305
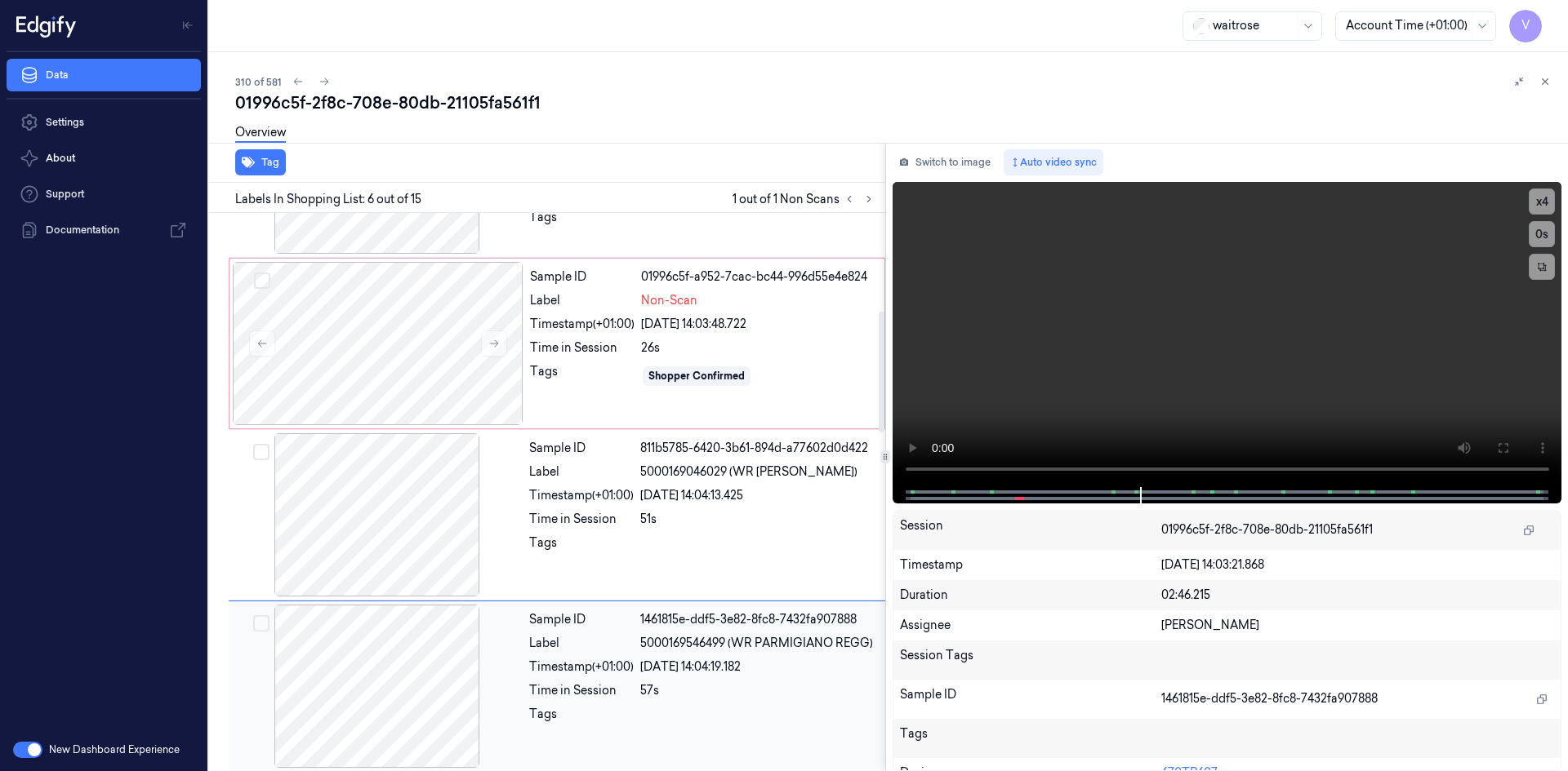
scroll to position [418, 0]
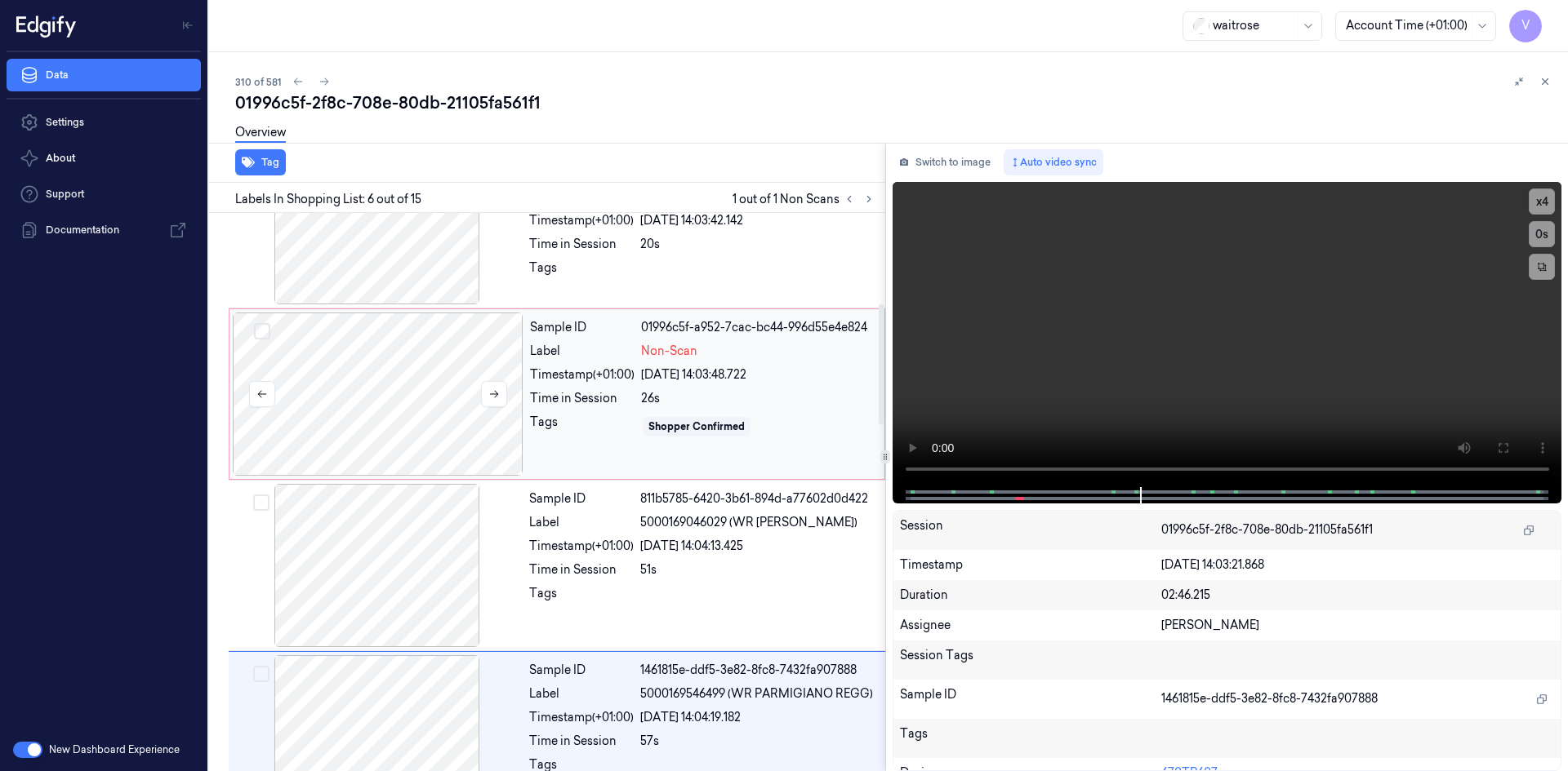
click at [313, 346] on div at bounding box center [378, 394] width 291 height 163
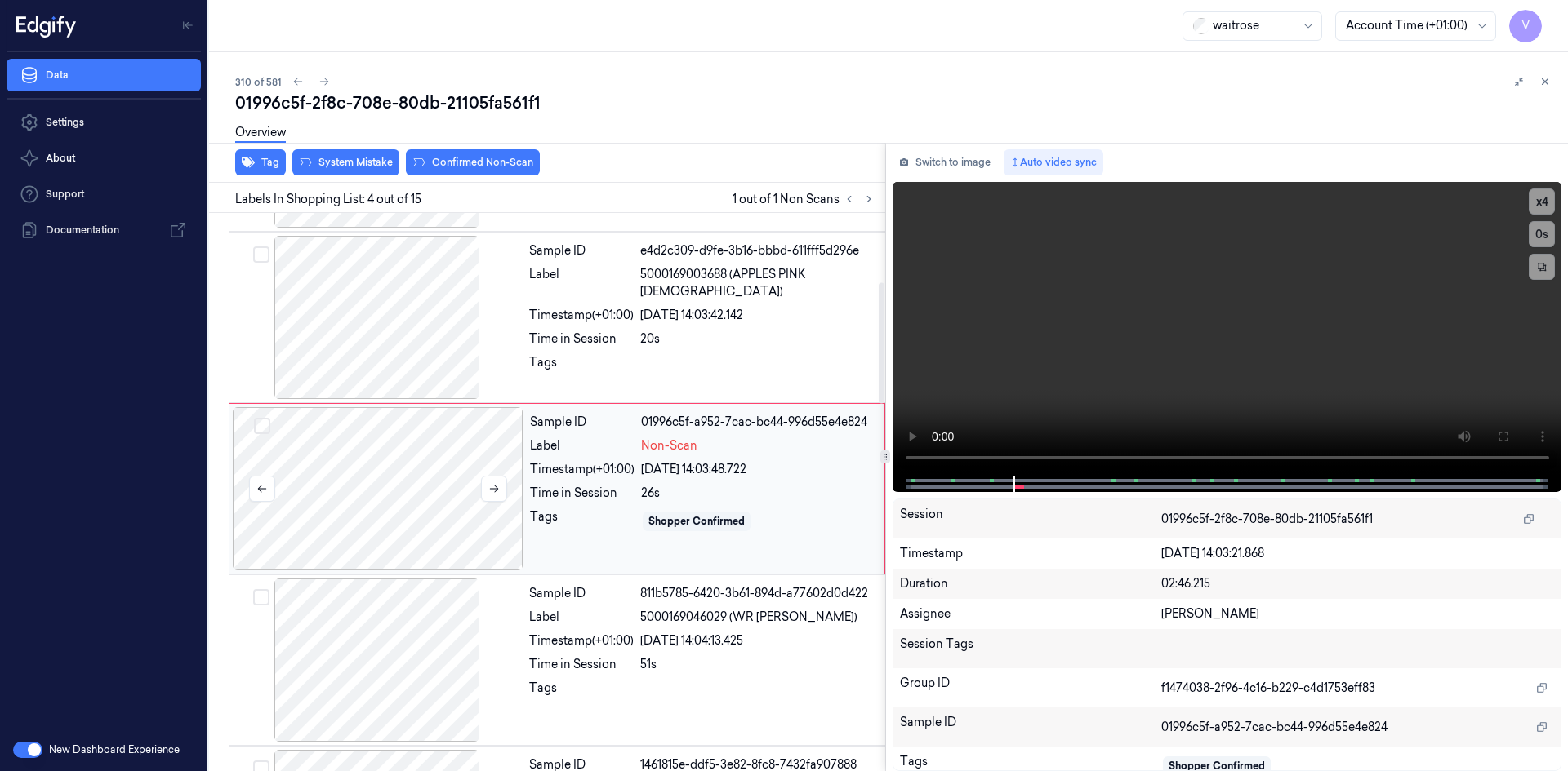
scroll to position [320, 0]
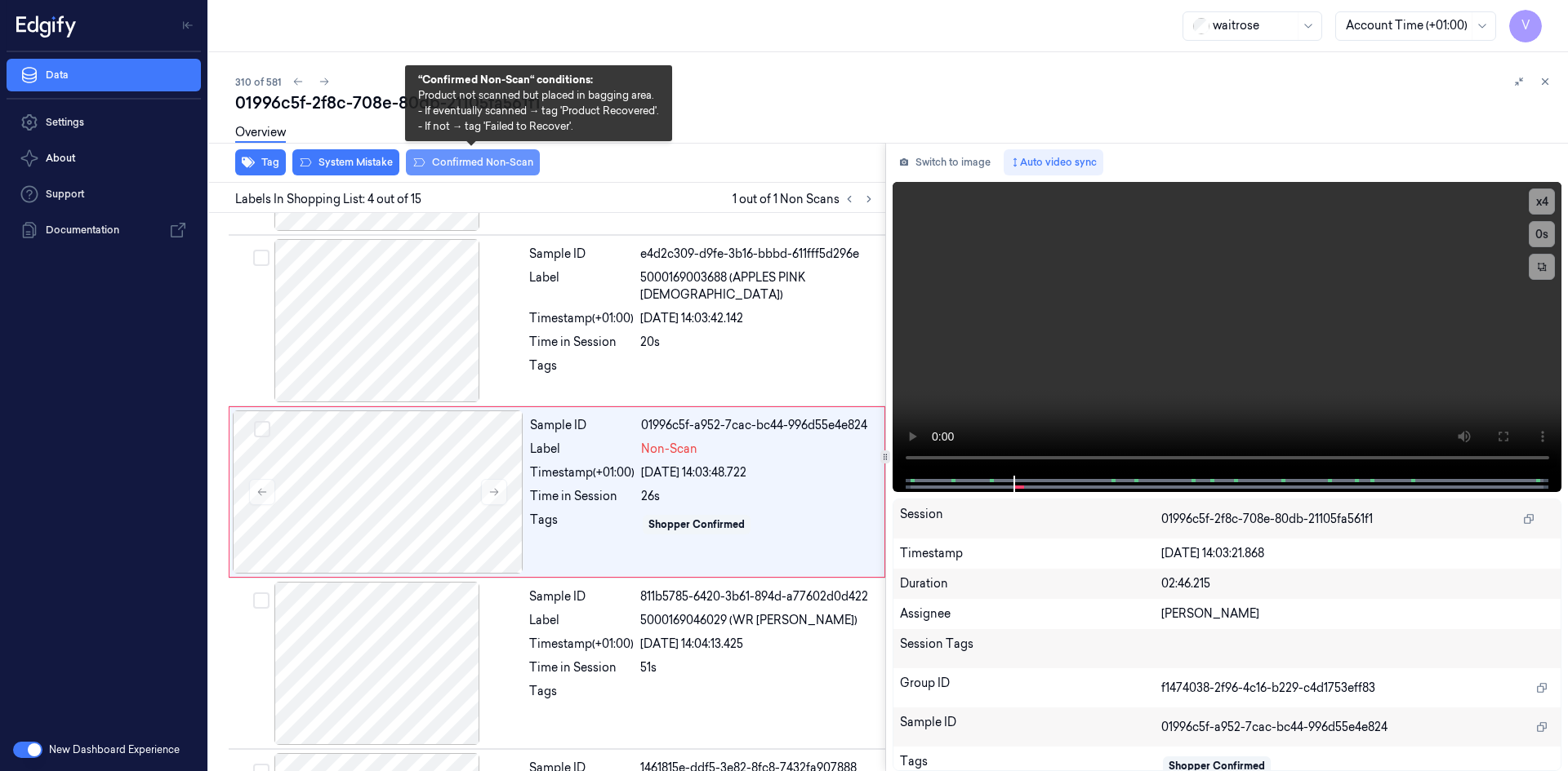
click at [474, 156] on button "Confirmed Non-Scan" at bounding box center [472, 162] width 134 height 26
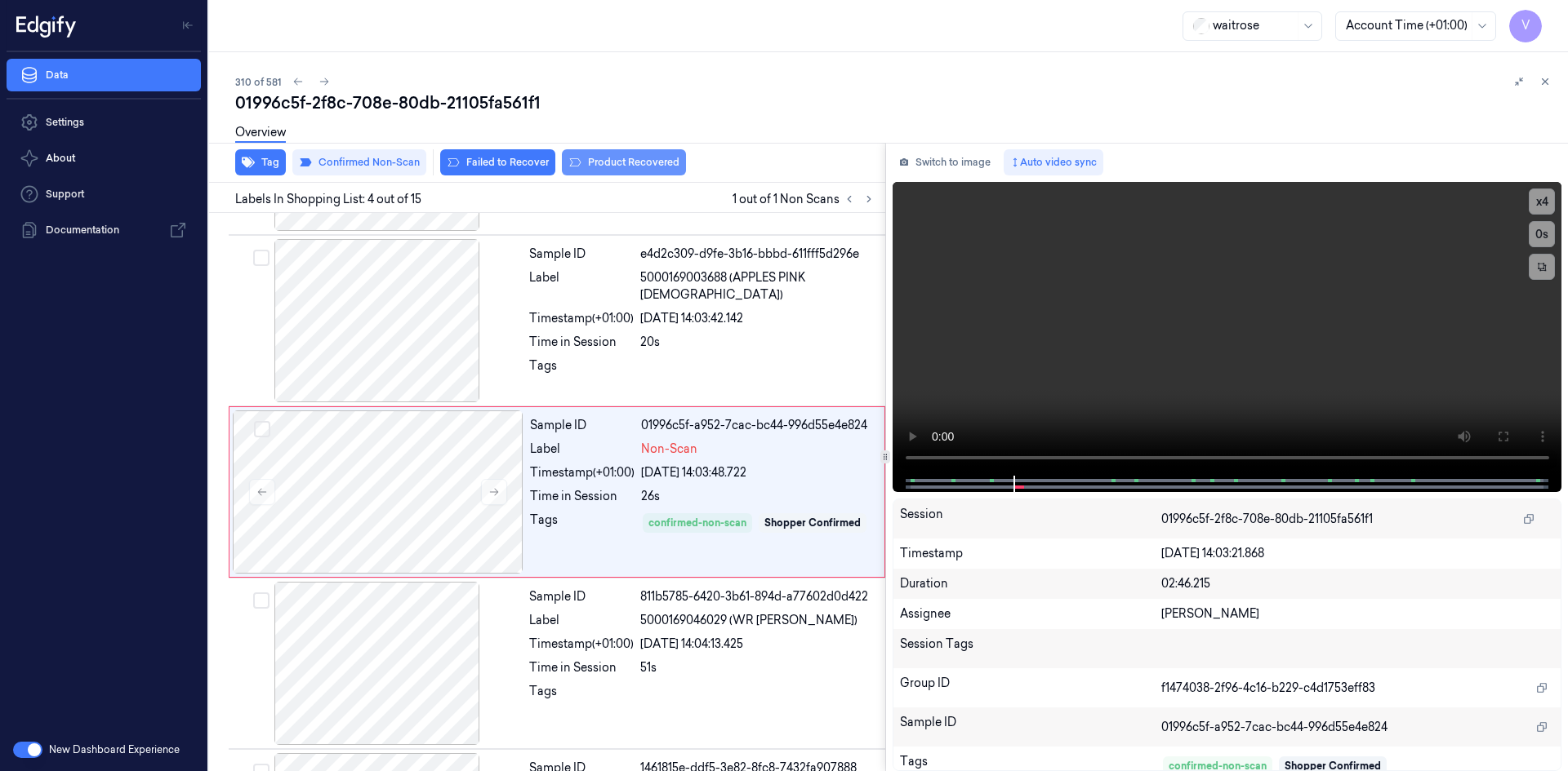
click at [646, 157] on button "Product Recovered" at bounding box center [624, 162] width 125 height 26
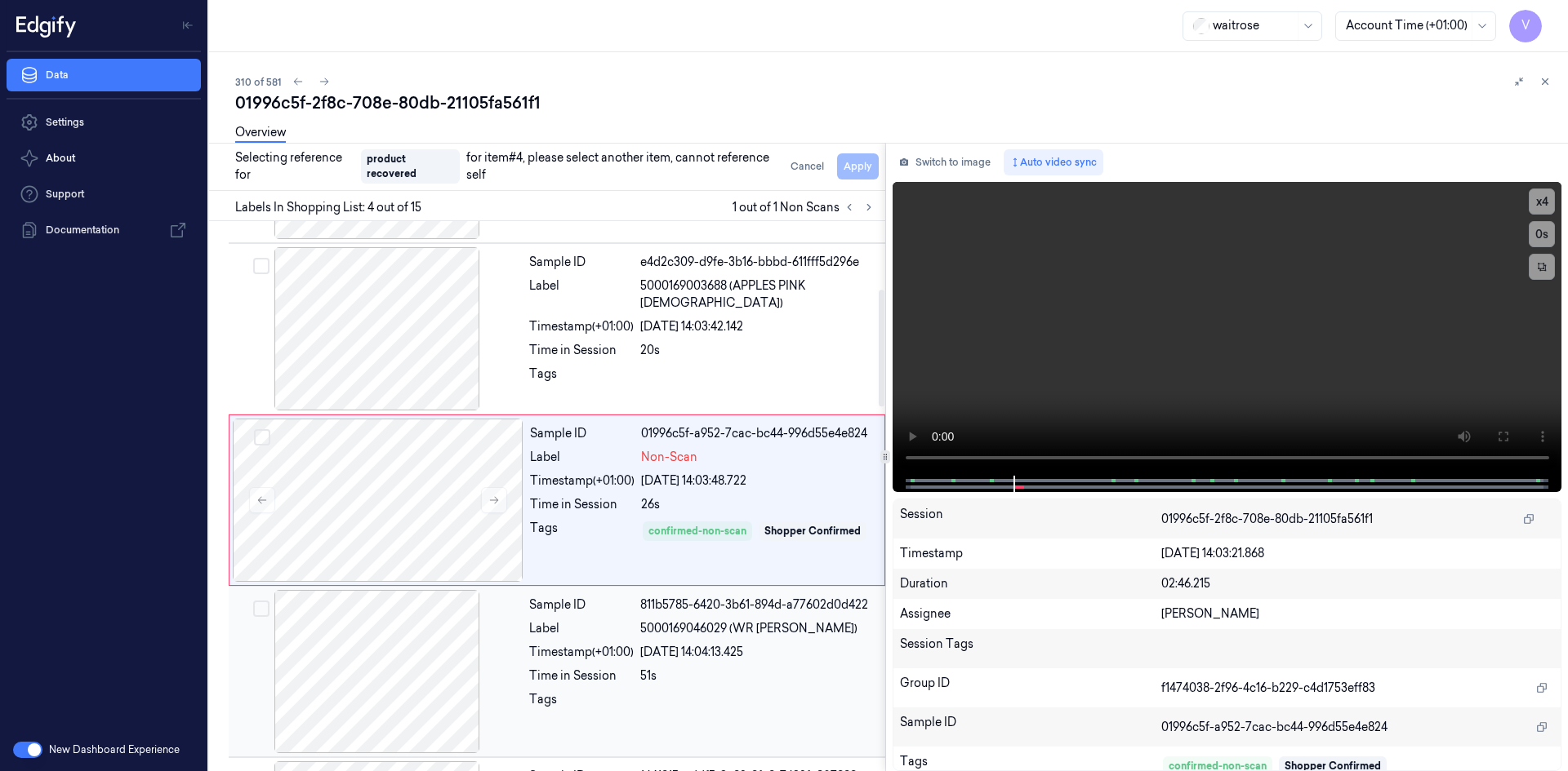
click at [559, 656] on div "Timestamp (+01:00)" at bounding box center [581, 653] width 104 height 17
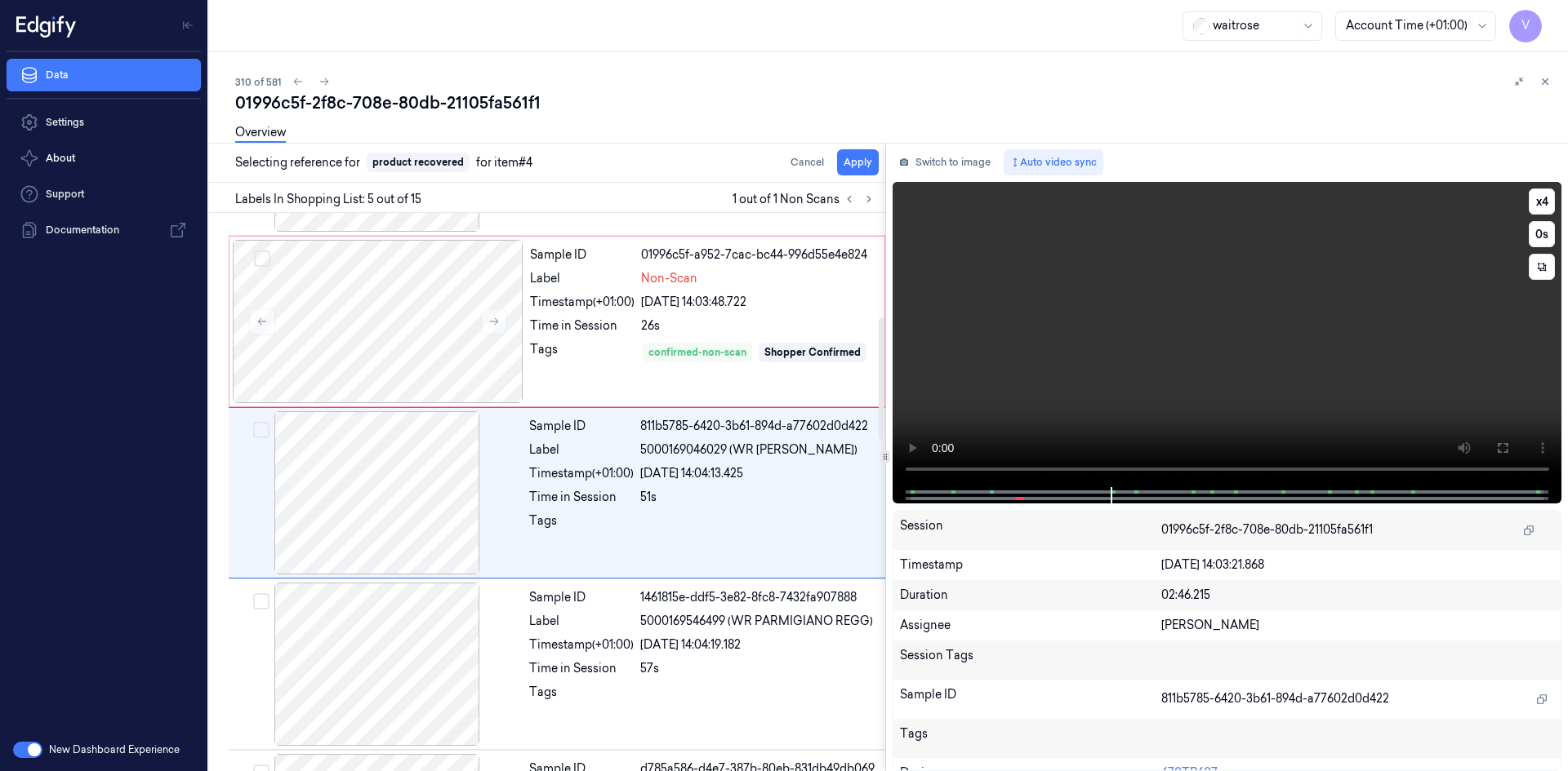
scroll to position [491, 0]
click at [863, 166] on button "Apply" at bounding box center [857, 162] width 42 height 26
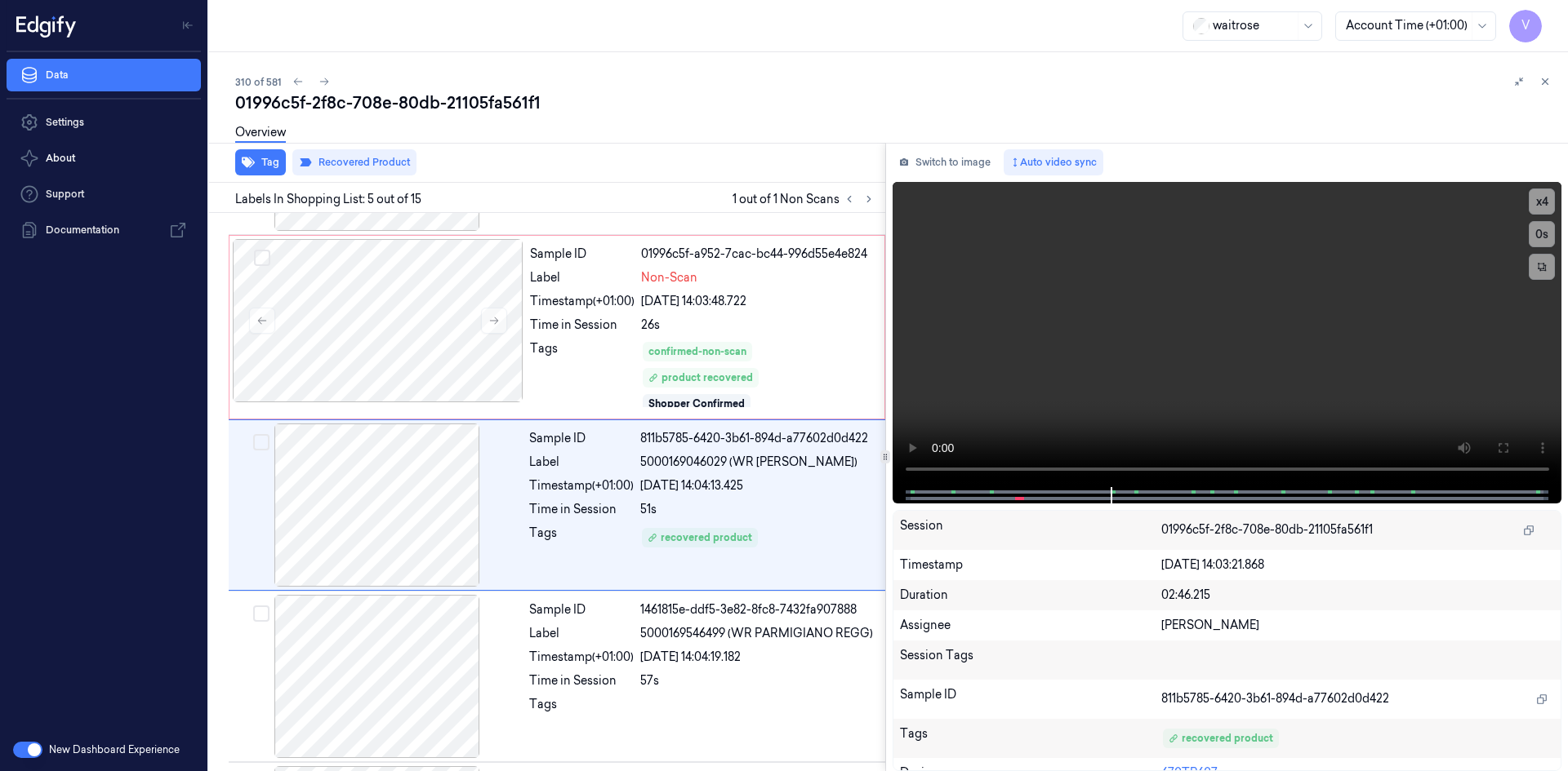
scroll to position [505, 0]
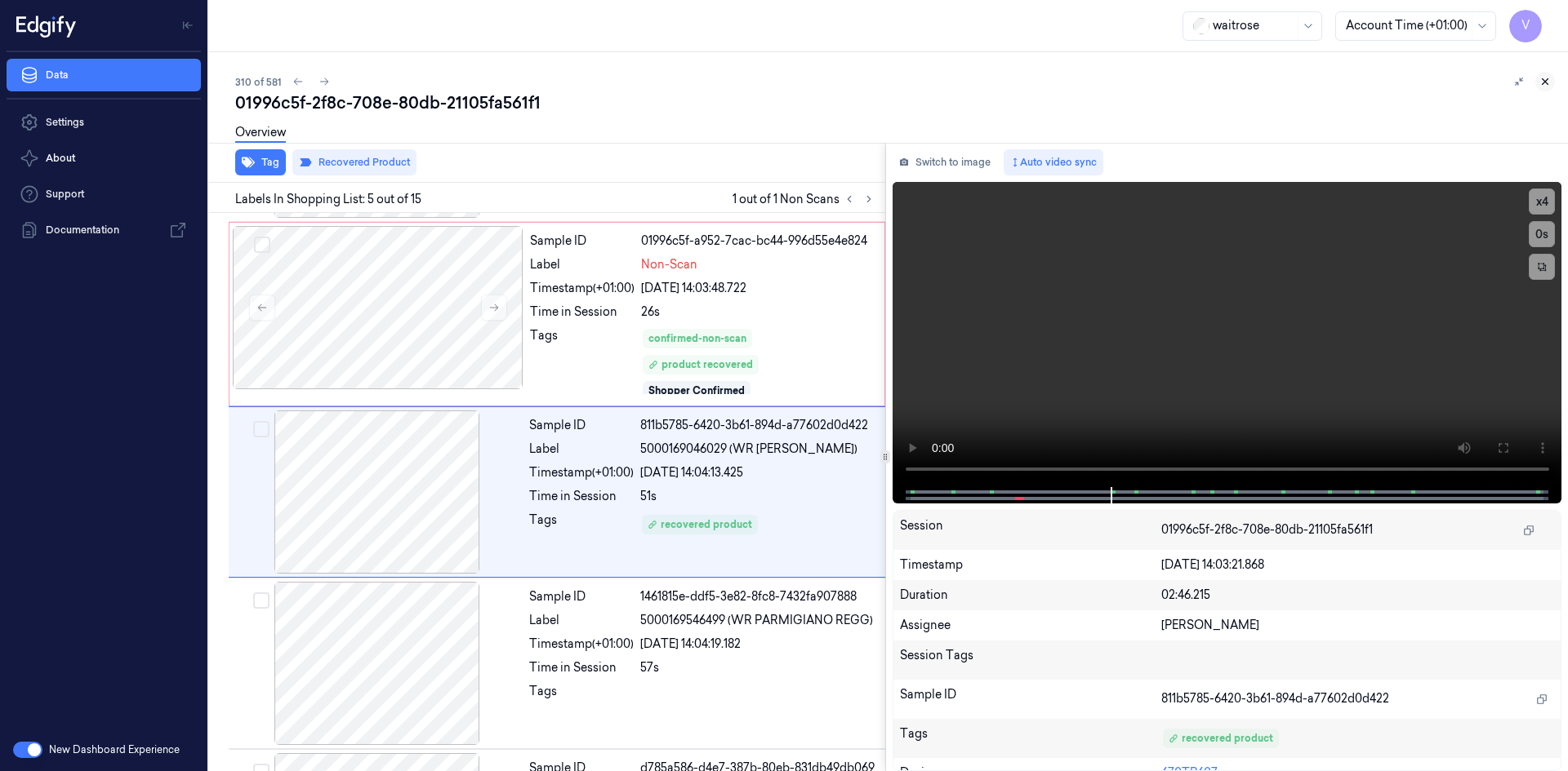
click at [1550, 84] on icon at bounding box center [1546, 82] width 12 height 12
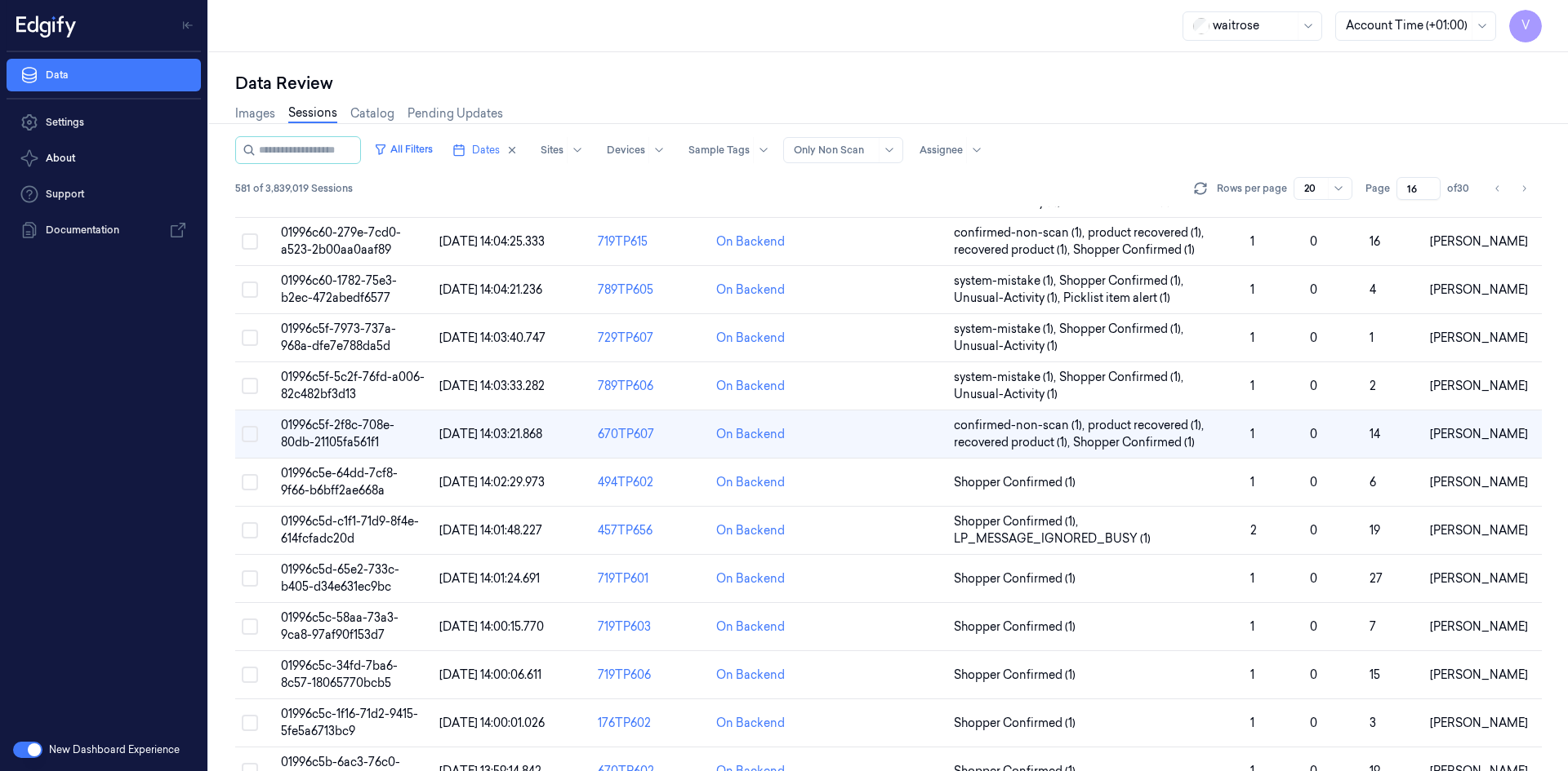
scroll to position [210, 0]
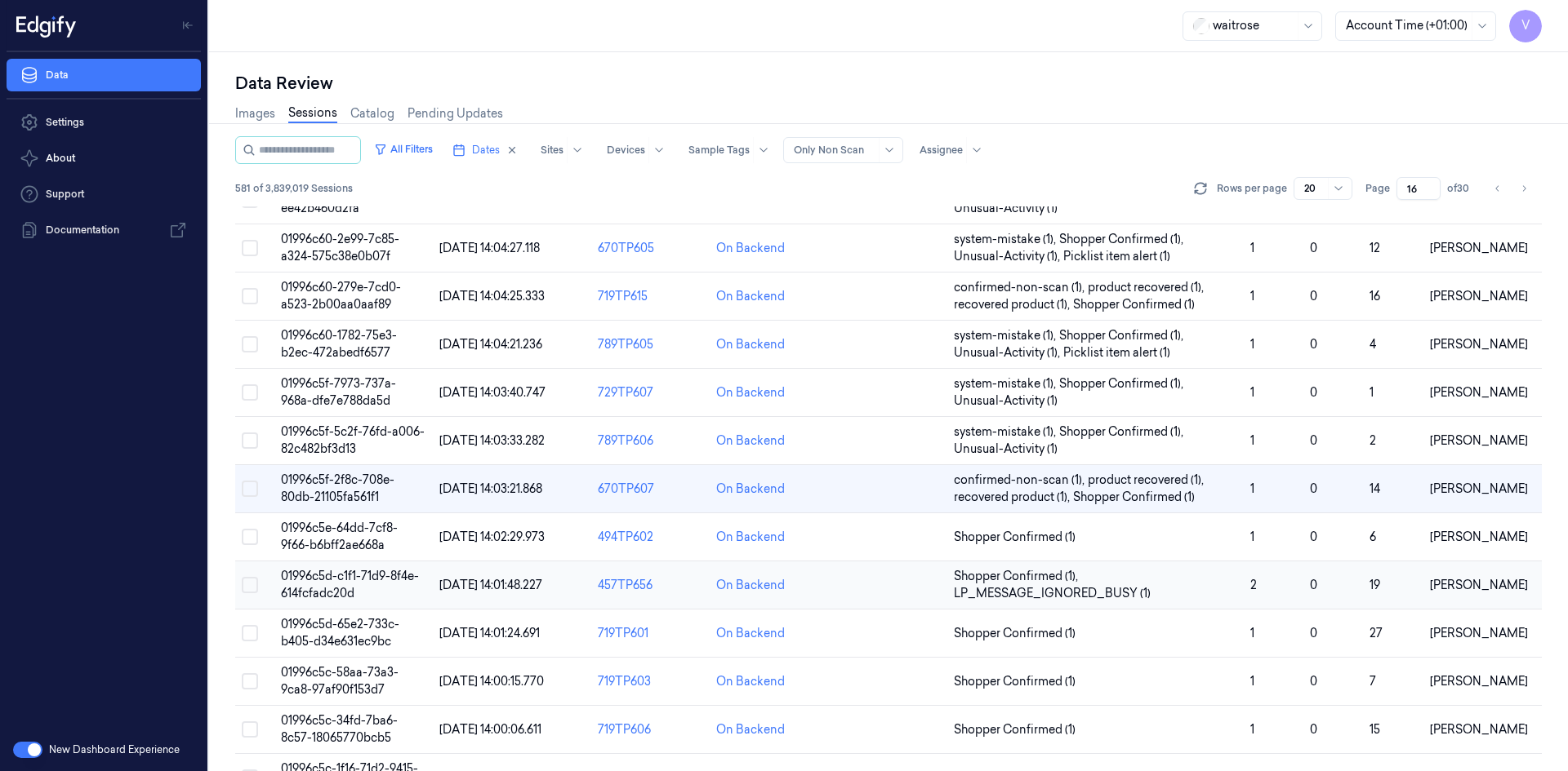
click at [340, 586] on span "01996c5d-c1f1-71d9-8f4e-614fcfadc20d" at bounding box center [350, 585] width 138 height 32
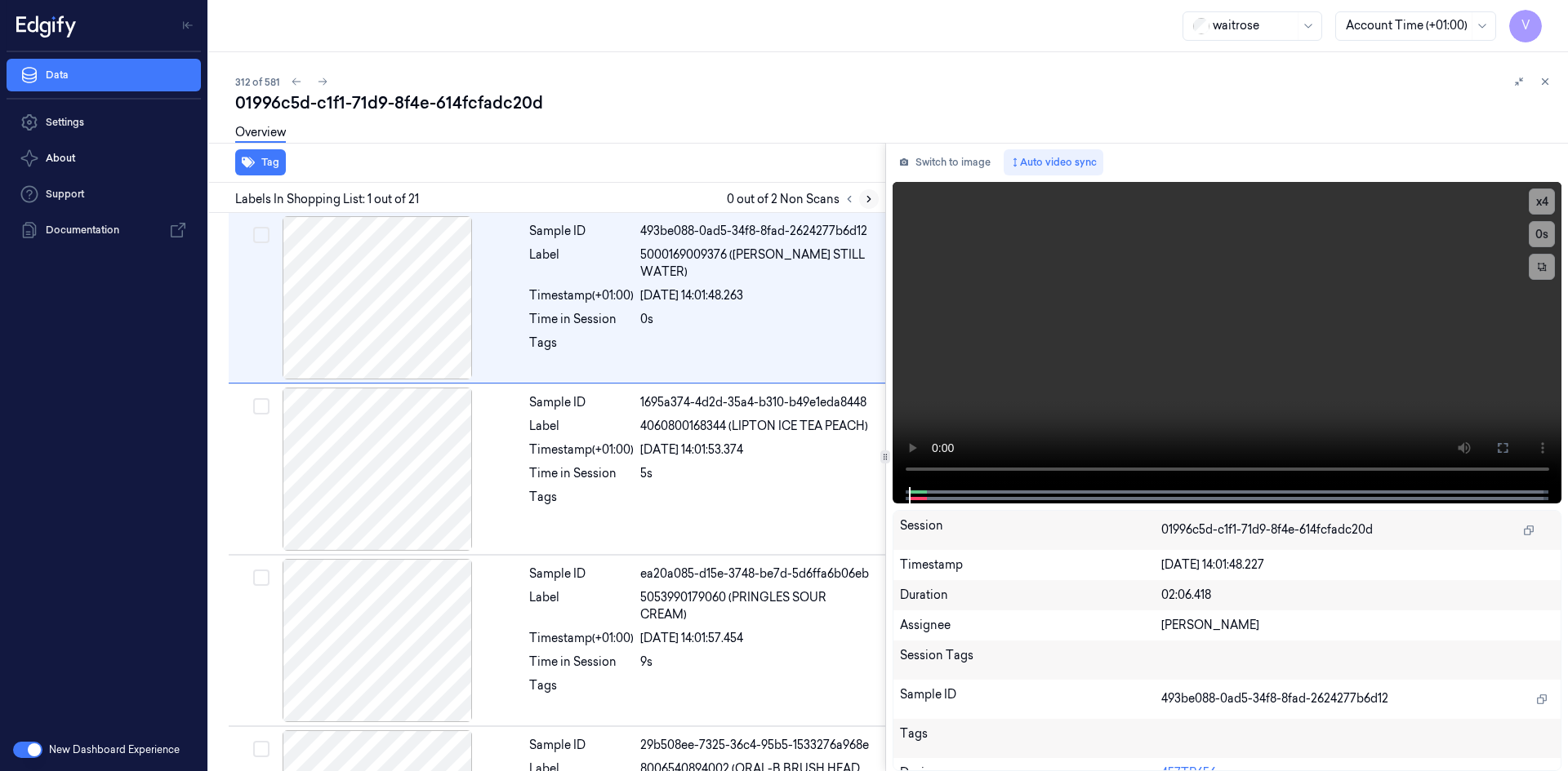
click at [863, 200] on icon at bounding box center [869, 200] width 12 height 12
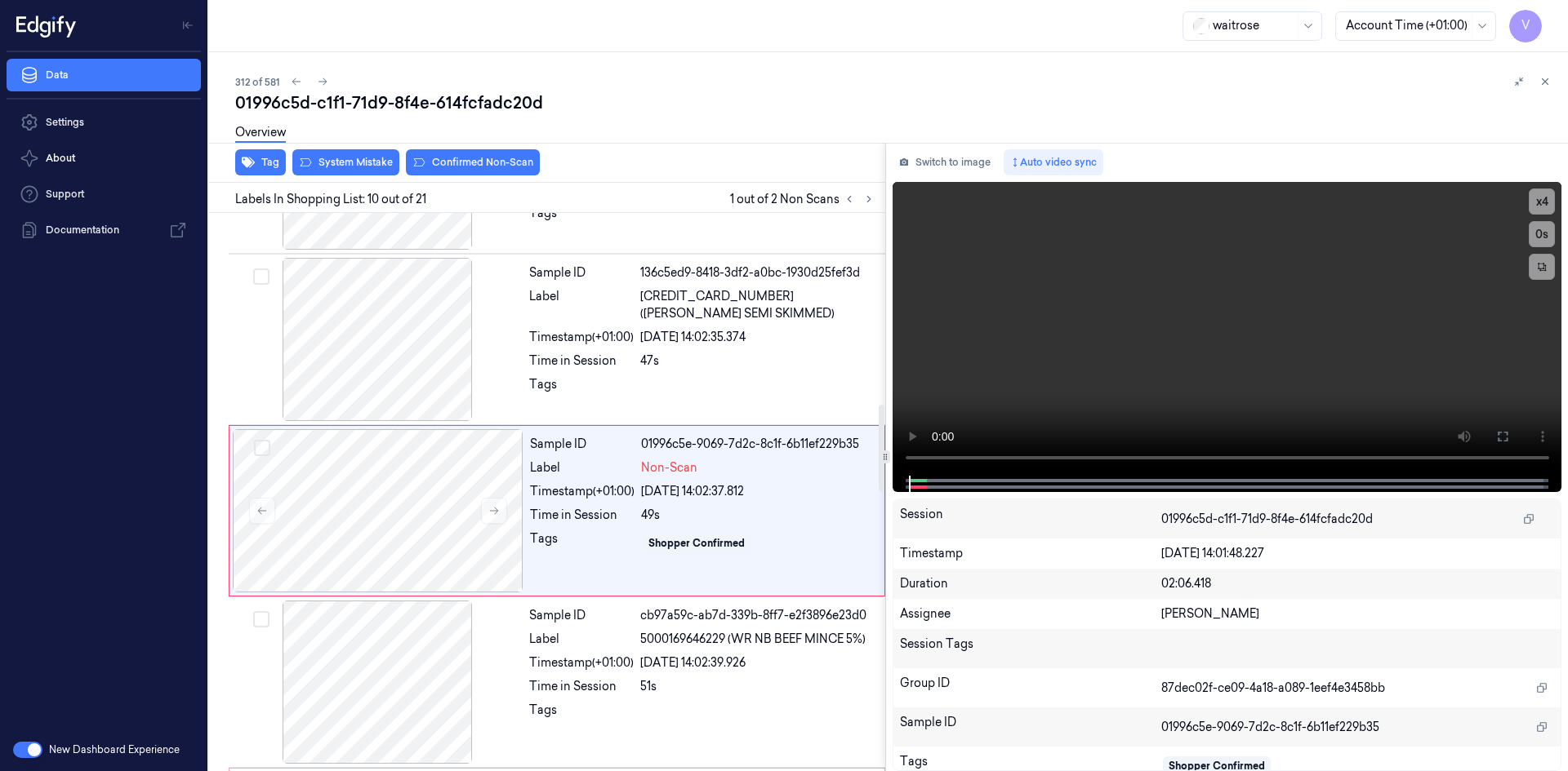
scroll to position [1349, 0]
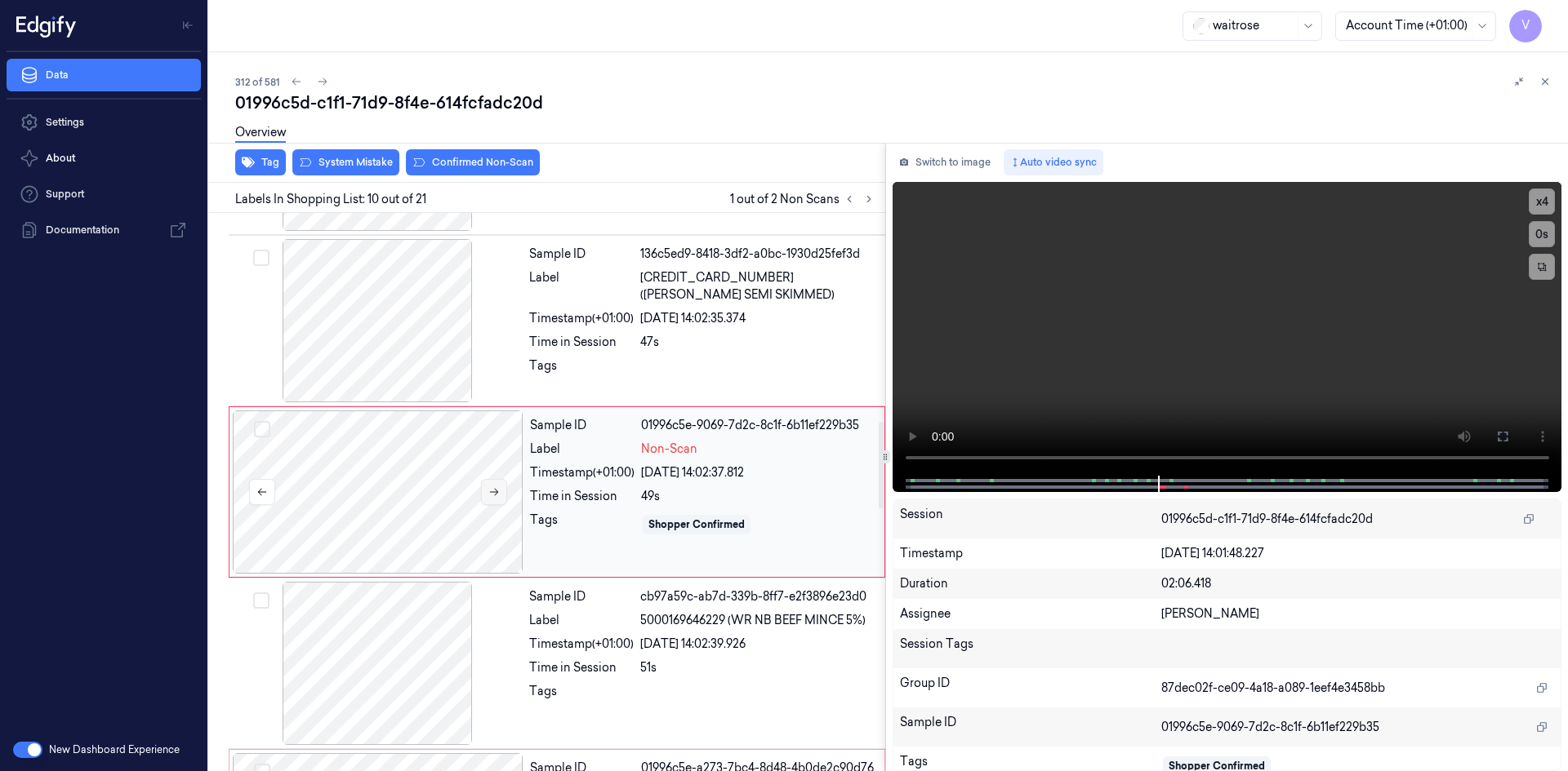
click at [493, 485] on button at bounding box center [493, 492] width 26 height 26
click at [494, 489] on icon at bounding box center [494, 492] width 12 height 12
click at [1546, 200] on button "x 4" at bounding box center [1542, 201] width 26 height 26
click at [1546, 202] on button "x 1" at bounding box center [1542, 201] width 26 height 26
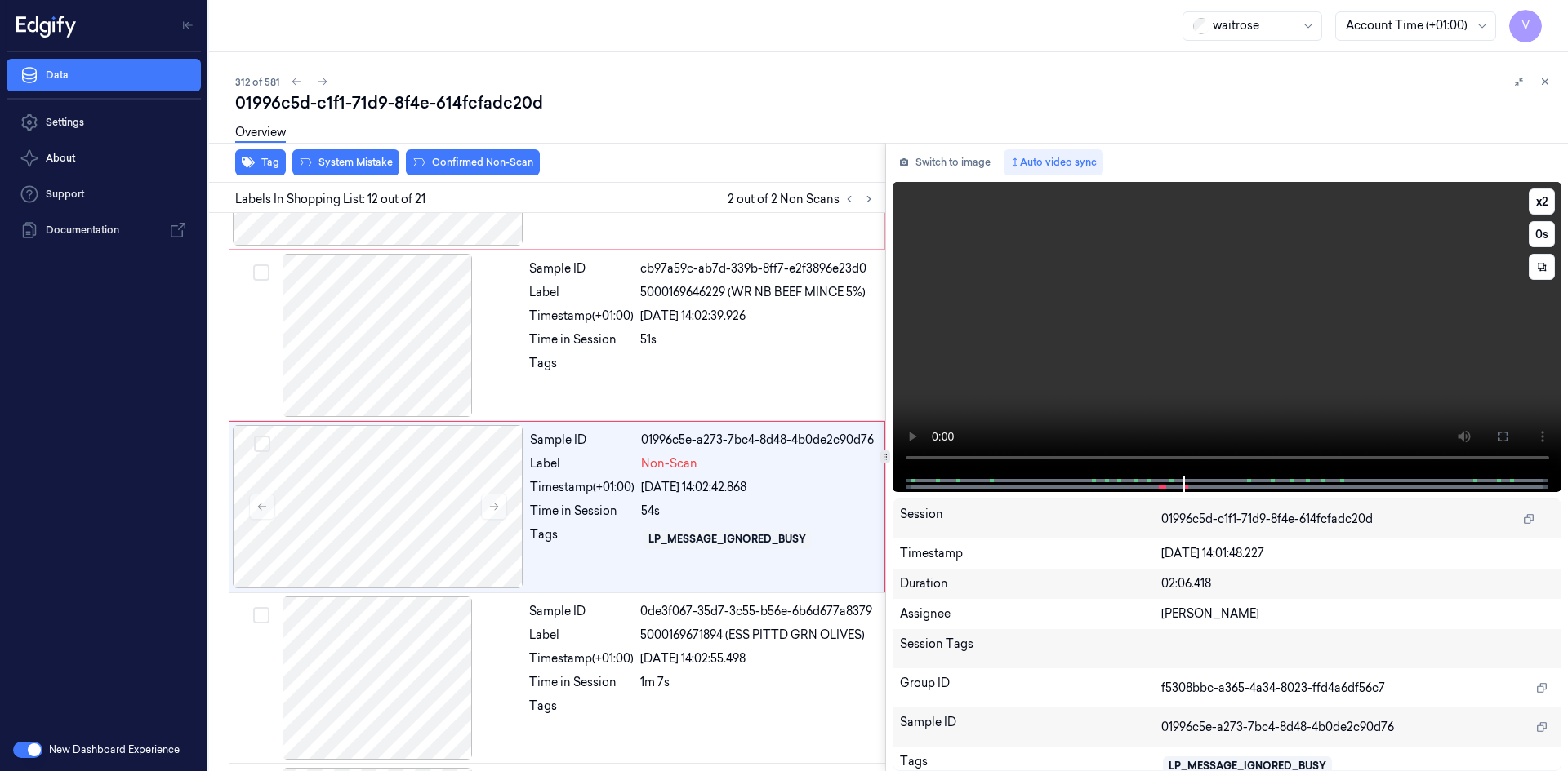
scroll to position [1692, 0]
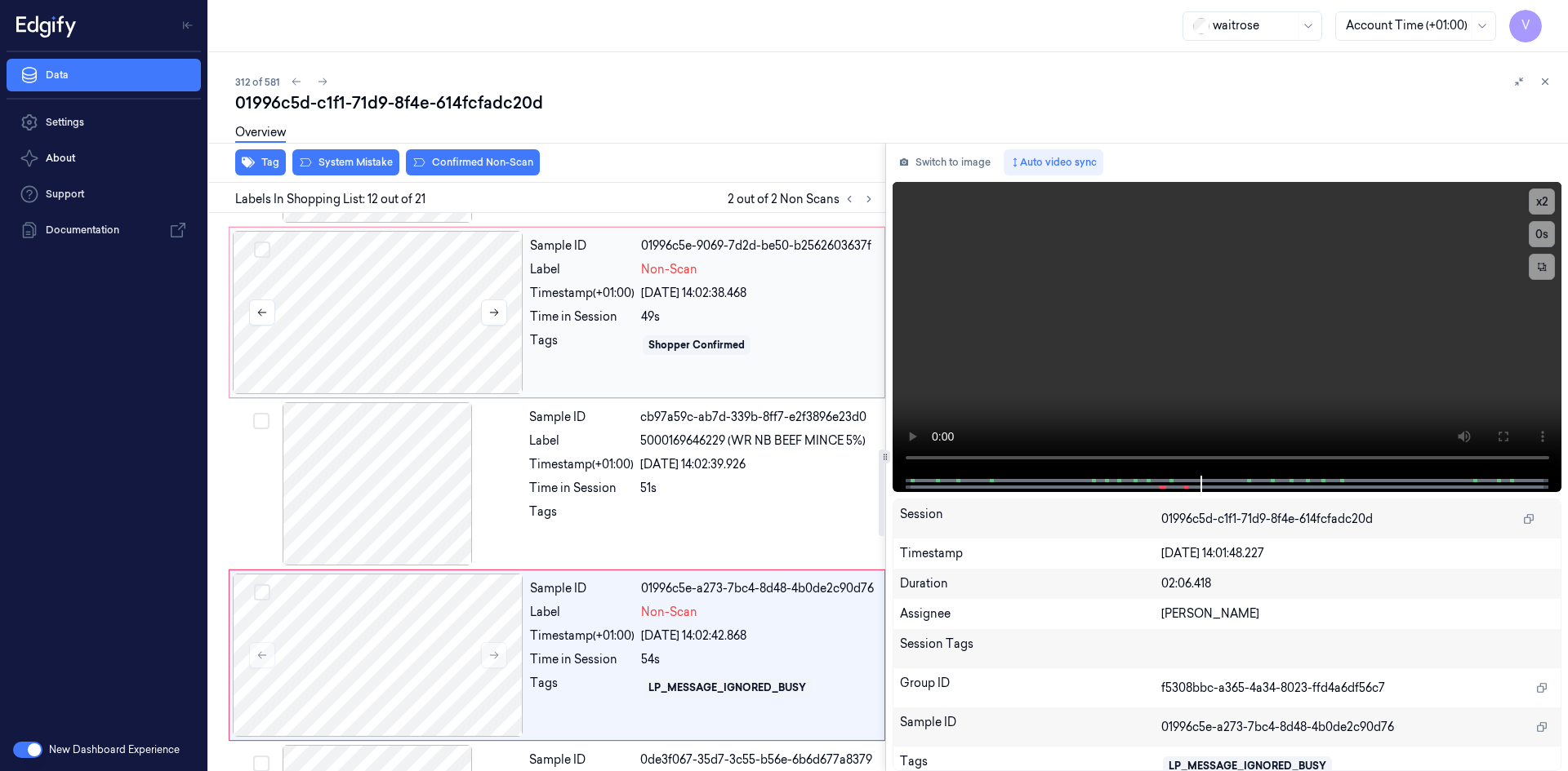
click at [364, 272] on div at bounding box center [378, 312] width 291 height 163
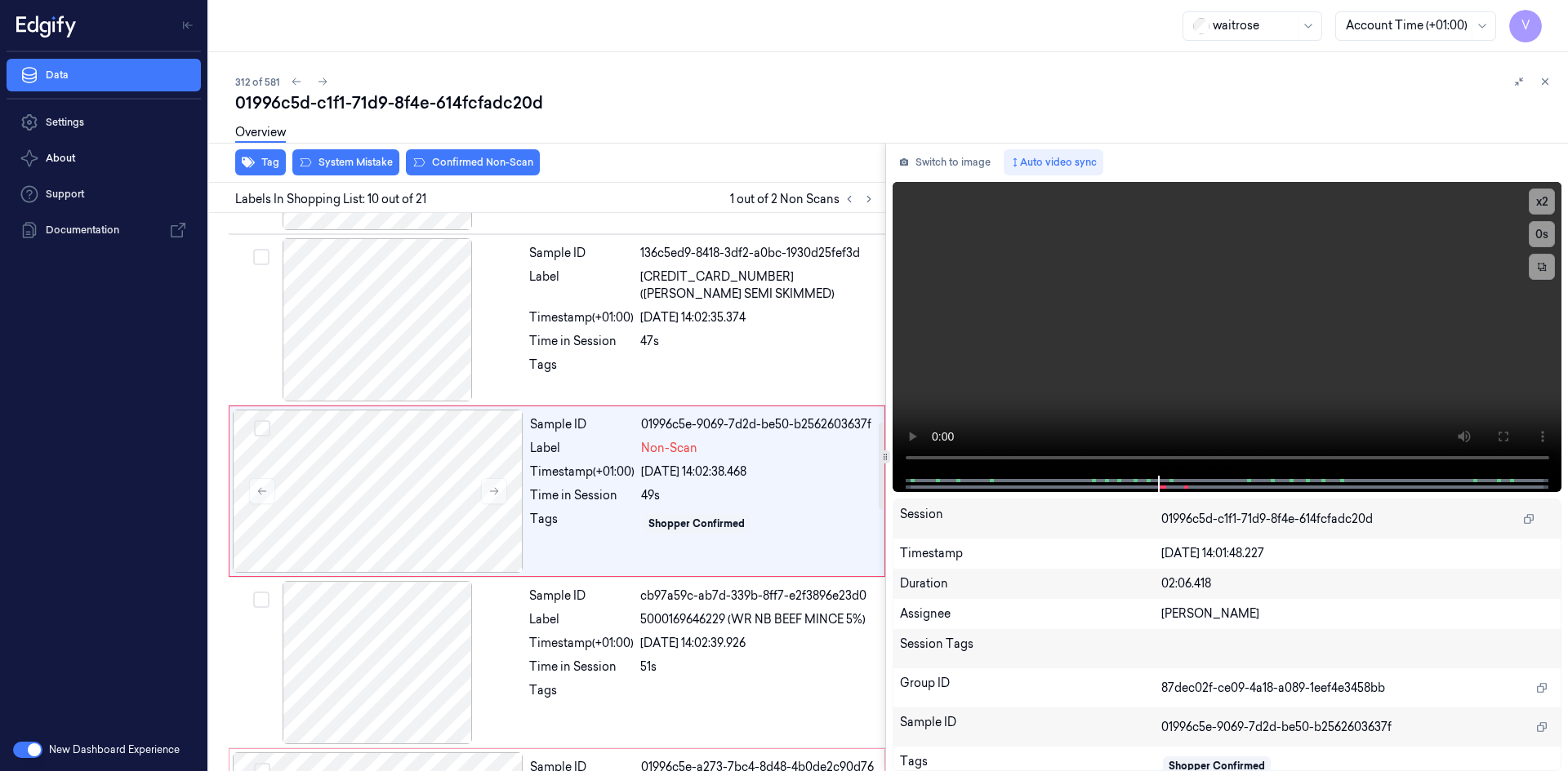
scroll to position [1349, 0]
click at [348, 154] on div "Overview" at bounding box center [895, 134] width 1320 height 41
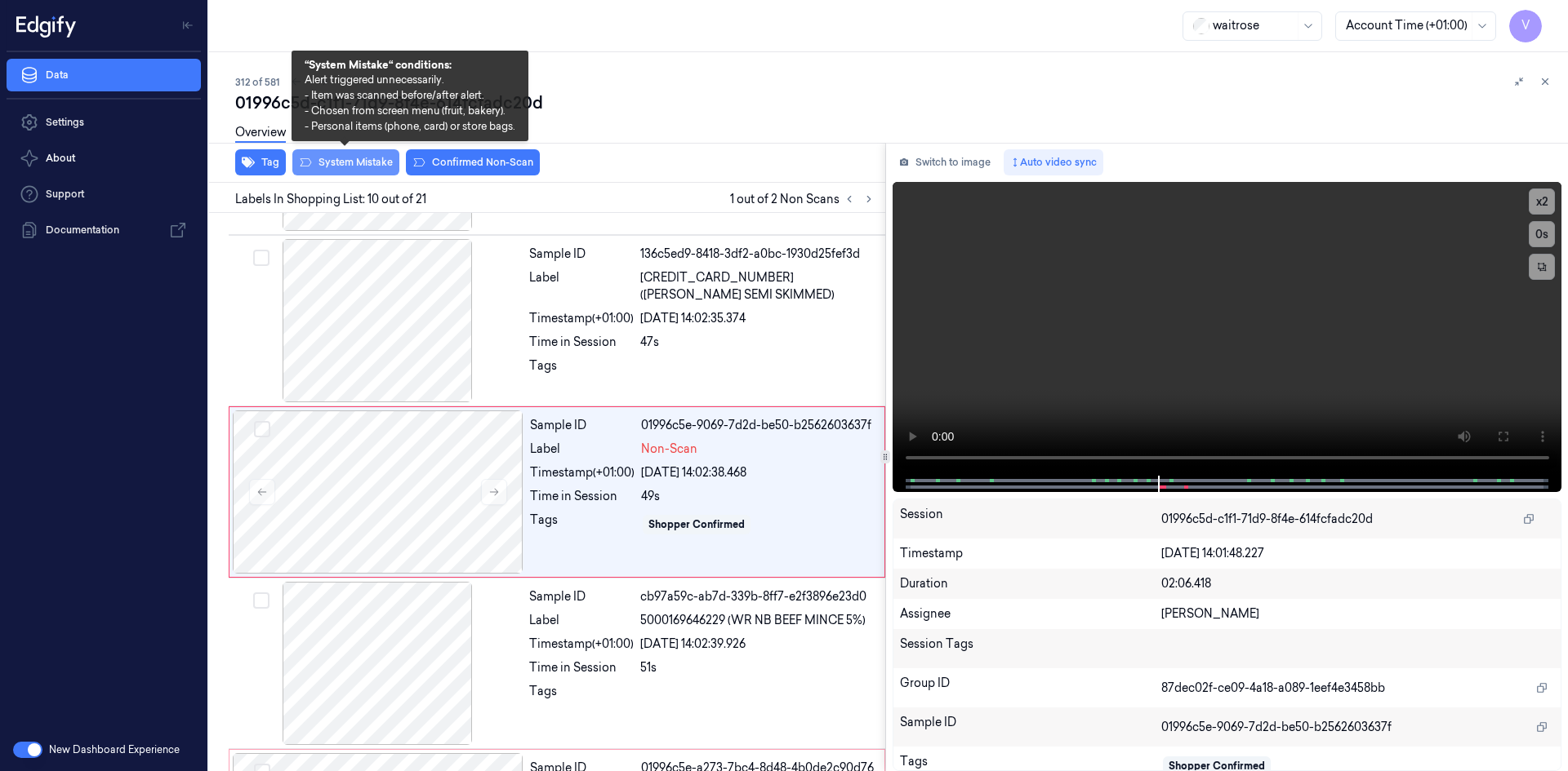
click at [346, 162] on button "System Mistake" at bounding box center [346, 162] width 107 height 26
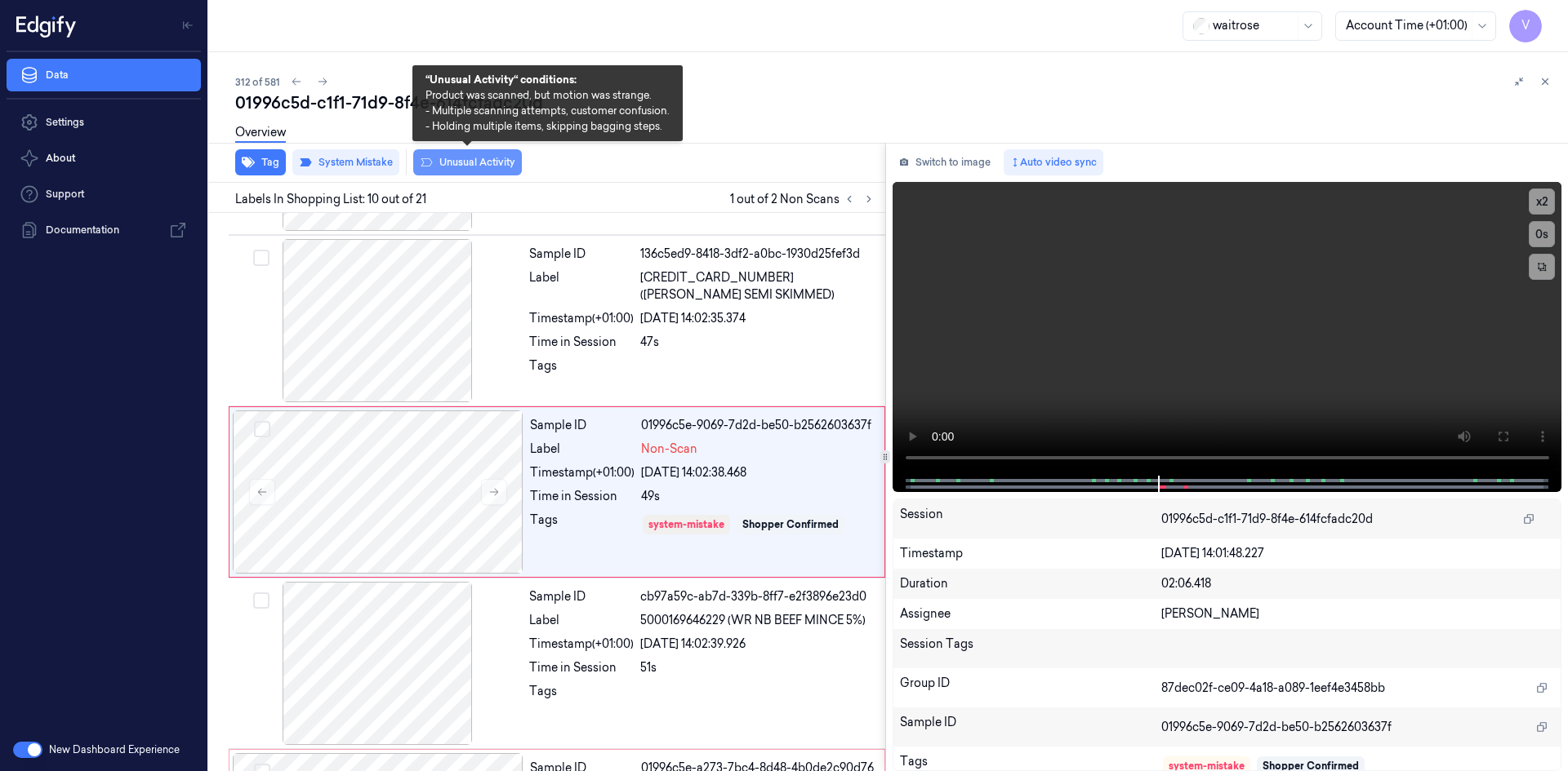
click at [463, 166] on button "Unusual Activity" at bounding box center [467, 162] width 109 height 26
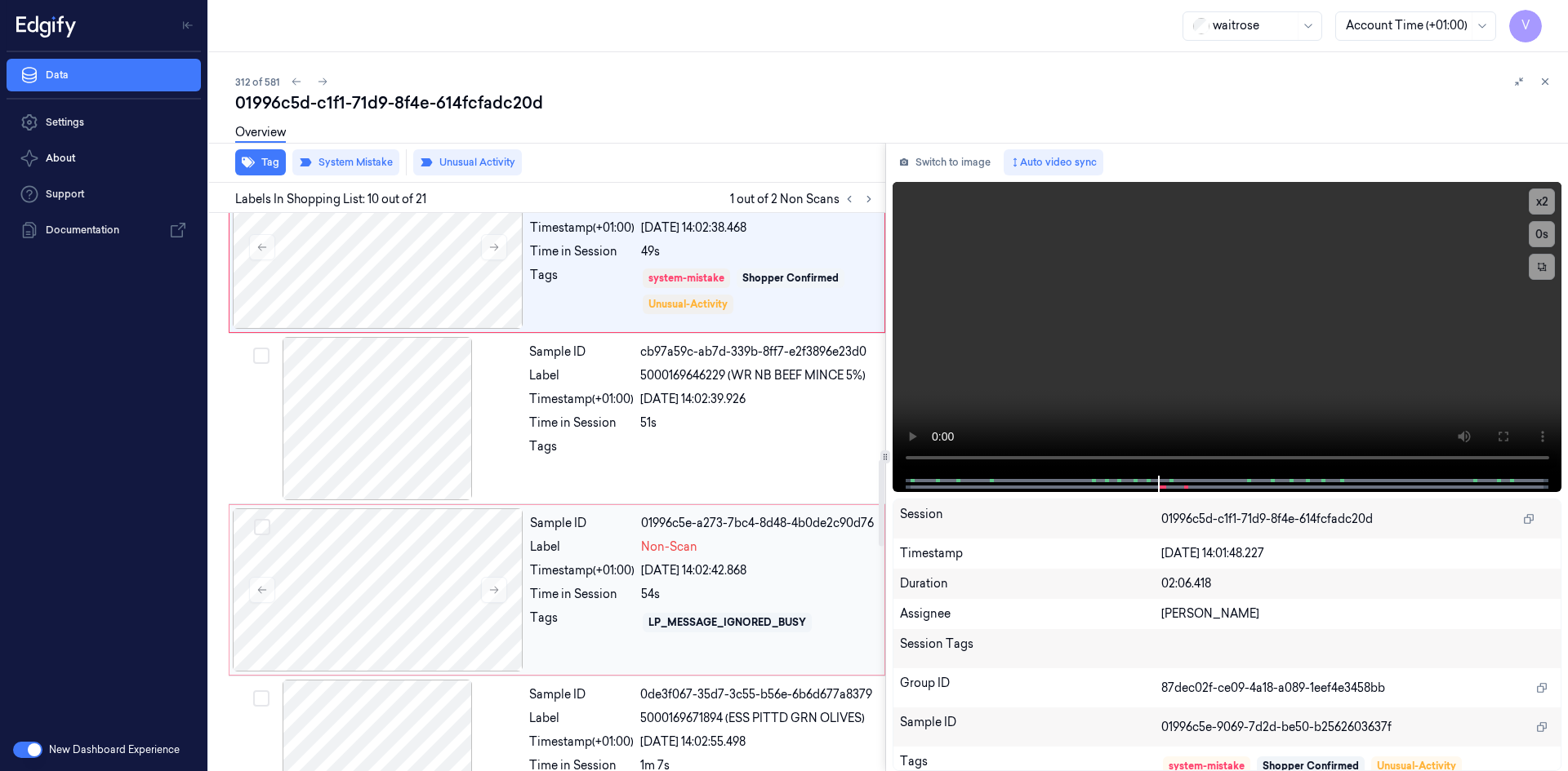
click at [587, 533] on div "Sample ID" at bounding box center [582, 524] width 104 height 17
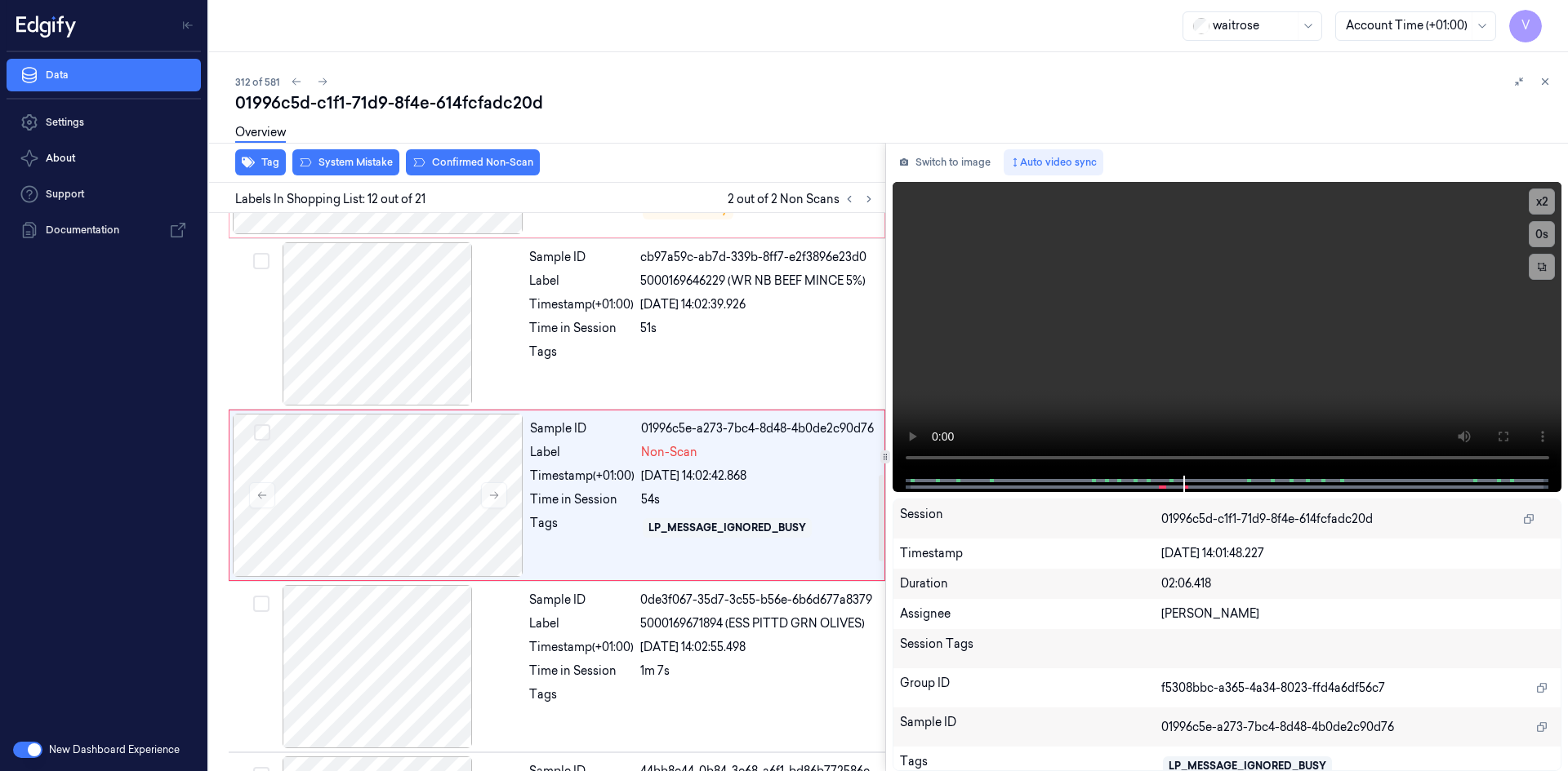
scroll to position [1692, 0]
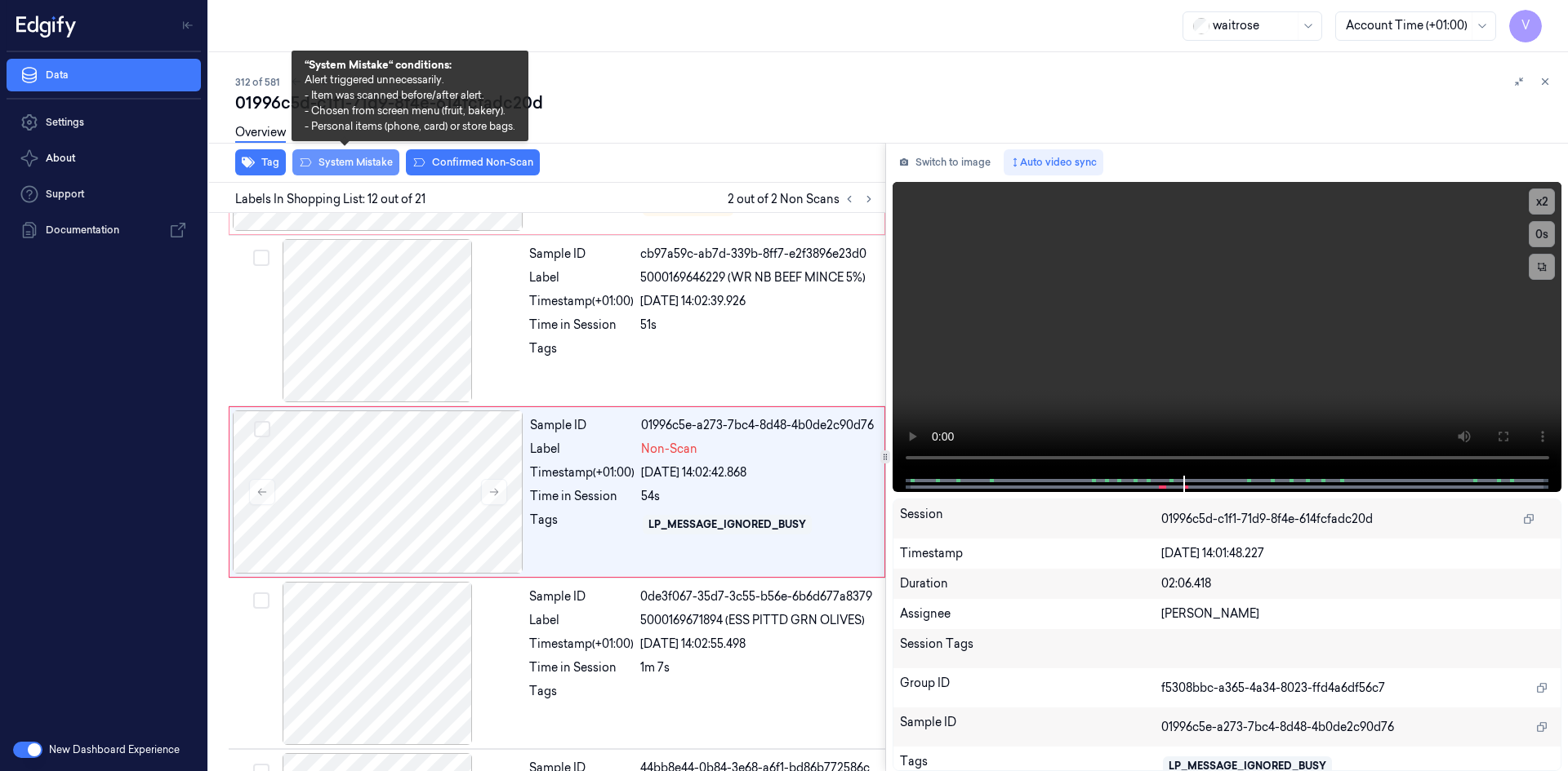
click at [367, 162] on button "System Mistake" at bounding box center [346, 162] width 107 height 26
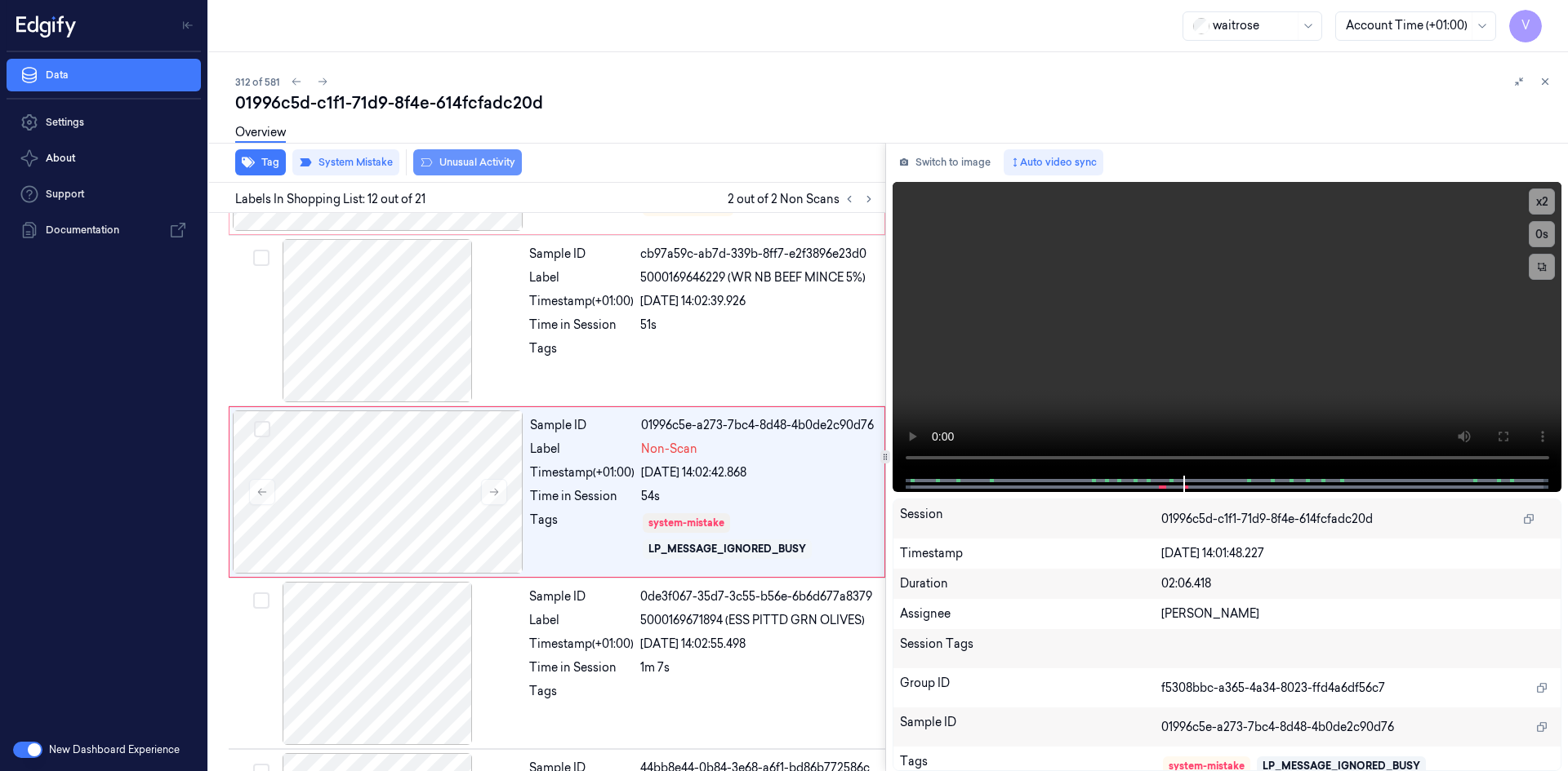
scroll to position [1697, 0]
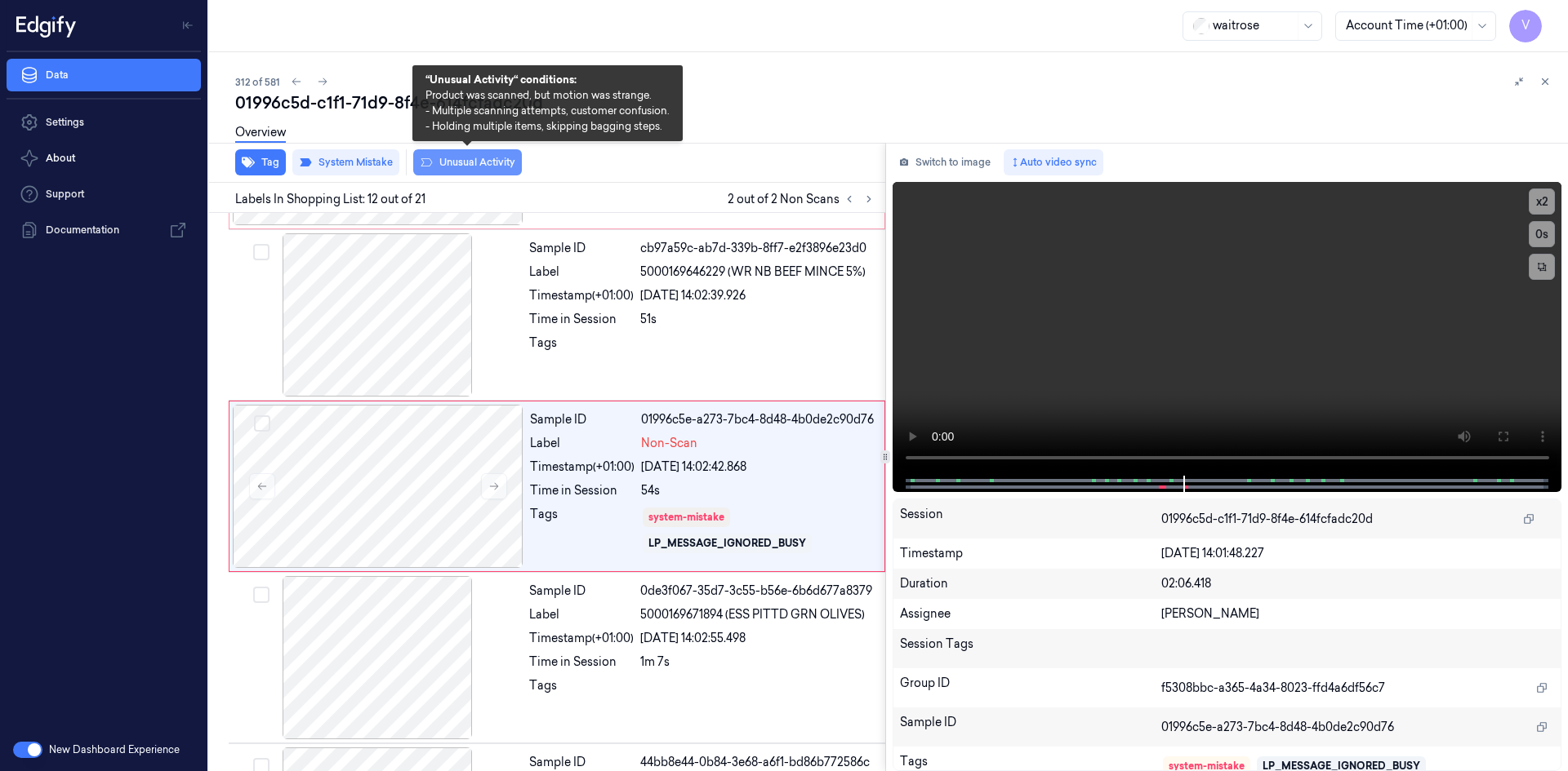
click at [455, 161] on button "Unusual Activity" at bounding box center [467, 162] width 109 height 26
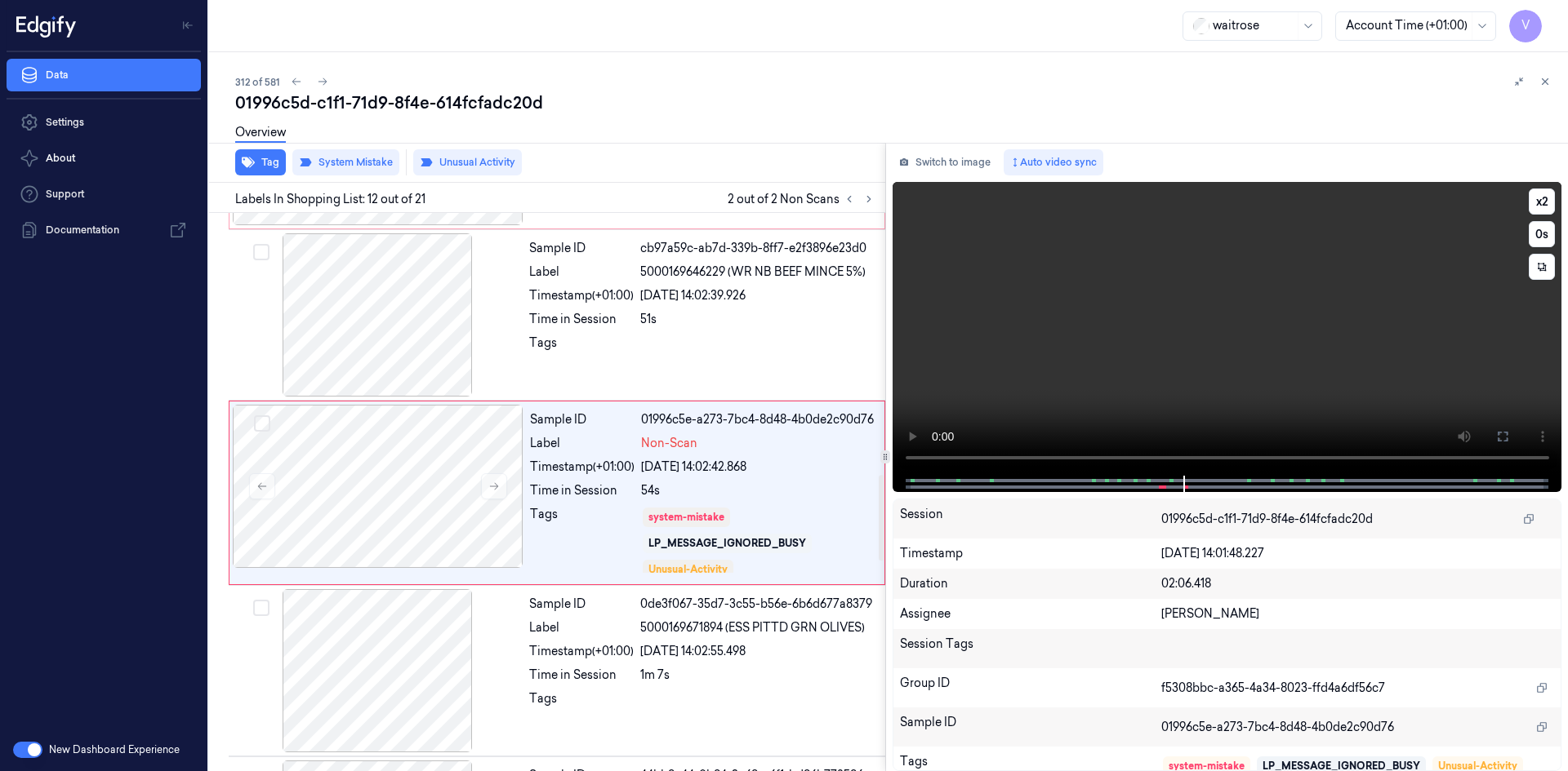
scroll to position [1707, 0]
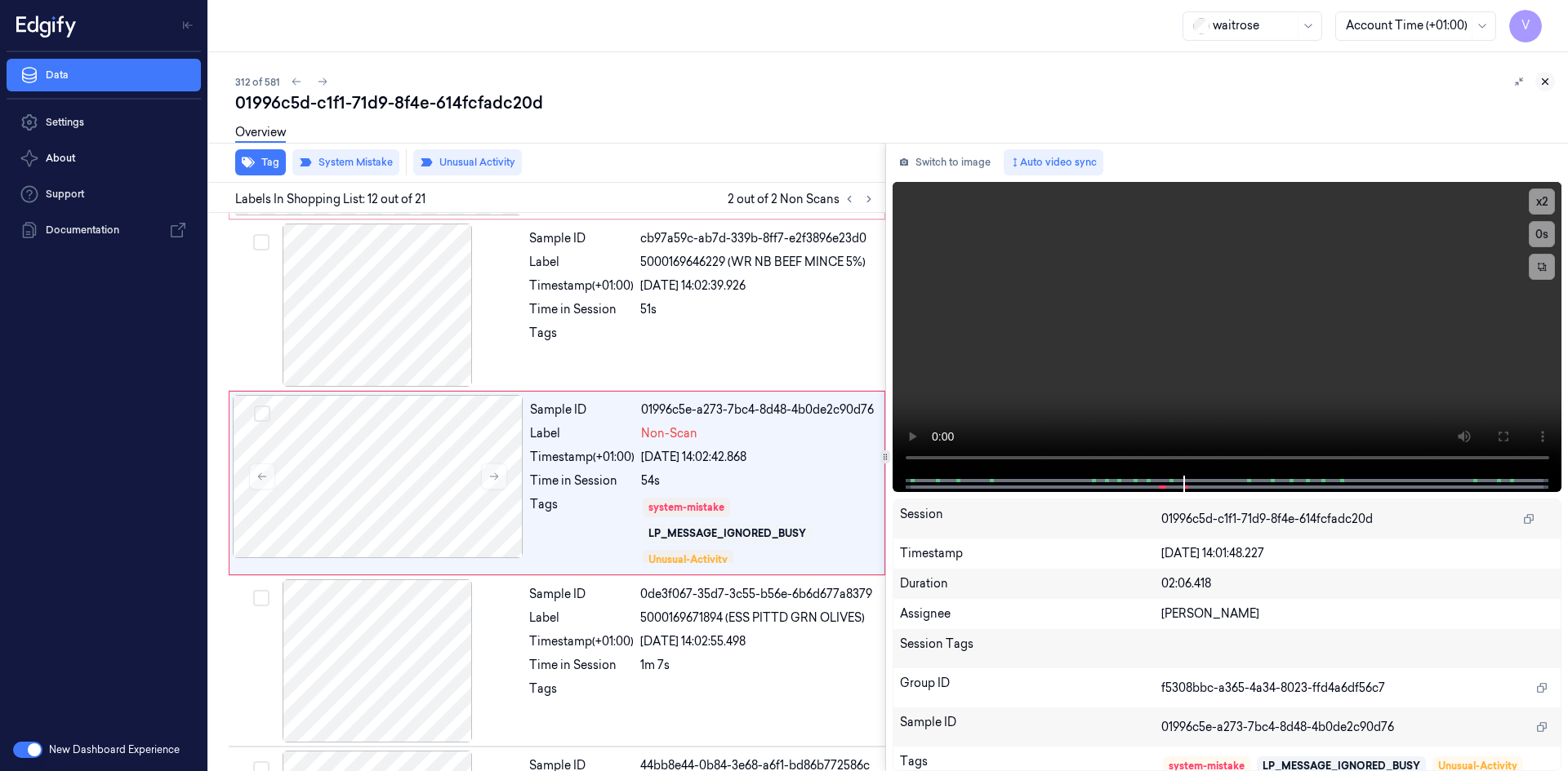
click at [1547, 87] on icon at bounding box center [1546, 82] width 12 height 12
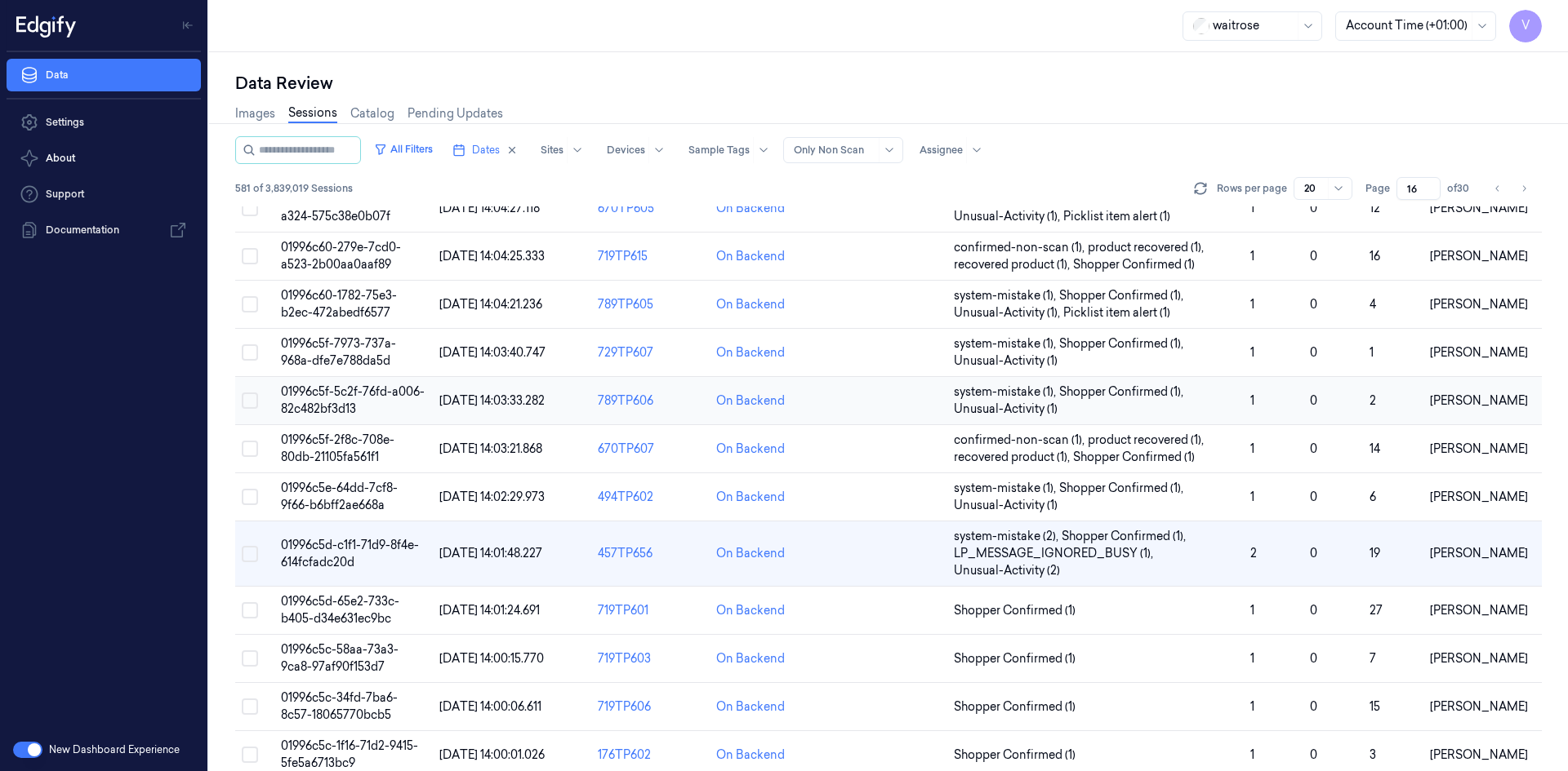
scroll to position [333, 0]
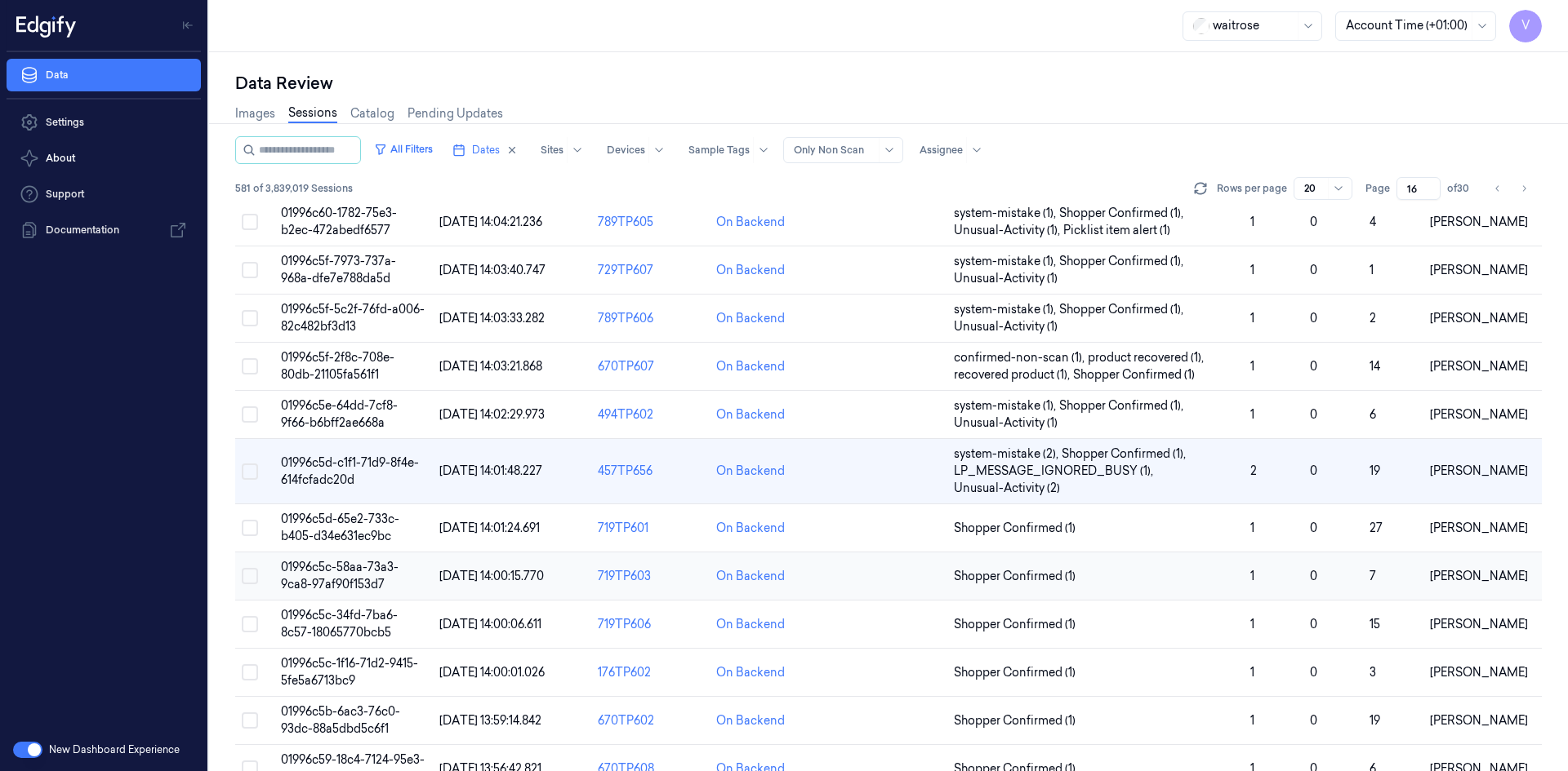
click at [348, 572] on span "01996c5c-58aa-73a3-9ca8-97af90f153d7" at bounding box center [340, 575] width 118 height 32
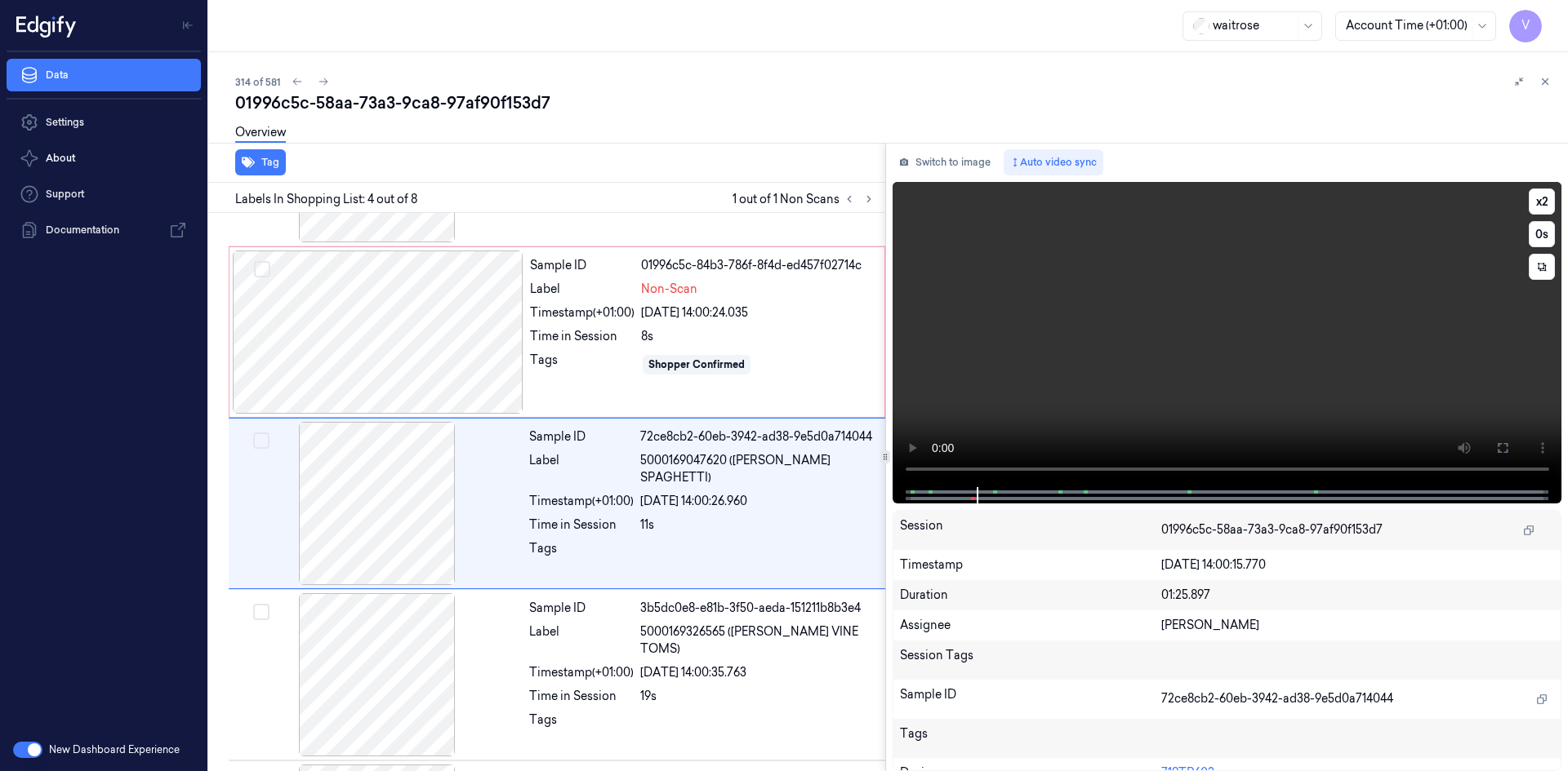
scroll to position [320, 0]
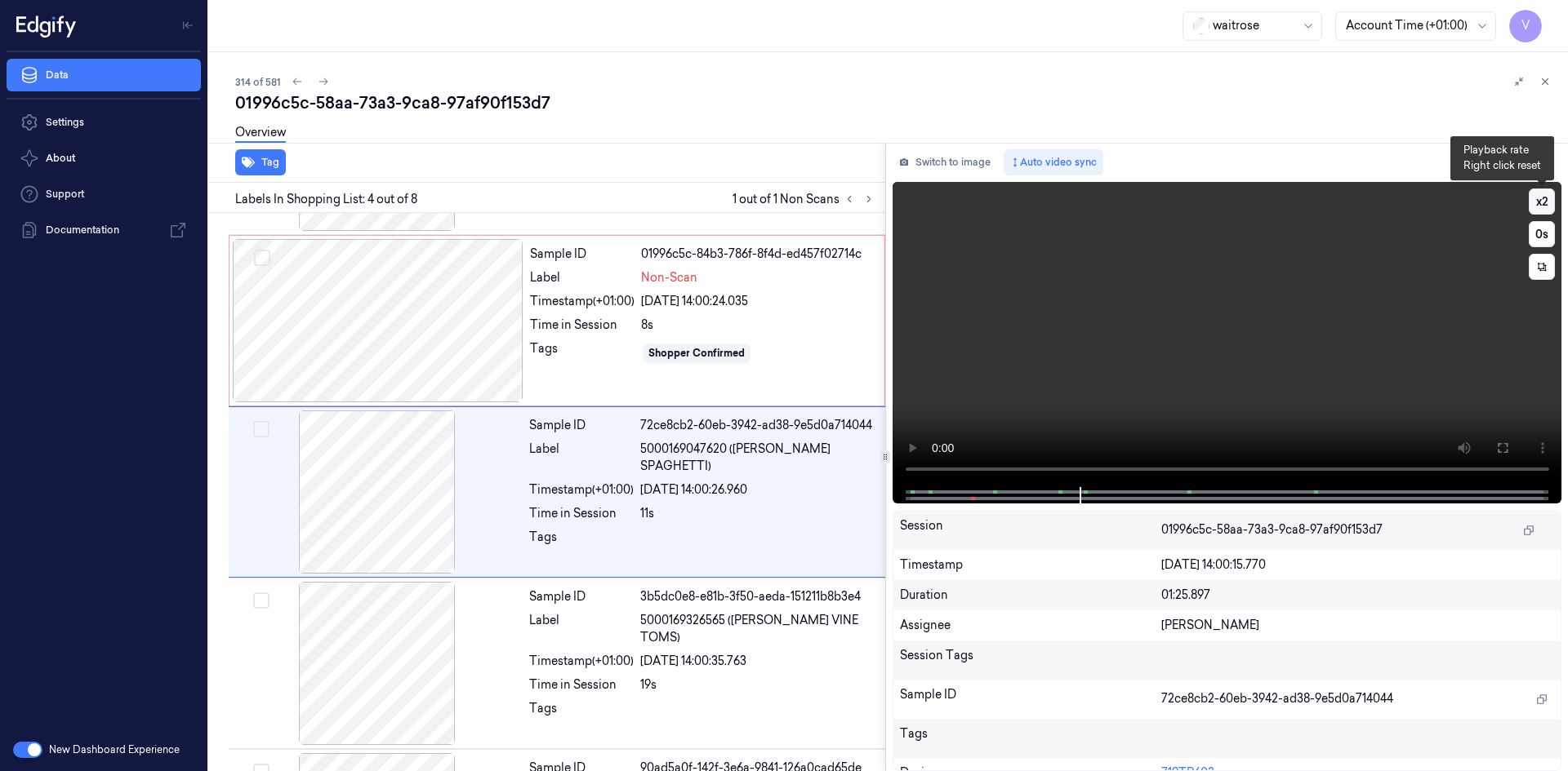
click at [1540, 199] on button "x 2" at bounding box center [1542, 201] width 26 height 26
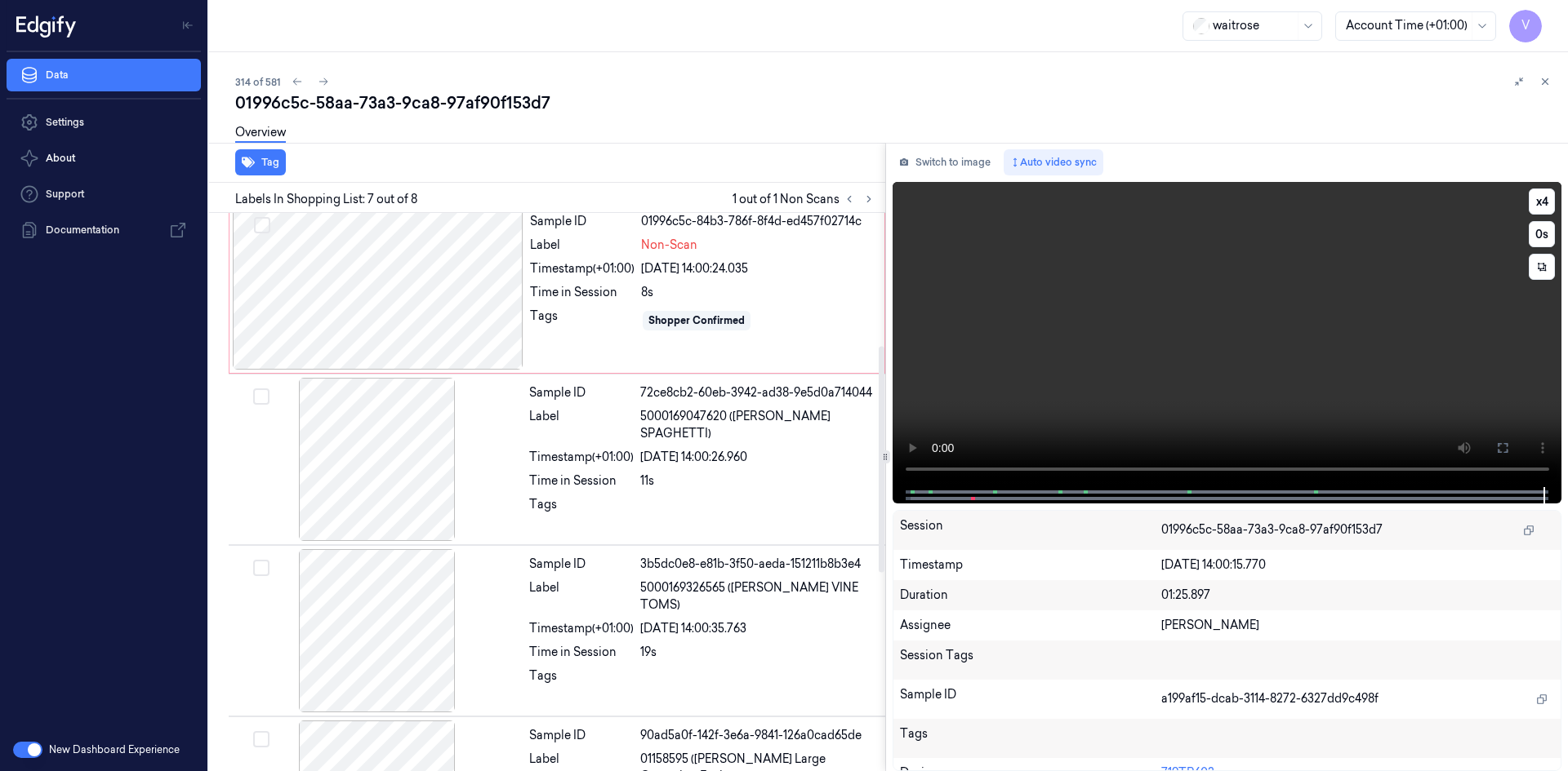
scroll to position [328, 0]
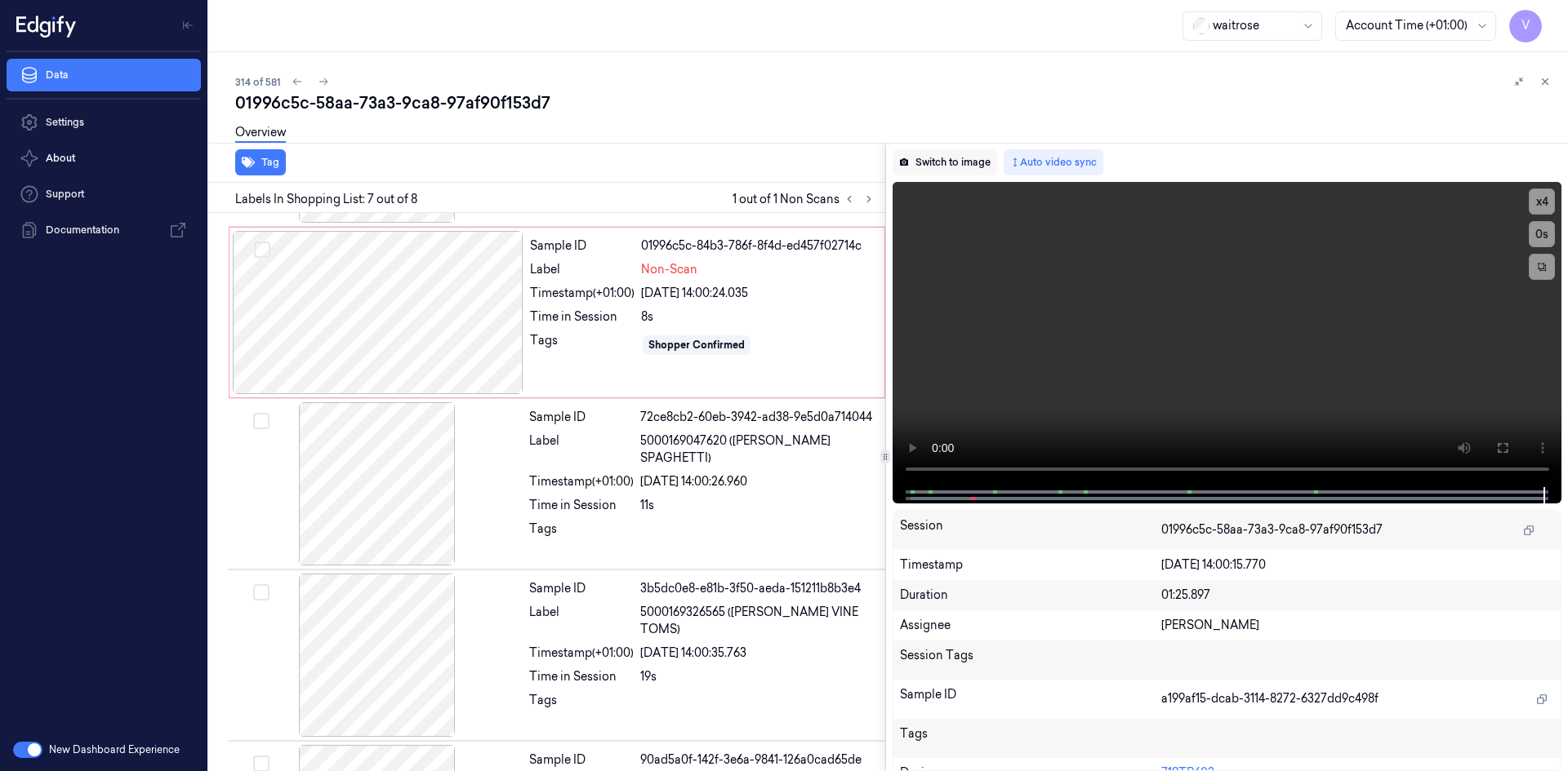
click at [962, 164] on button "Switch to image" at bounding box center [945, 162] width 104 height 26
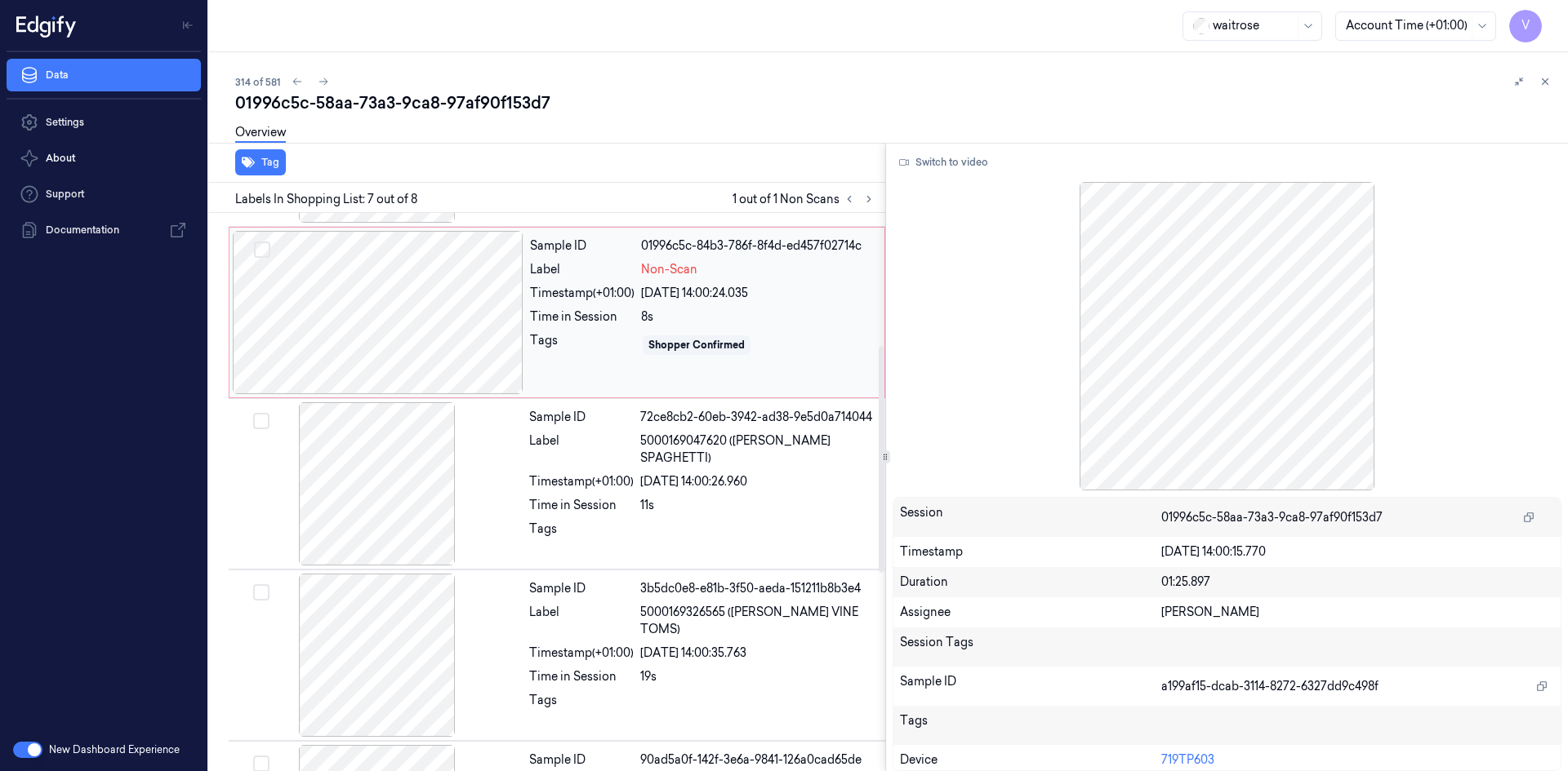
click at [795, 335] on div "Shopper Confirmed" at bounding box center [758, 344] width 234 height 26
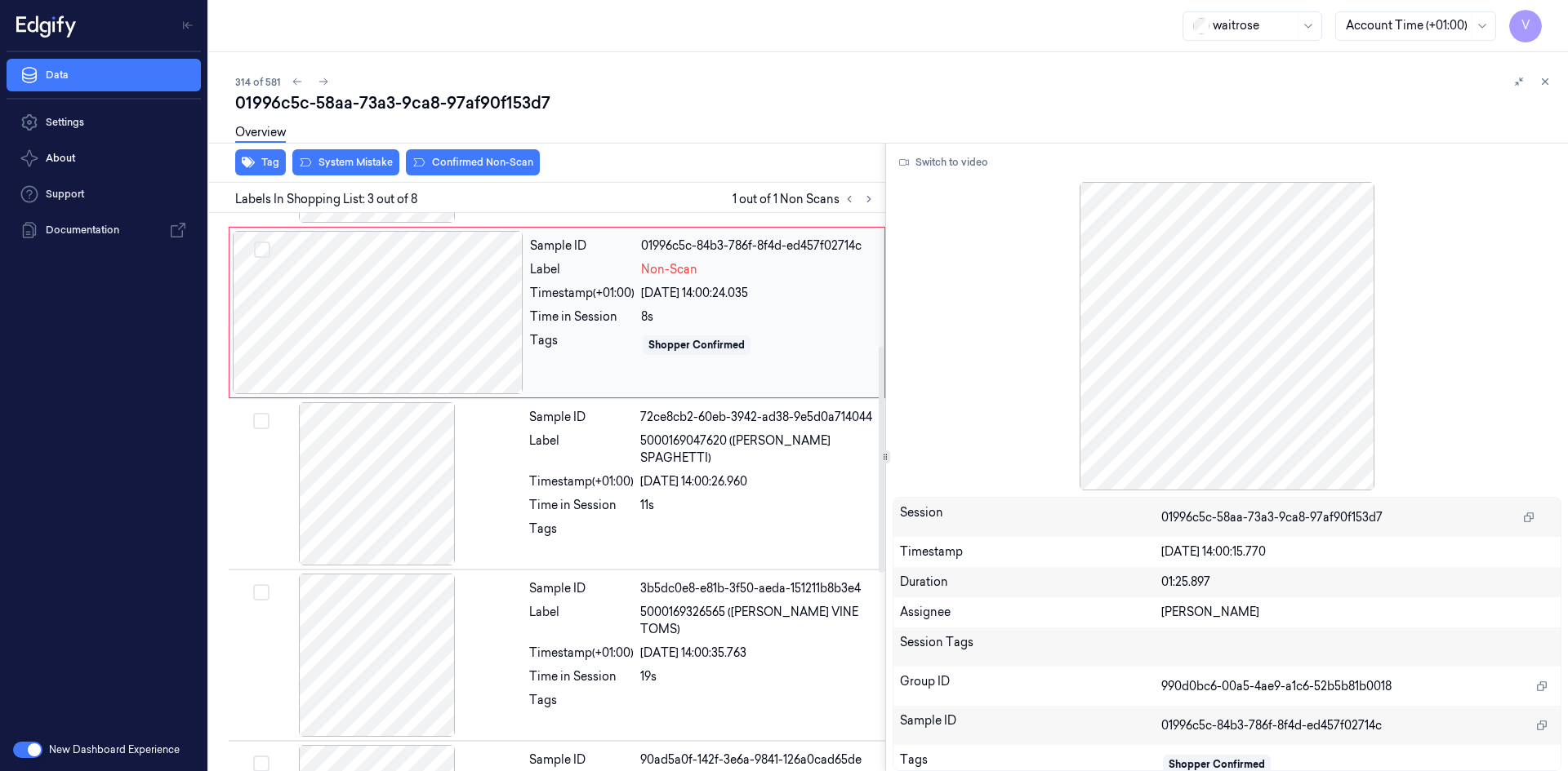
scroll to position [149, 0]
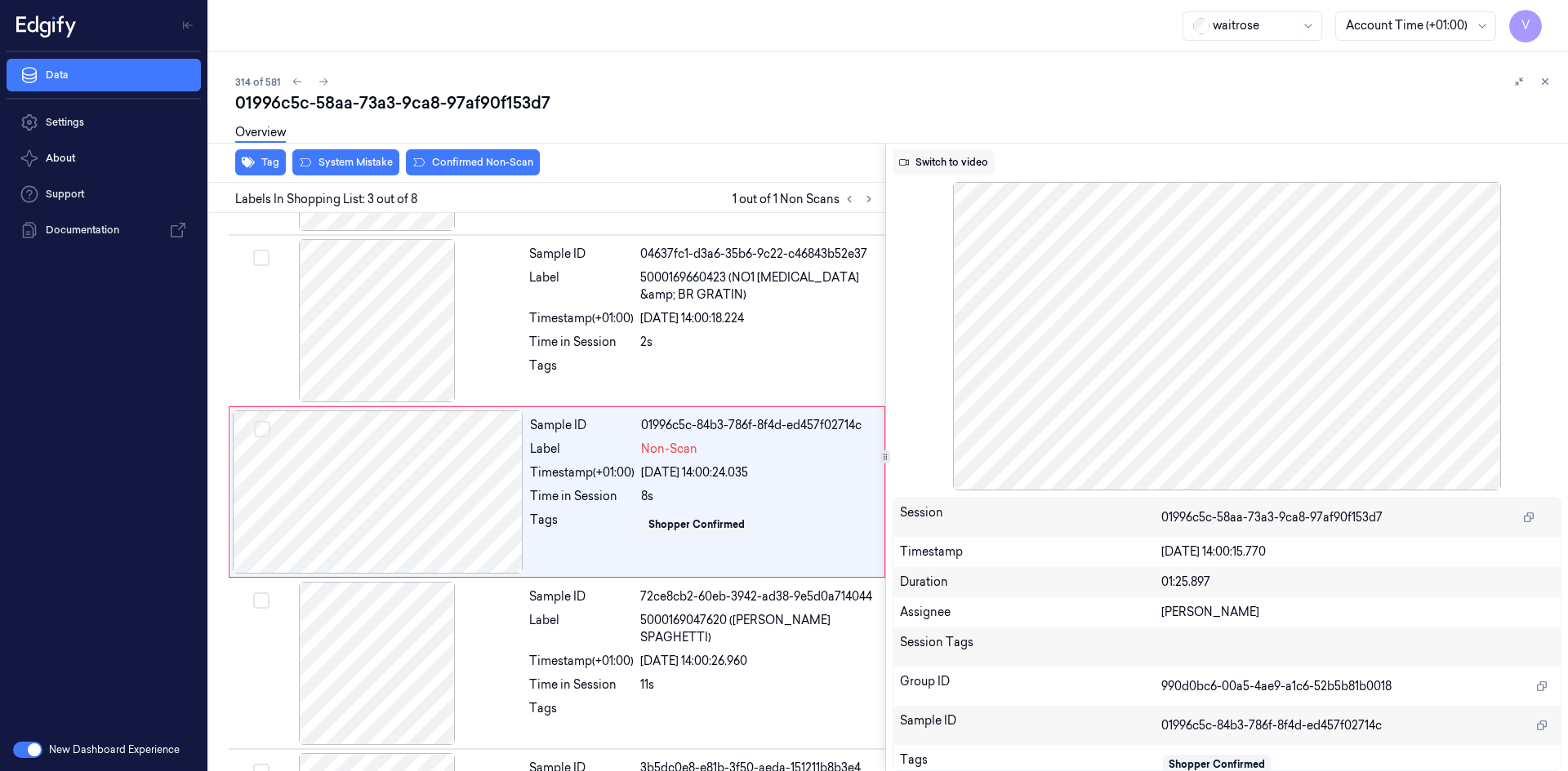
click at [955, 167] on button "Switch to video" at bounding box center [944, 162] width 102 height 26
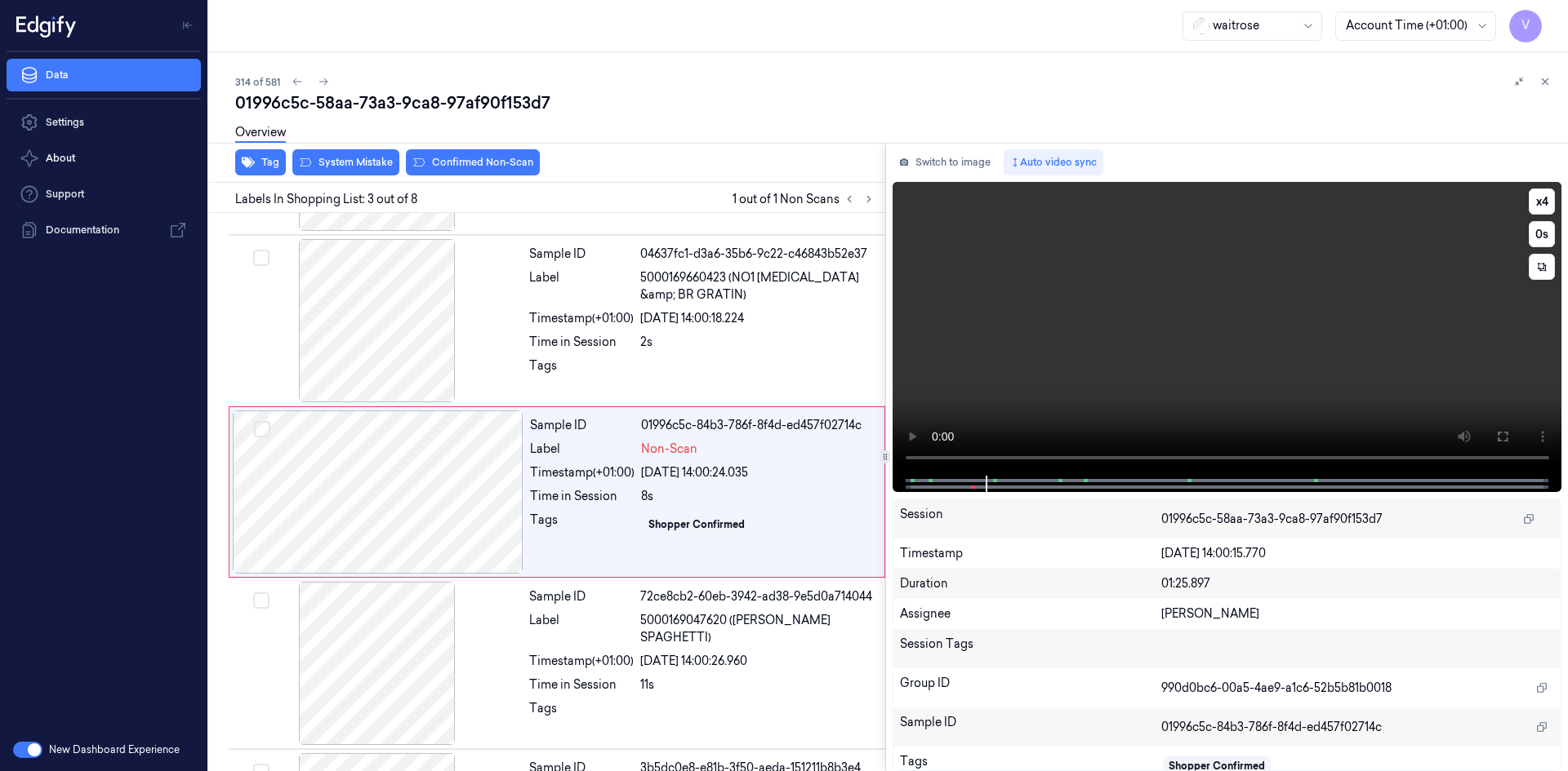
click at [1078, 369] on video at bounding box center [1228, 329] width 670 height 294
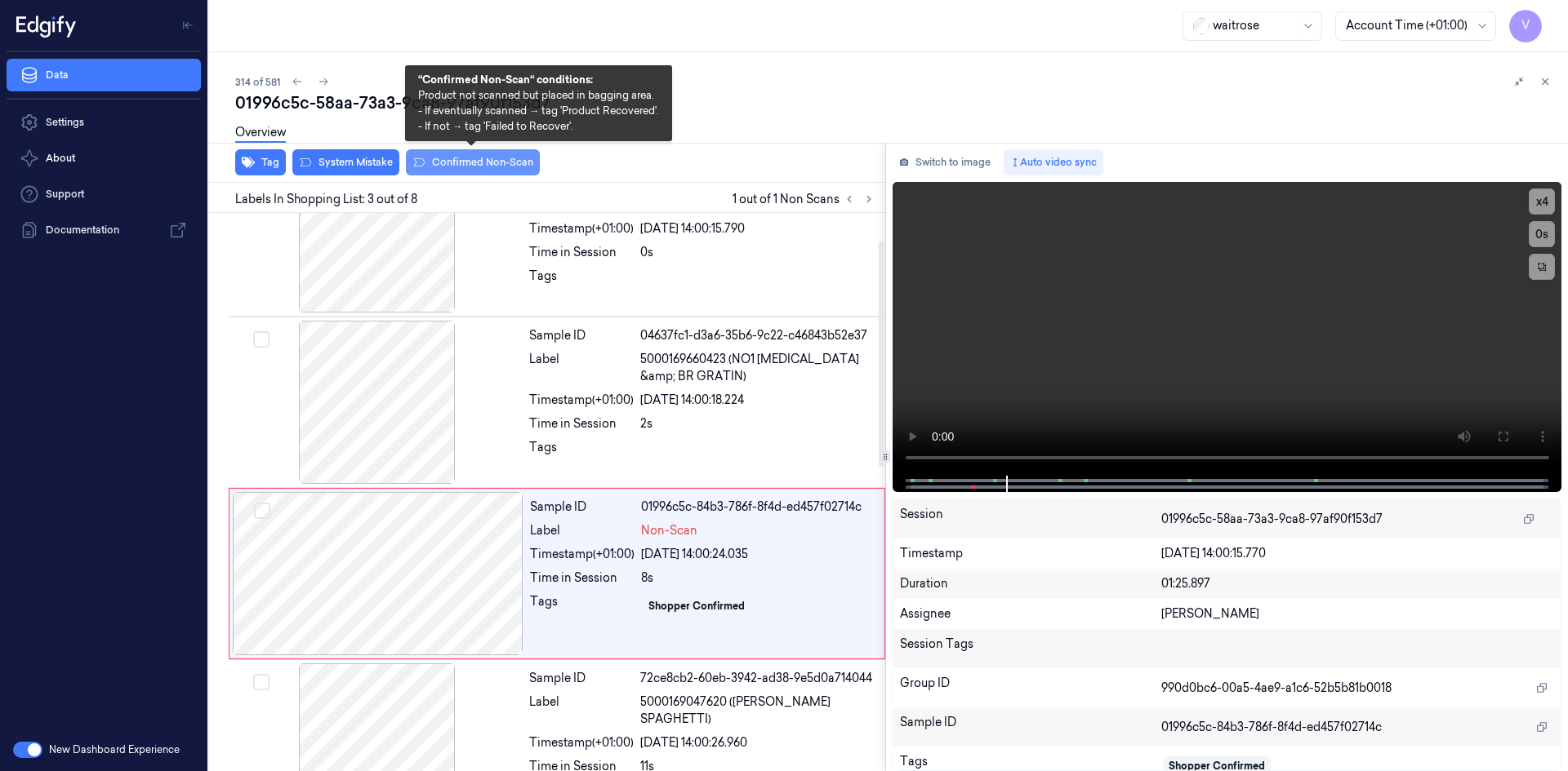
click at [488, 157] on button "Confirmed Non-Scan" at bounding box center [472, 162] width 134 height 26
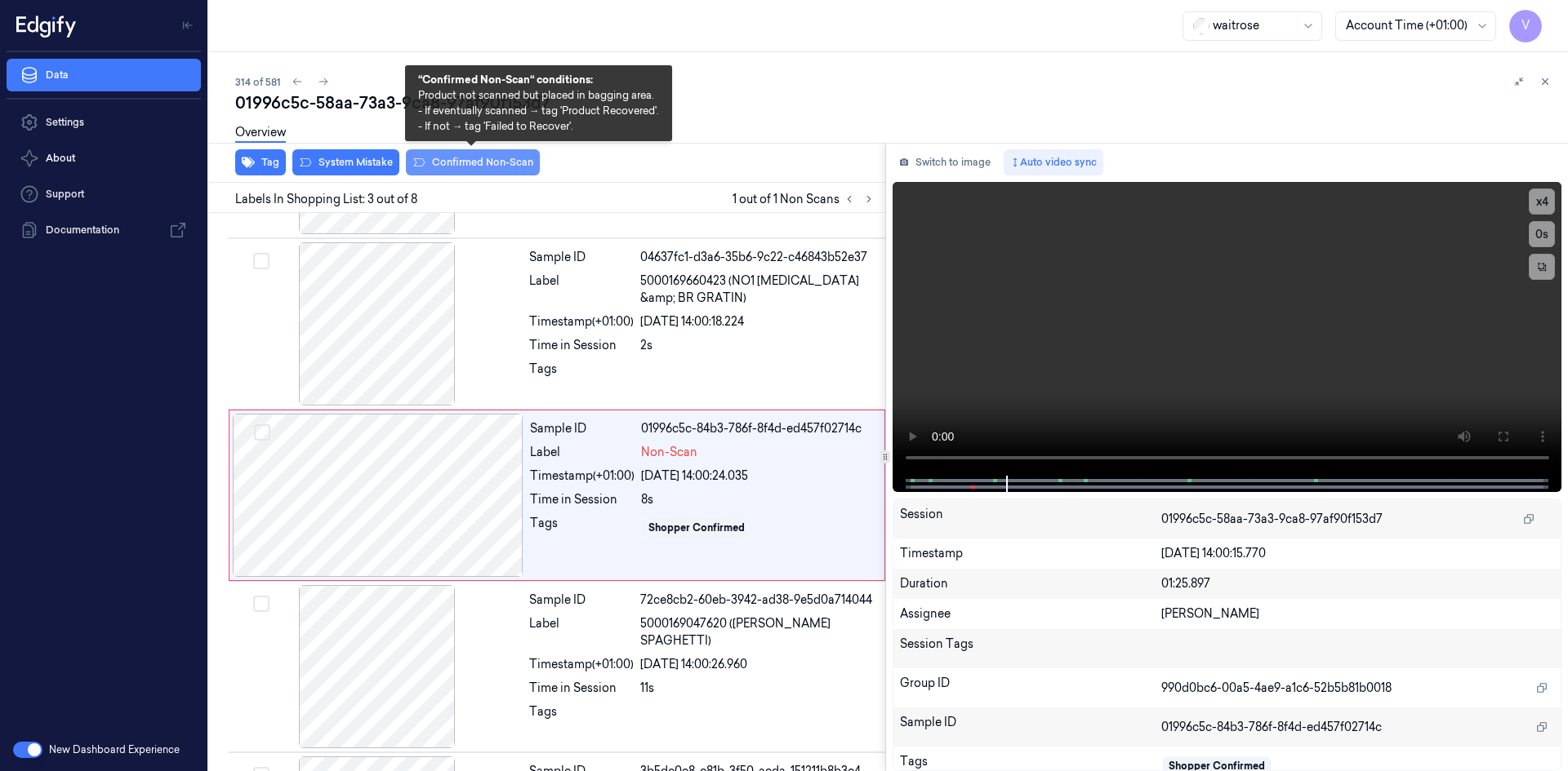
scroll to position [149, 0]
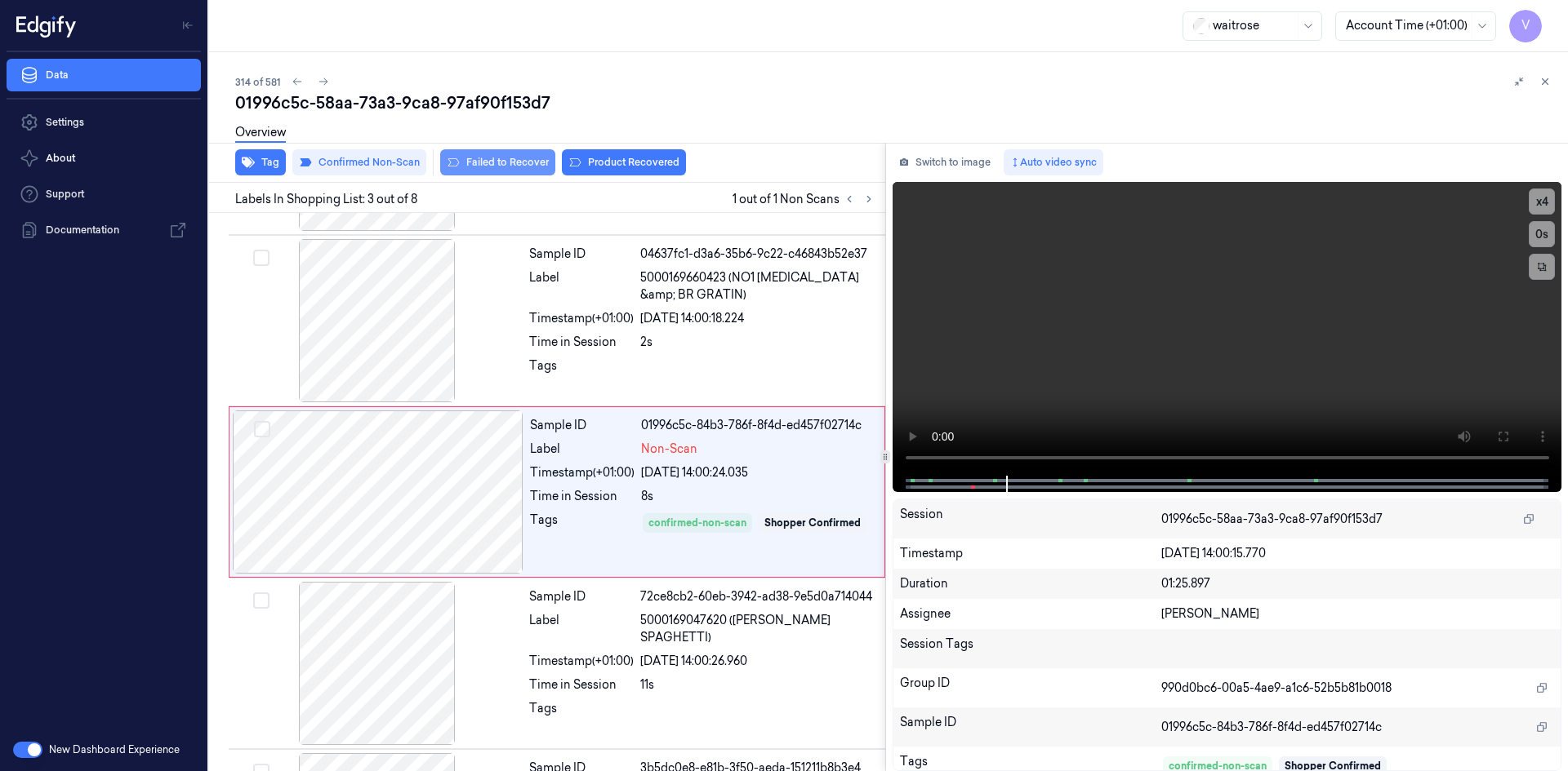
click at [523, 164] on button "Failed to Recover" at bounding box center [497, 162] width 115 height 26
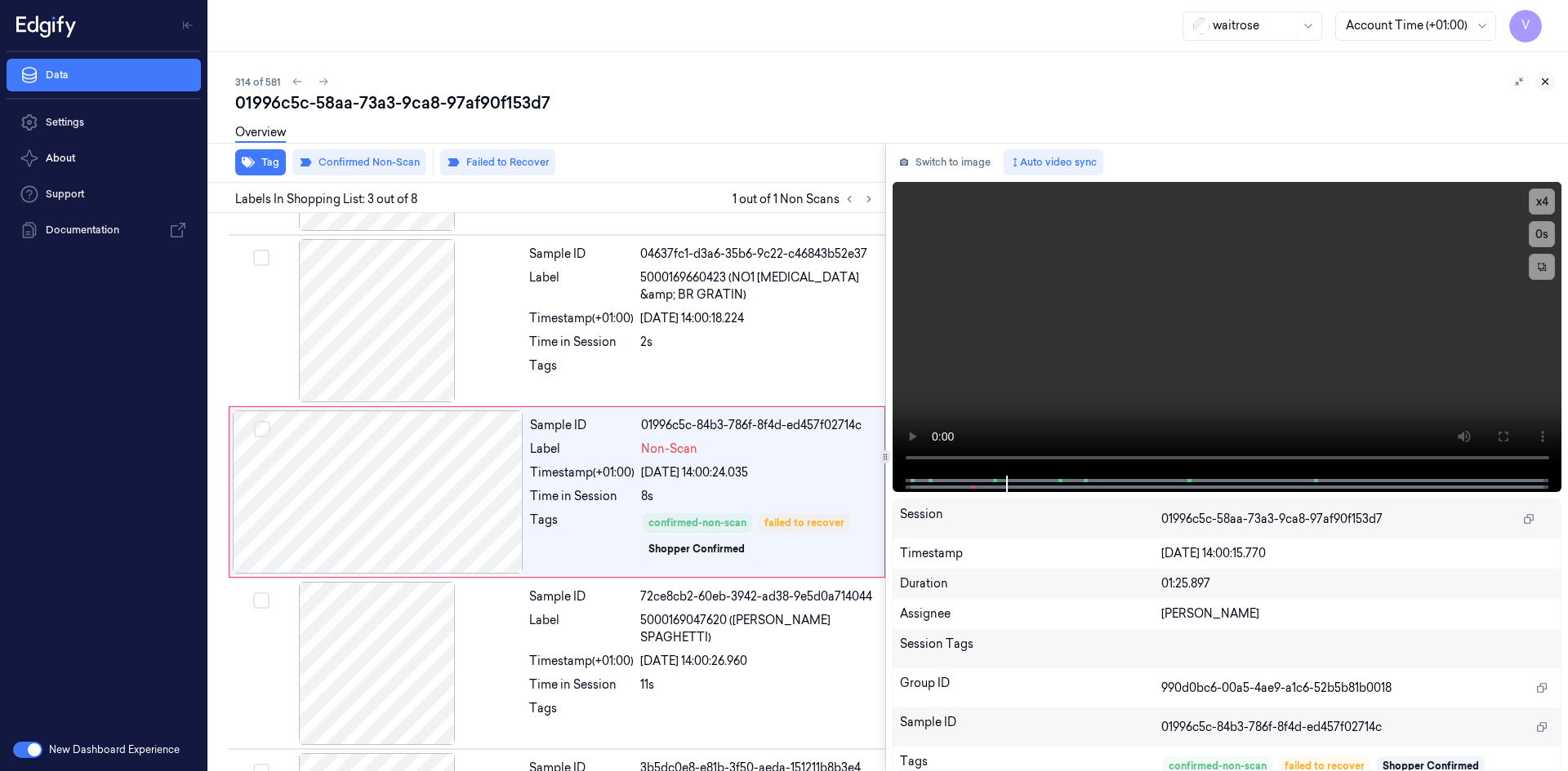
click at [1547, 79] on icon at bounding box center [1546, 82] width 12 height 12
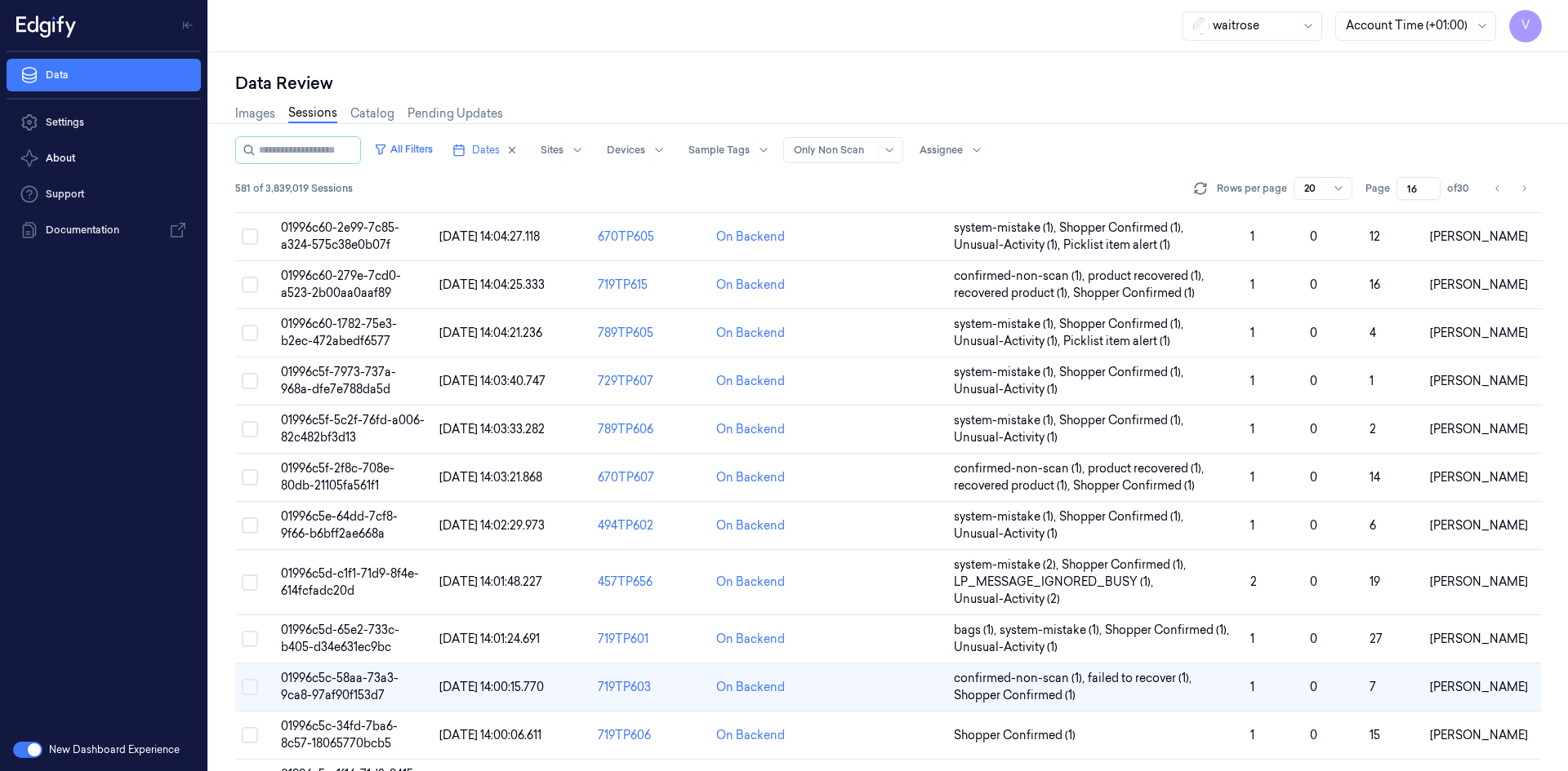
scroll to position [437, 0]
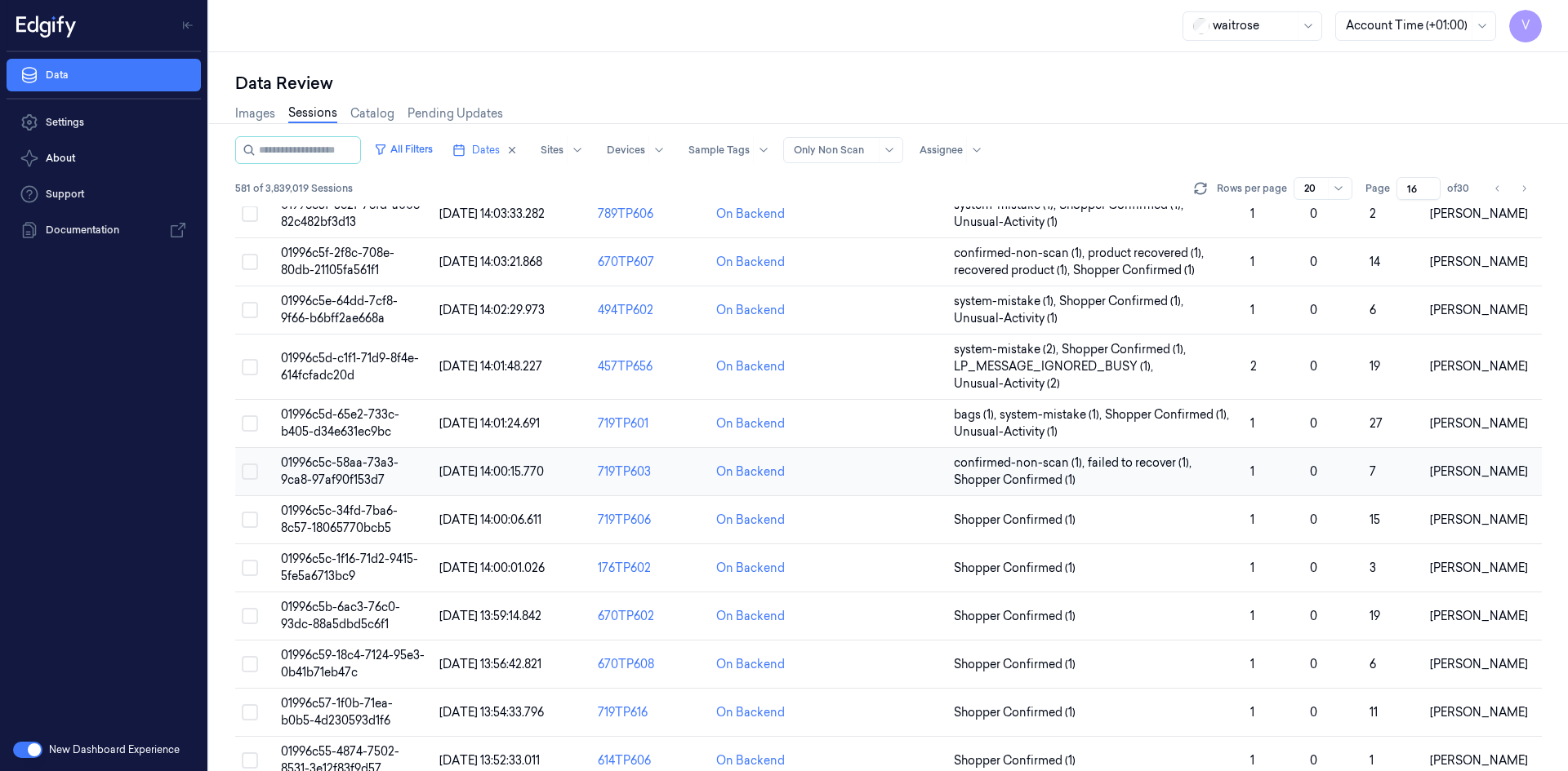
click at [322, 473] on span "01996c5c-58aa-73a3-9ca8-97af90f153d7" at bounding box center [340, 471] width 118 height 32
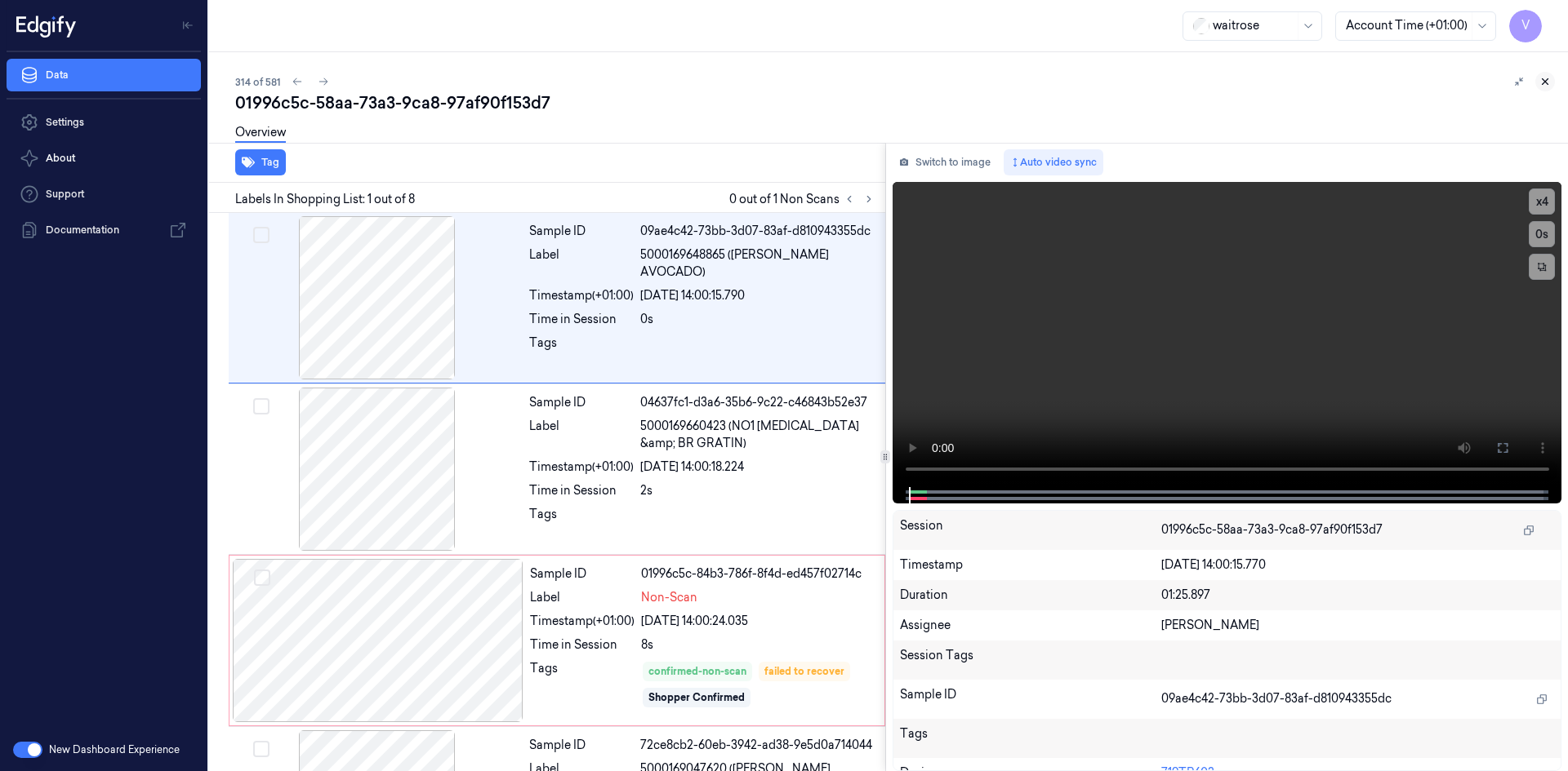
click at [1543, 80] on icon at bounding box center [1546, 82] width 12 height 12
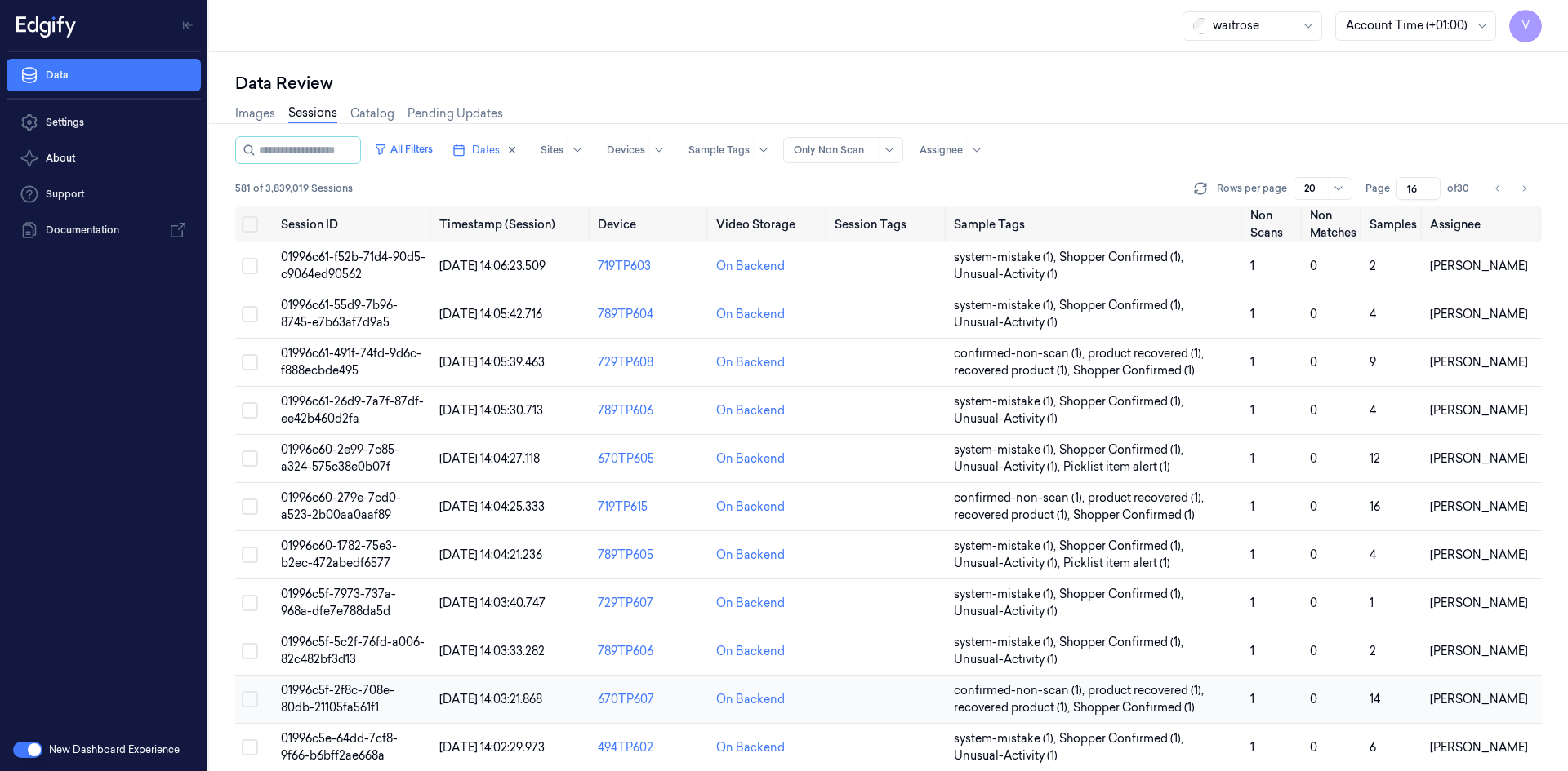
scroll to position [437, 0]
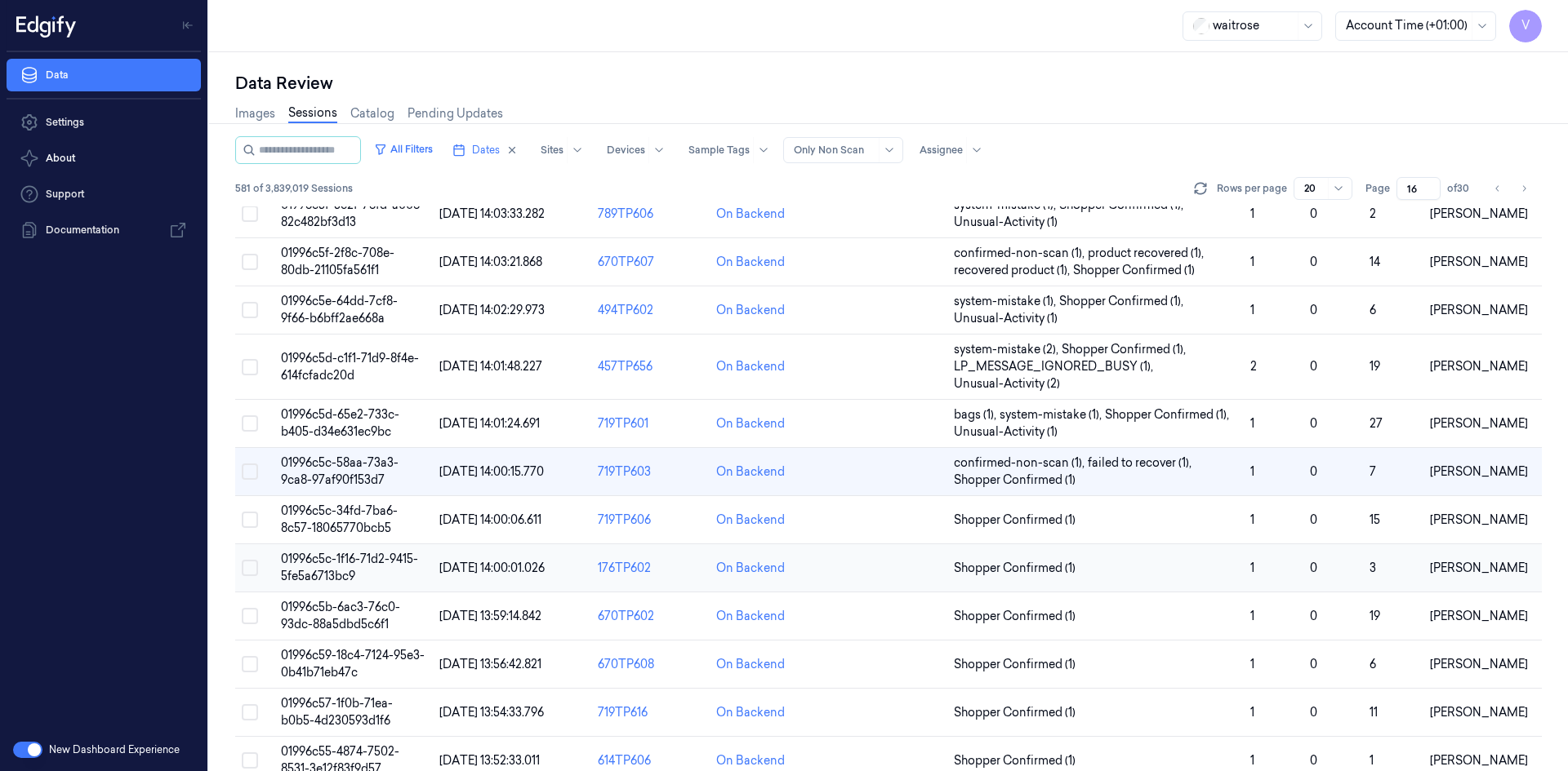
click at [326, 555] on span "01996c5c-1f16-71d2-9415-5fe5a6713bc9" at bounding box center [350, 567] width 137 height 32
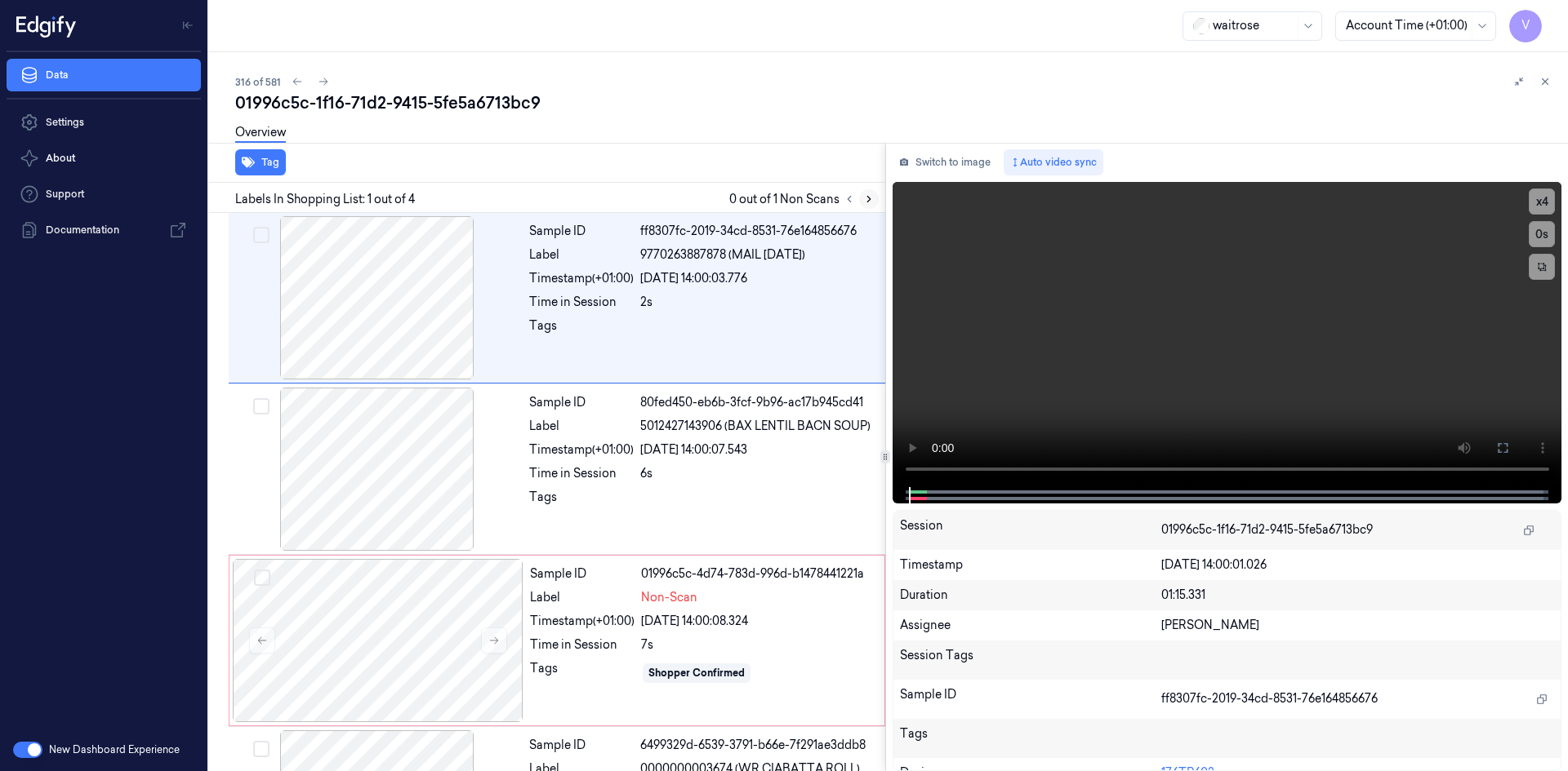
click at [870, 201] on icon at bounding box center [869, 200] width 12 height 12
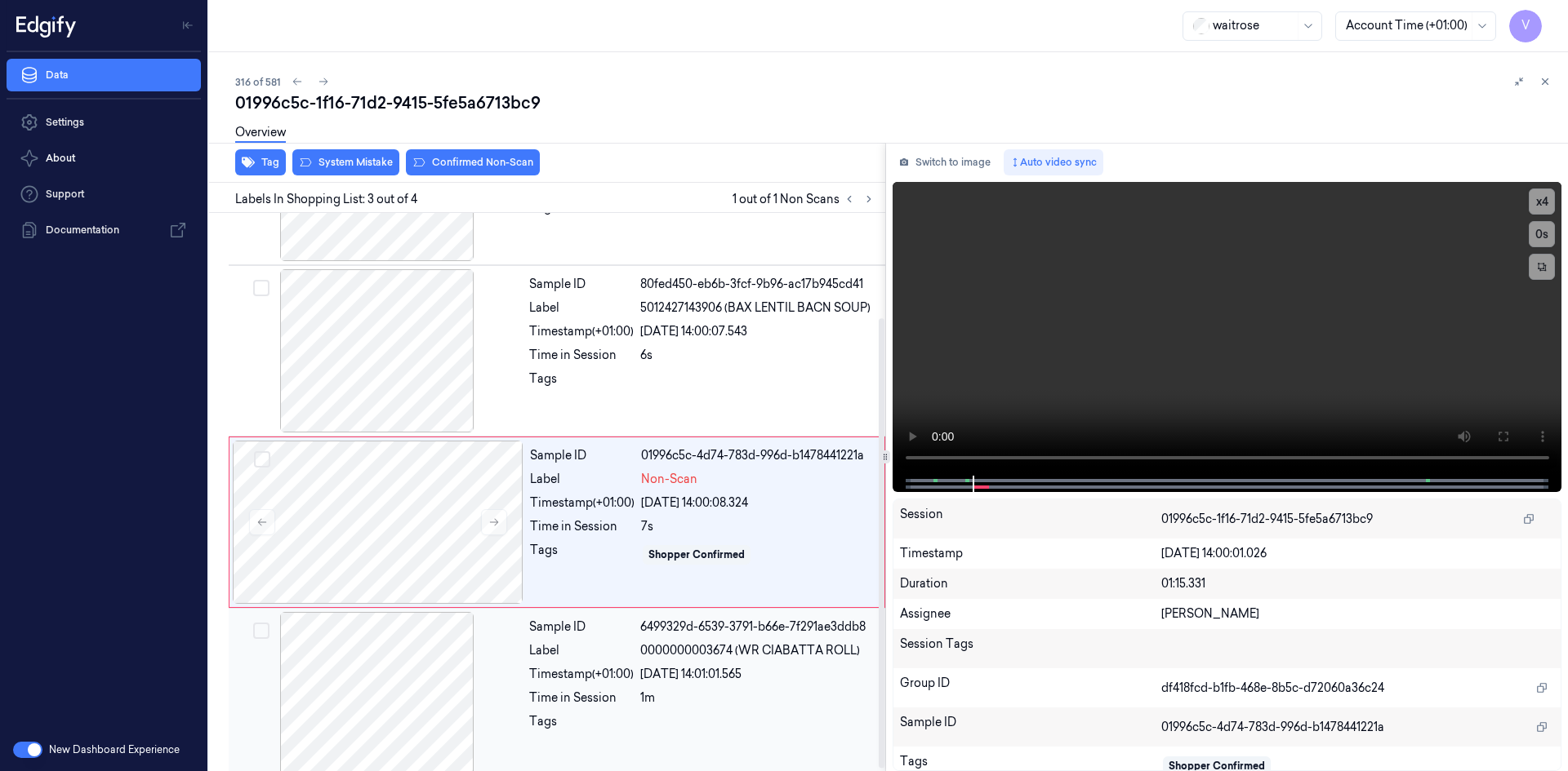
scroll to position [132, 0]
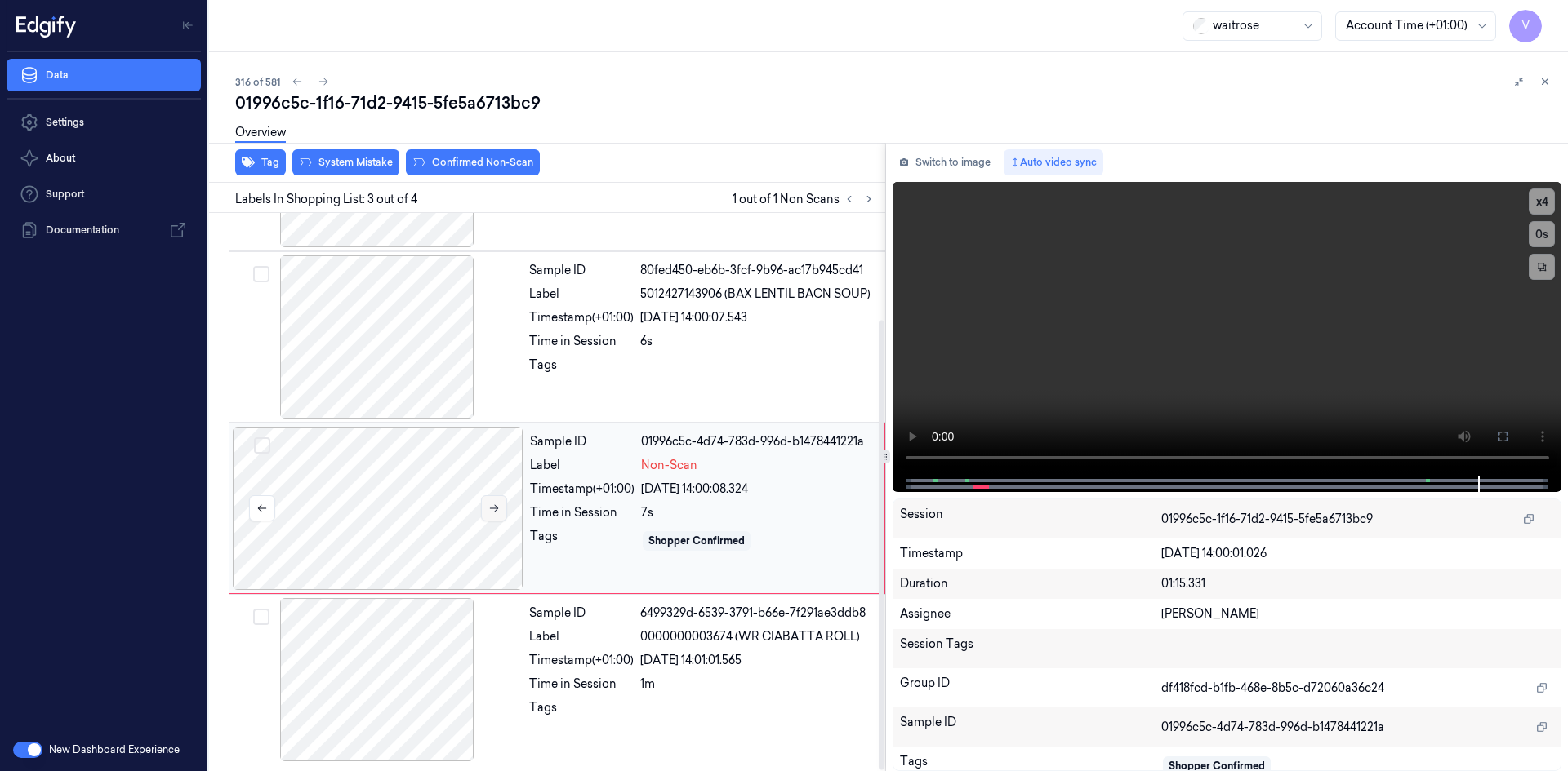
click at [497, 509] on icon at bounding box center [494, 509] width 9 height 8
click at [369, 154] on div "Overview" at bounding box center [895, 134] width 1320 height 41
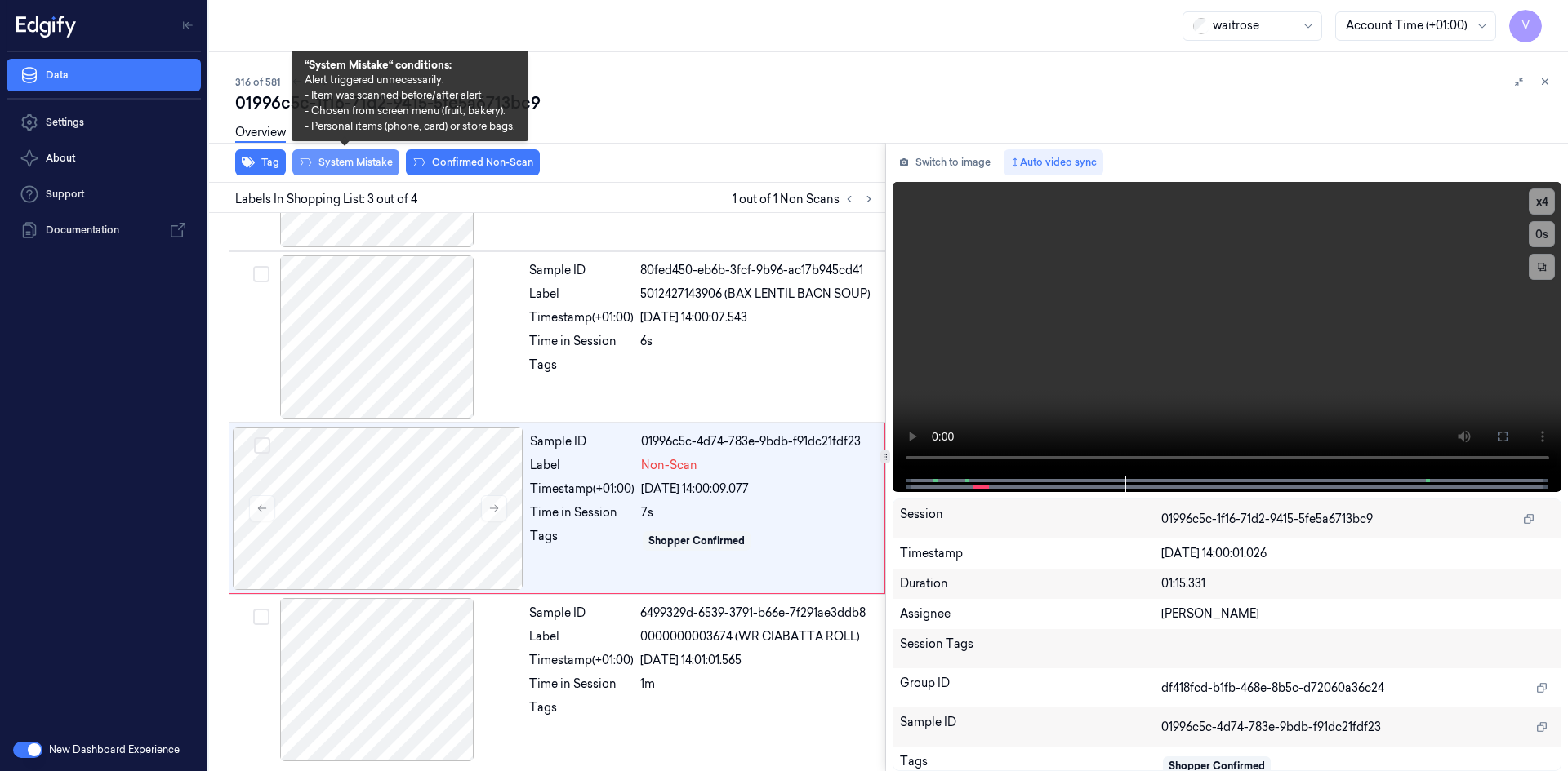
click at [369, 162] on button "System Mistake" at bounding box center [346, 162] width 107 height 26
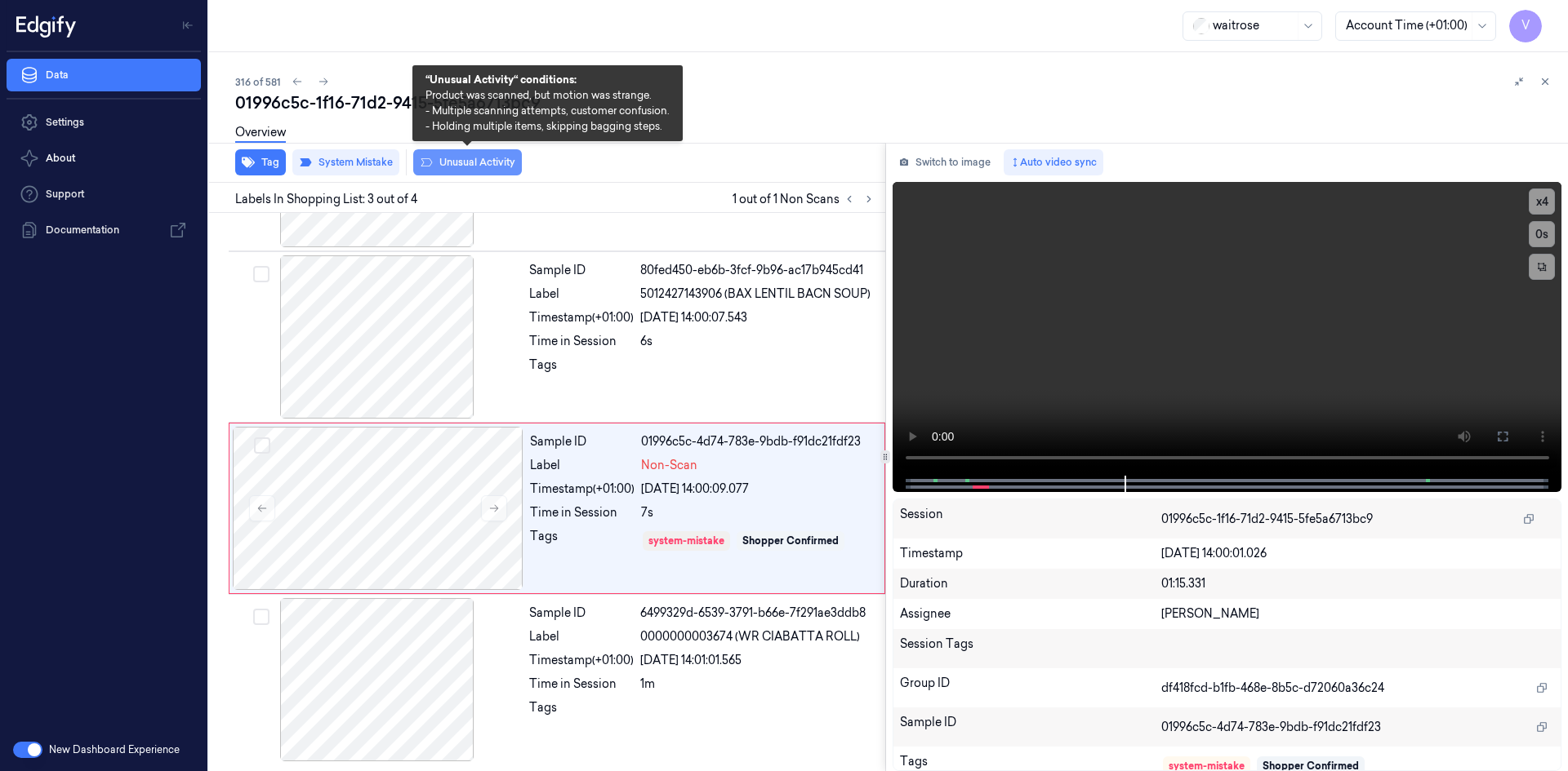
click at [472, 163] on button "Unusual Activity" at bounding box center [467, 162] width 109 height 26
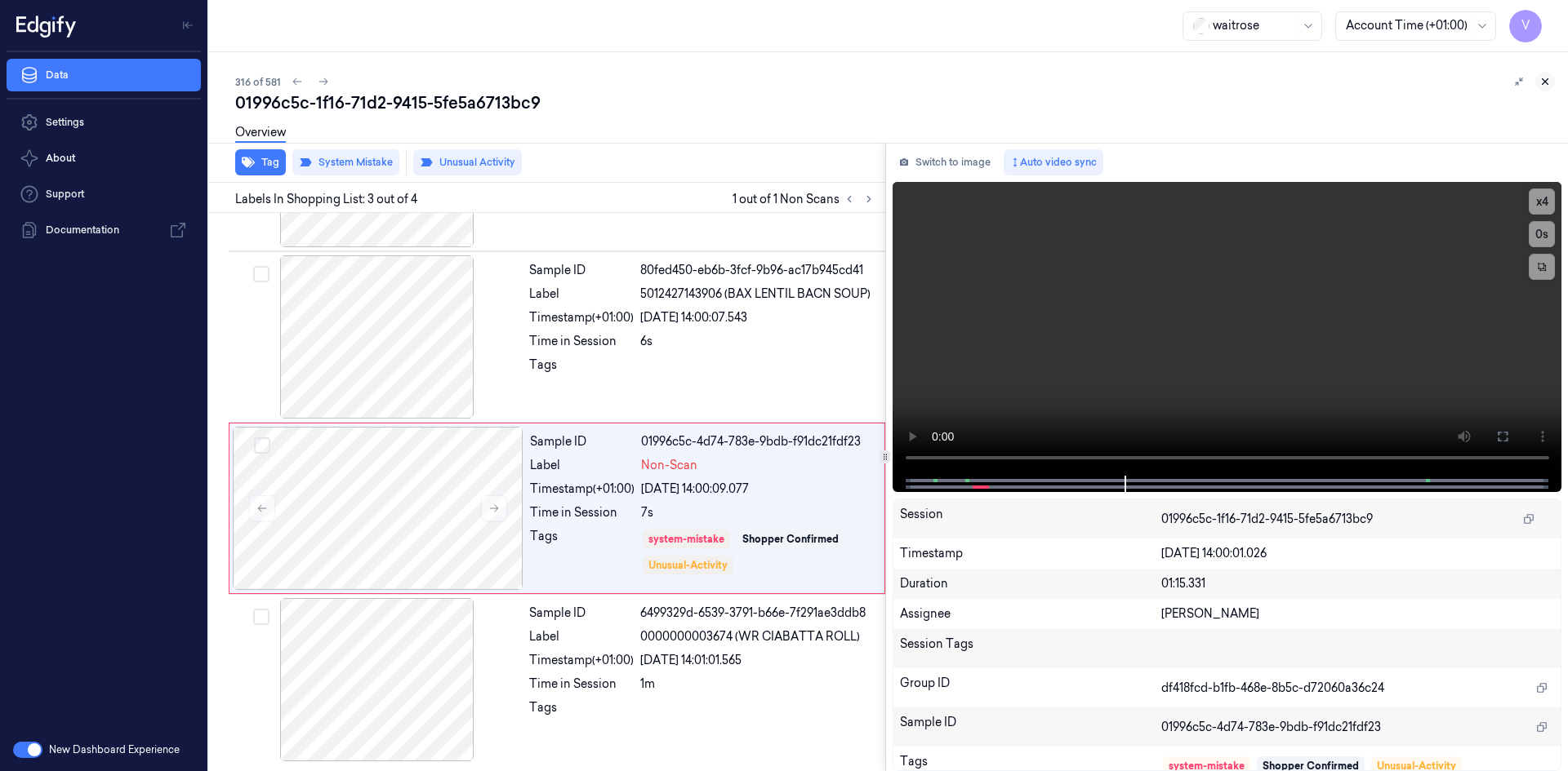
click at [1550, 82] on icon at bounding box center [1546, 82] width 12 height 12
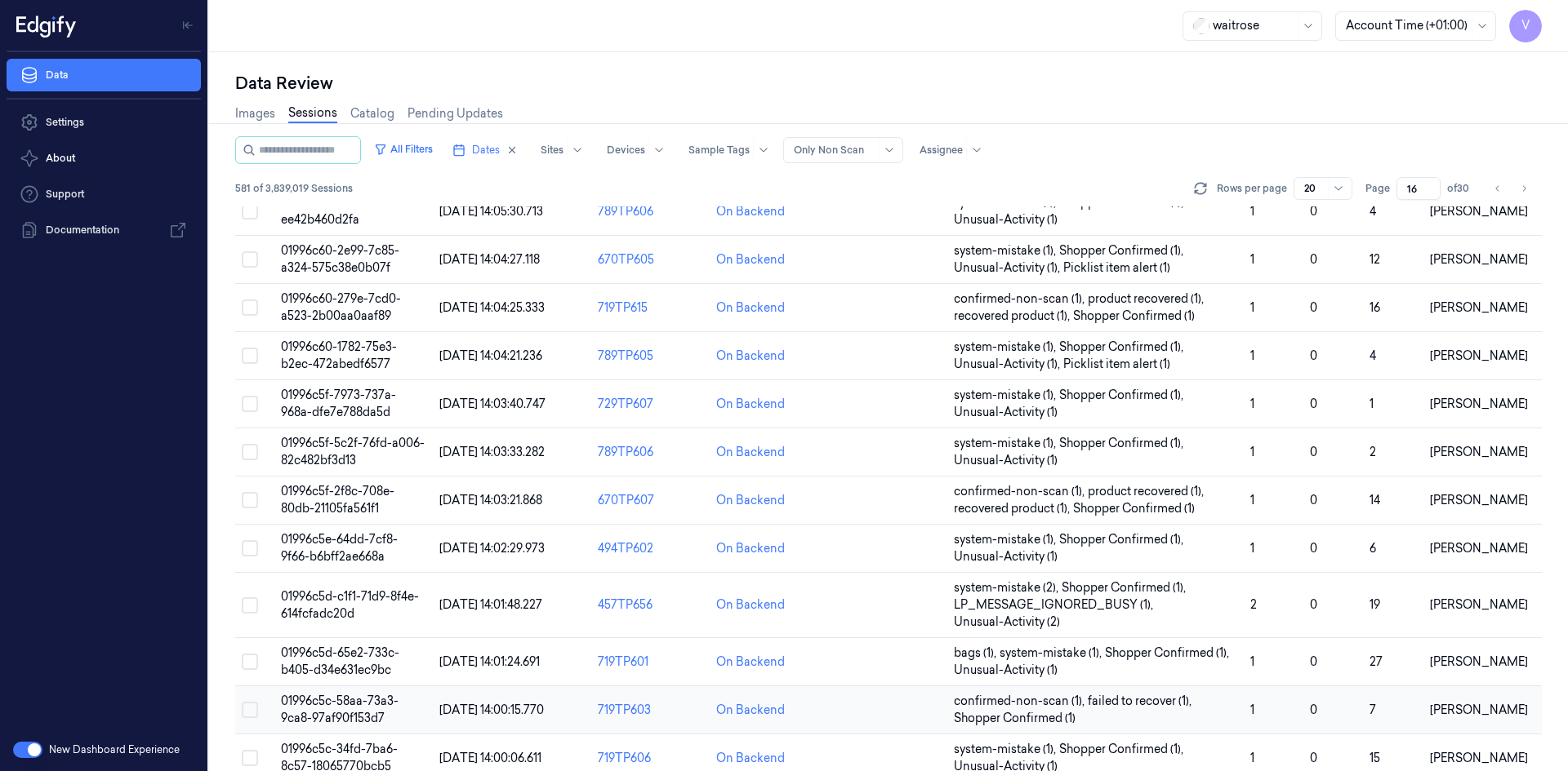
scroll to position [464, 0]
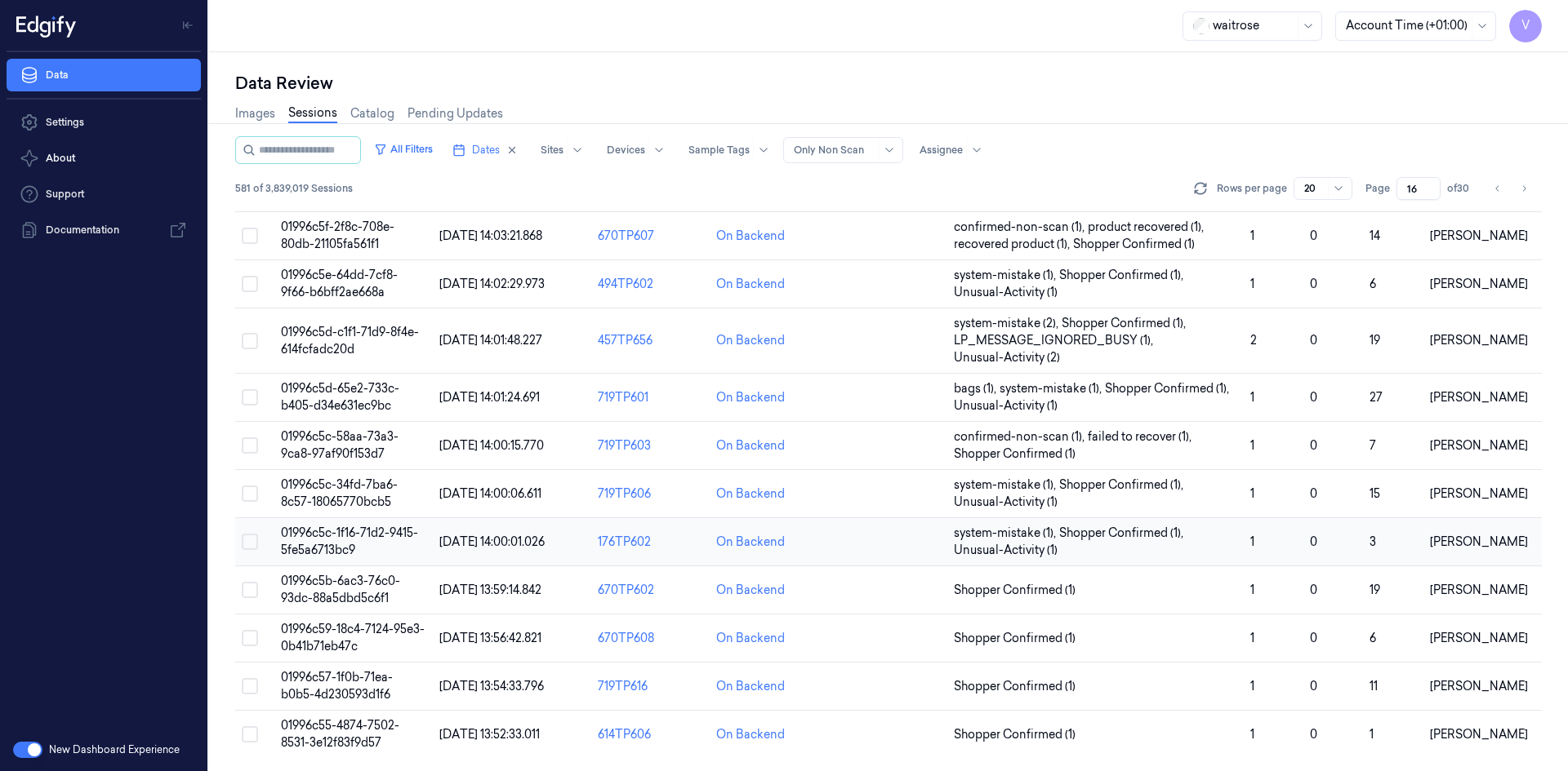
click at [333, 536] on span "01996c5c-1f16-71d2-9415-5fe5a6713bc9" at bounding box center [350, 541] width 137 height 32
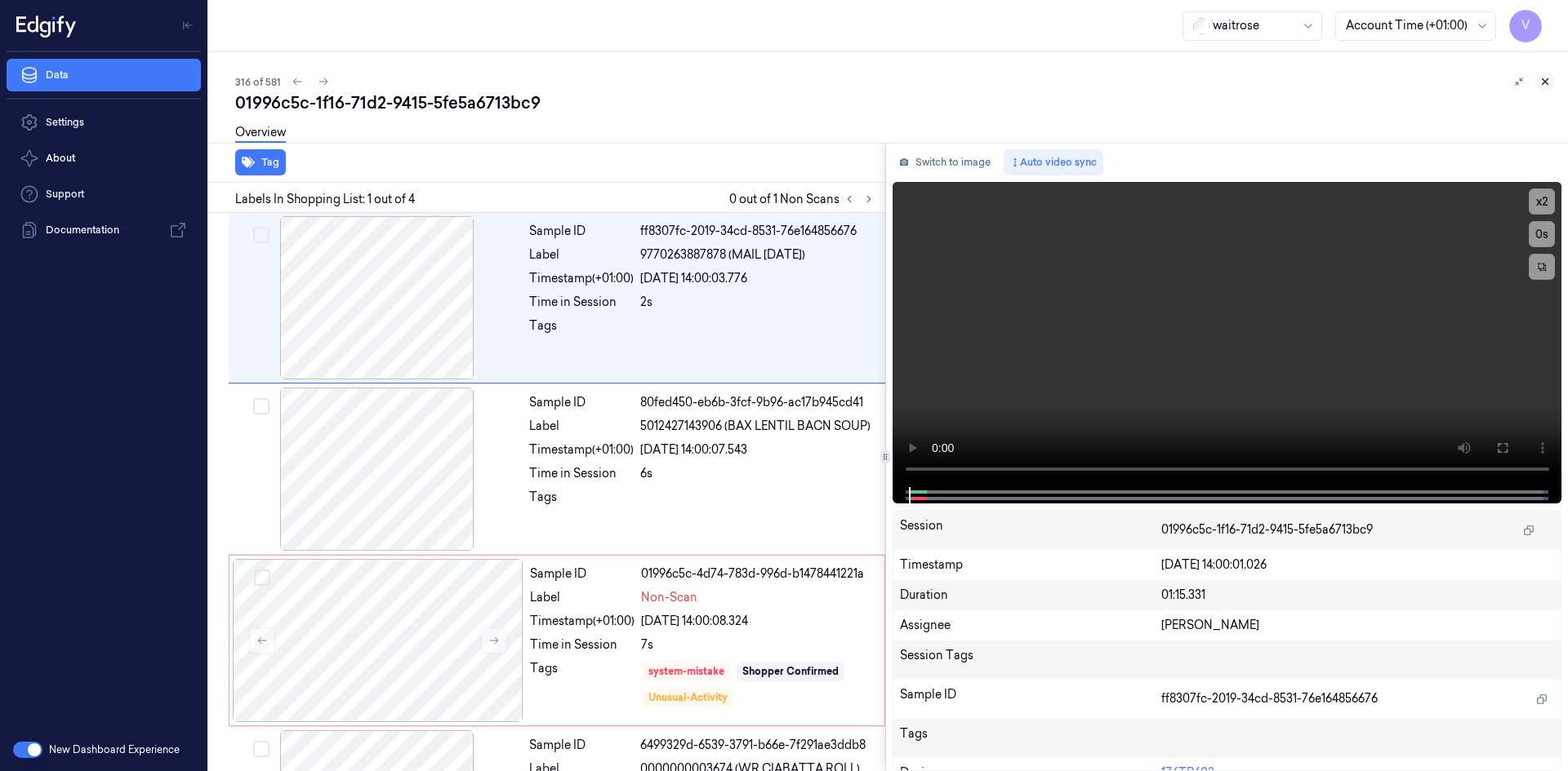
click at [1543, 82] on icon at bounding box center [1546, 82] width 12 height 12
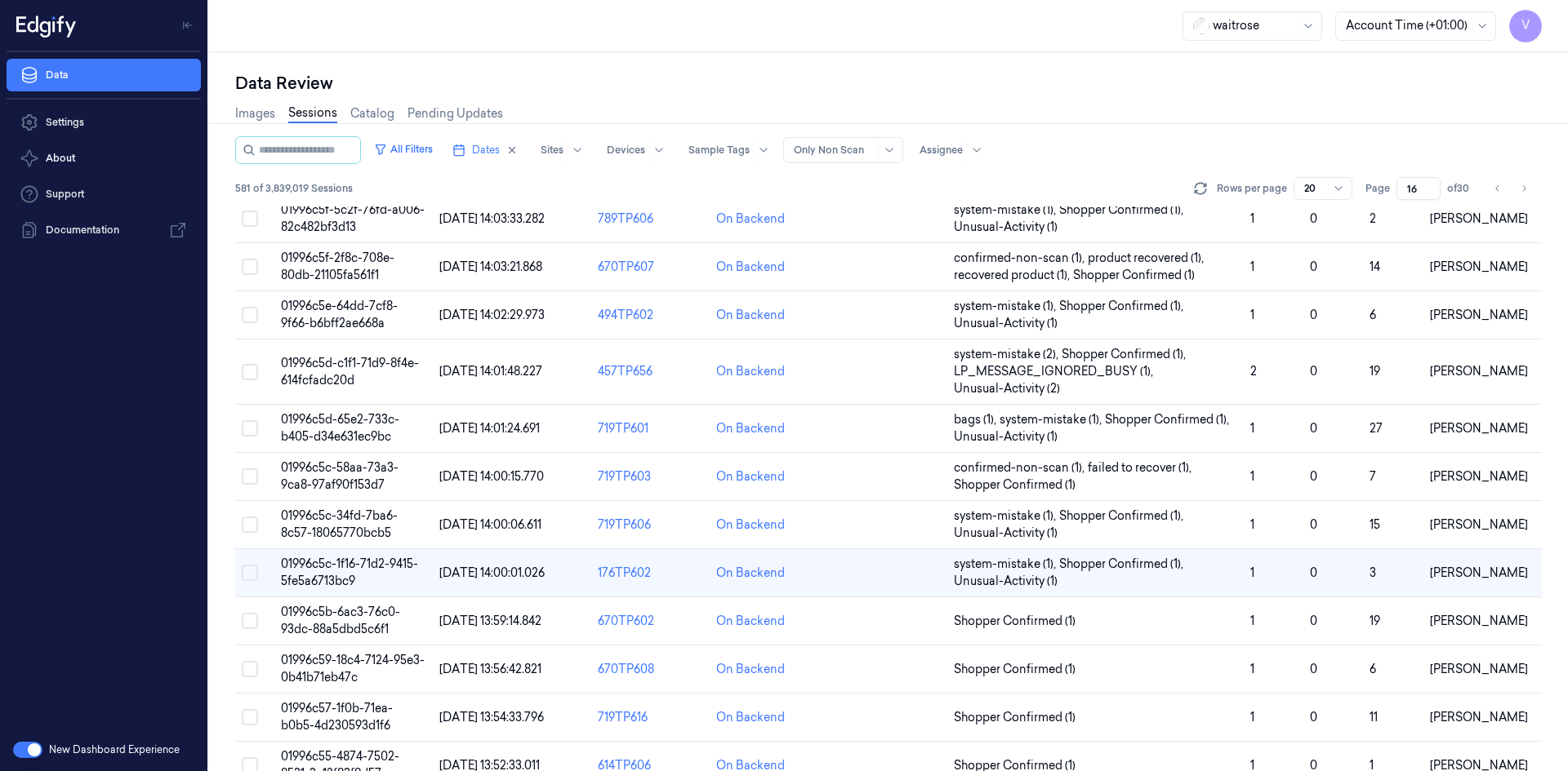
scroll to position [464, 0]
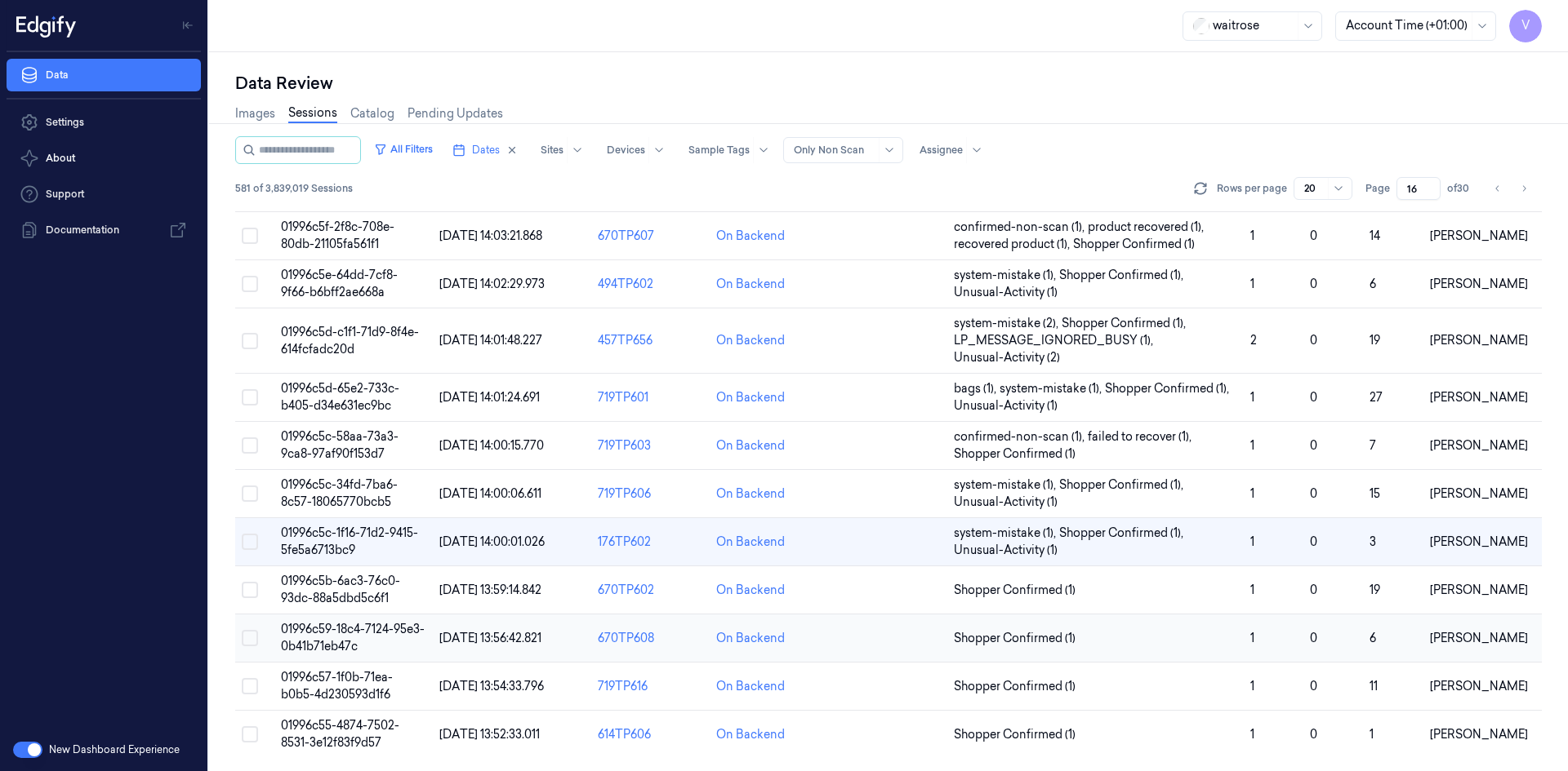
click at [341, 637] on td "01996c59-18c4-7124-95e3-0b41b71eb47c" at bounding box center [353, 639] width 158 height 48
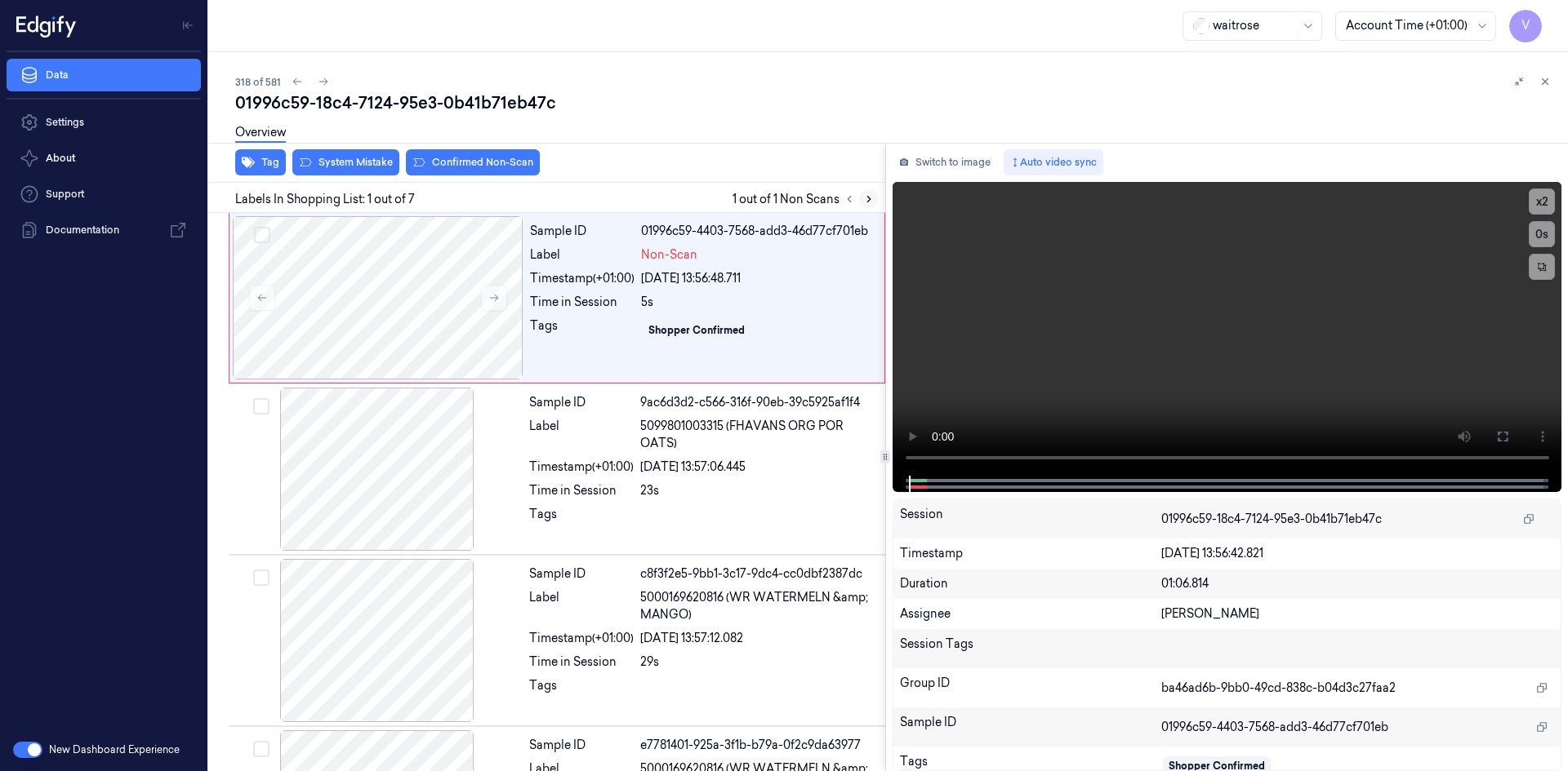
click at [867, 199] on icon at bounding box center [869, 200] width 12 height 12
click at [500, 296] on button at bounding box center [493, 297] width 26 height 26
click at [1543, 197] on button "x 2" at bounding box center [1542, 201] width 26 height 26
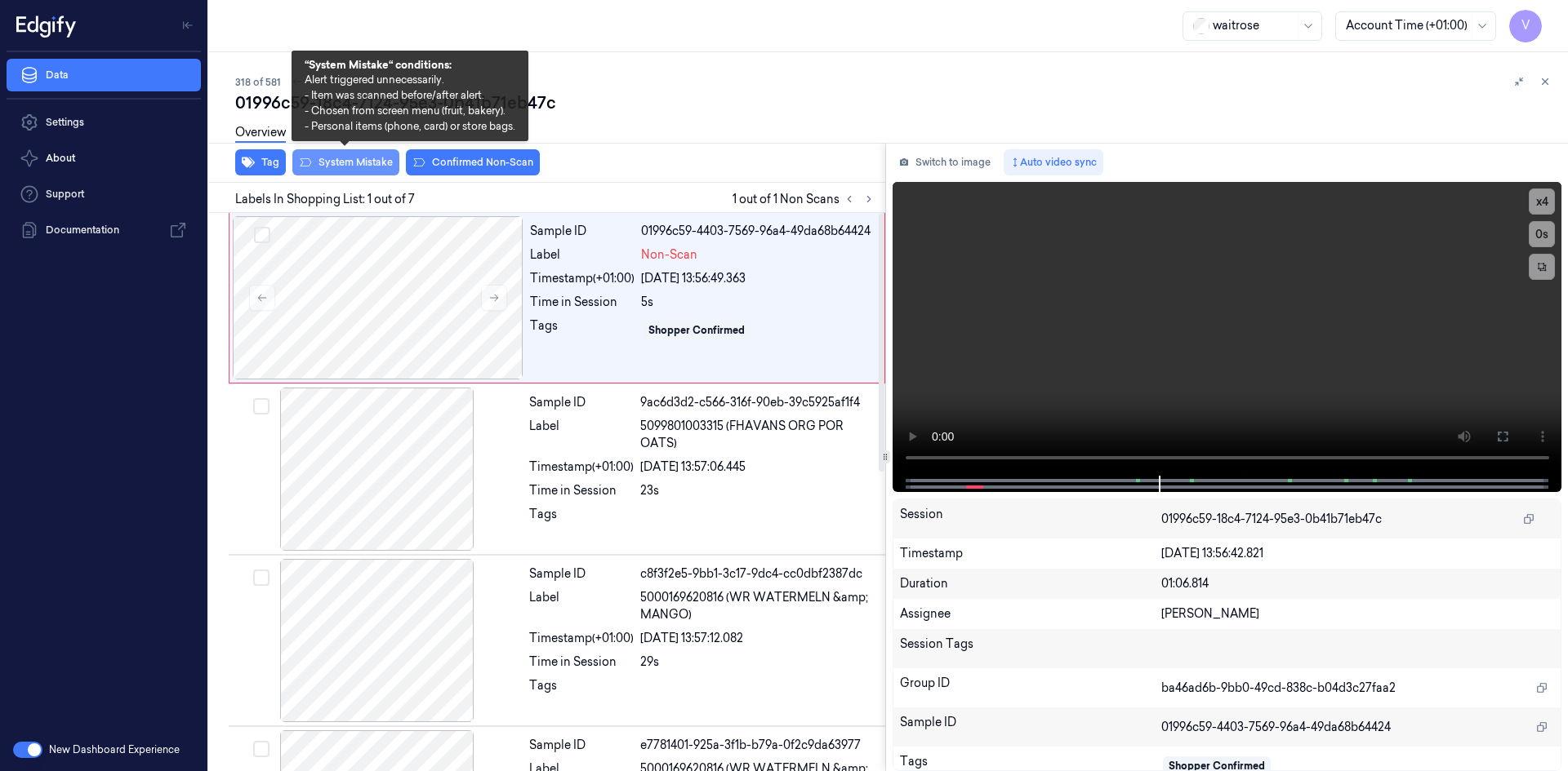
click at [366, 159] on button "System Mistake" at bounding box center [346, 162] width 107 height 26
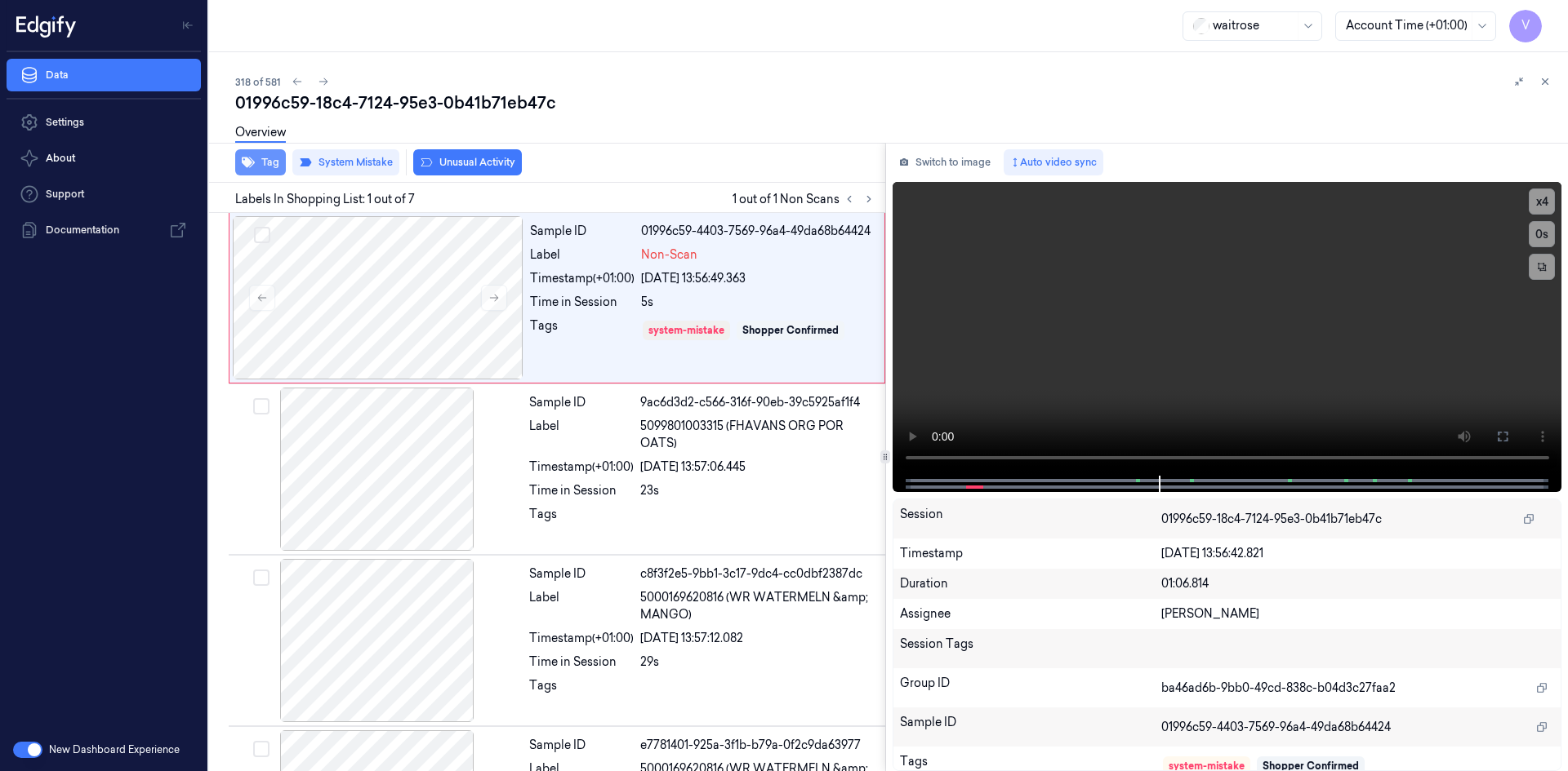
click at [271, 165] on button "Tag" at bounding box center [261, 162] width 50 height 26
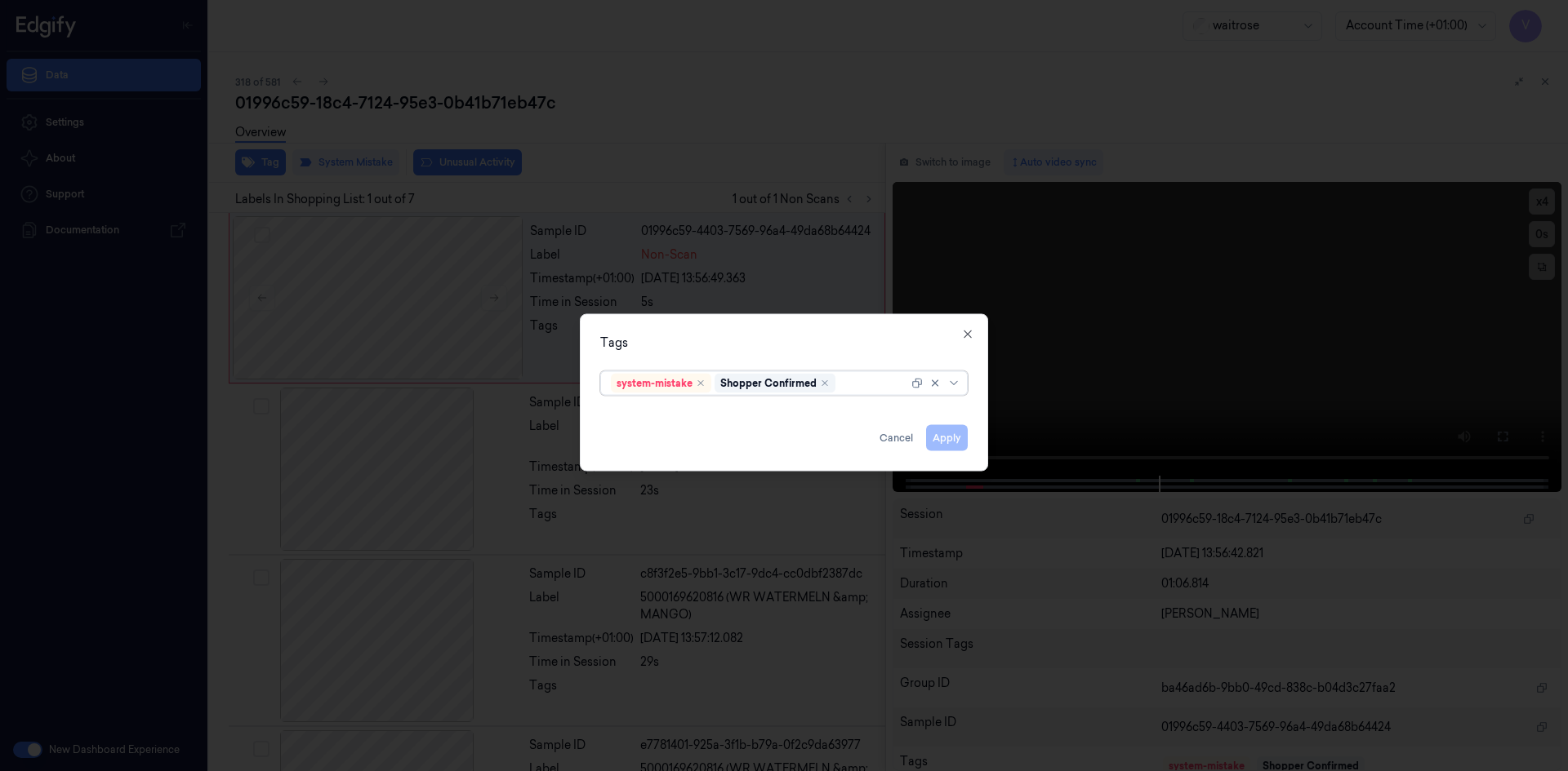
click at [865, 379] on div at bounding box center [874, 383] width 70 height 17
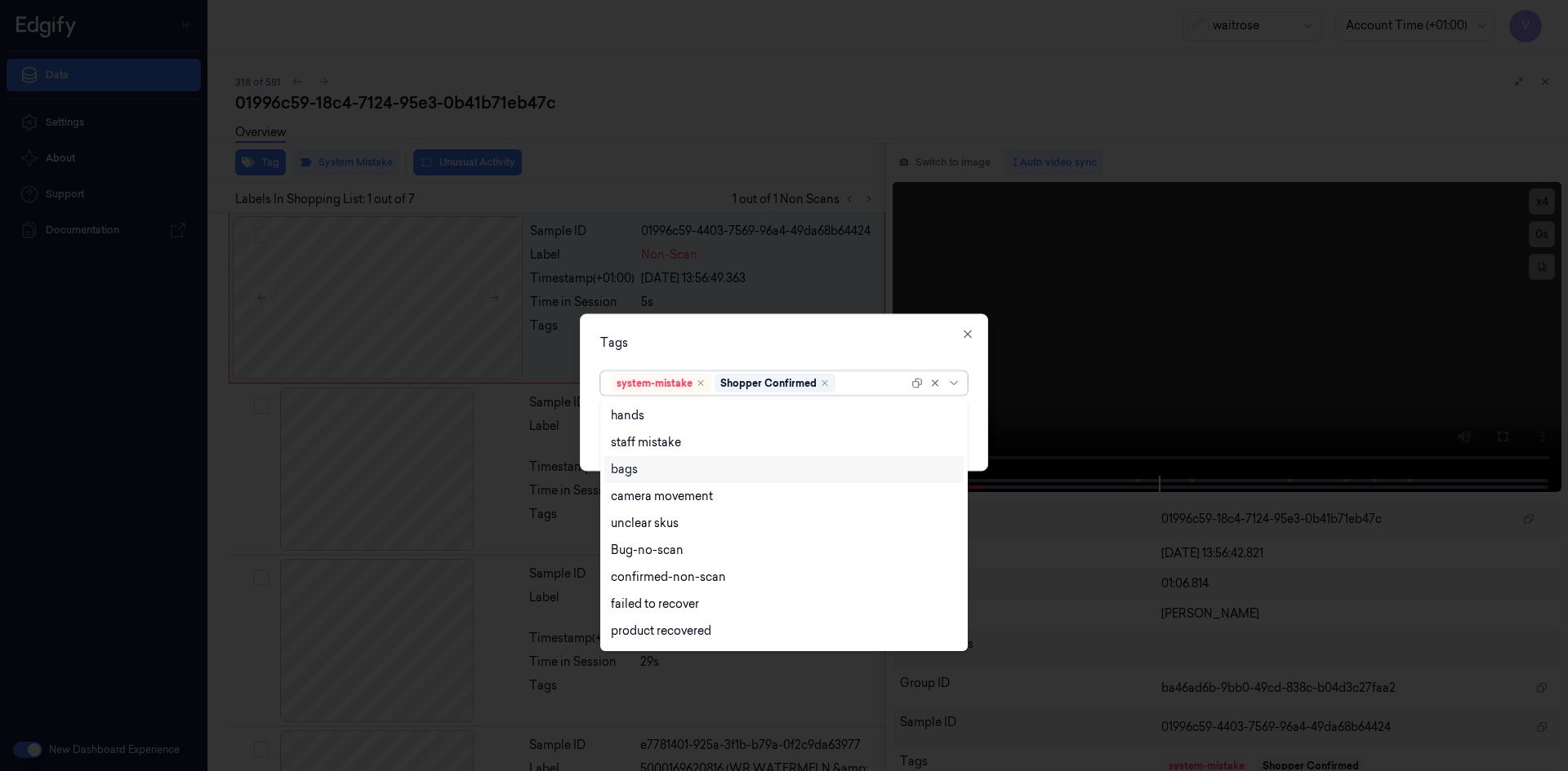
click at [638, 468] on div "bags" at bounding box center [784, 470] width 347 height 17
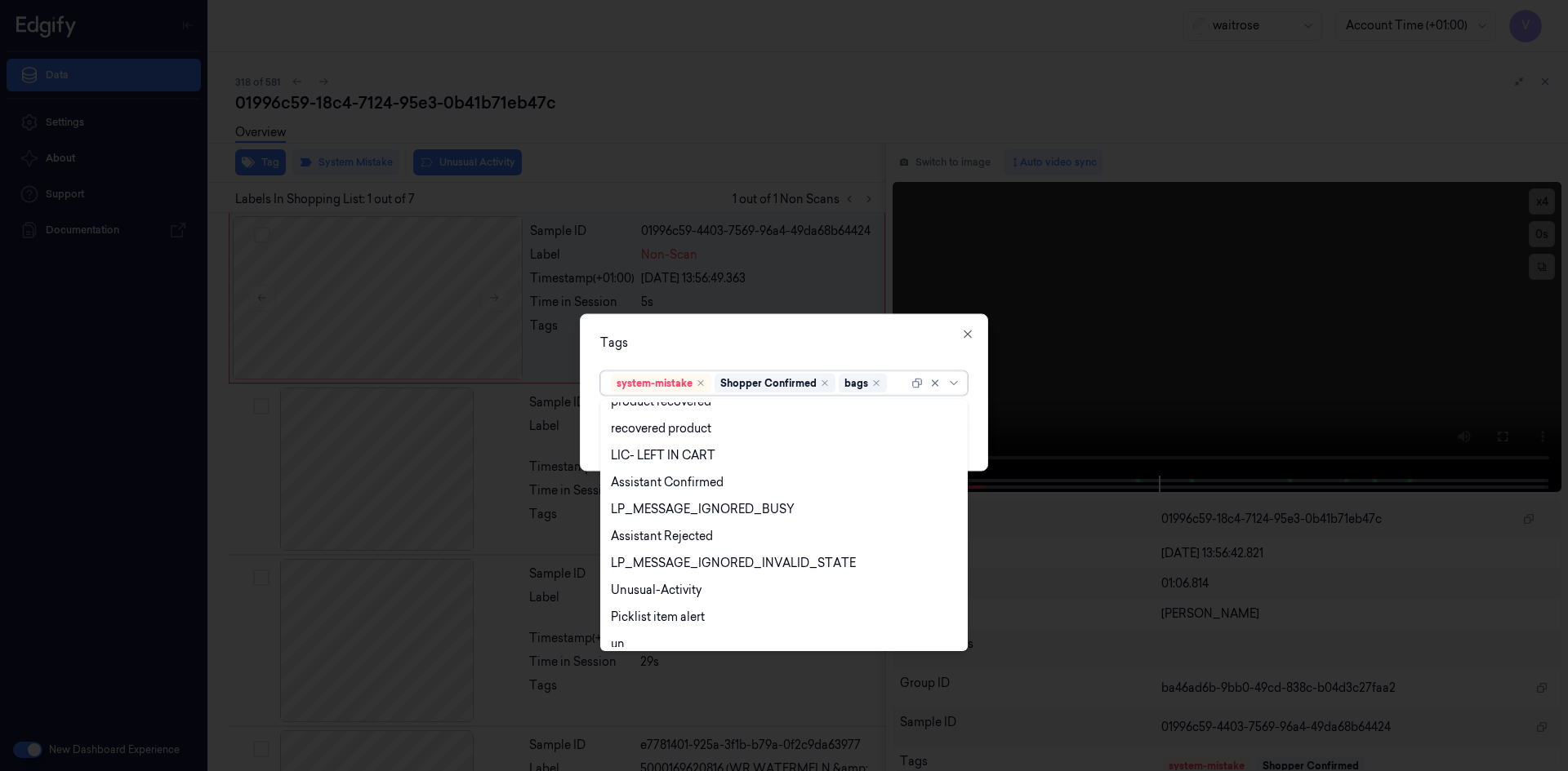
scroll to position [213, 0]
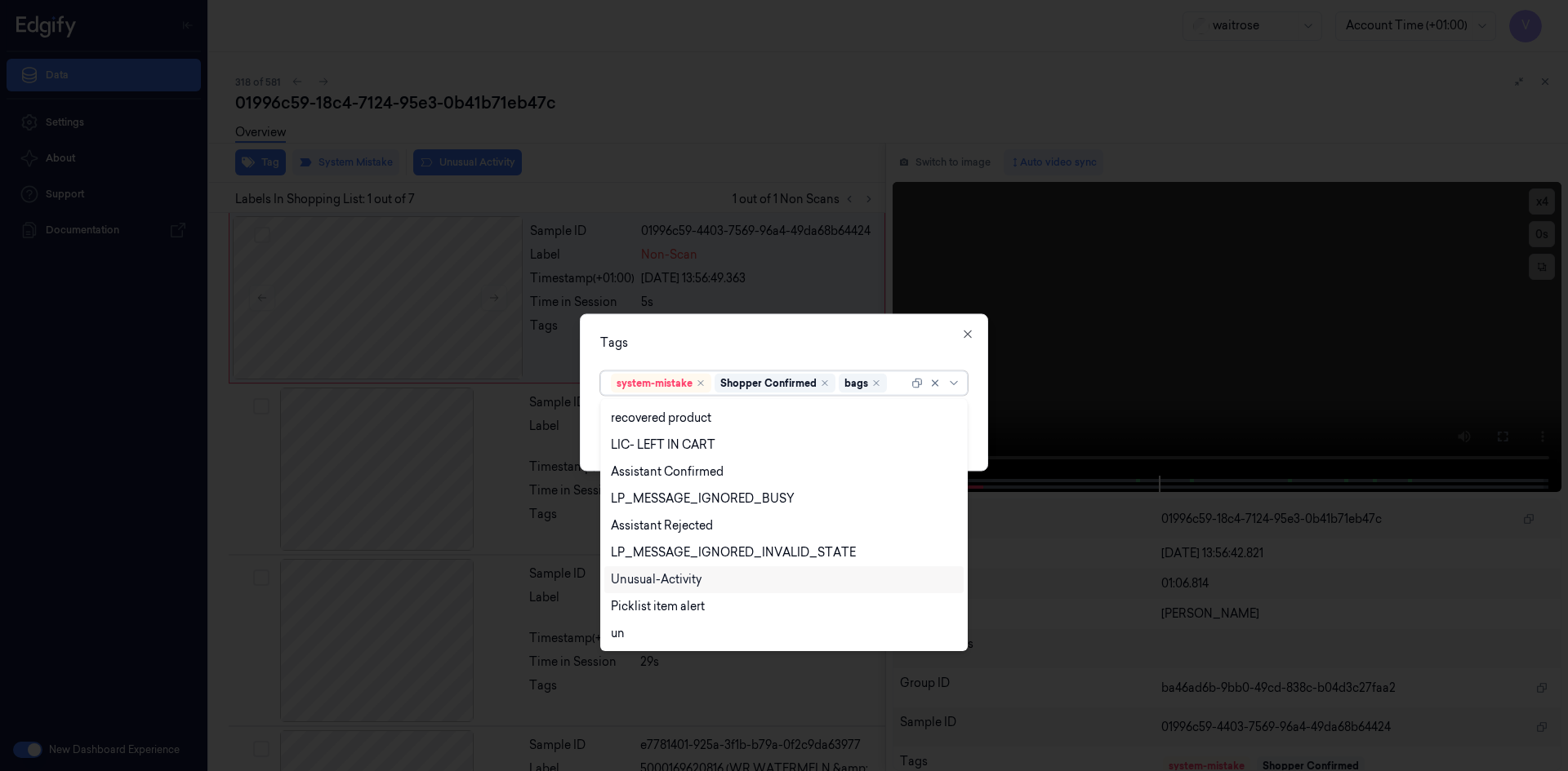
click at [666, 575] on div "Unusual-Activity" at bounding box center [657, 580] width 91 height 17
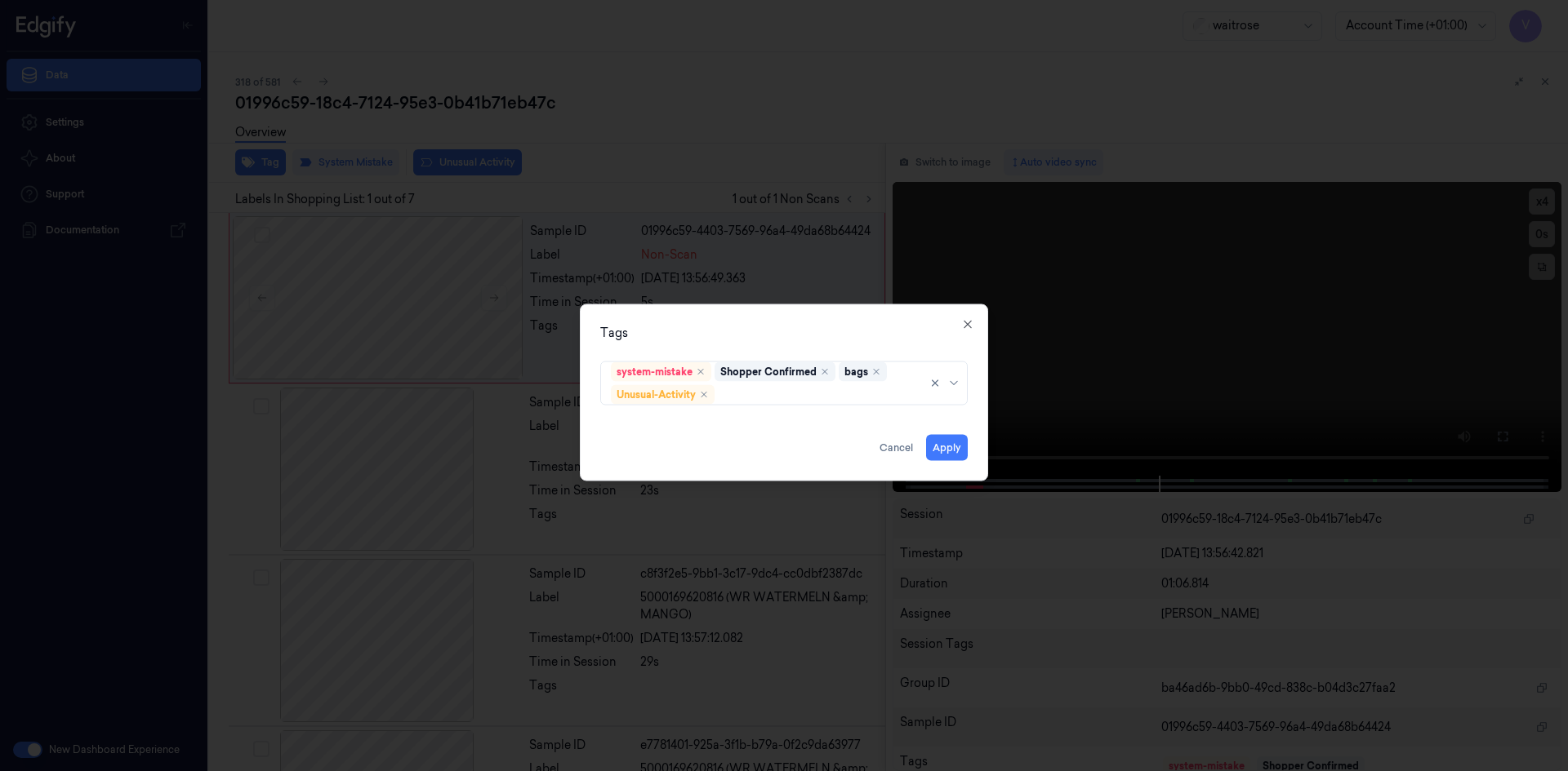
drag, startPoint x: 796, startPoint y: 320, endPoint x: 929, endPoint y: 418, distance: 165.2
click at [799, 326] on div "Tags system-mistake Shopper Confirmed bags Unusual-Activity Apply Cancel Close" at bounding box center [784, 393] width 408 height 178
click at [953, 448] on button "Apply" at bounding box center [946, 447] width 42 height 26
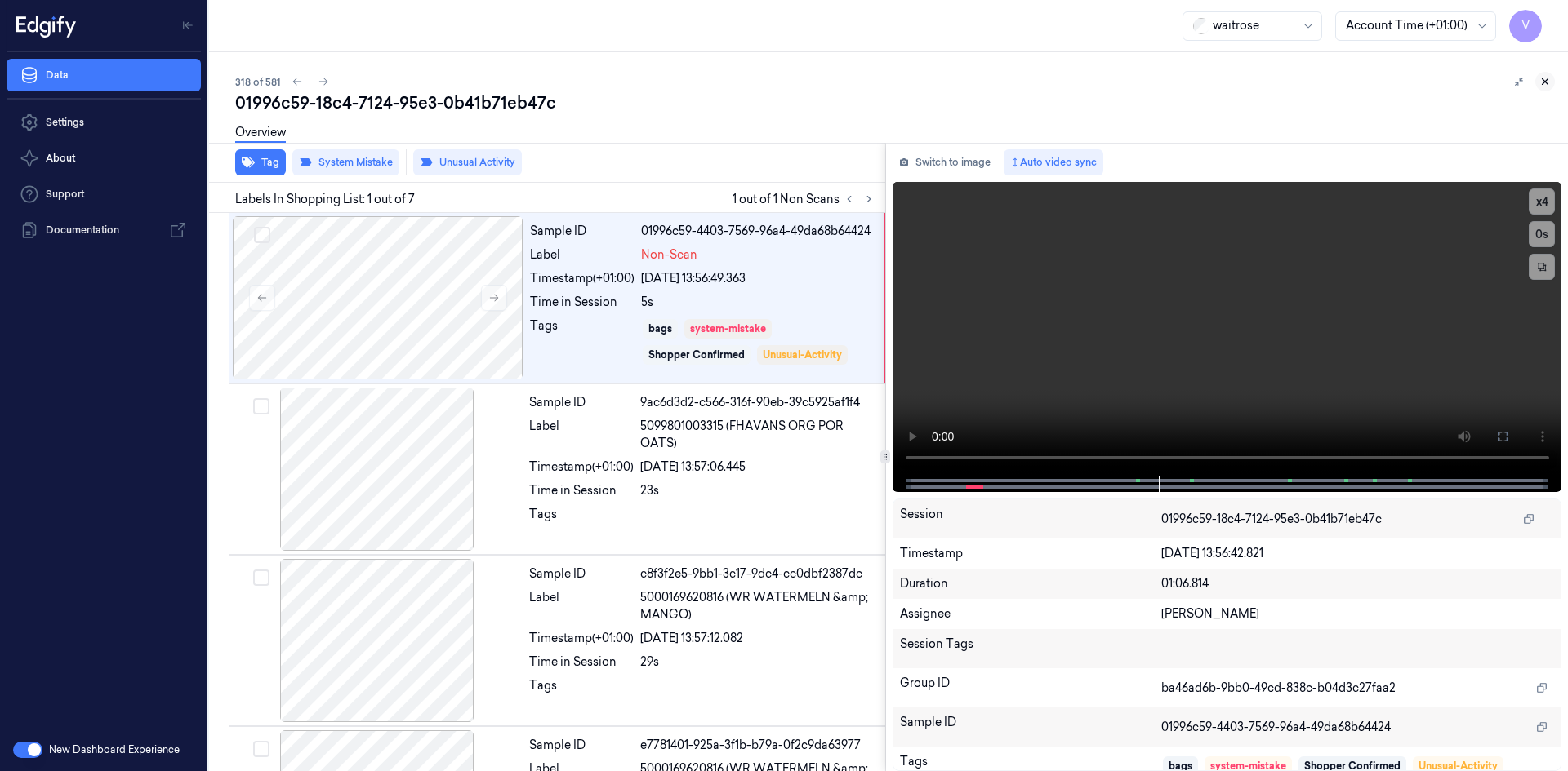
click at [1547, 77] on icon at bounding box center [1546, 82] width 12 height 12
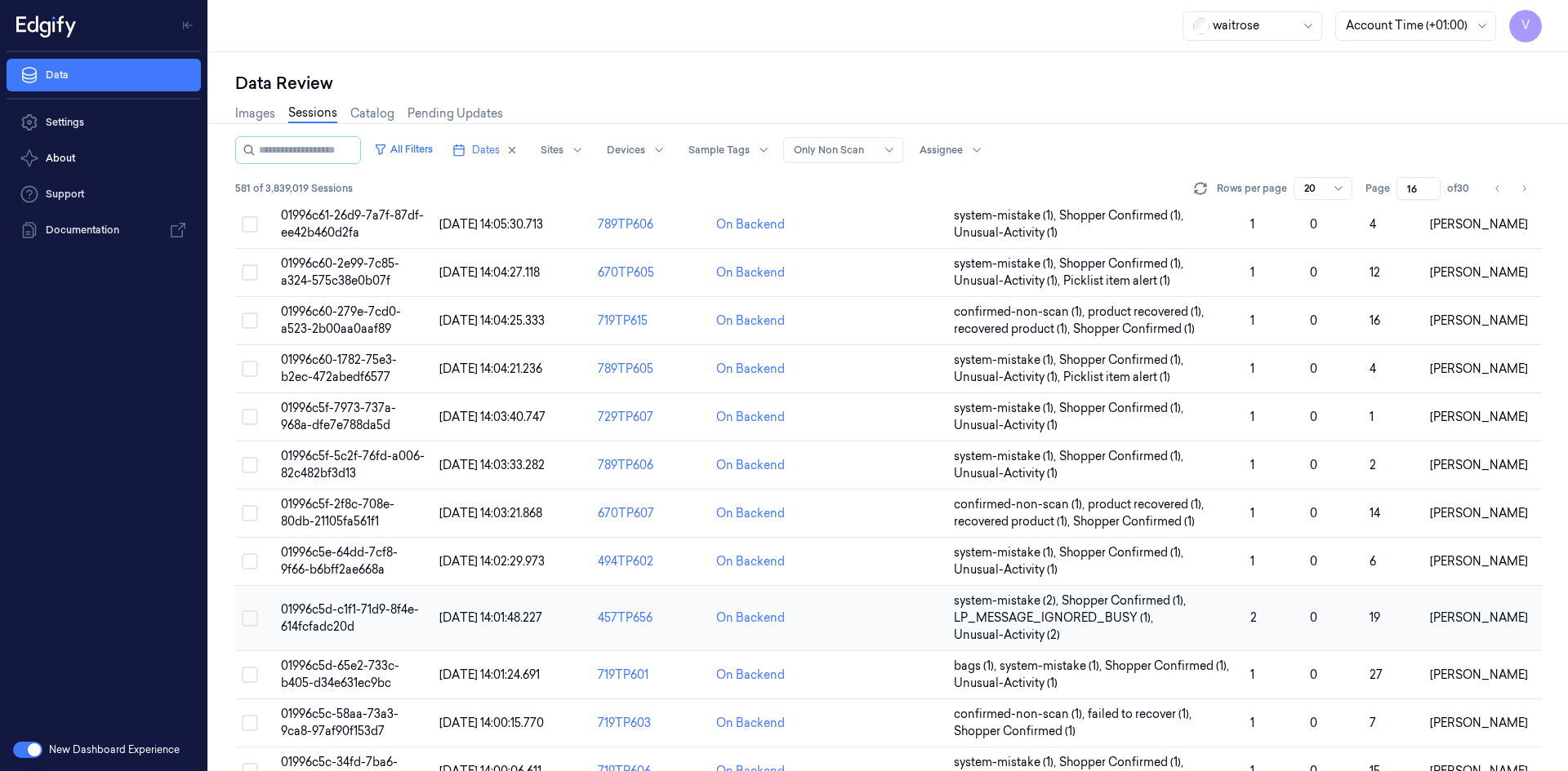
scroll to position [464, 0]
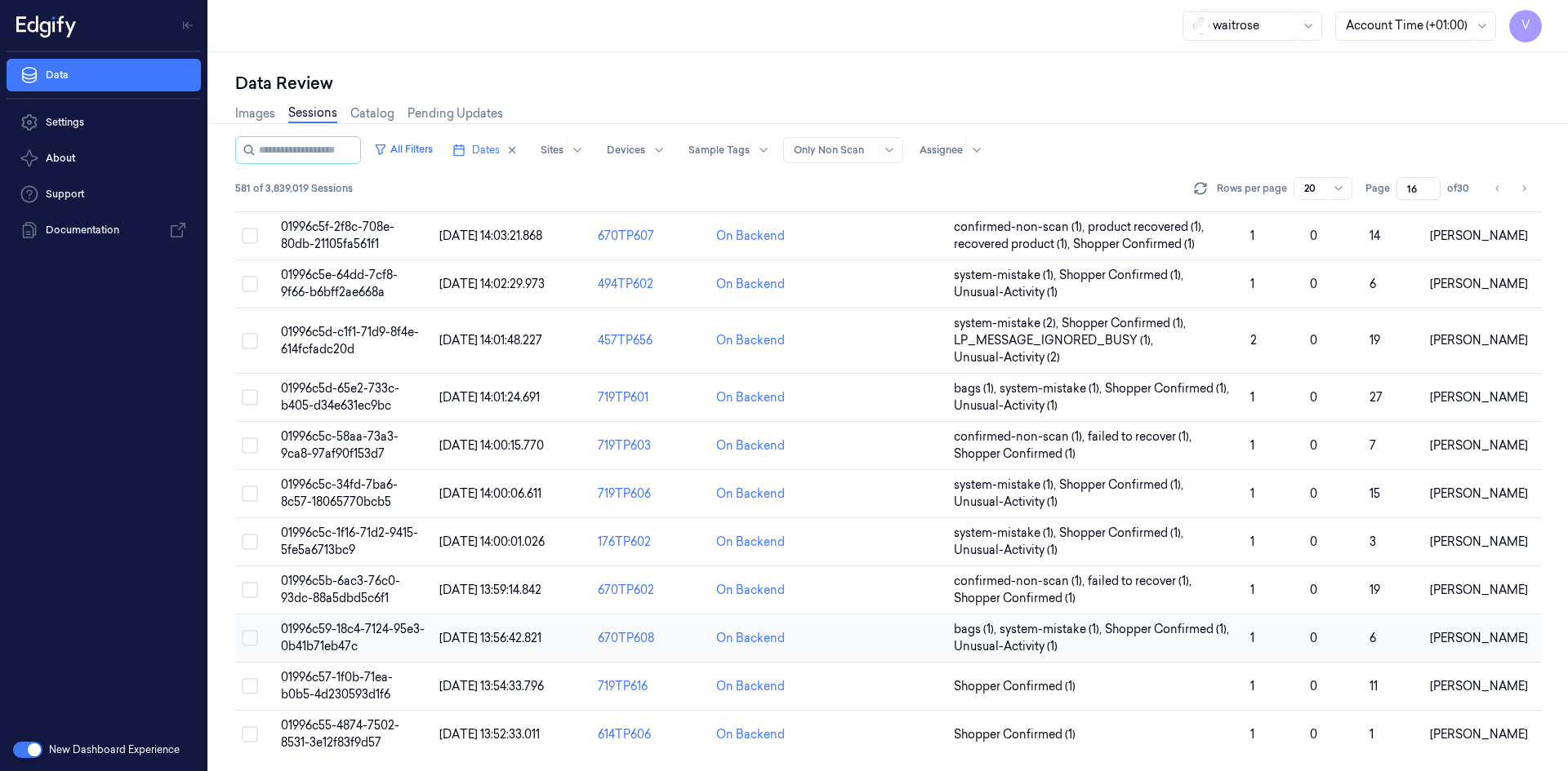
click at [290, 622] on span "01996c59-18c4-7124-95e3-0b41b71eb47c" at bounding box center [352, 638] width 144 height 32
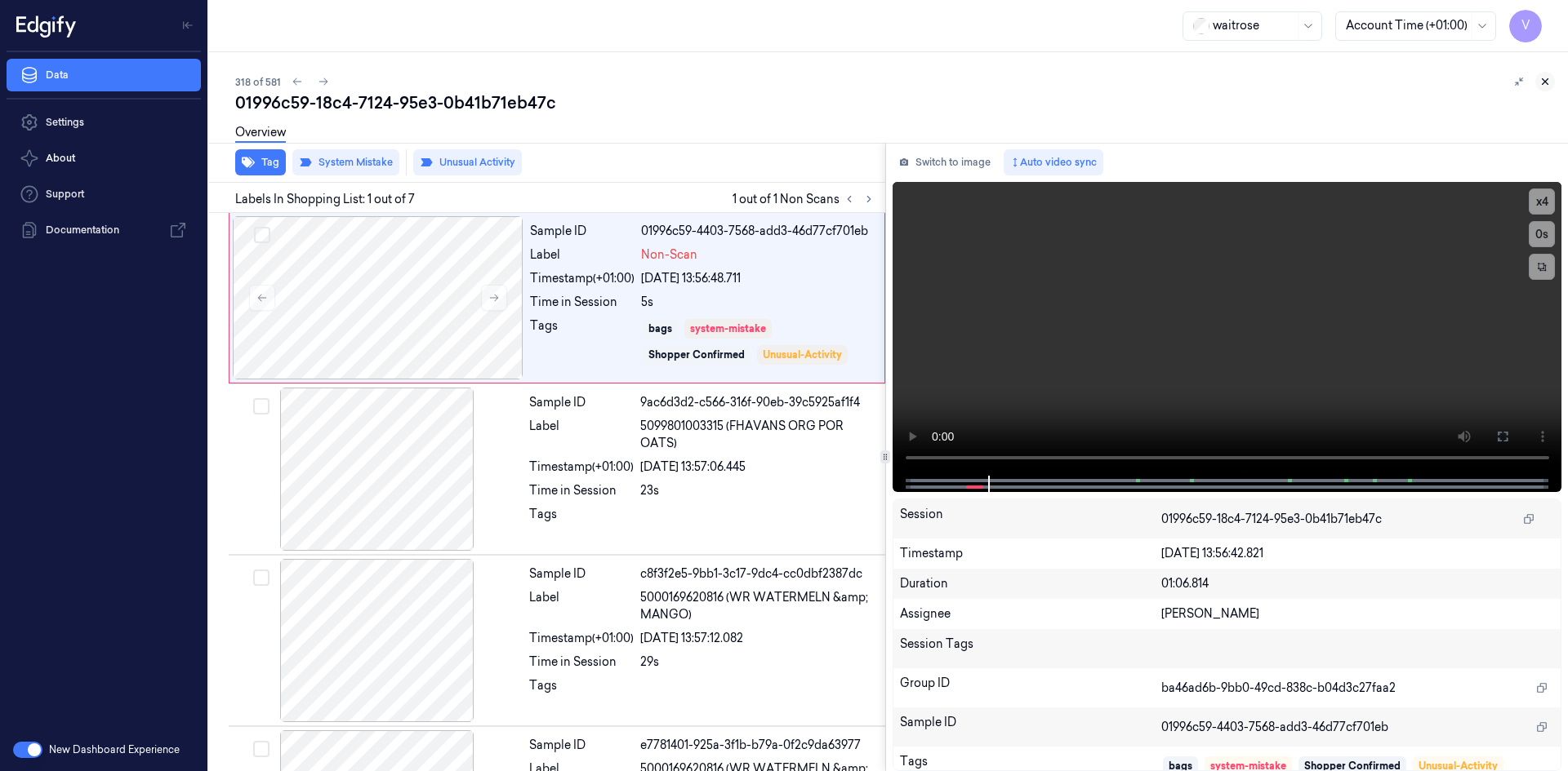
click at [1552, 79] on button at bounding box center [1546, 81] width 19 height 19
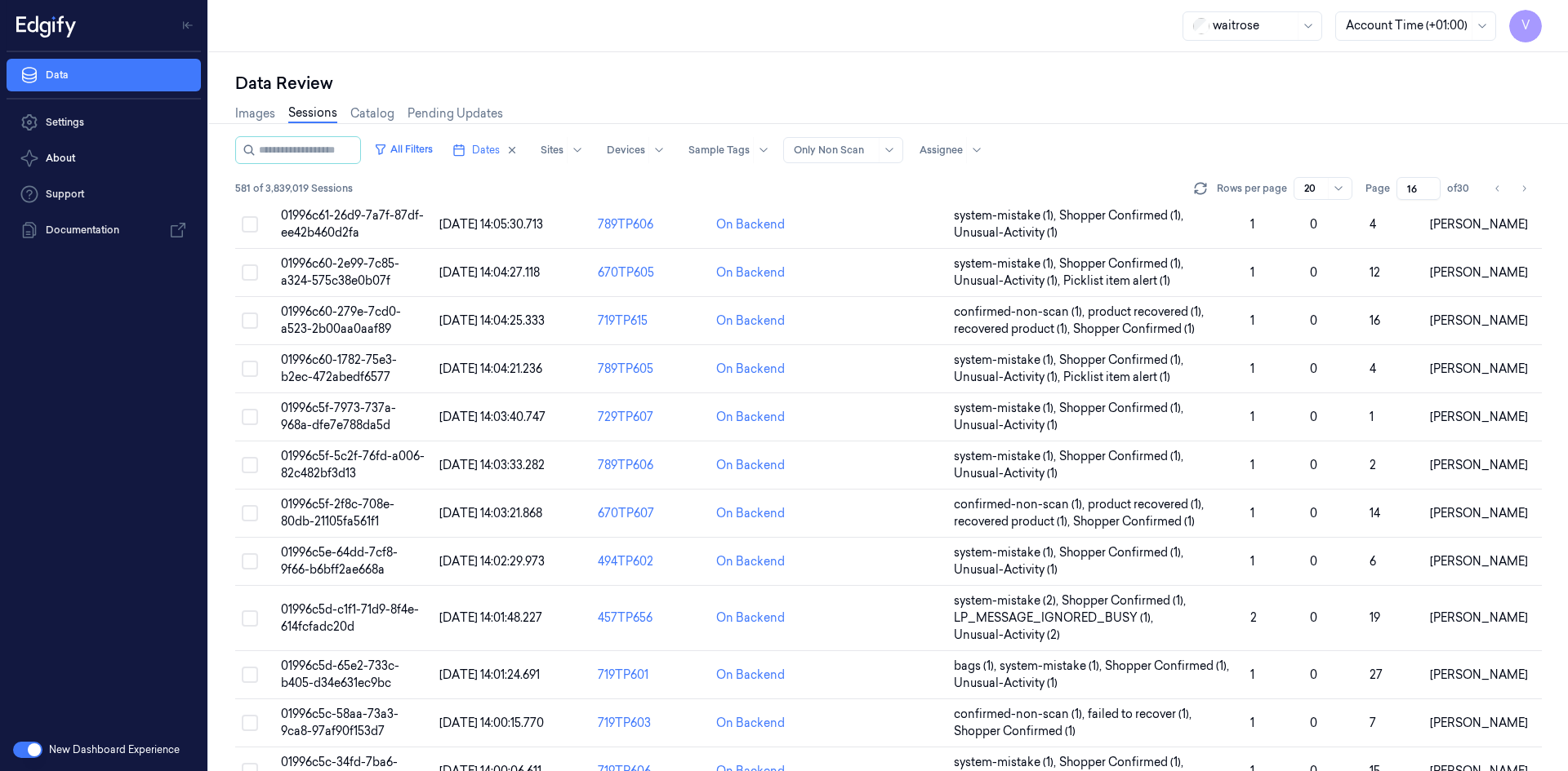
scroll to position [464, 0]
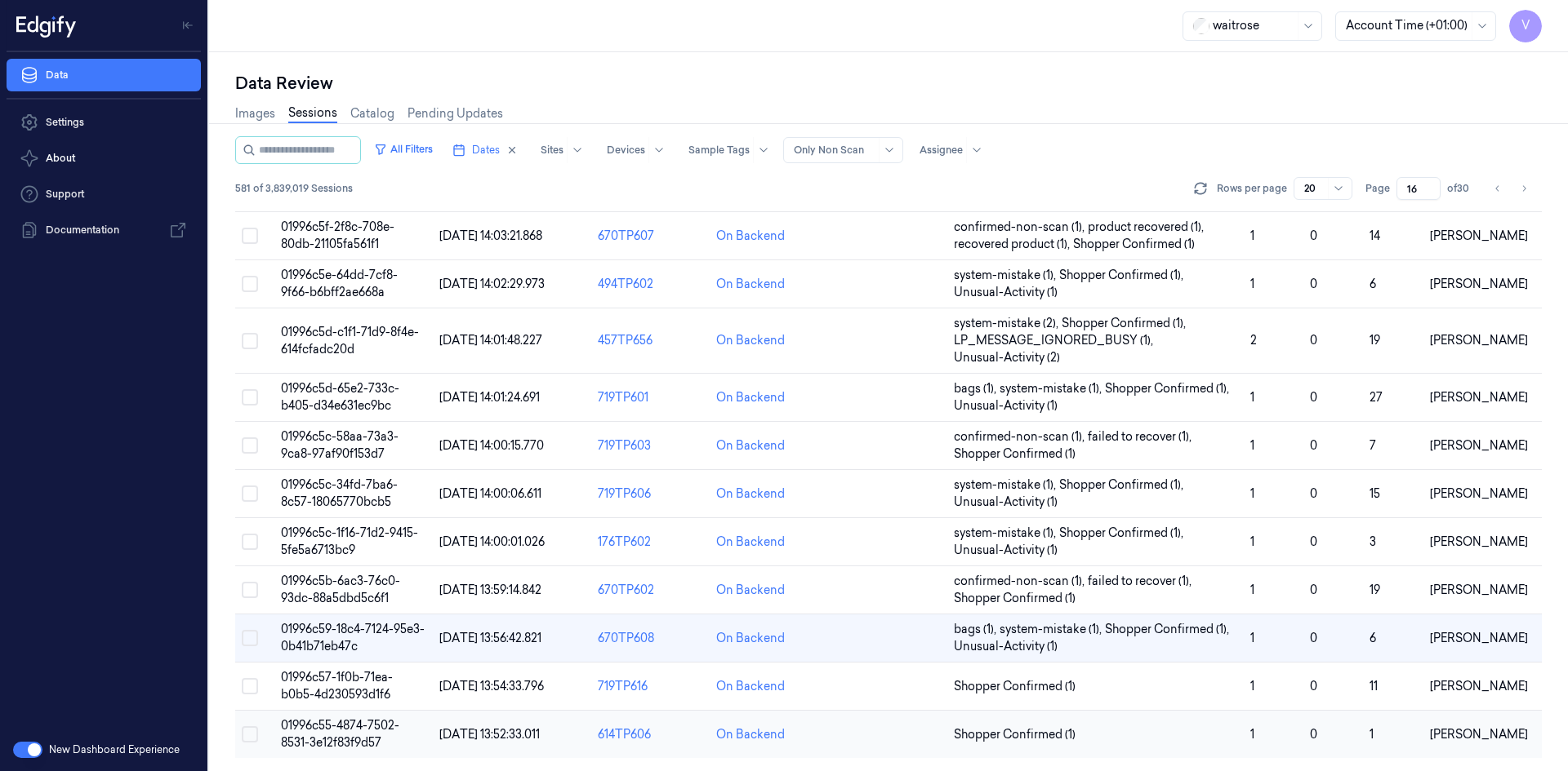
click at [356, 733] on td "01996c55-4874-7502-8531-3e12f83f9d57" at bounding box center [353, 735] width 158 height 48
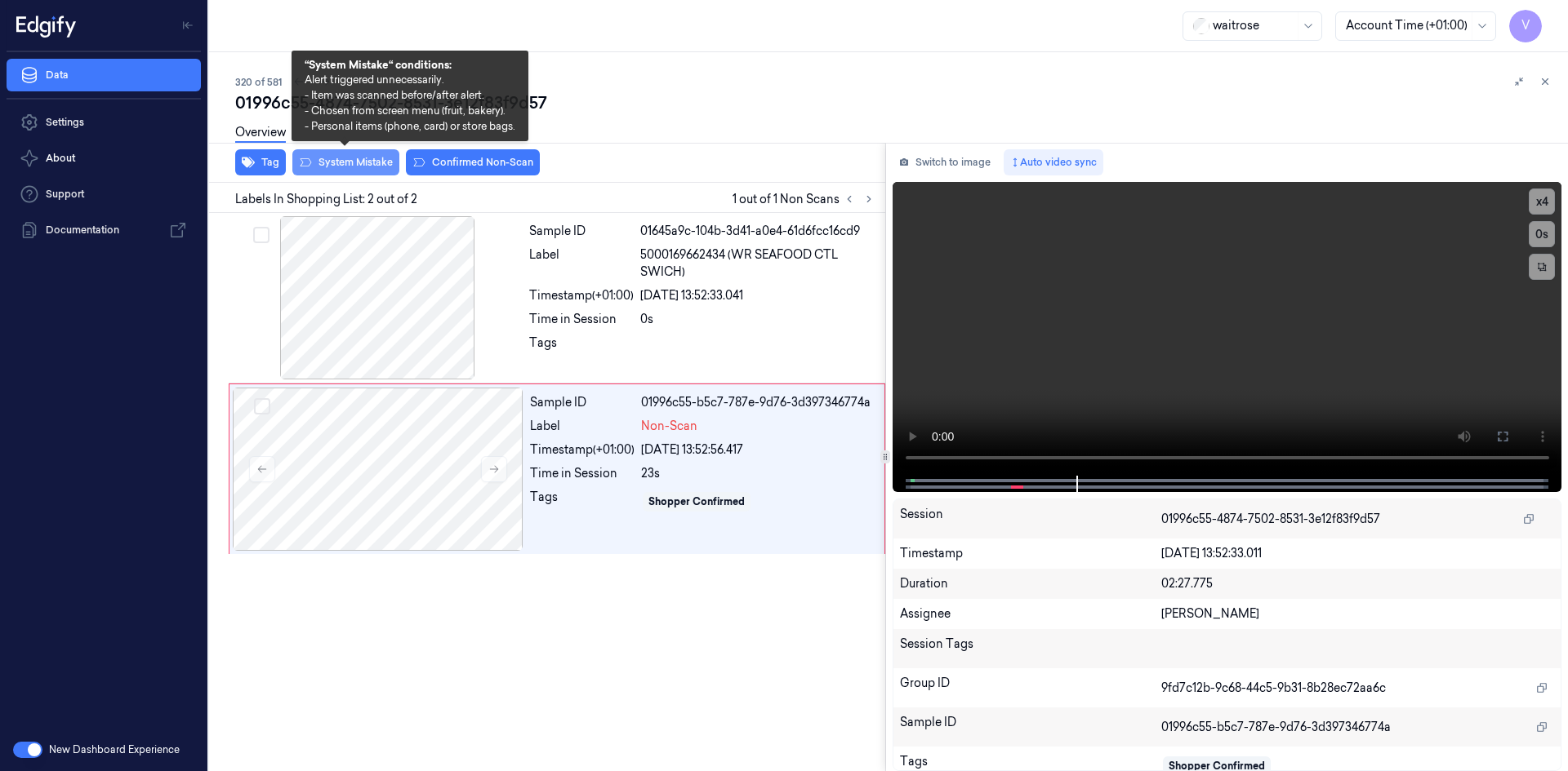
click at [372, 159] on button "System Mistake" at bounding box center [346, 162] width 107 height 26
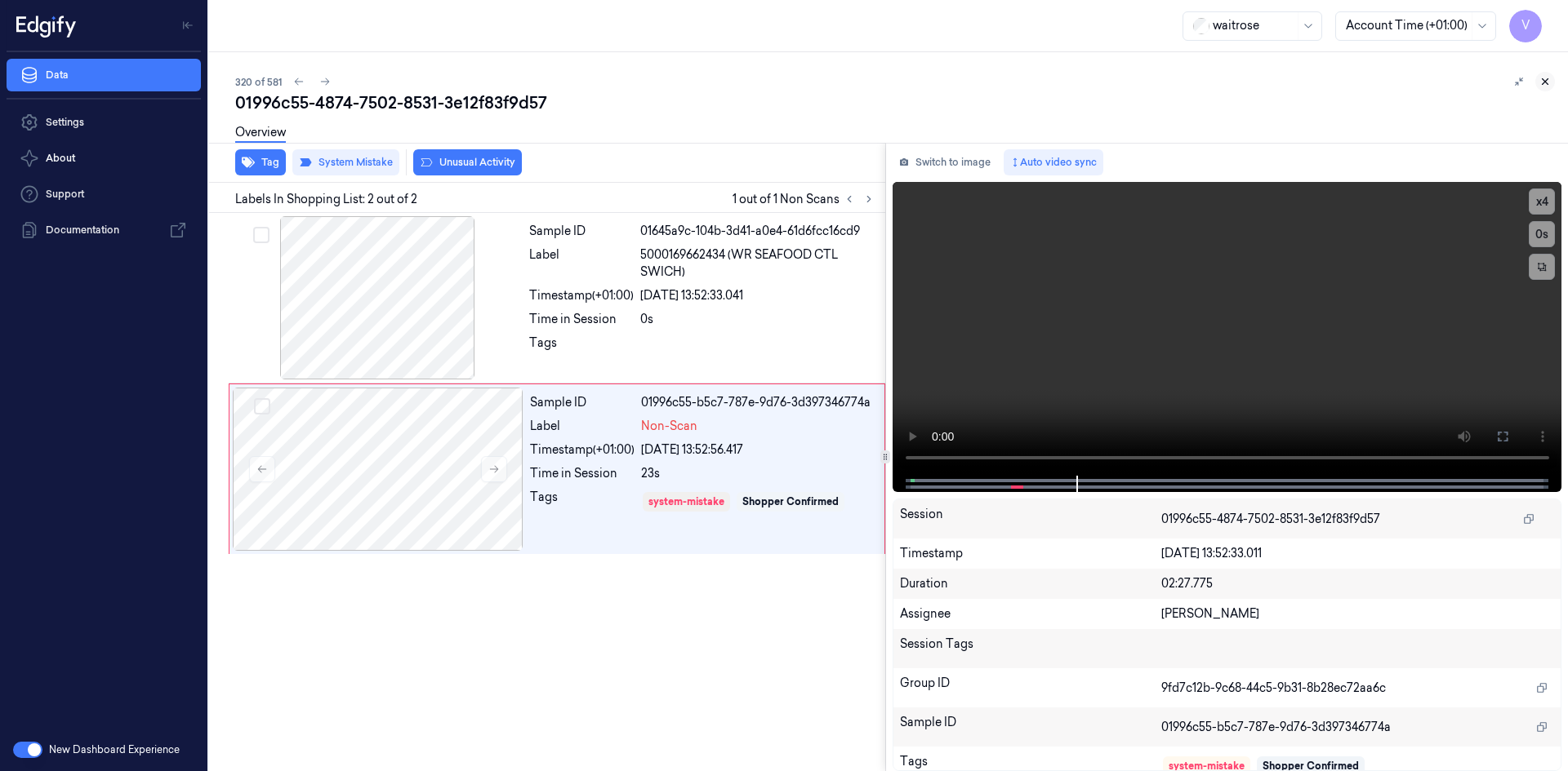
click at [1543, 79] on icon at bounding box center [1546, 82] width 6 height 6
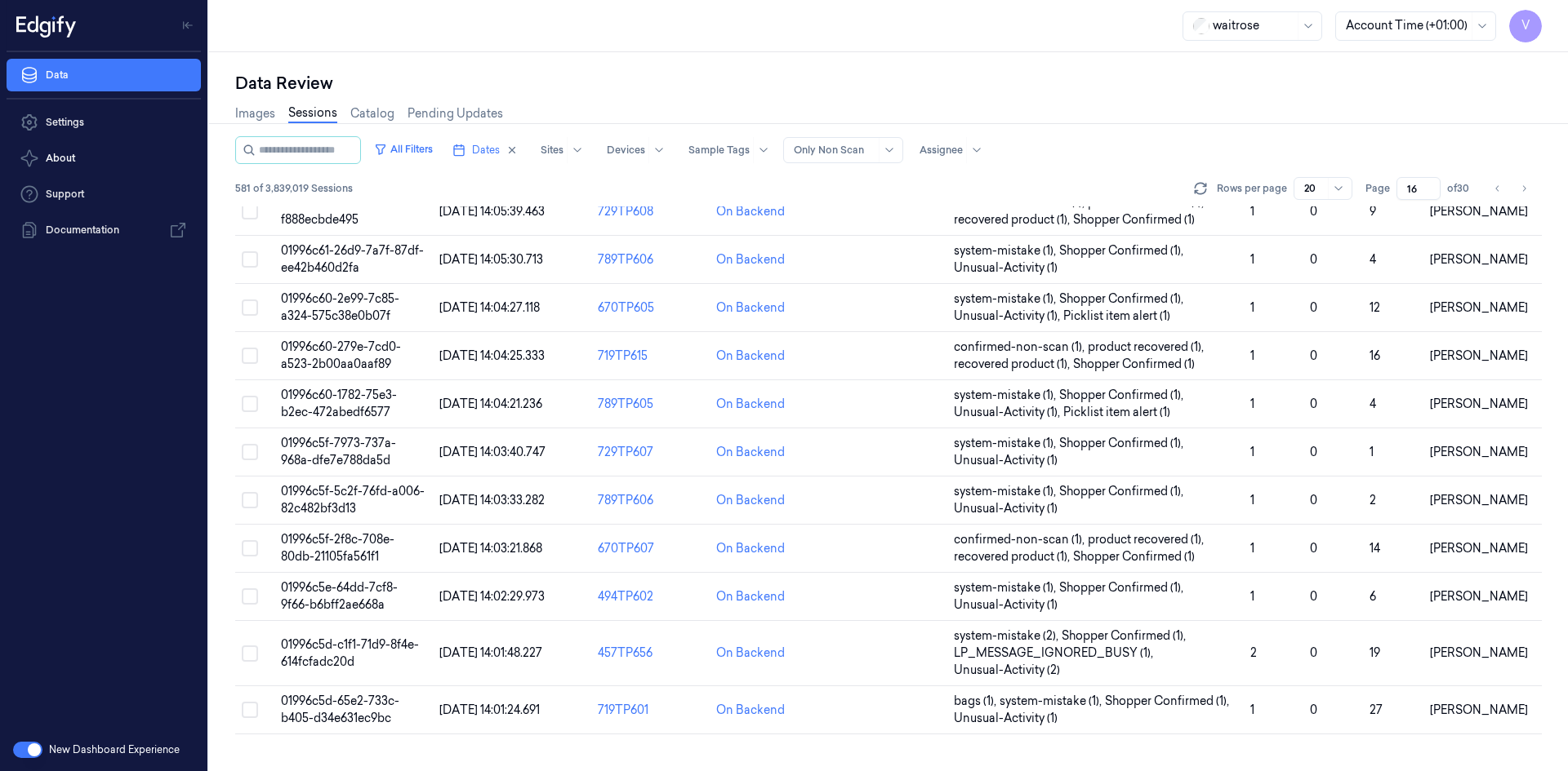
scroll to position [464, 0]
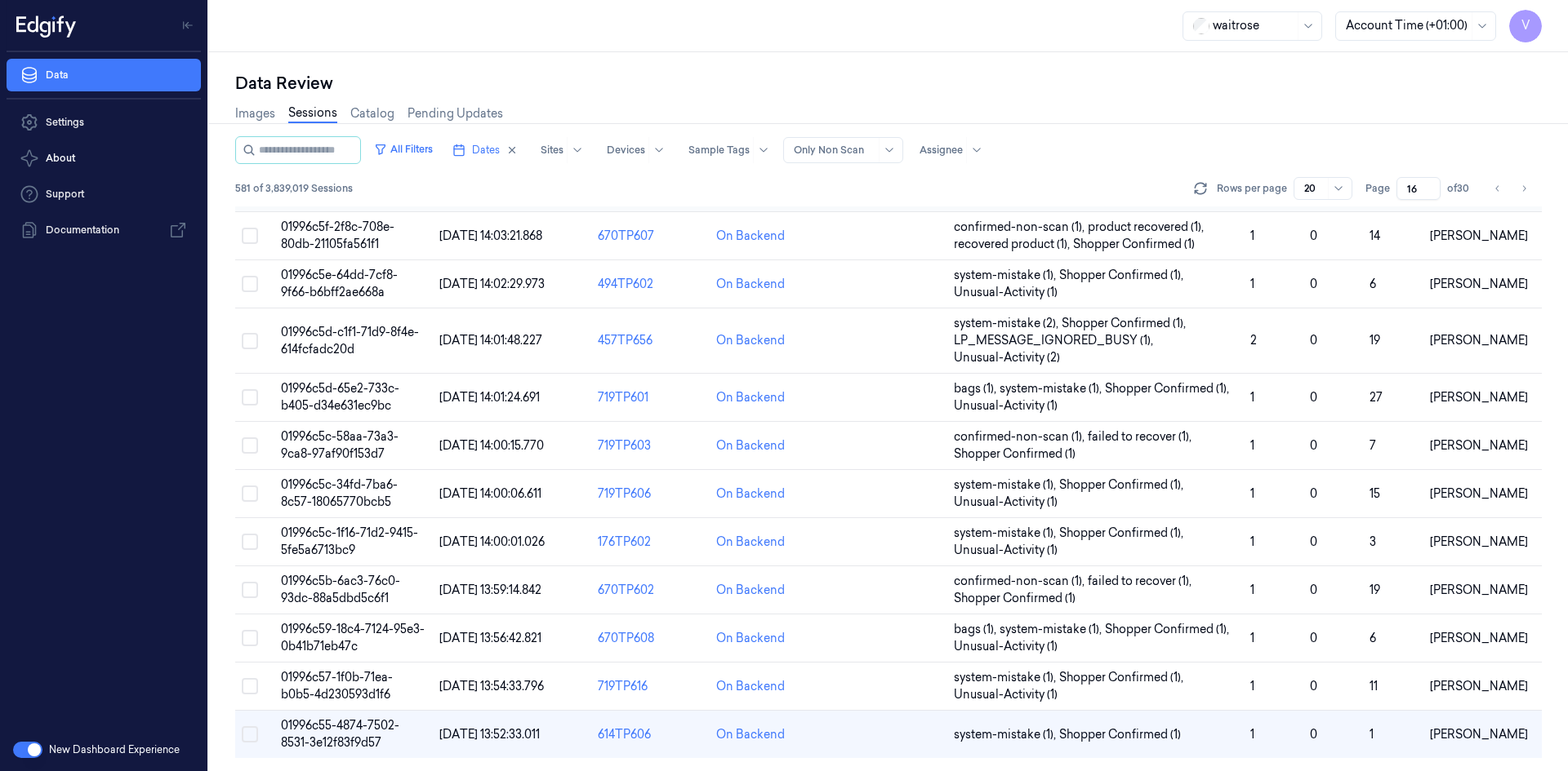
drag, startPoint x: 1415, startPoint y: 190, endPoint x: 1376, endPoint y: 209, distance: 43.4
click at [1376, 209] on div "All Filters Dates Sites Devices Sample Tags Alert Type Only Non Scan Assignee 5…" at bounding box center [889, 454] width 1307 height 635
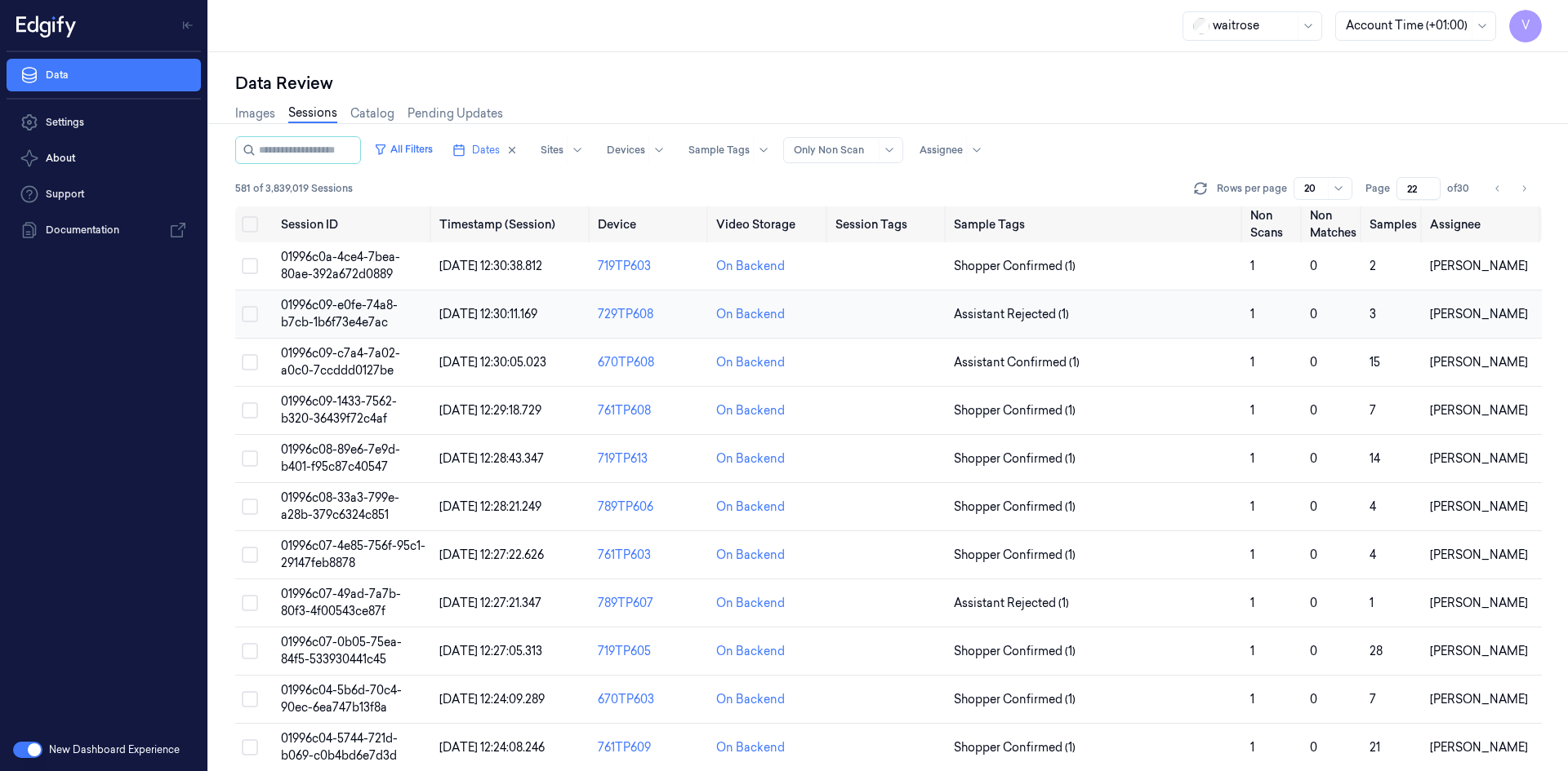
type input "22"
click at [345, 314] on td "01996c09-e0fe-74a8-b7cb-1b6f73e4e7ac" at bounding box center [353, 315] width 158 height 48
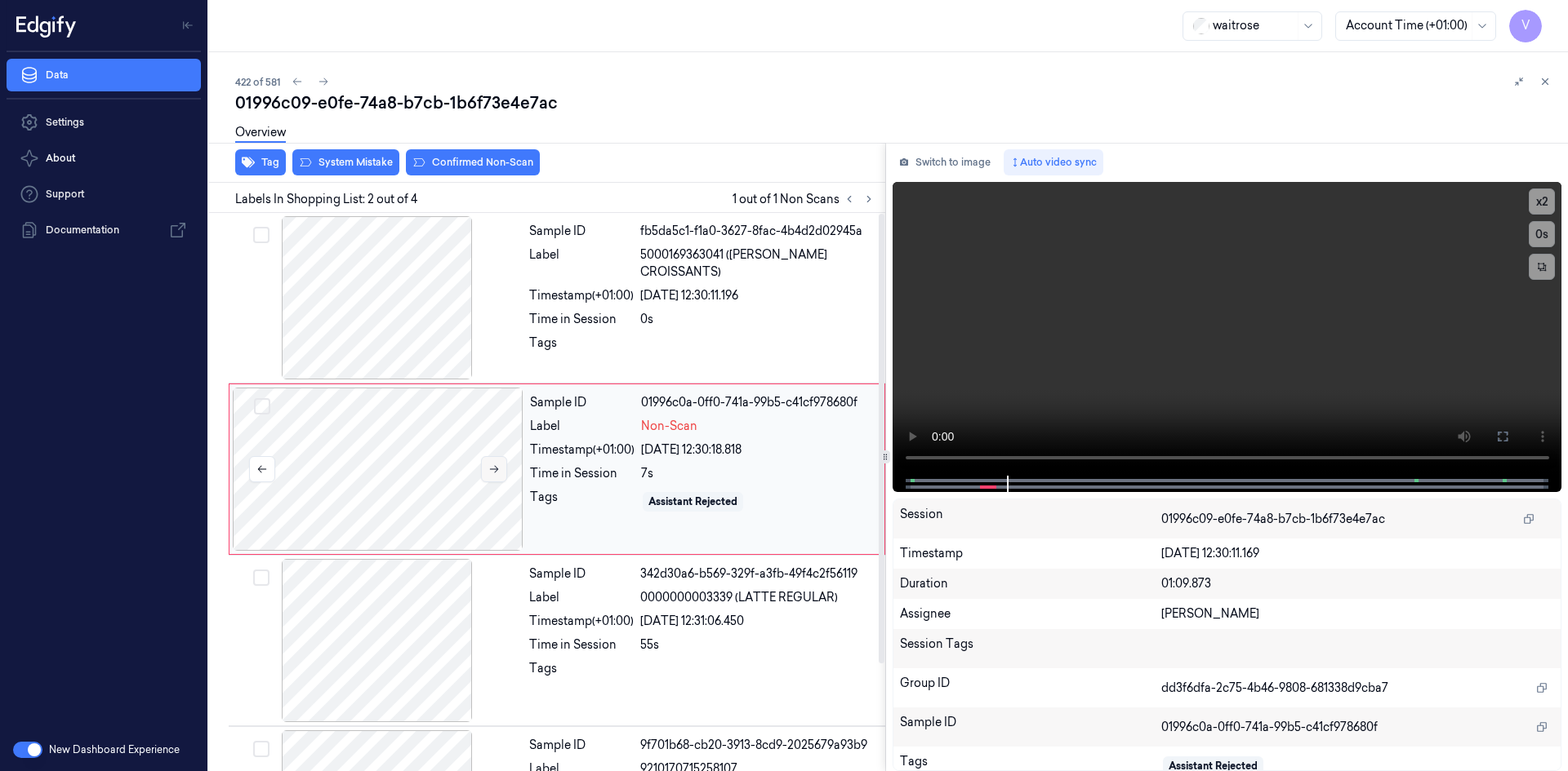
click at [494, 462] on button at bounding box center [493, 469] width 26 height 26
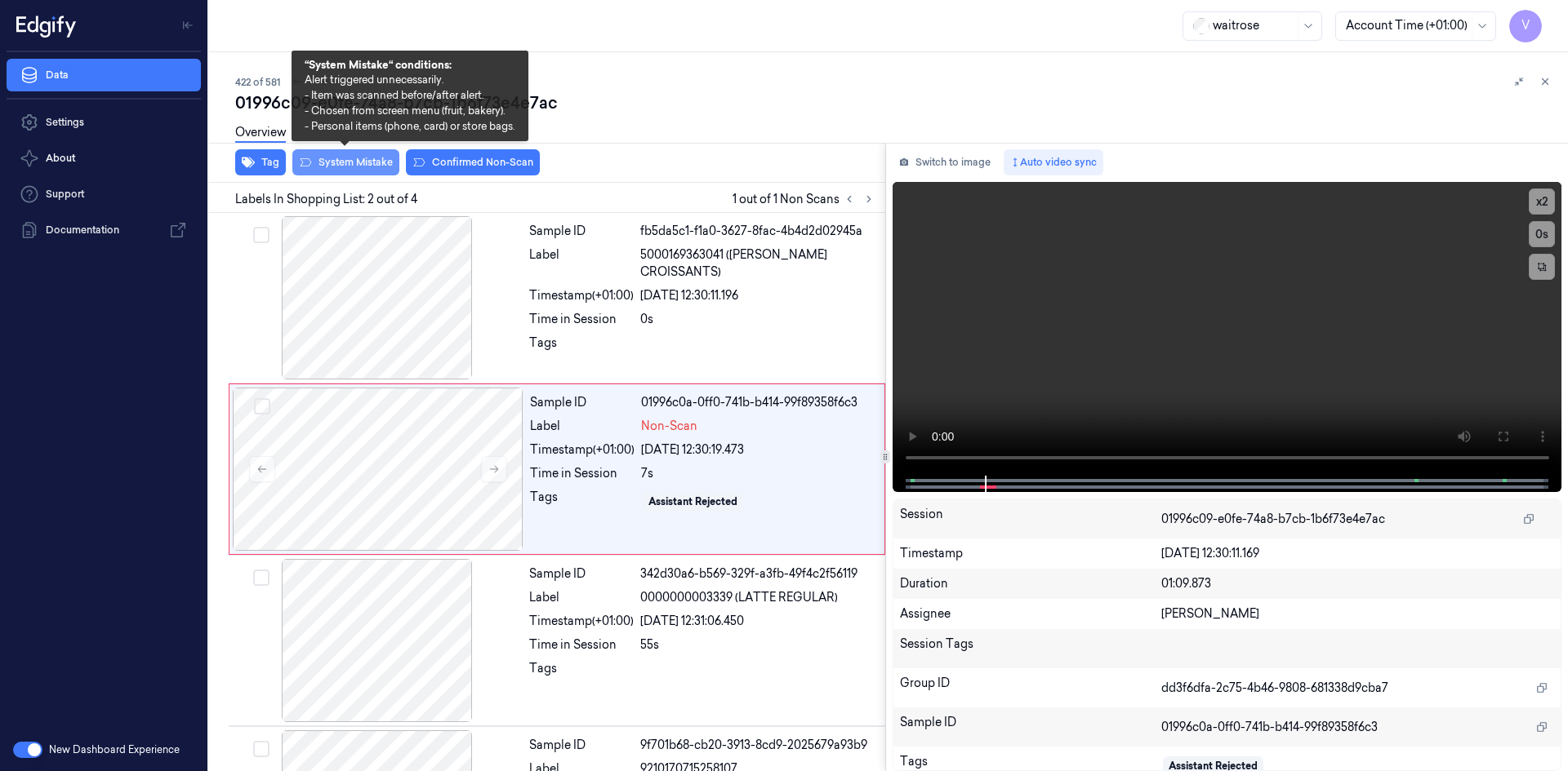
click at [340, 165] on button "System Mistake" at bounding box center [346, 162] width 107 height 26
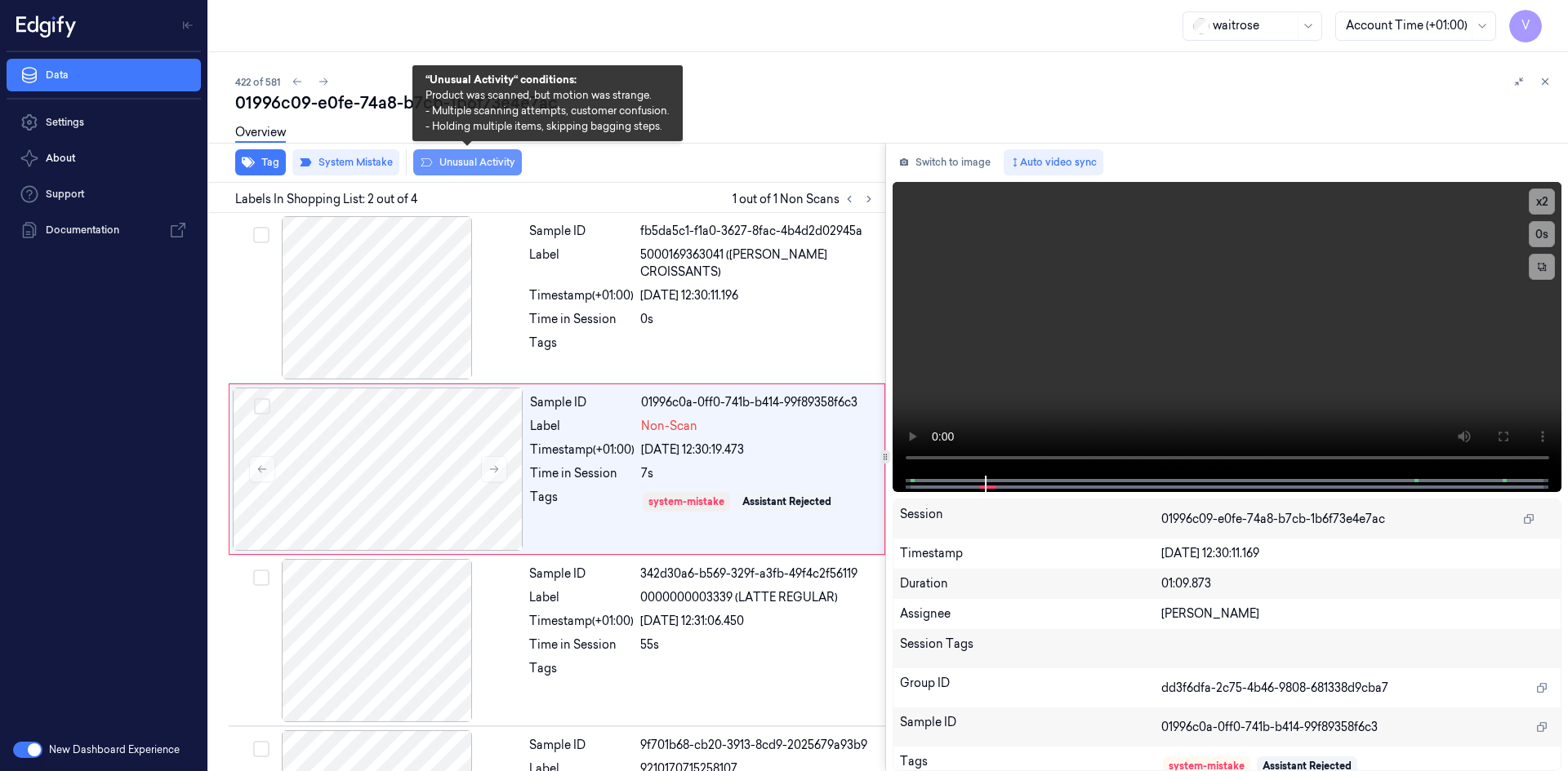
click at [495, 167] on button "Unusual Activity" at bounding box center [467, 162] width 109 height 26
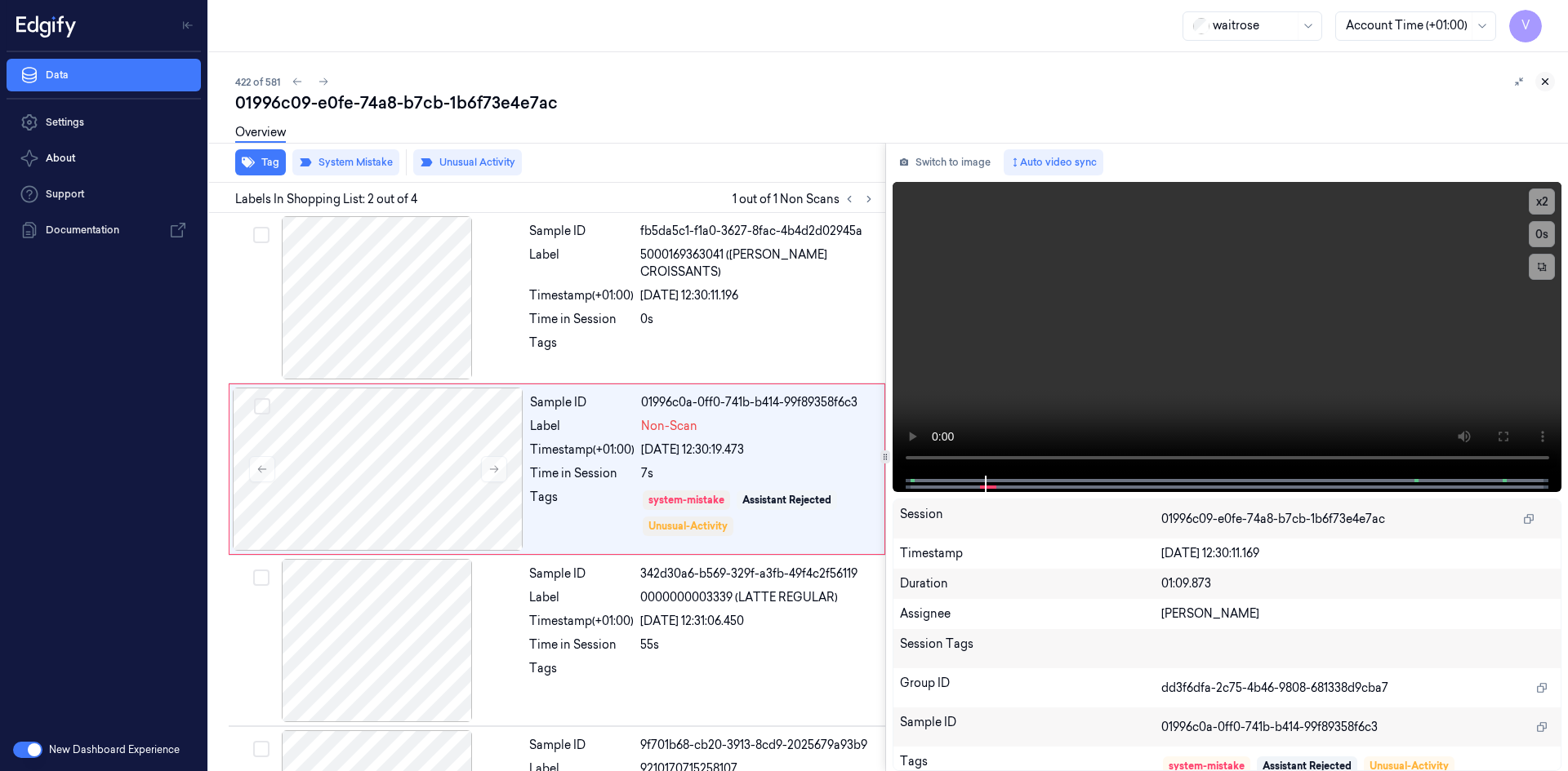
click at [1548, 82] on icon at bounding box center [1546, 82] width 12 height 12
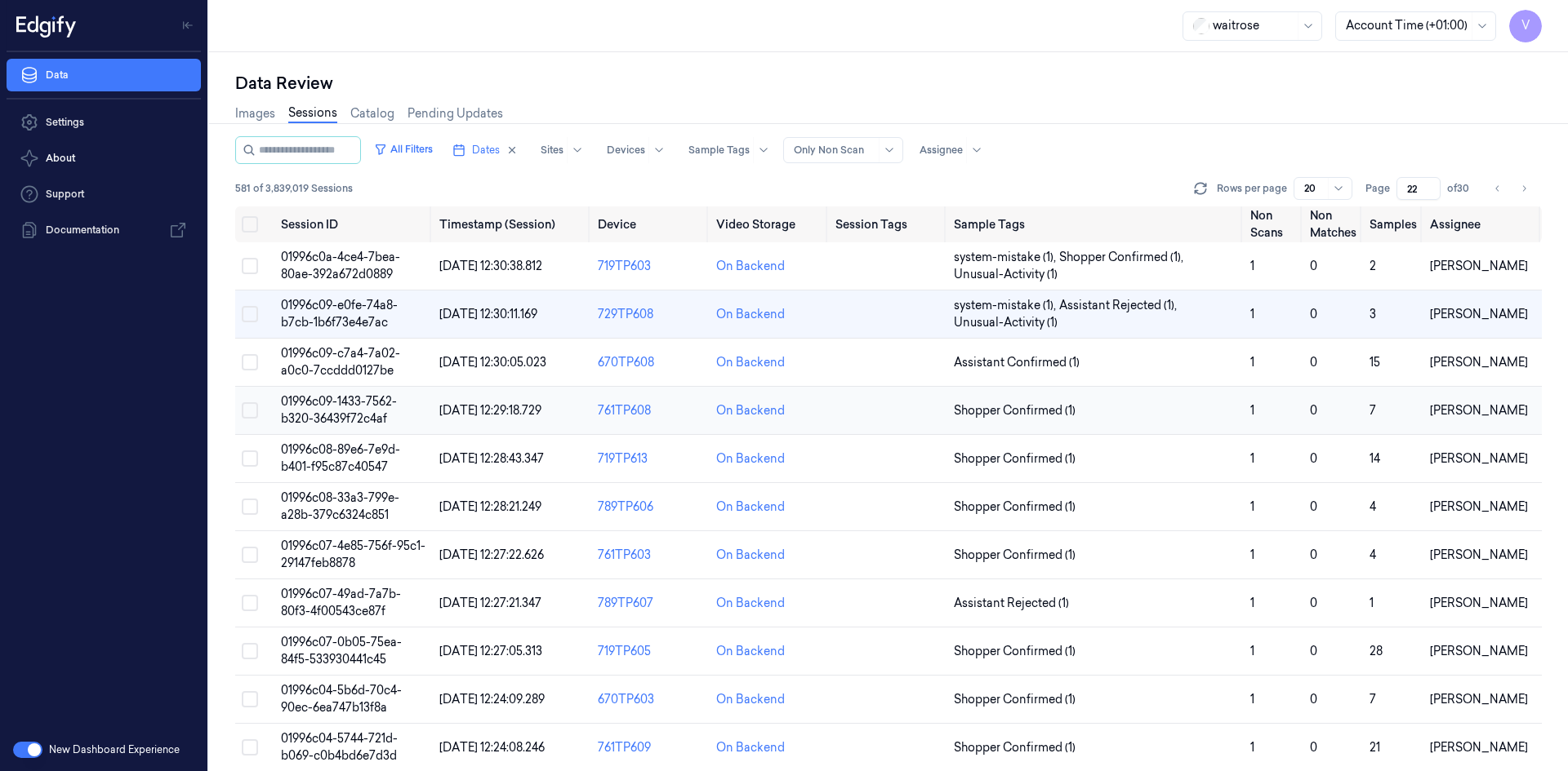
click at [341, 420] on span "01996c09-1433-7562-b320-36439f72c4af" at bounding box center [339, 410] width 116 height 32
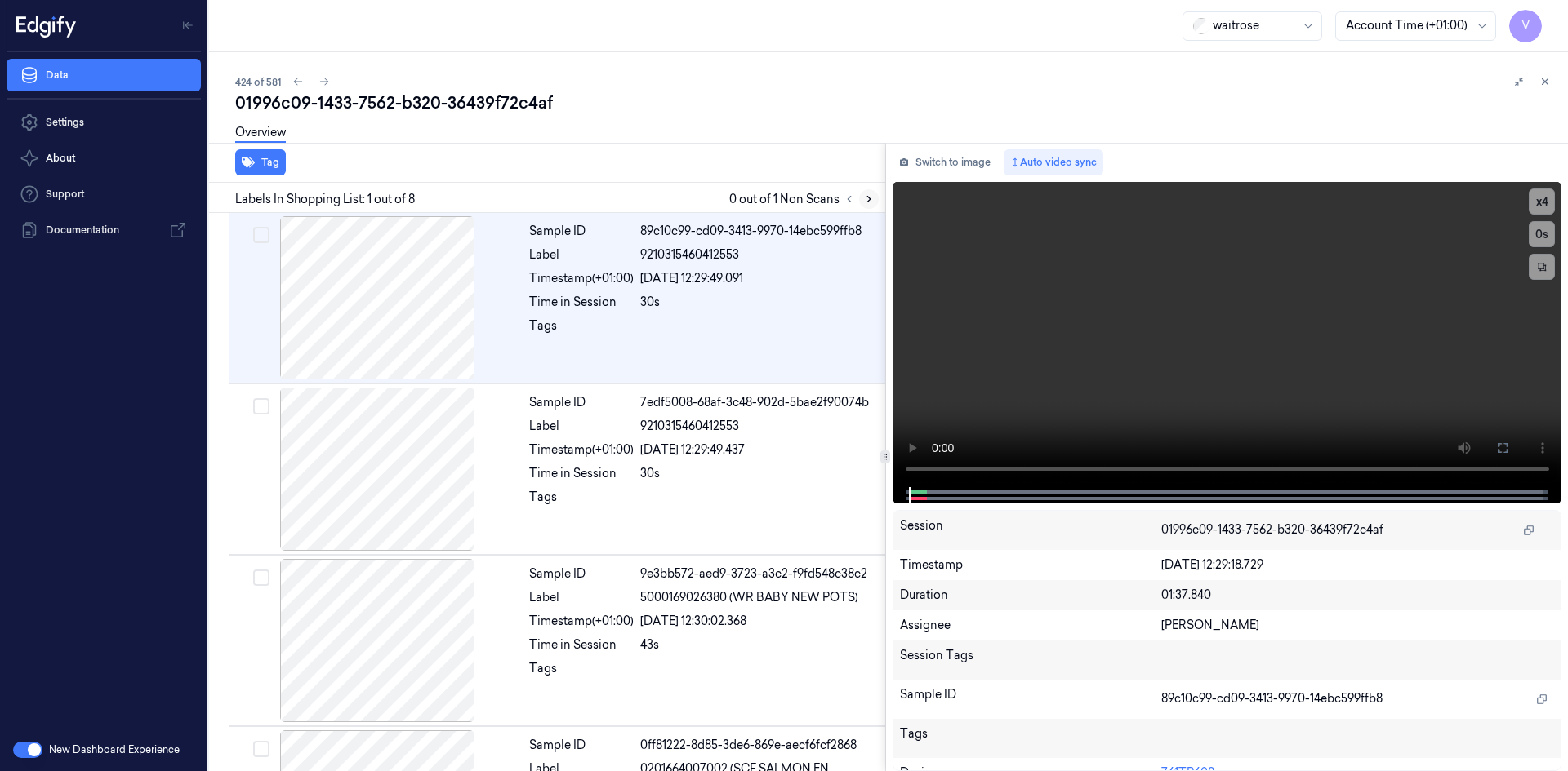
click at [867, 205] on icon at bounding box center [869, 200] width 12 height 12
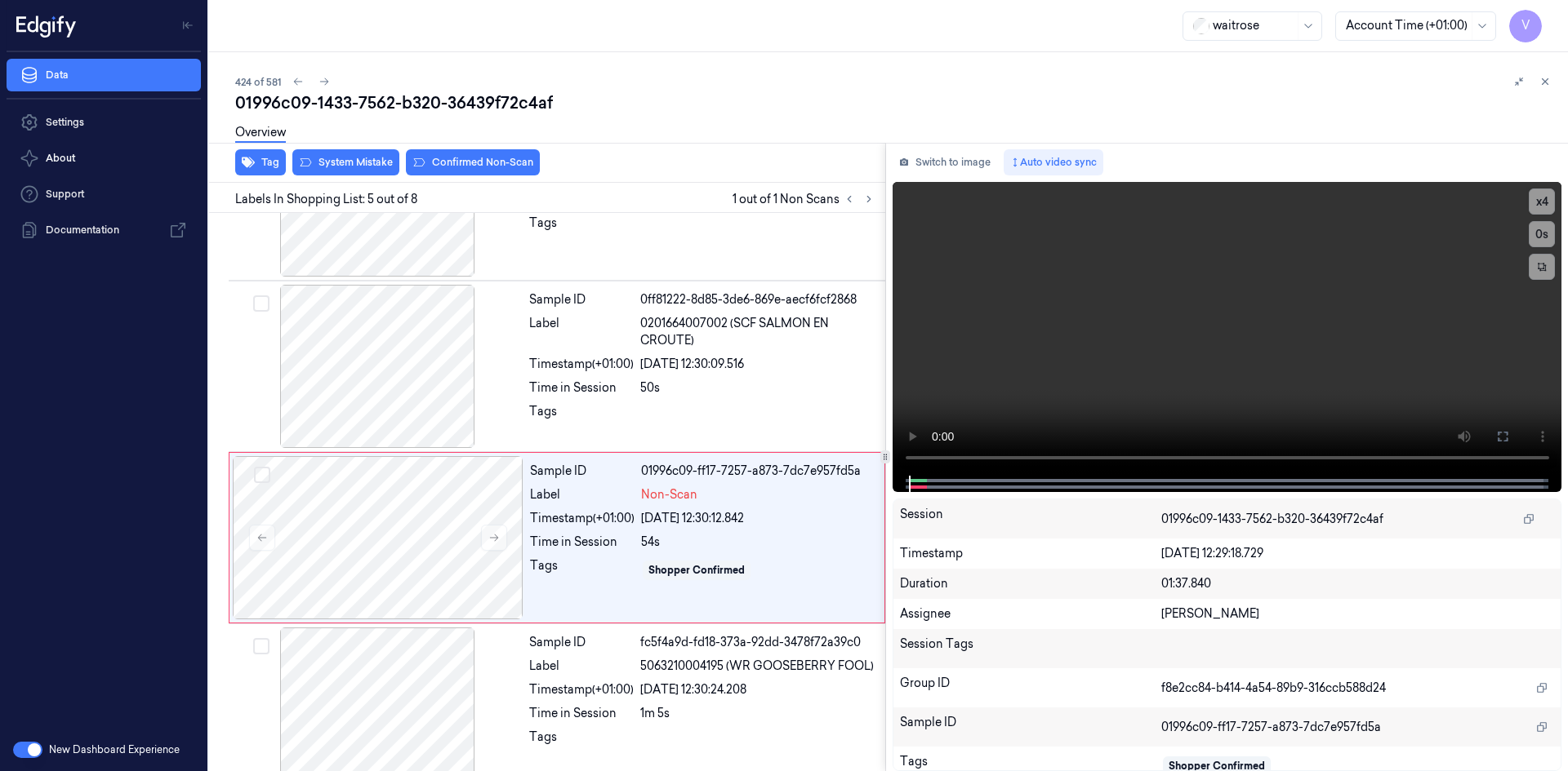
scroll to position [491, 0]
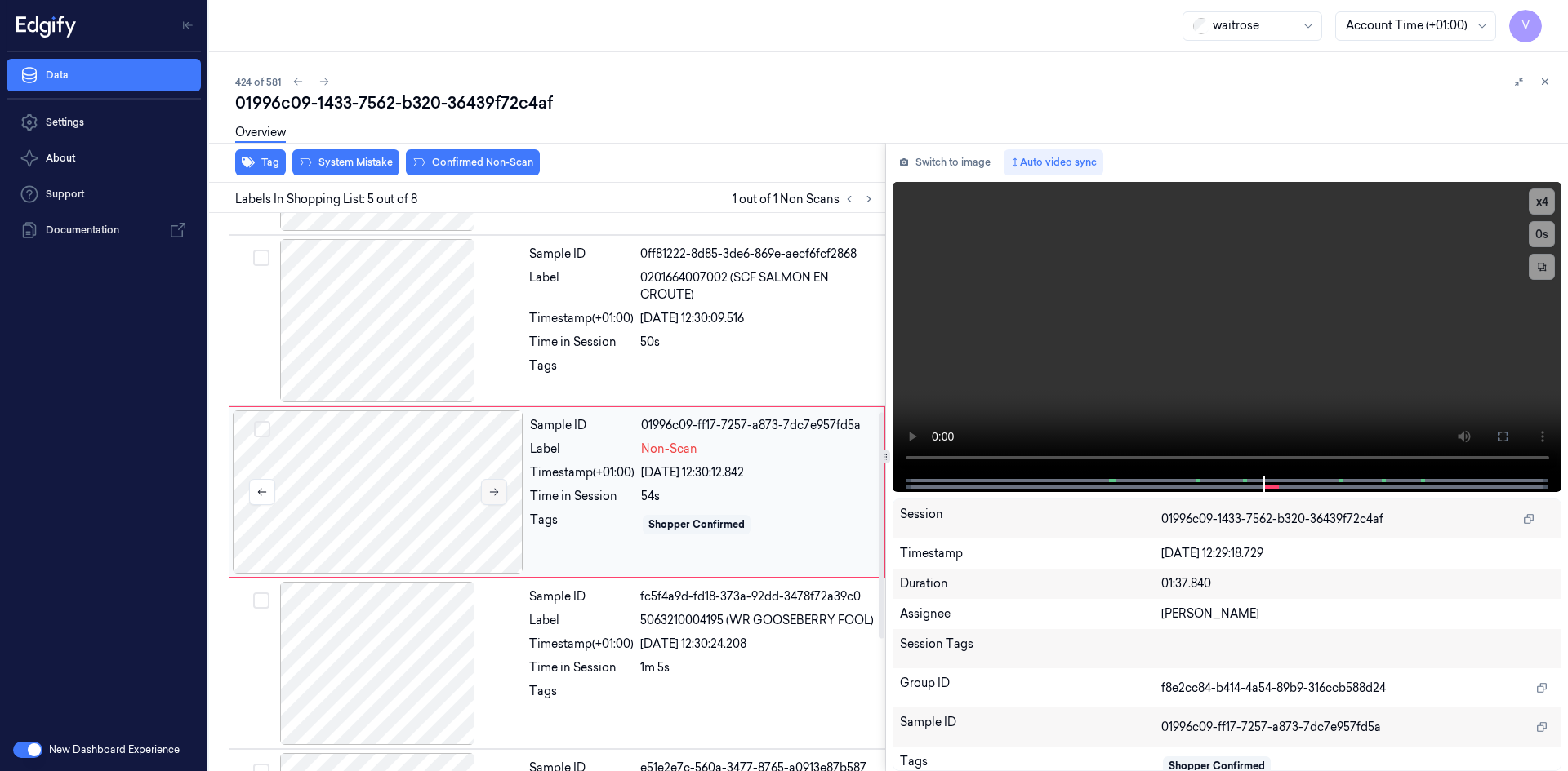
click at [493, 489] on icon at bounding box center [494, 492] width 12 height 12
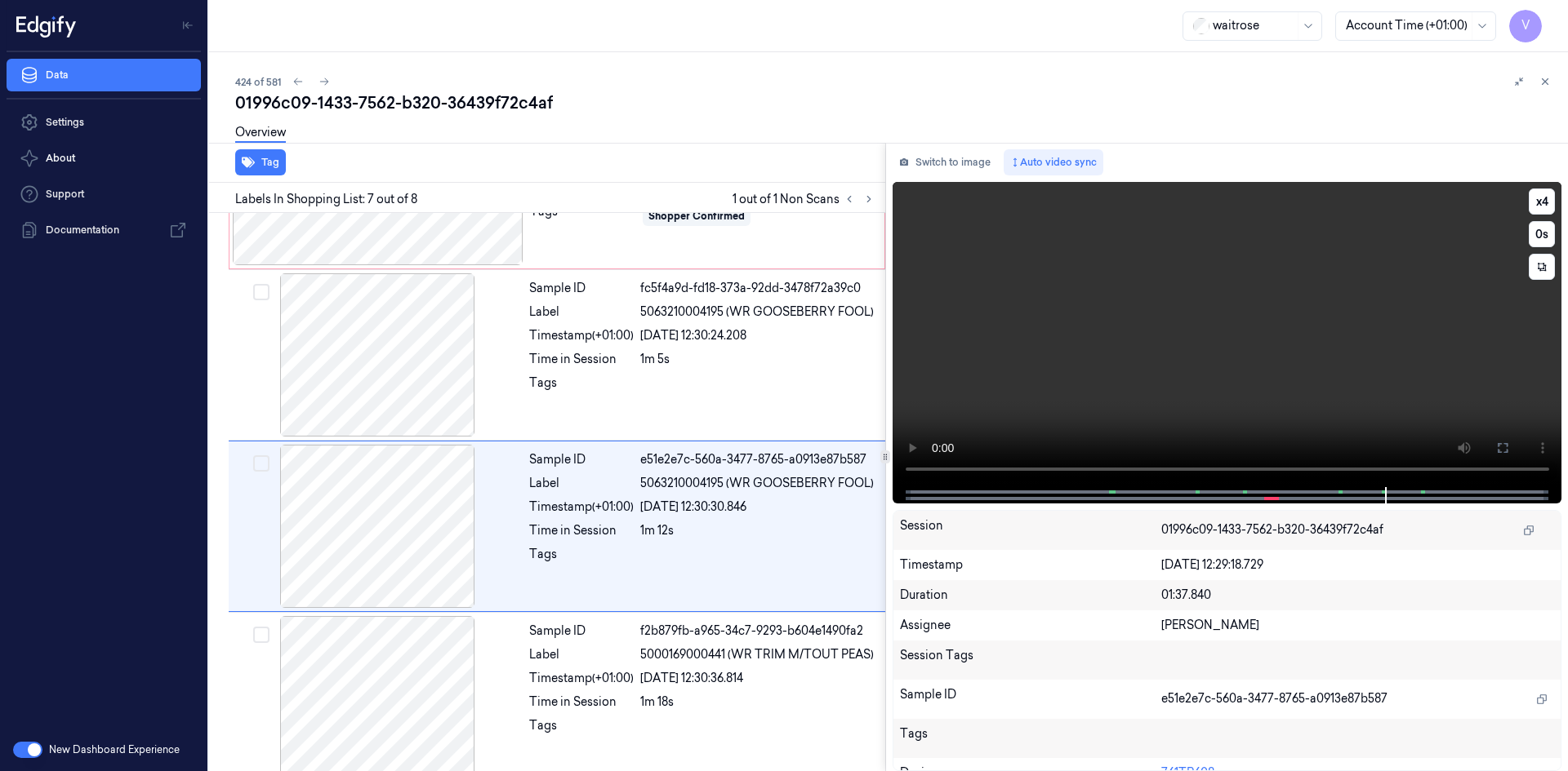
scroll to position [818, 0]
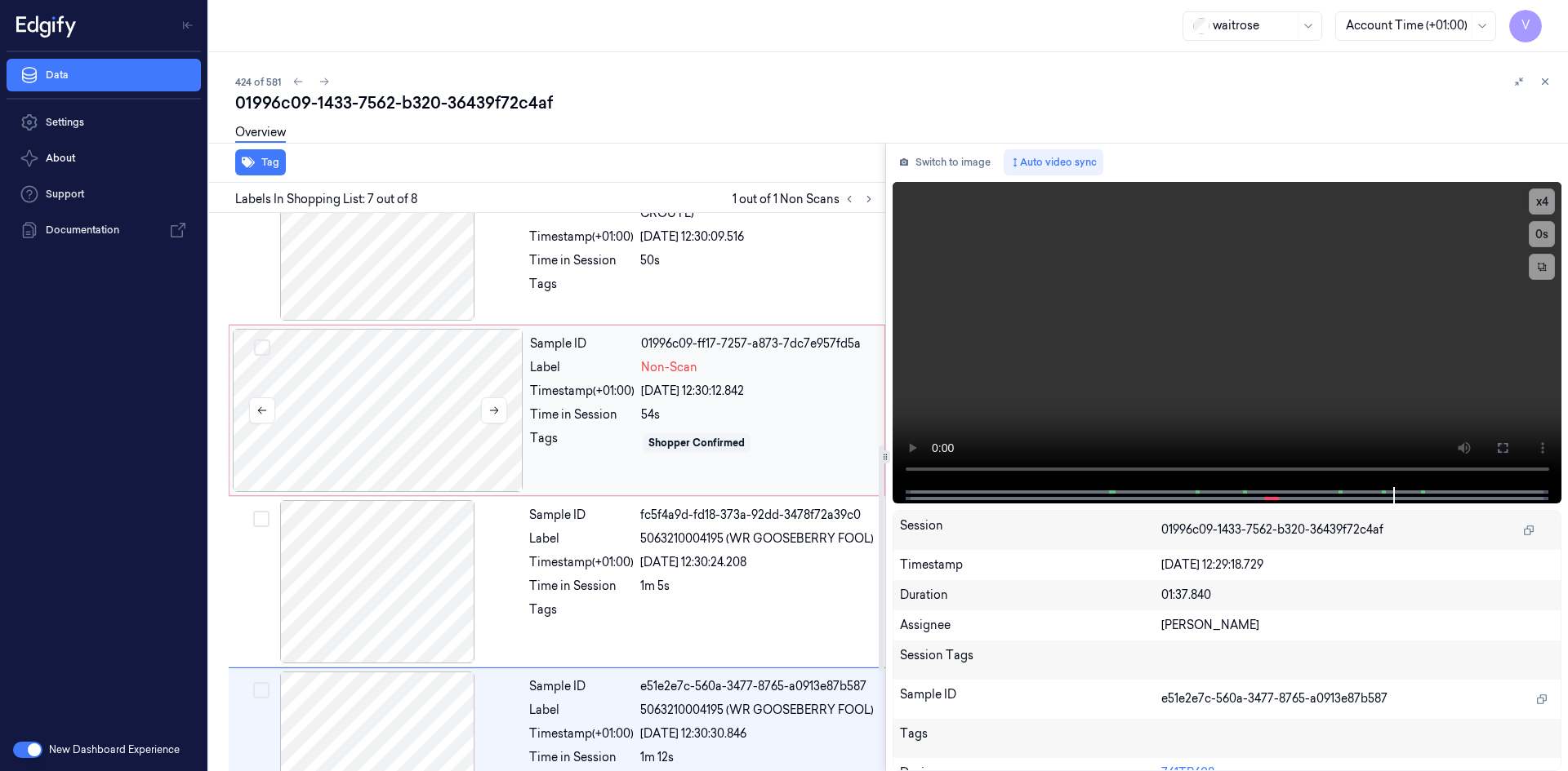
click at [465, 369] on div at bounding box center [378, 410] width 291 height 163
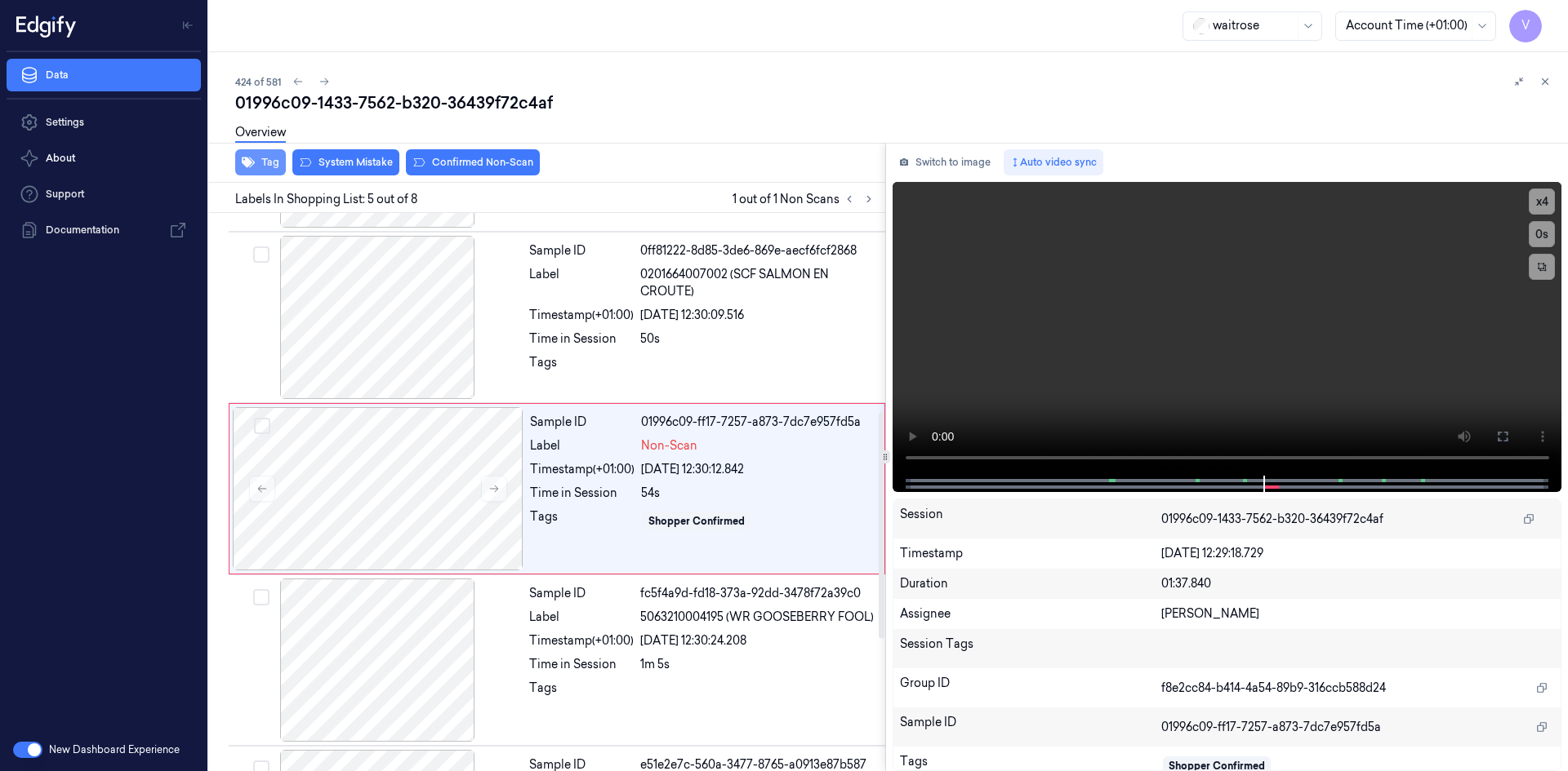
scroll to position [491, 0]
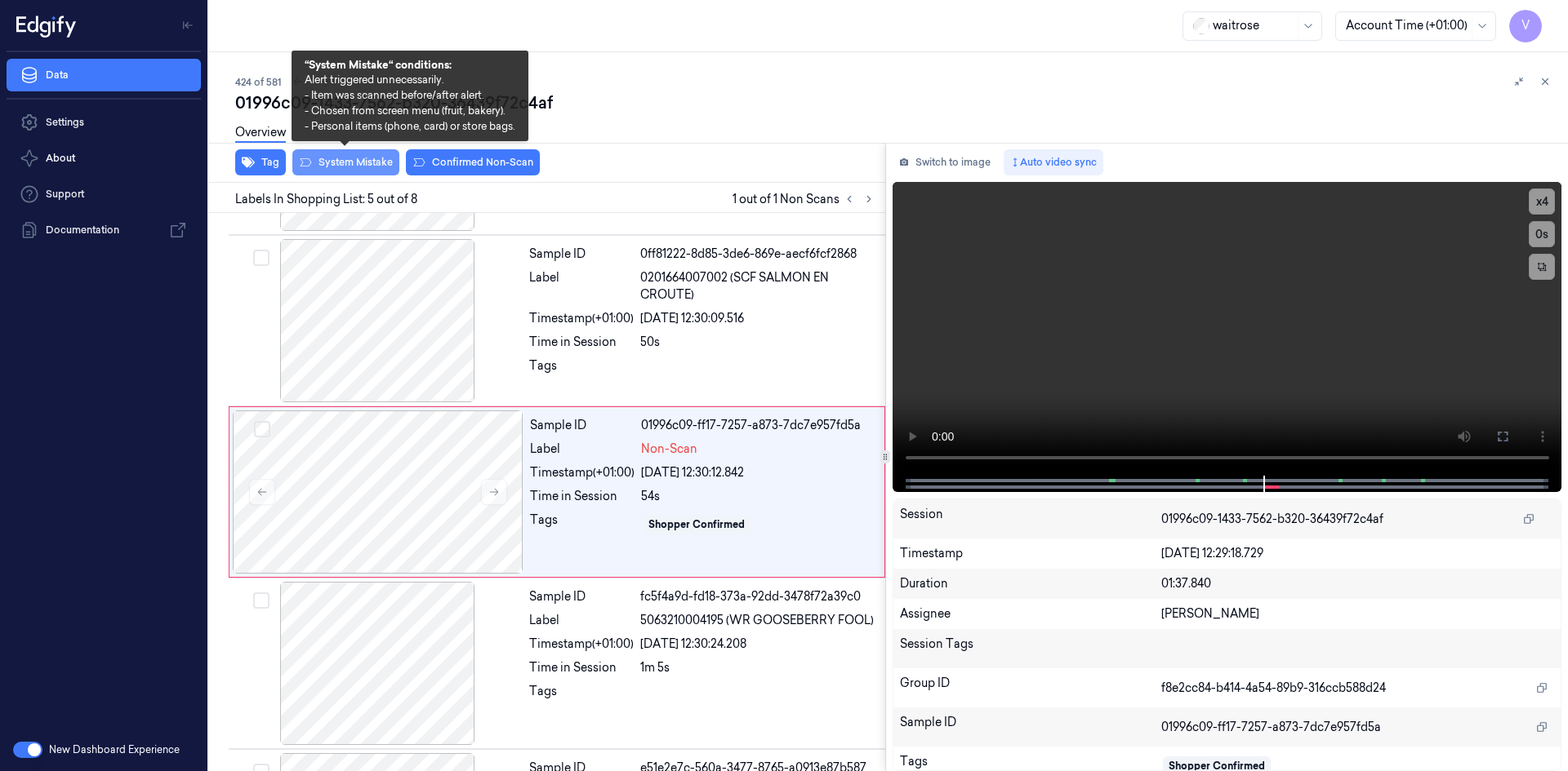
click at [367, 164] on button "System Mistake" at bounding box center [346, 162] width 107 height 26
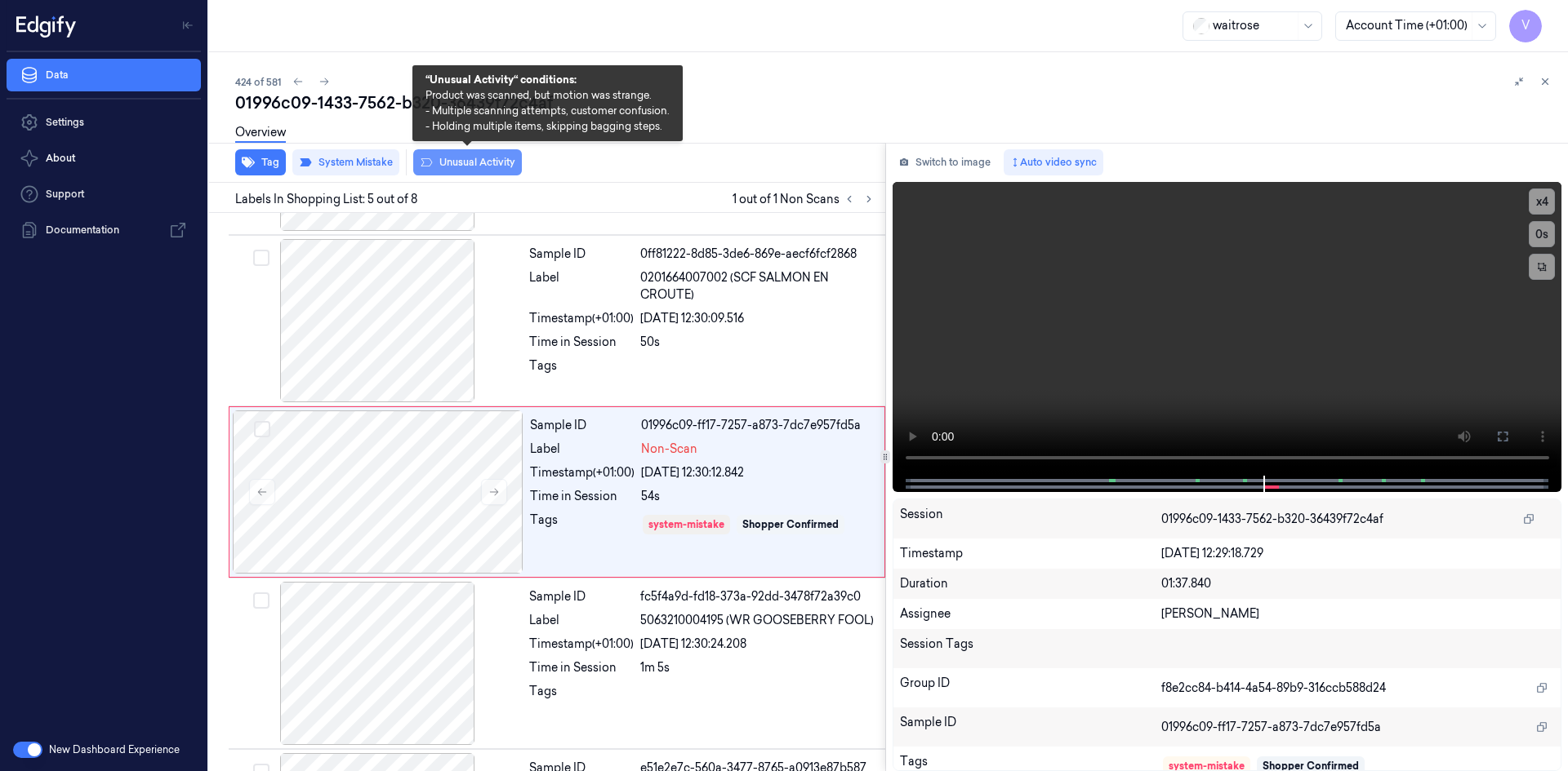
click at [479, 162] on button "Unusual Activity" at bounding box center [467, 162] width 109 height 26
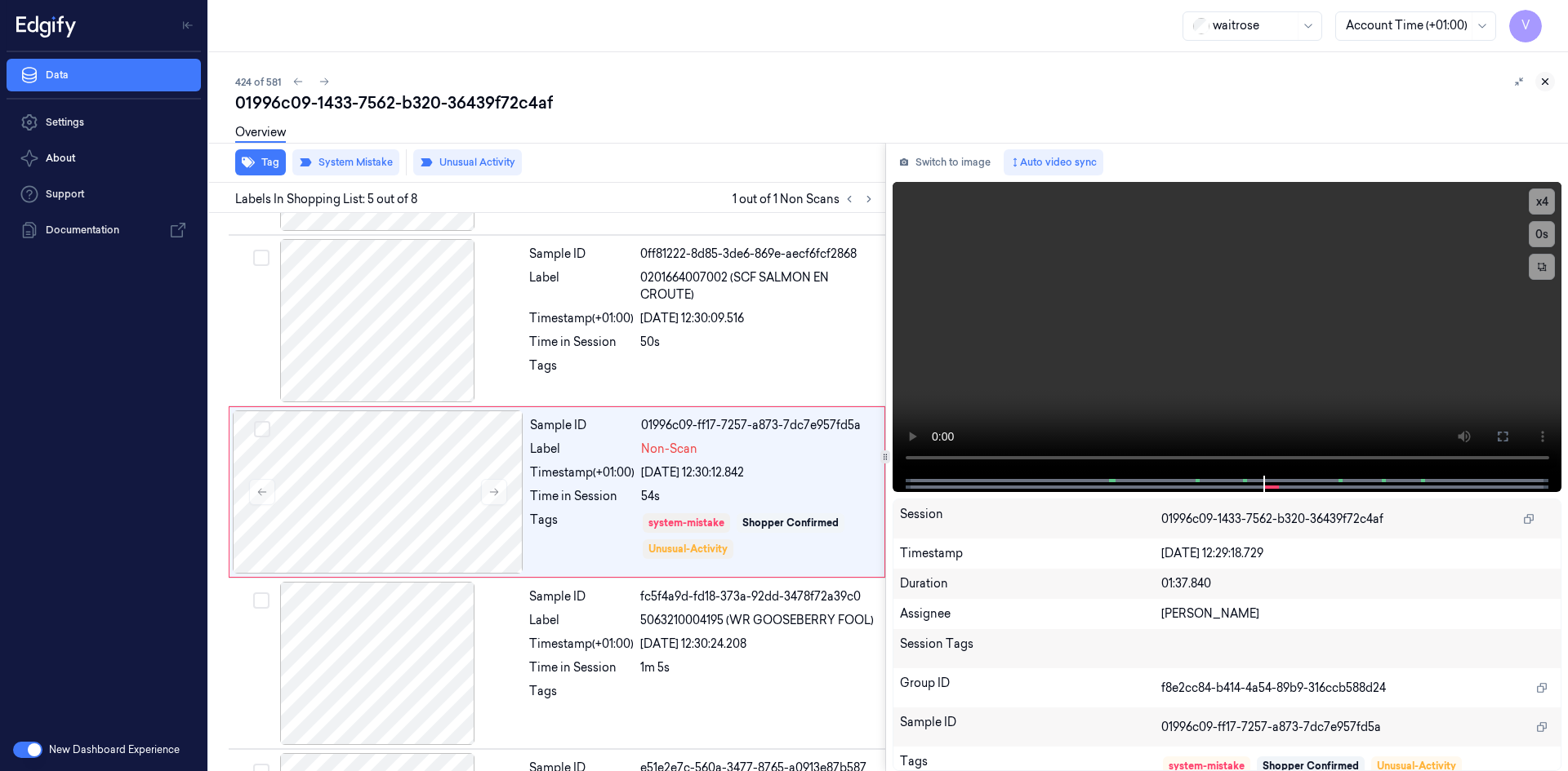
click at [1543, 81] on icon at bounding box center [1546, 82] width 12 height 12
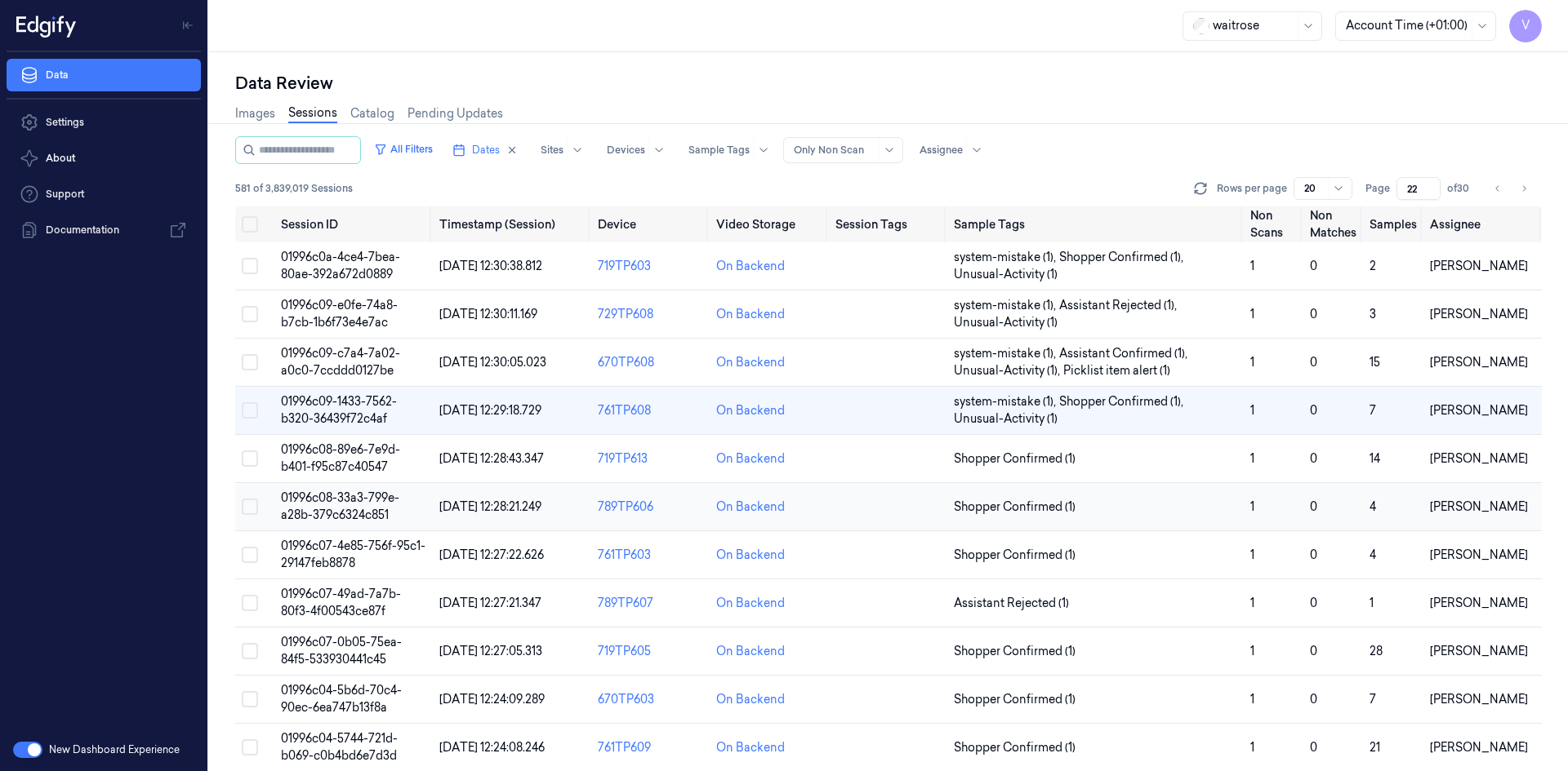
click at [343, 509] on span "01996c08-33a3-799e-a28b-379c6324c851" at bounding box center [340, 506] width 119 height 32
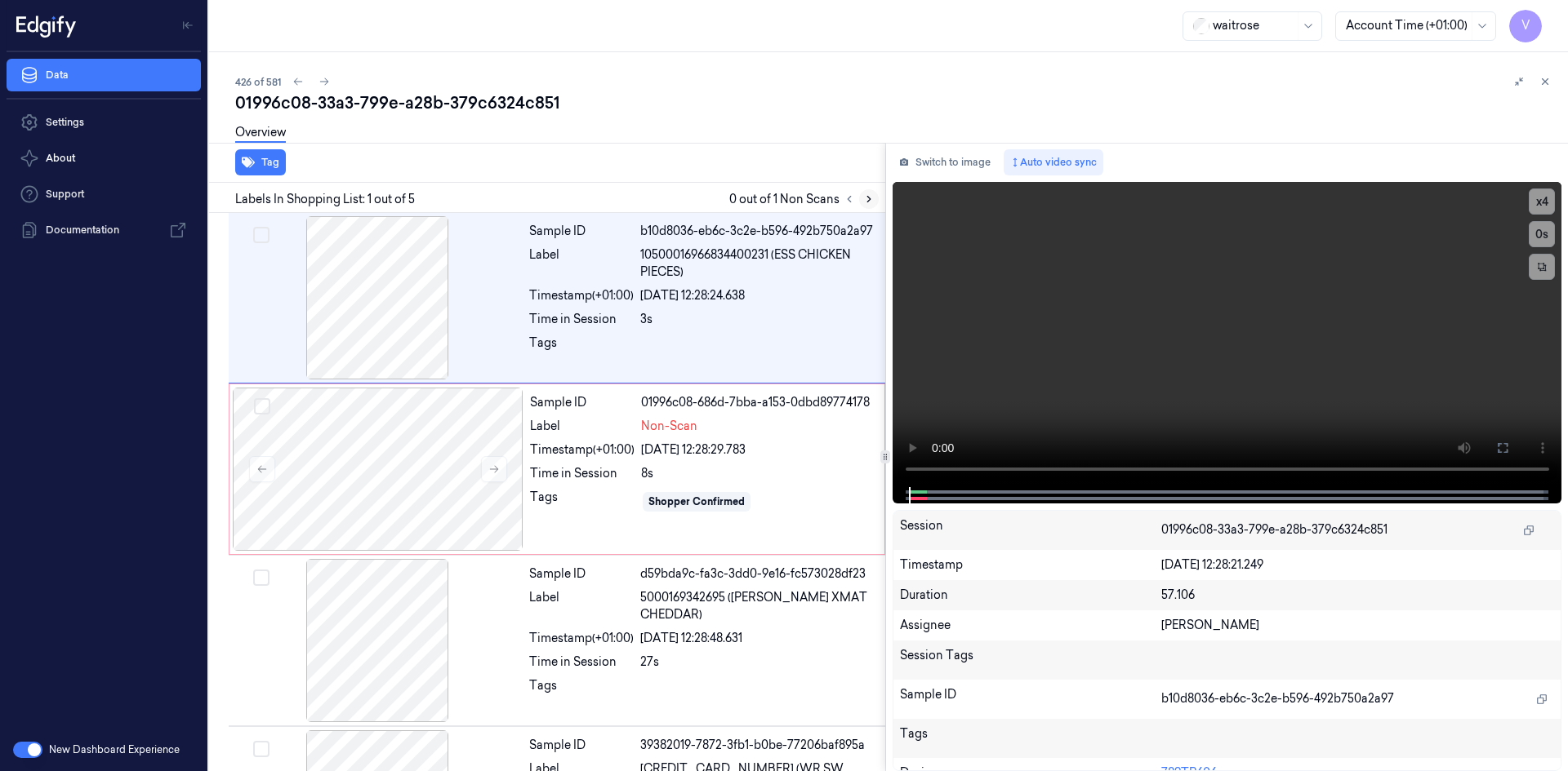
click at [864, 202] on icon at bounding box center [869, 200] width 12 height 12
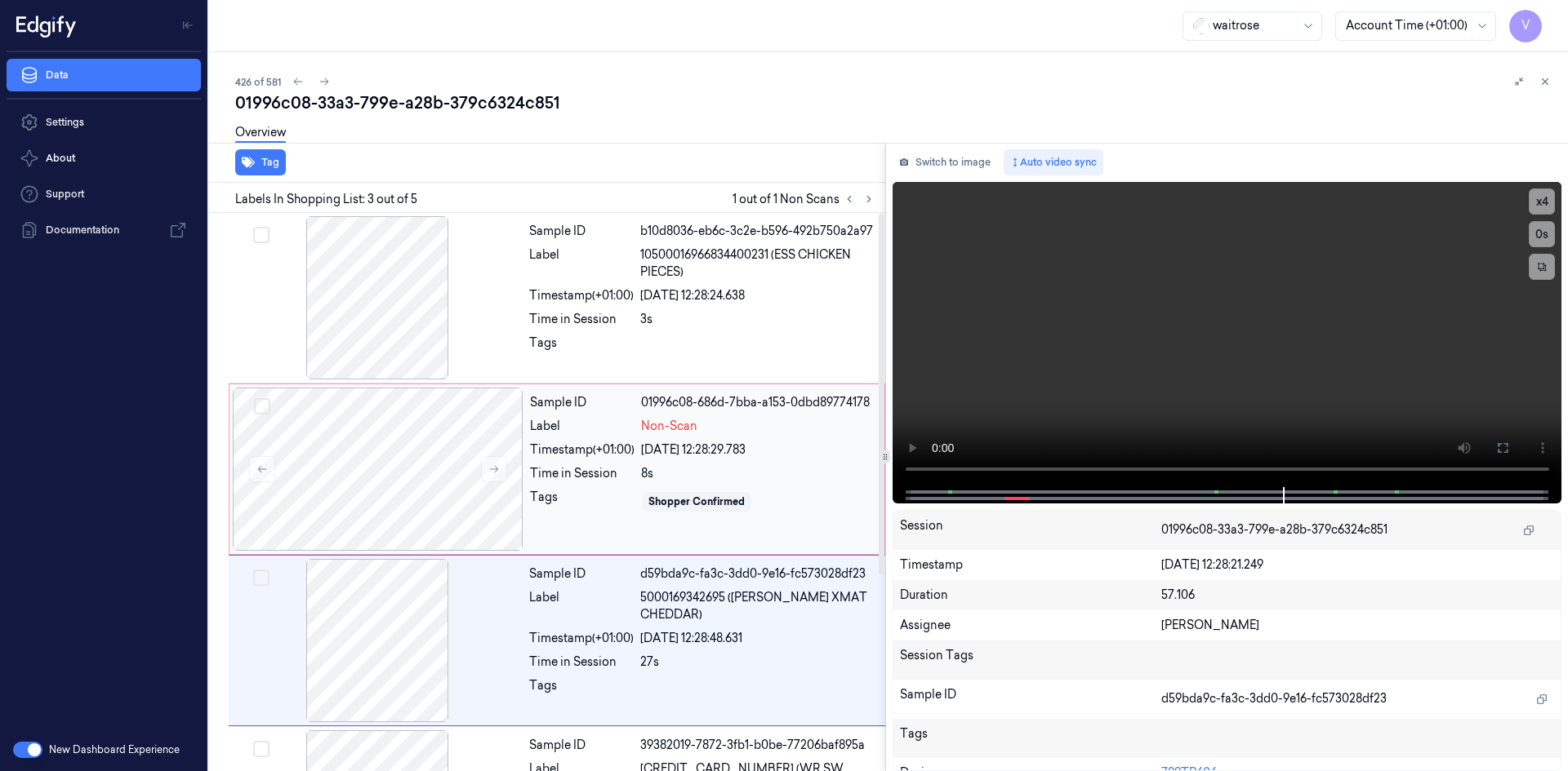
click at [573, 426] on div "Label" at bounding box center [582, 427] width 104 height 17
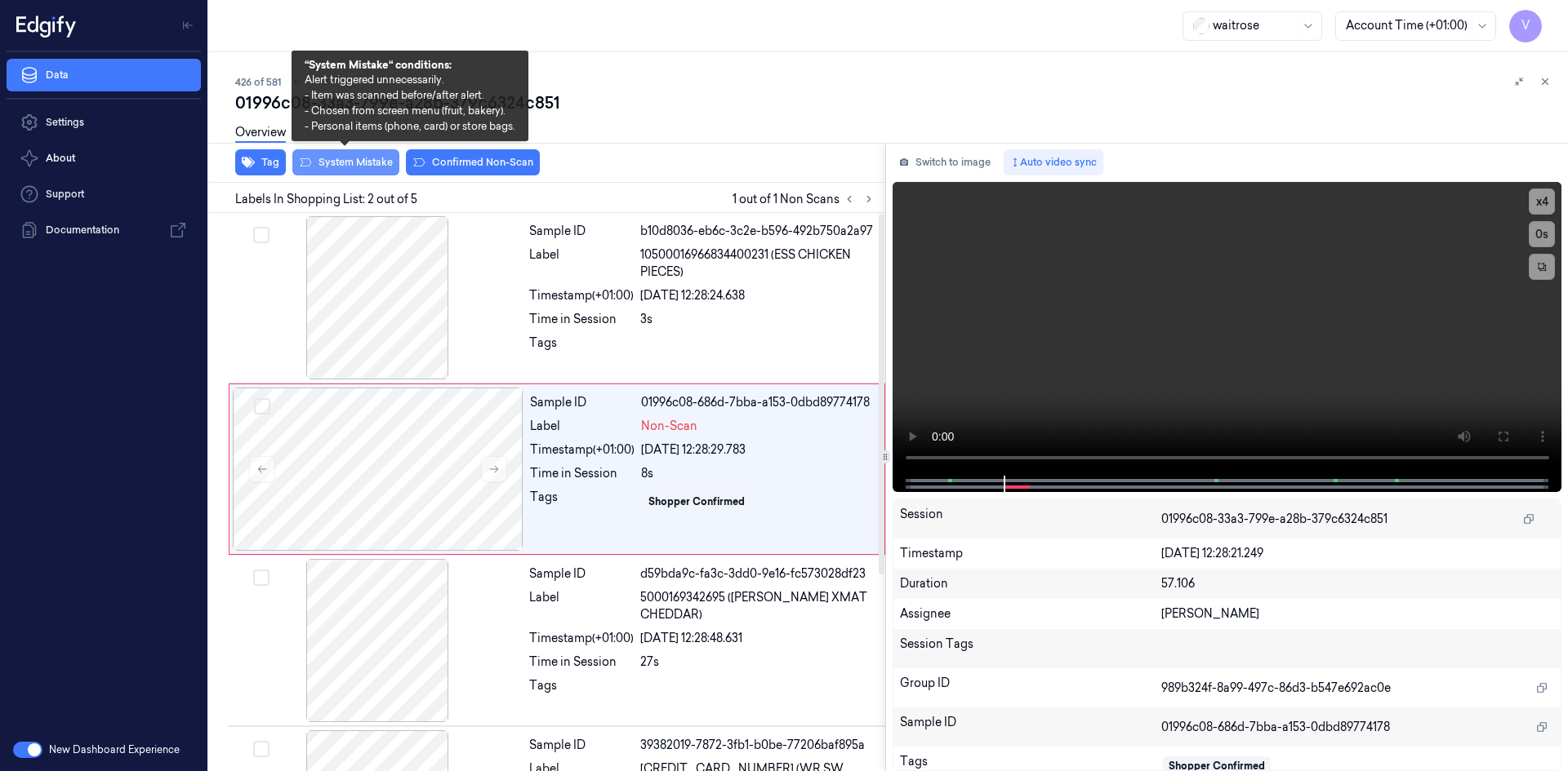
click at [363, 170] on button "System Mistake" at bounding box center [346, 162] width 107 height 26
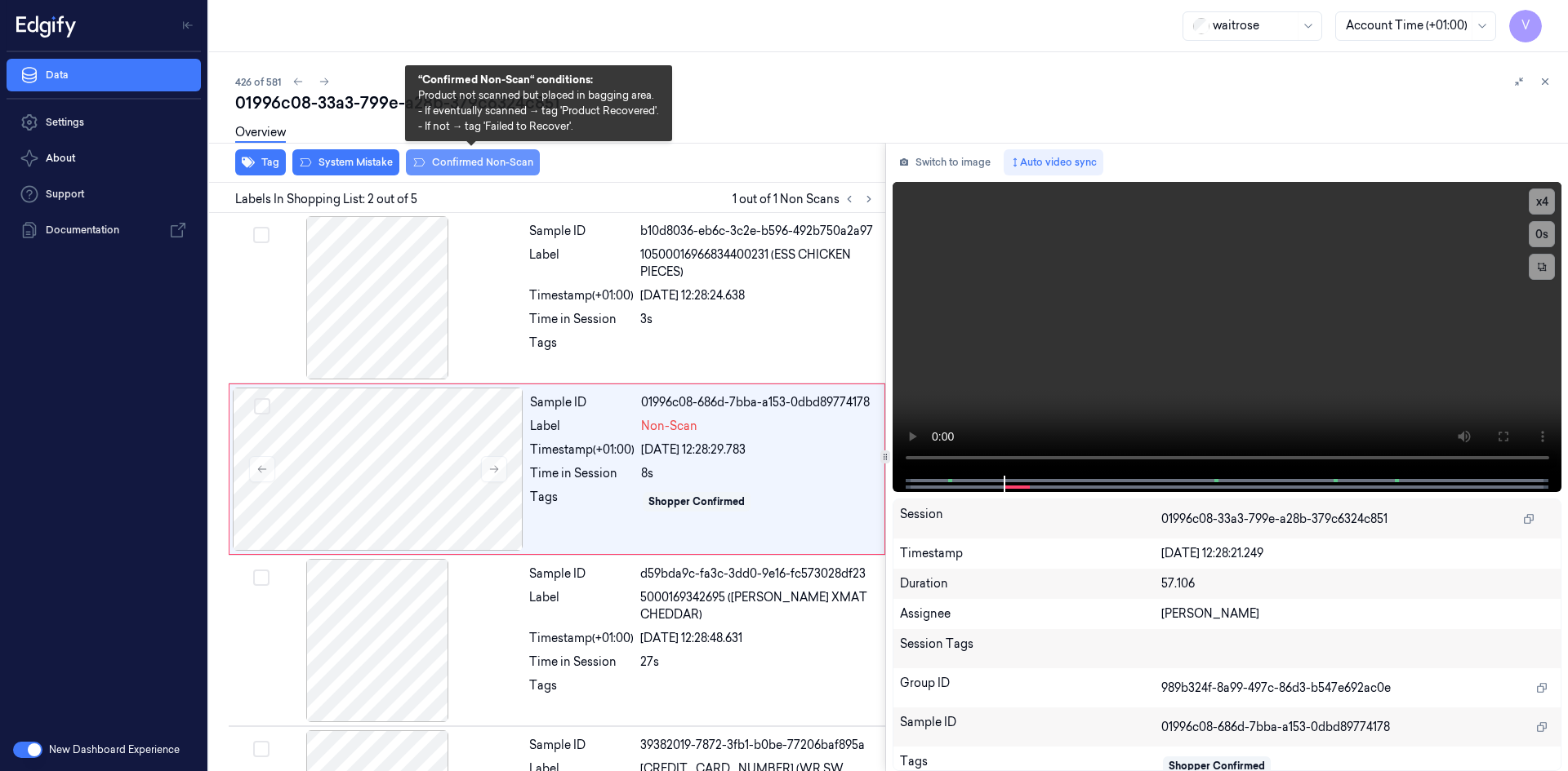
click at [471, 162] on button "Confirmed Non-Scan" at bounding box center [472, 162] width 134 height 26
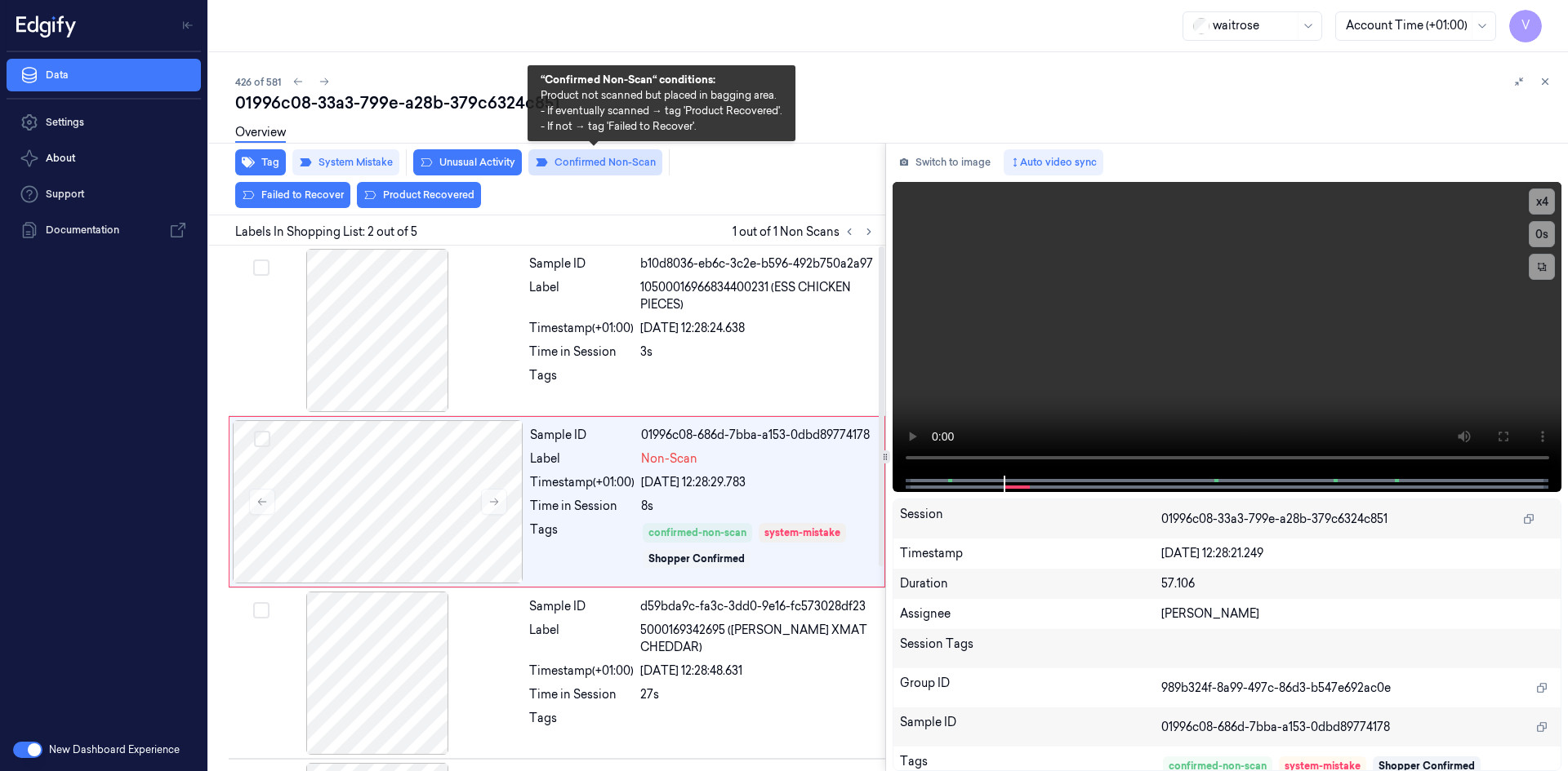
click at [610, 164] on button "Confirmed Non-Scan" at bounding box center [595, 162] width 134 height 26
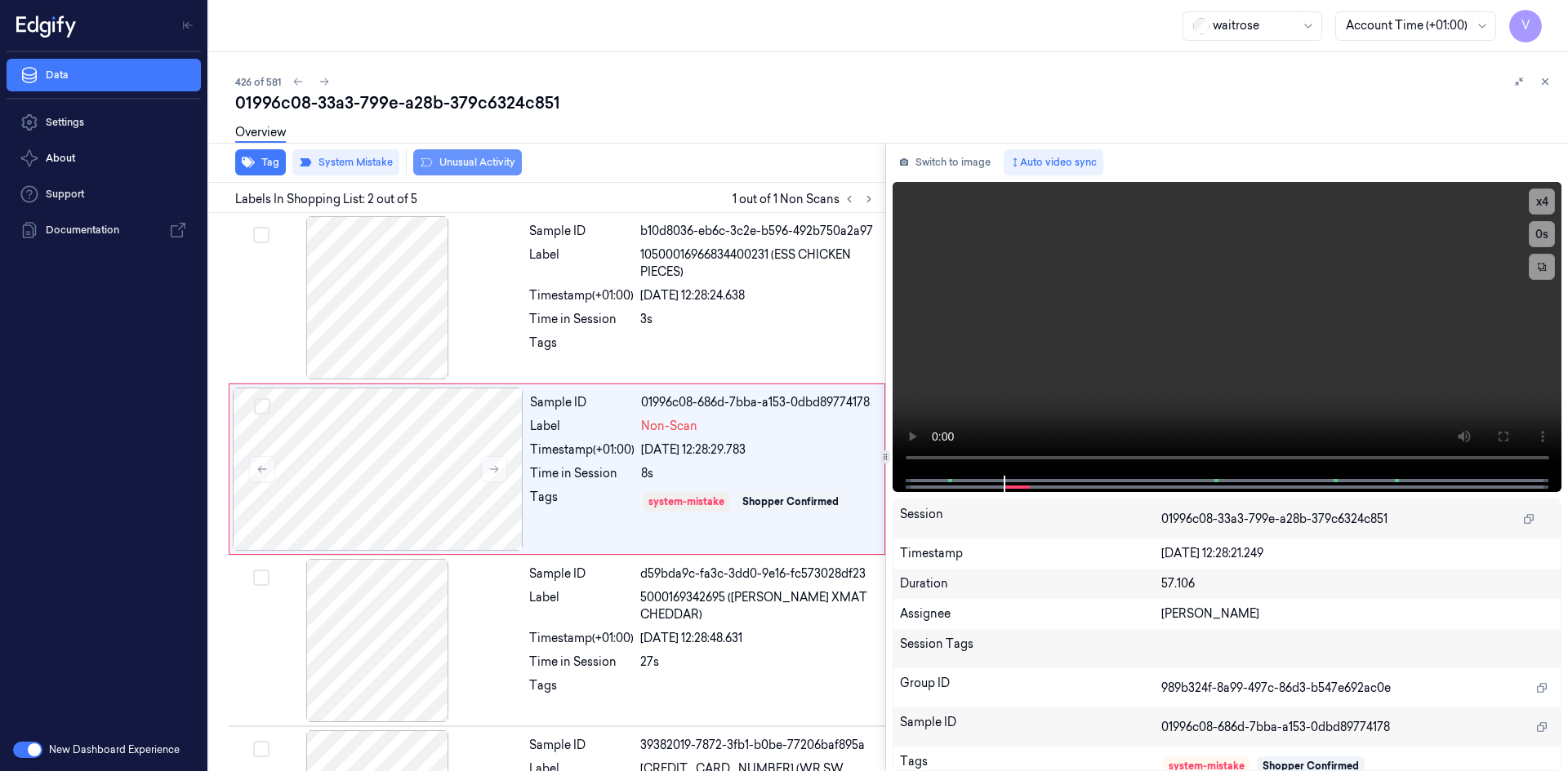
click at [480, 165] on button "Unusual Activity" at bounding box center [467, 162] width 109 height 26
click at [489, 458] on button at bounding box center [493, 469] width 26 height 26
click at [496, 464] on icon at bounding box center [494, 470] width 12 height 12
click at [499, 467] on icon at bounding box center [494, 470] width 12 height 12
click at [1547, 82] on icon at bounding box center [1546, 82] width 12 height 12
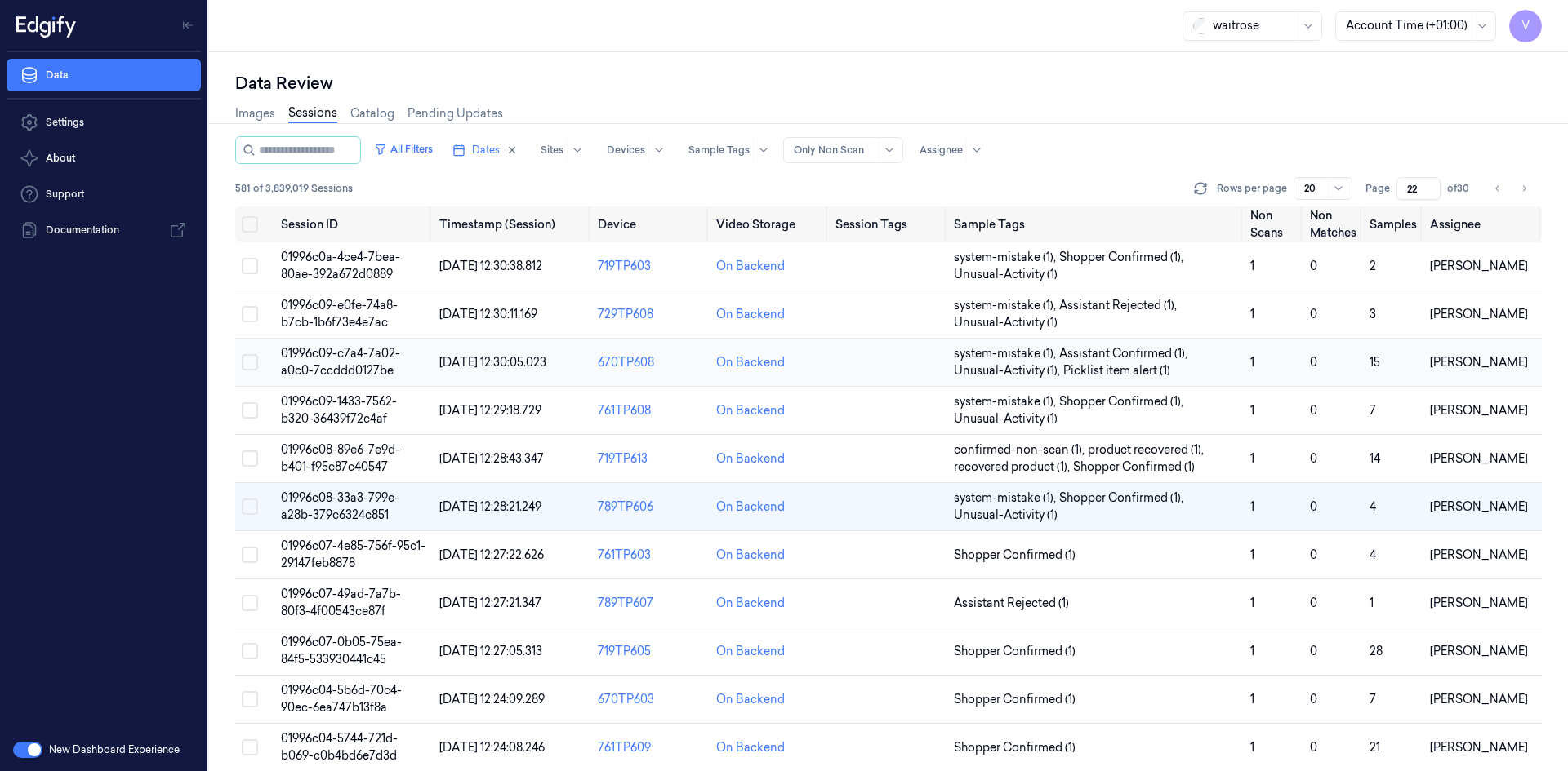
scroll to position [18, 0]
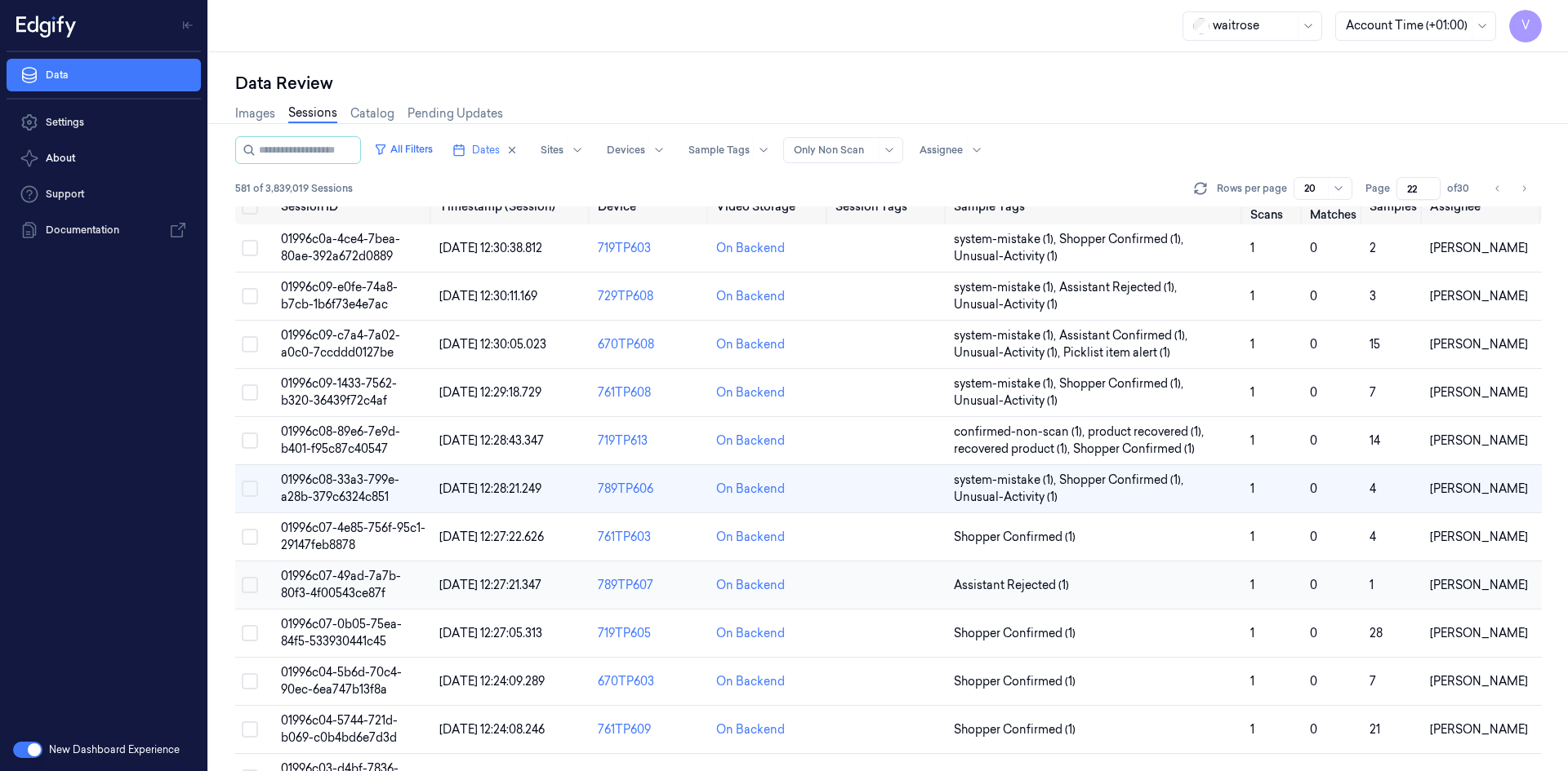
click at [337, 582] on span "01996c07-49ad-7a7b-80f3-4f00543ce87f" at bounding box center [341, 585] width 120 height 32
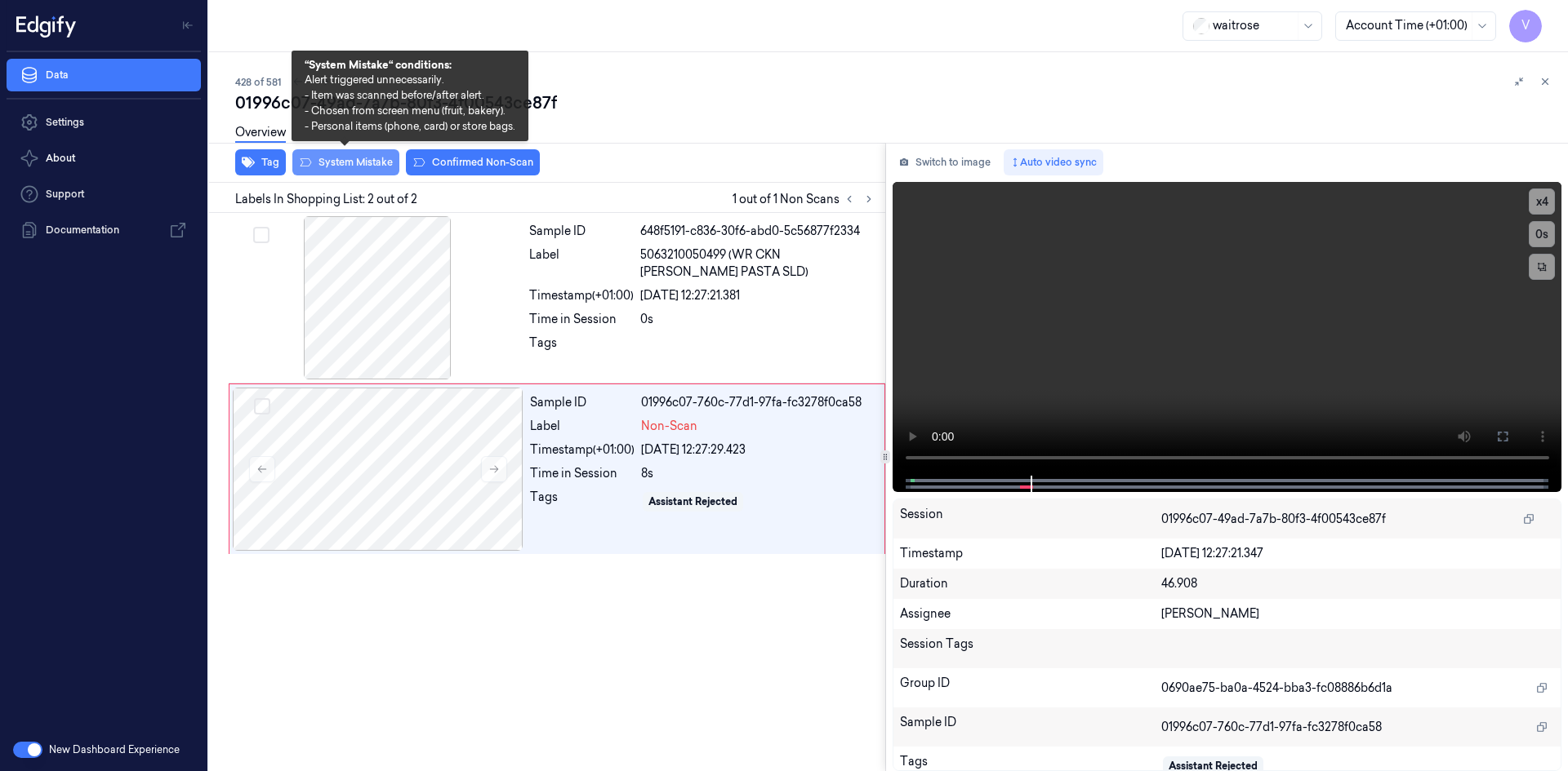
click at [372, 163] on button "System Mistake" at bounding box center [346, 162] width 107 height 26
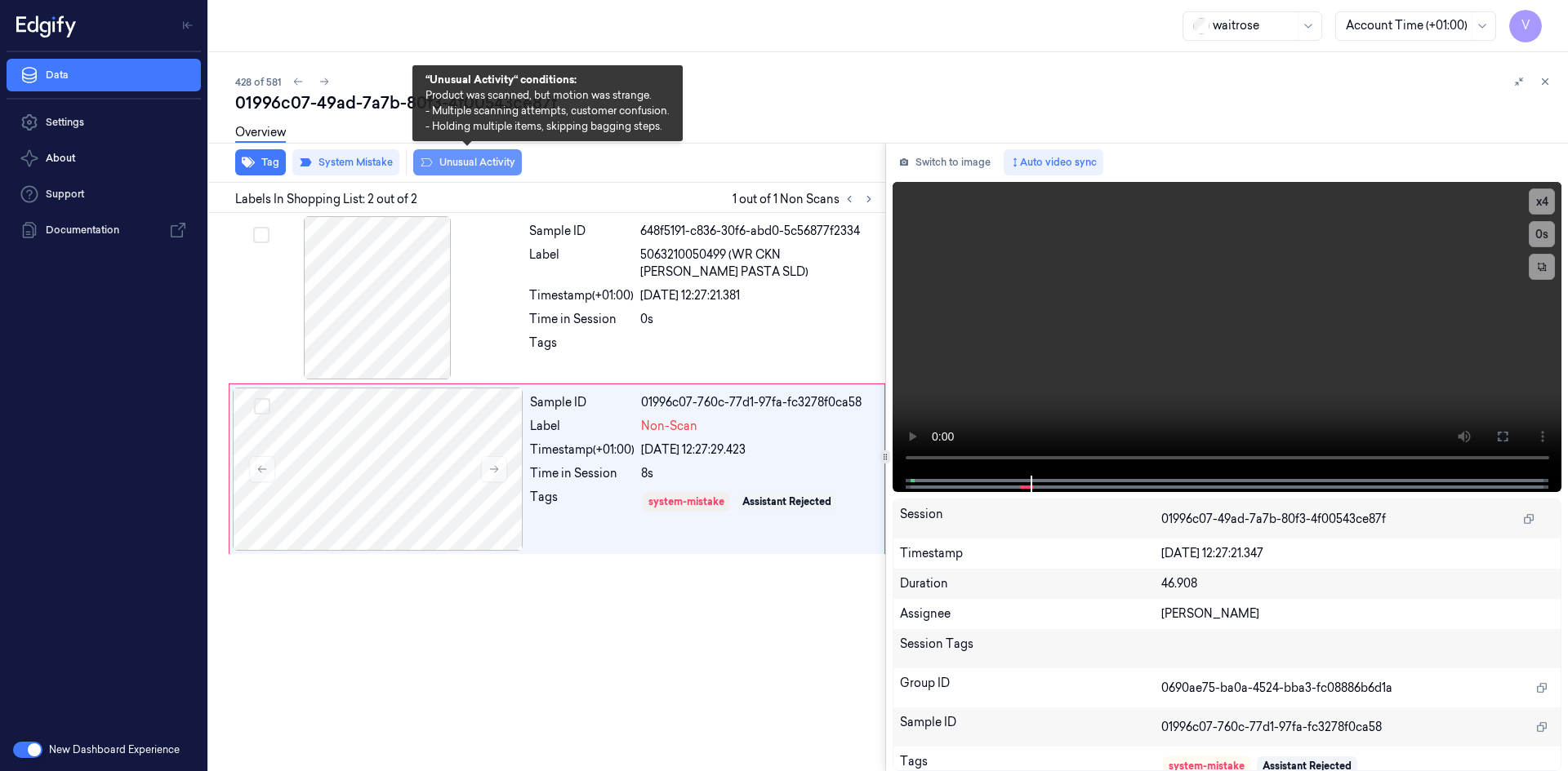
click at [466, 162] on button "Unusual Activity" at bounding box center [467, 162] width 109 height 26
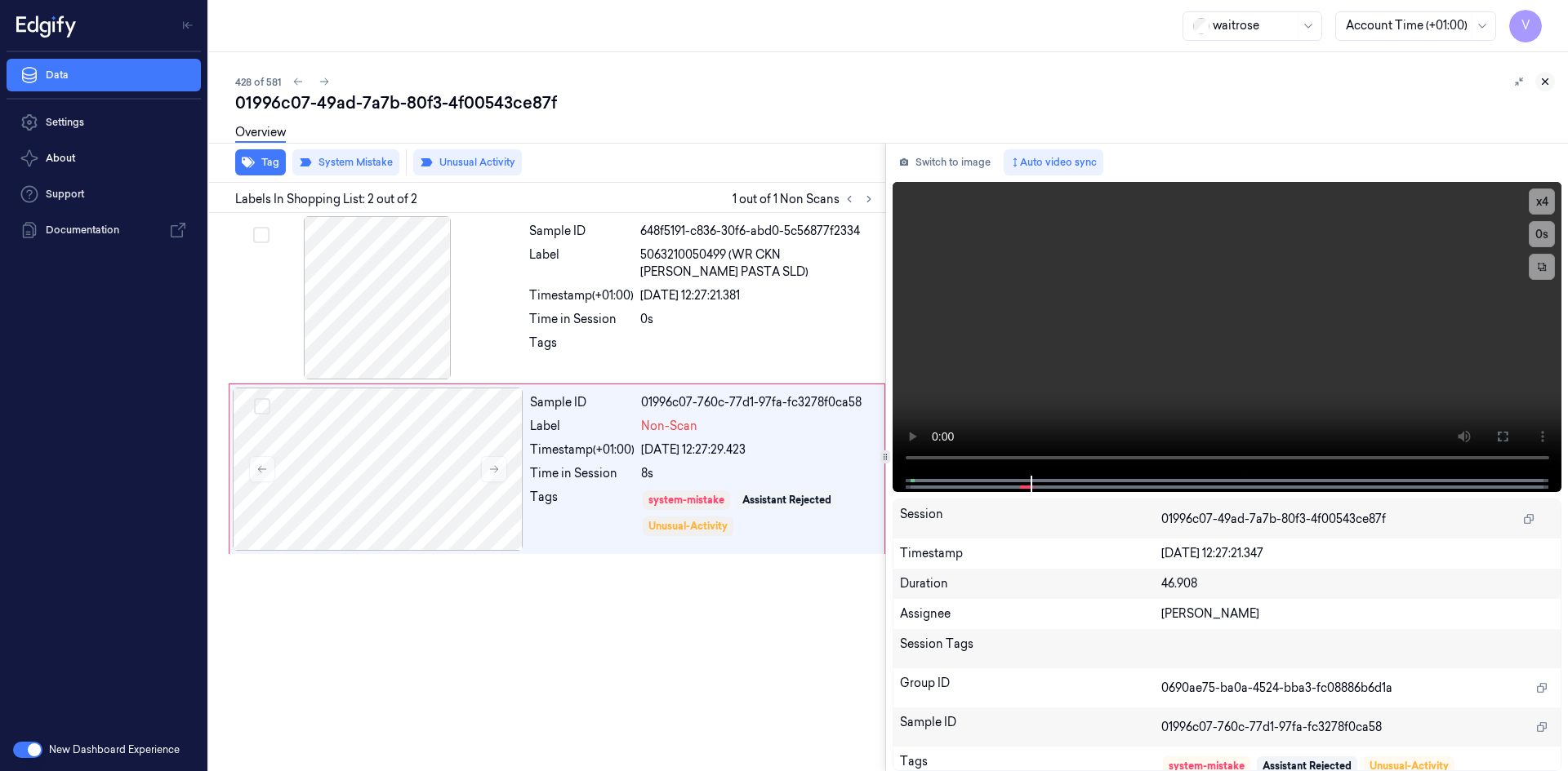
click at [1545, 79] on icon at bounding box center [1546, 82] width 12 height 12
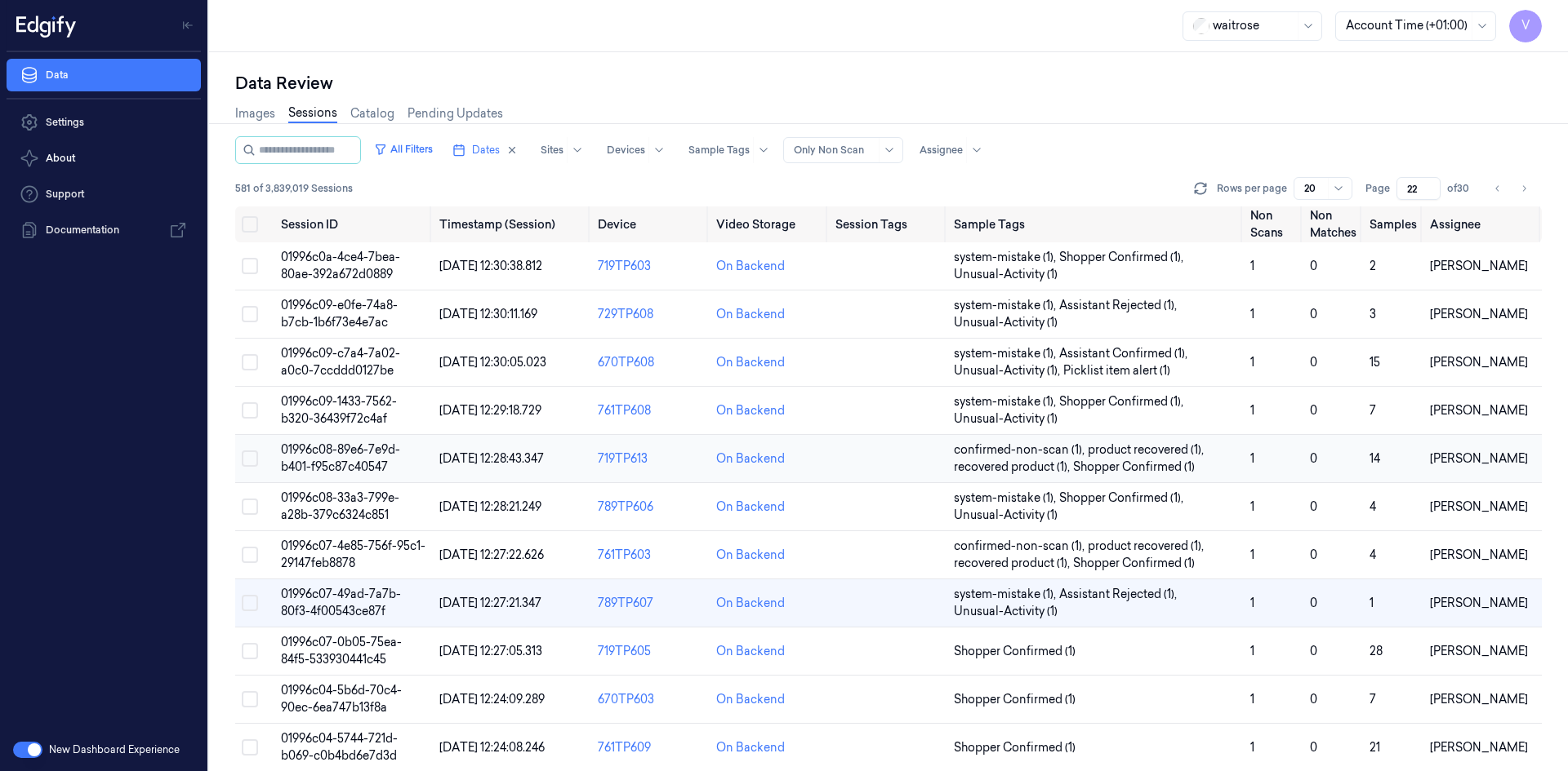
scroll to position [149, 0]
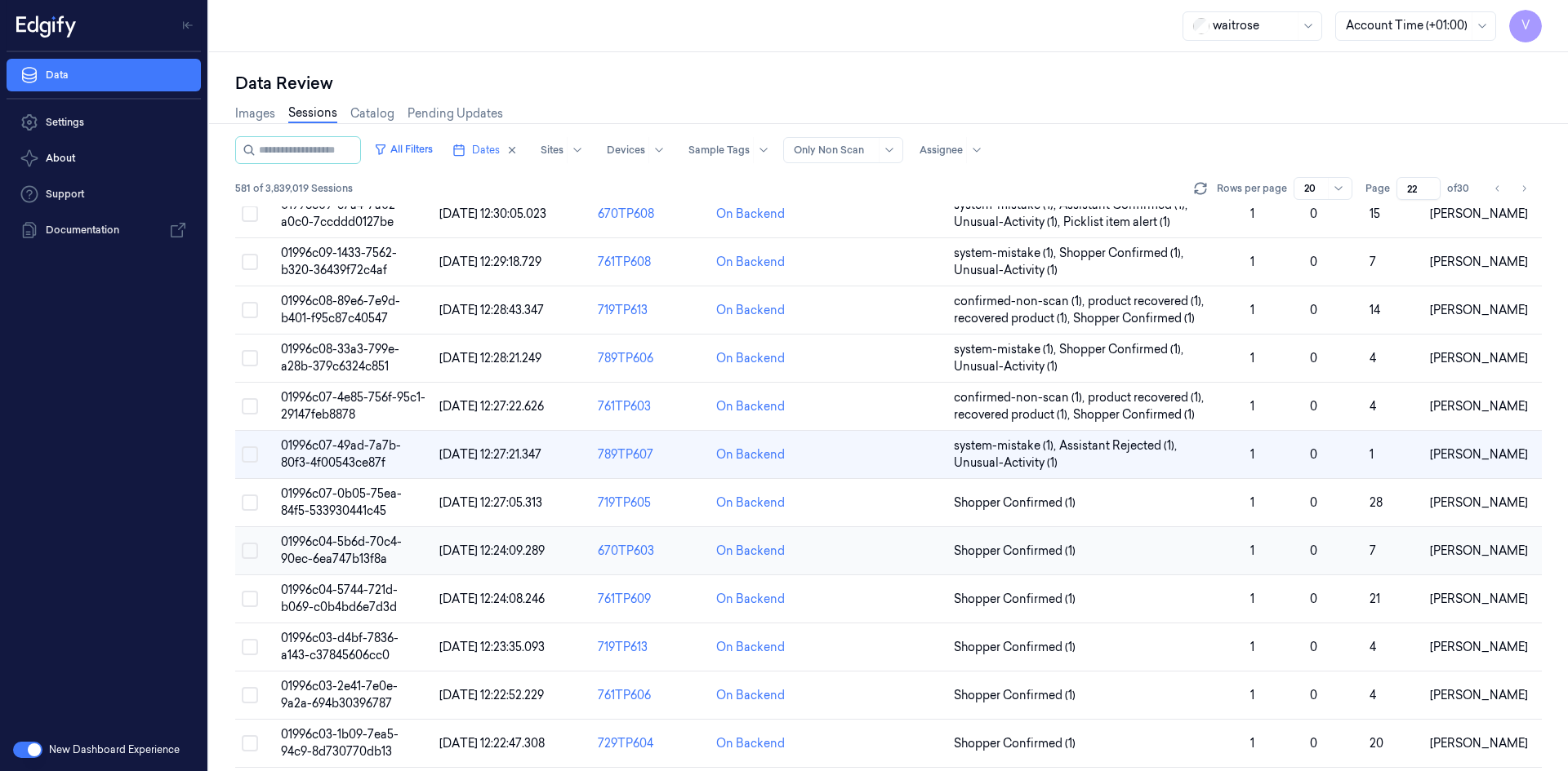
click at [360, 537] on span "01996c04-5b6d-70c4-90ec-6ea747b13f8a" at bounding box center [341, 550] width 121 height 32
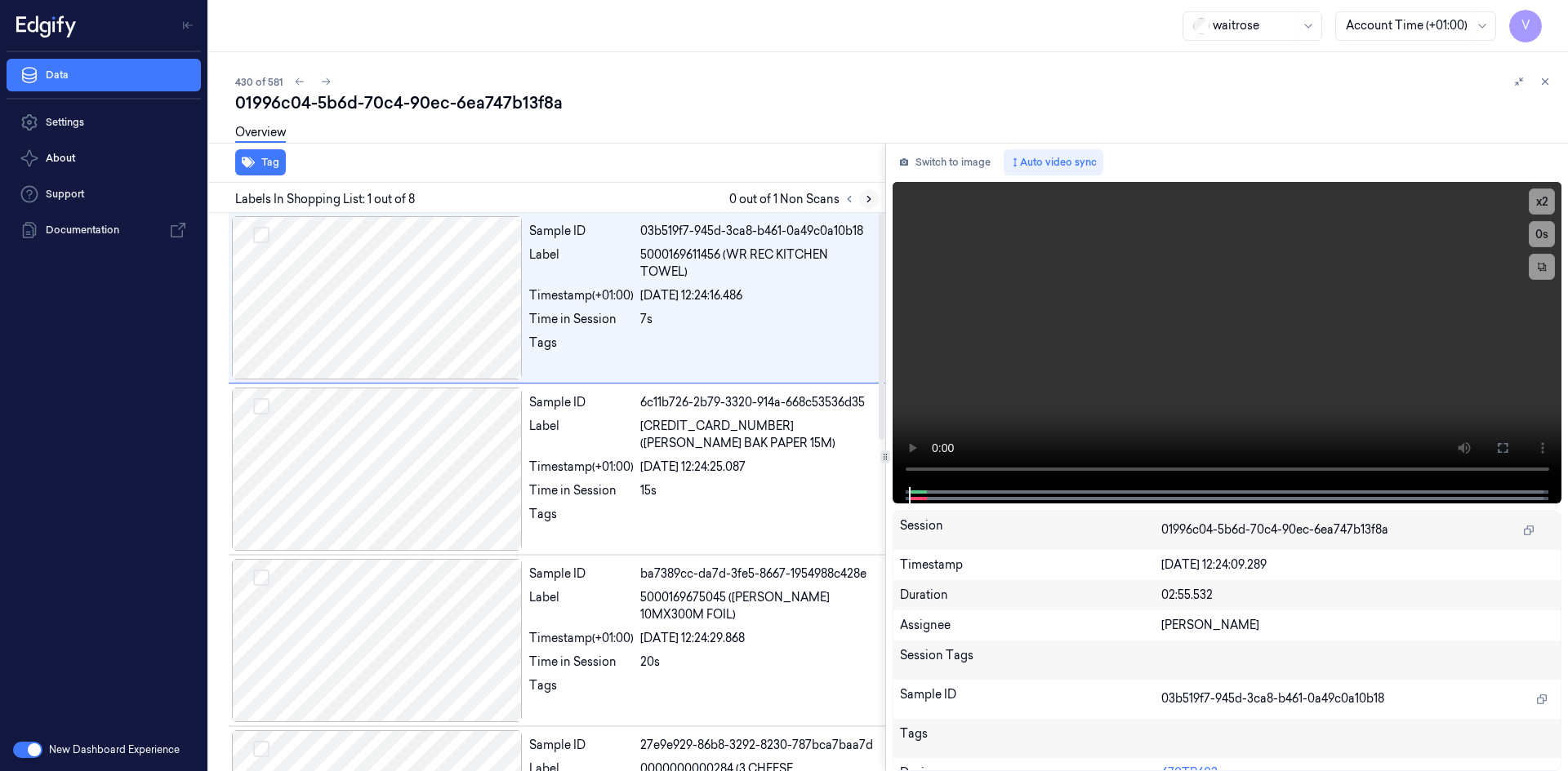
click at [873, 202] on icon at bounding box center [869, 200] width 12 height 12
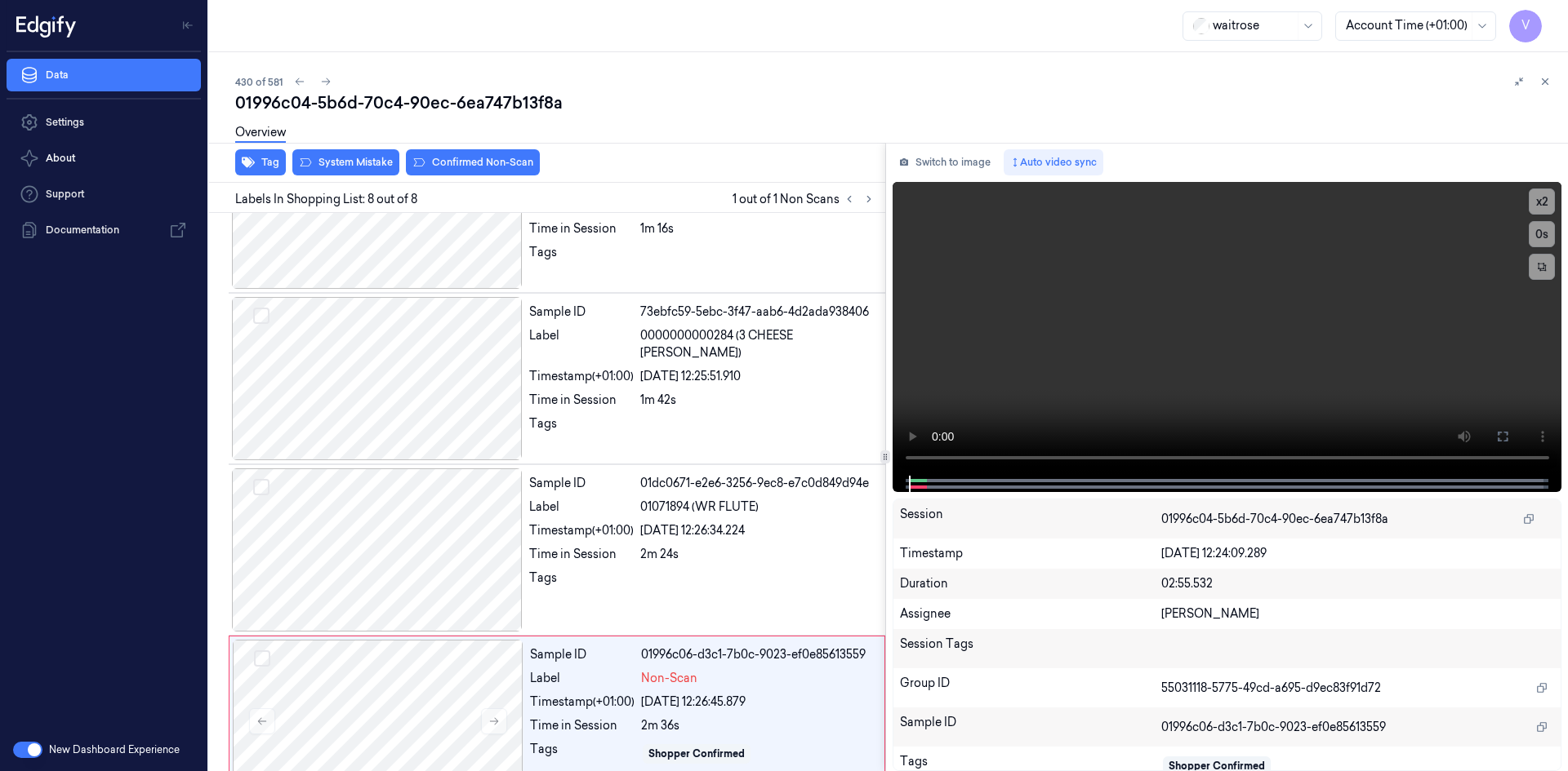
scroll to position [818, 0]
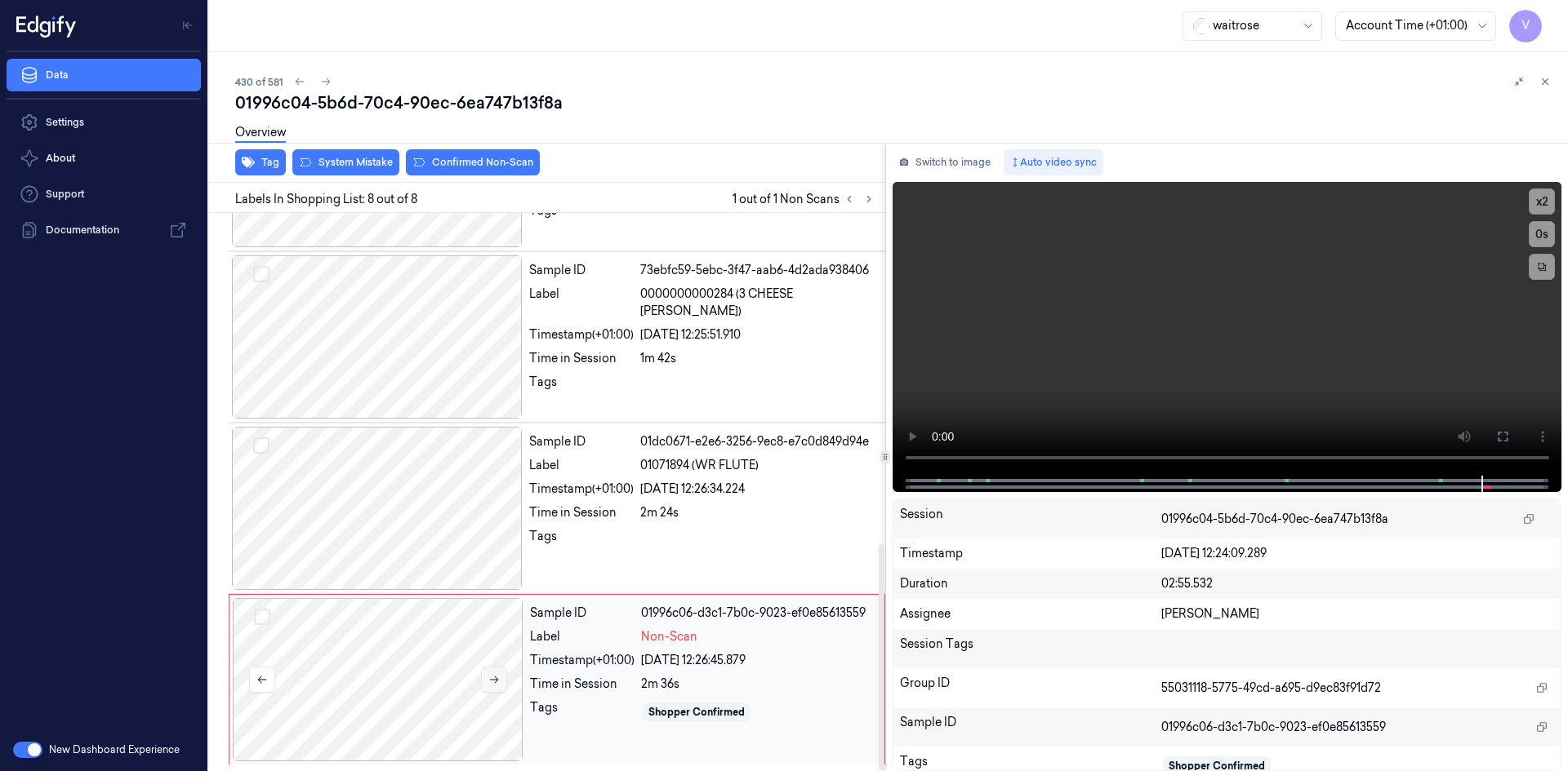
click at [493, 685] on icon at bounding box center [494, 680] width 12 height 12
click at [497, 678] on icon at bounding box center [494, 680] width 12 height 12
click at [1548, 206] on button "x 2" at bounding box center [1542, 201] width 26 height 26
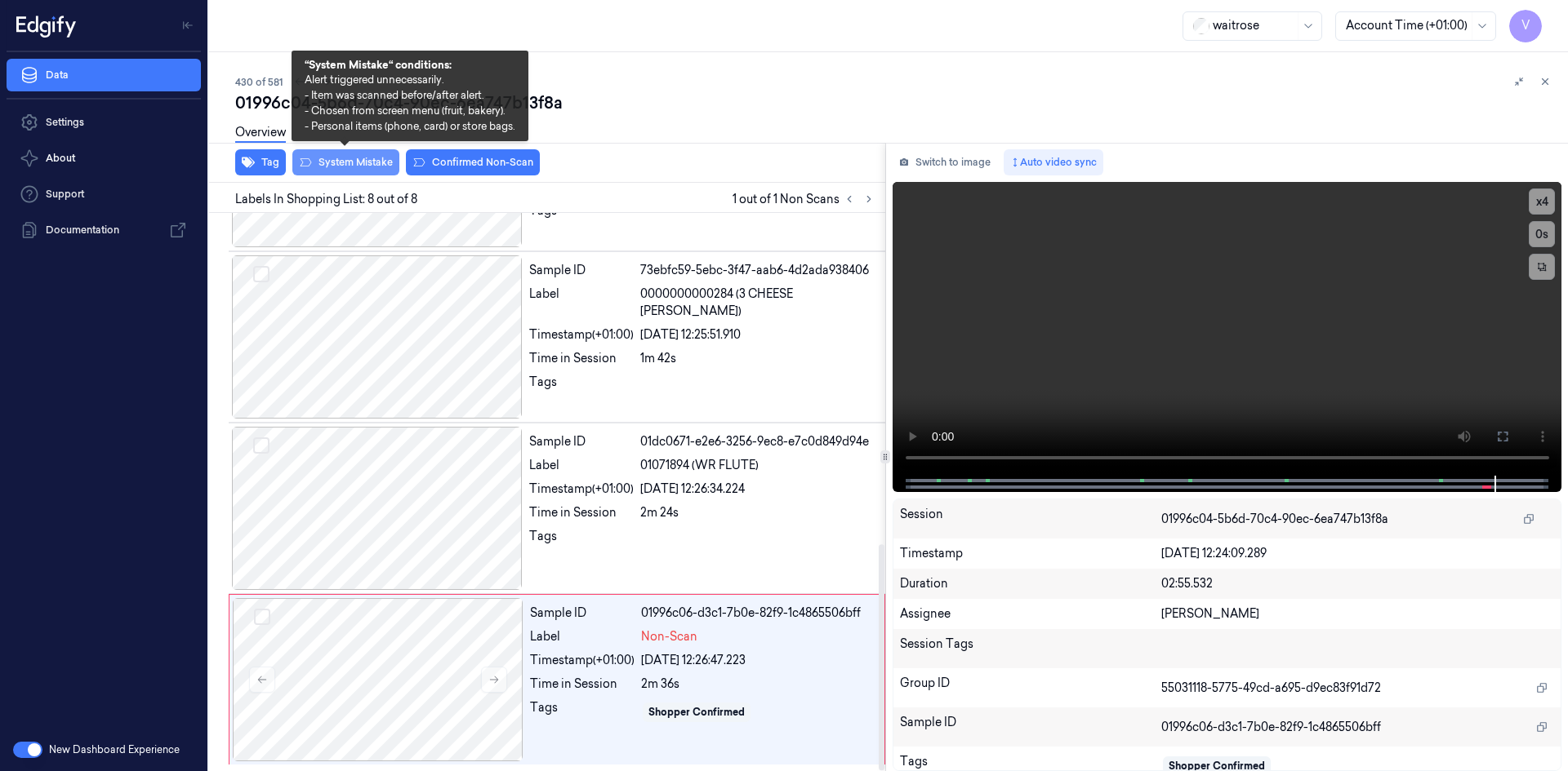
click at [342, 157] on button "System Mistake" at bounding box center [346, 162] width 107 height 26
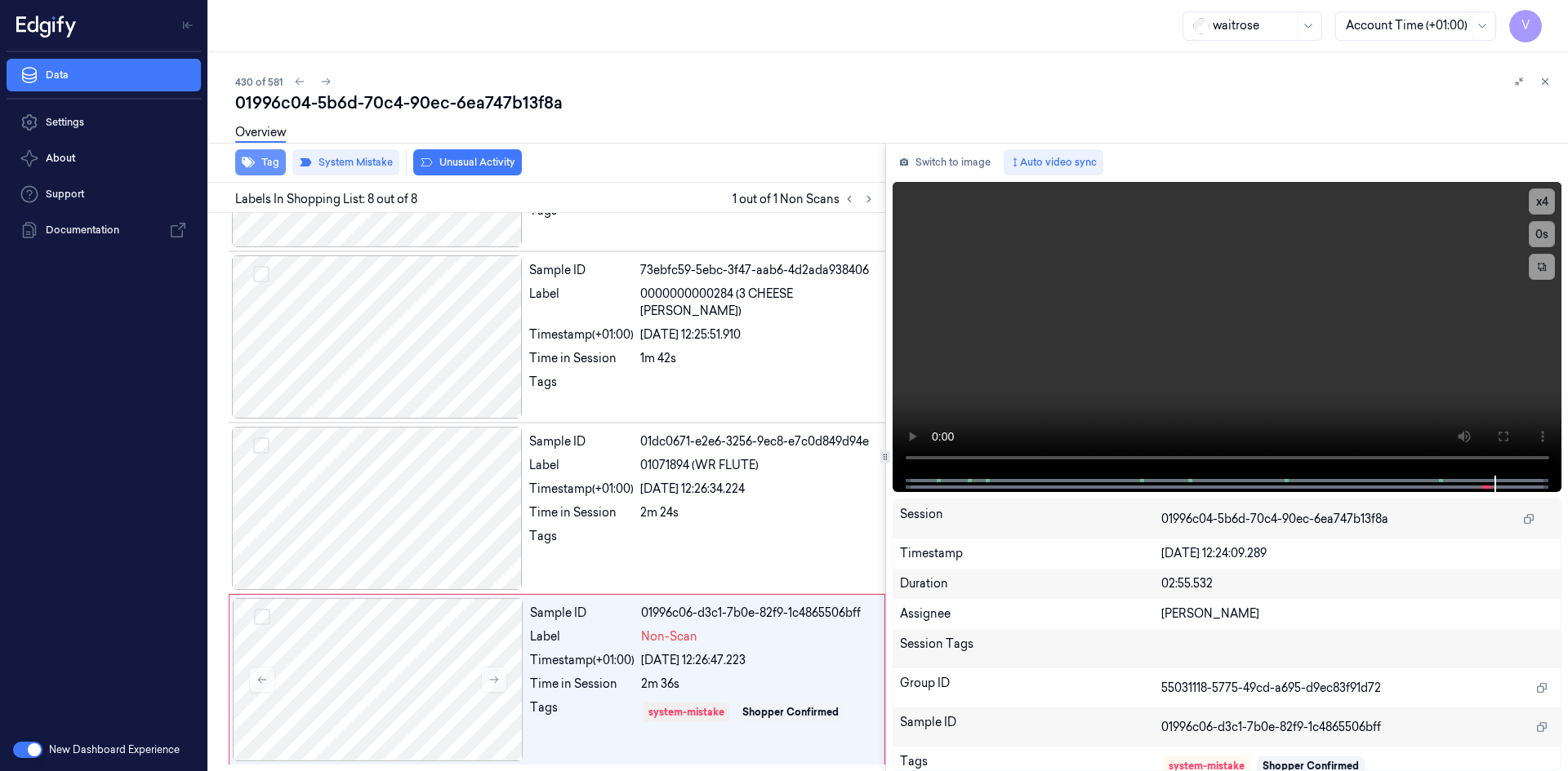
click at [263, 158] on button "Tag" at bounding box center [261, 162] width 50 height 26
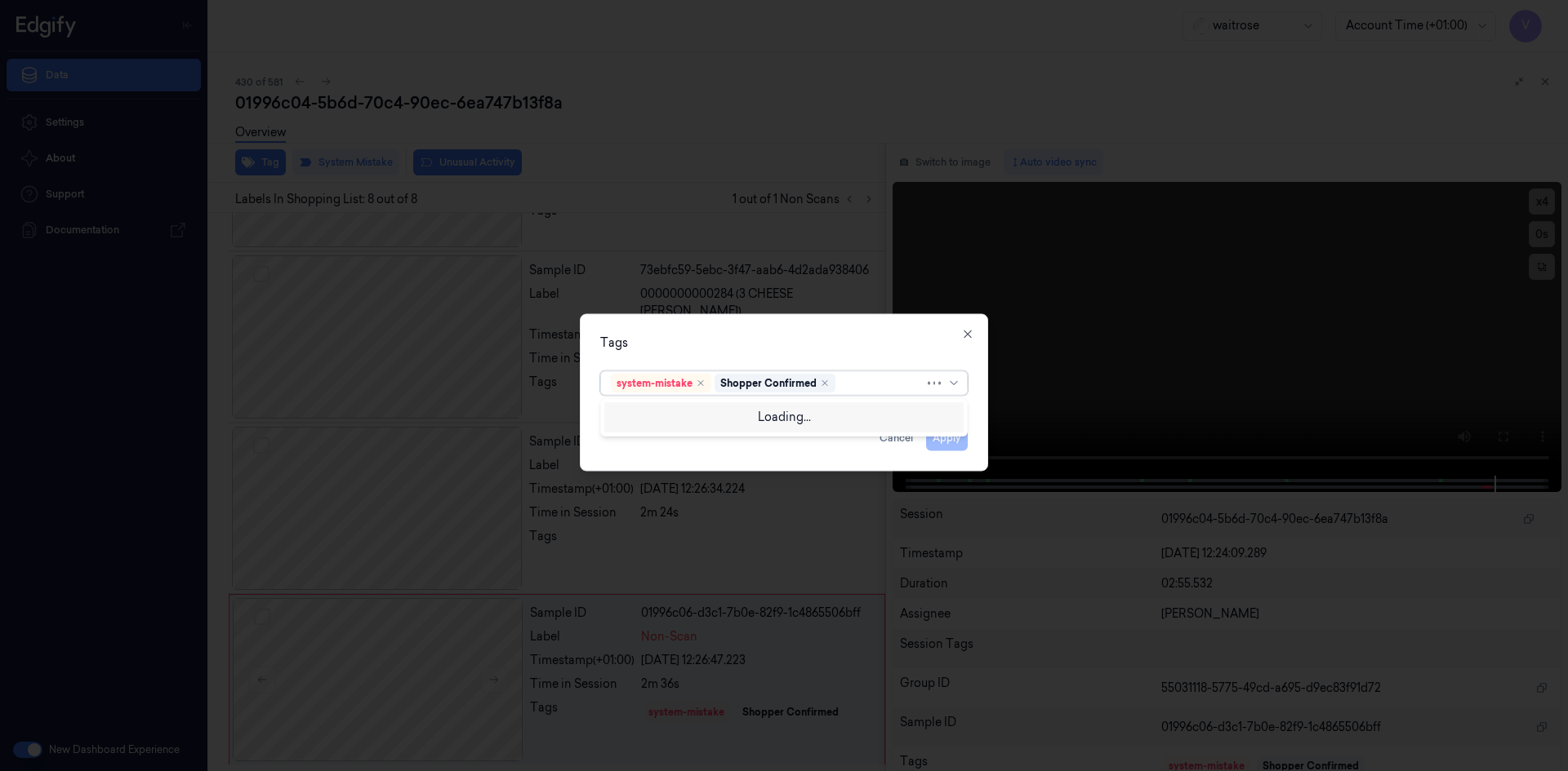
click at [846, 381] on div at bounding box center [882, 383] width 86 height 17
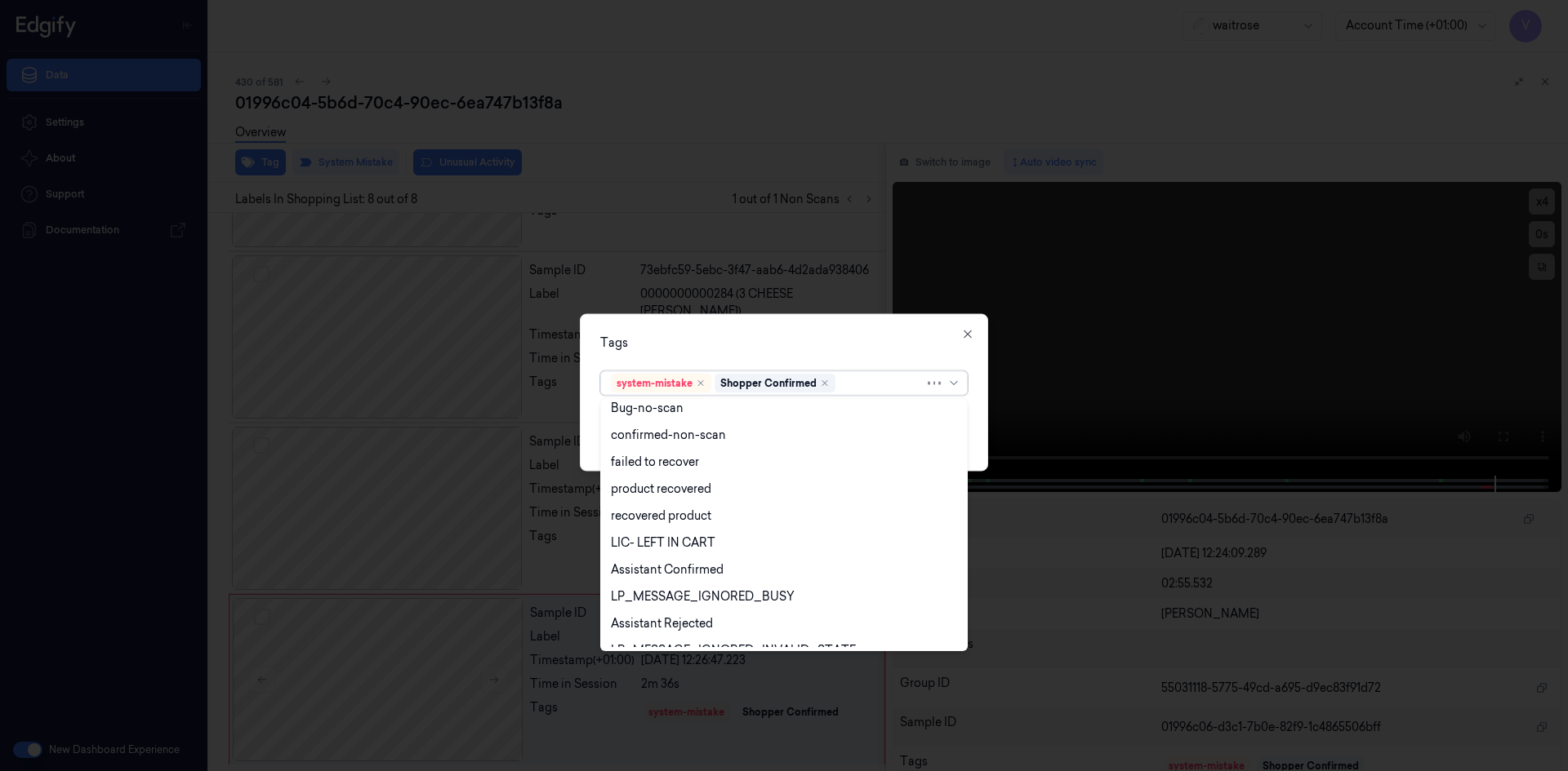
scroll to position [240, 0]
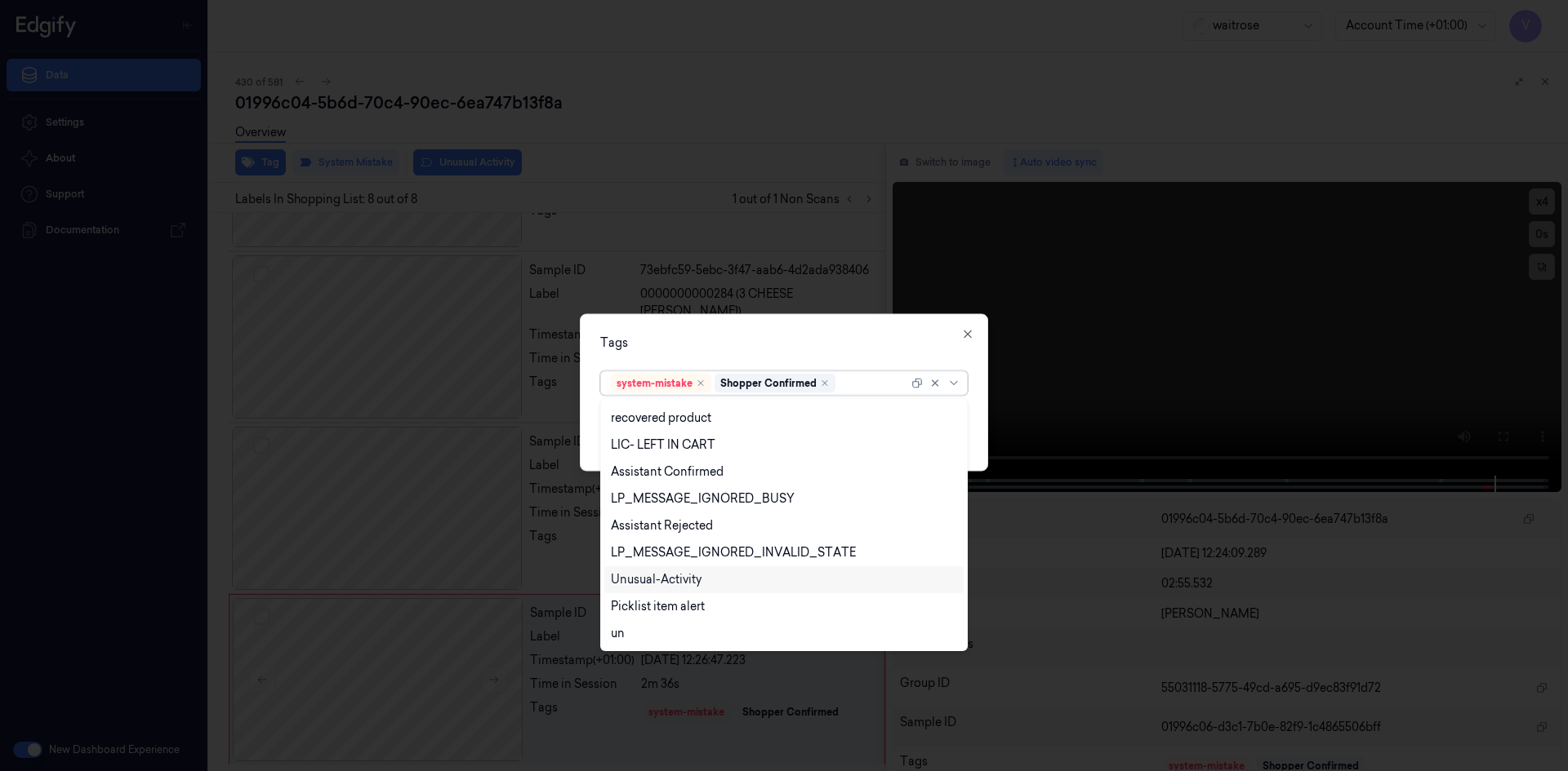
click at [668, 579] on div "Unusual-Activity" at bounding box center [657, 580] width 91 height 17
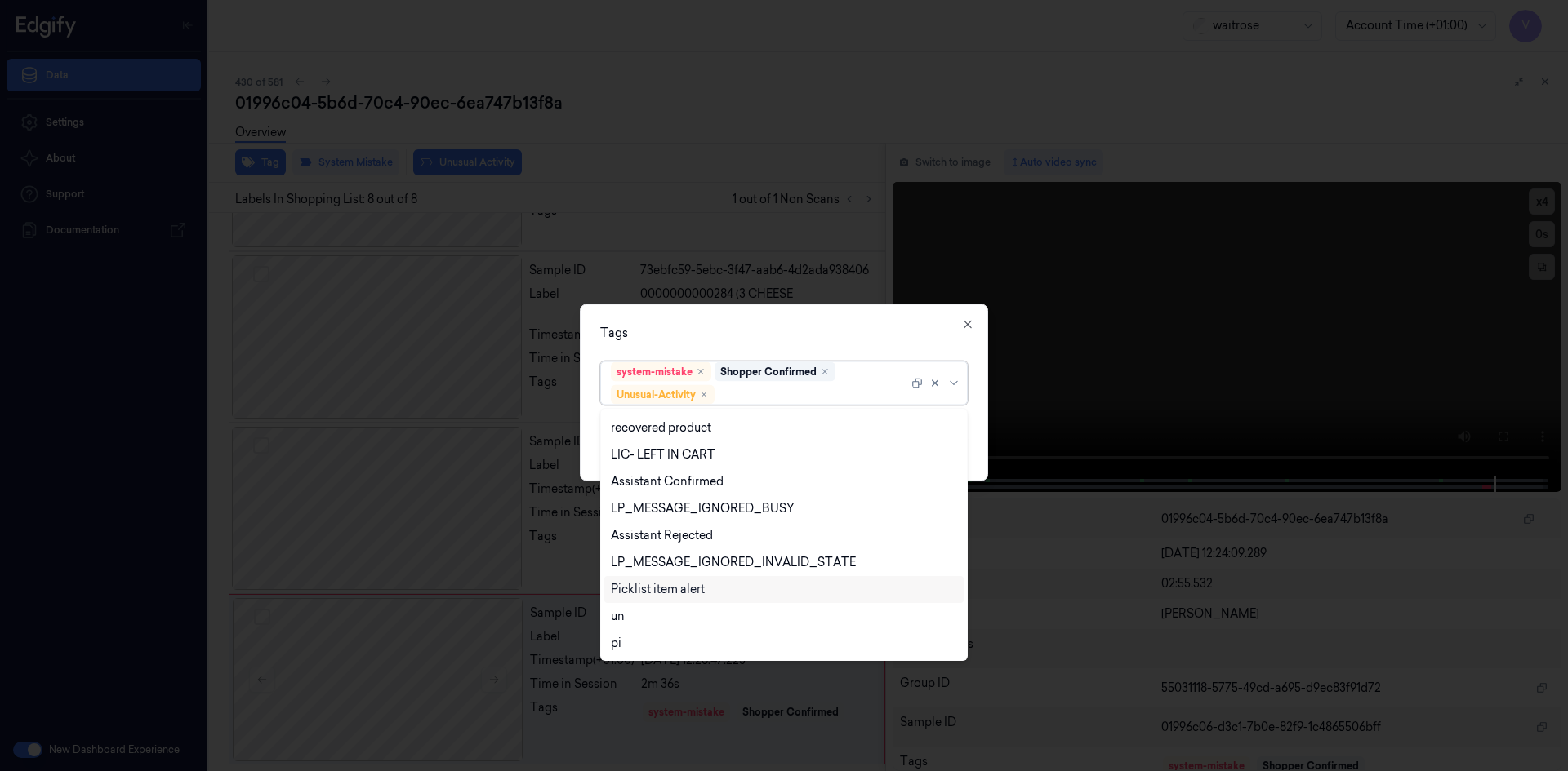
click at [661, 591] on div "Picklist item alert" at bounding box center [658, 590] width 94 height 17
drag, startPoint x: 809, startPoint y: 320, endPoint x: 868, endPoint y: 354, distance: 68.1
click at [812, 331] on div "Tags option Picklist item alert, selected. 20 results available. Use Up and Dow…" at bounding box center [784, 393] width 408 height 178
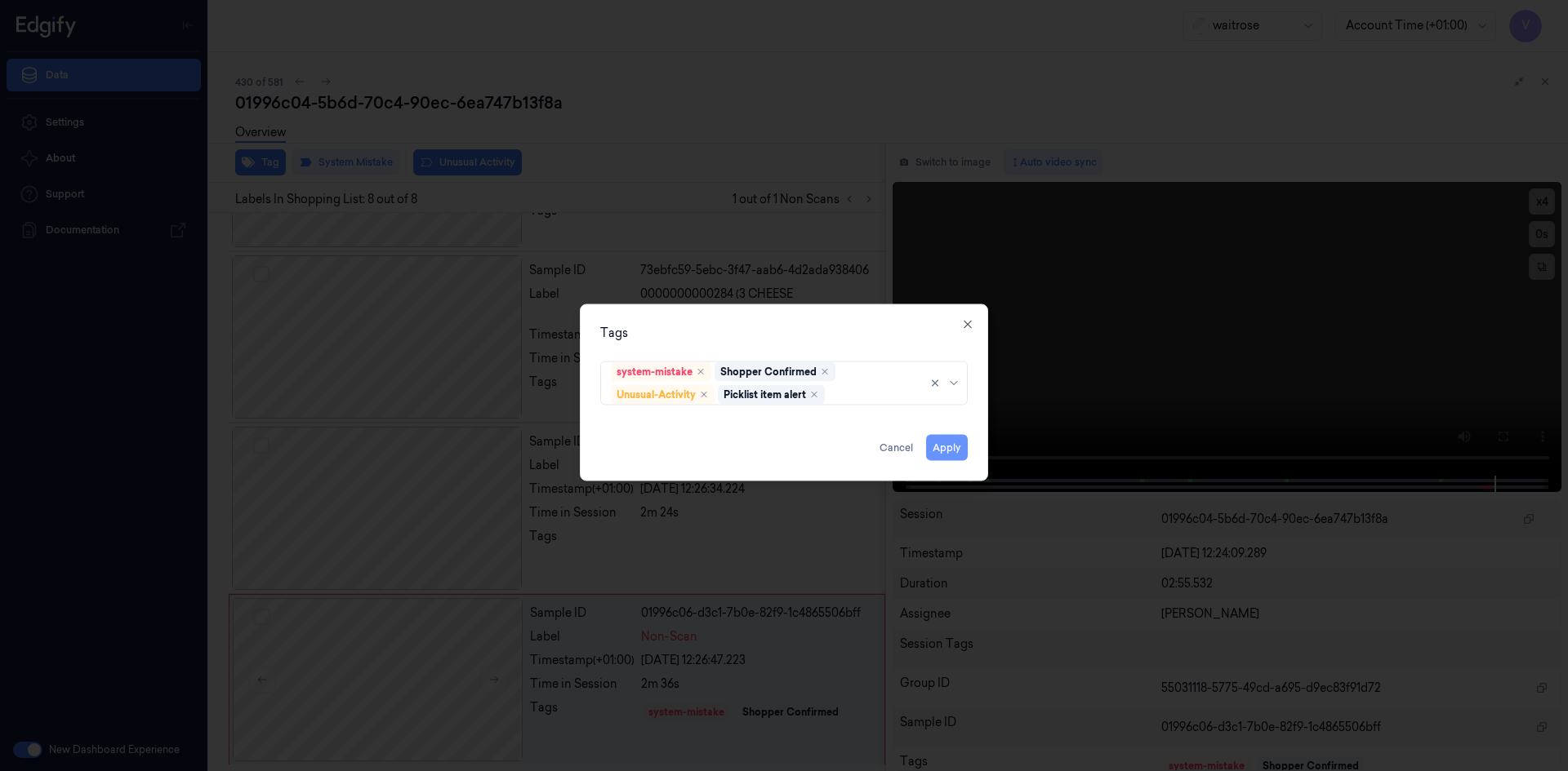
click at [948, 448] on button "Apply" at bounding box center [946, 447] width 42 height 26
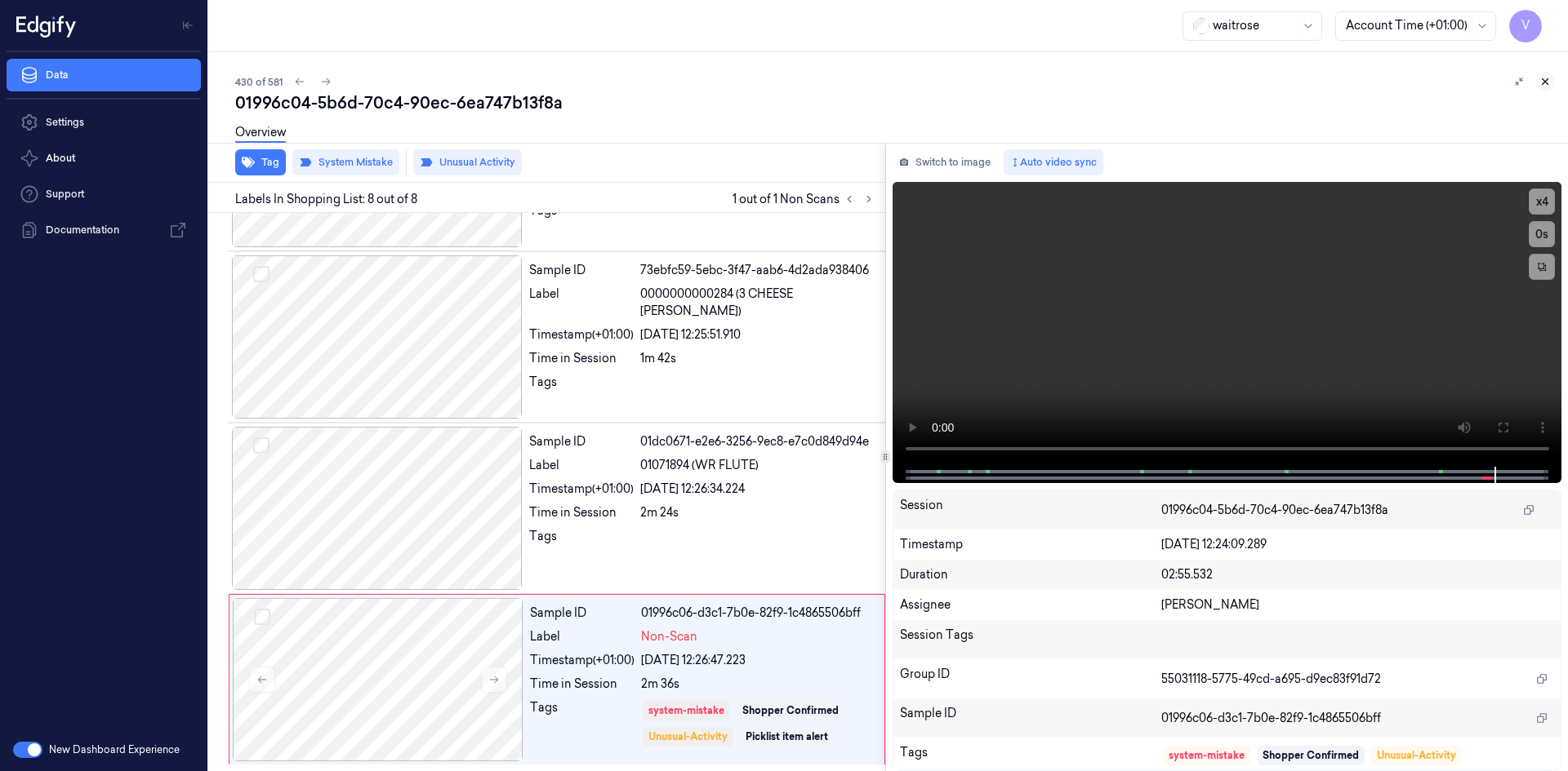
click at [1545, 83] on icon at bounding box center [1546, 82] width 12 height 12
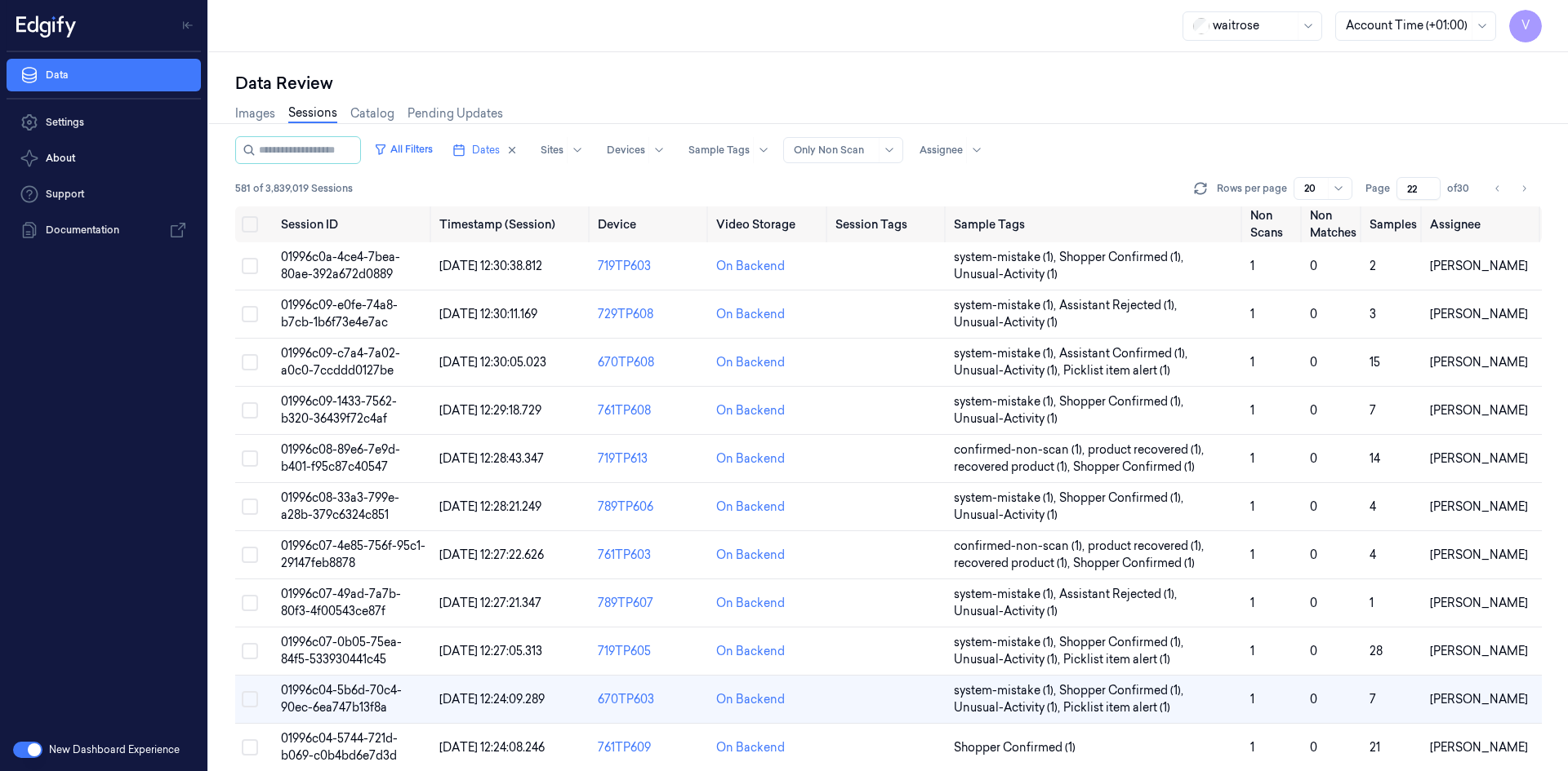
scroll to position [236, 0]
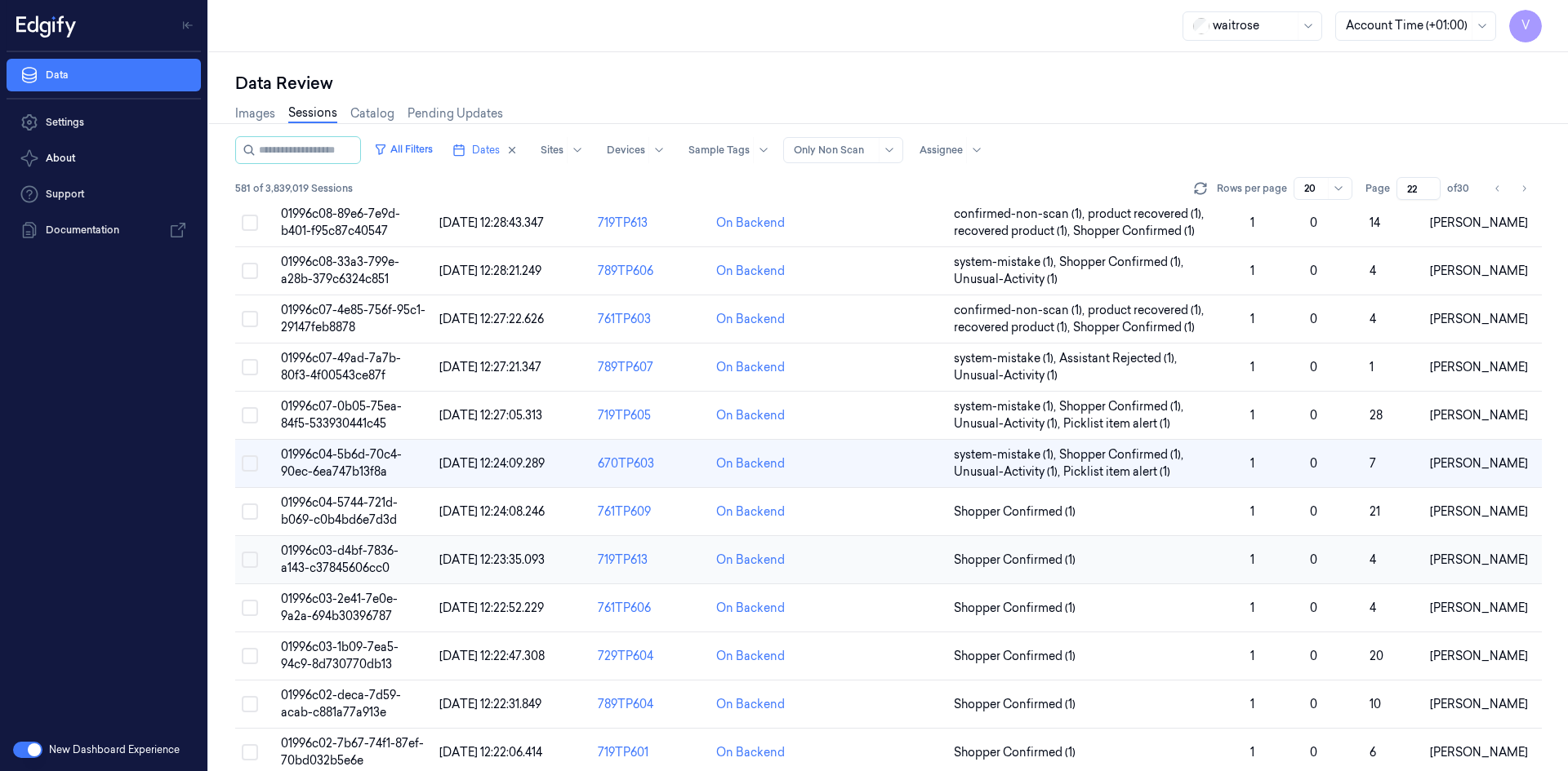
click at [347, 573] on span "01996c03-d4bf-7836-a143-c37845606cc0" at bounding box center [340, 559] width 118 height 32
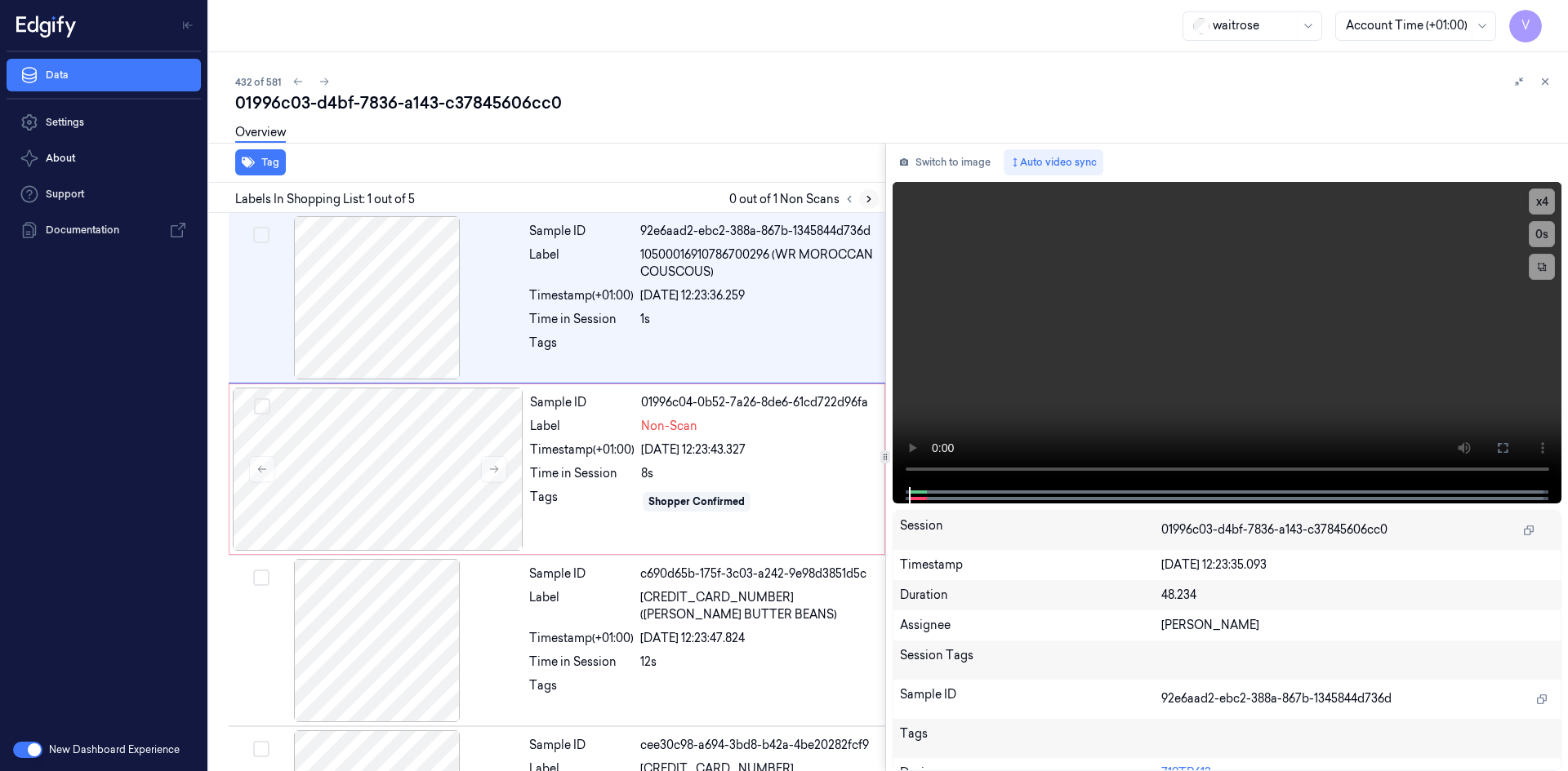
click at [867, 202] on icon at bounding box center [869, 200] width 12 height 12
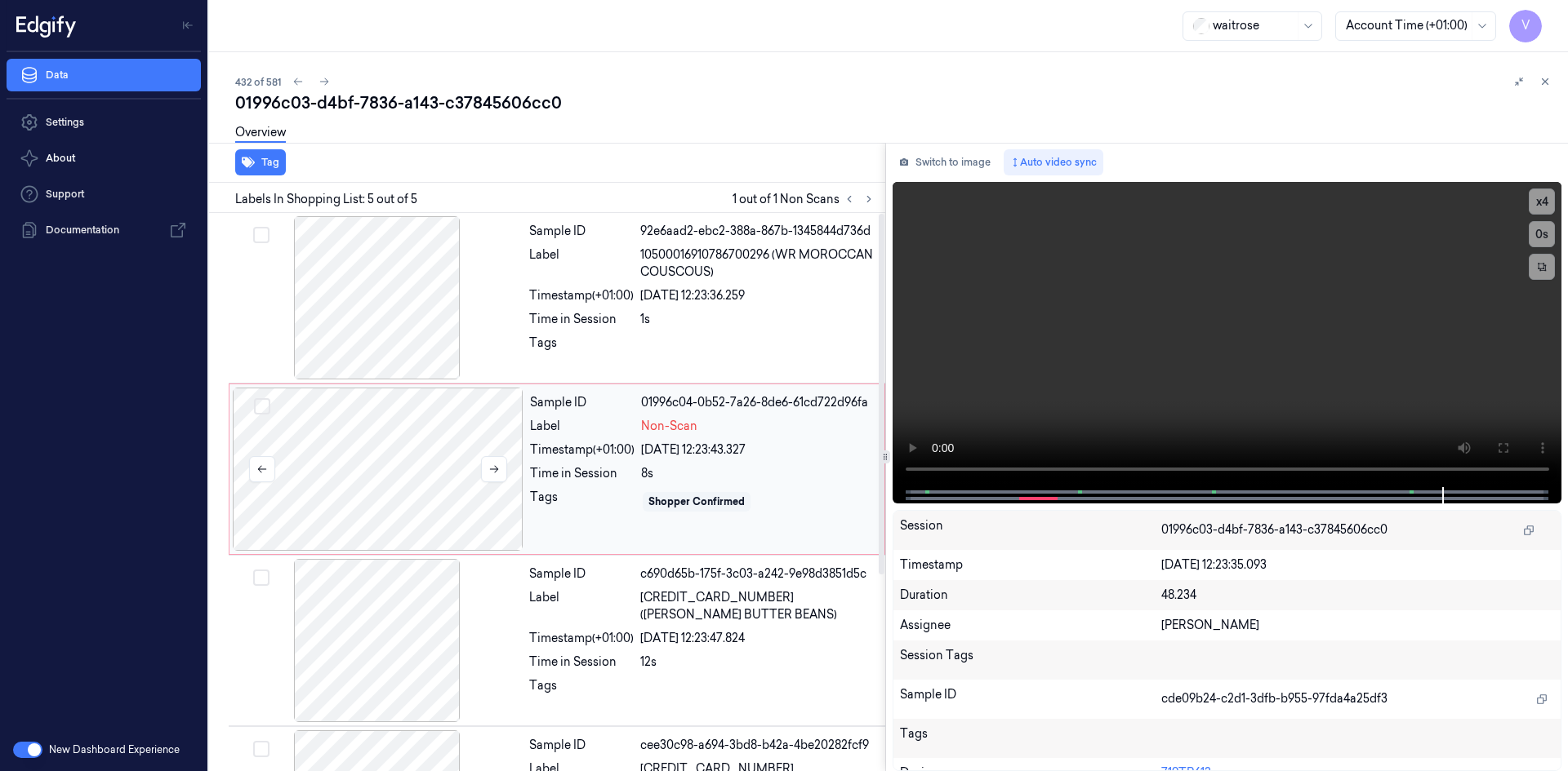
click at [356, 420] on div at bounding box center [378, 469] width 291 height 163
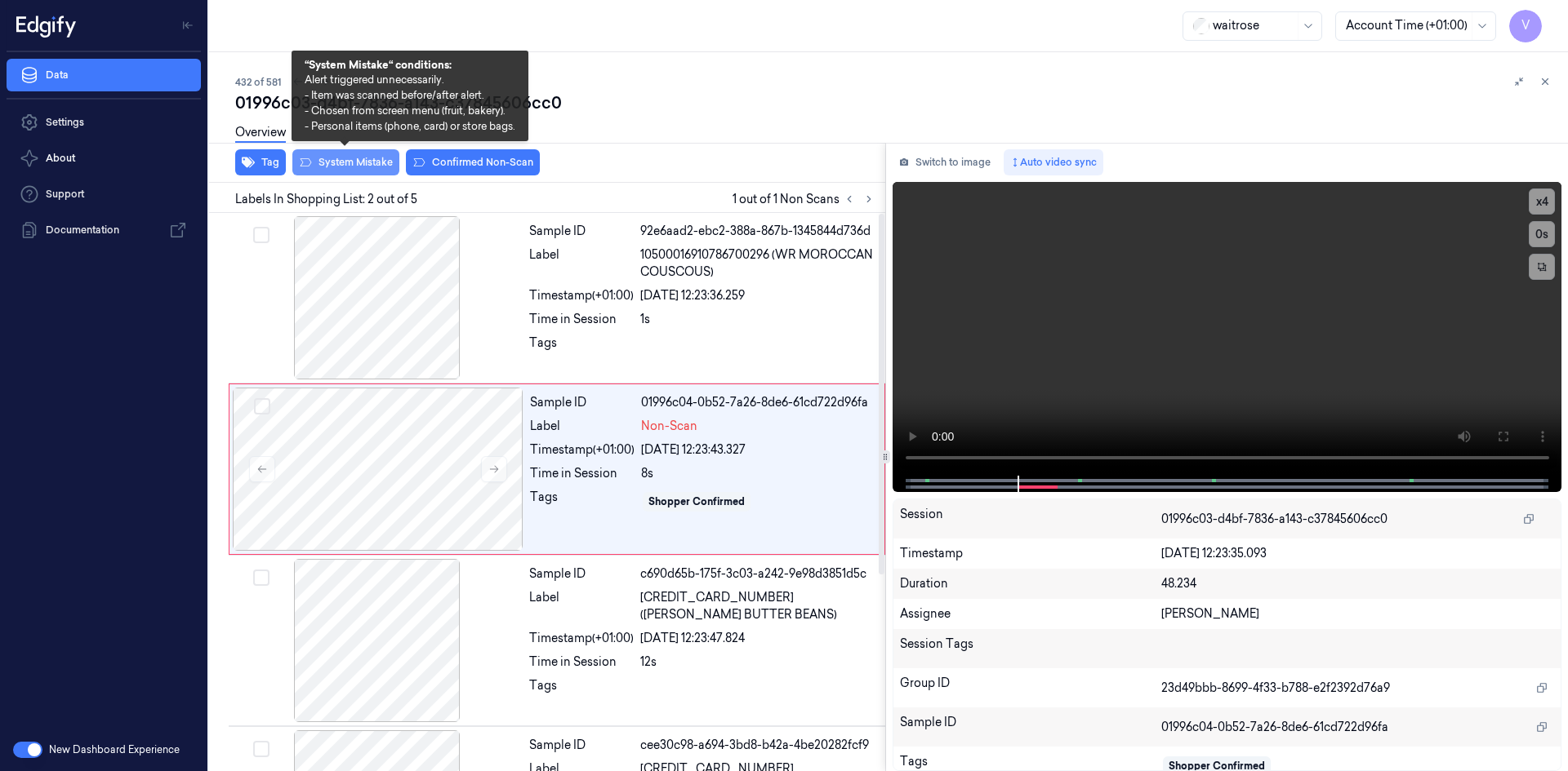
click at [384, 169] on button "System Mistake" at bounding box center [346, 162] width 107 height 26
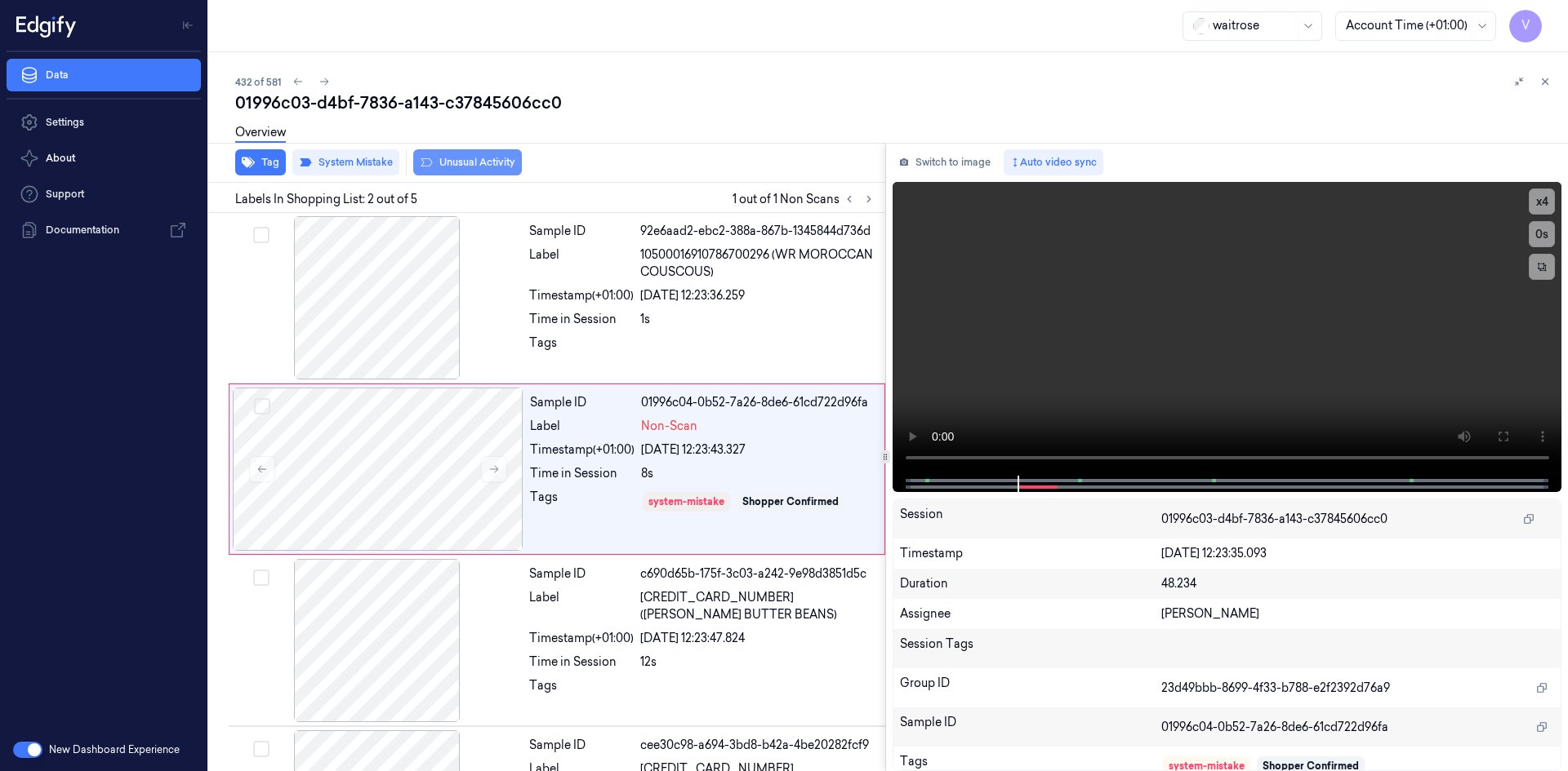
click at [492, 160] on button "Unusual Activity" at bounding box center [467, 162] width 109 height 26
click at [1544, 82] on icon at bounding box center [1546, 82] width 12 height 12
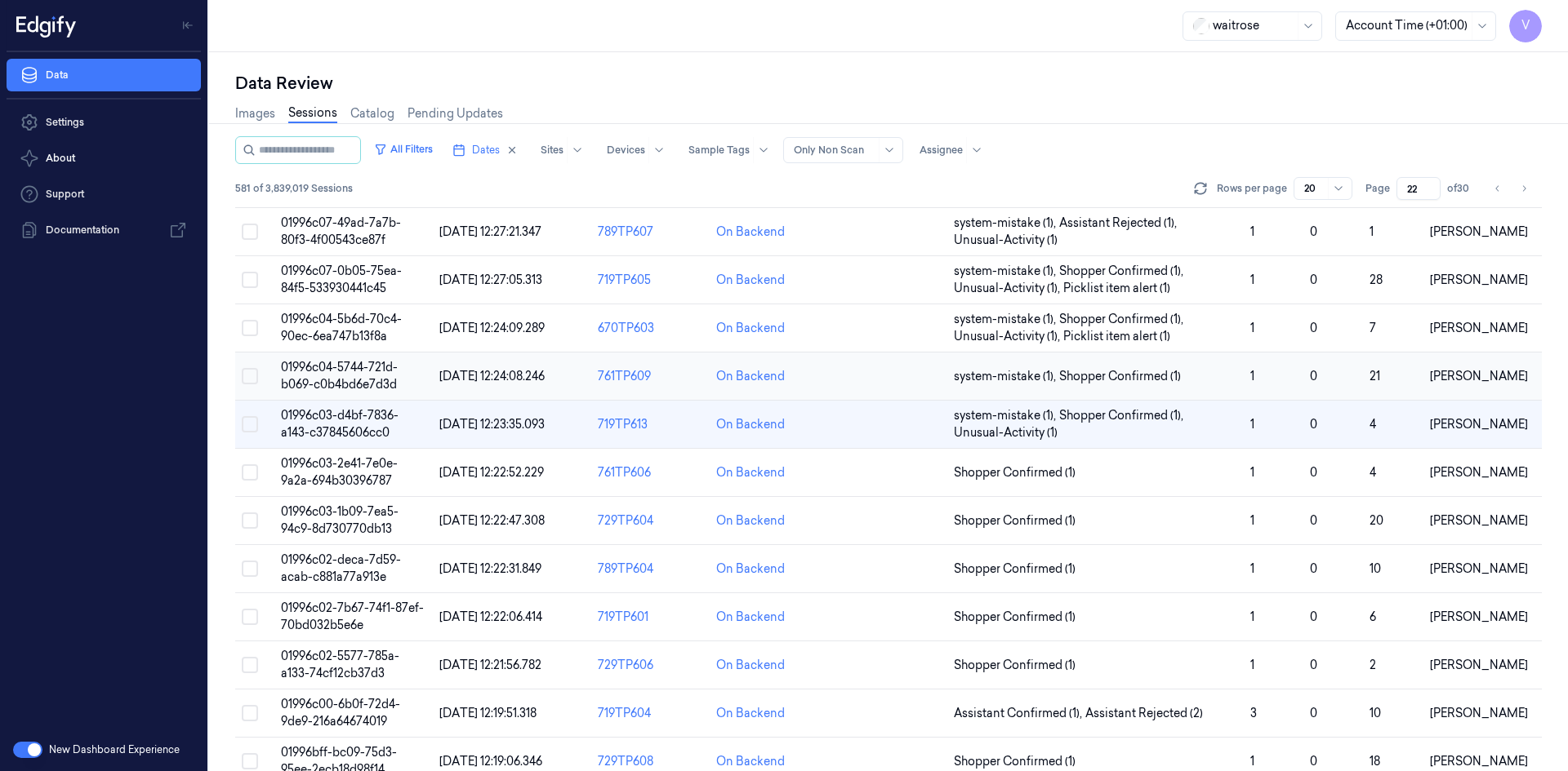
scroll to position [284, 0]
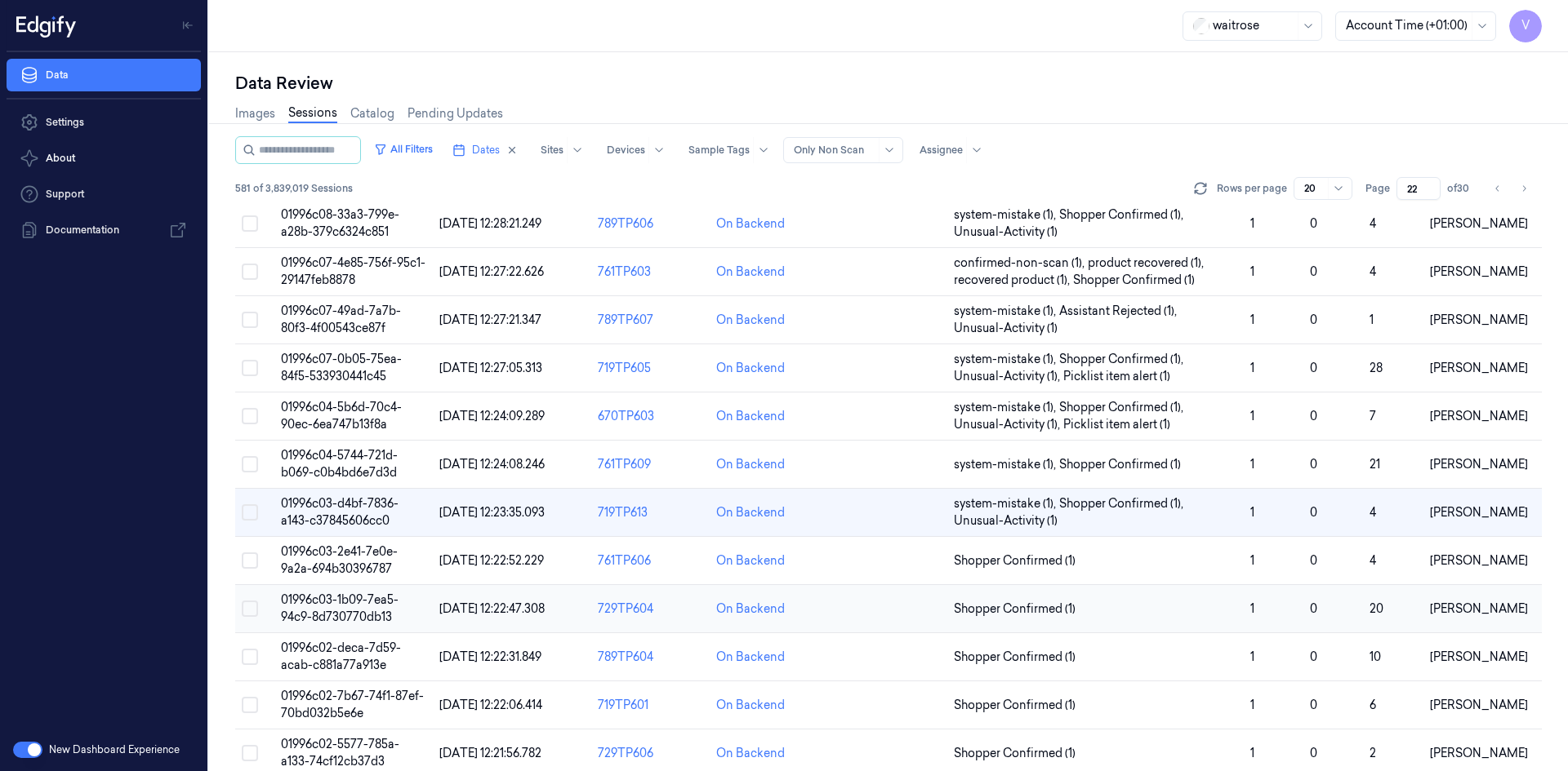
click at [337, 600] on span "01996c03-1b09-7ea5-94c9-8d730770db13" at bounding box center [340, 608] width 118 height 32
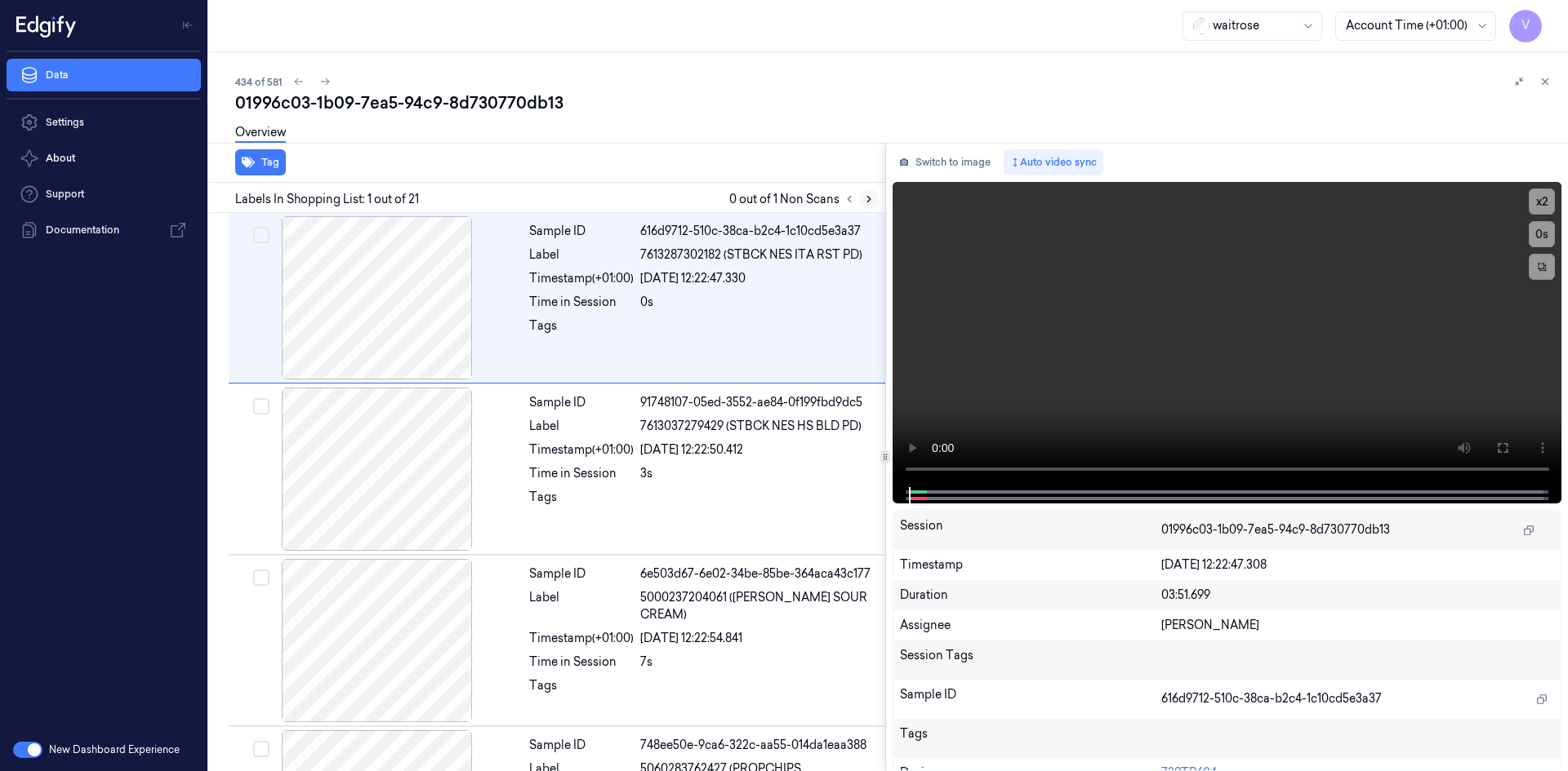
click at [870, 200] on icon at bounding box center [868, 200] width 3 height 6
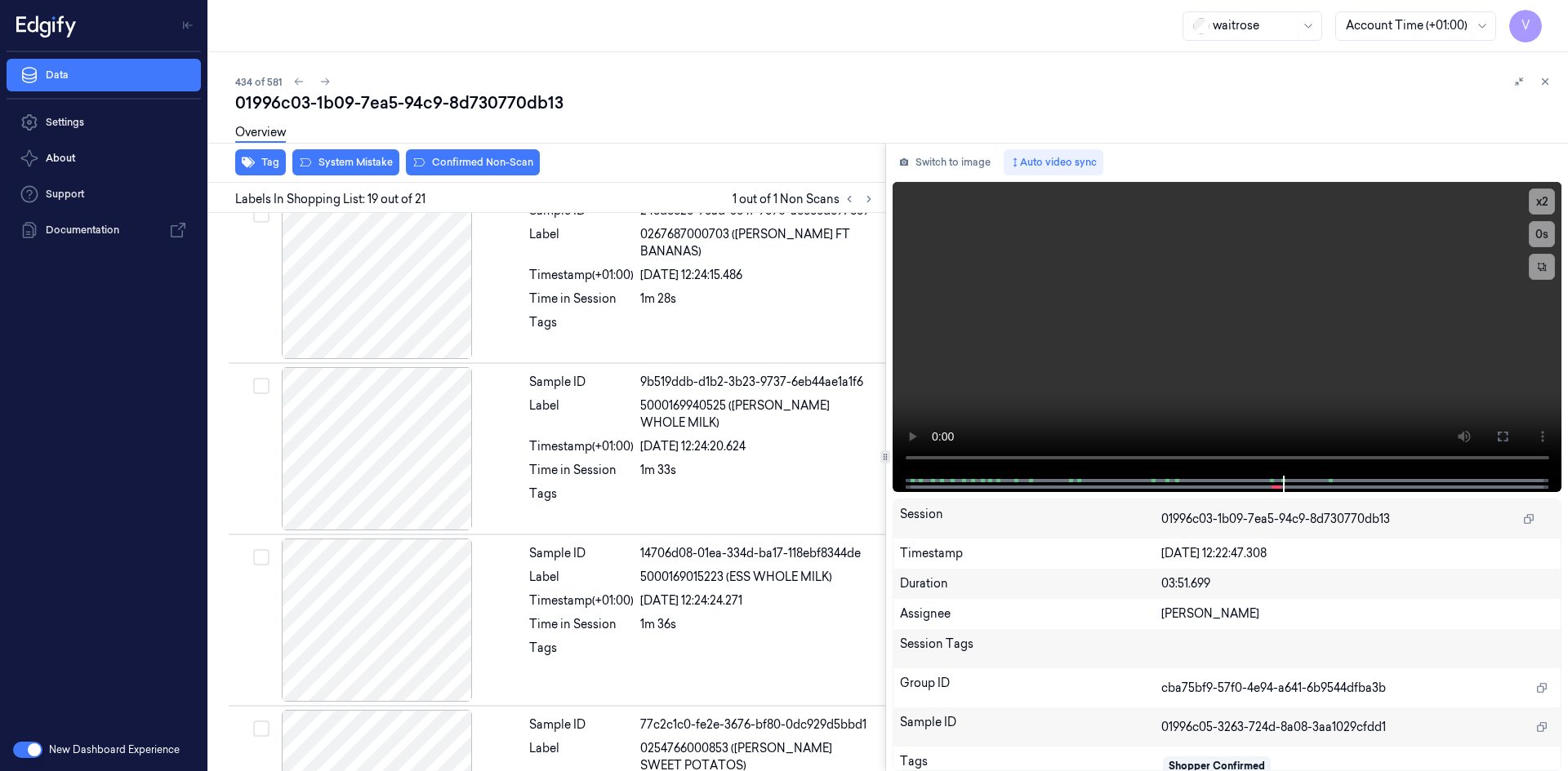
scroll to position [2892, 0]
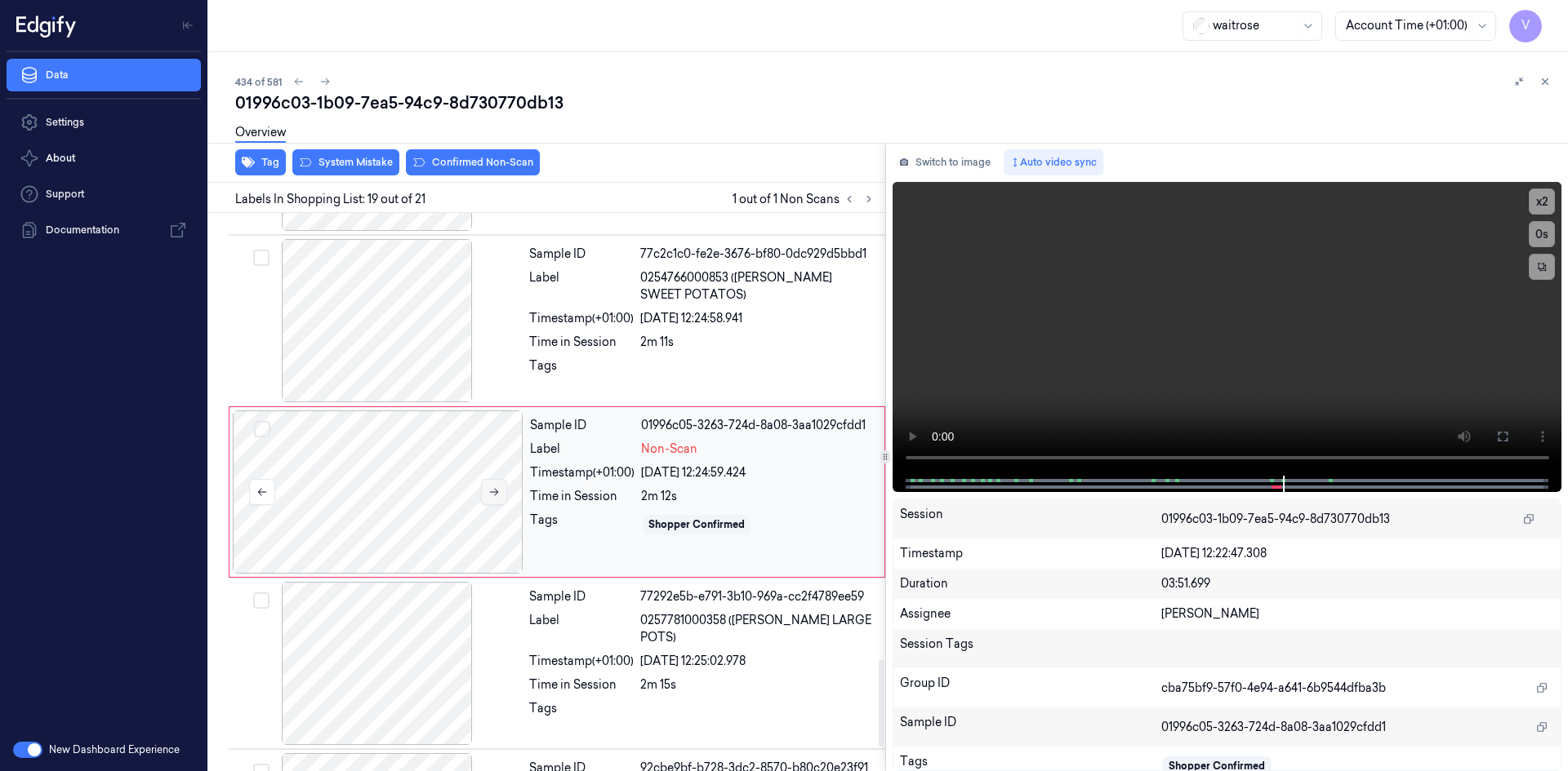
click at [490, 493] on icon at bounding box center [494, 492] width 12 height 12
click at [490, 493] on icon at bounding box center [494, 492] width 12 height 12
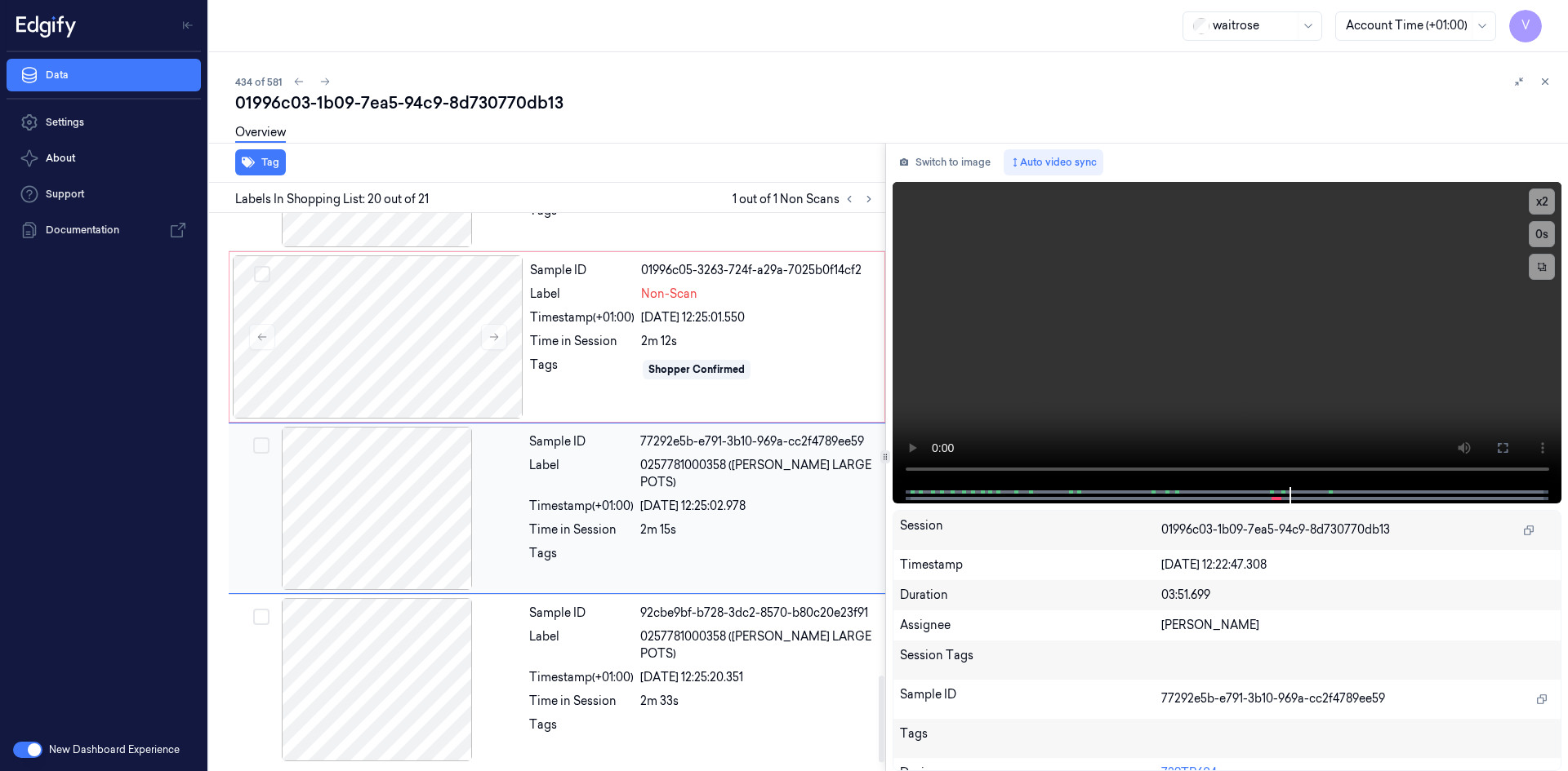
scroll to position [2883, 0]
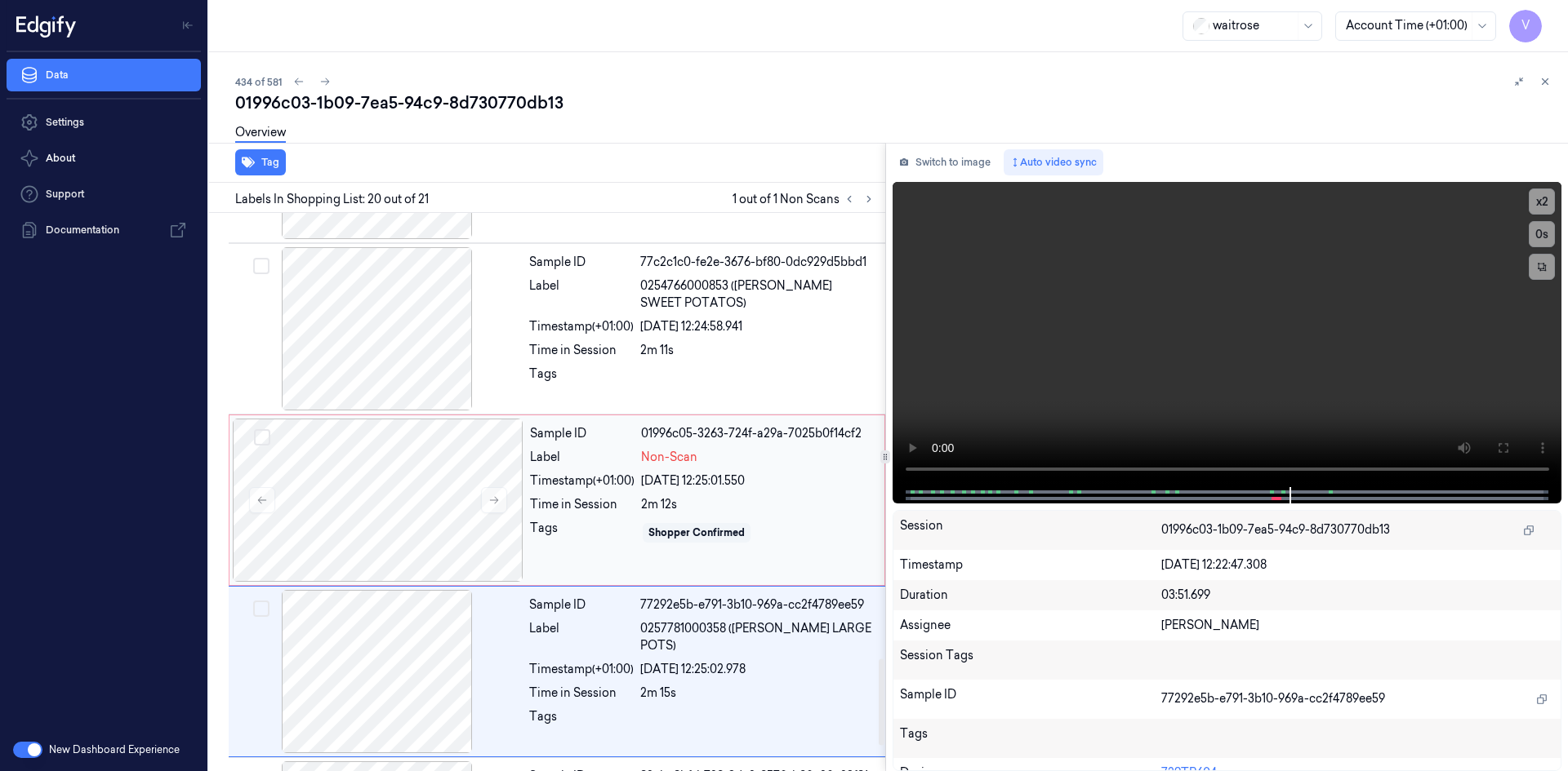
click at [524, 463] on div "Sample ID 01996c05-3263-724f-a29a-7025b0f14cf2 Label Non-Scan Timestamp (+01:00…" at bounding box center [702, 500] width 358 height 163
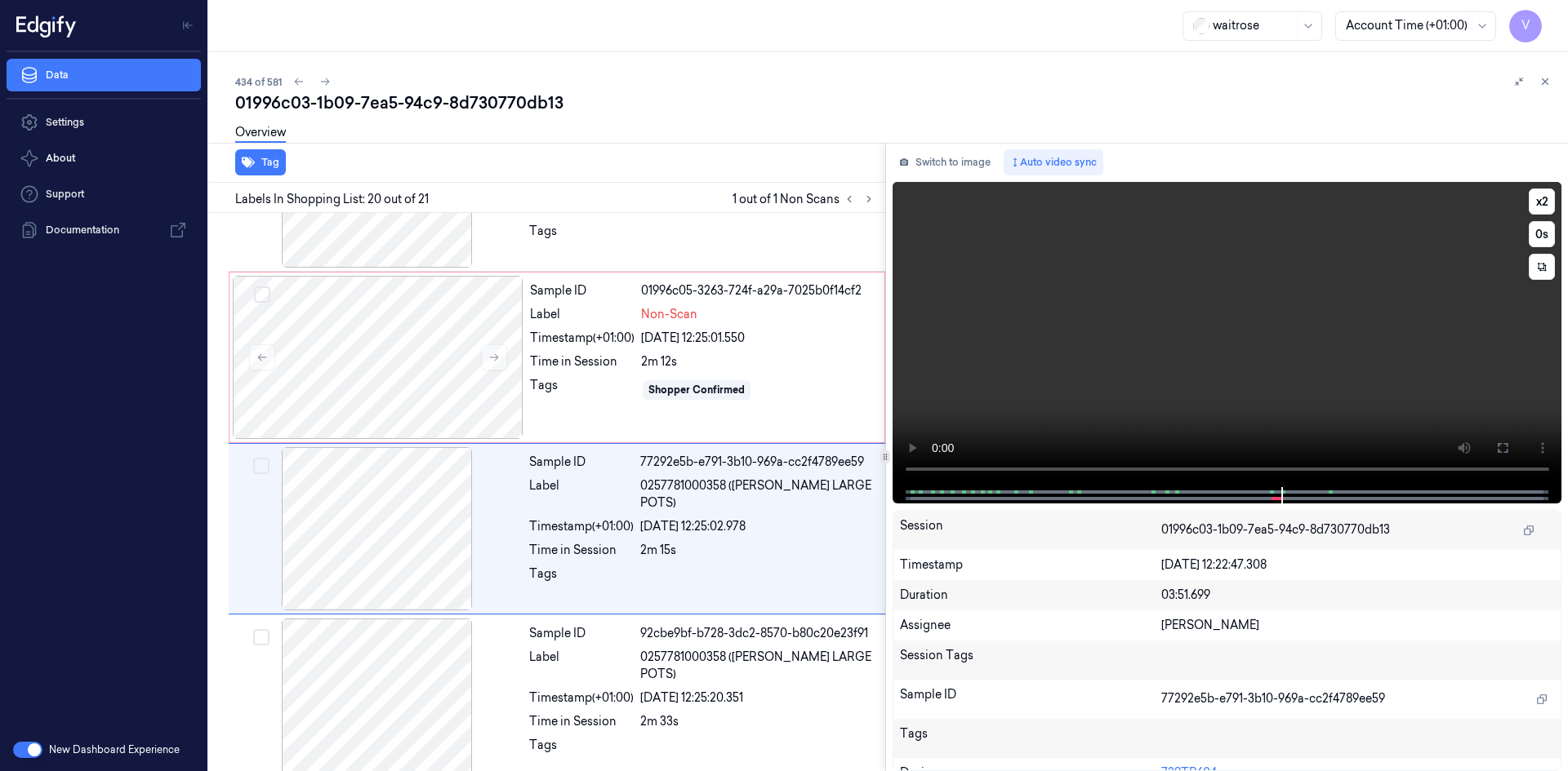
scroll to position [3046, 0]
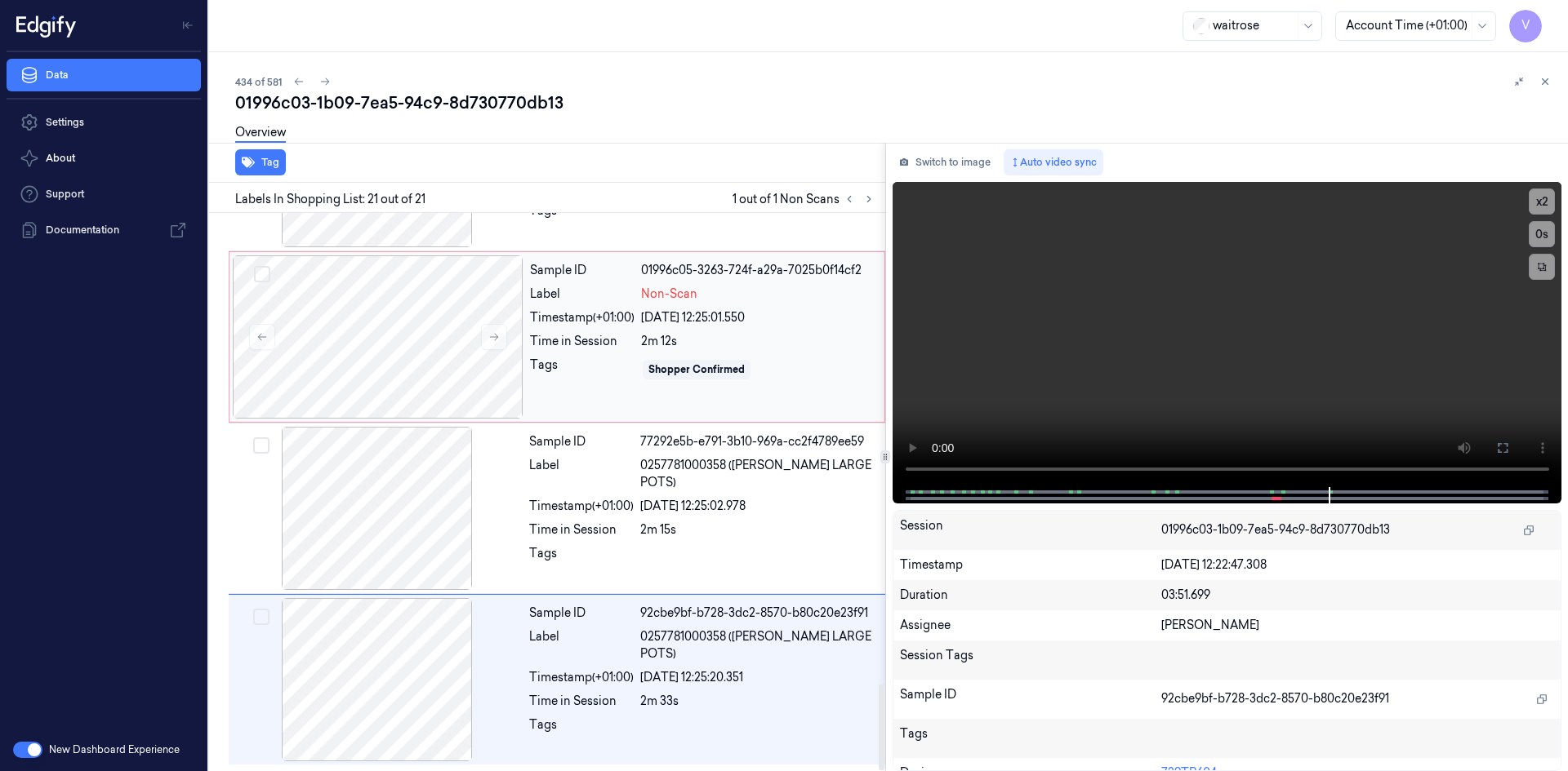
click at [543, 313] on div "Timestamp (+01:00)" at bounding box center [582, 318] width 104 height 17
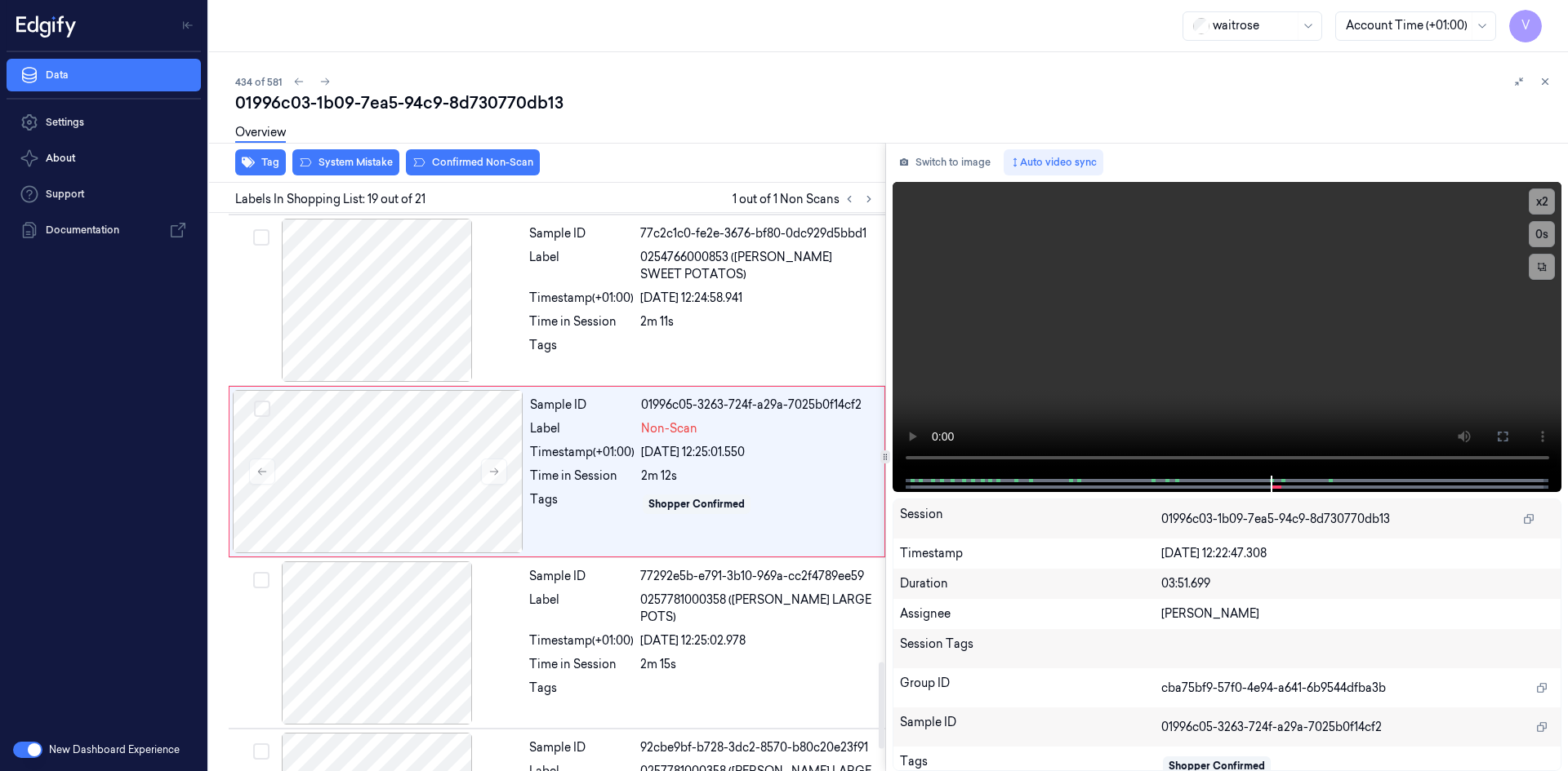
scroll to position [2892, 0]
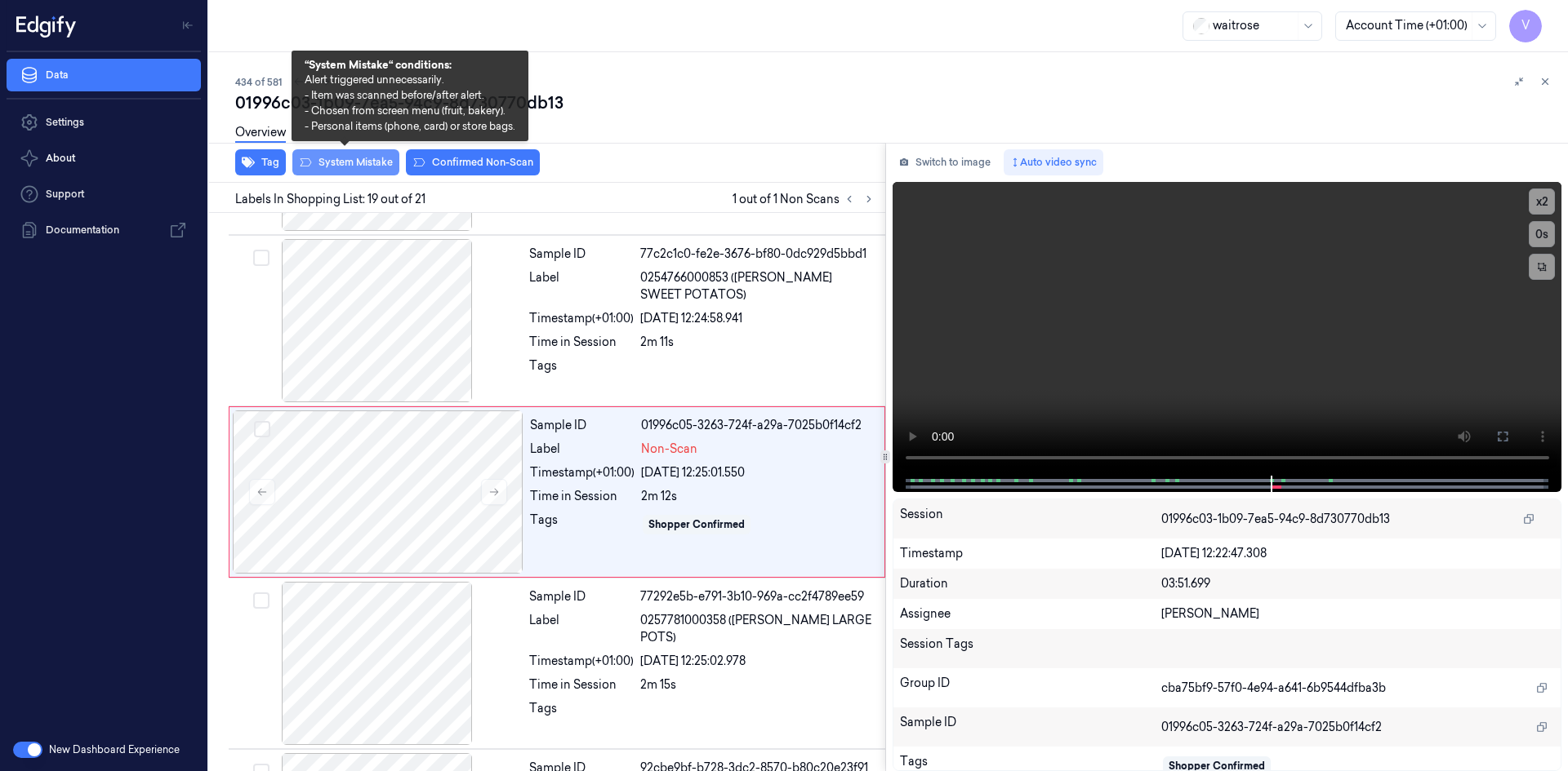
click at [378, 167] on button "System Mistake" at bounding box center [346, 162] width 107 height 26
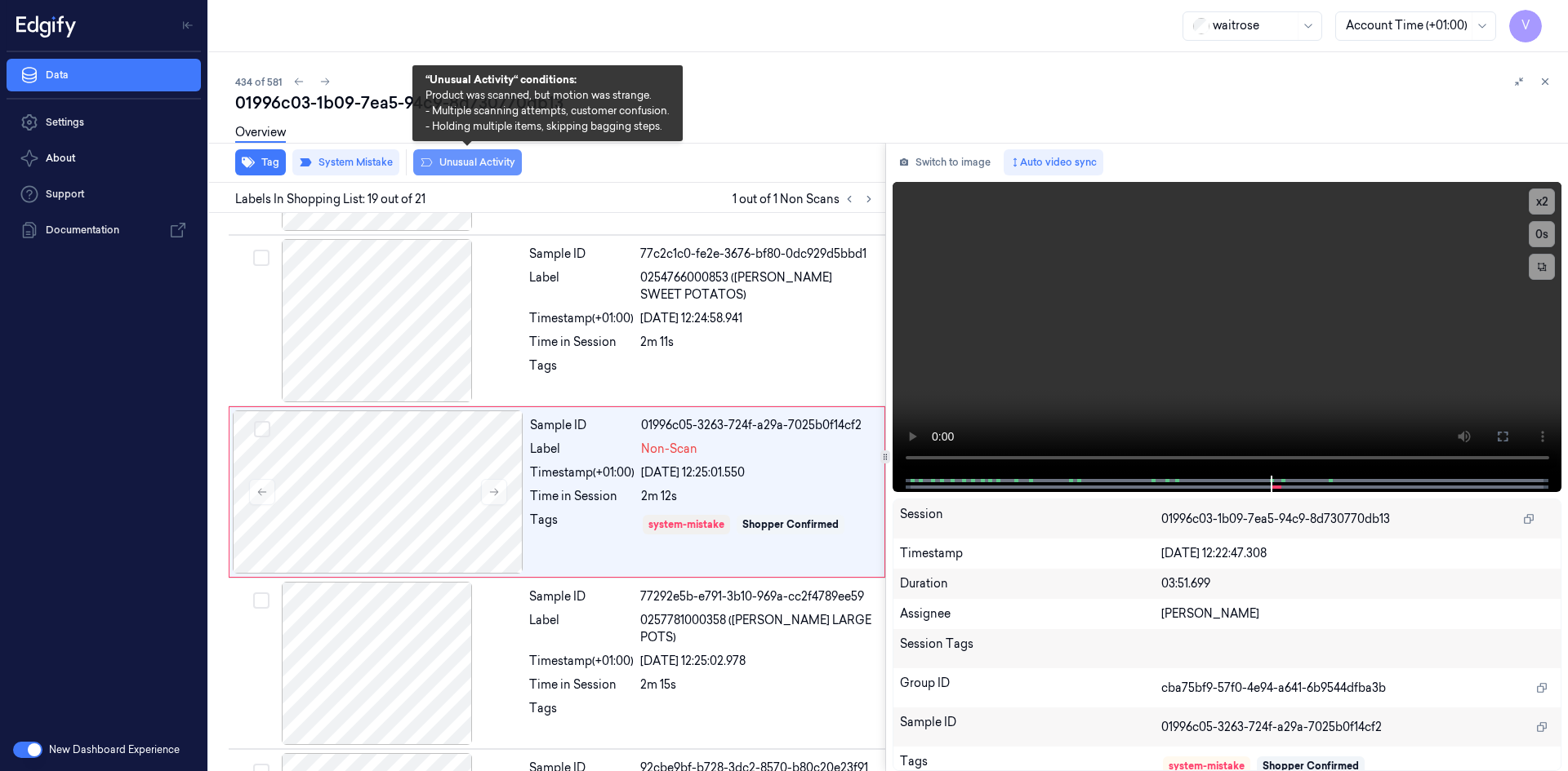
click at [483, 166] on button "Unusual Activity" at bounding box center [467, 162] width 109 height 26
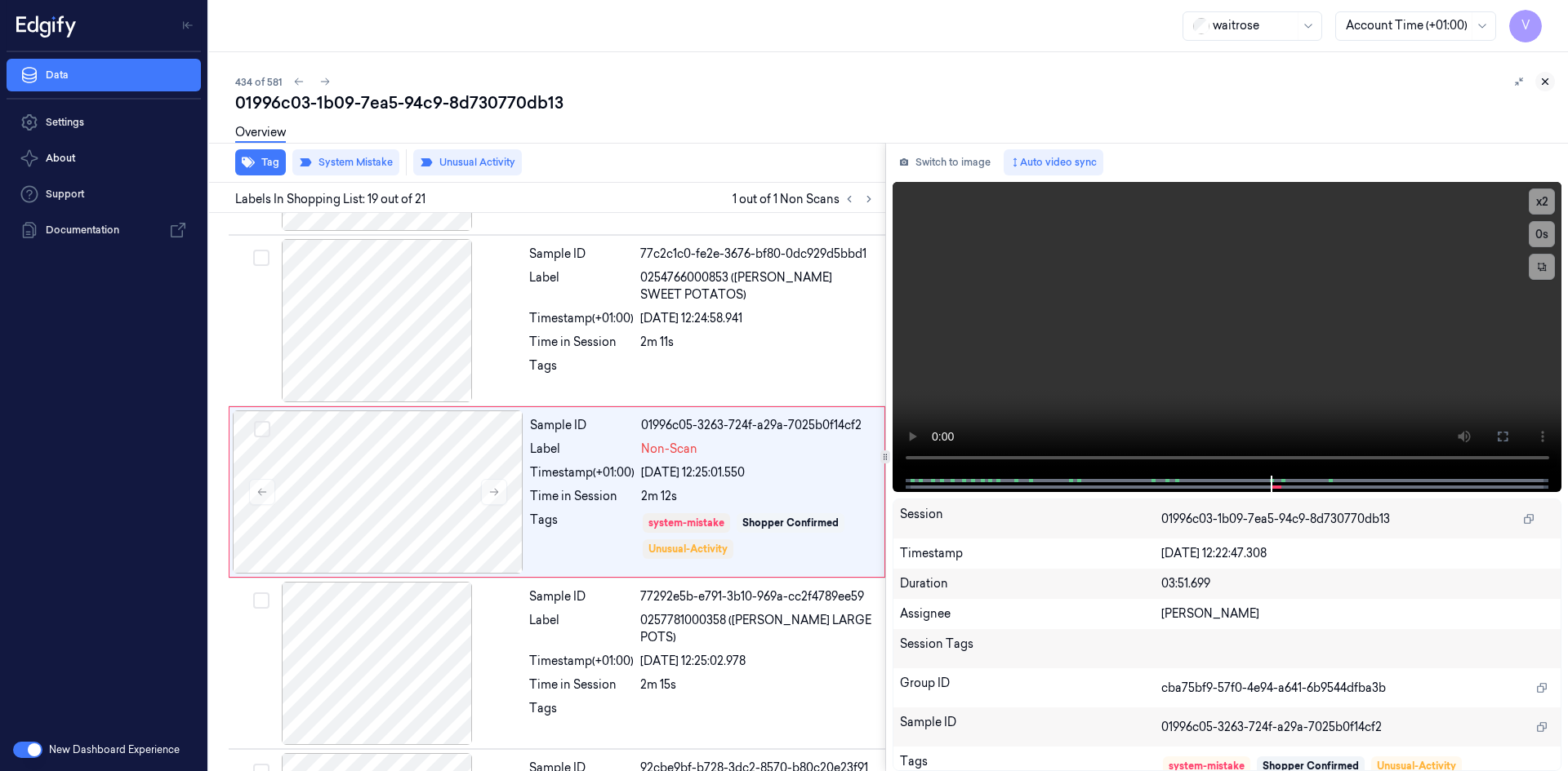
click at [1541, 82] on icon at bounding box center [1546, 82] width 12 height 12
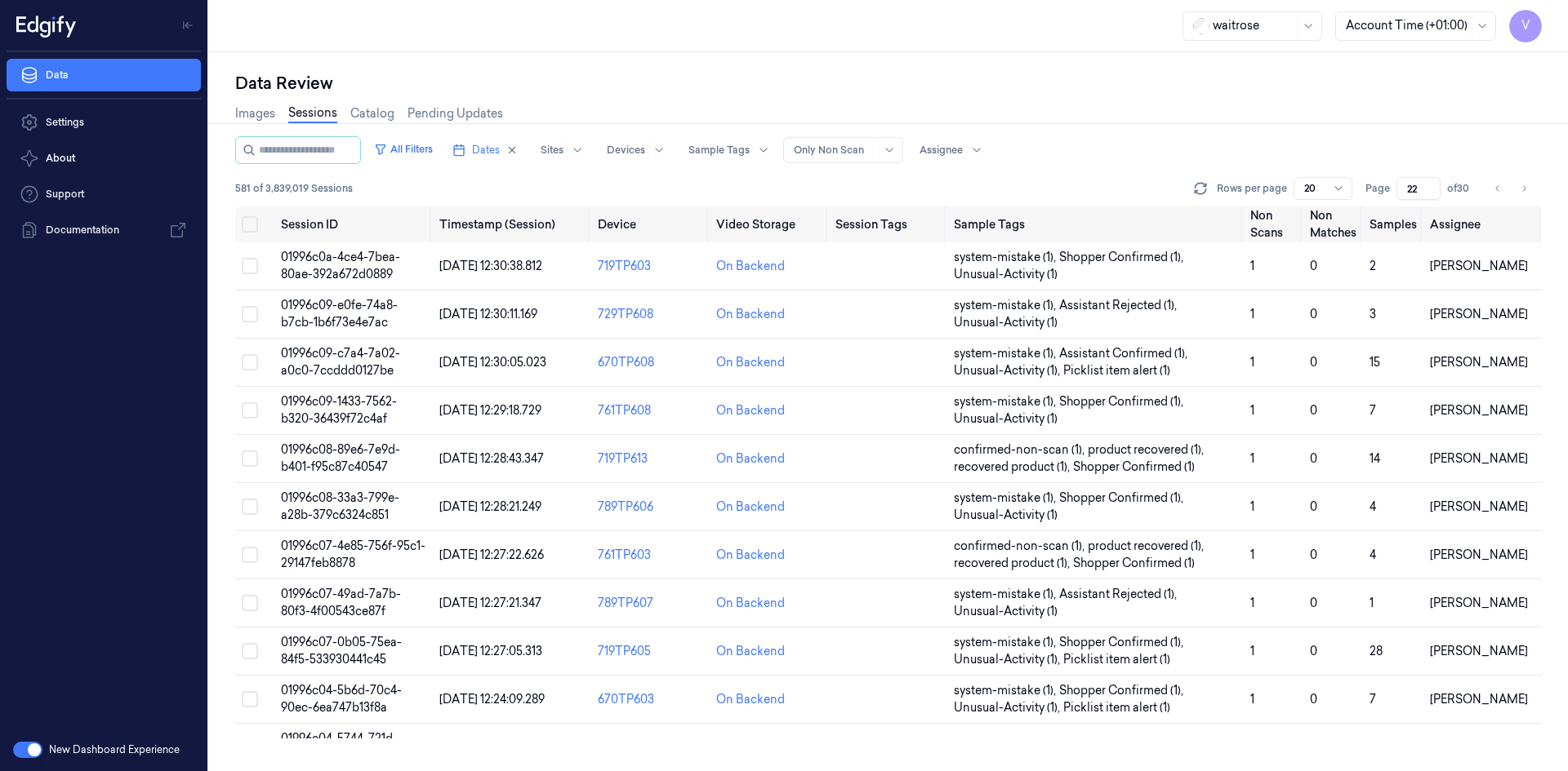
scroll to position [421, 0]
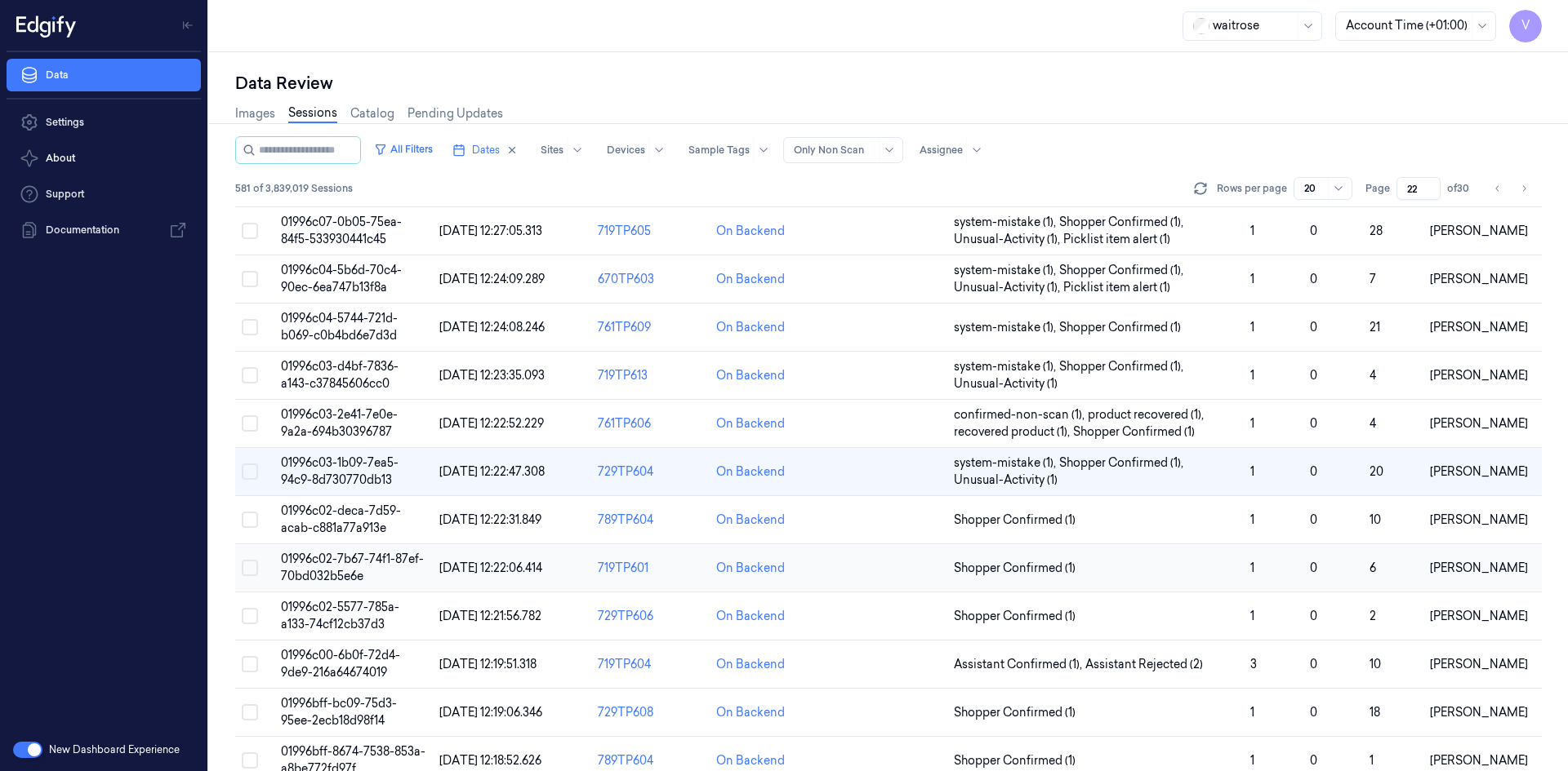
click at [348, 573] on span "01996c02-7b67-74f1-87ef-70bd032b5e6e" at bounding box center [352, 567] width 143 height 32
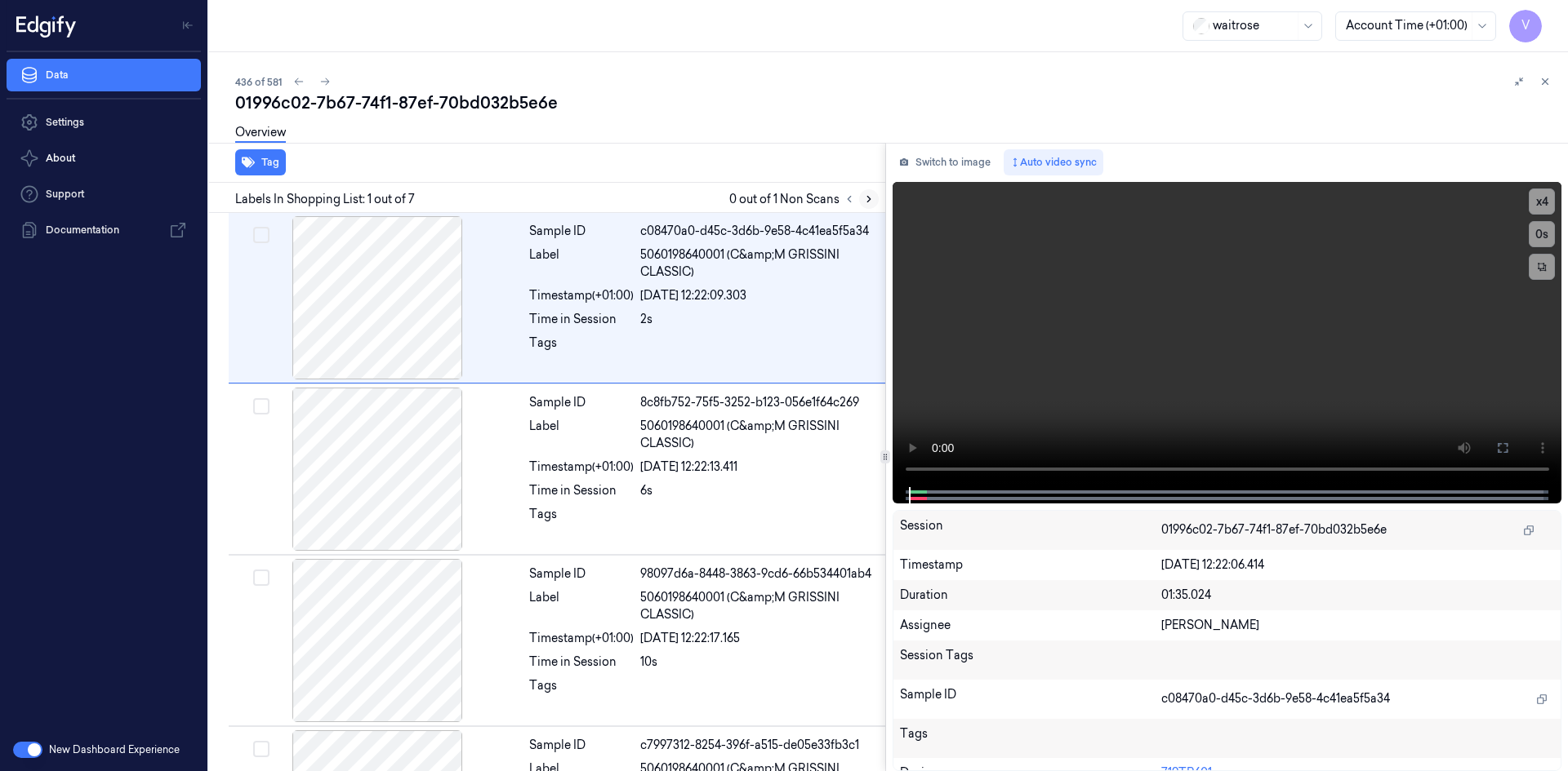
click at [873, 197] on icon at bounding box center [869, 200] width 12 height 12
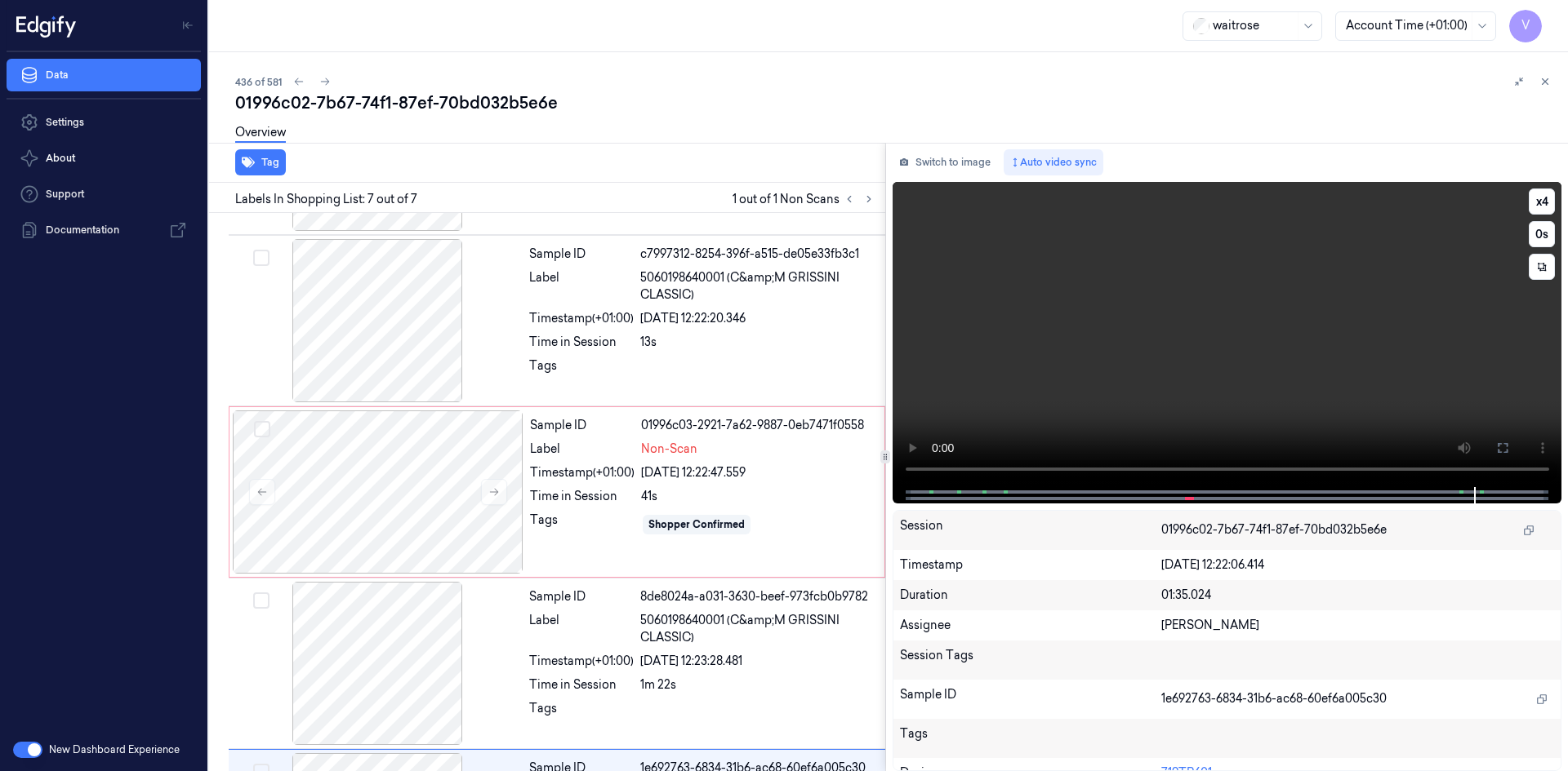
scroll to position [647, 0]
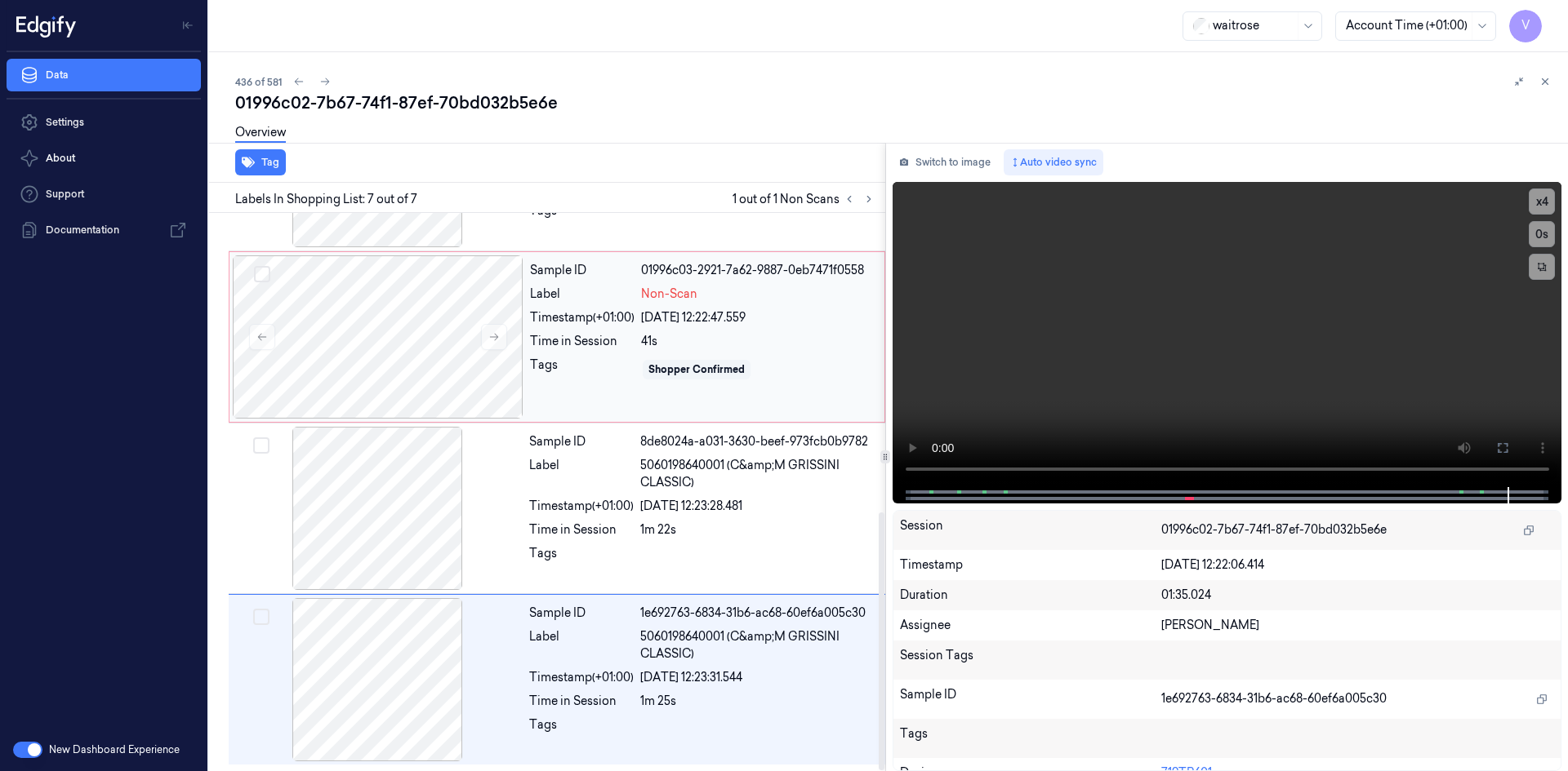
click at [598, 350] on div "Sample ID 01996c03-2921-7a62-9887-0eb7471f0558 Label Non-Scan Timestamp (+01:00…" at bounding box center [702, 337] width 358 height 163
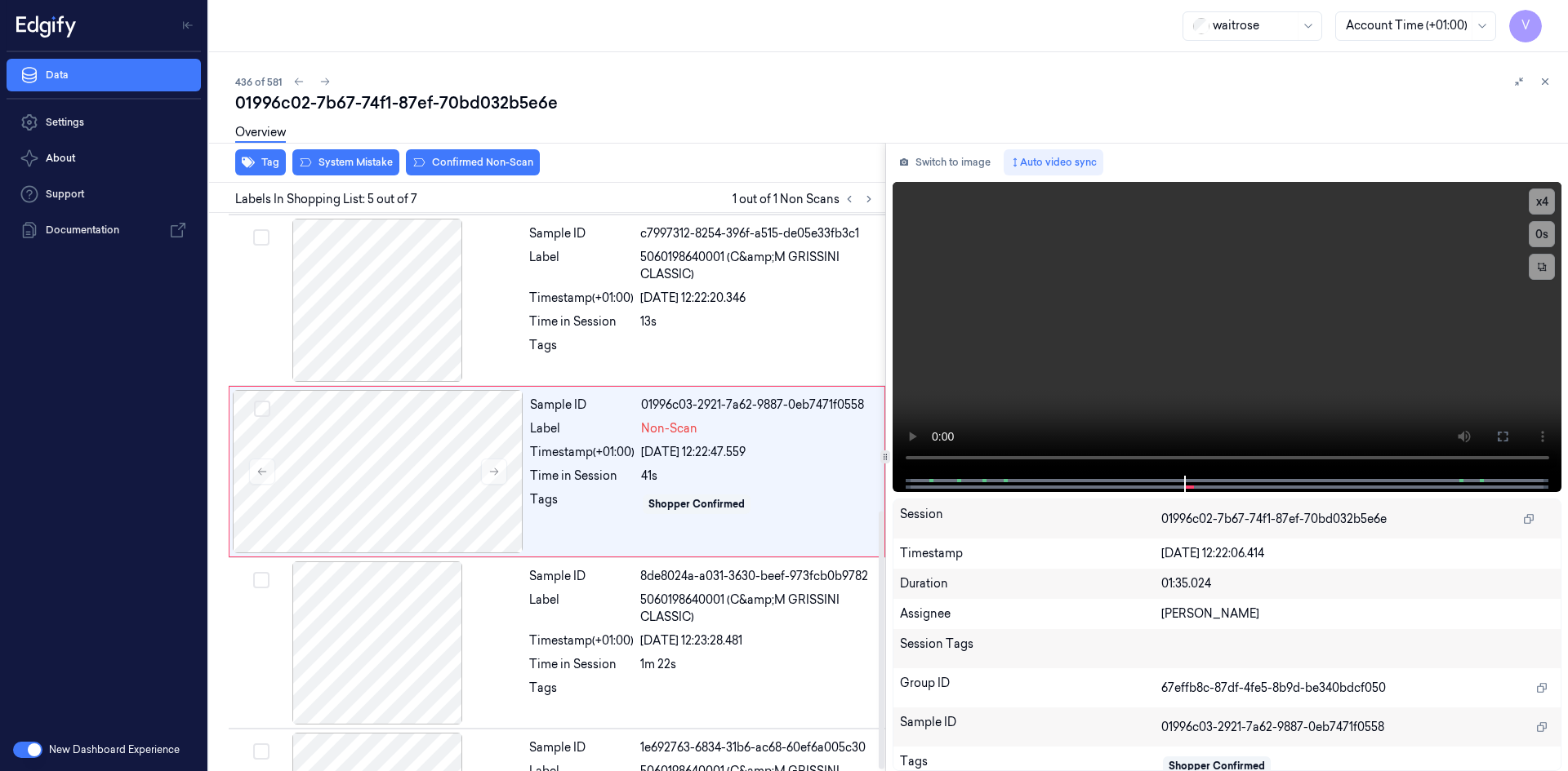
scroll to position [491, 0]
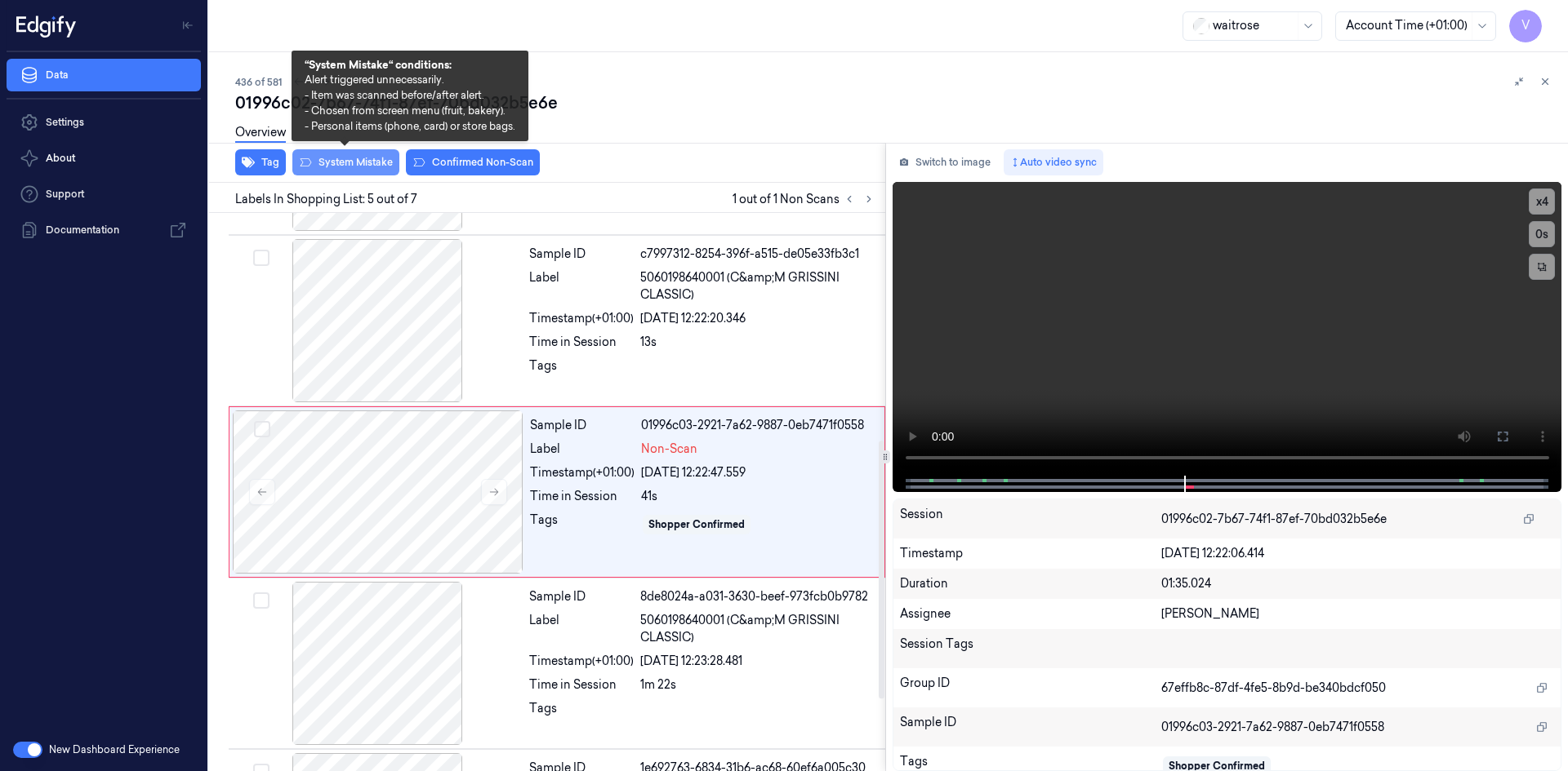
click at [350, 160] on button "System Mistake" at bounding box center [346, 162] width 107 height 26
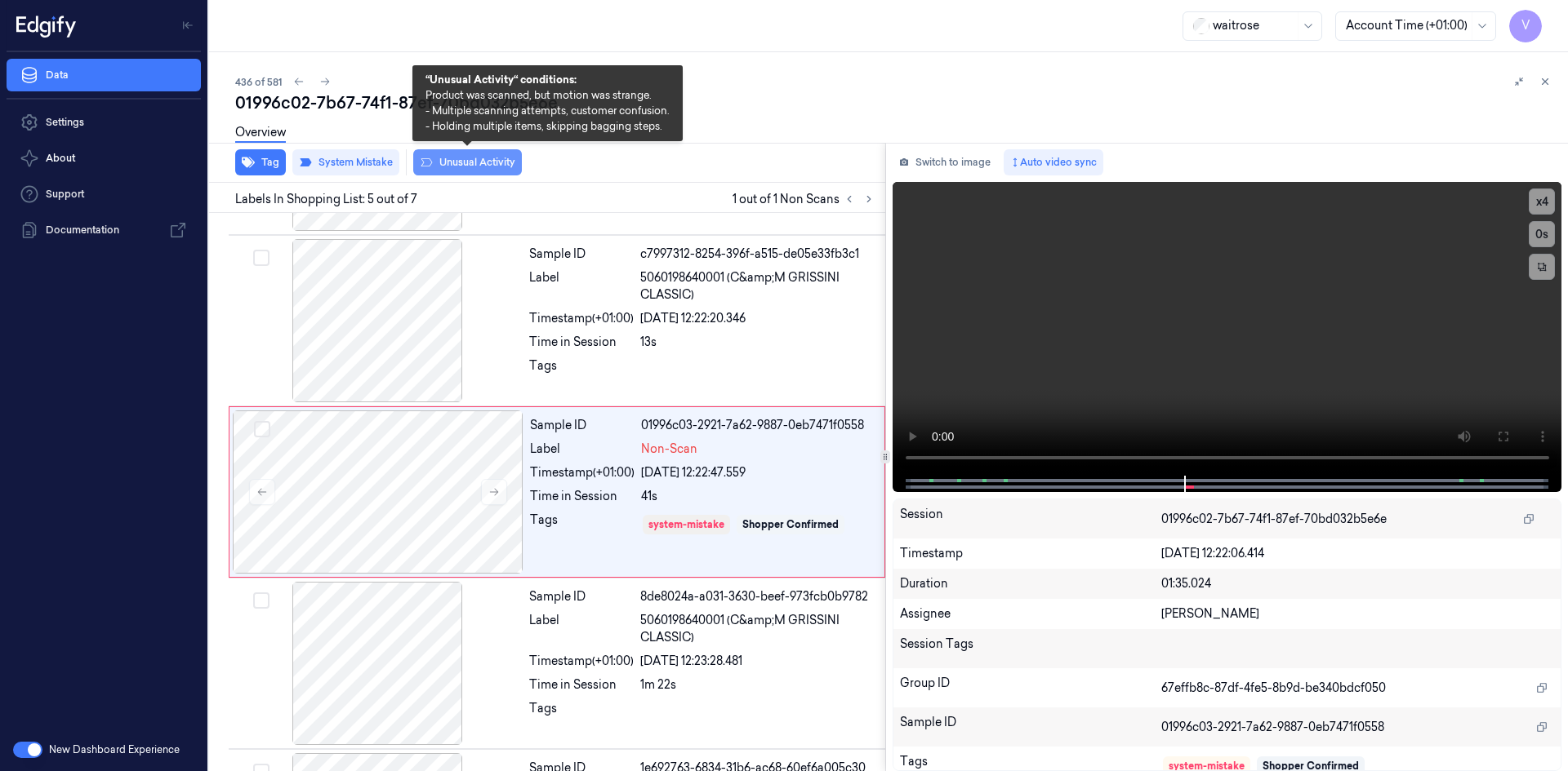
click at [457, 165] on button "Unusual Activity" at bounding box center [467, 162] width 109 height 26
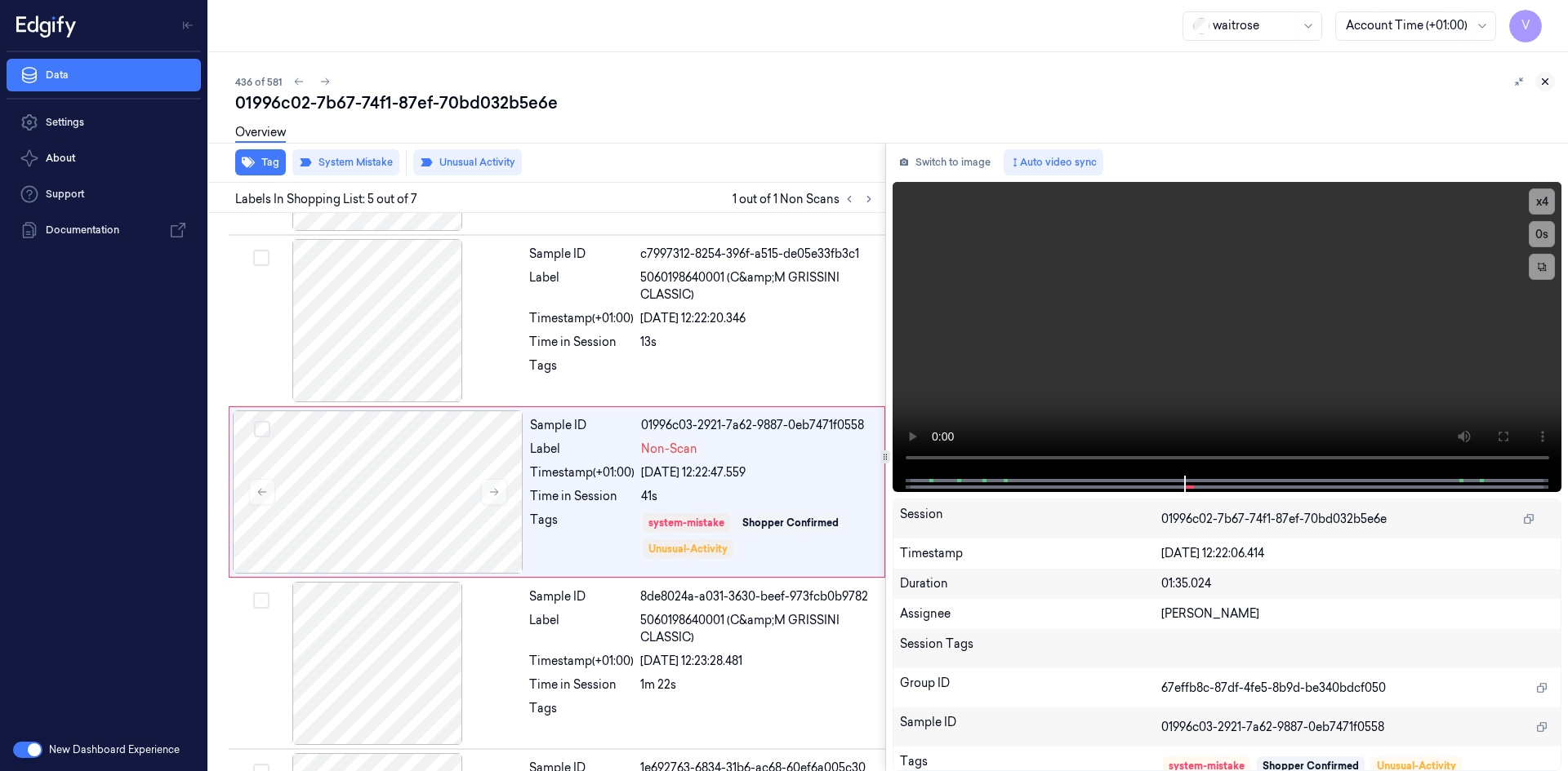
click at [1554, 82] on button at bounding box center [1546, 81] width 19 height 19
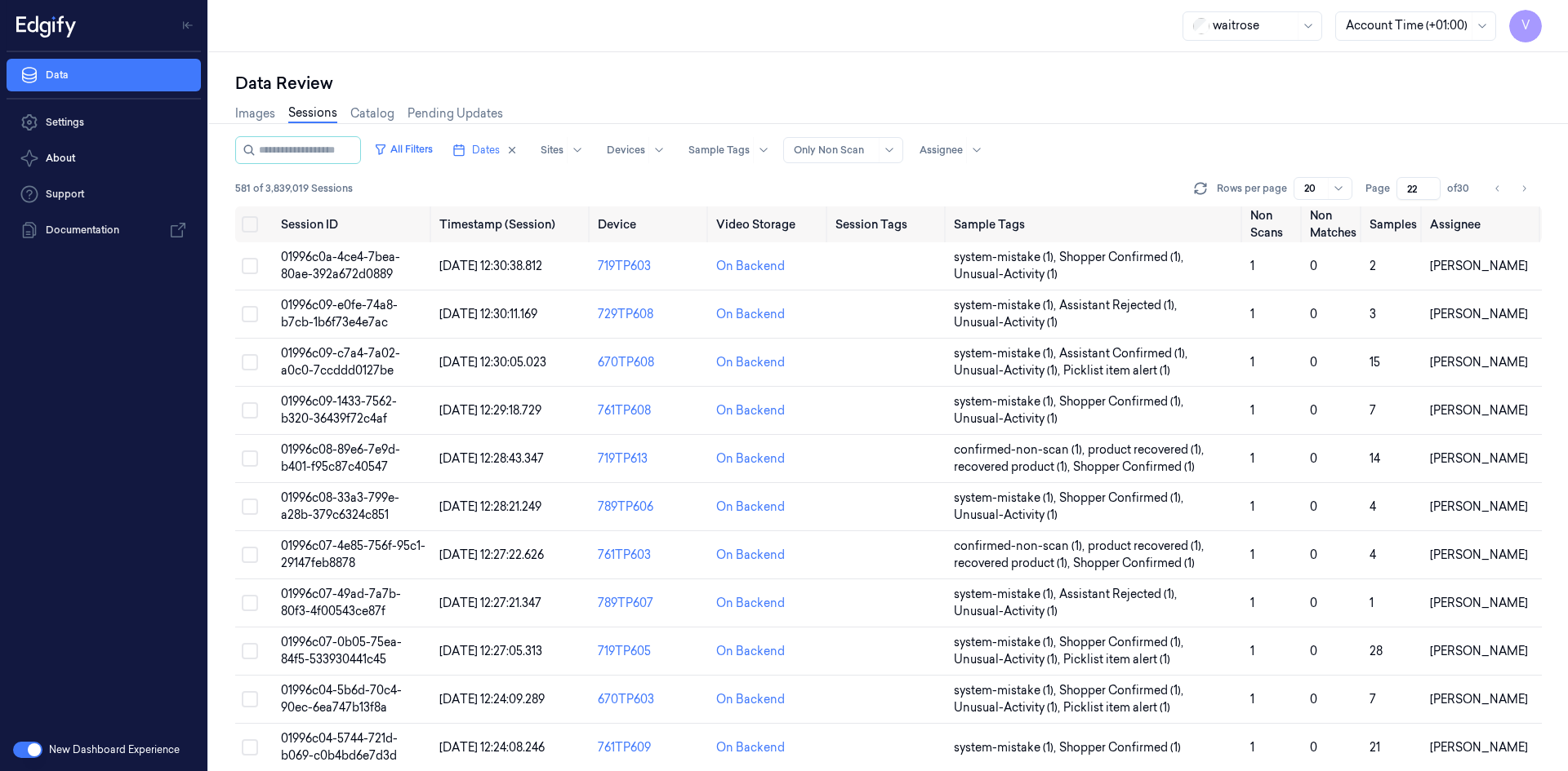
scroll to position [447, 0]
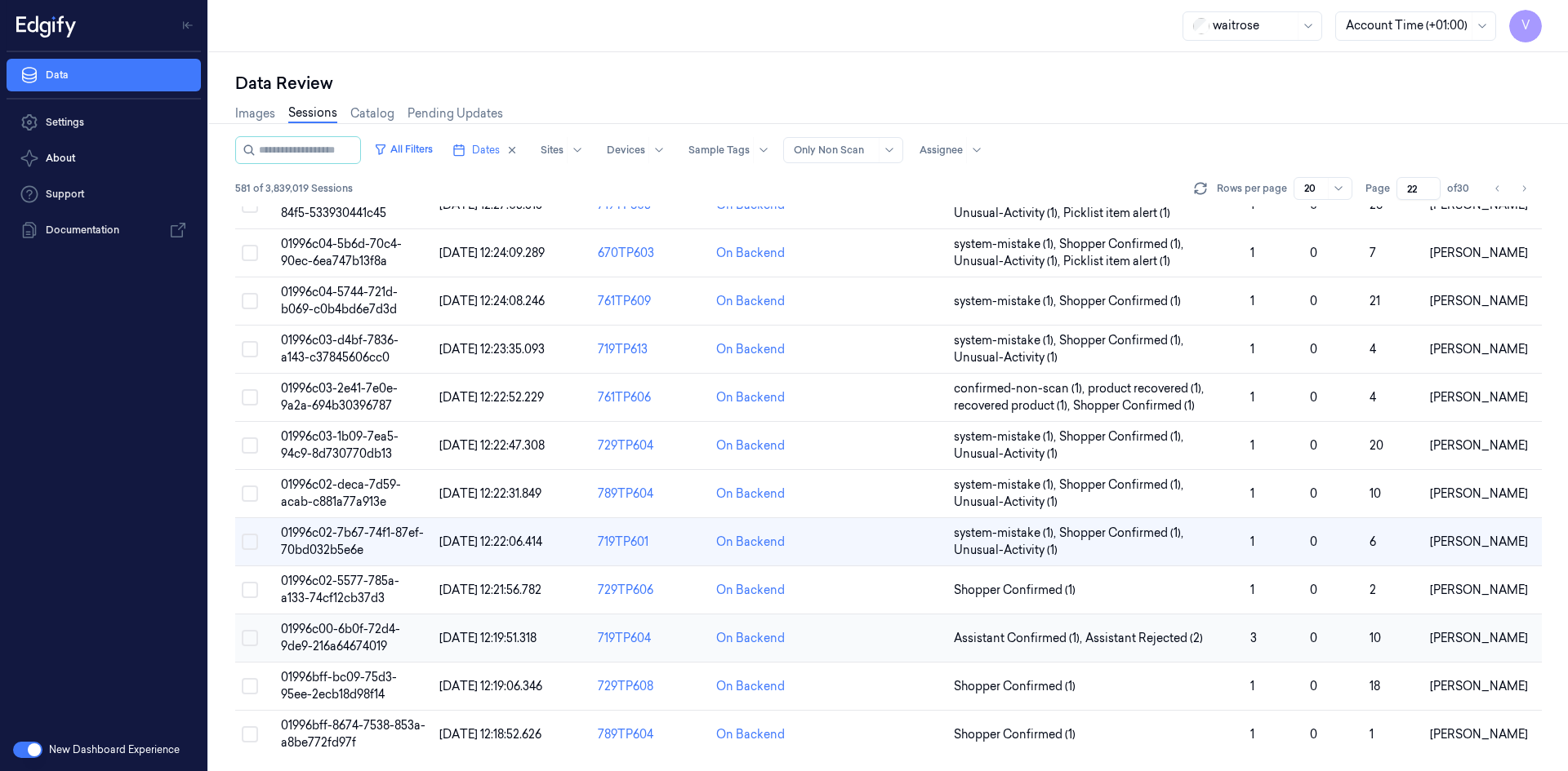
click at [333, 642] on span "01996c00-6b0f-72d4-9de9-216a64674019" at bounding box center [341, 638] width 120 height 32
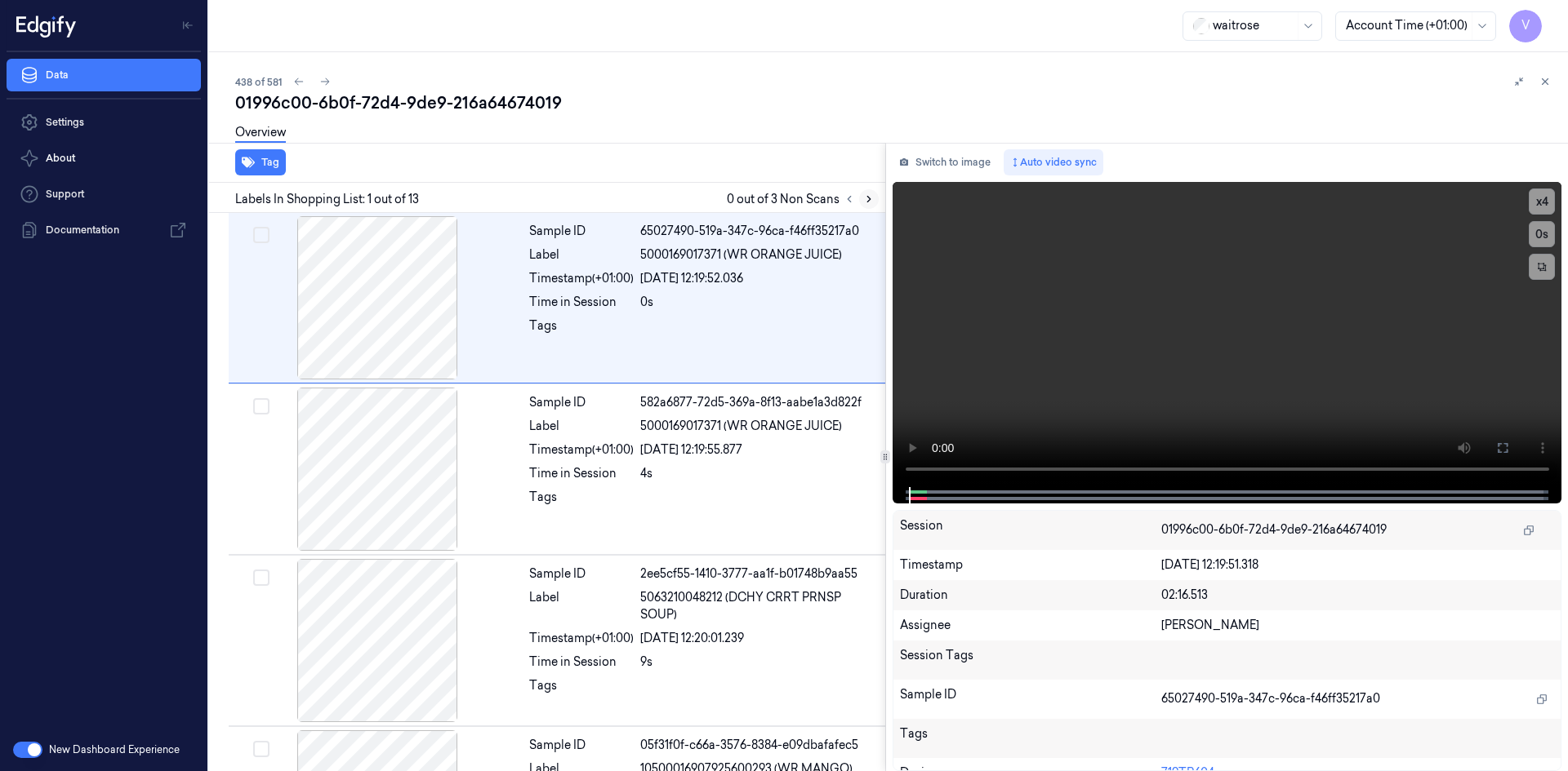
click at [867, 198] on icon at bounding box center [869, 200] width 12 height 12
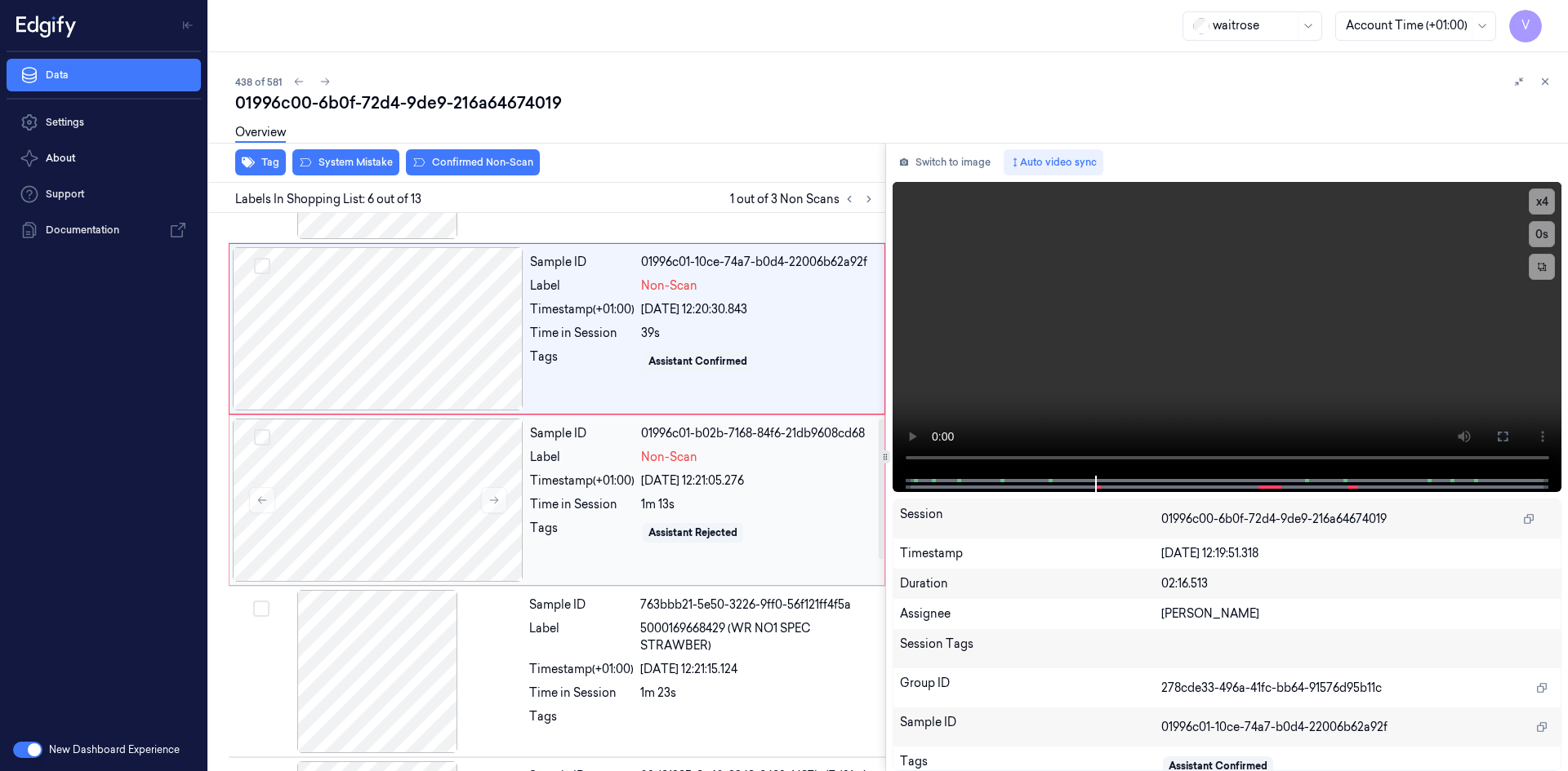
scroll to position [663, 0]
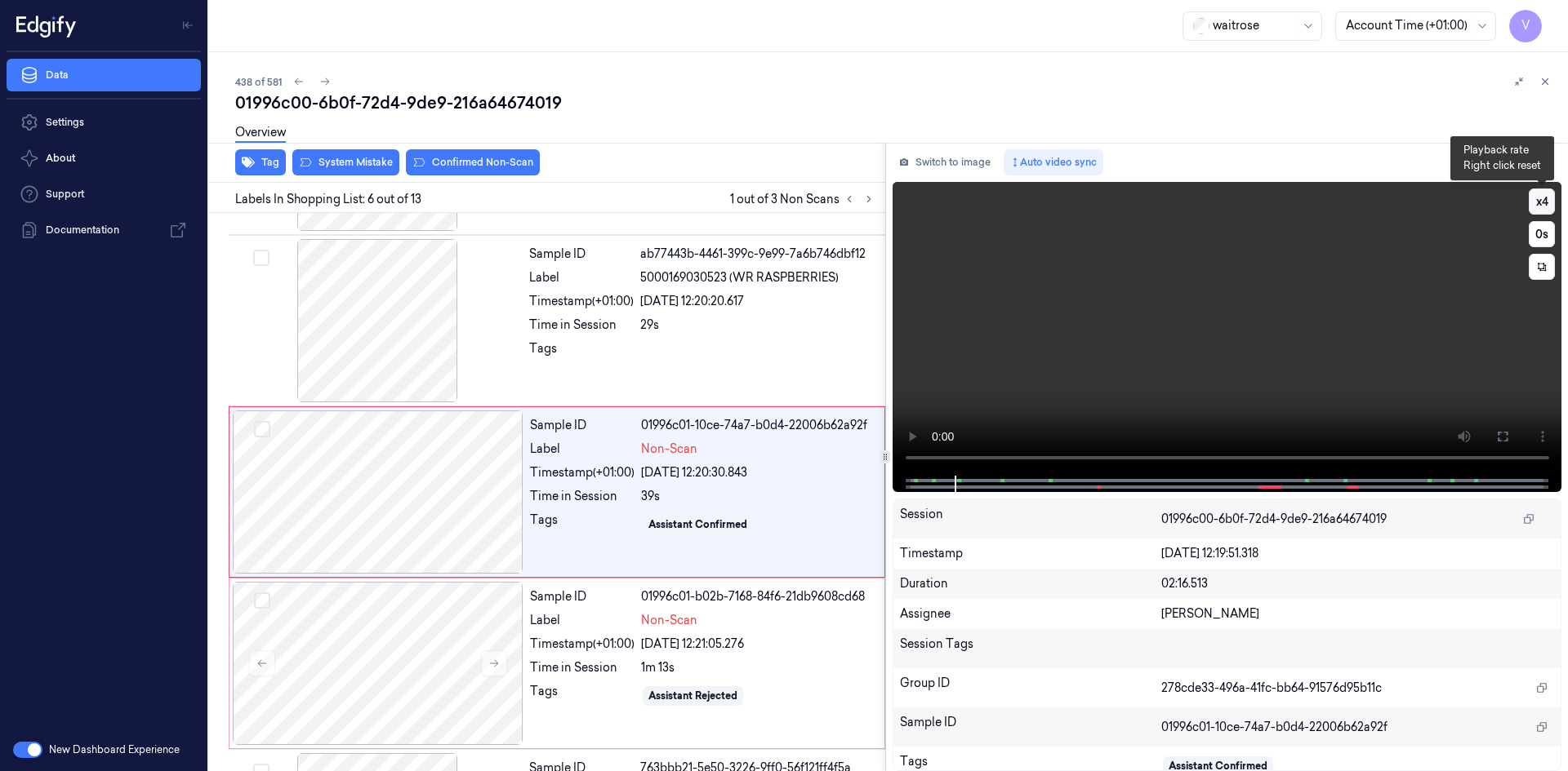
click at [1534, 194] on button "x 4" at bounding box center [1542, 201] width 26 height 26
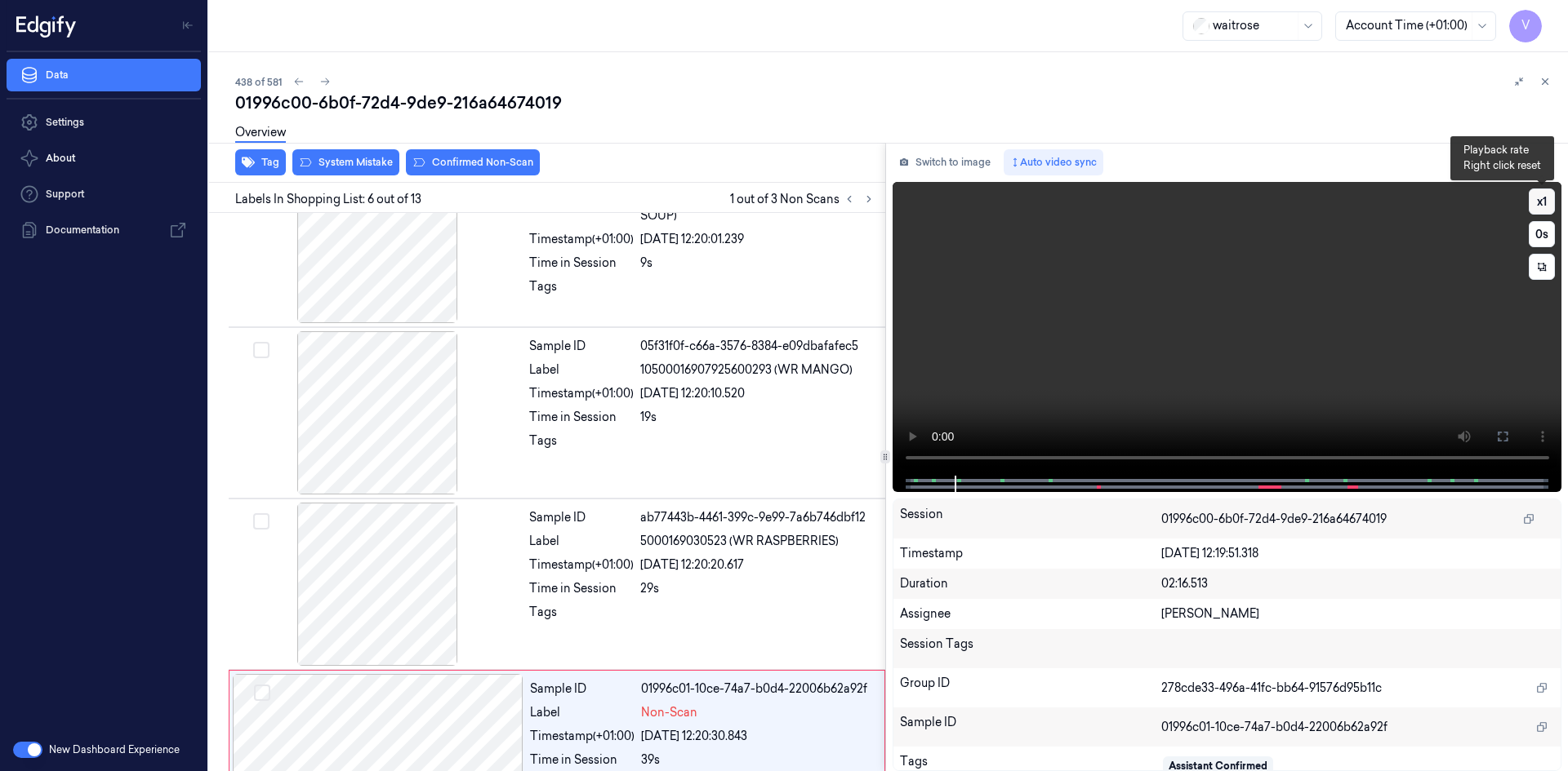
click at [1541, 201] on button "x 1" at bounding box center [1542, 201] width 26 height 26
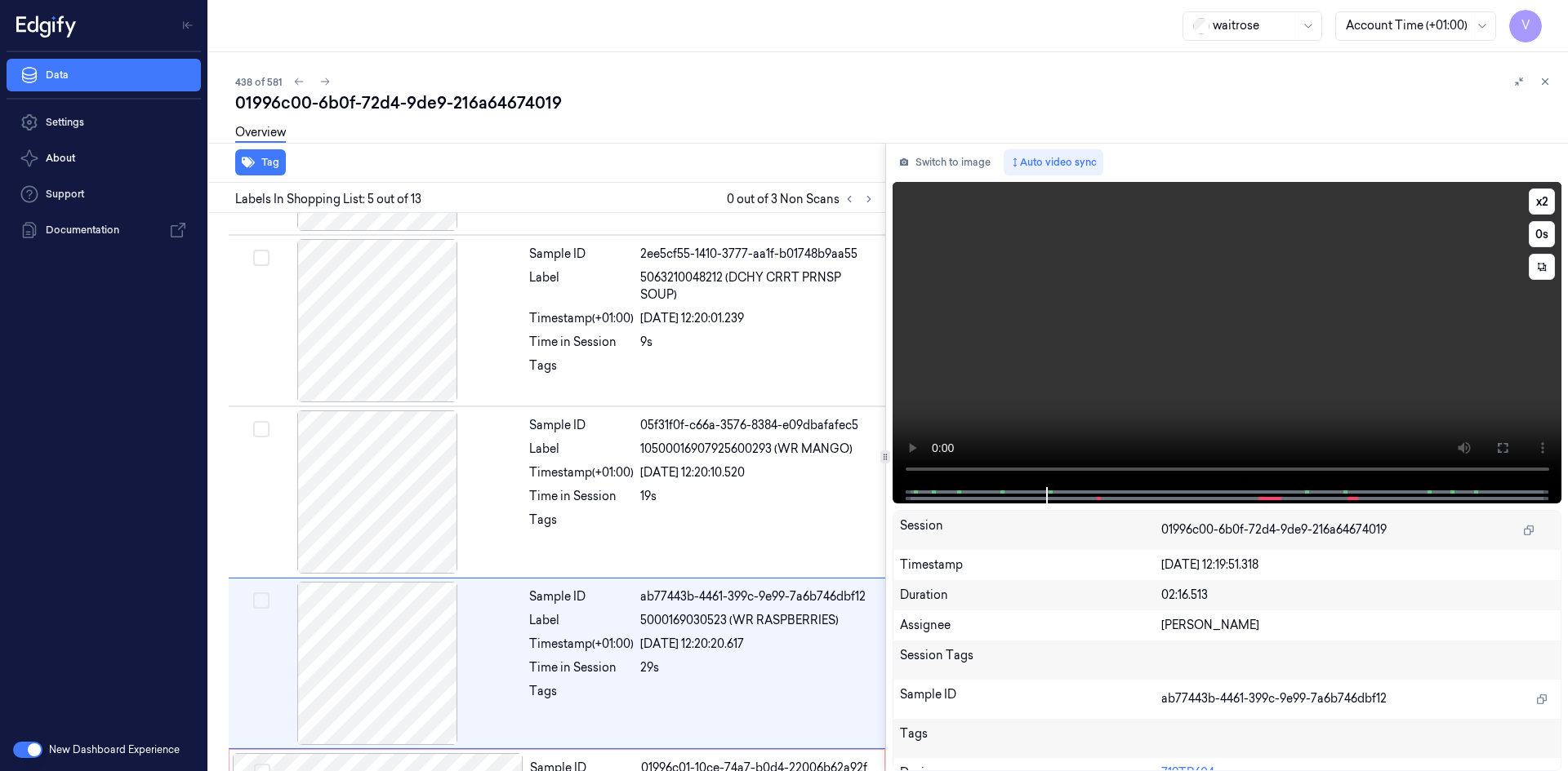
scroll to position [491, 0]
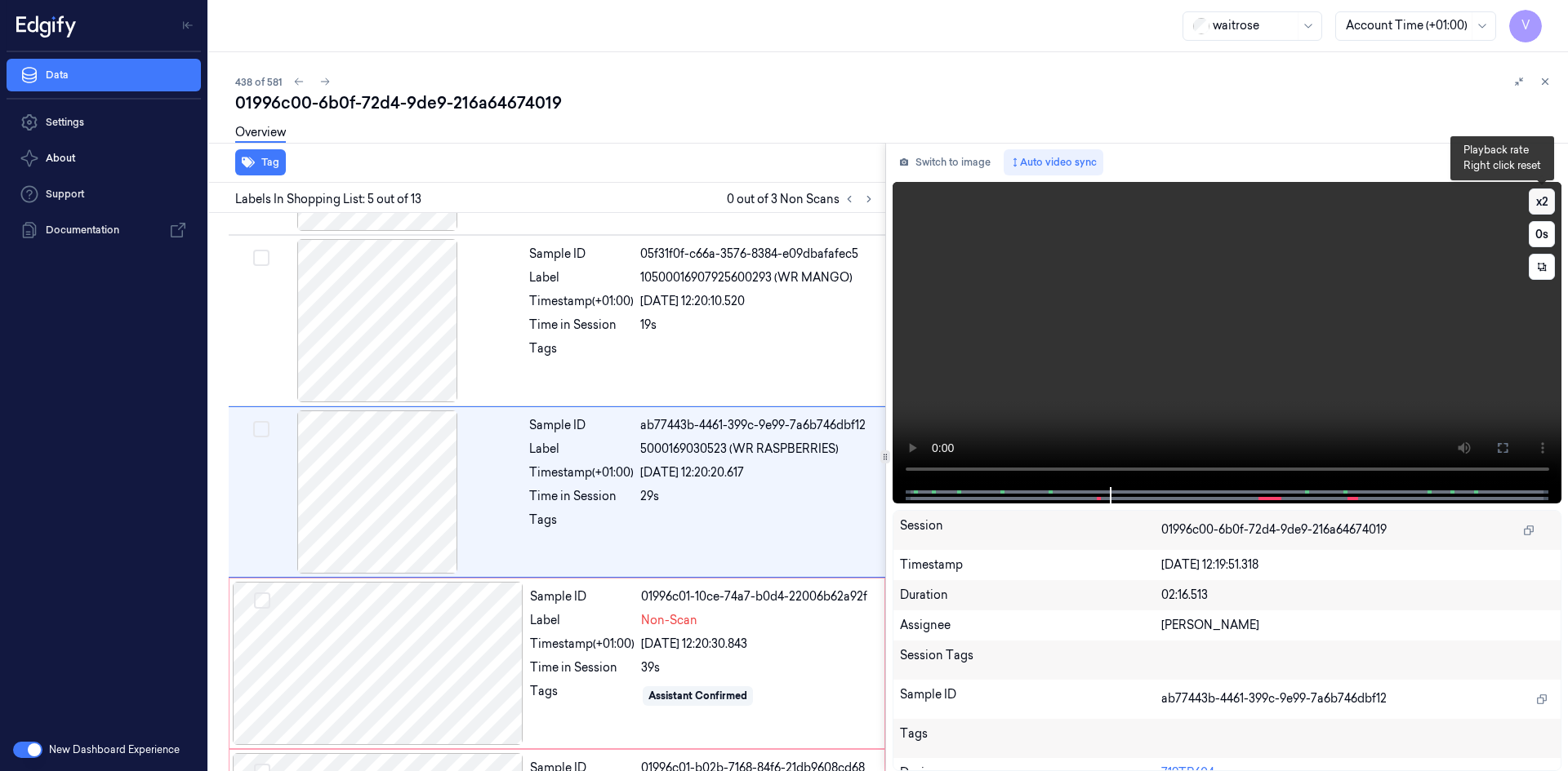
click at [1552, 199] on button "x 2" at bounding box center [1542, 201] width 26 height 26
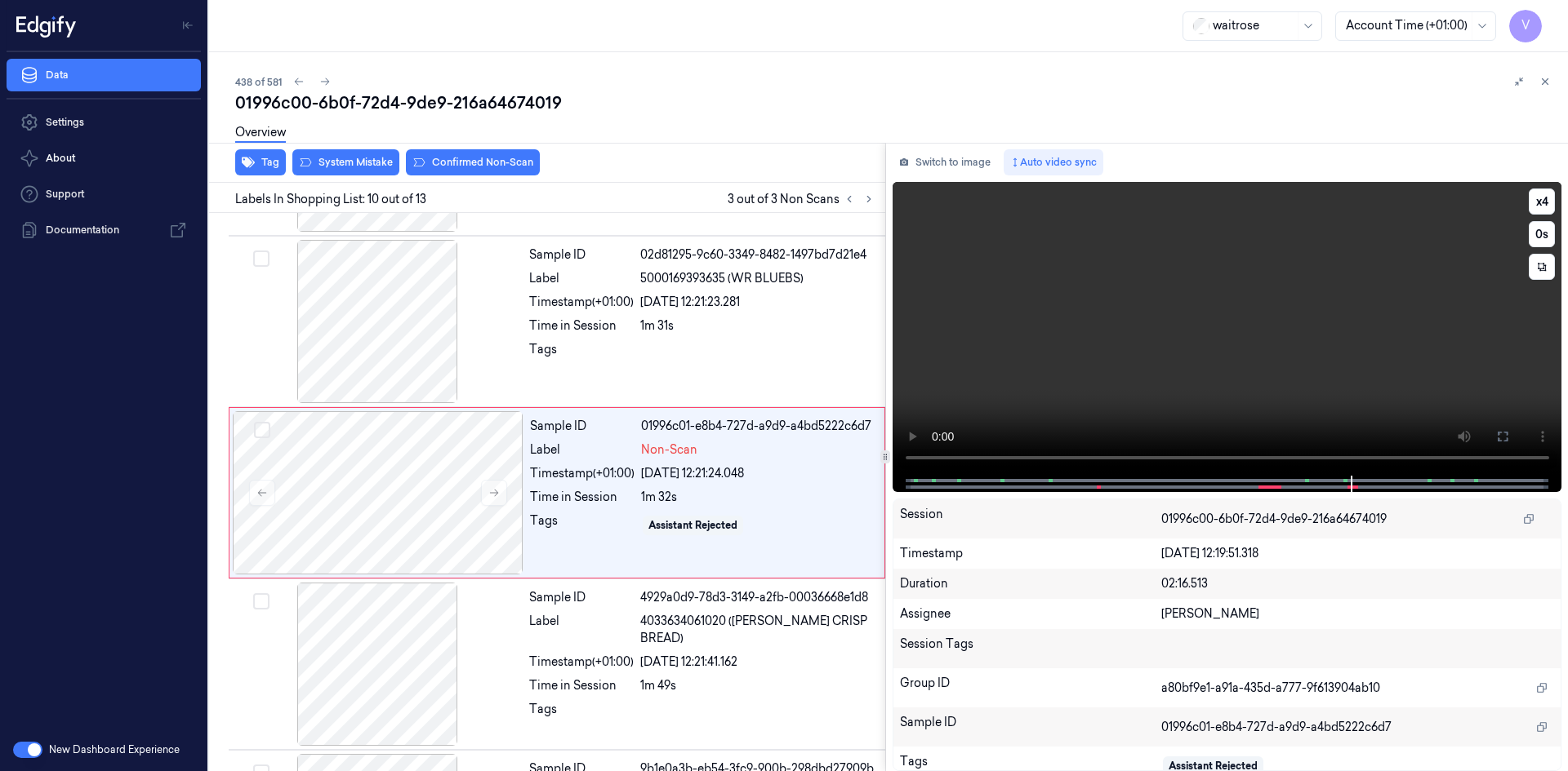
scroll to position [1349, 0]
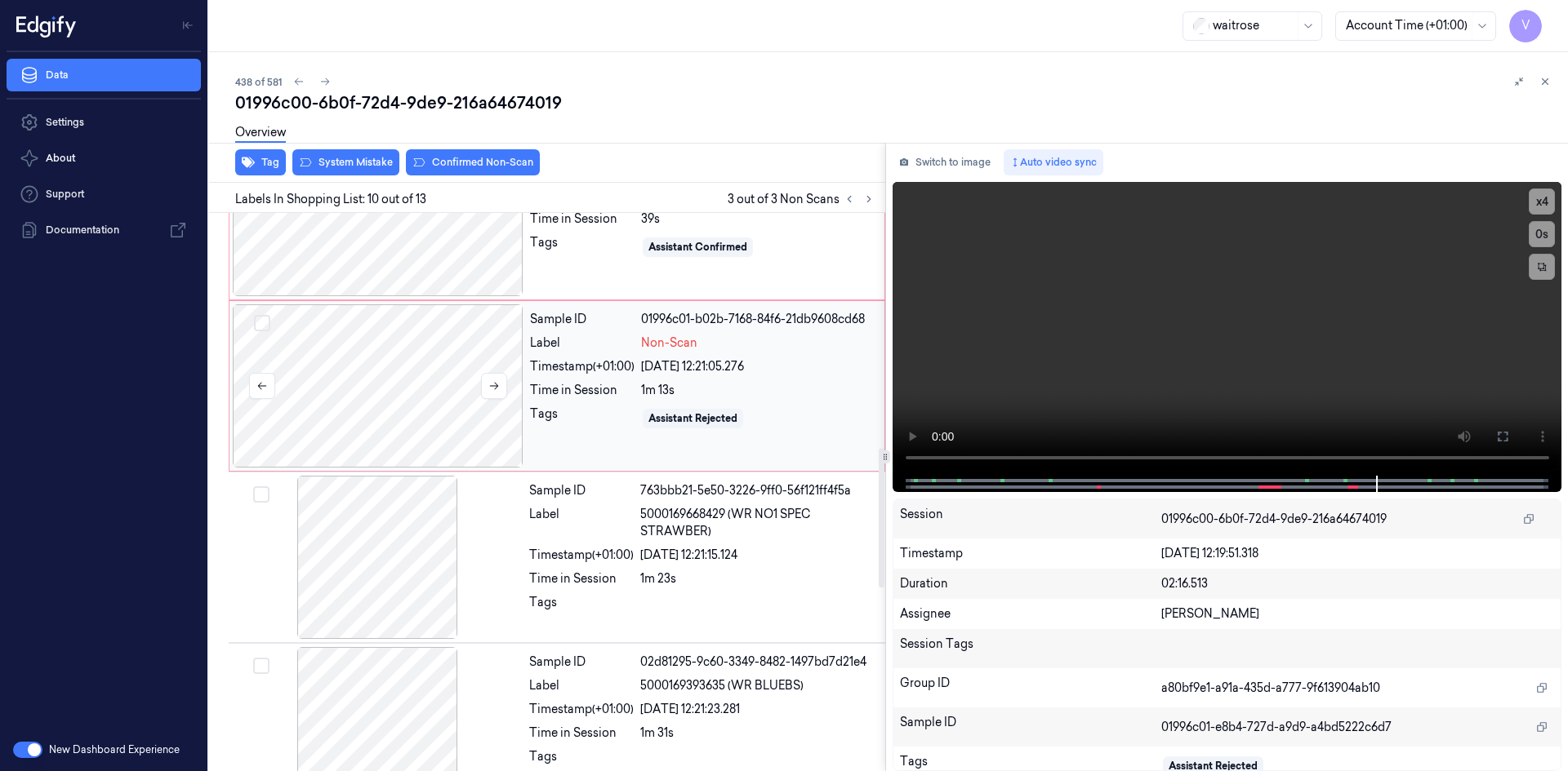
click at [411, 327] on div at bounding box center [378, 386] width 291 height 163
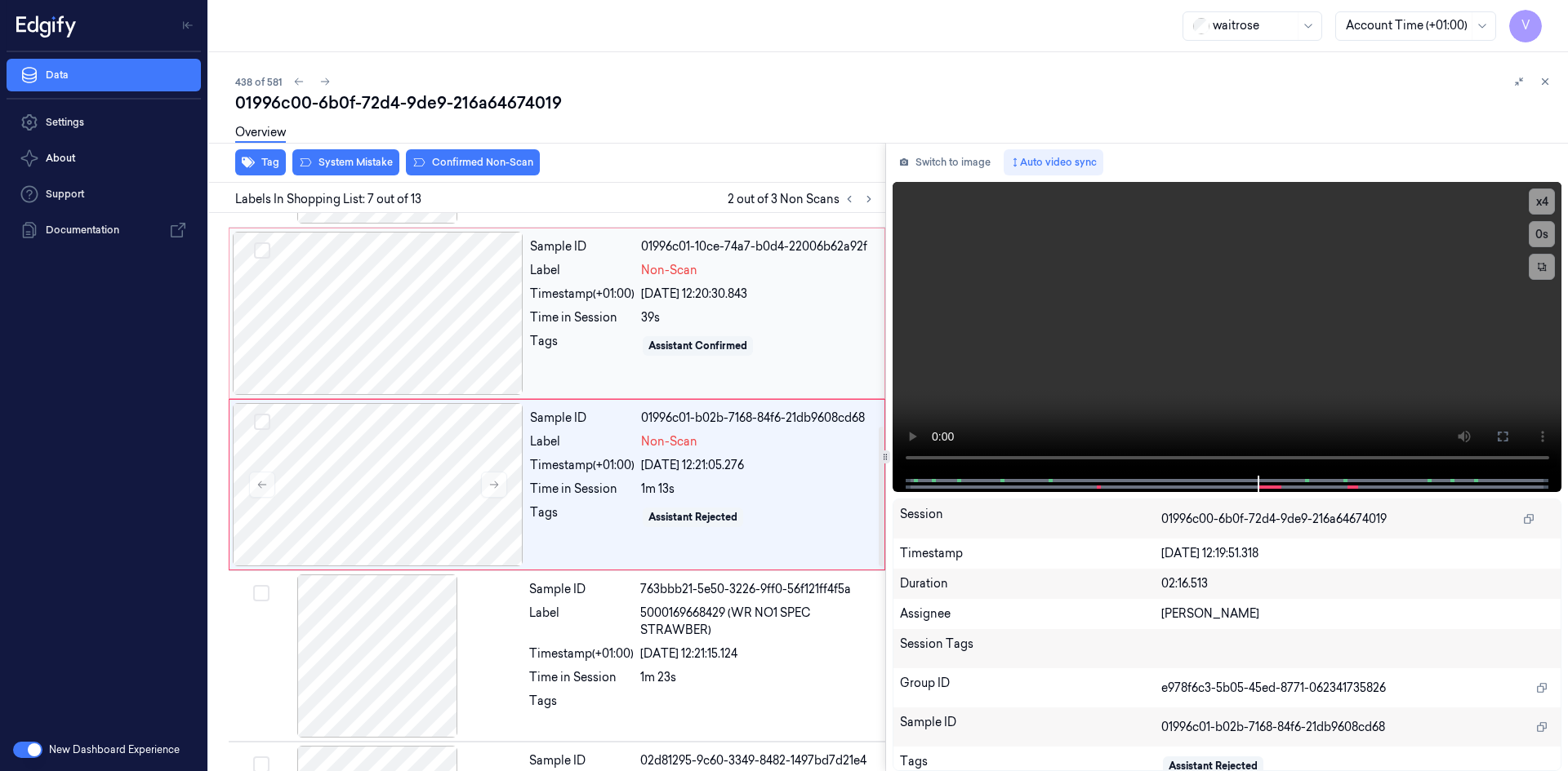
scroll to position [835, 0]
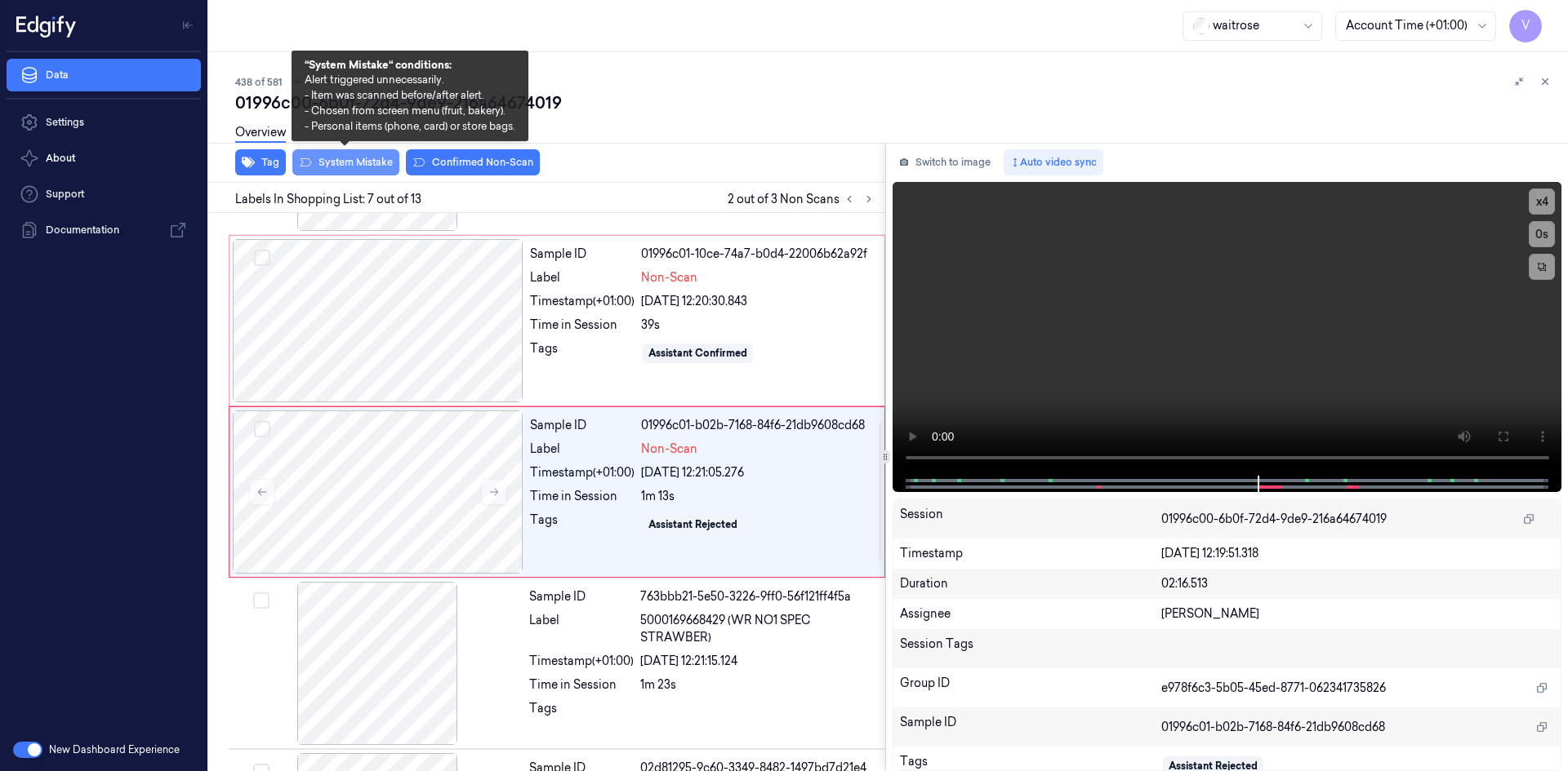
click at [368, 164] on button "System Mistake" at bounding box center [346, 162] width 107 height 26
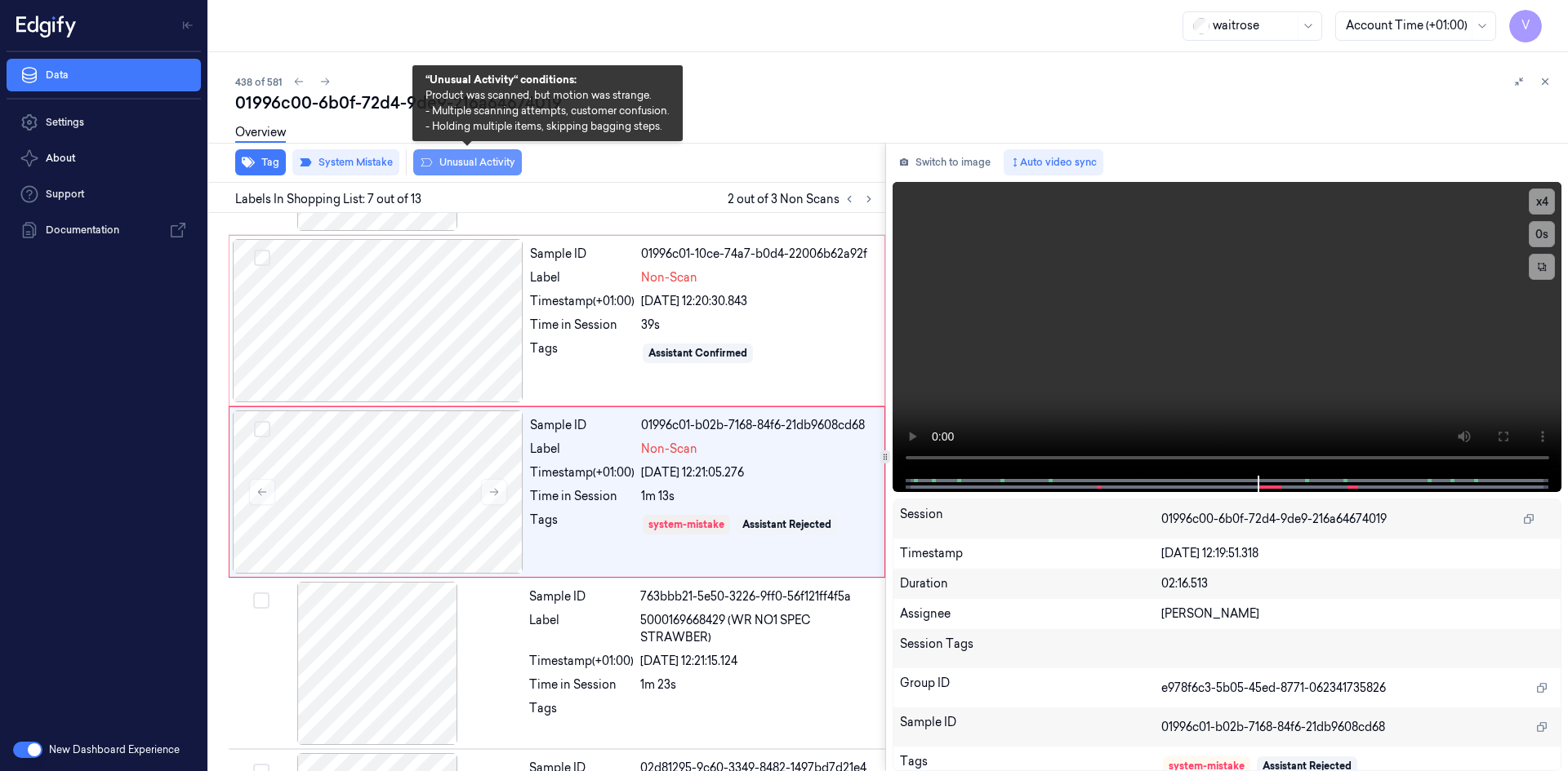
click at [473, 166] on button "Unusual Activity" at bounding box center [467, 162] width 109 height 26
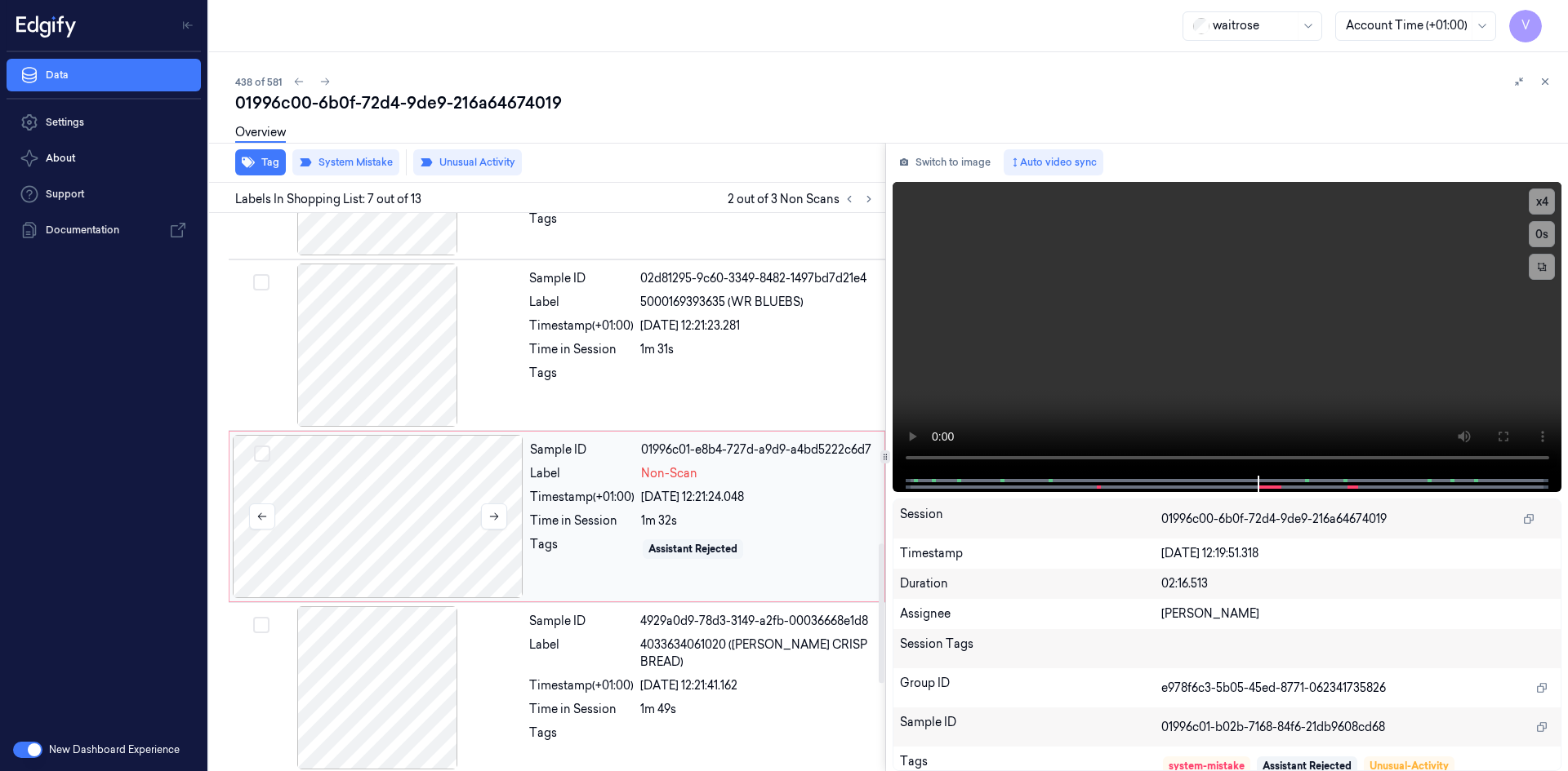
click at [439, 482] on div at bounding box center [378, 516] width 291 height 163
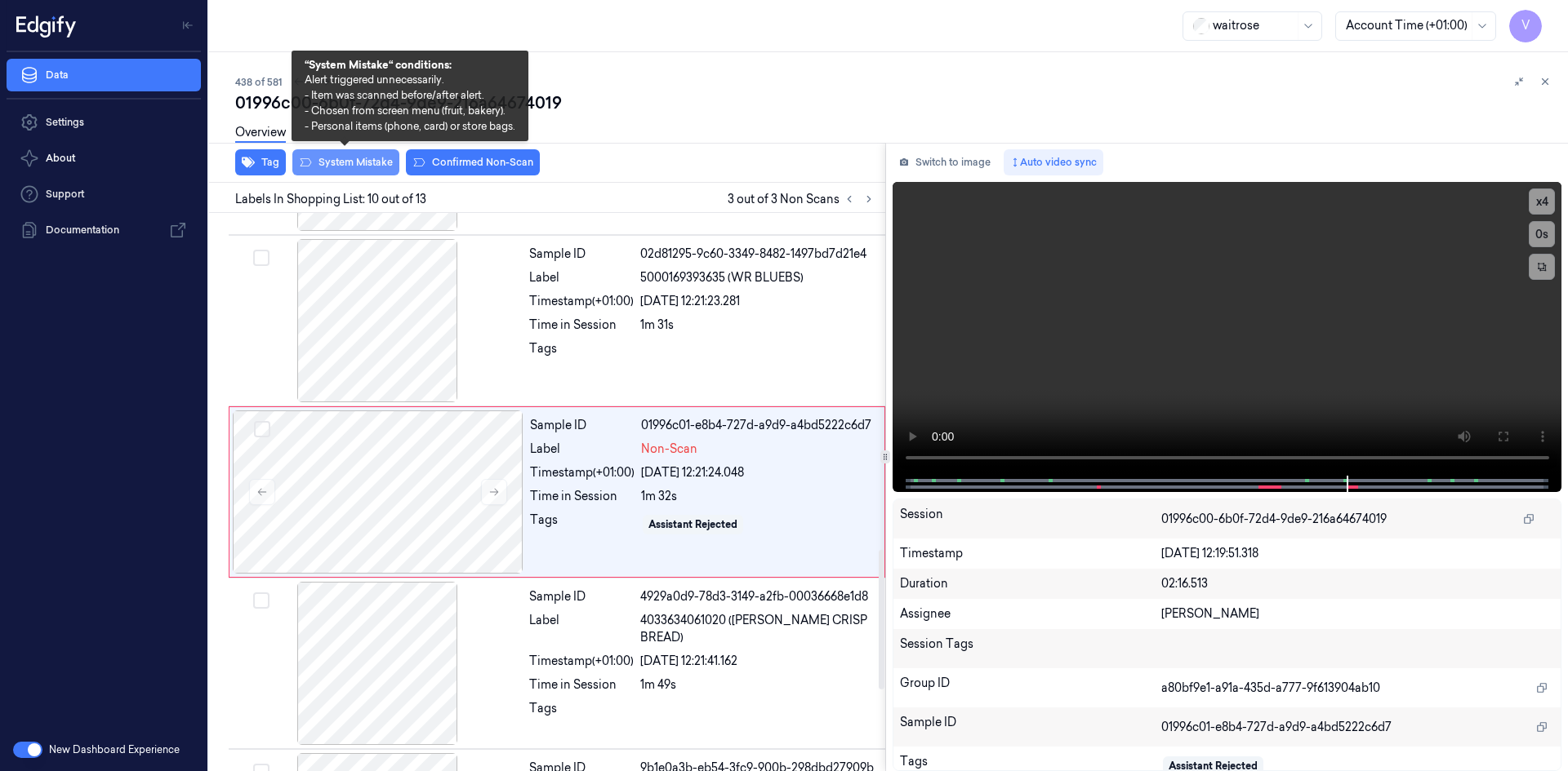
click at [366, 160] on button "System Mistake" at bounding box center [346, 162] width 107 height 26
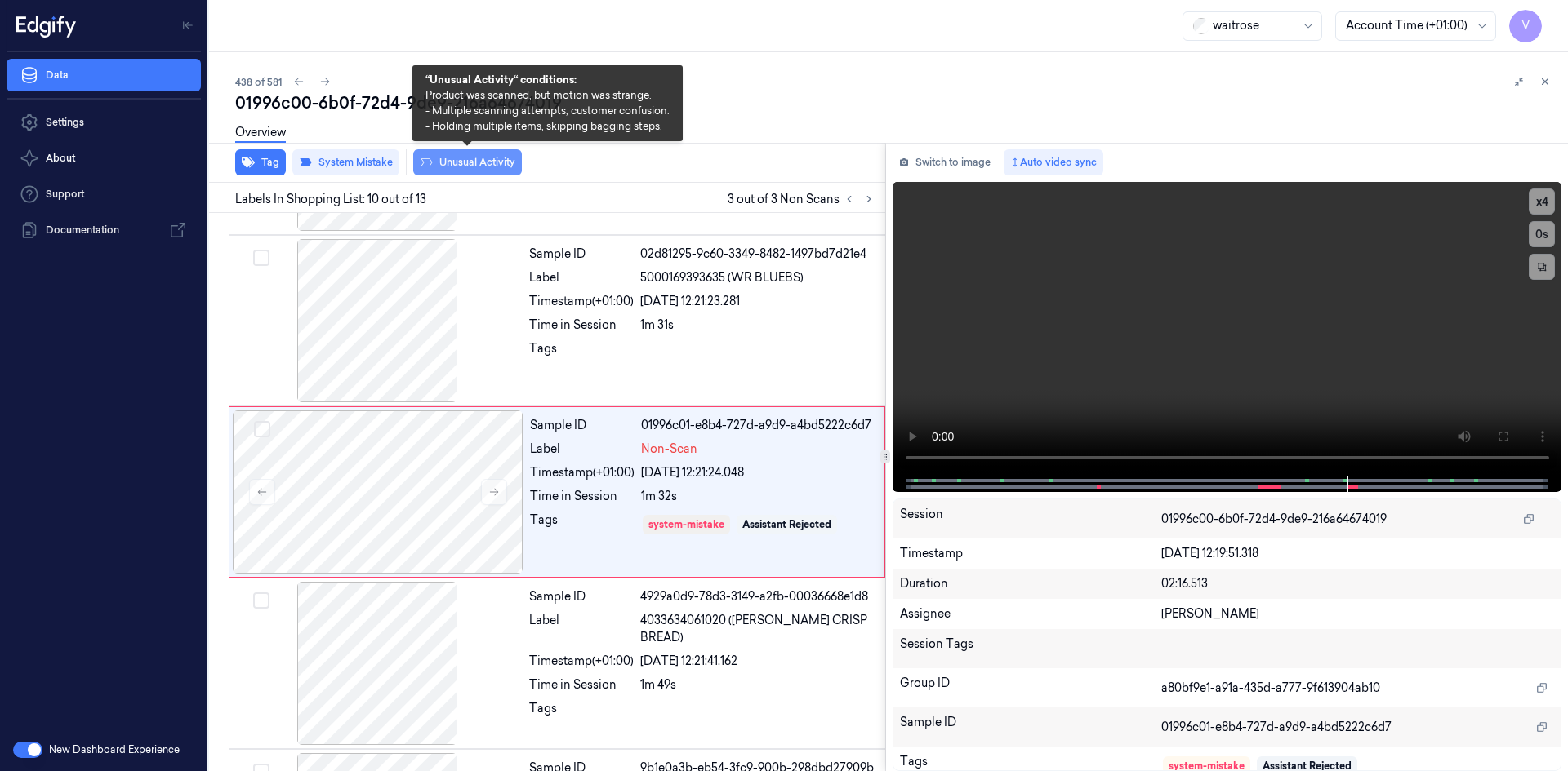
click at [474, 164] on button "Unusual Activity" at bounding box center [467, 162] width 109 height 26
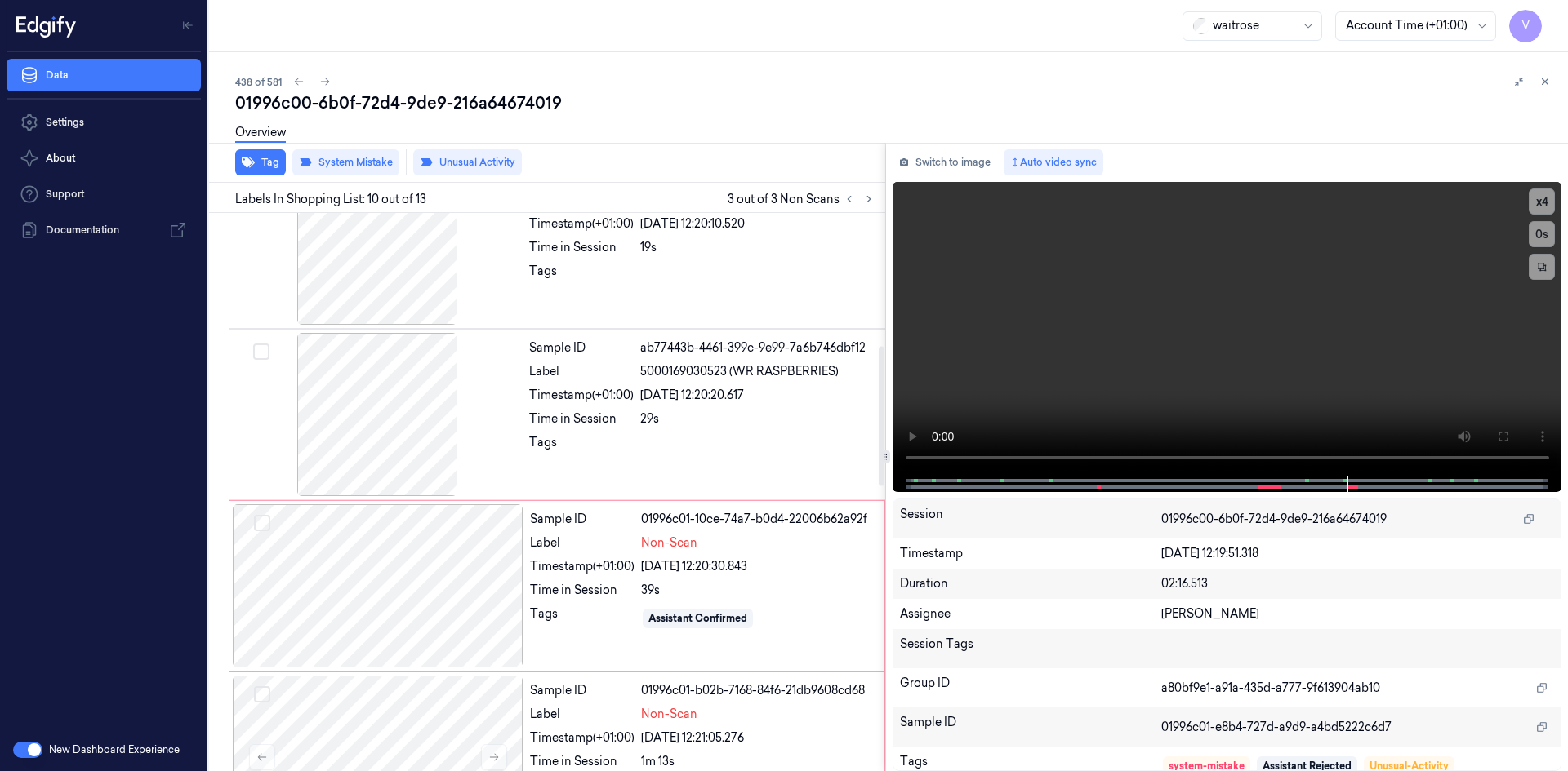
scroll to position [533, 0]
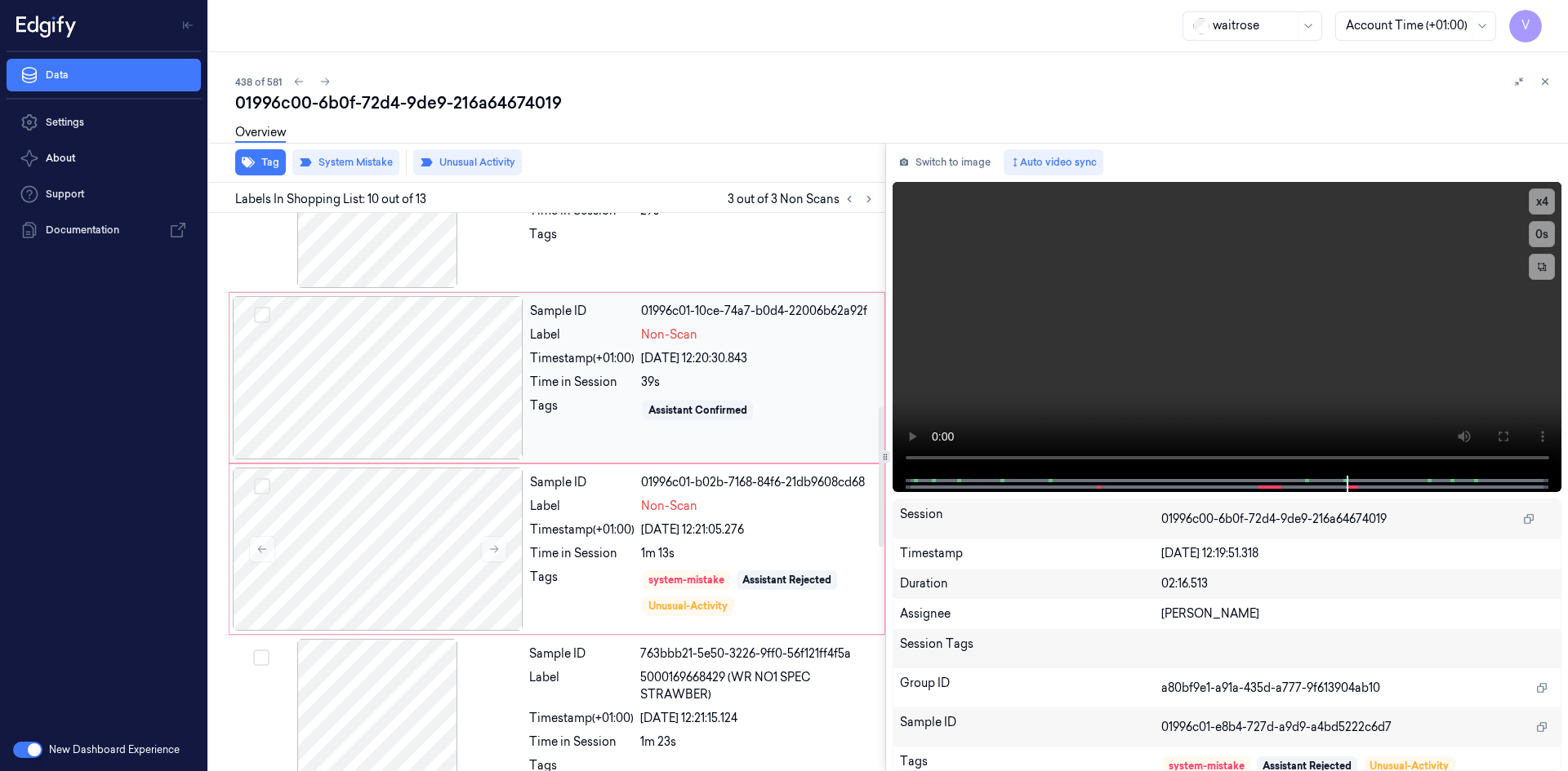
click at [771, 374] on div "39s" at bounding box center [758, 382] width 234 height 17
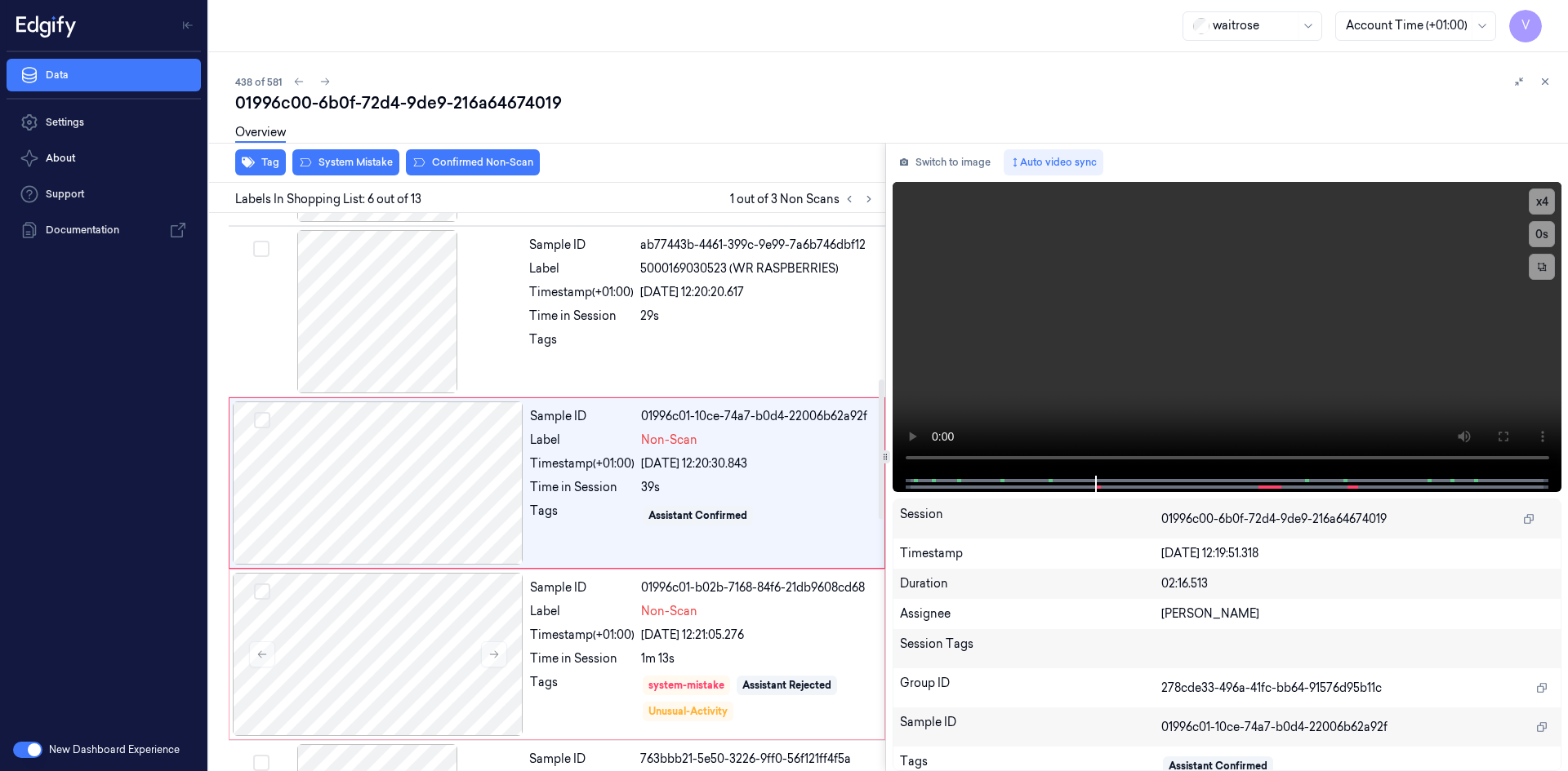
scroll to position [663, 0]
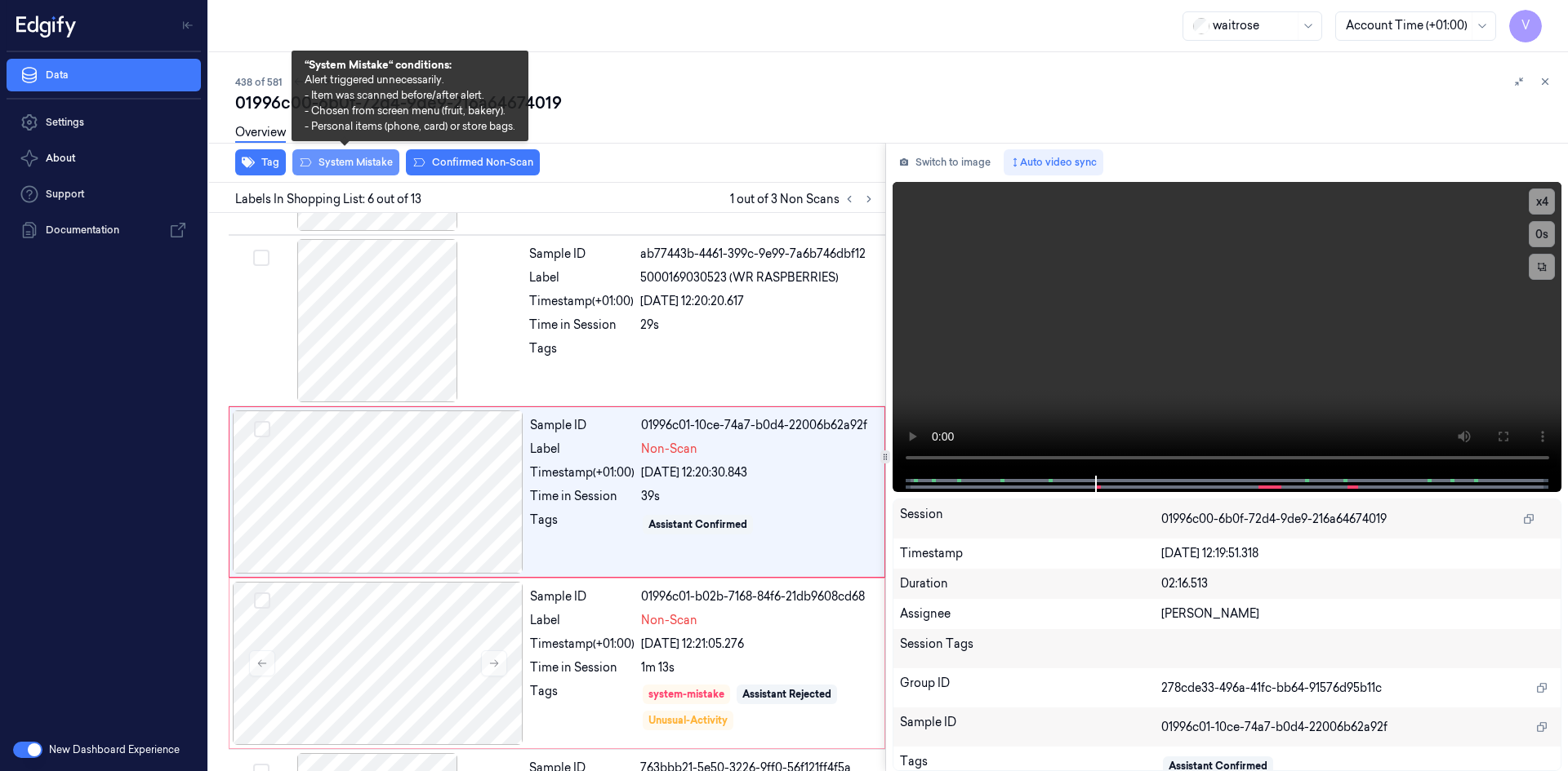
click at [375, 162] on button "System Mistake" at bounding box center [346, 162] width 107 height 26
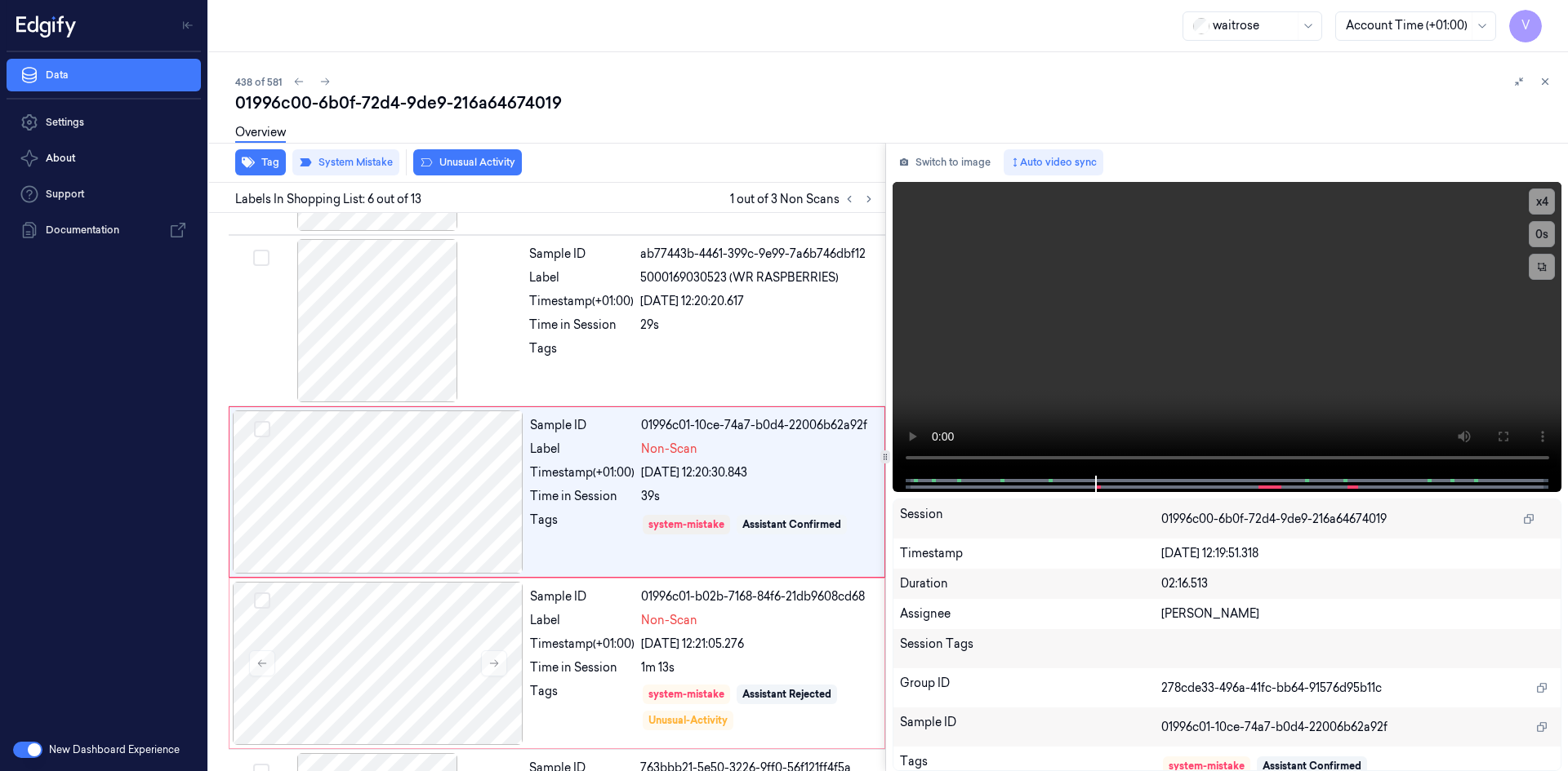
click at [469, 158] on button "Unusual Activity" at bounding box center [467, 162] width 109 height 26
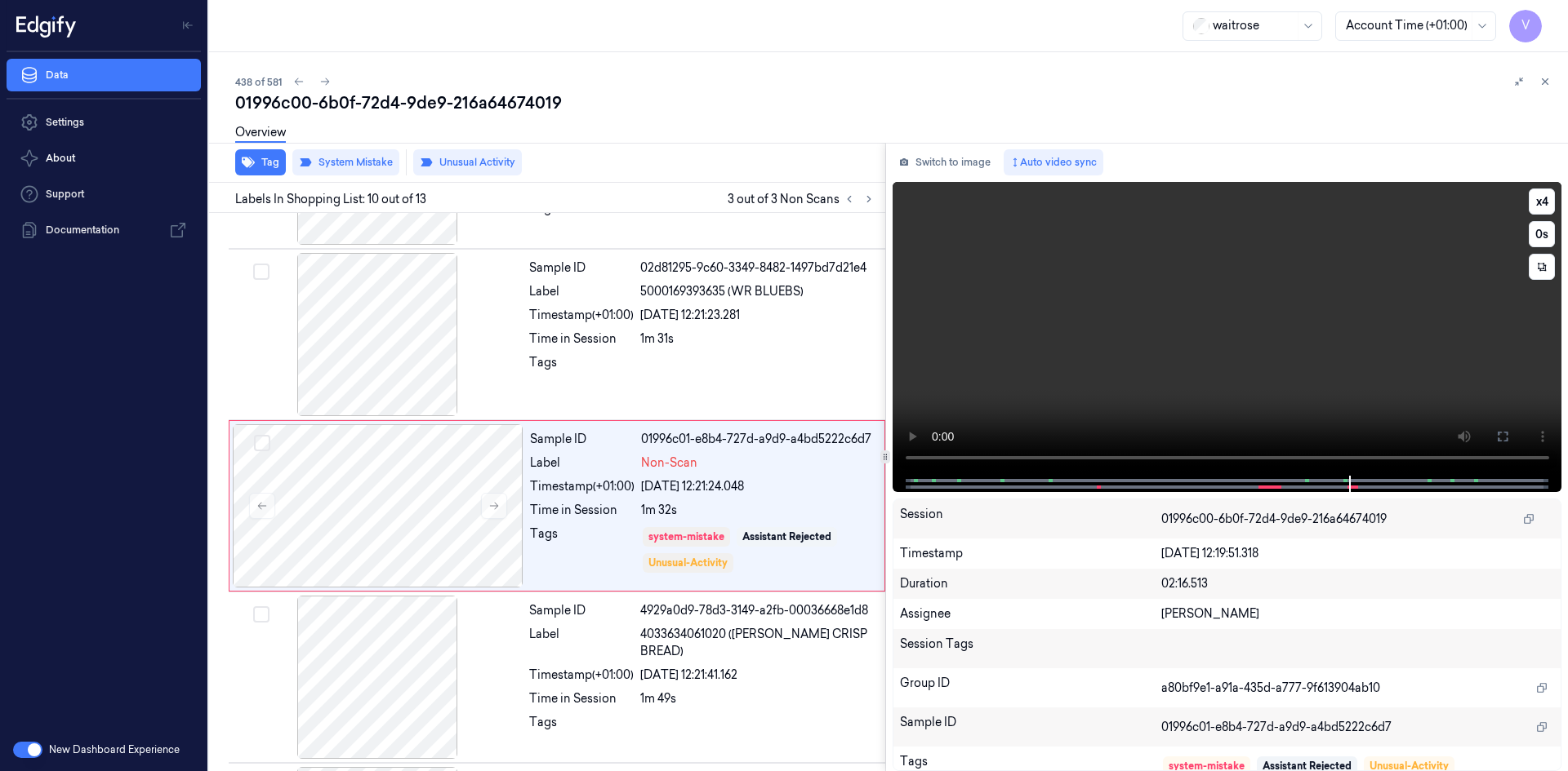
scroll to position [1349, 0]
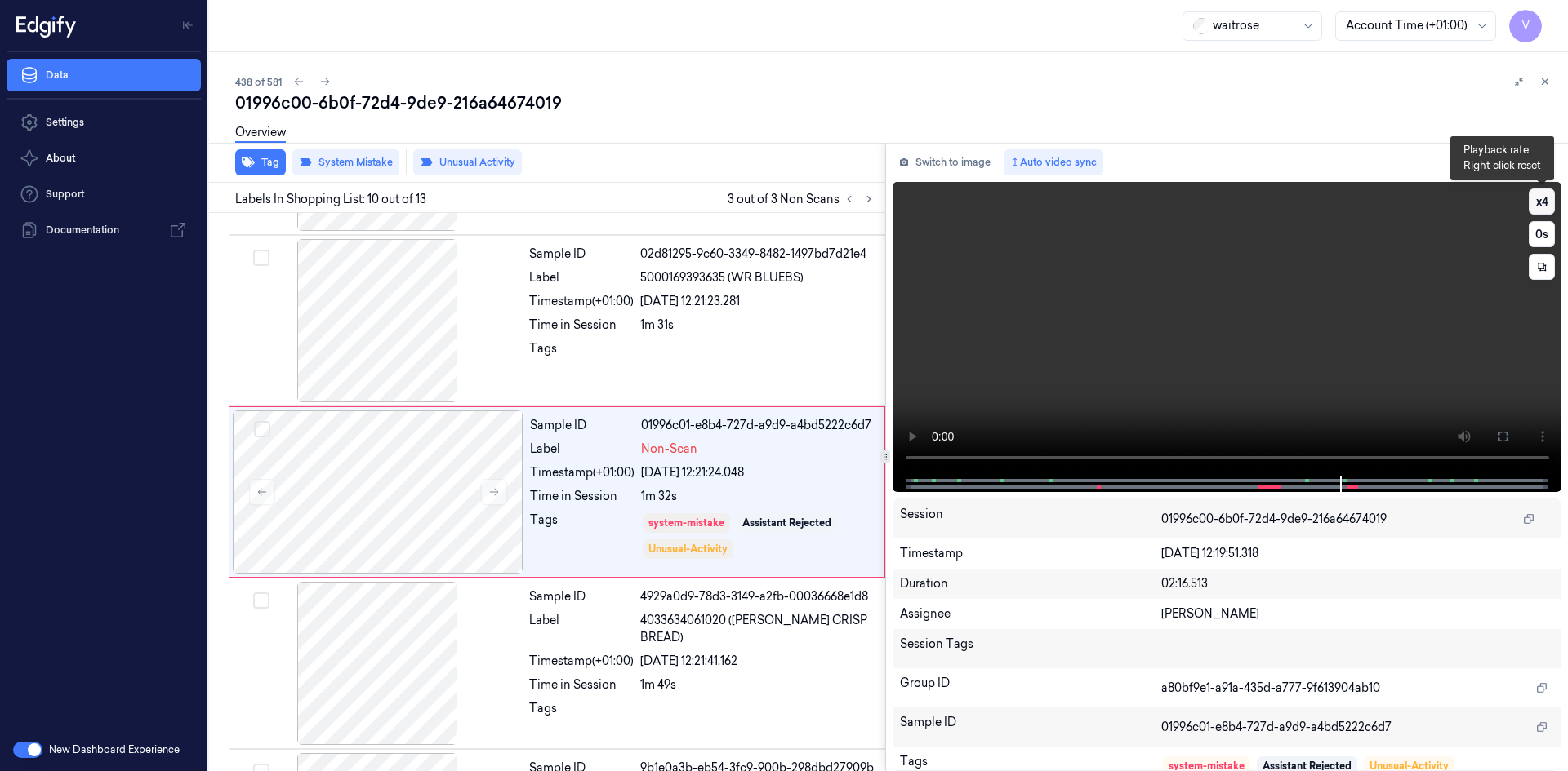
click at [1544, 206] on button "x 4" at bounding box center [1542, 201] width 26 height 26
click at [1544, 206] on button "x 1" at bounding box center [1542, 201] width 26 height 26
click at [1547, 80] on icon at bounding box center [1546, 82] width 12 height 12
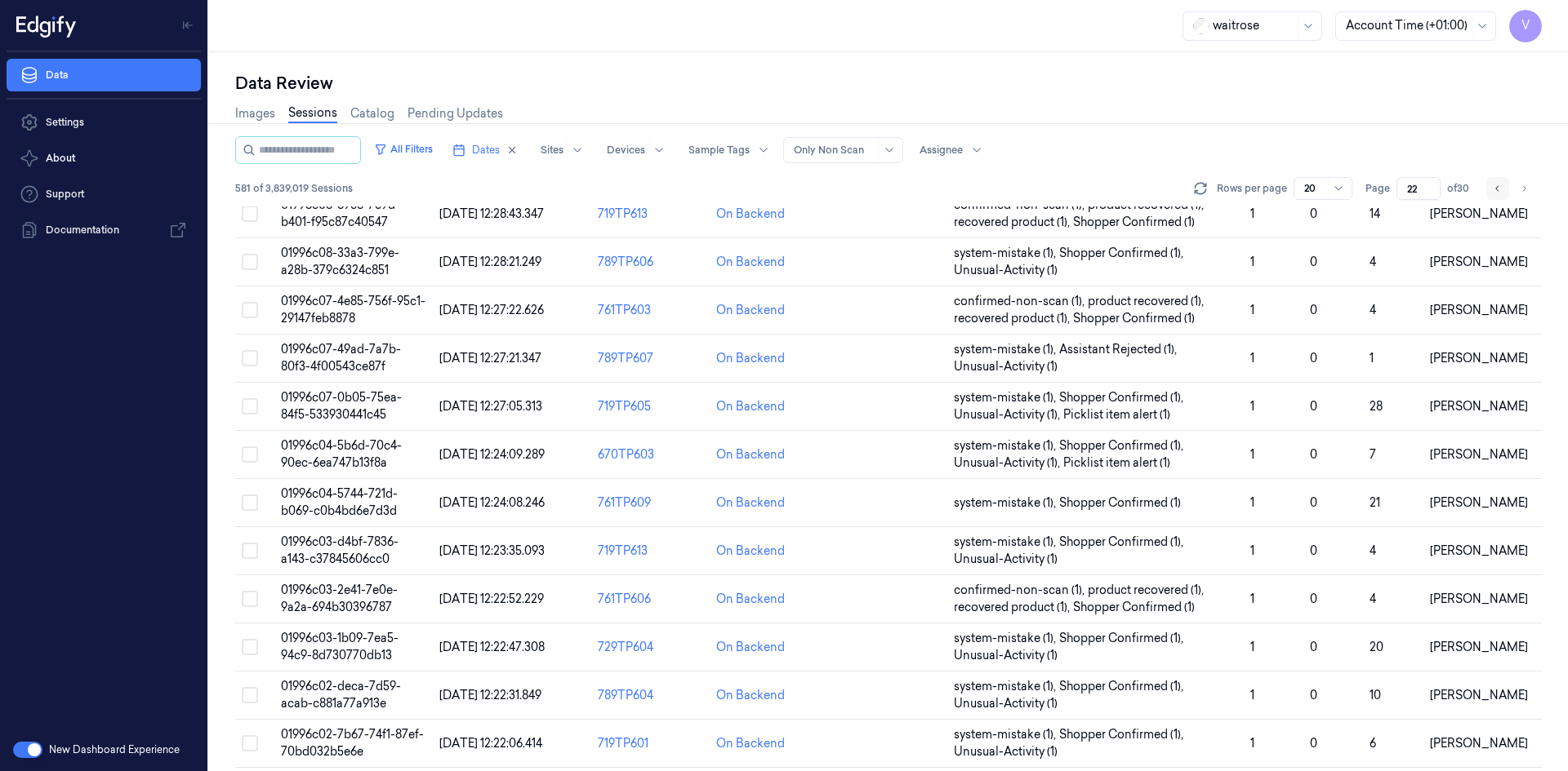
scroll to position [447, 0]
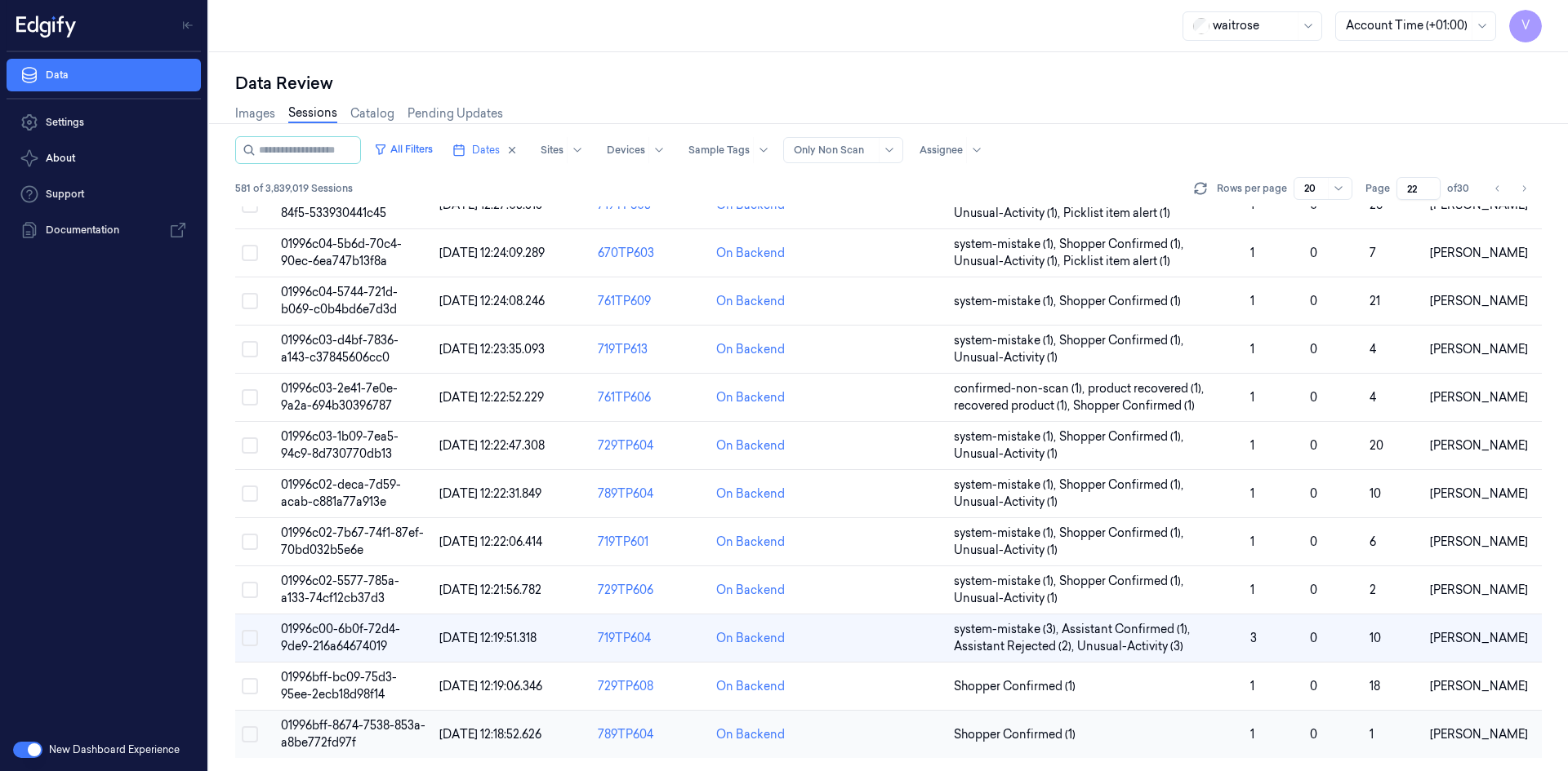
click at [352, 737] on span "01996bff-8674-7538-853a-a8be772fd97f" at bounding box center [353, 733] width 145 height 32
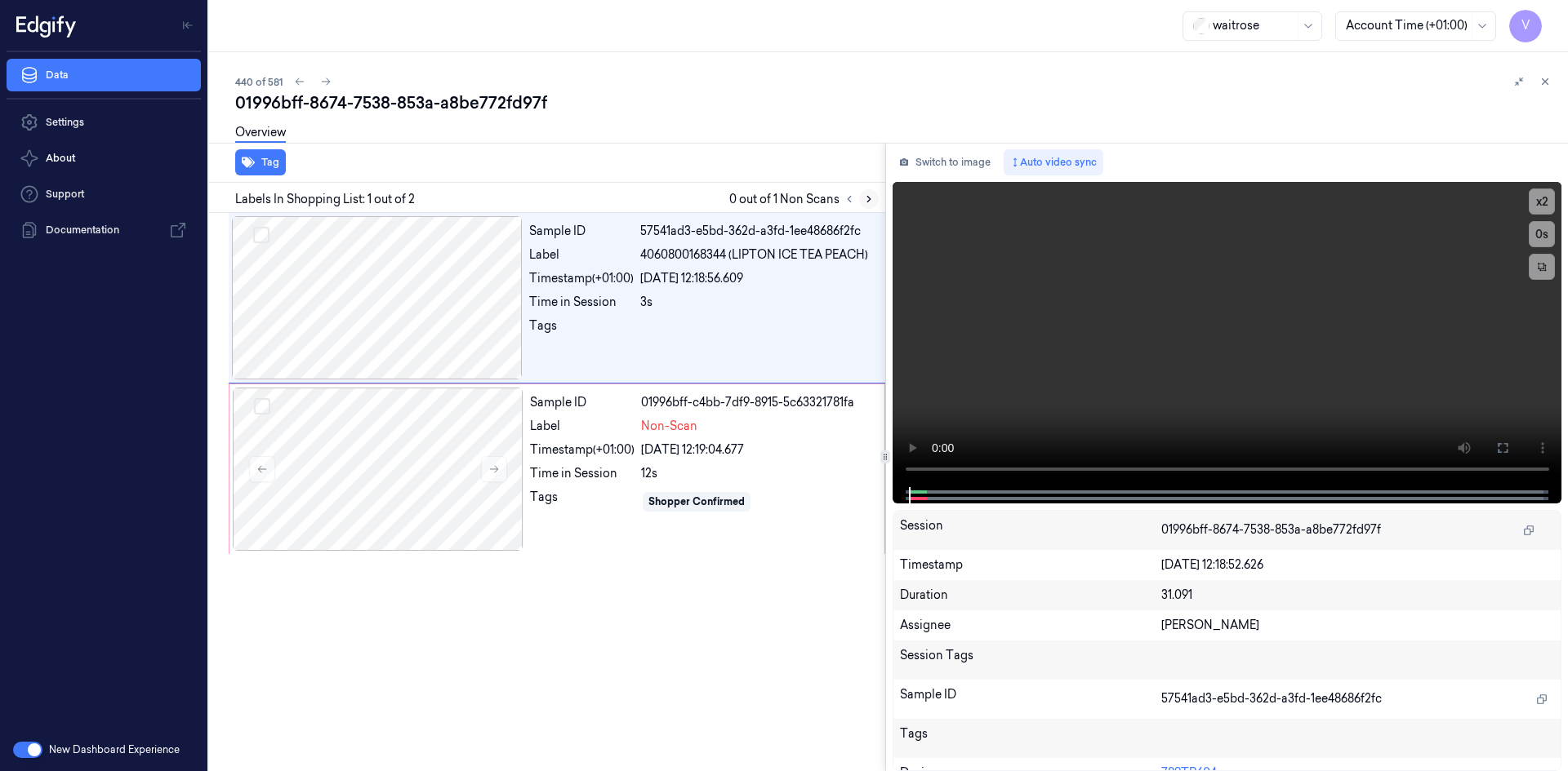
click at [867, 200] on icon at bounding box center [869, 200] width 12 height 12
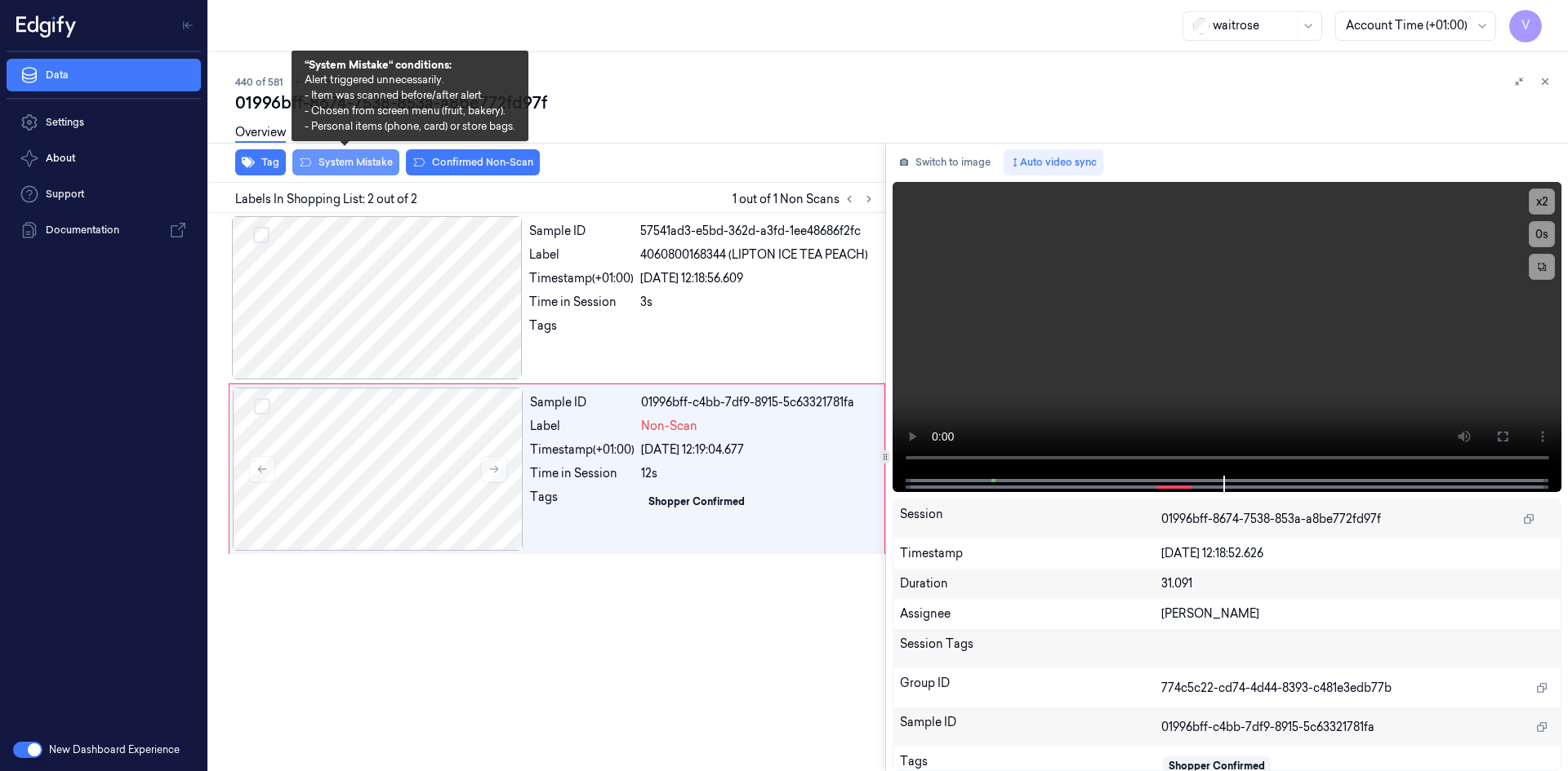
click at [371, 160] on button "System Mistake" at bounding box center [346, 162] width 107 height 26
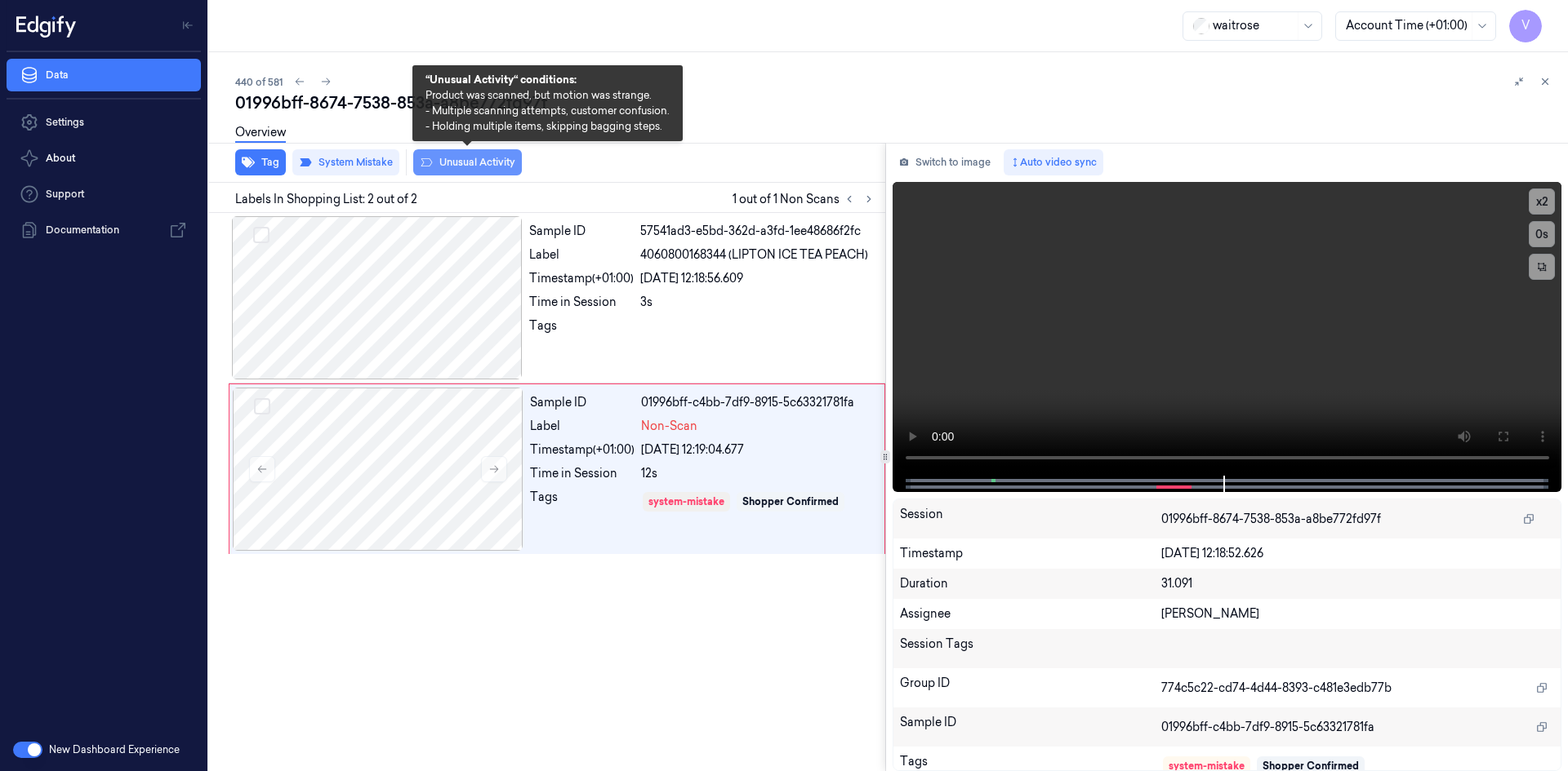
click at [478, 164] on button "Unusual Activity" at bounding box center [467, 162] width 109 height 26
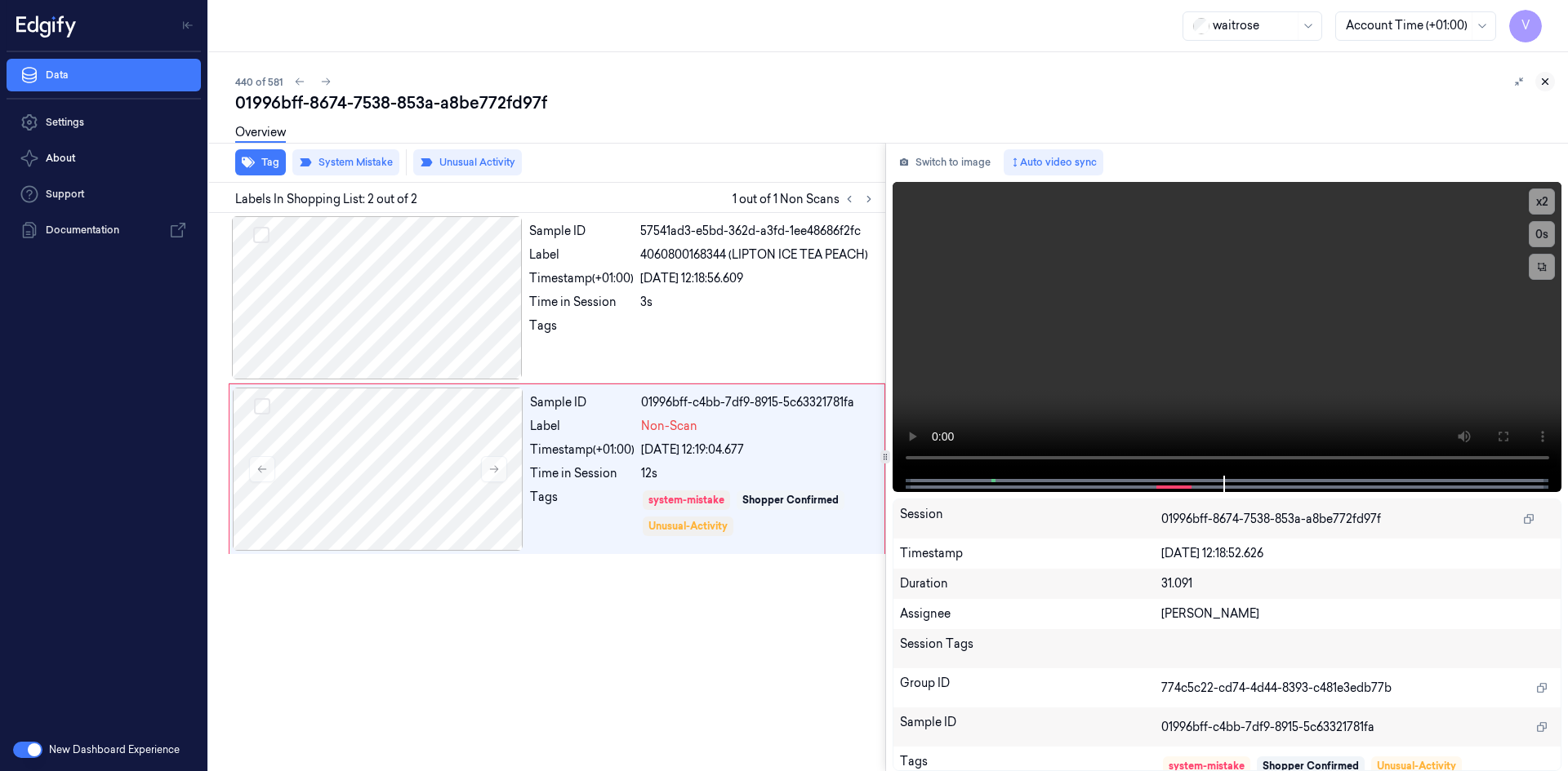
click at [1549, 79] on icon at bounding box center [1546, 82] width 12 height 12
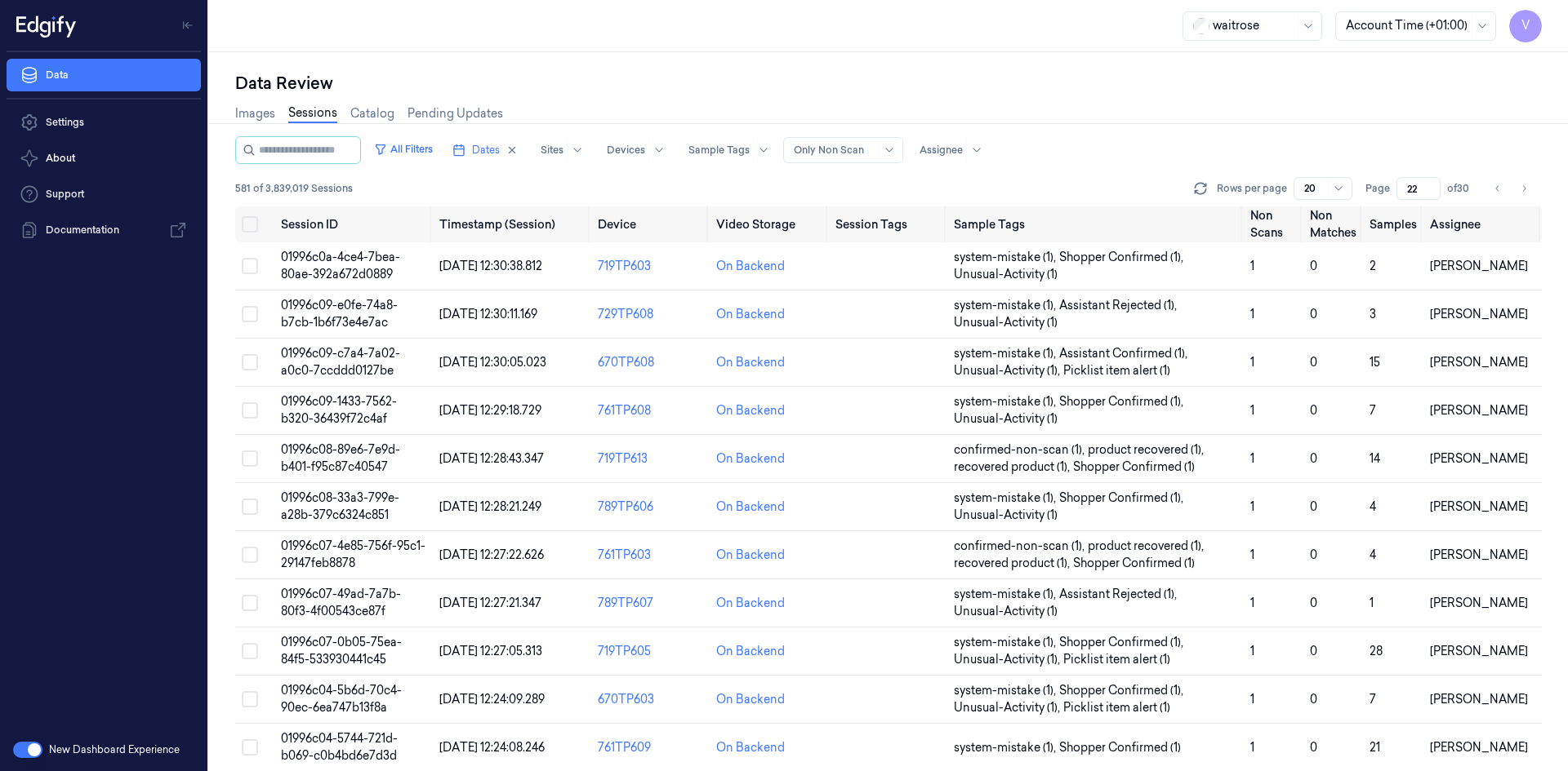
drag, startPoint x: 1421, startPoint y: 186, endPoint x: 1398, endPoint y: 205, distance: 29.8
click at [1398, 205] on div "All Filters Dates Sites Devices Sample Tags Alert Type Only Non Scan Assignee 5…" at bounding box center [889, 171] width 1307 height 70
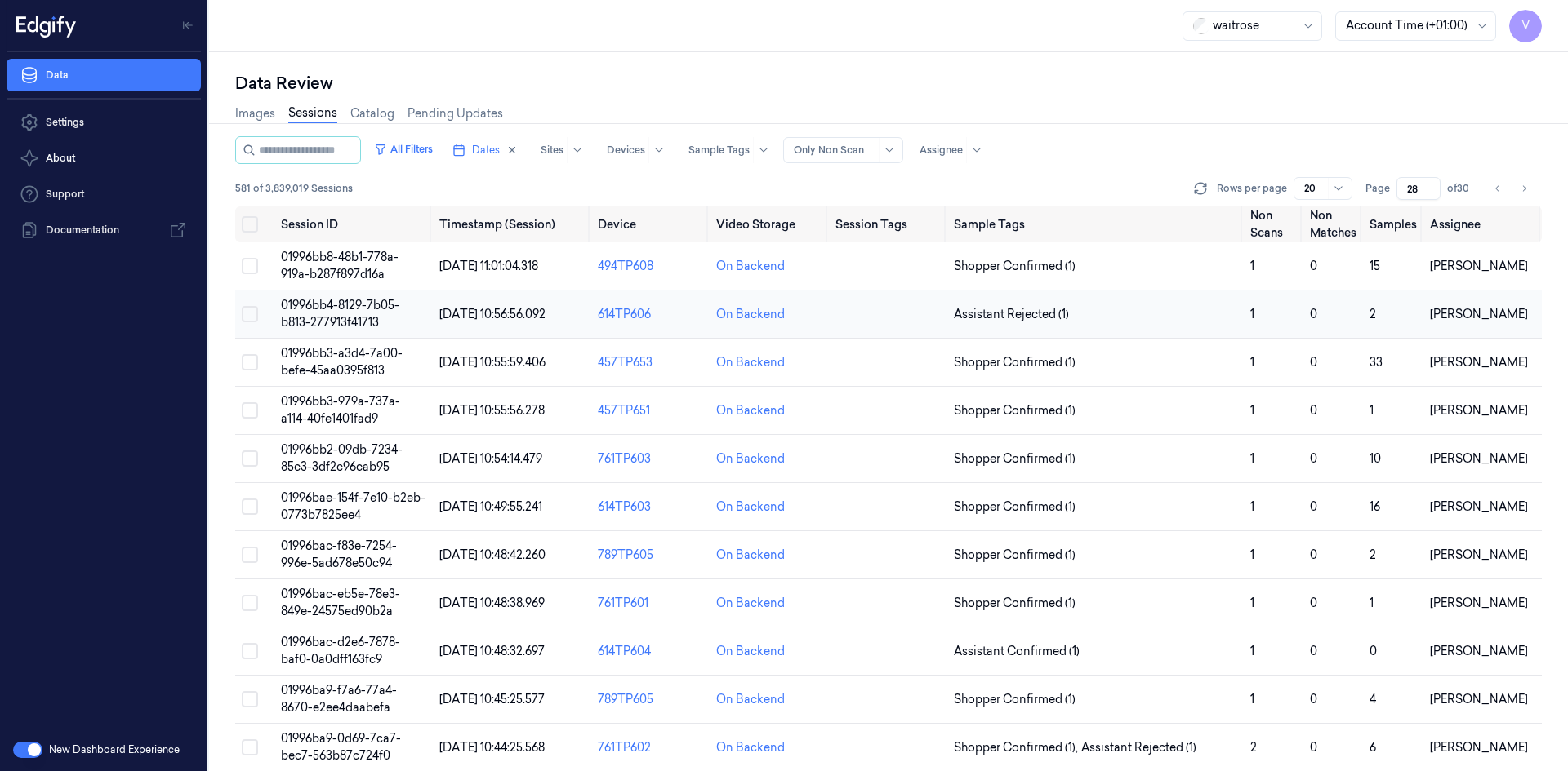
type input "28"
click at [337, 324] on span "01996bb4-8129-7b05-b813-277913f41713" at bounding box center [340, 314] width 119 height 32
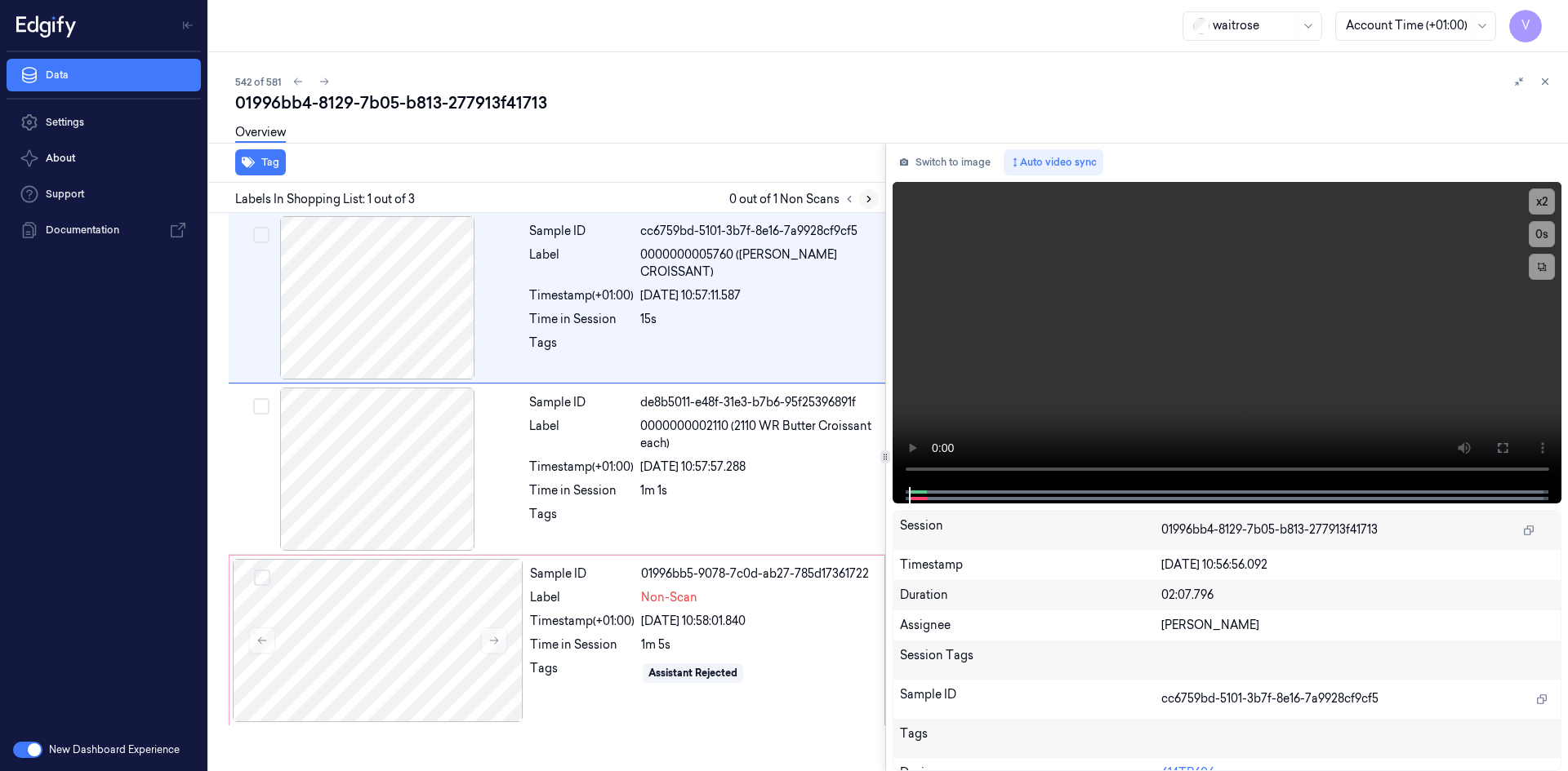
click at [863, 196] on icon at bounding box center [869, 200] width 12 height 12
click at [712, 479] on div "Tag Labels In Shopping List: 1 out of 3 0 out of 1 Non Scans Sample ID cc6759bd…" at bounding box center [885, 456] width 1366 height 628
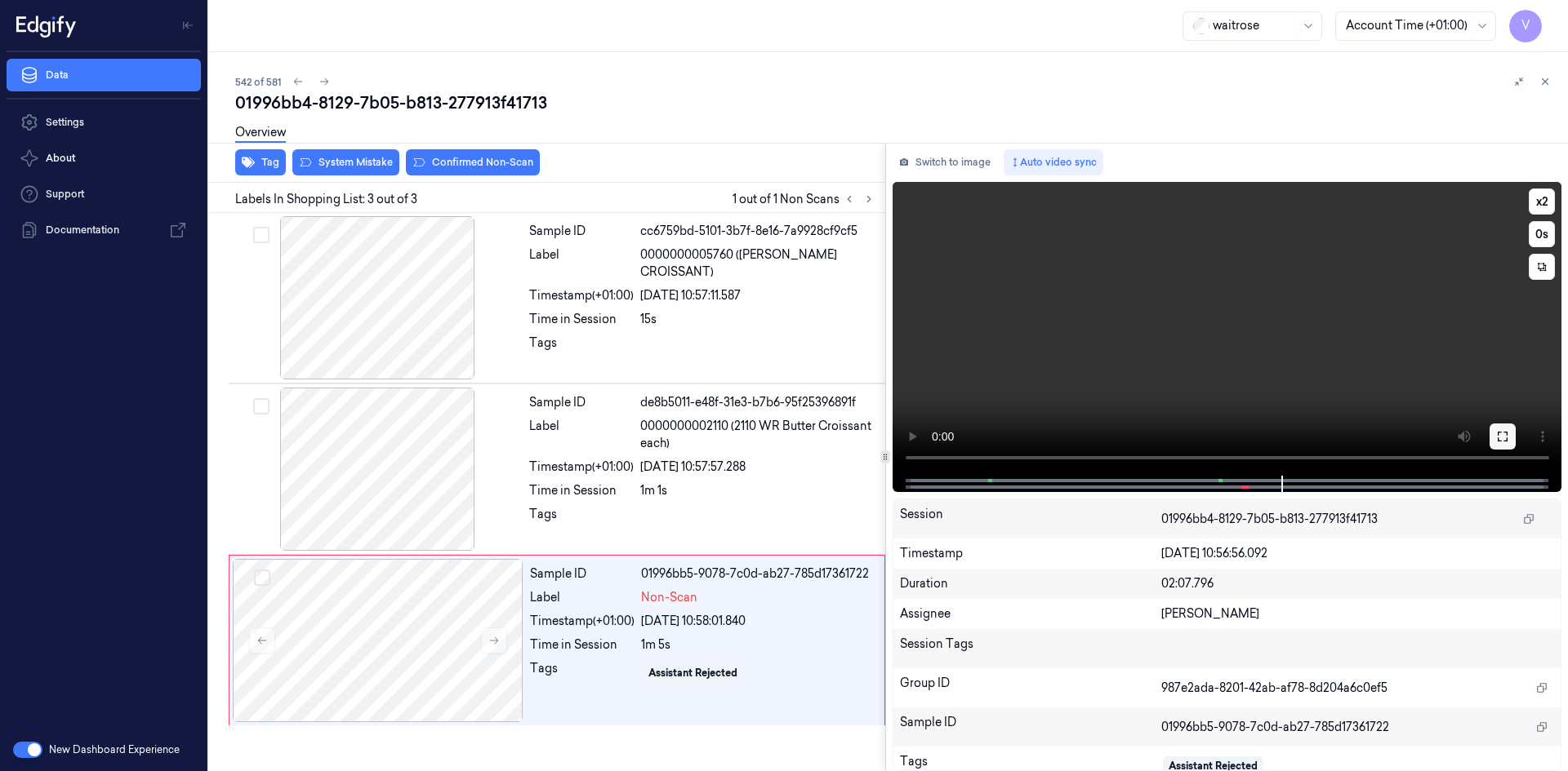
click at [1492, 442] on button at bounding box center [1502, 436] width 26 height 26
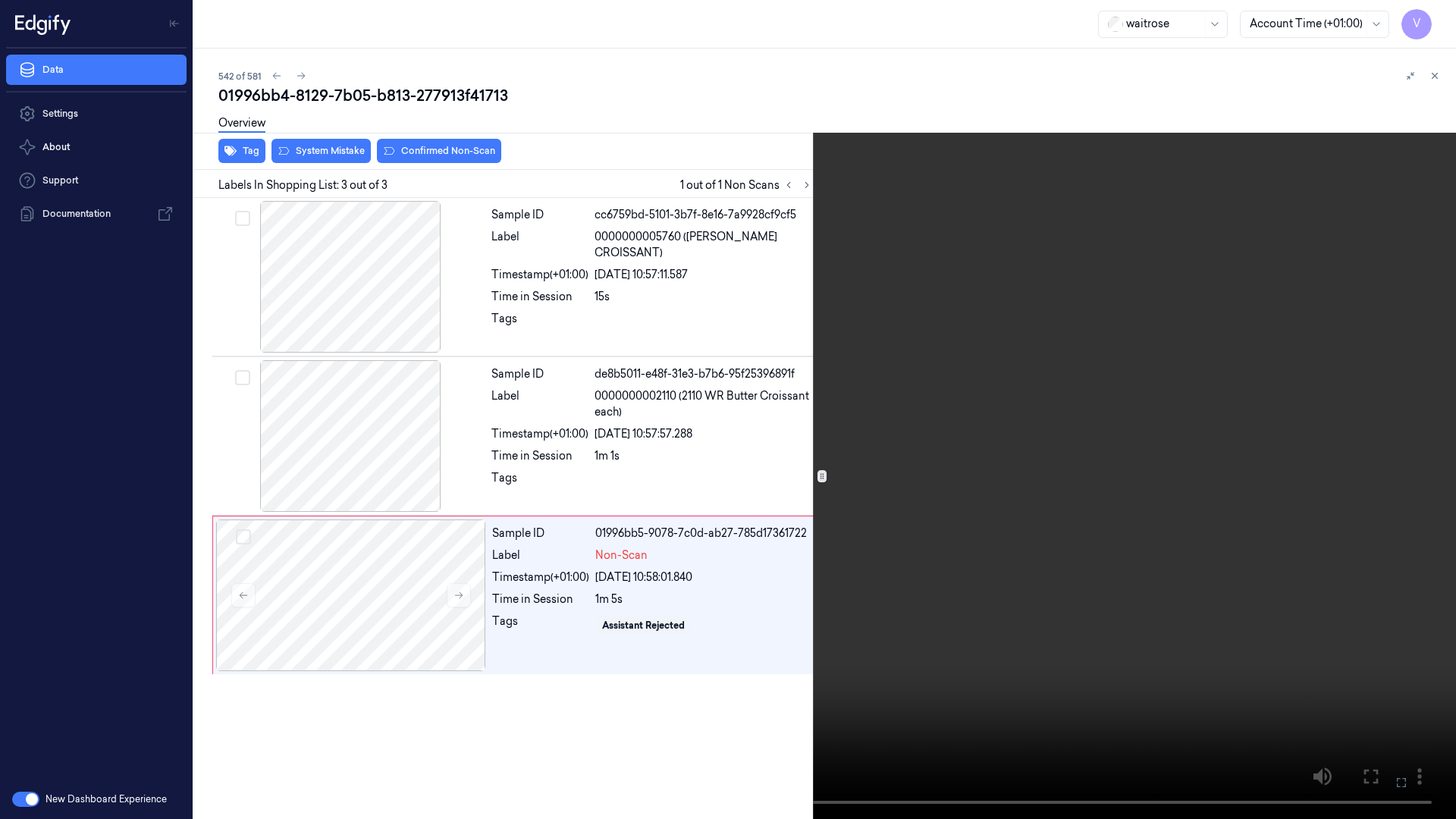
click at [1194, 450] on video at bounding box center [728, 410] width 1456 height 819
click at [1108, 422] on video at bounding box center [728, 410] width 1456 height 819
click at [1261, 479] on video at bounding box center [728, 410] width 1456 height 819
click at [1255, 482] on video at bounding box center [728, 410] width 1456 height 819
click at [1028, 206] on video at bounding box center [728, 410] width 1456 height 819
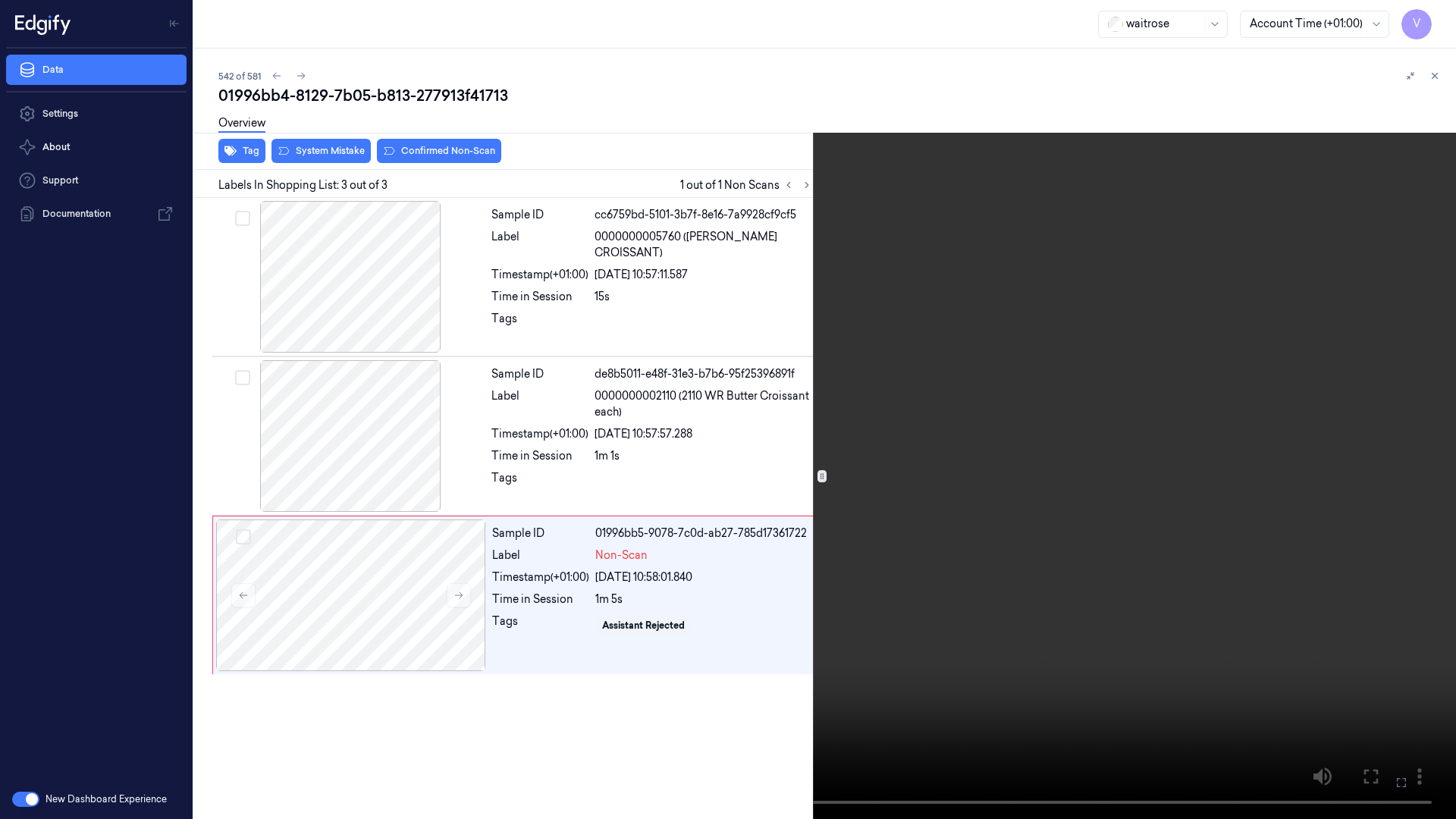
click at [0, 0] on icon at bounding box center [0, 0] width 0 height 0
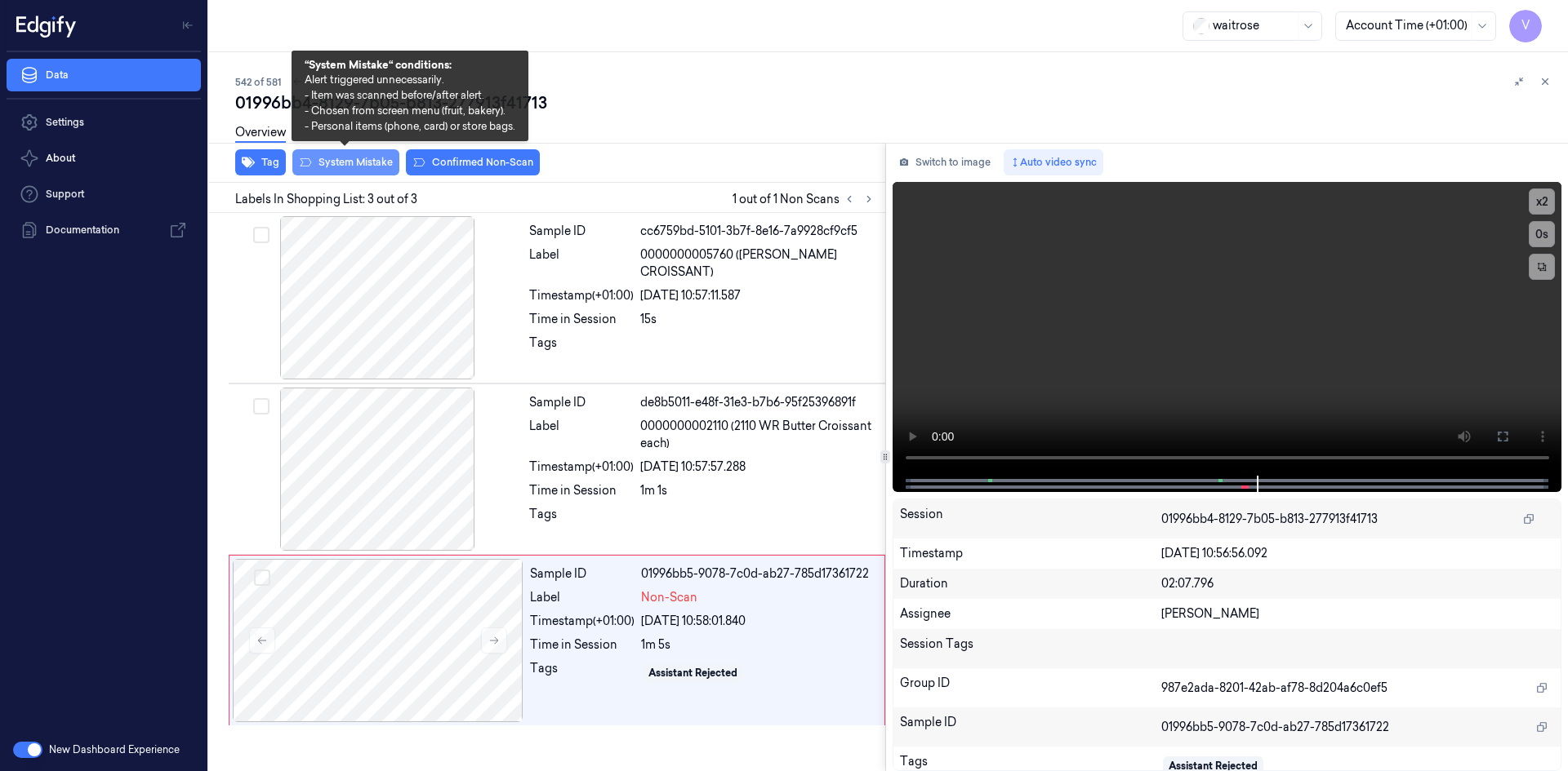
click at [370, 164] on button "System Mistake" at bounding box center [346, 162] width 107 height 26
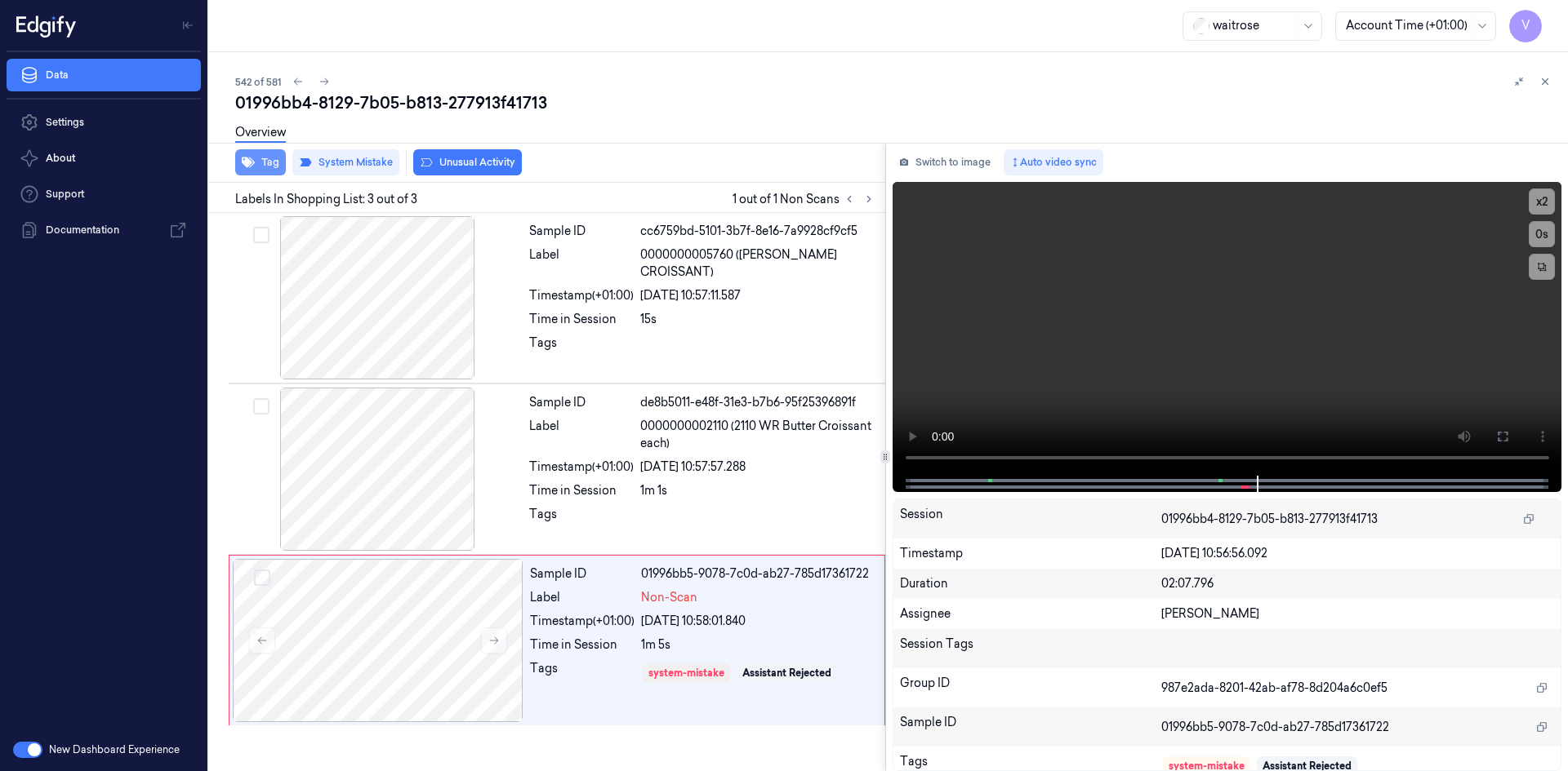
click at [256, 163] on button "Tag" at bounding box center [261, 162] width 50 height 26
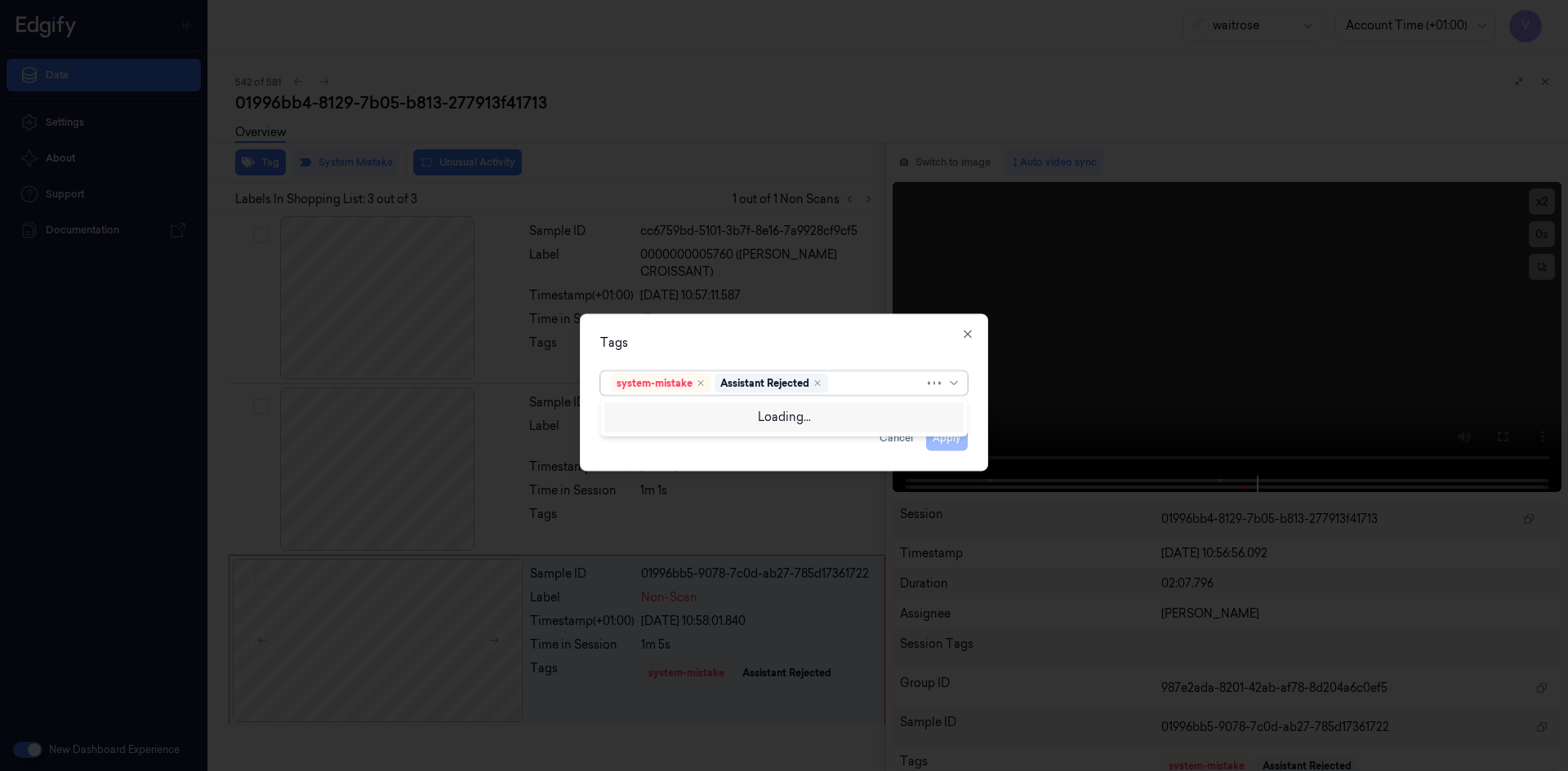
click at [862, 389] on div at bounding box center [878, 383] width 93 height 17
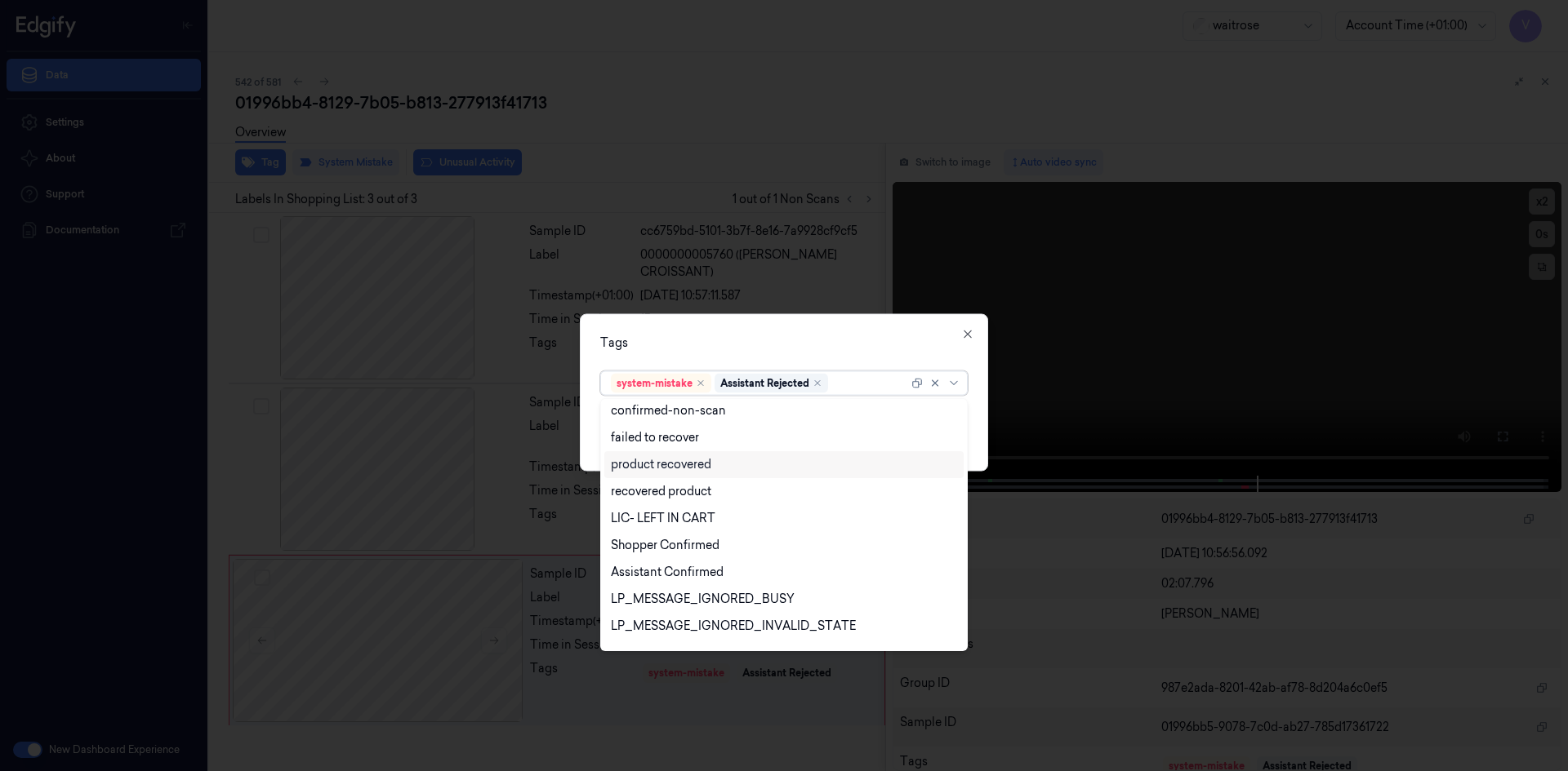
scroll to position [240, 0]
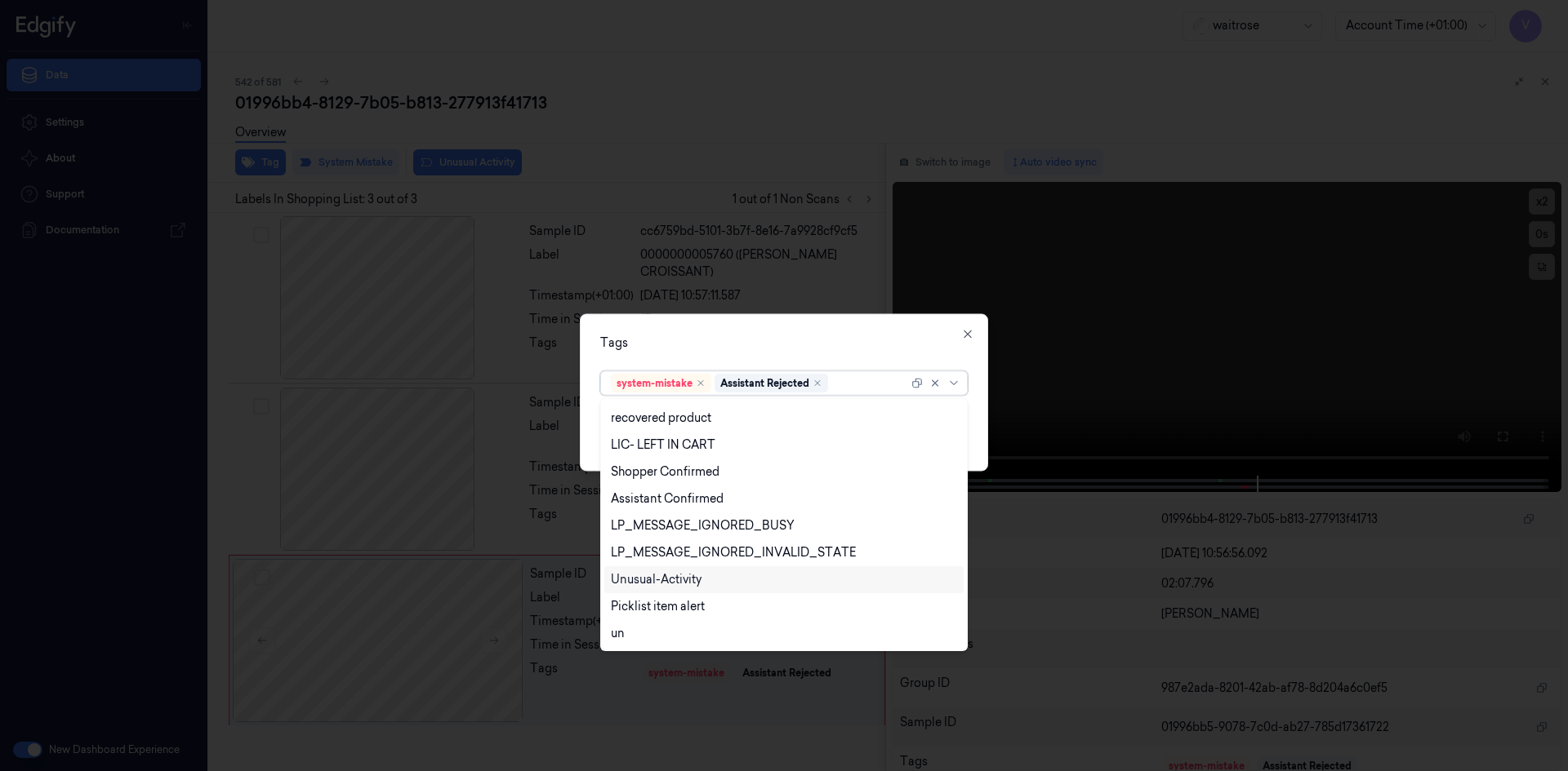
click at [646, 578] on div "Unusual-Activity" at bounding box center [657, 580] width 91 height 17
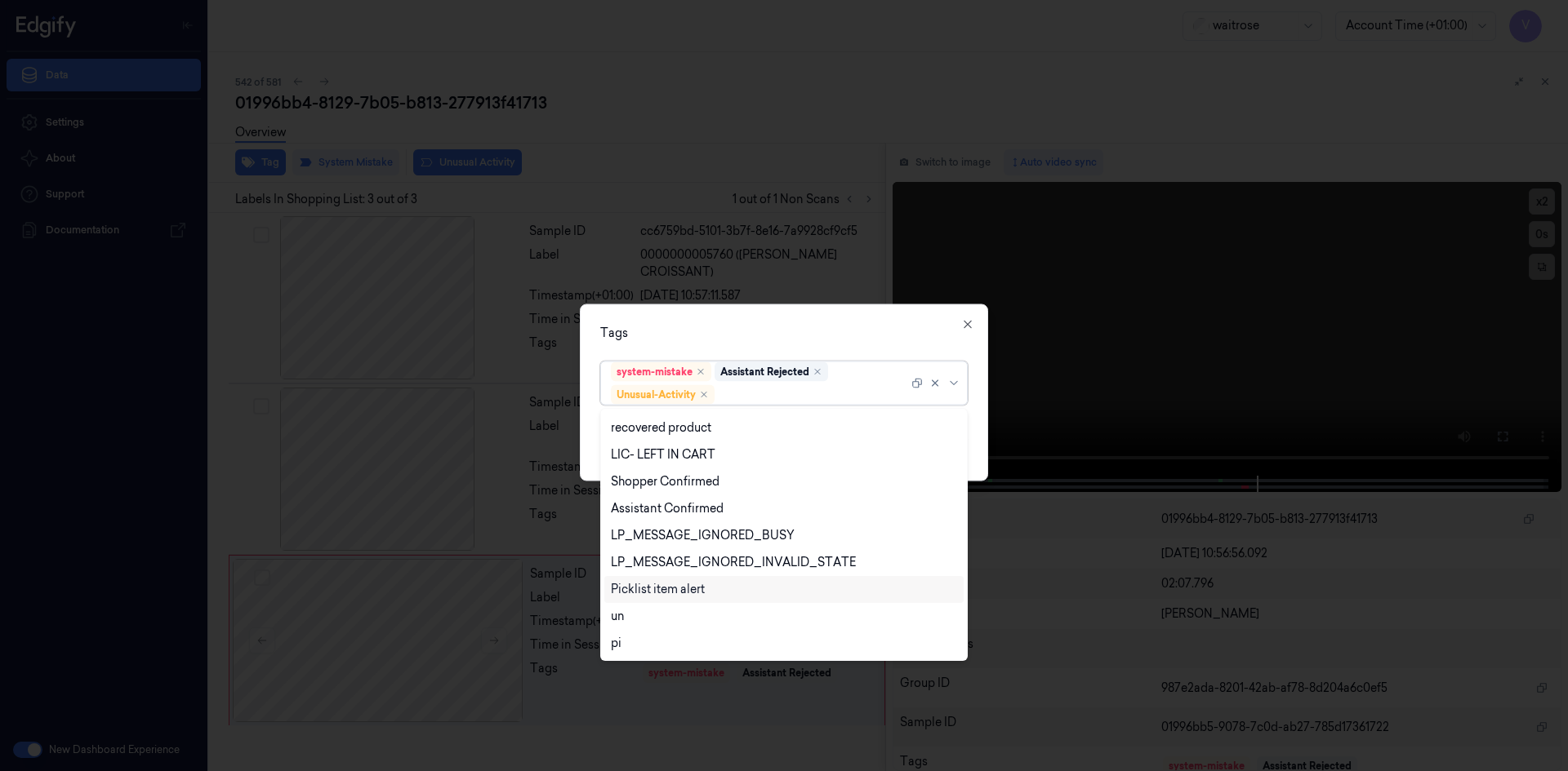
click at [645, 586] on div "Picklist item alert" at bounding box center [658, 590] width 94 height 17
click at [793, 324] on div "Tags" at bounding box center [784, 333] width 368 height 17
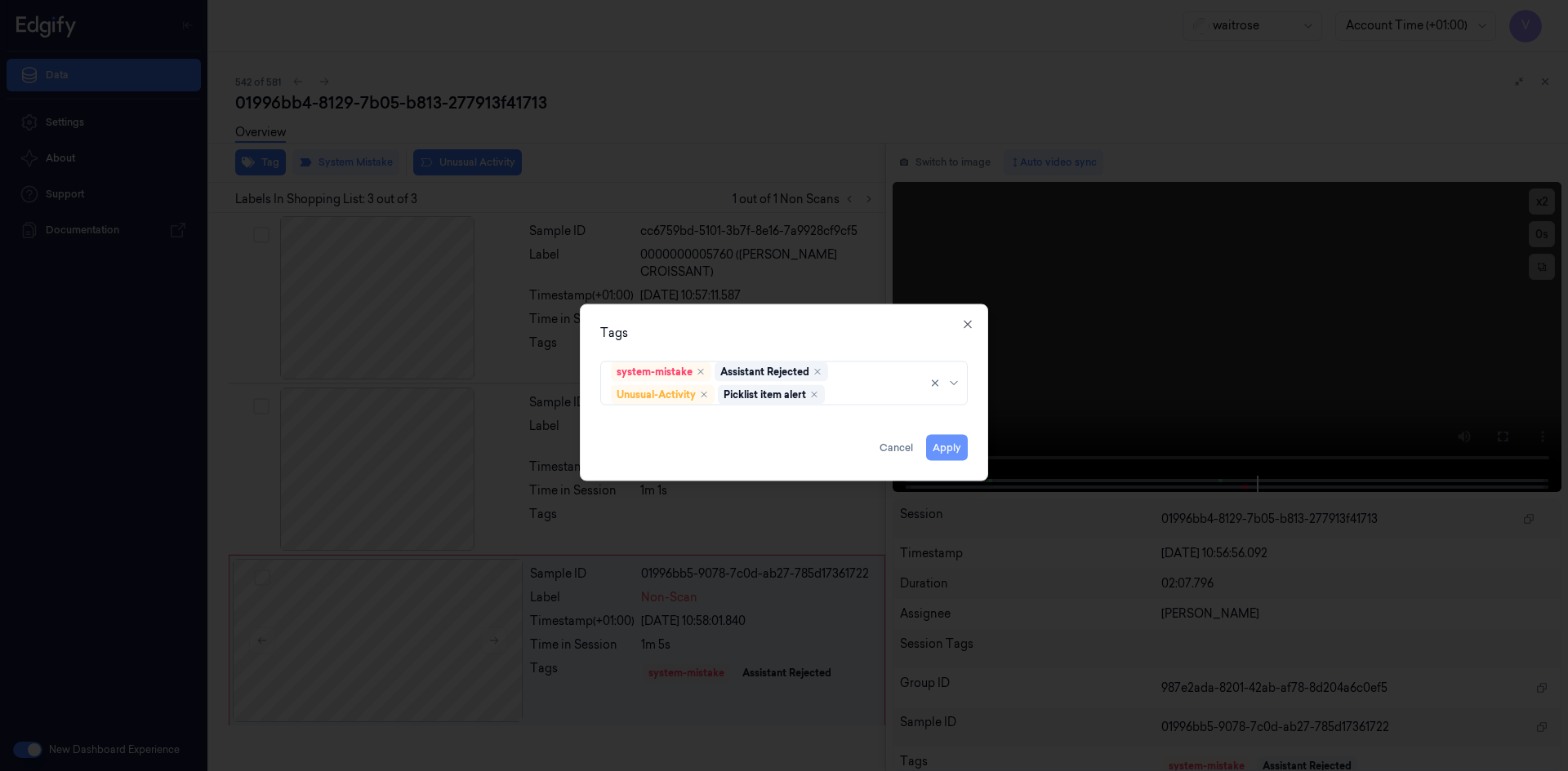
click at [960, 439] on button "Apply" at bounding box center [946, 447] width 42 height 26
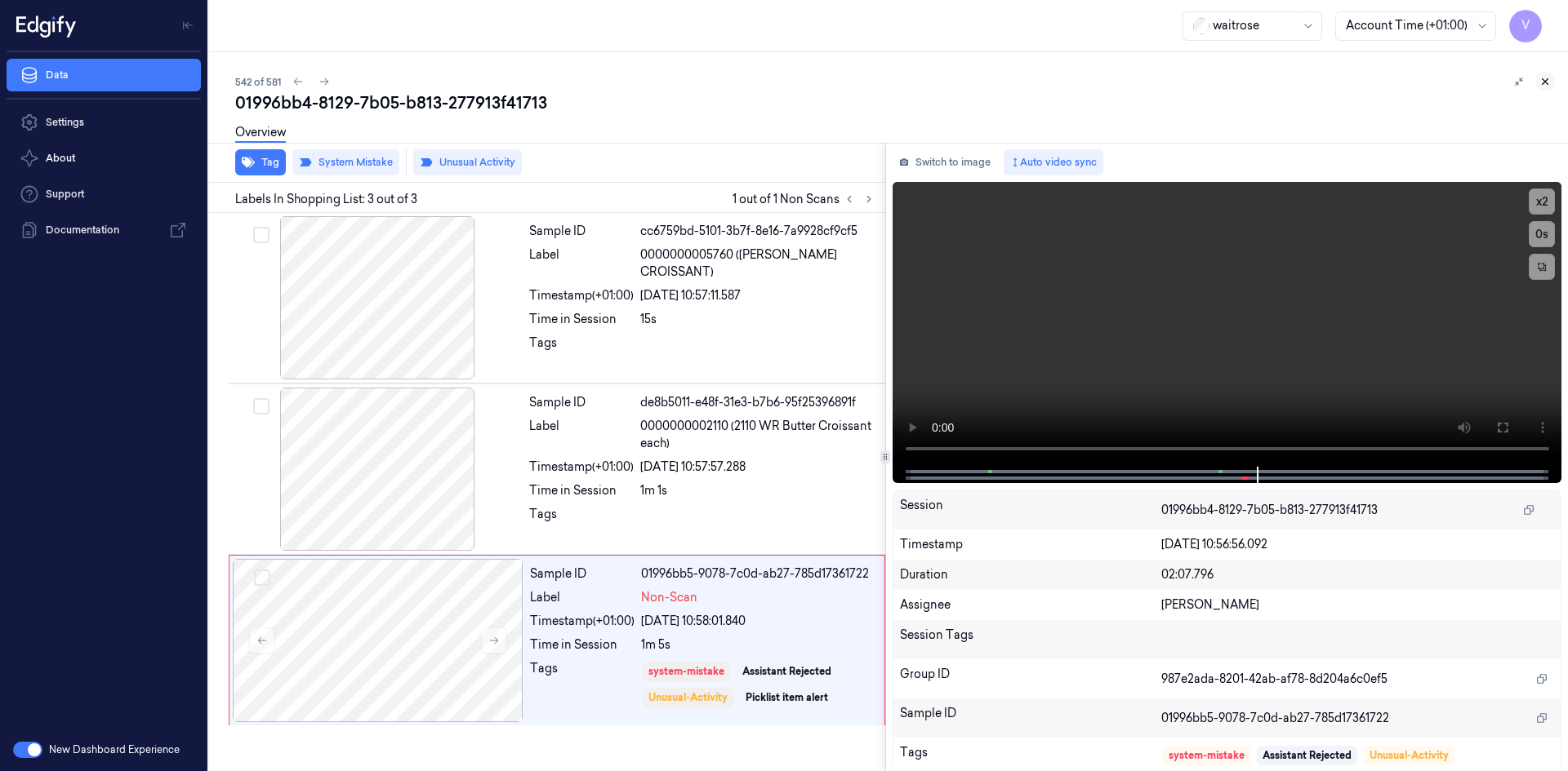
click at [1552, 82] on button at bounding box center [1546, 81] width 19 height 19
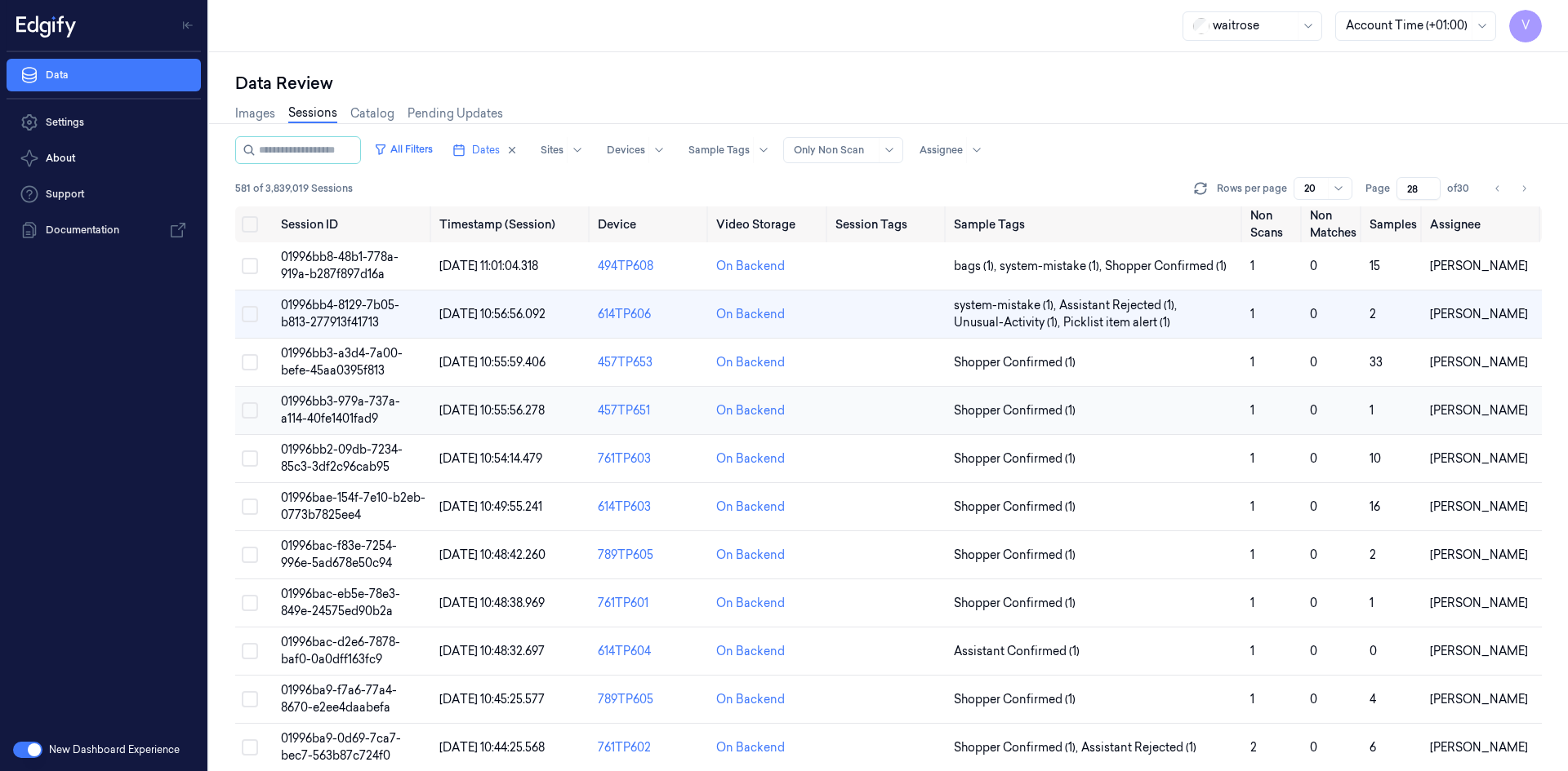
click at [331, 403] on span "01996bb3-979a-737a-a114-40fe1401fad9" at bounding box center [341, 410] width 120 height 32
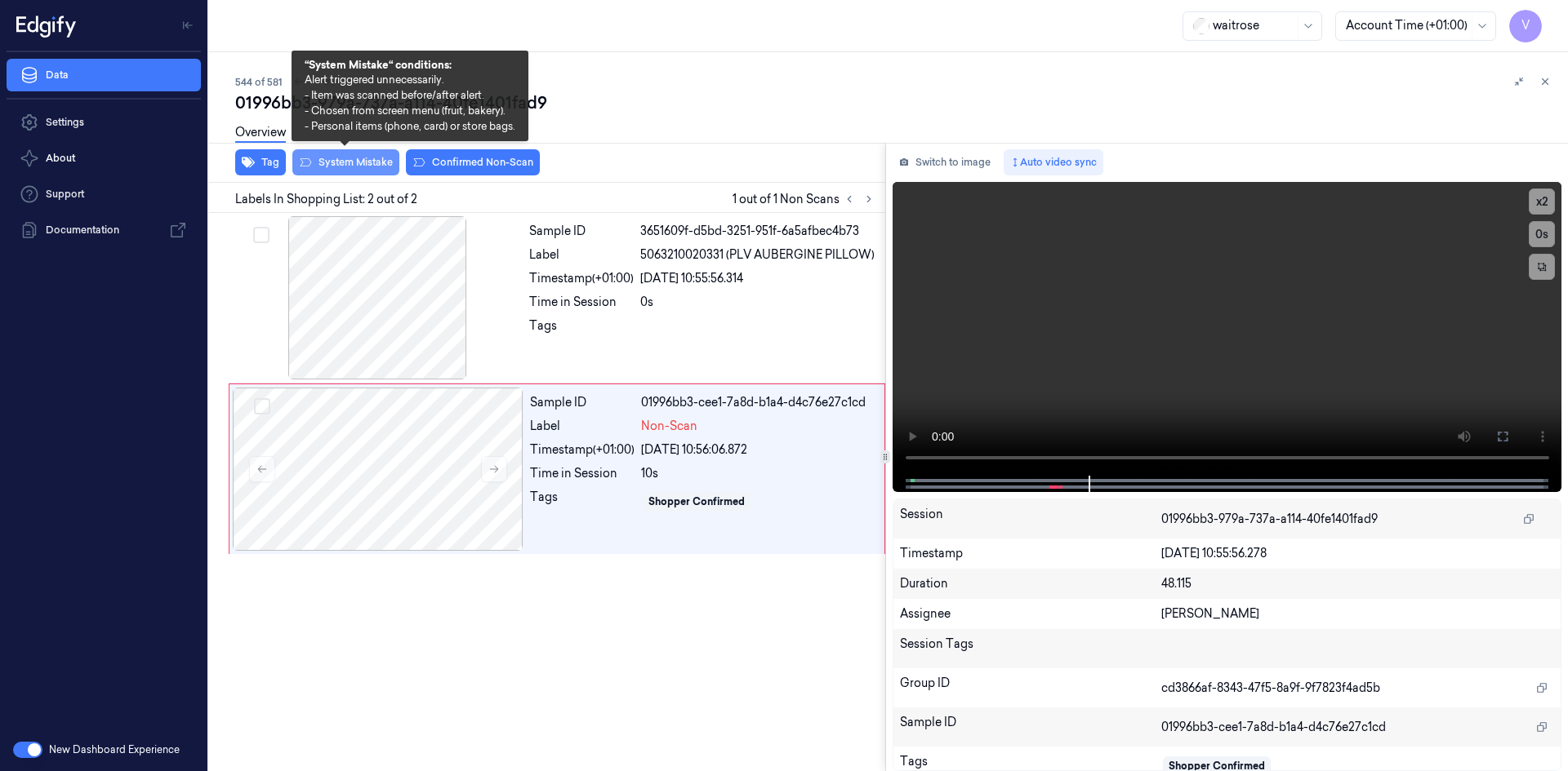
click at [354, 165] on button "System Mistake" at bounding box center [346, 162] width 107 height 26
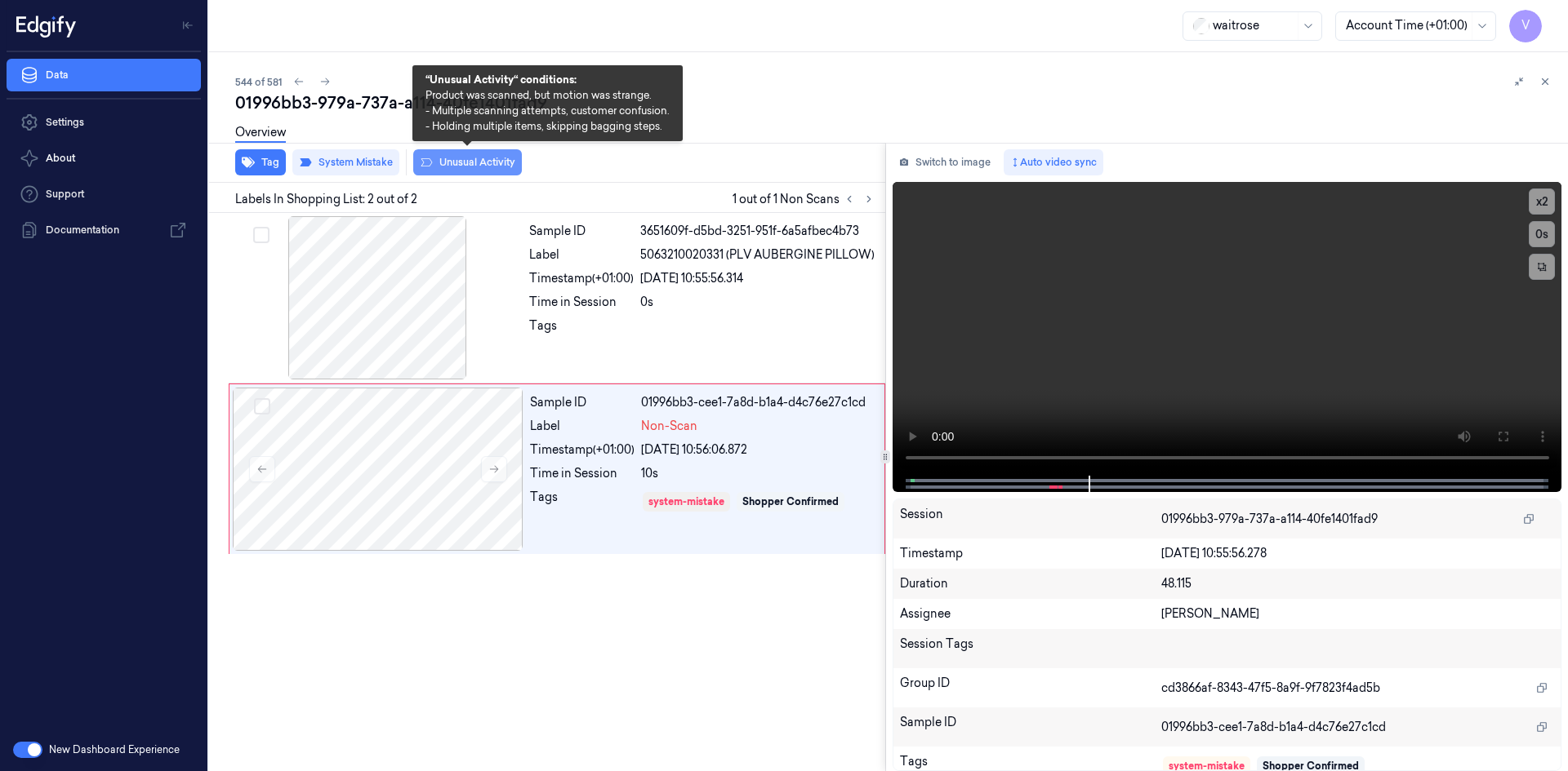
click at [481, 159] on button "Unusual Activity" at bounding box center [467, 162] width 109 height 26
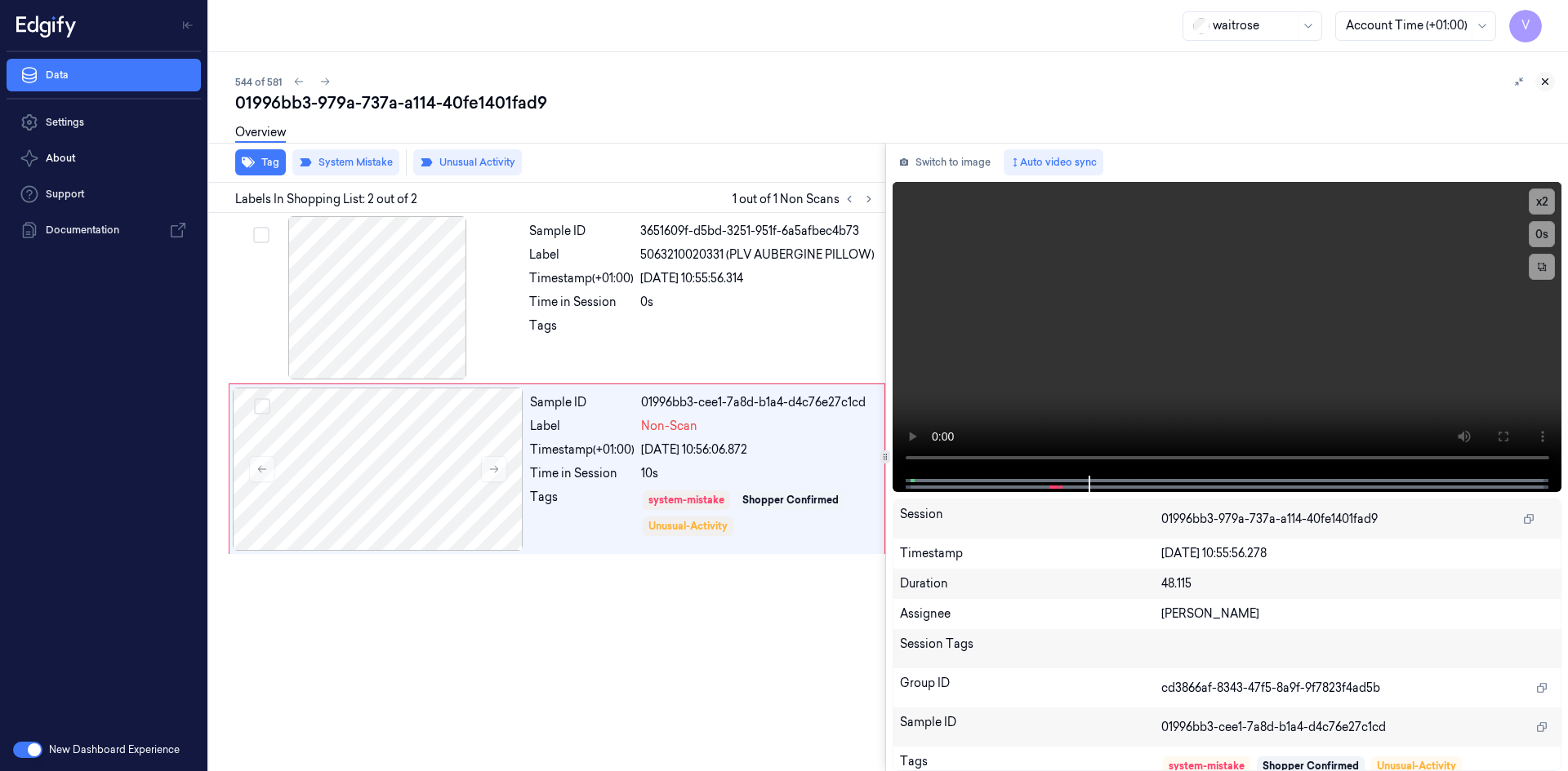
click at [1543, 77] on icon at bounding box center [1546, 82] width 12 height 12
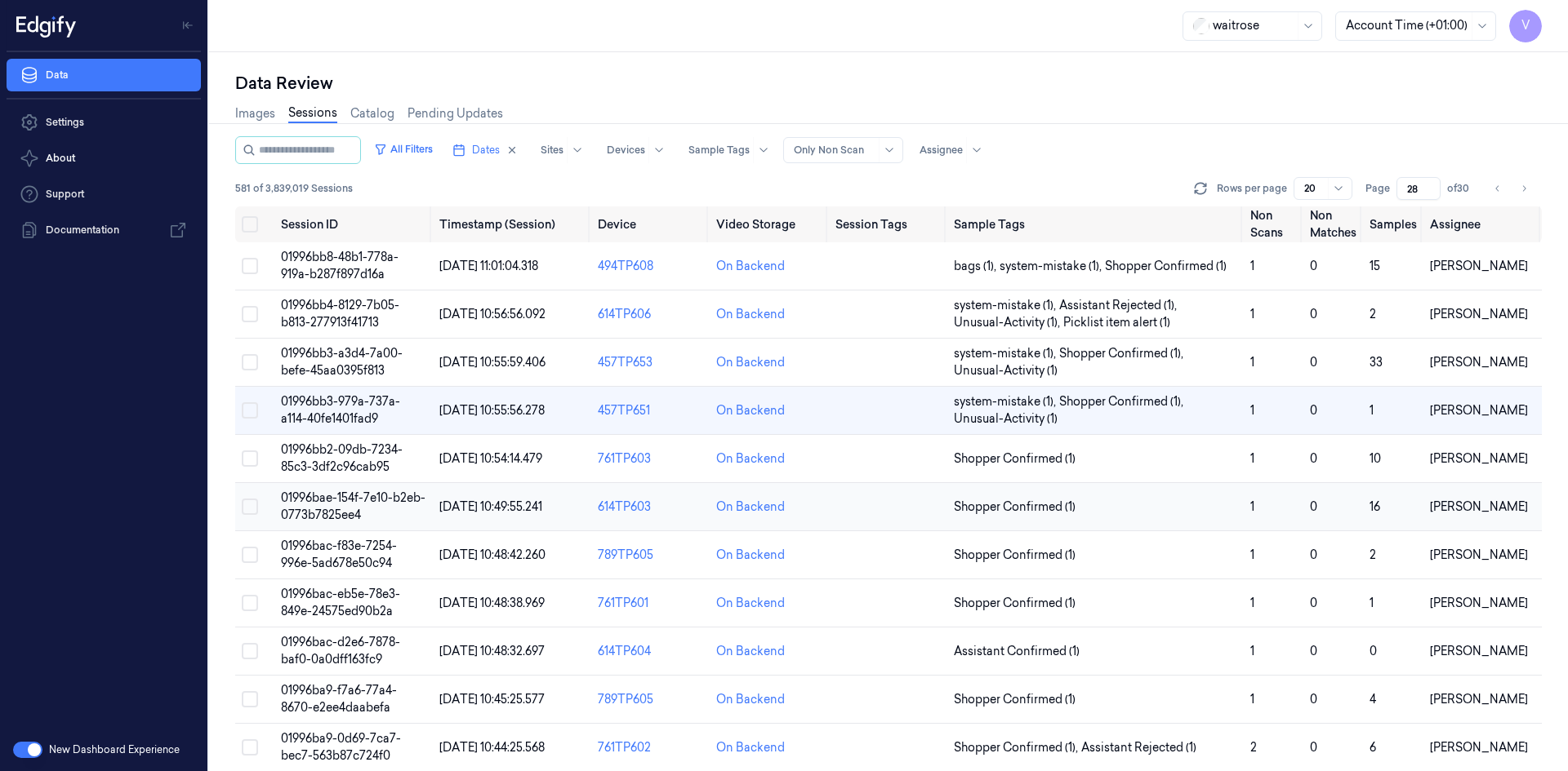
click at [338, 506] on td "01996bae-154f-7e10-b2eb-0773b7825ee4" at bounding box center [353, 508] width 158 height 48
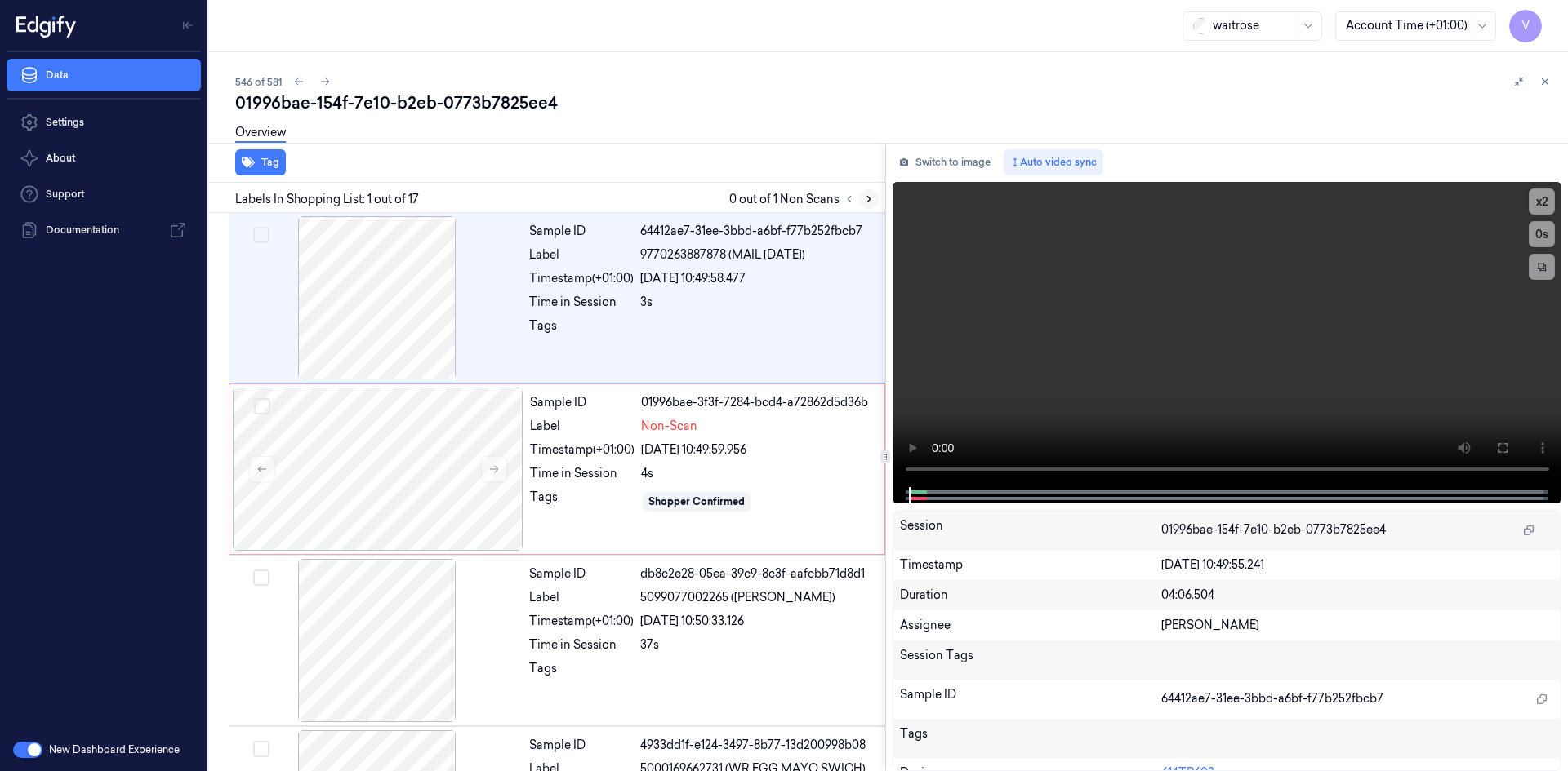
click at [867, 199] on icon at bounding box center [869, 200] width 12 height 12
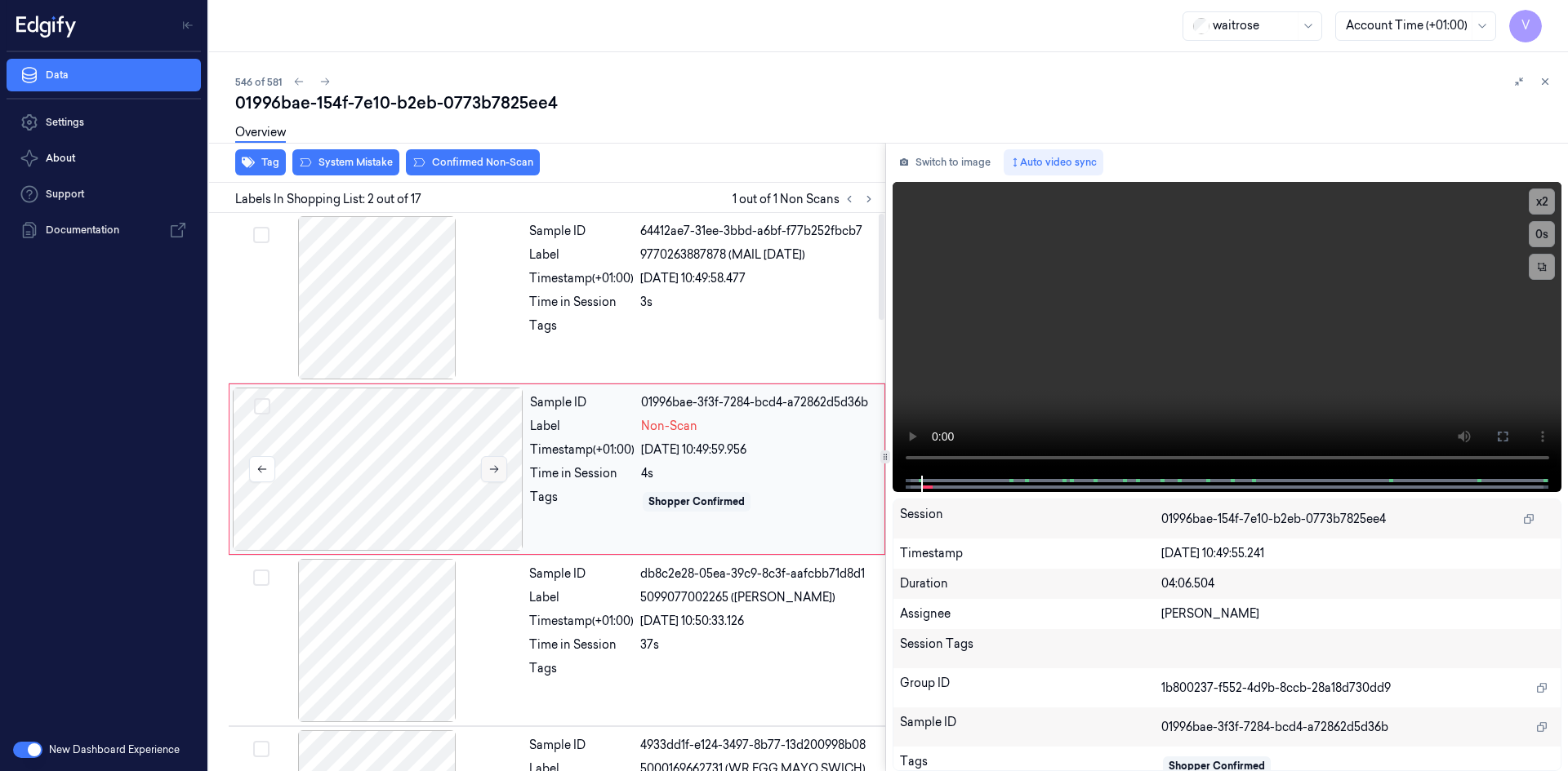
click at [500, 464] on button at bounding box center [493, 469] width 26 height 26
click at [1547, 199] on button "x 2" at bounding box center [1542, 201] width 26 height 26
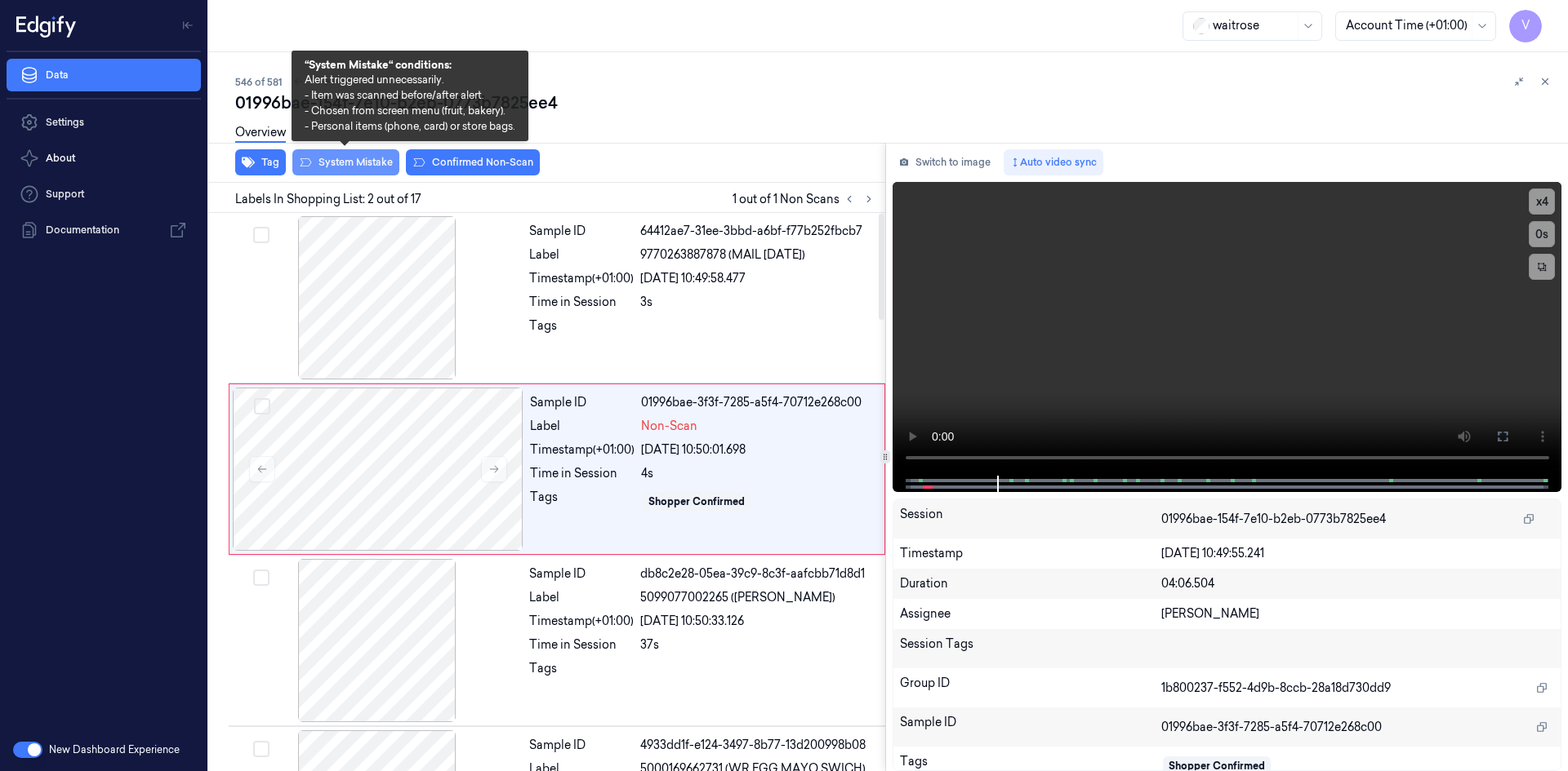
click at [374, 163] on button "System Mistake" at bounding box center [346, 162] width 107 height 26
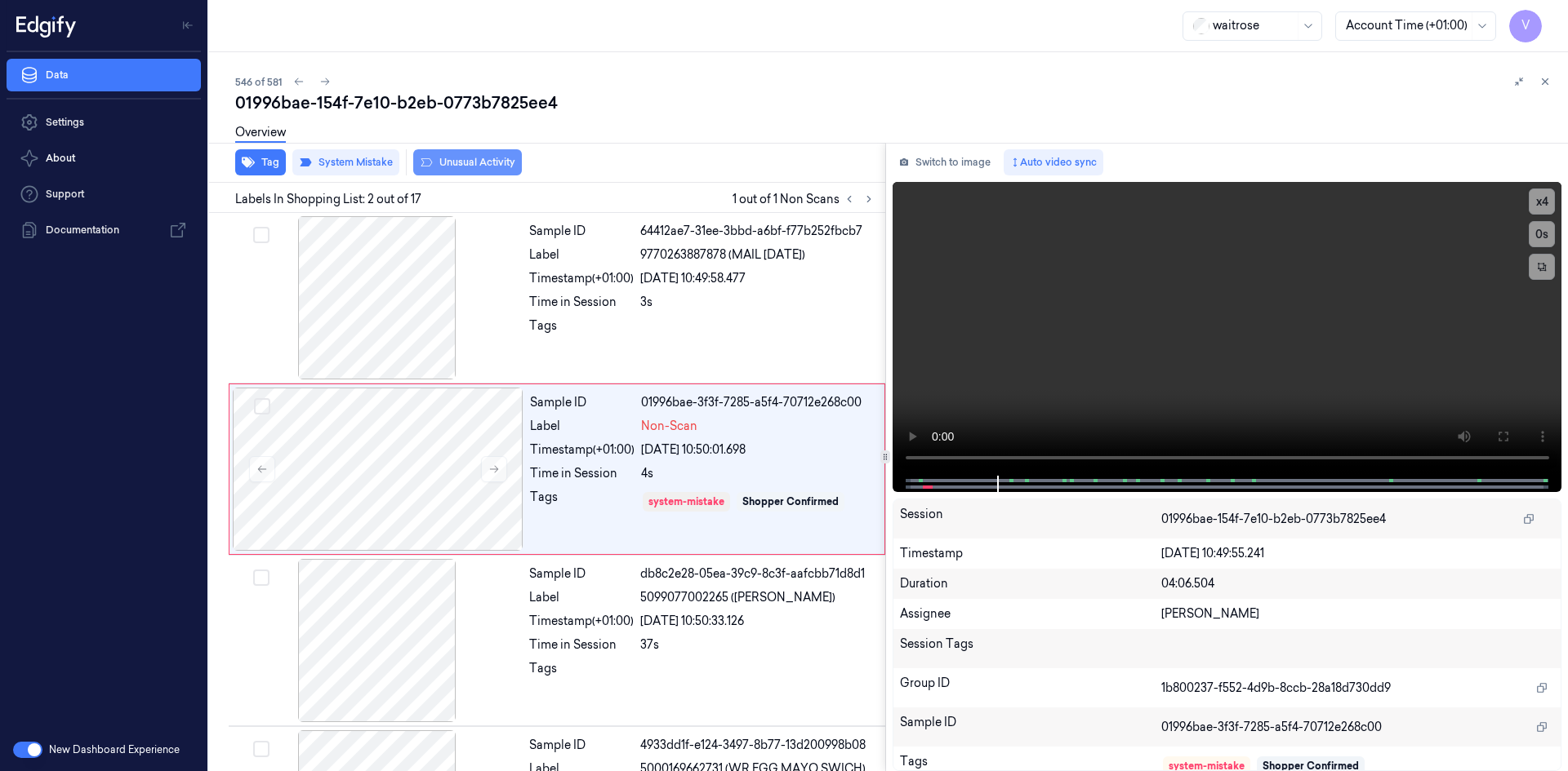
click at [472, 162] on button "Unusual Activity" at bounding box center [467, 162] width 109 height 26
click at [1552, 77] on button at bounding box center [1546, 81] width 19 height 19
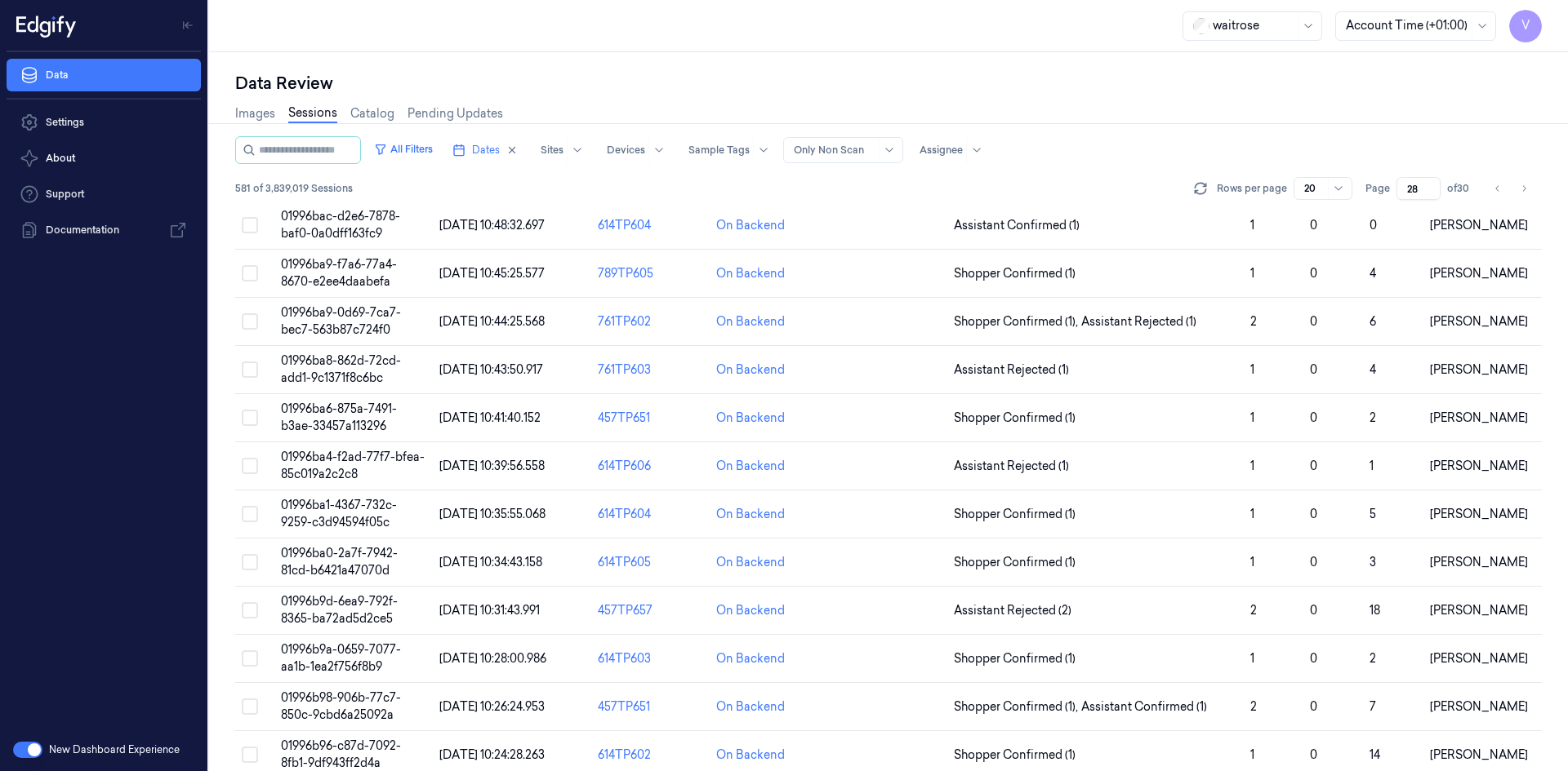
scroll to position [18, 0]
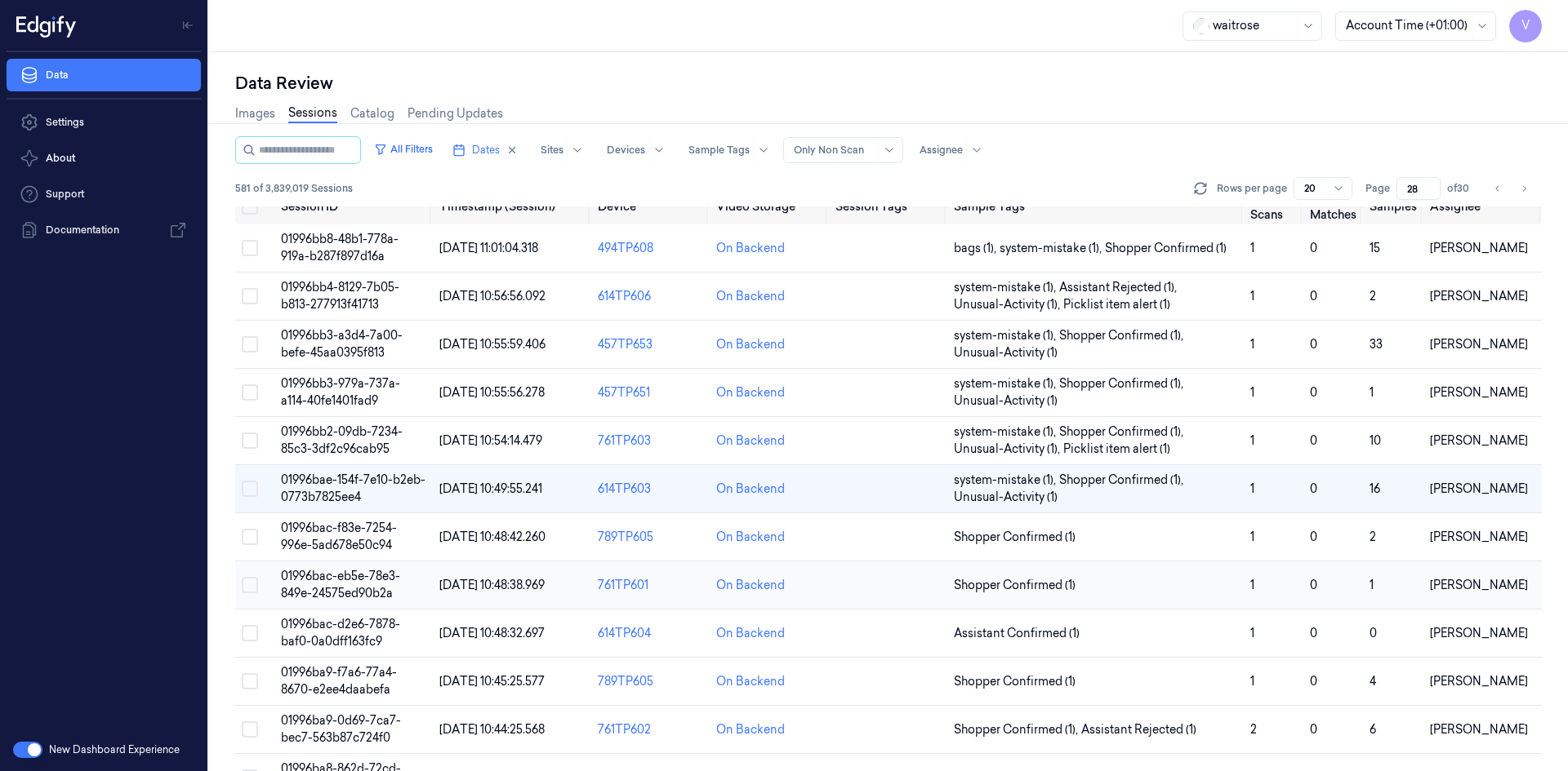
click at [327, 581] on span "01996bac-eb5e-78e3-849e-24575ed90b2a" at bounding box center [341, 585] width 120 height 32
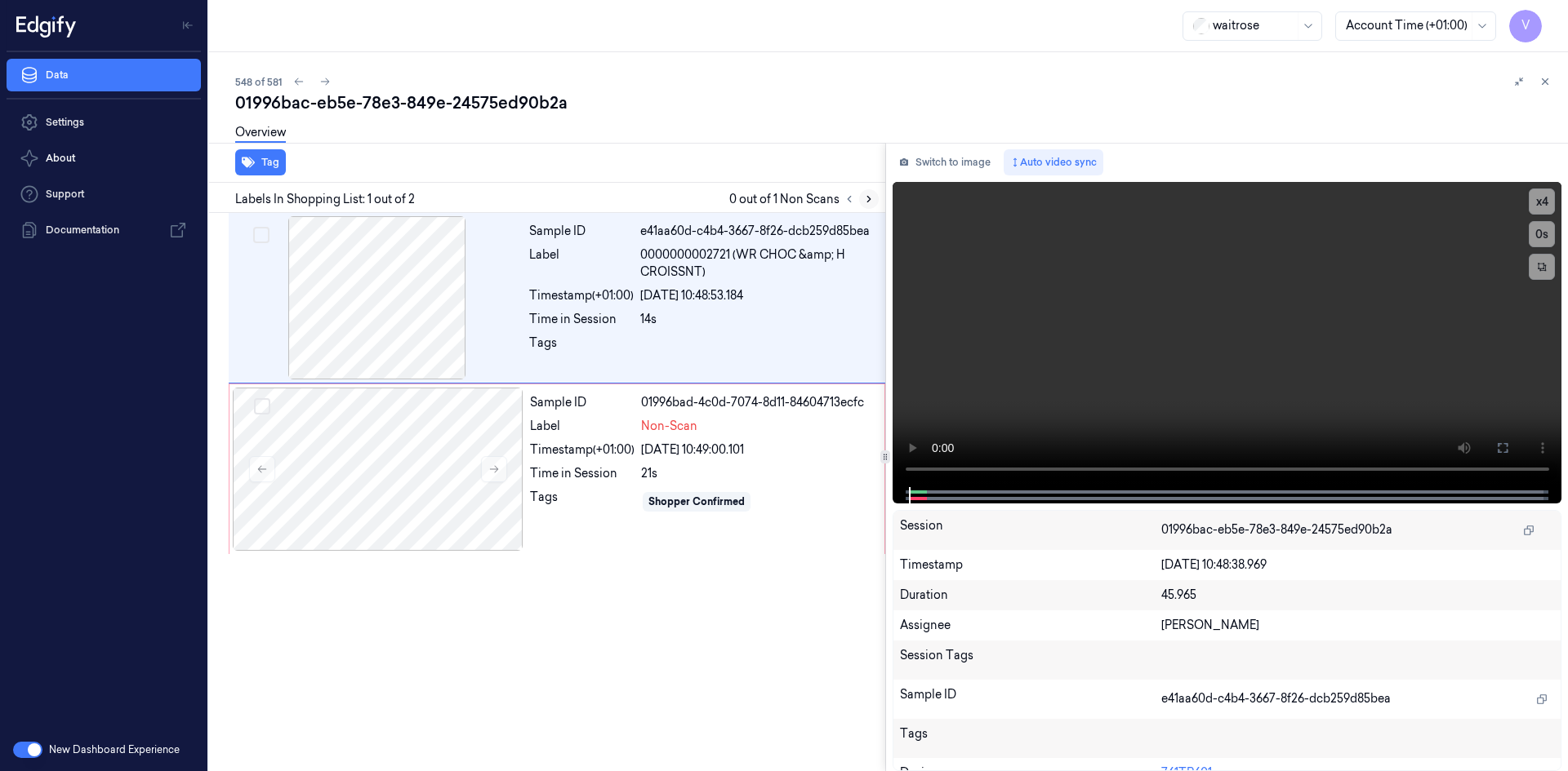
click at [864, 199] on icon at bounding box center [869, 200] width 12 height 12
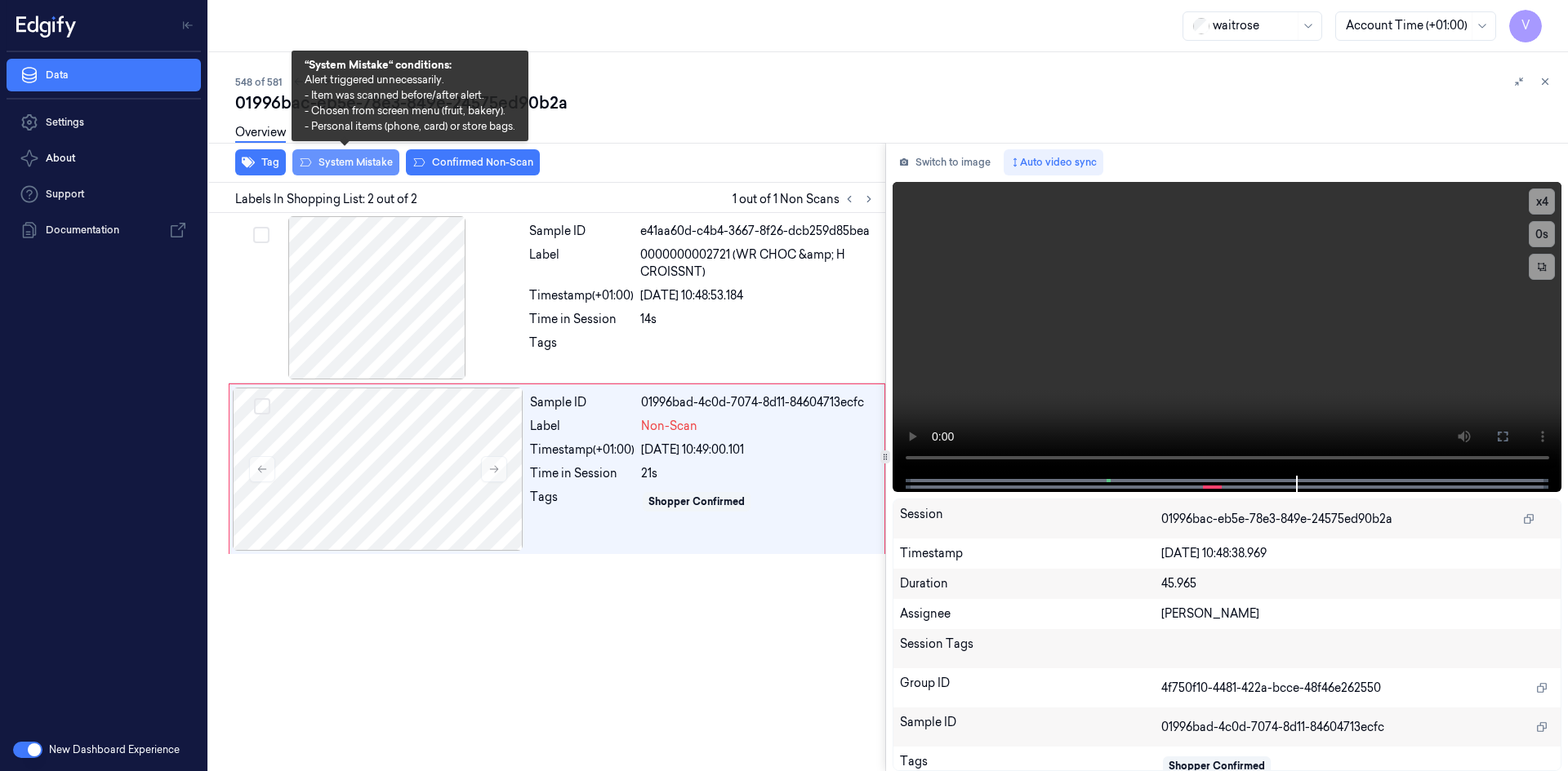
click at [367, 161] on button "System Mistake" at bounding box center [346, 162] width 107 height 26
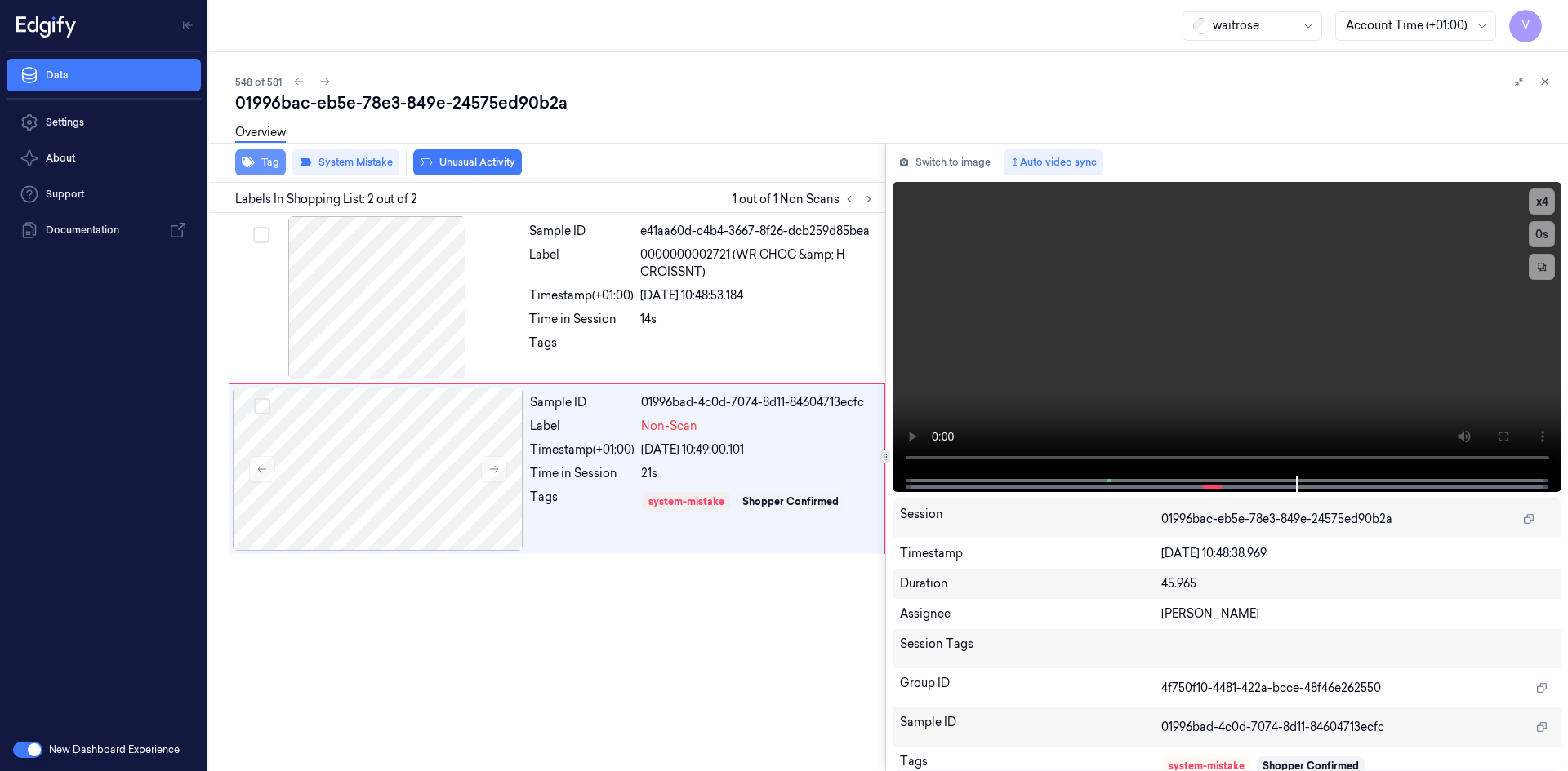
click at [277, 162] on button "Tag" at bounding box center [261, 162] width 50 height 26
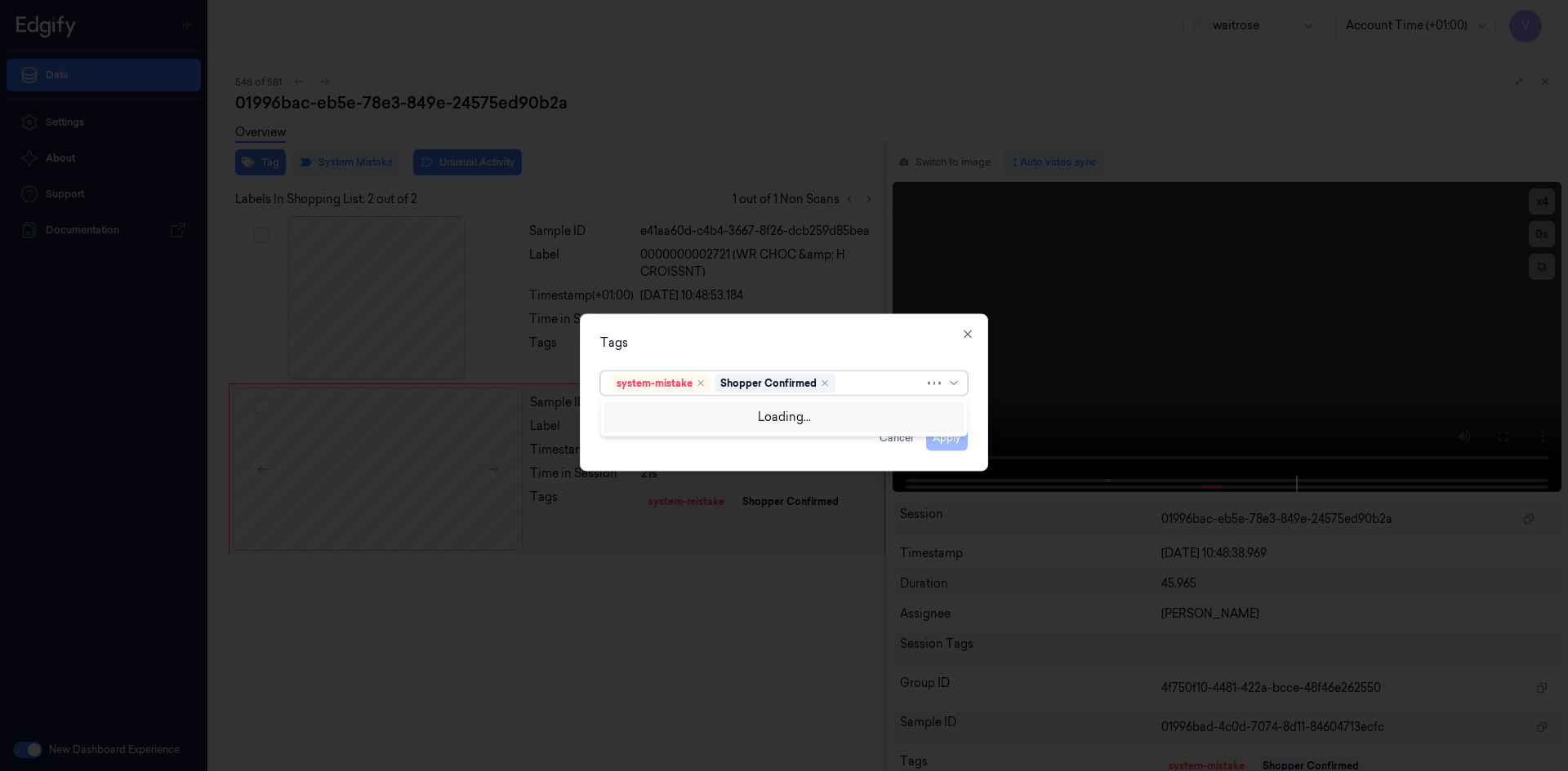
click at [864, 384] on div at bounding box center [882, 383] width 86 height 17
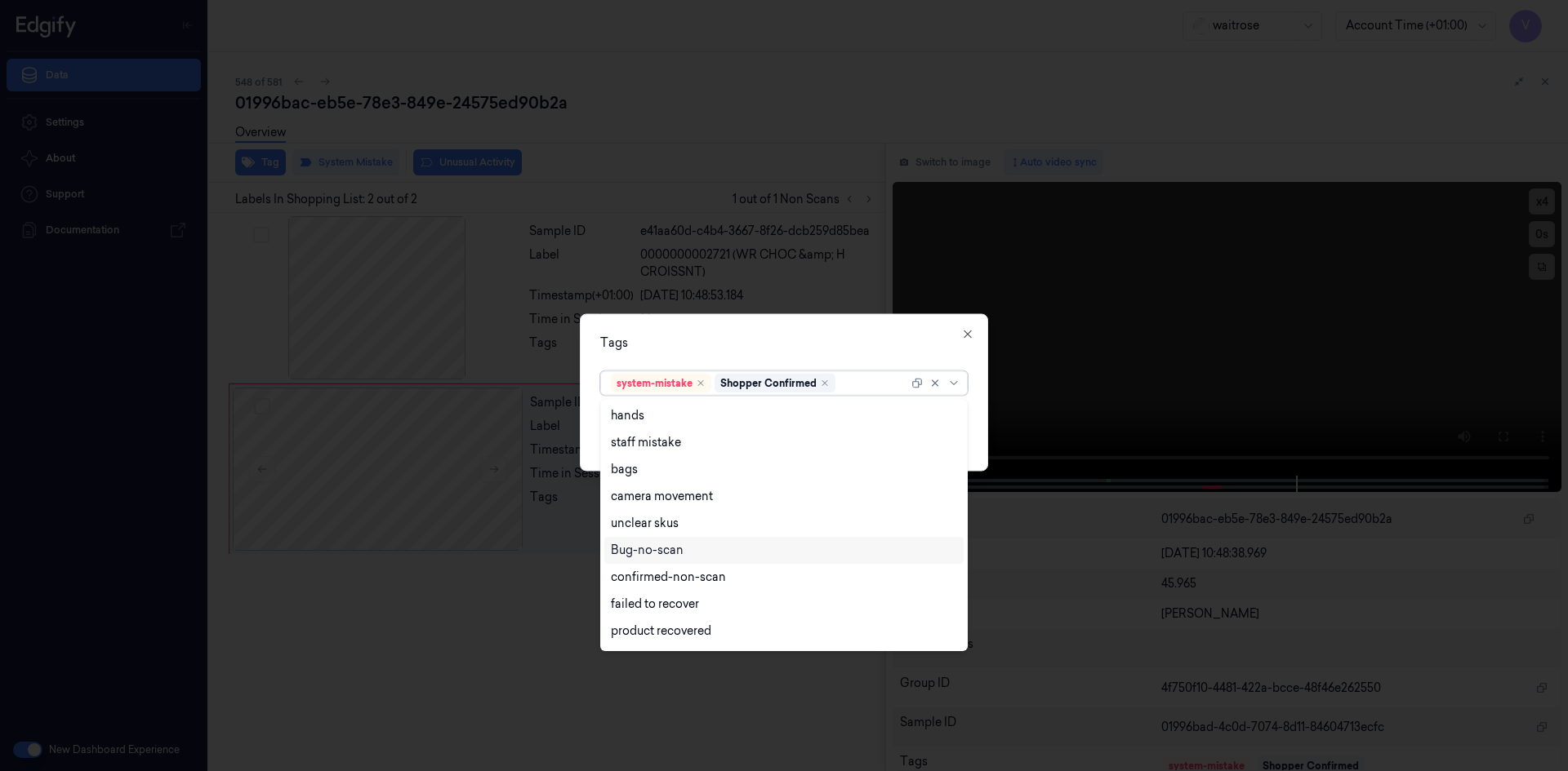
scroll to position [240, 0]
click at [650, 586] on div "Unusual-Activity" at bounding box center [657, 580] width 91 height 17
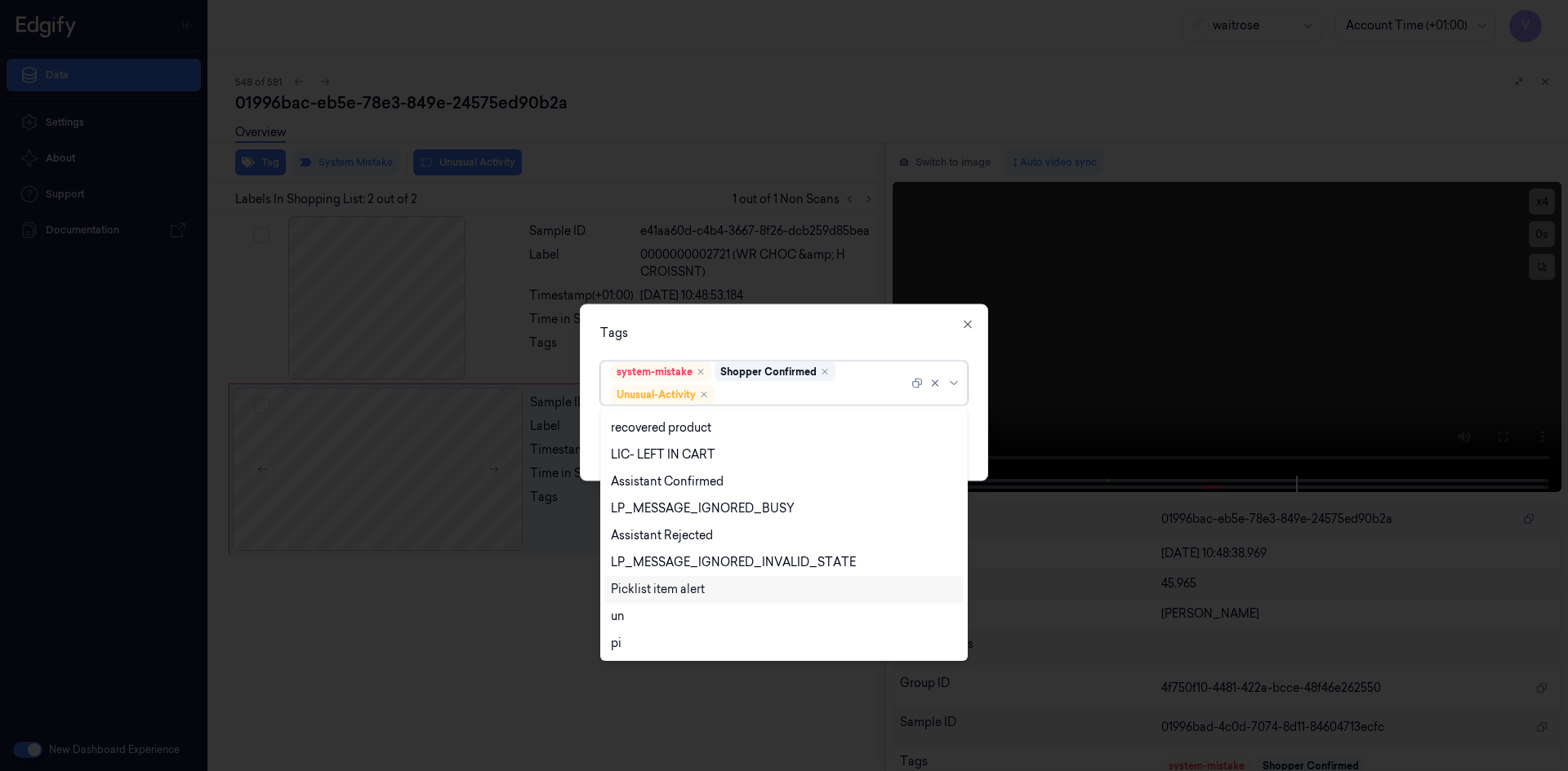
click at [645, 592] on div "Picklist item alert" at bounding box center [658, 590] width 94 height 17
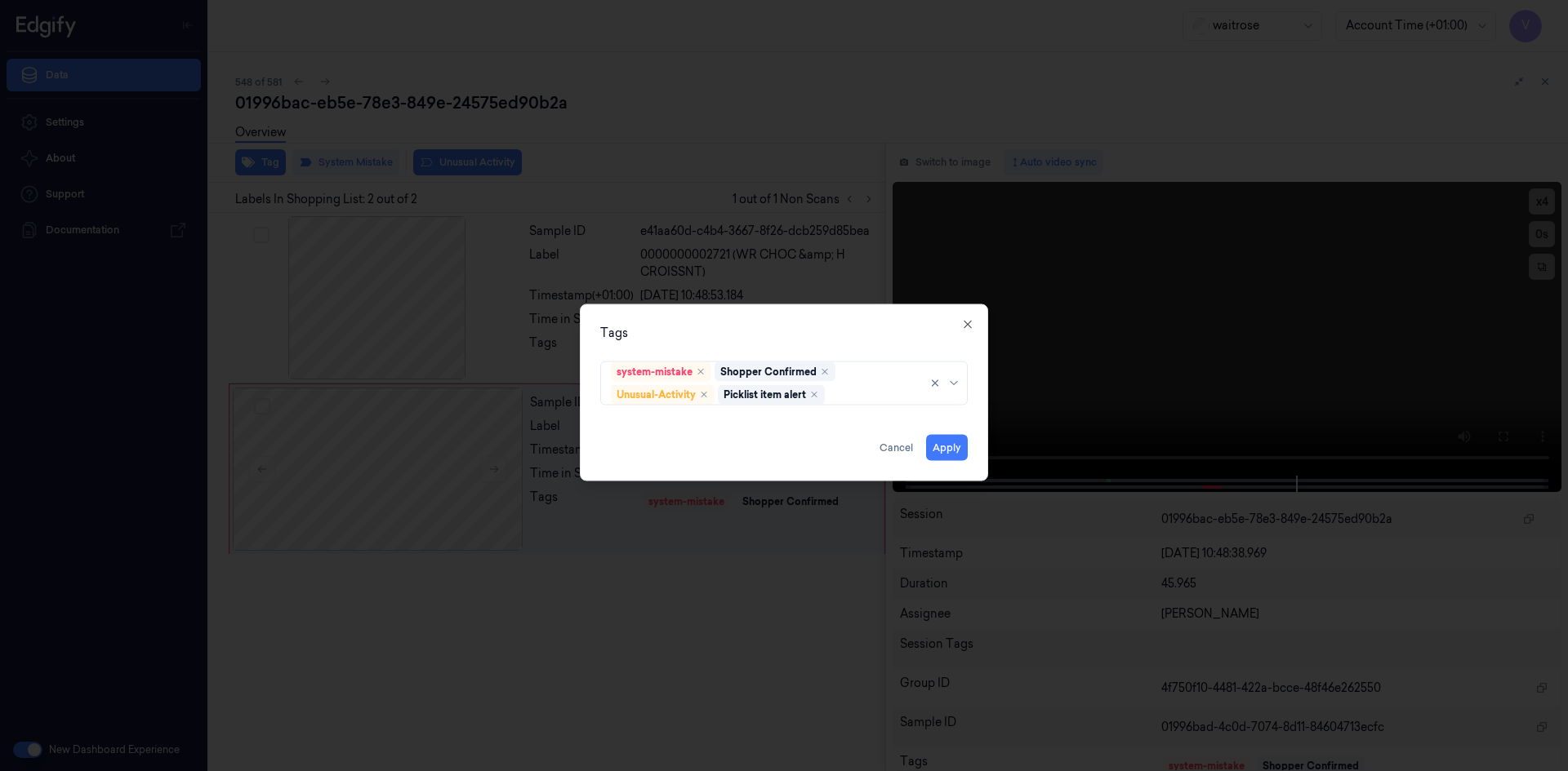
click at [751, 325] on div "Tags" at bounding box center [784, 333] width 368 height 17
click at [945, 453] on button "Apply" at bounding box center [946, 447] width 42 height 26
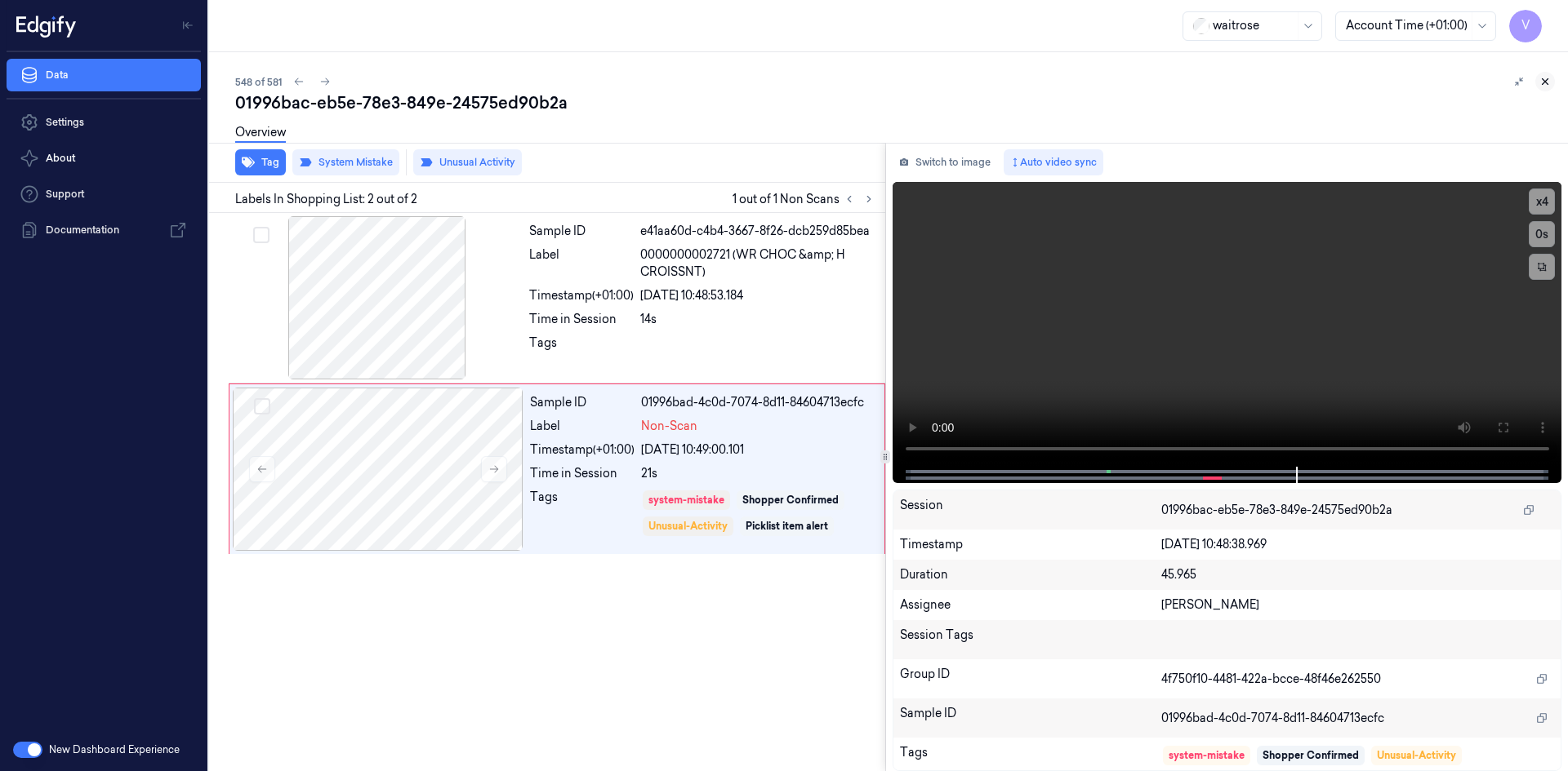
click at [1551, 82] on icon at bounding box center [1546, 82] width 12 height 12
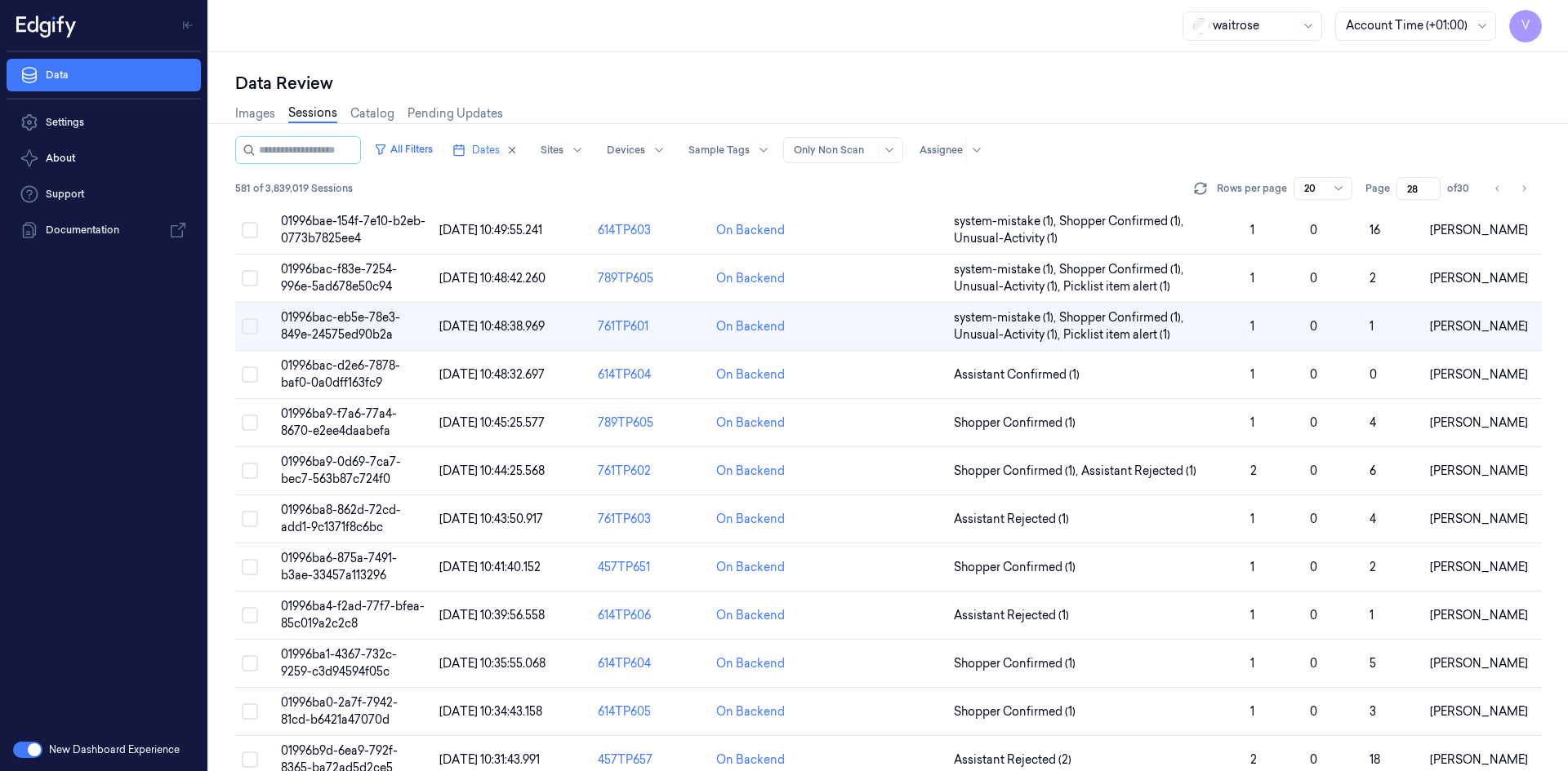
scroll to position [114, 0]
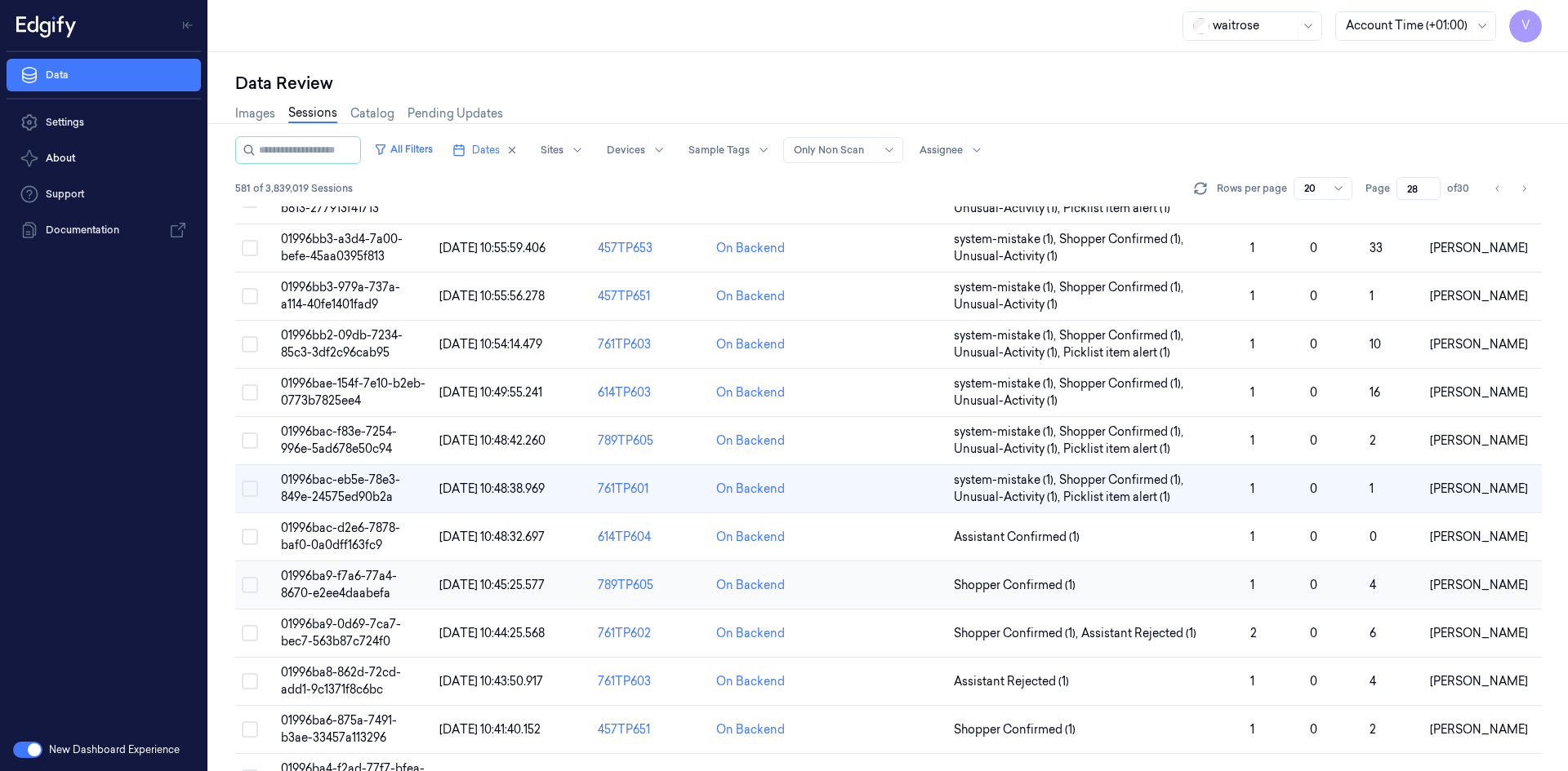
click at [330, 577] on span "01996ba9-f7a6-77a4-8670-e2ee4daabefa" at bounding box center [339, 585] width 116 height 32
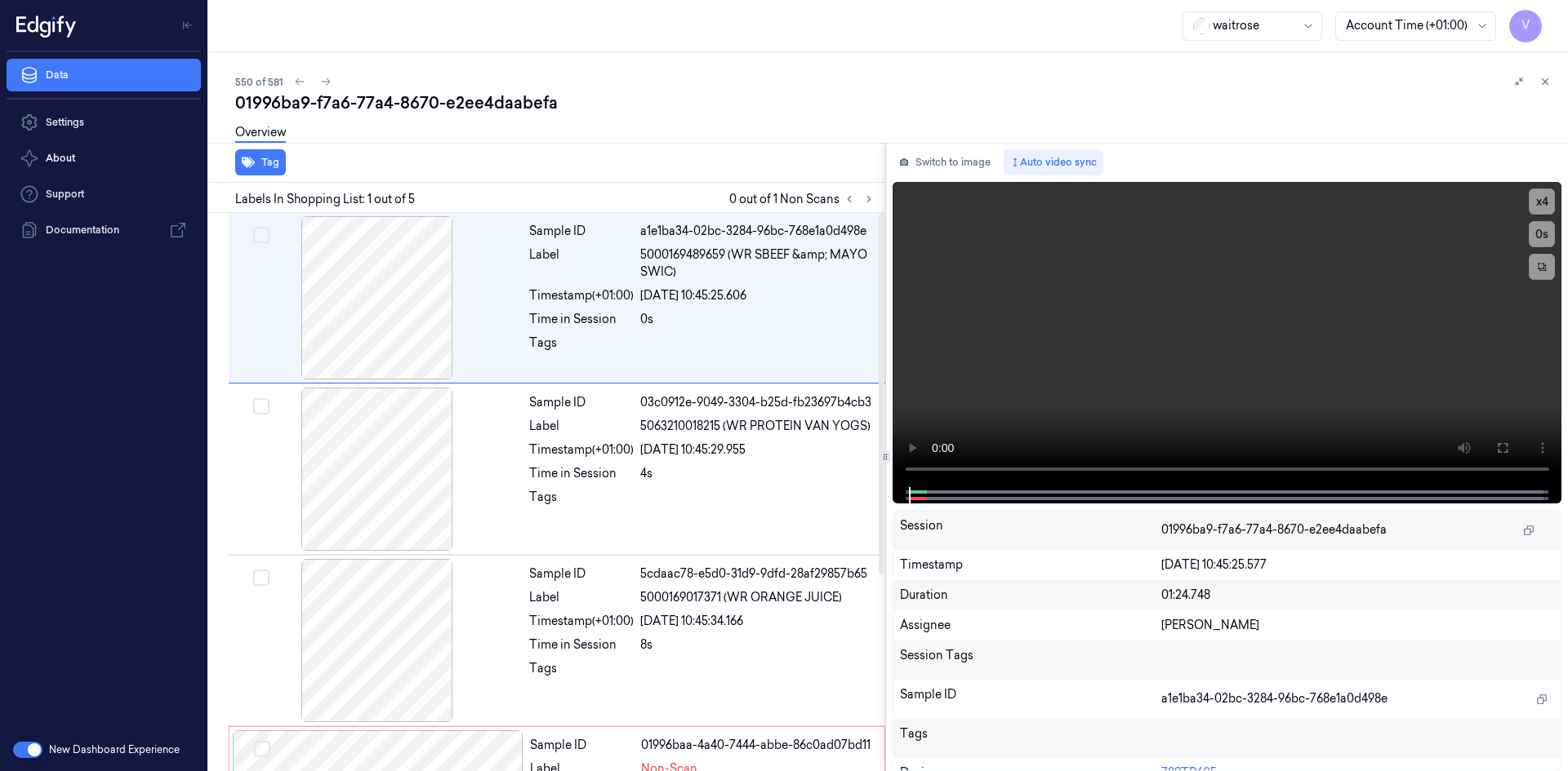
drag, startPoint x: 868, startPoint y: 202, endPoint x: 815, endPoint y: 194, distance: 53.6
click at [870, 204] on icon at bounding box center [869, 200] width 12 height 12
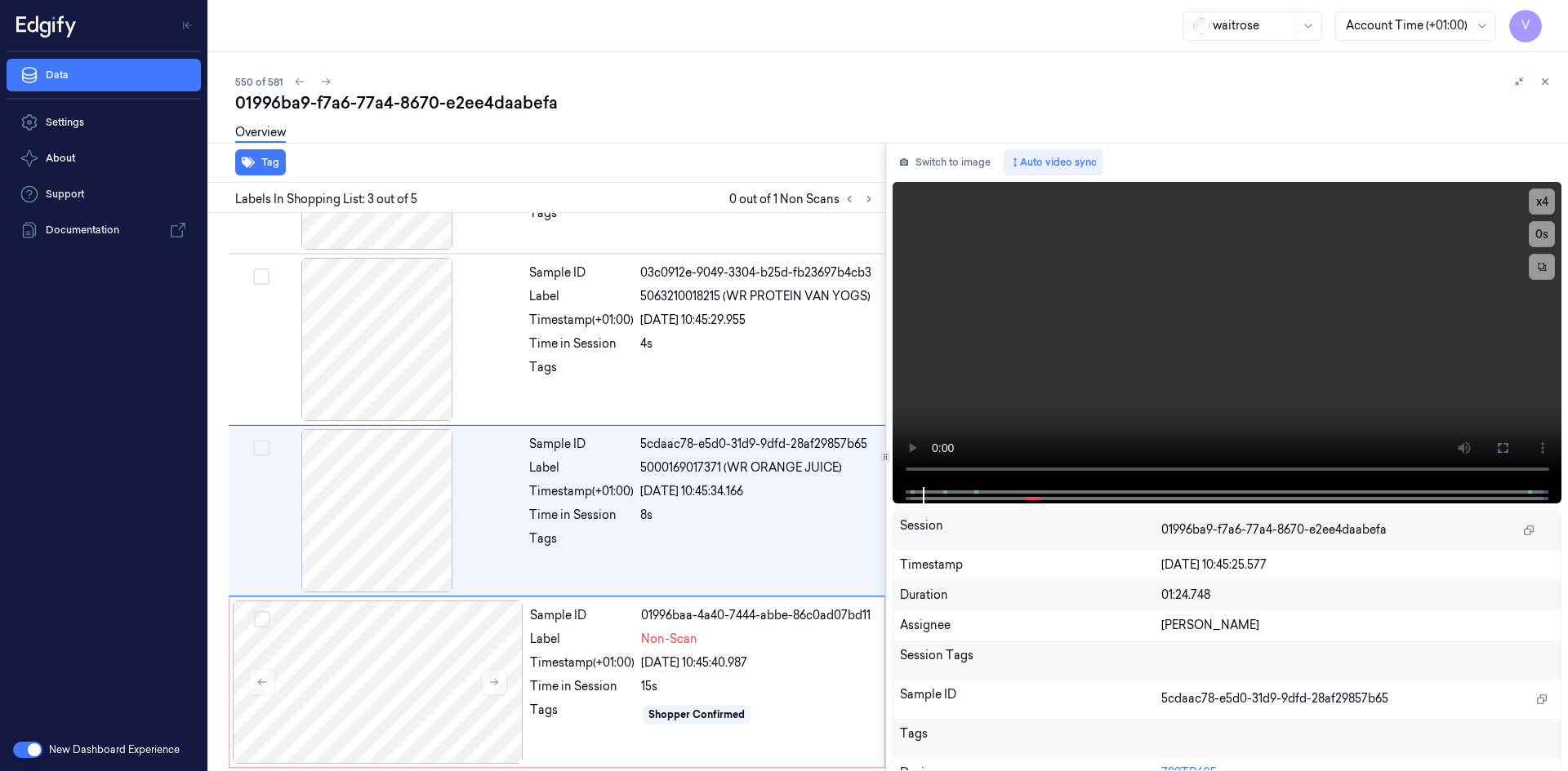
scroll to position [149, 0]
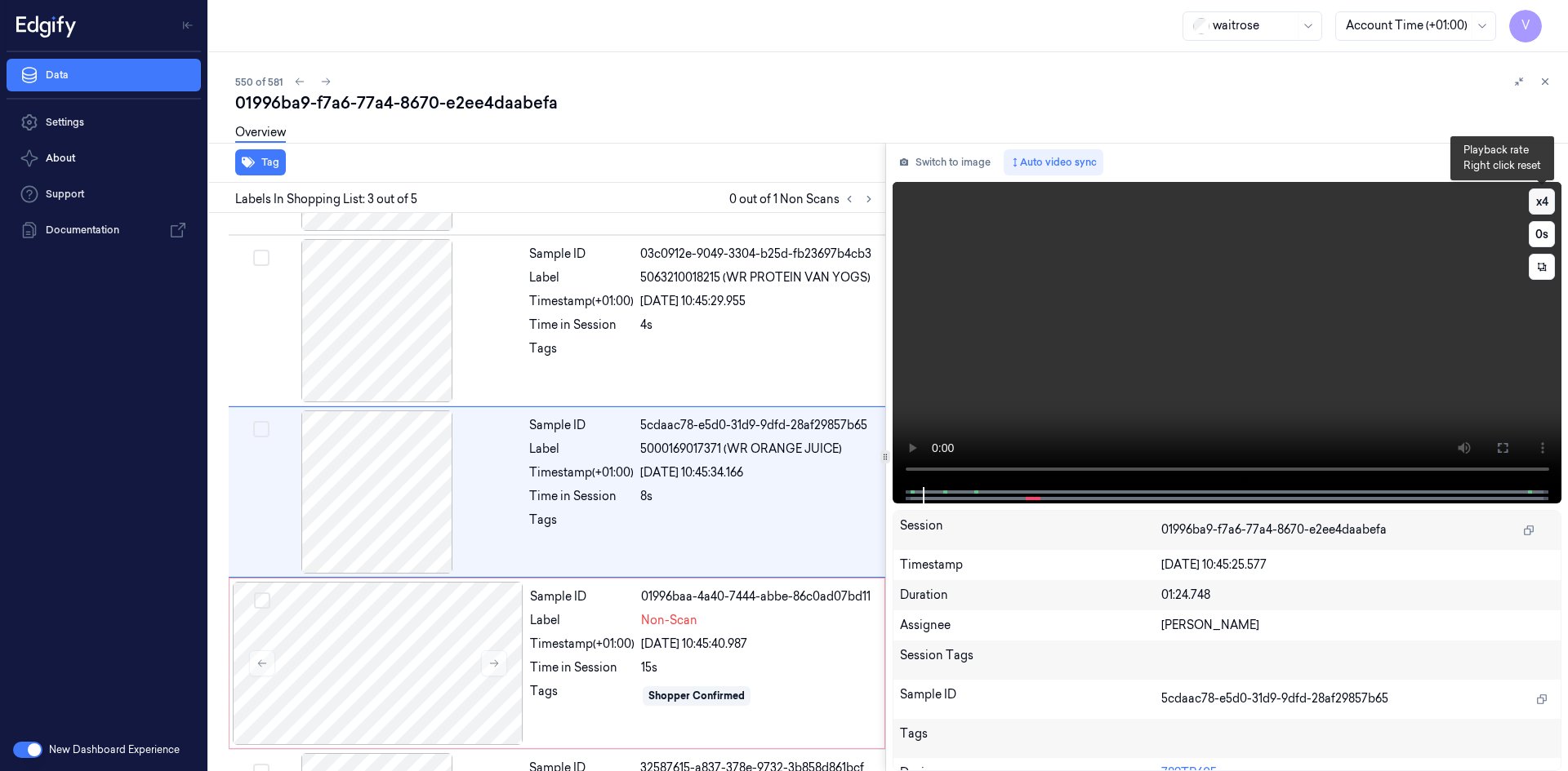
click at [1538, 203] on button "x 4" at bounding box center [1542, 201] width 26 height 26
click at [1541, 203] on button "x 1" at bounding box center [1542, 201] width 26 height 26
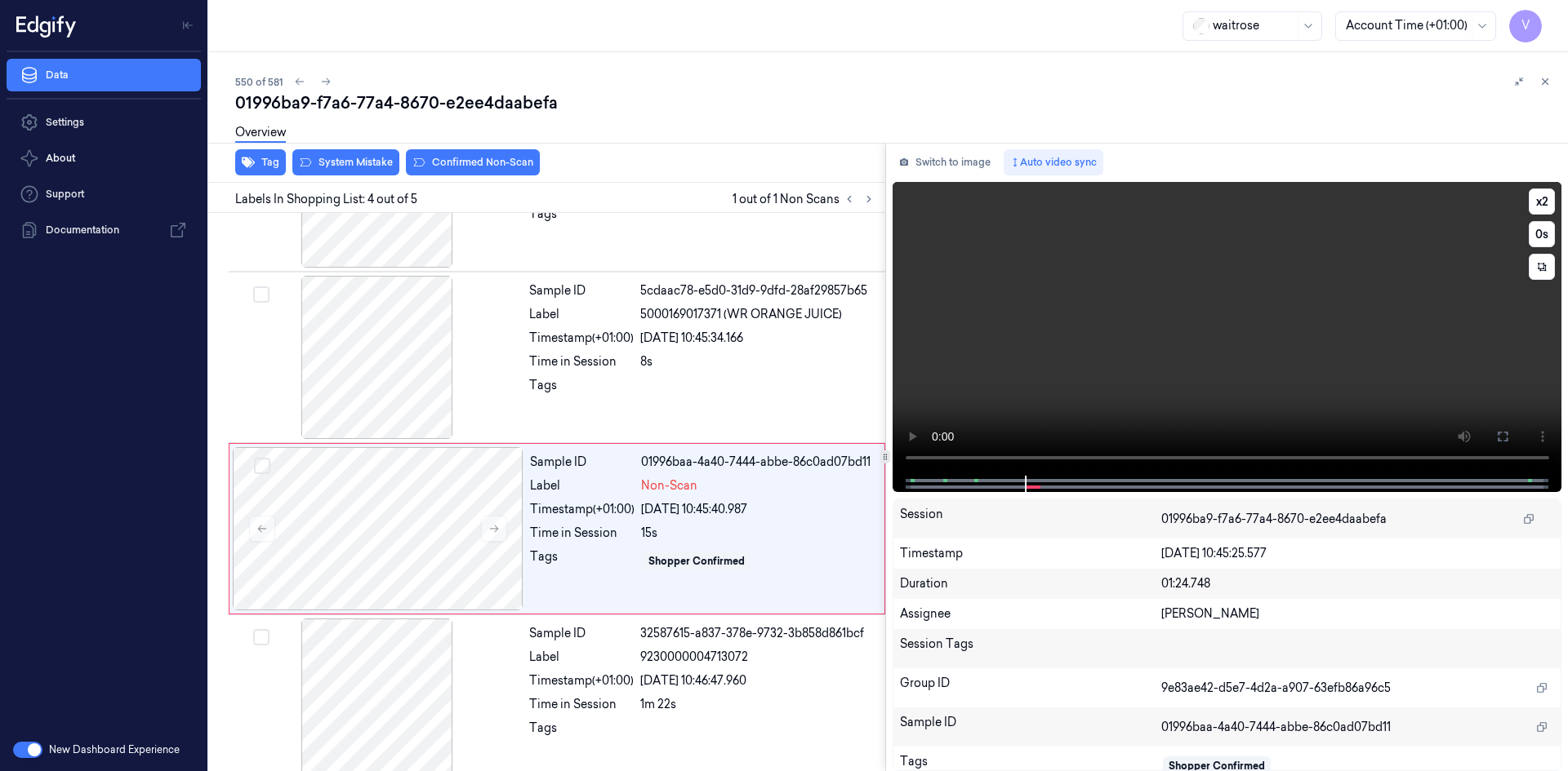
scroll to position [304, 0]
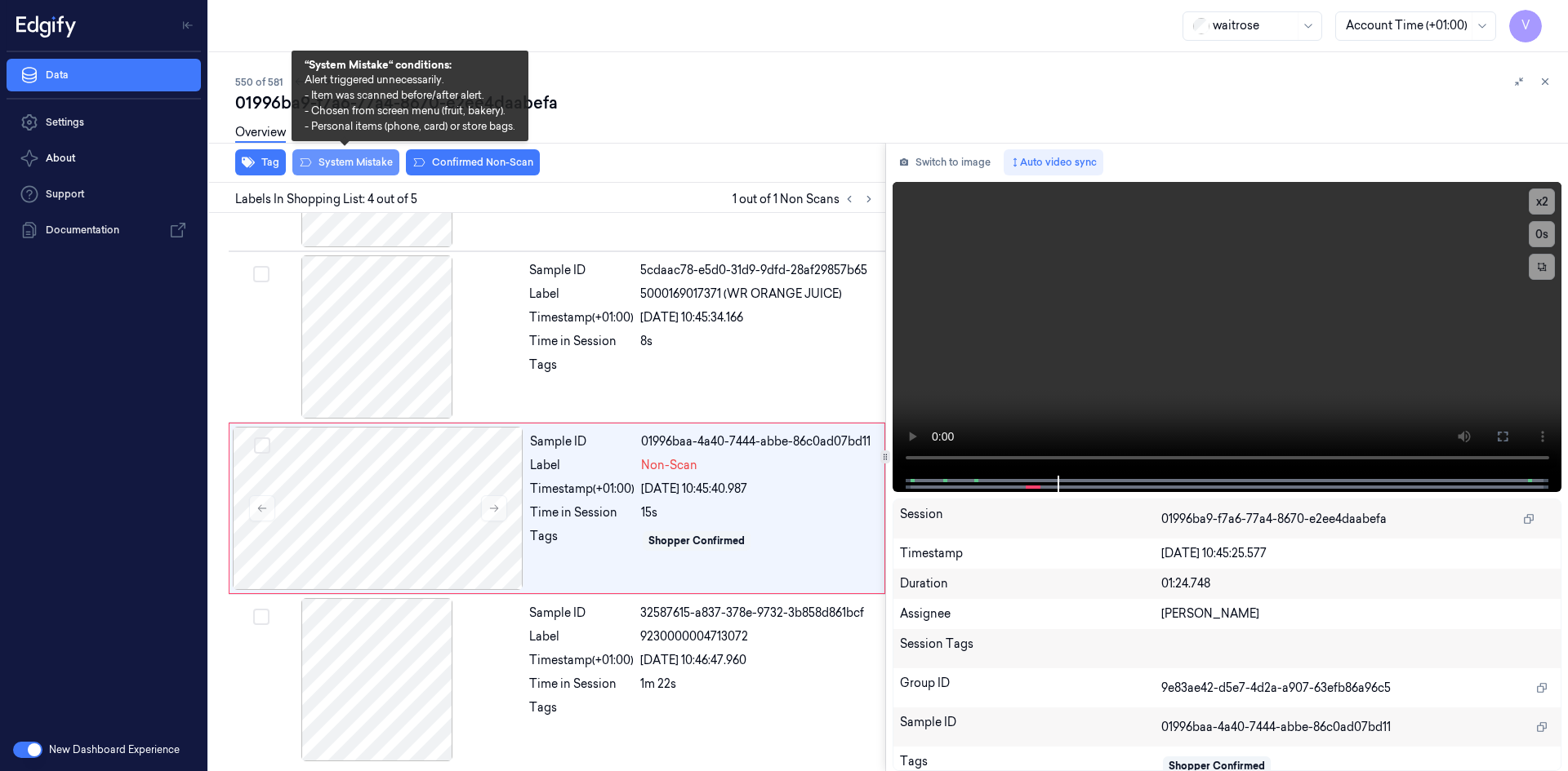
click at [366, 157] on button "System Mistake" at bounding box center [346, 162] width 107 height 26
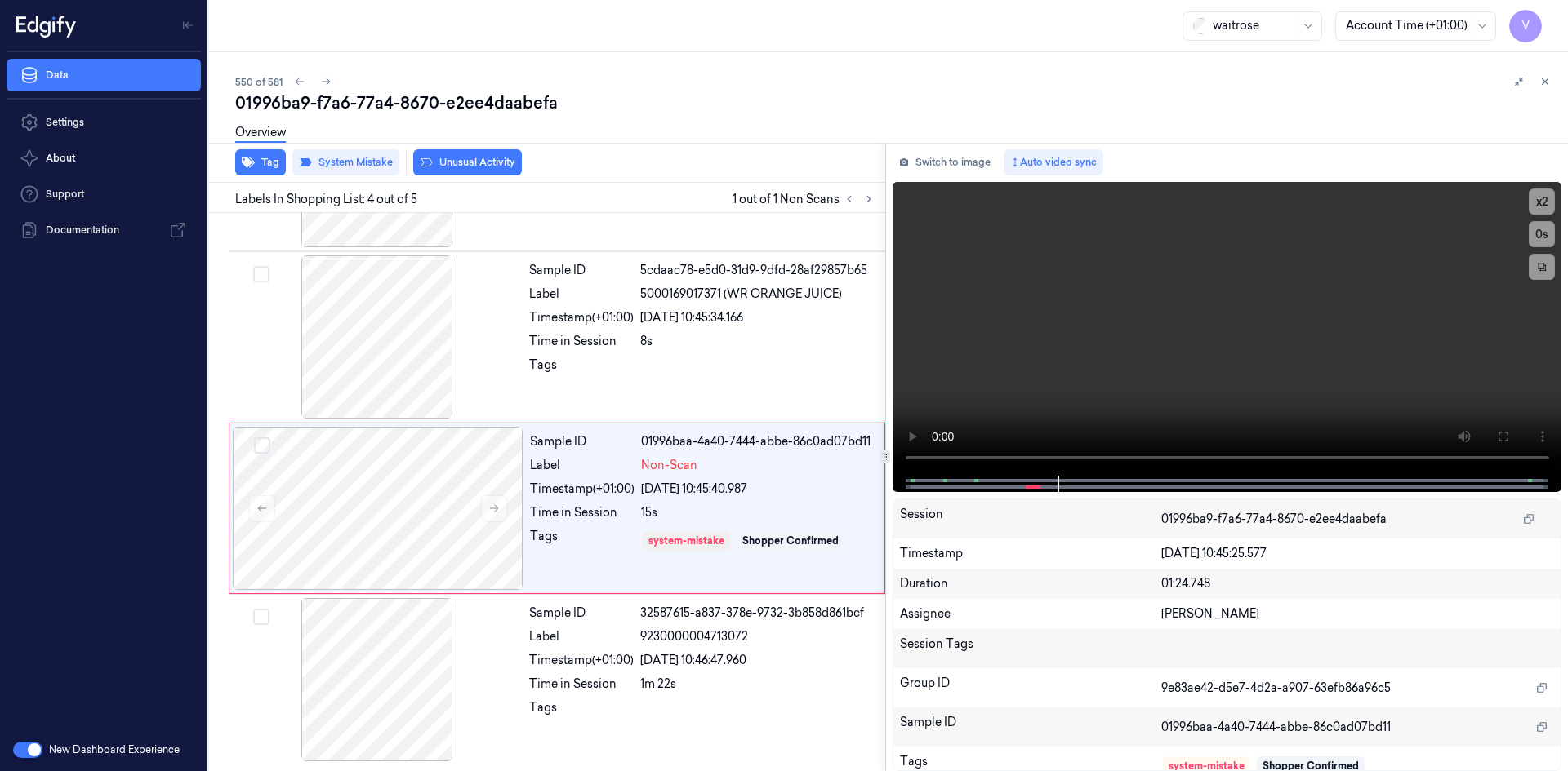
click at [487, 163] on button "Unusual Activity" at bounding box center [467, 162] width 109 height 26
click at [1551, 82] on icon at bounding box center [1546, 82] width 12 height 12
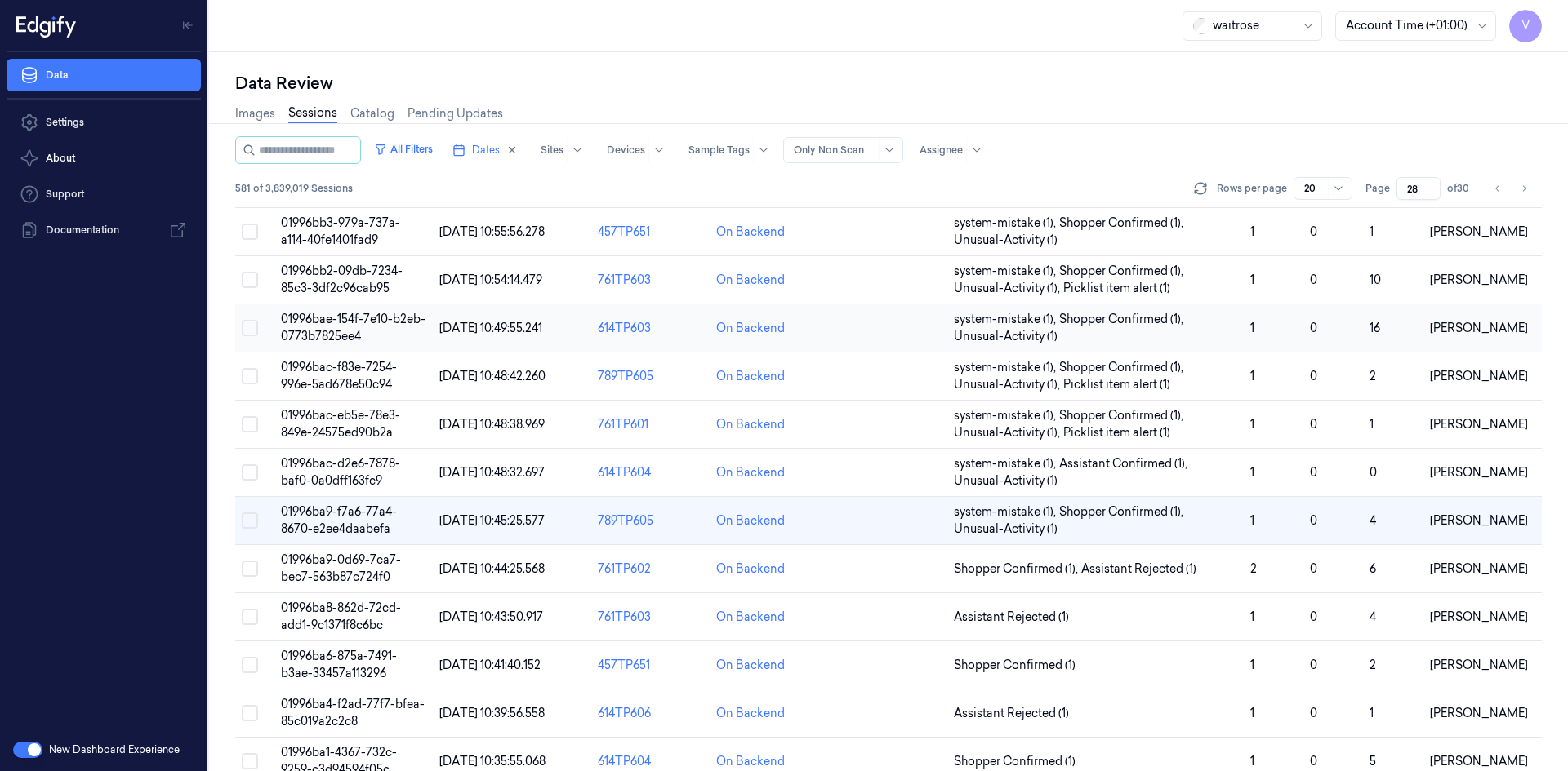
scroll to position [210, 0]
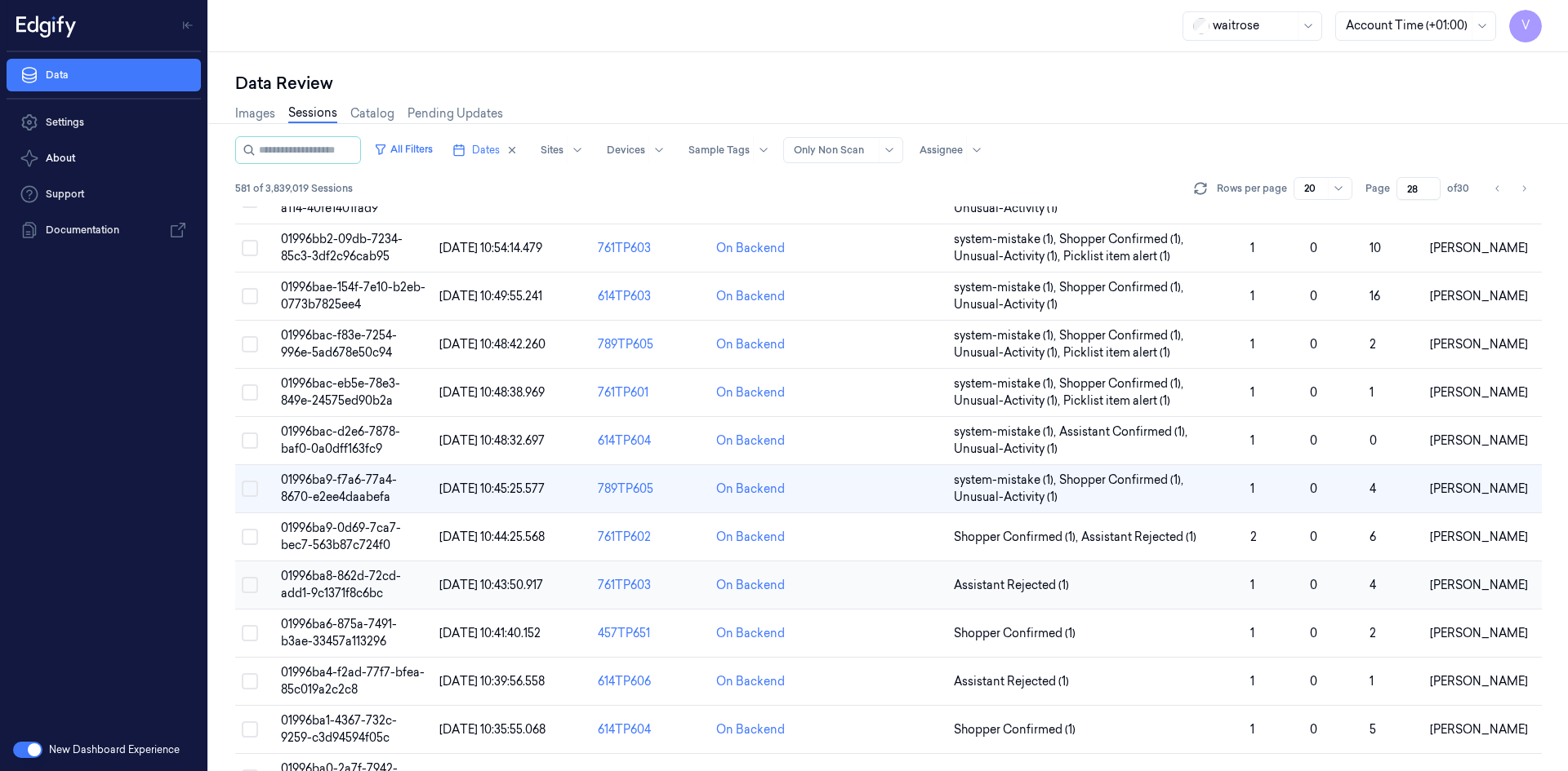
click at [350, 577] on span "01996ba8-862d-72cd-add1-9c1371f8c6bc" at bounding box center [341, 585] width 120 height 32
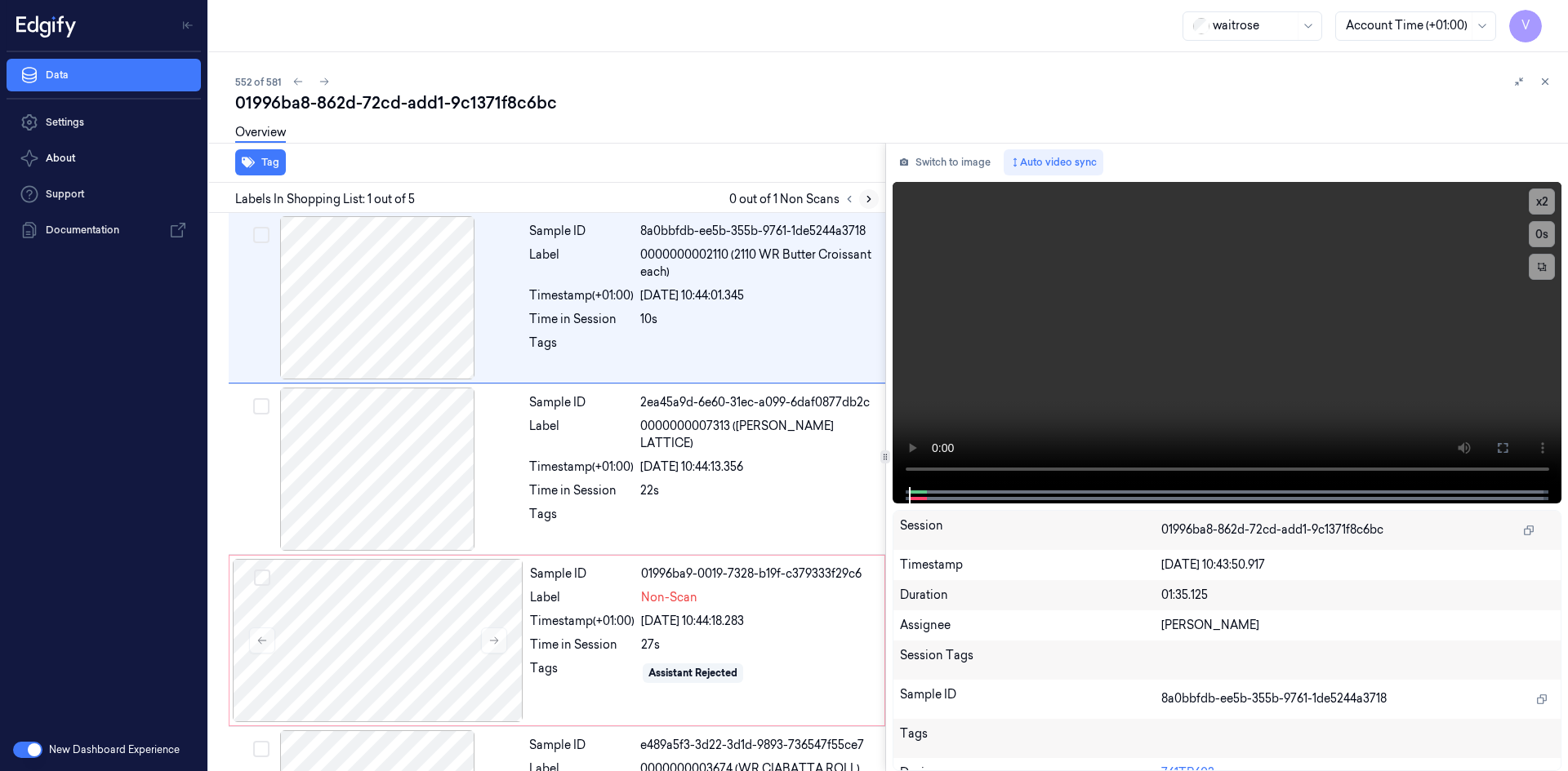
click at [867, 197] on icon at bounding box center [869, 200] width 12 height 12
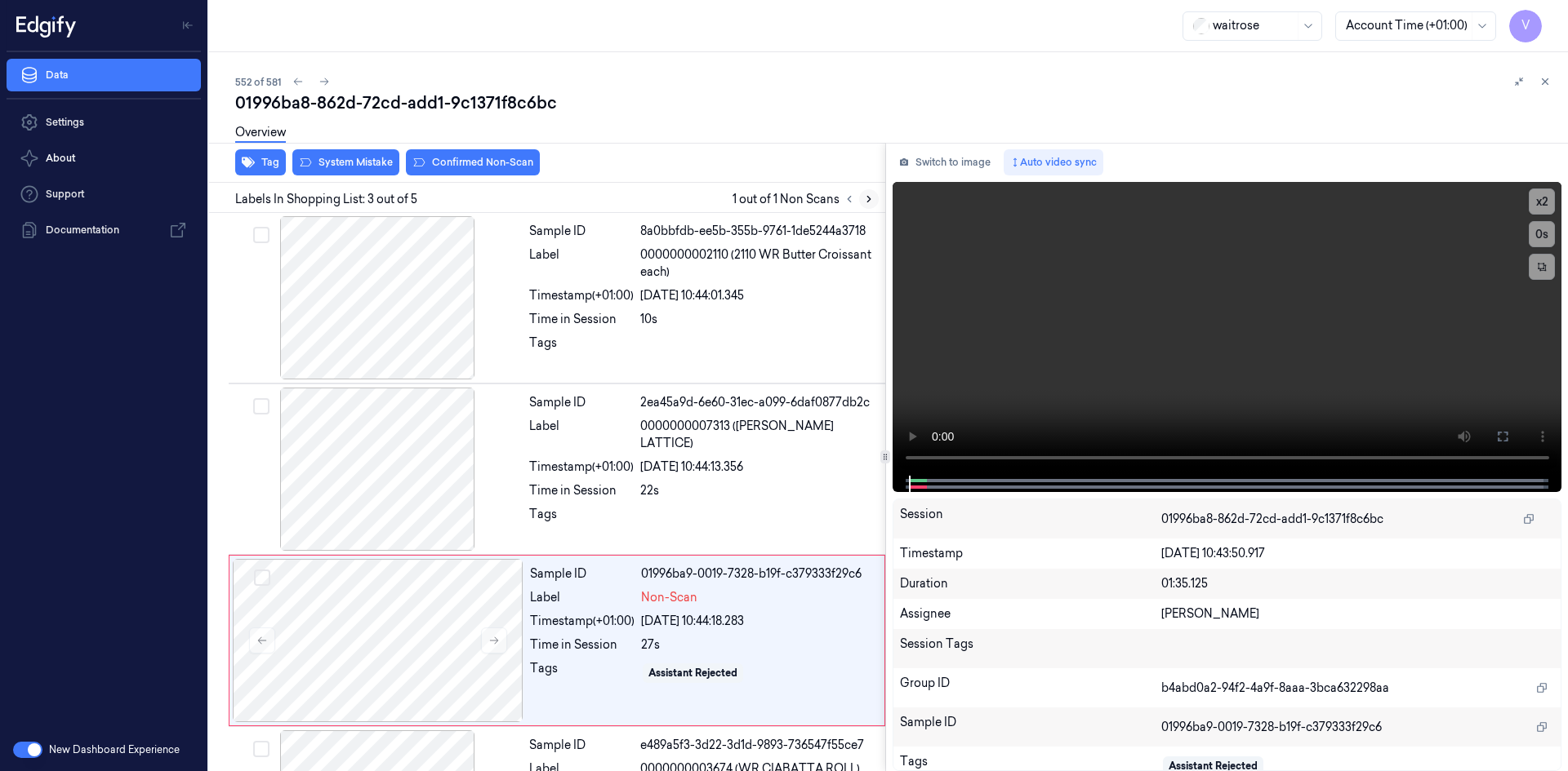
scroll to position [149, 0]
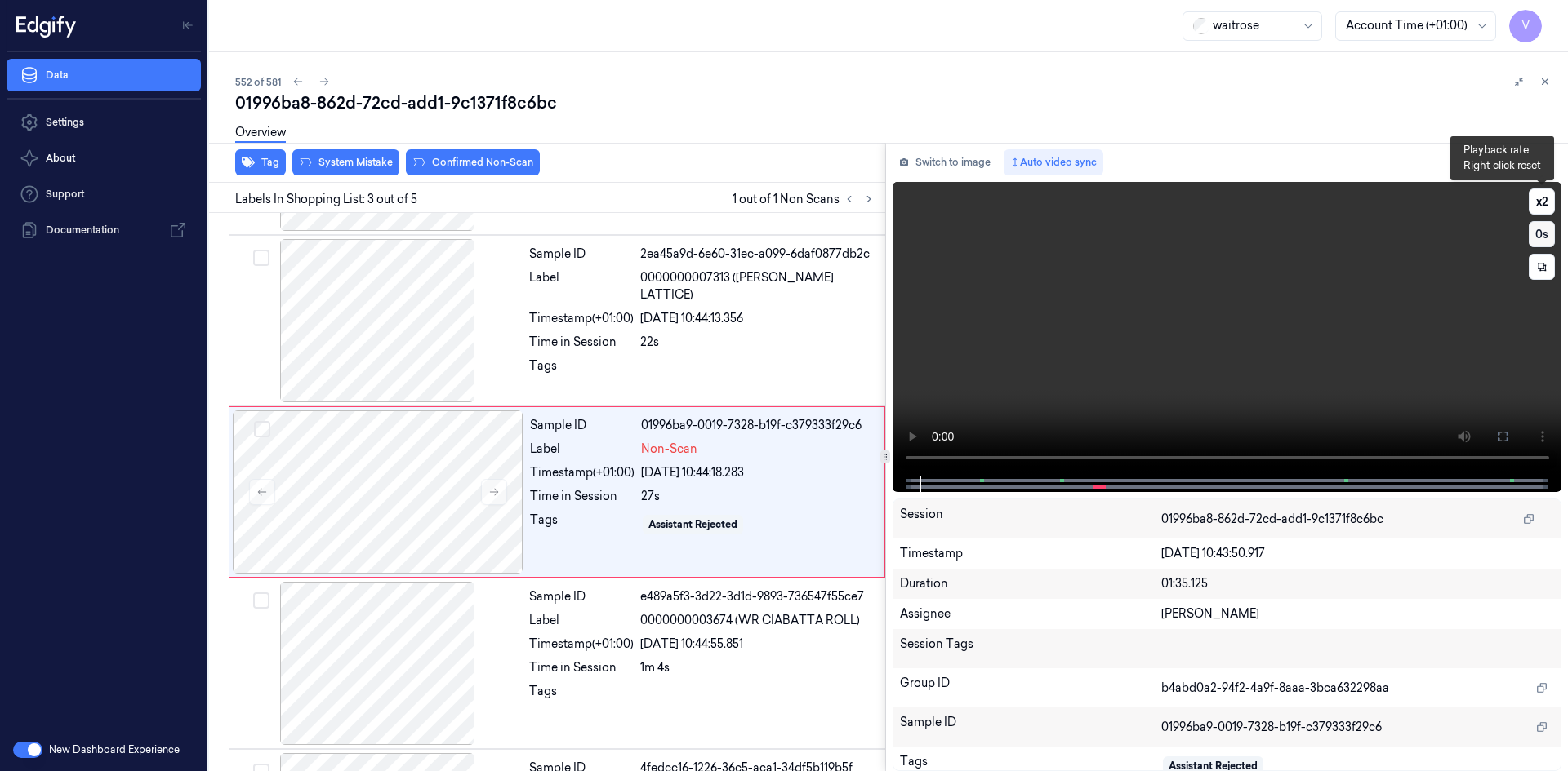
drag, startPoint x: 1536, startPoint y: 194, endPoint x: 1545, endPoint y: 222, distance: 29.4
click at [1536, 196] on button "x 2" at bounding box center [1542, 201] width 26 height 26
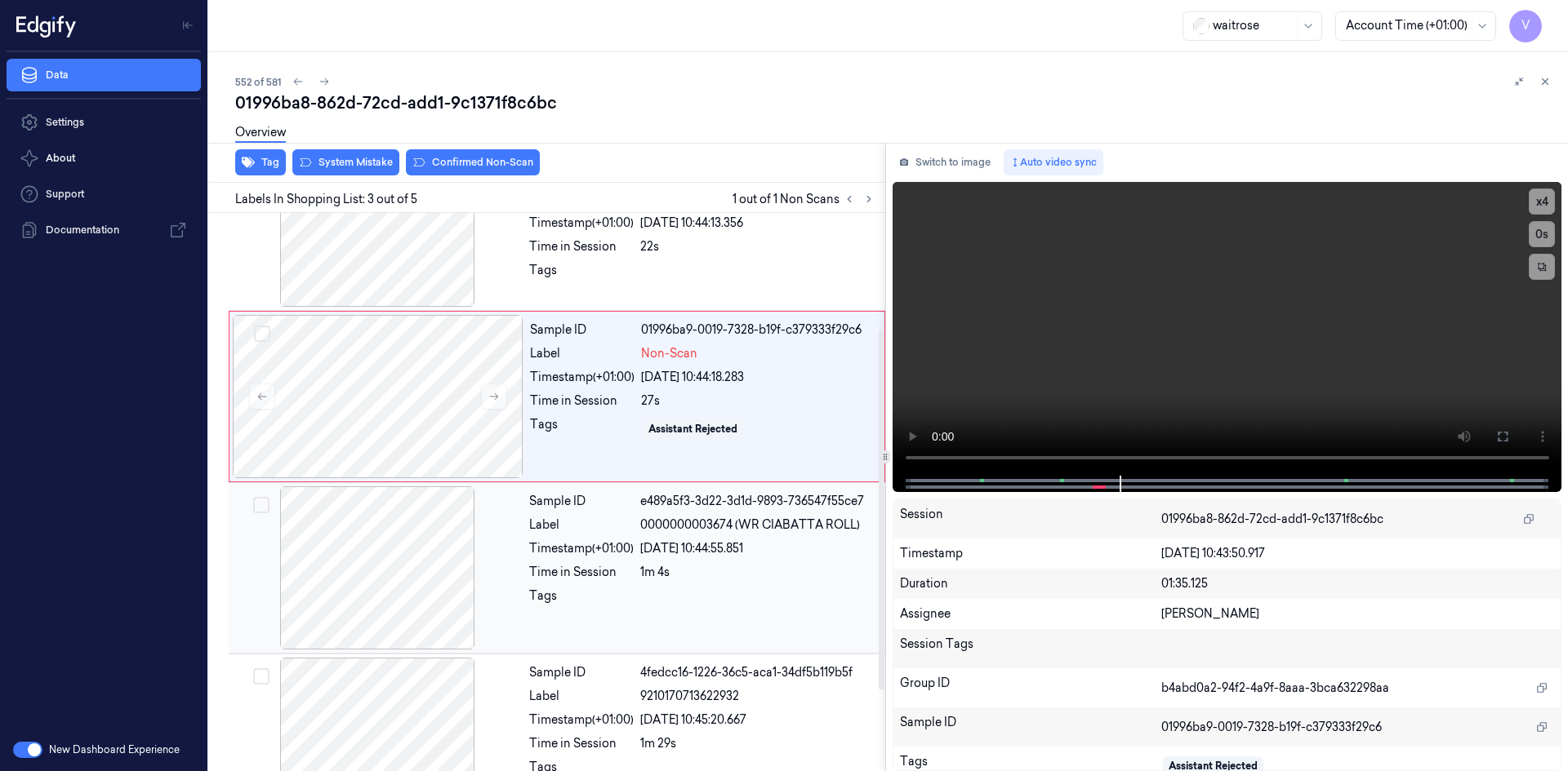
scroll to position [304, 0]
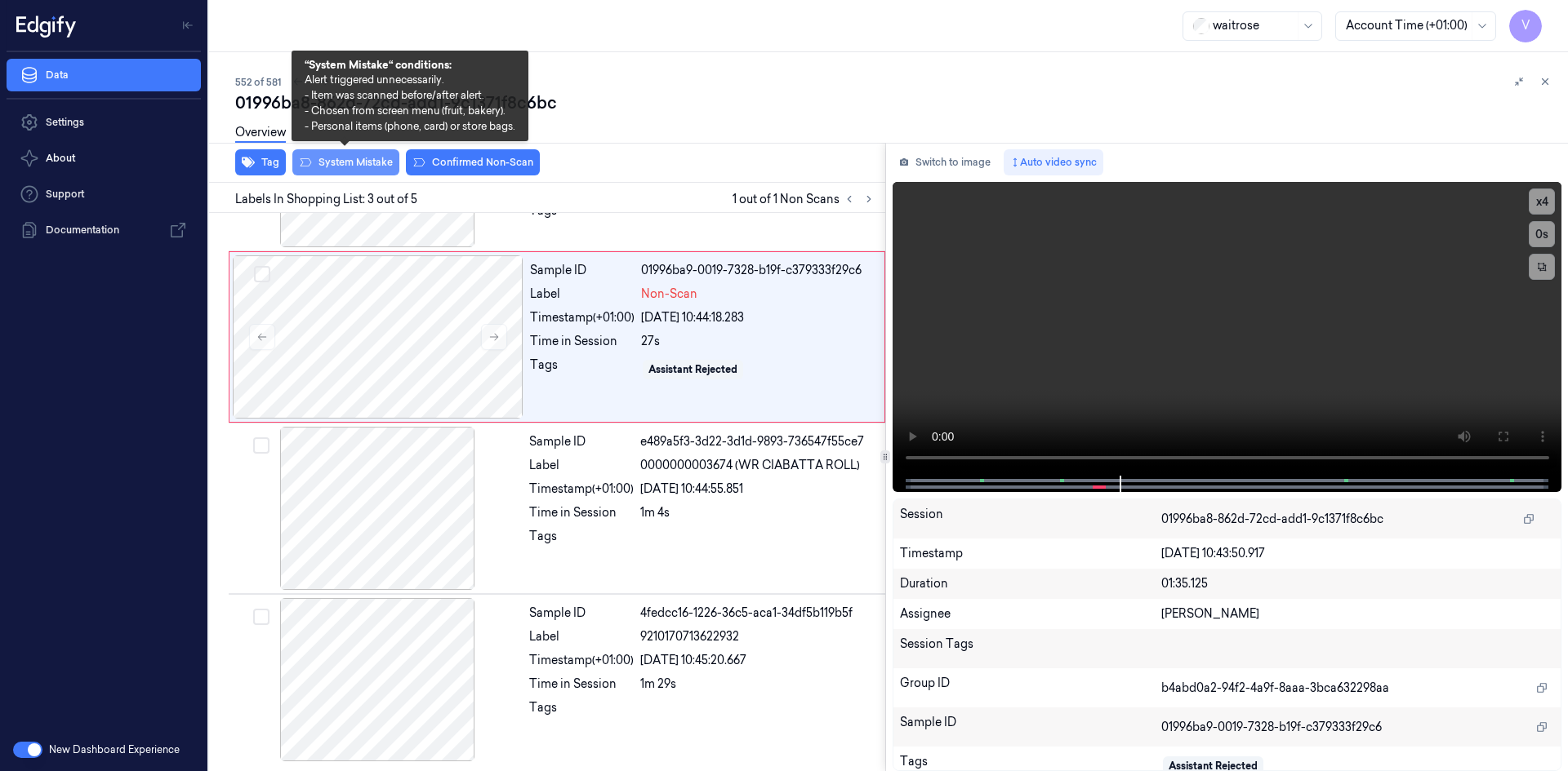
click at [378, 162] on button "System Mistake" at bounding box center [346, 162] width 107 height 26
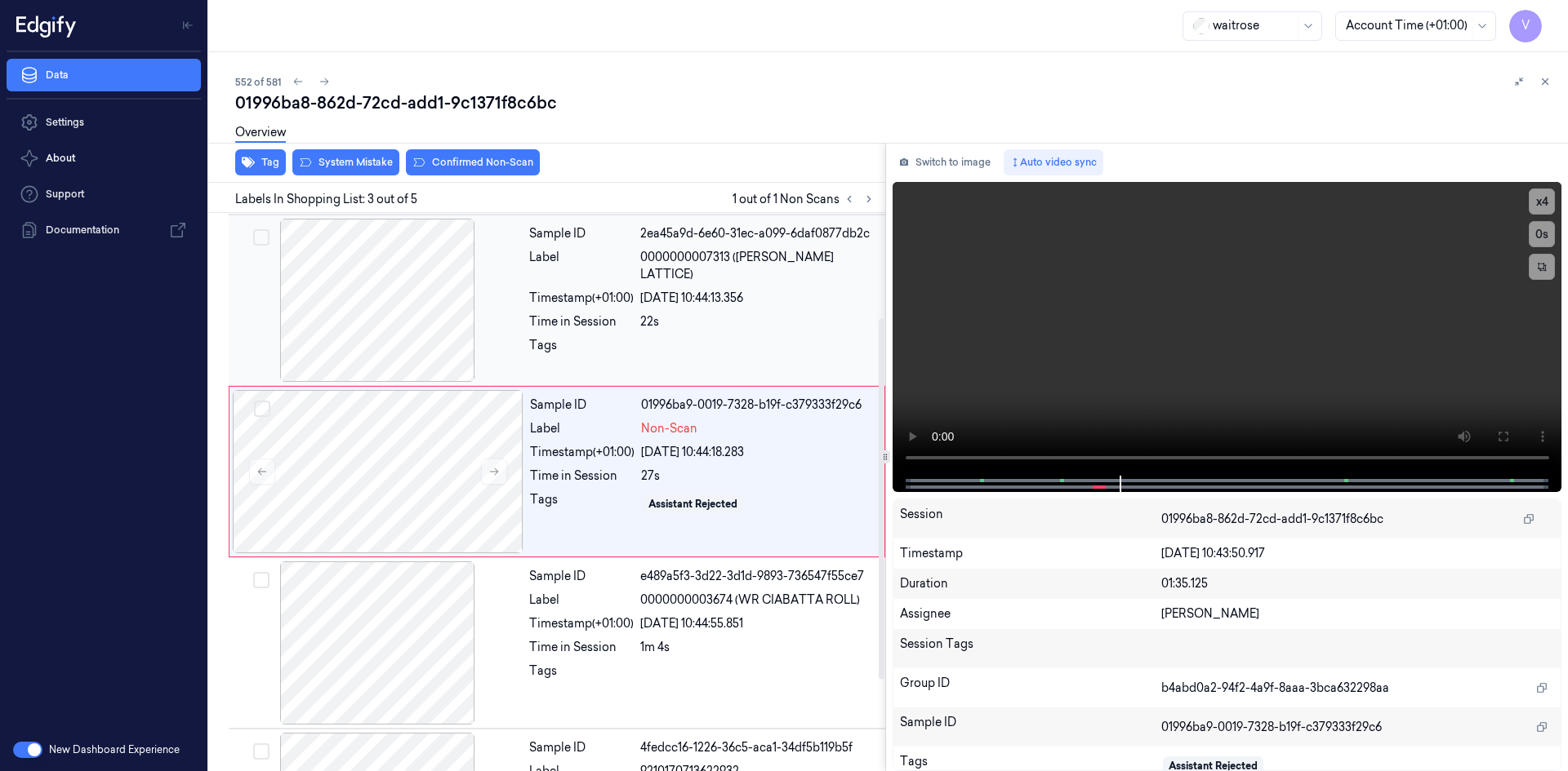
scroll to position [149, 0]
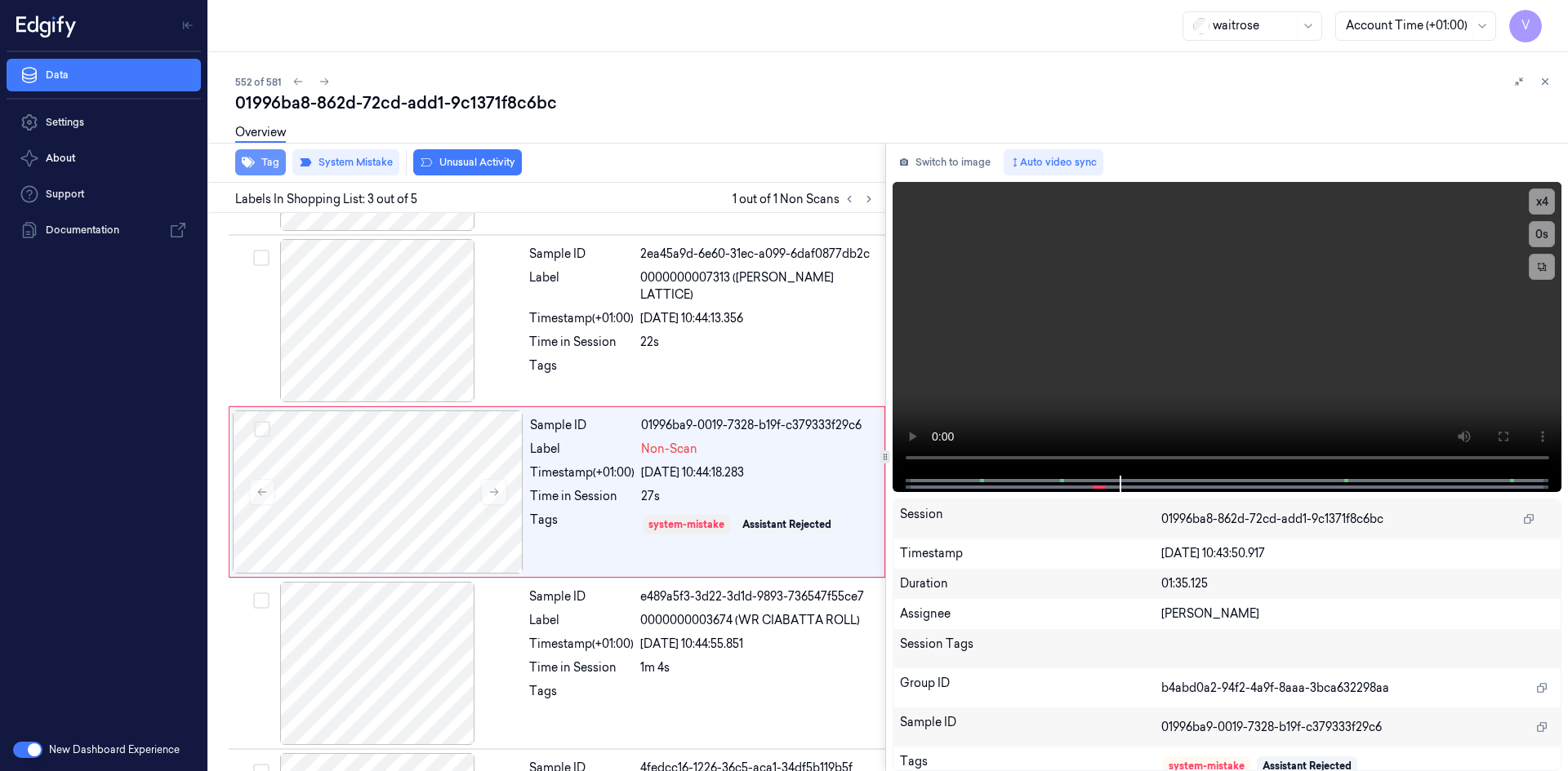
click at [266, 162] on button "Tag" at bounding box center [261, 162] width 50 height 26
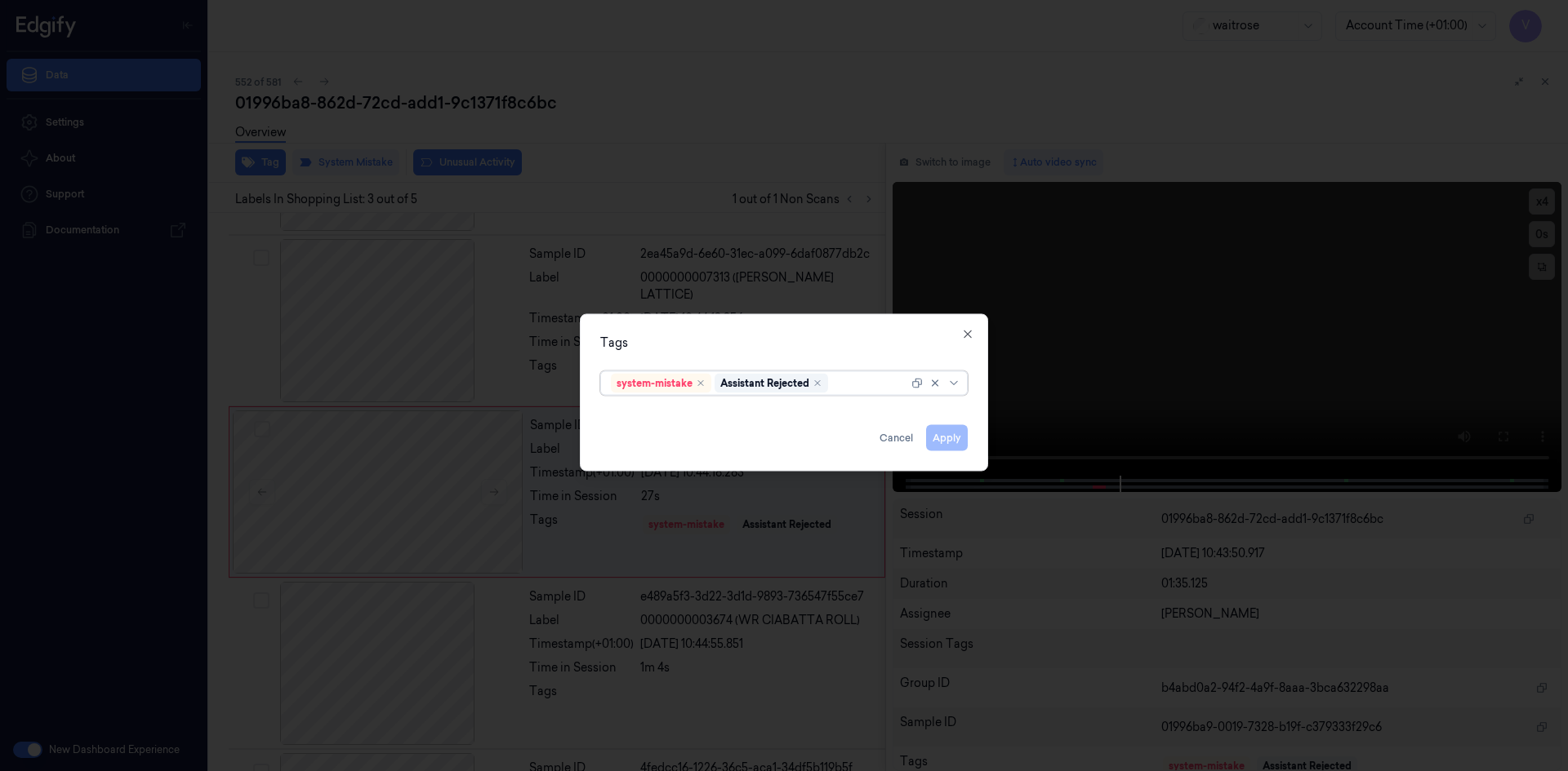
click at [852, 390] on div at bounding box center [870, 383] width 77 height 17
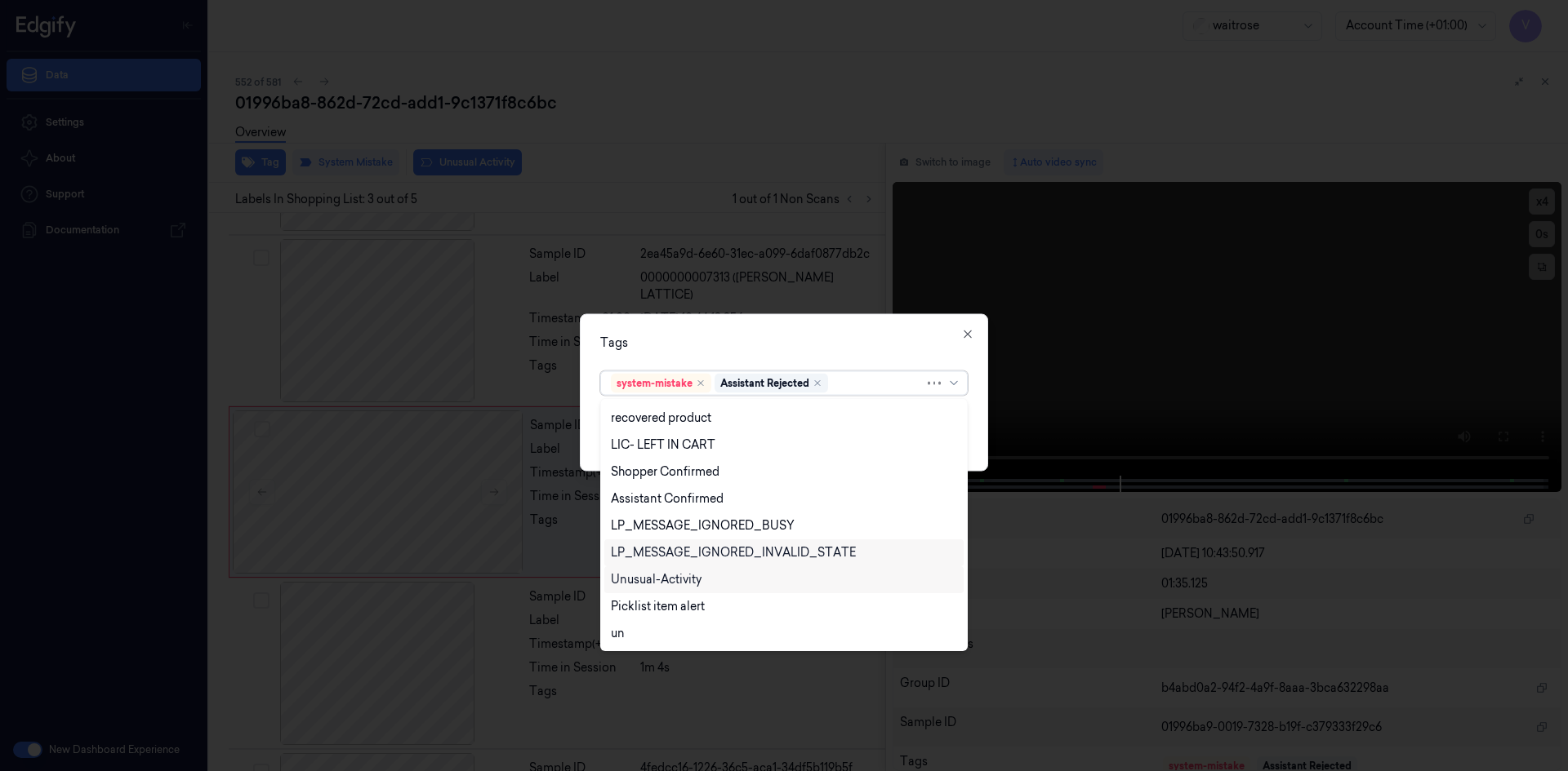
click at [671, 573] on div "Unusual-Activity" at bounding box center [657, 580] width 91 height 17
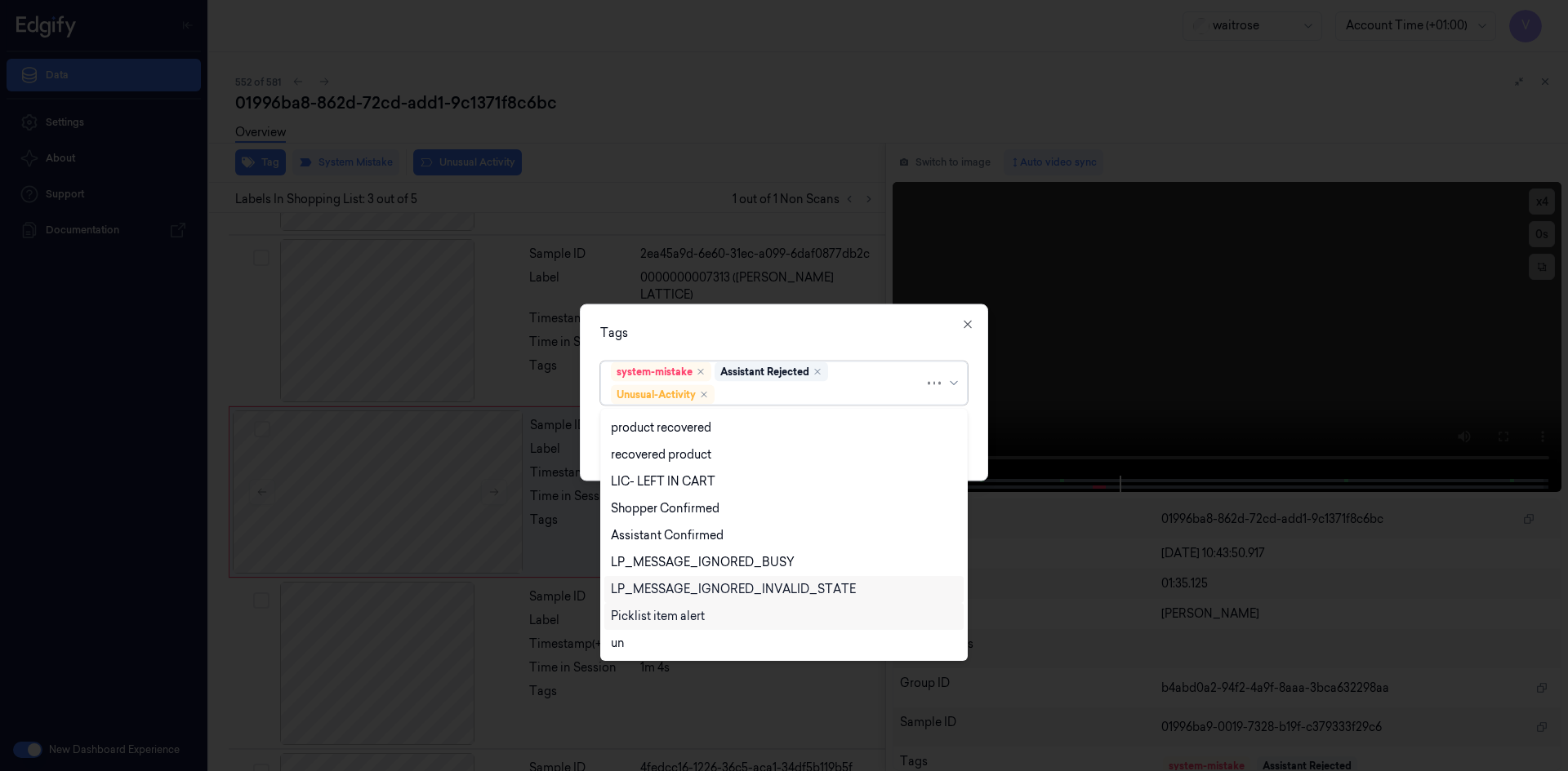
scroll to position [240, 0]
click at [663, 592] on div "Picklist item alert" at bounding box center [658, 590] width 94 height 17
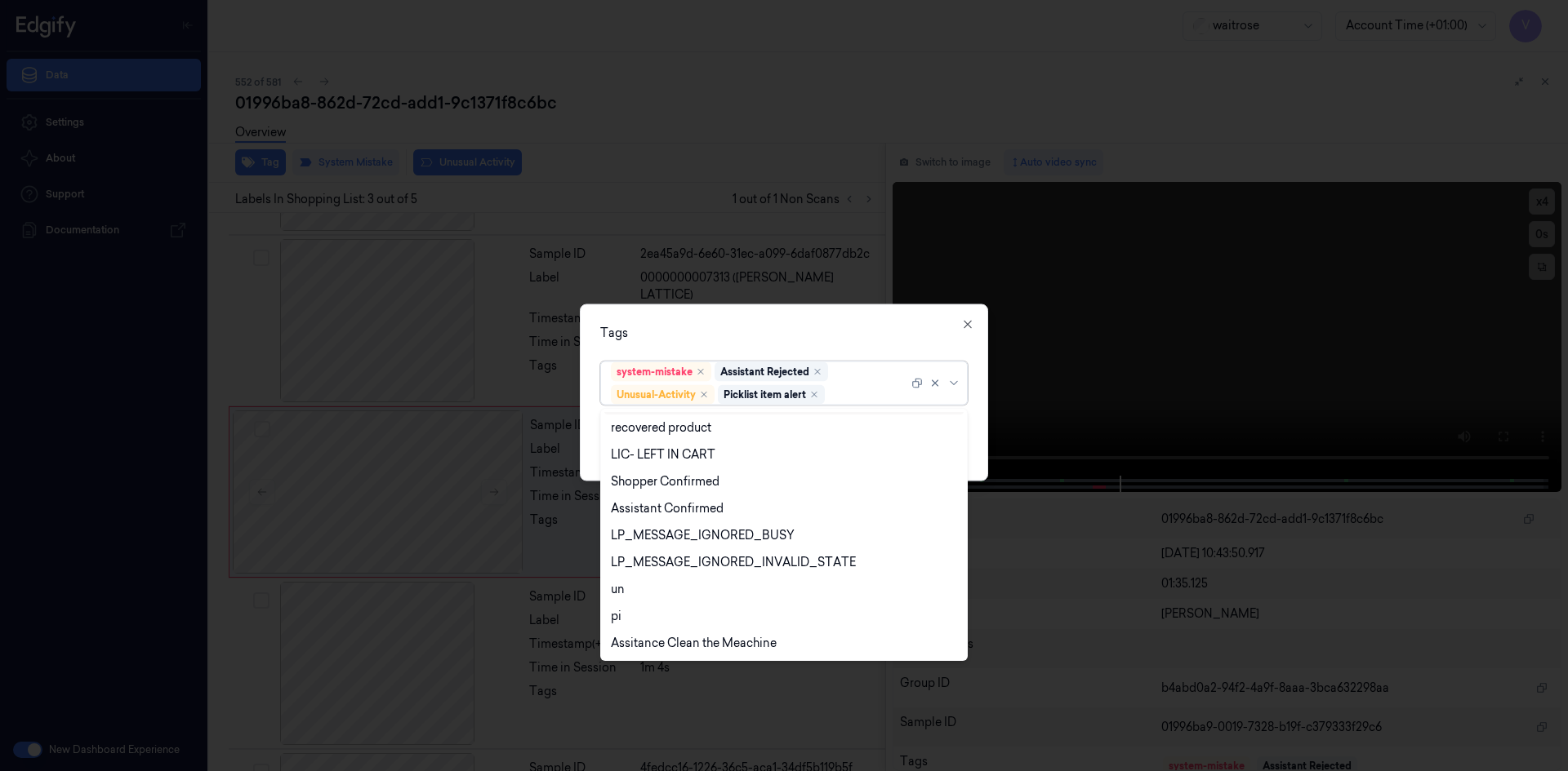
drag, startPoint x: 722, startPoint y: 338, endPoint x: 755, endPoint y: 349, distance: 34.8
click at [724, 338] on div "Tags" at bounding box center [784, 333] width 368 height 17
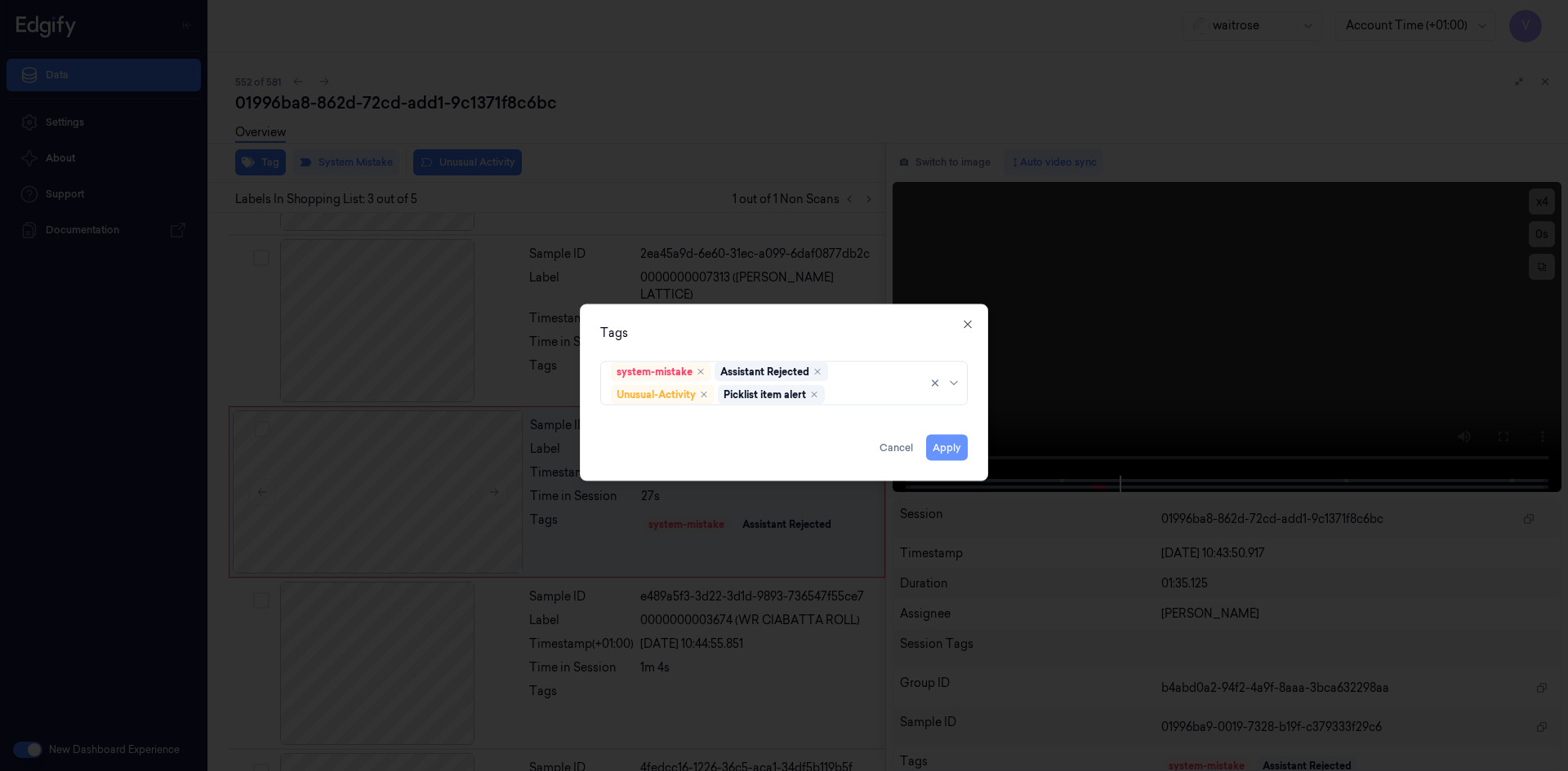
click at [945, 446] on button "Apply" at bounding box center [946, 447] width 42 height 26
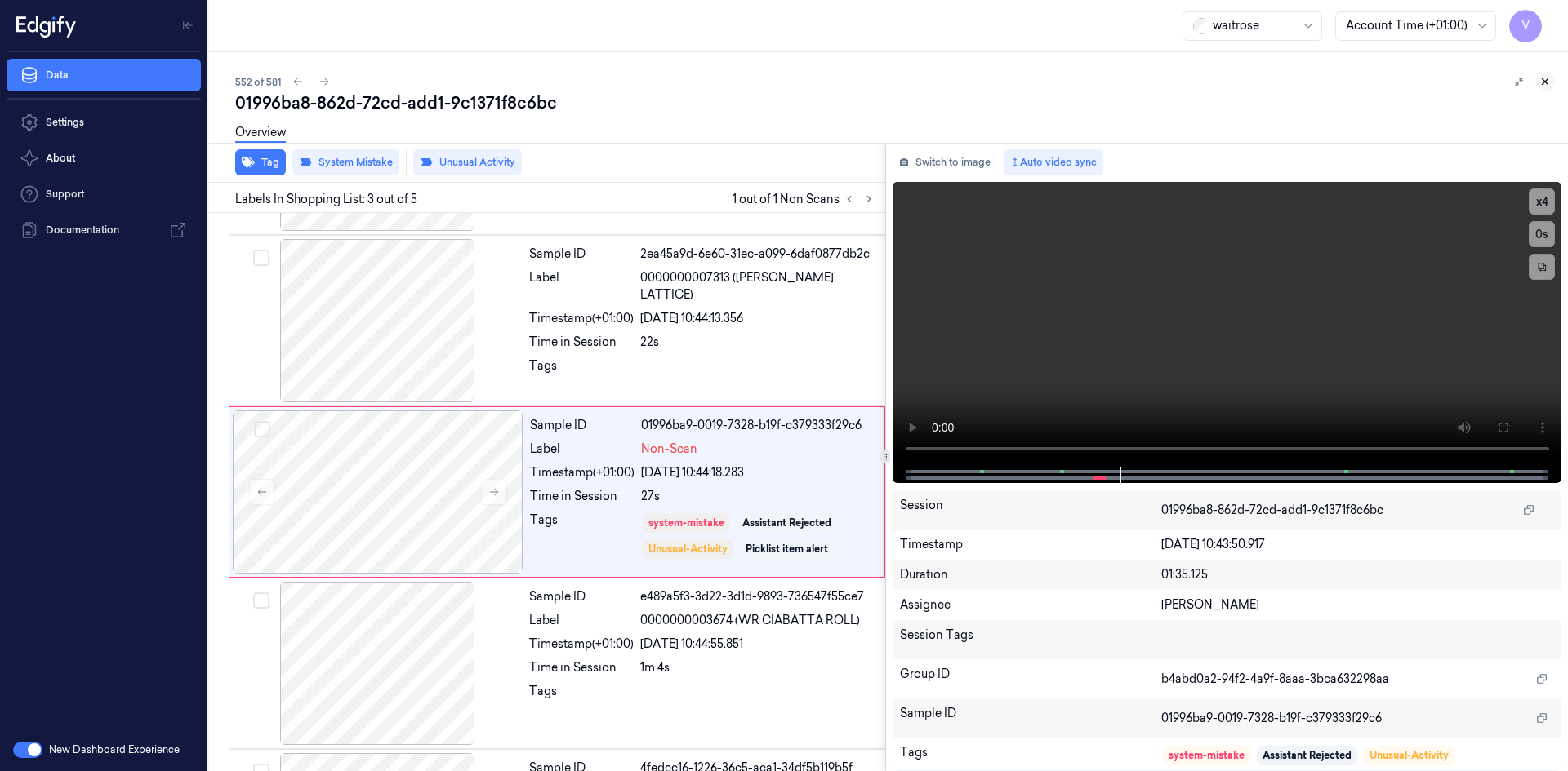
click at [1546, 78] on icon at bounding box center [1546, 82] width 12 height 12
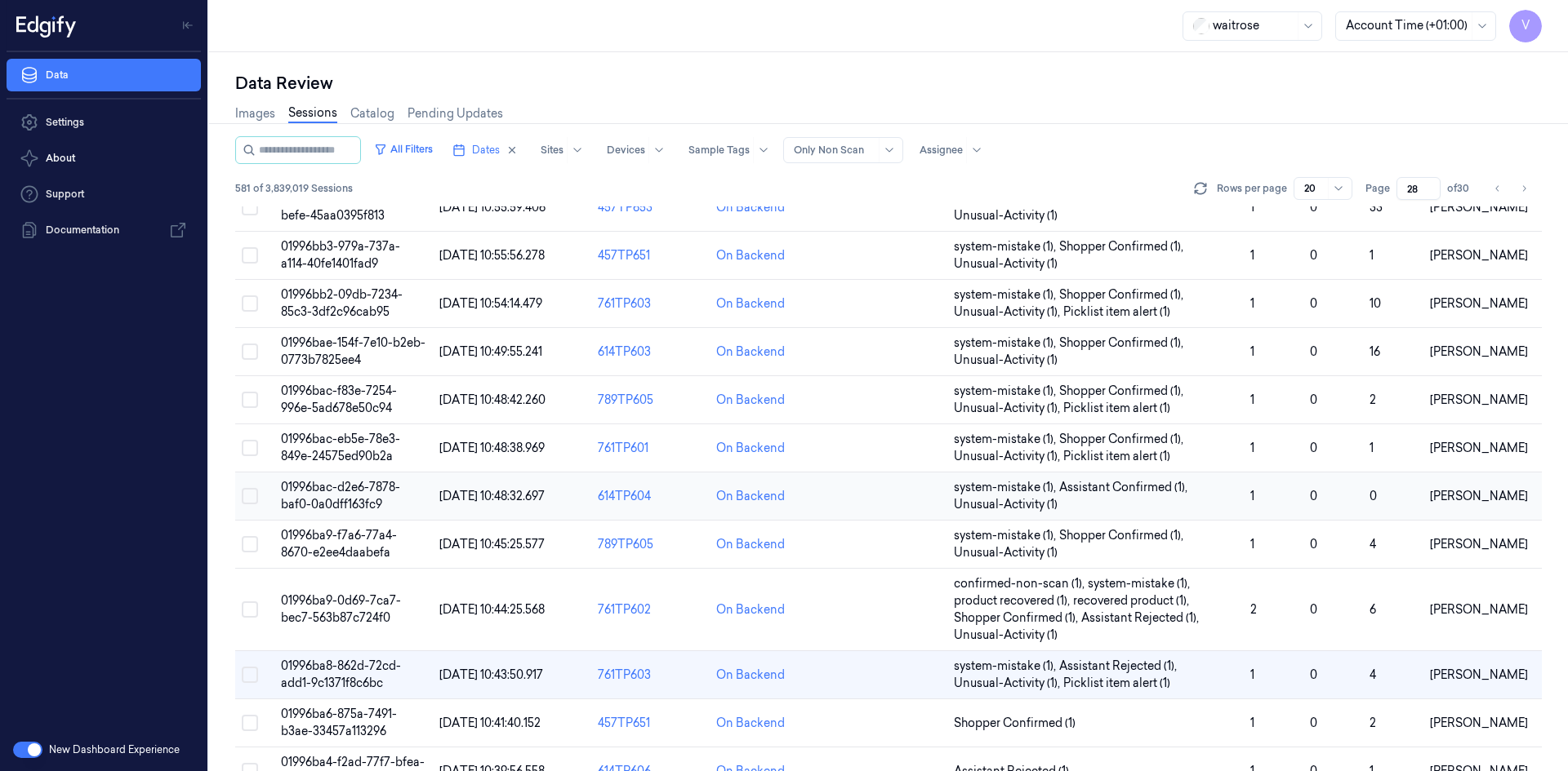
scroll to position [342, 0]
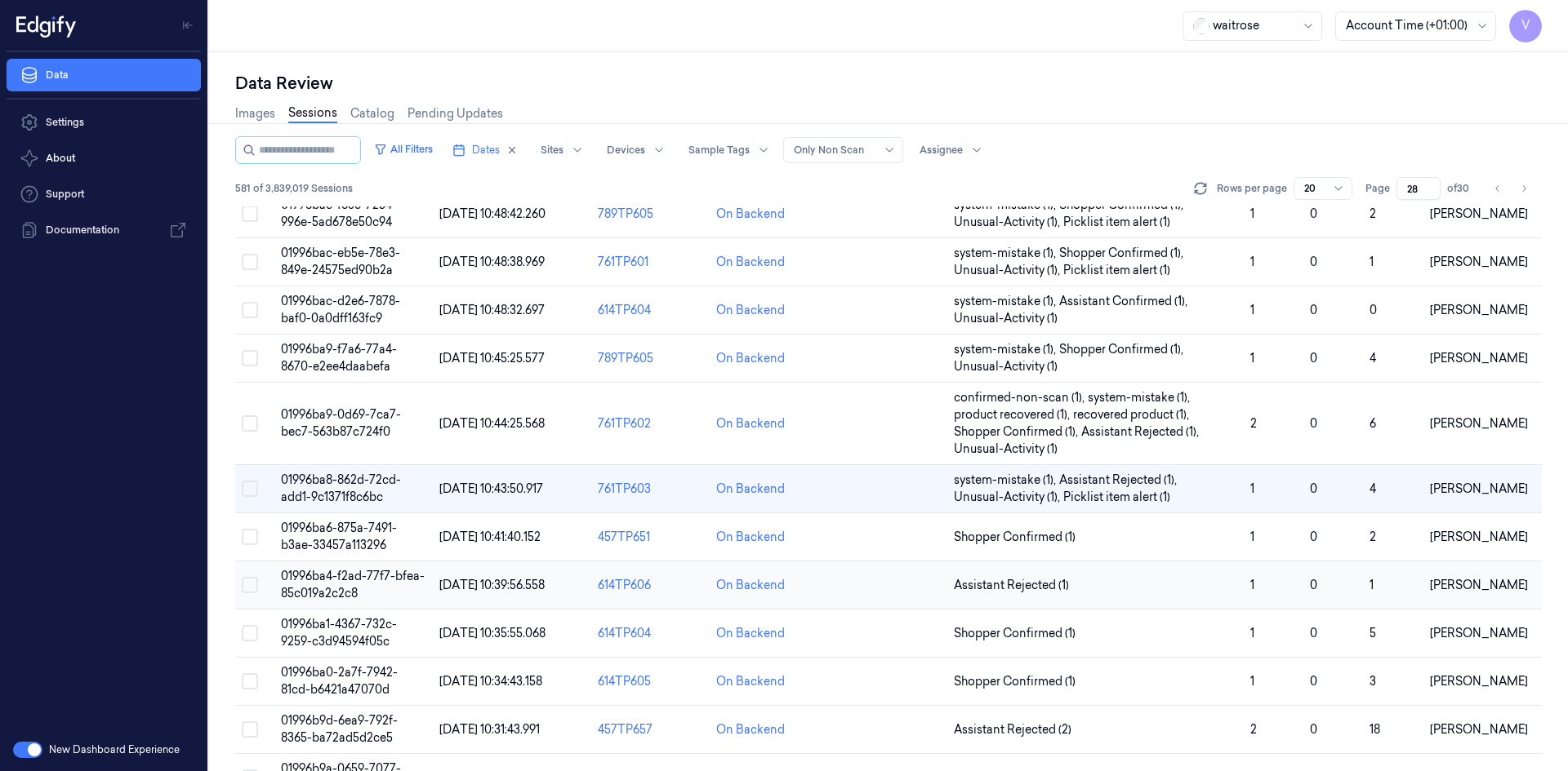
click at [356, 592] on span "01996ba4-f2ad-77f7-bfea-85c019a2c2c8" at bounding box center [352, 585] width 144 height 32
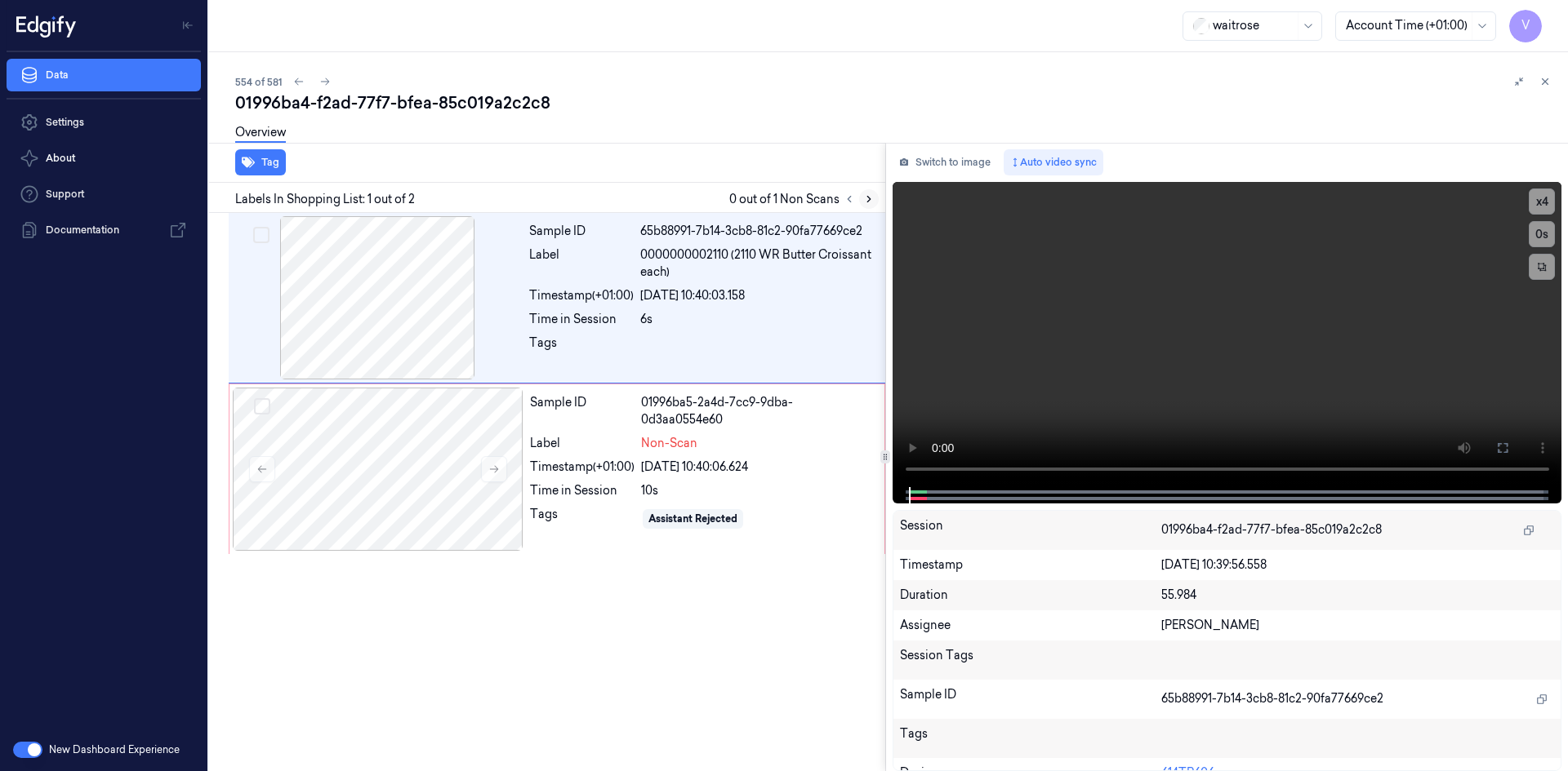
click at [873, 199] on icon at bounding box center [869, 200] width 12 height 12
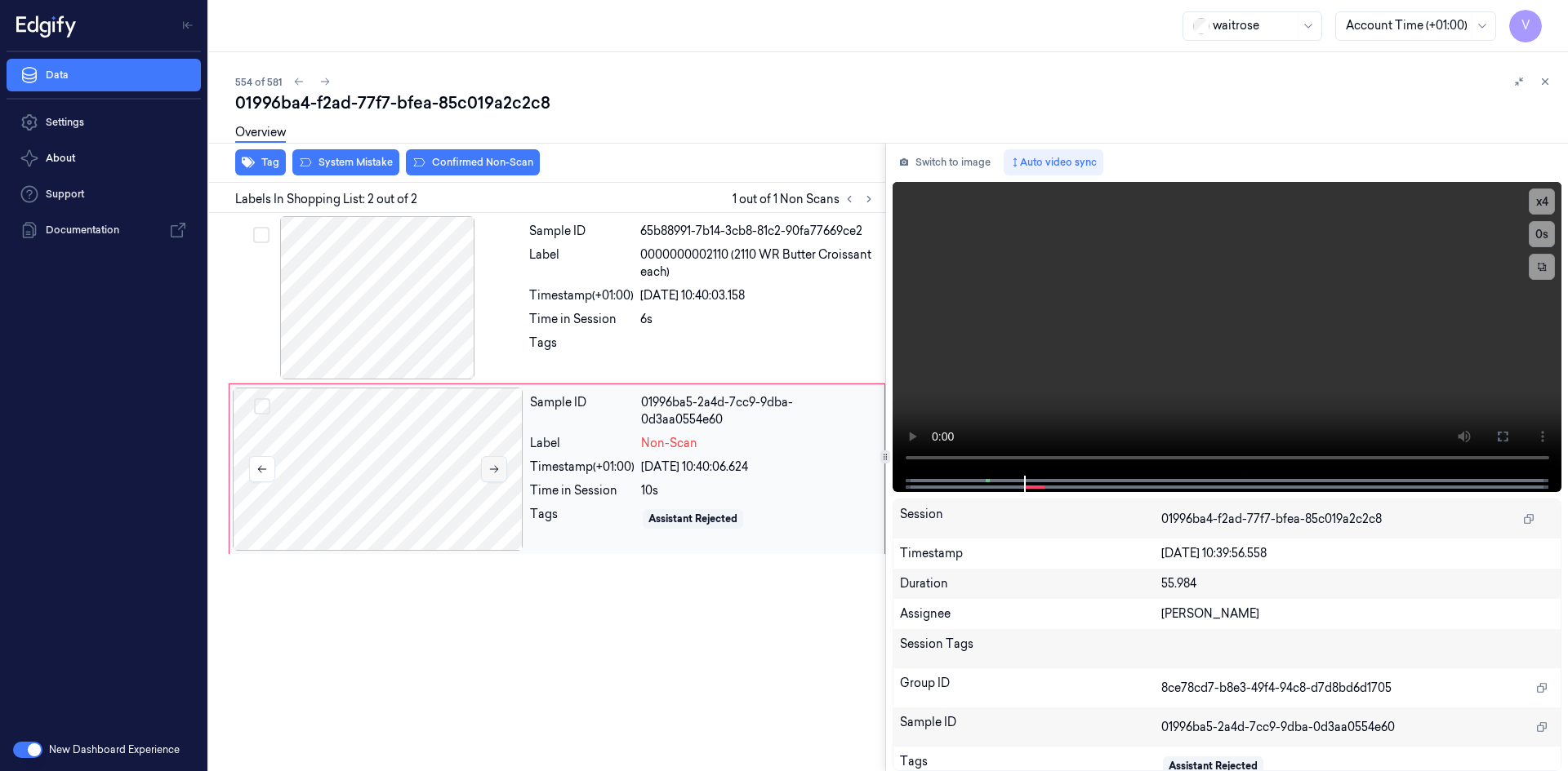
click at [501, 471] on button at bounding box center [493, 469] width 26 height 26
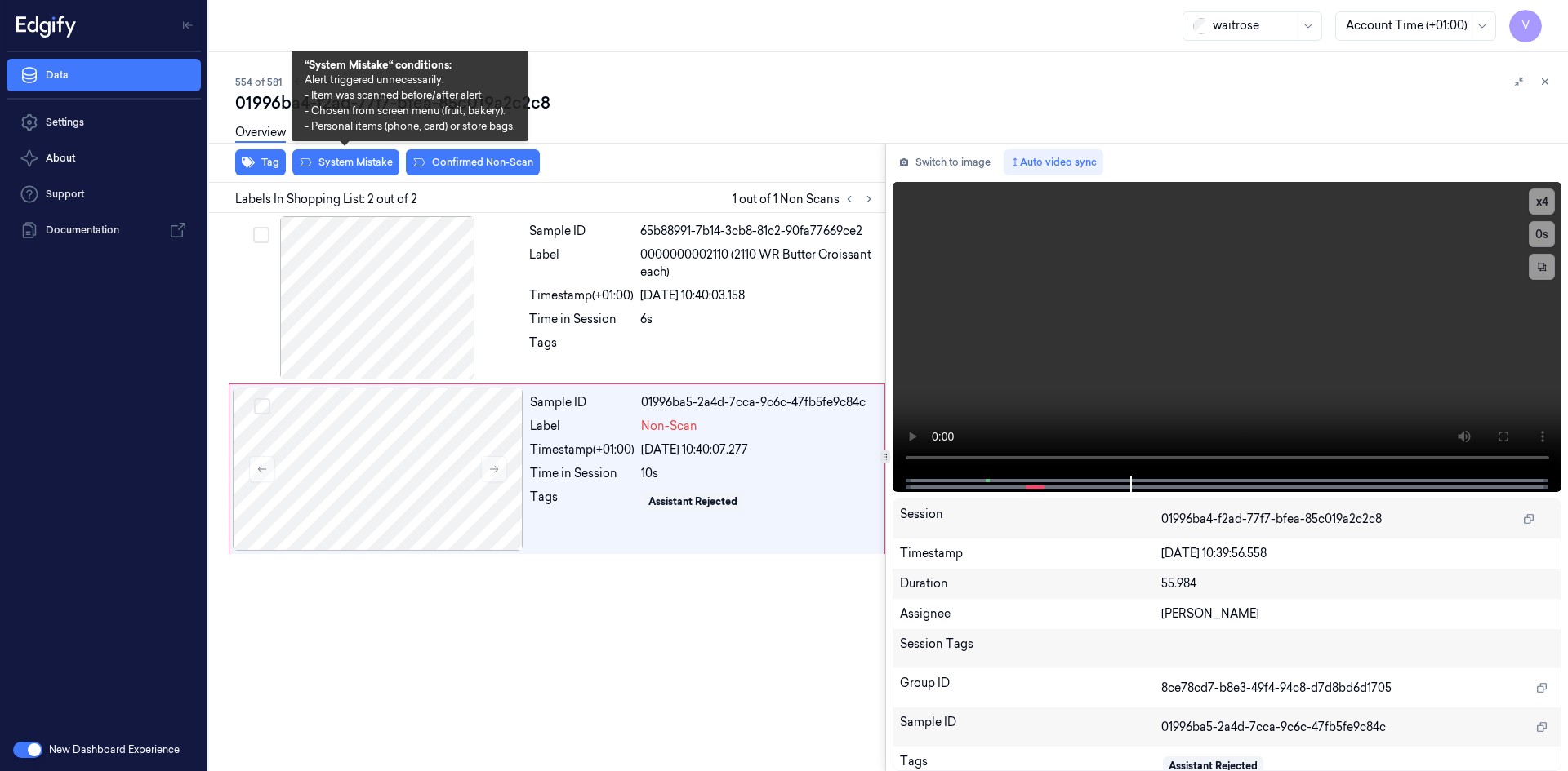
click at [378, 155] on div "Overview" at bounding box center [895, 134] width 1320 height 41
click at [366, 162] on button "System Mistake" at bounding box center [346, 162] width 107 height 26
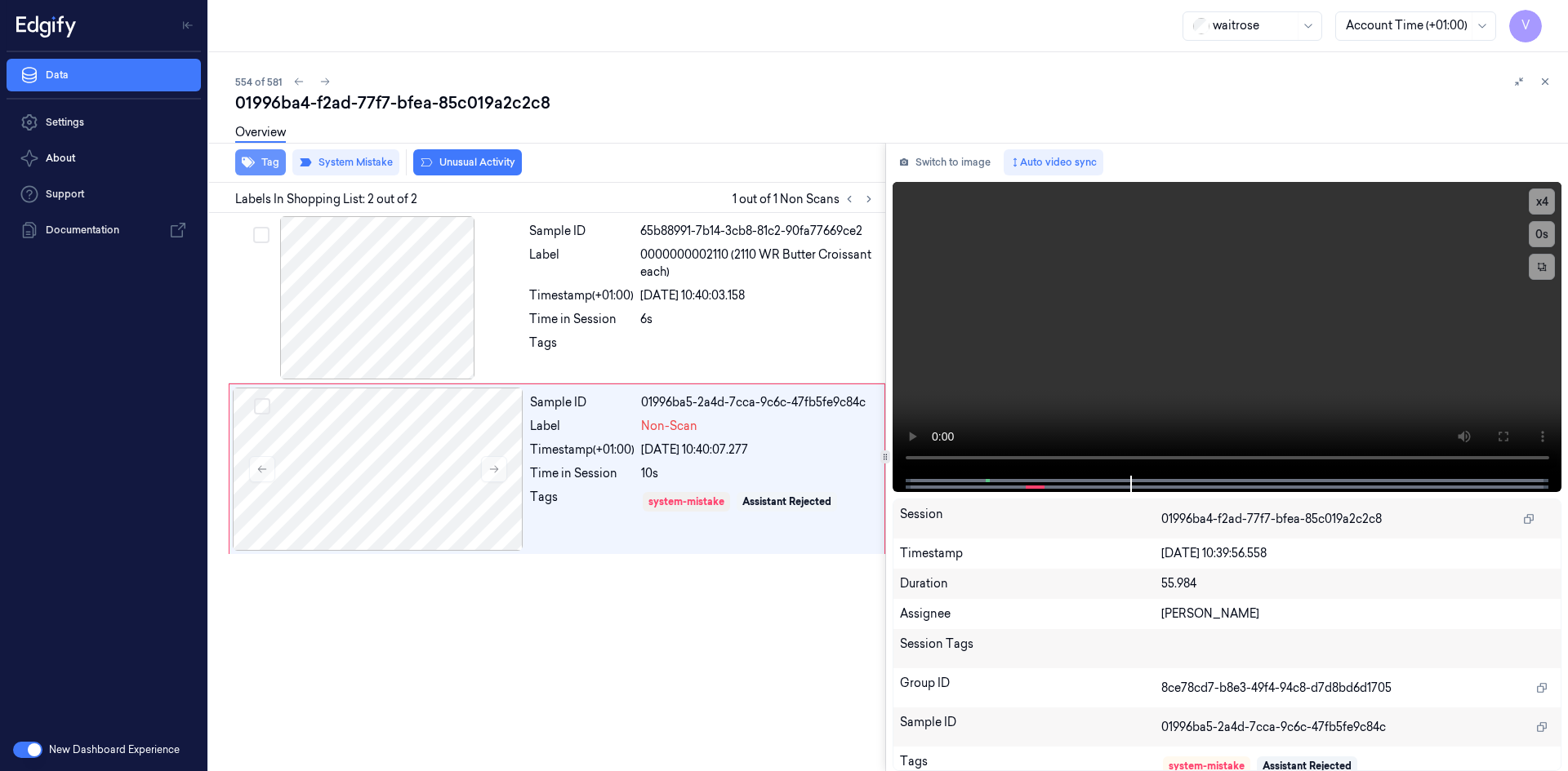
click at [266, 156] on button "Tag" at bounding box center [261, 162] width 50 height 26
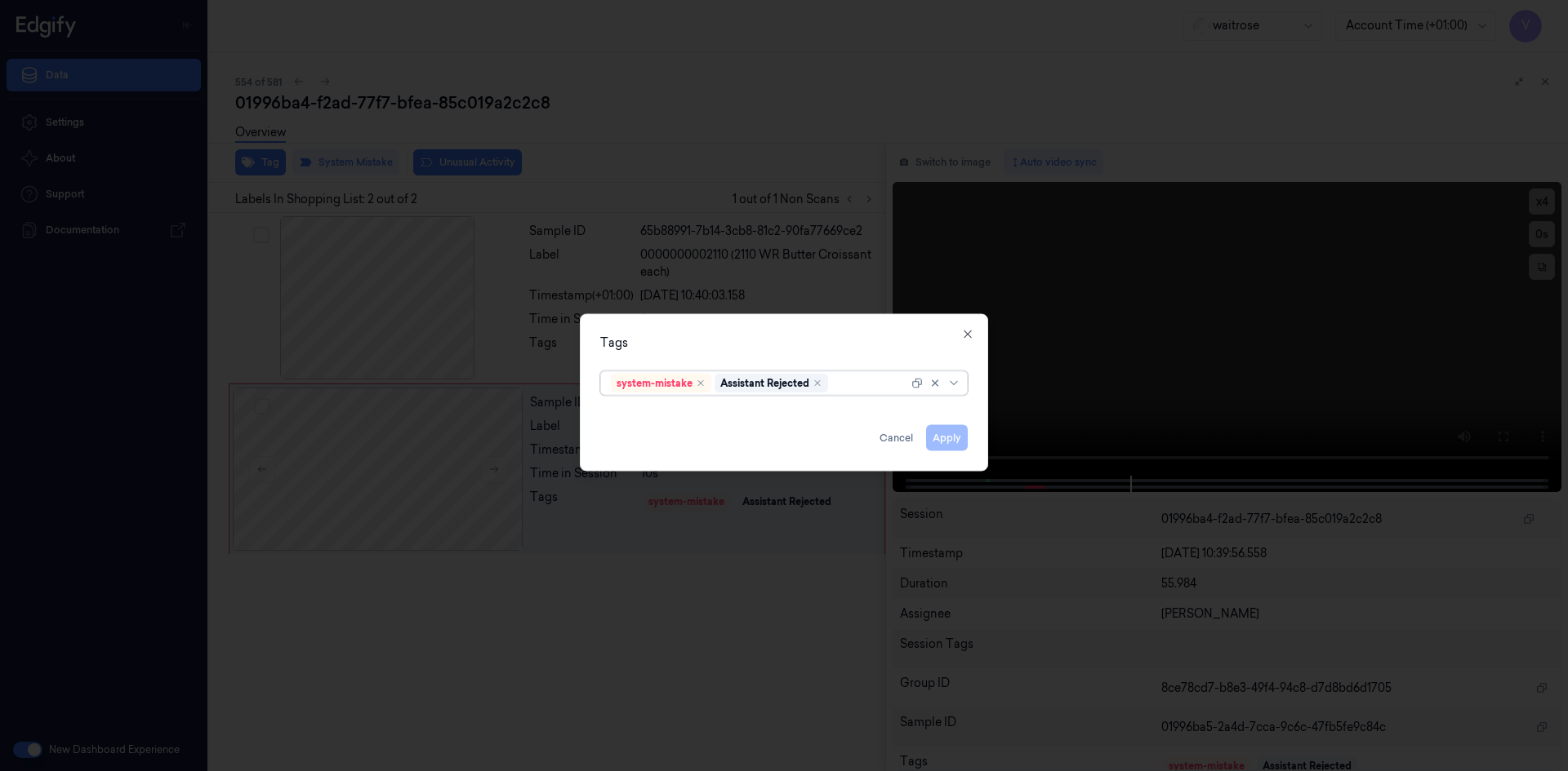
click at [850, 384] on div at bounding box center [870, 383] width 77 height 17
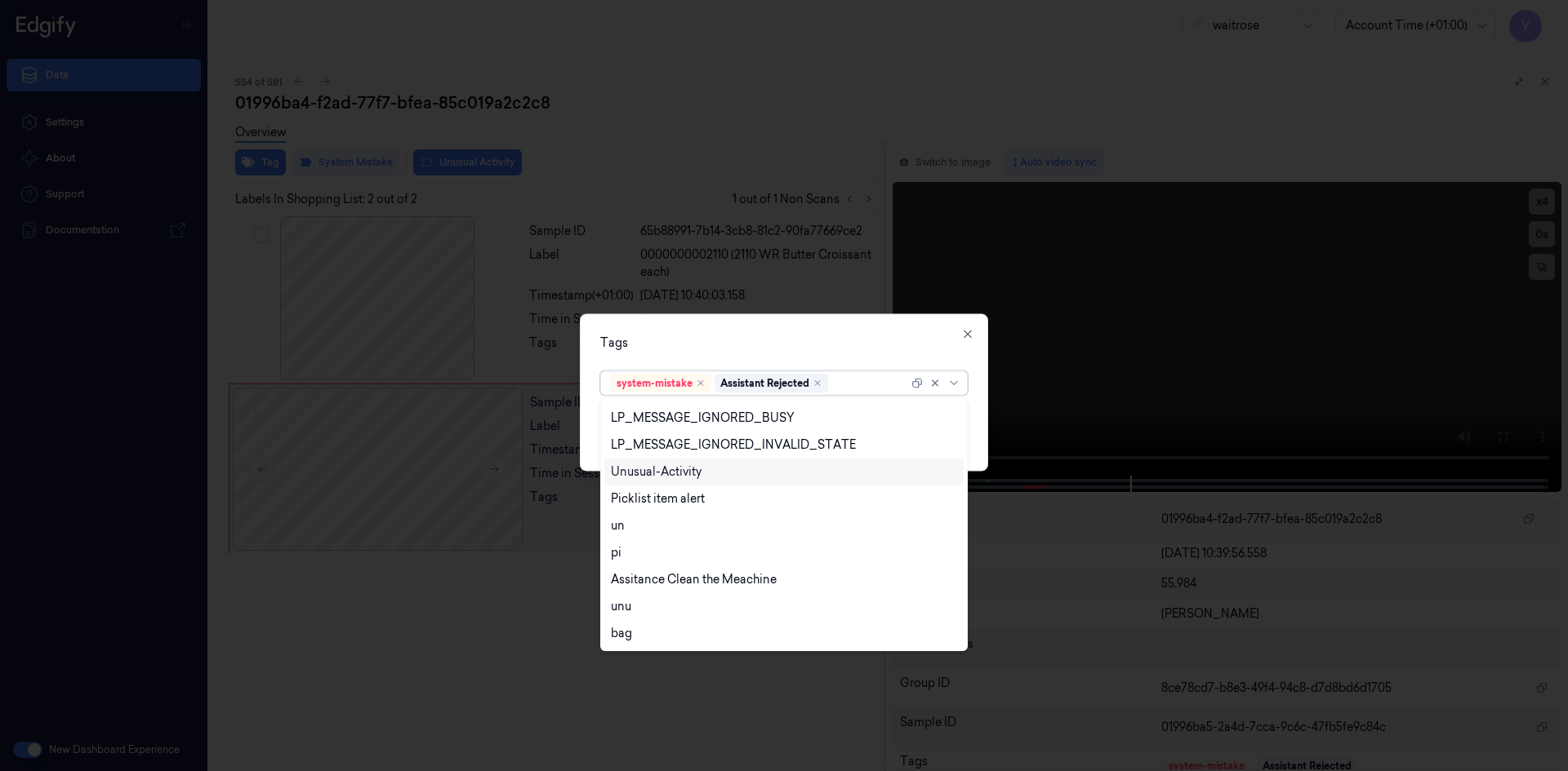
click at [694, 468] on div "Unusual-Activity" at bounding box center [657, 473] width 91 height 17
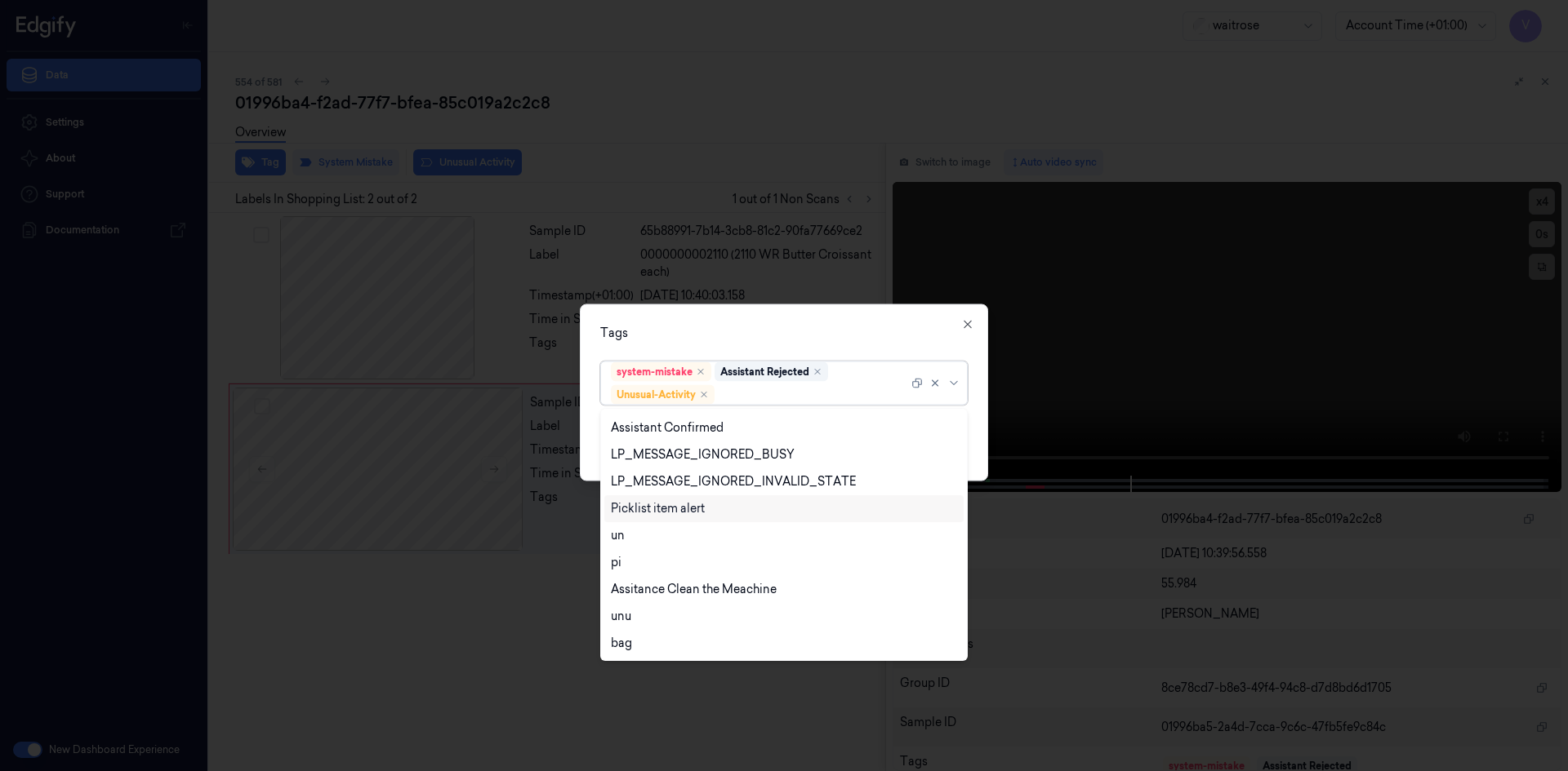
click at [667, 511] on div "Picklist item alert" at bounding box center [658, 509] width 94 height 17
click at [793, 336] on div "Tags" at bounding box center [784, 333] width 368 height 17
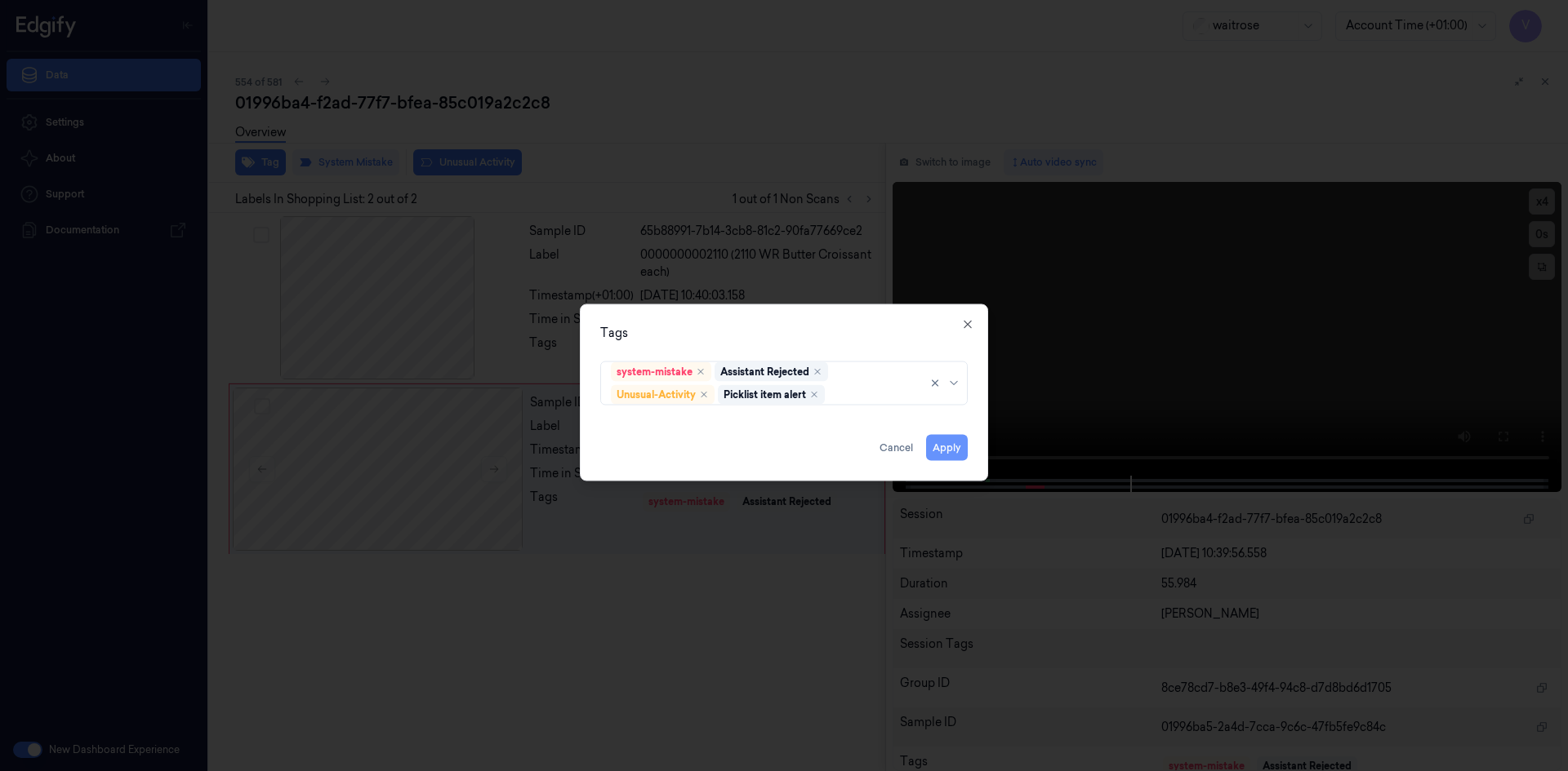
click at [940, 454] on button "Apply" at bounding box center [946, 447] width 42 height 26
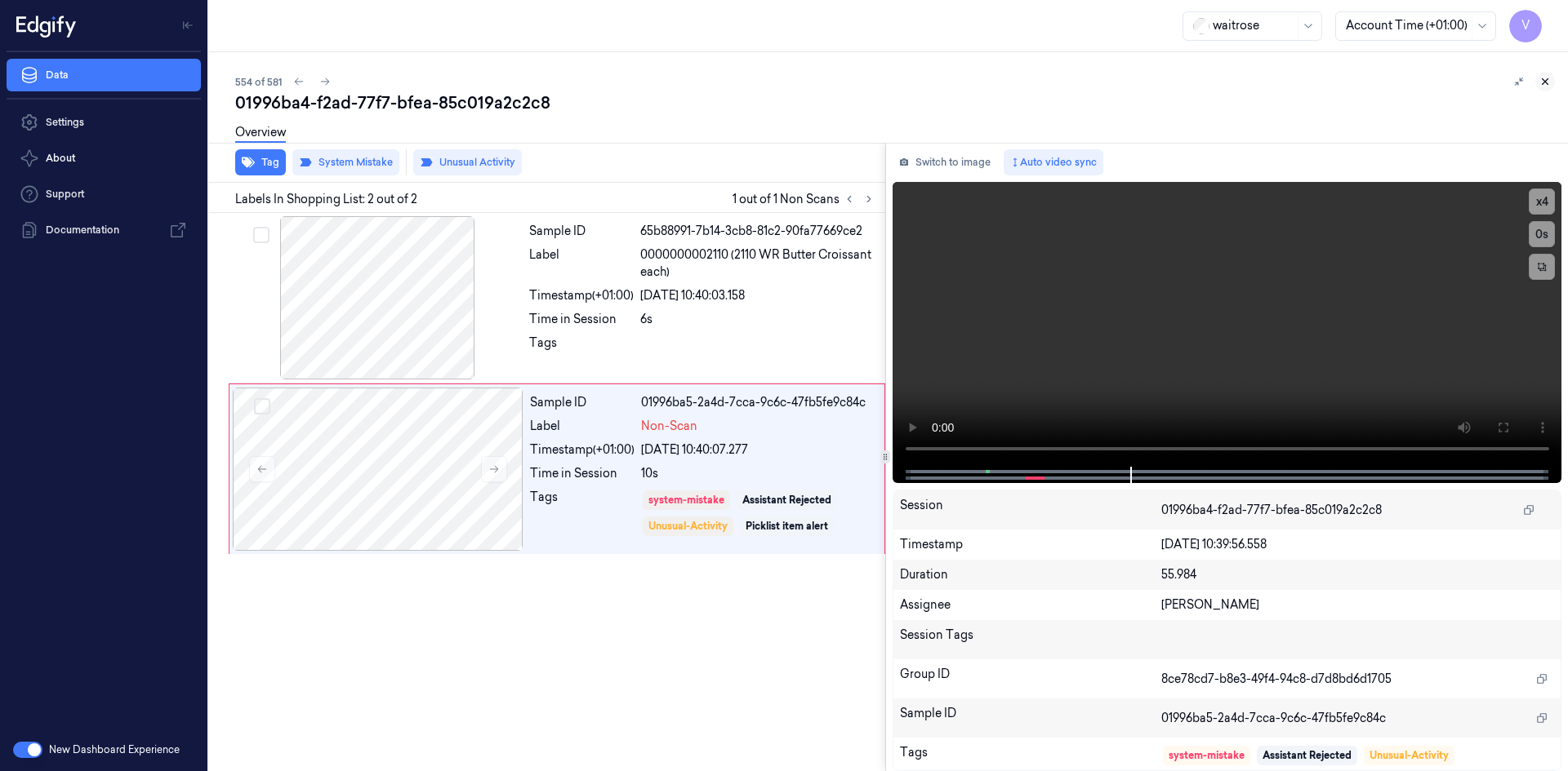
click at [1548, 78] on icon at bounding box center [1546, 82] width 12 height 12
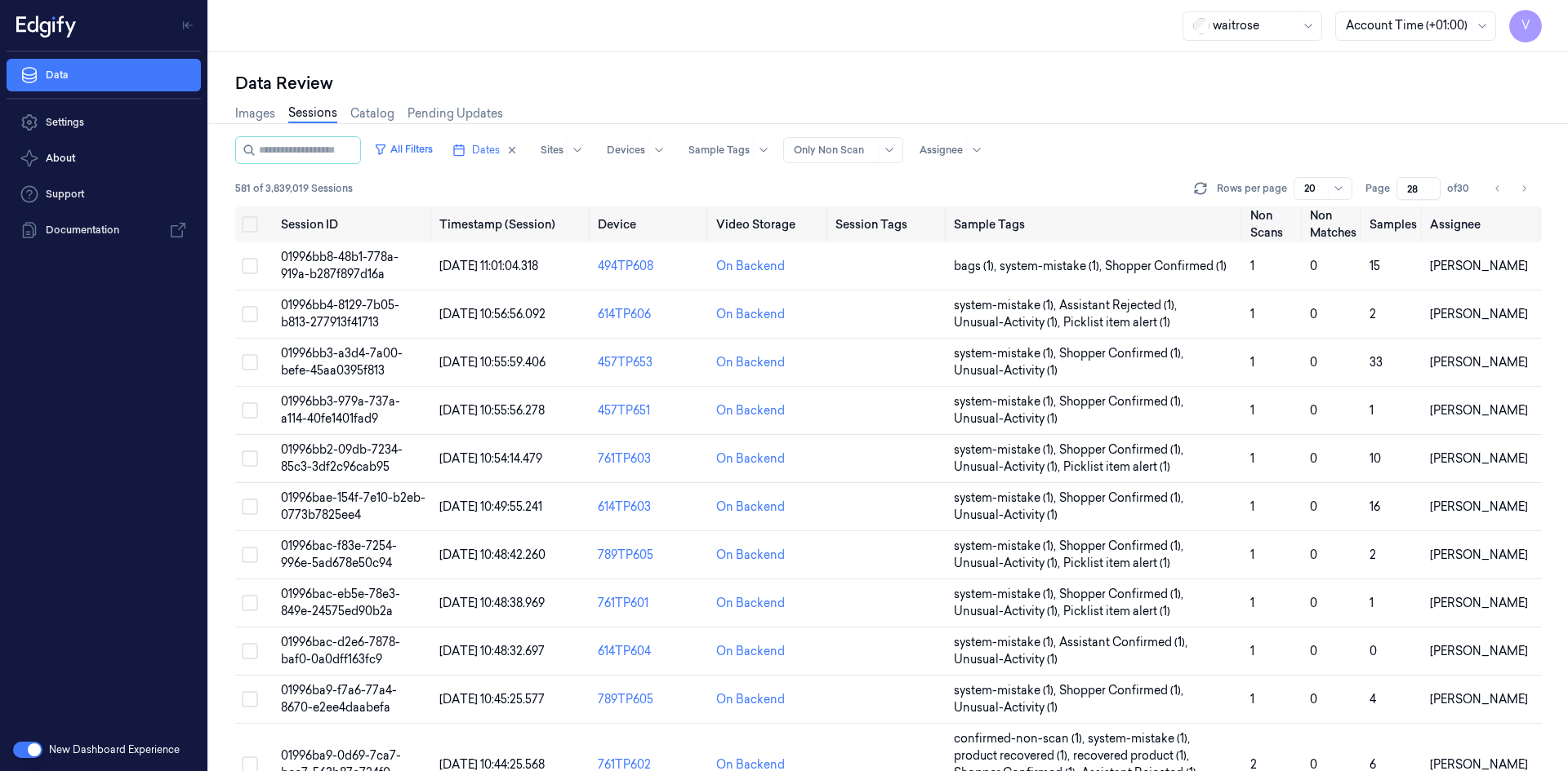
scroll to position [437, 0]
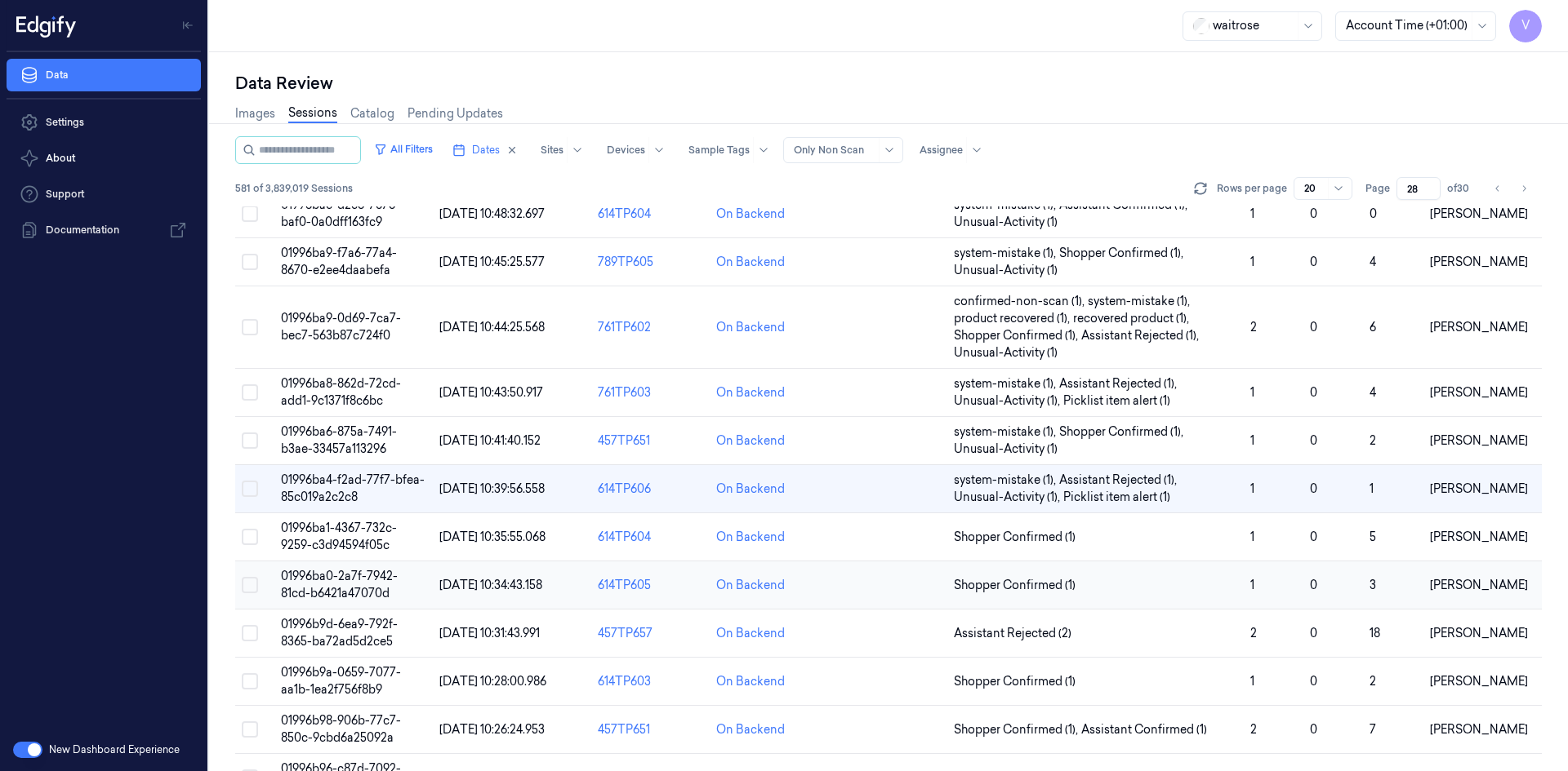
click at [341, 578] on span "01996ba0-2a7f-7942-81cd-b6421a47070d" at bounding box center [339, 585] width 117 height 32
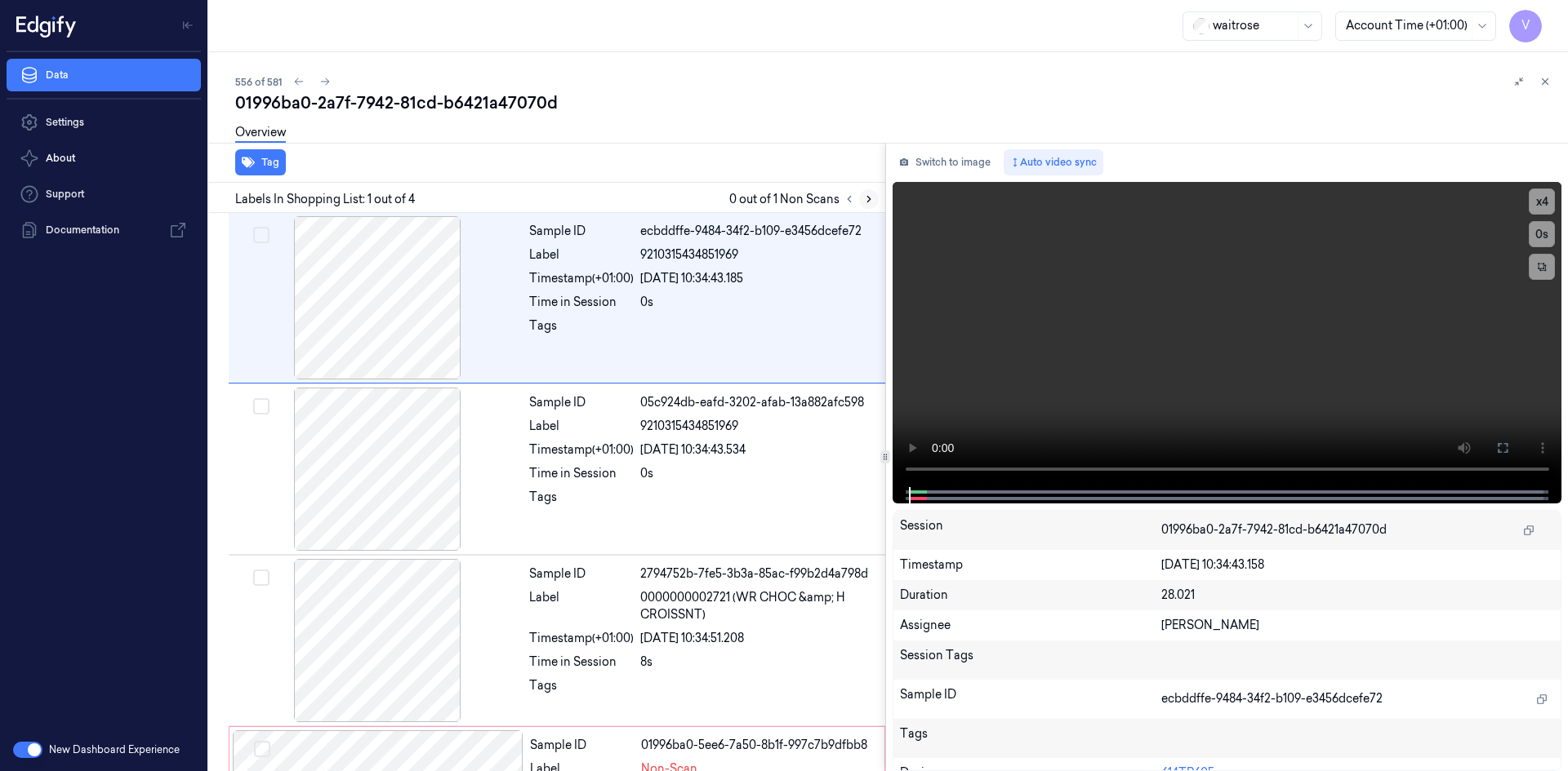
click at [864, 197] on icon at bounding box center [869, 200] width 12 height 12
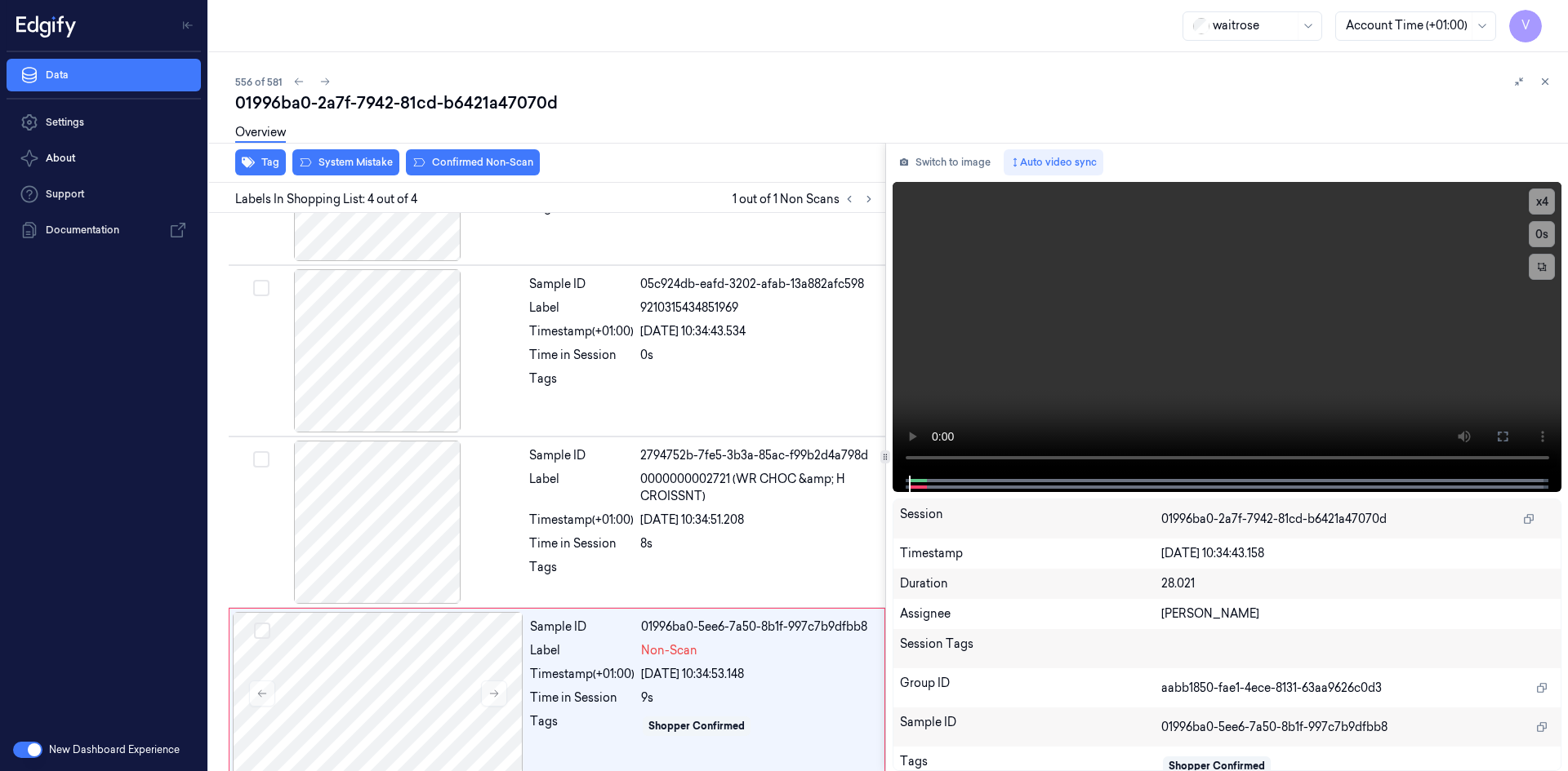
scroll to position [132, 0]
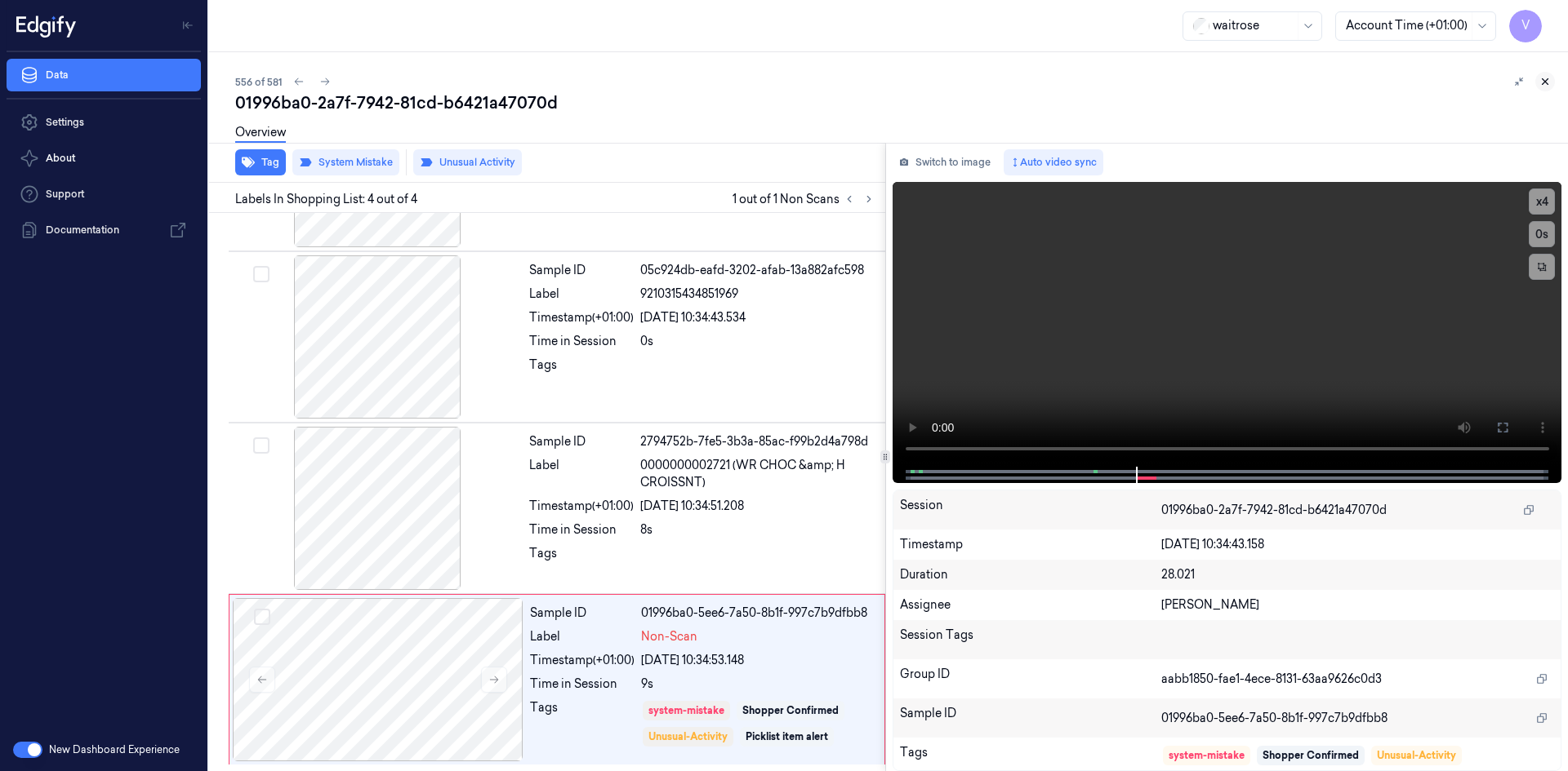
click at [1547, 84] on icon at bounding box center [1546, 82] width 12 height 12
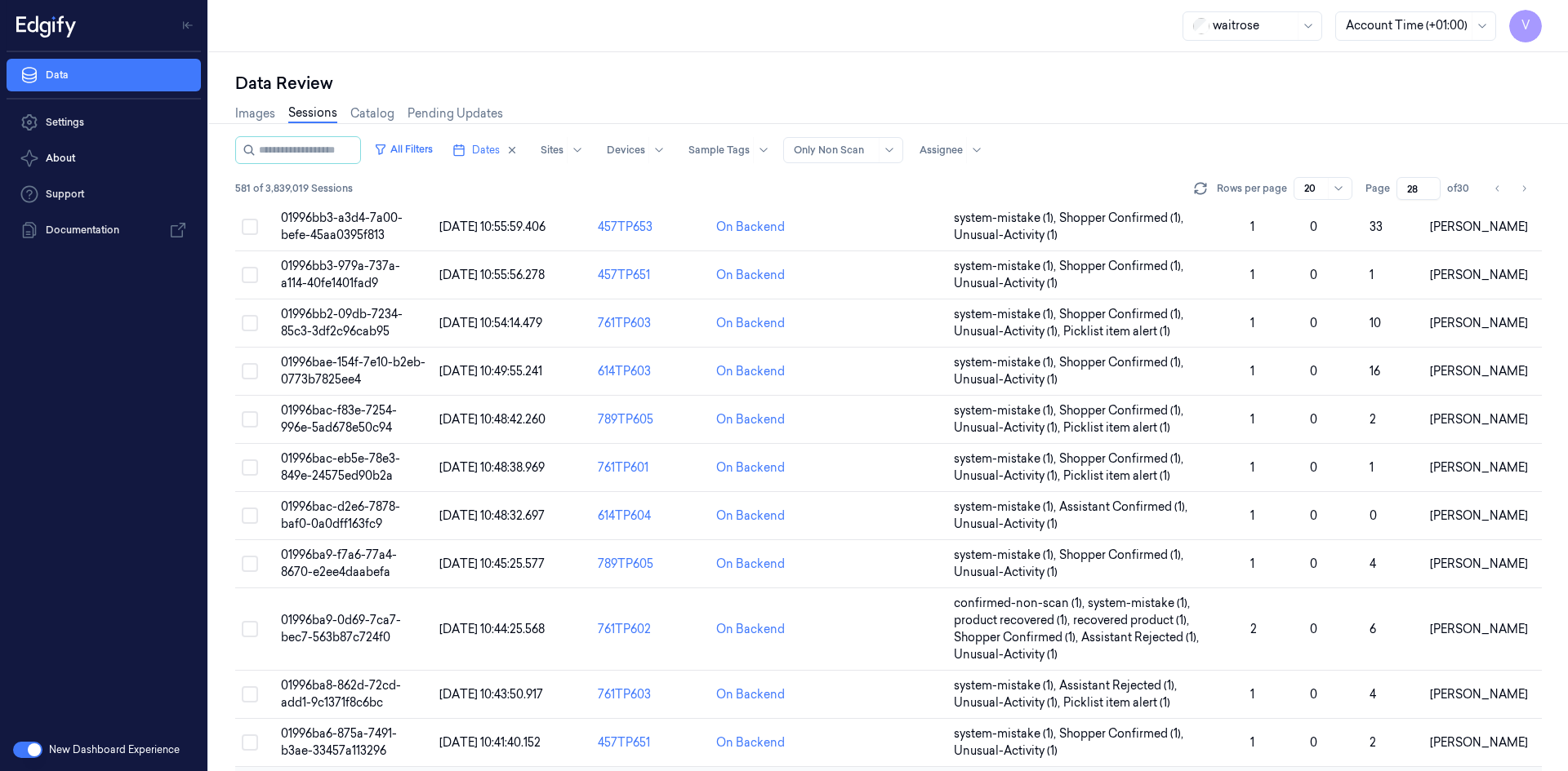
scroll to position [481, 0]
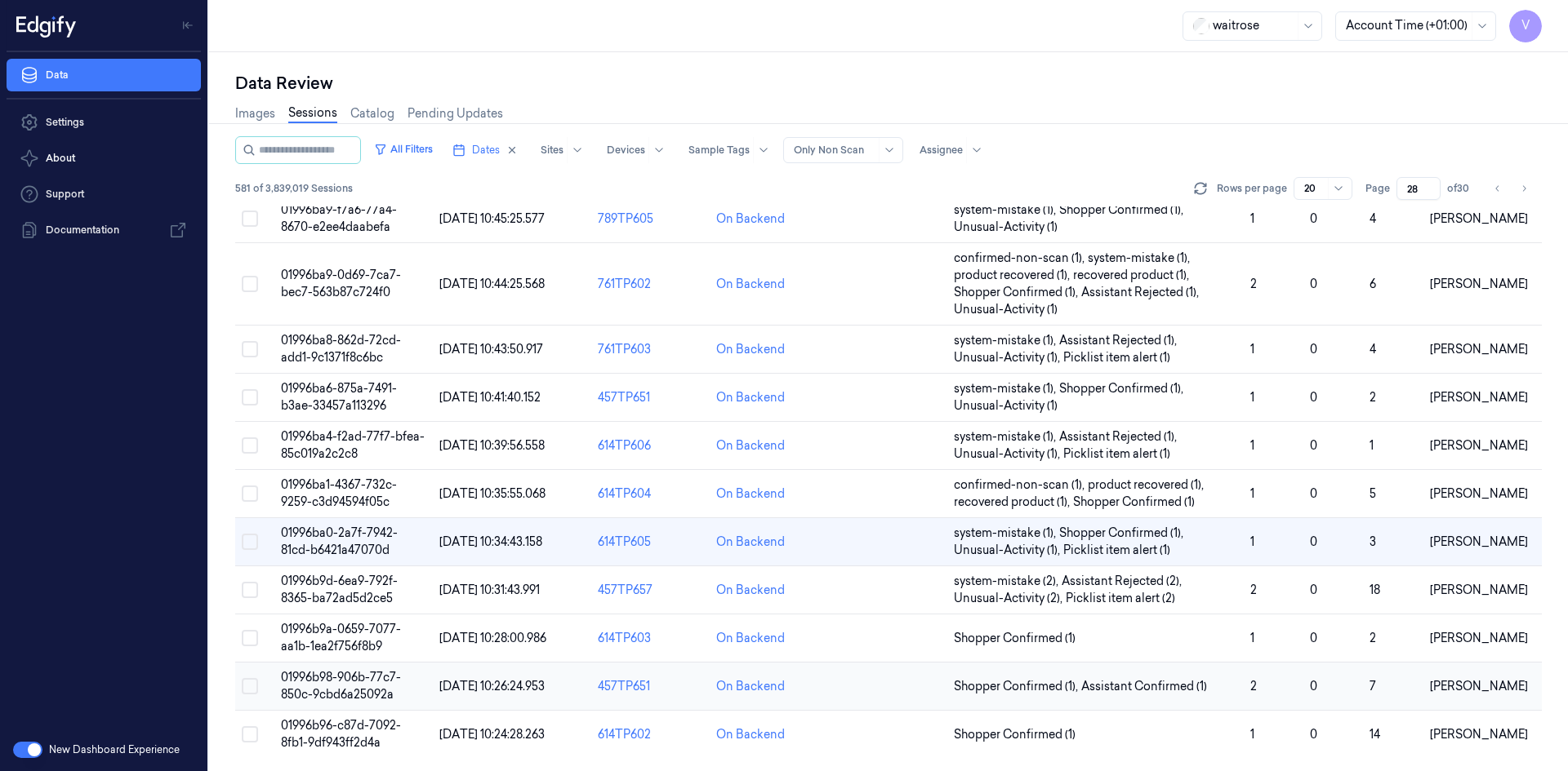
click at [351, 698] on span "01996b98-906b-77c7-850c-9cbd6a25092a" at bounding box center [341, 686] width 120 height 32
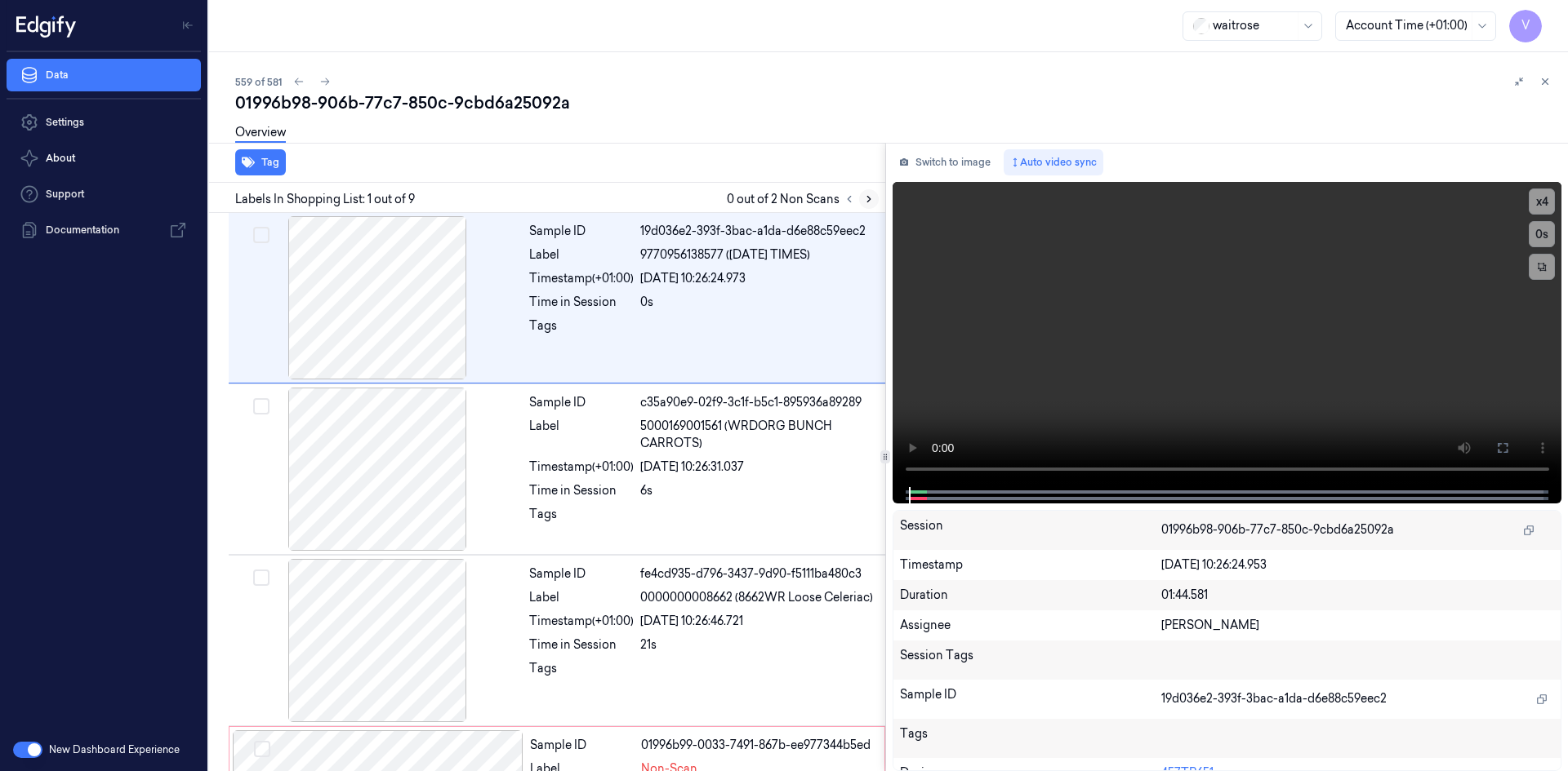
click at [867, 202] on icon at bounding box center [868, 200] width 3 height 6
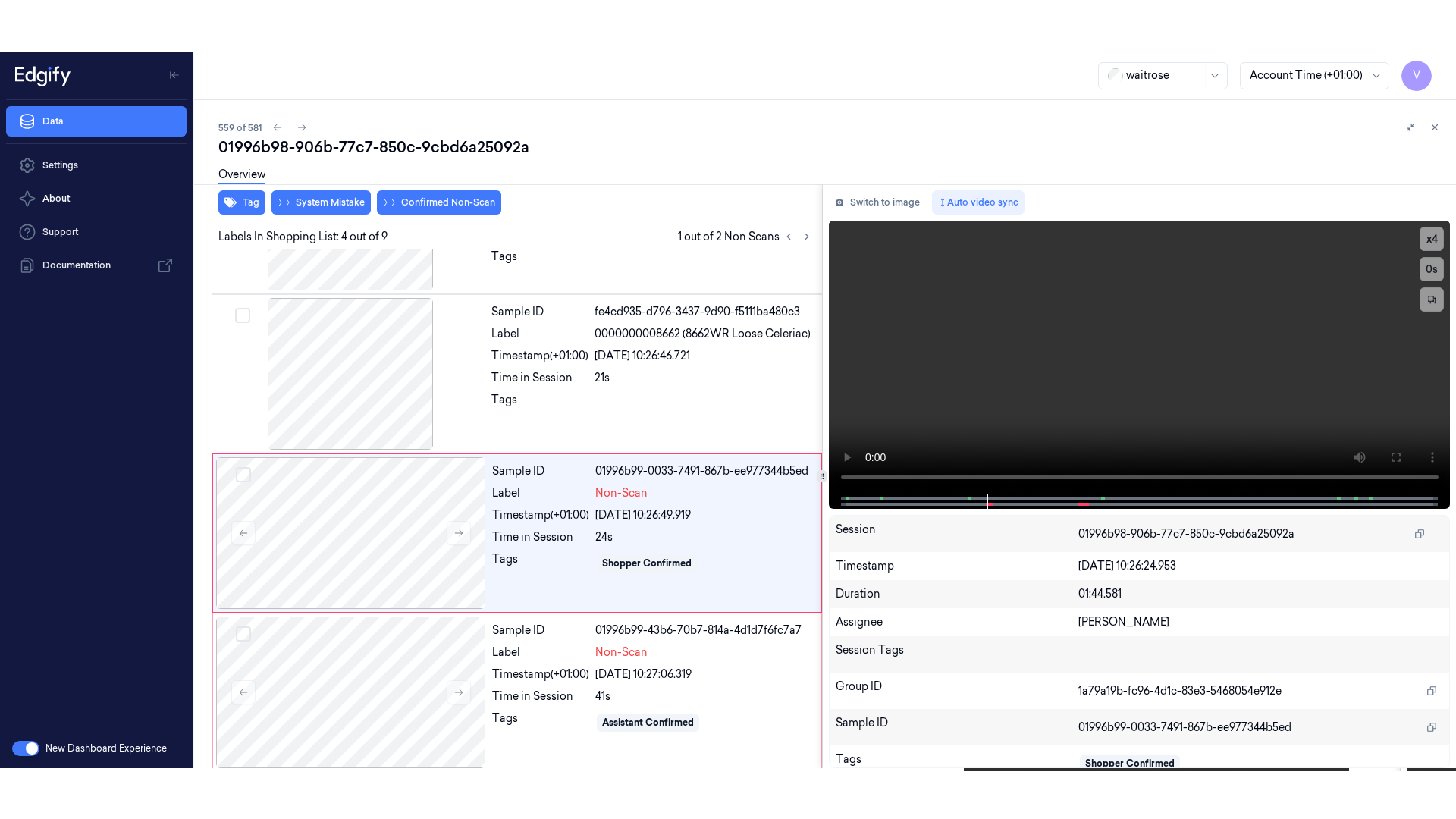
scroll to position [297, 0]
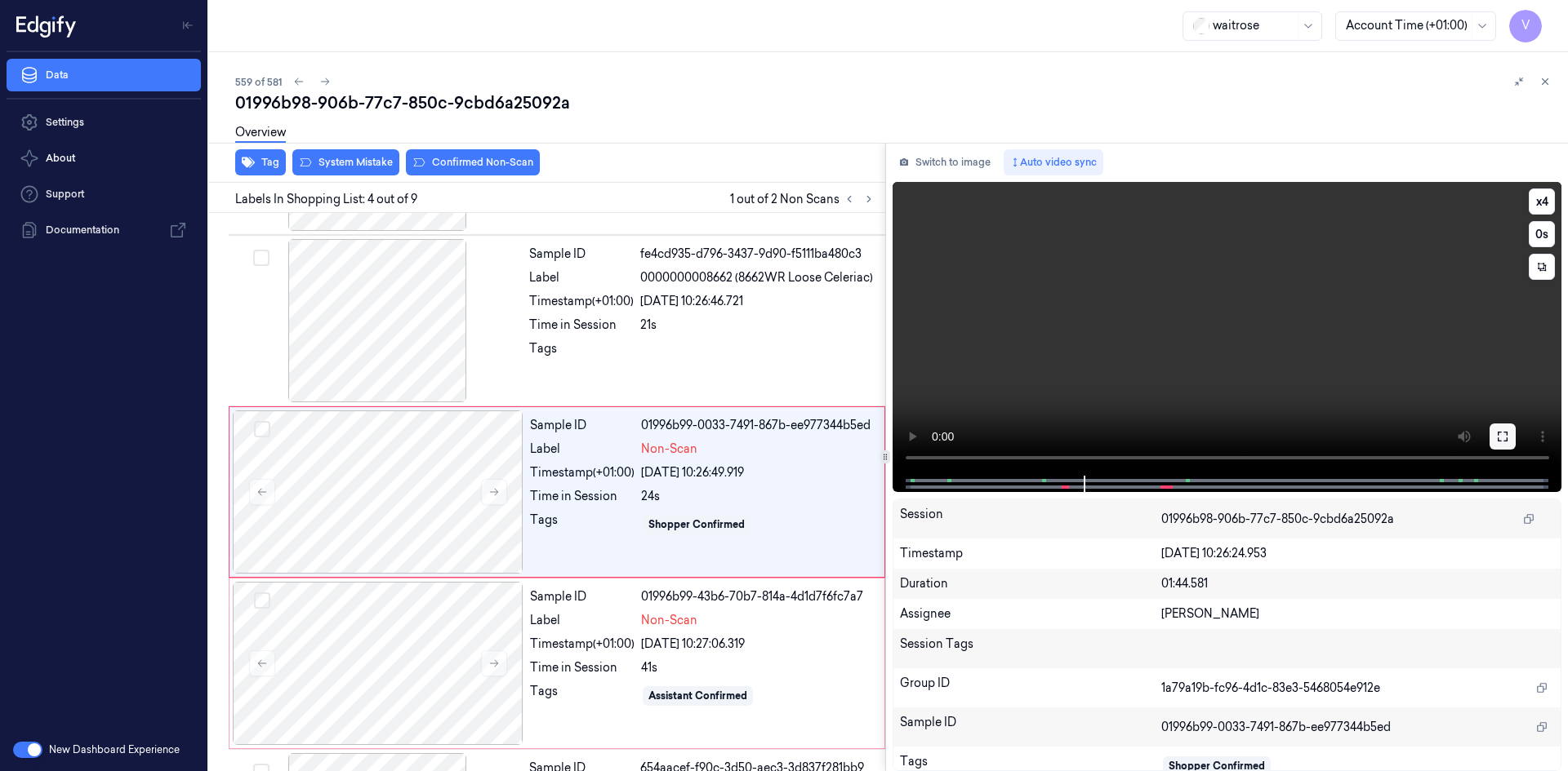
click at [1508, 439] on icon at bounding box center [1503, 437] width 10 height 10
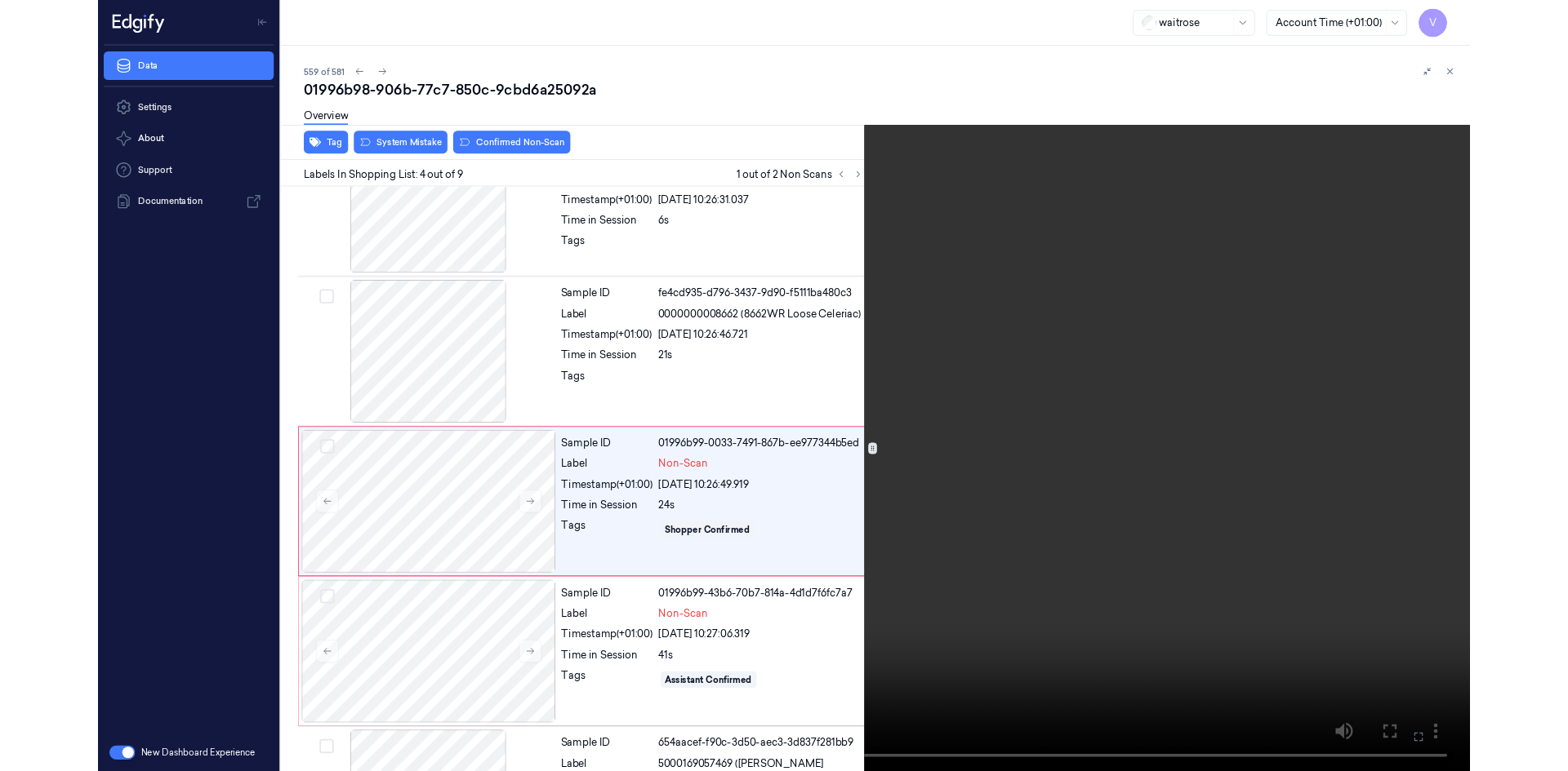
scroll to position [265, 0]
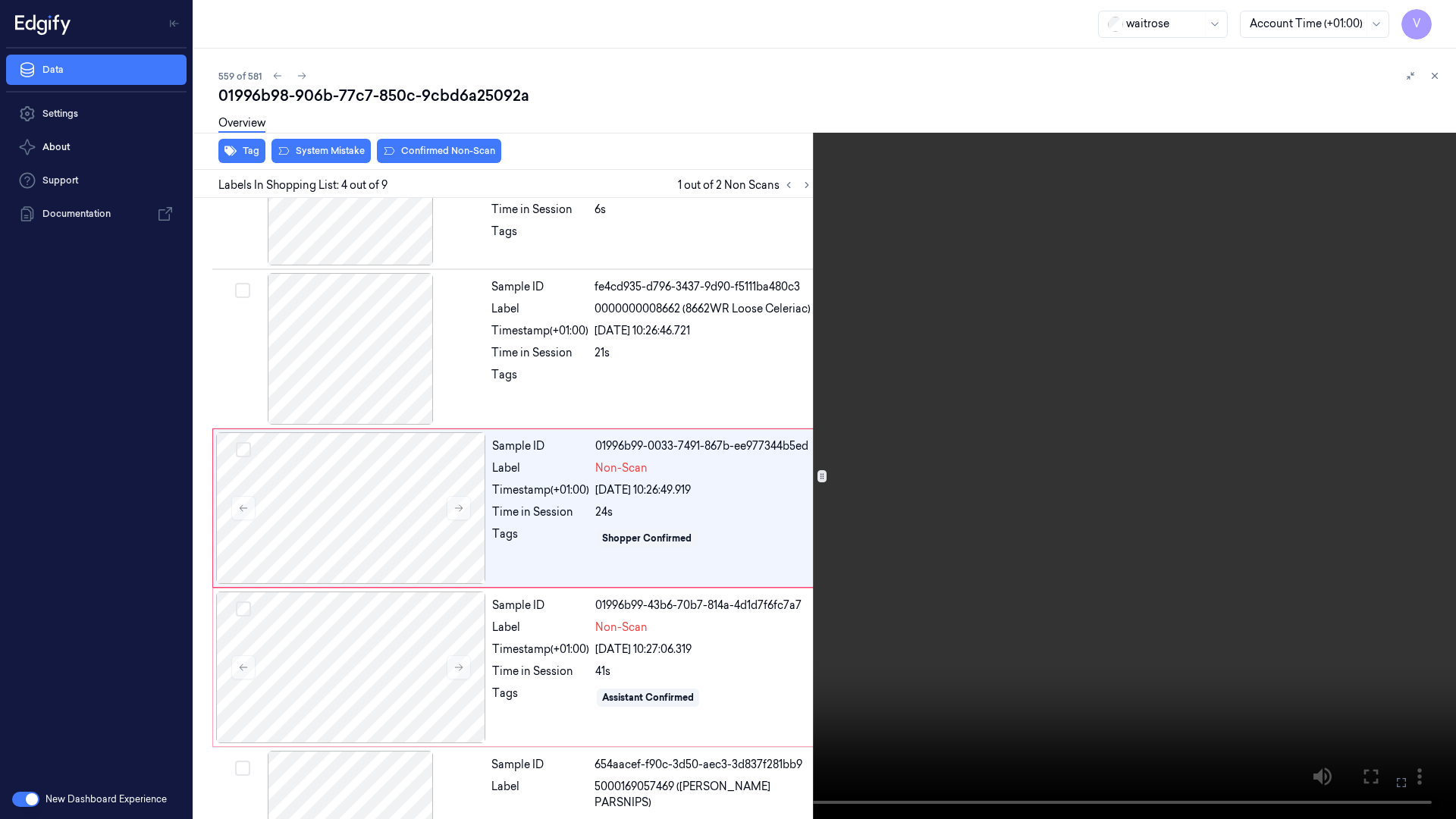
click at [351, 501] on video at bounding box center [728, 410] width 1456 height 819
click at [0, 0] on icon at bounding box center [0, 0] width 0 height 0
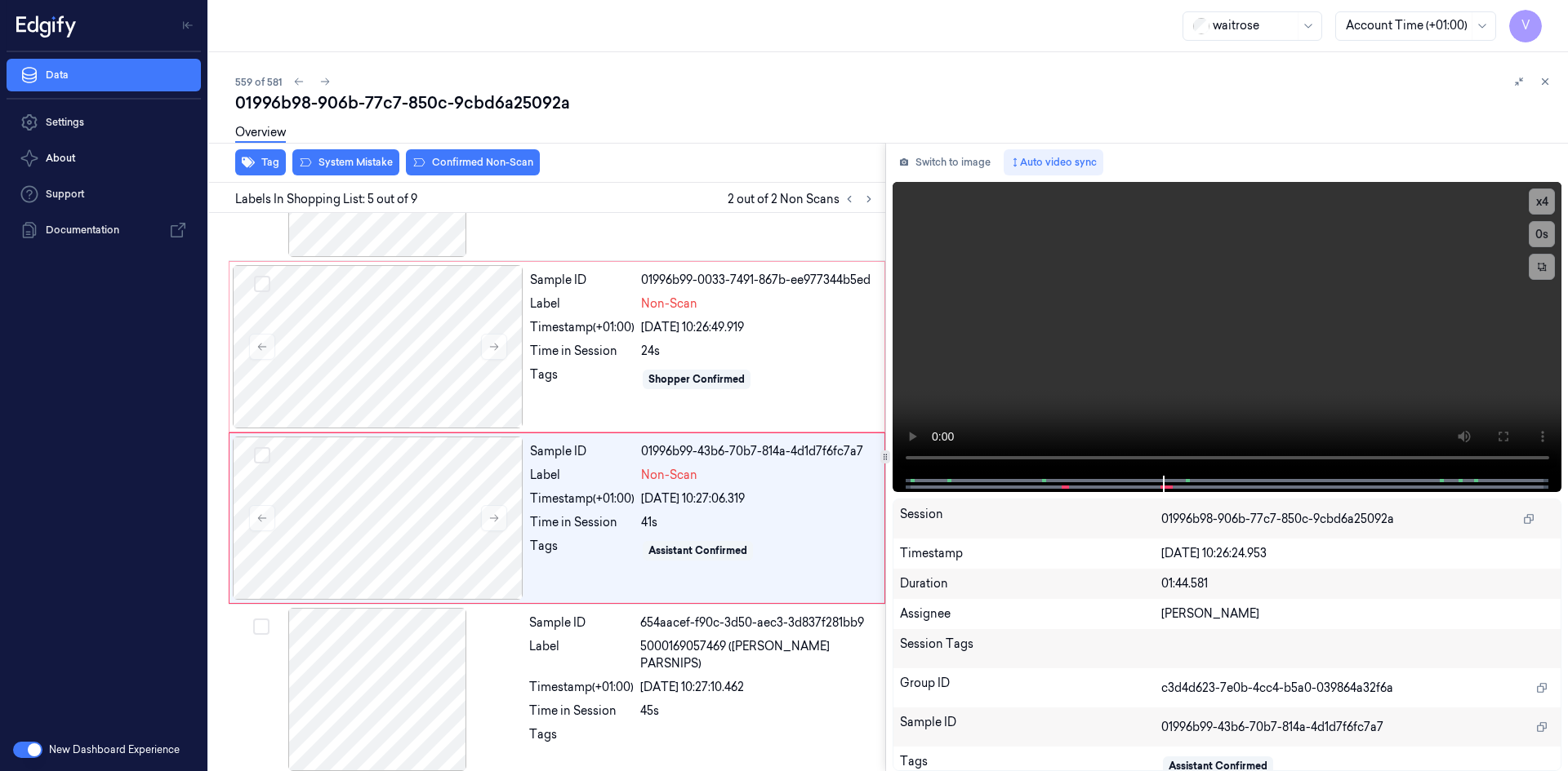
scroll to position [491, 0]
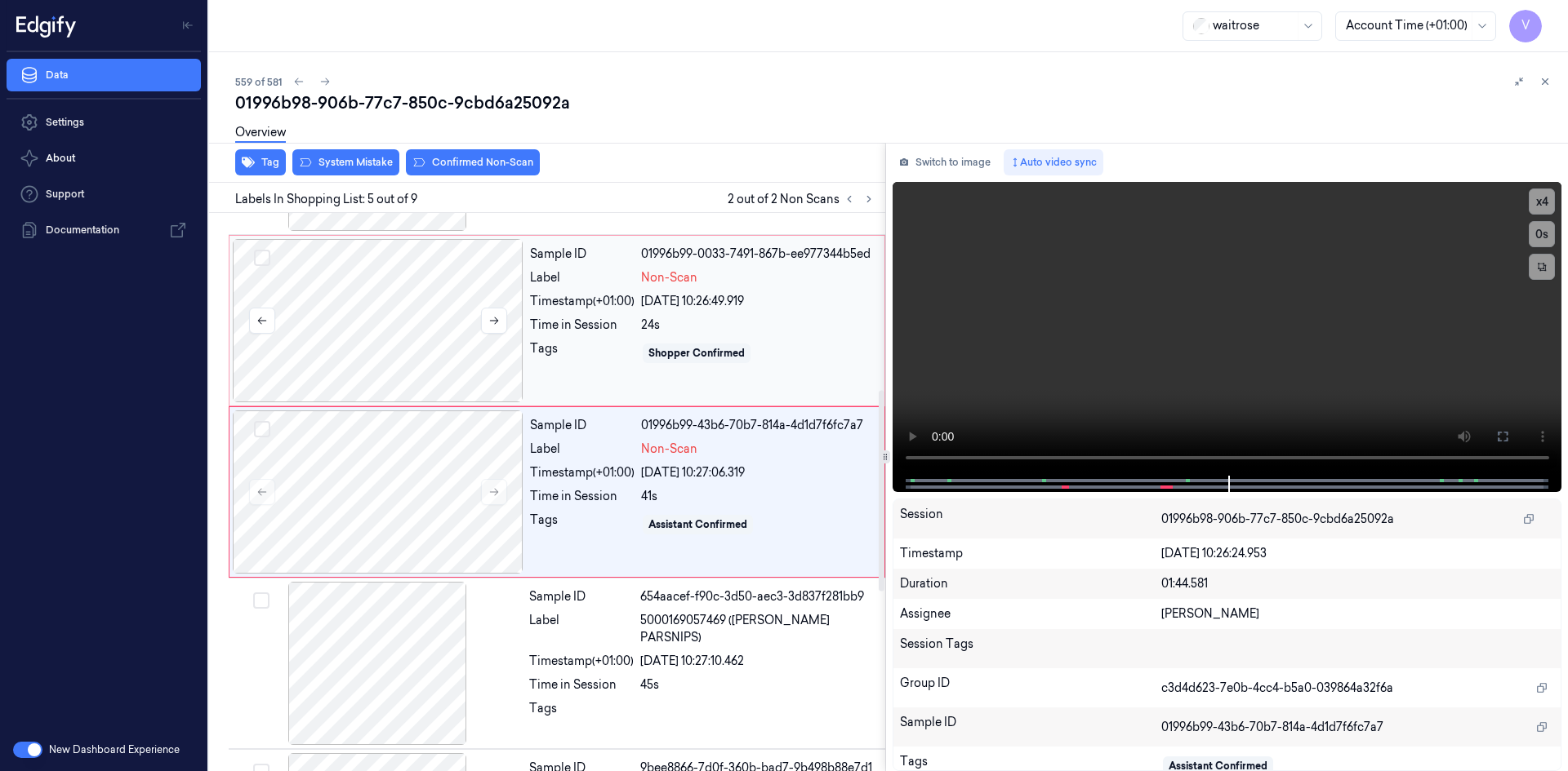
click at [332, 310] on div at bounding box center [378, 320] width 291 height 163
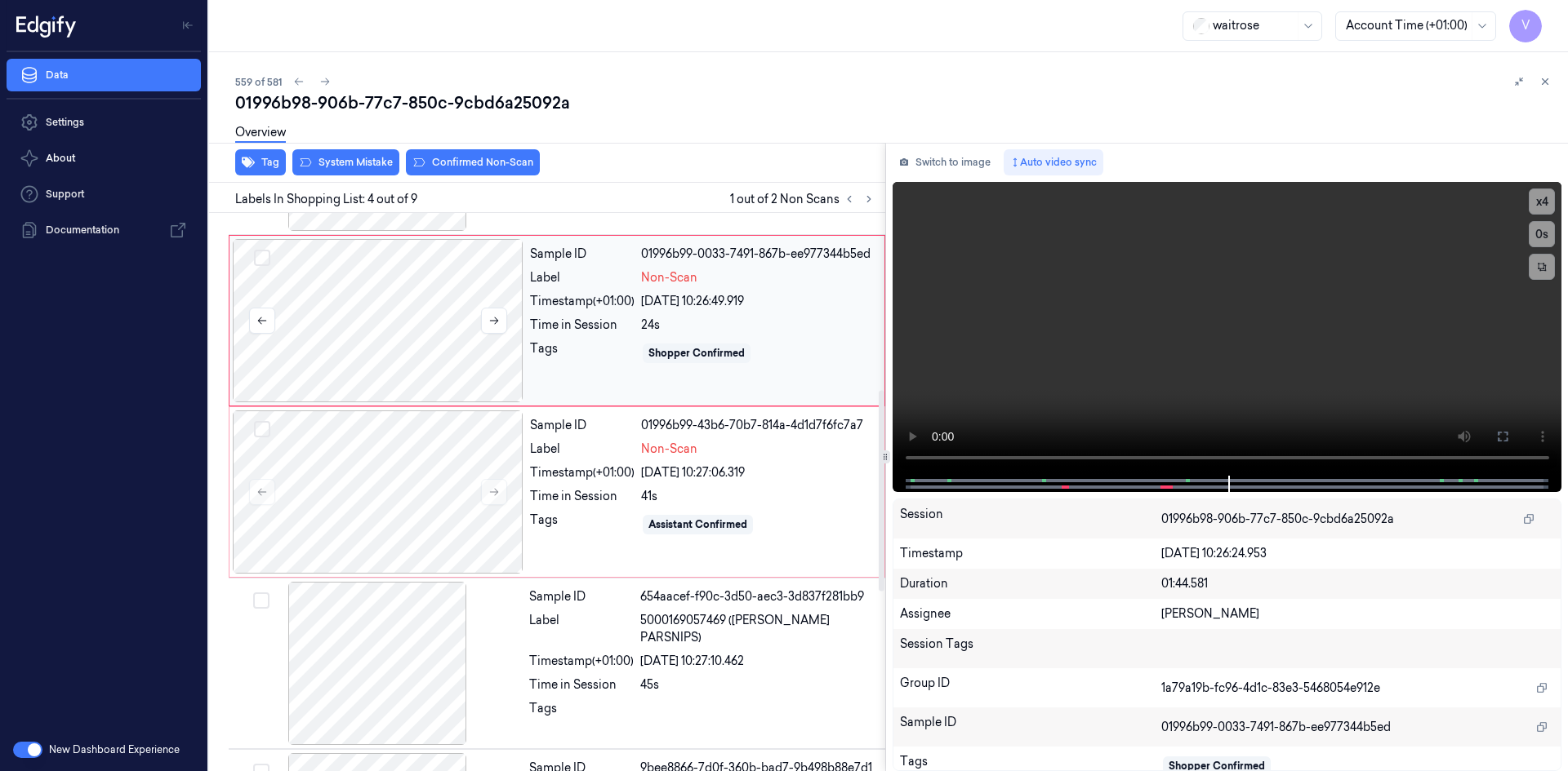
scroll to position [320, 0]
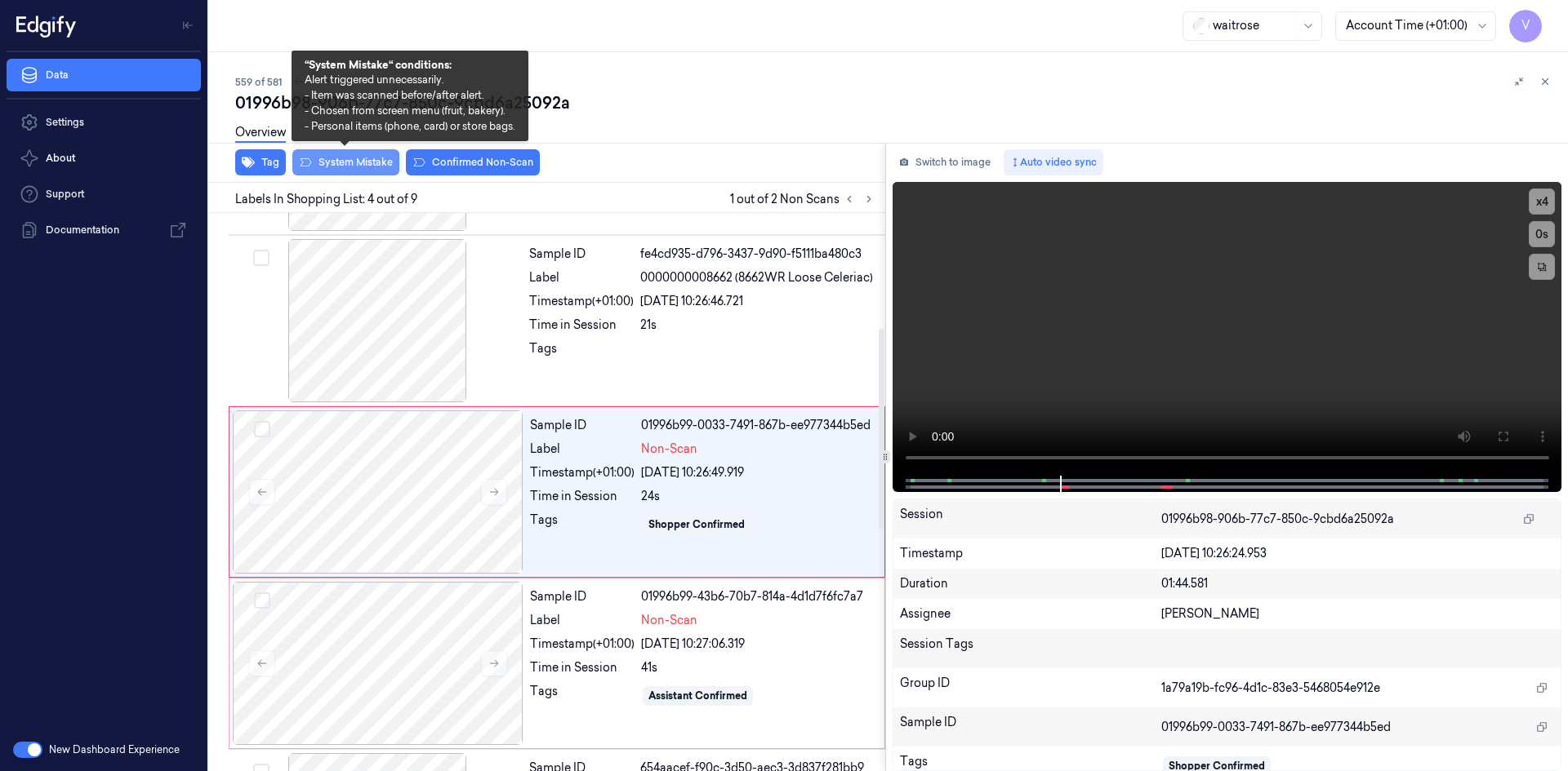
click at [363, 166] on button "System Mistake" at bounding box center [346, 162] width 107 height 26
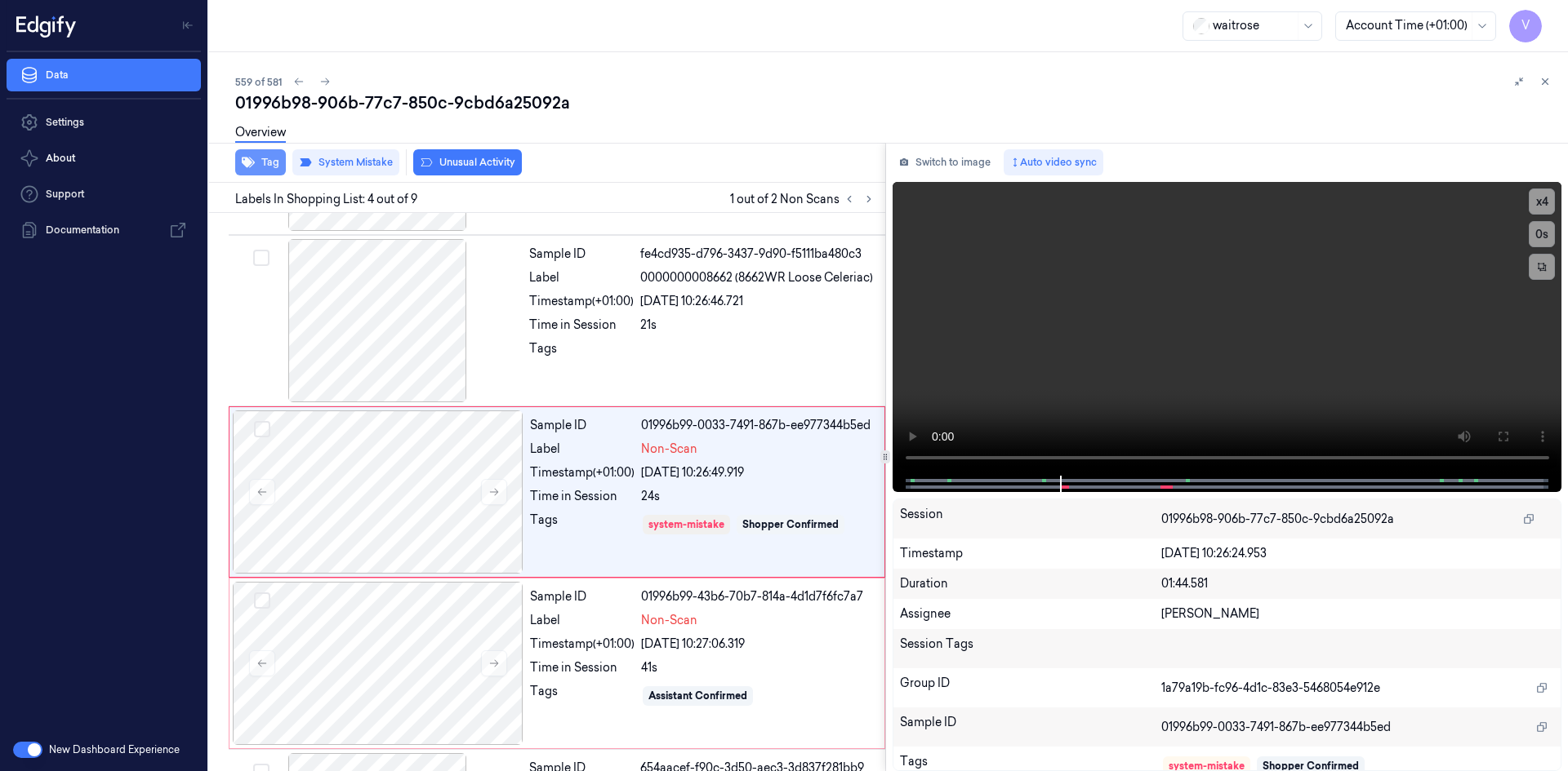
click at [275, 166] on button "Tag" at bounding box center [261, 162] width 50 height 26
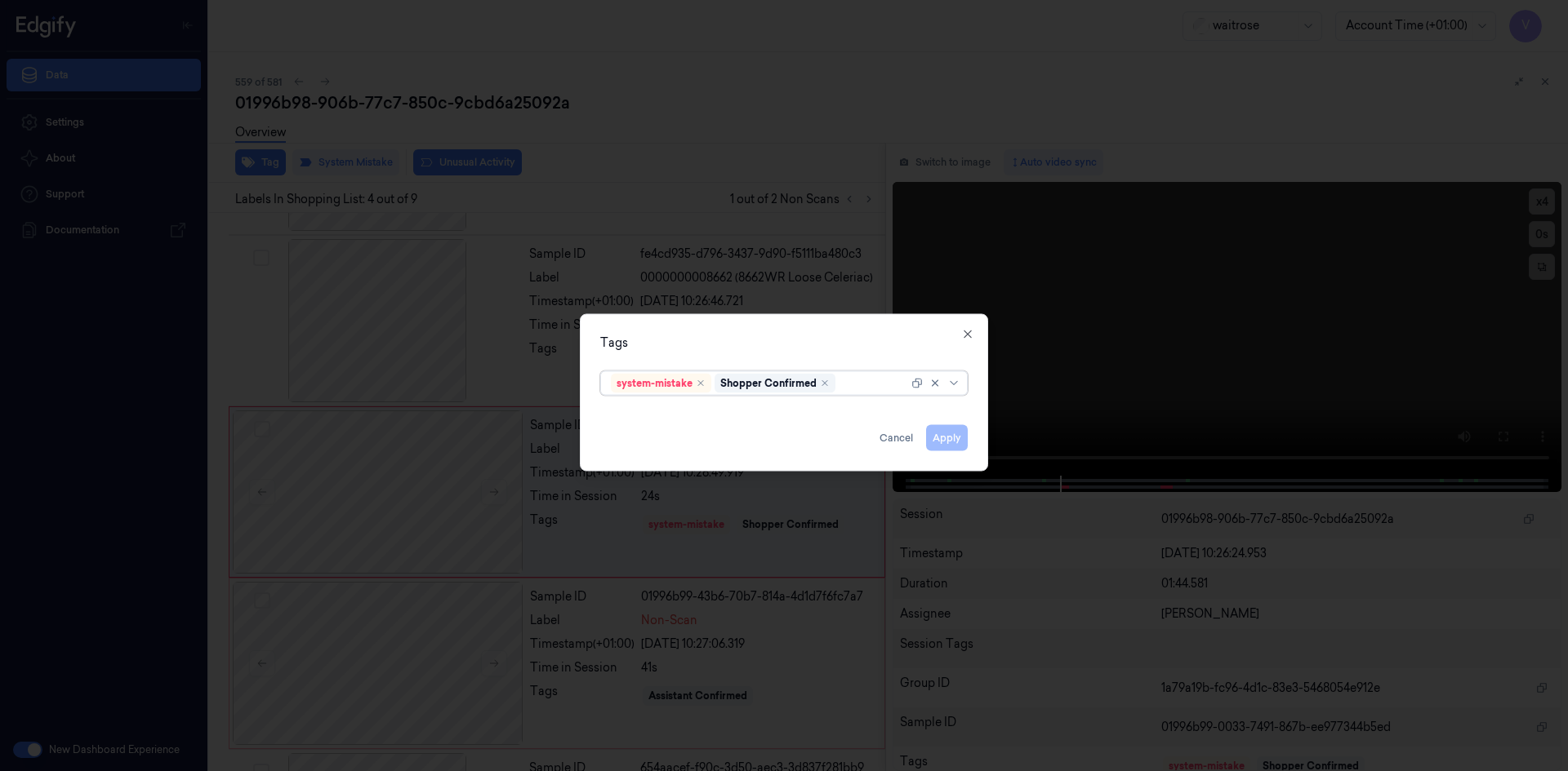
click at [865, 384] on div at bounding box center [874, 383] width 70 height 17
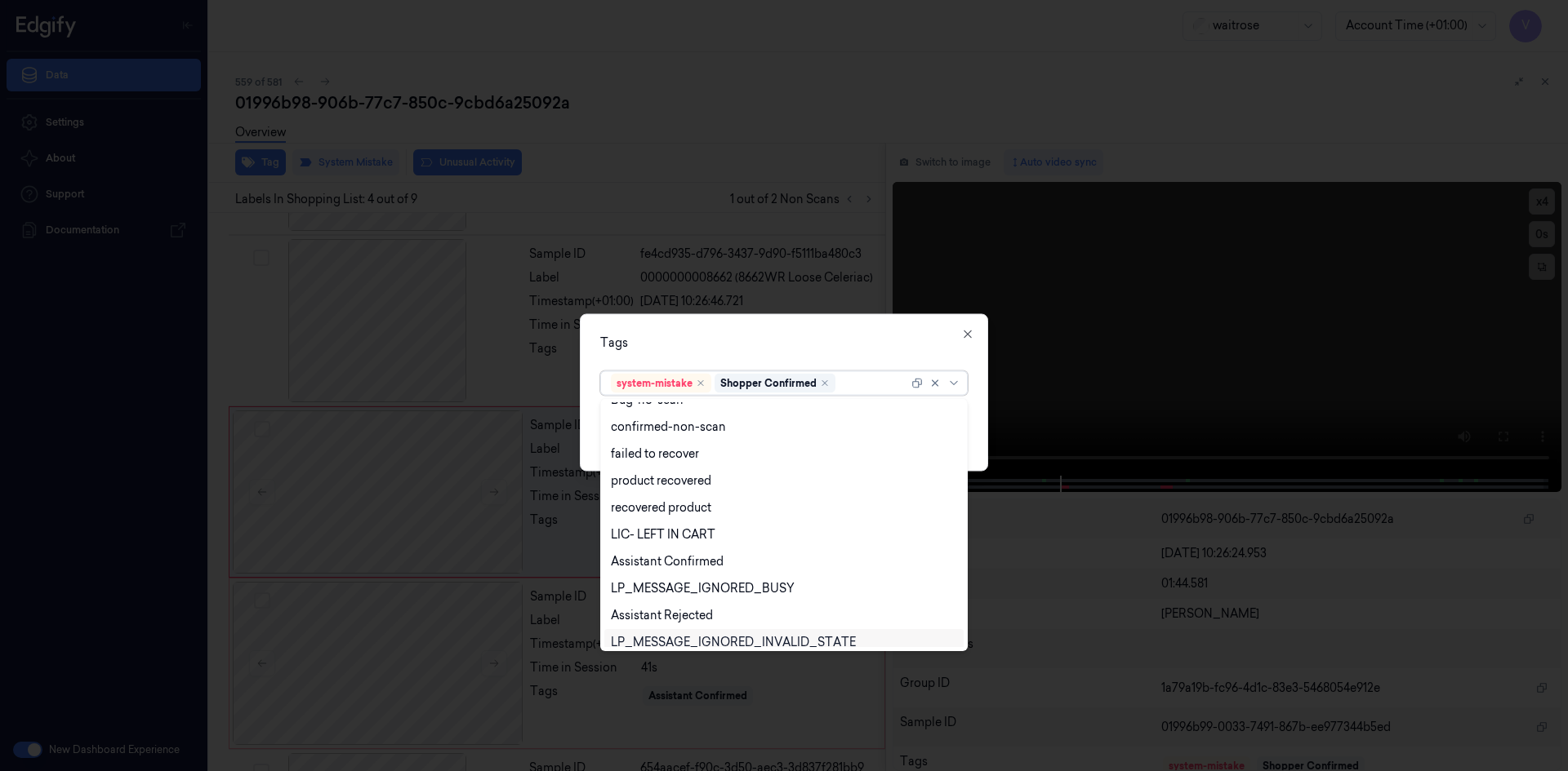
scroll to position [240, 0]
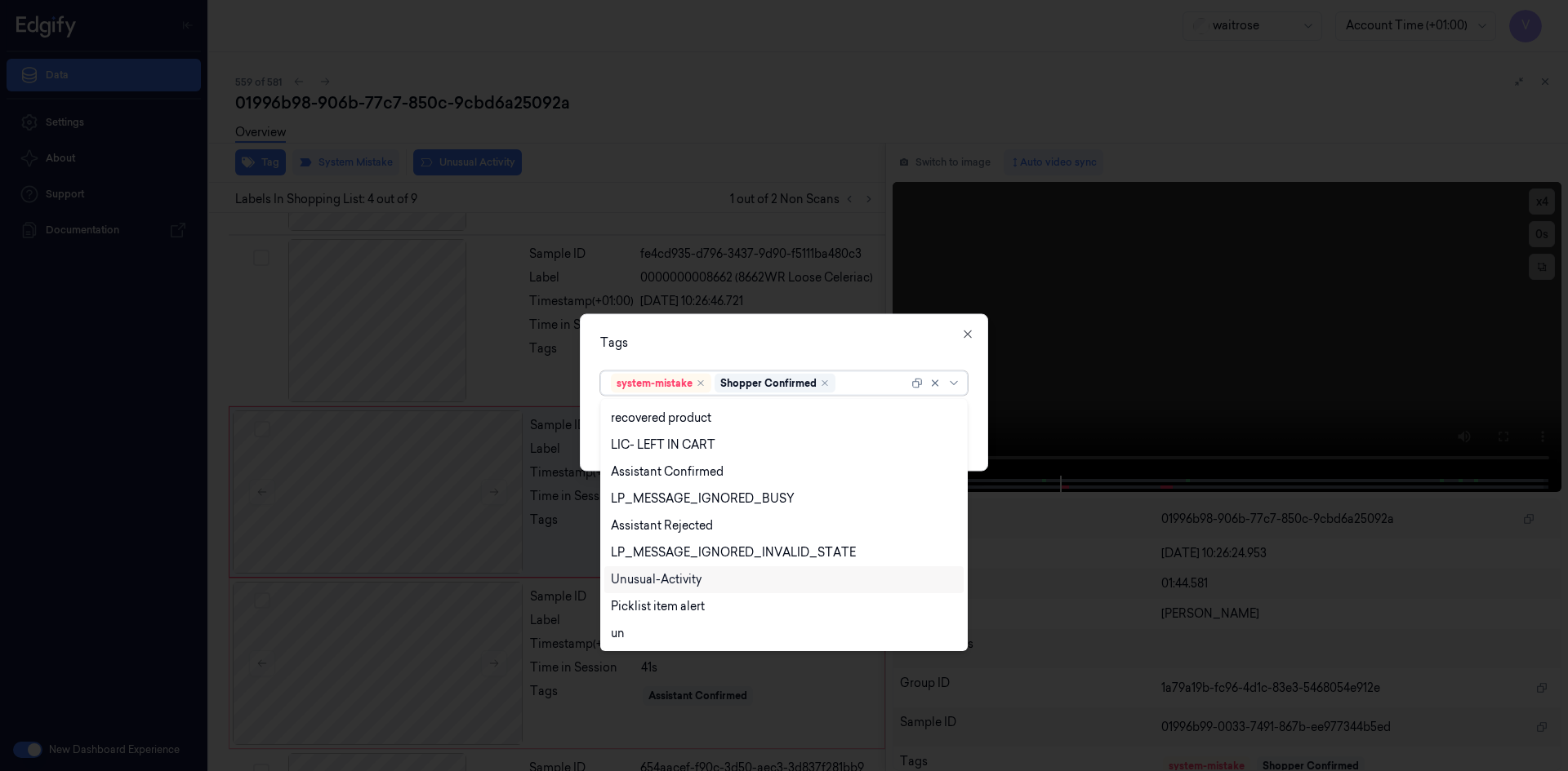
click at [657, 582] on div "Unusual-Activity" at bounding box center [657, 580] width 91 height 17
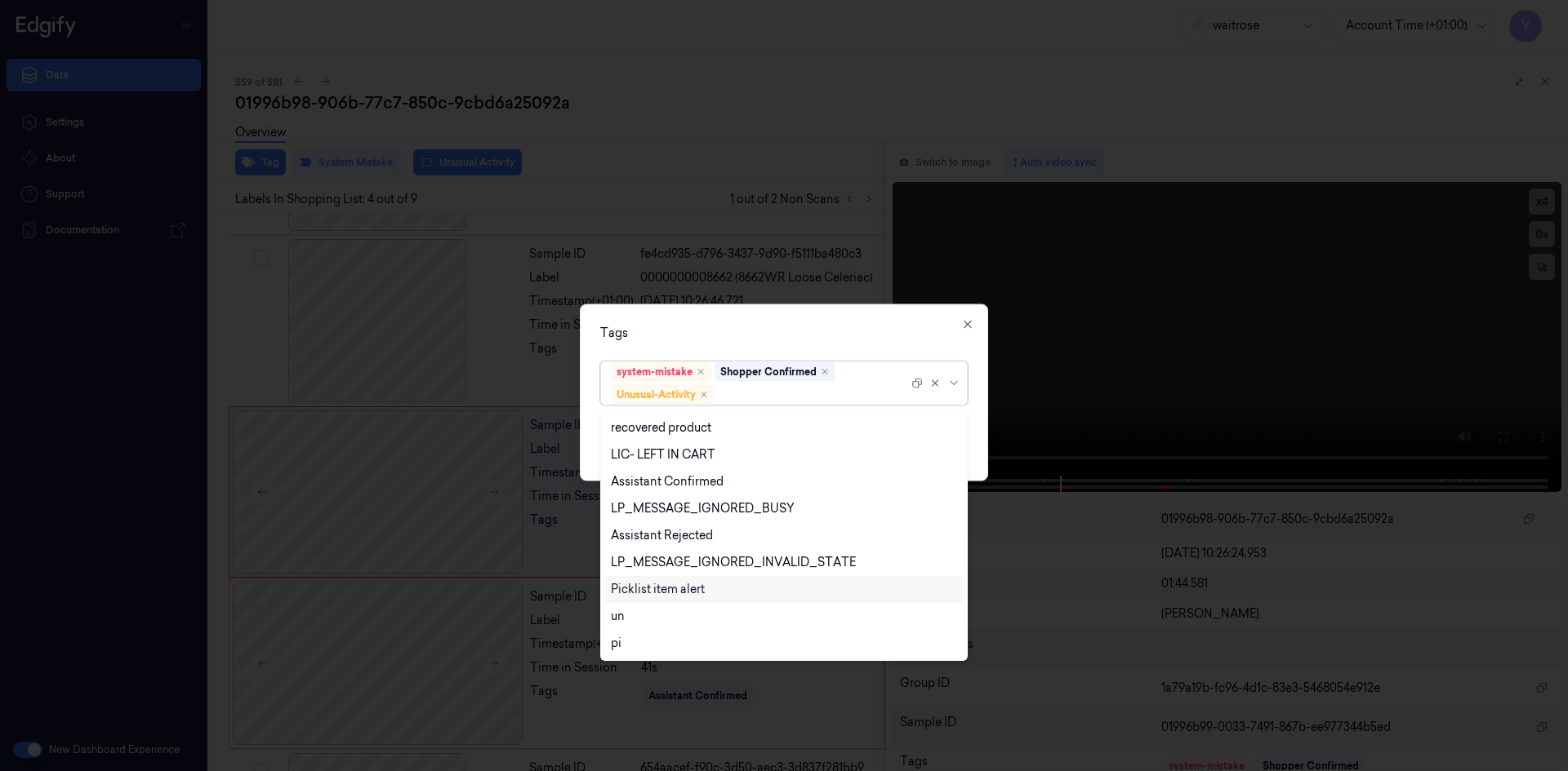
click at [654, 596] on div "Picklist item alert" at bounding box center [658, 590] width 94 height 17
drag, startPoint x: 721, startPoint y: 328, endPoint x: 760, endPoint y: 346, distance: 43.0
click at [722, 328] on div "Tags" at bounding box center [784, 333] width 368 height 17
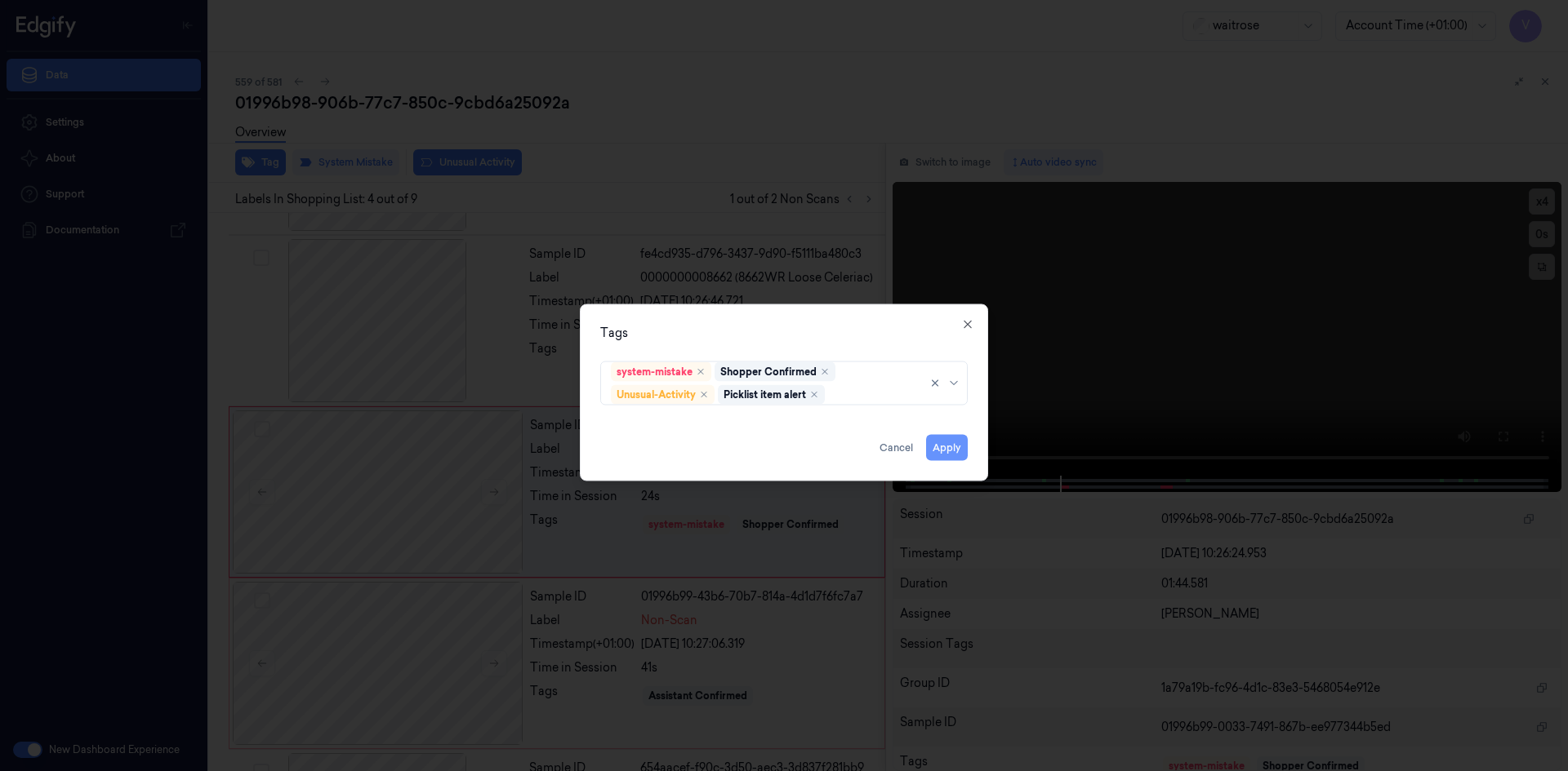
click at [954, 448] on button "Apply" at bounding box center [946, 447] width 42 height 26
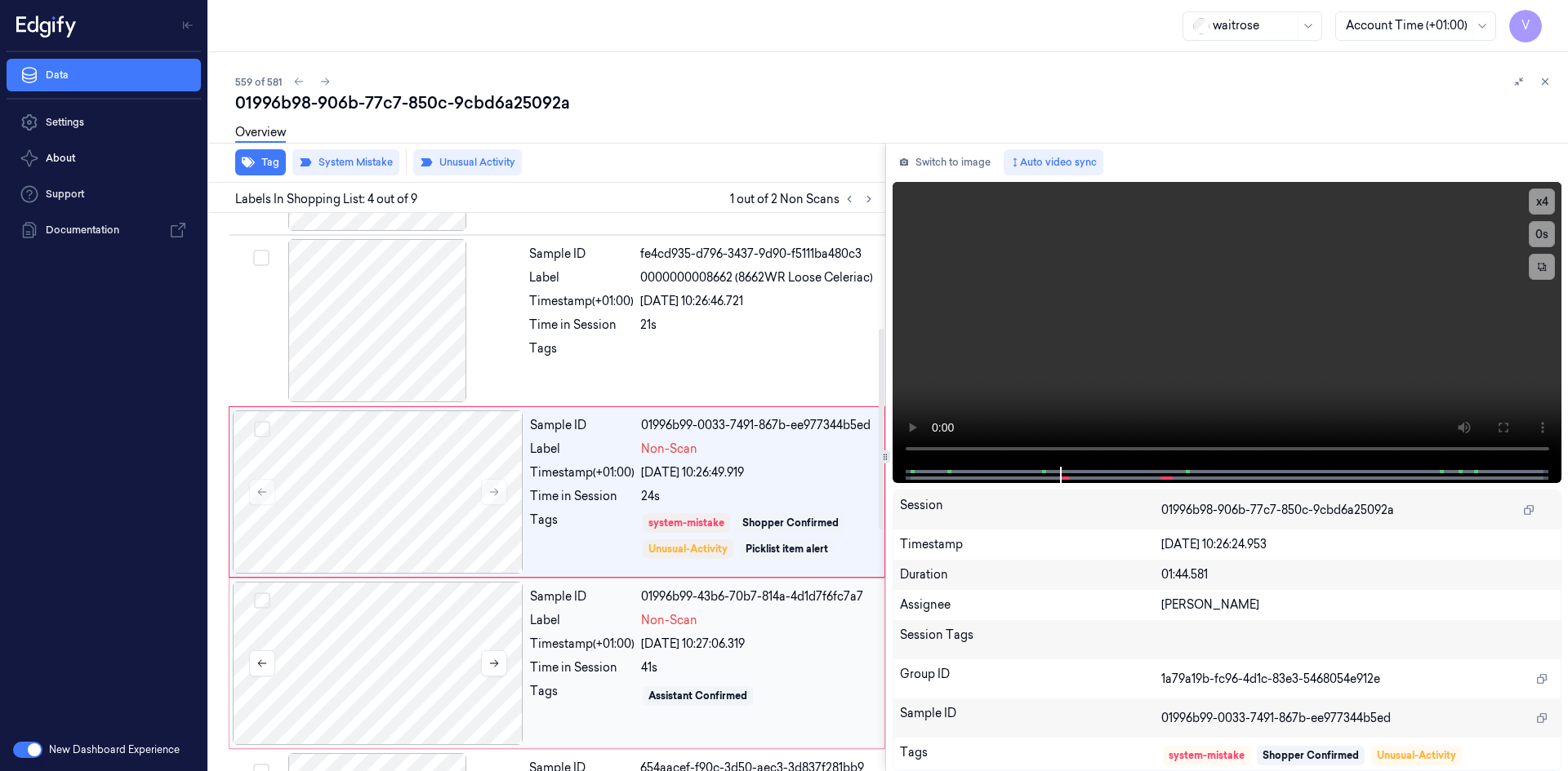
click at [486, 622] on div at bounding box center [378, 663] width 291 height 163
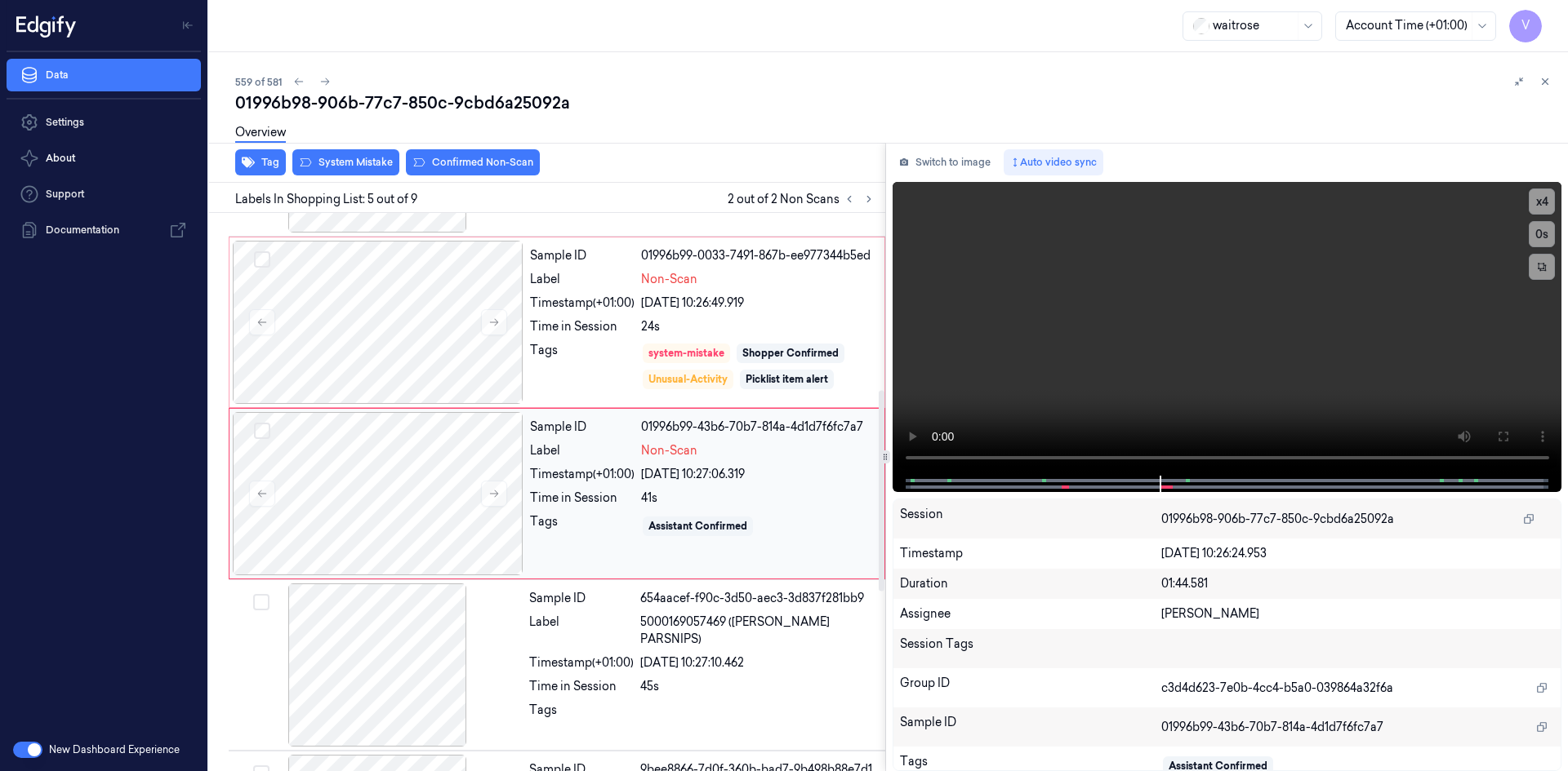
scroll to position [491, 0]
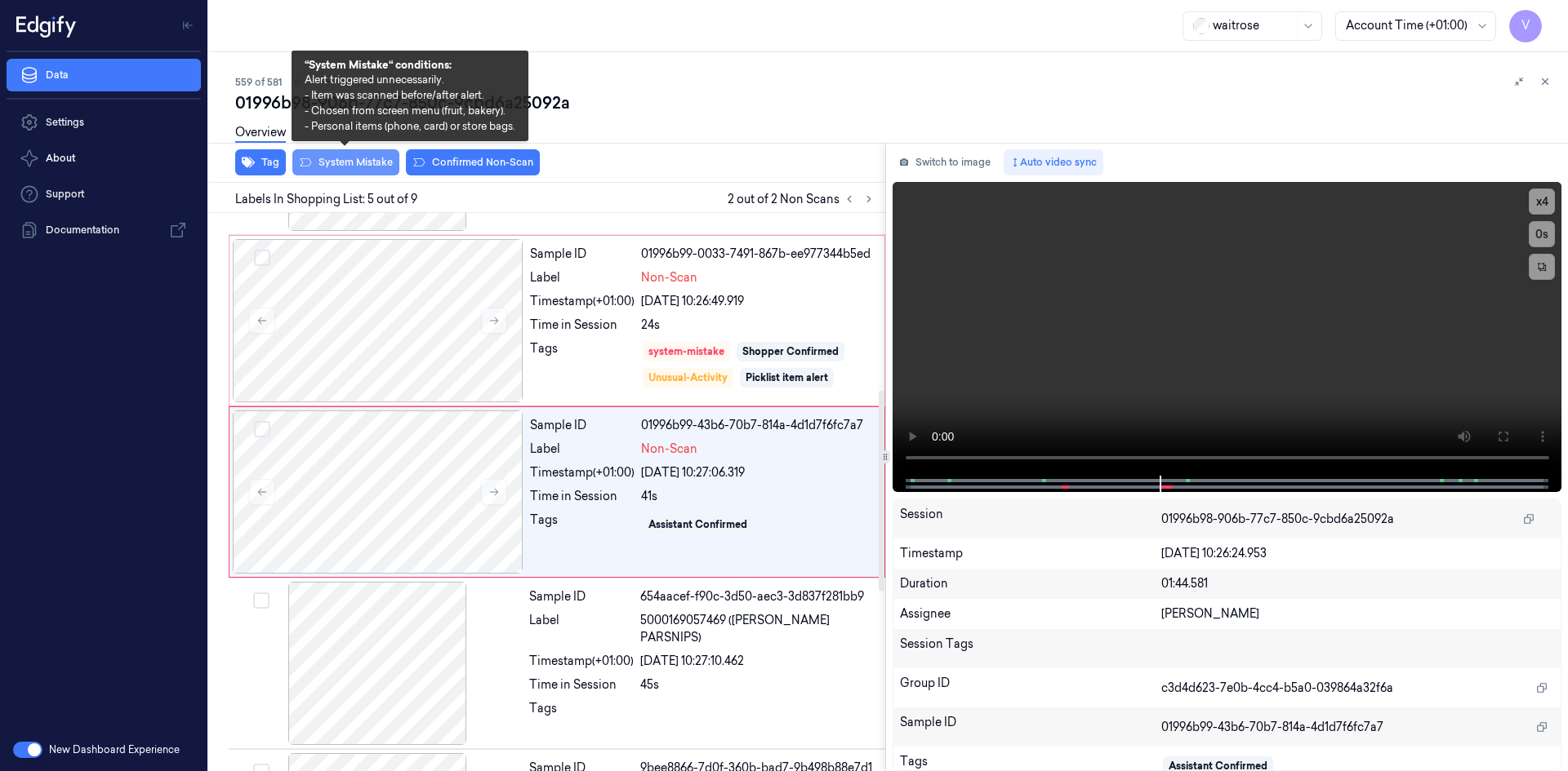
click at [350, 158] on button "System Mistake" at bounding box center [346, 162] width 107 height 26
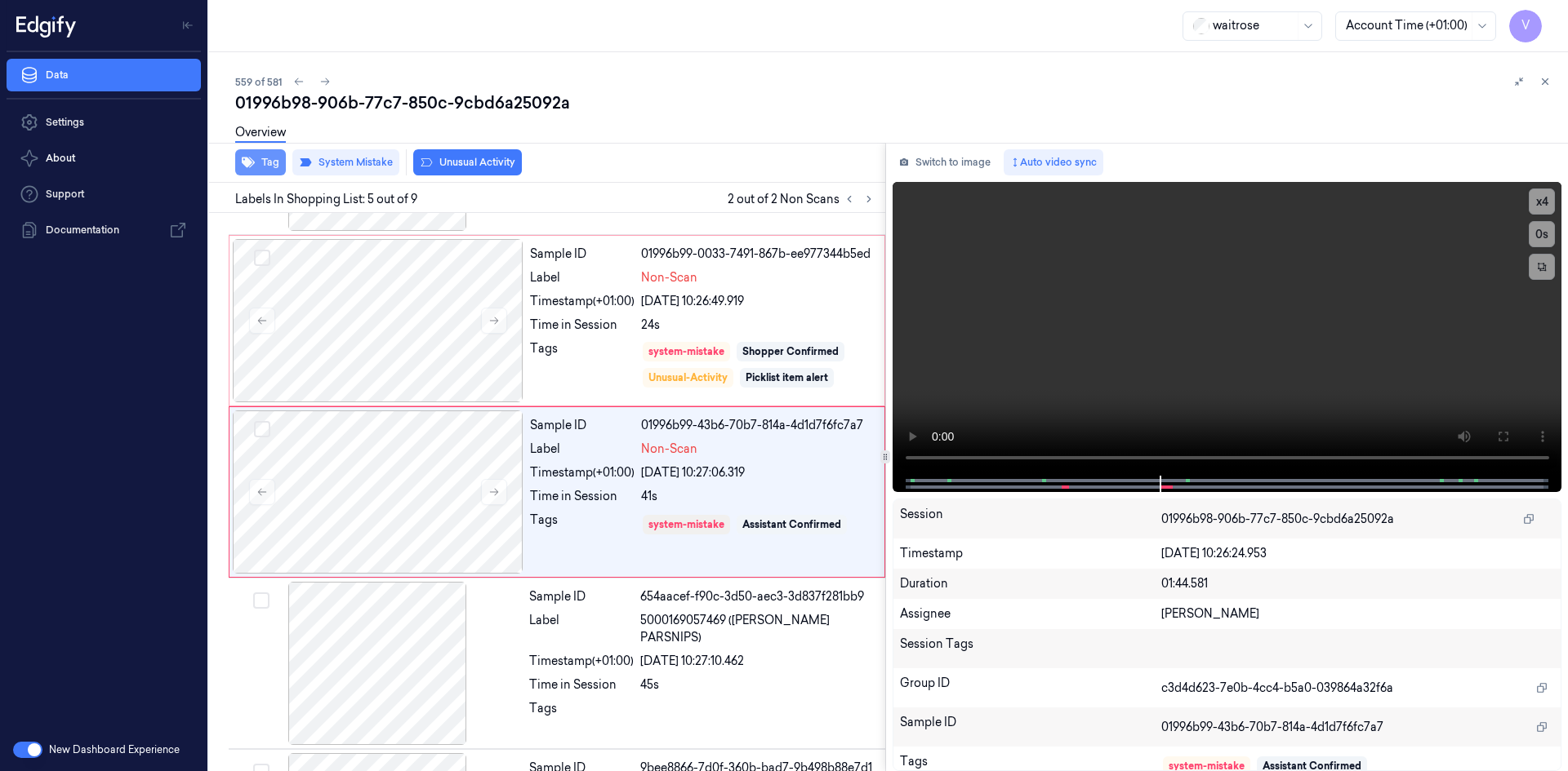
click at [273, 160] on button "Tag" at bounding box center [261, 162] width 50 height 26
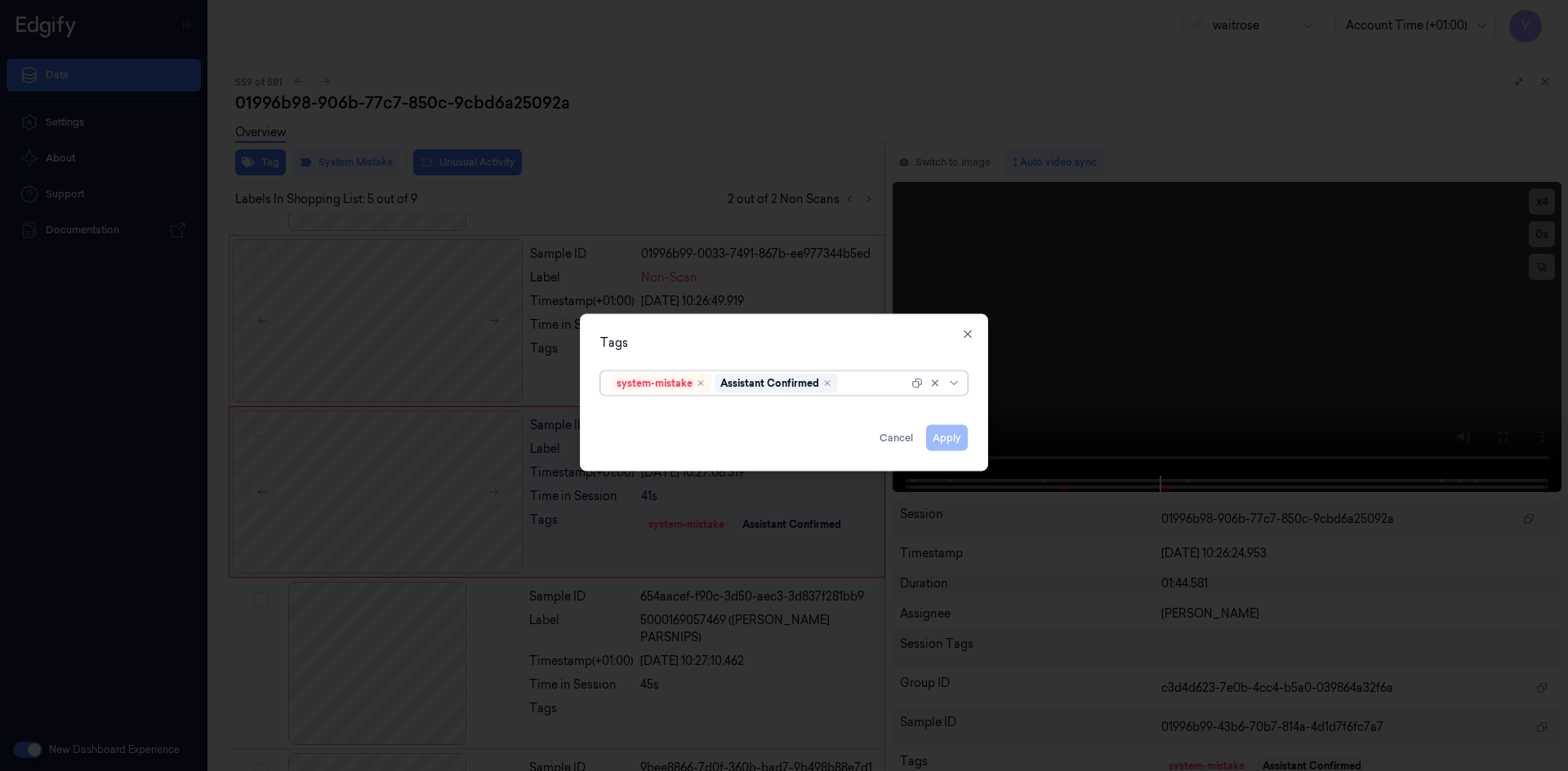
click at [861, 385] on div at bounding box center [874, 383] width 67 height 17
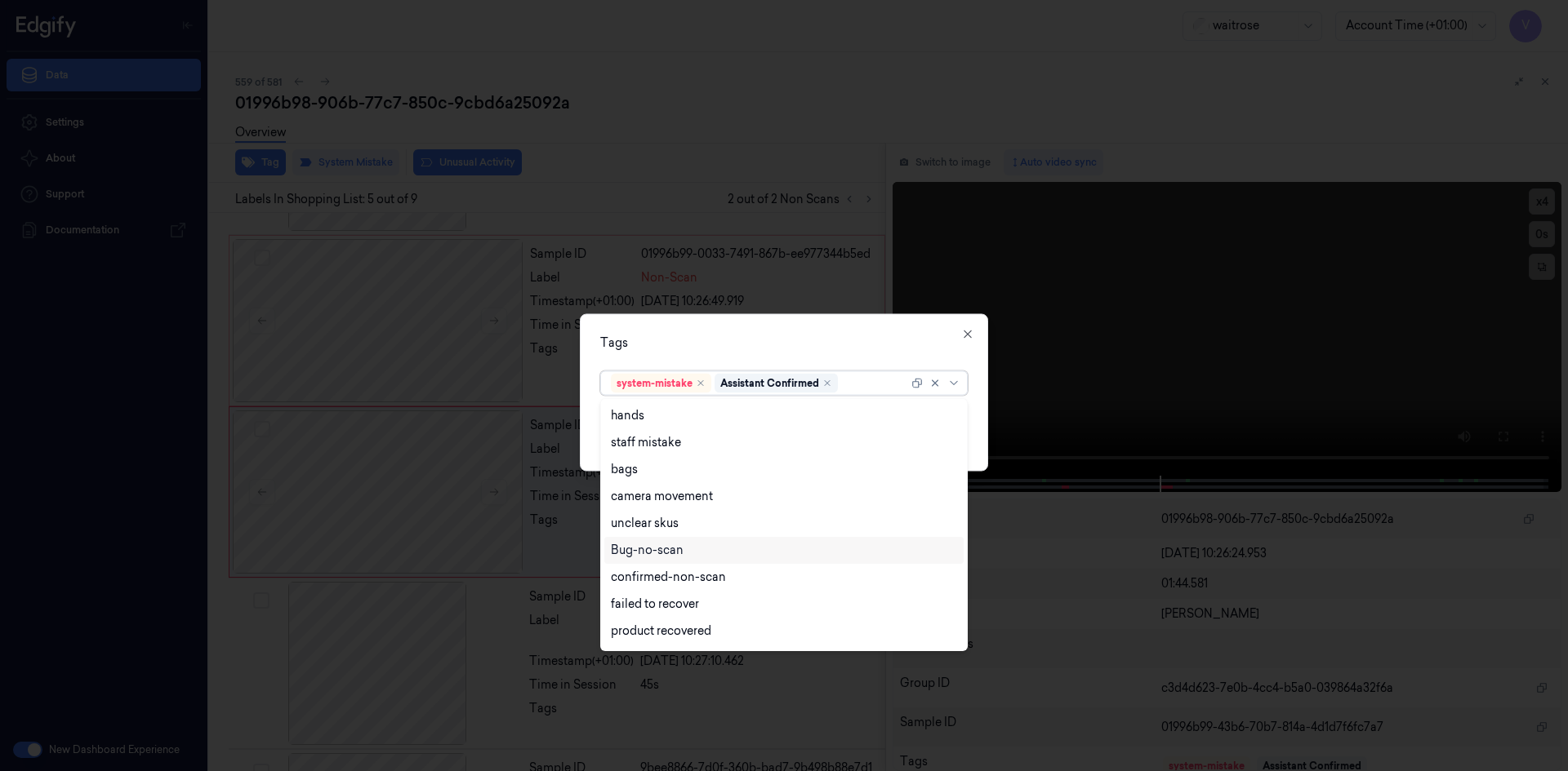
scroll to position [240, 0]
click at [670, 580] on div "Unusual-Activity" at bounding box center [657, 580] width 91 height 17
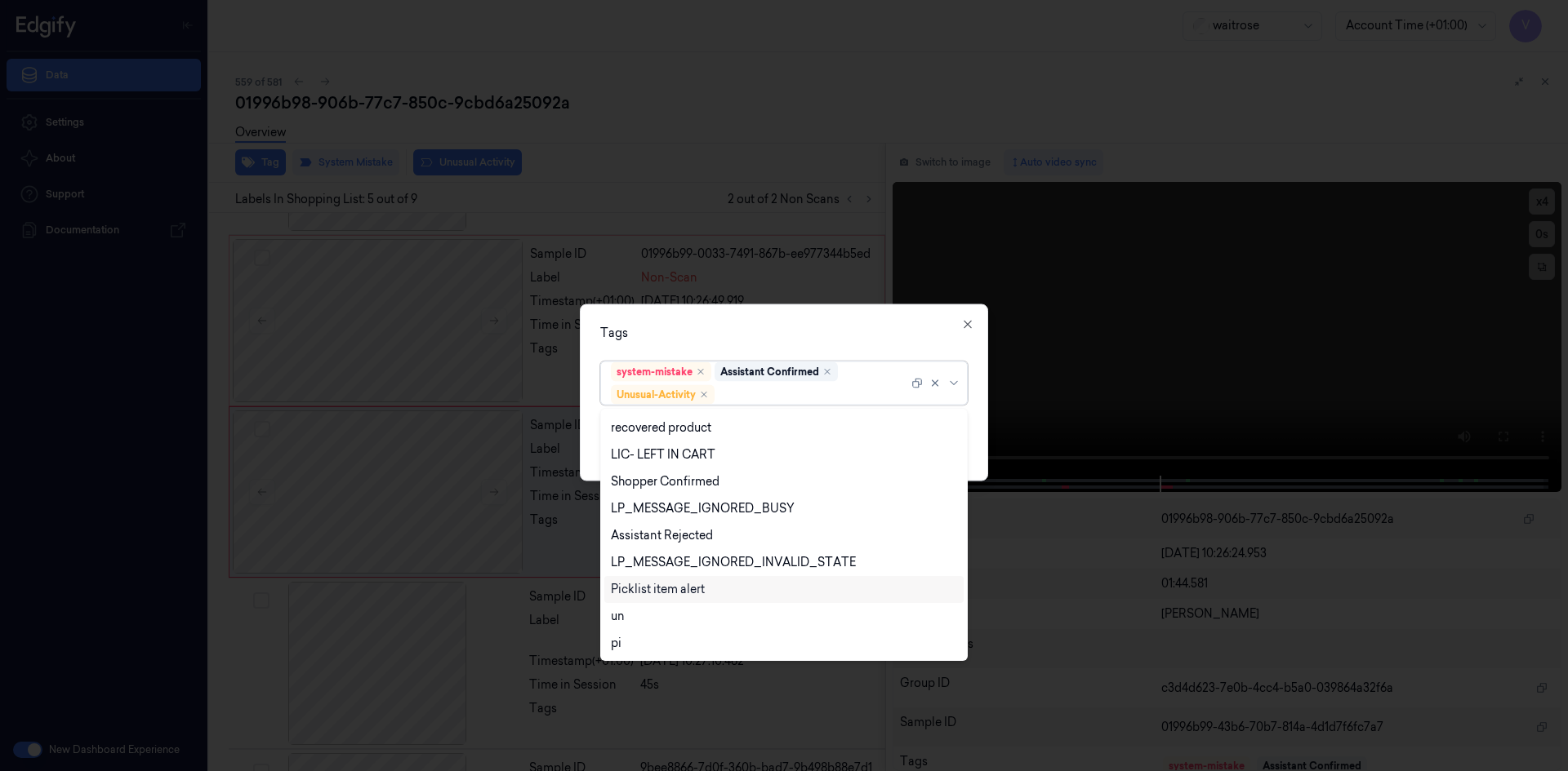
click at [663, 592] on div "Picklist item alert" at bounding box center [658, 590] width 94 height 17
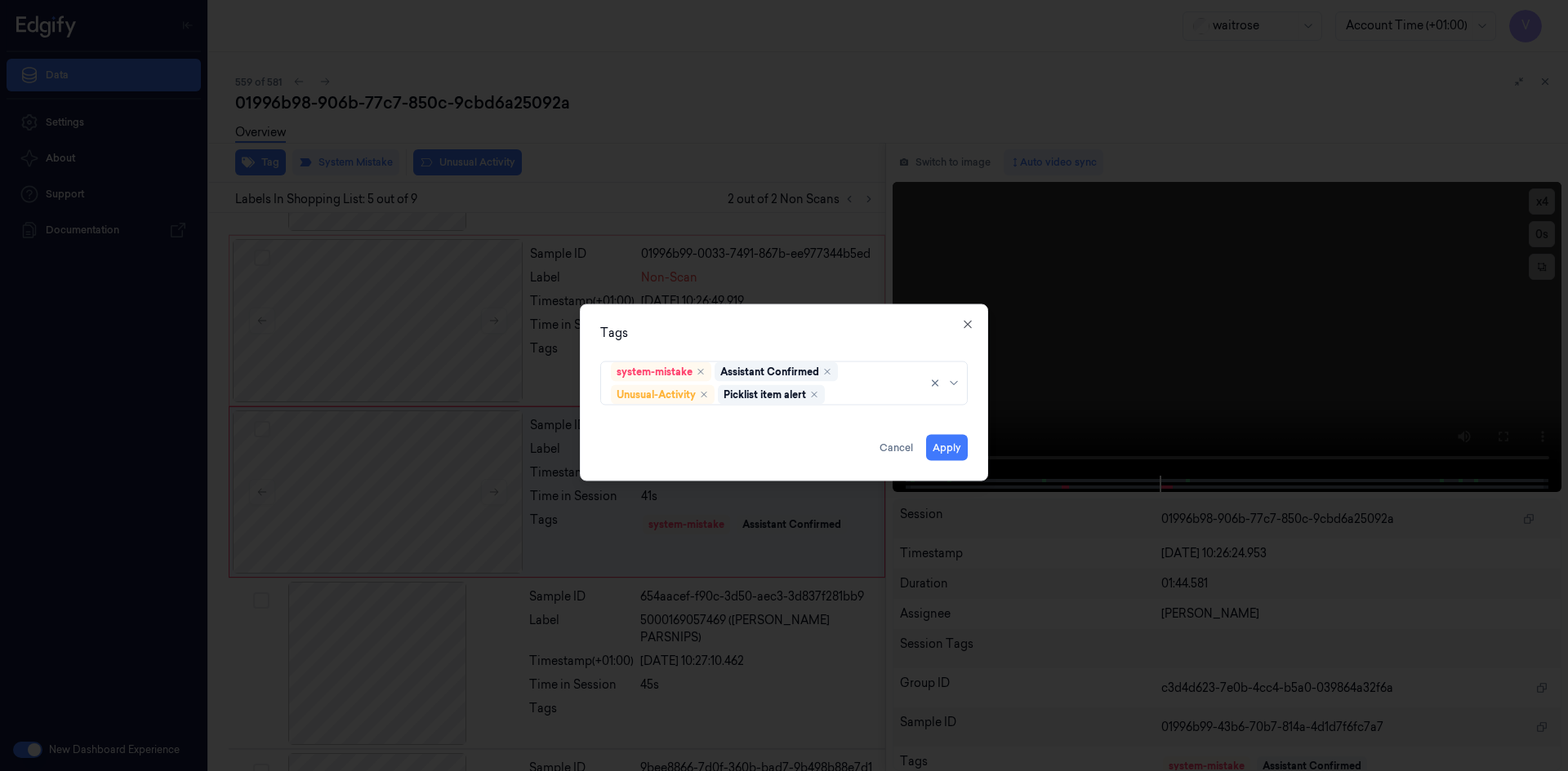
drag, startPoint x: 715, startPoint y: 325, endPoint x: 849, endPoint y: 429, distance: 169.6
click at [740, 341] on div "Tags" at bounding box center [784, 333] width 368 height 17
click at [943, 445] on button "Apply" at bounding box center [946, 447] width 42 height 26
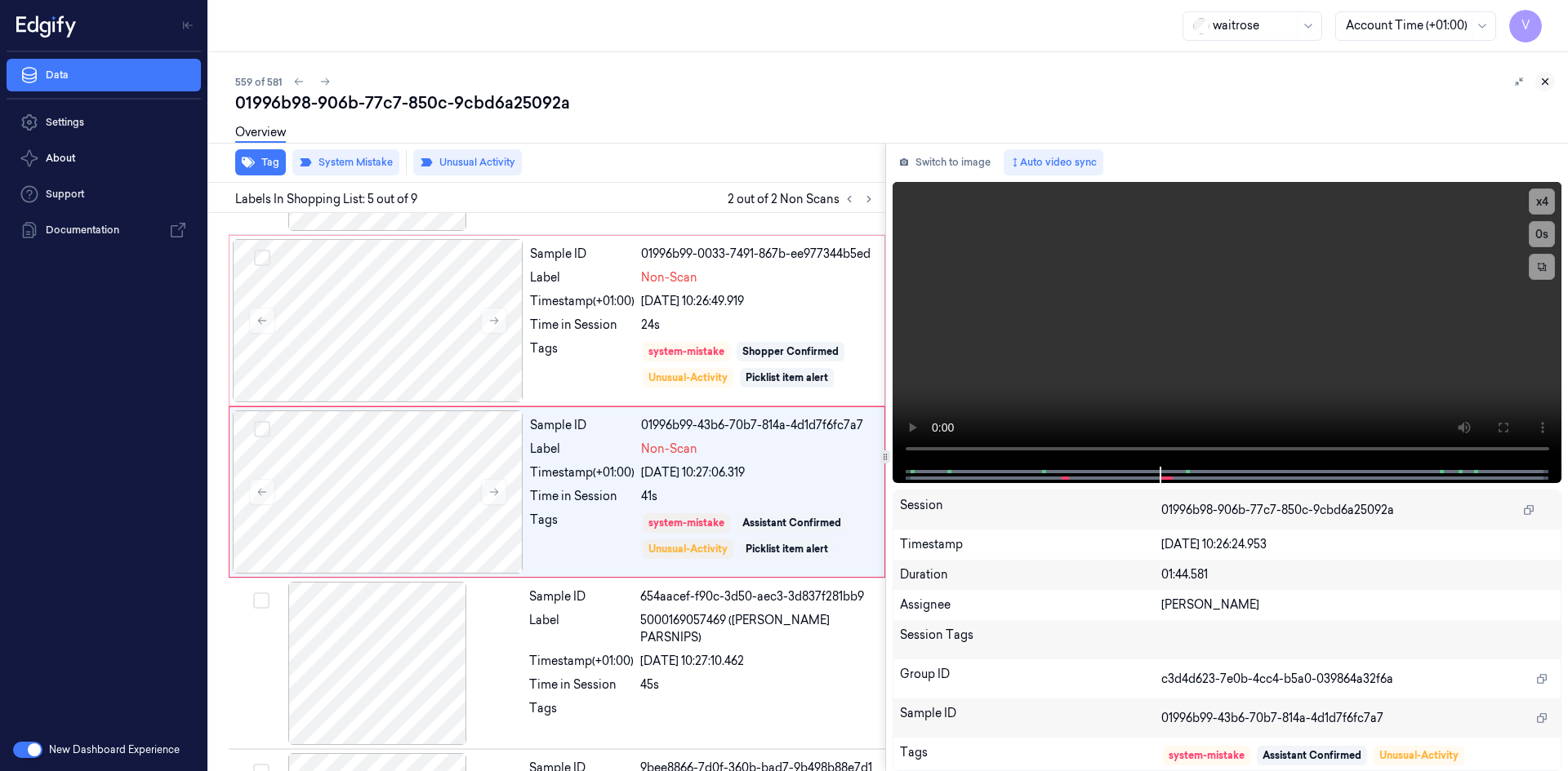
click at [1543, 79] on icon at bounding box center [1546, 82] width 6 height 6
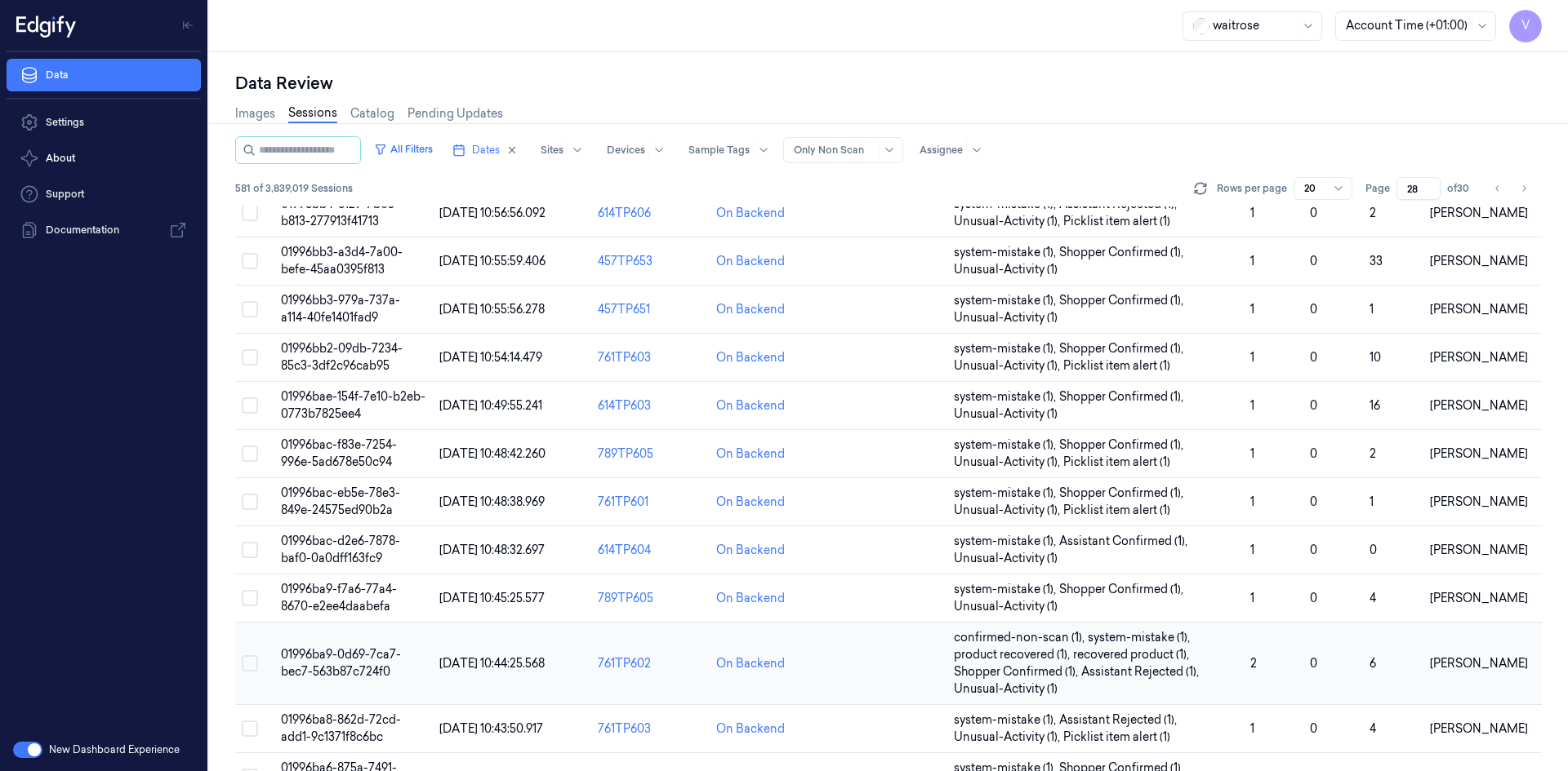
scroll to position [498, 0]
